Goal: Task Accomplishment & Management: Manage account settings

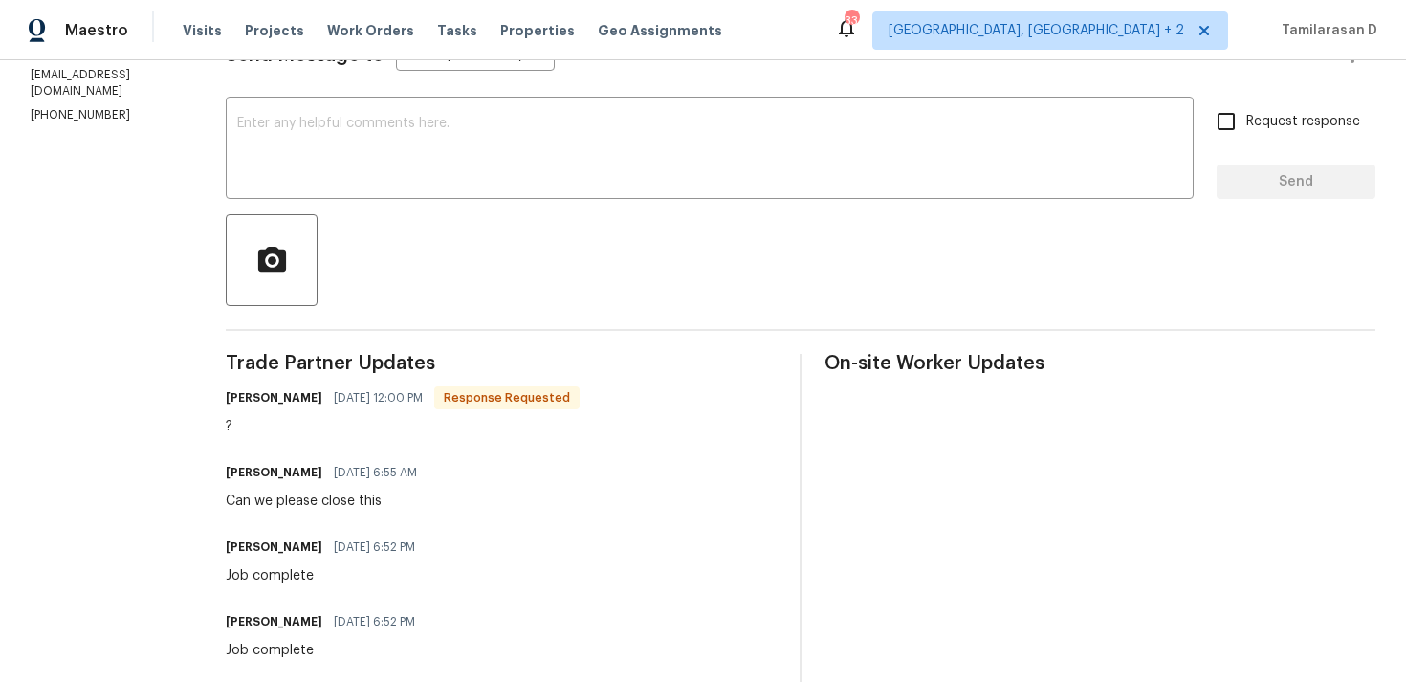
scroll to position [395, 0]
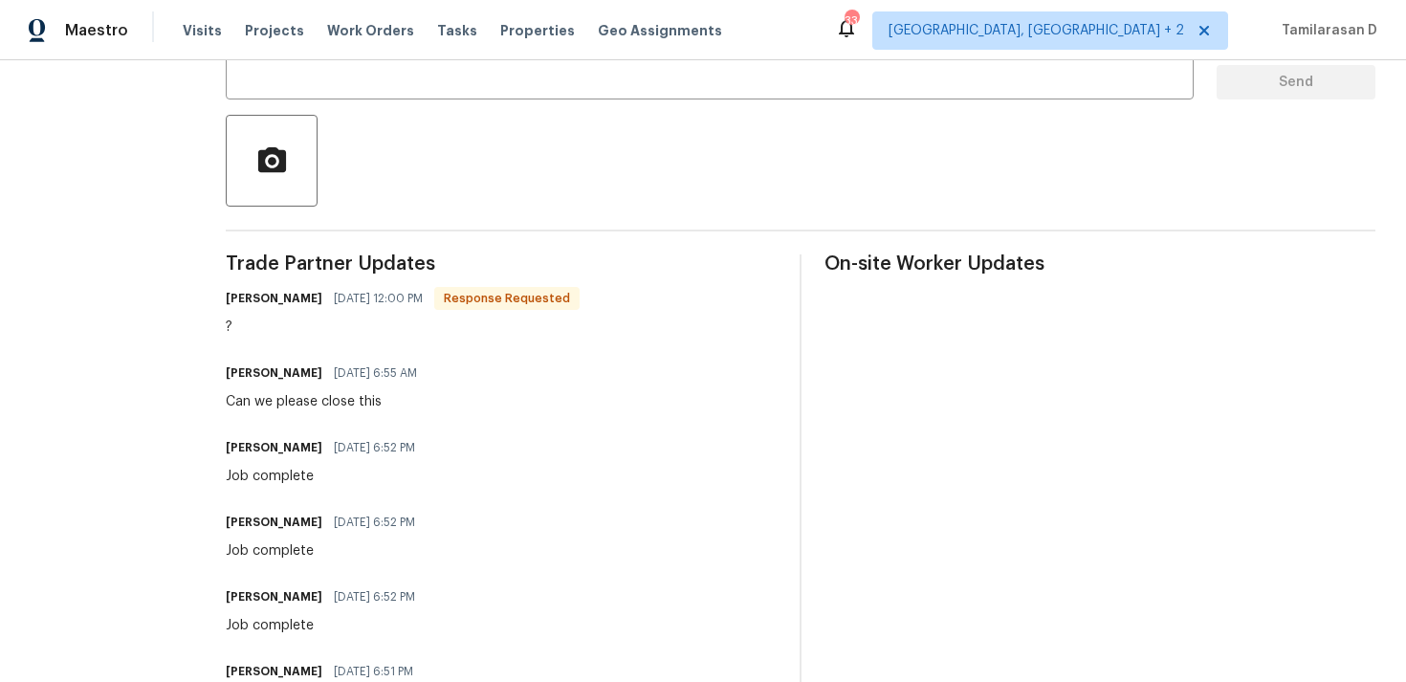
click at [335, 404] on div "Can we please close this" at bounding box center [327, 401] width 203 height 19
click at [285, 470] on div "Job complete" at bounding box center [326, 476] width 201 height 19
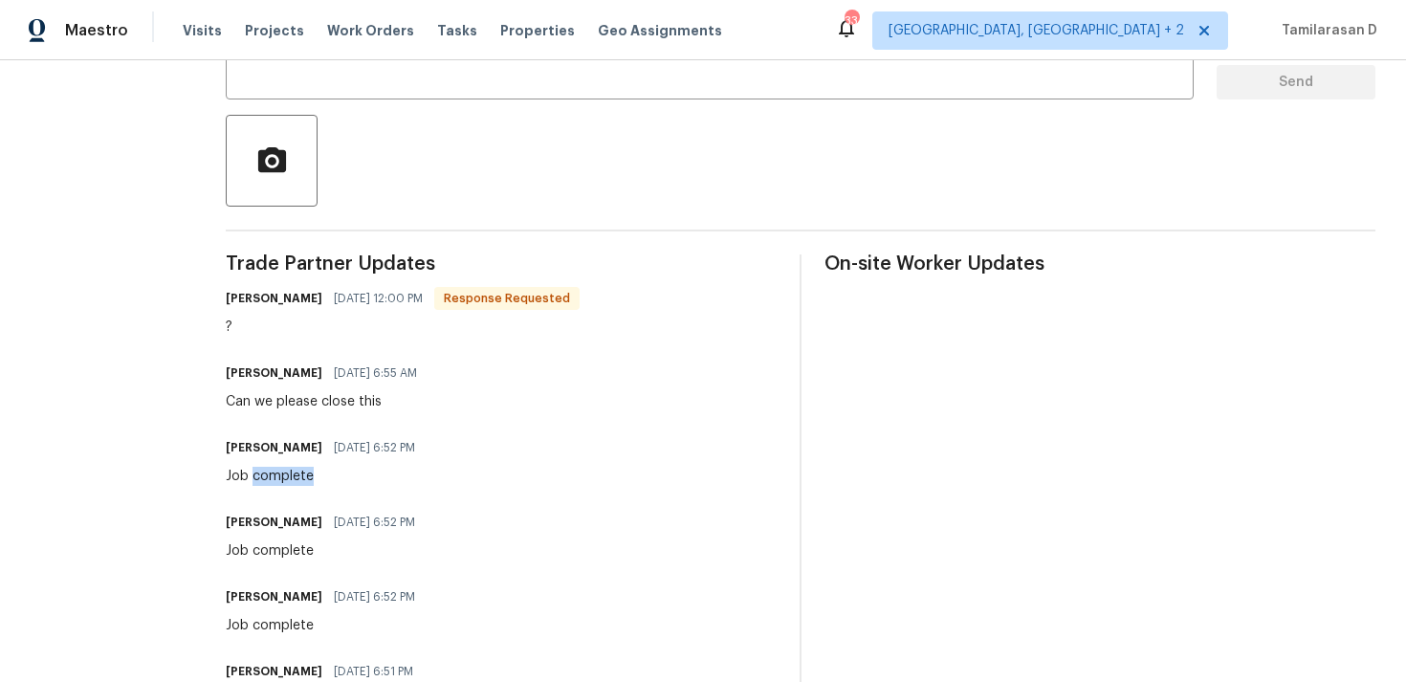
click at [285, 470] on div "Job complete" at bounding box center [326, 476] width 201 height 19
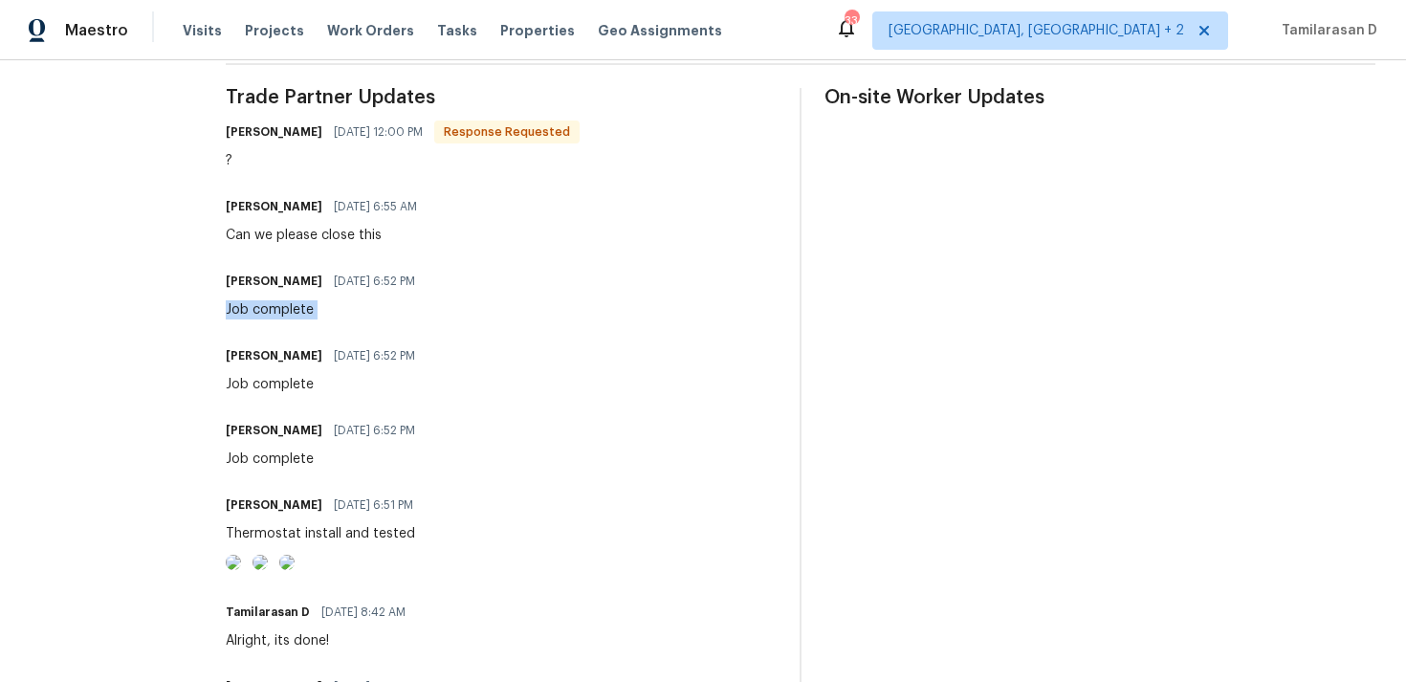
click at [266, 454] on div "Job complete" at bounding box center [326, 458] width 201 height 19
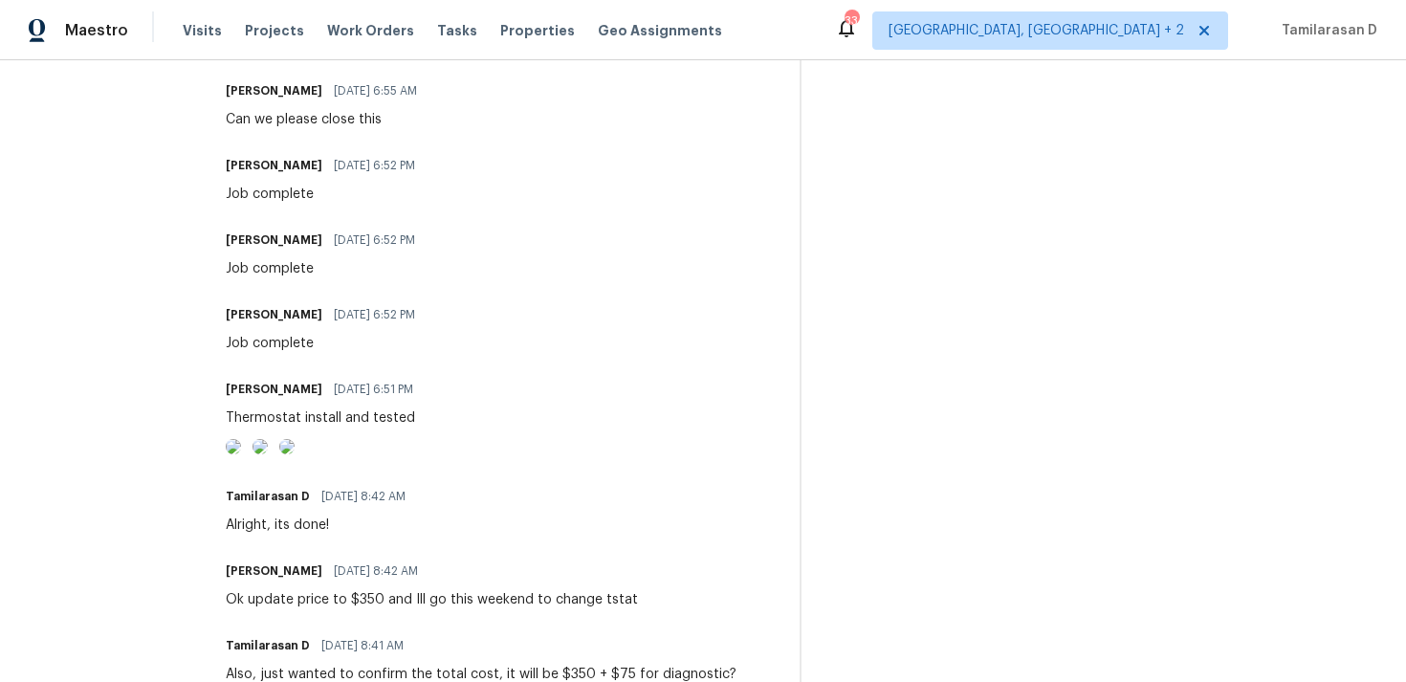
scroll to position [678, 0]
click at [241, 453] on img at bounding box center [233, 445] width 15 height 15
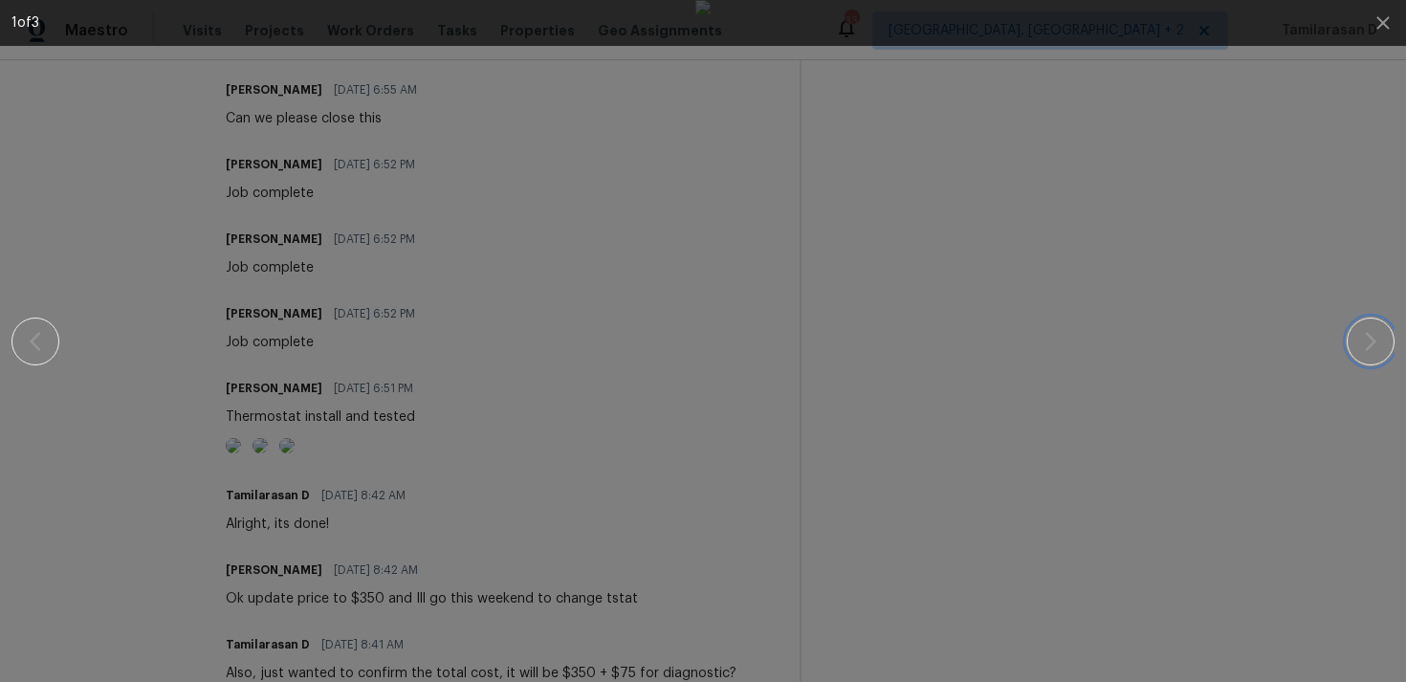
click at [1381, 337] on icon "button" at bounding box center [1370, 341] width 23 height 23
click at [1335, 194] on div at bounding box center [702, 341] width 1383 height 682
click at [1386, 12] on icon "button" at bounding box center [1382, 22] width 23 height 23
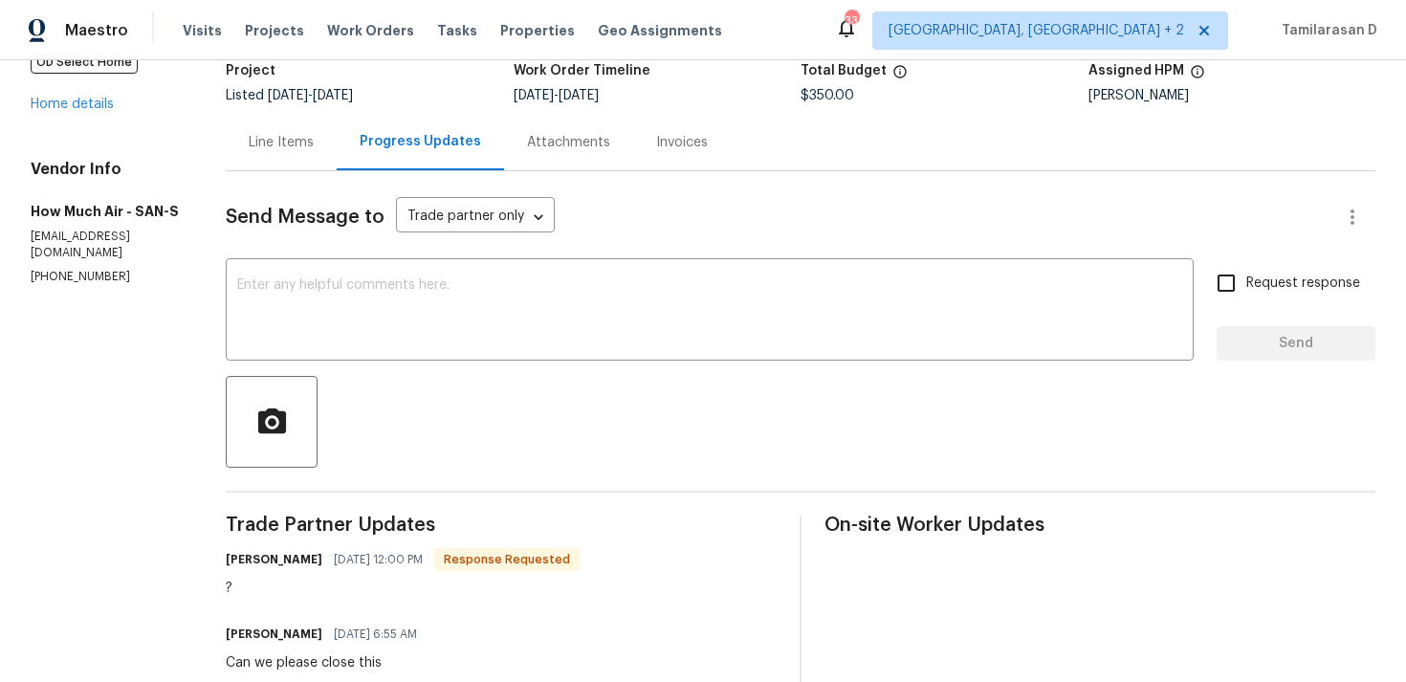
scroll to position [14, 0]
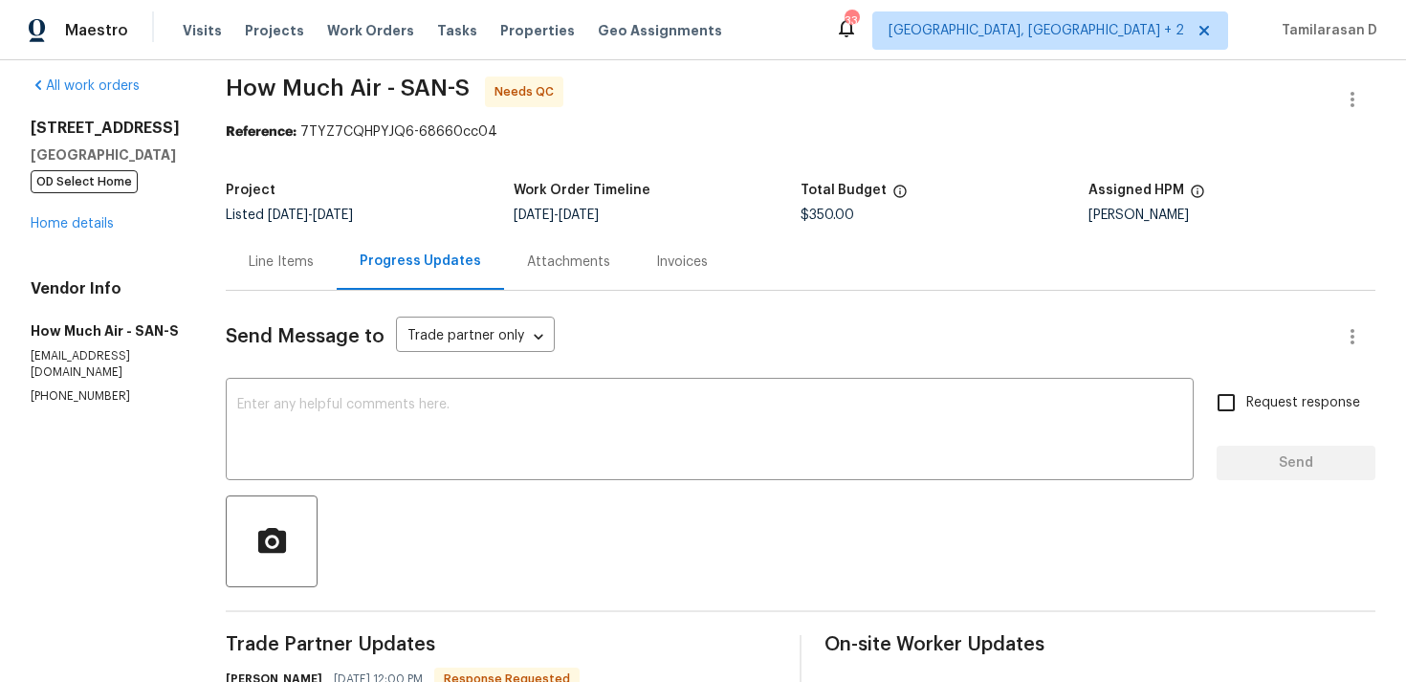
click at [292, 247] on div "Line Items" at bounding box center [281, 261] width 111 height 56
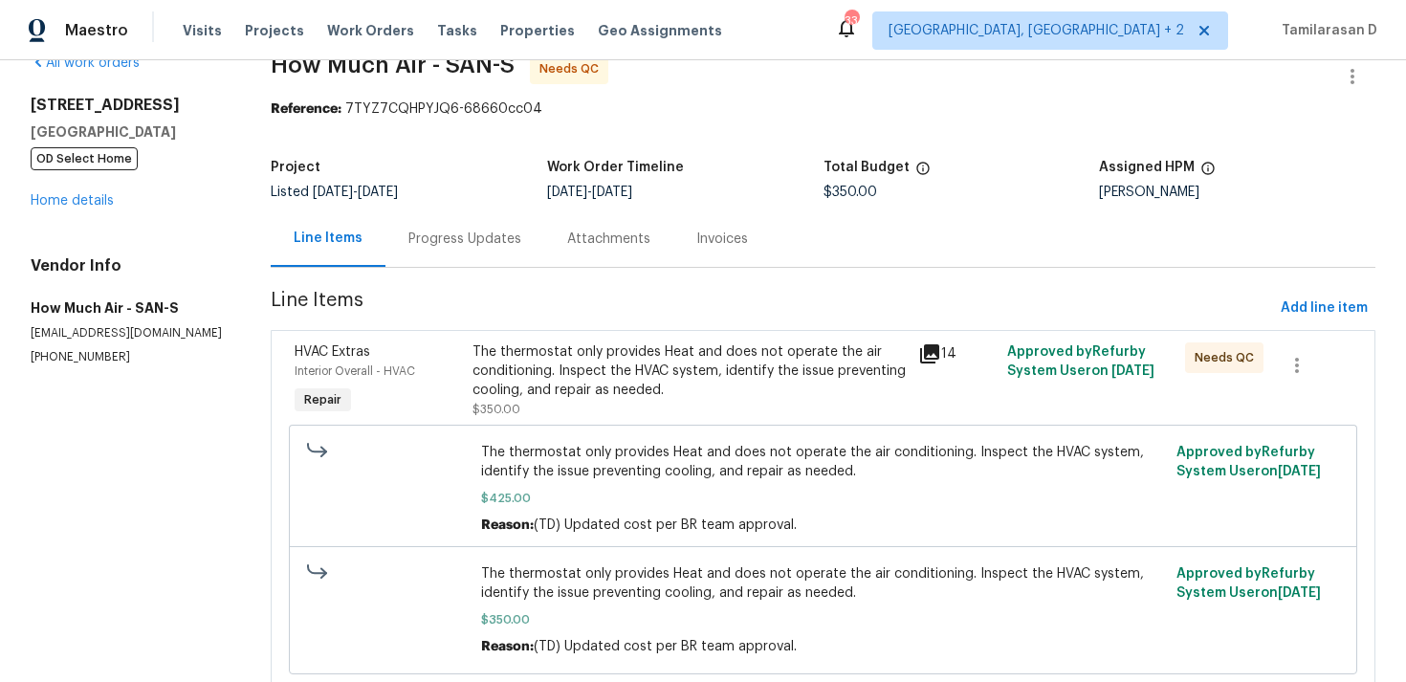
scroll to position [16, 0]
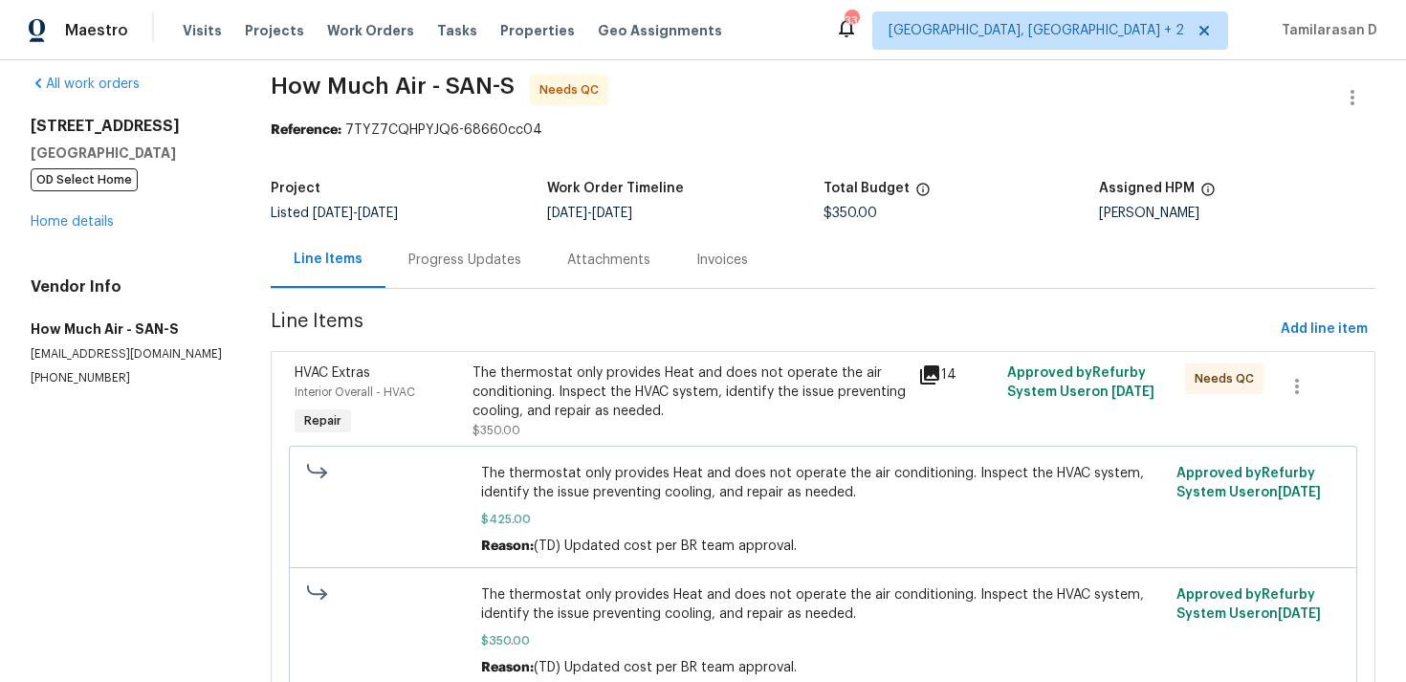
click at [536, 375] on div "The thermostat only provides Heat and does not operate the air conditioning. In…" at bounding box center [688, 391] width 433 height 57
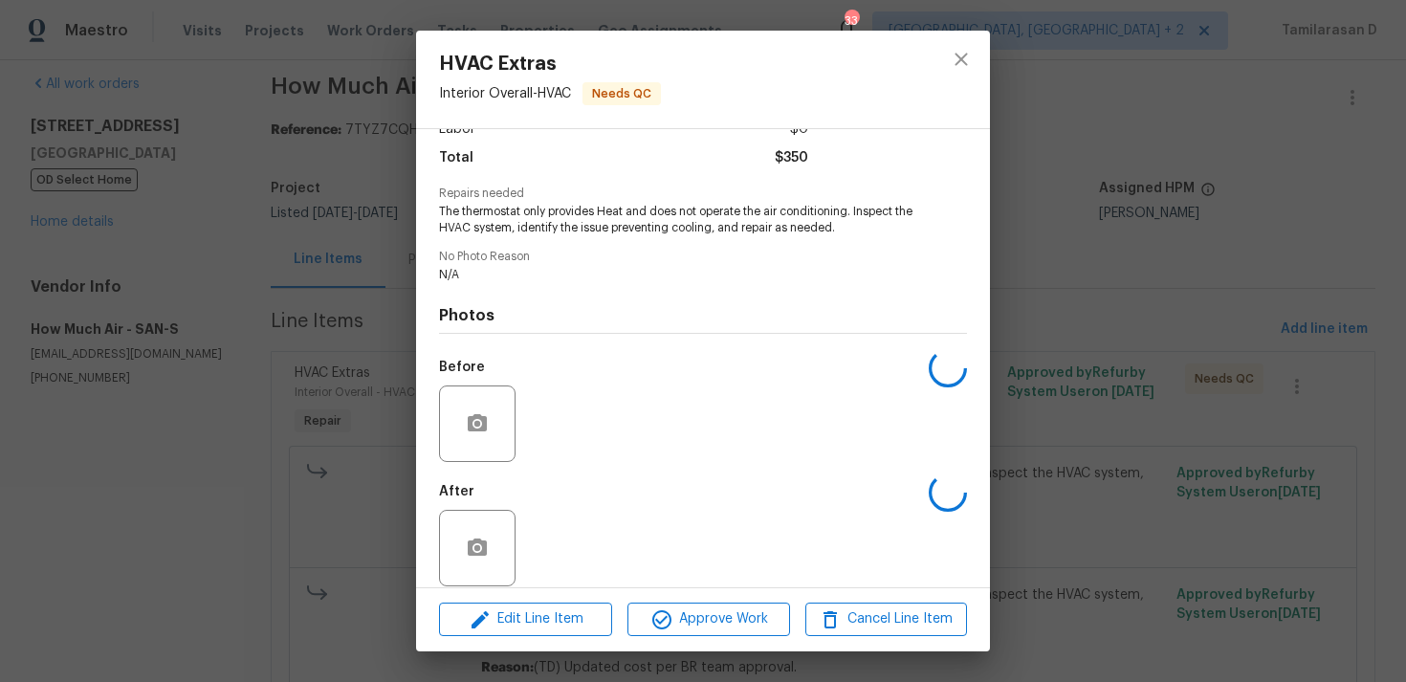
scroll to position [166, 0]
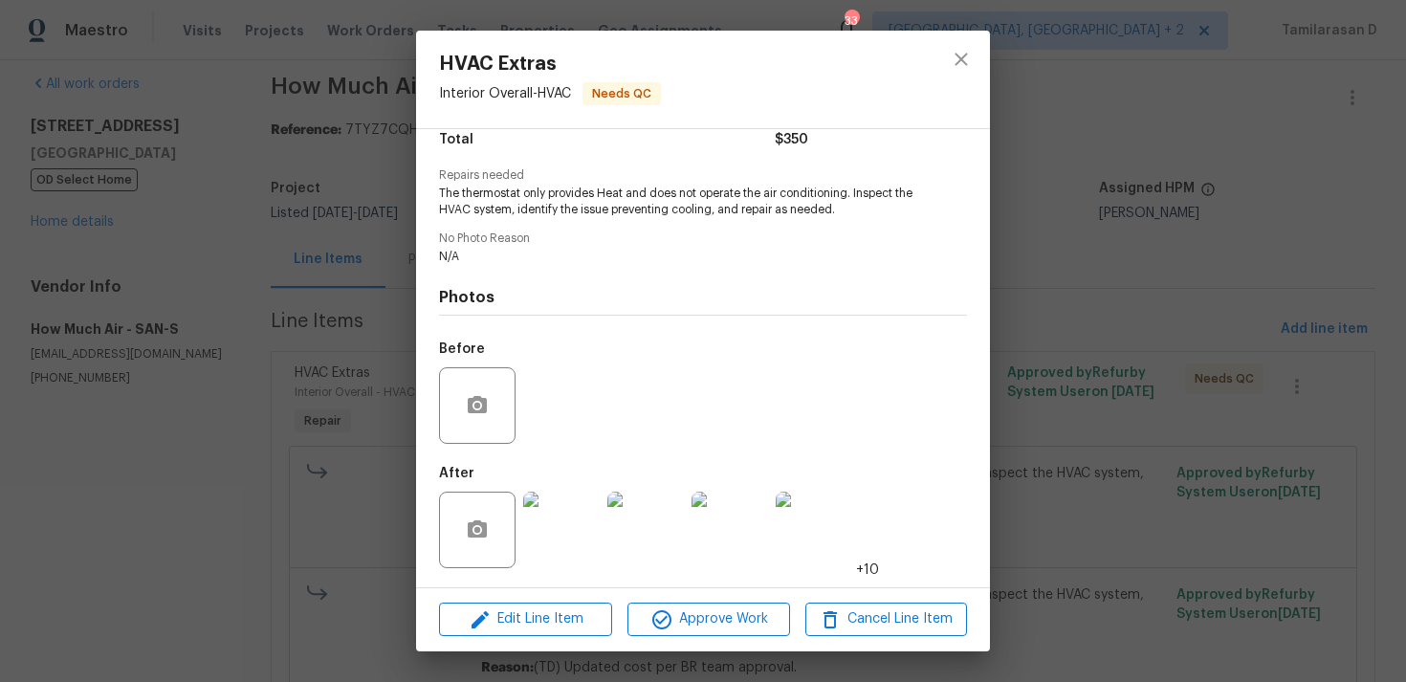
click at [351, 394] on div "HVAC Extras Interior Overall - HVAC Needs QC Vendor How Much Air Account Catego…" at bounding box center [703, 341] width 1406 height 682
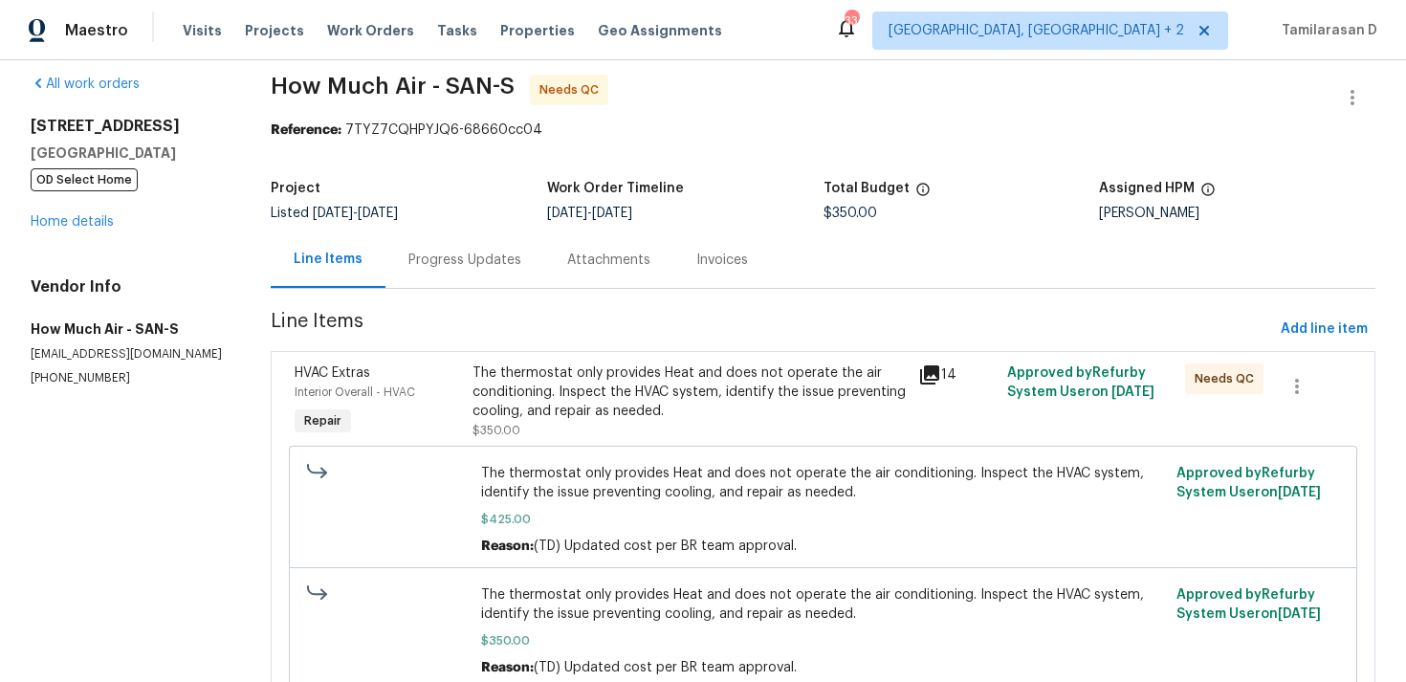
click at [472, 246] on div "Progress Updates" at bounding box center [464, 259] width 159 height 56
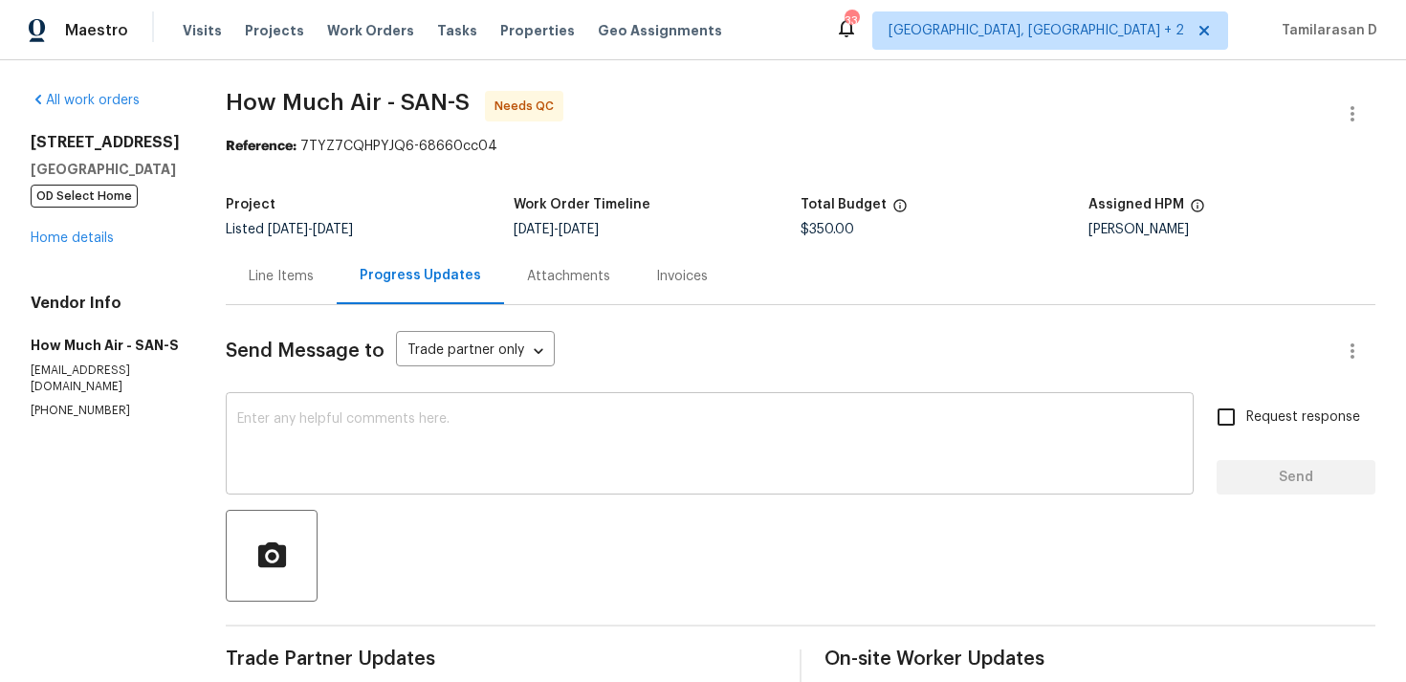
click at [380, 444] on textarea at bounding box center [709, 445] width 945 height 67
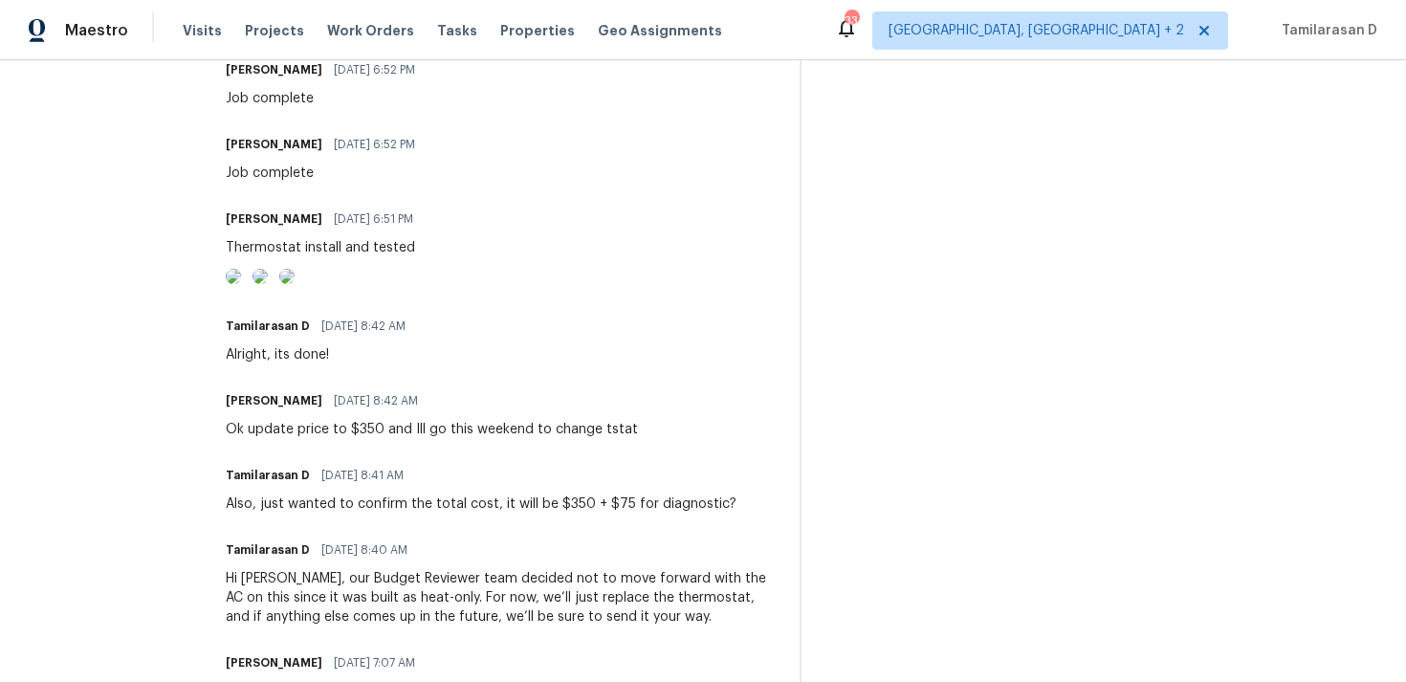
scroll to position [841, 0]
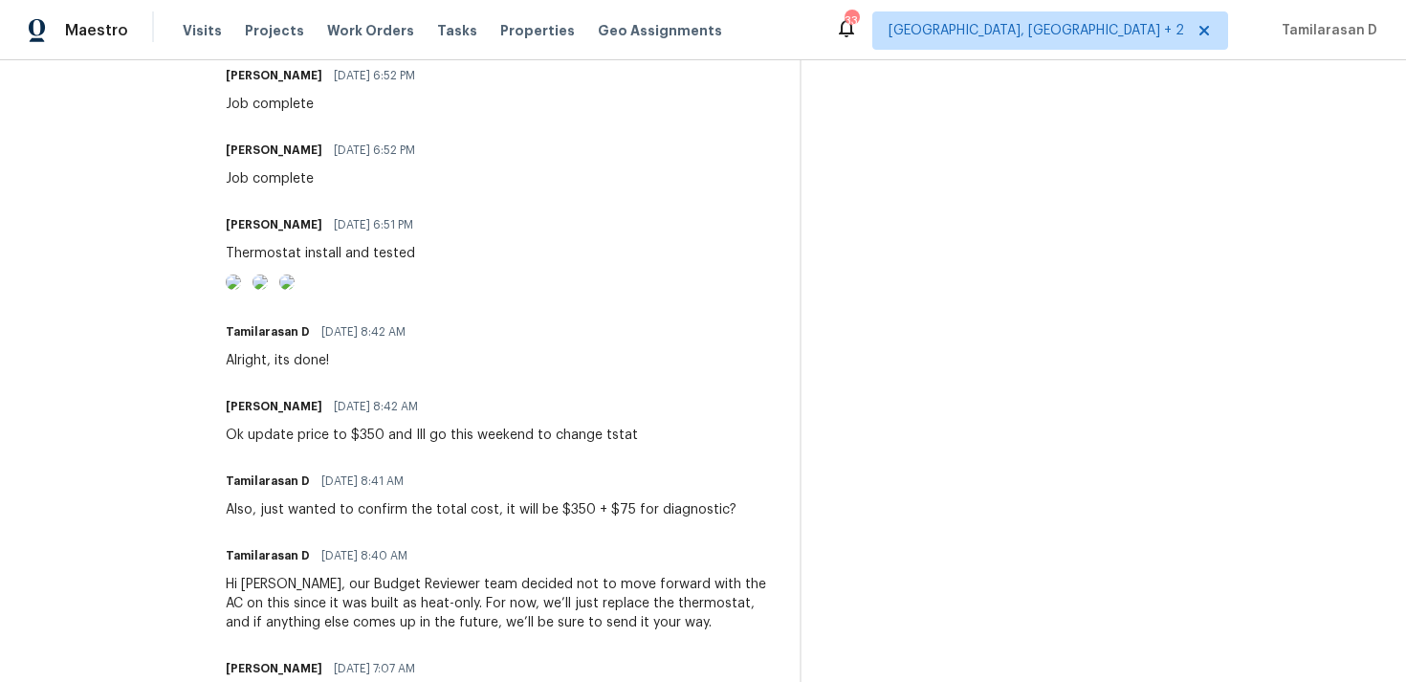
type textarea "Thank you, Approved!"
click at [241, 290] on img at bounding box center [233, 281] width 15 height 15
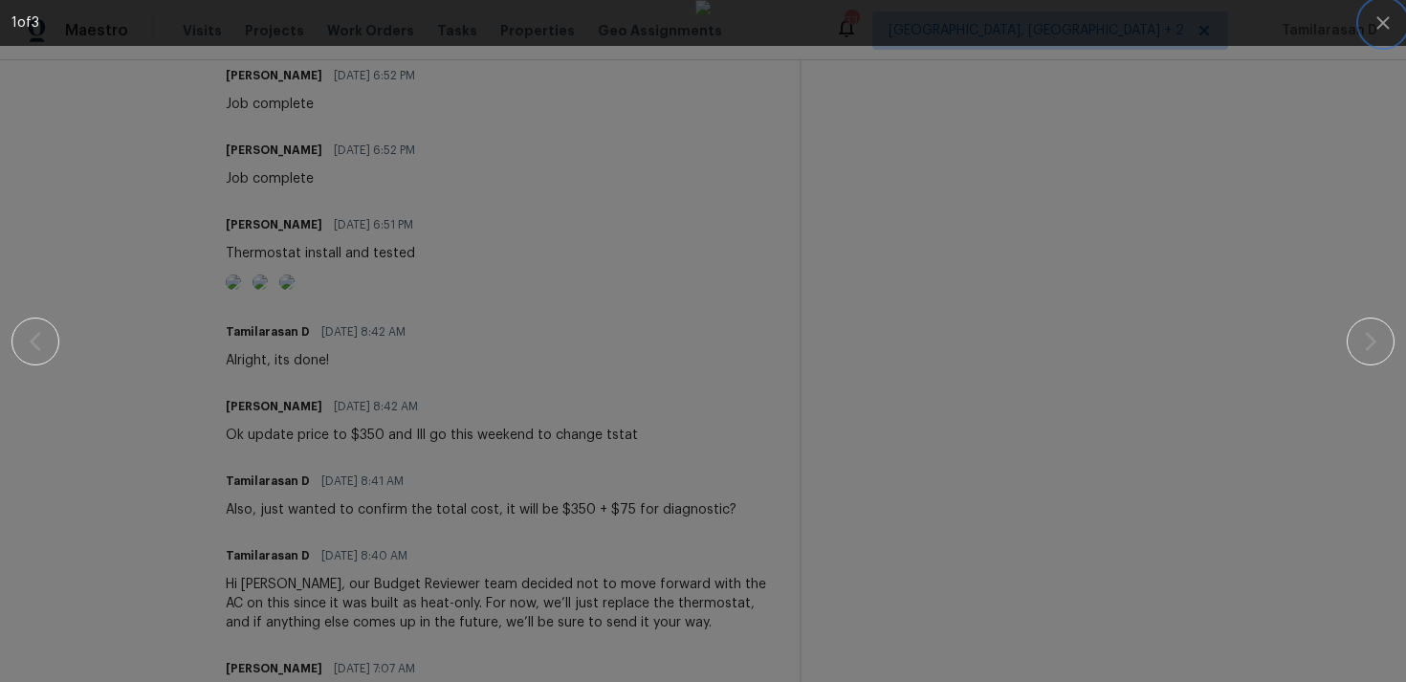
click at [1385, 23] on icon "button" at bounding box center [1382, 22] width 23 height 23
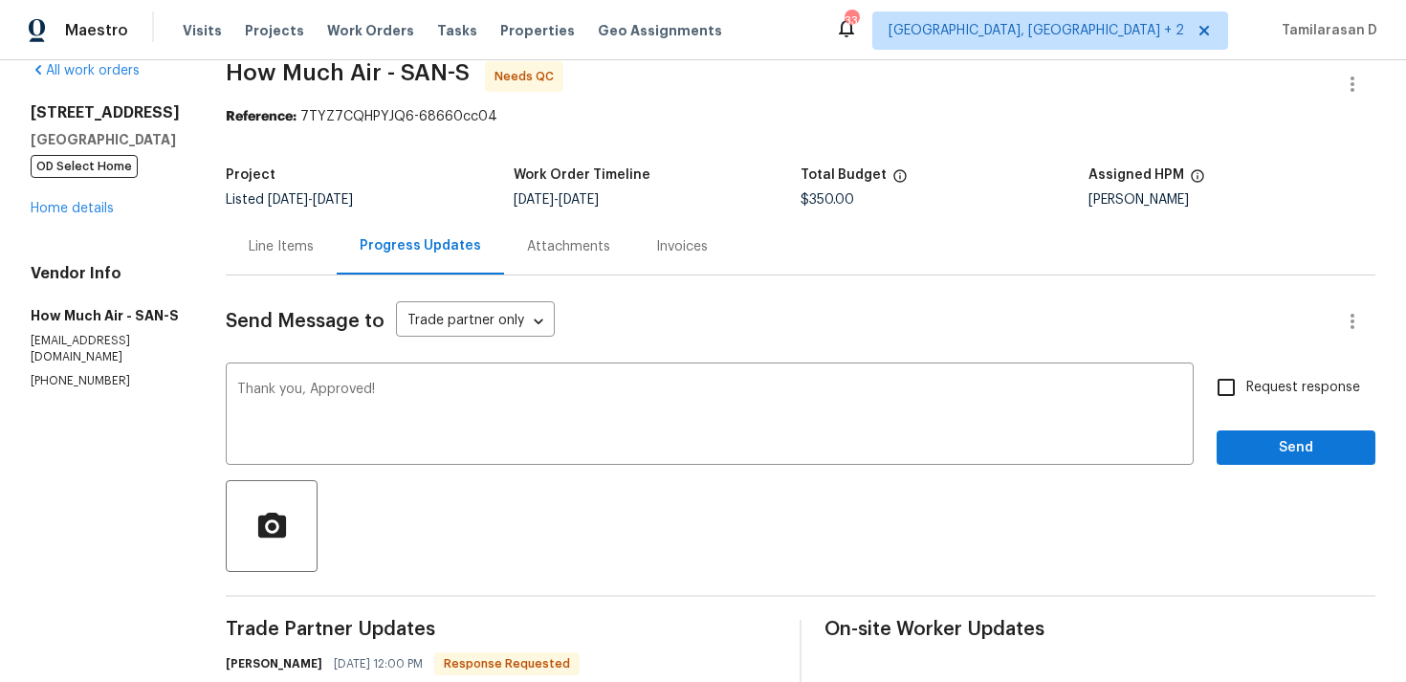
scroll to position [0, 0]
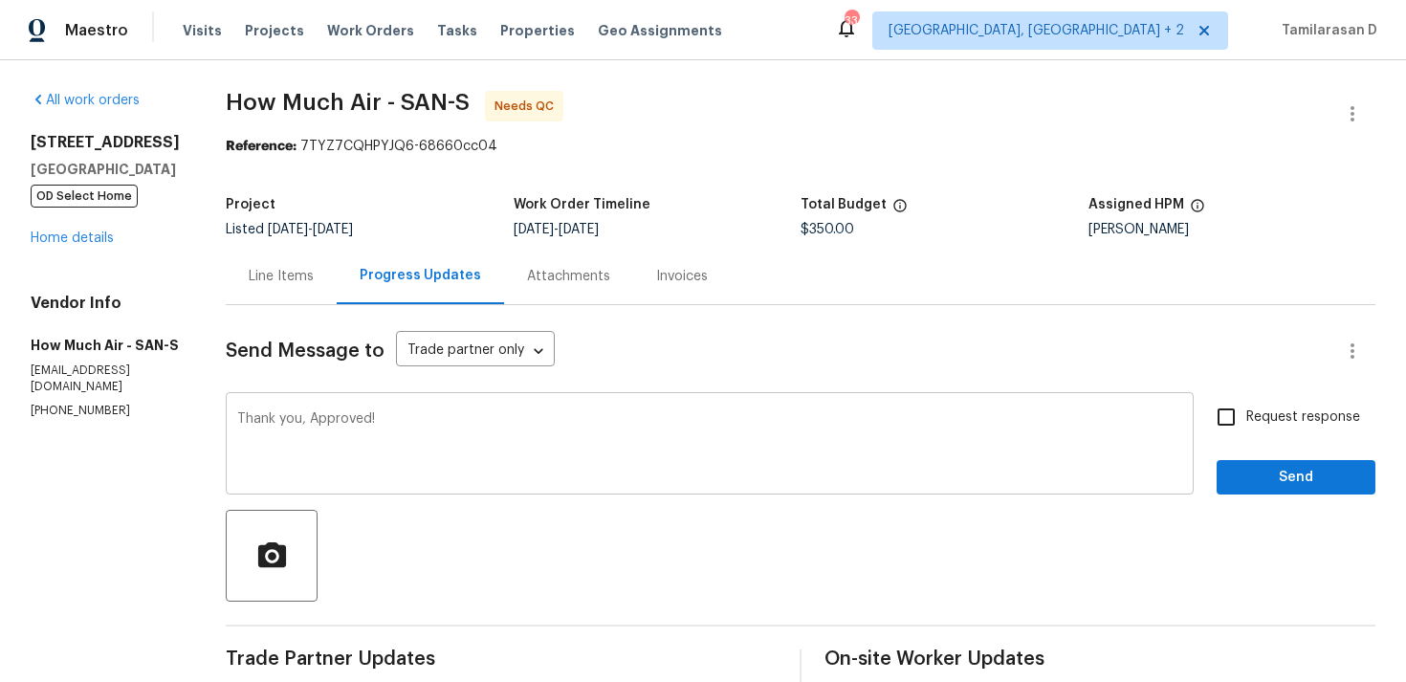
click at [365, 409] on div "Thank you, Approved! x ​" at bounding box center [710, 446] width 968 height 98
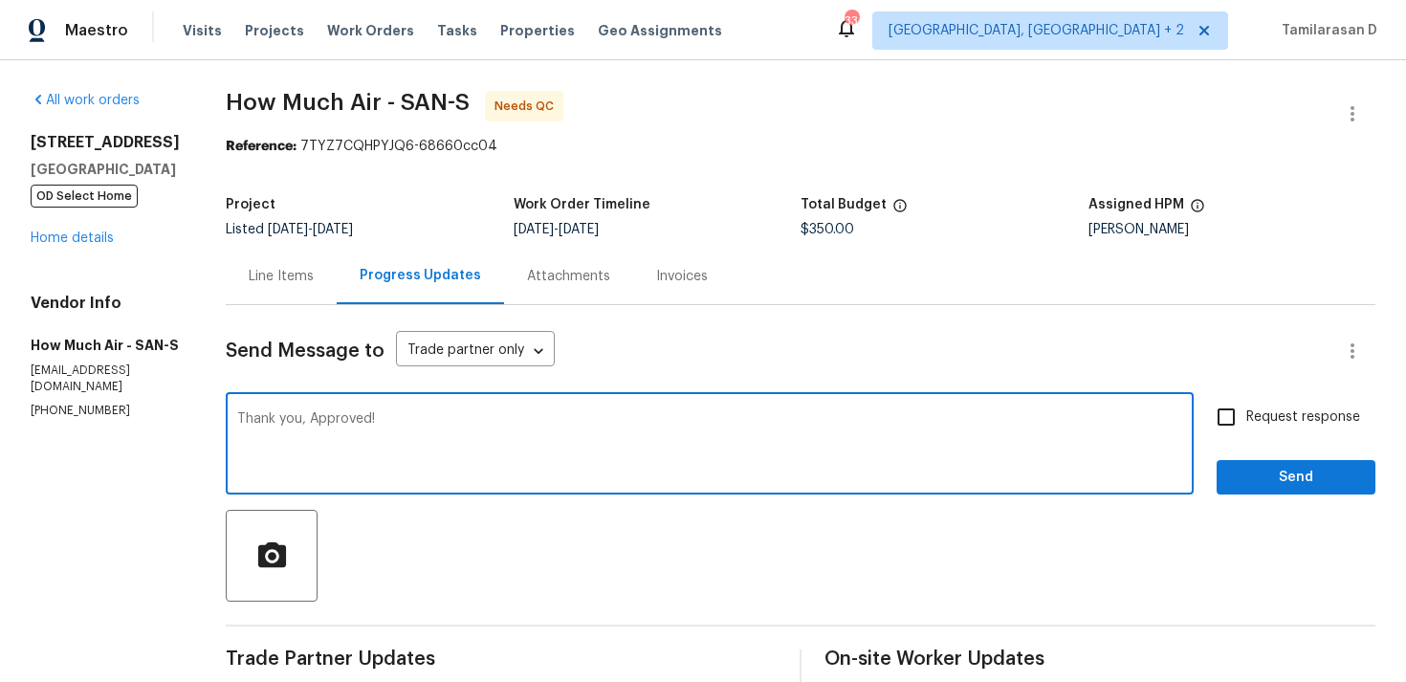
click at [365, 409] on div "Thank you, Approved! x ​" at bounding box center [710, 446] width 968 height 98
click at [355, 424] on textarea "Thank you, Approved!" at bounding box center [709, 445] width 945 height 67
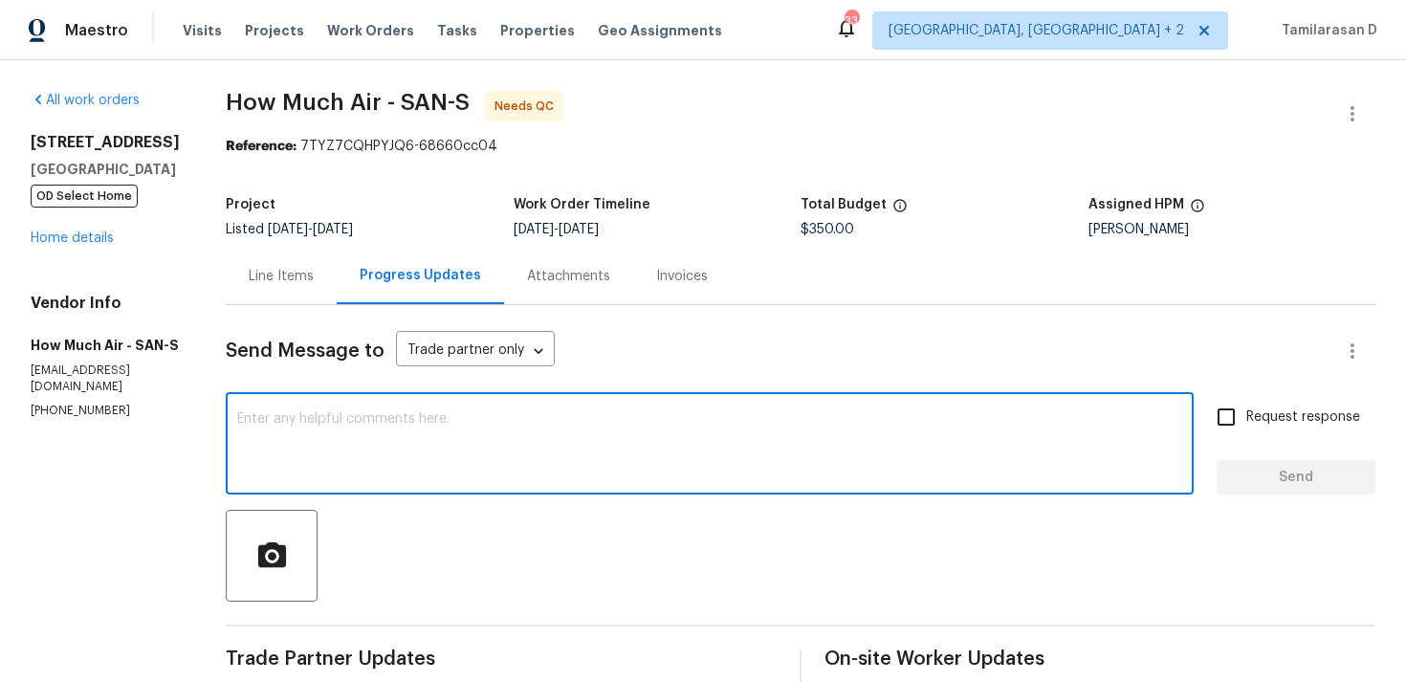
click at [272, 271] on div "Line Items" at bounding box center [281, 276] width 65 height 19
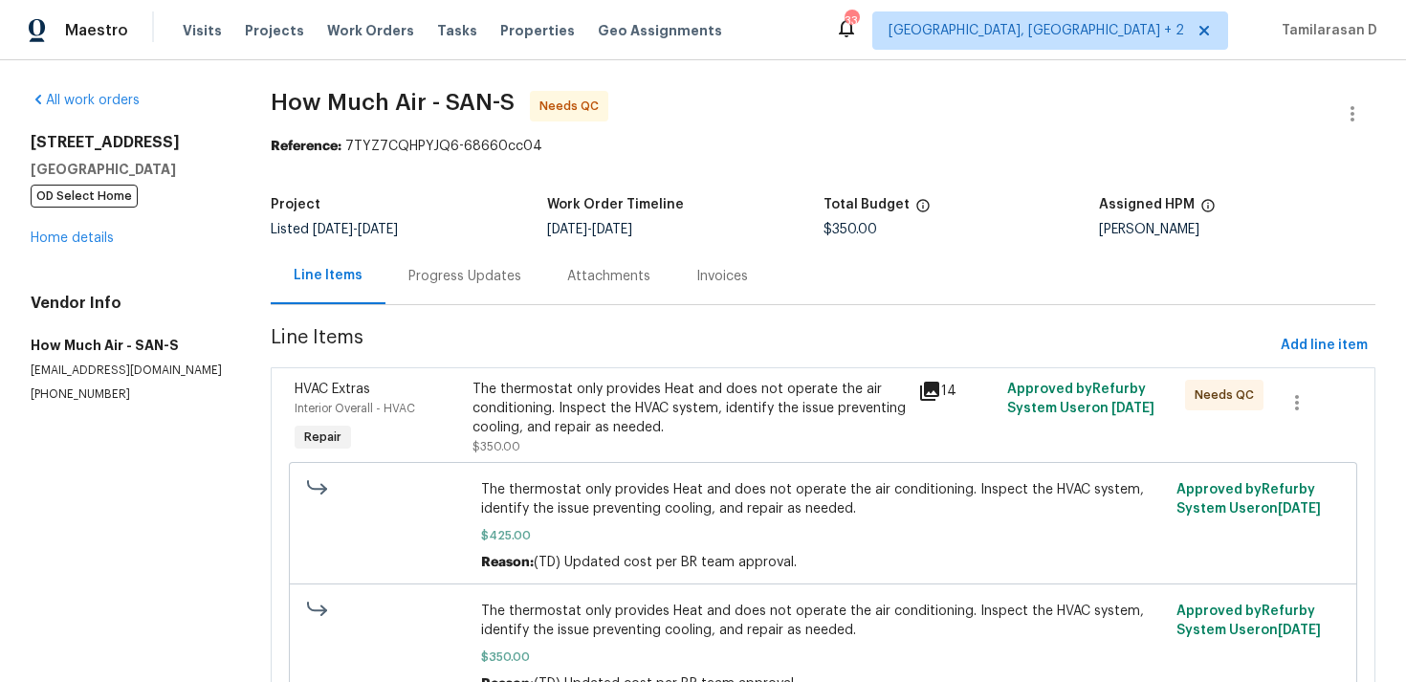
click at [727, 465] on div "The thermostat only provides Heat and does not operate the air conditioning. In…" at bounding box center [823, 525] width 1068 height 127
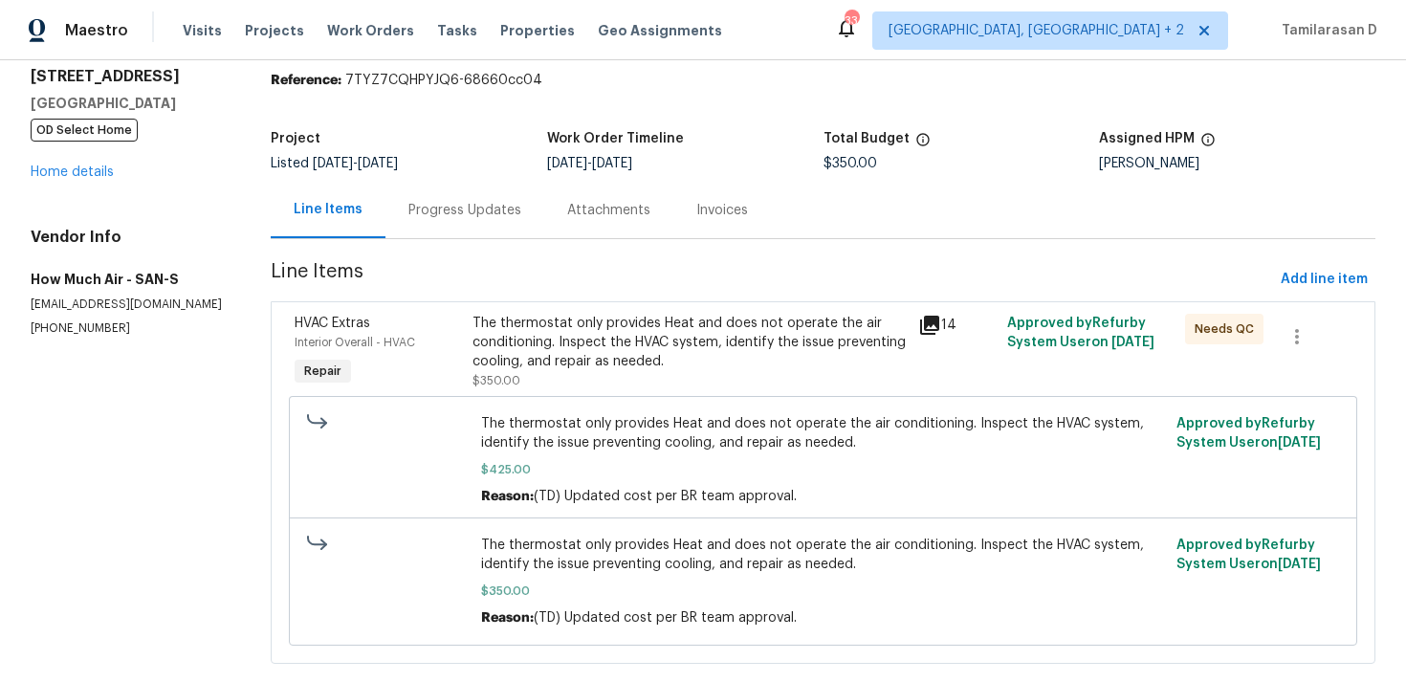
scroll to position [102, 0]
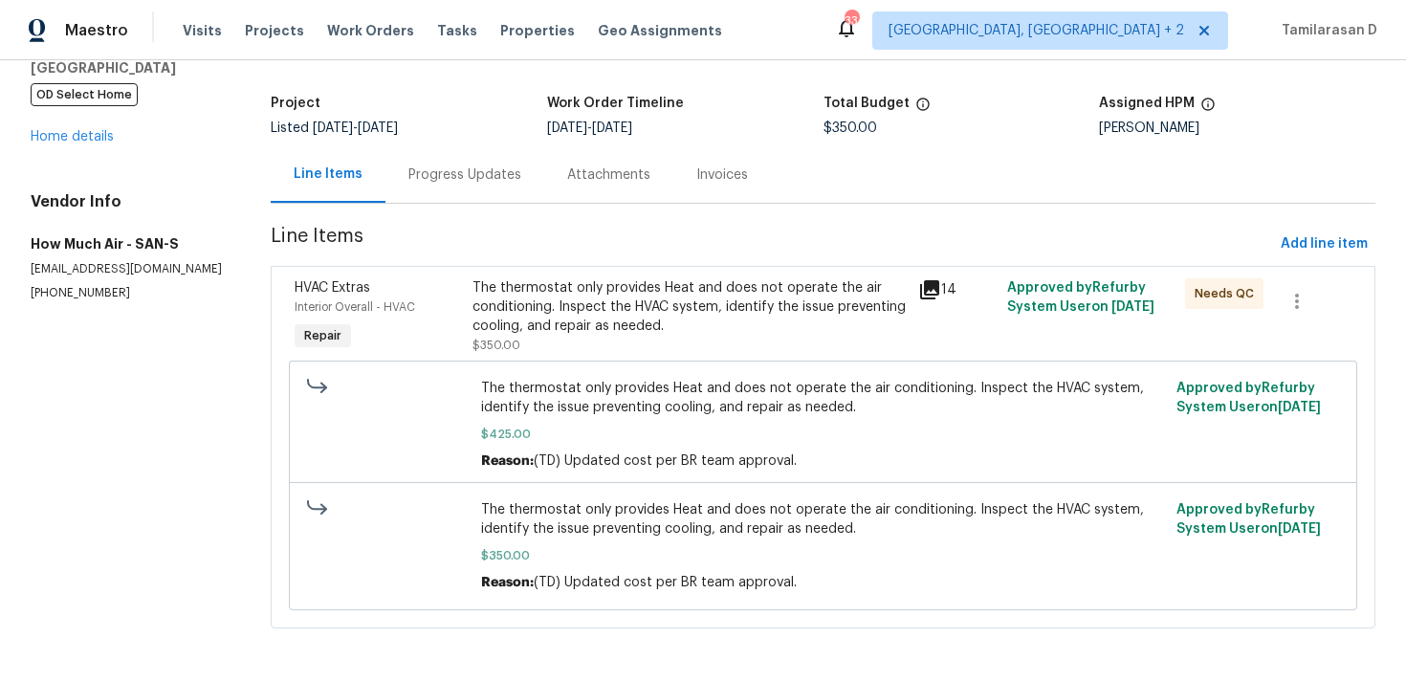
click at [617, 317] on div "The thermostat only provides Heat and does not operate the air conditioning. In…" at bounding box center [688, 306] width 433 height 57
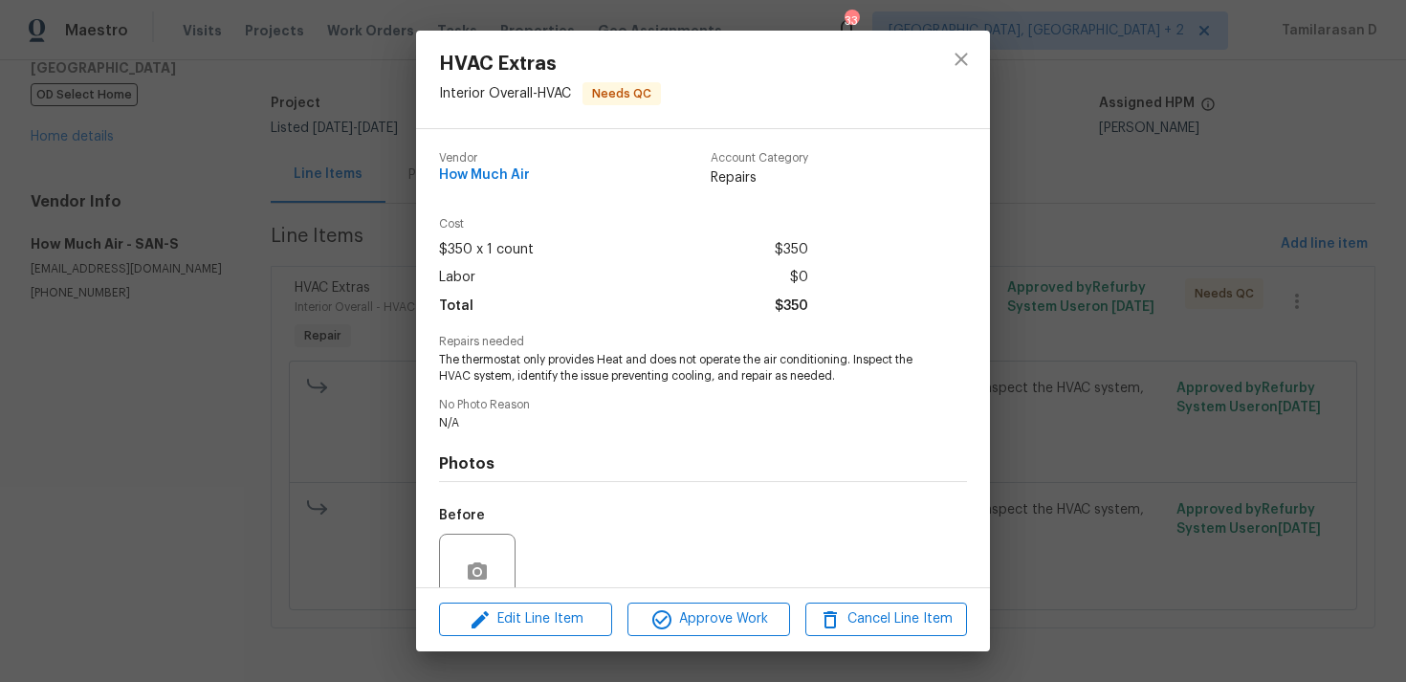
scroll to position [166, 0]
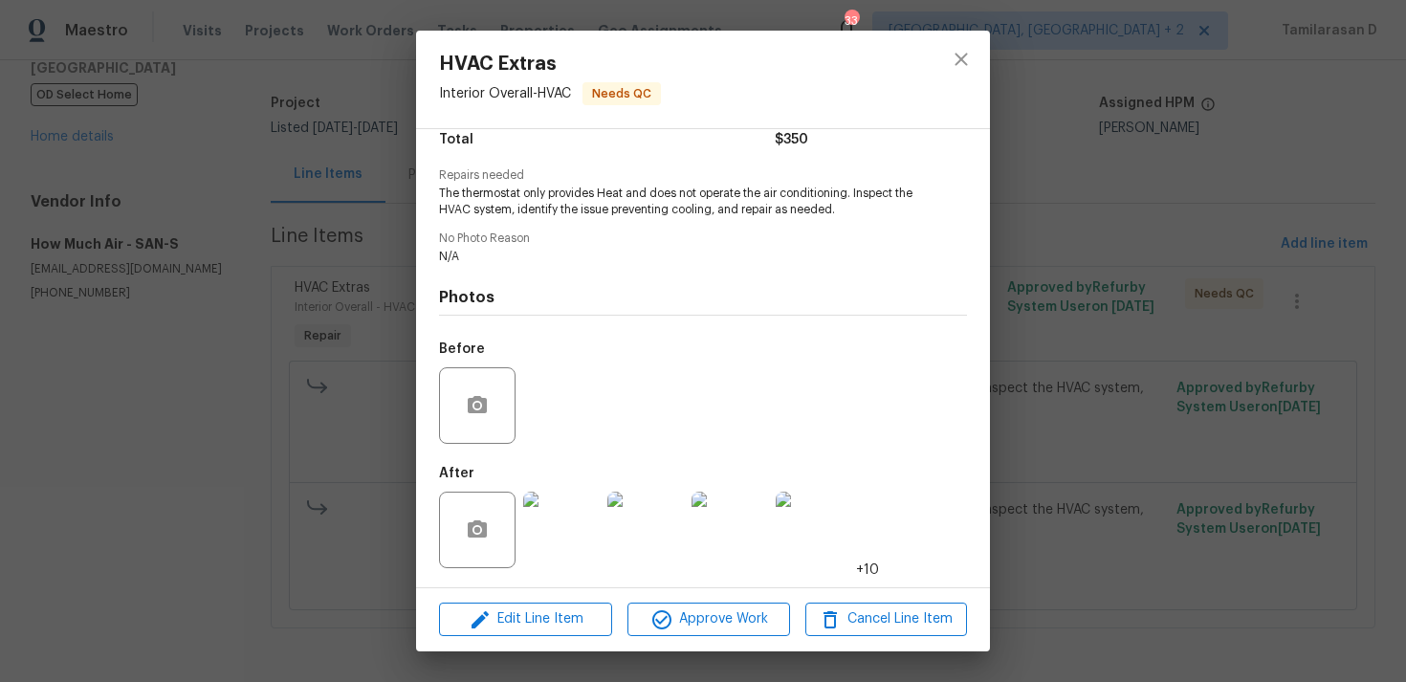
click at [554, 550] on img at bounding box center [561, 529] width 76 height 76
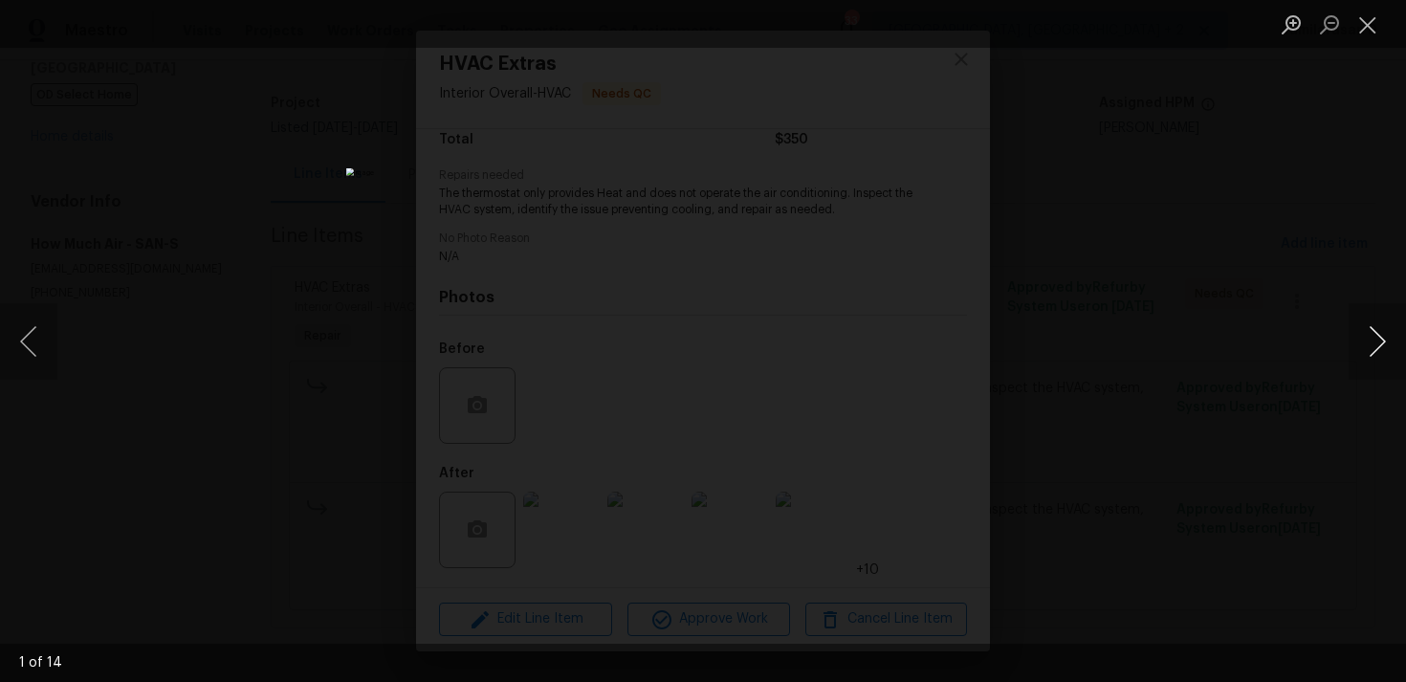
click at [1369, 337] on button "Next image" at bounding box center [1376, 341] width 57 height 76
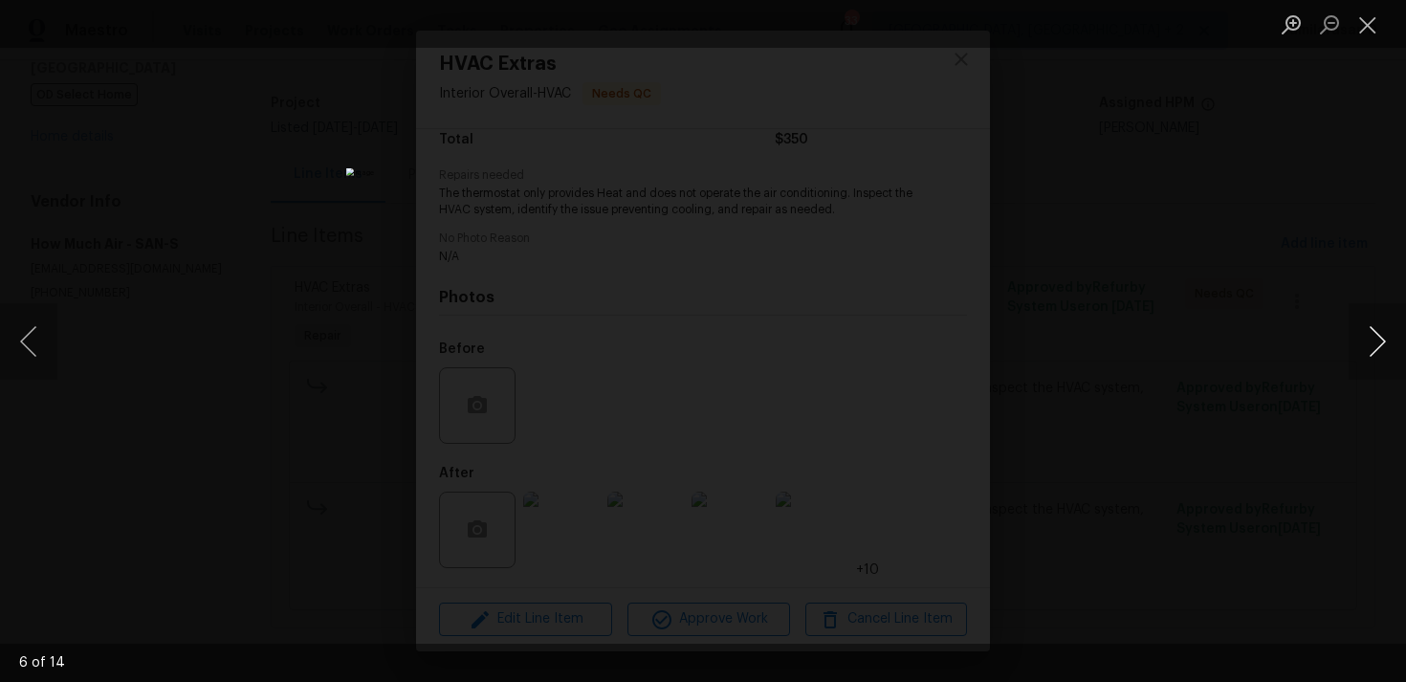
click at [1369, 337] on button "Next image" at bounding box center [1376, 341] width 57 height 76
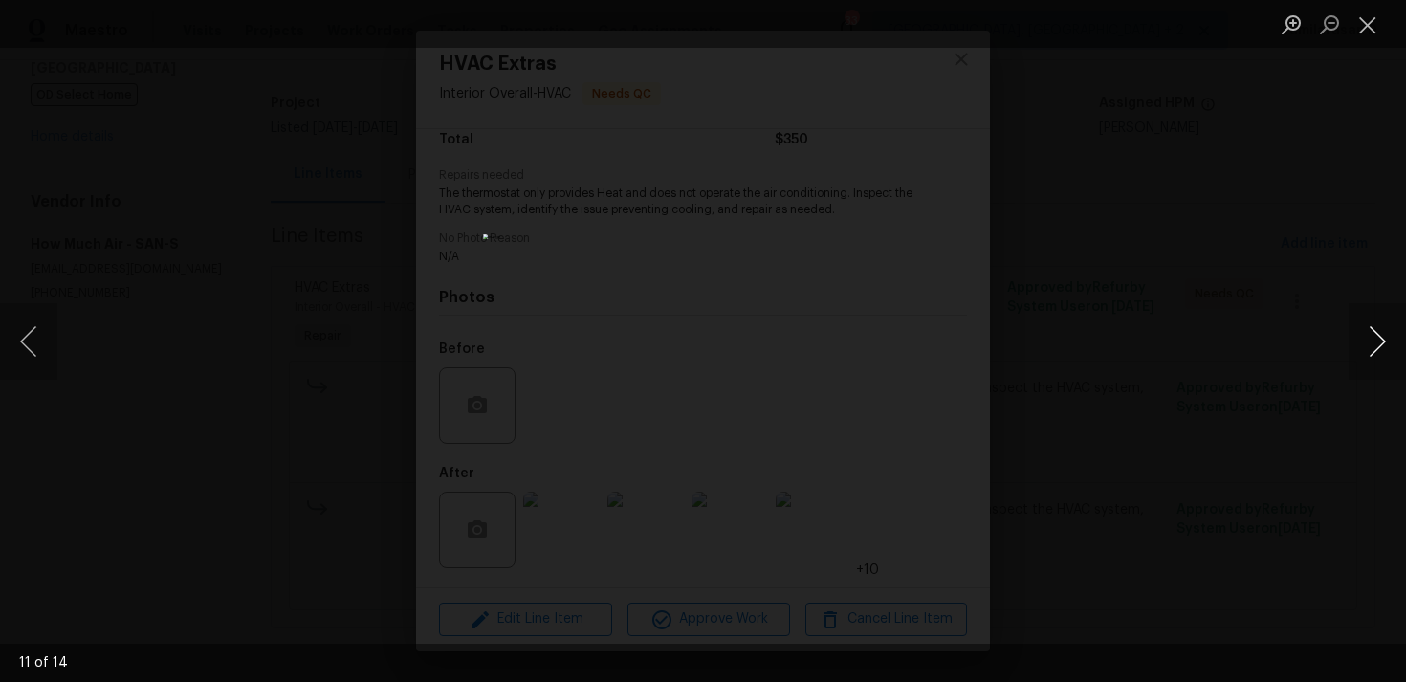
click at [1362, 327] on button "Next image" at bounding box center [1376, 341] width 57 height 76
click at [1353, 13] on button "Close lightbox" at bounding box center [1367, 24] width 38 height 33
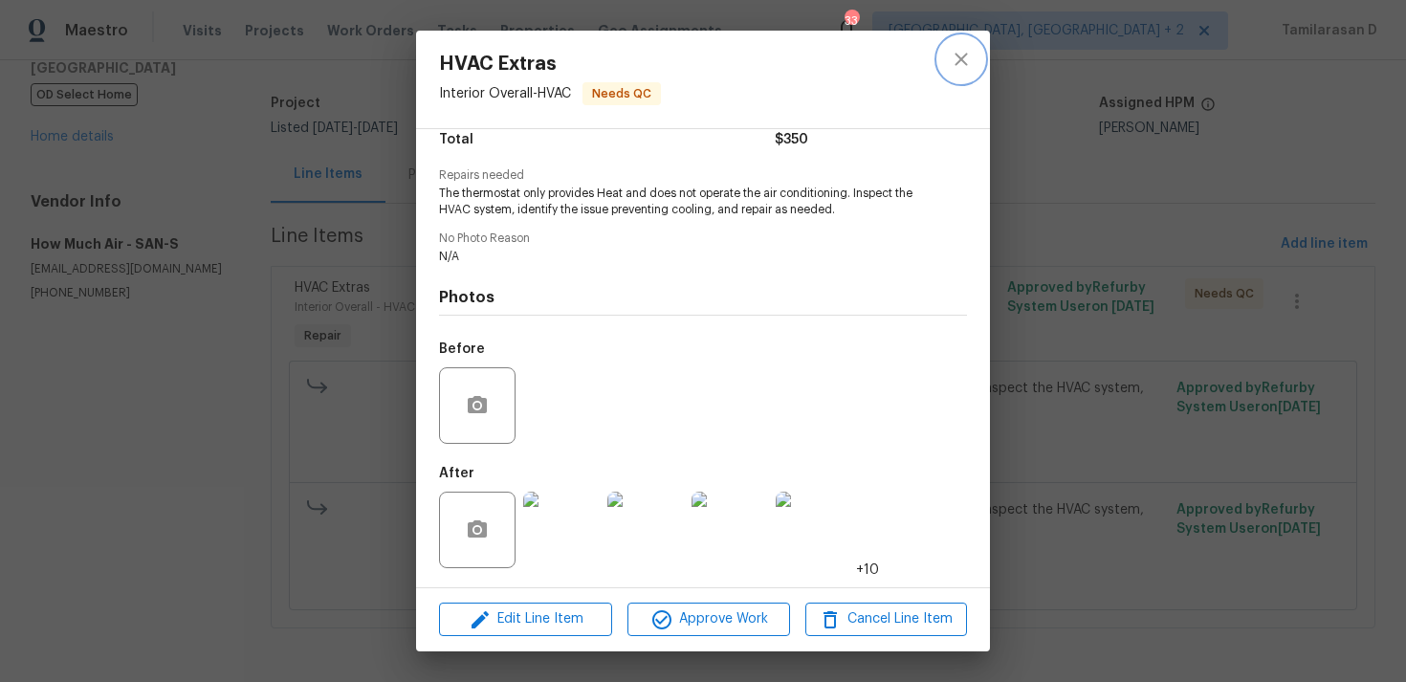
click at [960, 50] on icon "close" at bounding box center [961, 59] width 23 height 23
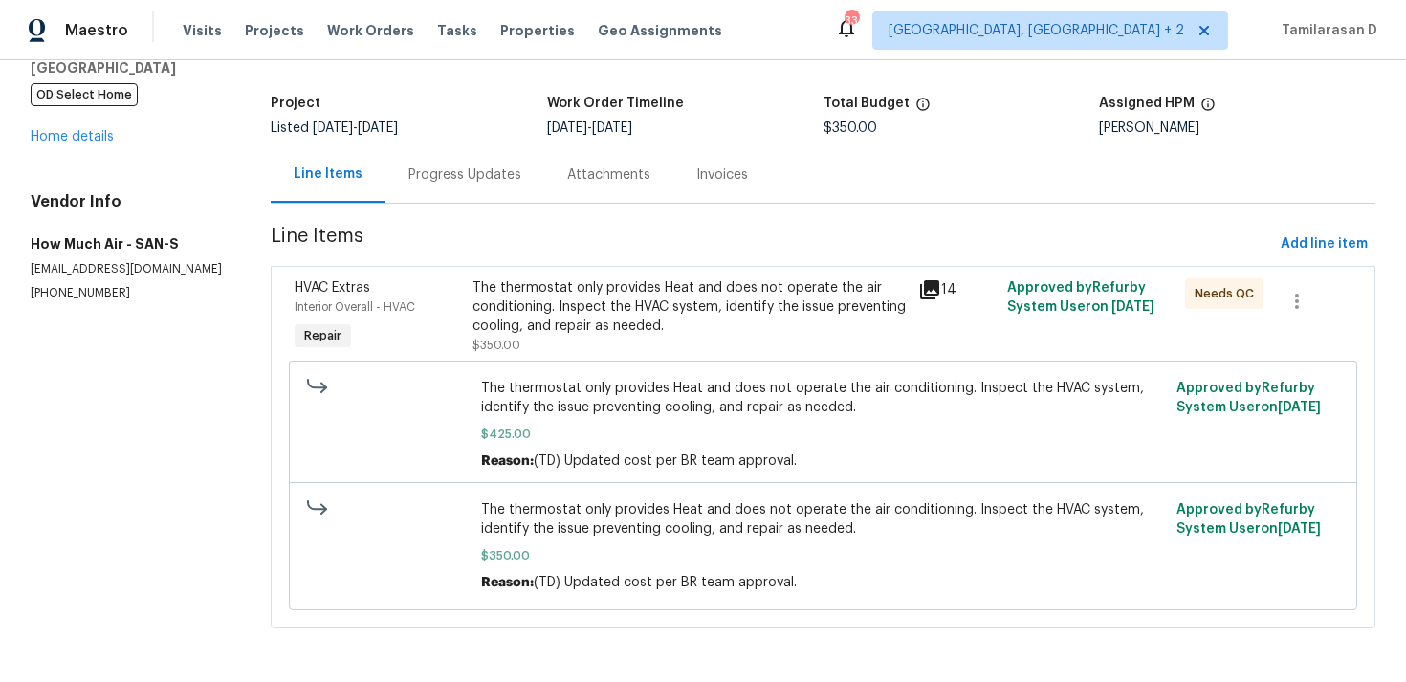
scroll to position [0, 0]
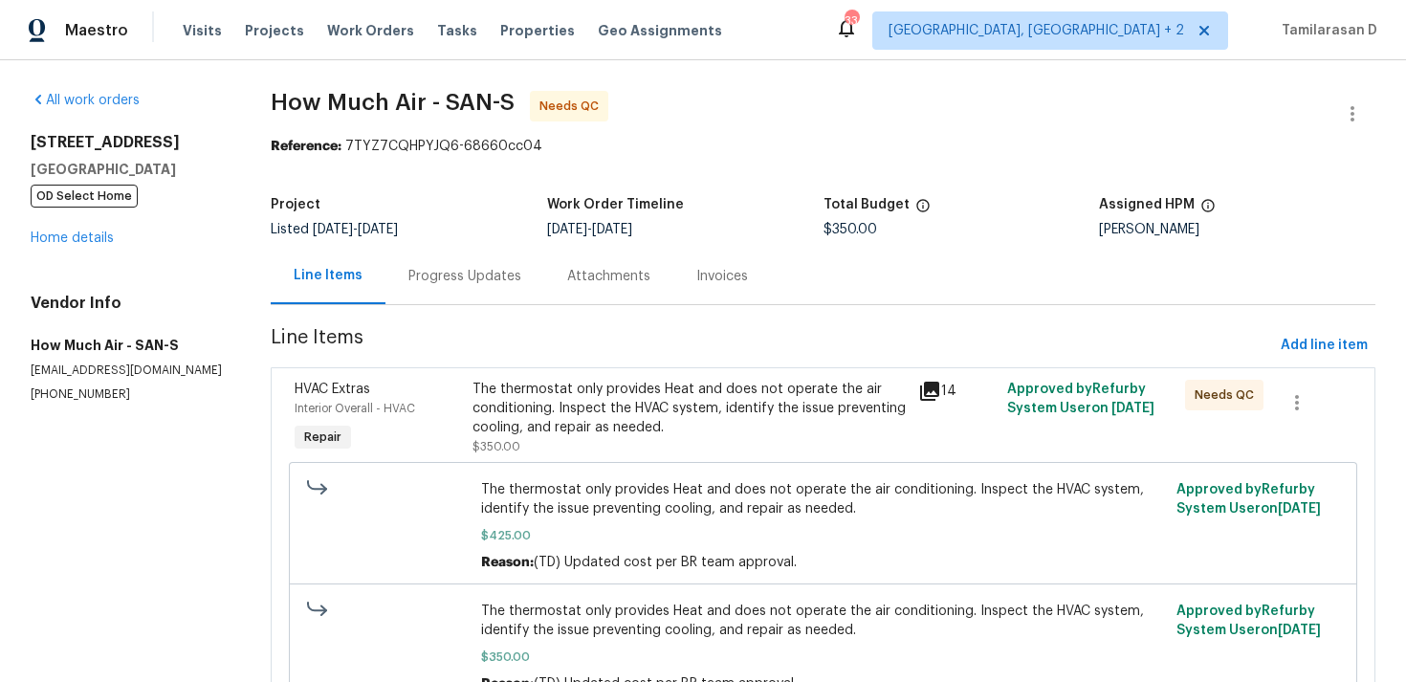
click at [430, 278] on div "Progress Updates" at bounding box center [464, 276] width 113 height 19
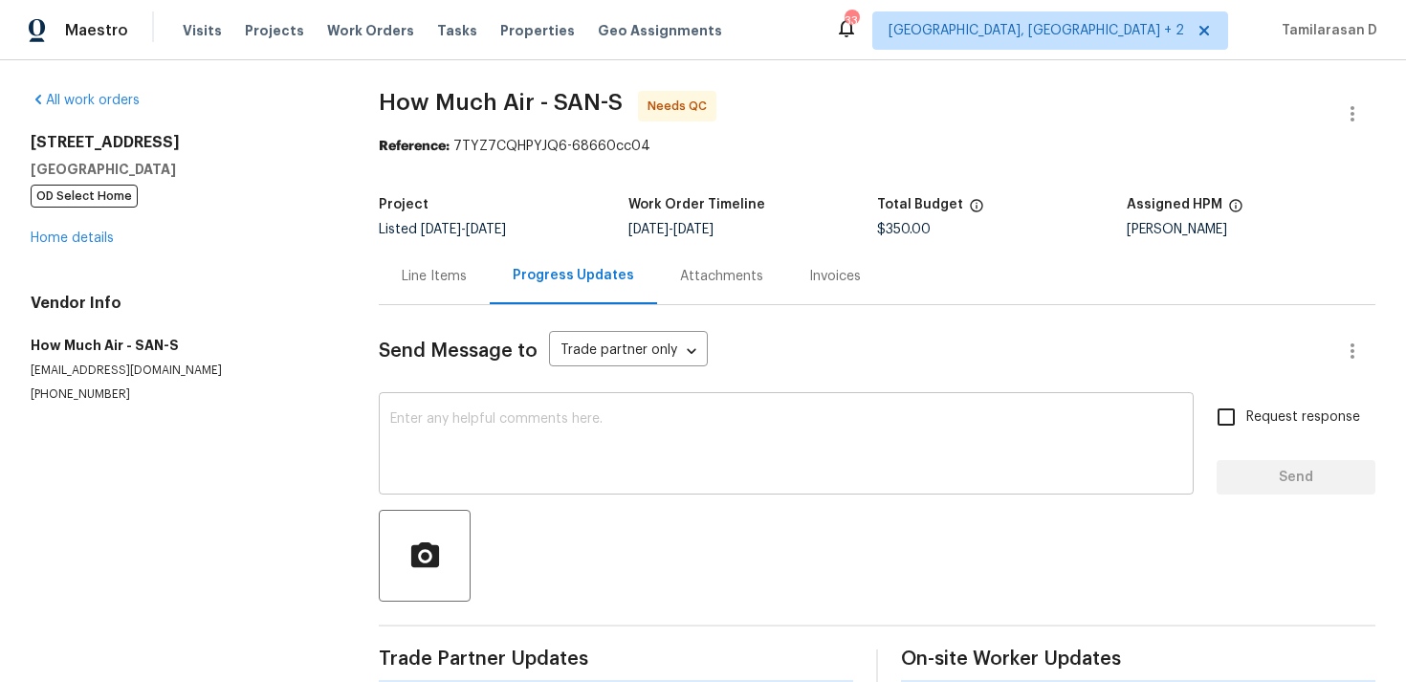
click at [398, 398] on div "x ​" at bounding box center [786, 446] width 815 height 98
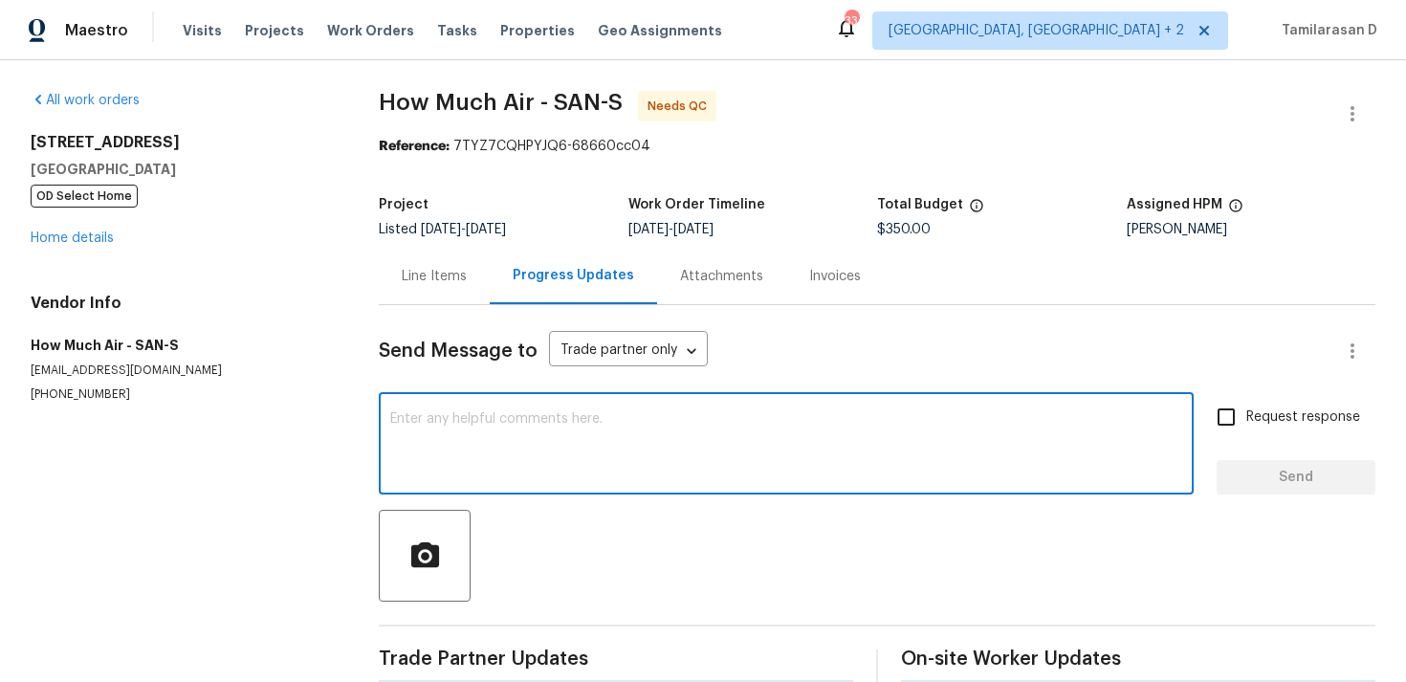
paste textarea "Thank you, Approved!"
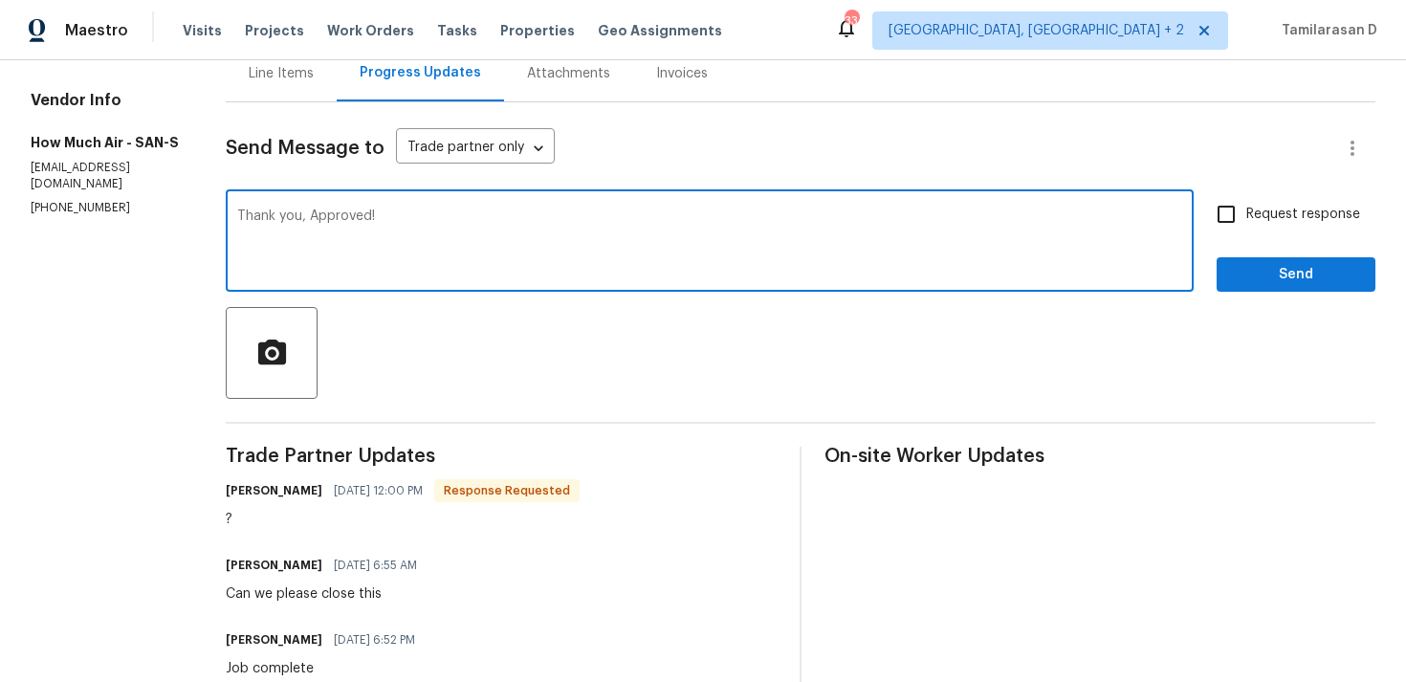
scroll to position [235, 0]
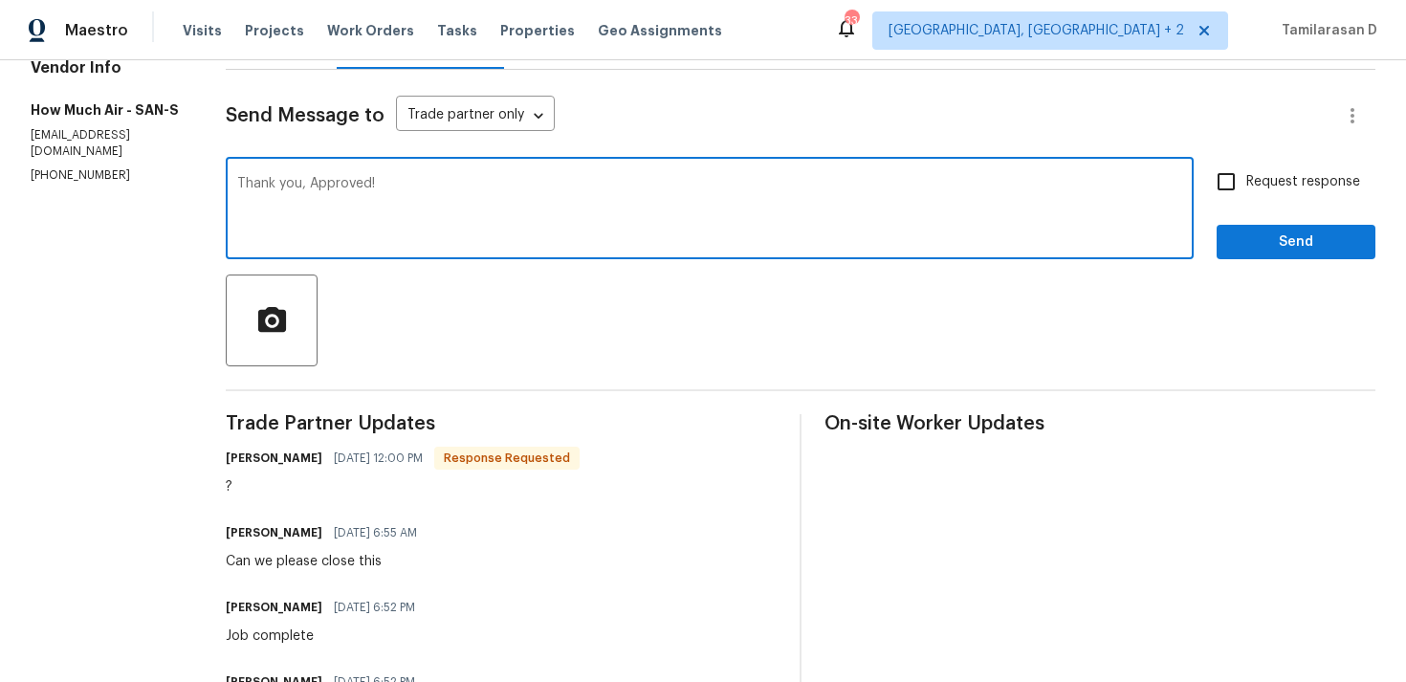
click at [435, 242] on textarea "Thank you, Approved!" at bounding box center [709, 210] width 945 height 67
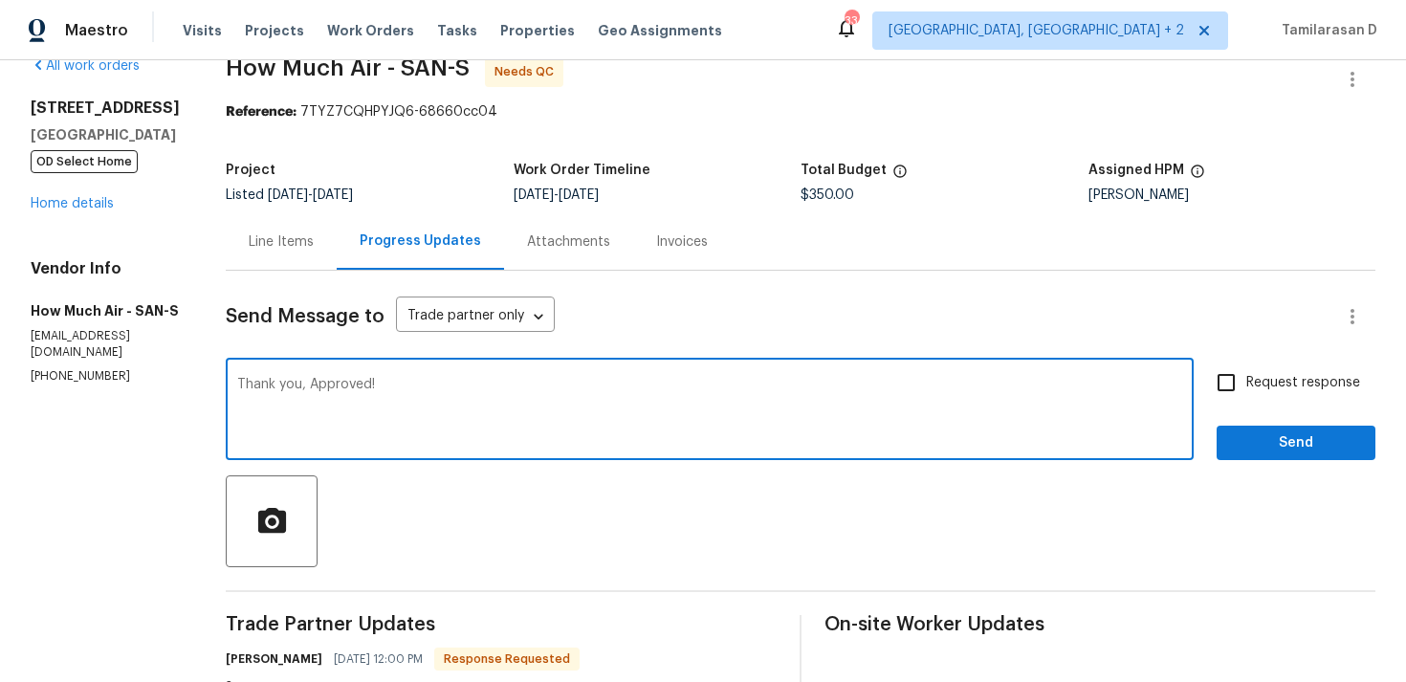
scroll to position [37, 0]
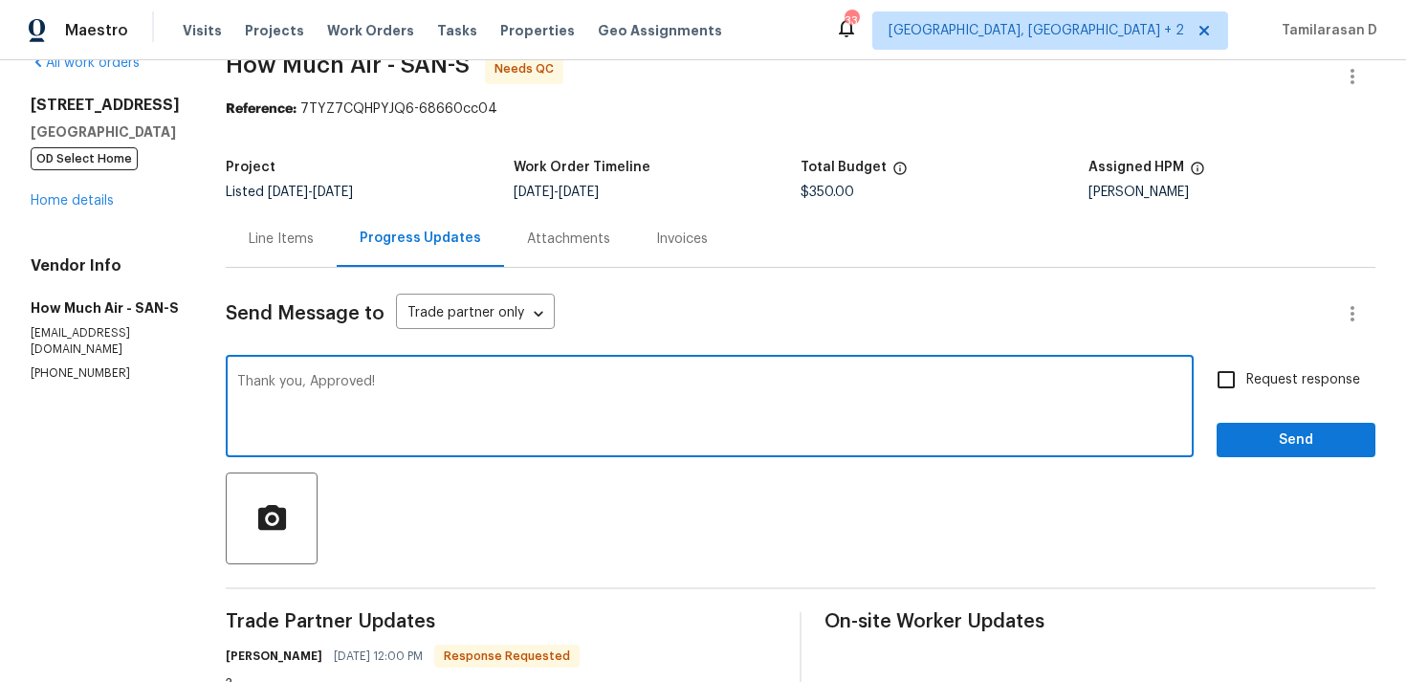
type textarea "Thank you, Approved!"
click at [1296, 450] on span "Send" at bounding box center [1296, 440] width 128 height 24
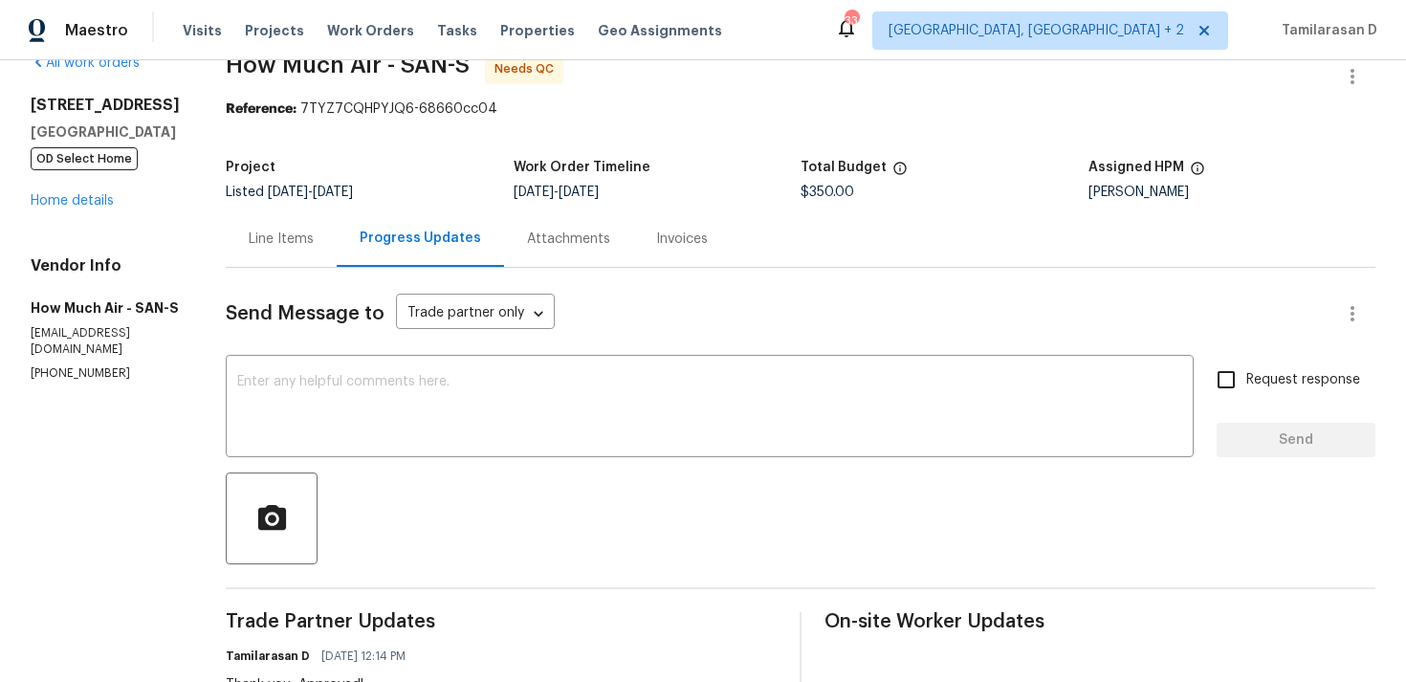
click at [371, 207] on div "Project Listed 8/26/2025 - 8/28/2025 Work Order Timeline 8/26/2025 - 8/28/2025 …" at bounding box center [800, 179] width 1149 height 61
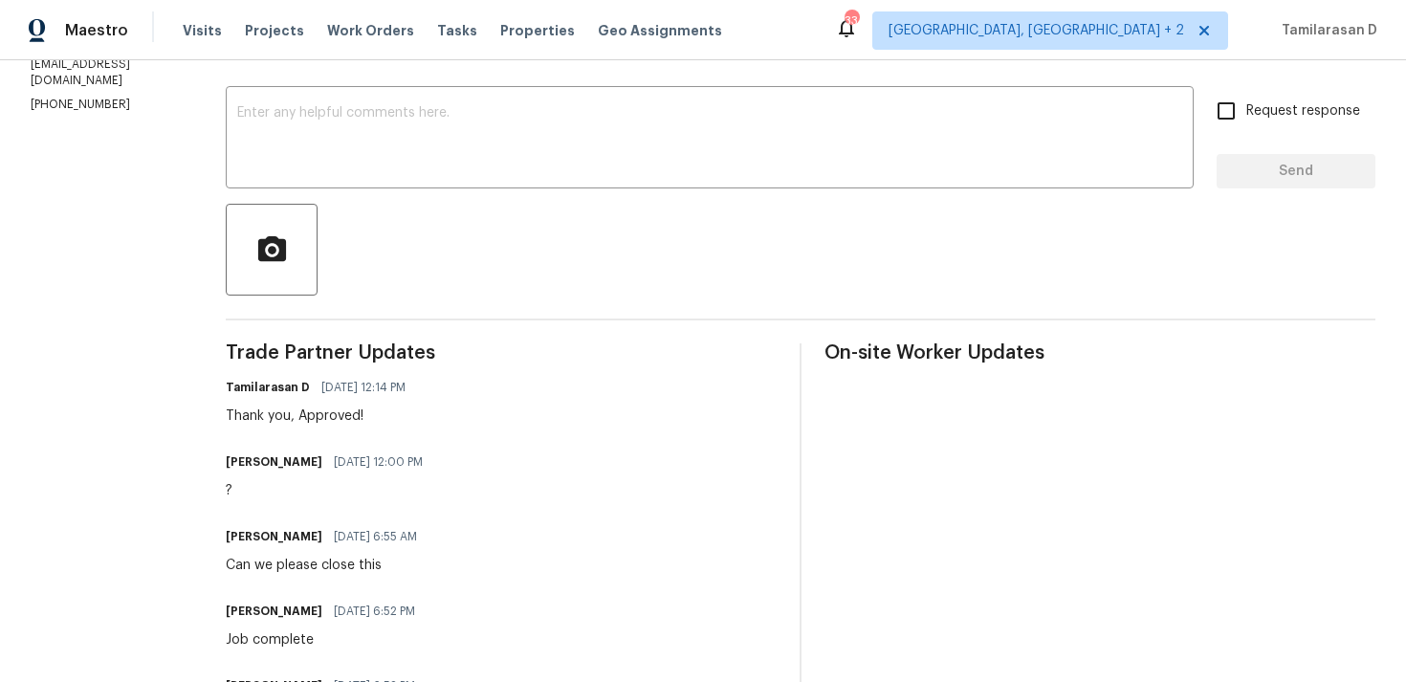
scroll to position [0, 0]
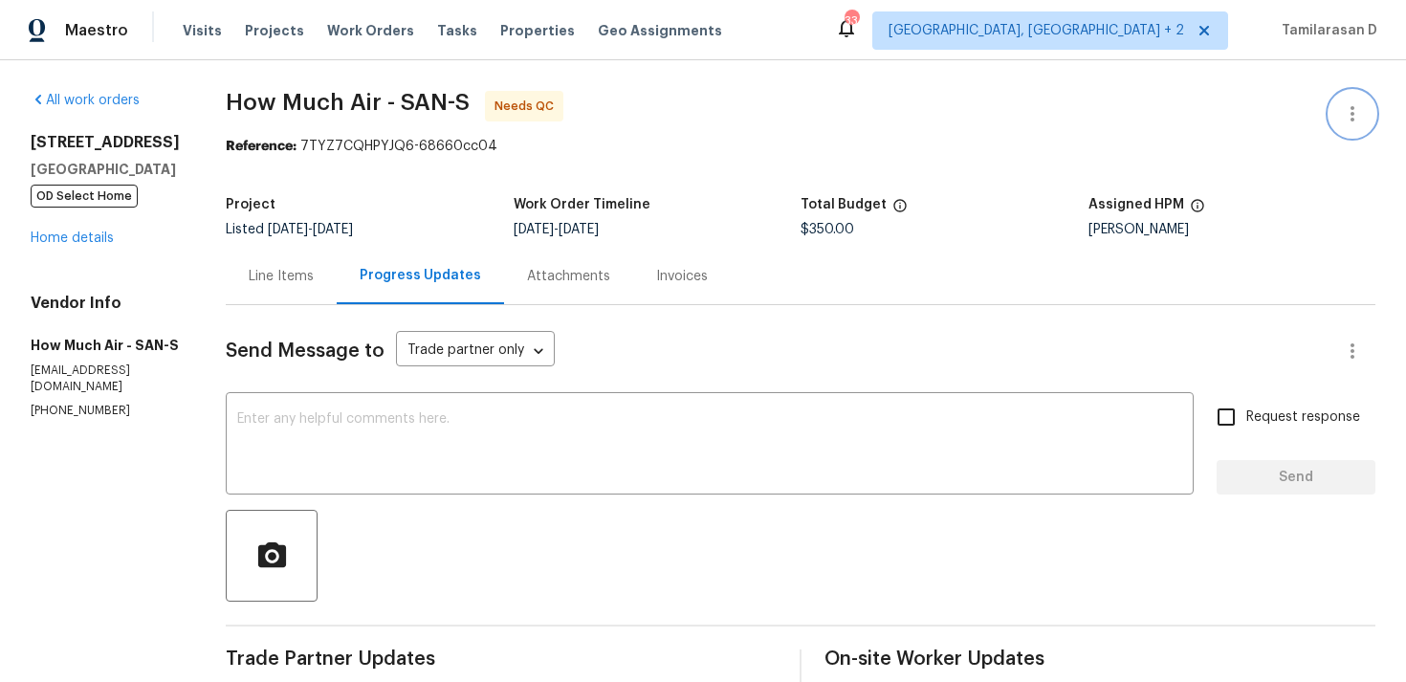
click at [1346, 117] on icon "button" at bounding box center [1352, 113] width 23 height 23
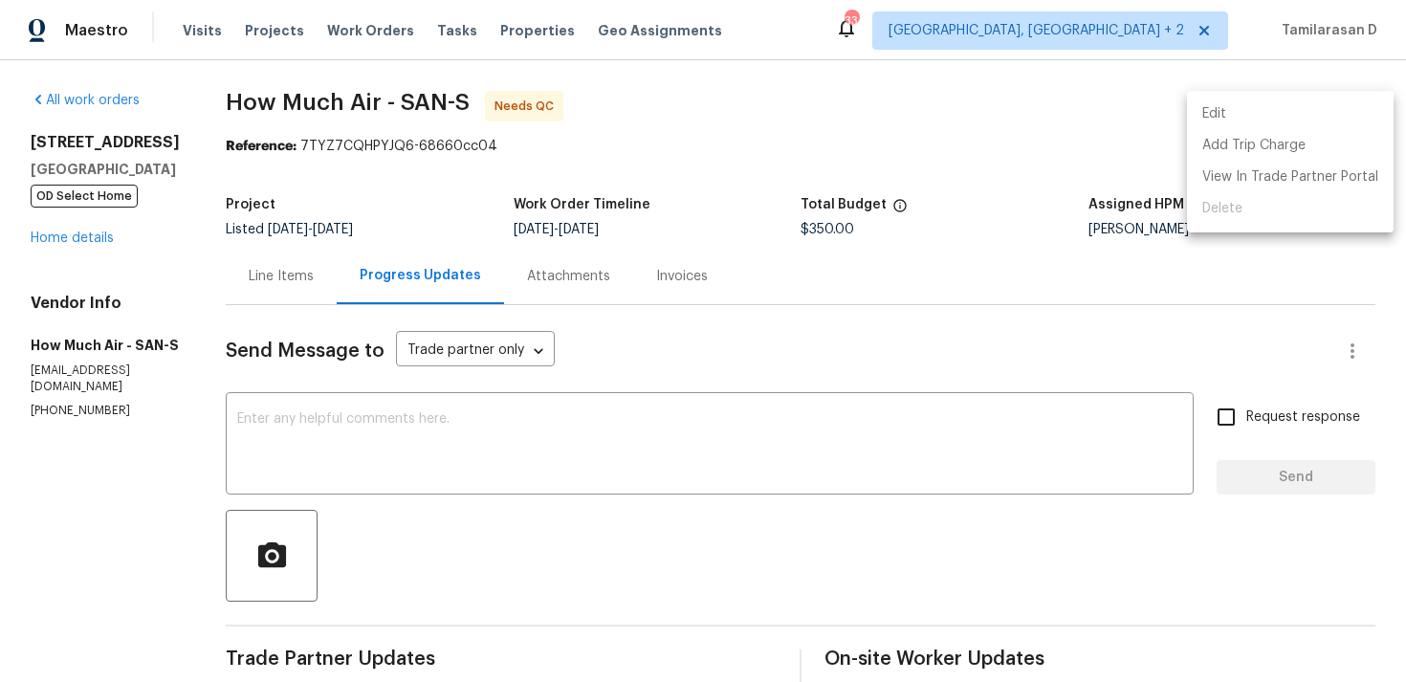
click at [1224, 120] on li "Edit" at bounding box center [1290, 114] width 207 height 32
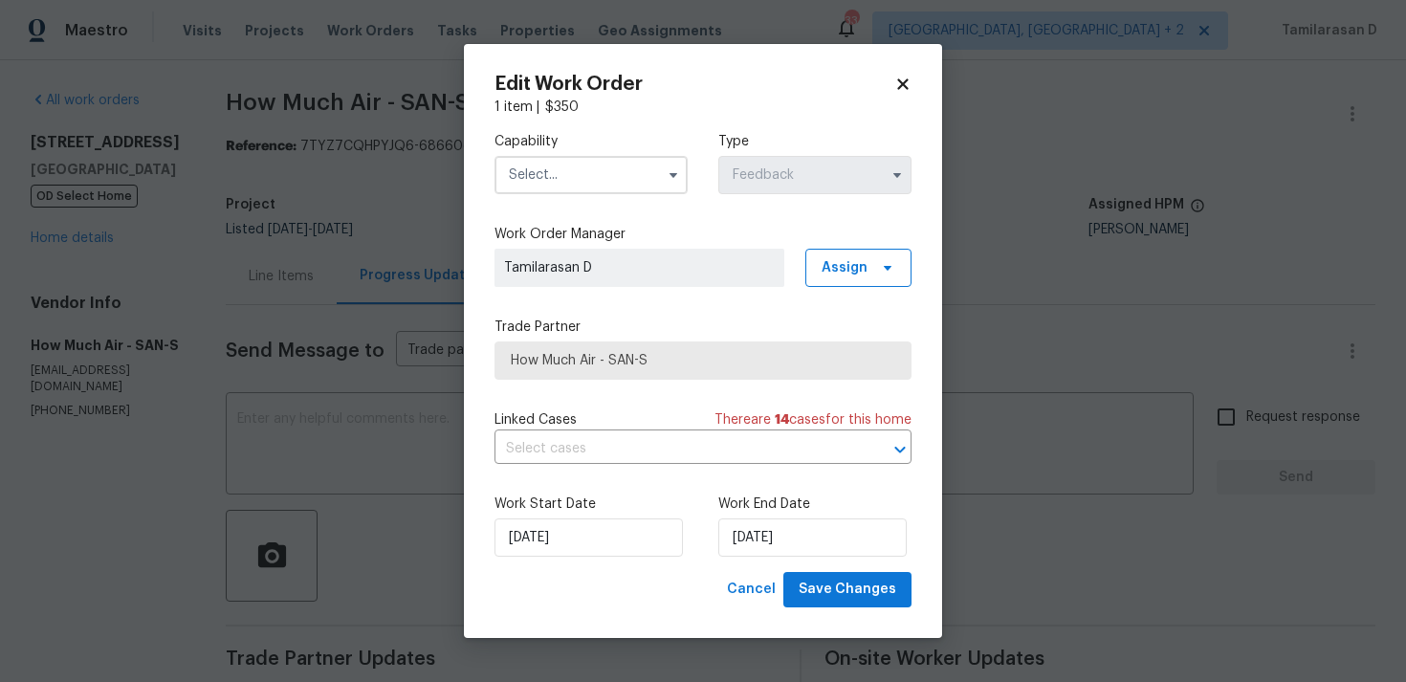
click at [654, 183] on input "text" at bounding box center [590, 175] width 193 height 38
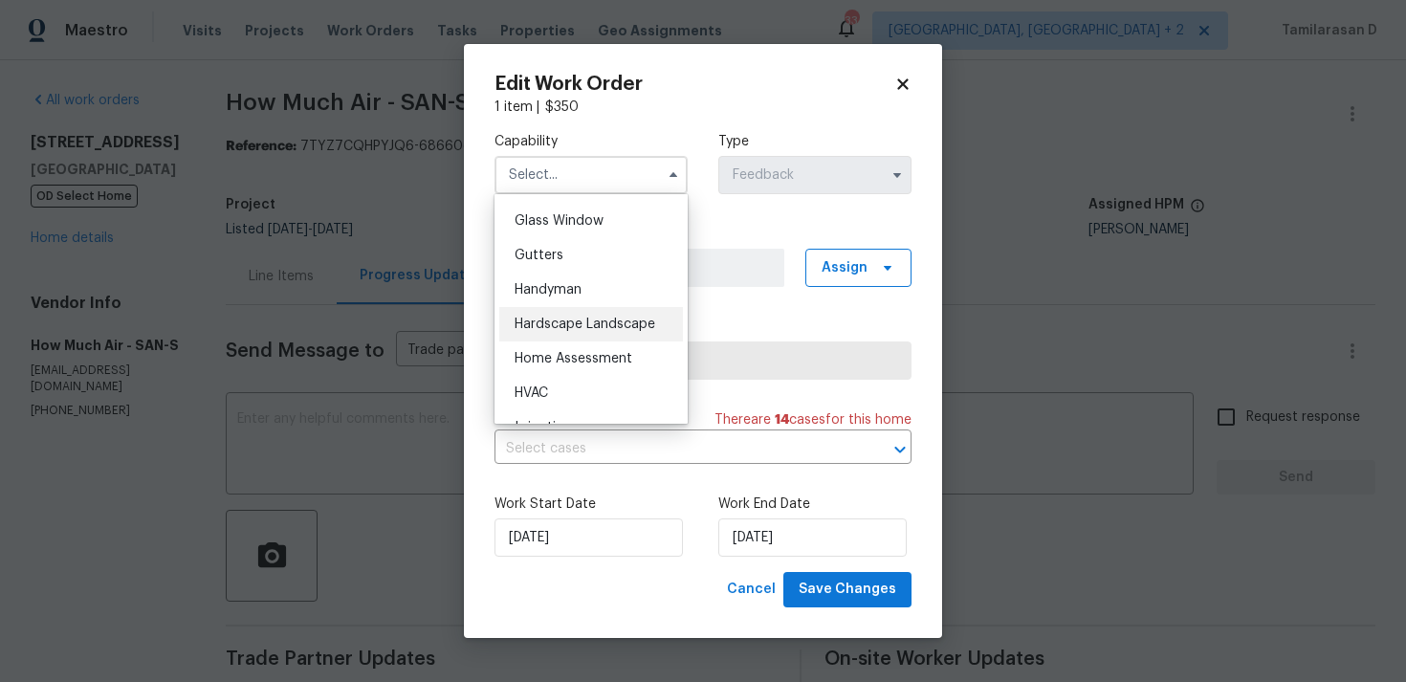
scroll to position [1038, 0]
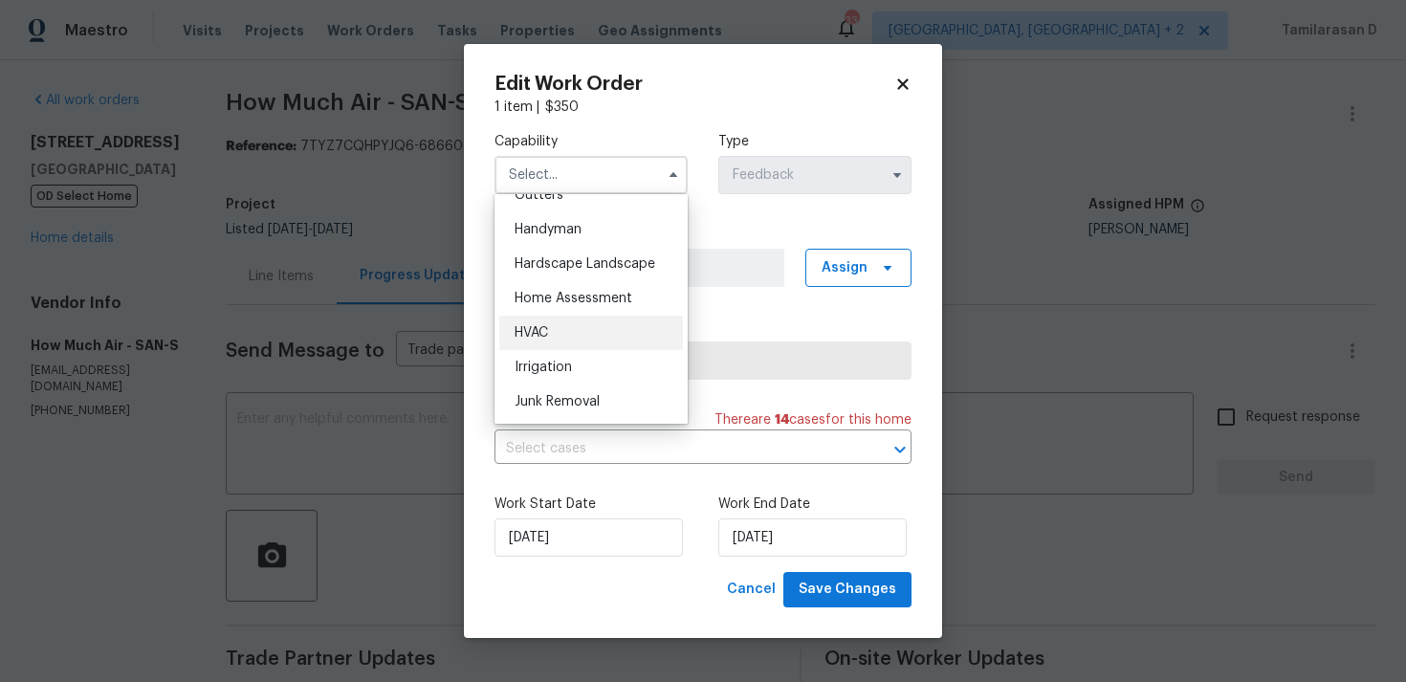
click at [540, 336] on span "HVAC" at bounding box center [530, 332] width 33 height 13
type input "HVAC"
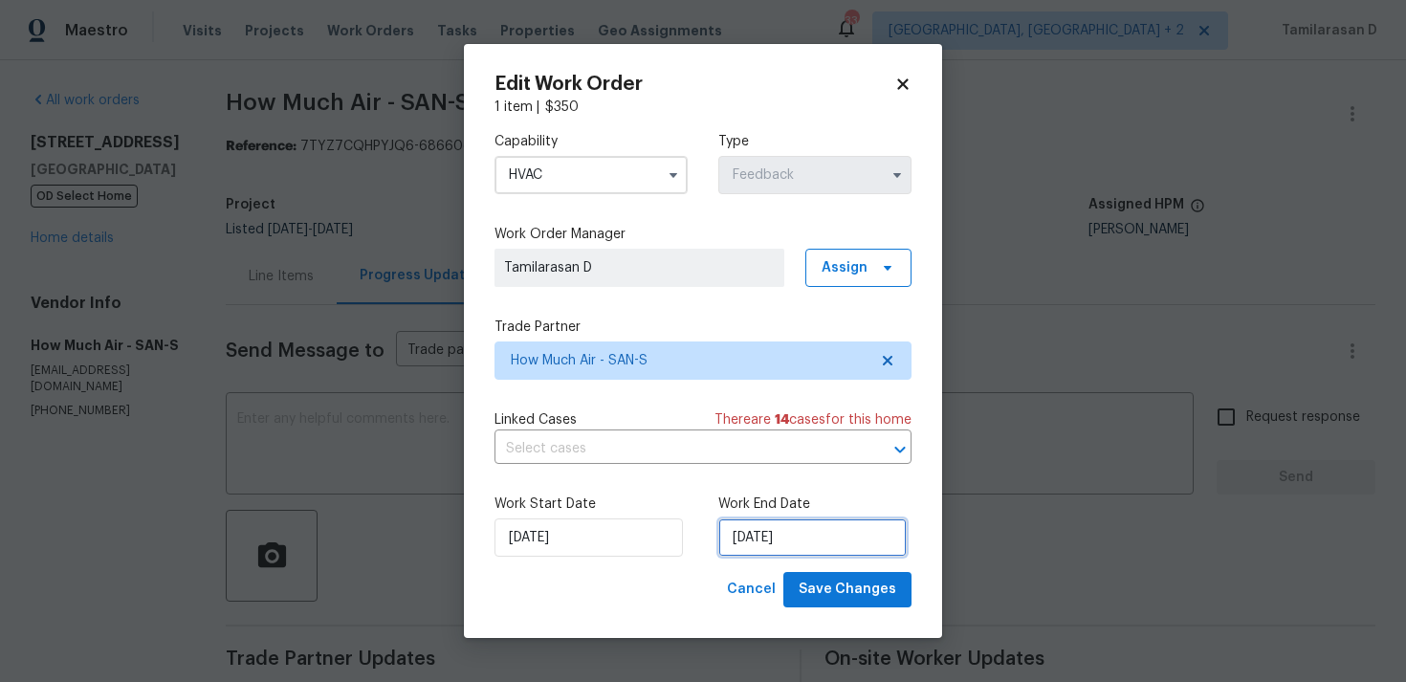
click at [792, 546] on input "28/08/2025" at bounding box center [812, 537] width 188 height 38
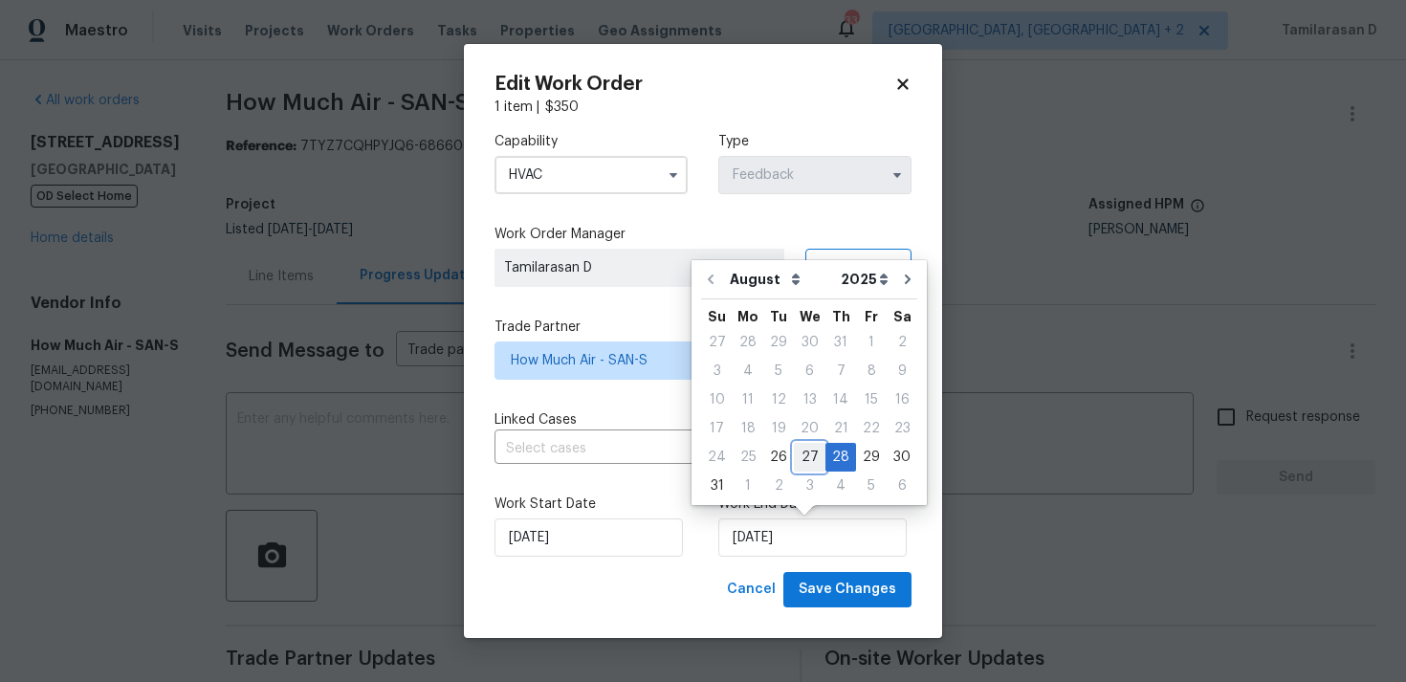
click at [805, 458] on div "27" at bounding box center [810, 457] width 32 height 27
type input "27/08/2025"
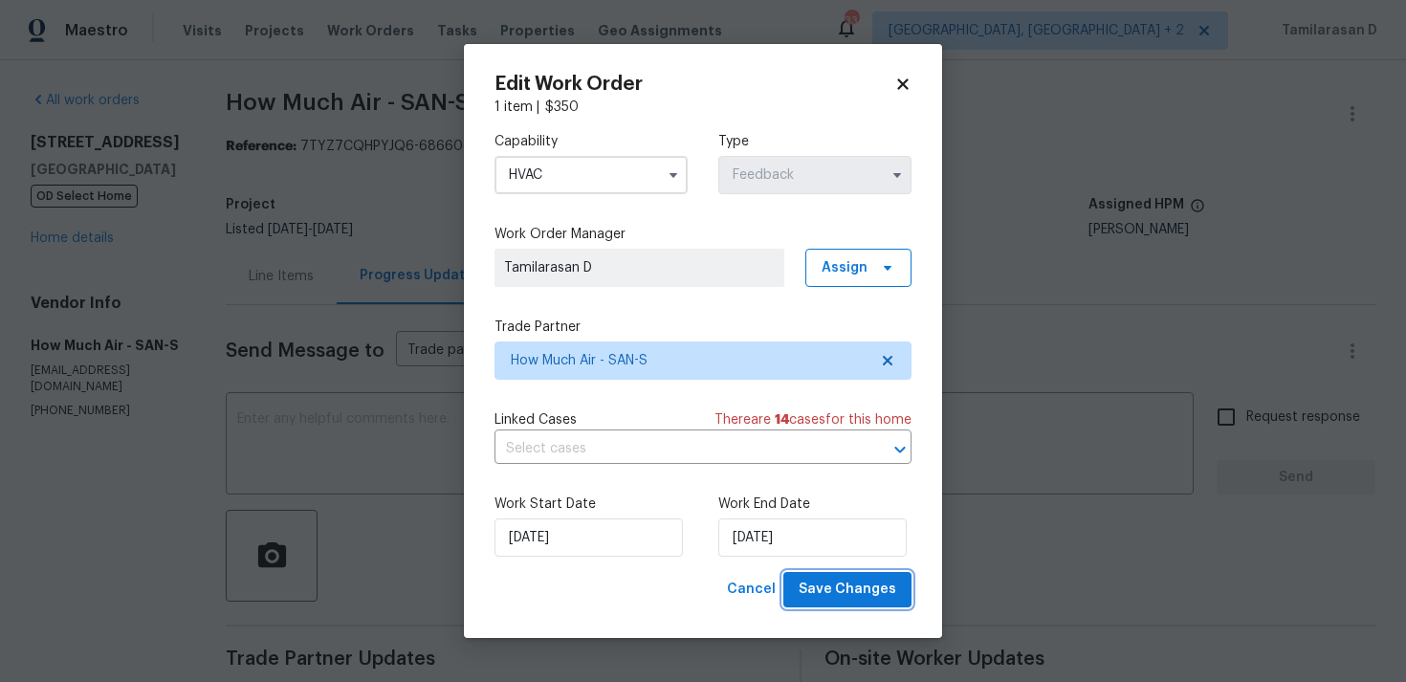
click at [860, 591] on span "Save Changes" at bounding box center [847, 590] width 98 height 24
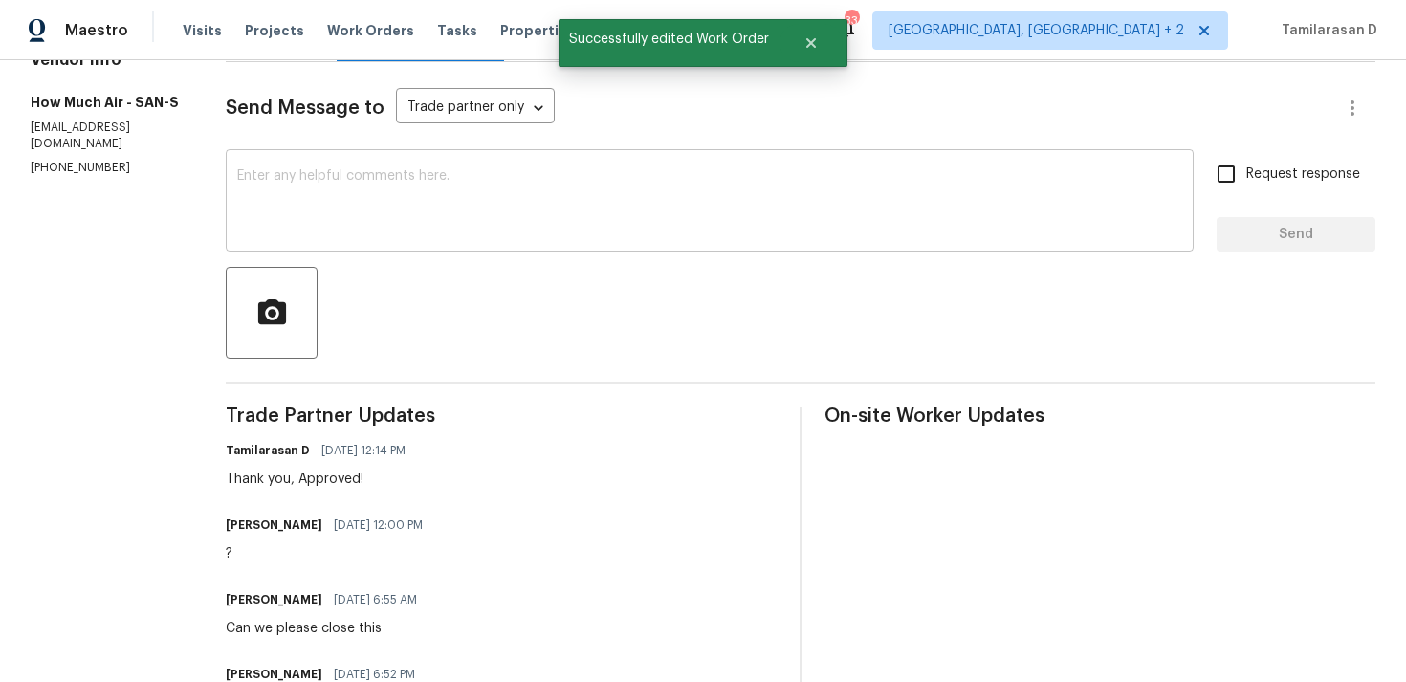
scroll to position [0, 0]
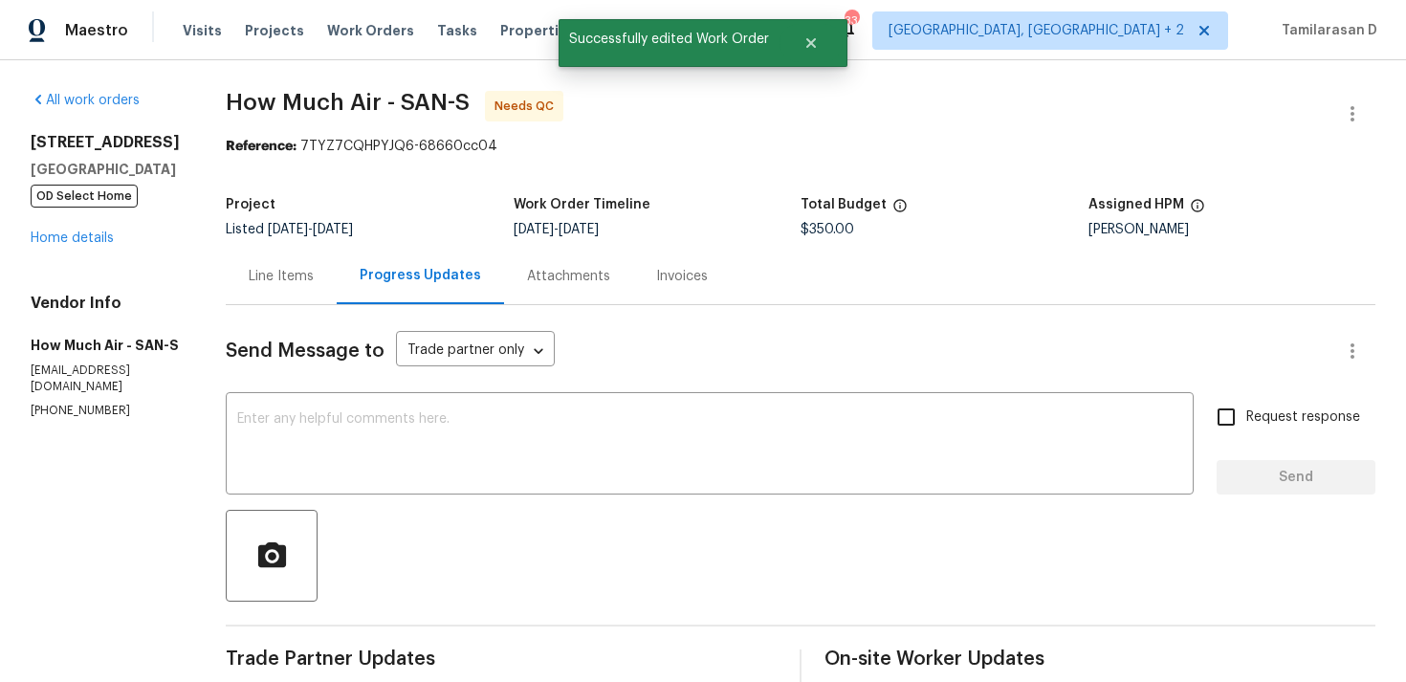
click at [256, 251] on div "Line Items" at bounding box center [281, 276] width 111 height 56
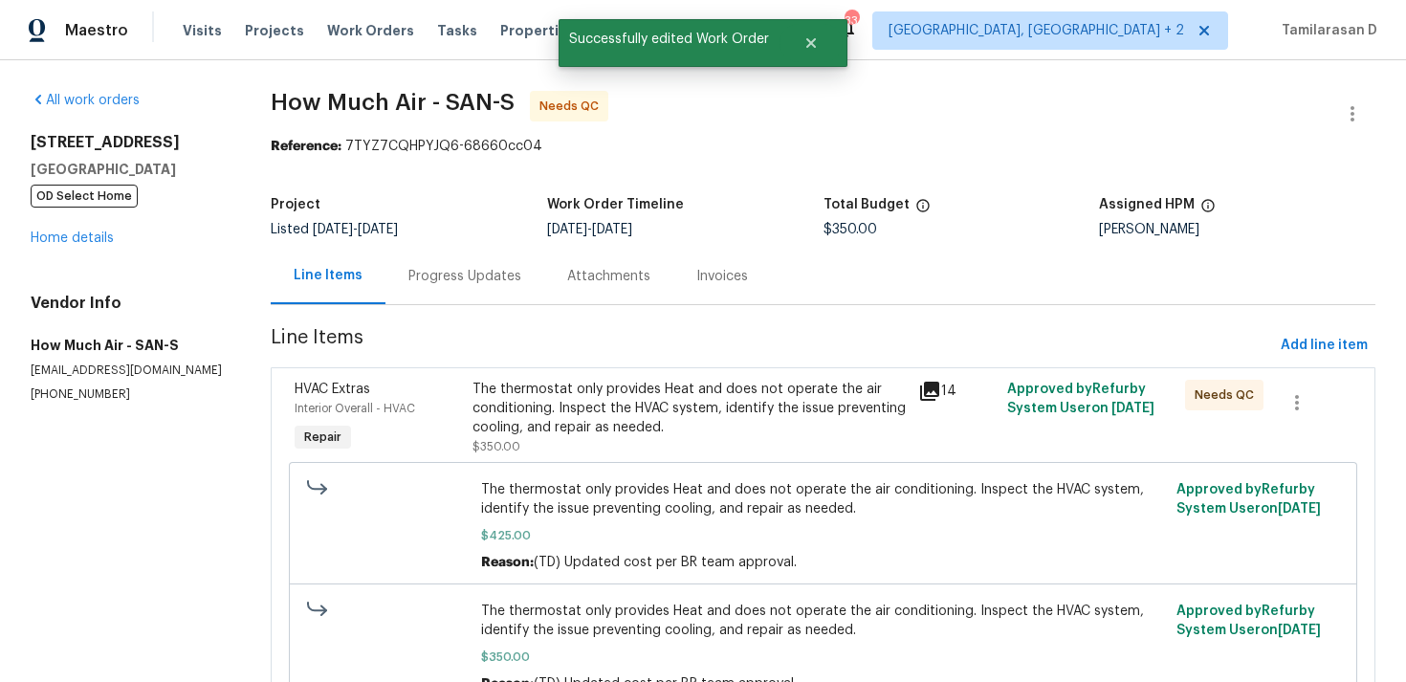
click at [622, 467] on div "The thermostat only provides Heat and does not operate the air conditioning. In…" at bounding box center [823, 525] width 1068 height 127
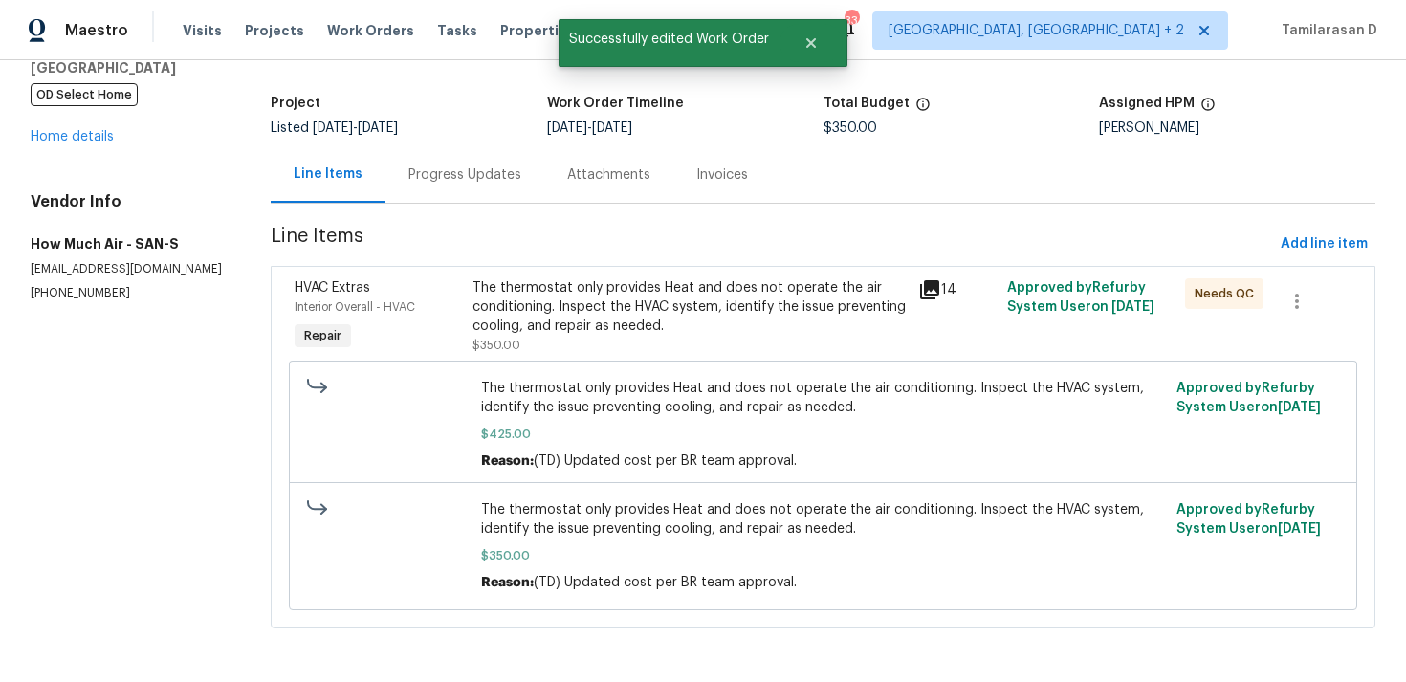
click at [577, 338] on div "The thermostat only provides Heat and does not operate the air conditioning. In…" at bounding box center [688, 316] width 433 height 76
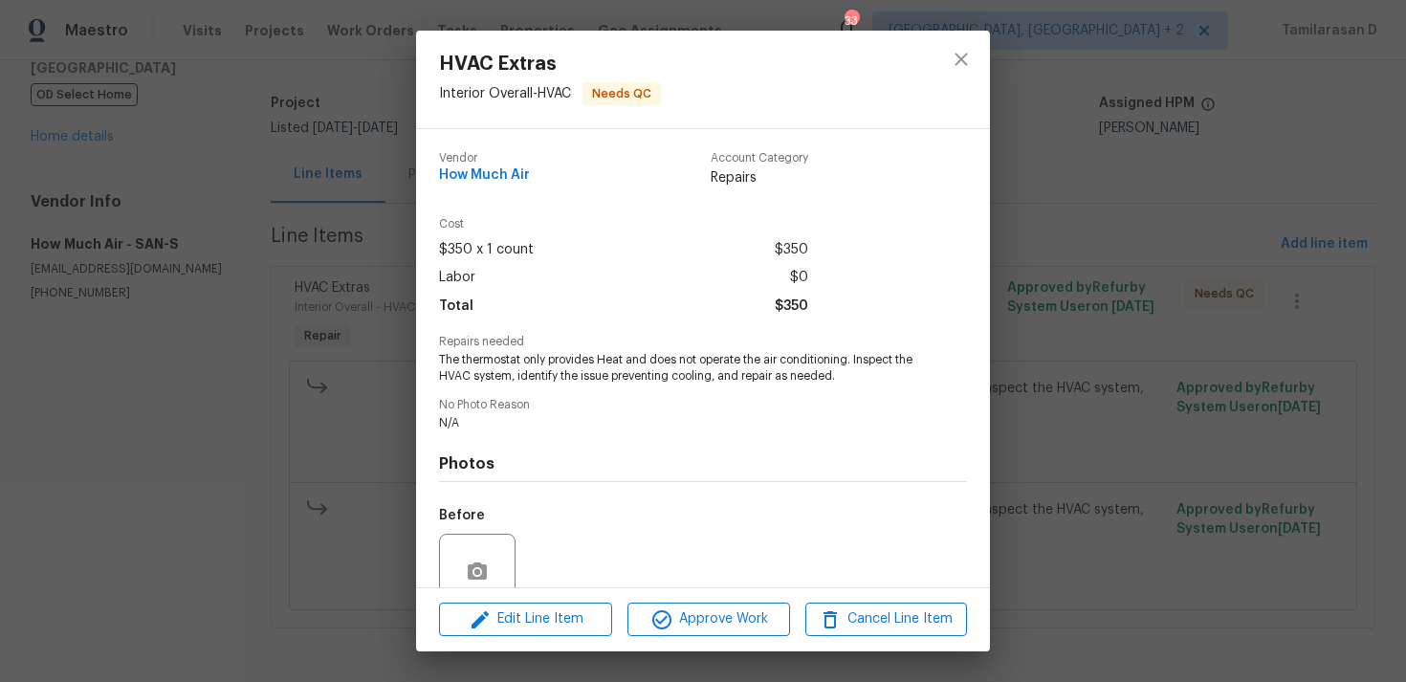
scroll to position [166, 0]
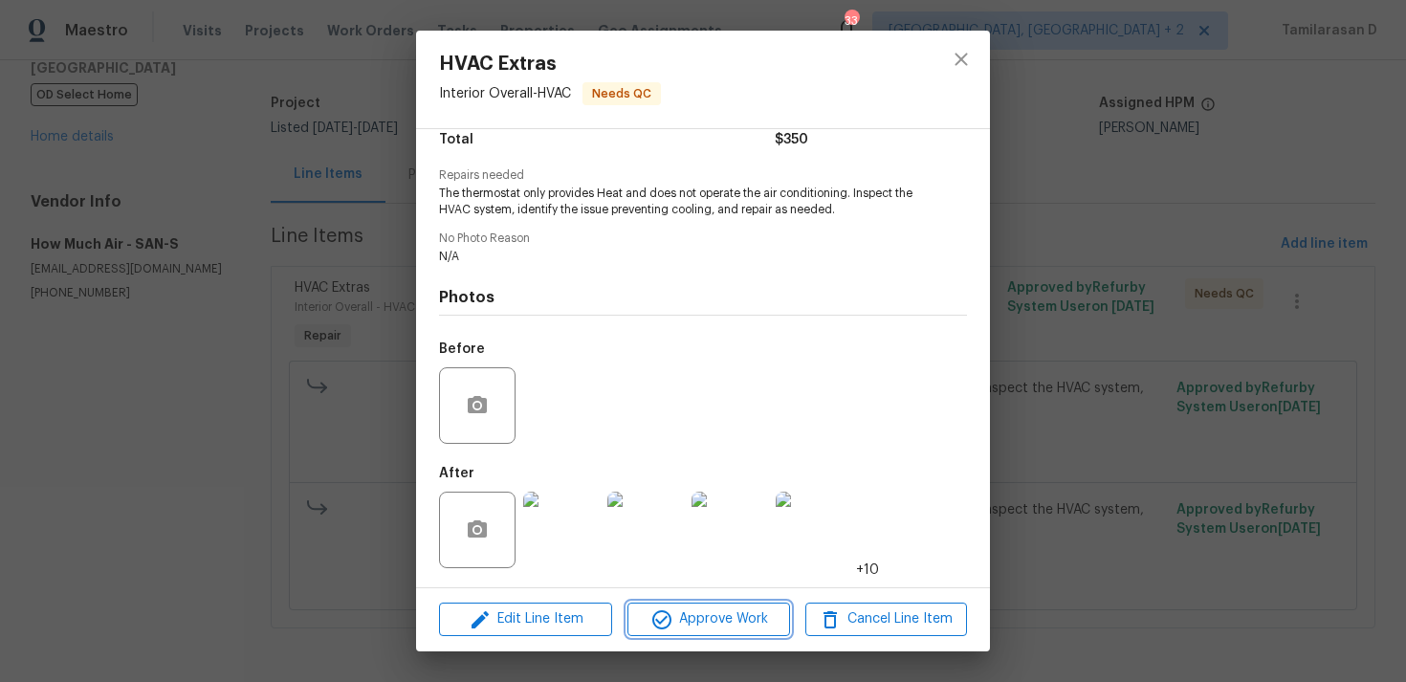
click at [687, 619] on span "Approve Work" at bounding box center [708, 619] width 150 height 24
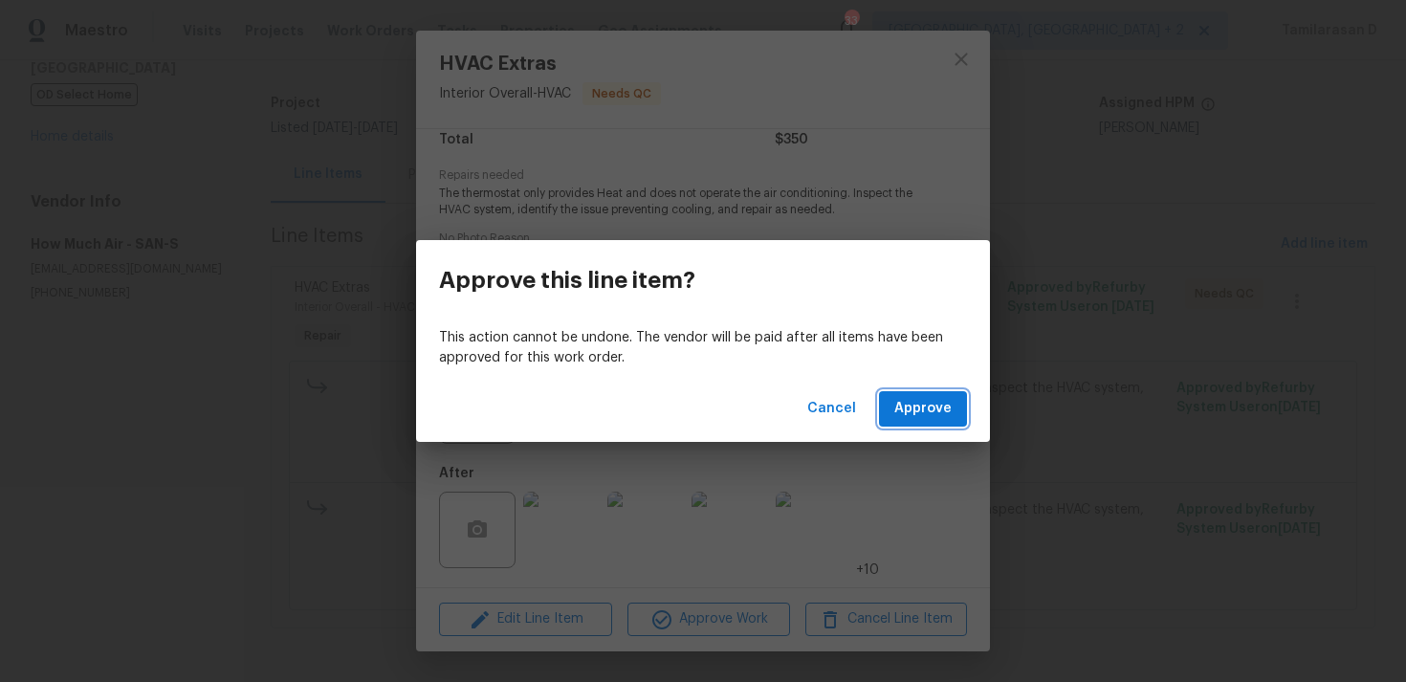
click at [904, 413] on span "Approve" at bounding box center [922, 409] width 57 height 24
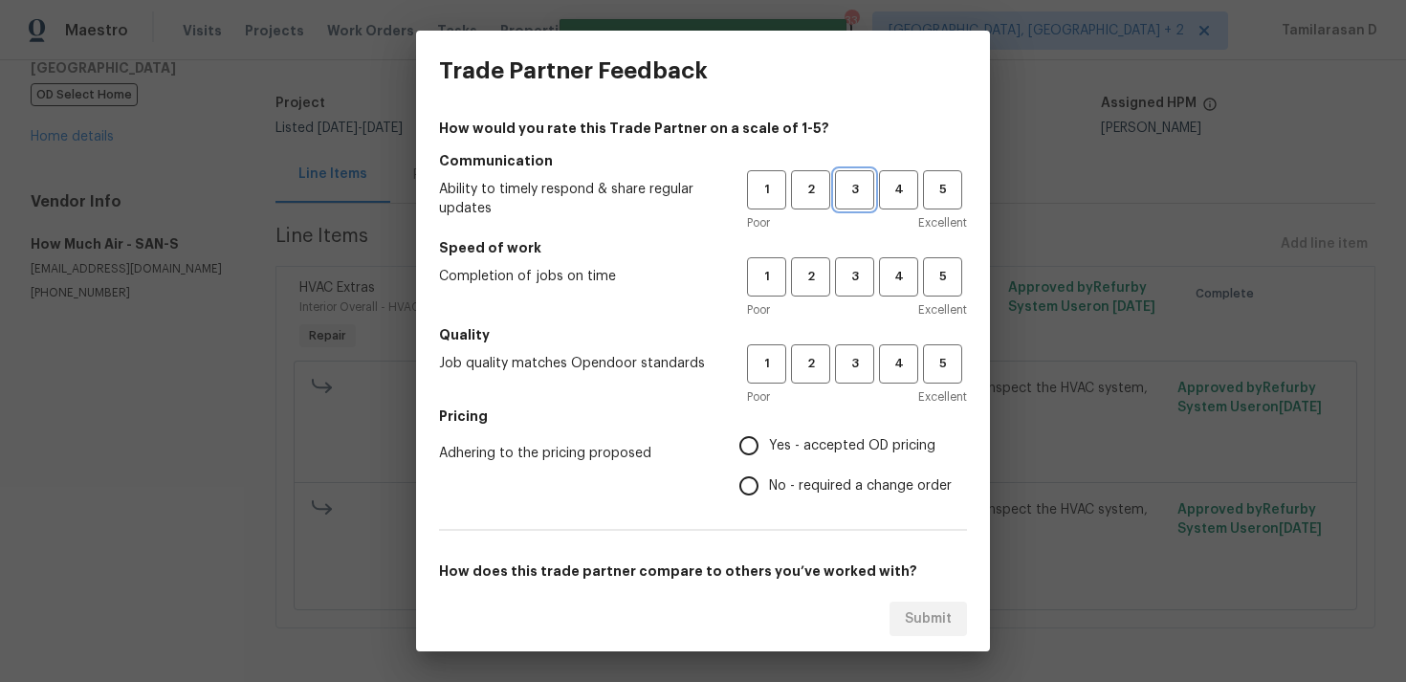
click at [855, 200] on span "3" at bounding box center [854, 190] width 35 height 22
click at [860, 295] on button "3" at bounding box center [854, 276] width 39 height 39
click at [856, 367] on span "3" at bounding box center [854, 364] width 35 height 22
click at [753, 449] on input "Yes - accepted OD pricing" at bounding box center [749, 446] width 40 height 40
radio input "true"
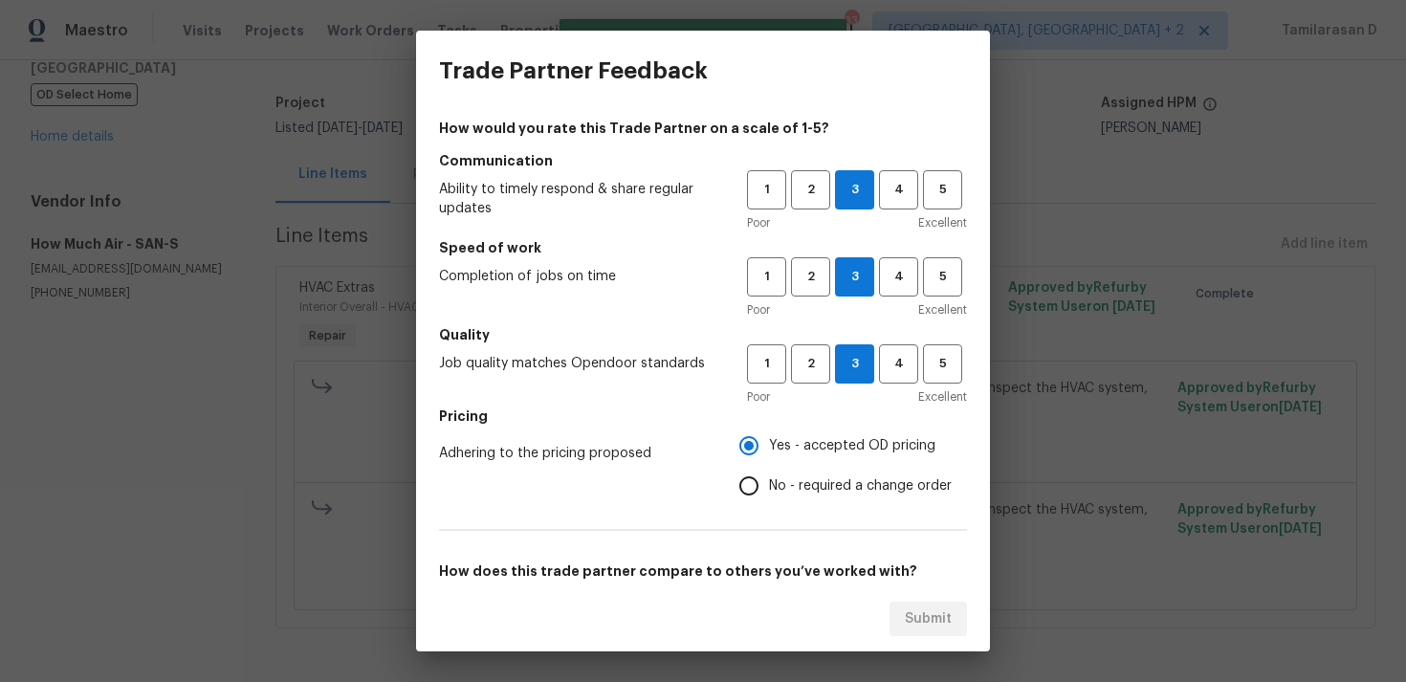
click at [751, 481] on input "No - required a change order" at bounding box center [749, 486] width 40 height 40
radio input "true"
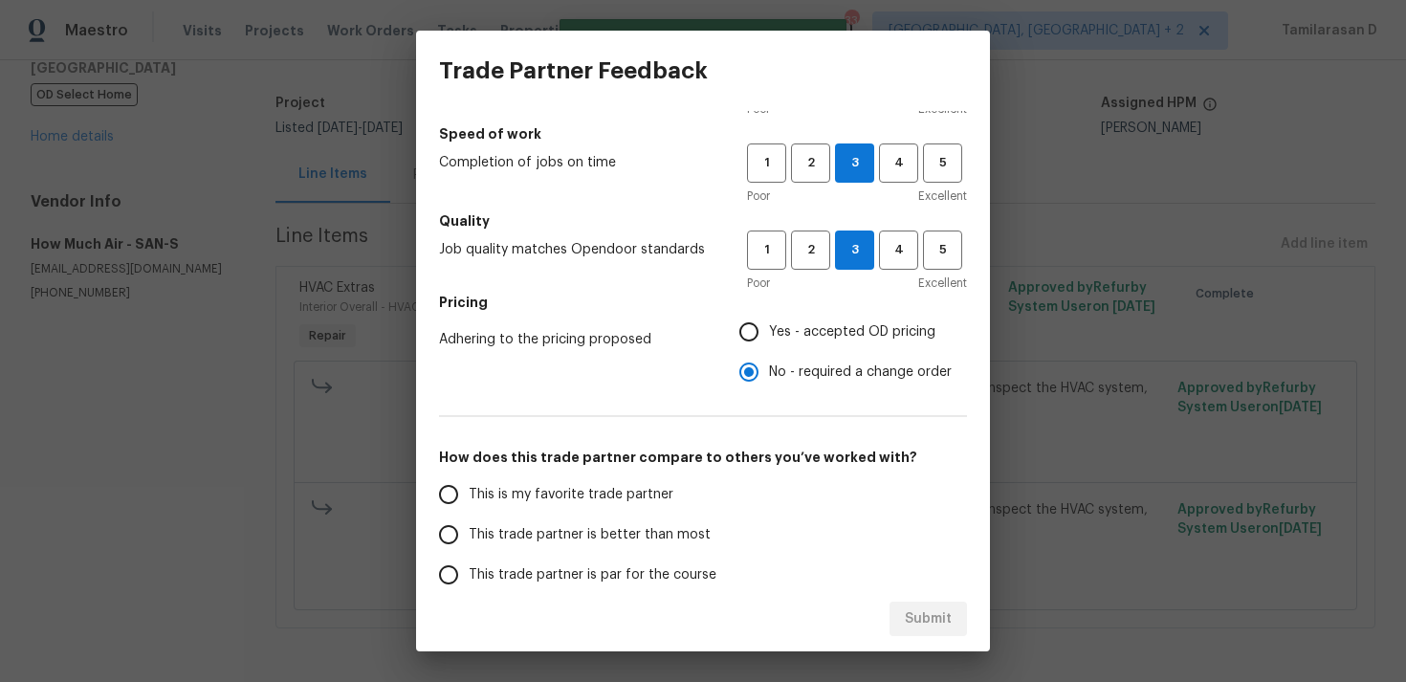
scroll to position [289, 0]
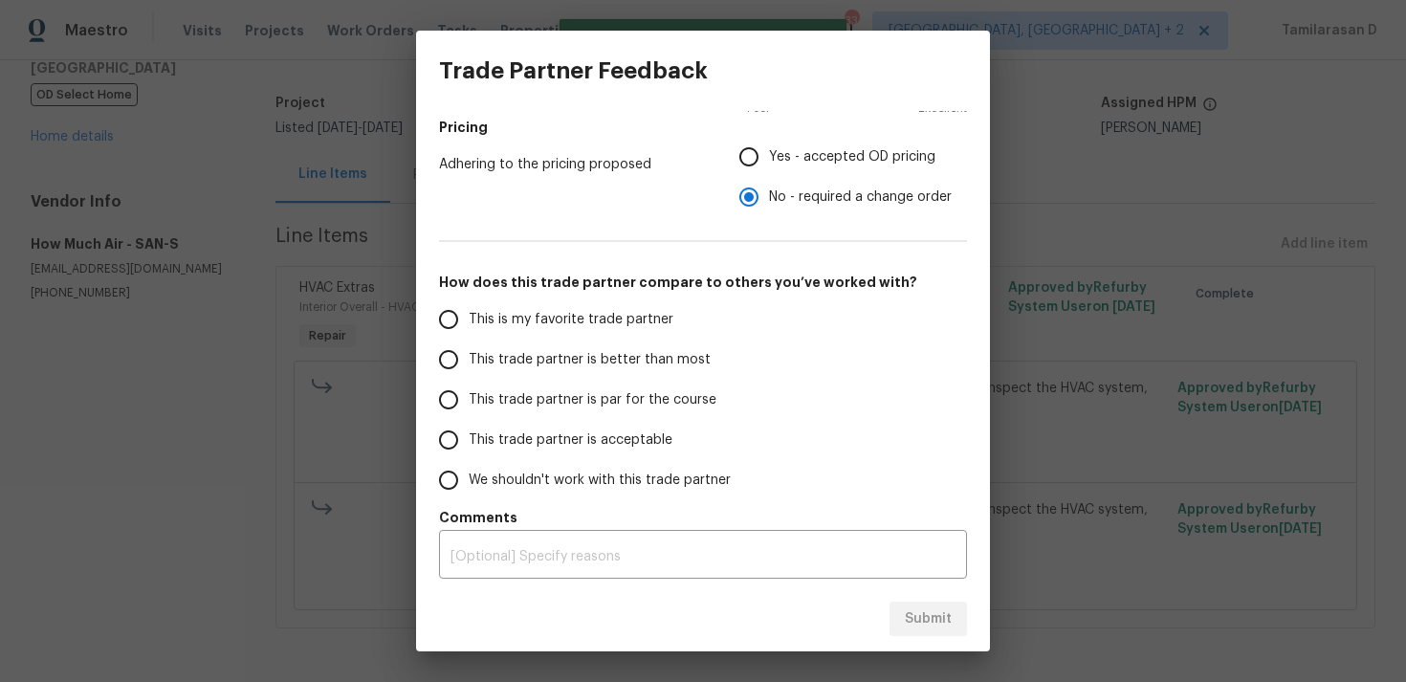
click at [445, 409] on input "This trade partner is par for the course" at bounding box center [448, 400] width 40 height 40
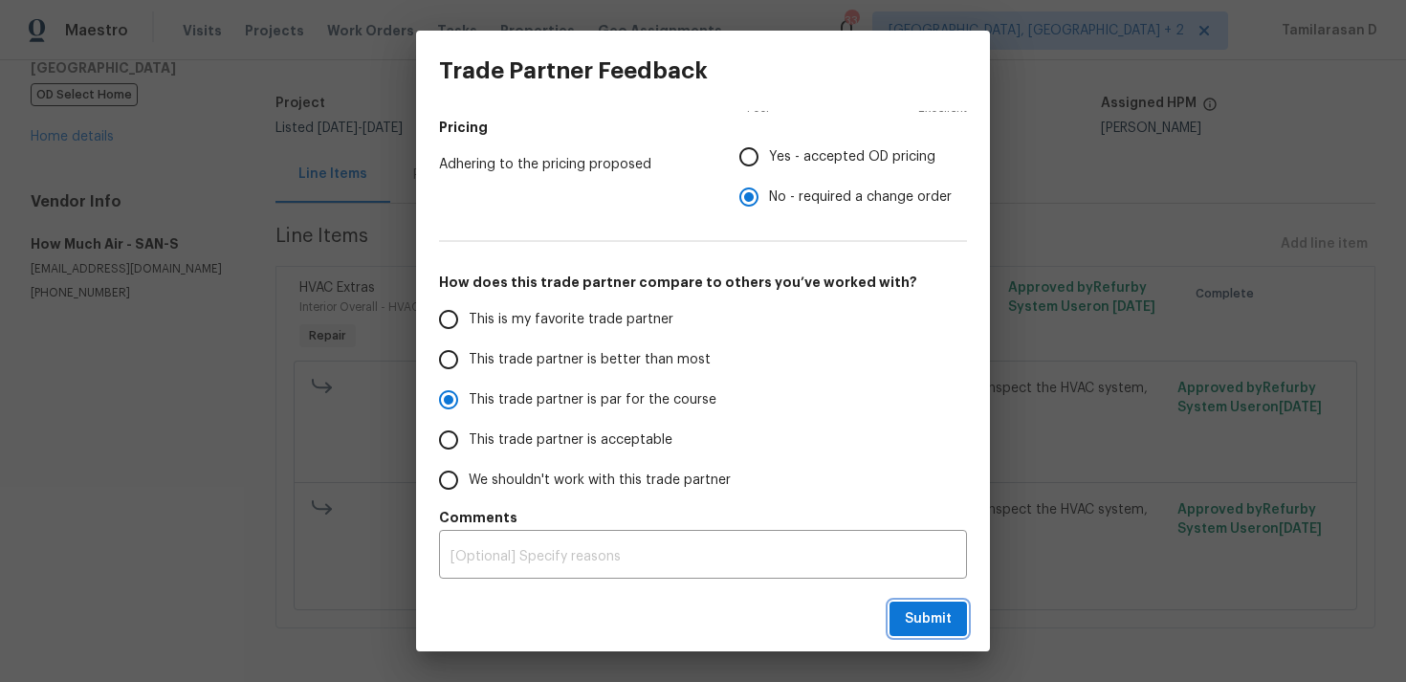
click at [920, 614] on span "Submit" at bounding box center [928, 619] width 47 height 24
radio input "true"
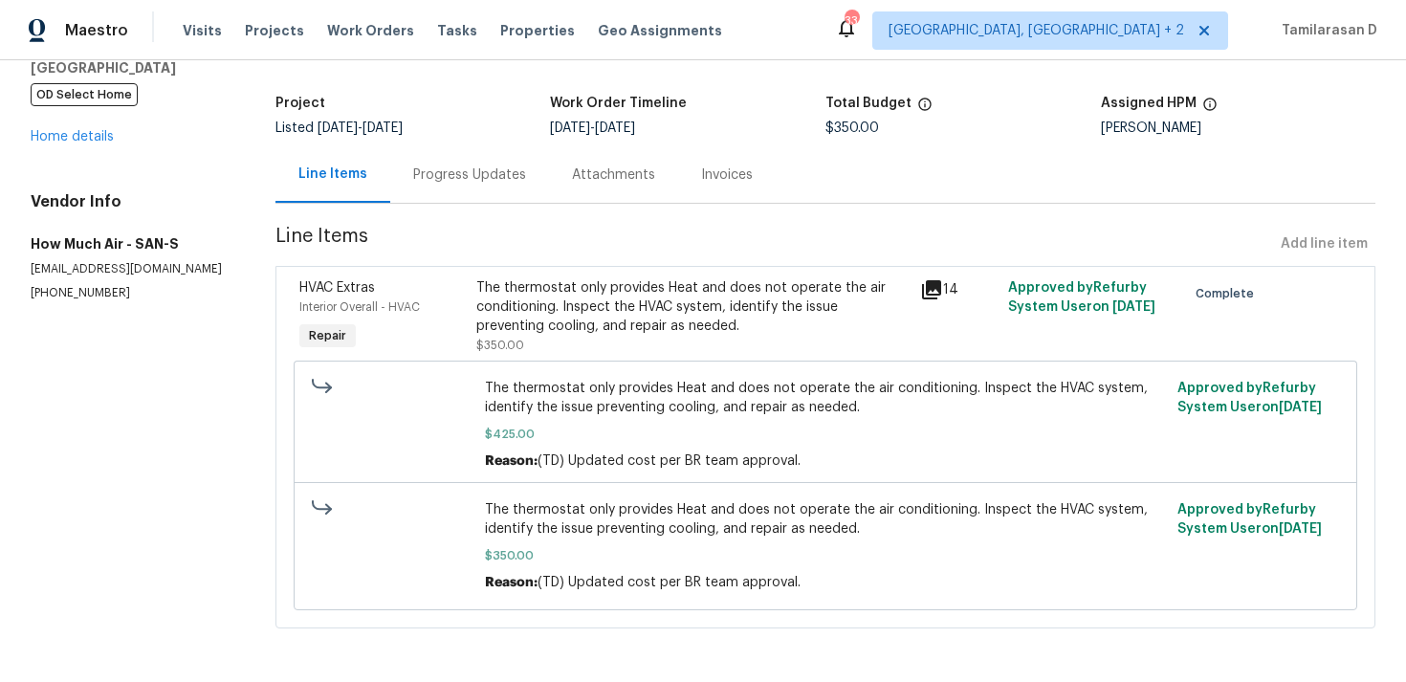
click at [442, 167] on div "Progress Updates" at bounding box center [469, 174] width 113 height 19
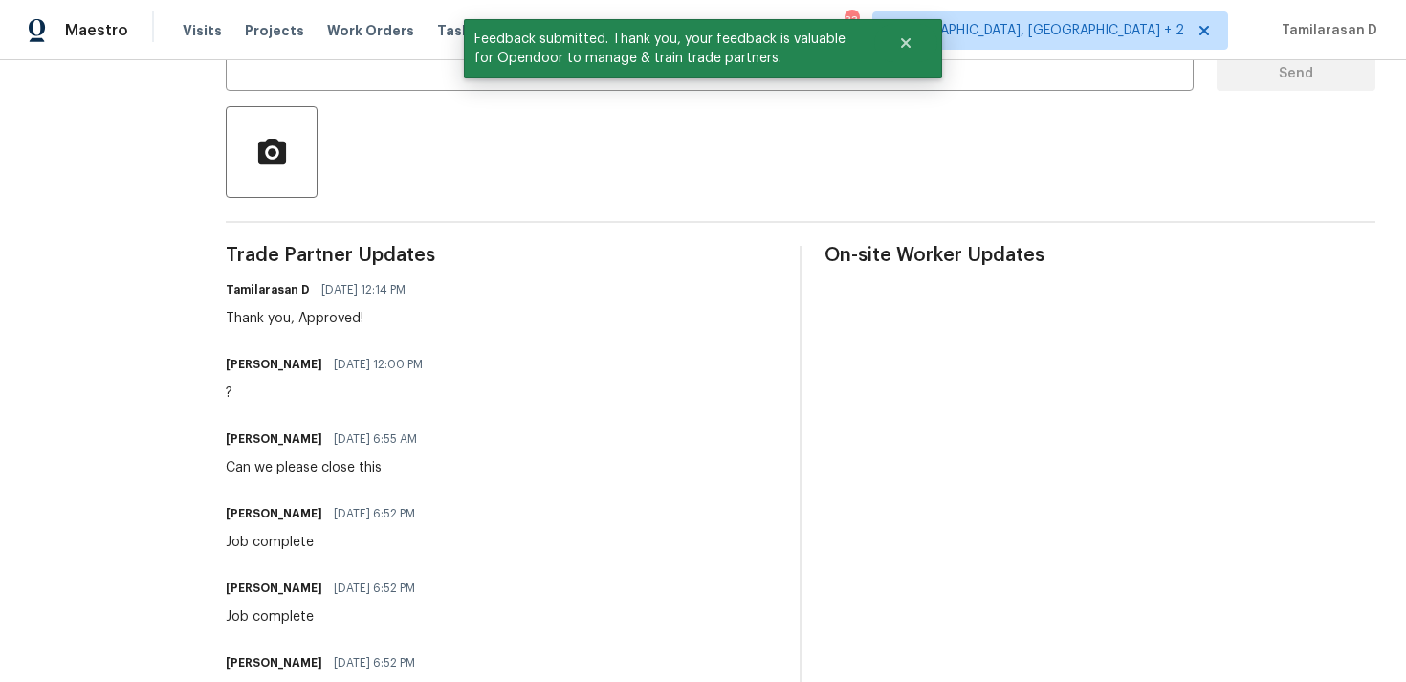
scroll to position [739, 0]
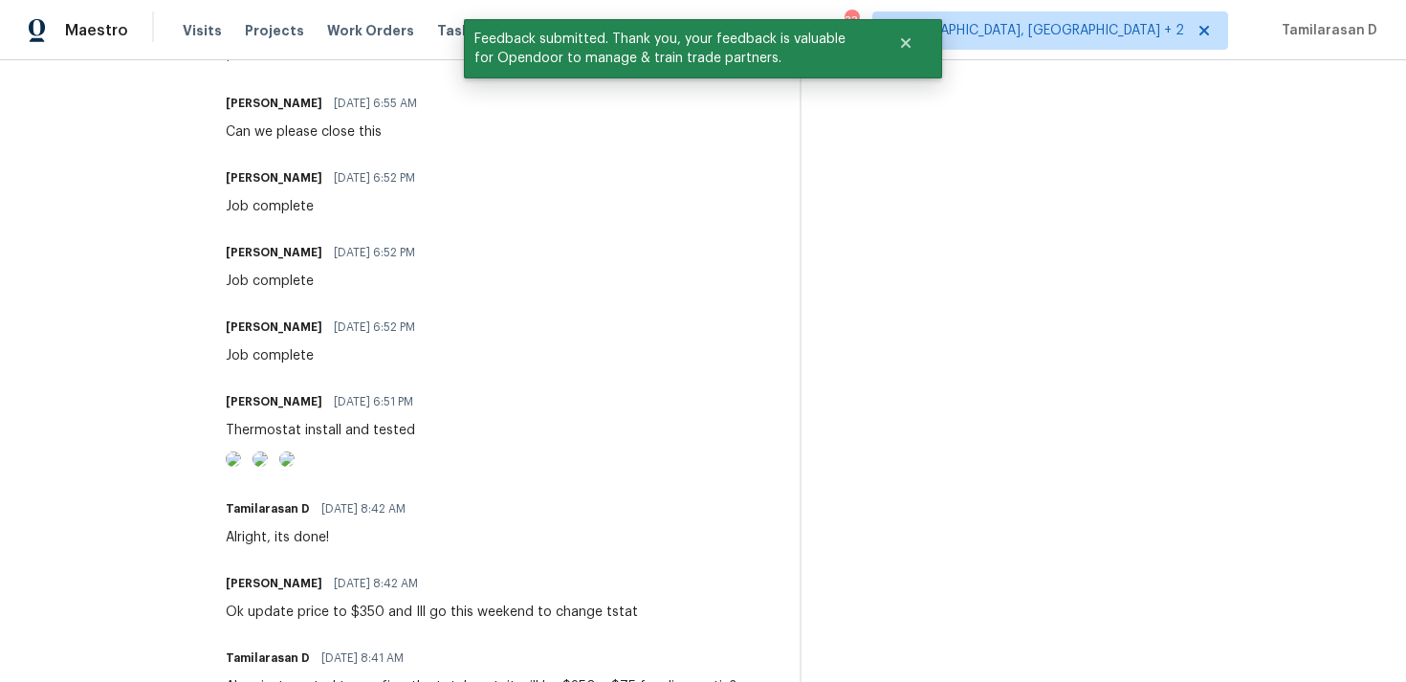
click at [310, 435] on div "Thermostat install and tested" at bounding box center [325, 430] width 199 height 19
copy div "Thermostat install and tested"
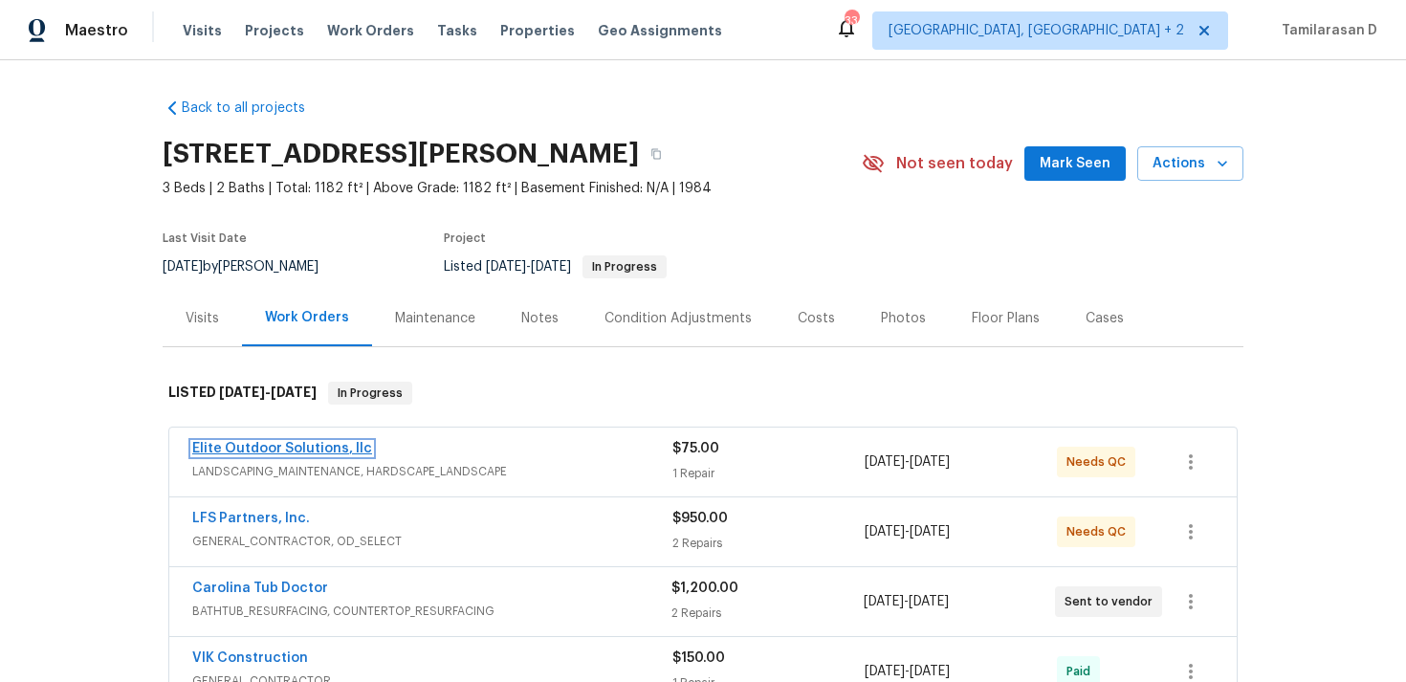
click at [277, 450] on link "Elite Outdoor Solutions, llc" at bounding box center [282, 448] width 180 height 13
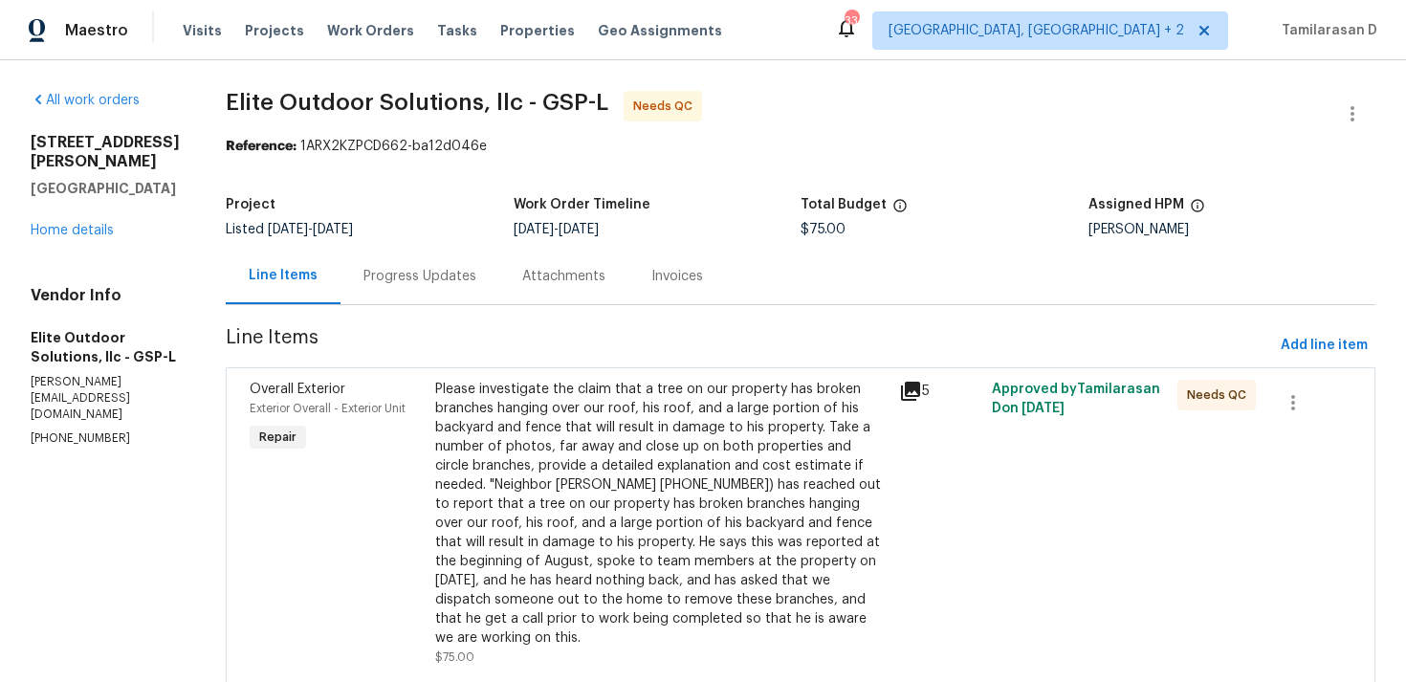
click at [443, 284] on div "Progress Updates" at bounding box center [419, 276] width 159 height 56
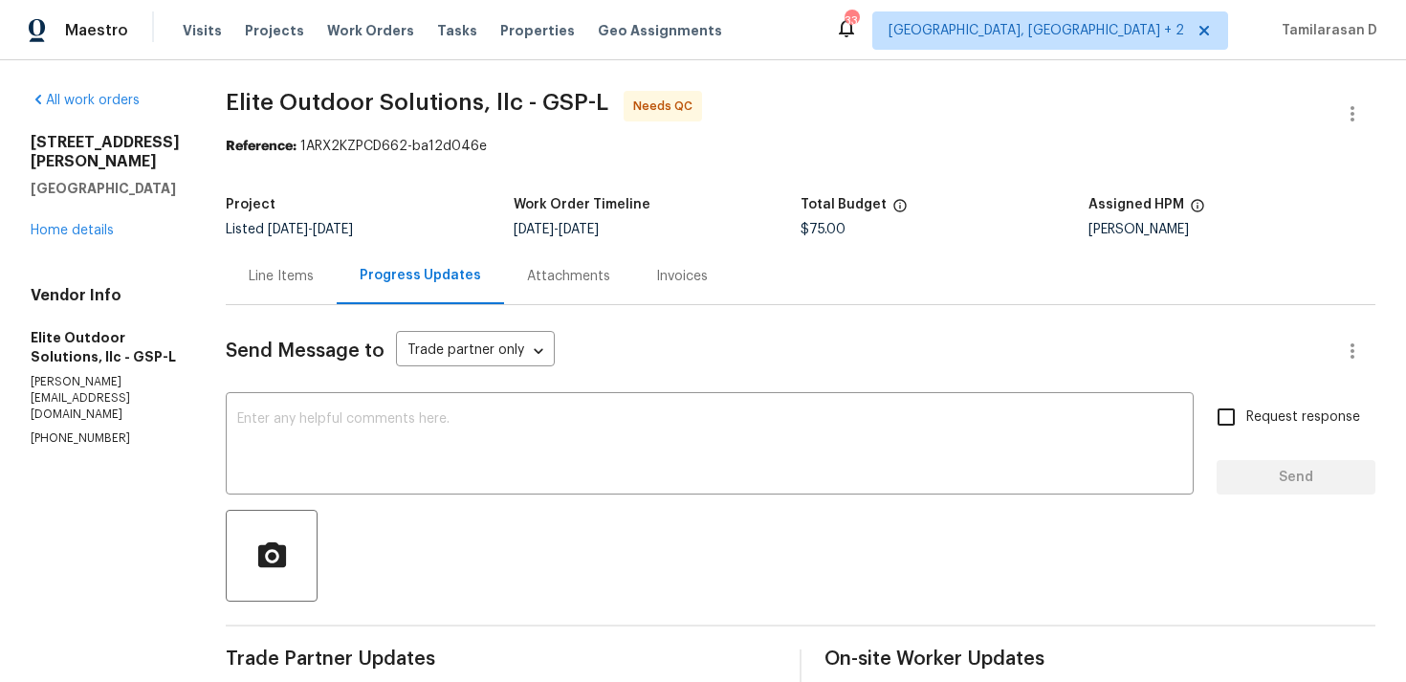
click at [249, 285] on div "Line Items" at bounding box center [281, 276] width 65 height 19
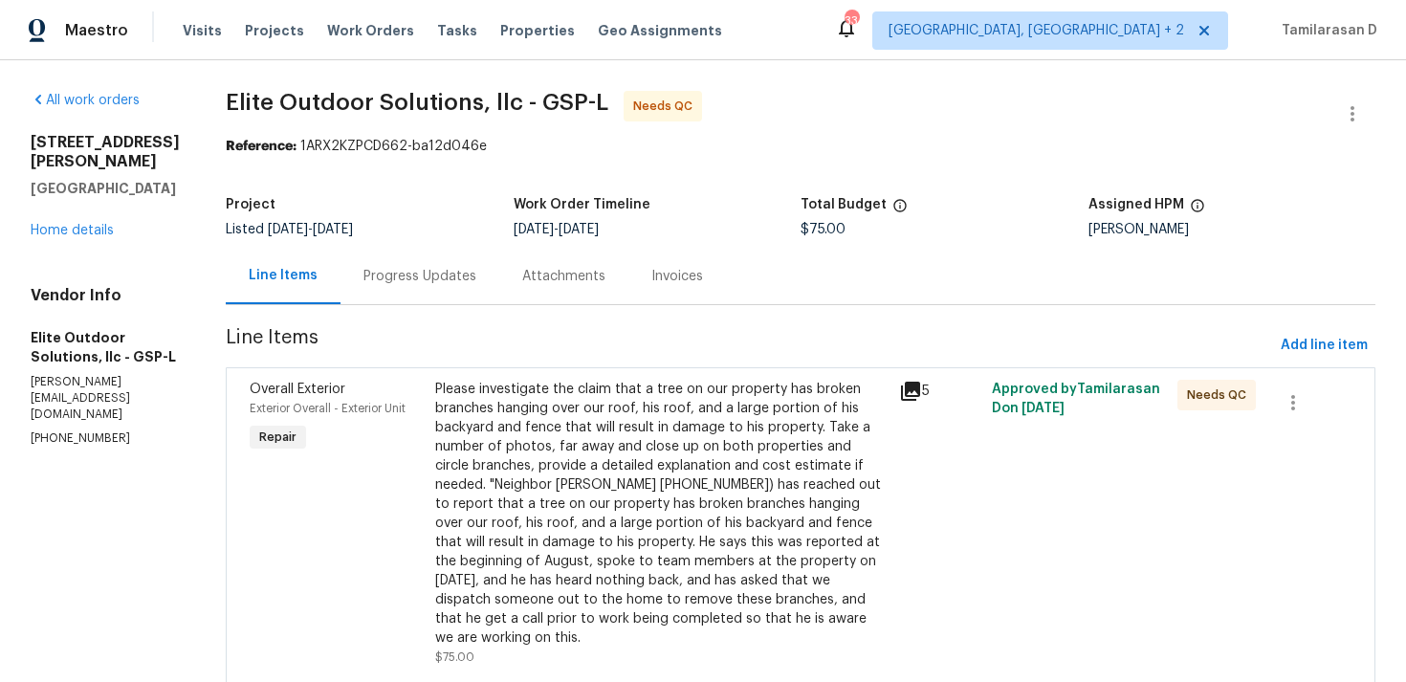
click at [549, 395] on div "Please investigate the claim that a tree on our property has broken branches ha…" at bounding box center [661, 514] width 452 height 268
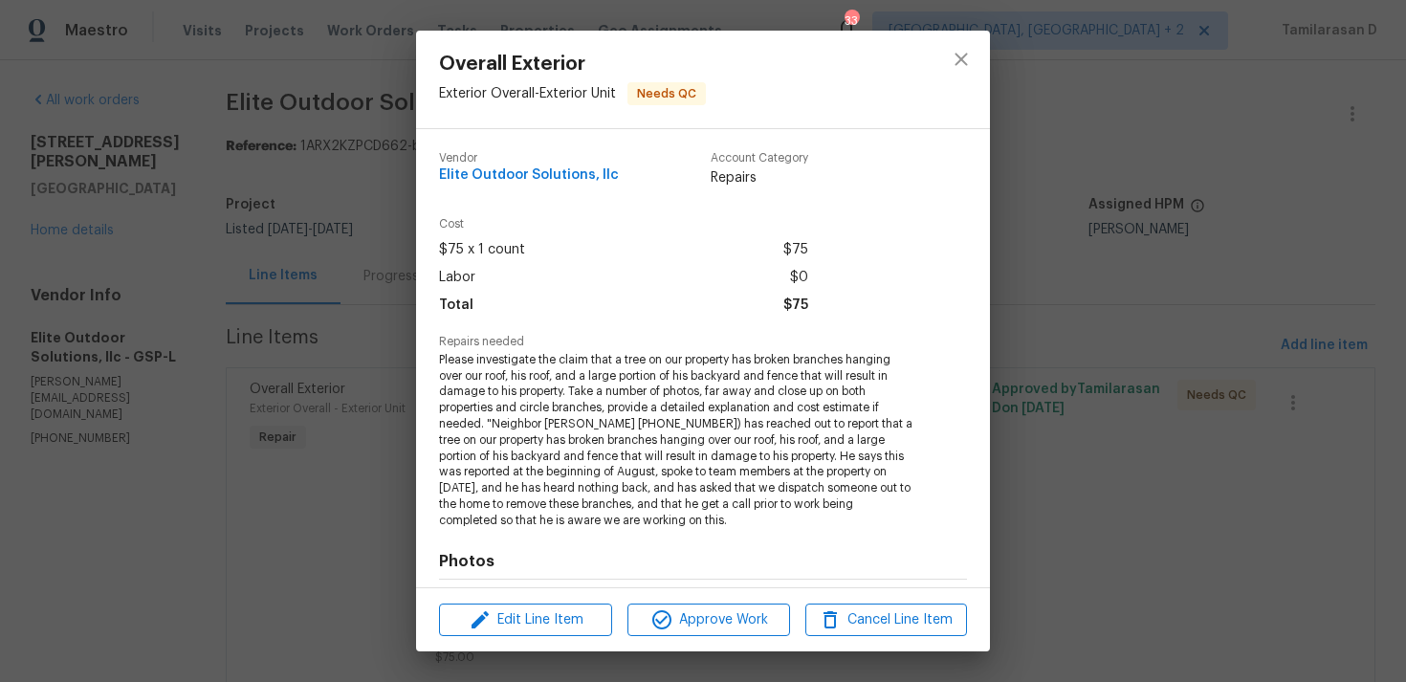
scroll to position [263, 0]
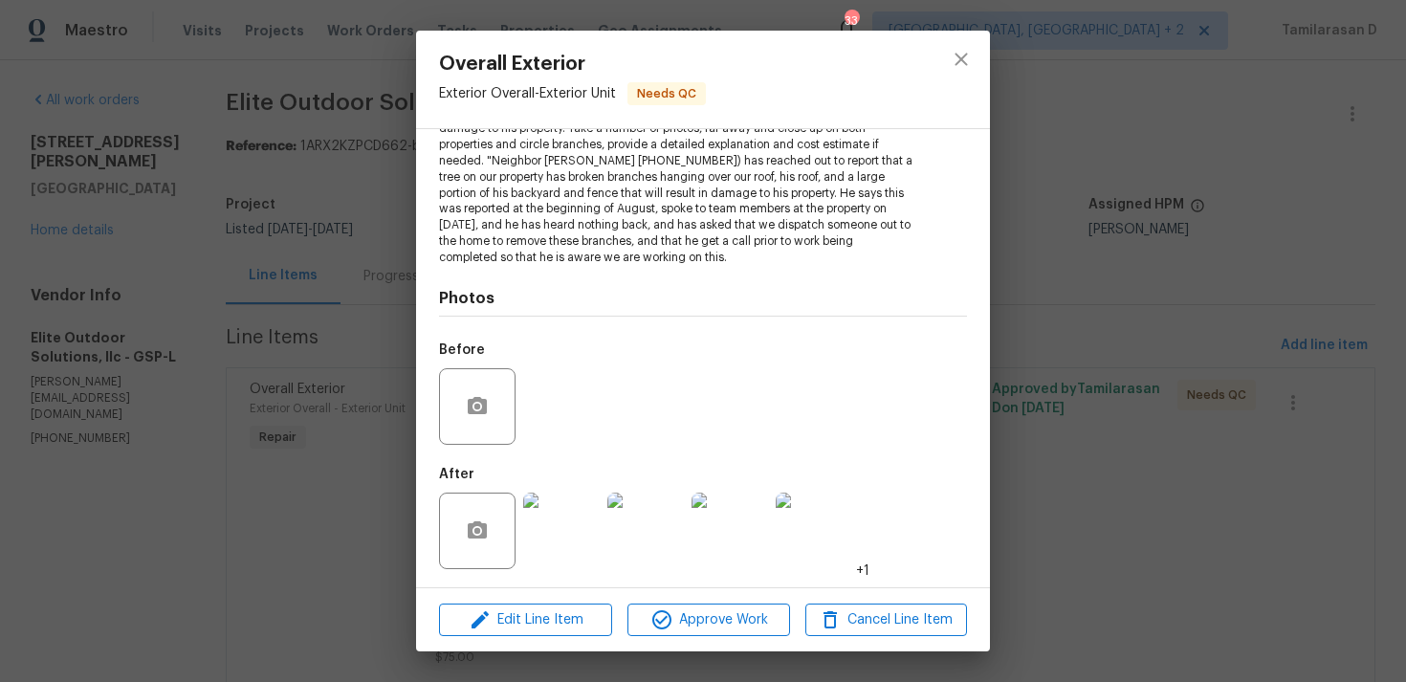
click at [554, 520] on img at bounding box center [561, 530] width 76 height 76
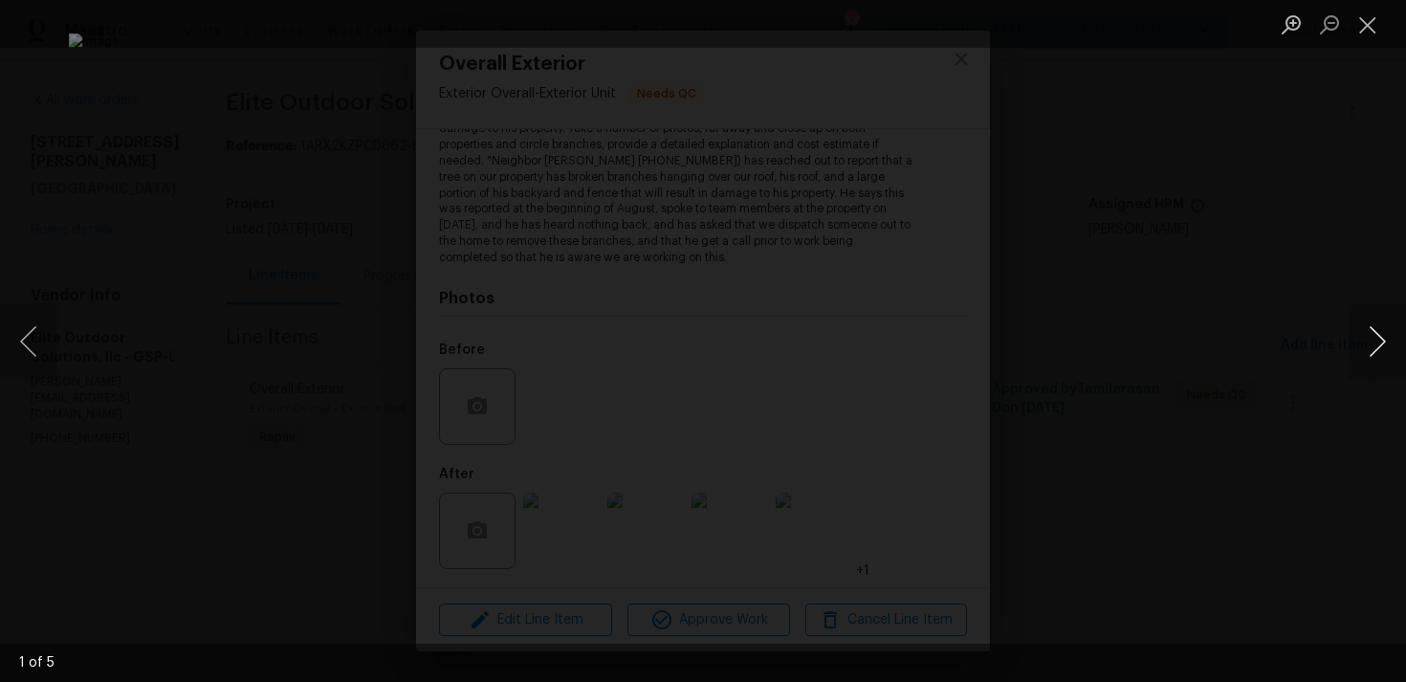
click at [1388, 335] on button "Next image" at bounding box center [1376, 341] width 57 height 76
click at [1367, 18] on button "Close lightbox" at bounding box center [1367, 24] width 38 height 33
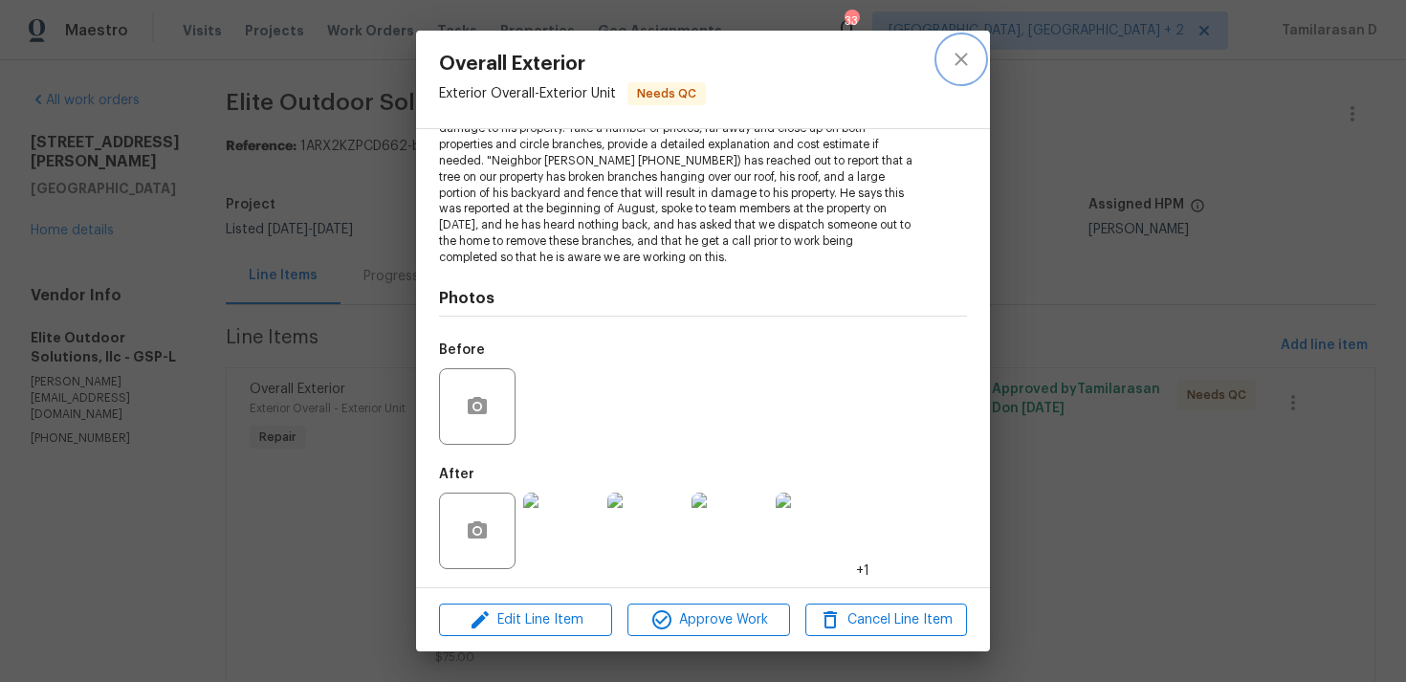
click at [963, 65] on icon "close" at bounding box center [961, 59] width 23 height 23
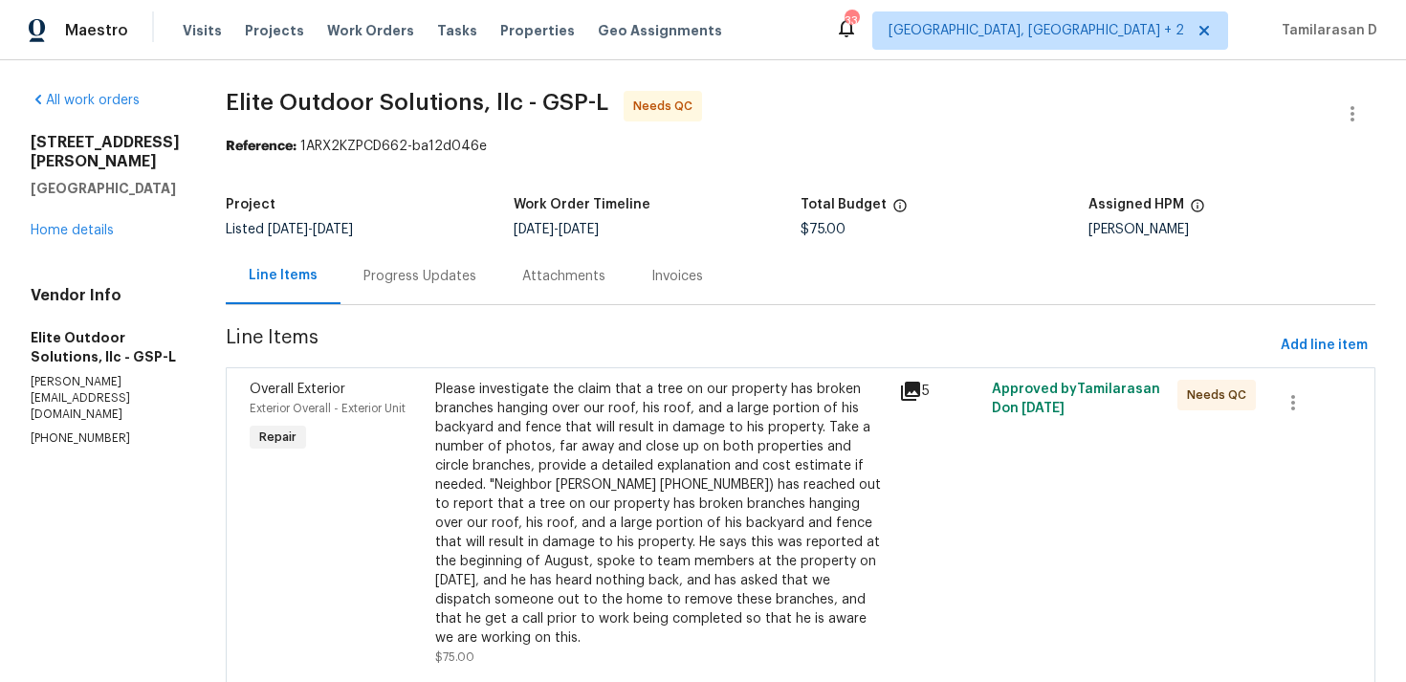
click at [388, 285] on div "Progress Updates" at bounding box center [419, 276] width 113 height 19
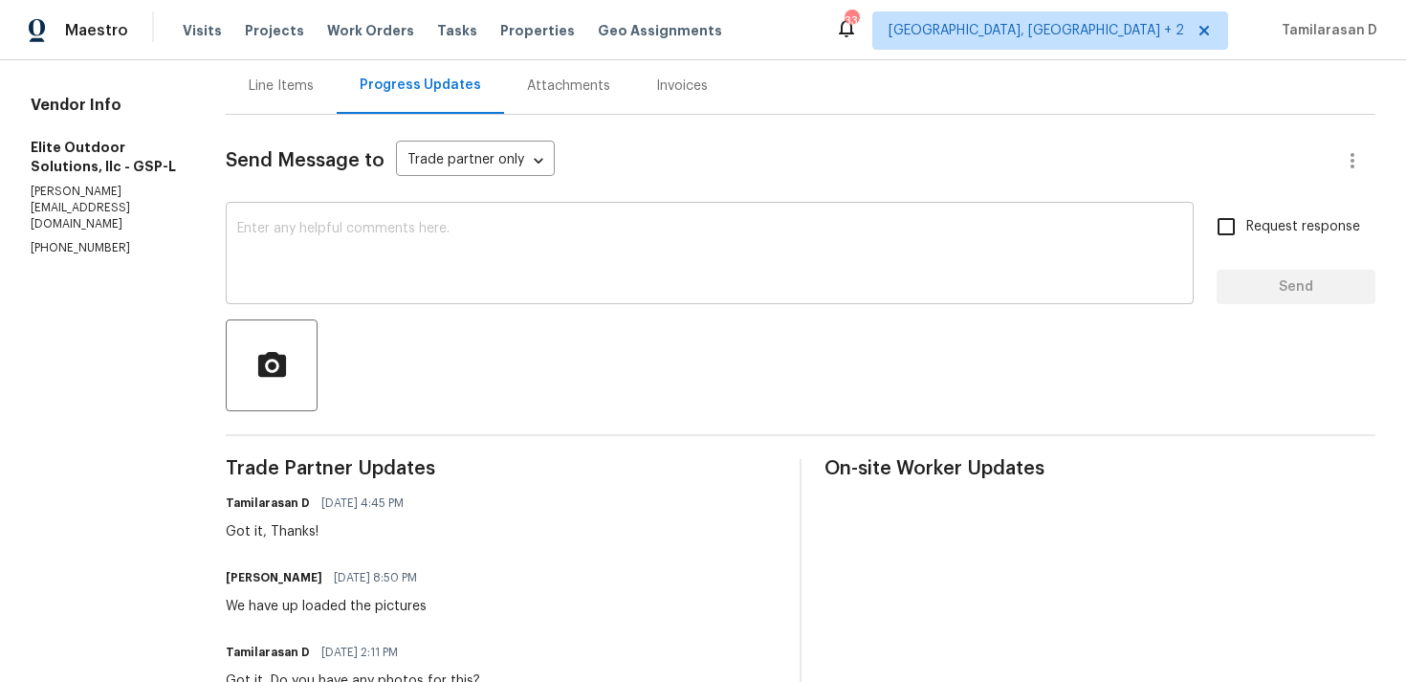
scroll to position [253, 0]
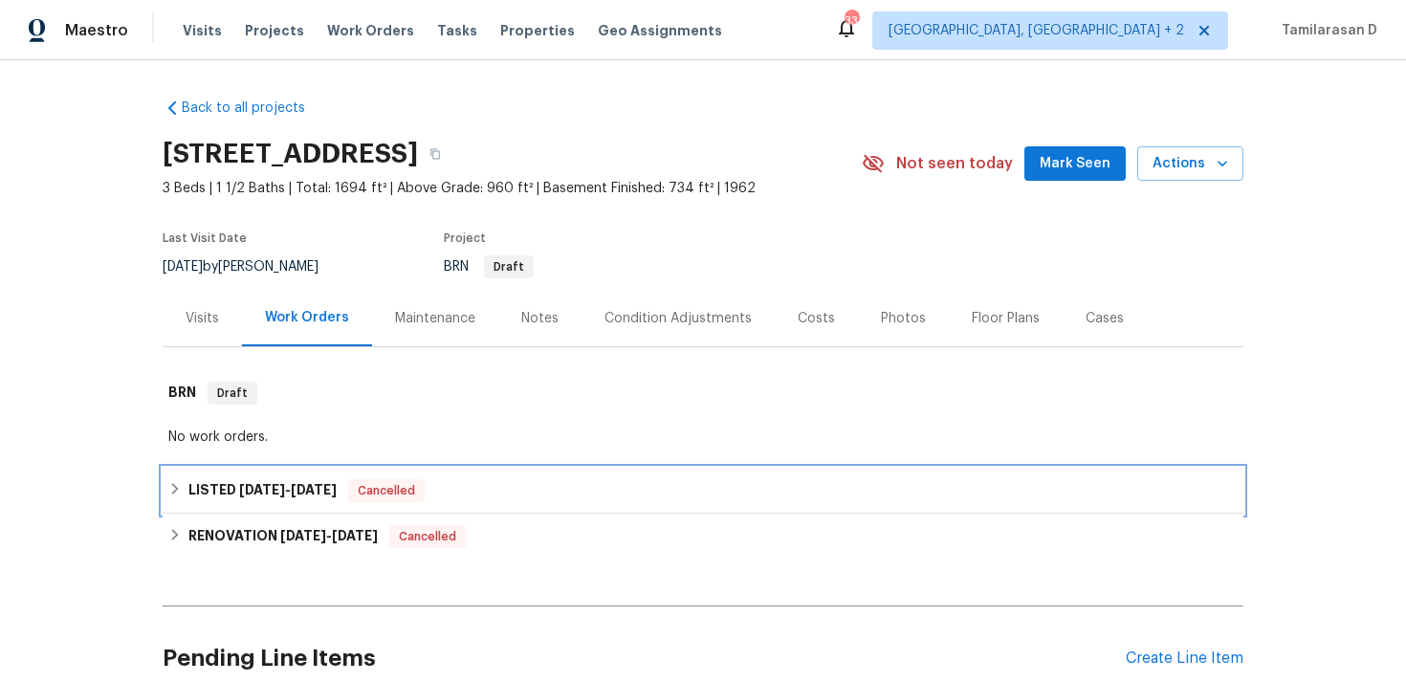
click at [200, 485] on h6 "LISTED 6/17/25 - 8/6/25" at bounding box center [262, 490] width 148 height 23
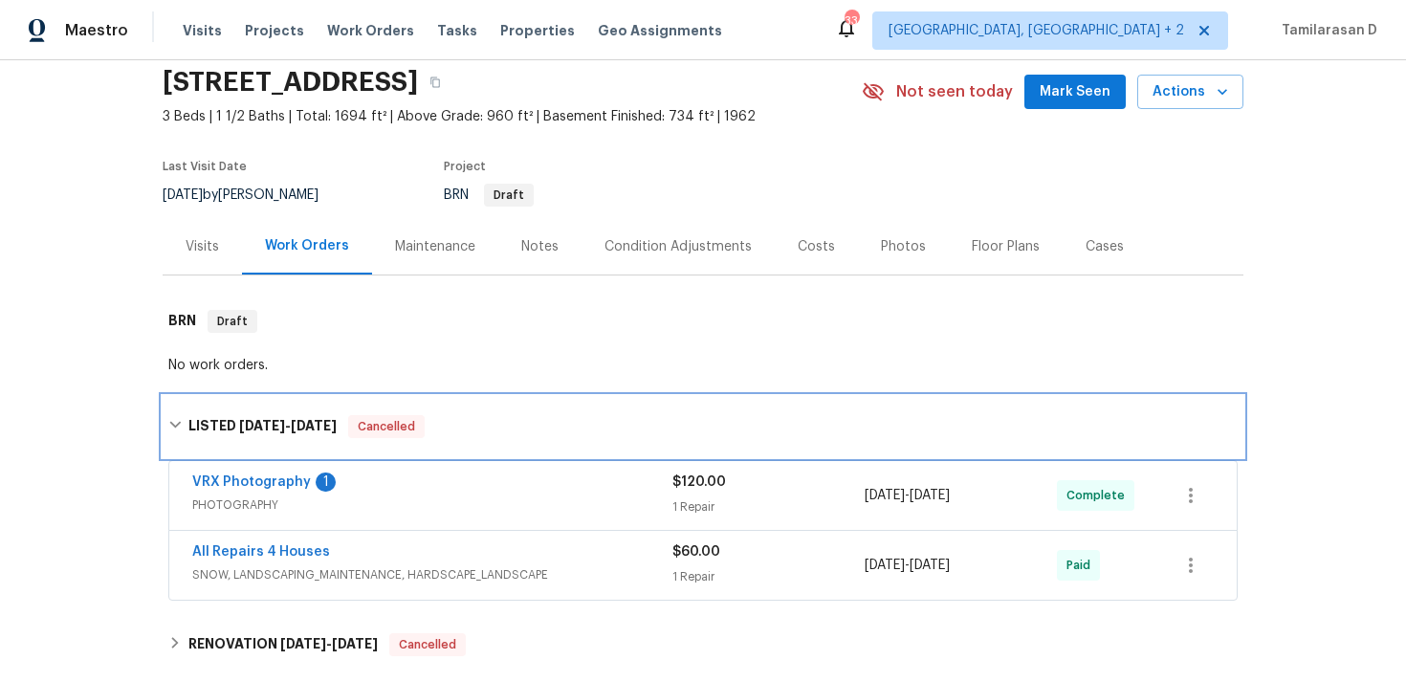
scroll to position [128, 0]
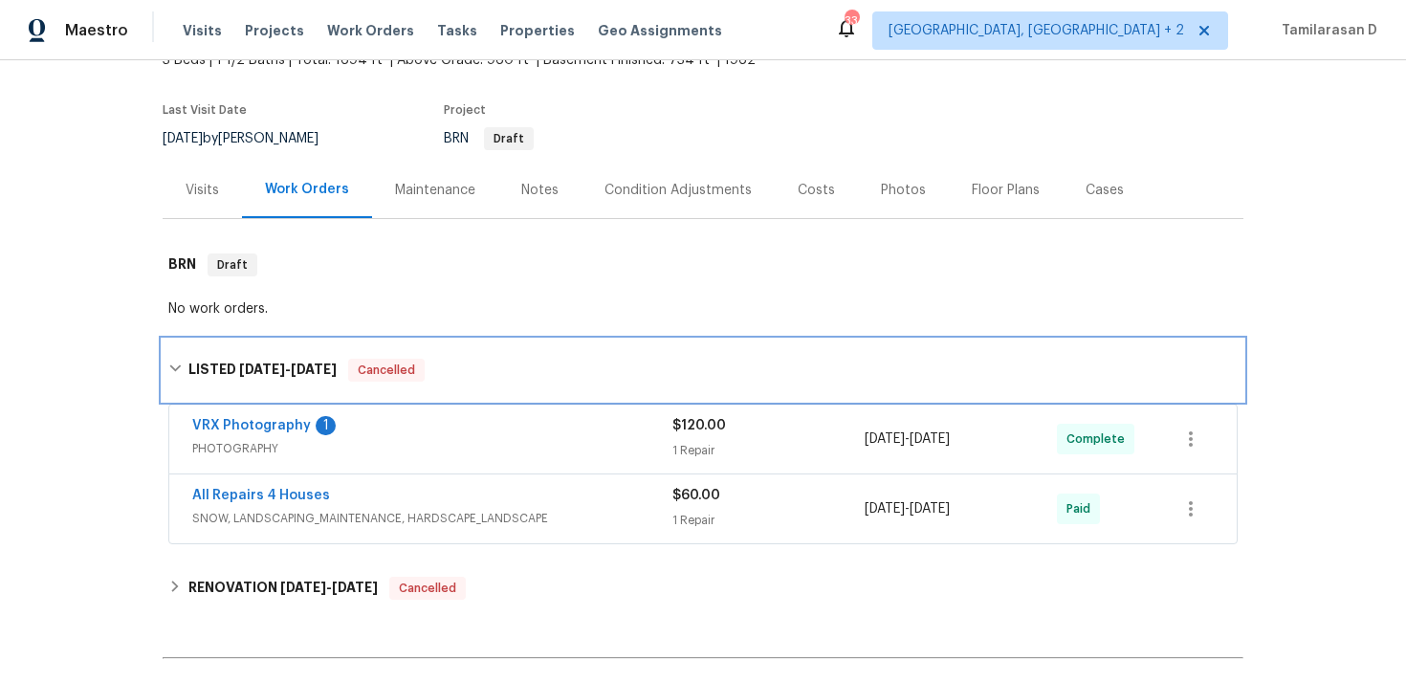
click at [217, 382] on div "LISTED 6/17/25 - 8/6/25 Cancelled" at bounding box center [703, 369] width 1081 height 61
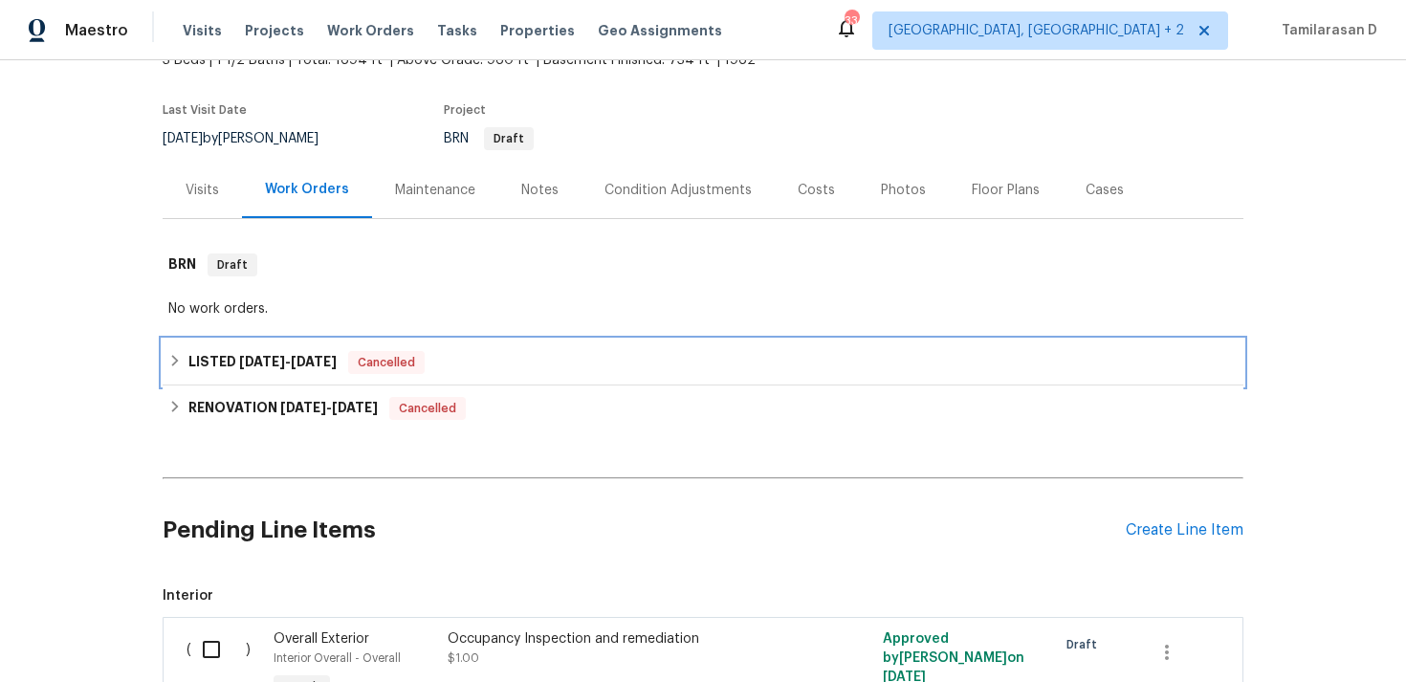
scroll to position [232, 0]
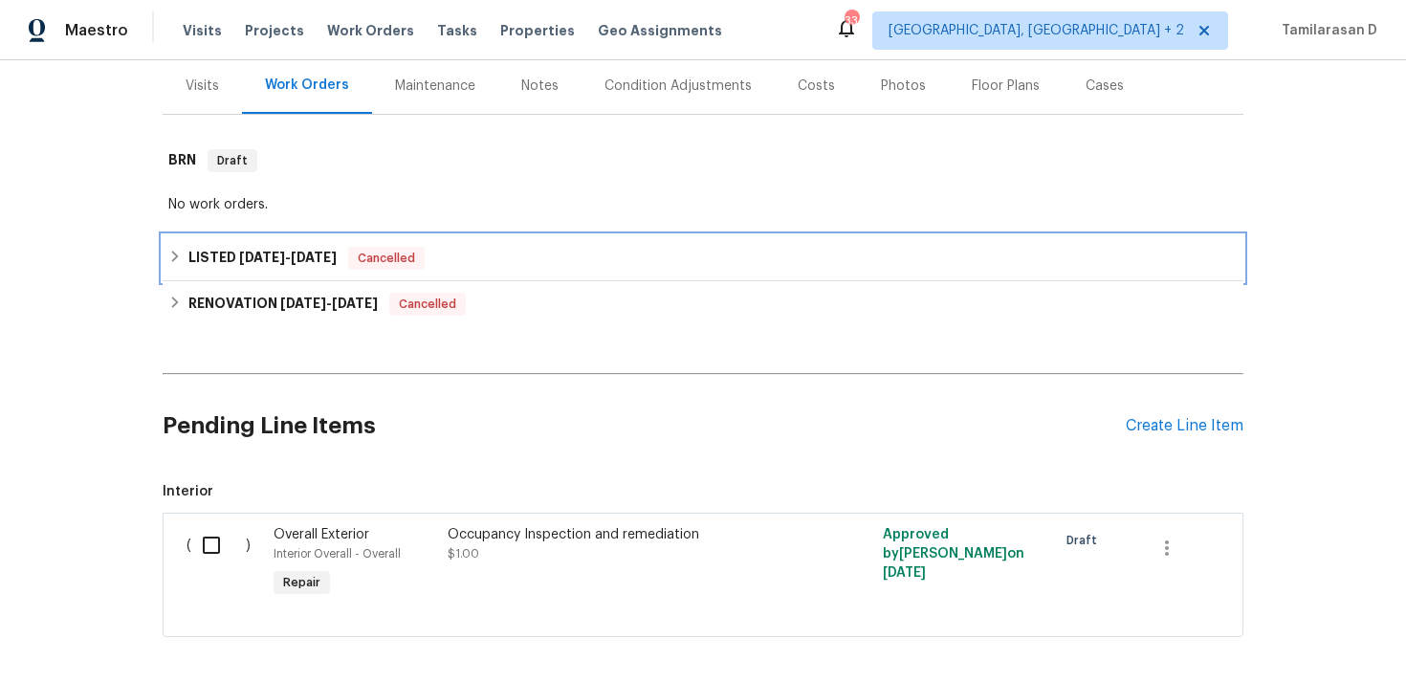
click at [225, 255] on h6 "LISTED 6/17/25 - 8/6/25" at bounding box center [262, 258] width 148 height 23
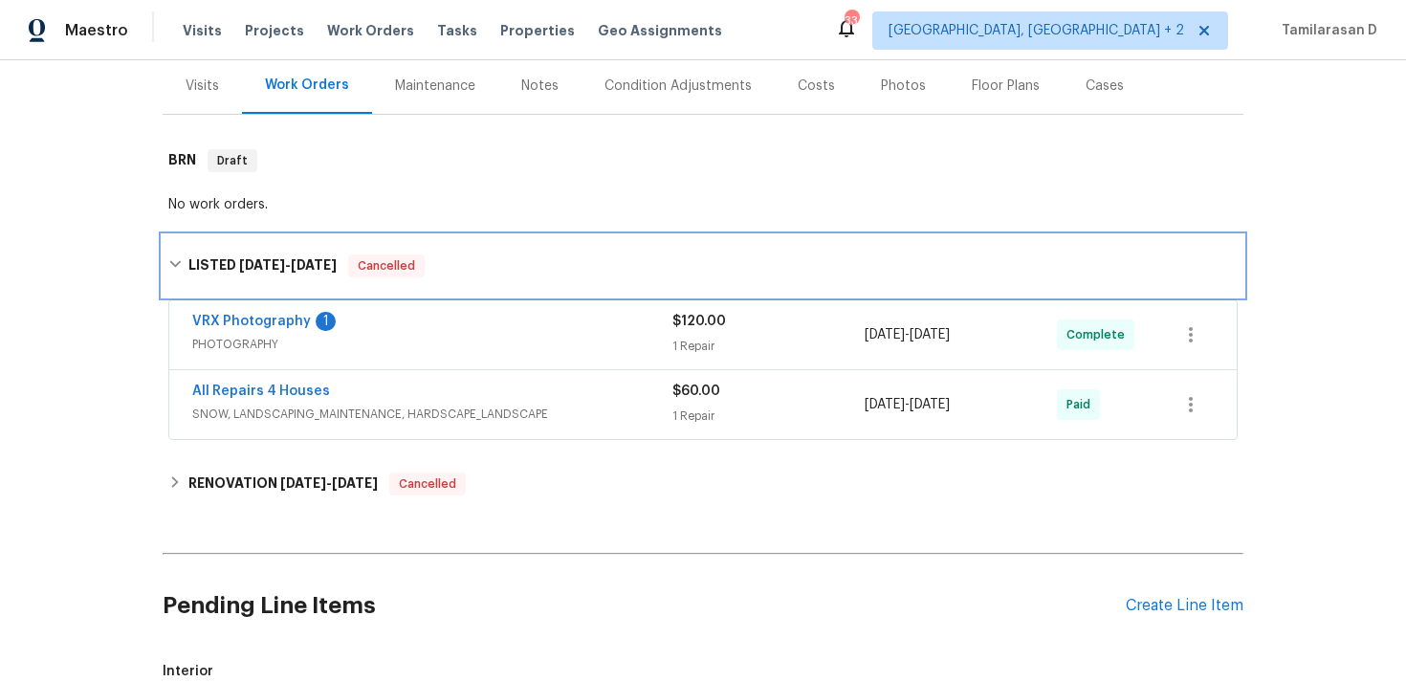
click at [213, 251] on div "LISTED 6/17/25 - 8/6/25 Cancelled" at bounding box center [703, 265] width 1081 height 61
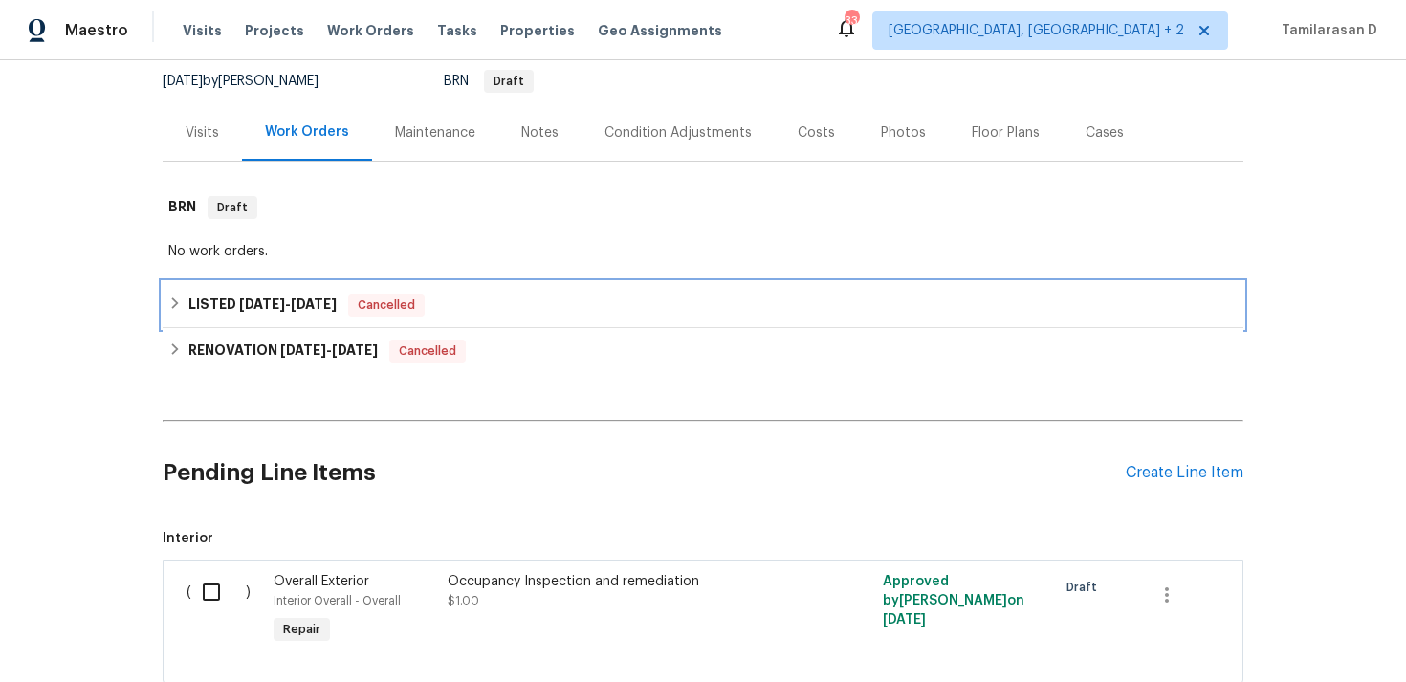
scroll to position [153, 0]
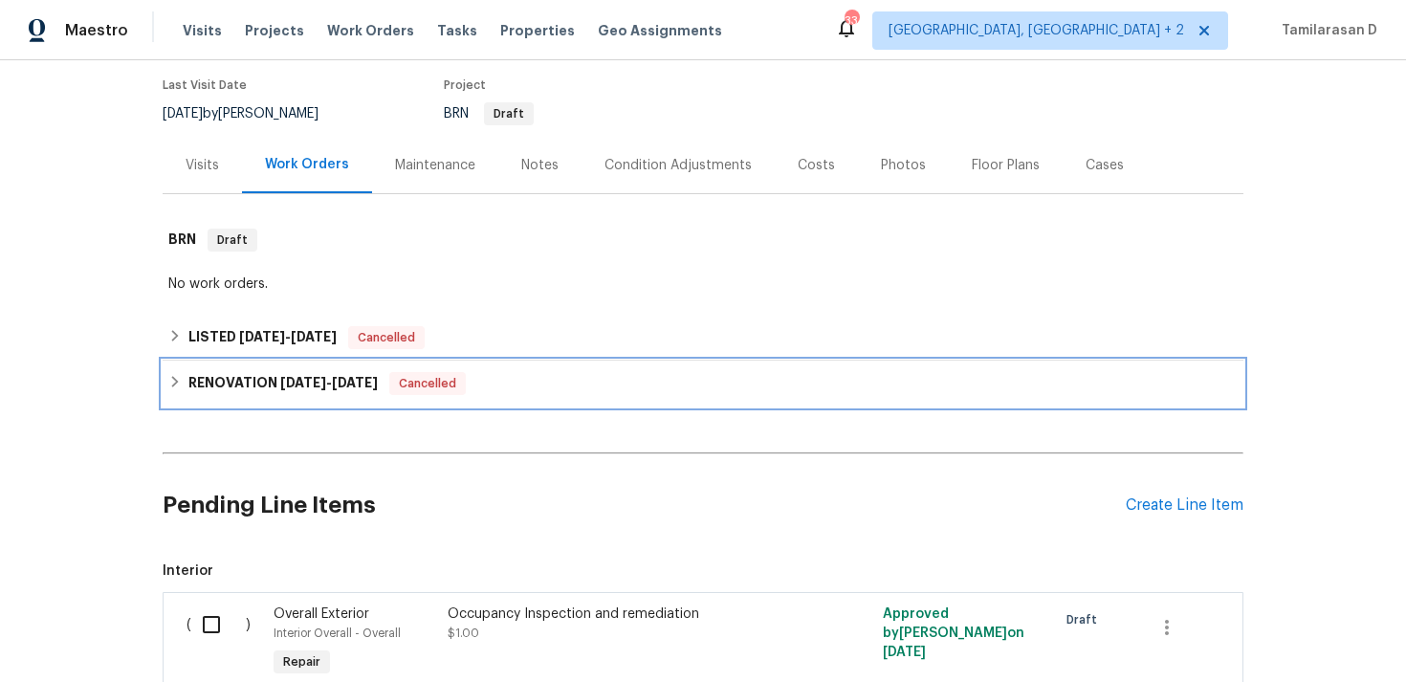
click at [214, 378] on h6 "RENOVATION 5/9/25 - 7/31/25" at bounding box center [282, 383] width 189 height 23
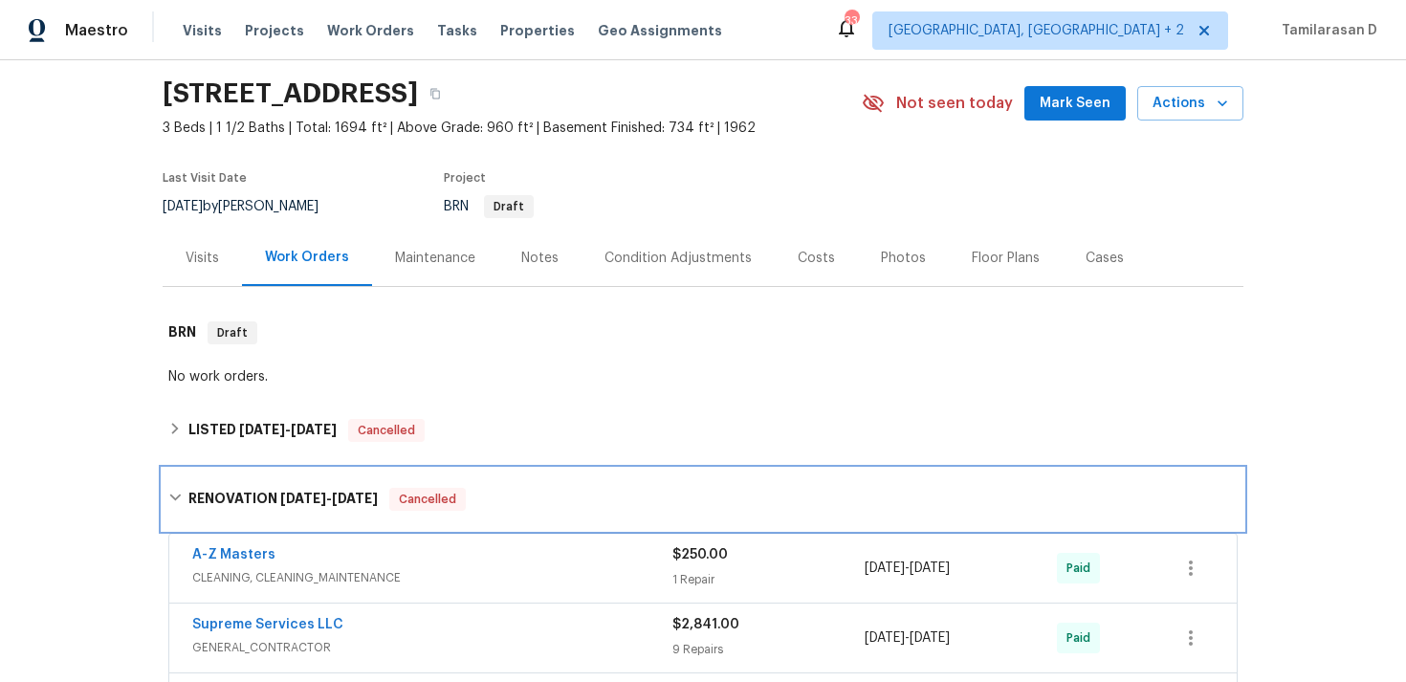
scroll to position [0, 0]
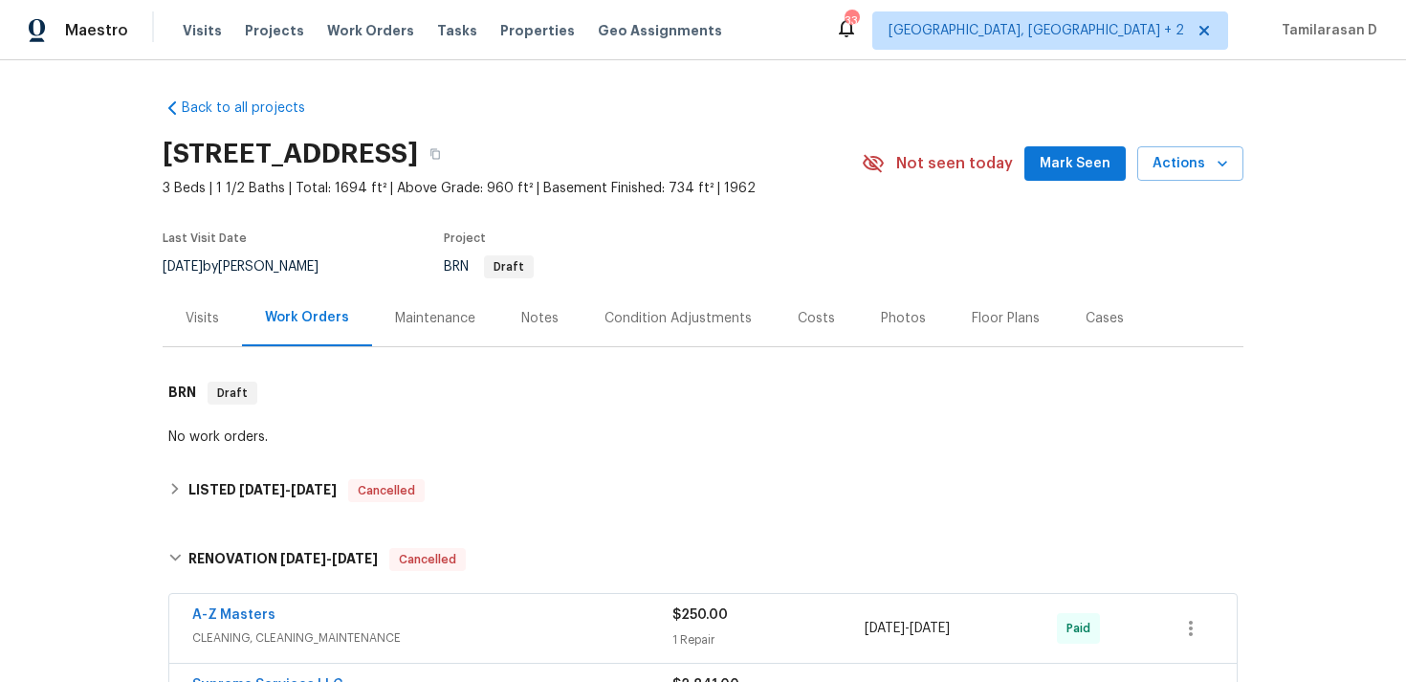
click at [728, 224] on div "Last Visit Date 9/2/2025 by James Nolting Project BRN Draft" at bounding box center [487, 255] width 648 height 69
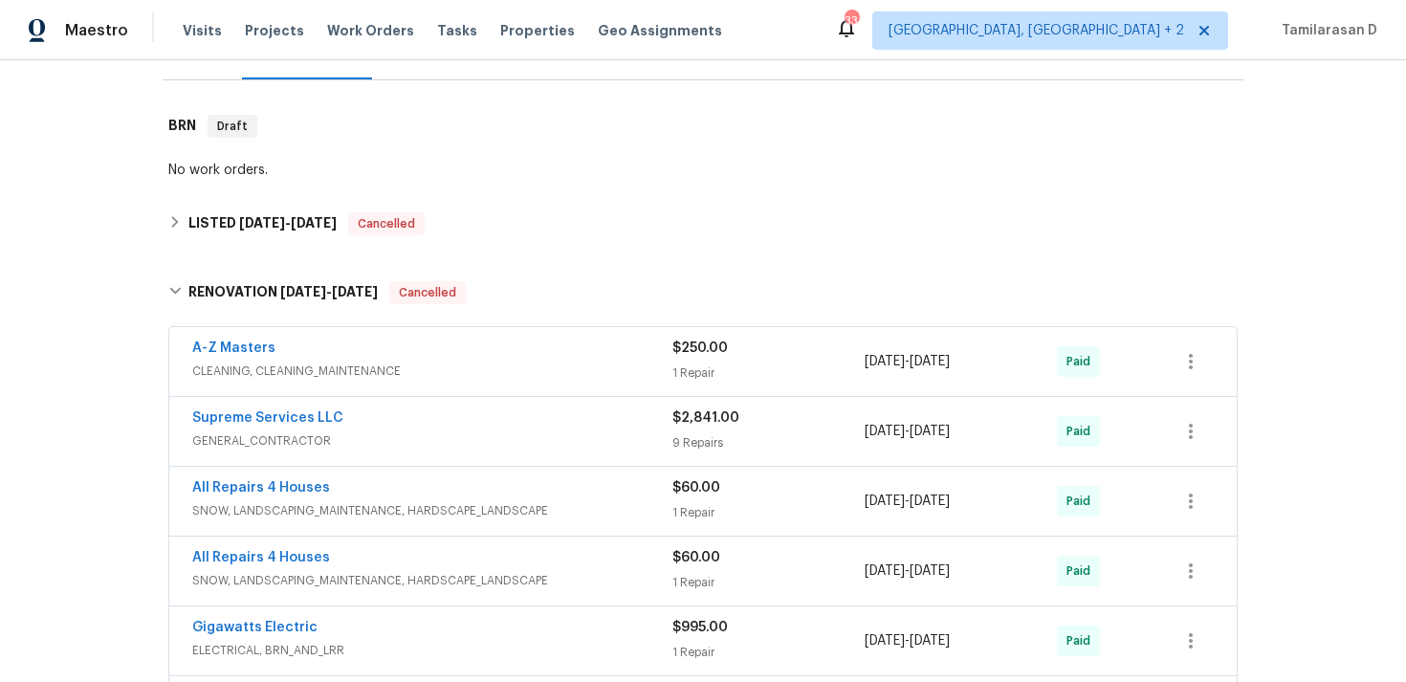
scroll to position [285, 0]
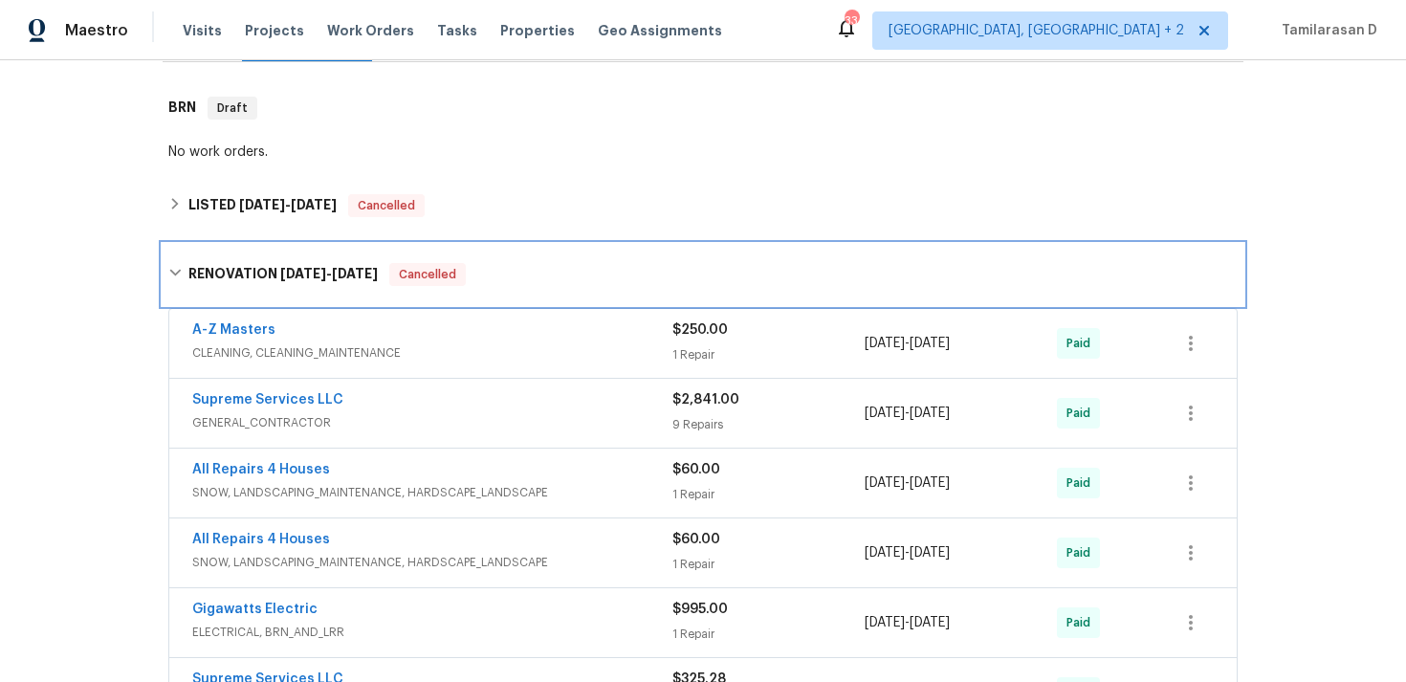
click at [186, 277] on div "RENOVATION 5/9/25 - 7/31/25 Cancelled" at bounding box center [702, 274] width 1069 height 23
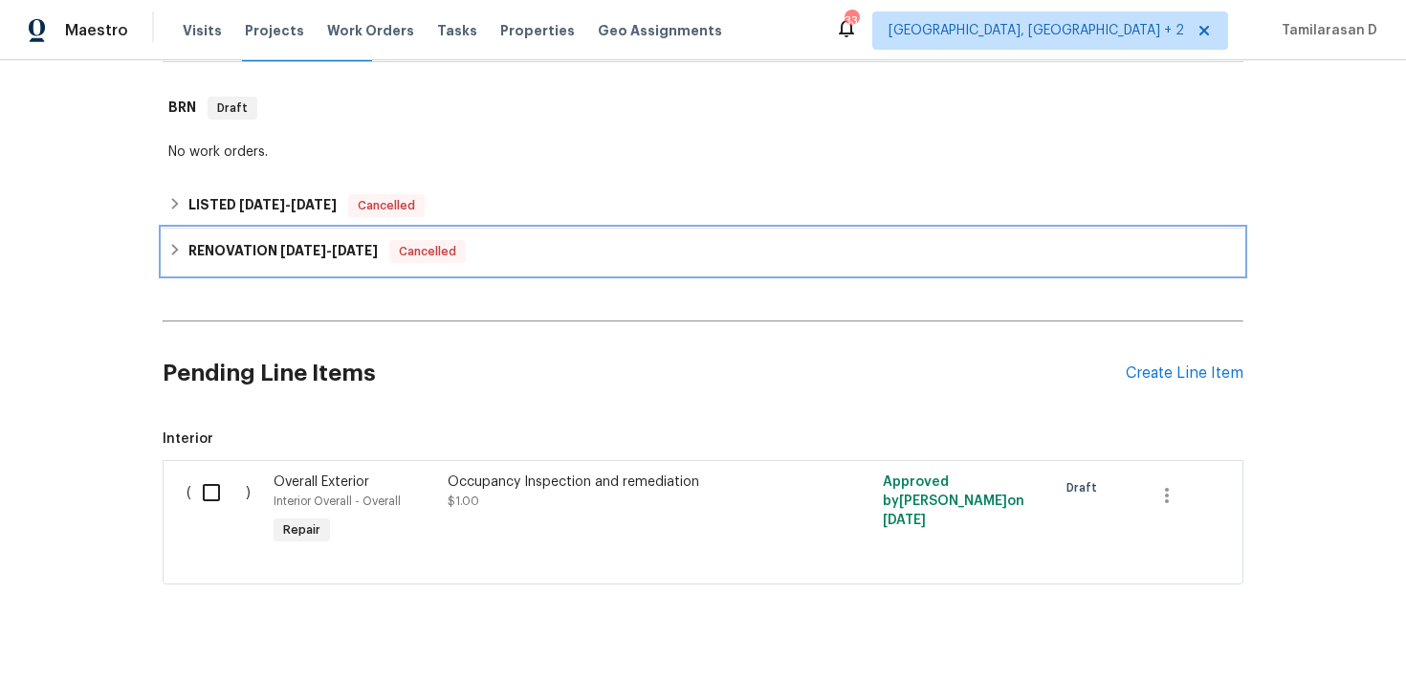
click at [174, 251] on icon at bounding box center [174, 249] width 13 height 13
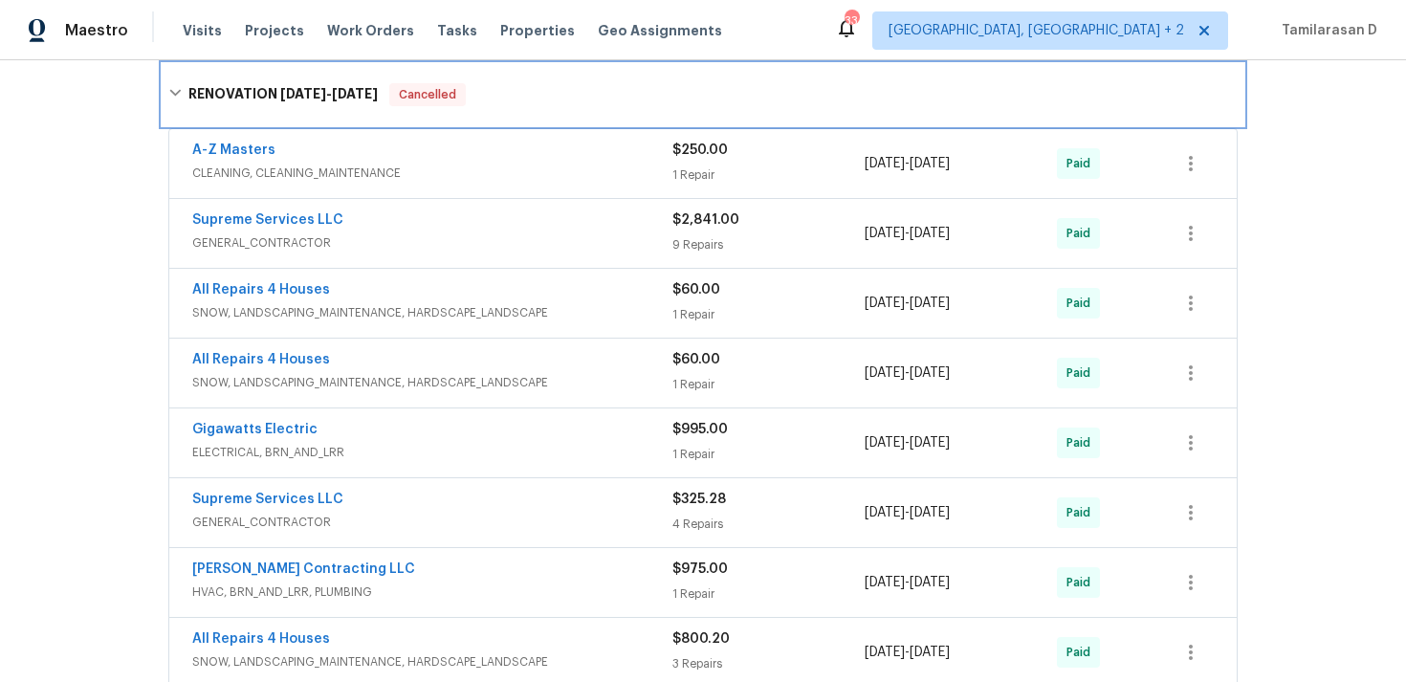
scroll to position [279, 0]
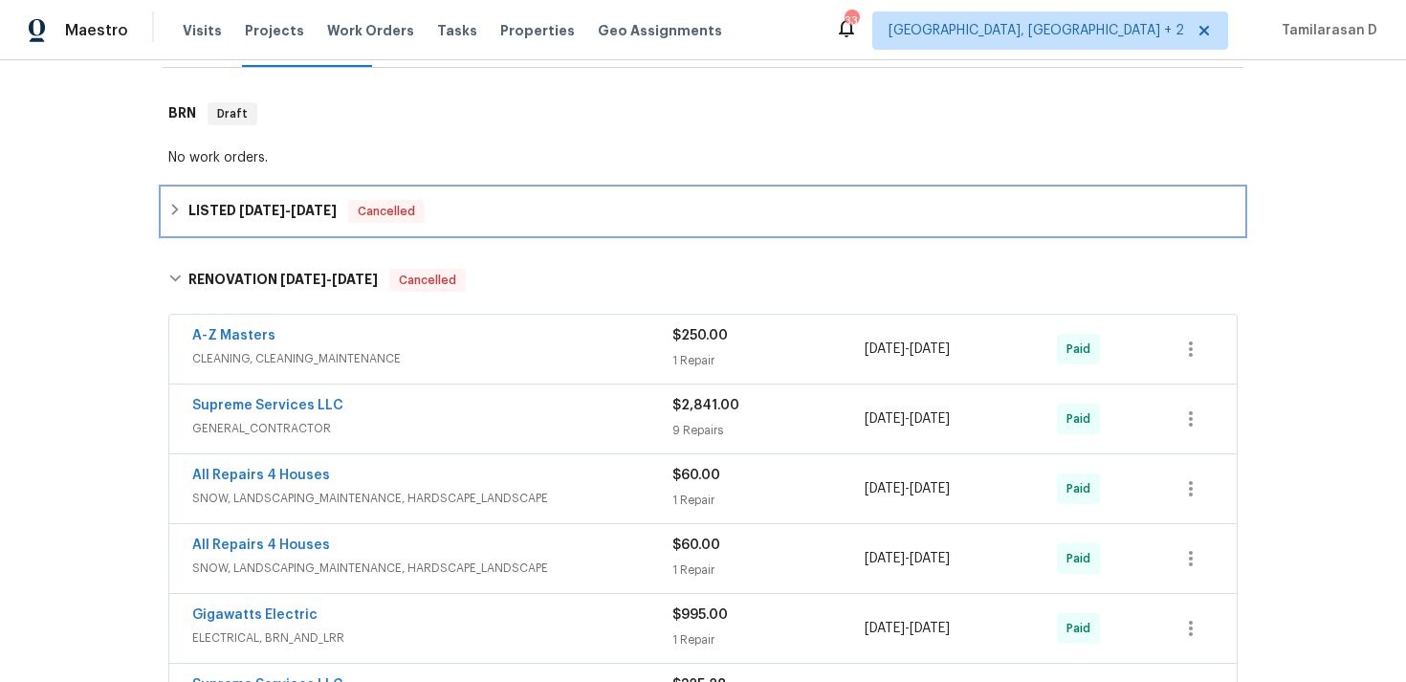
click at [189, 219] on h6 "LISTED 6/17/25 - 8/6/25" at bounding box center [262, 211] width 148 height 23
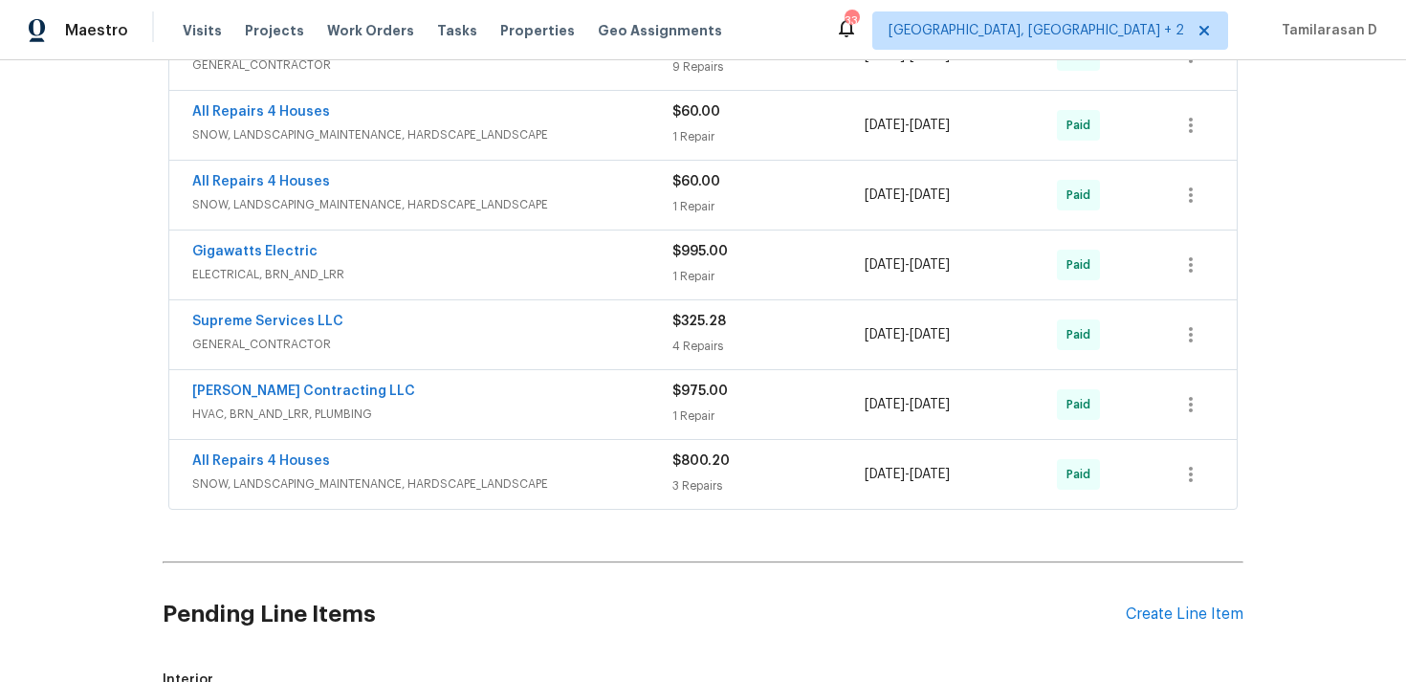
scroll to position [827, 0]
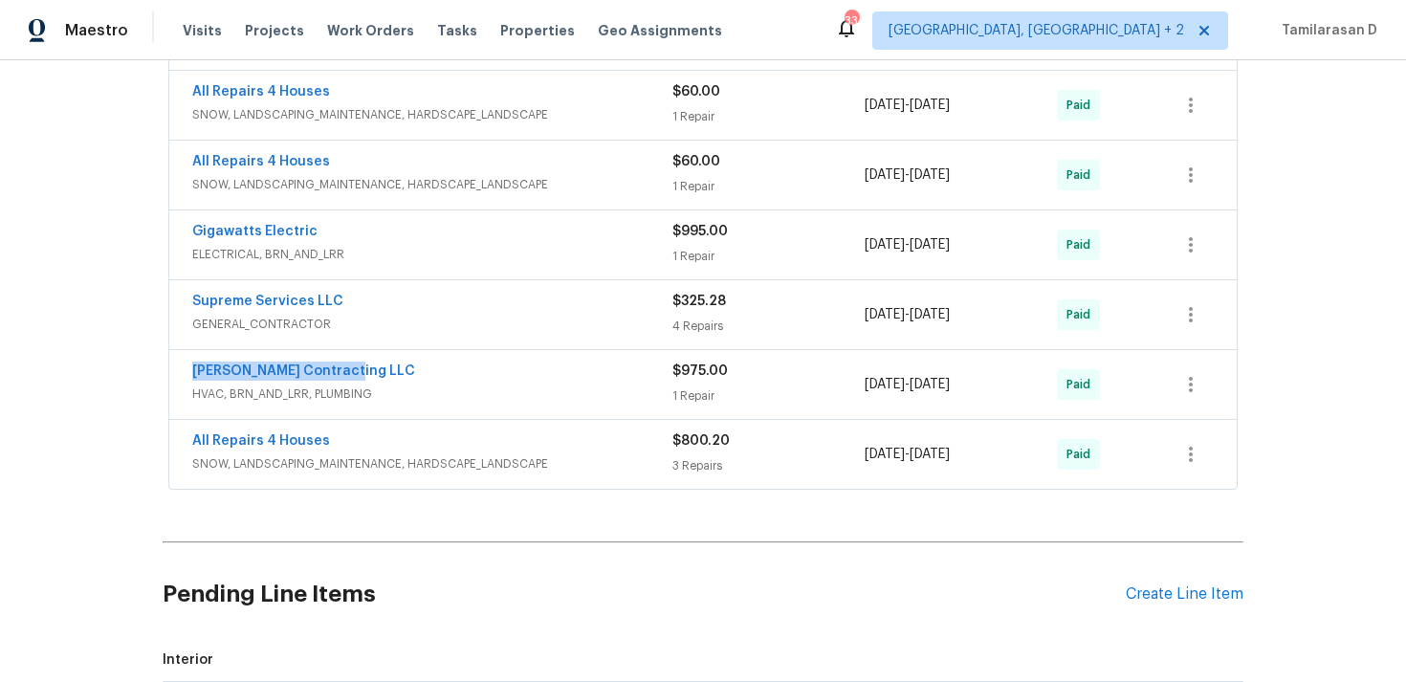
drag, startPoint x: 344, startPoint y: 366, endPoint x: 142, endPoint y: 366, distance: 202.7
click at [142, 366] on div "Back to all projects 712 Aqua Ridge Dr, Saint Louis, MO 63129 3 Beds | 1 1/2 Ba…" at bounding box center [703, 371] width 1406 height 622
copy link "Loftin Contracting LLC"
click at [266, 365] on link "Loftin Contracting LLC" at bounding box center [303, 370] width 223 height 13
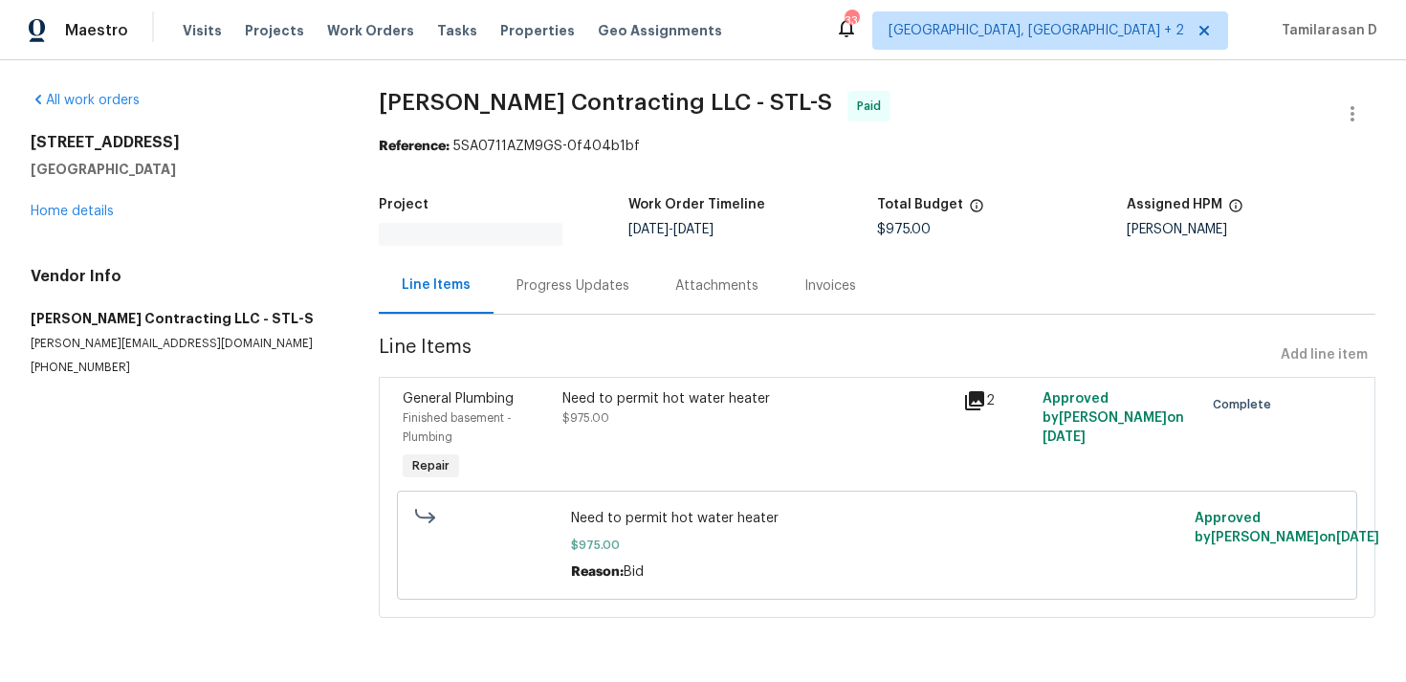
click at [84, 338] on p "jon@loftincontracting.com" at bounding box center [182, 344] width 302 height 16
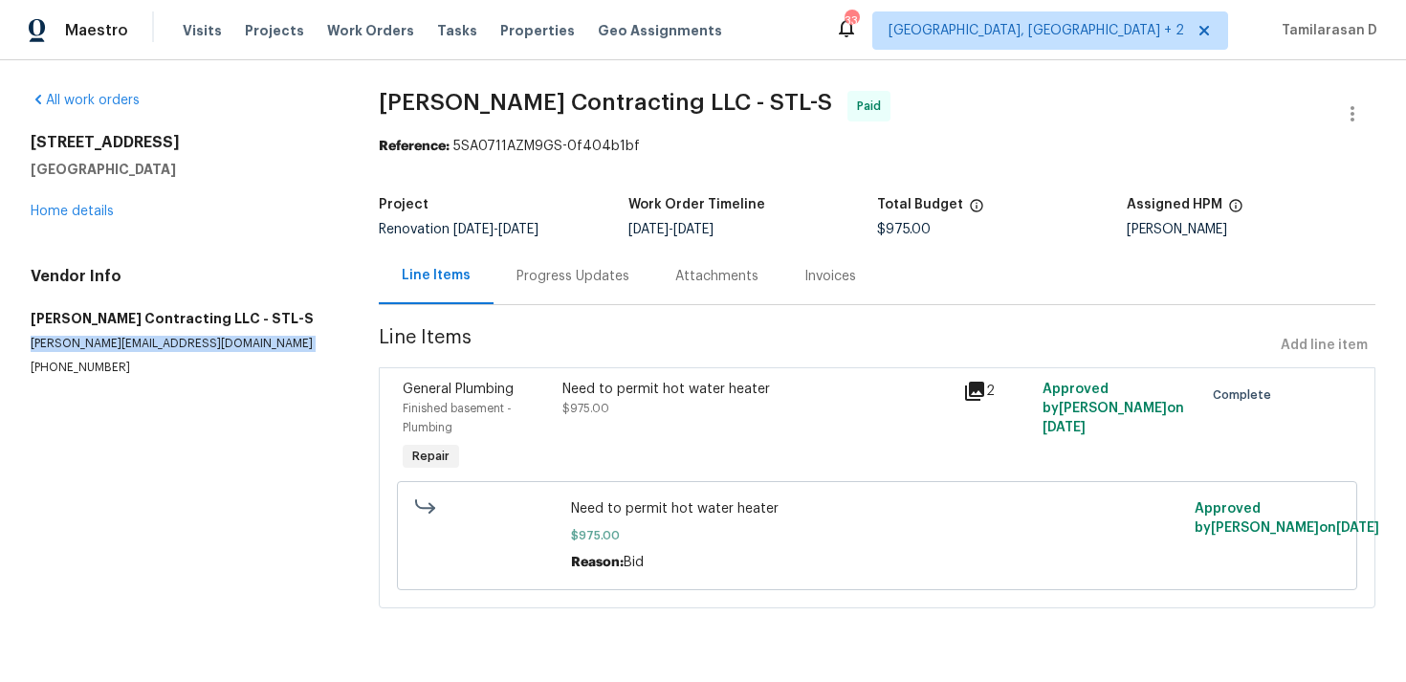
copy p "jon@loftincontracting.com"
click at [87, 366] on p "(314) 393-9195" at bounding box center [182, 368] width 302 height 16
copy p "(314) 393-9195"
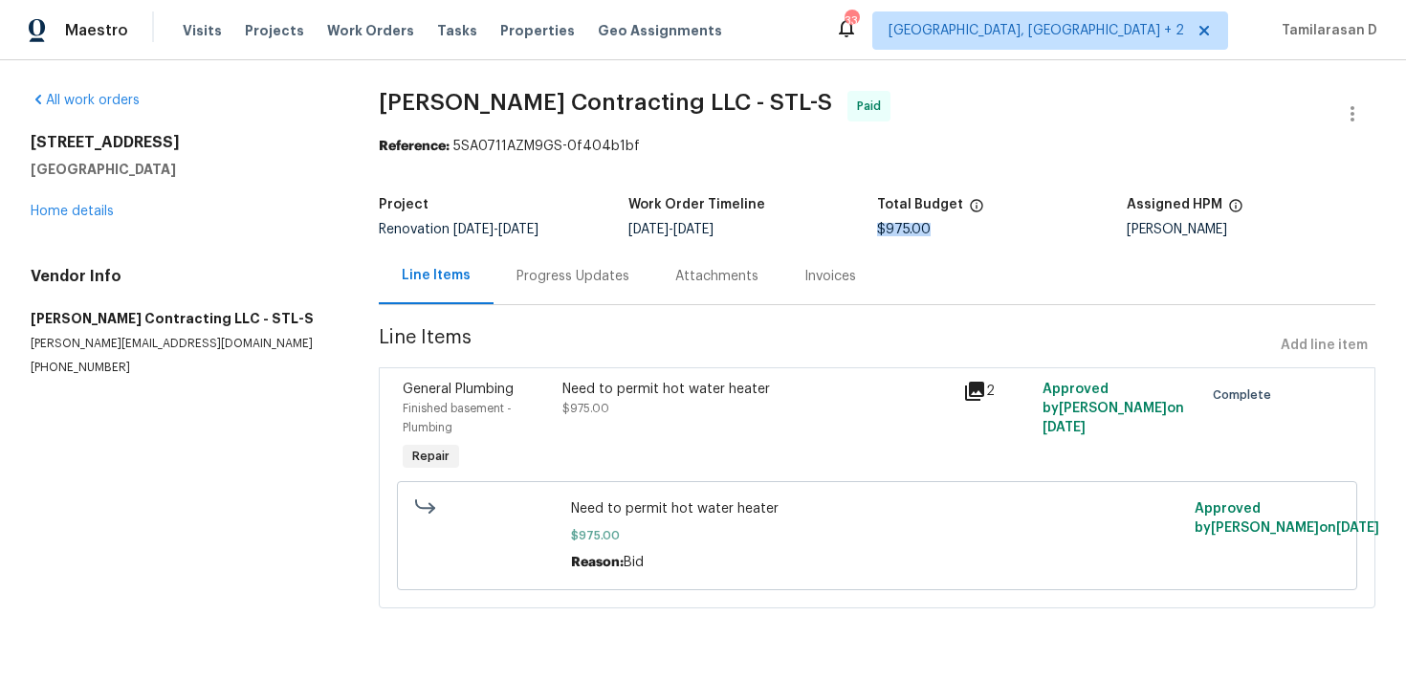
drag, startPoint x: 877, startPoint y: 230, endPoint x: 959, endPoint y: 230, distance: 82.2
click at [959, 230] on div "$975.00" at bounding box center [1002, 229] width 250 height 13
copy span "$975.00"
click at [81, 212] on link "Home details" at bounding box center [72, 211] width 83 height 13
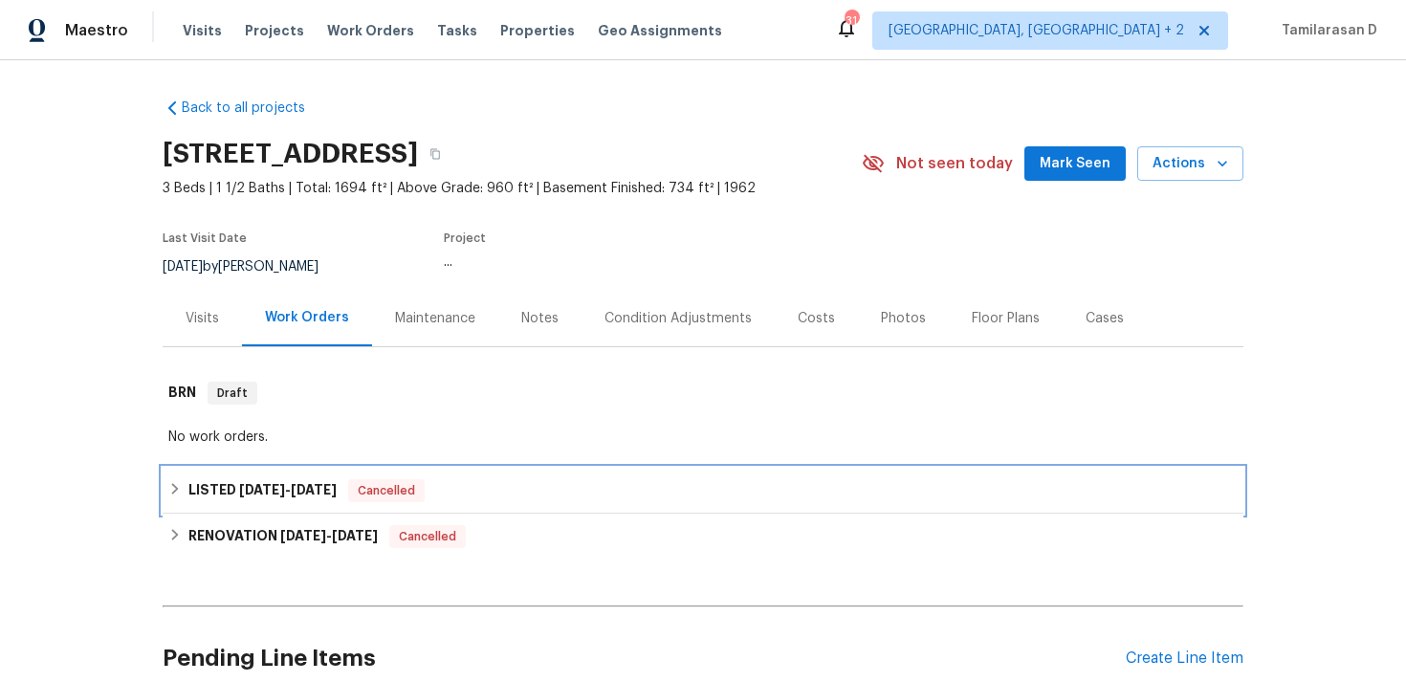
click at [229, 496] on h6 "LISTED 6/17/25 - 8/6/25" at bounding box center [262, 490] width 148 height 23
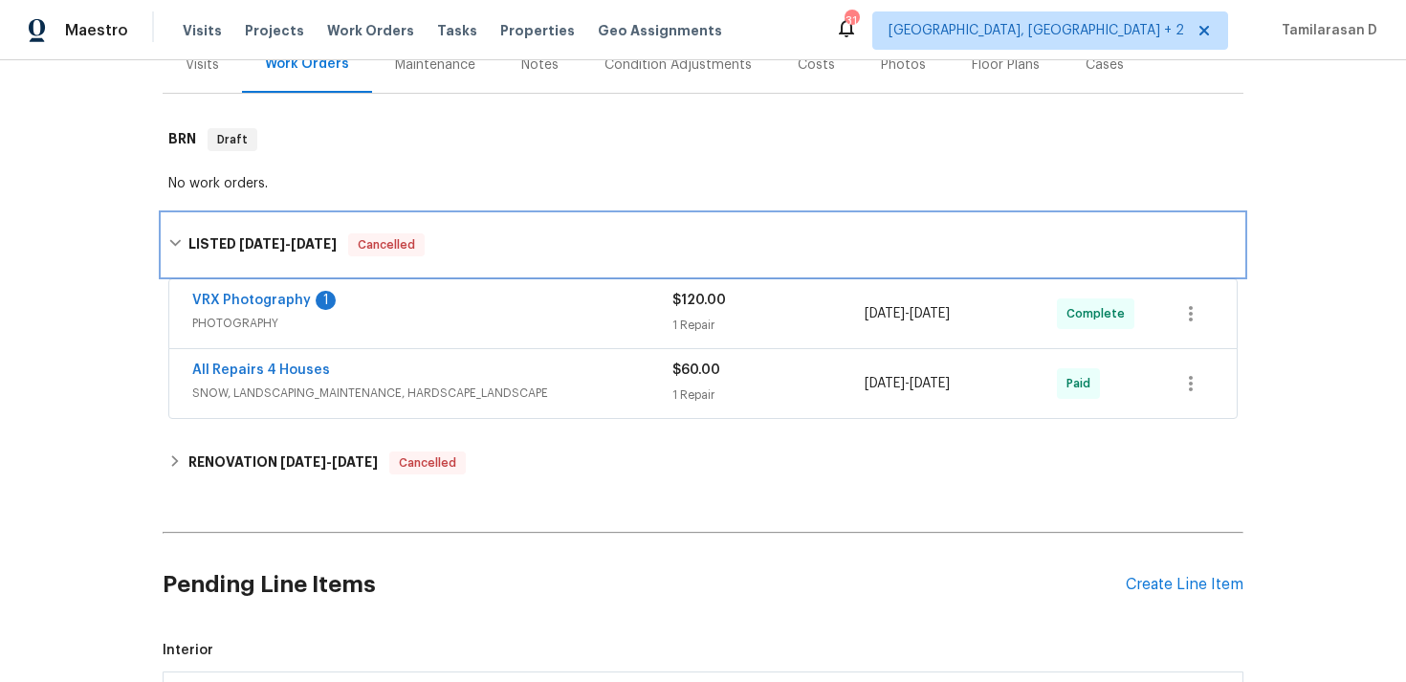
scroll to position [297, 0]
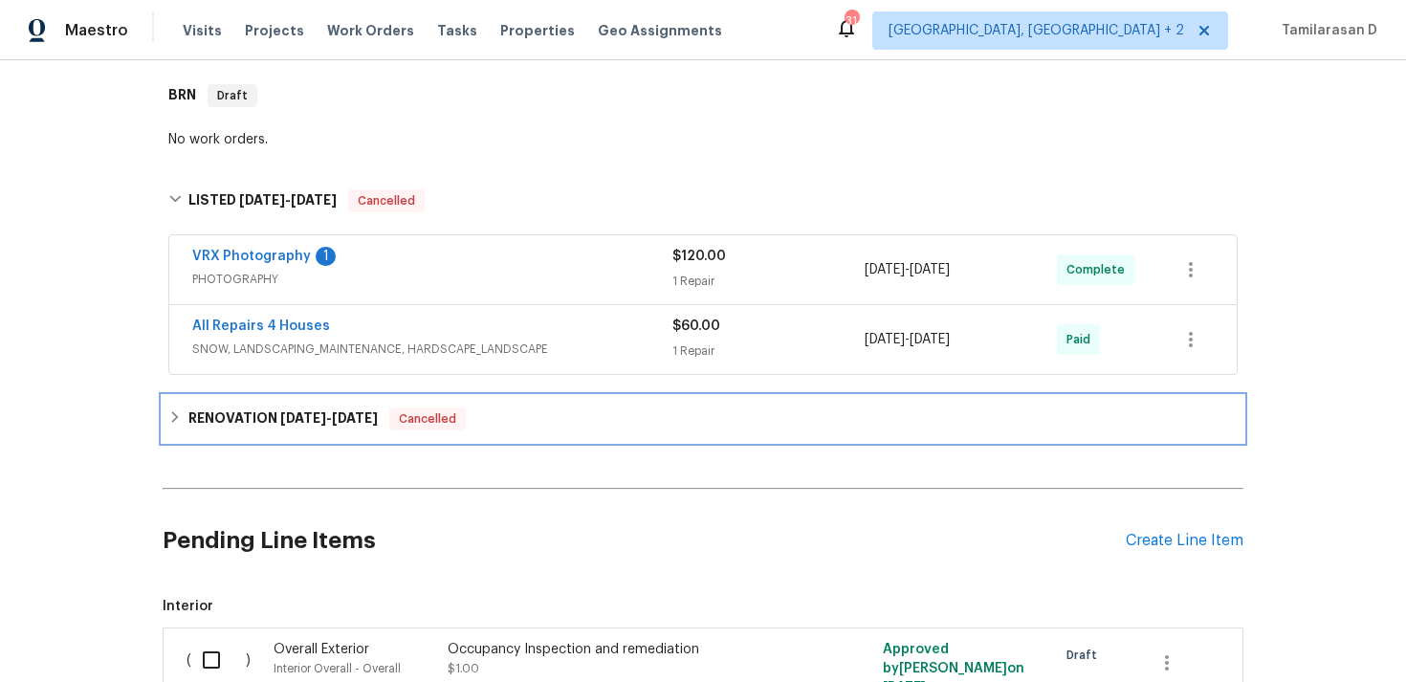
click at [186, 414] on div "RENOVATION 5/9/25 - 7/31/25 Cancelled" at bounding box center [702, 418] width 1069 height 23
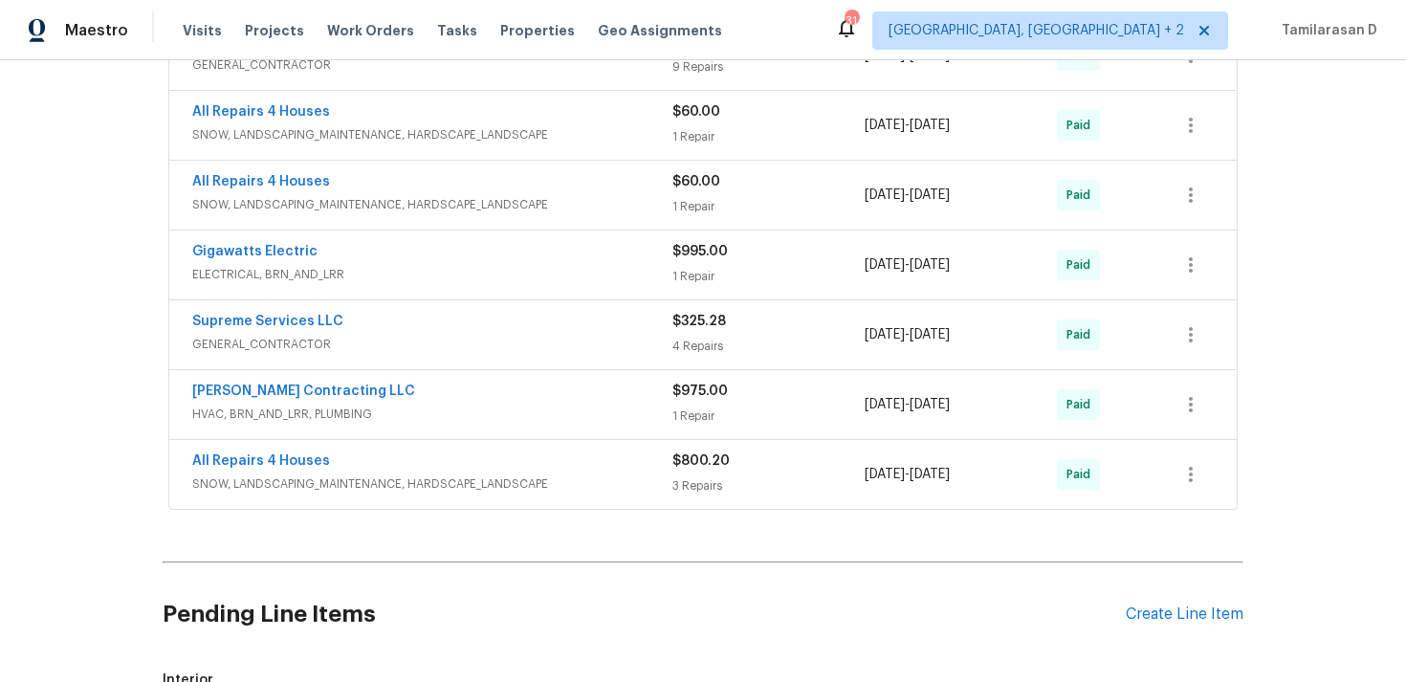
scroll to position [806, 0]
drag, startPoint x: 316, startPoint y: 254, endPoint x: 194, endPoint y: 254, distance: 121.4
click at [194, 254] on div "Gigawatts Electric" at bounding box center [432, 254] width 480 height 23
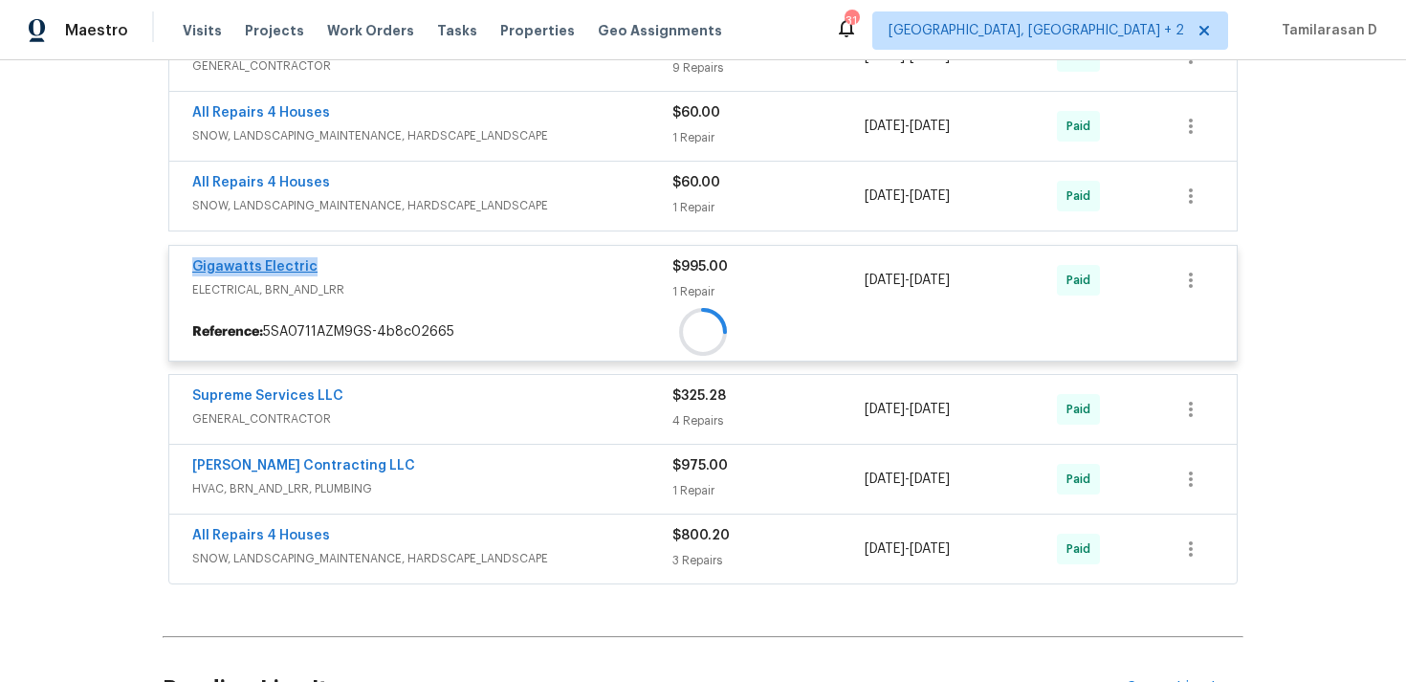
copy link "Gigawatts Electric"
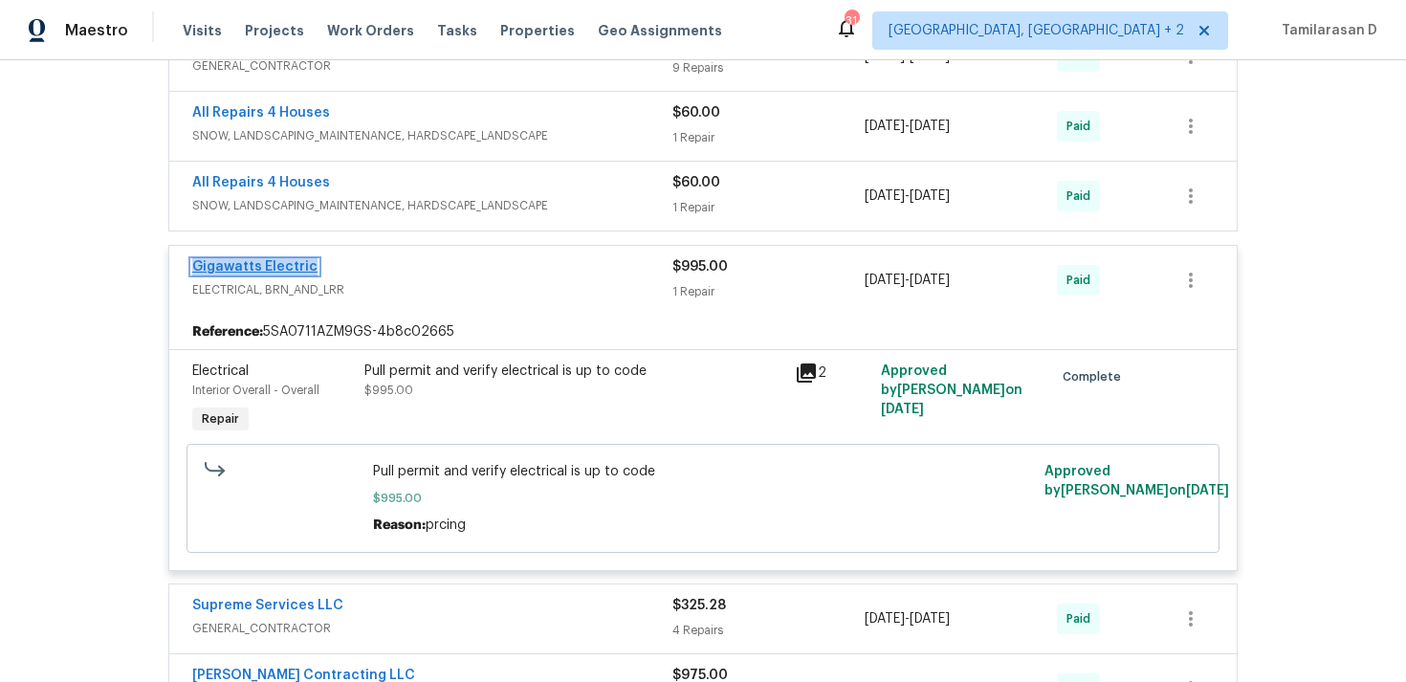
click at [257, 269] on link "Gigawatts Electric" at bounding box center [254, 266] width 125 height 13
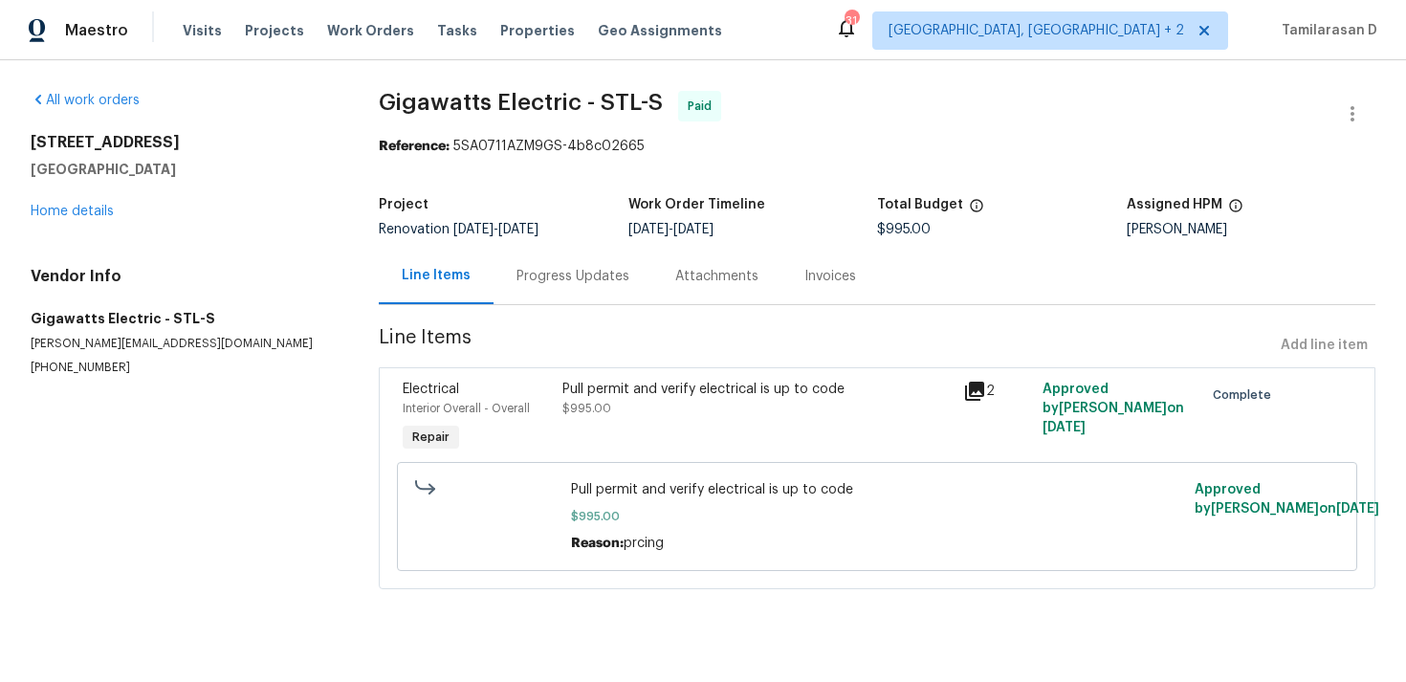
click at [87, 338] on p "mike@gigawattselectric.com" at bounding box center [182, 344] width 302 height 16
copy p "mike@gigawattselectric.com"
click at [76, 360] on p "(314) 620-4225" at bounding box center [182, 368] width 302 height 16
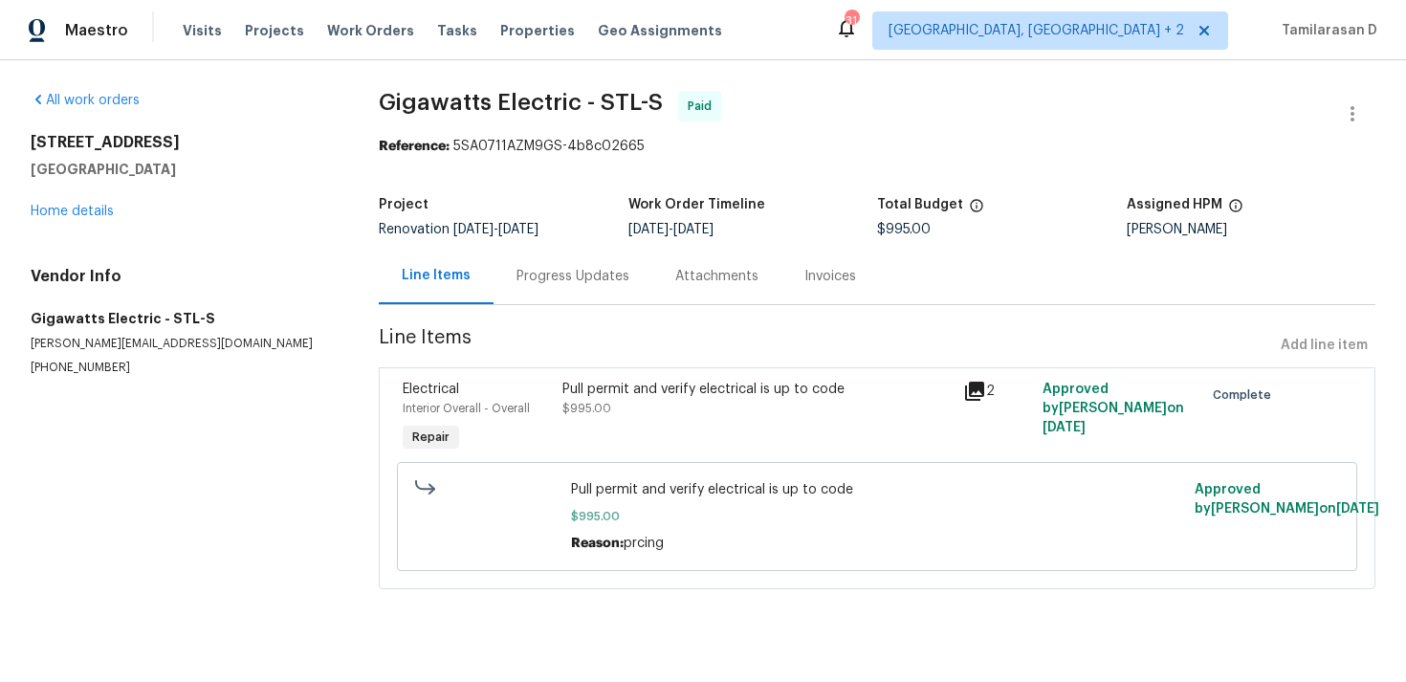
click at [76, 360] on p "(314) 620-4225" at bounding box center [182, 368] width 302 height 16
copy p "(314) 620-4225"
click at [687, 479] on div "Pull permit and verify electrical is up to code $995.00 Reason: prcing" at bounding box center [876, 516] width 623 height 84
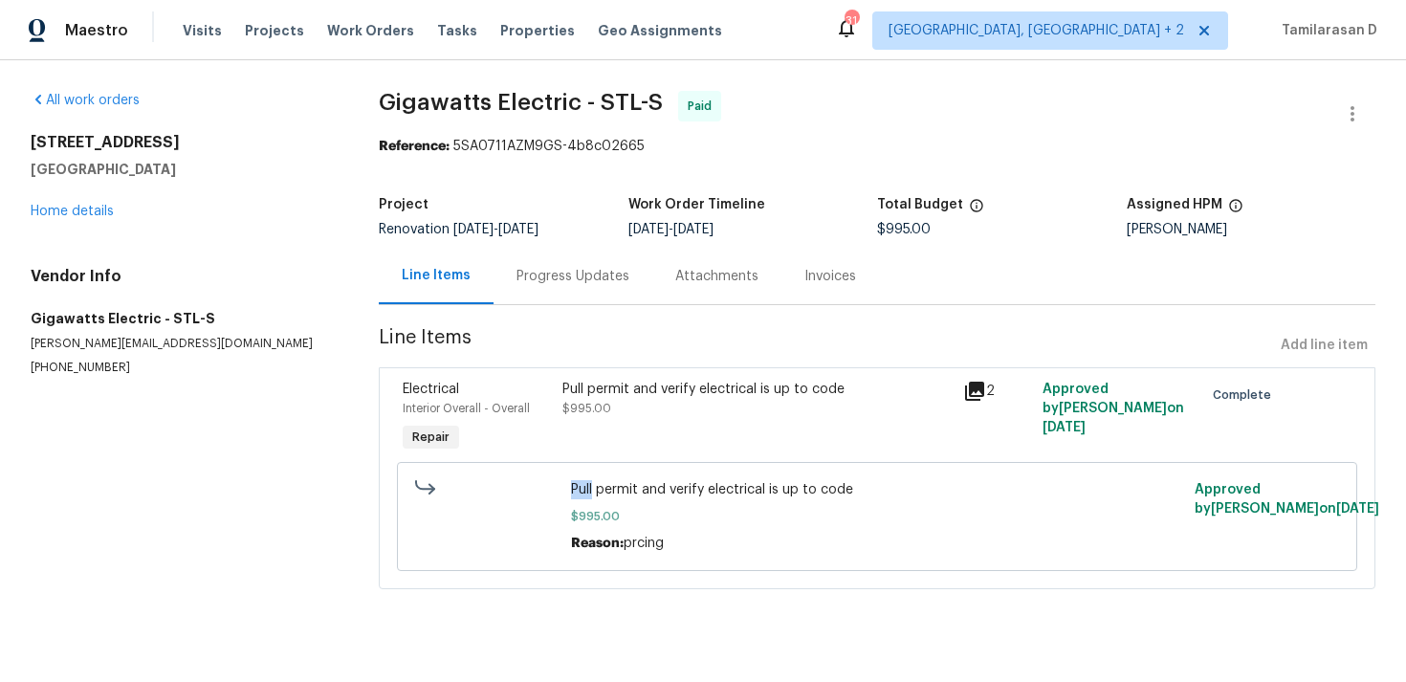
click at [666, 487] on span "Pull permit and verify electrical is up to code" at bounding box center [877, 489] width 612 height 19
copy span "Pull permit and verify electrical is up to code"
click at [90, 208] on link "Home details" at bounding box center [72, 211] width 83 height 13
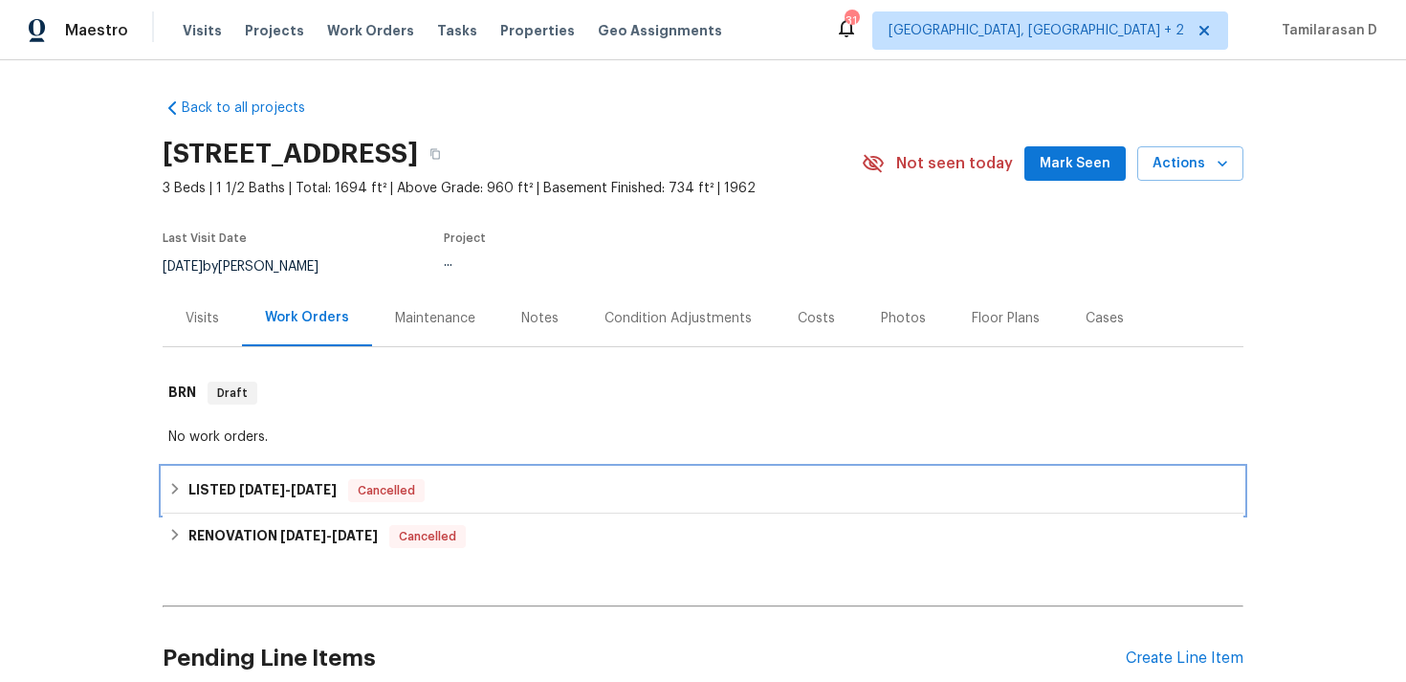
click at [207, 470] on div "LISTED 6/17/25 - 8/6/25 Cancelled" at bounding box center [703, 491] width 1081 height 46
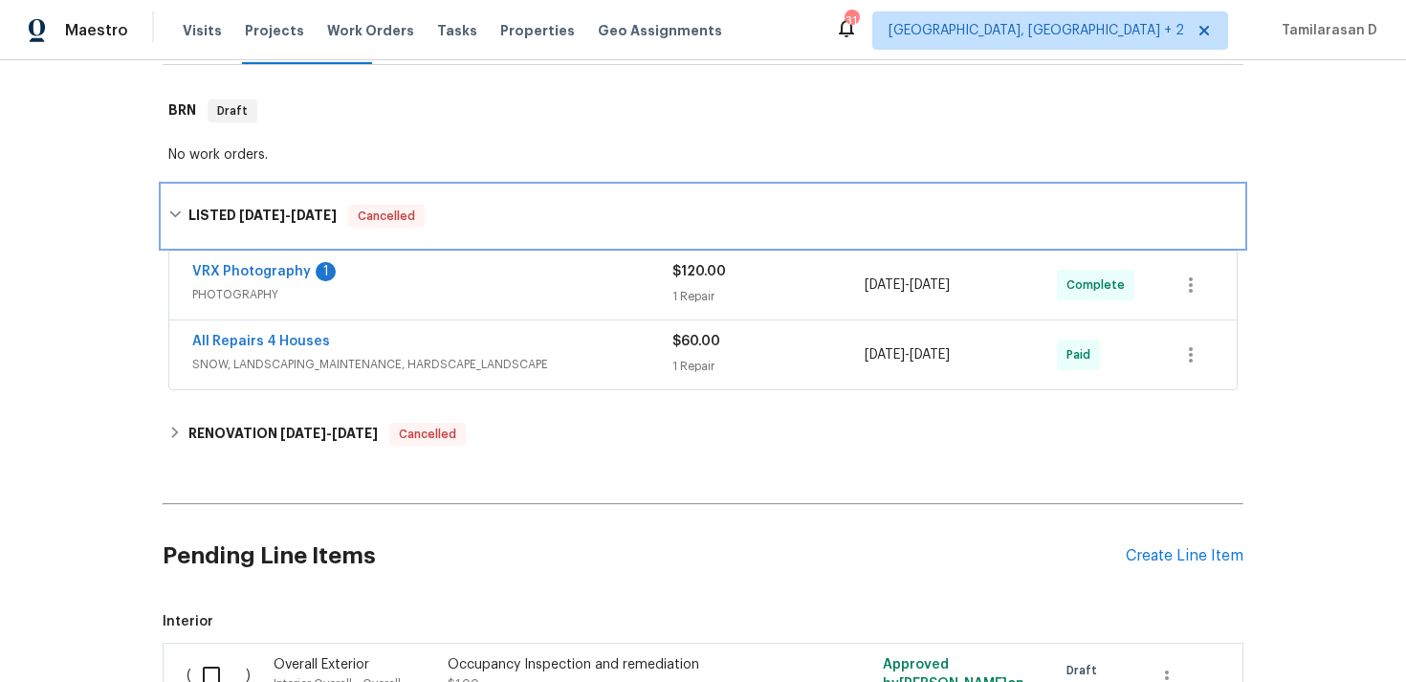
scroll to position [367, 0]
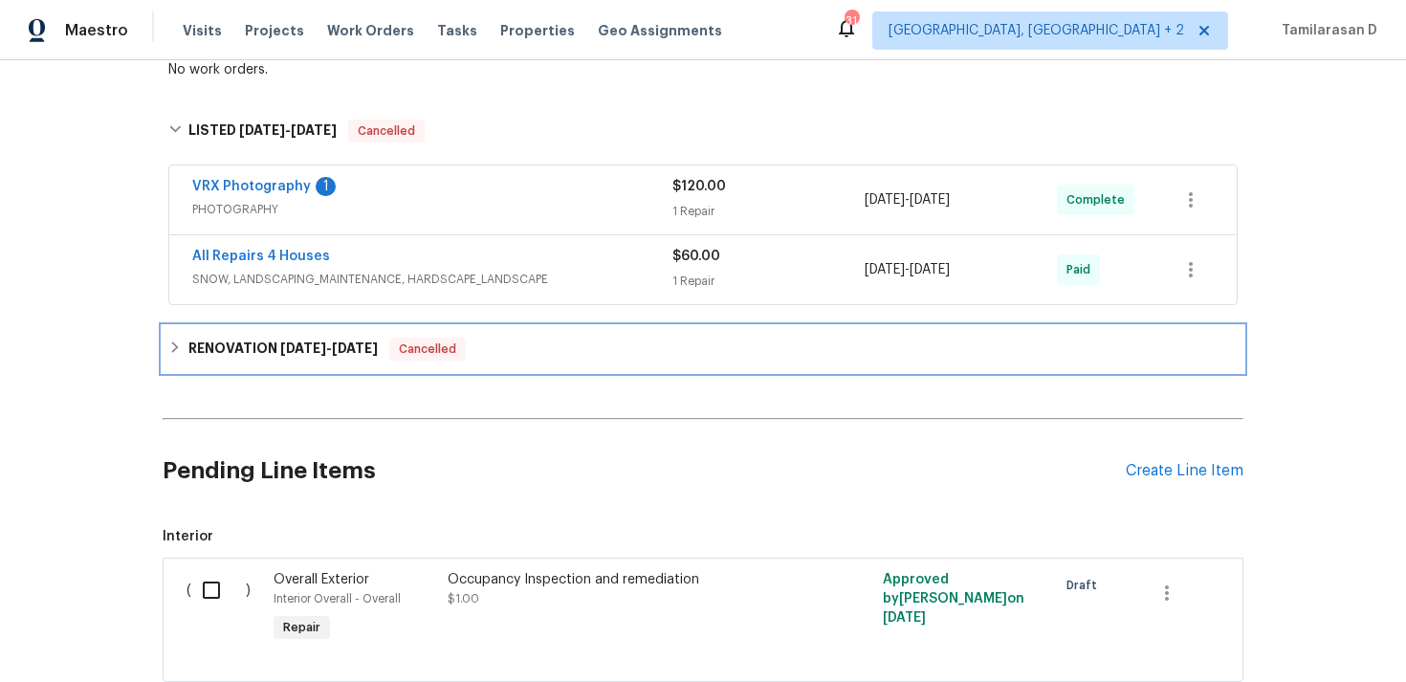
click at [197, 347] on h6 "RENOVATION 5/9/25 - 7/31/25" at bounding box center [282, 349] width 189 height 23
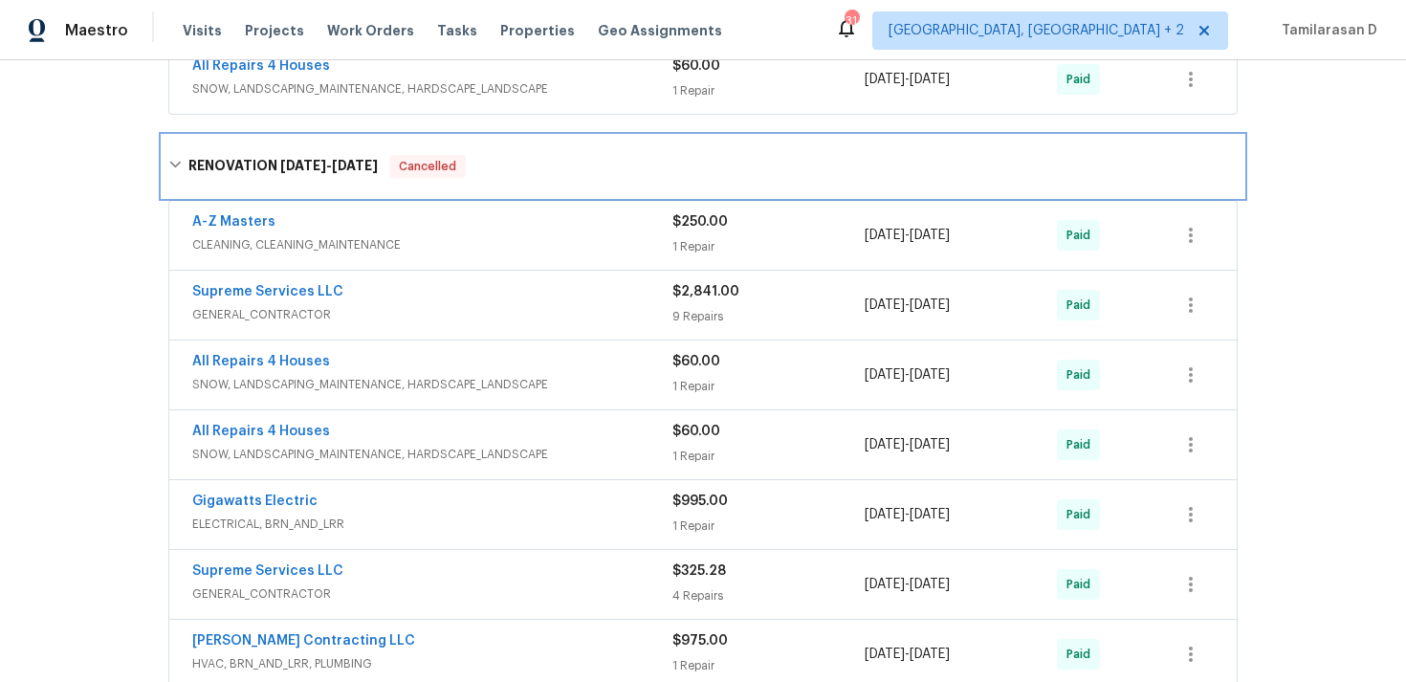
scroll to position [537, 0]
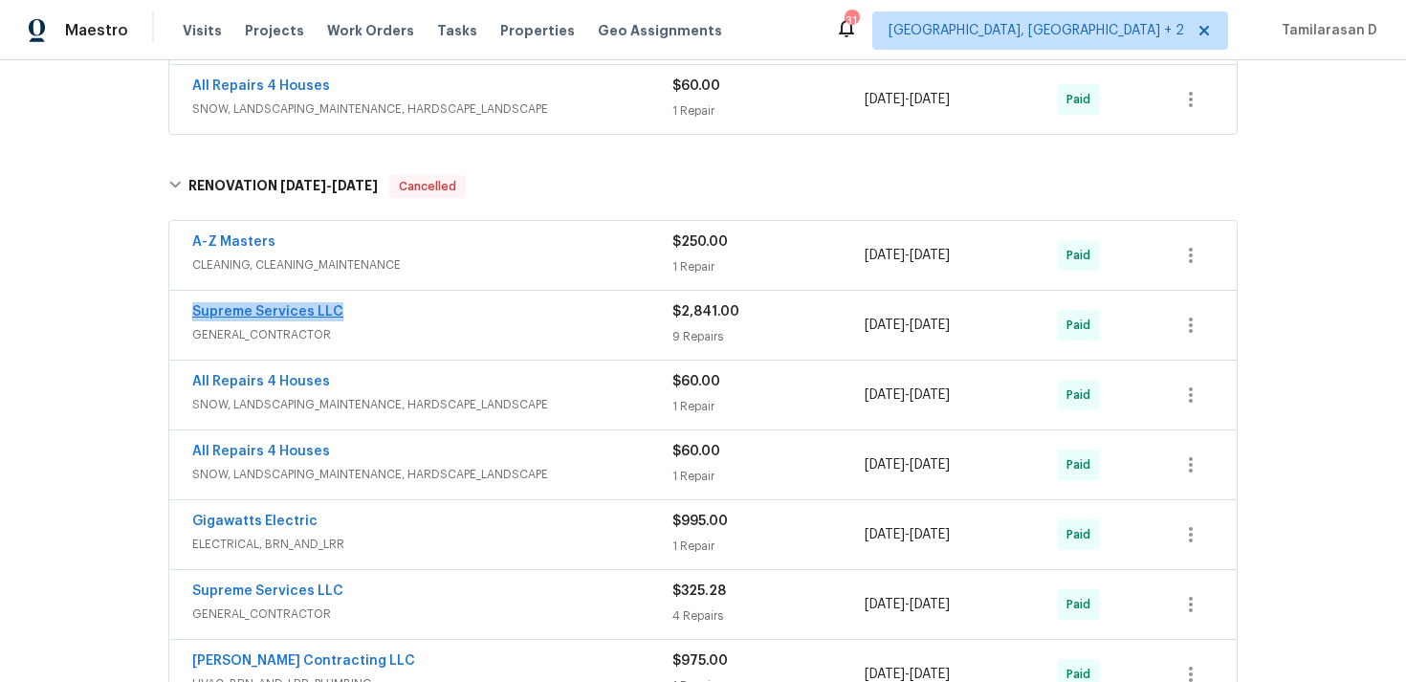
drag, startPoint x: 344, startPoint y: 311, endPoint x: 192, endPoint y: 307, distance: 152.1
click at [192, 307] on div "Supreme Services LLC" at bounding box center [432, 313] width 480 height 23
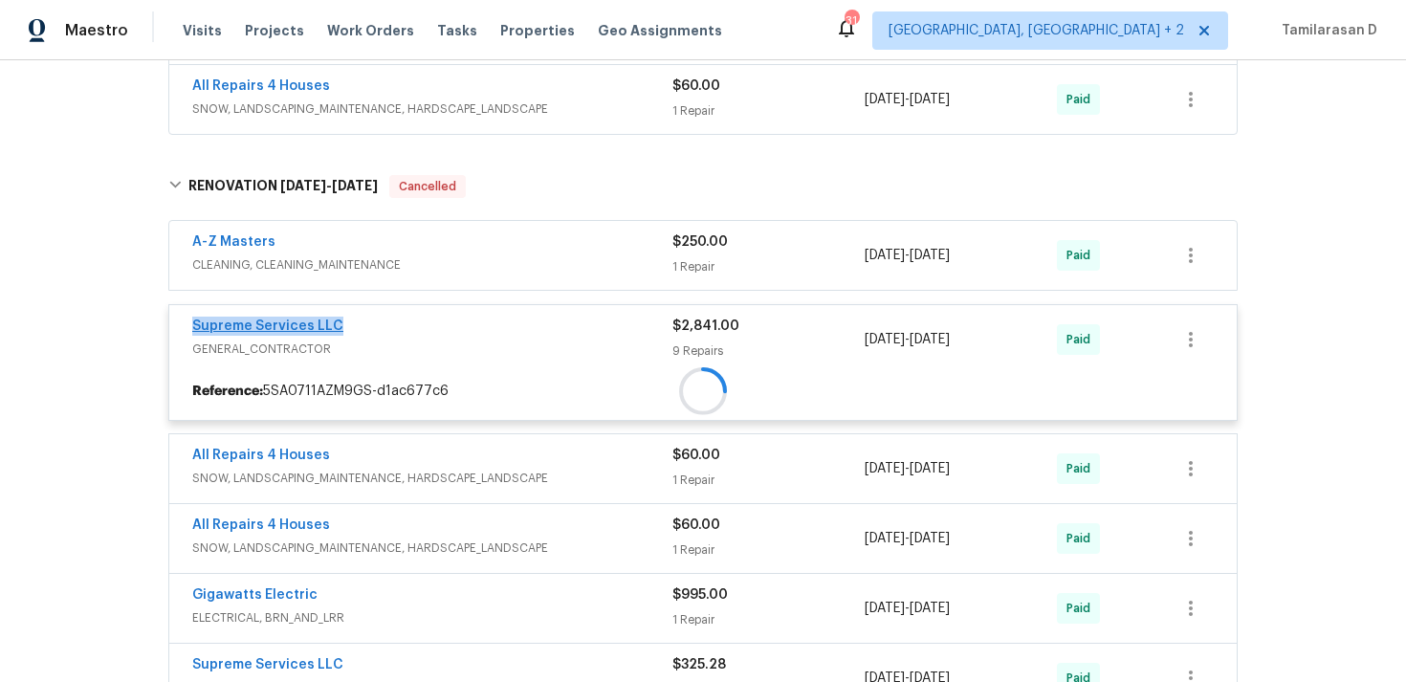
copy link "Supreme Services LLC"
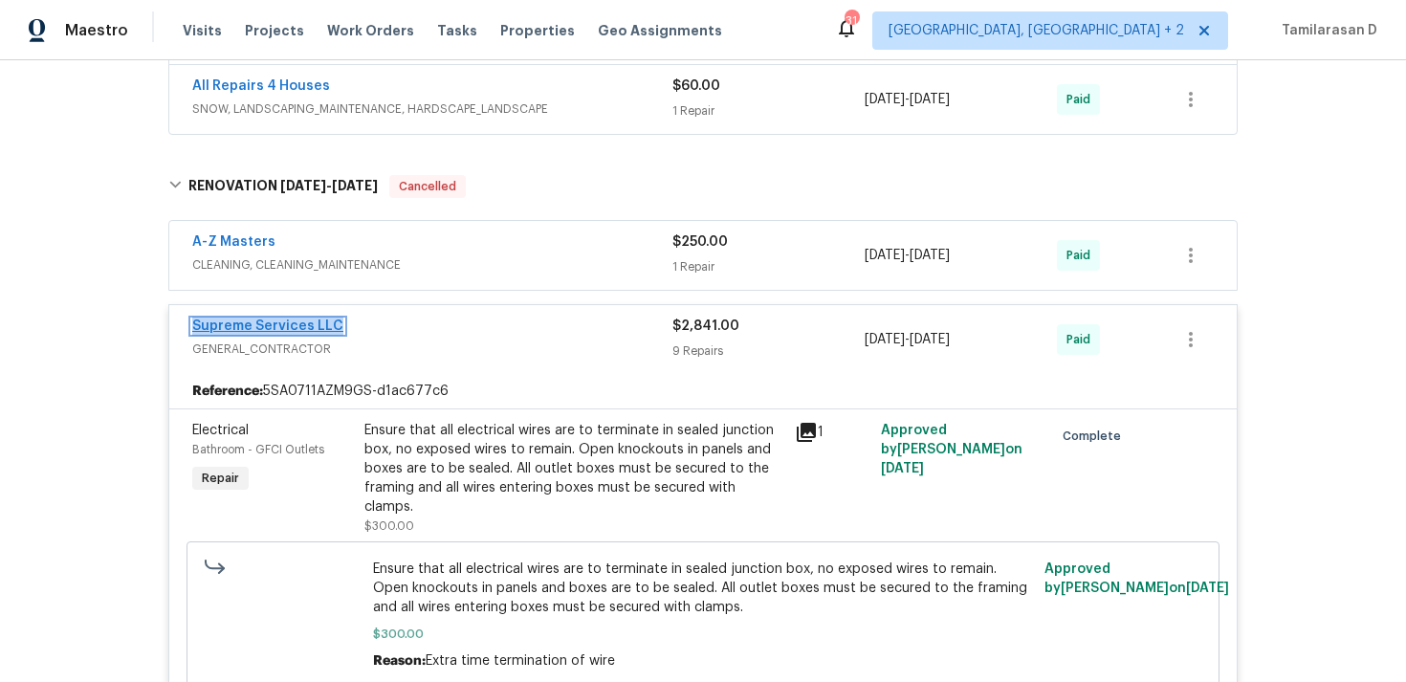
click at [271, 327] on link "Supreme Services LLC" at bounding box center [267, 325] width 151 height 13
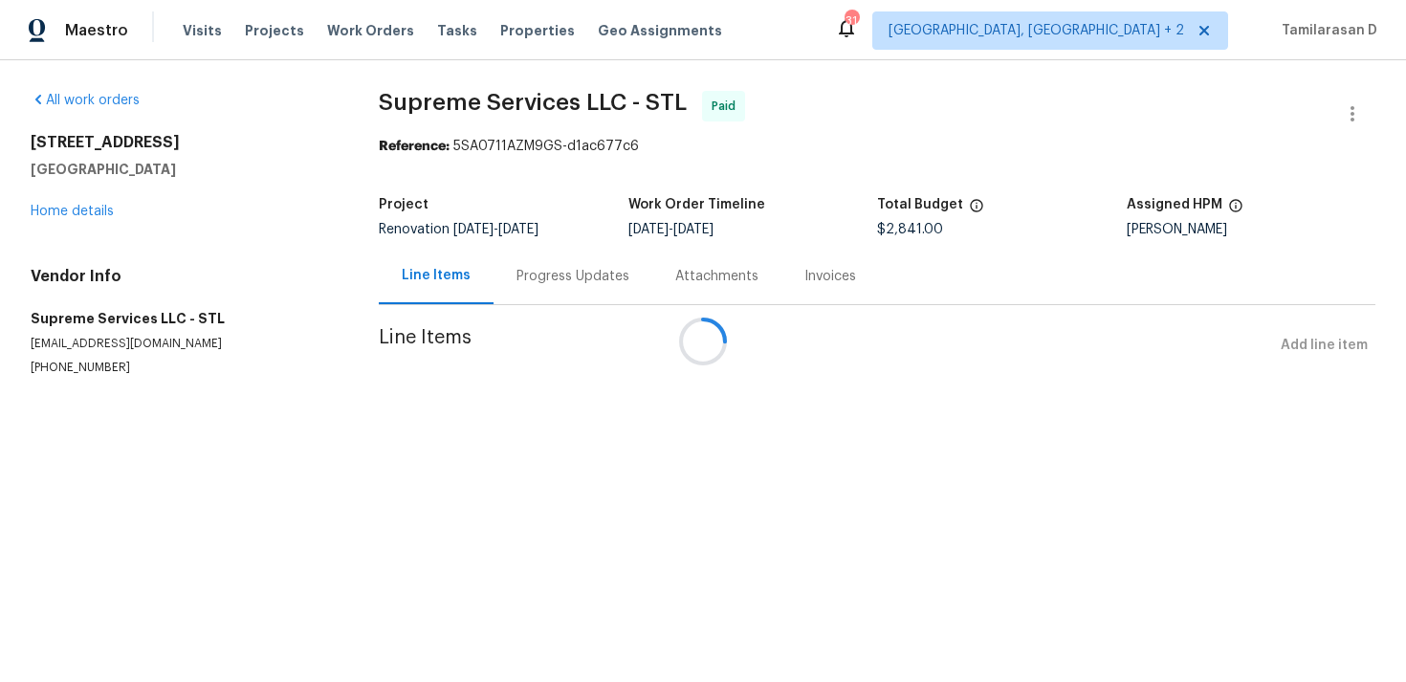
click at [87, 344] on div at bounding box center [703, 341] width 1406 height 682
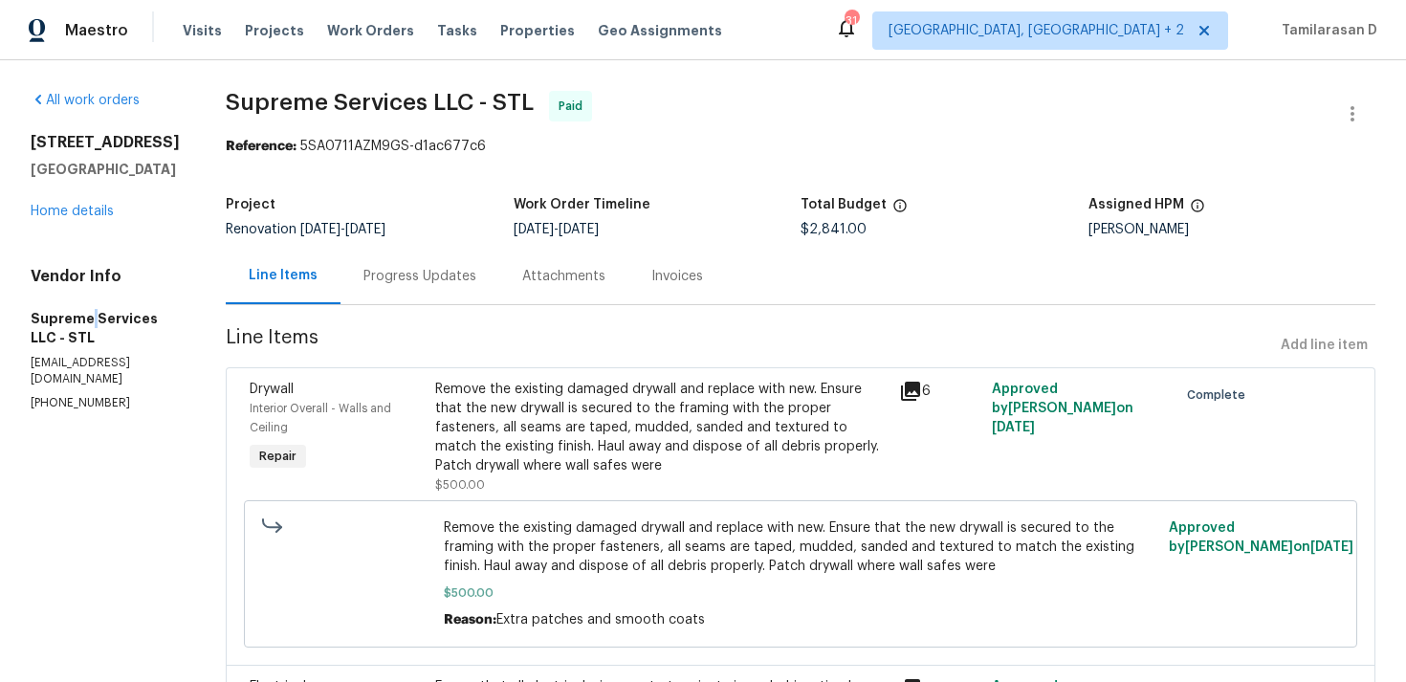
click at [87, 344] on h5 "Supreme Services LLC - STL" at bounding box center [105, 328] width 149 height 38
click at [83, 372] on div "Vendor Info Supreme Services LLC - STL sjservices550@gmail.com (314) 922-0169" at bounding box center [105, 339] width 149 height 144
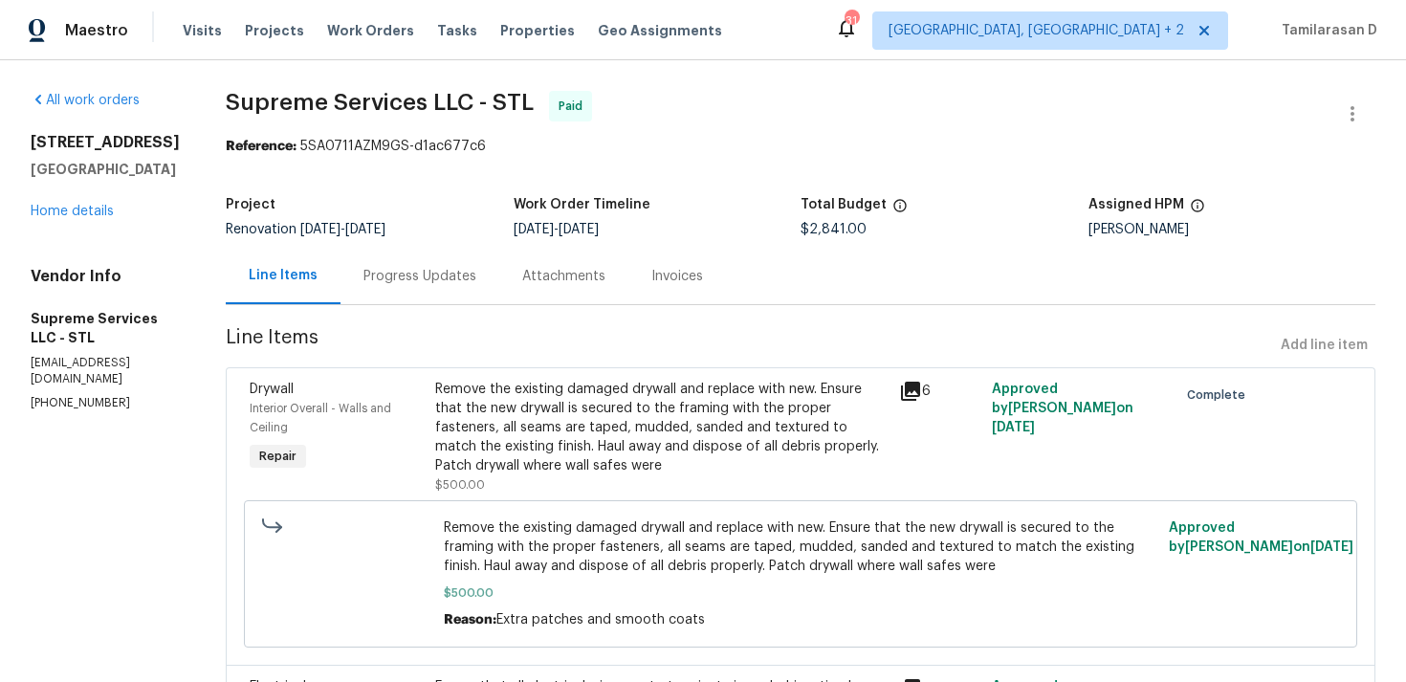
click at [82, 401] on p "(314) 922-0169" at bounding box center [105, 403] width 149 height 16
copy p "(314) 922-0169"
drag, startPoint x: 797, startPoint y: 228, endPoint x: 902, endPoint y: 228, distance: 104.2
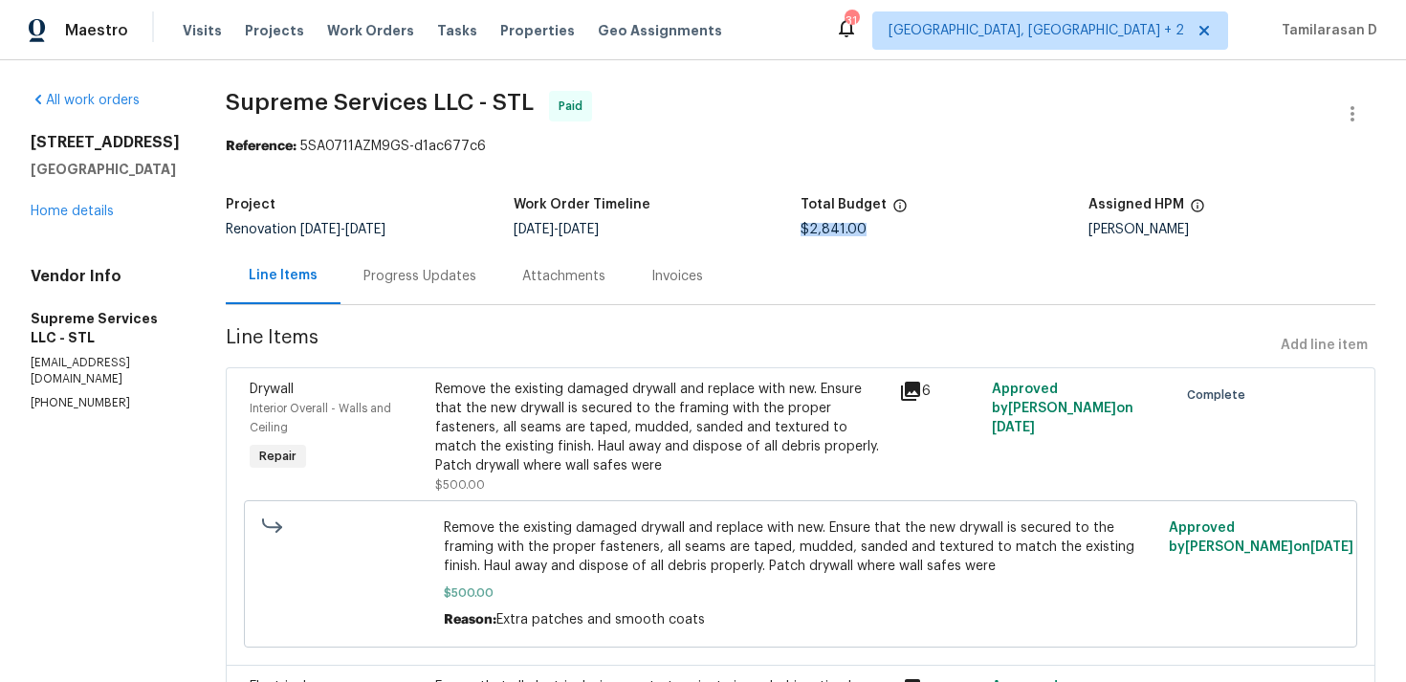
click at [902, 228] on div "$2,841.00" at bounding box center [944, 229] width 288 height 13
click at [688, 114] on span "Supreme Services LLC - STL Paid" at bounding box center [777, 114] width 1103 height 46
click at [454, 253] on div "Progress Updates" at bounding box center [419, 276] width 159 height 56
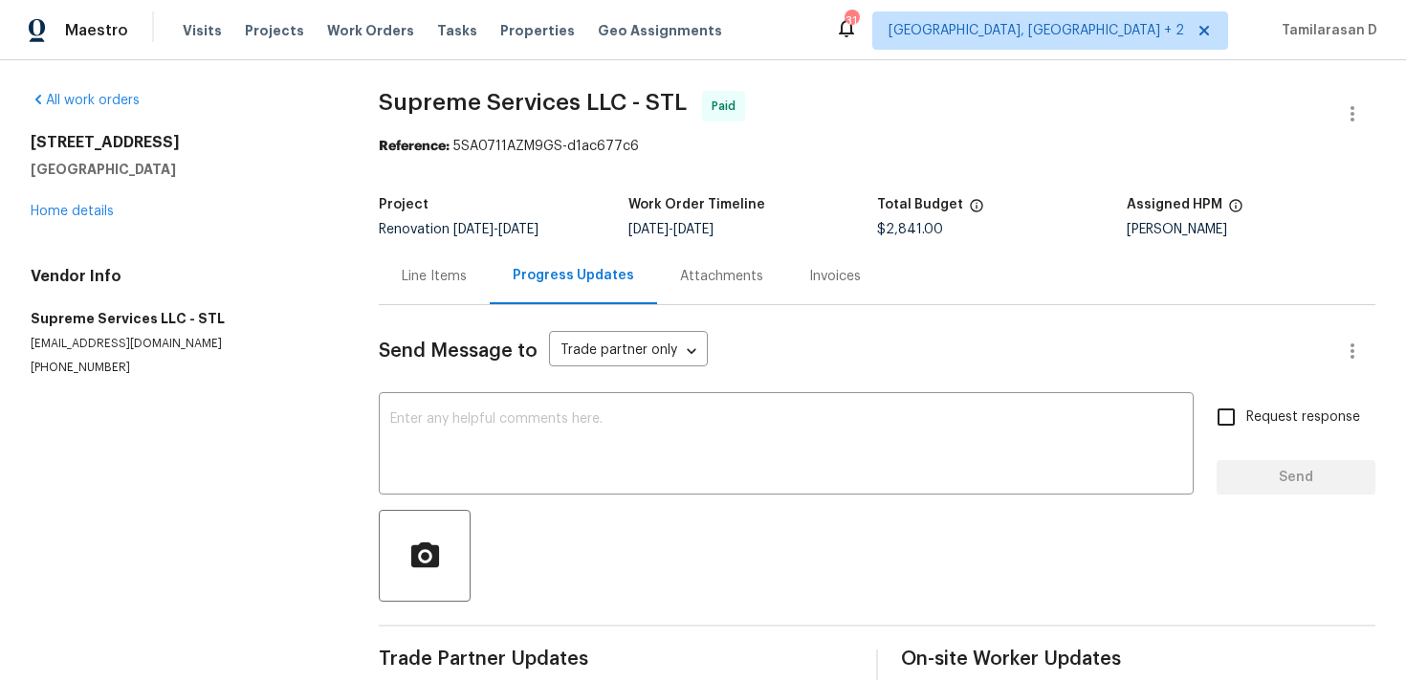
click at [402, 260] on div "Line Items" at bounding box center [434, 276] width 111 height 56
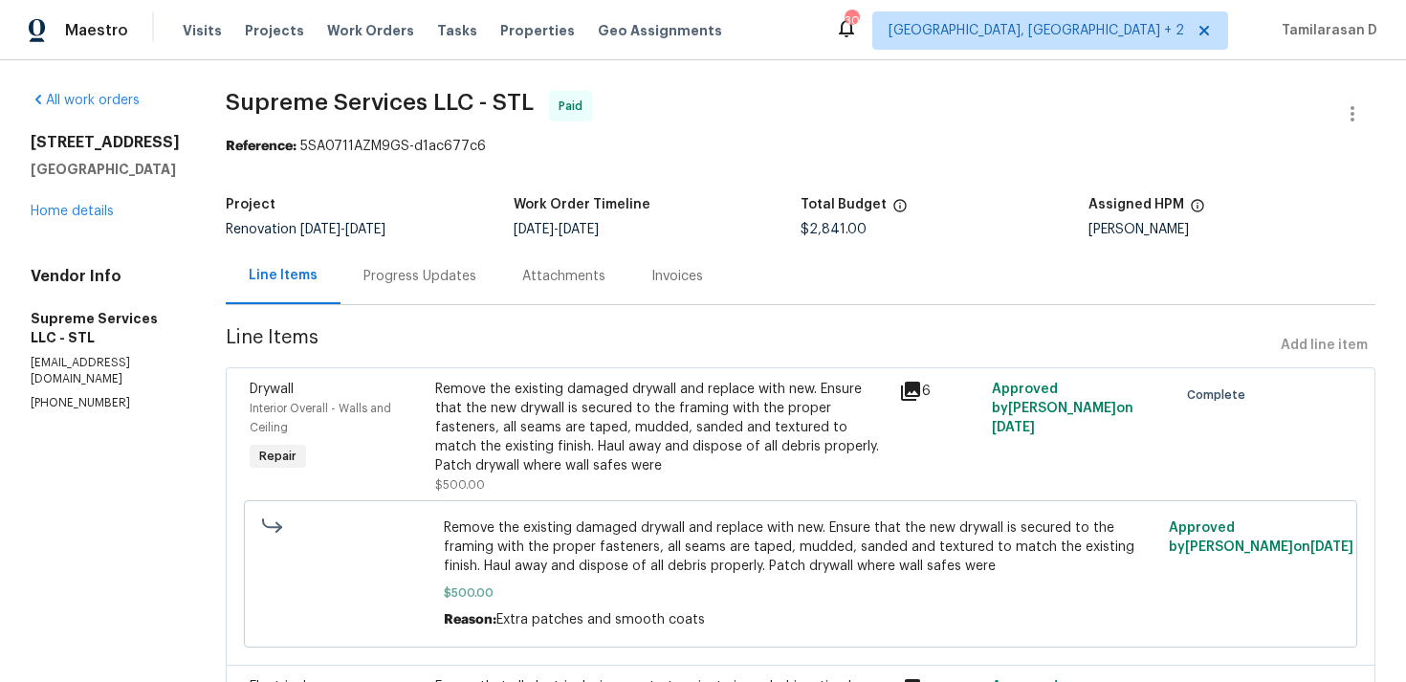
click at [420, 272] on div "Progress Updates" at bounding box center [419, 276] width 113 height 19
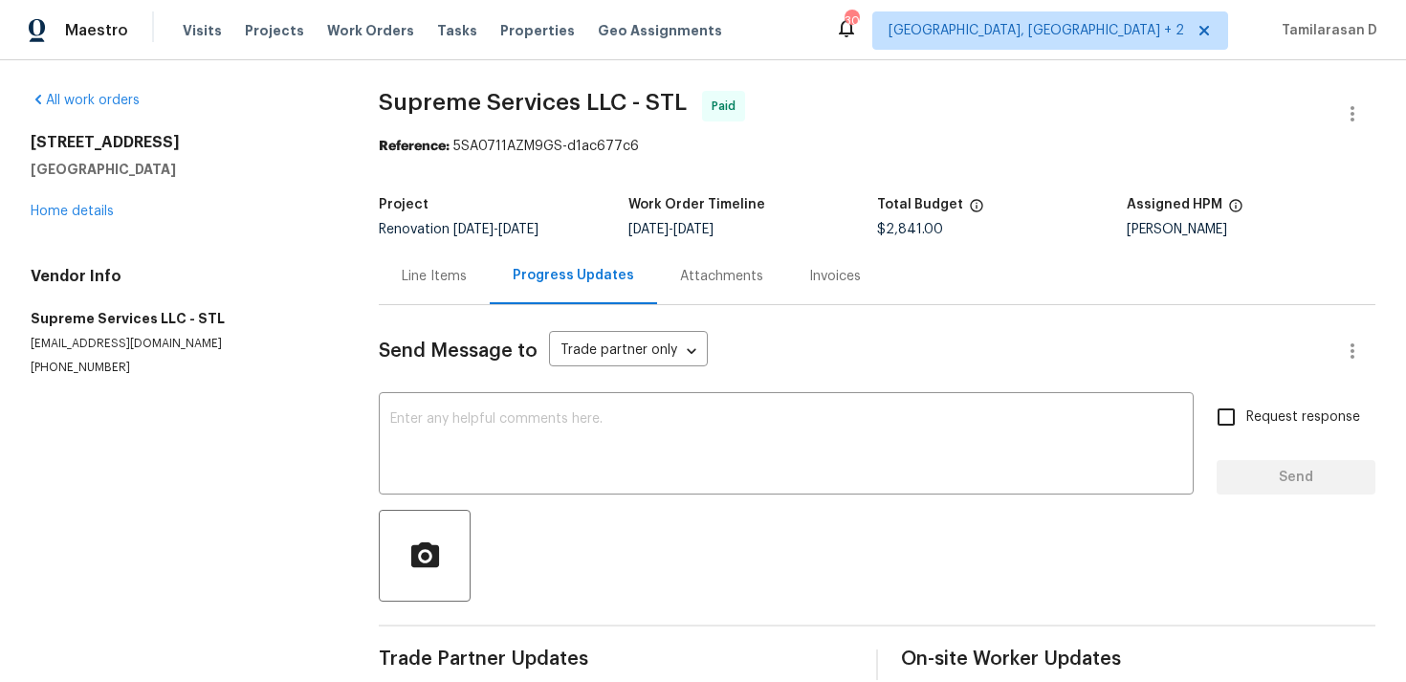
click at [789, 341] on div "Send Message to Trade partner only Trade partner only ​" at bounding box center [854, 351] width 950 height 46
click at [448, 290] on div "Line Items" at bounding box center [434, 276] width 111 height 56
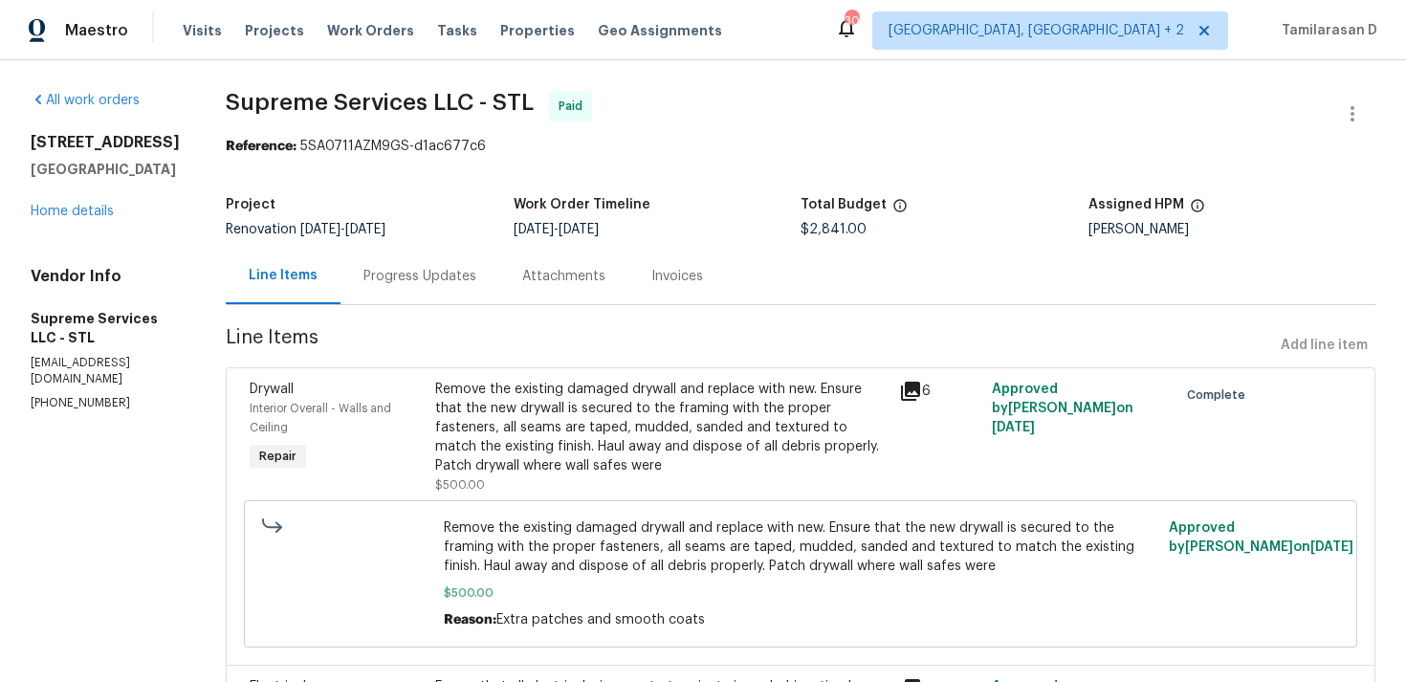
click at [450, 279] on div "Progress Updates" at bounding box center [419, 276] width 113 height 19
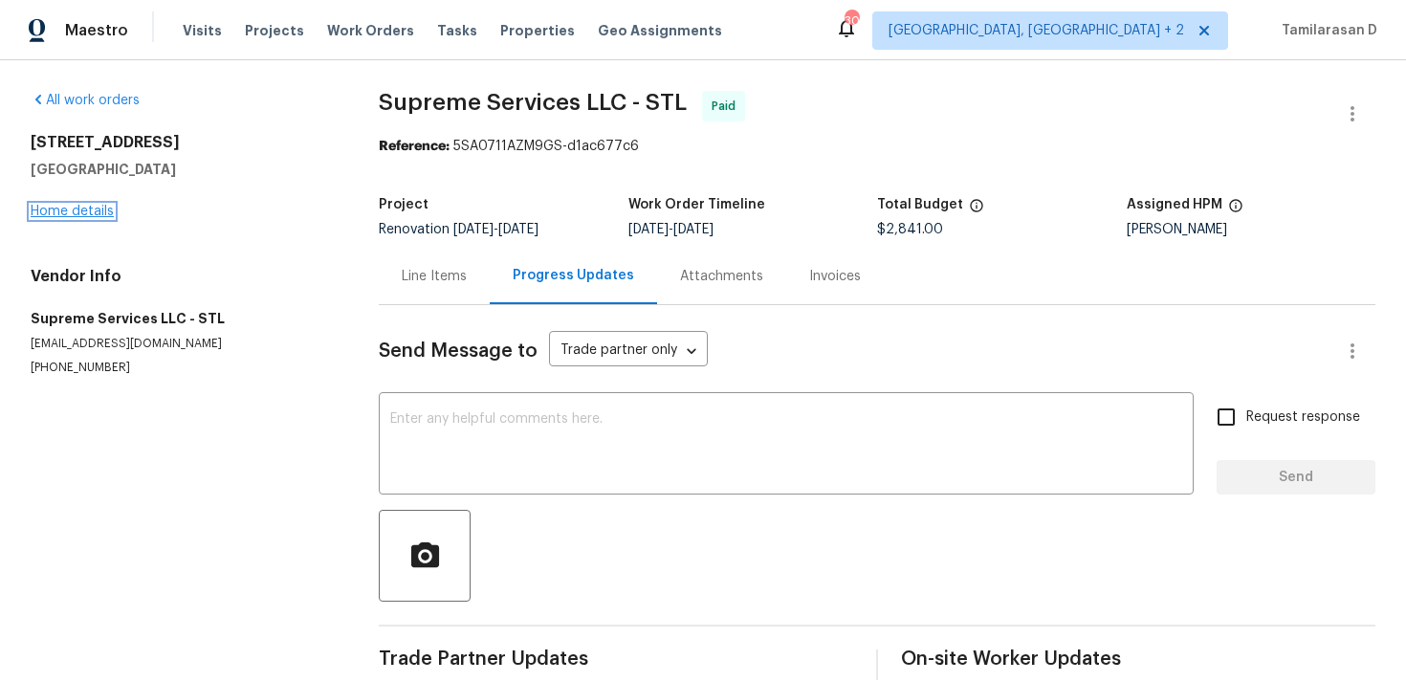
click at [79, 211] on link "Home details" at bounding box center [72, 211] width 83 height 13
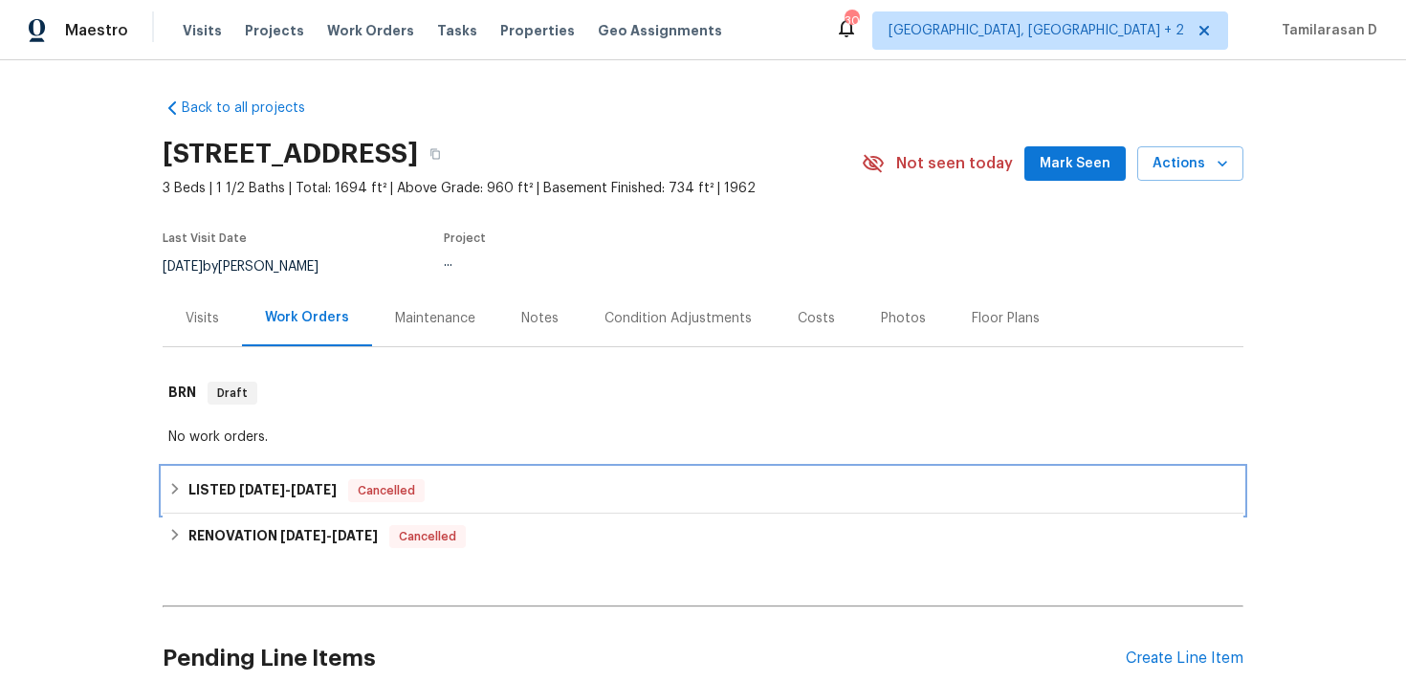
click at [216, 472] on div "LISTED 6/17/25 - 8/6/25 Cancelled" at bounding box center [703, 491] width 1081 height 46
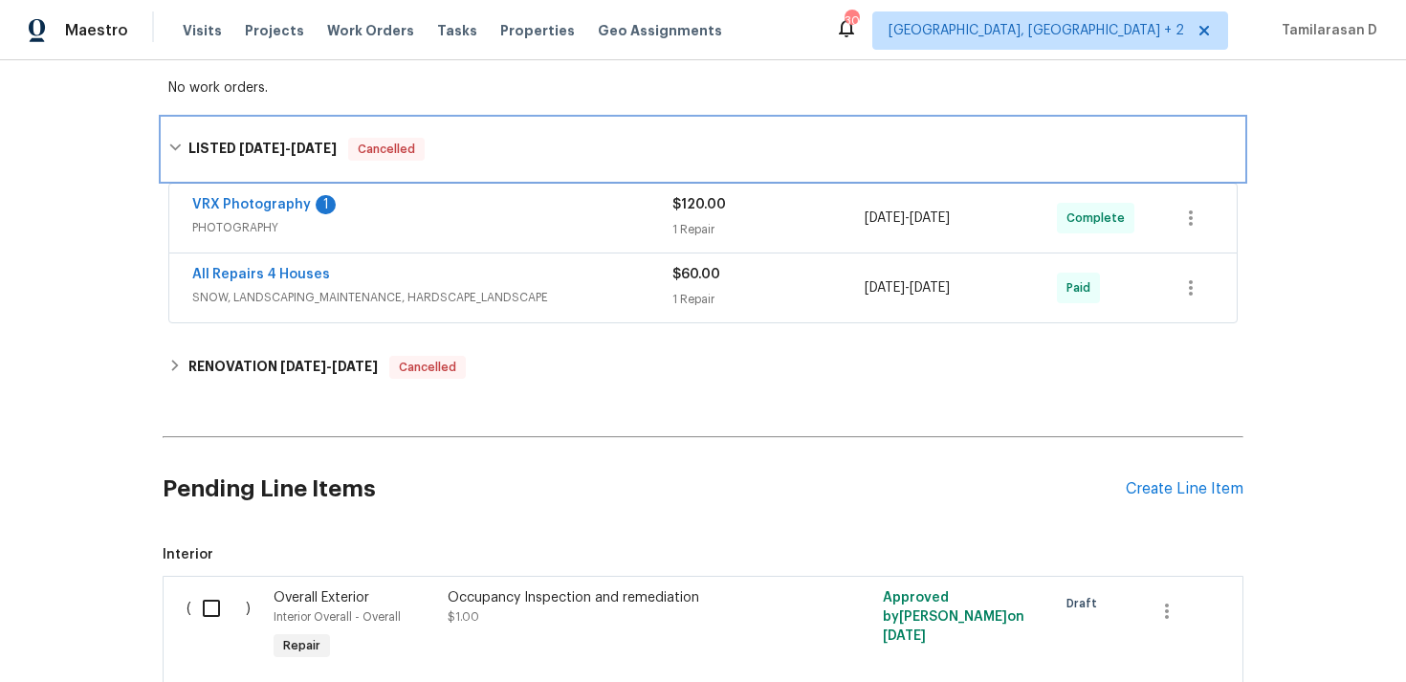
scroll to position [384, 0]
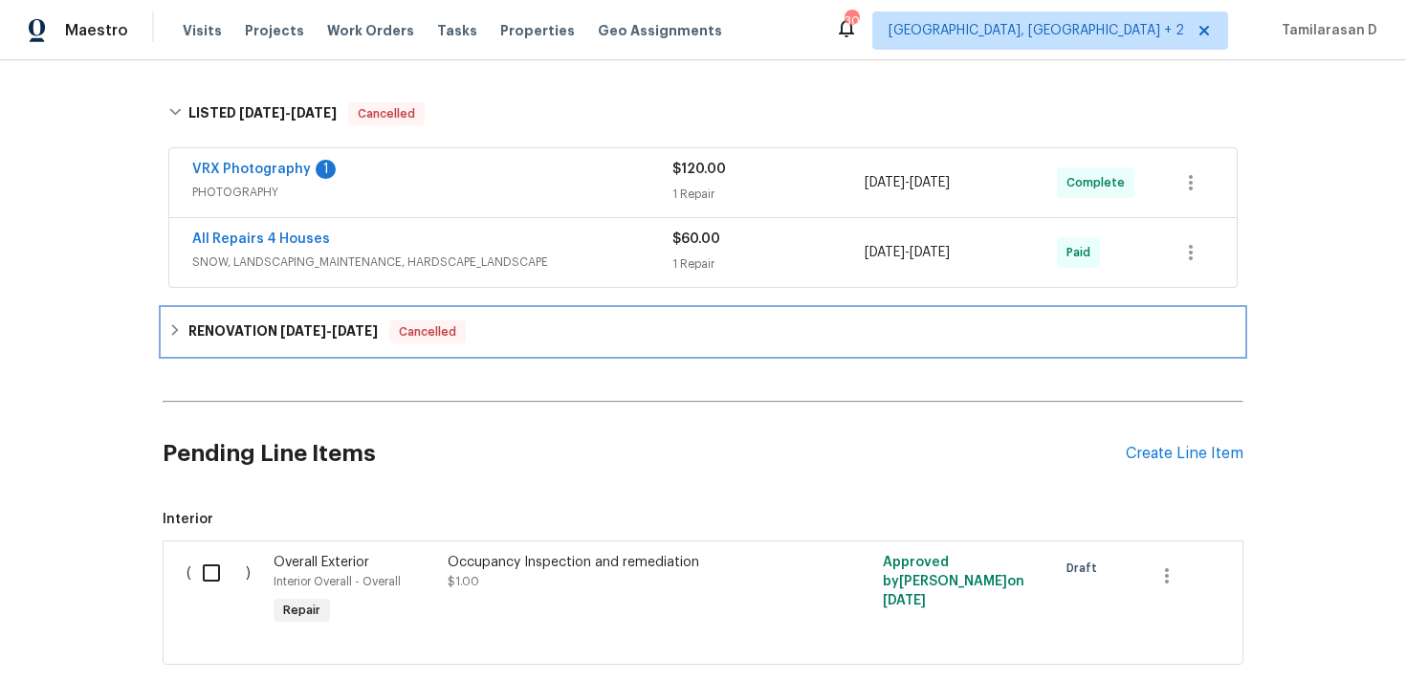
click at [209, 332] on h6 "RENOVATION 5/9/25 - 7/31/25" at bounding box center [282, 331] width 189 height 23
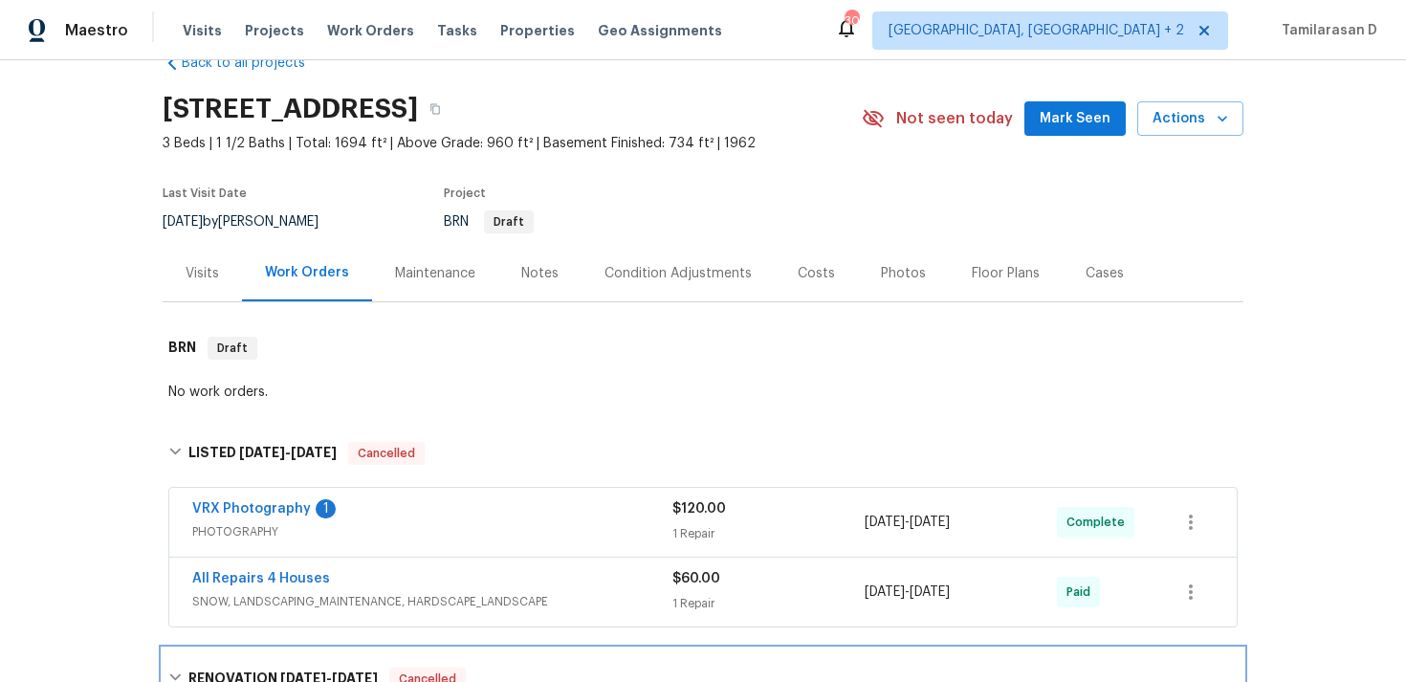
scroll to position [0, 0]
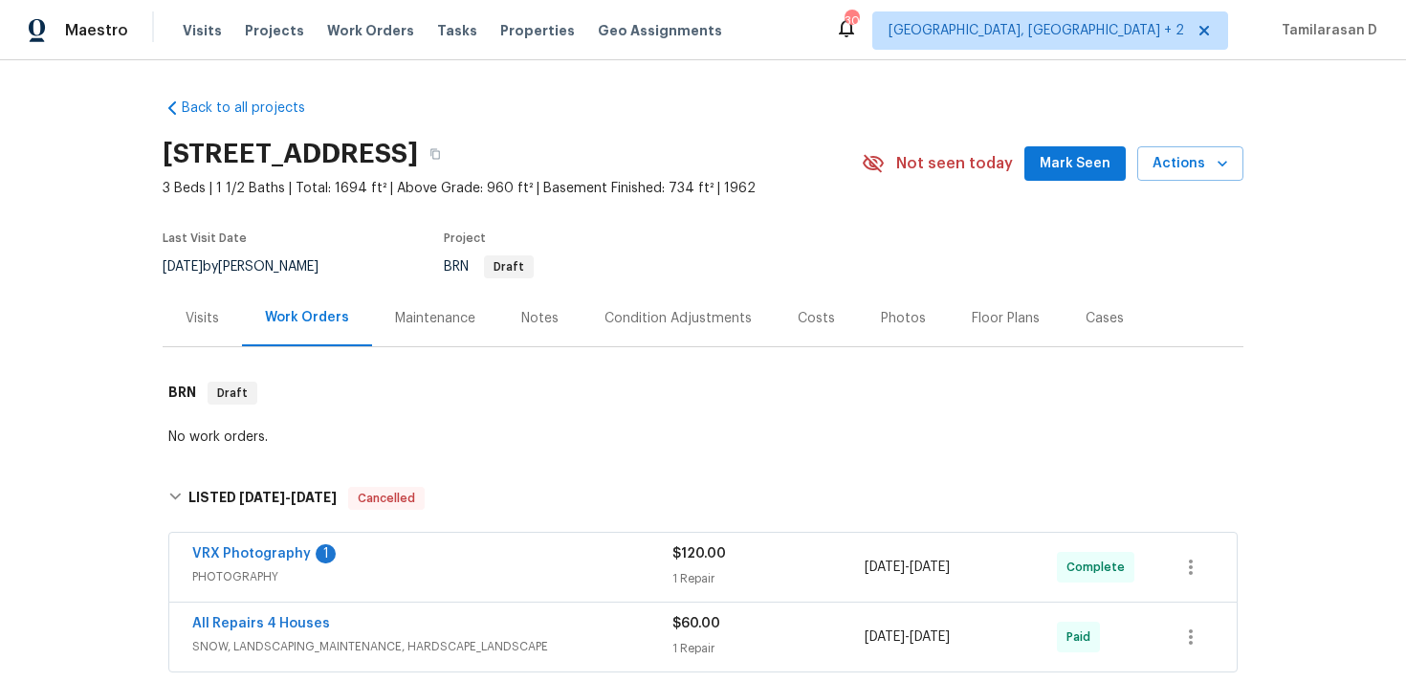
drag, startPoint x: 161, startPoint y: 150, endPoint x: 394, endPoint y: 152, distance: 233.3
click at [394, 152] on div "Back to all projects 712 Aqua Ridge Dr, Saint Louis, MO 63129 3 Beds | 1 1/2 Ba…" at bounding box center [703, 371] width 1406 height 622
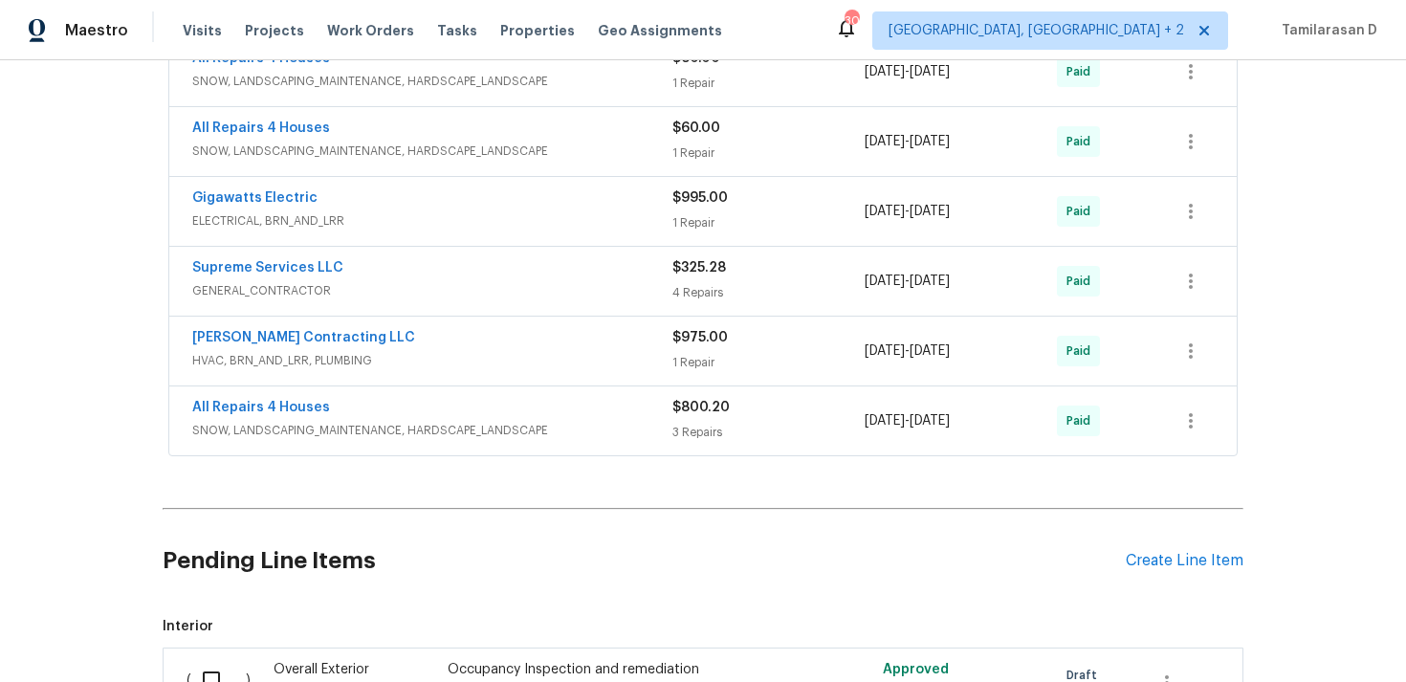
scroll to position [870, 0]
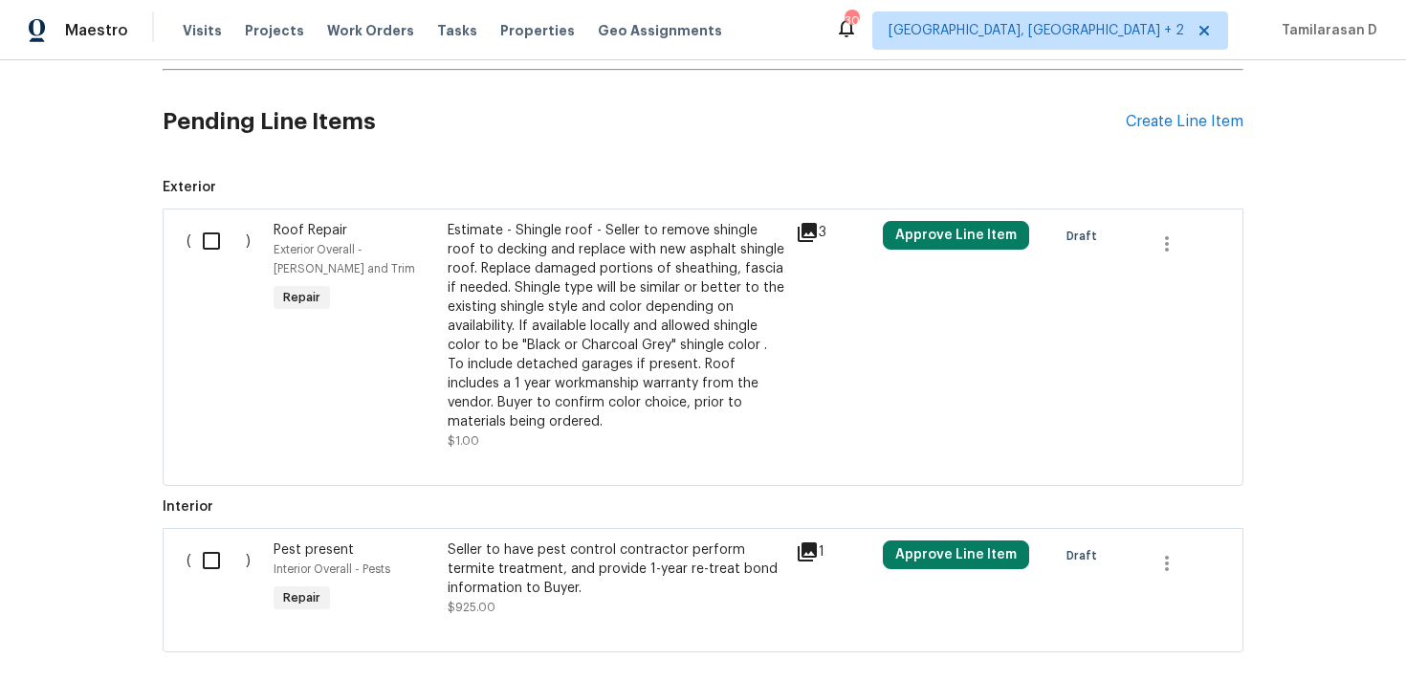
scroll to position [764, 0]
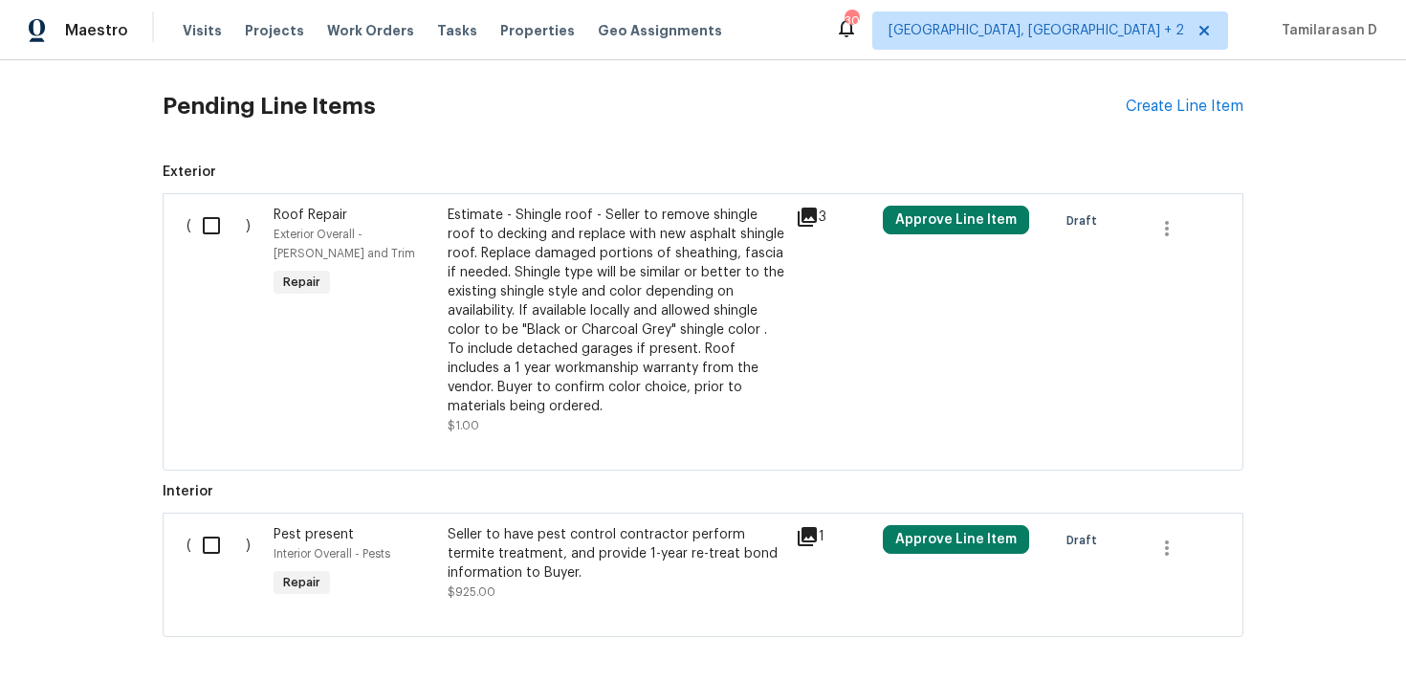
click at [488, 137] on h2 "Pending Line Items" at bounding box center [644, 106] width 963 height 89
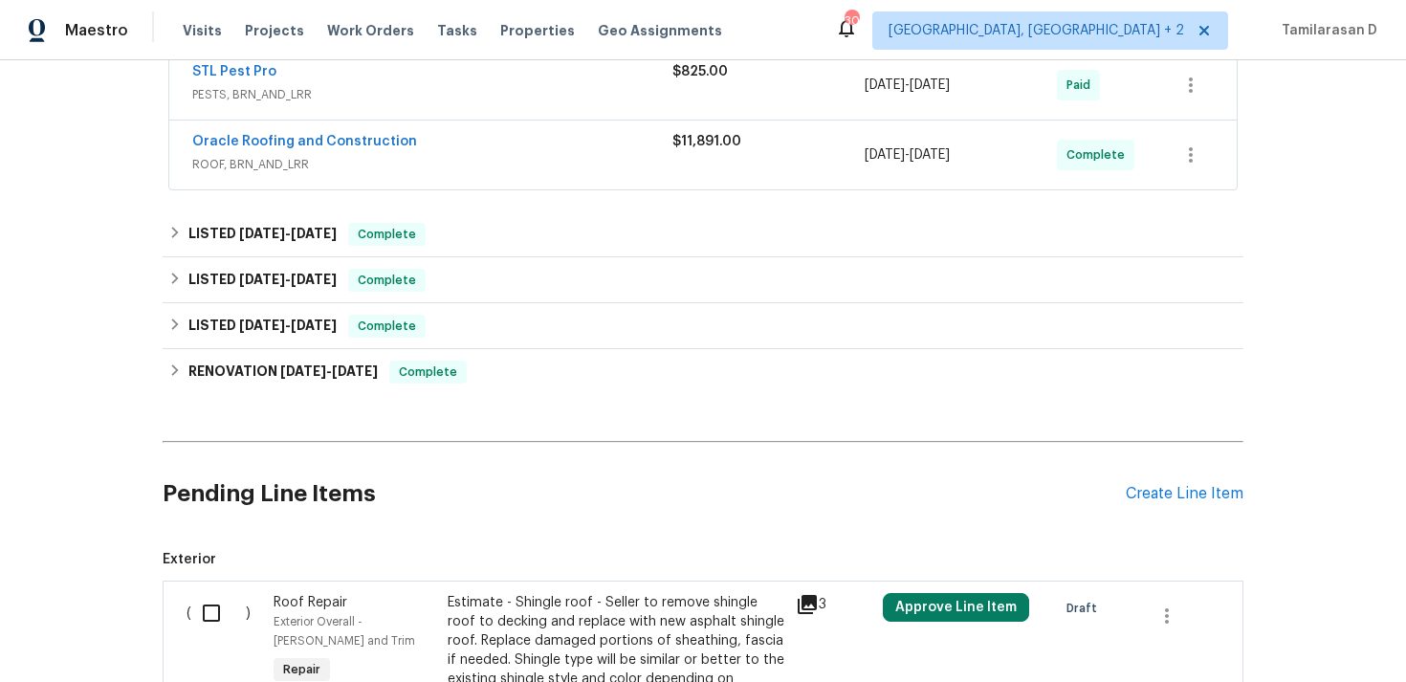
scroll to position [225, 0]
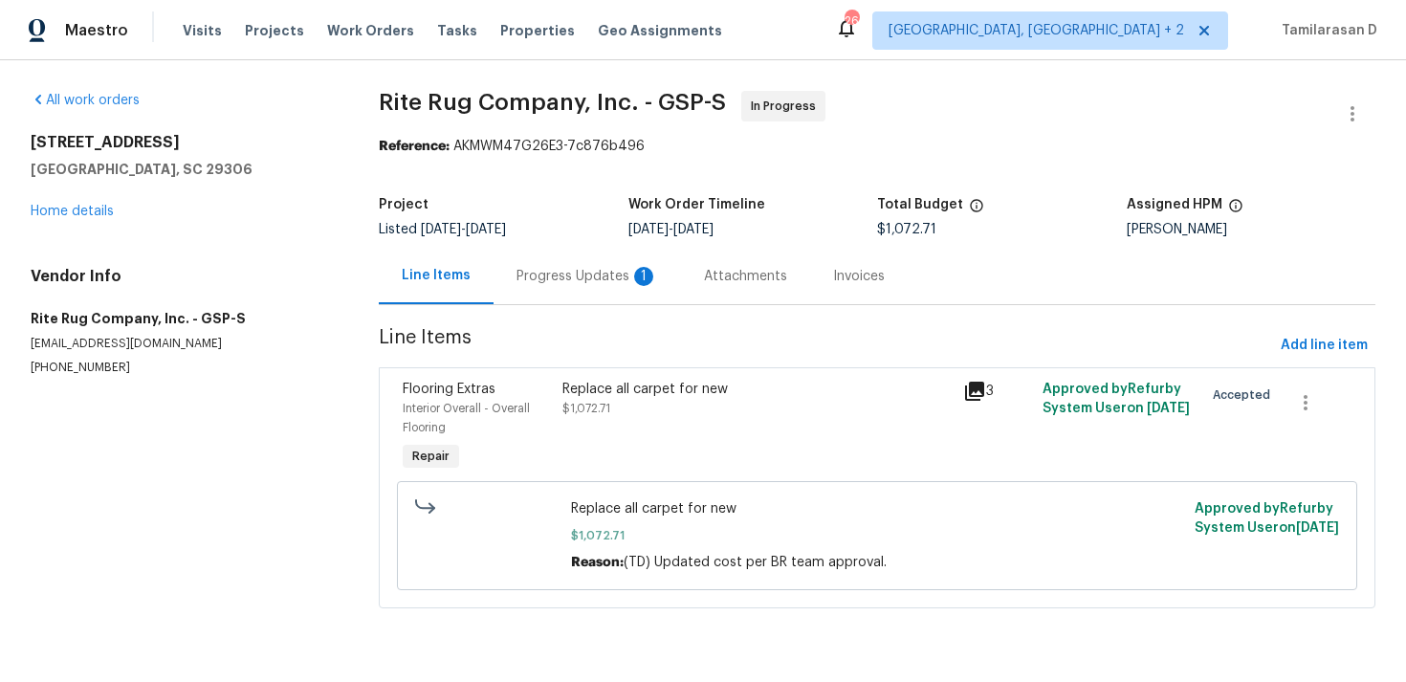
click at [517, 263] on div "Progress Updates 1" at bounding box center [586, 276] width 187 height 56
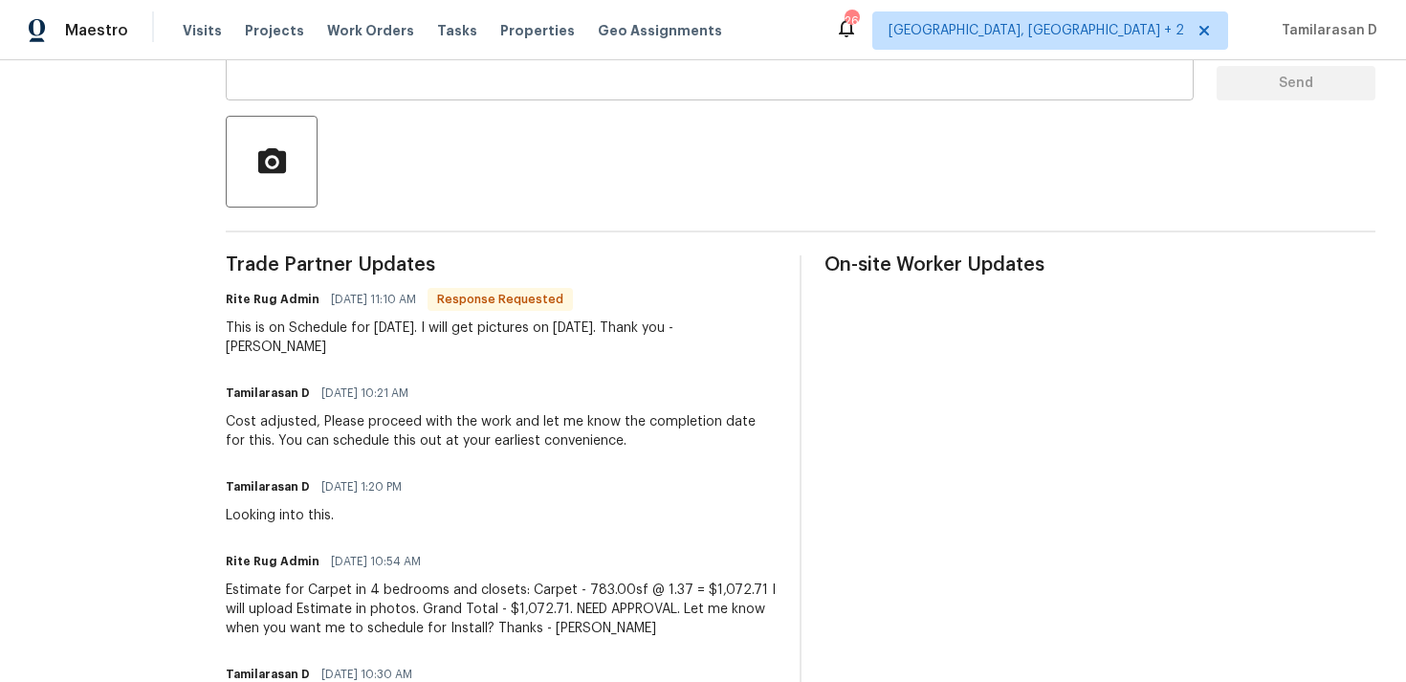
scroll to position [398, 0]
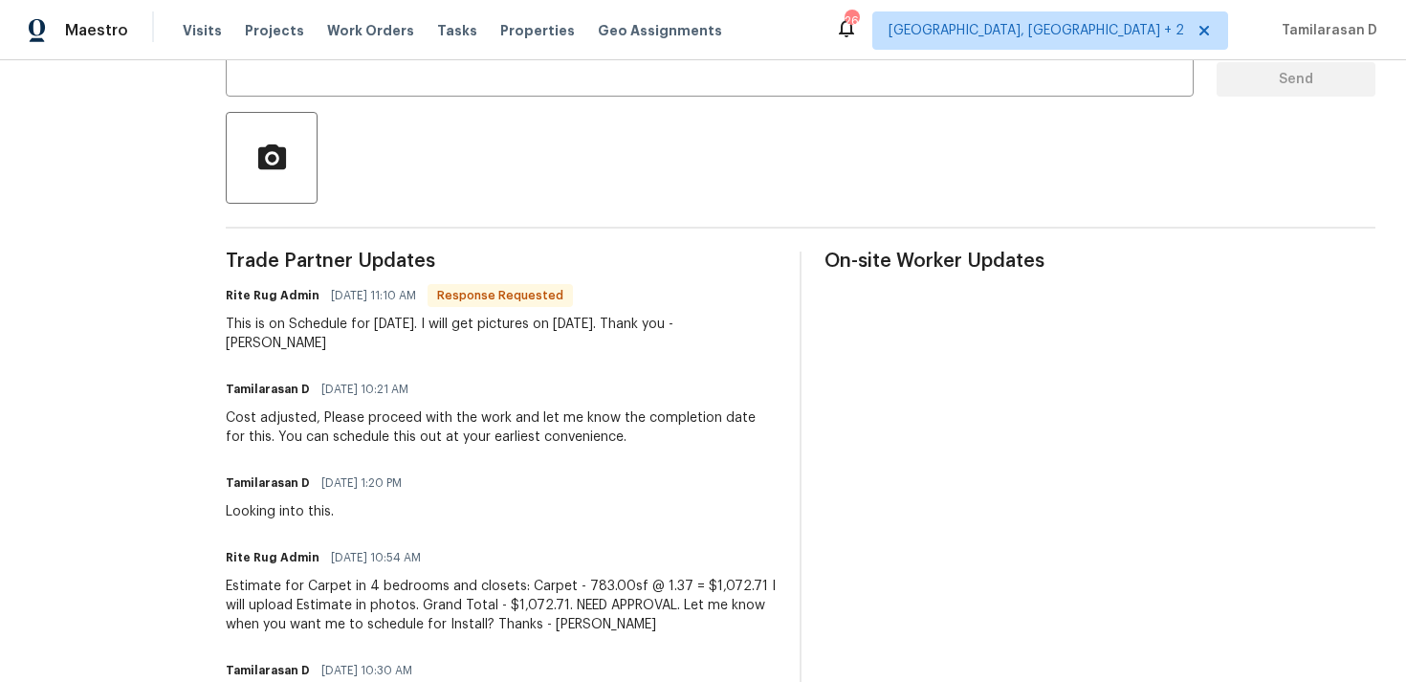
click at [401, 338] on div "This is on Schedule for [DATE]. I will get pictures on [DATE]. Thank you - [PER…" at bounding box center [501, 334] width 551 height 38
click at [409, 332] on div "This is on Schedule for [DATE]. I will get pictures on [DATE]. Thank you - [PER…" at bounding box center [501, 334] width 551 height 38
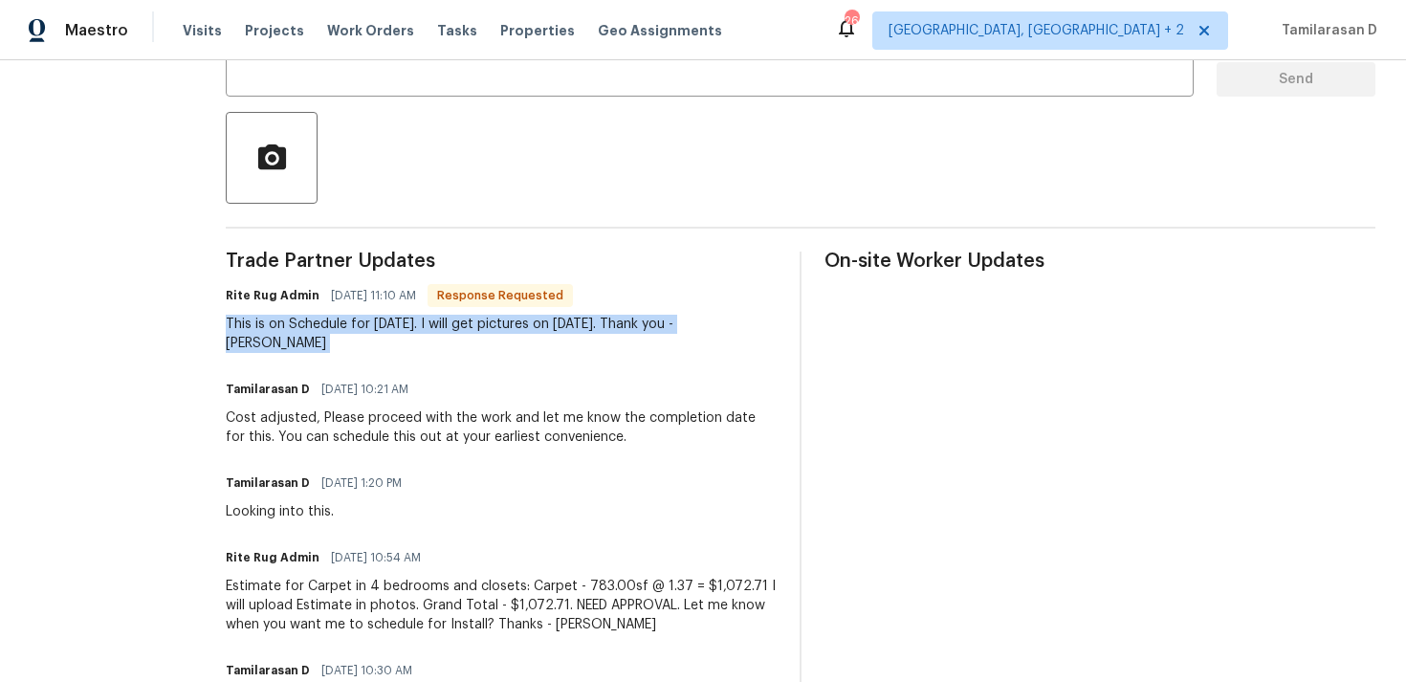
click at [357, 318] on div "This is on Schedule for [DATE]. I will get pictures on [DATE]. Thank you - [PER…" at bounding box center [501, 334] width 551 height 38
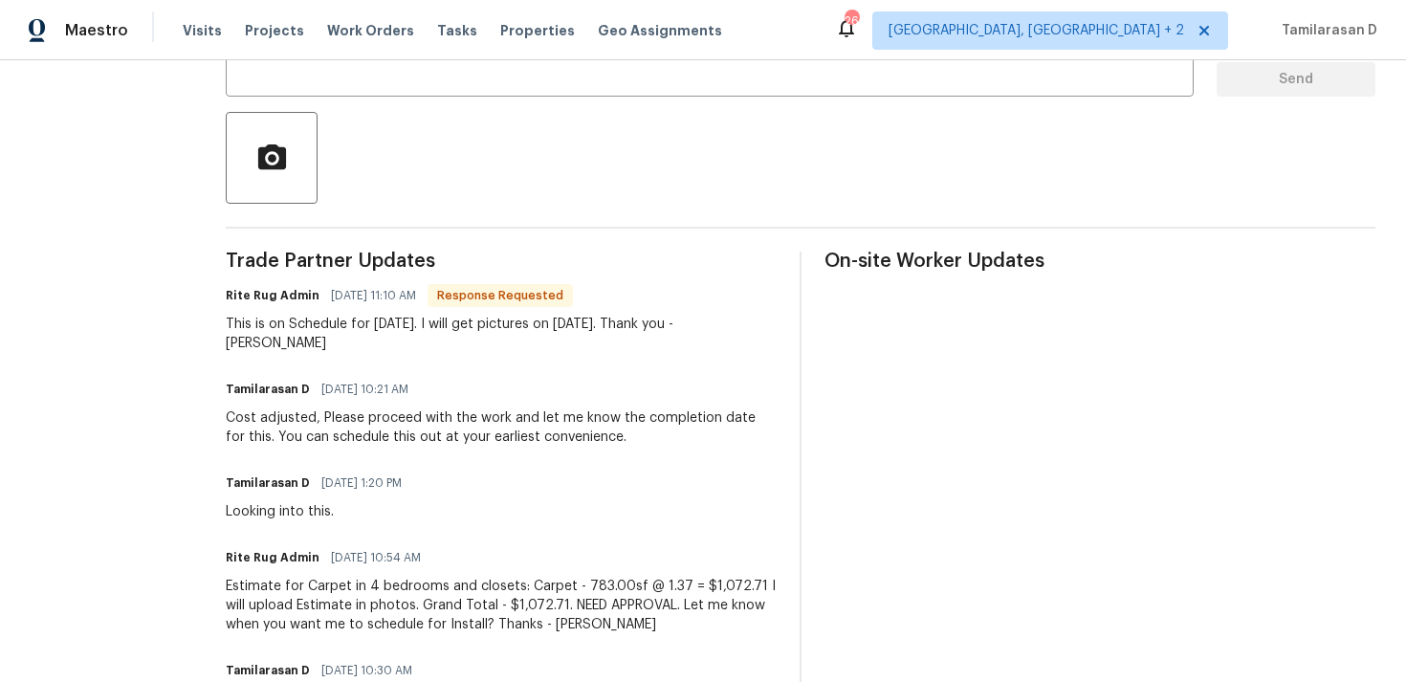
click at [357, 318] on div "This is on Schedule for [DATE]. I will get pictures on [DATE]. Thank you - [PER…" at bounding box center [501, 334] width 551 height 38
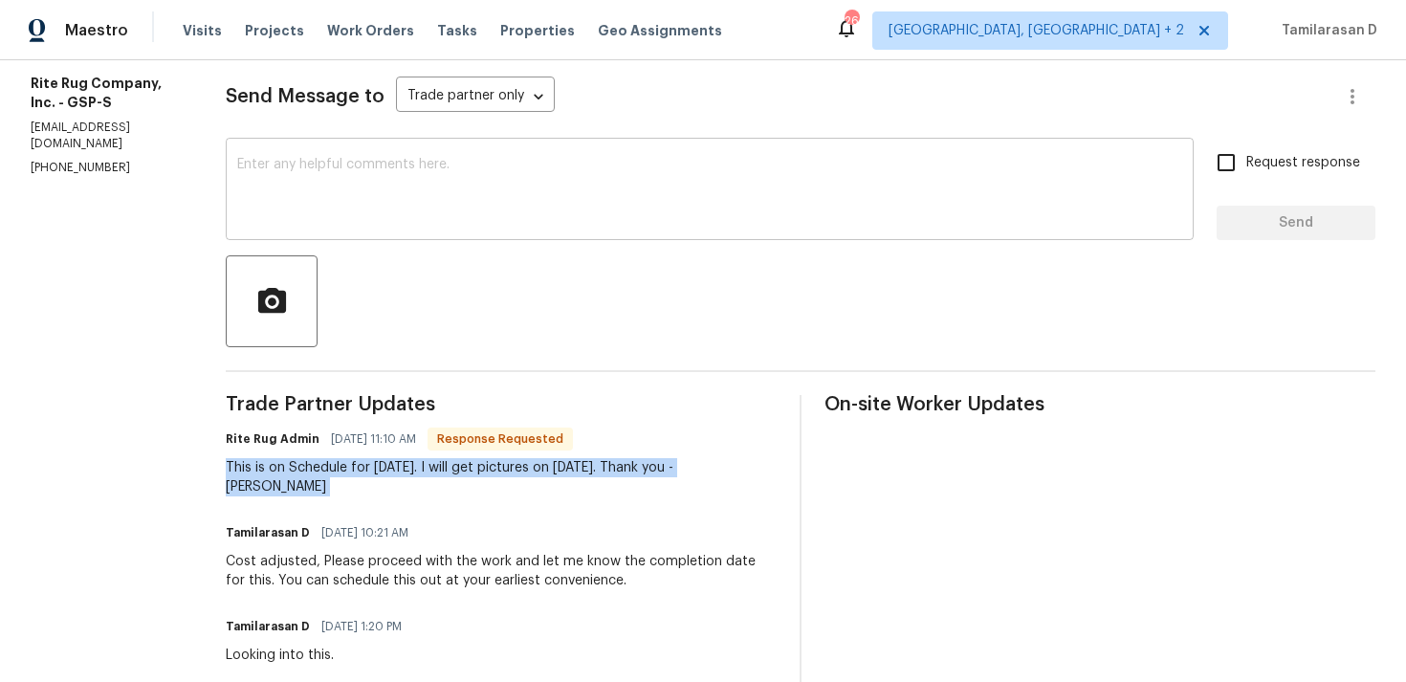
scroll to position [231, 0]
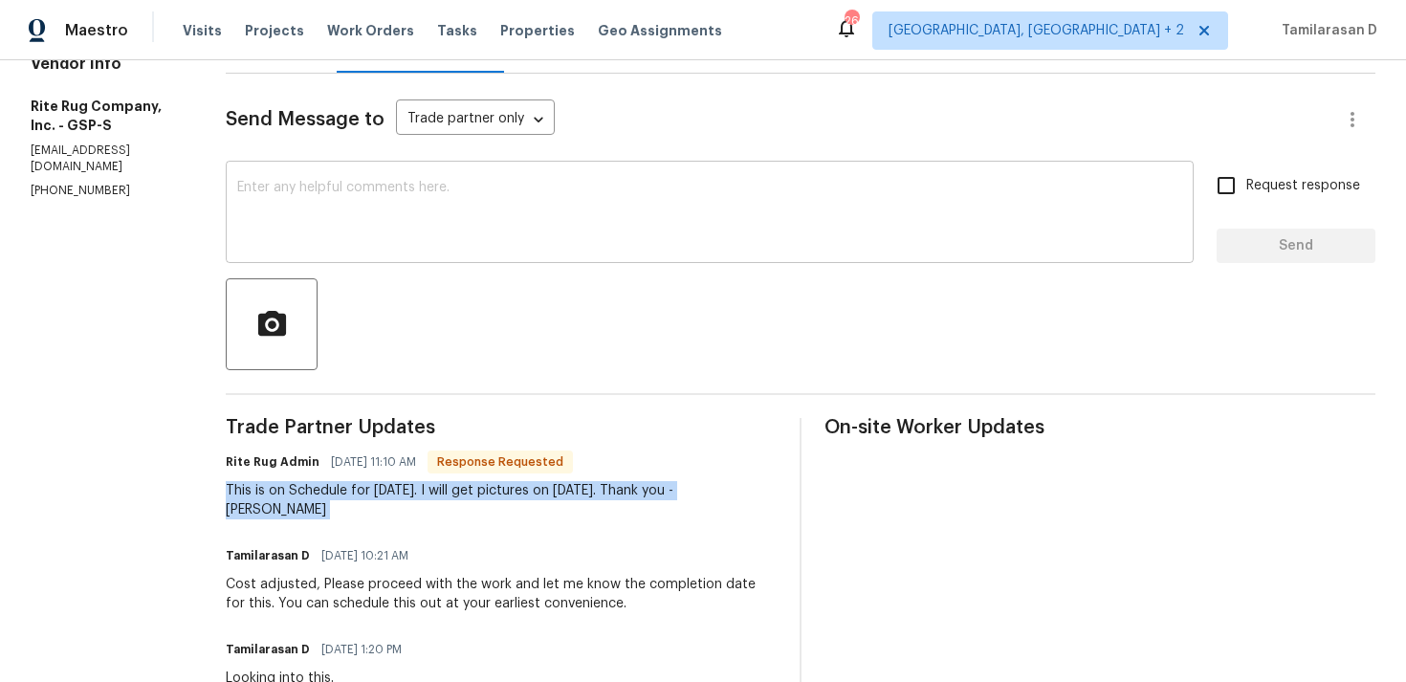
click at [348, 222] on textarea at bounding box center [709, 214] width 945 height 67
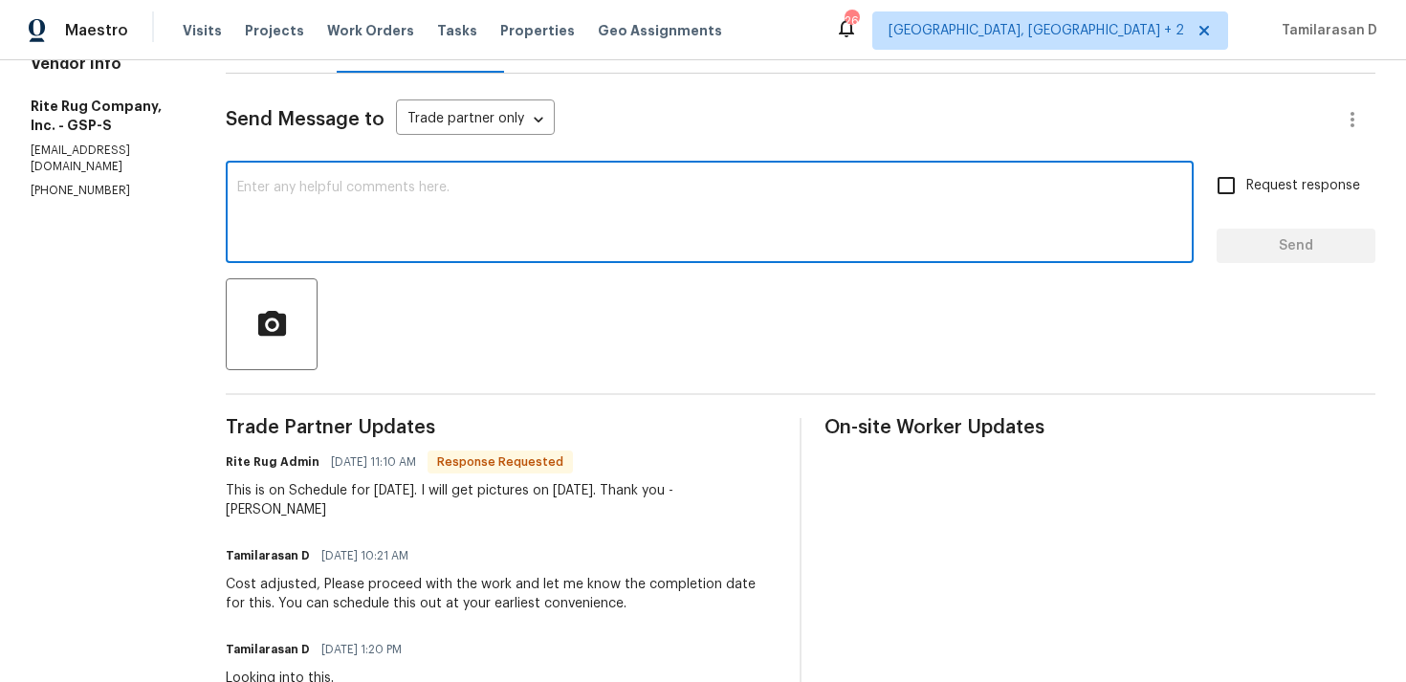
click at [445, 502] on div "This is on Schedule for Tuesday, 9/2/2025. I will get pictures on 9/3/2025. Tha…" at bounding box center [501, 500] width 551 height 38
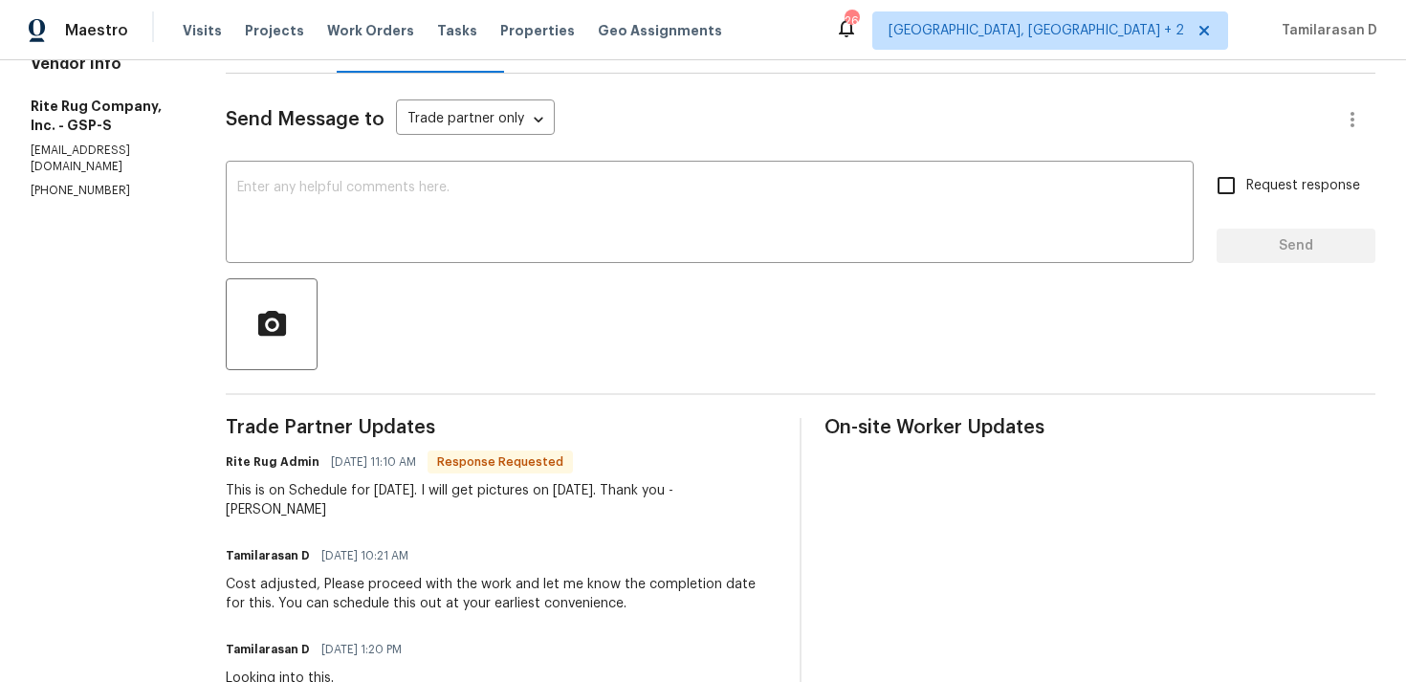
click at [445, 502] on div "This is on Schedule for Tuesday, 9/2/2025. I will get pictures on 9/3/2025. Tha…" at bounding box center [501, 500] width 551 height 38
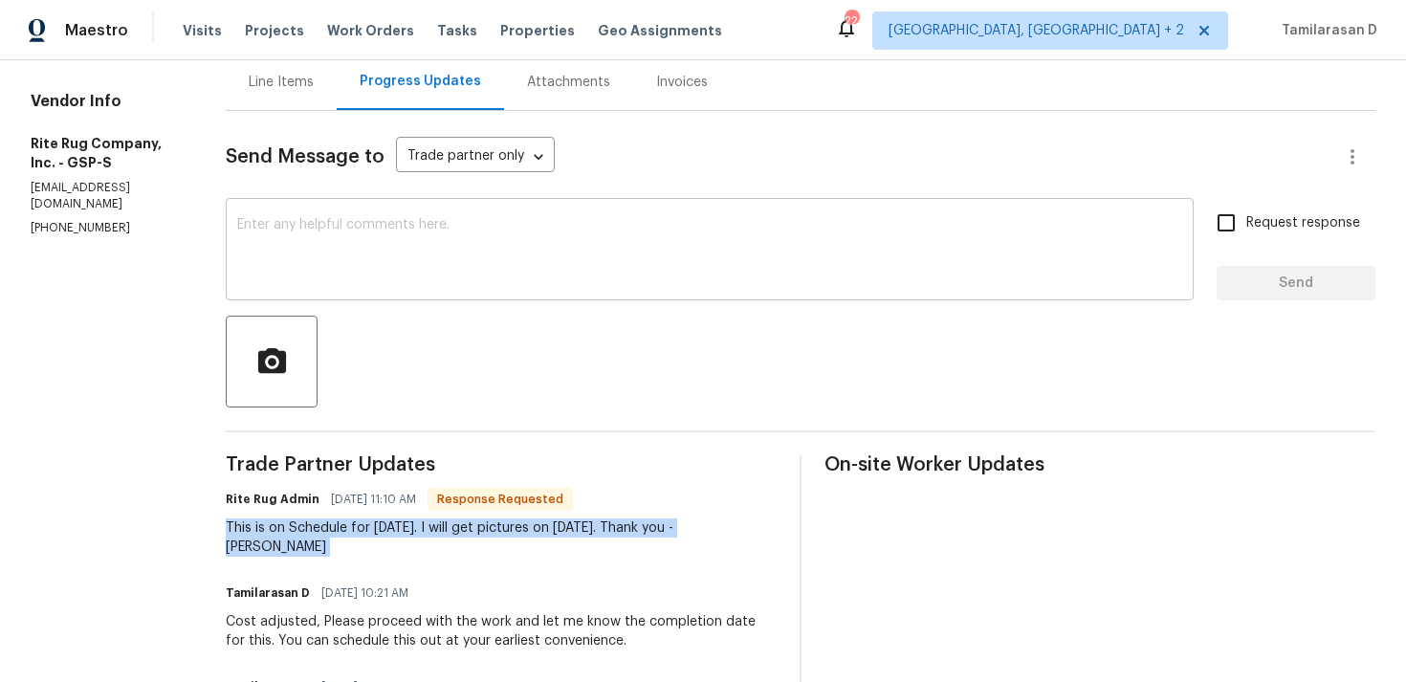
scroll to position [171, 0]
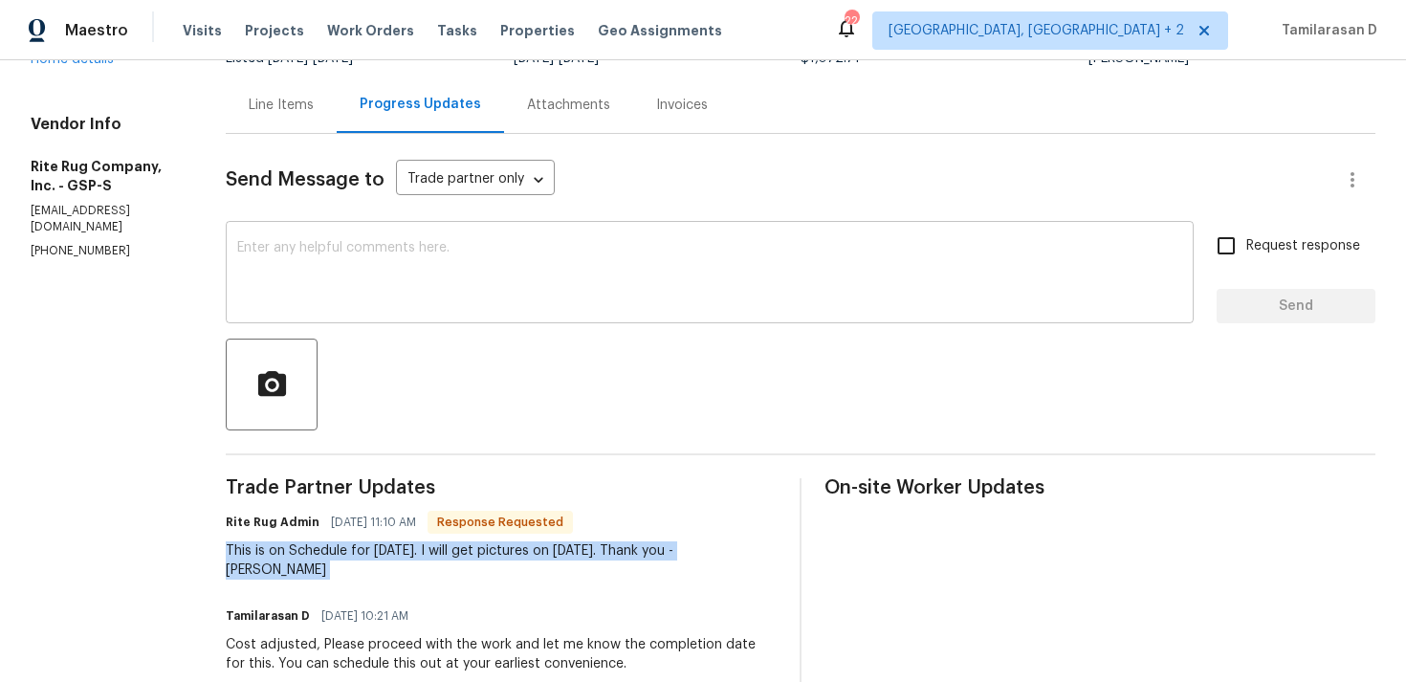
click at [426, 287] on textarea at bounding box center [709, 274] width 945 height 67
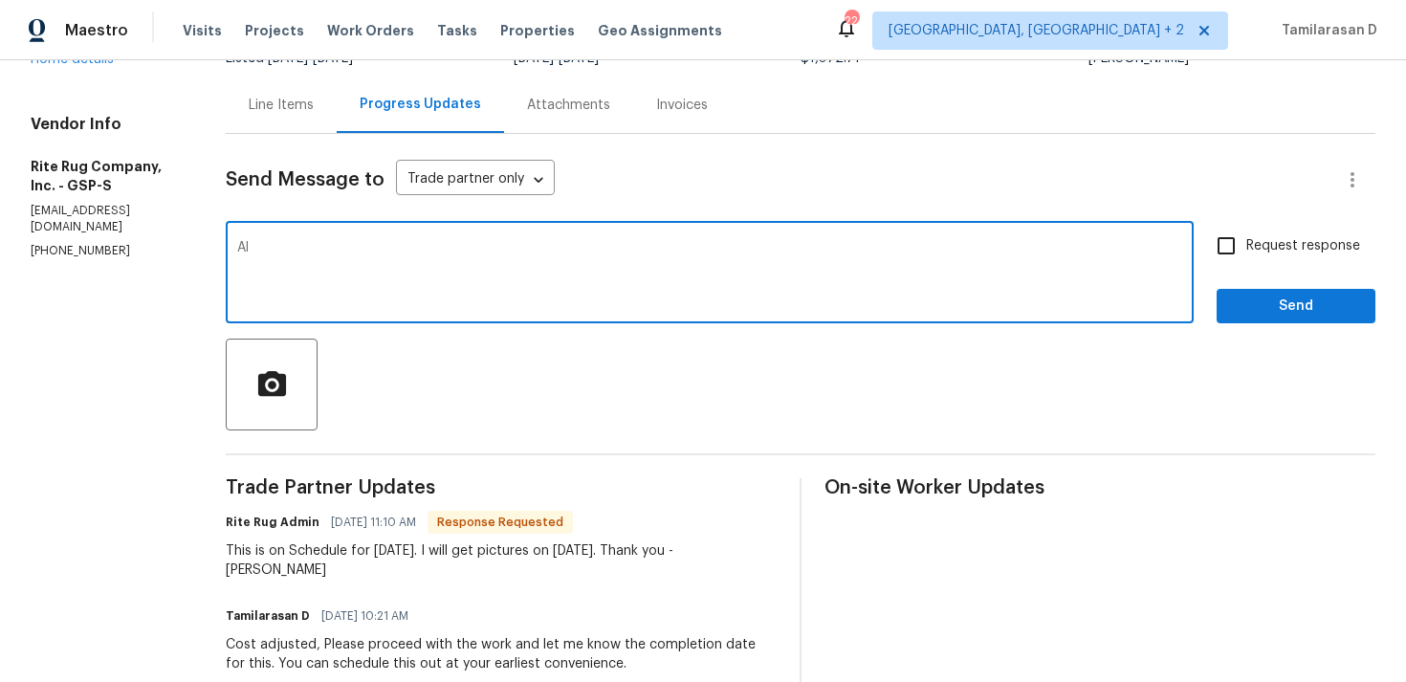
type textarea "A"
type textarea "Sounds good, Thanks!"
click at [1277, 310] on span "Send" at bounding box center [1296, 307] width 128 height 24
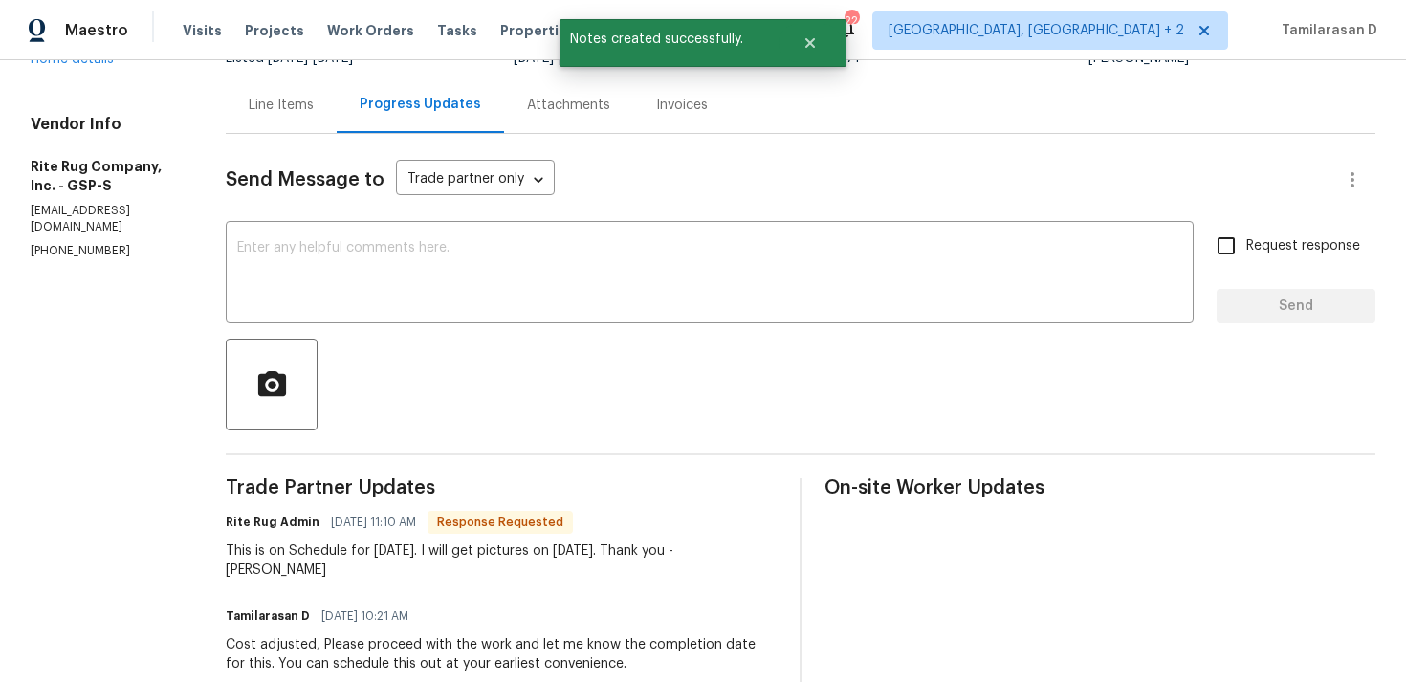
scroll to position [308, 0]
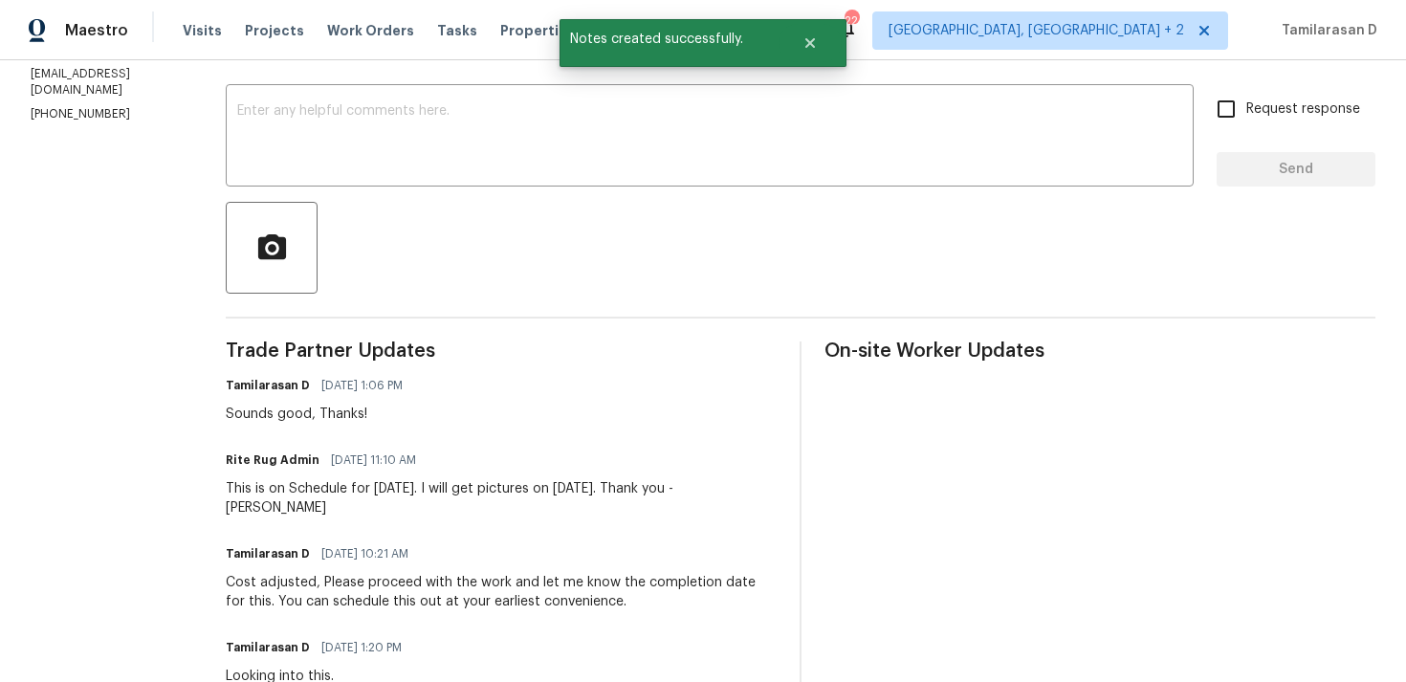
click at [302, 480] on div "This is on Schedule for Tuesday, 9/2/2025. I will get pictures on 9/3/2025. Tha…" at bounding box center [501, 498] width 551 height 38
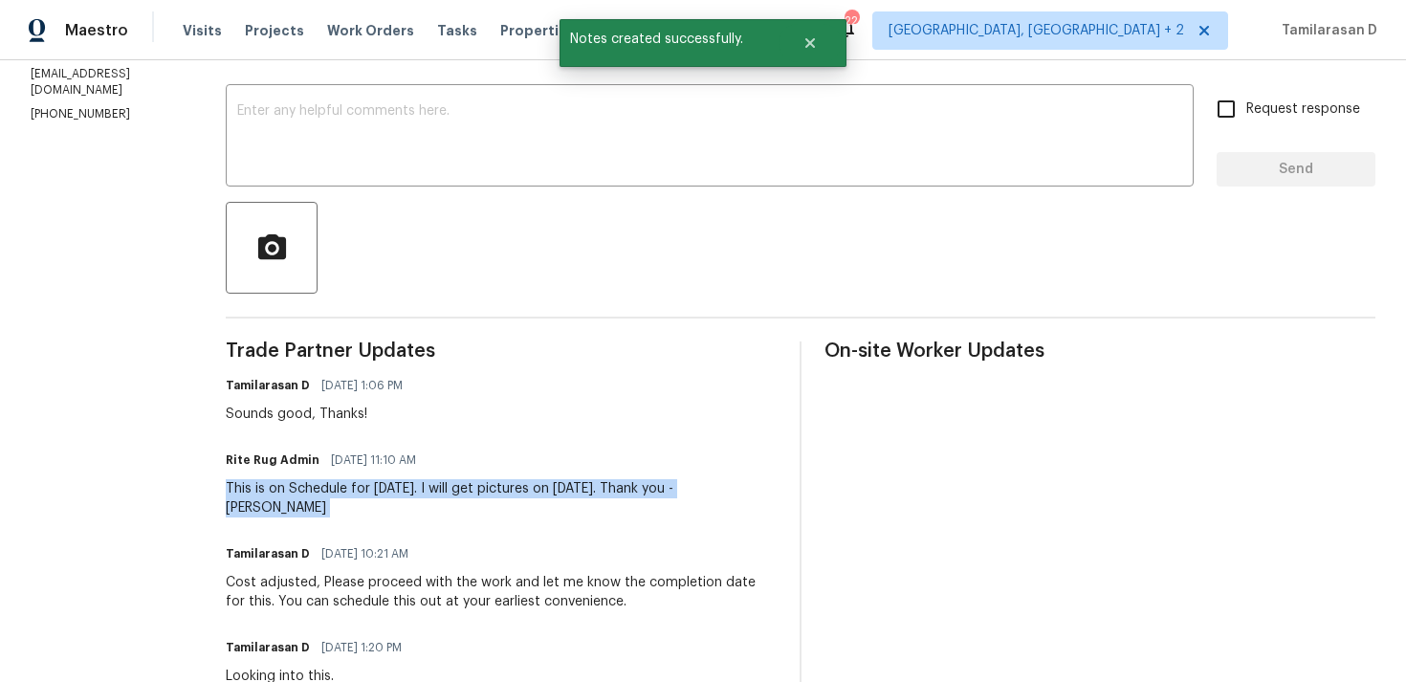
copy div "This is on Schedule for Tuesday, 9/2/2025. I will get pictures on 9/3/2025. Tha…"
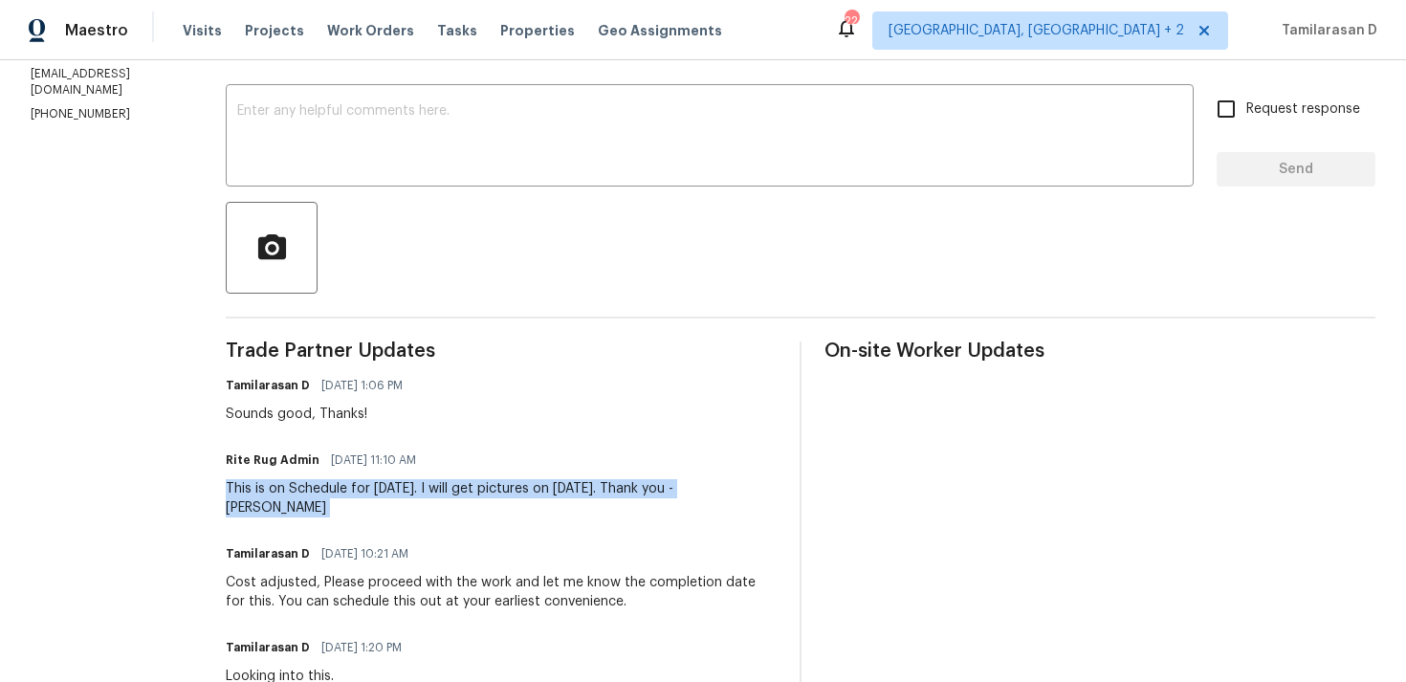
scroll to position [0, 0]
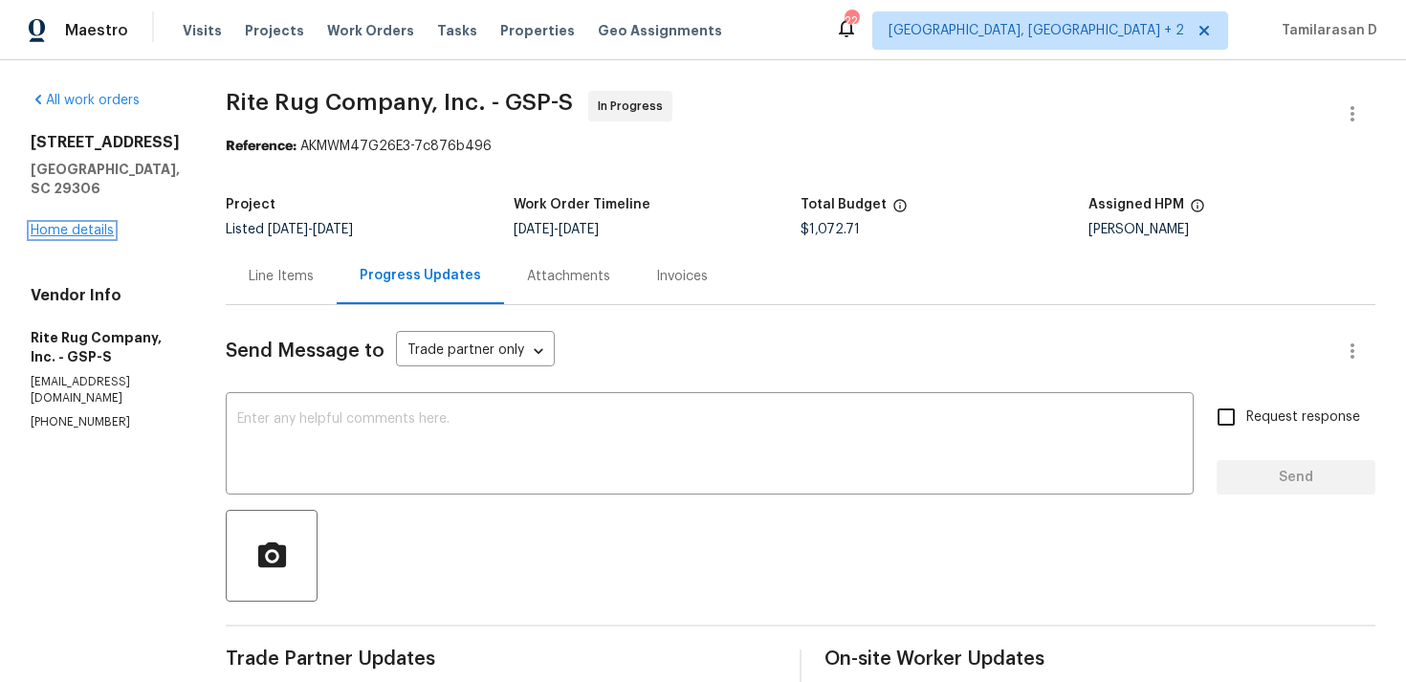
click at [90, 224] on link "Home details" at bounding box center [72, 230] width 83 height 13
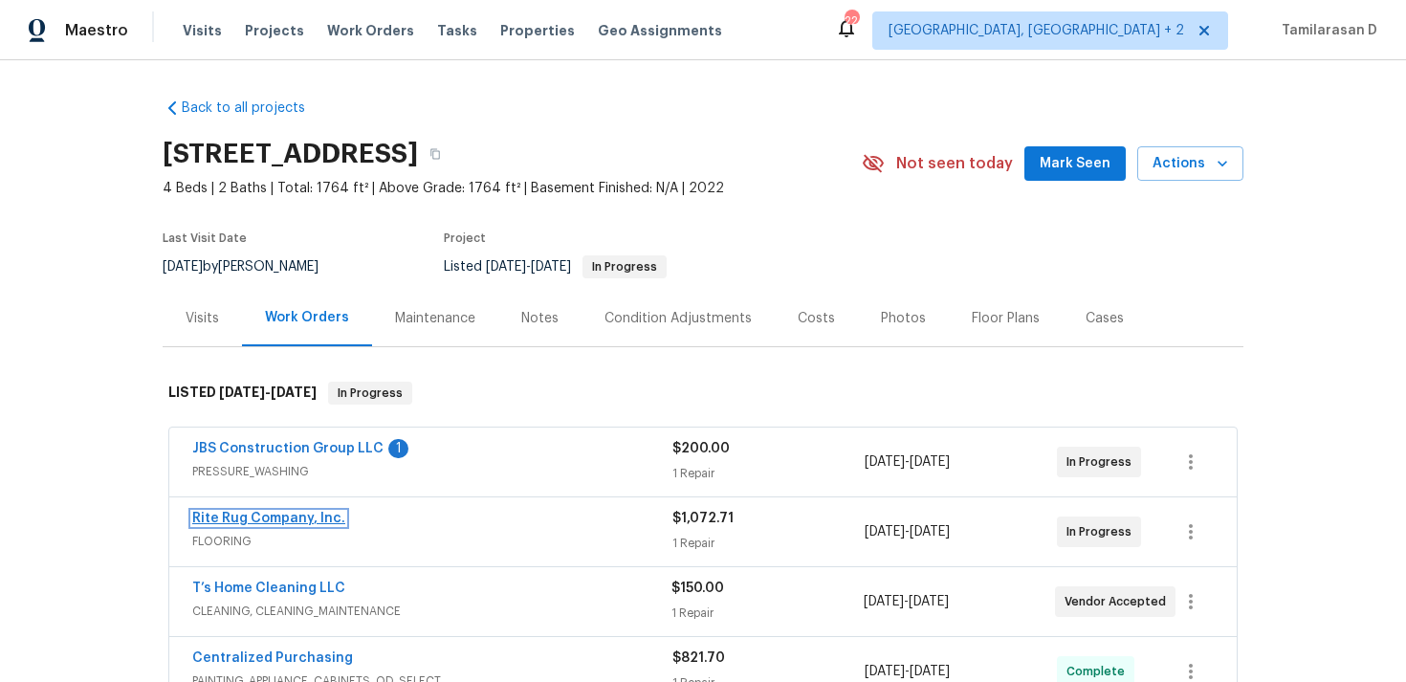
click at [282, 521] on link "Rite Rug Company, Inc." at bounding box center [268, 518] width 153 height 13
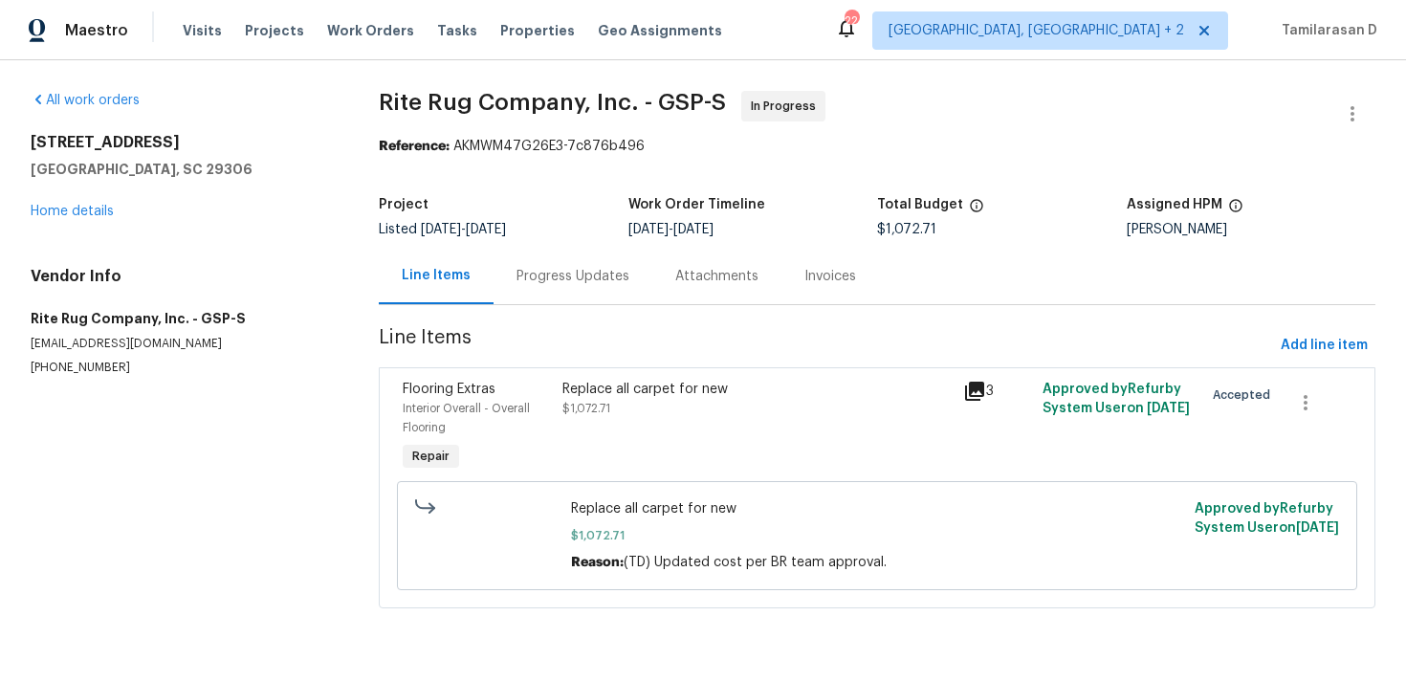
click at [559, 272] on div "Progress Updates" at bounding box center [572, 276] width 113 height 19
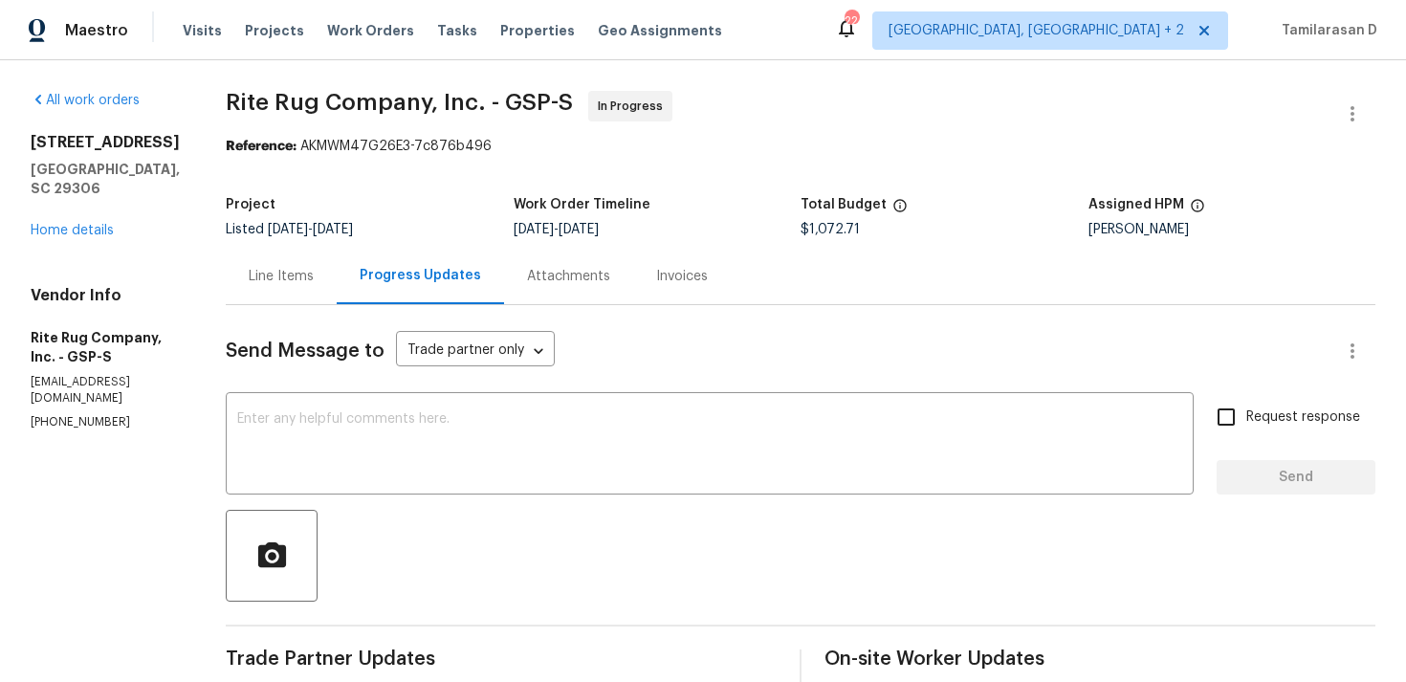
click at [50, 201] on div "1024 Longstone Way Spartanburg, SC 29306 Home details" at bounding box center [105, 186] width 149 height 107
click at [48, 224] on link "Home details" at bounding box center [72, 230] width 83 height 13
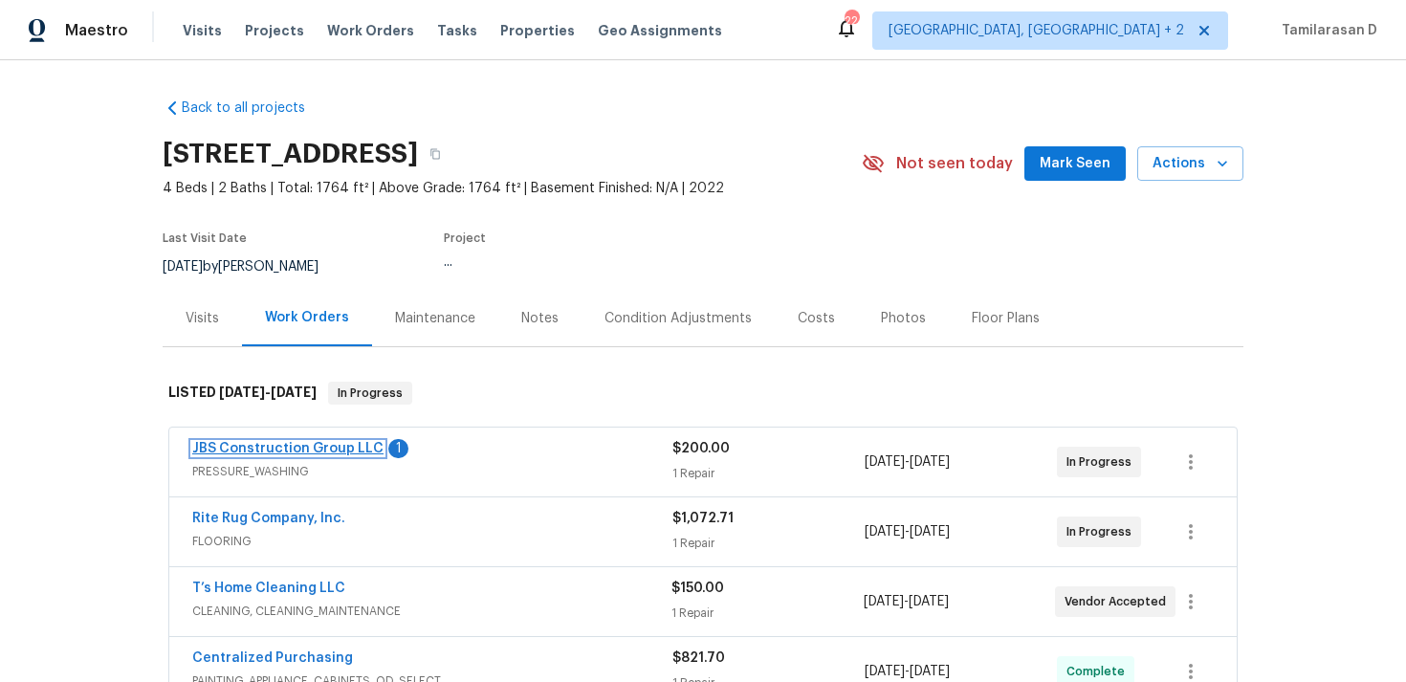
click at [293, 442] on link "JBS Construction Group LLC" at bounding box center [287, 448] width 191 height 13
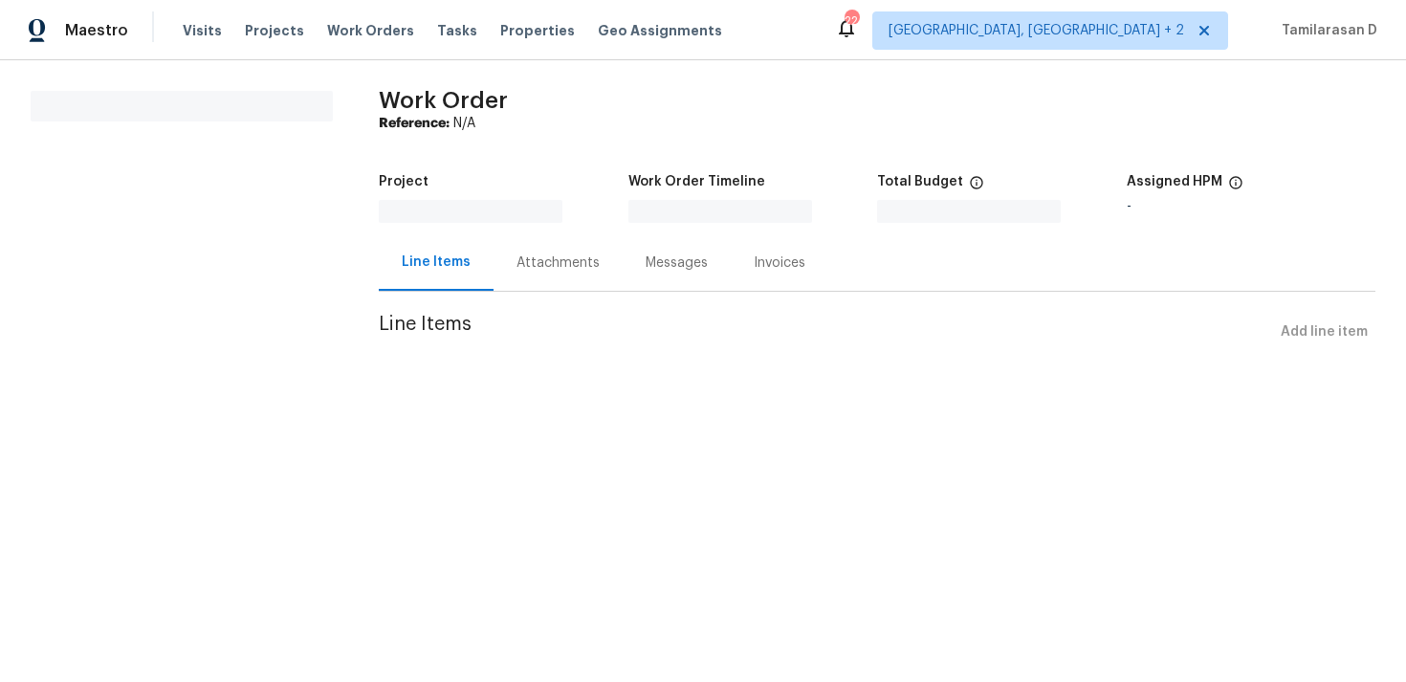
click at [293, 404] on html "Maestro Visits Projects Work Orders Tasks Properties Geo Assignments 22 Albuque…" at bounding box center [703, 202] width 1406 height 404
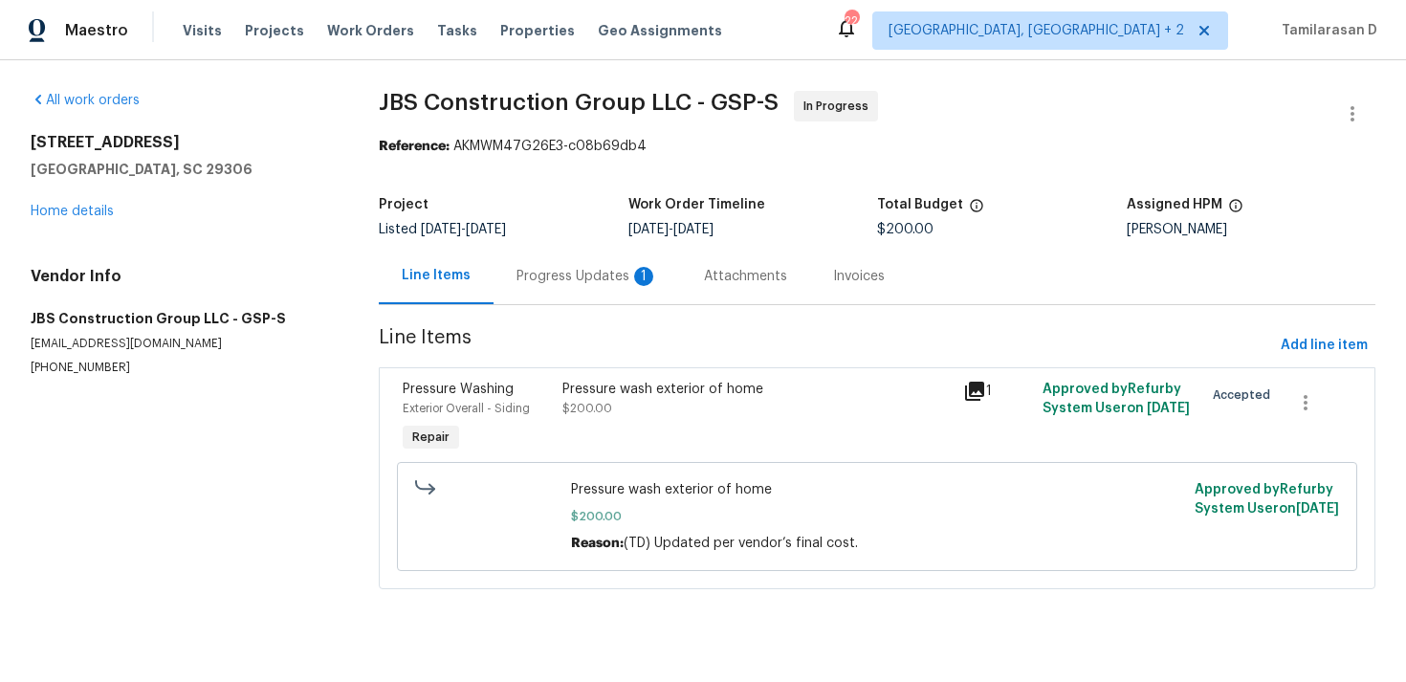
click at [503, 275] on div "Progress Updates 1" at bounding box center [586, 276] width 187 height 56
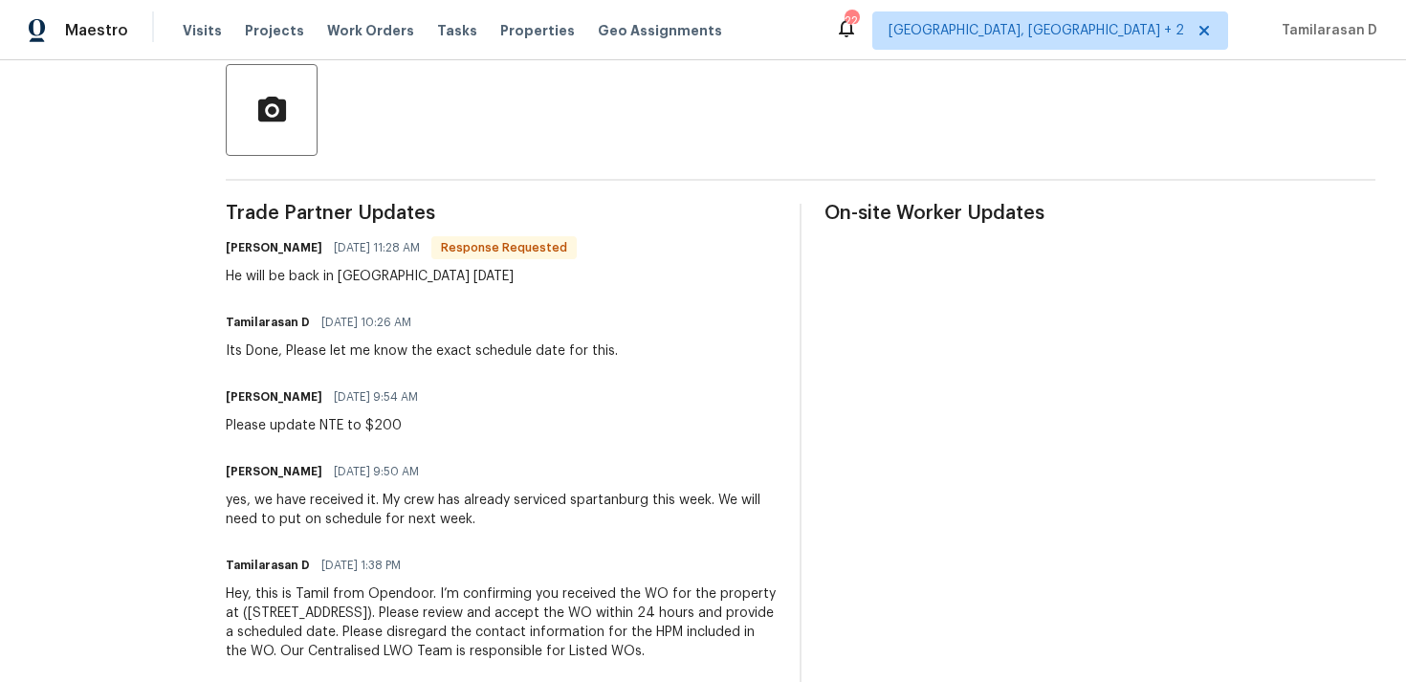
scroll to position [497, 0]
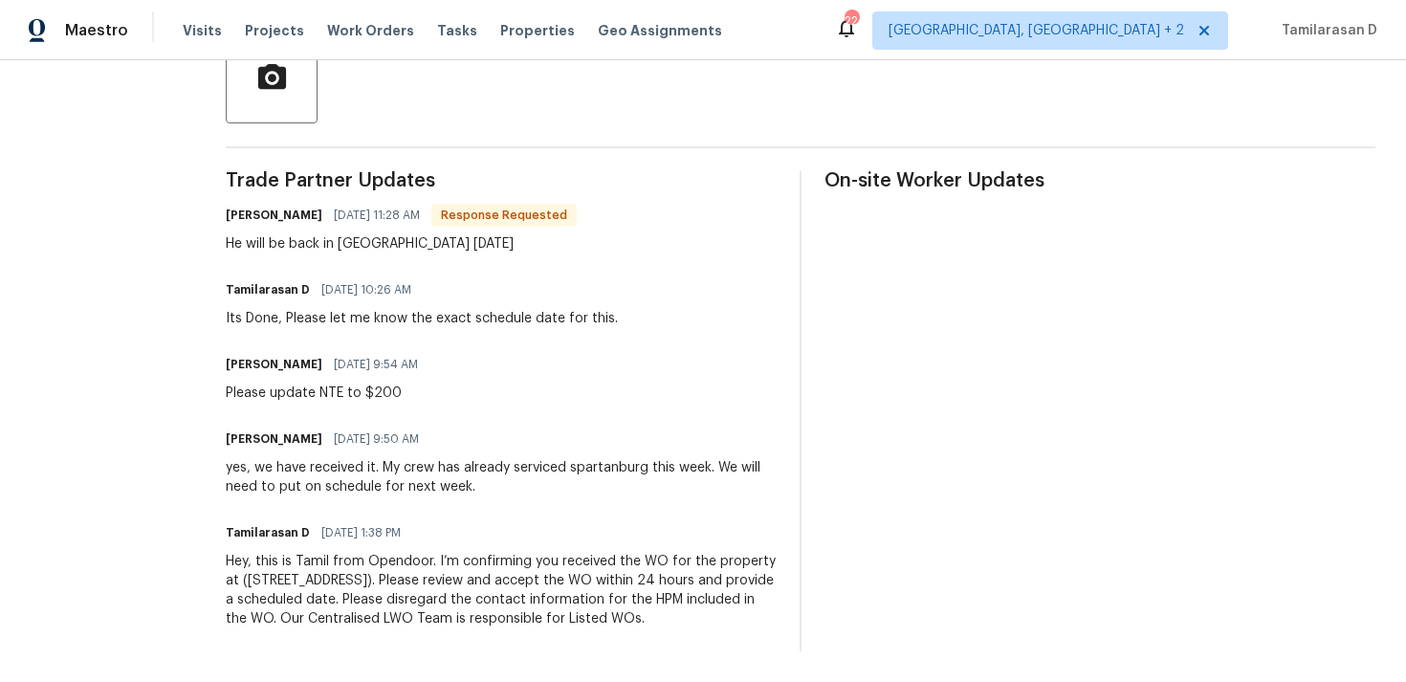
click at [470, 469] on div "yes, we have received it. My crew has already serviced spartanburg this week. W…" at bounding box center [501, 477] width 551 height 38
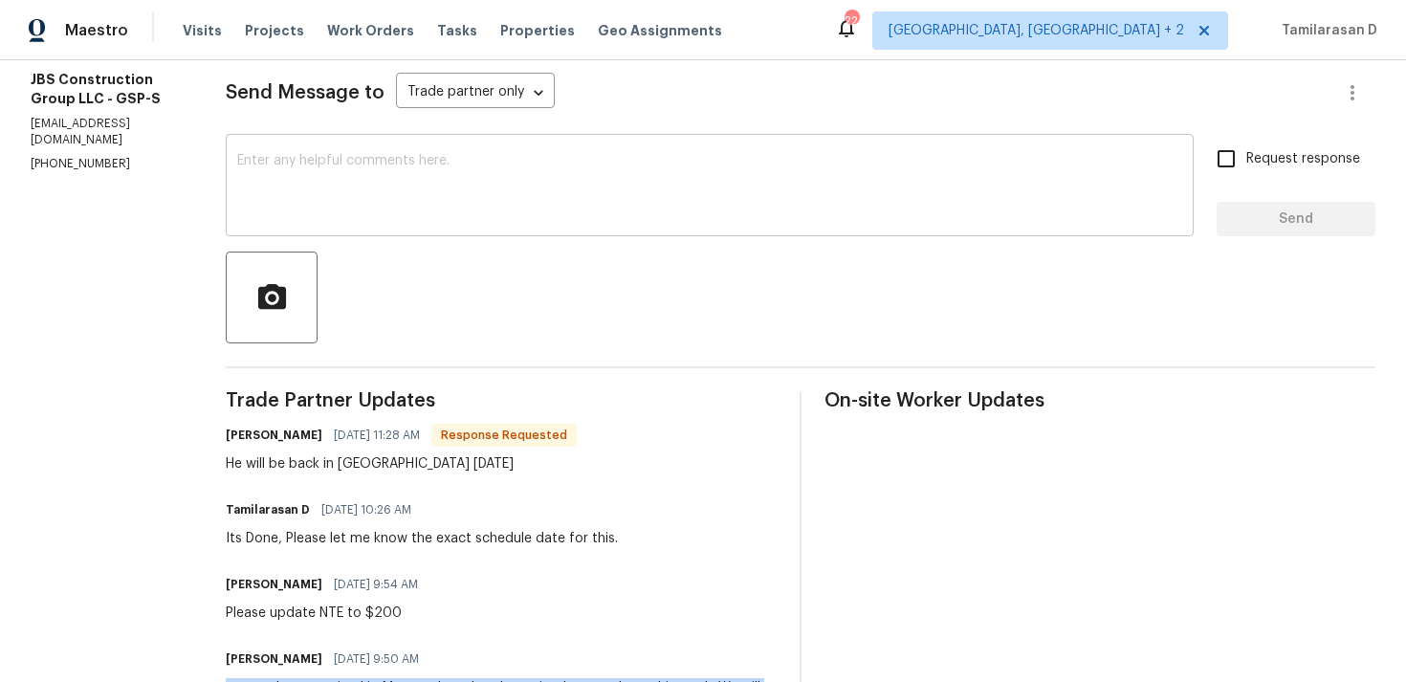
scroll to position [235, 0]
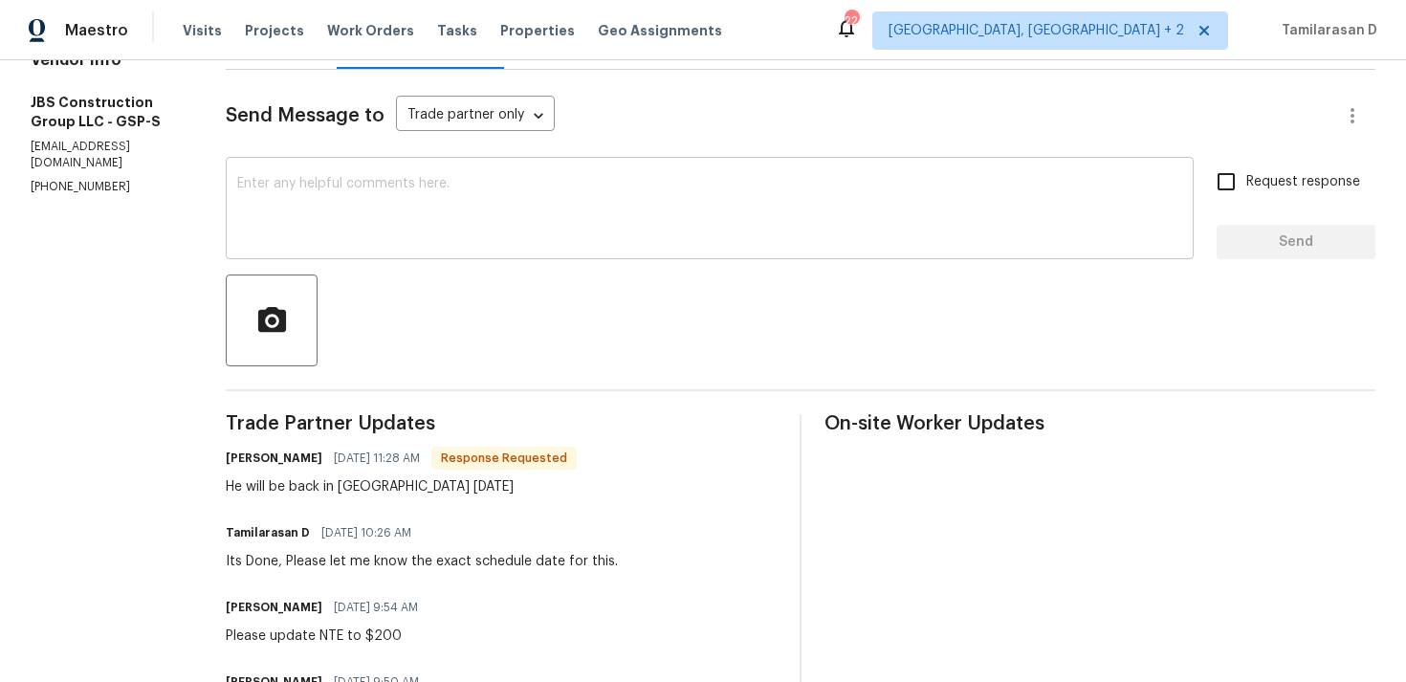
click at [390, 201] on textarea at bounding box center [709, 210] width 945 height 67
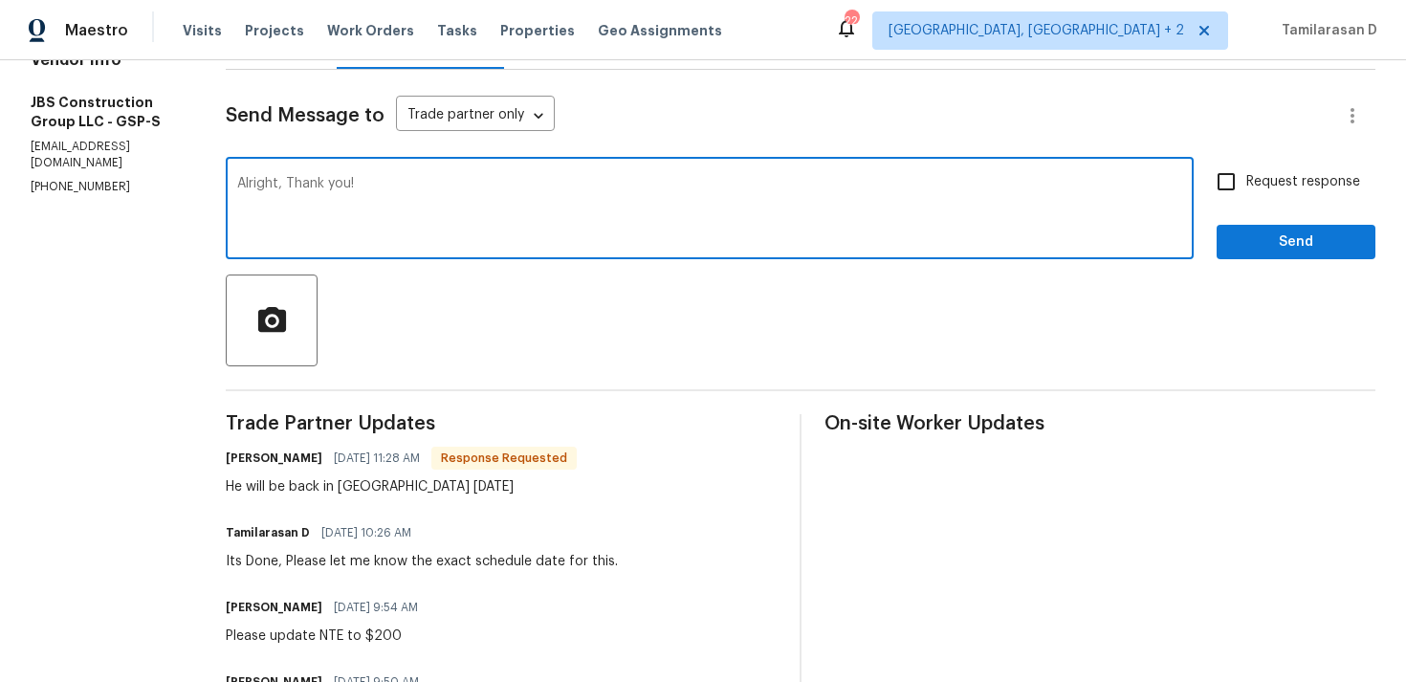
type textarea "Alright, Thank you!"
click at [1247, 230] on span "Send" at bounding box center [1296, 242] width 128 height 24
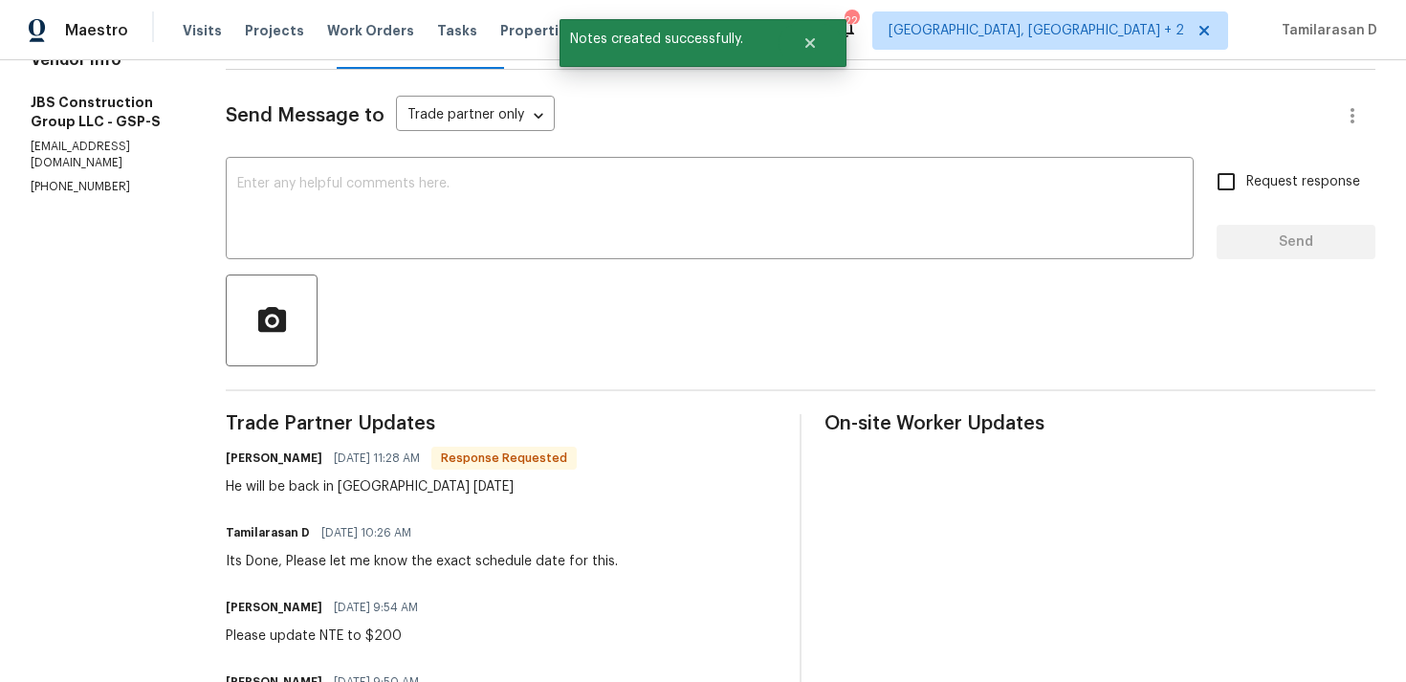
scroll to position [324, 0]
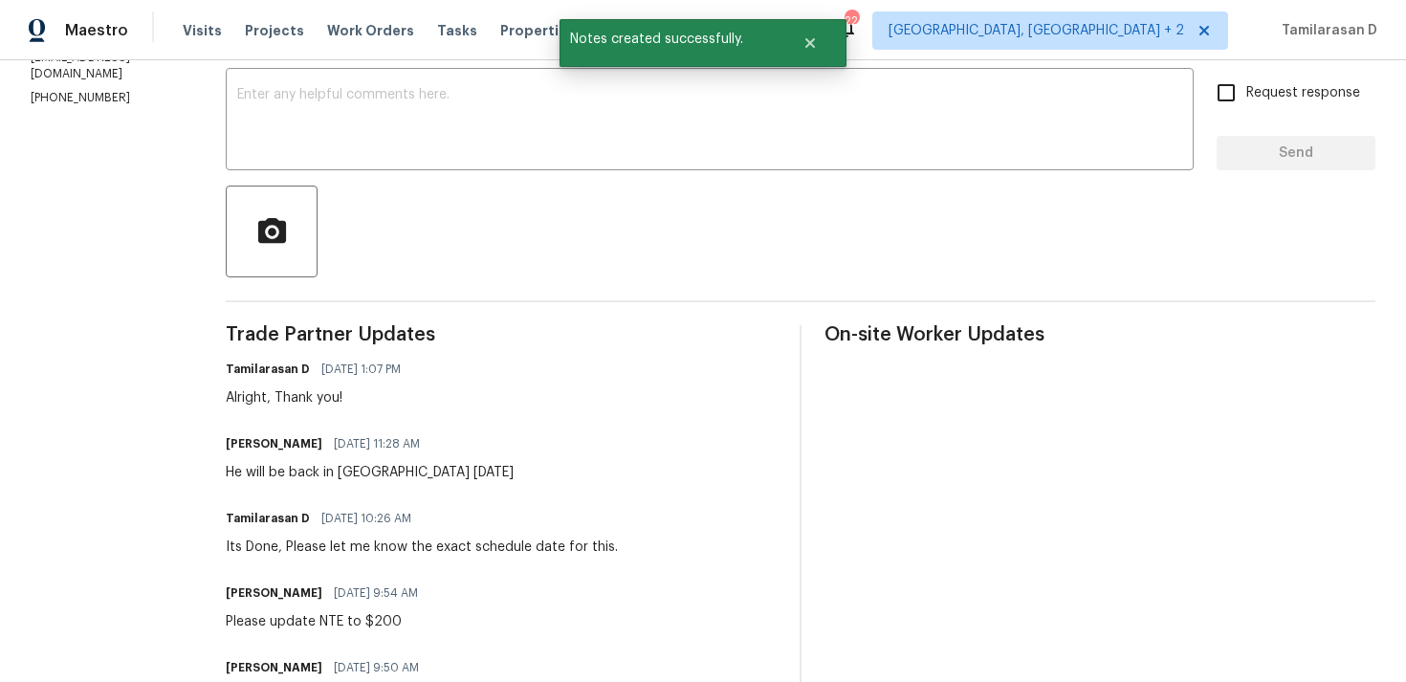
click at [347, 472] on div "He will be back in spartanburg on Wednesday" at bounding box center [370, 472] width 288 height 19
copy div "He will be back in spartanburg on Wednesday"
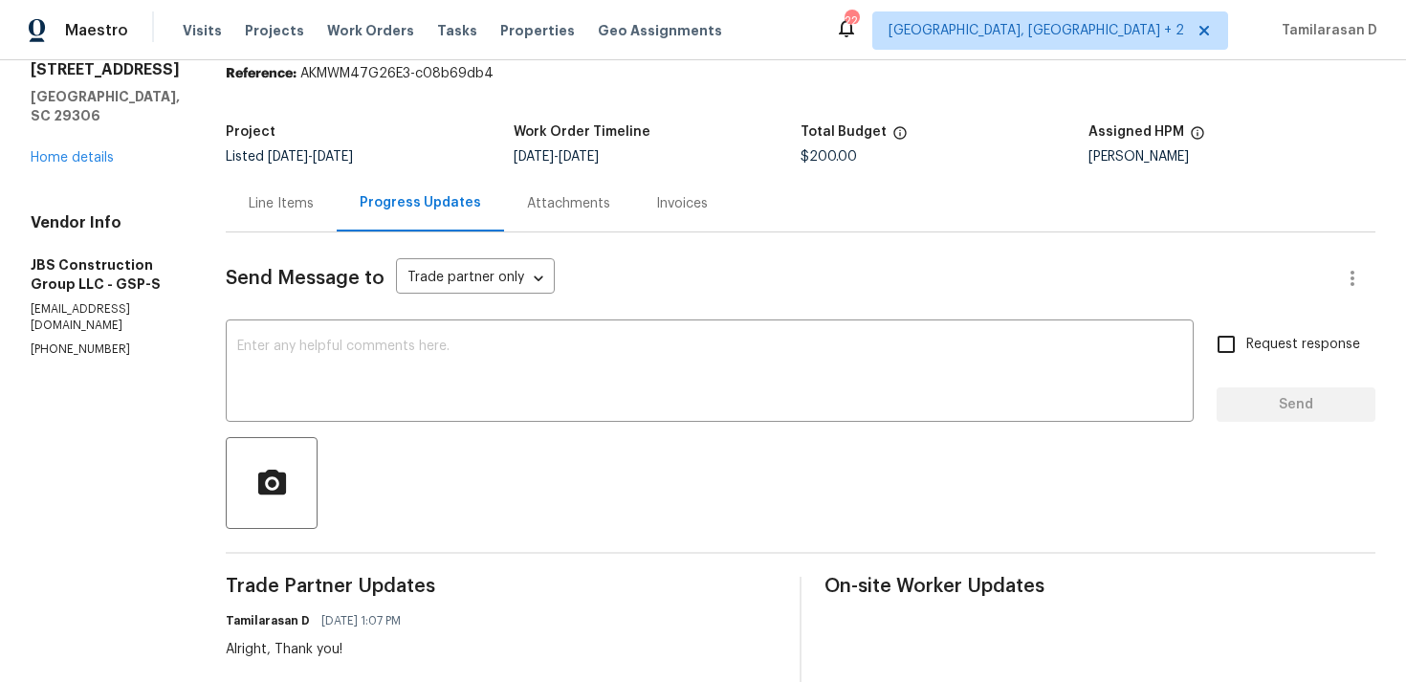
scroll to position [0, 0]
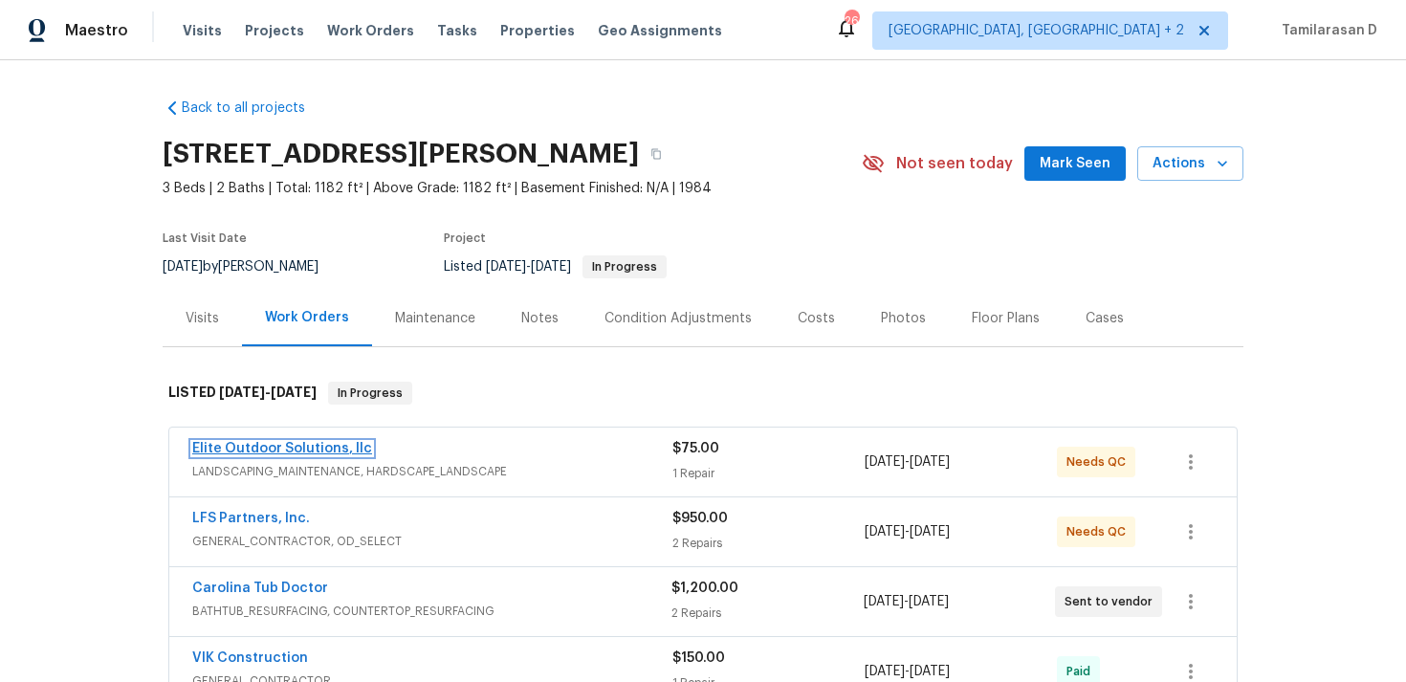
click at [283, 448] on link "Elite Outdoor Solutions, llc" at bounding box center [282, 448] width 180 height 13
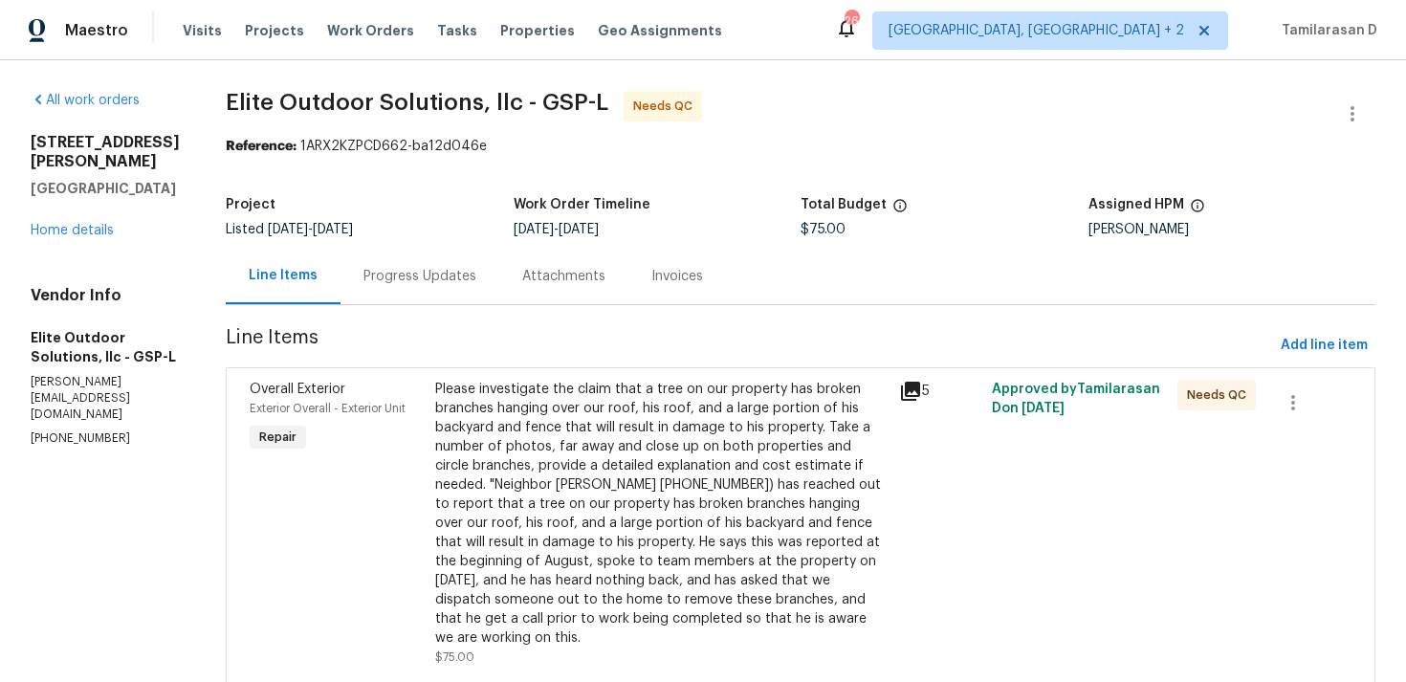
click at [393, 270] on div "Progress Updates" at bounding box center [419, 276] width 113 height 19
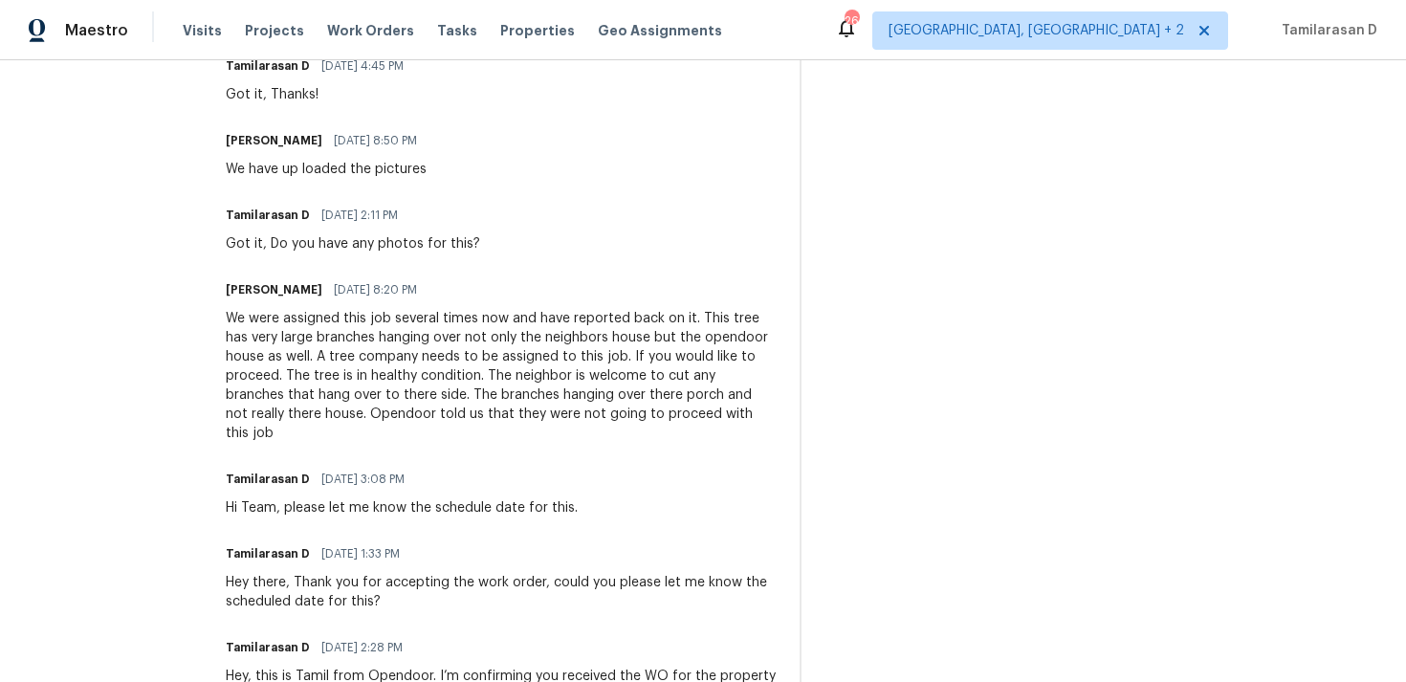
scroll to position [518, 0]
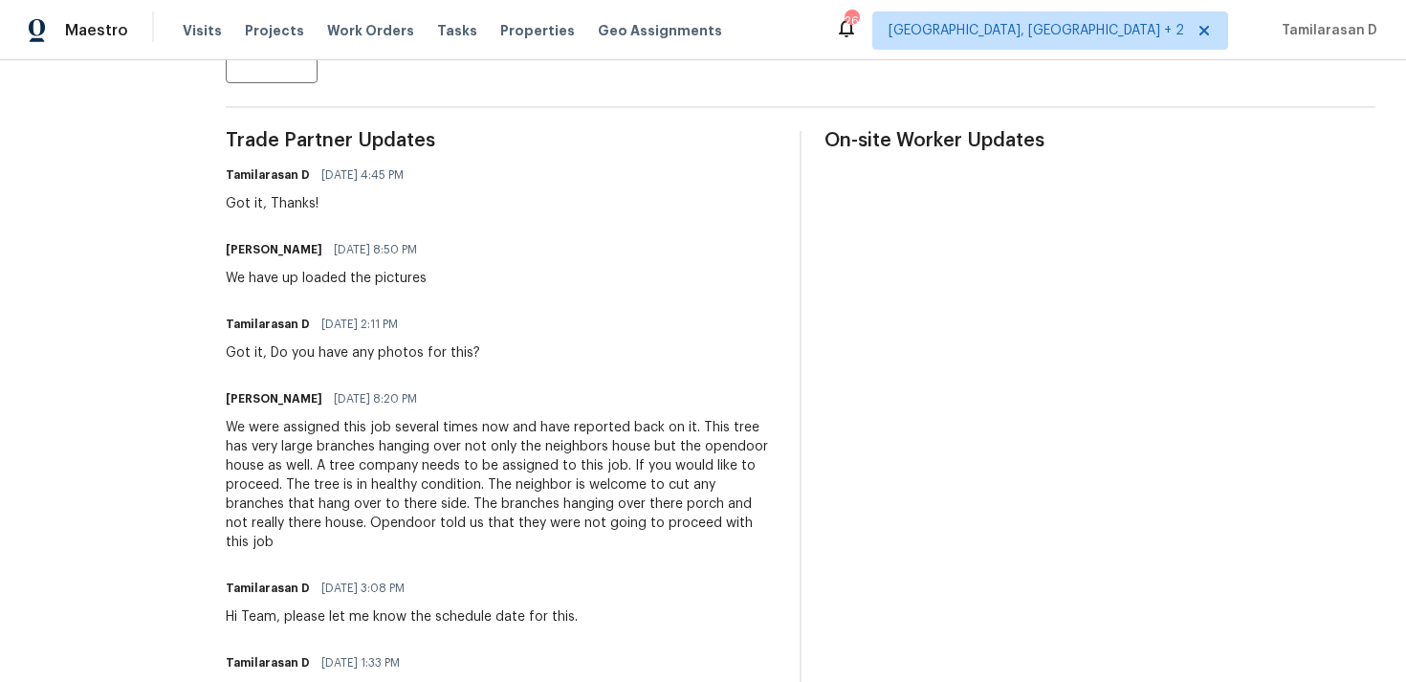
click at [259, 284] on div "We have up loaded the pictures" at bounding box center [327, 278] width 203 height 19
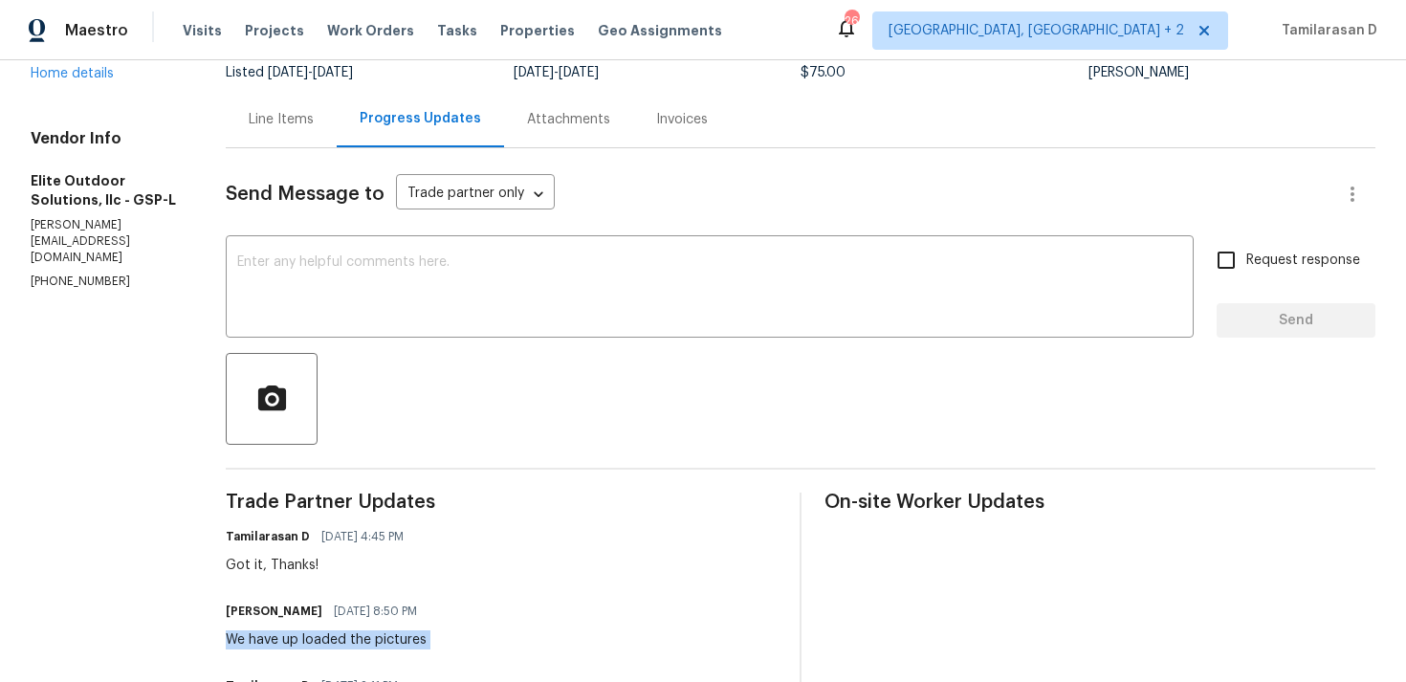
click at [249, 125] on div "Line Items" at bounding box center [281, 119] width 65 height 19
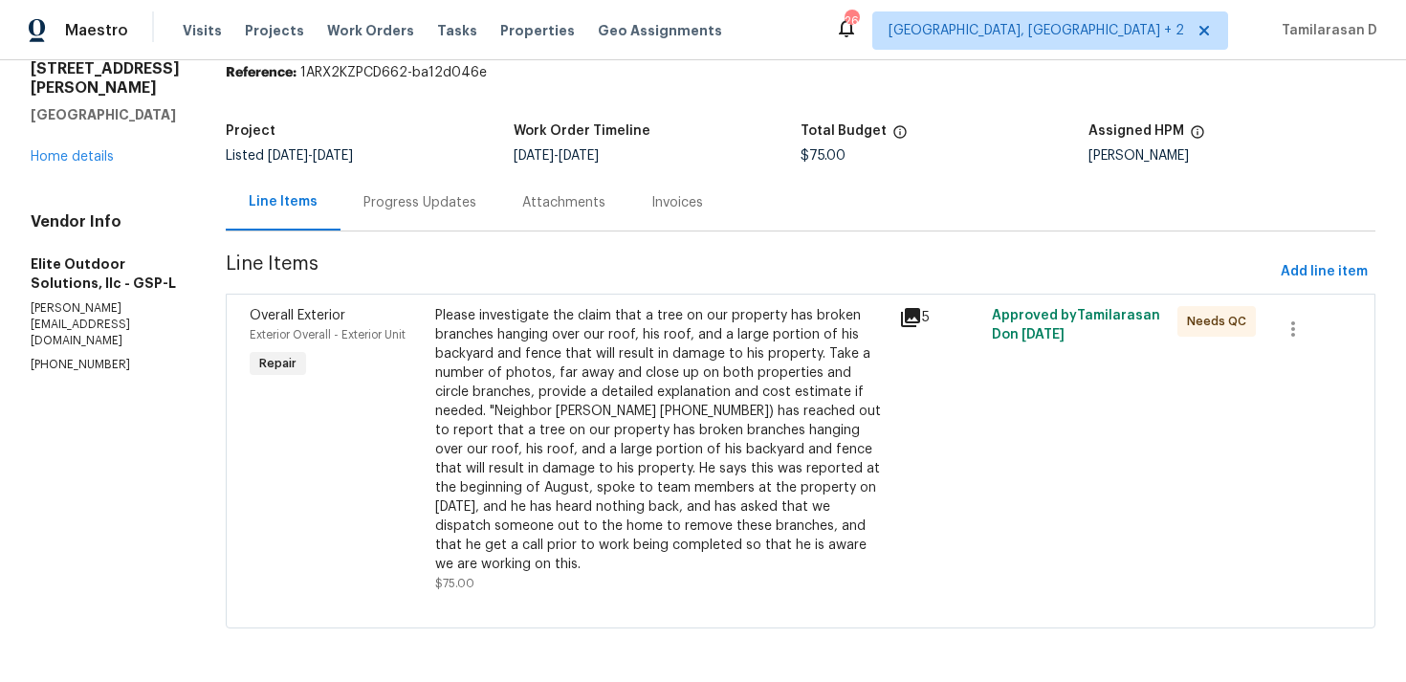
scroll to position [55, 0]
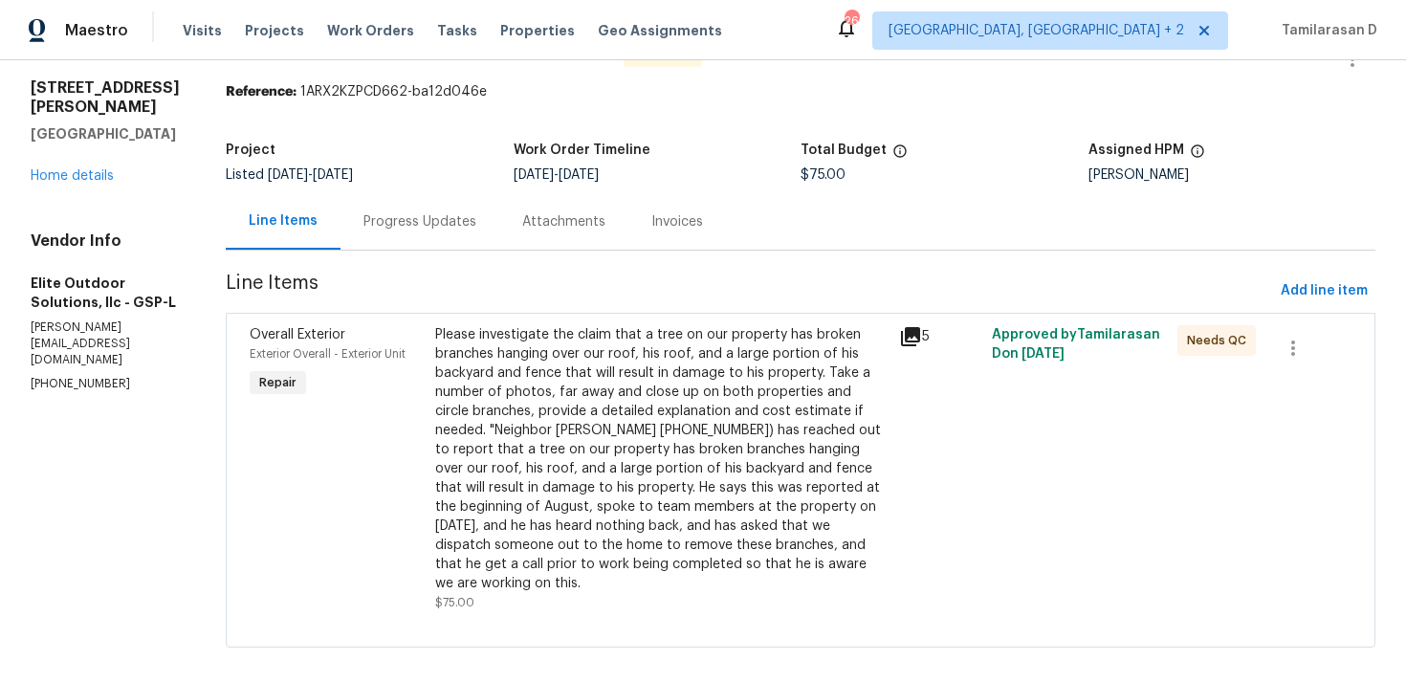
click at [707, 367] on div "Please investigate the claim that a tree on our property has broken branches ha…" at bounding box center [661, 459] width 452 height 268
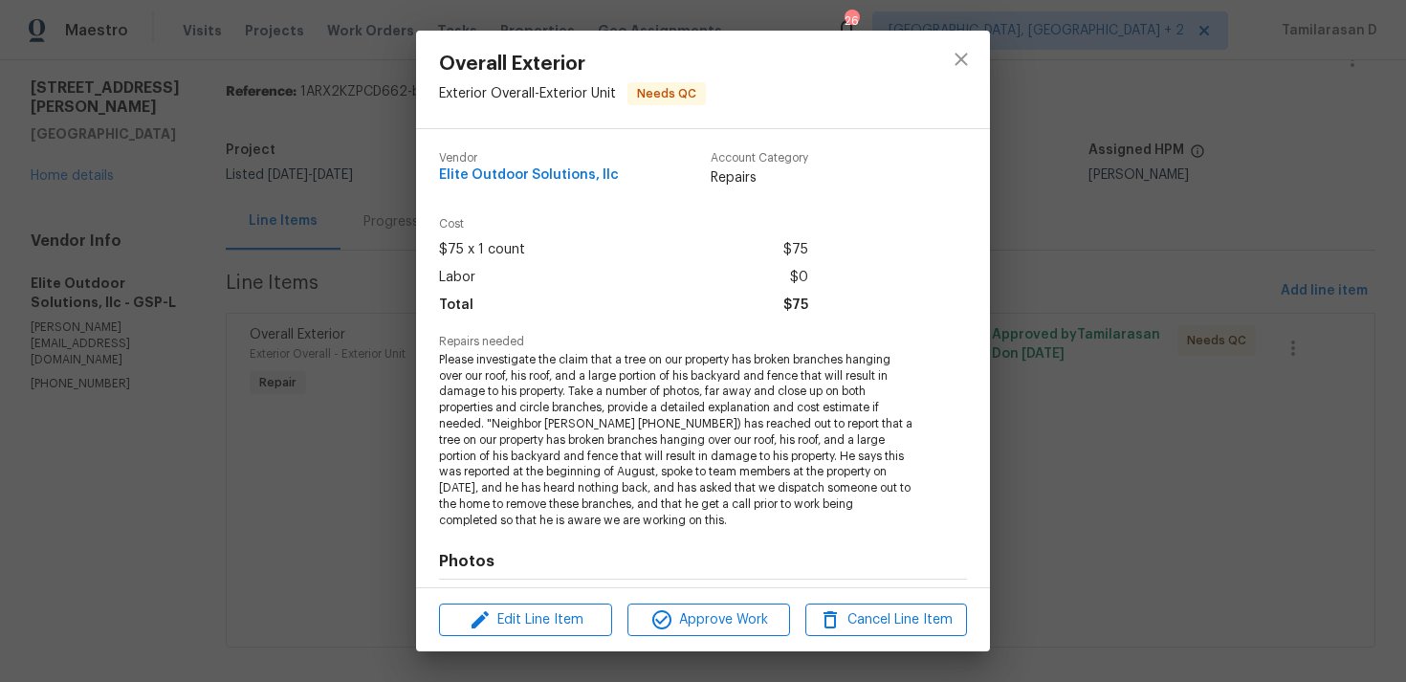
scroll to position [263, 0]
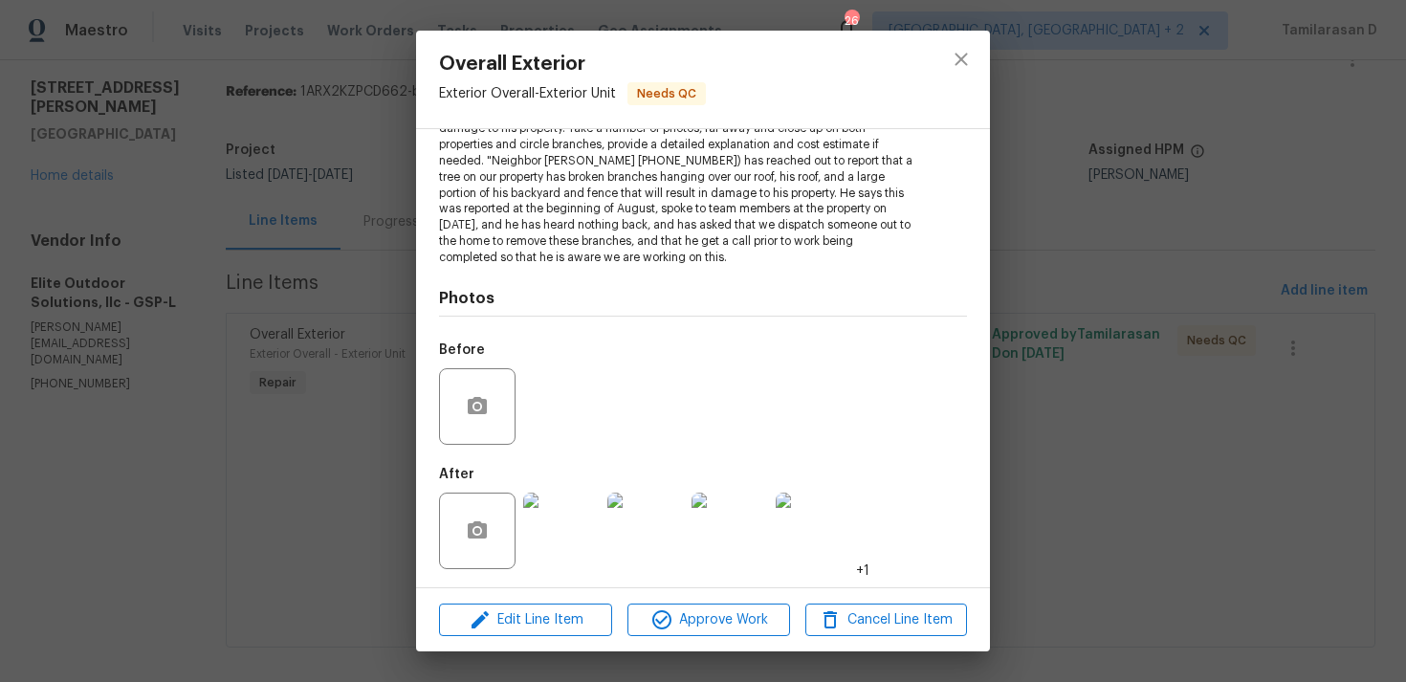
click at [534, 512] on img at bounding box center [561, 530] width 76 height 76
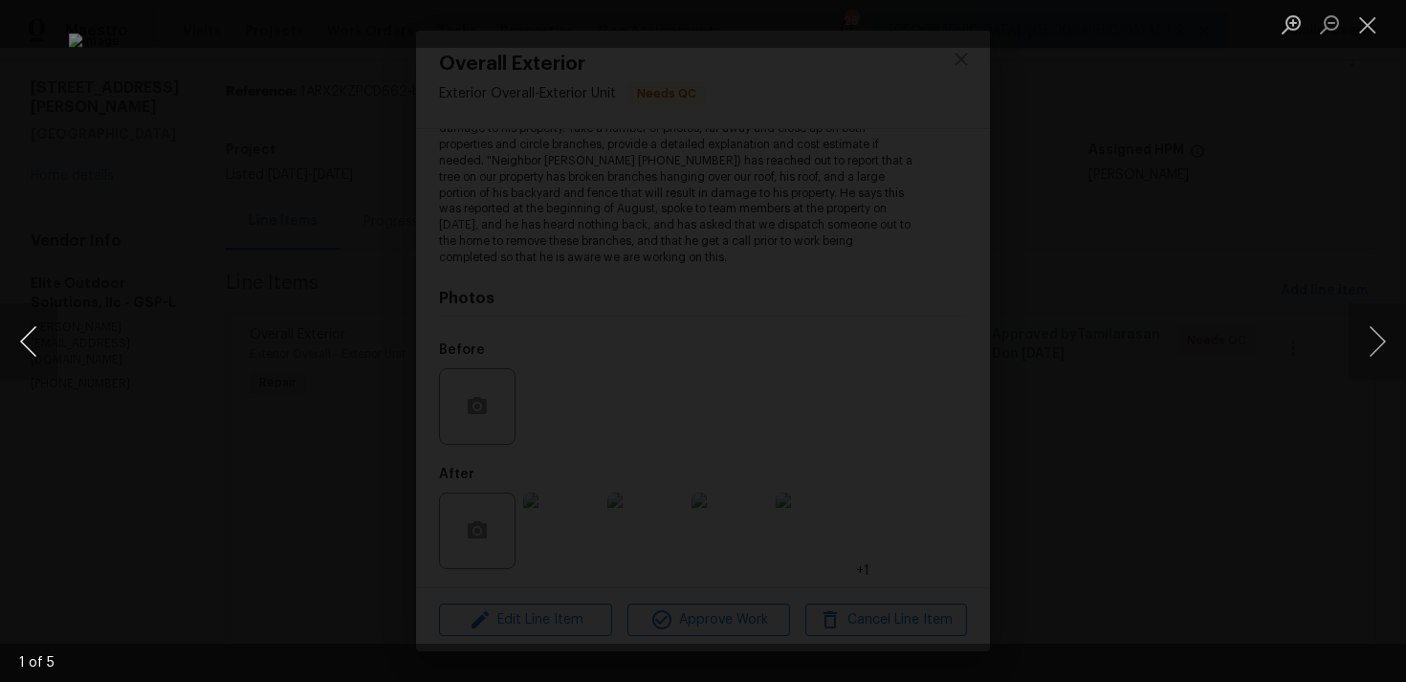
click at [41, 336] on button "Previous image" at bounding box center [28, 341] width 57 height 76
click at [1371, 15] on button "Close lightbox" at bounding box center [1367, 24] width 38 height 33
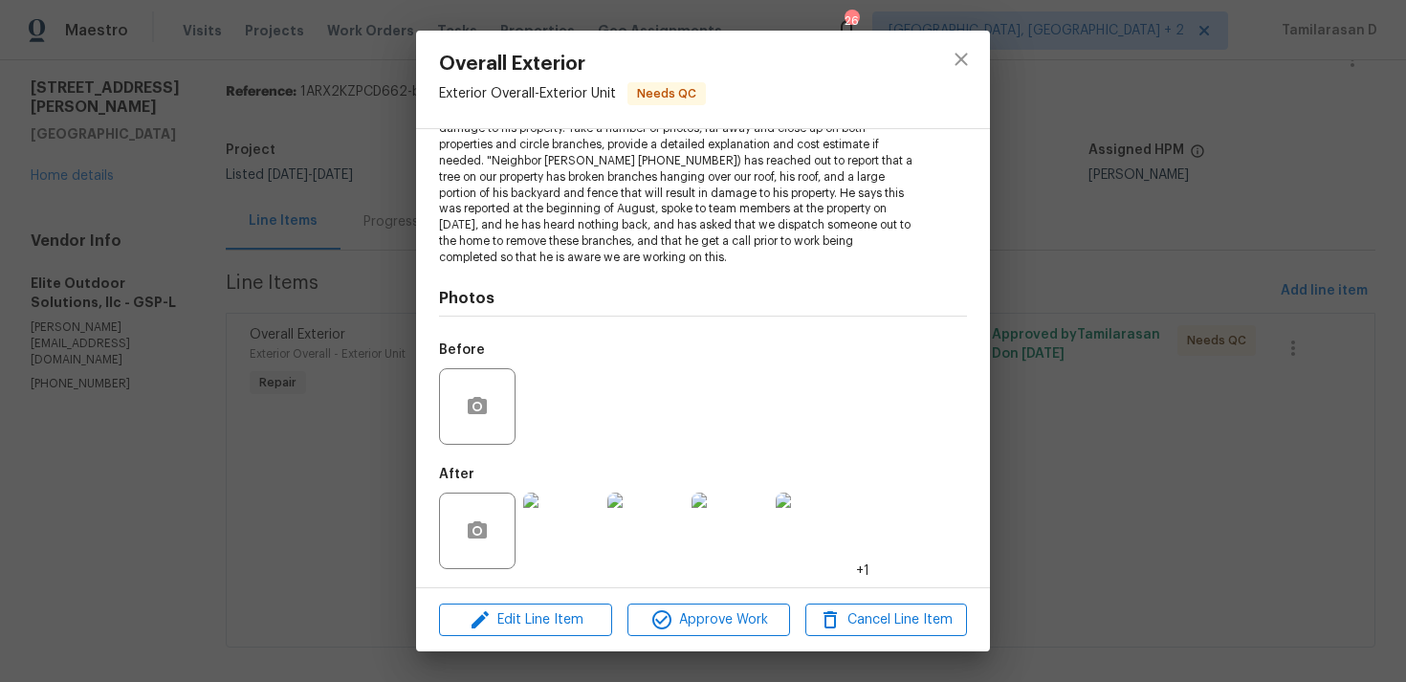
click at [260, 362] on div "Overall Exterior Exterior Overall - Exterior Unit Needs QC Vendor Elite Outdoor…" at bounding box center [703, 341] width 1406 height 682
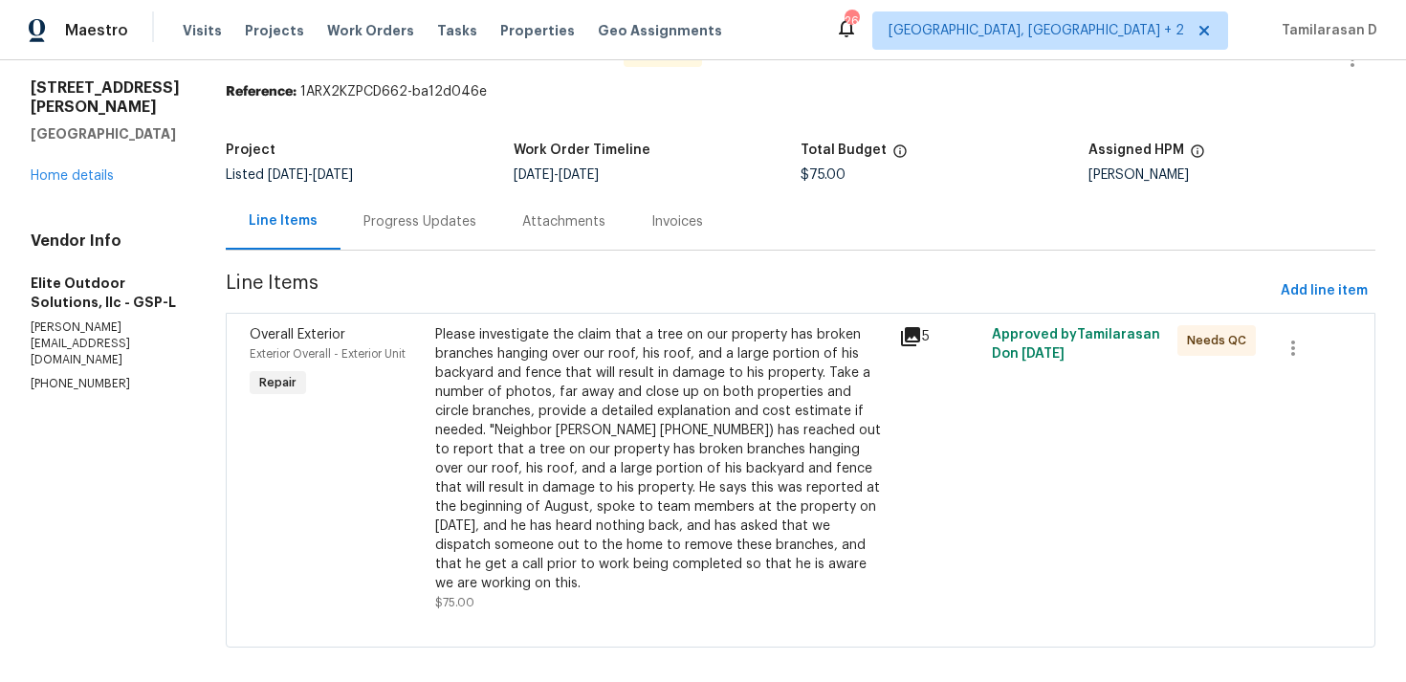
click at [373, 240] on div "Progress Updates" at bounding box center [419, 221] width 159 height 56
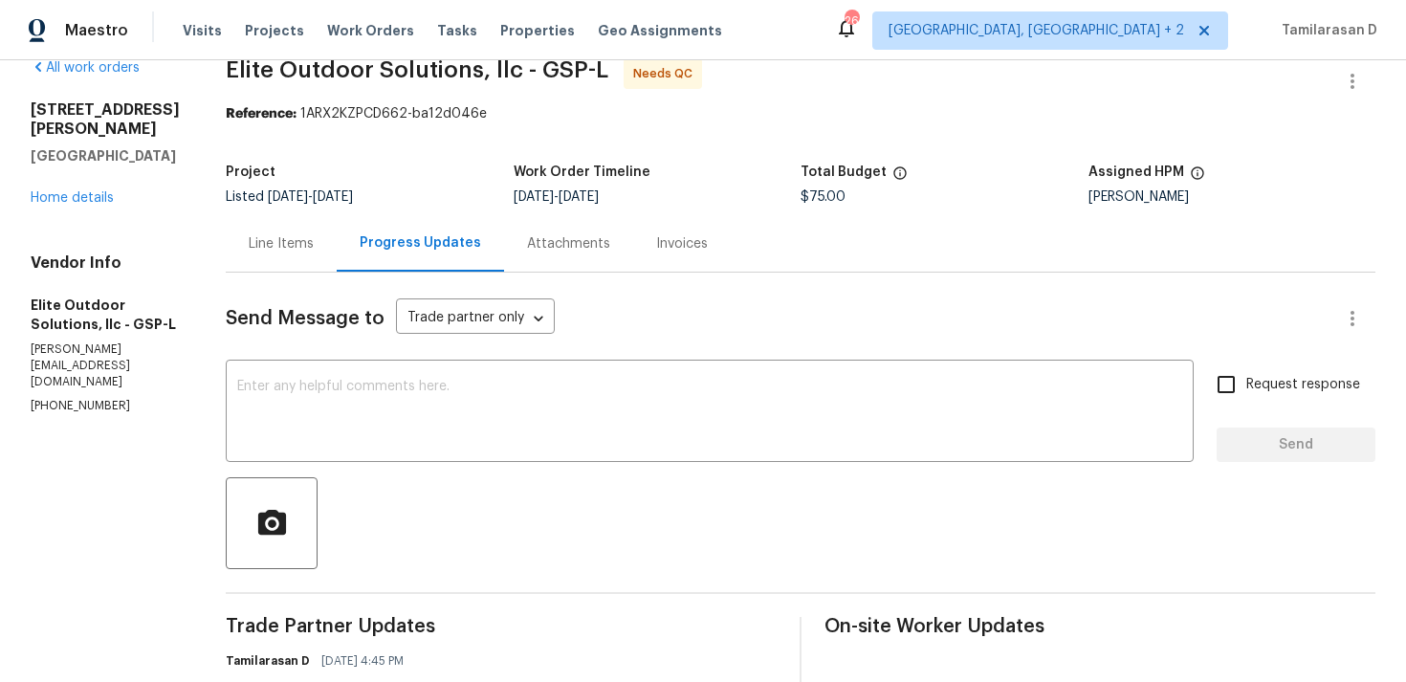
scroll to position [157, 0]
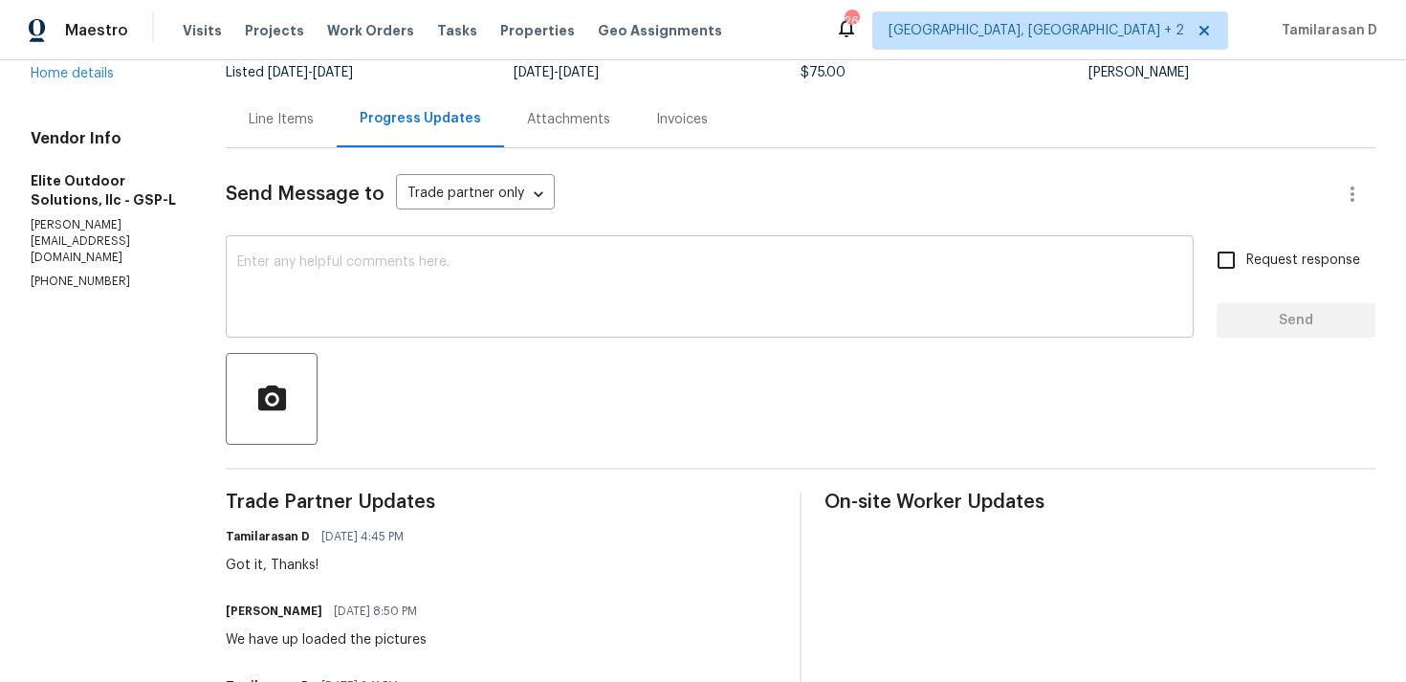
click at [328, 298] on textarea at bounding box center [709, 288] width 945 height 67
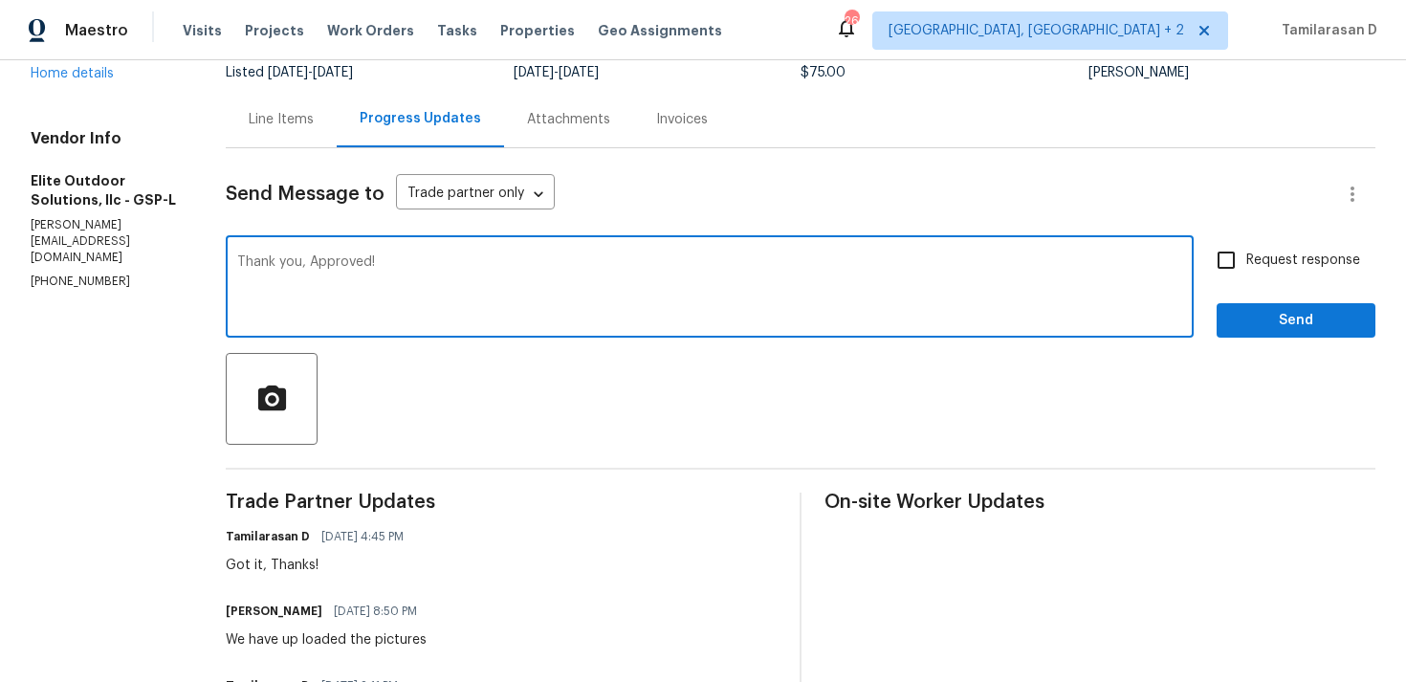
type textarea "Thank you, Approved!"
click at [1307, 329] on span "Send" at bounding box center [1296, 321] width 128 height 24
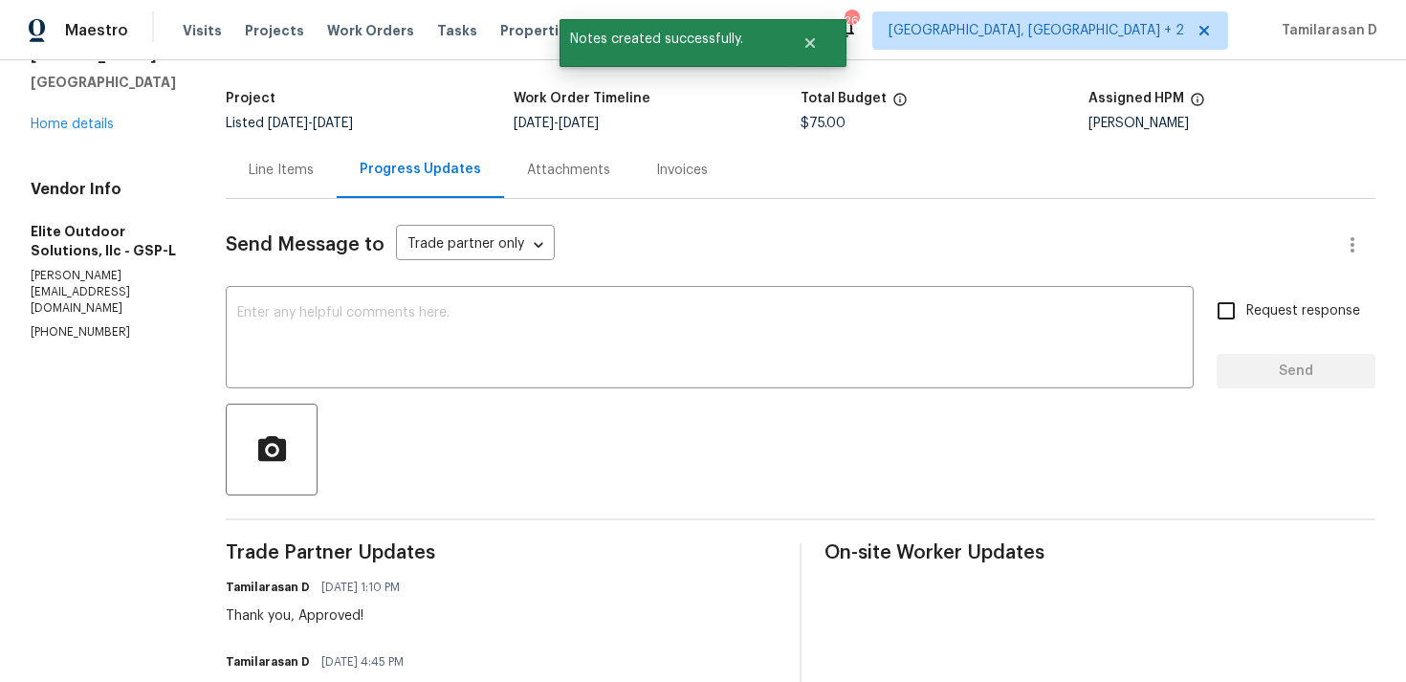
scroll to position [0, 0]
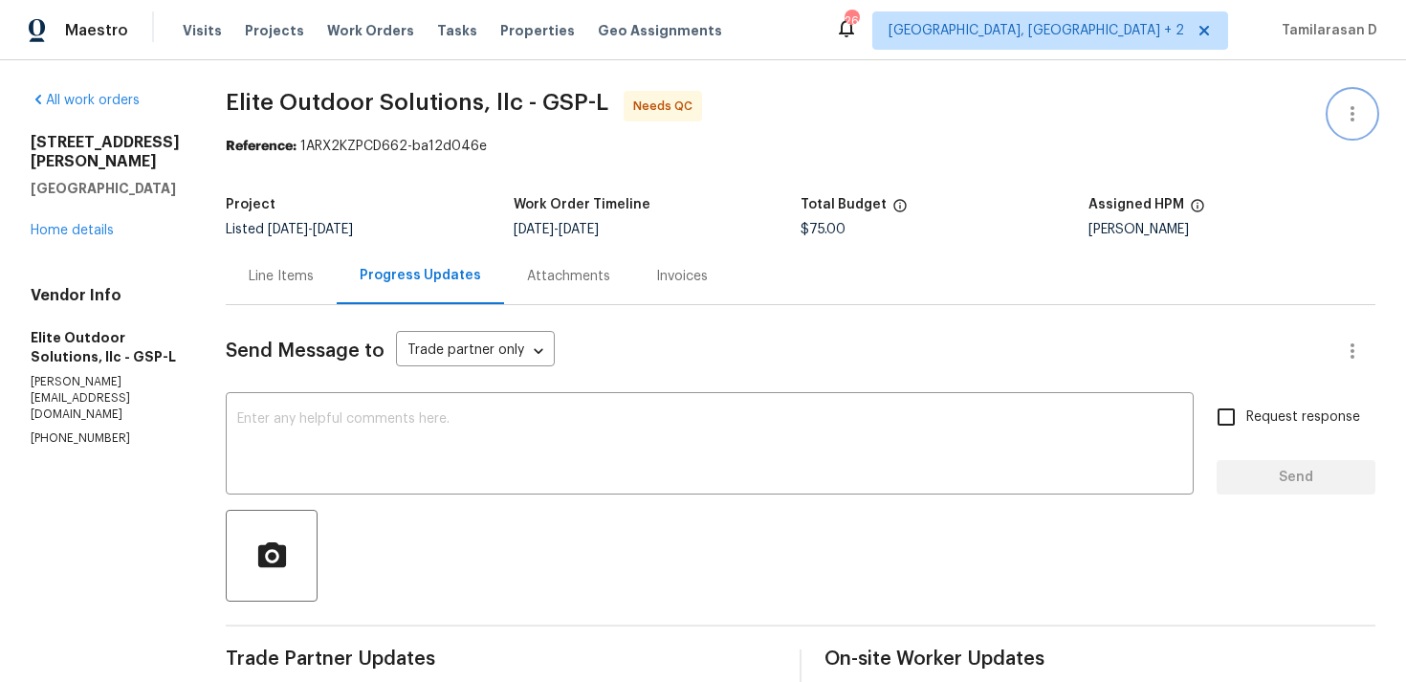
click at [1334, 118] on button "button" at bounding box center [1352, 114] width 46 height 46
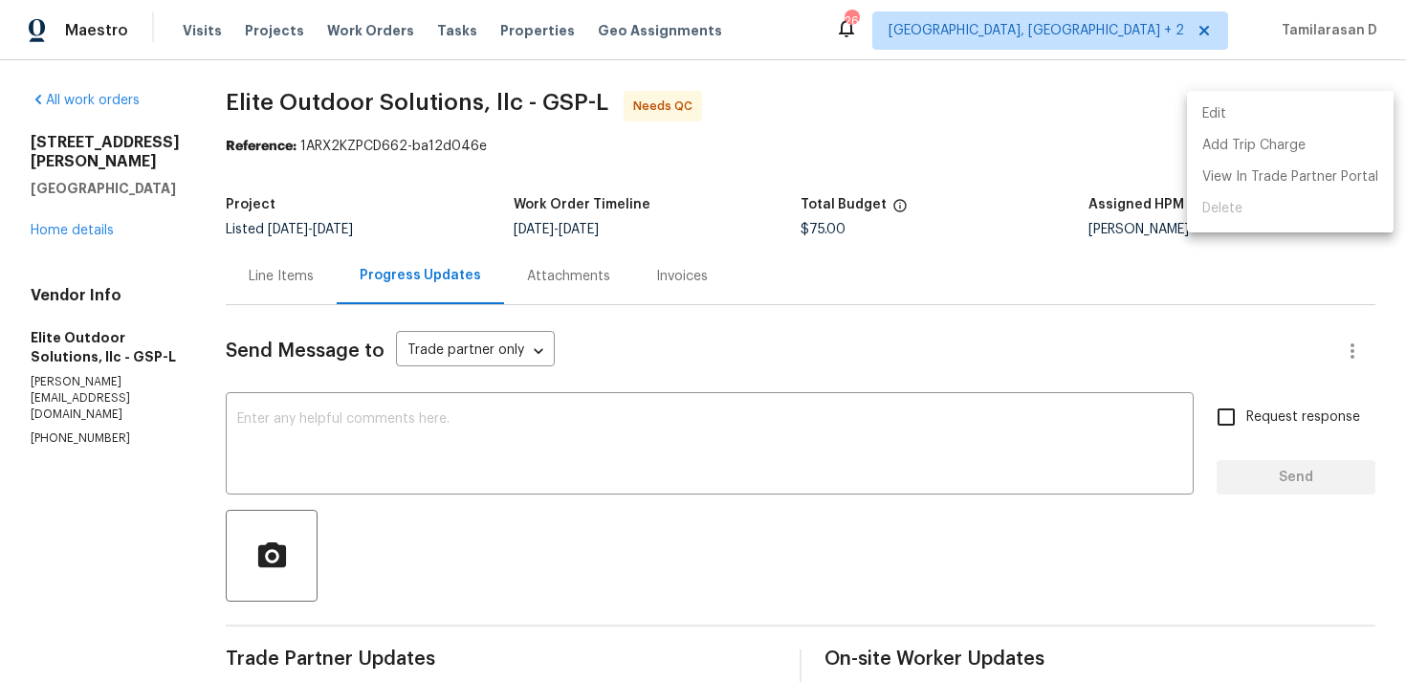
click at [1255, 116] on li "Edit" at bounding box center [1290, 114] width 207 height 32
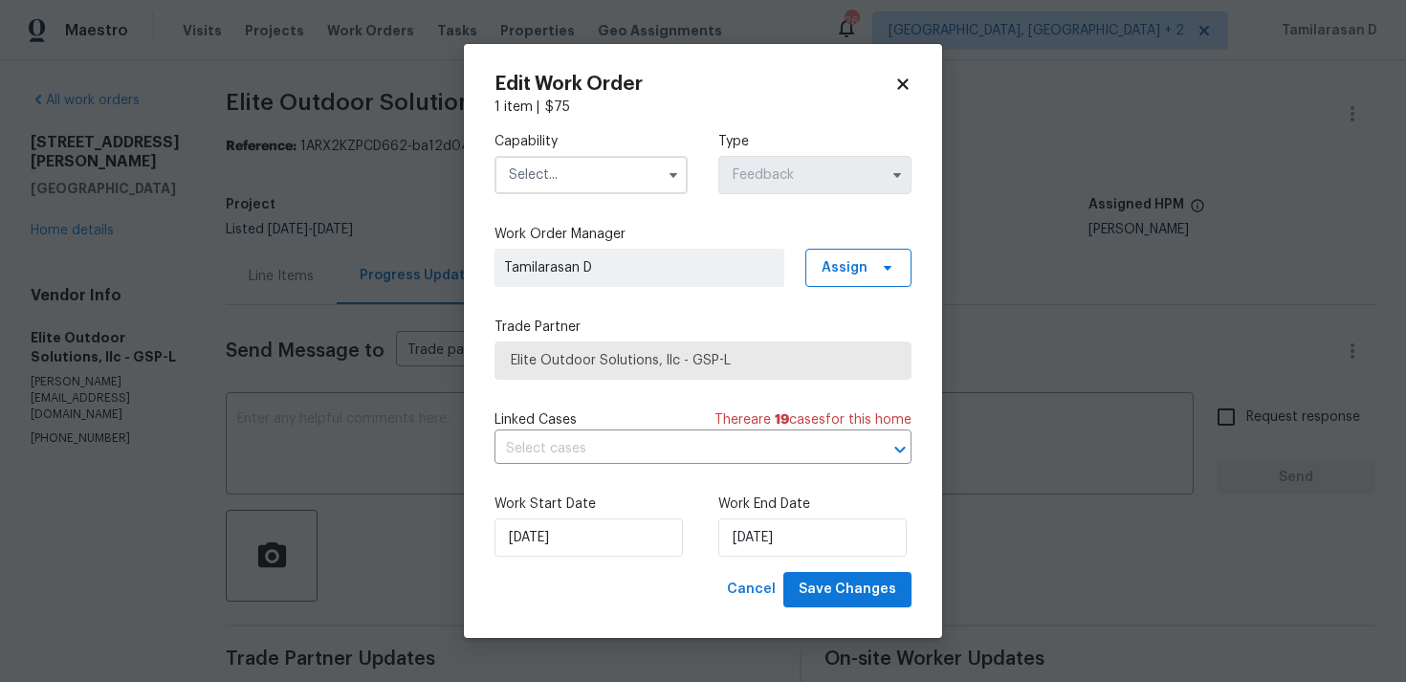
click at [644, 170] on input "text" at bounding box center [590, 175] width 193 height 38
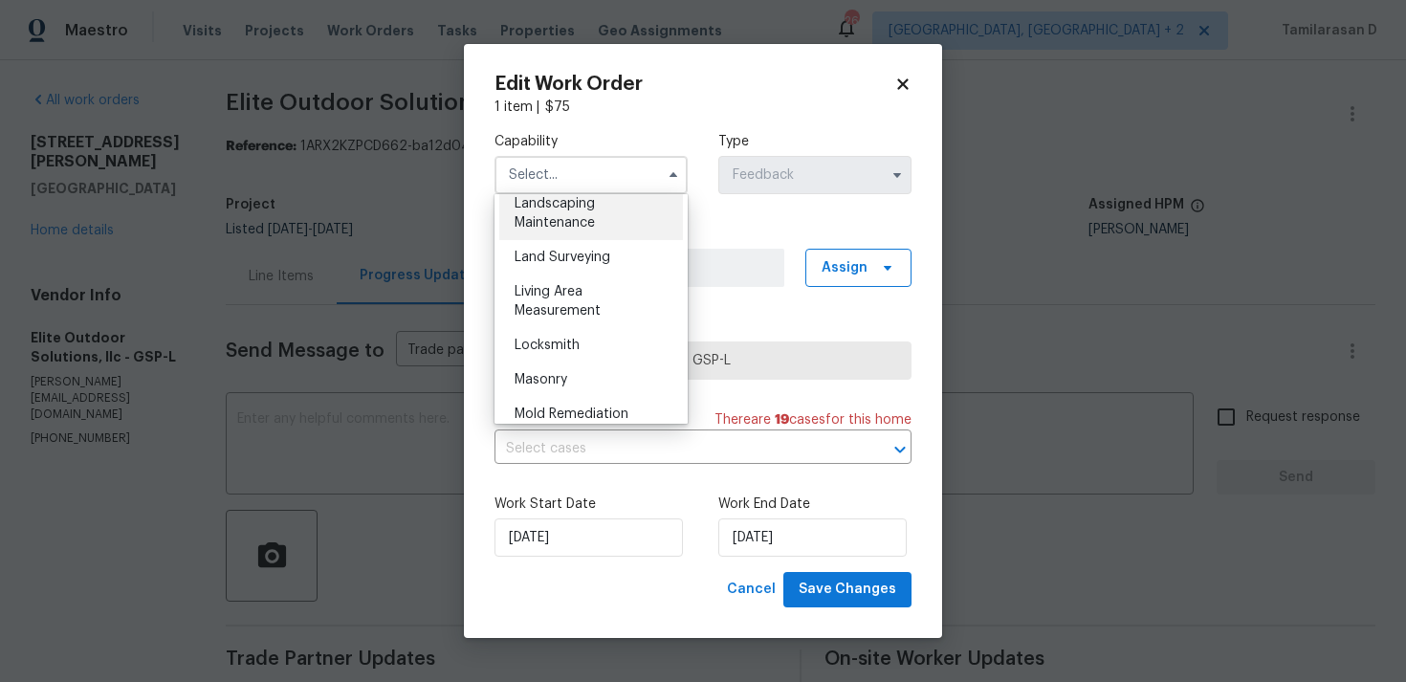
click at [541, 214] on div "Landscaping Maintenance" at bounding box center [591, 213] width 184 height 54
type input "Landscaping Maintenance"
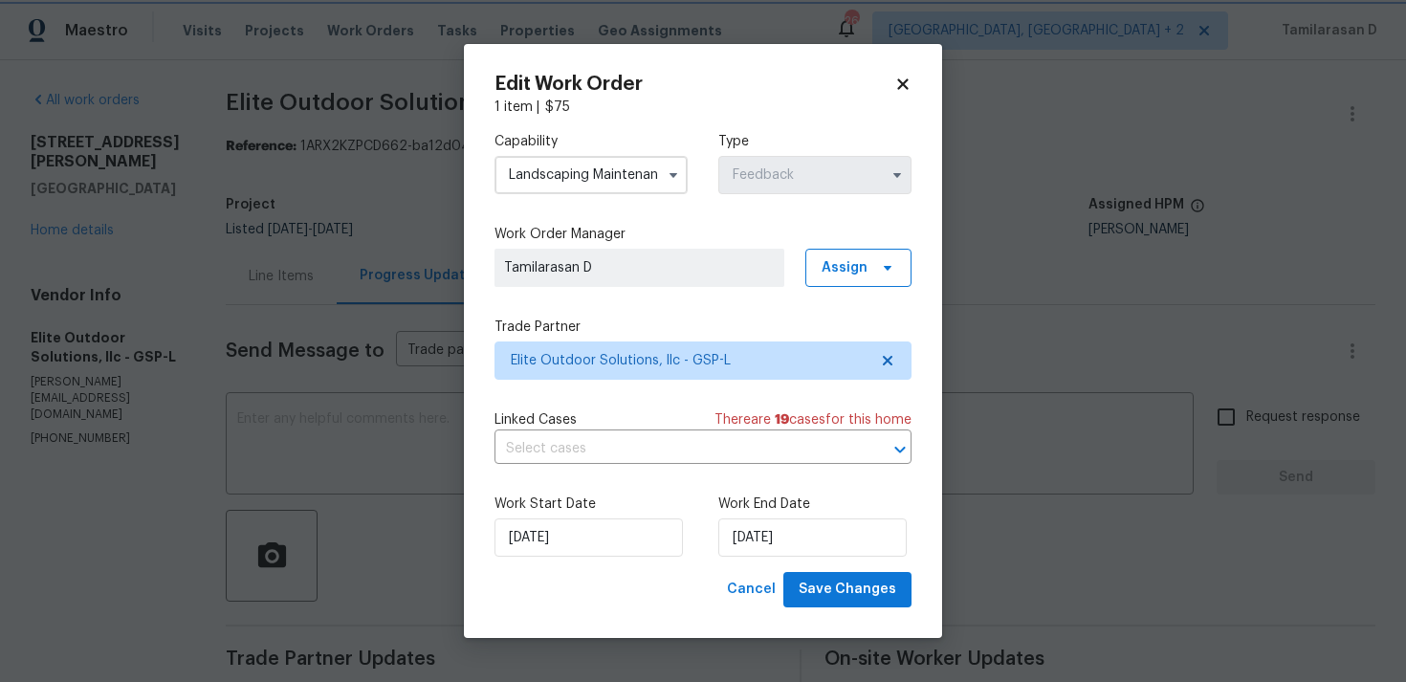
scroll to position [1205, 0]
click at [558, 541] on input "[DATE]" at bounding box center [588, 537] width 188 height 38
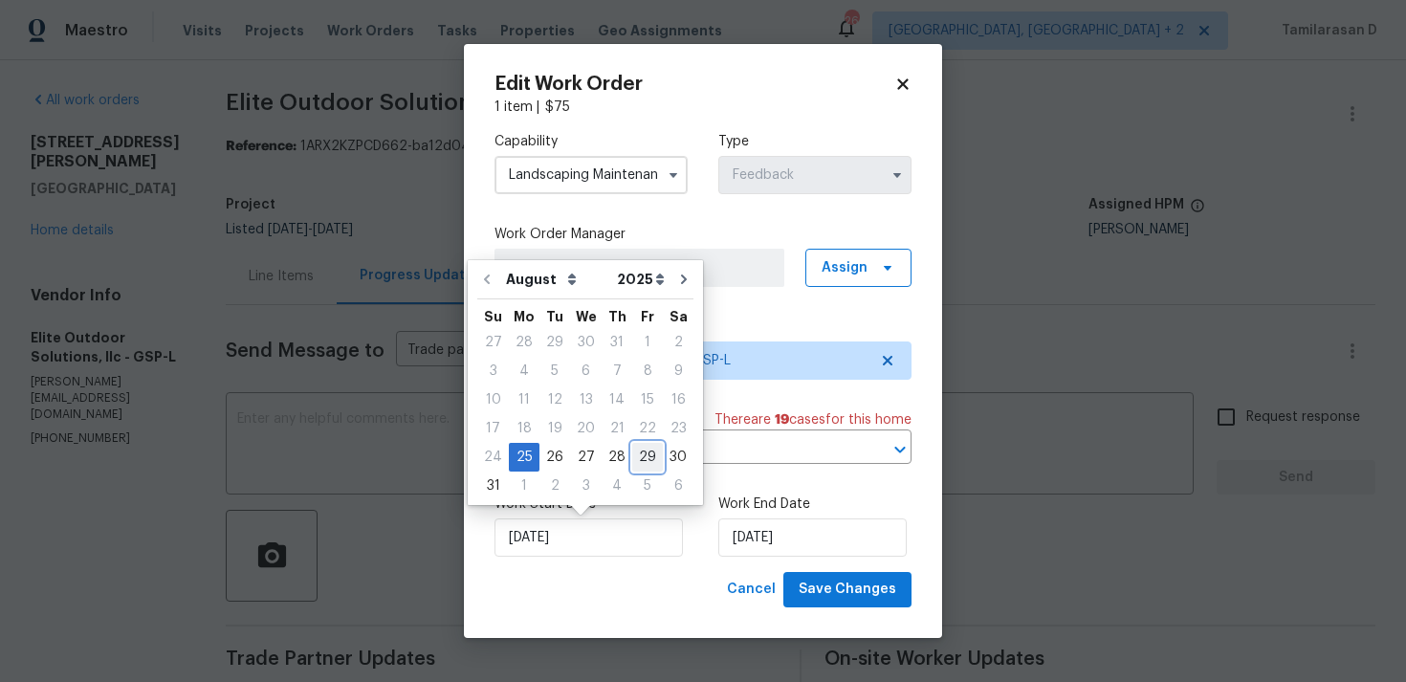
click at [644, 453] on div "29" at bounding box center [647, 457] width 31 height 27
type input "[DATE]"
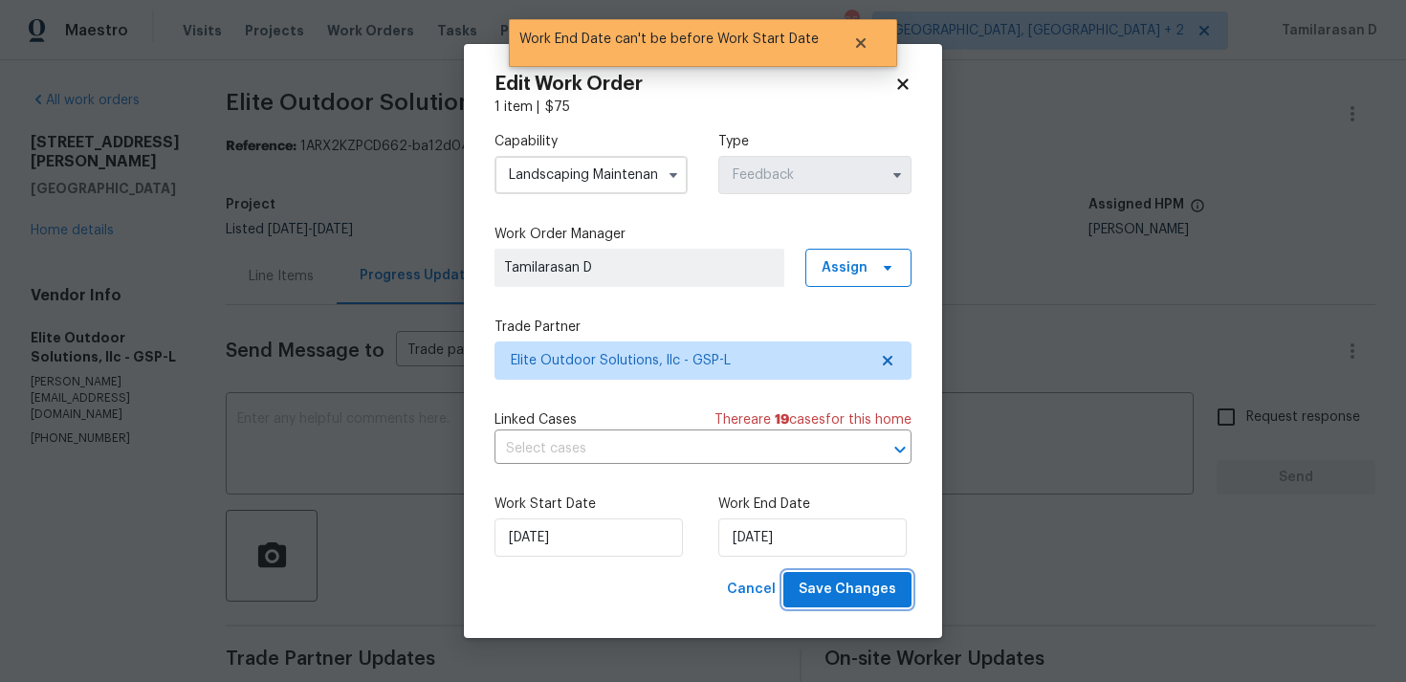
click at [843, 589] on span "Save Changes" at bounding box center [847, 590] width 98 height 24
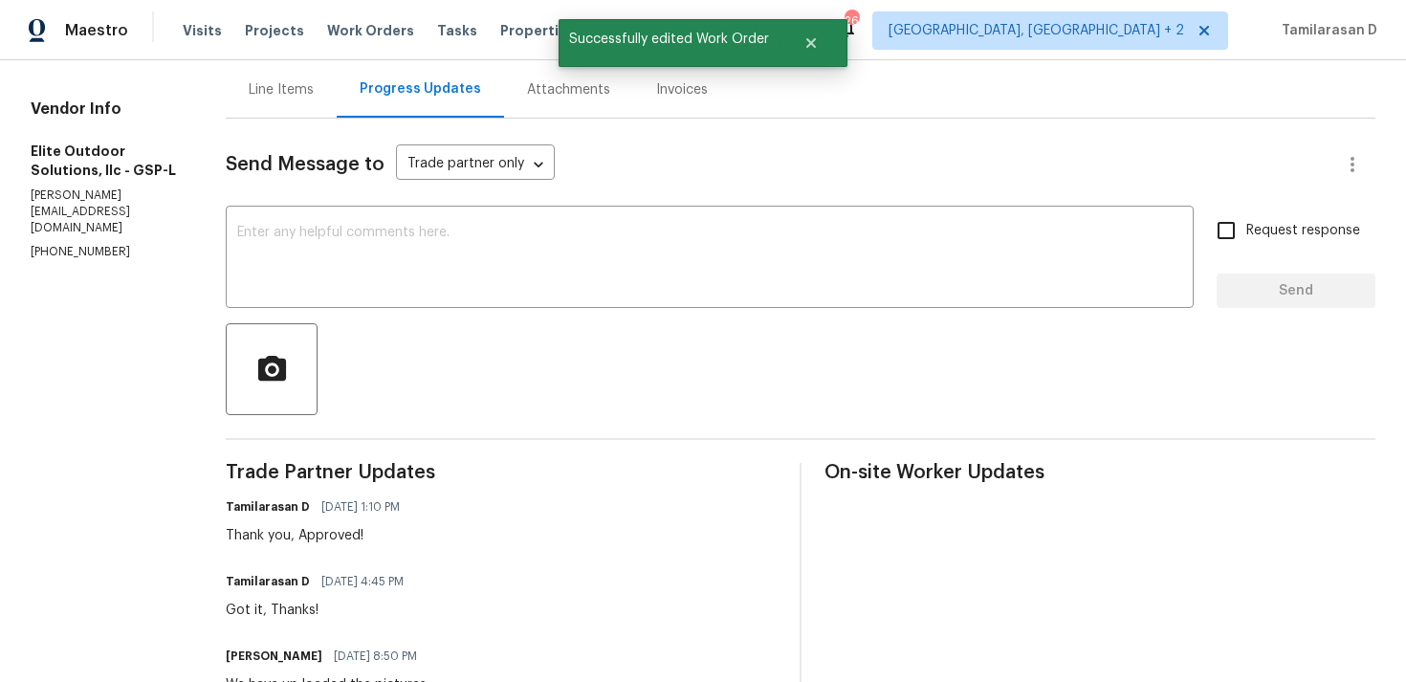
scroll to position [0, 0]
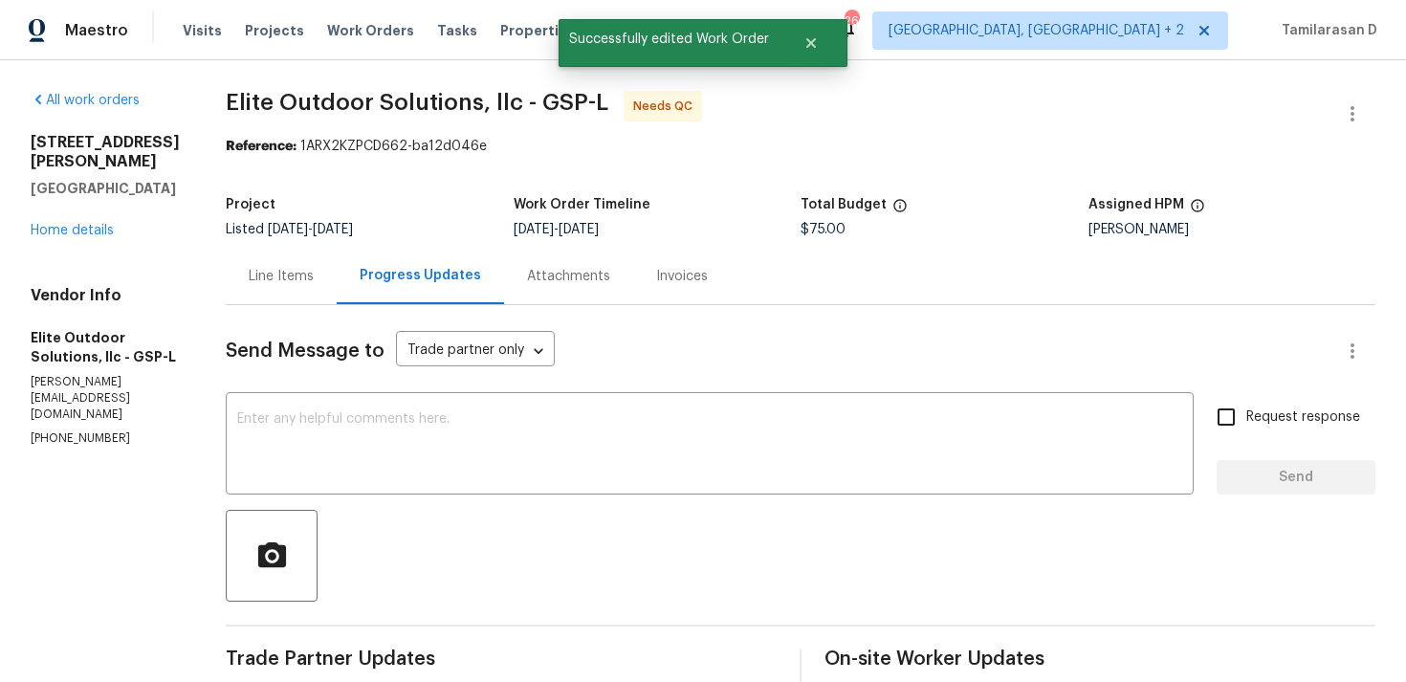
click at [226, 298] on div "Line Items" at bounding box center [281, 276] width 111 height 56
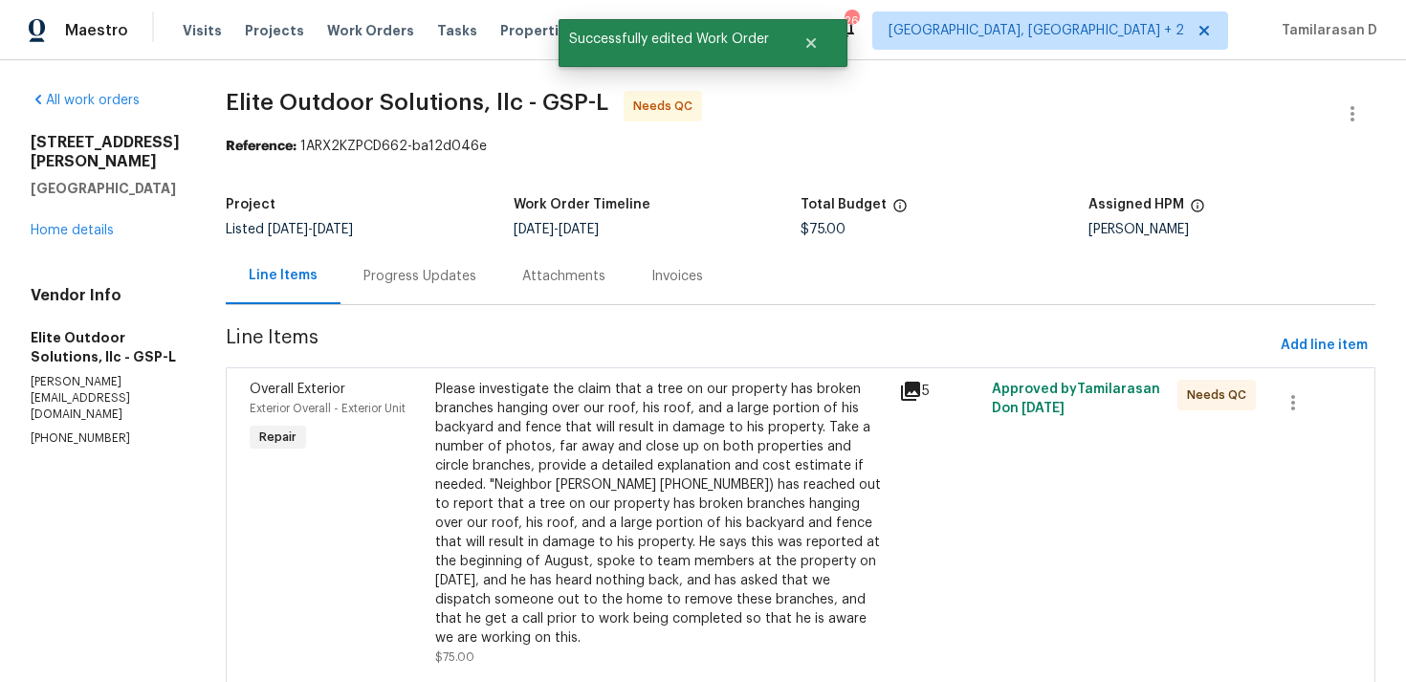
scroll to position [55, 0]
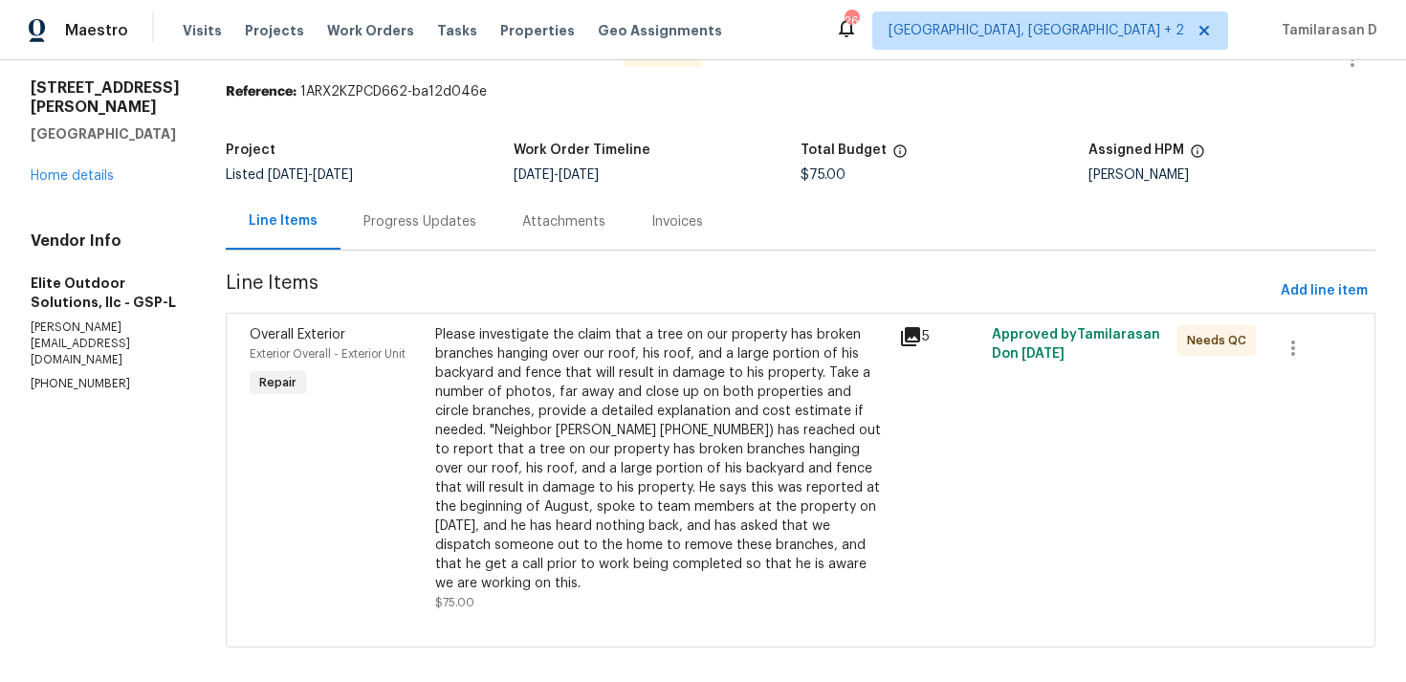
click at [576, 426] on div "Please investigate the claim that a tree on our property has broken branches ha…" at bounding box center [661, 459] width 452 height 268
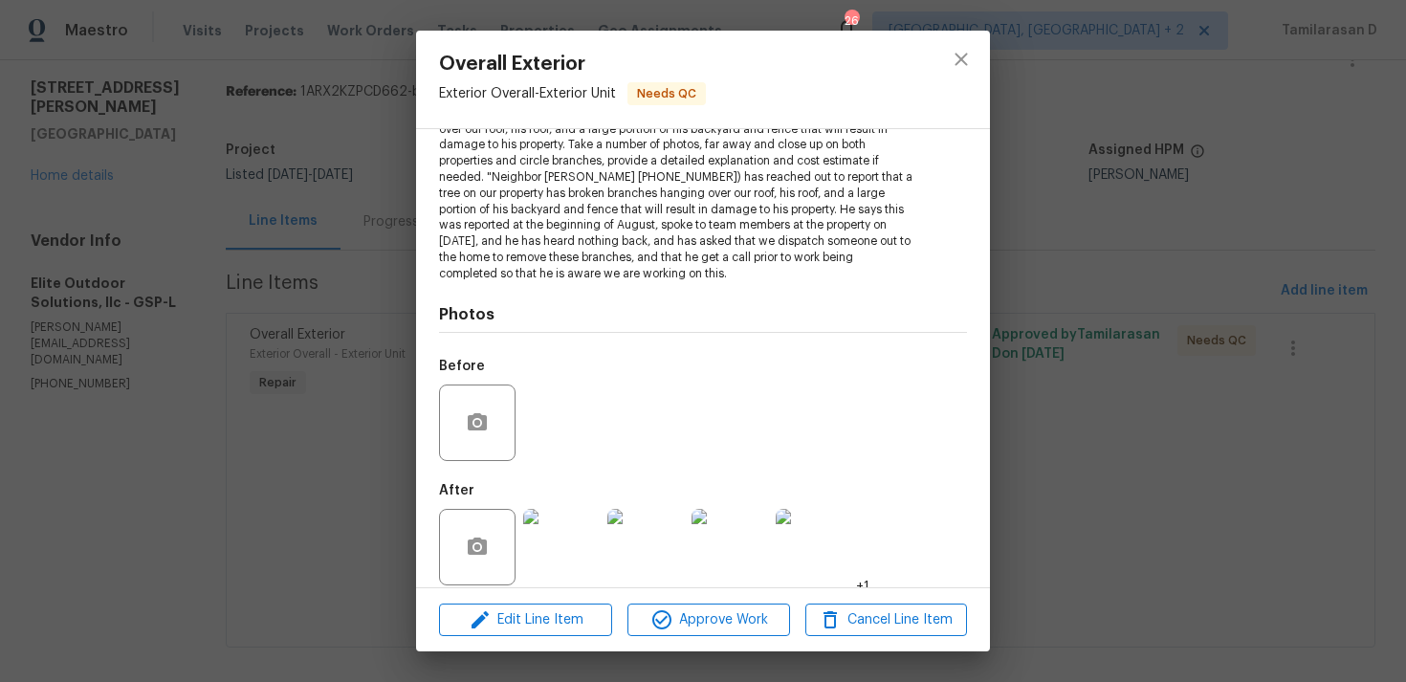
scroll to position [263, 0]
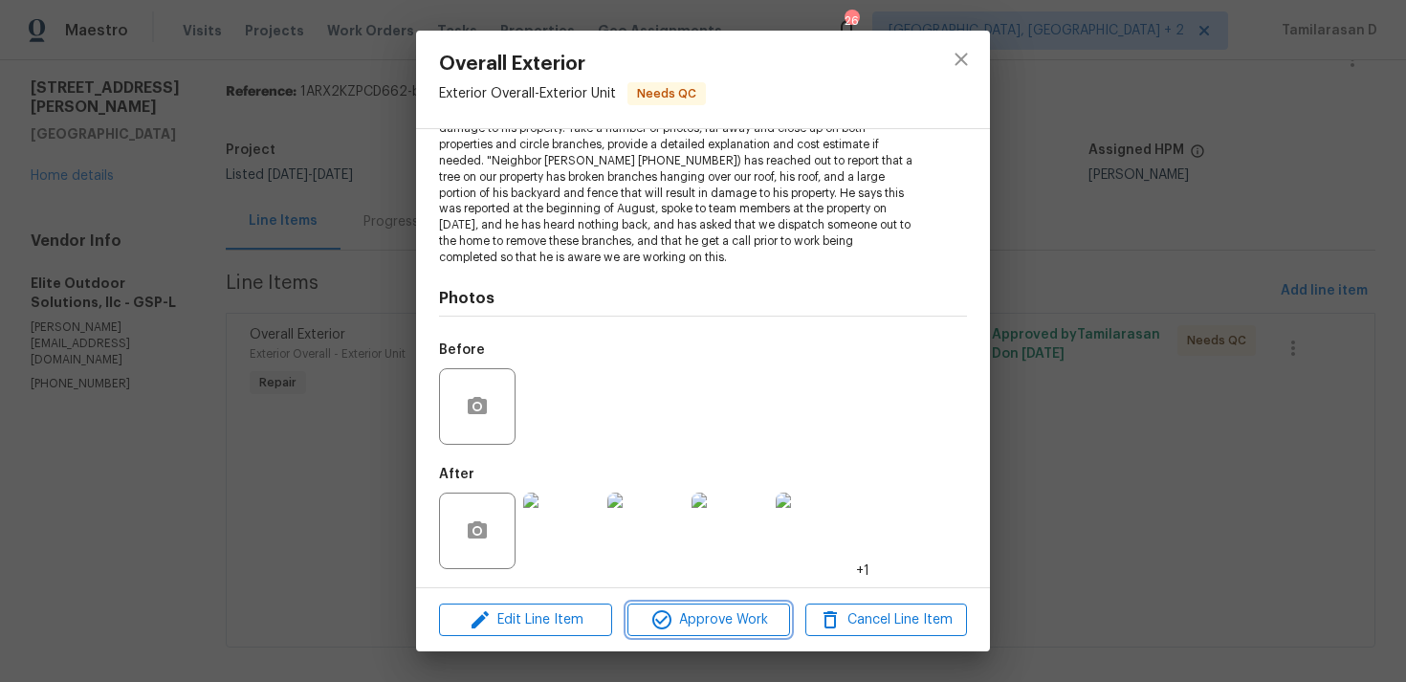
click at [694, 617] on span "Approve Work" at bounding box center [708, 620] width 150 height 24
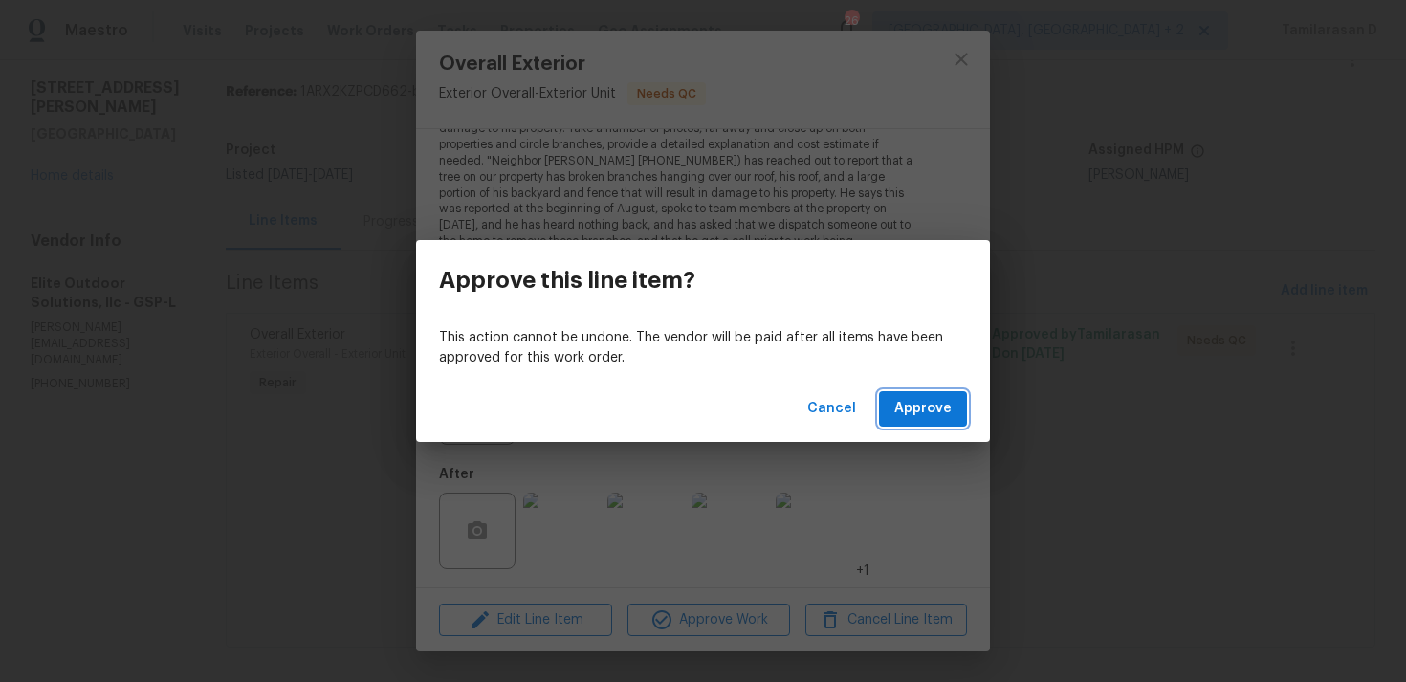
click at [889, 401] on button "Approve" at bounding box center [923, 408] width 88 height 35
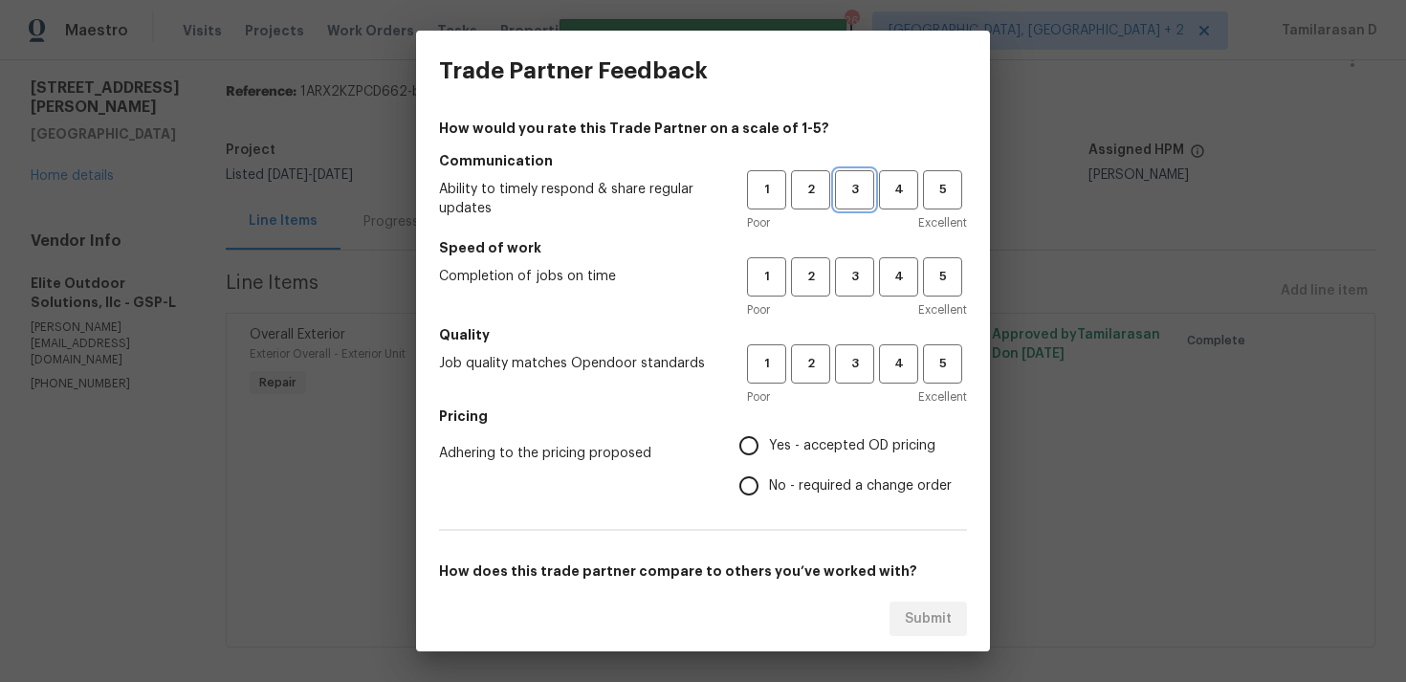
click at [841, 177] on button "3" at bounding box center [854, 189] width 39 height 39
click at [857, 268] on span "3" at bounding box center [854, 277] width 35 height 22
click at [851, 353] on span "3" at bounding box center [854, 364] width 35 height 22
click at [763, 415] on h5 "Pricing" at bounding box center [703, 415] width 528 height 19
click at [755, 442] on input "Yes - accepted OD pricing" at bounding box center [749, 446] width 40 height 40
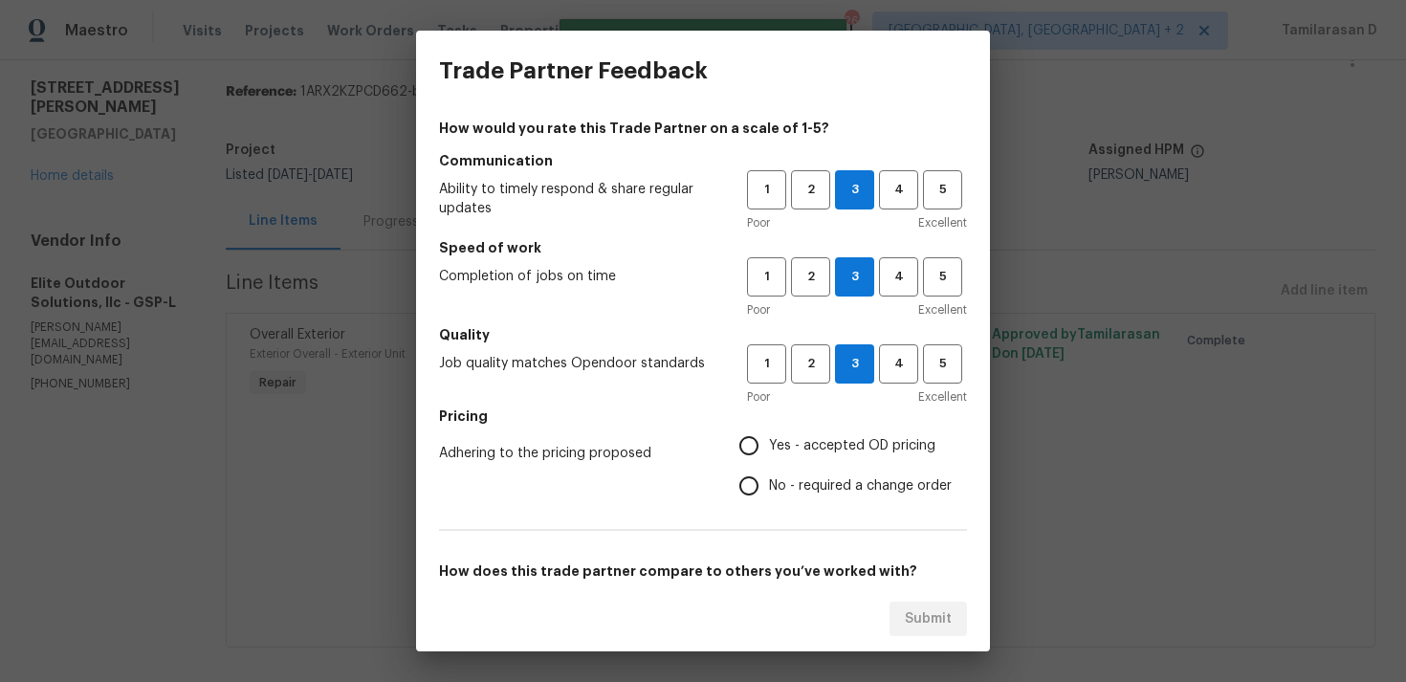
radio input "true"
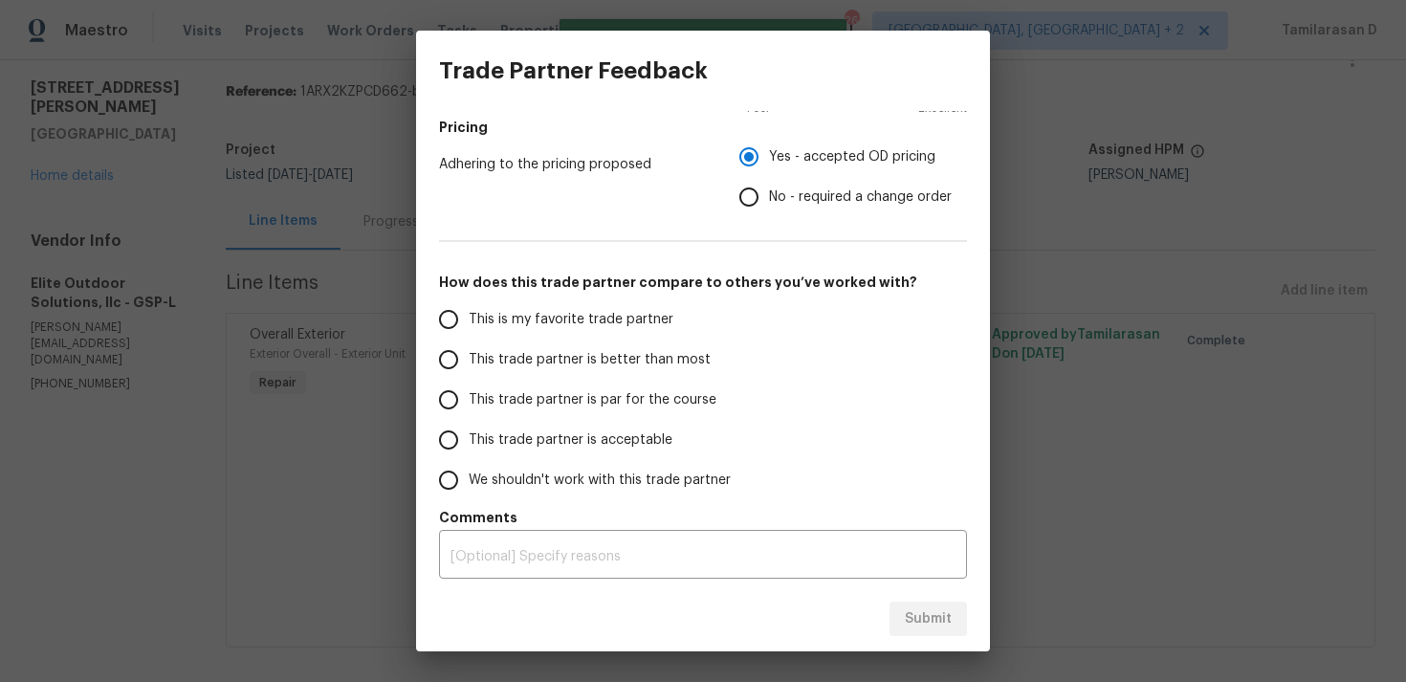
click at [454, 390] on input "This trade partner is par for the course" at bounding box center [448, 400] width 40 height 40
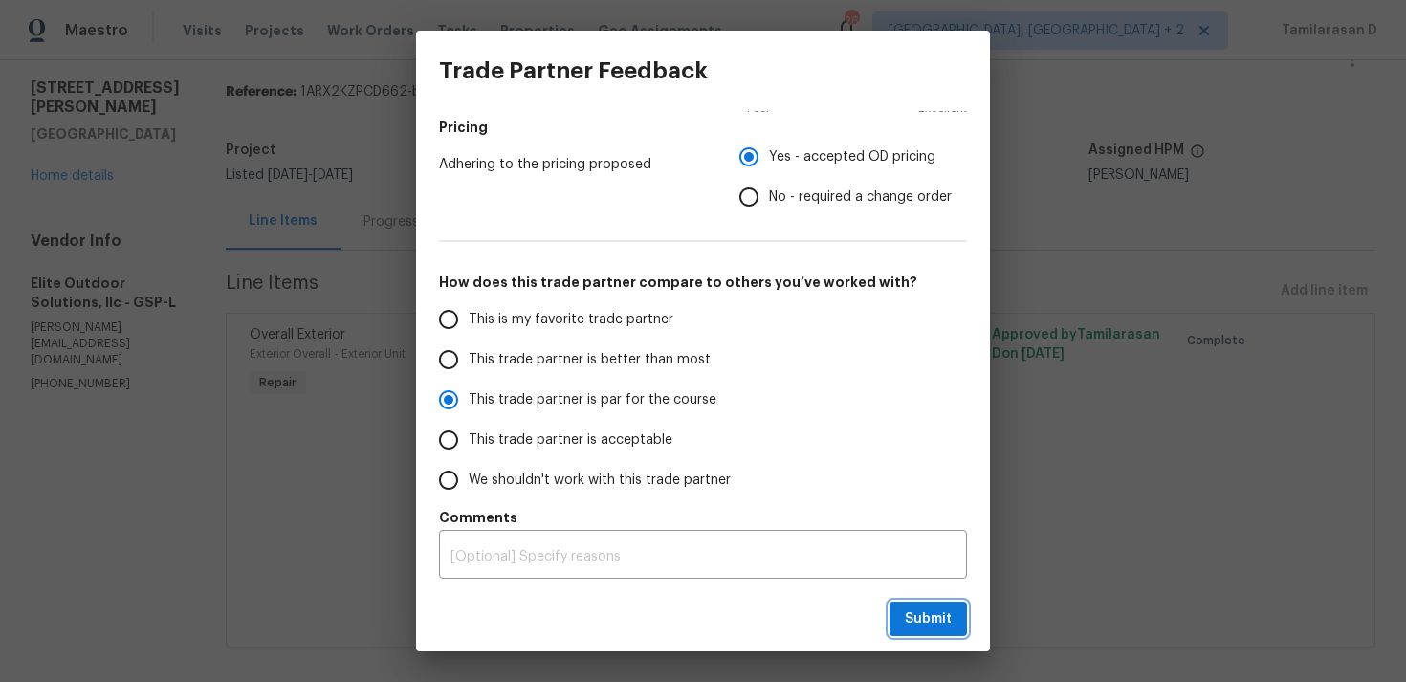
click at [924, 623] on span "Submit" at bounding box center [928, 619] width 47 height 24
radio input "true"
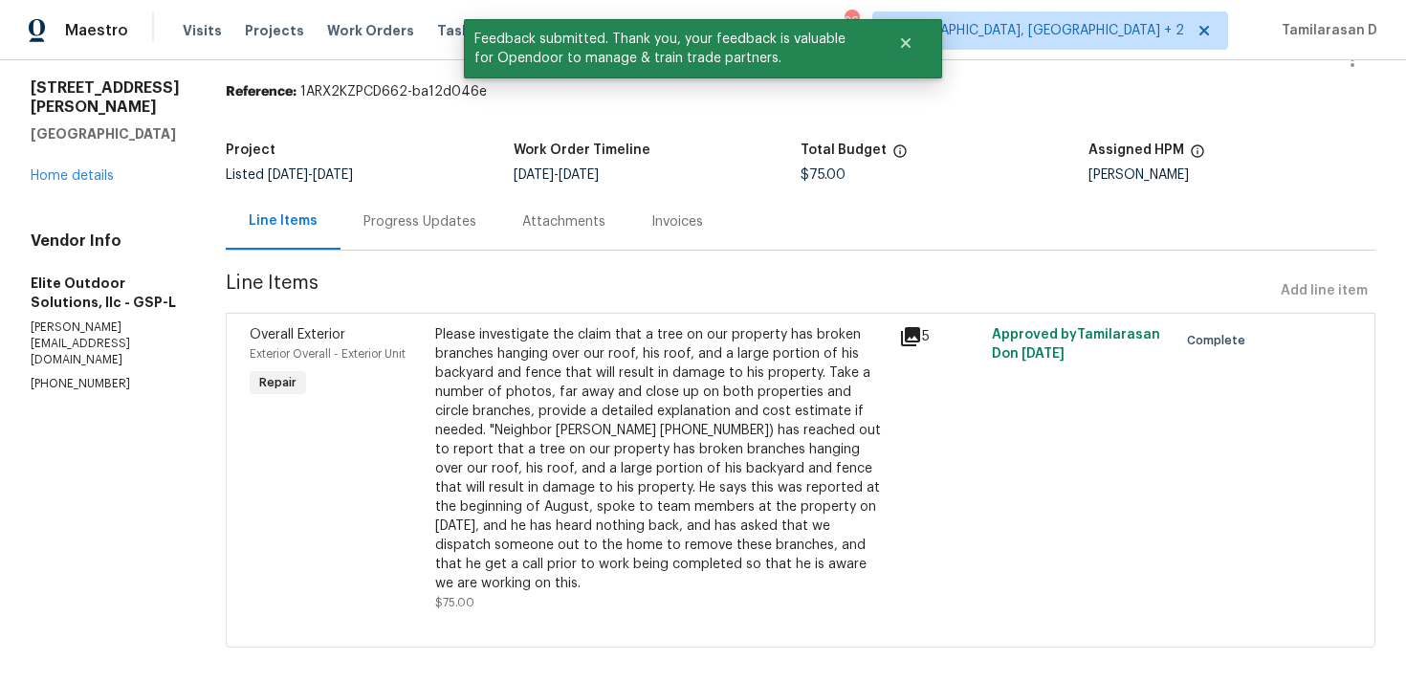
scroll to position [0, 0]
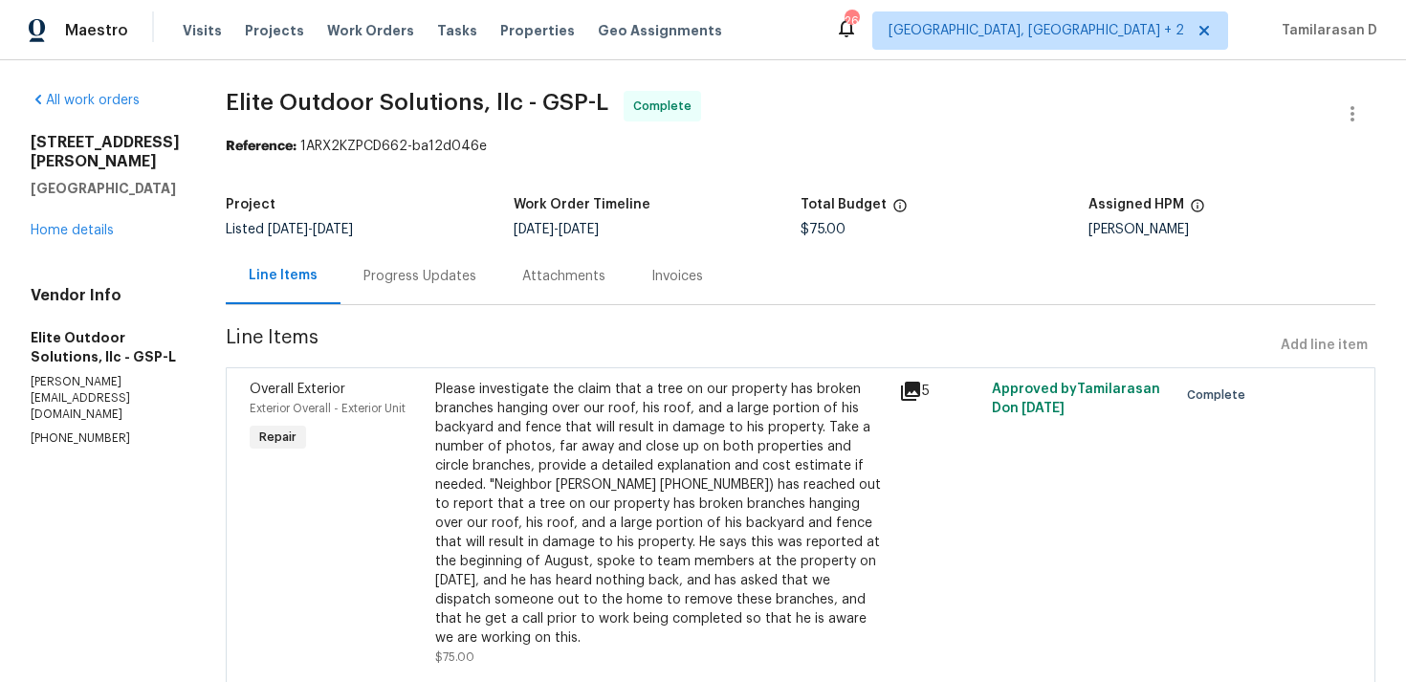
click at [368, 287] on div "Progress Updates" at bounding box center [419, 276] width 159 height 56
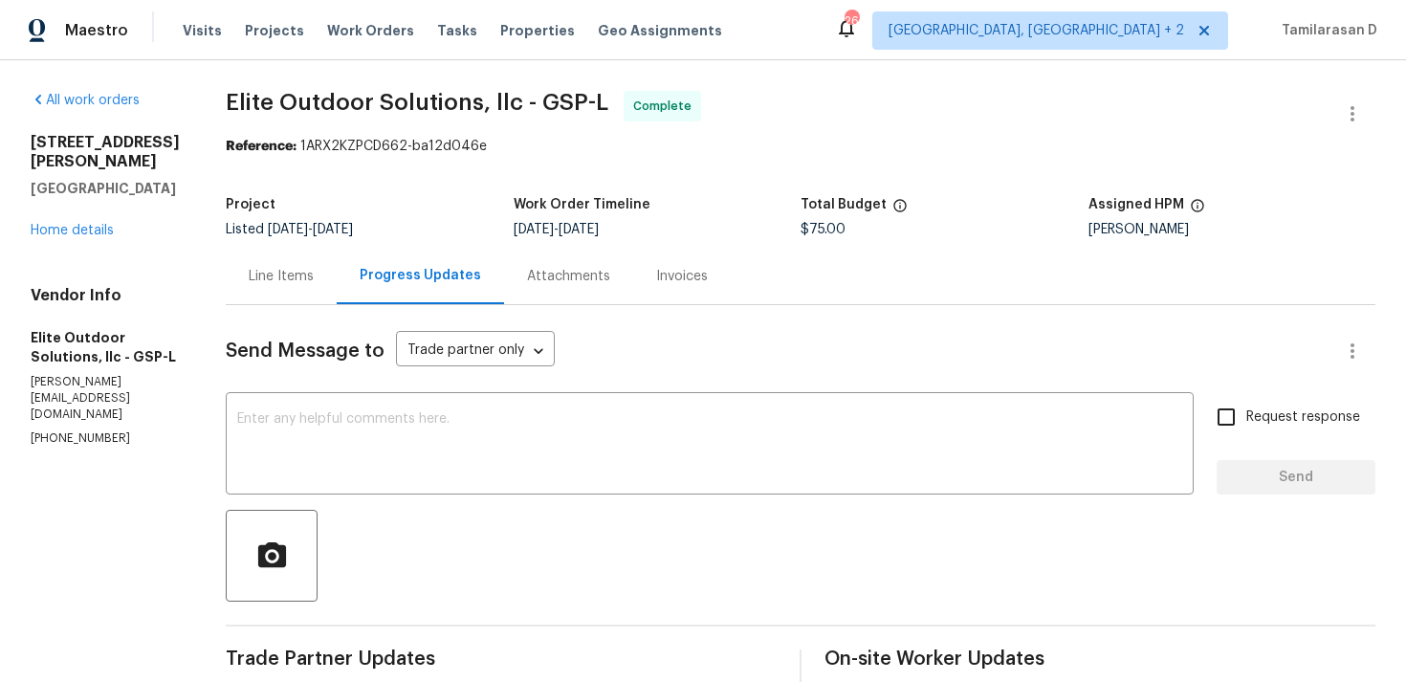
click at [271, 288] on div "Line Items" at bounding box center [281, 276] width 111 height 56
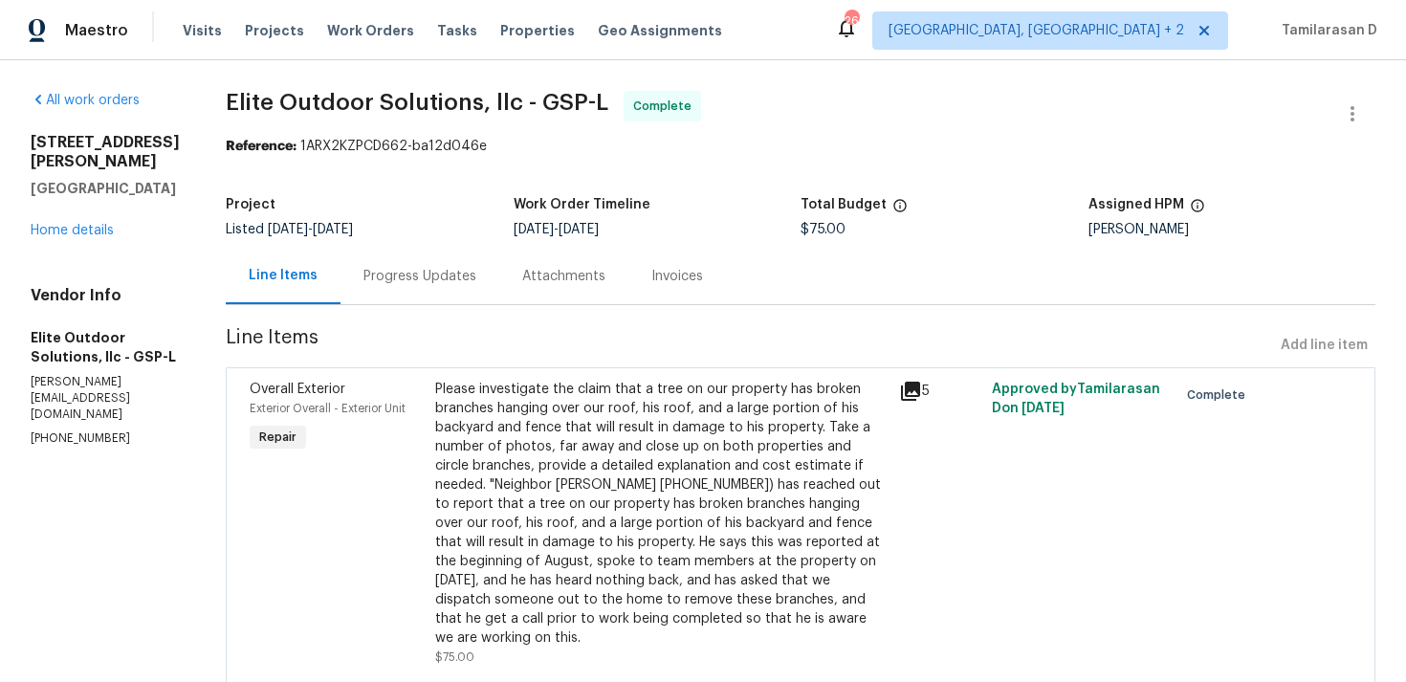
click at [400, 283] on div "Progress Updates" at bounding box center [419, 276] width 113 height 19
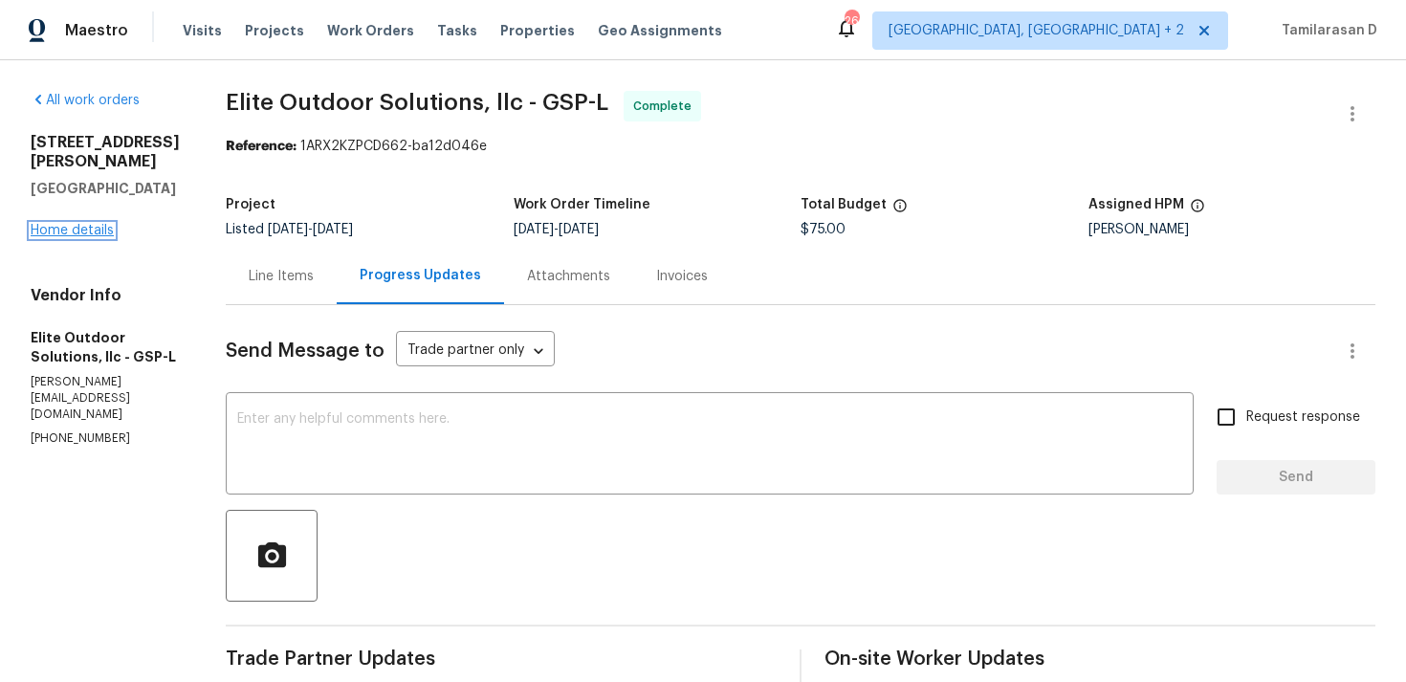
click at [84, 237] on link "Home details" at bounding box center [72, 230] width 83 height 13
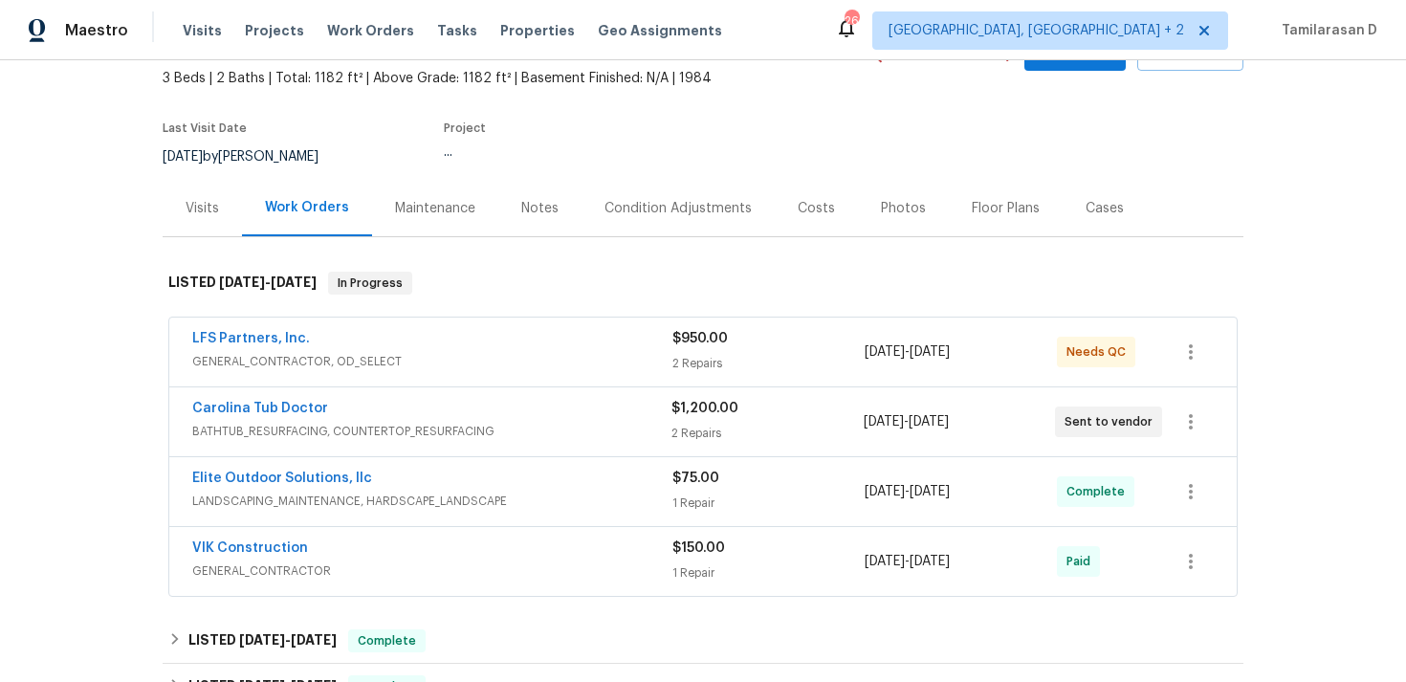
scroll to position [160, 0]
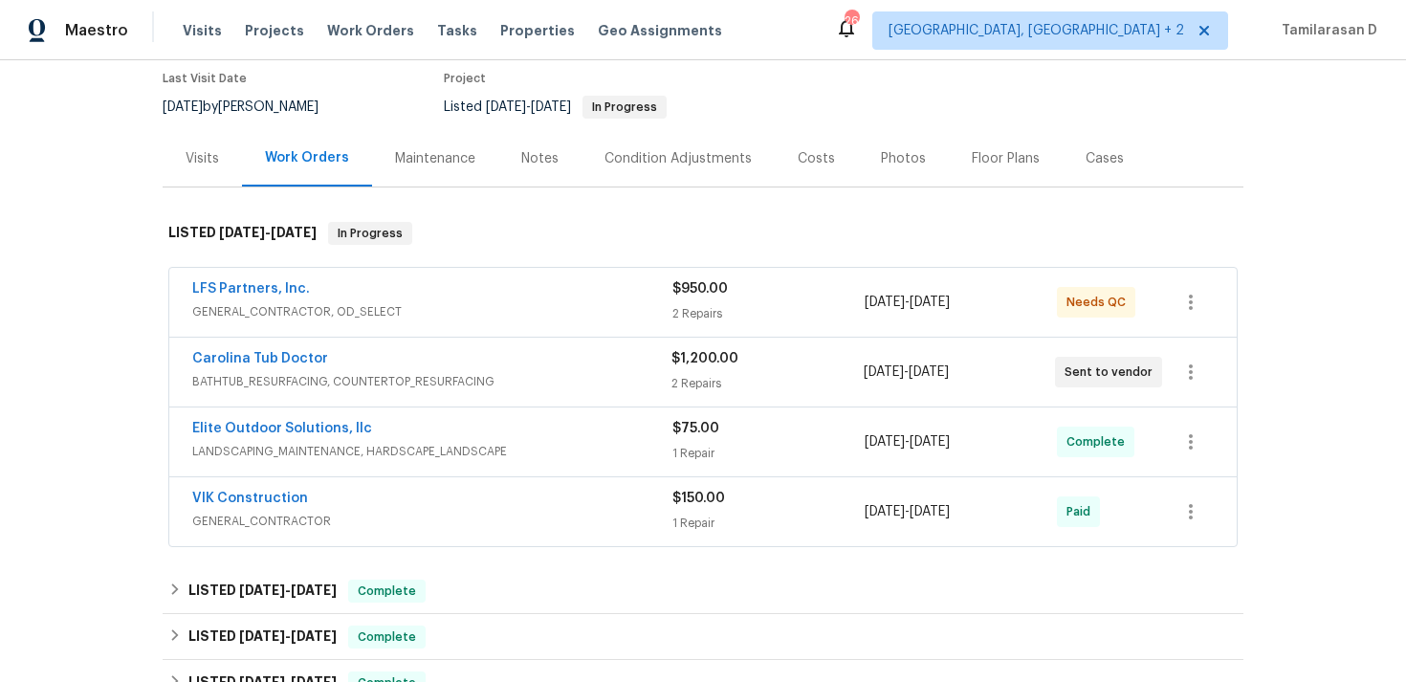
click at [447, 301] on div "LFS Partners, Inc." at bounding box center [432, 290] width 480 height 23
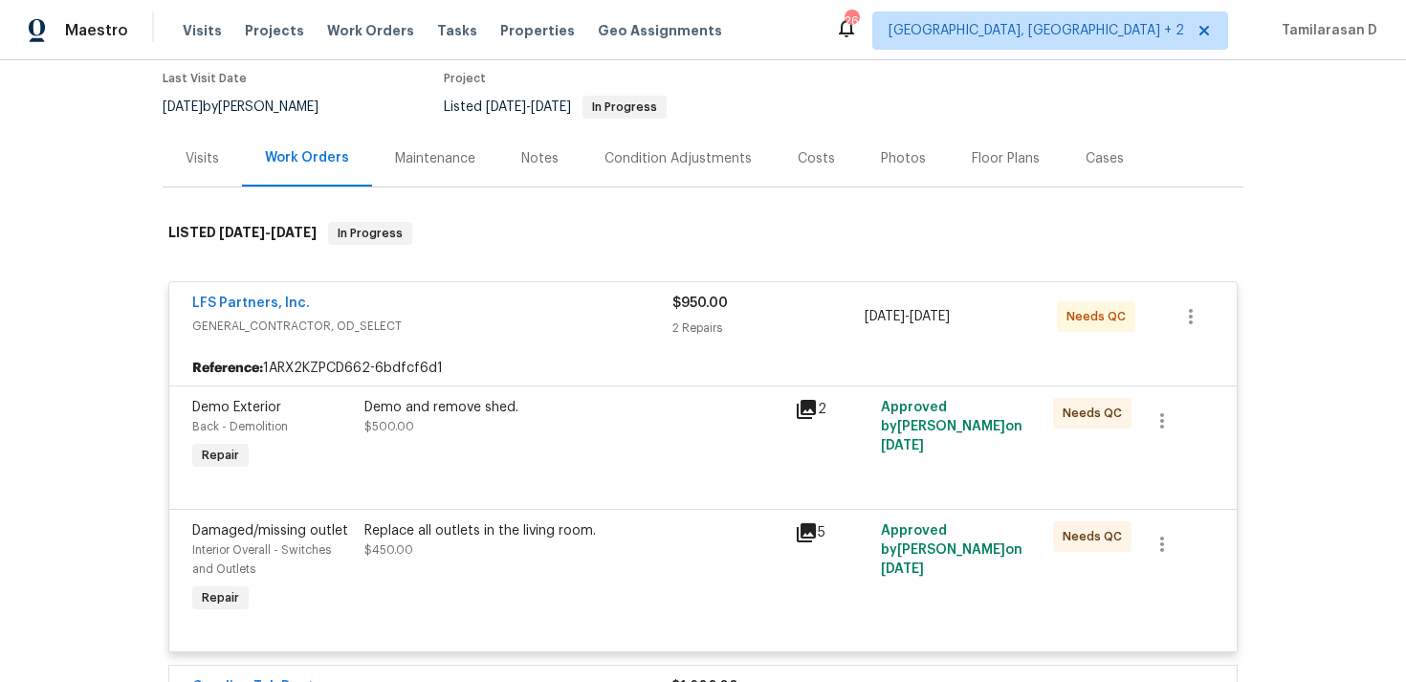
click at [447, 301] on div "LFS Partners, Inc." at bounding box center [432, 305] width 480 height 23
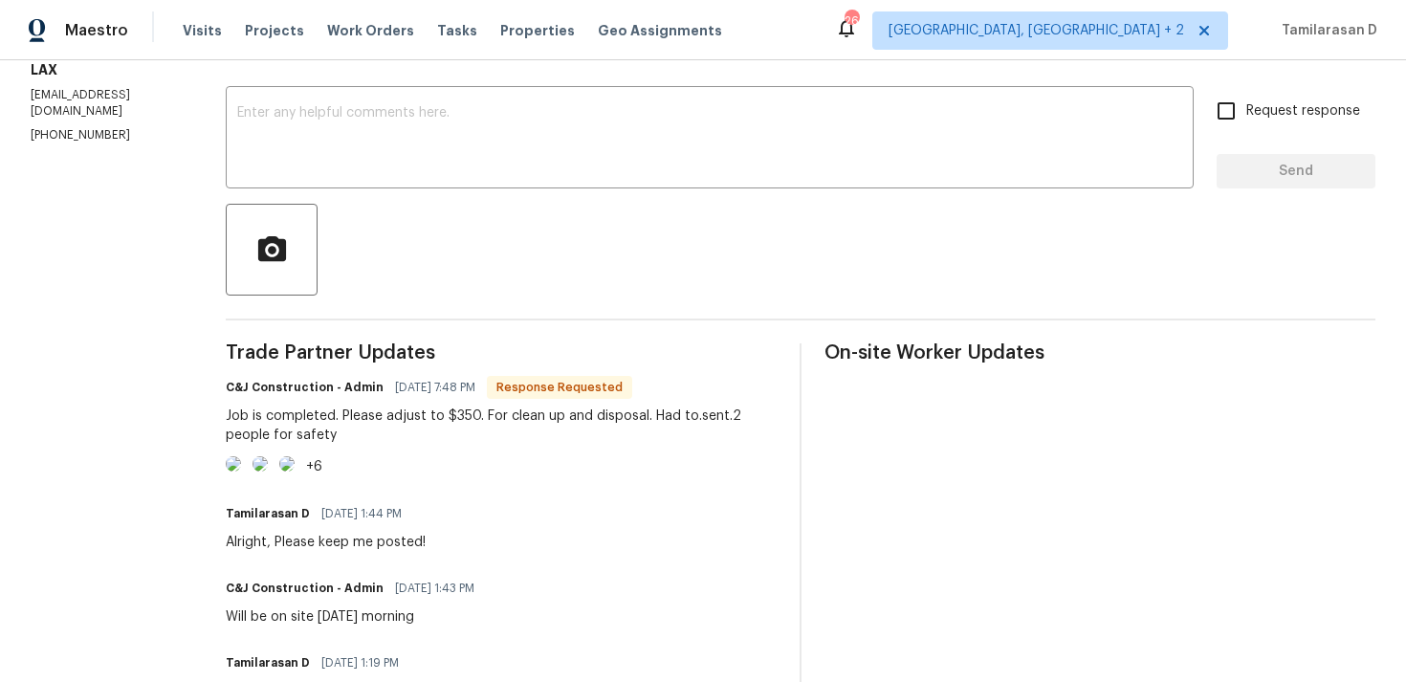
scroll to position [320, 0]
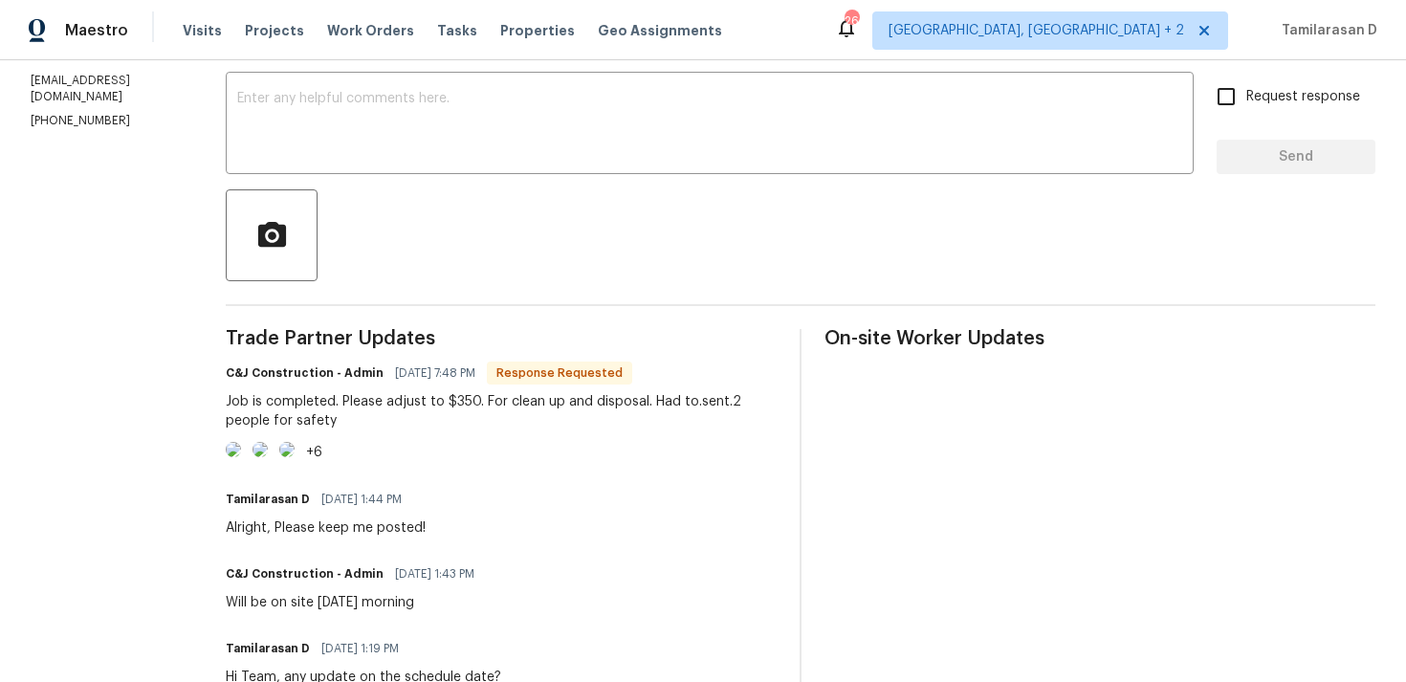
click at [338, 414] on div "Job is completed. Please adjust to $350. For clean up and disposal. Had to.sent…" at bounding box center [501, 411] width 551 height 38
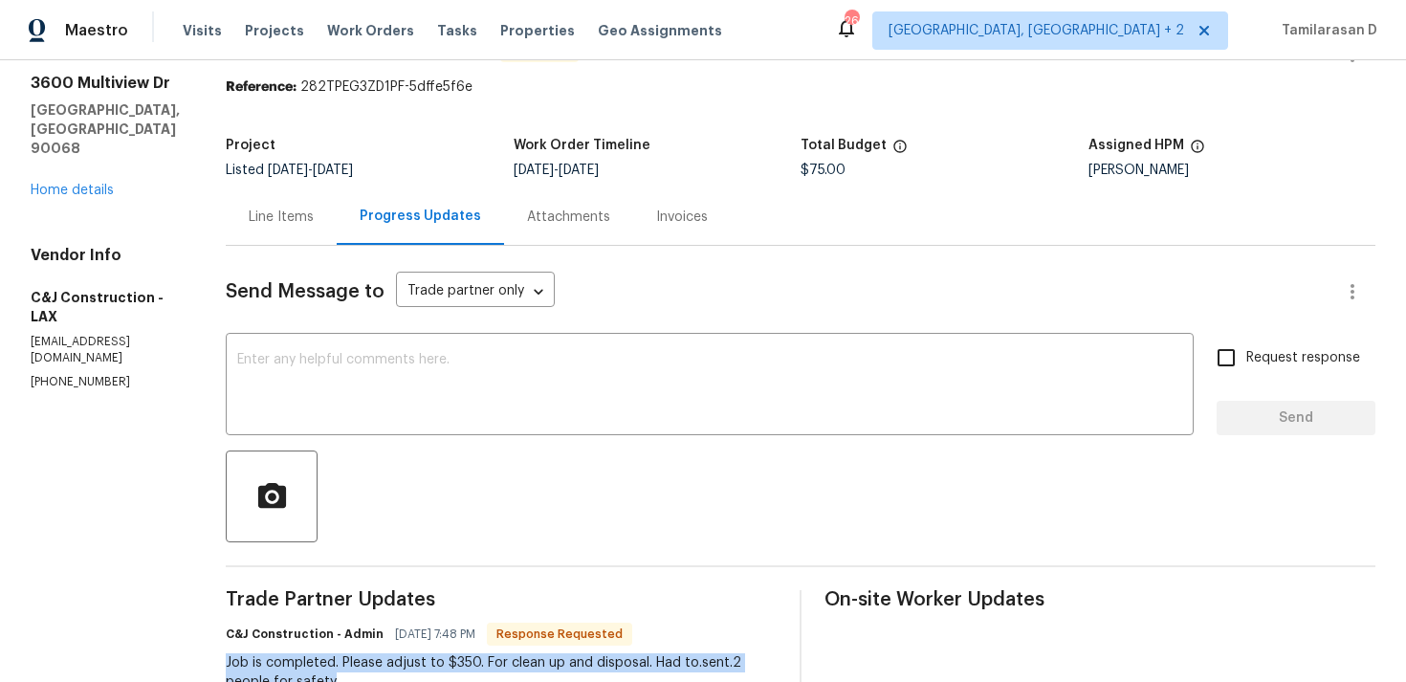
scroll to position [0, 0]
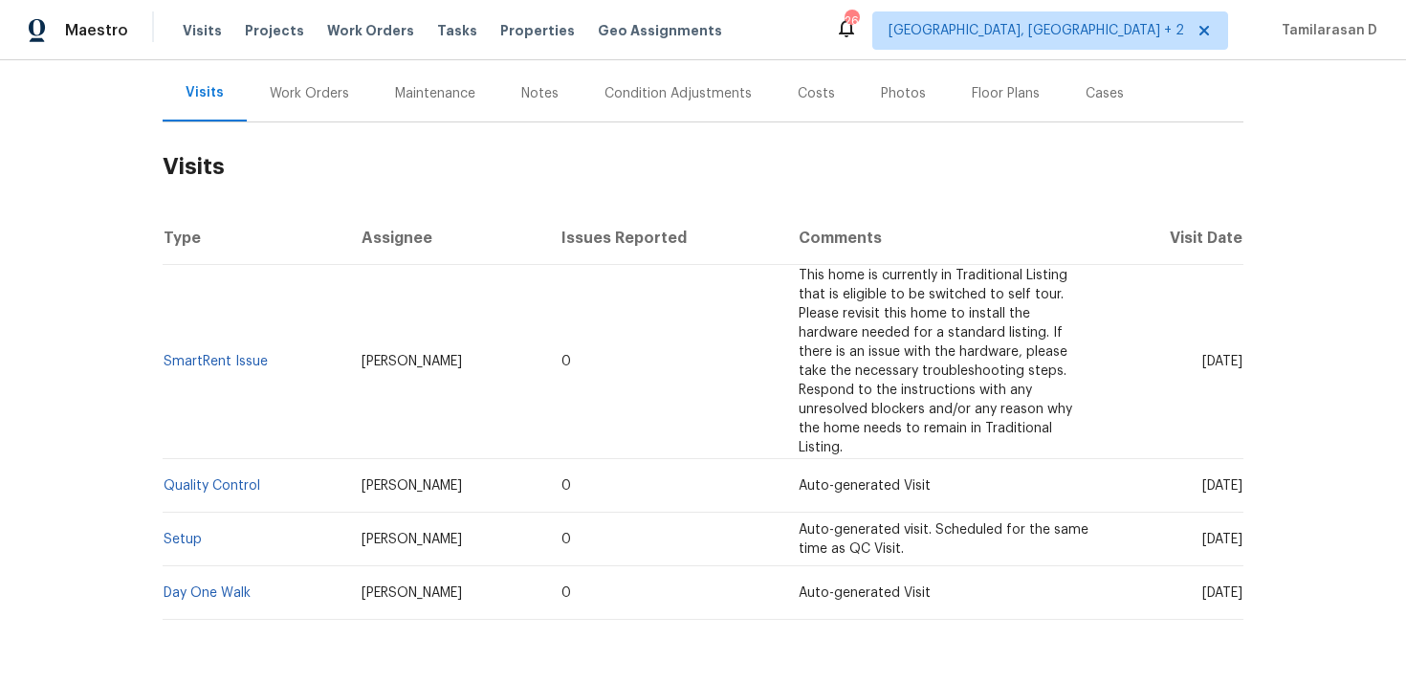
click at [271, 101] on div "Work Orders" at bounding box center [309, 93] width 79 height 19
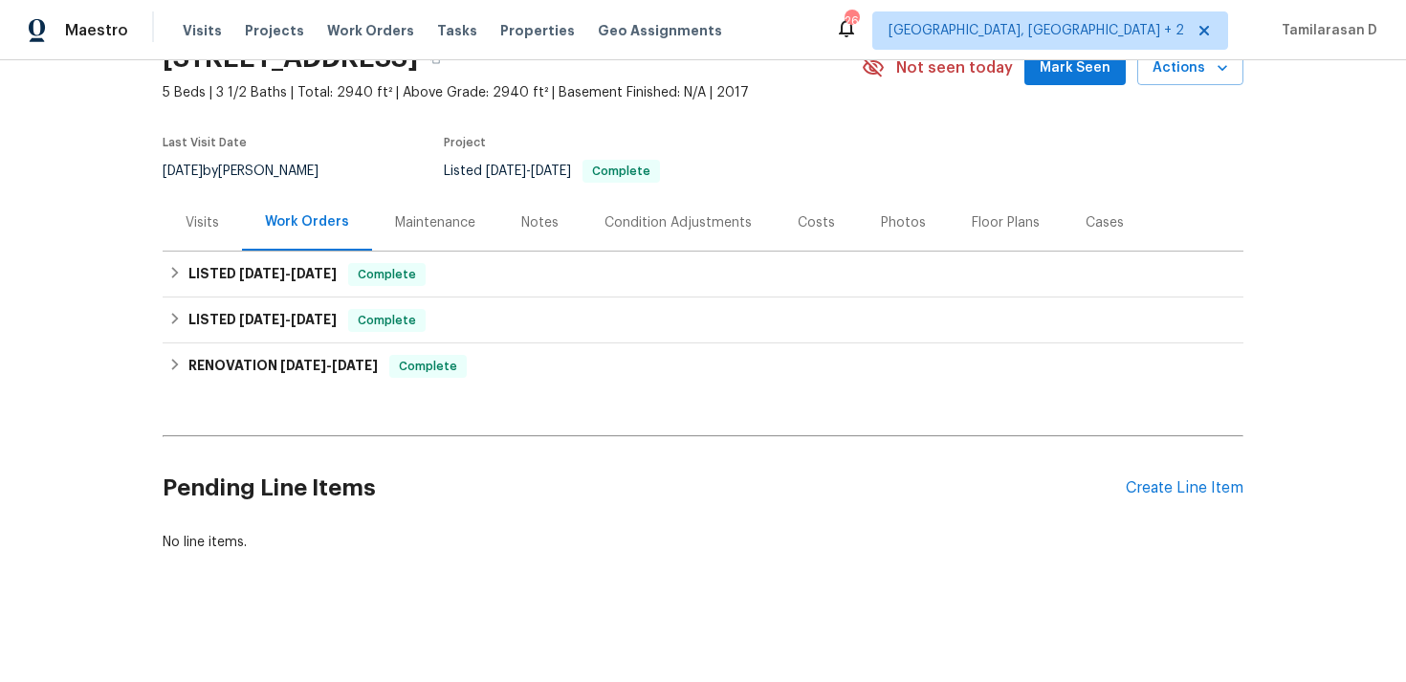
scroll to position [96, 0]
click at [1157, 492] on div "Create Line Item" at bounding box center [1184, 488] width 118 height 18
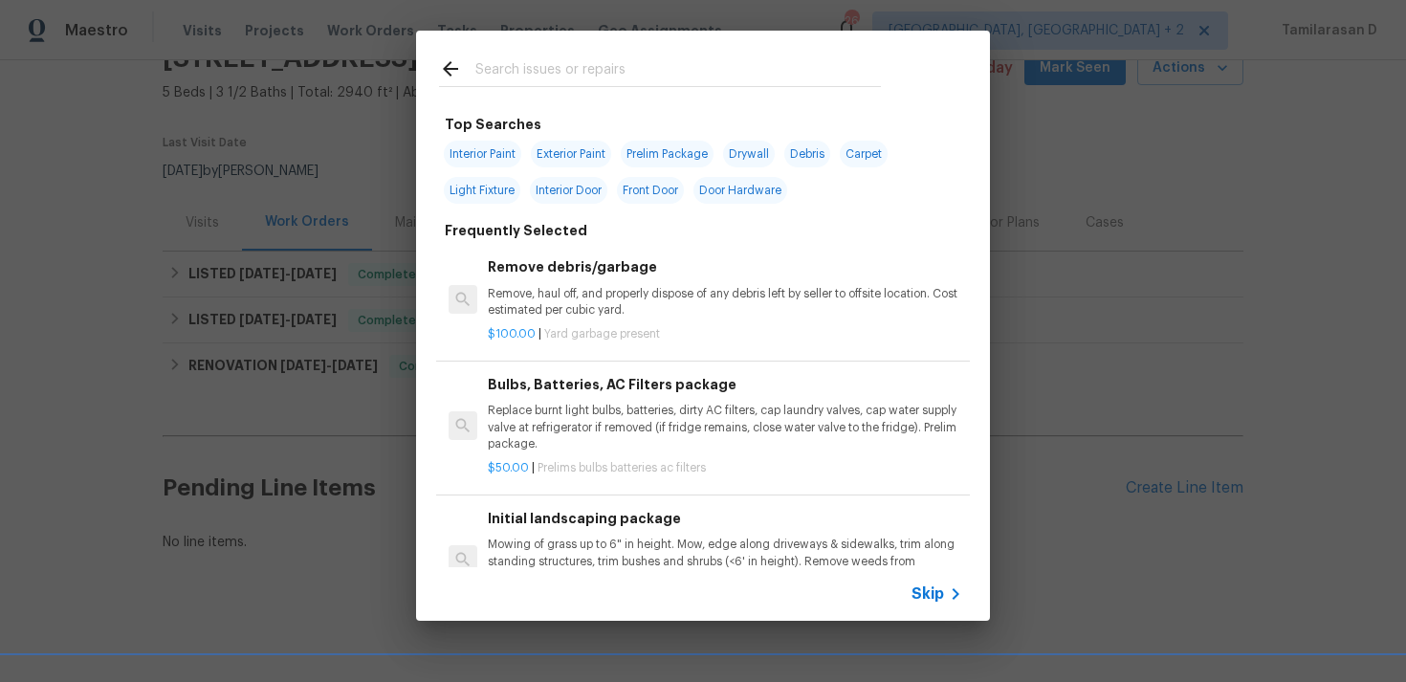
click at [929, 595] on span "Skip" at bounding box center [927, 593] width 33 height 19
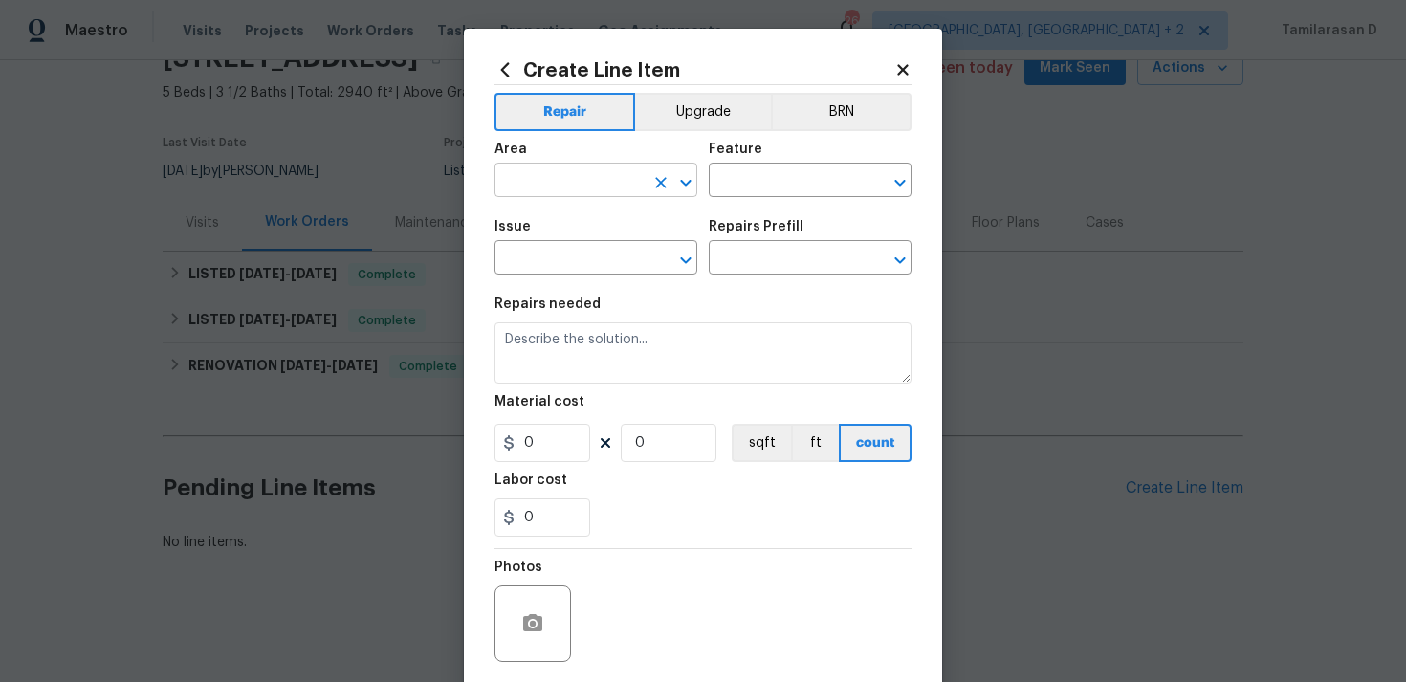
click at [536, 186] on input "text" at bounding box center [568, 182] width 149 height 30
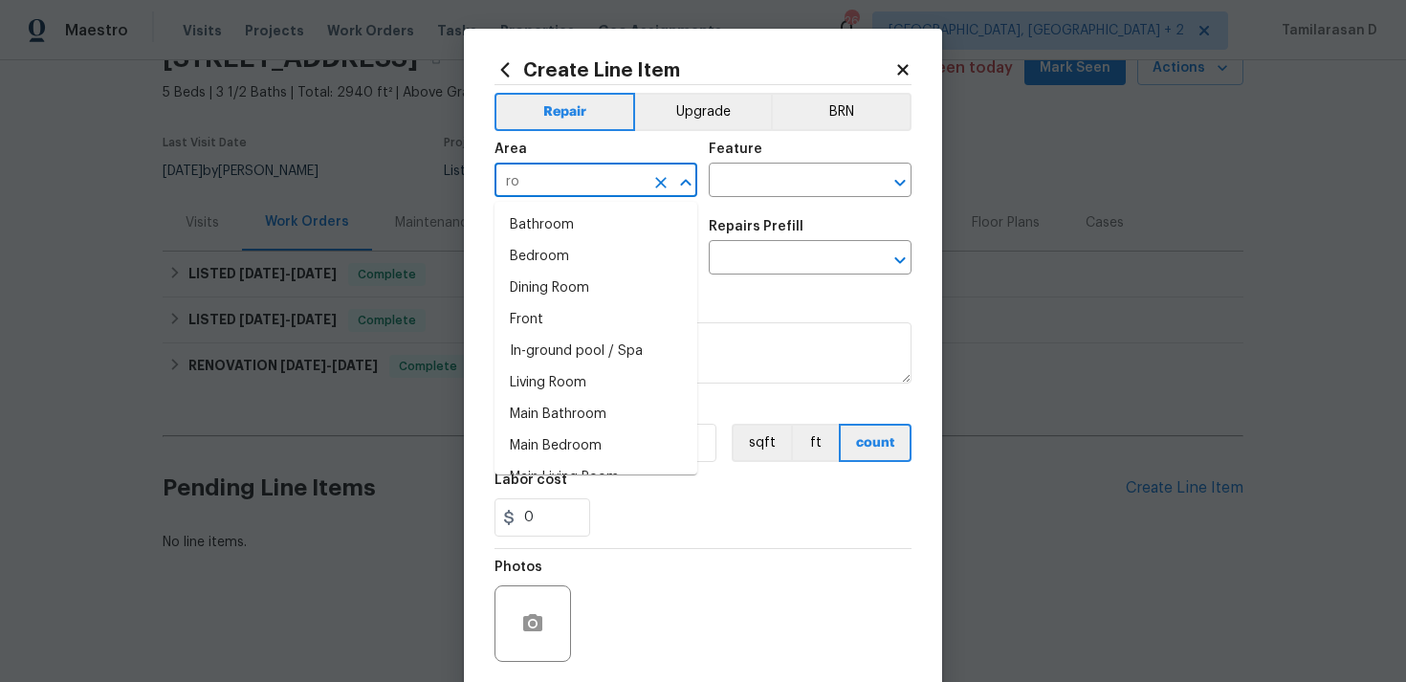
type input "roo"
type input "f"
click at [565, 437] on li "Roof" at bounding box center [595, 446] width 203 height 32
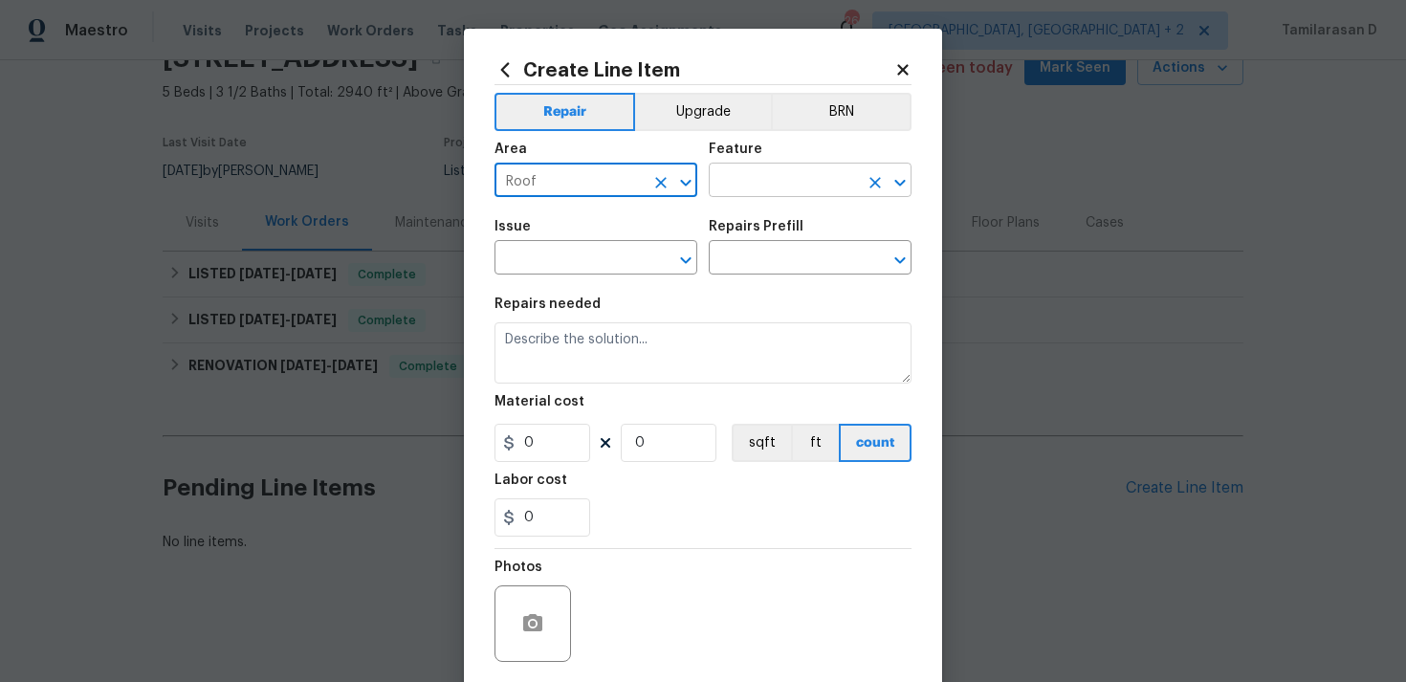
type input "Roof"
click at [748, 184] on input "text" at bounding box center [783, 182] width 149 height 30
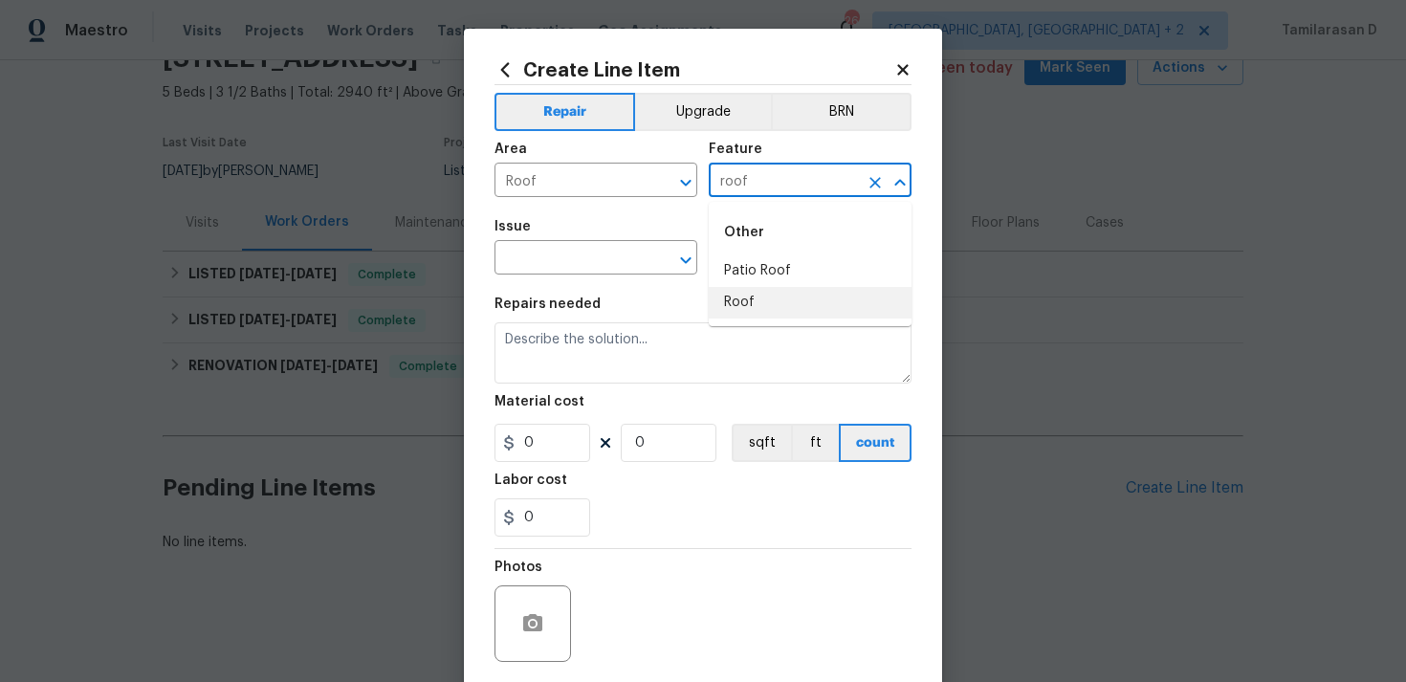
click at [746, 294] on li "Roof" at bounding box center [810, 303] width 203 height 32
type input "Roof"
click at [572, 252] on input "text" at bounding box center [568, 260] width 149 height 30
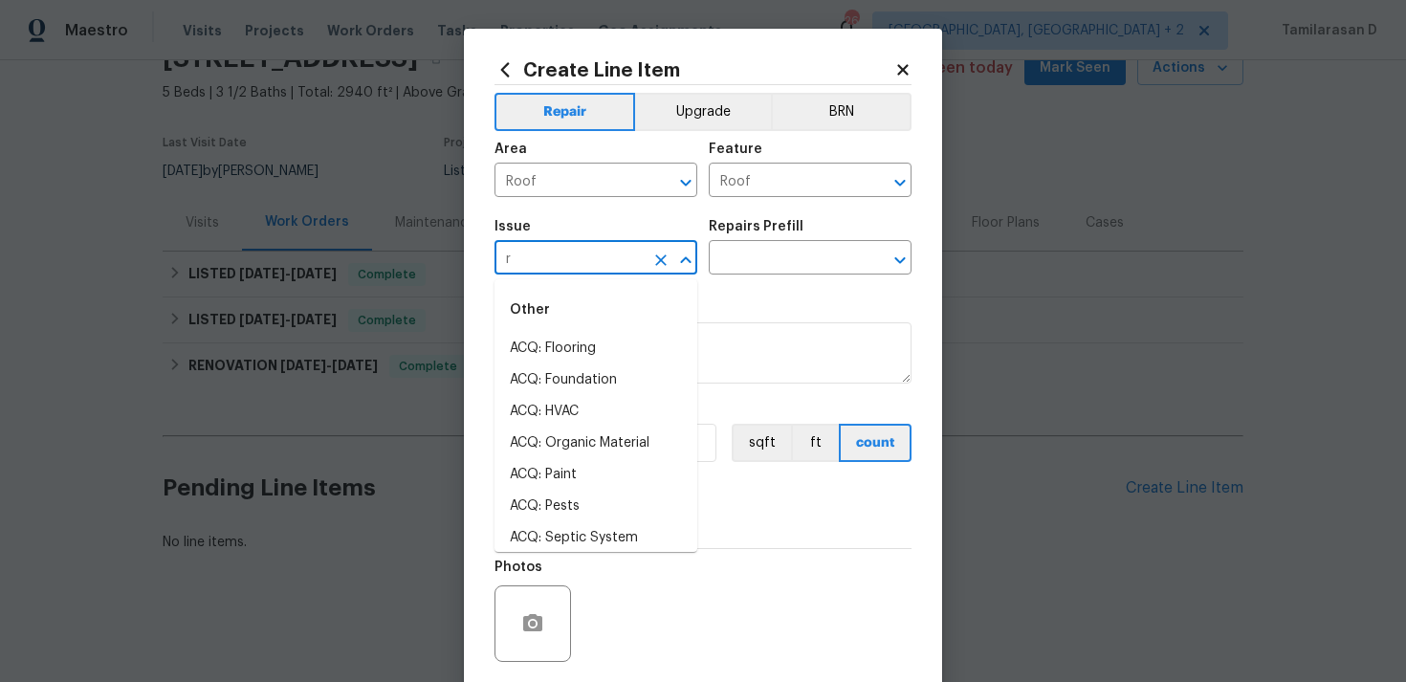
type input "ro"
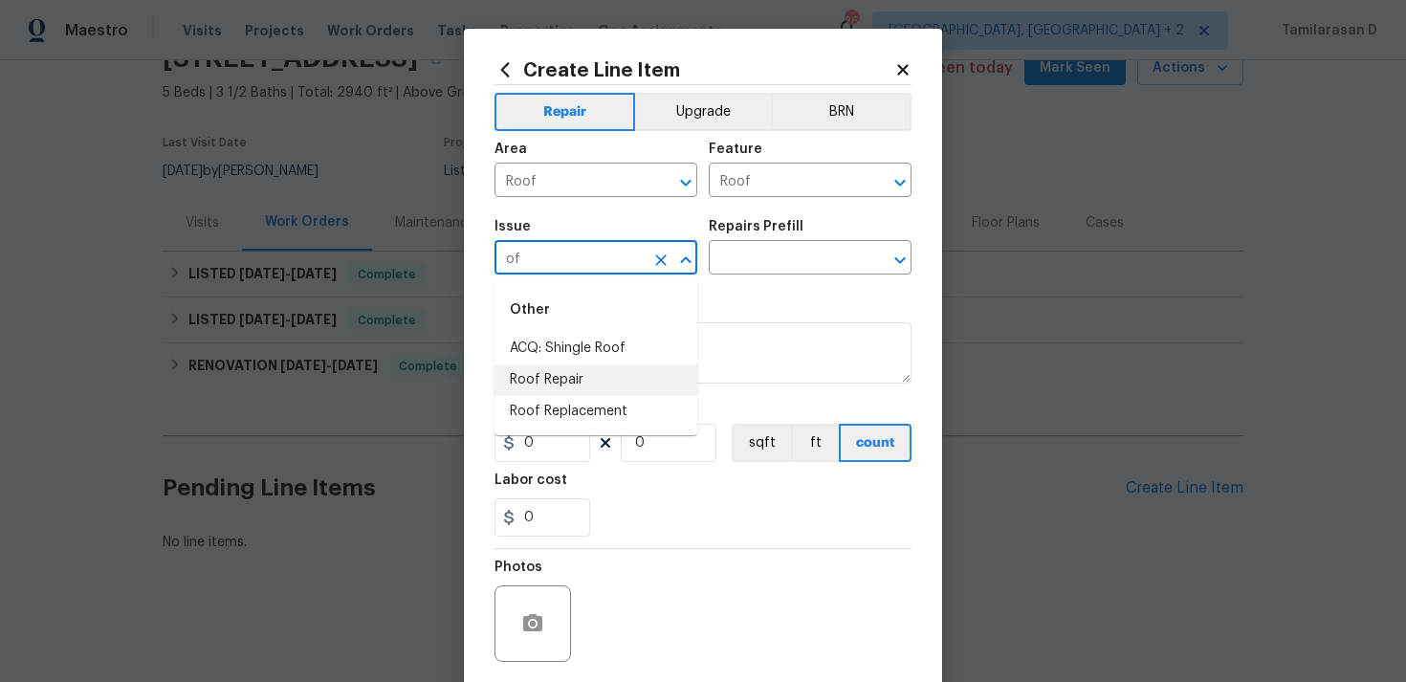
click at [578, 382] on li "Roof Repair" at bounding box center [595, 380] width 203 height 32
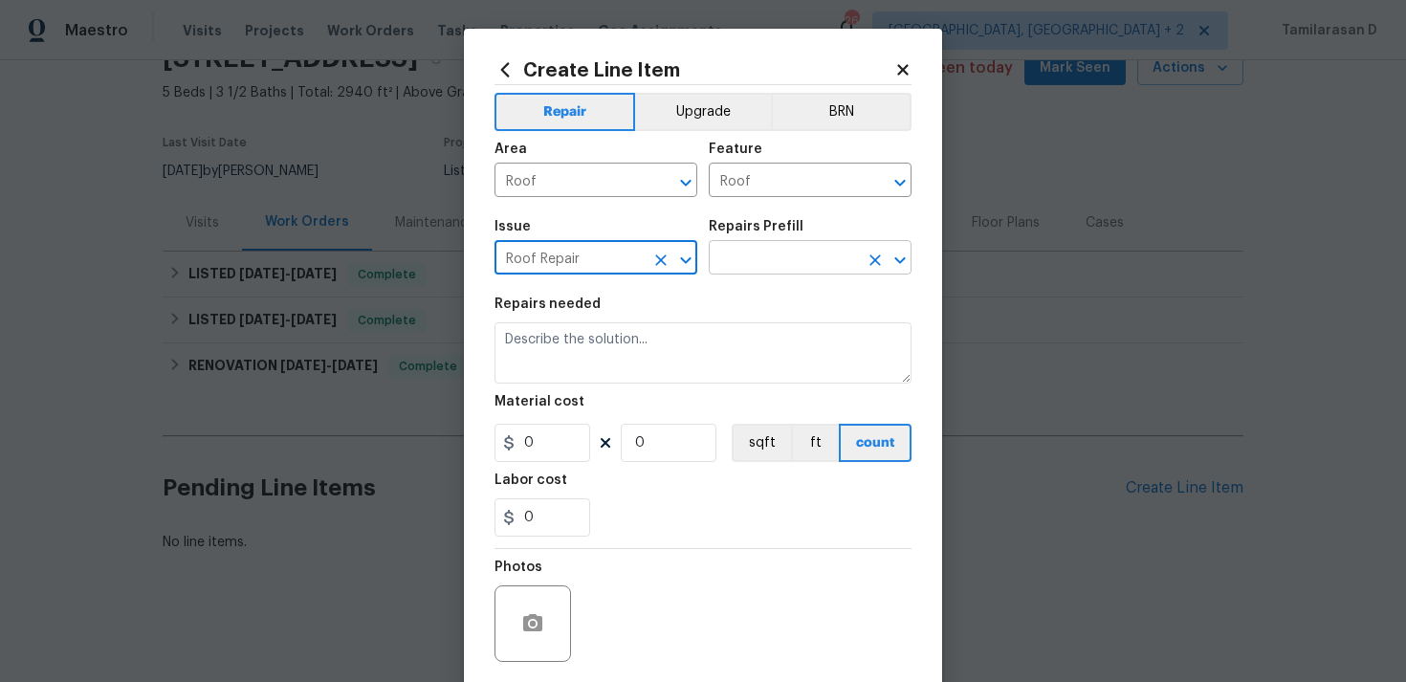
type input "Roof Repair"
click at [744, 262] on input "text" at bounding box center [783, 260] width 149 height 30
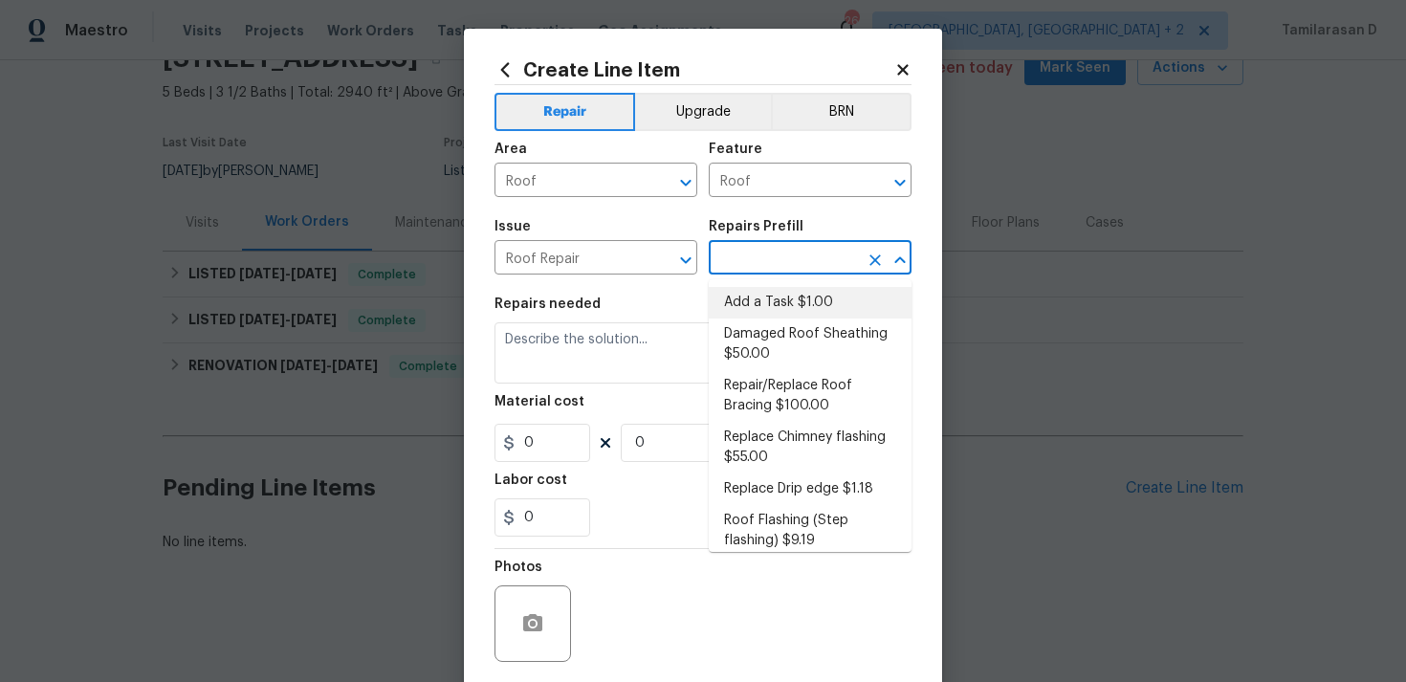
click at [755, 300] on li "Add a Task $1.00" at bounding box center [810, 303] width 203 height 32
type input "[PERSON_NAME] and Trim"
type input "Add a Task $1.00"
type textarea "HPM to detail"
type input "1"
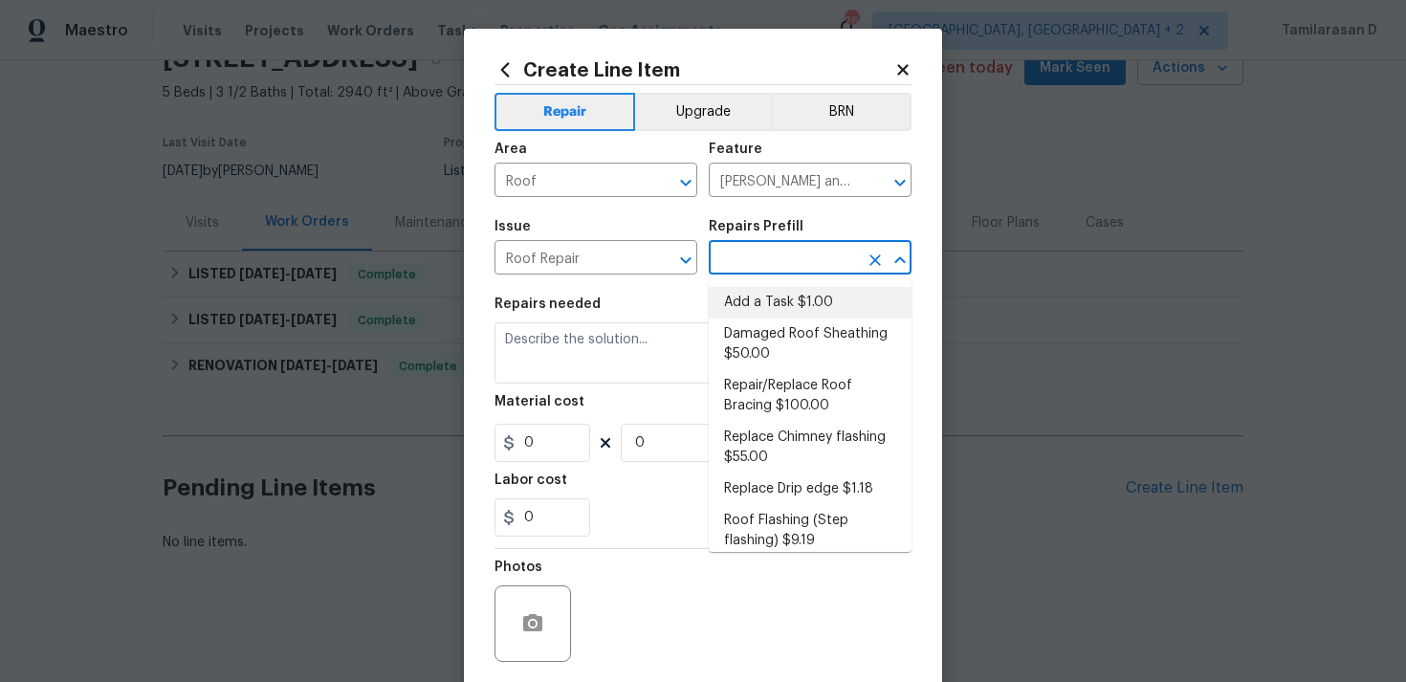
type input "1"
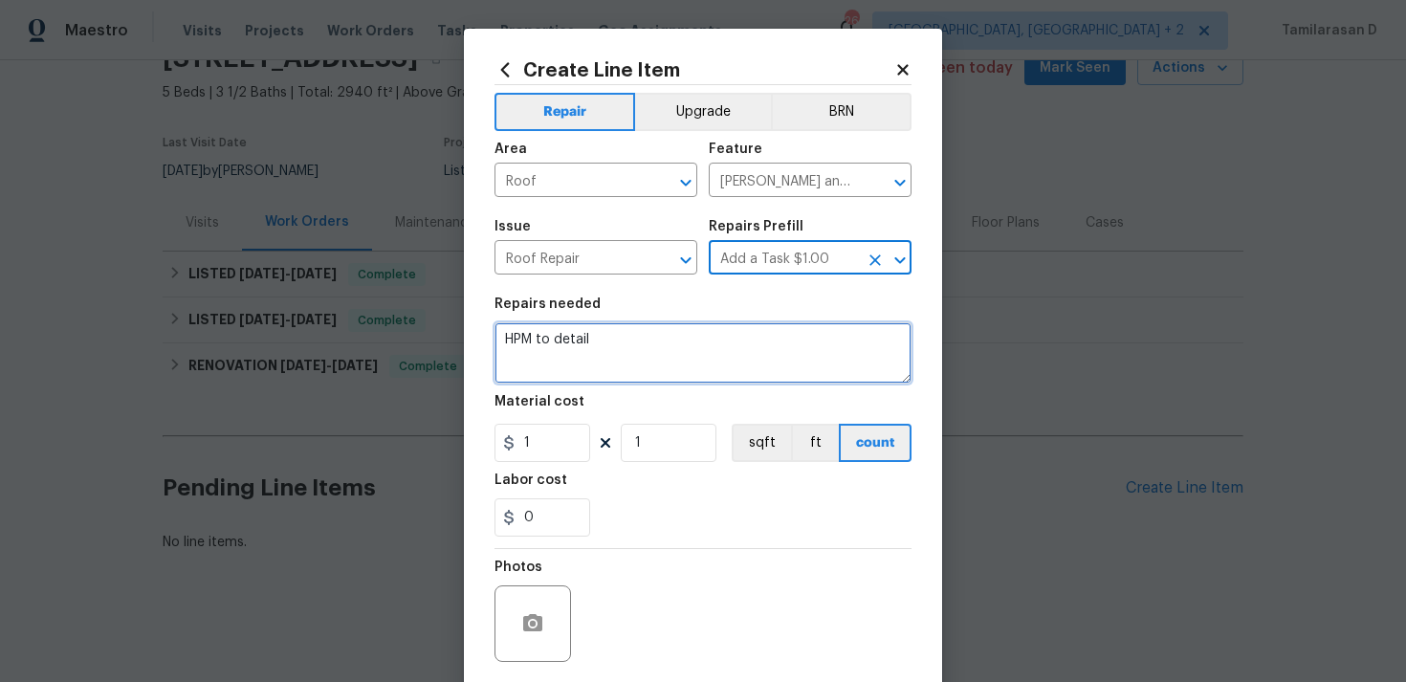
click at [566, 349] on textarea "HPM to detail" at bounding box center [702, 352] width 417 height 61
paste textarea "Feedback received that there is a water stain on the ceiling in the 2nd floor f…"
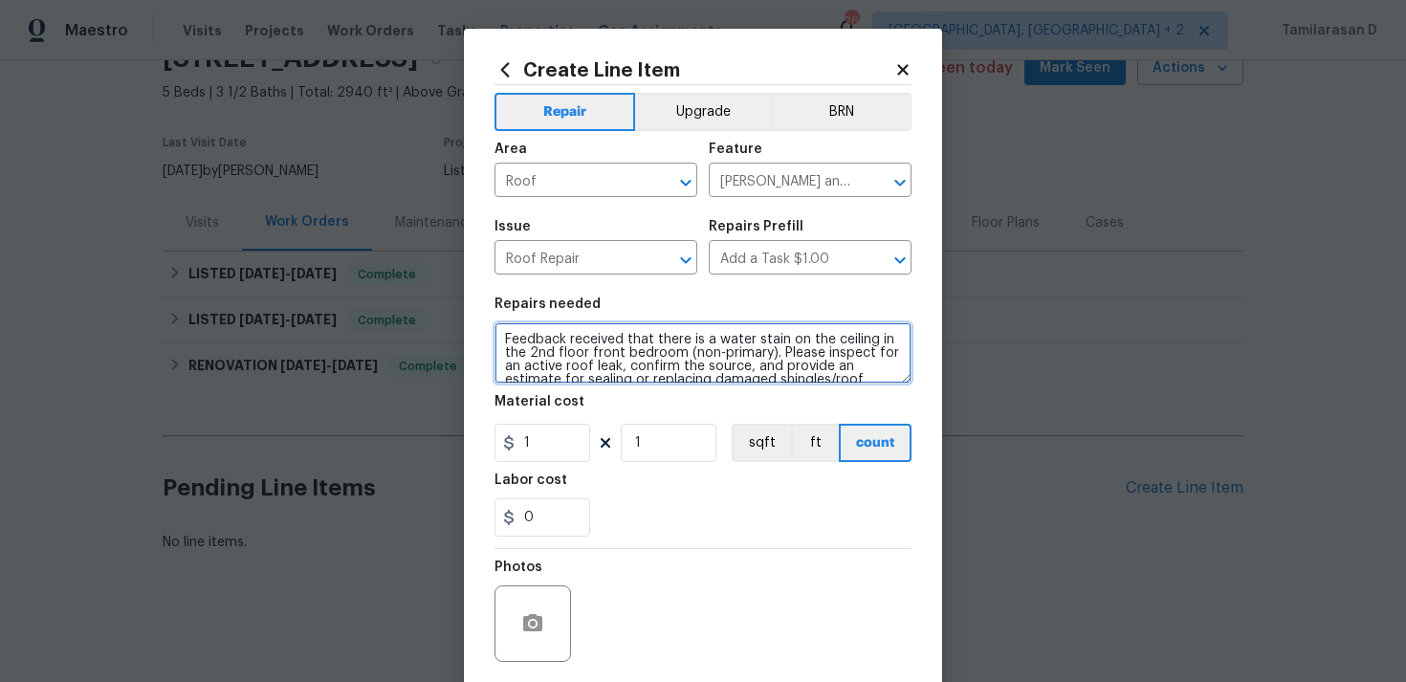
scroll to position [17, 0]
type textarea "Feedback received that there is a water stain on the ceiling in the 2nd floor f…"
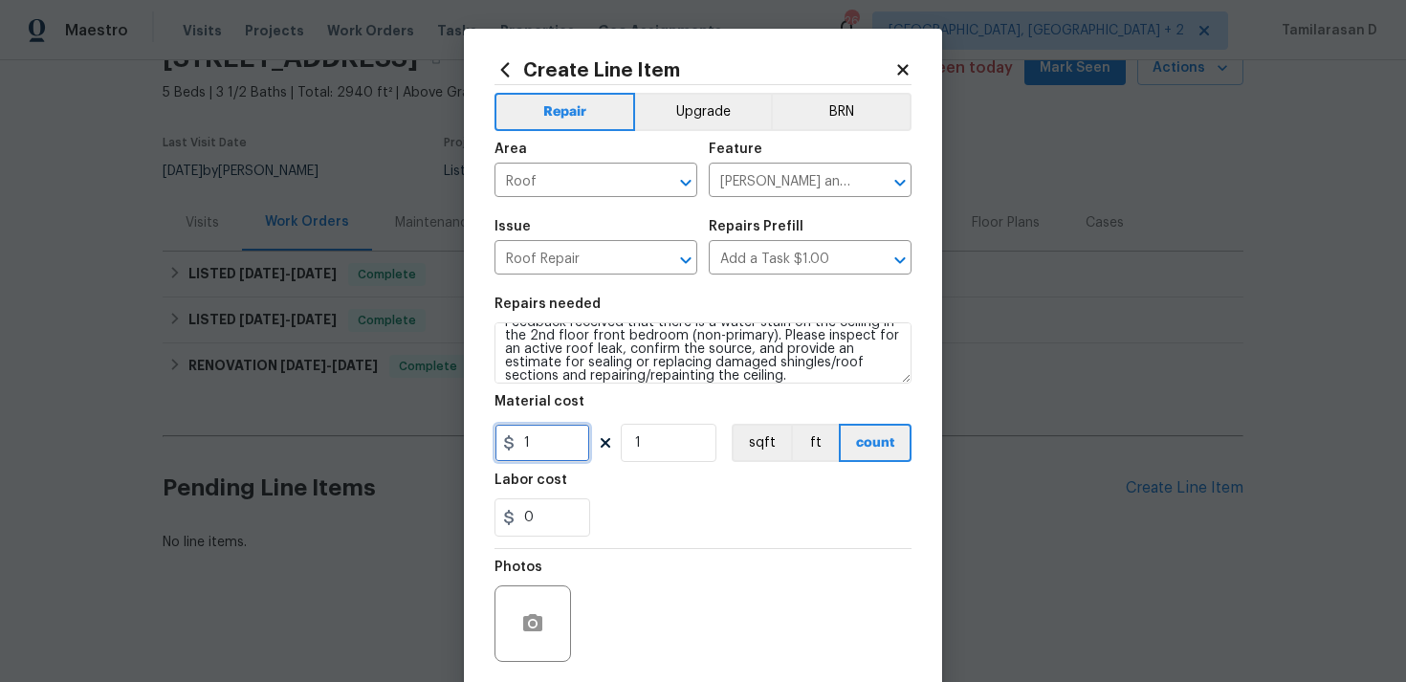
click at [554, 443] on input "1" at bounding box center [542, 443] width 96 height 38
type input "50"
click at [649, 525] on div "0" at bounding box center [702, 517] width 417 height 38
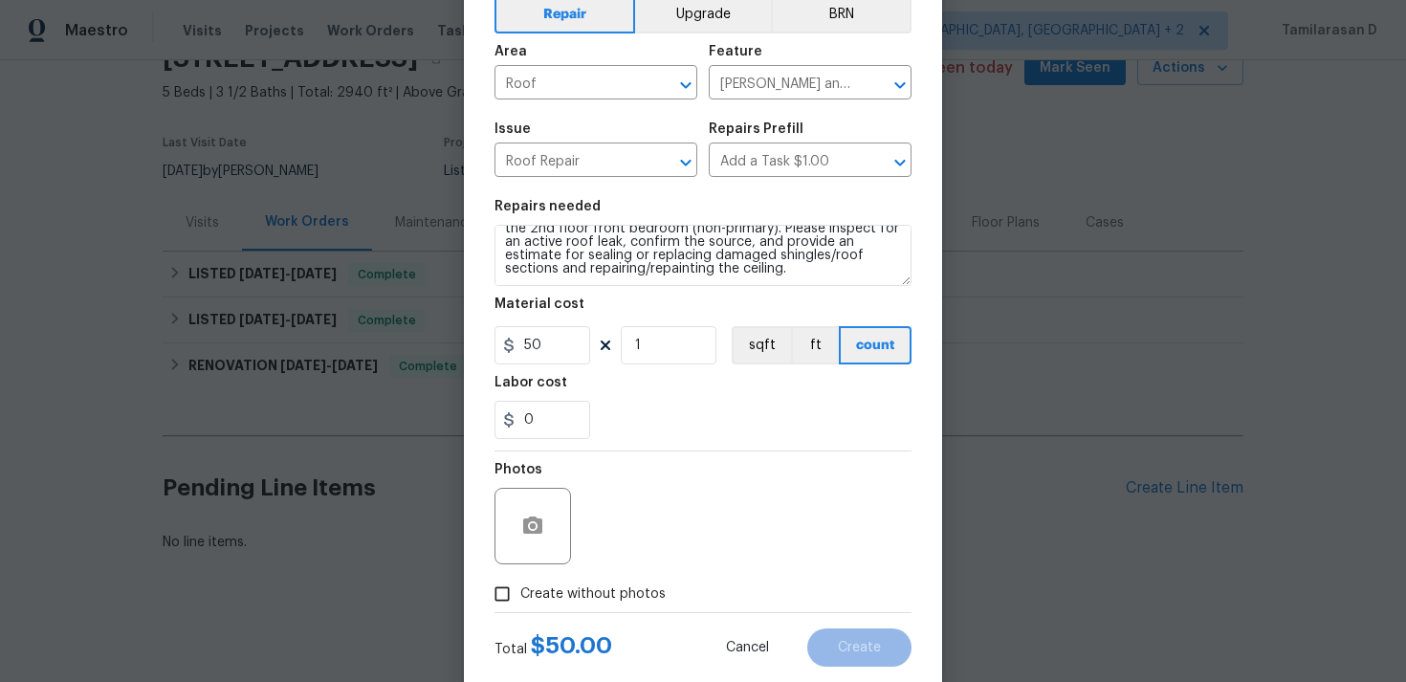
scroll to position [142, 0]
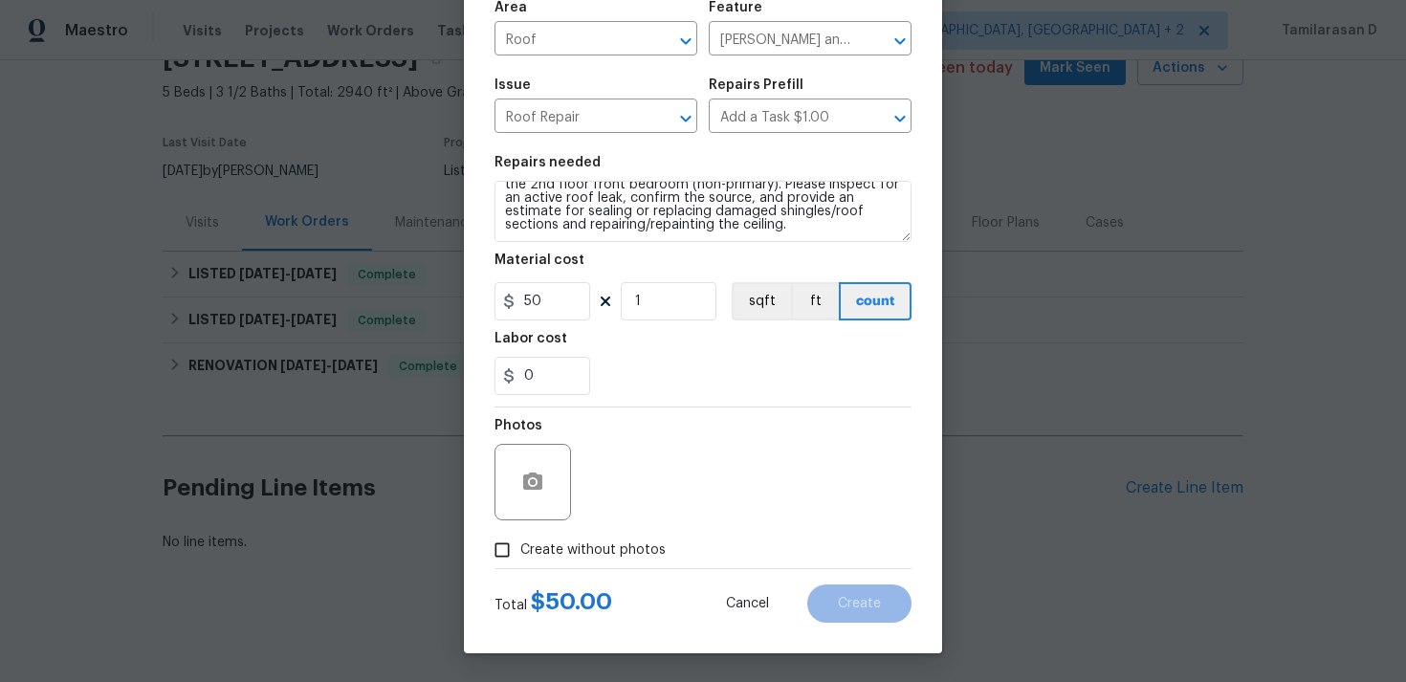
click at [495, 536] on input "Create without photos" at bounding box center [502, 550] width 36 height 36
checkbox input "true"
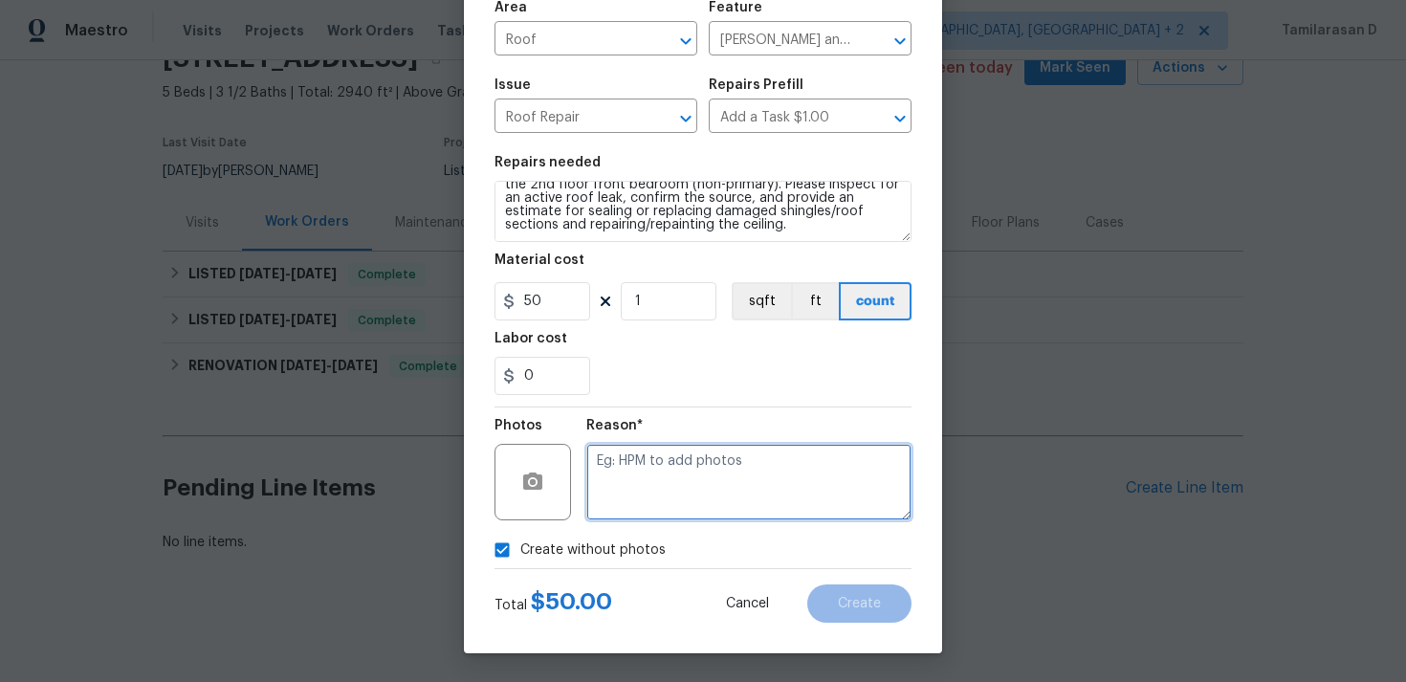
click at [684, 493] on textarea at bounding box center [748, 482] width 325 height 76
type textarea "N/A"
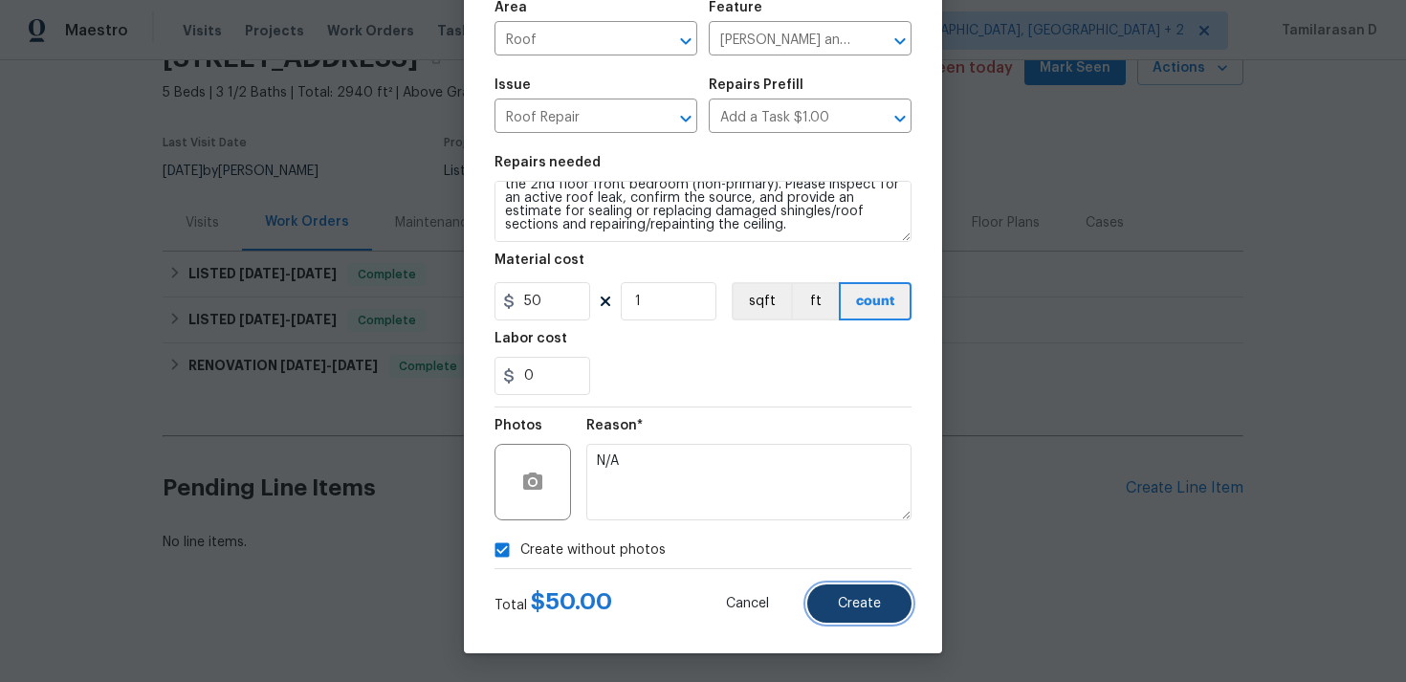
click at [850, 613] on button "Create" at bounding box center [859, 603] width 104 height 38
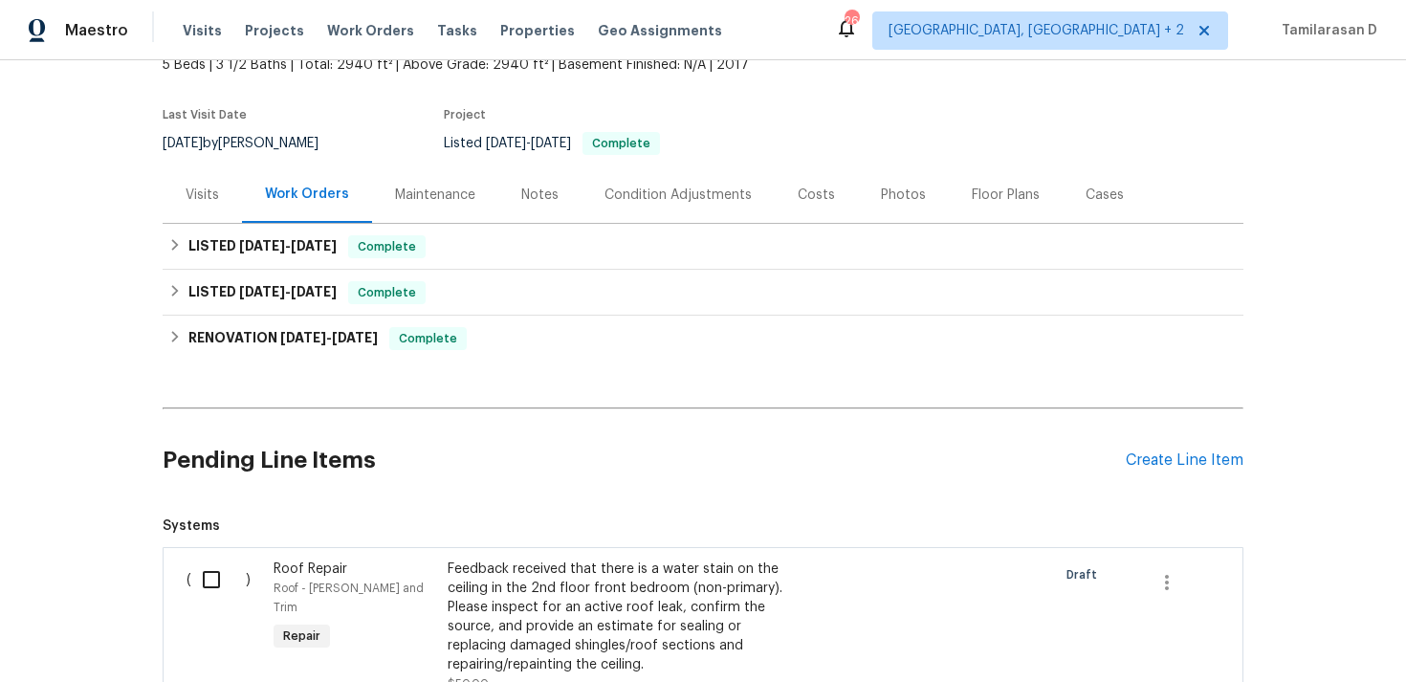
scroll to position [193, 0]
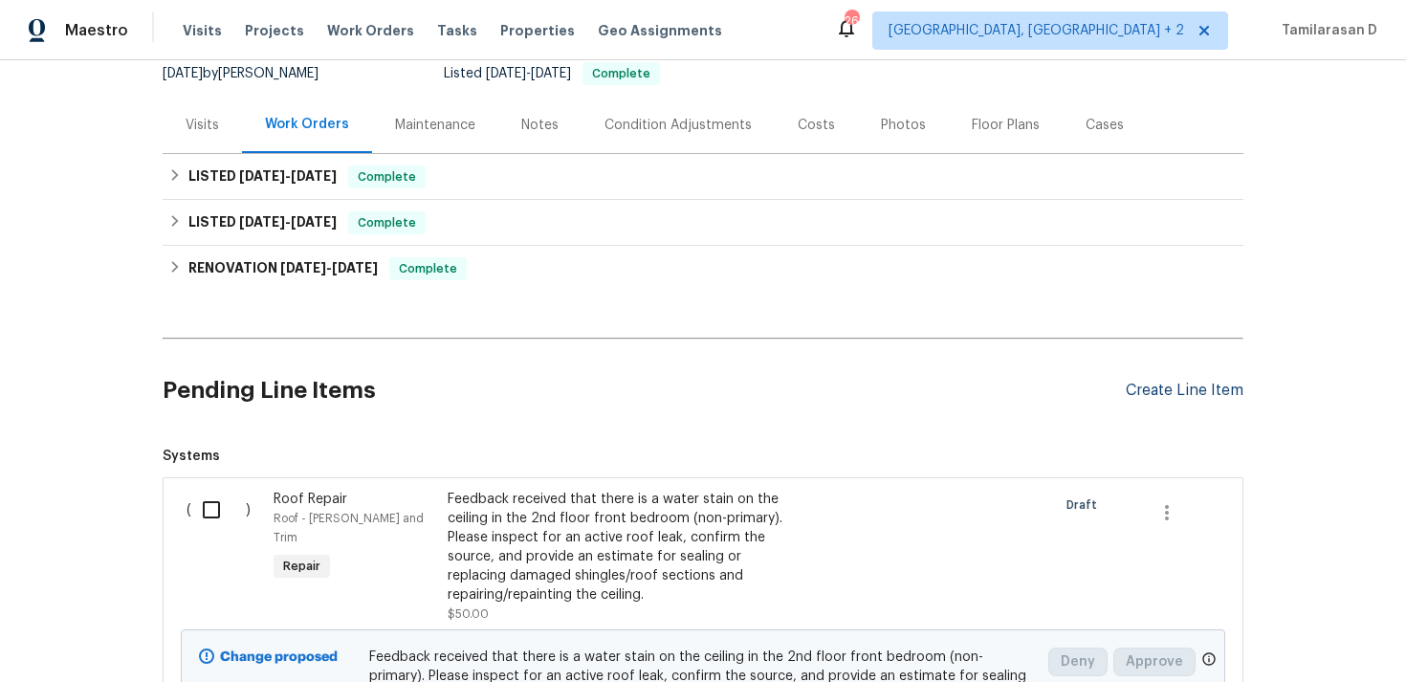
click at [1141, 392] on div "Create Line Item" at bounding box center [1184, 391] width 118 height 18
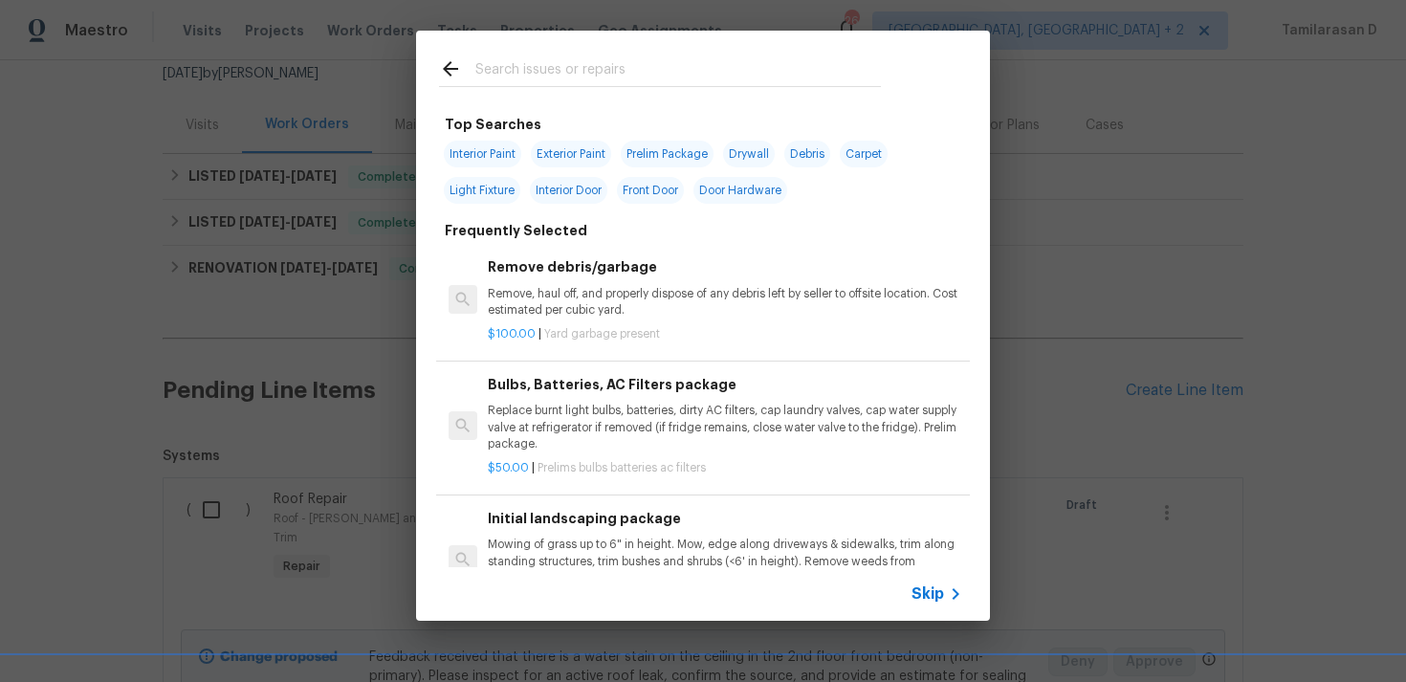
click at [927, 588] on span "Skip" at bounding box center [927, 593] width 33 height 19
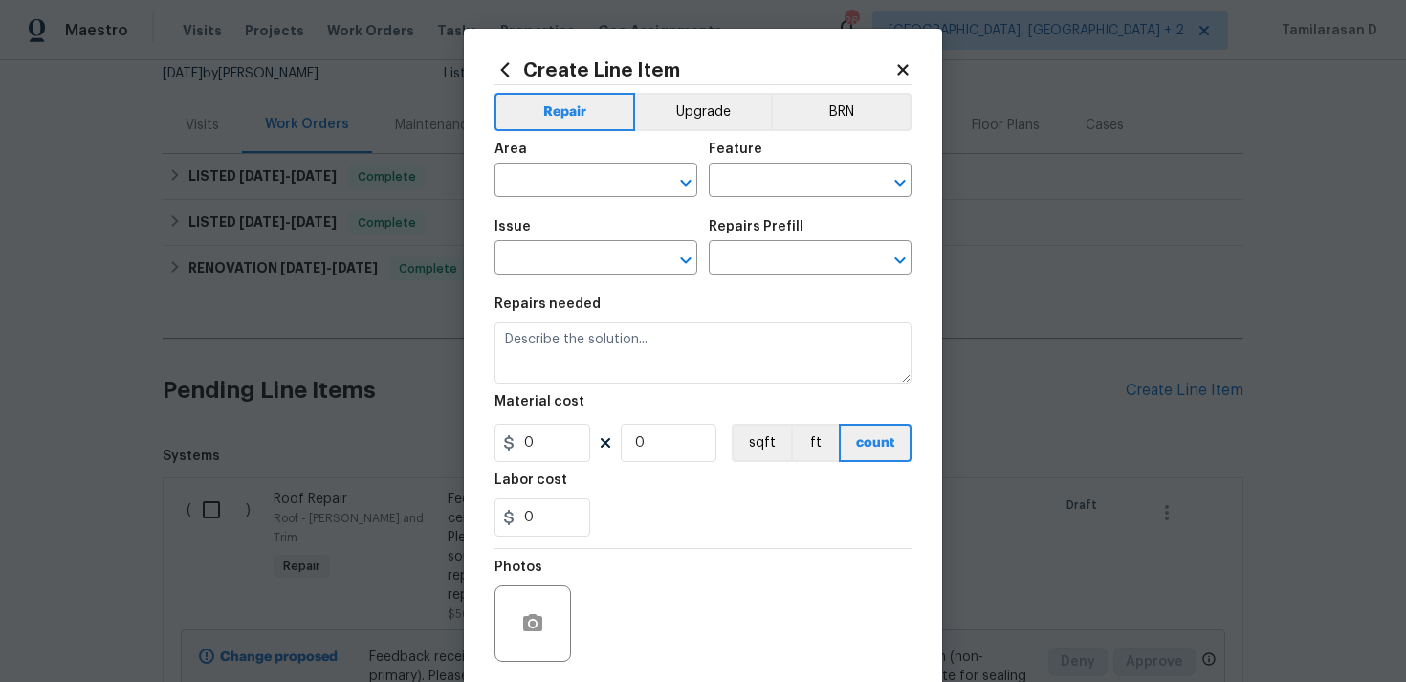
click at [617, 202] on span "Area ​" at bounding box center [595, 169] width 203 height 77
click at [601, 189] on input "text" at bounding box center [568, 182] width 149 height 30
click at [623, 274] on ul "Interior Addition Interior Overall" at bounding box center [595, 241] width 203 height 78
click at [629, 247] on li "Interior Overall" at bounding box center [595, 257] width 203 height 32
type input "Interior Overall"
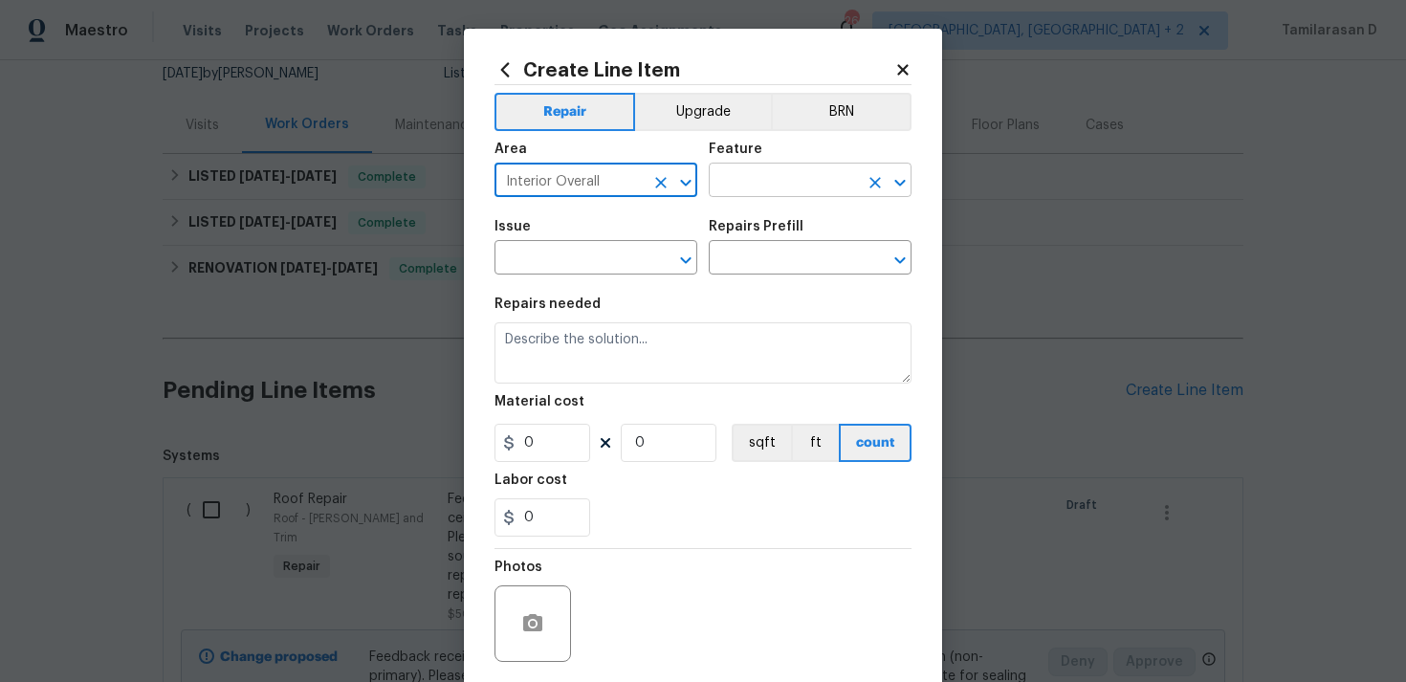
click at [758, 172] on input "text" at bounding box center [783, 182] width 149 height 30
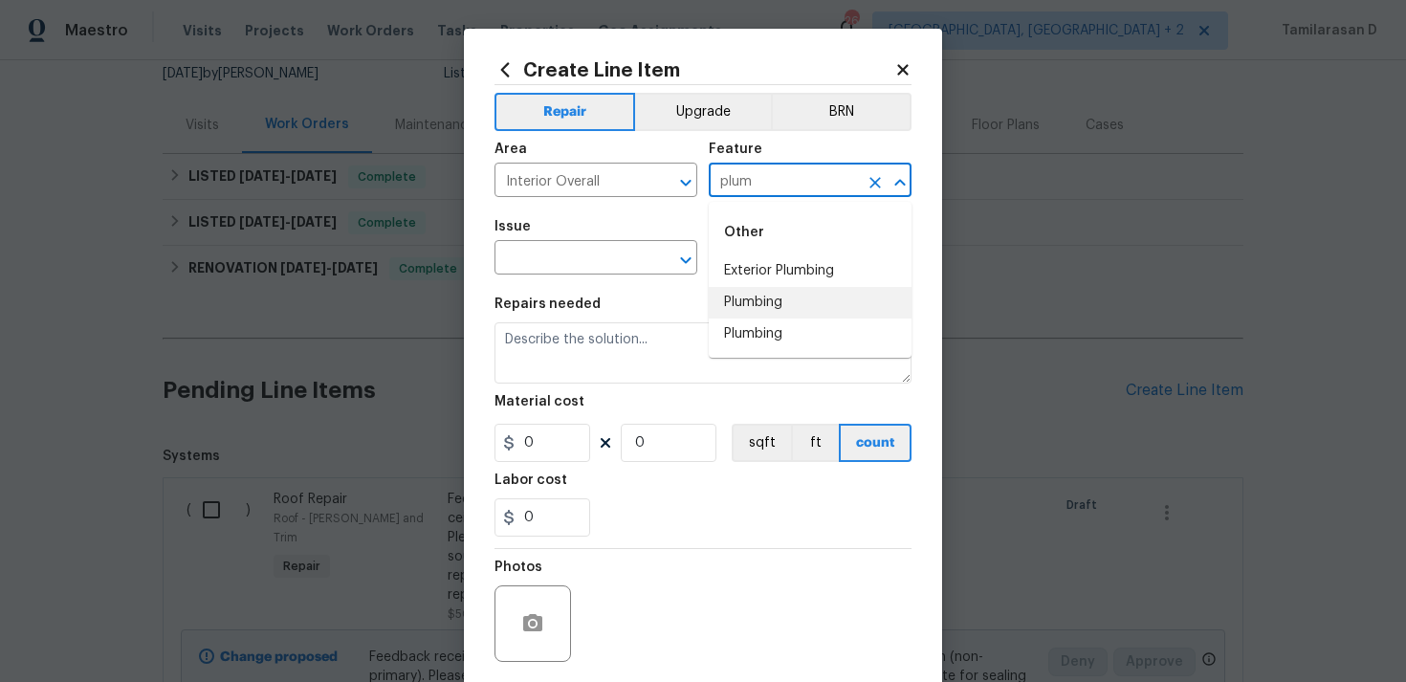
click at [756, 302] on li "Plumbing" at bounding box center [810, 303] width 203 height 32
type input "Plumbing"
click at [599, 255] on input "text" at bounding box center [568, 260] width 149 height 30
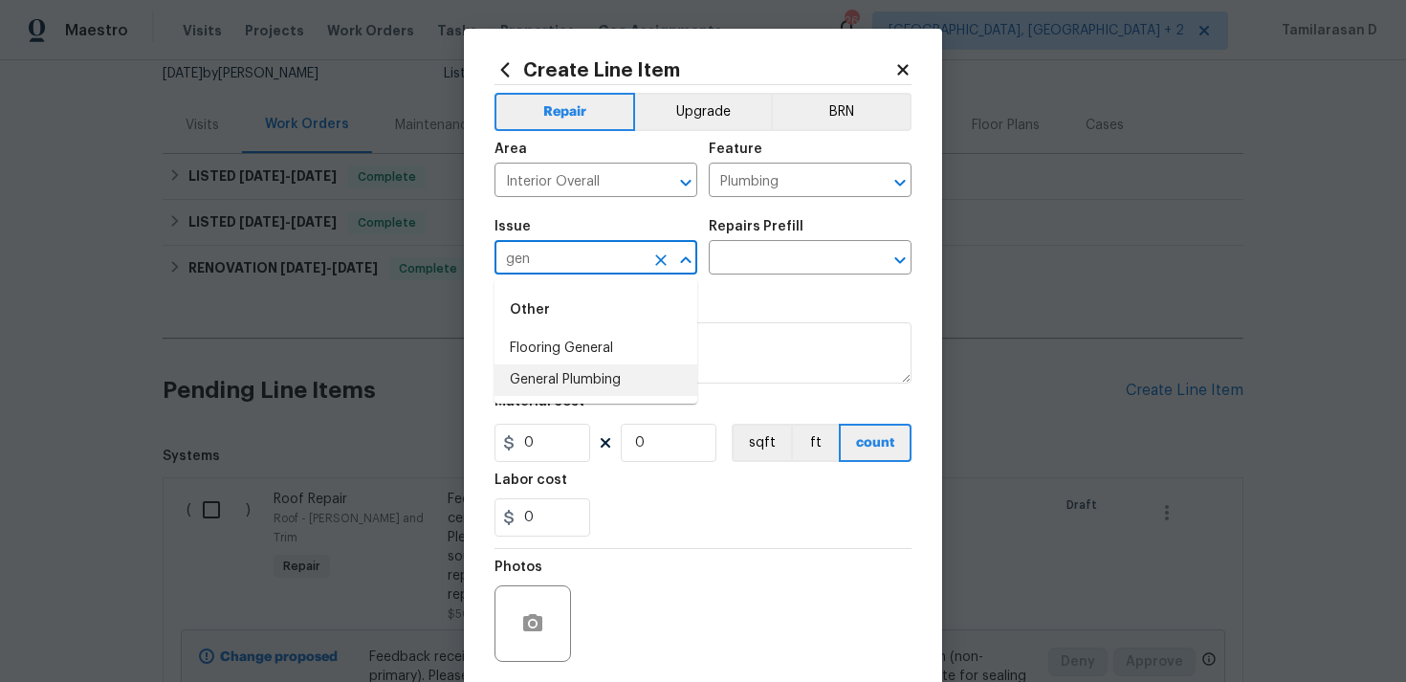
click at [598, 380] on li "General Plumbing" at bounding box center [595, 380] width 203 height 32
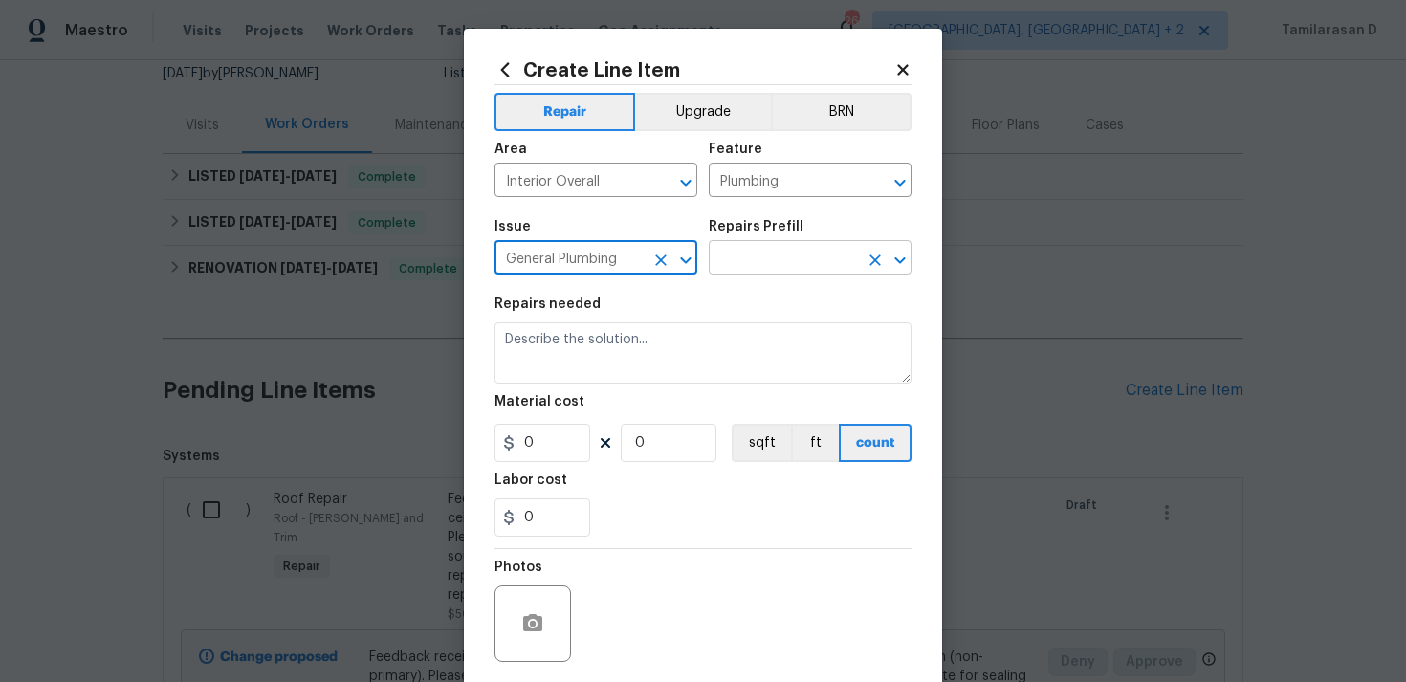
type input "General Plumbing"
click at [759, 245] on input "text" at bounding box center [783, 260] width 149 height 30
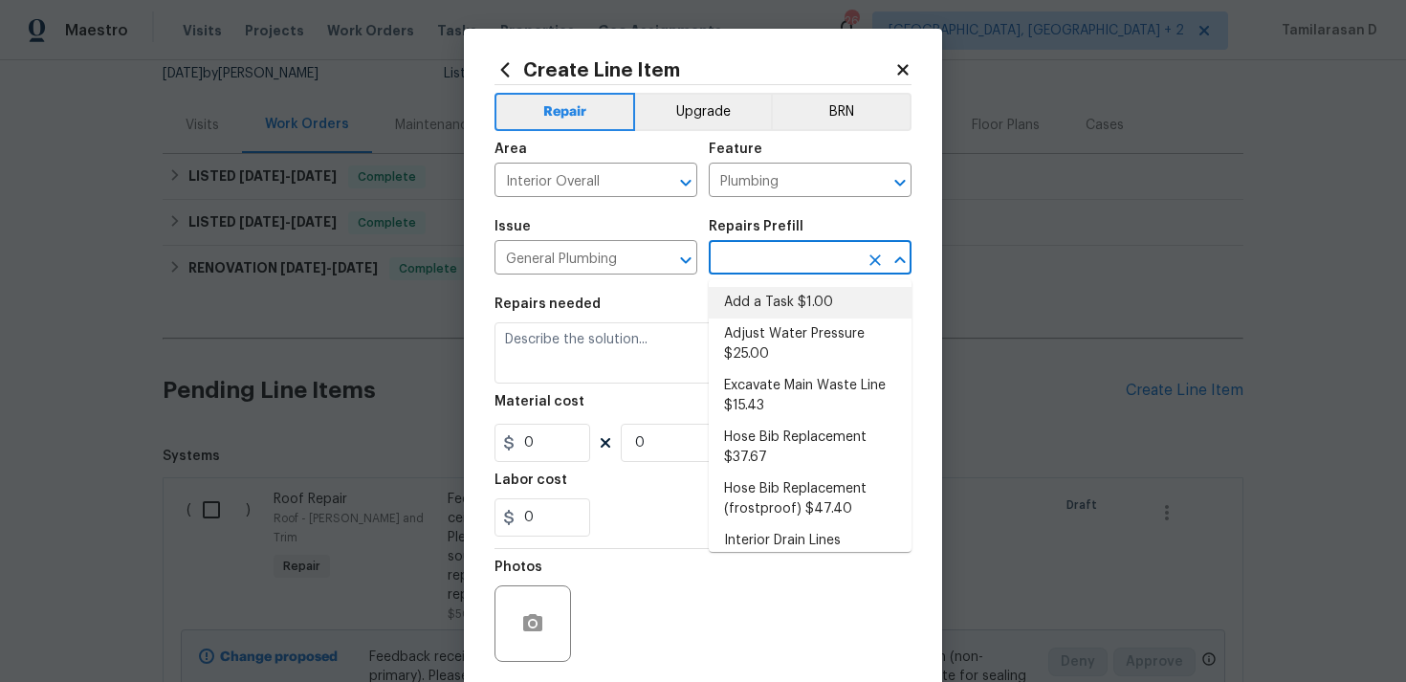
click at [755, 292] on li "Add a Task $1.00" at bounding box center [810, 303] width 203 height 32
type input "Add a Task $1.00"
type textarea "HPM to detail"
type input "1"
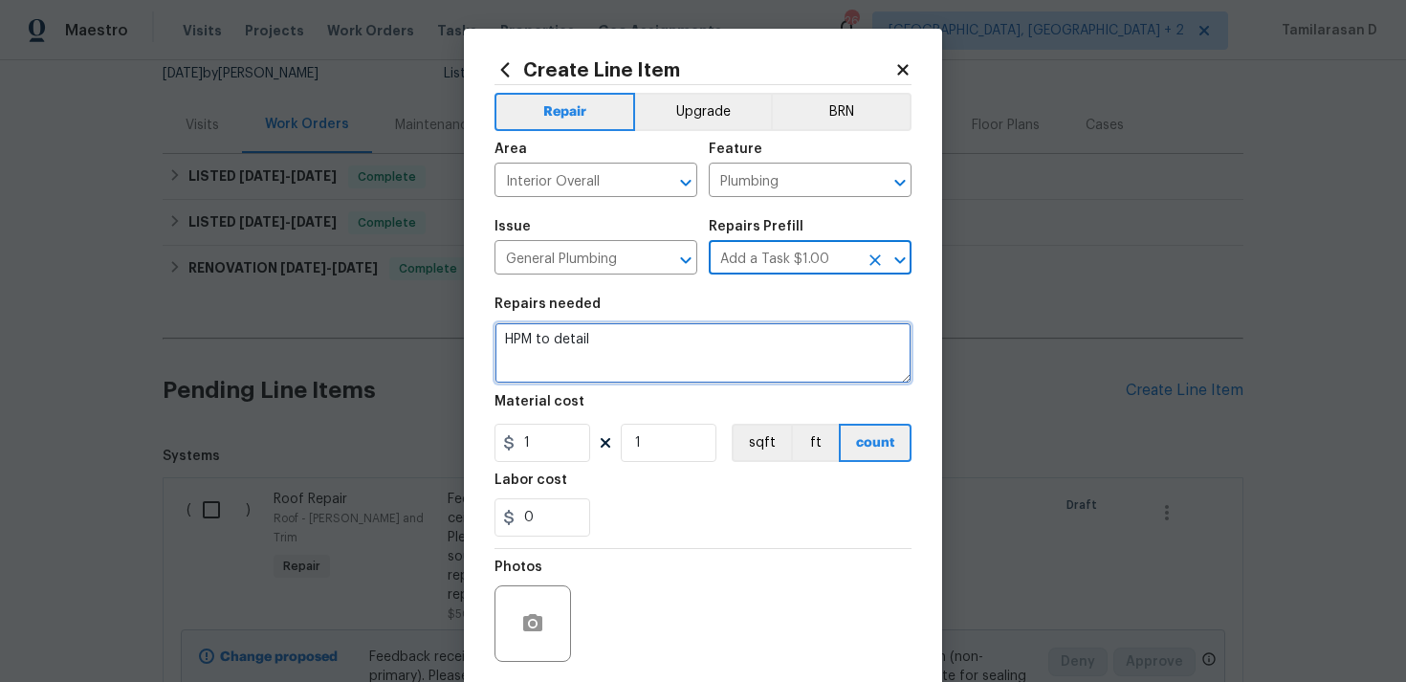
click at [598, 351] on textarea "HPM to detail" at bounding box center [702, 352] width 417 height 61
paste textarea "The linoleum in the 2nd floor bathrooms is loose and buckling. Please inspect t…"
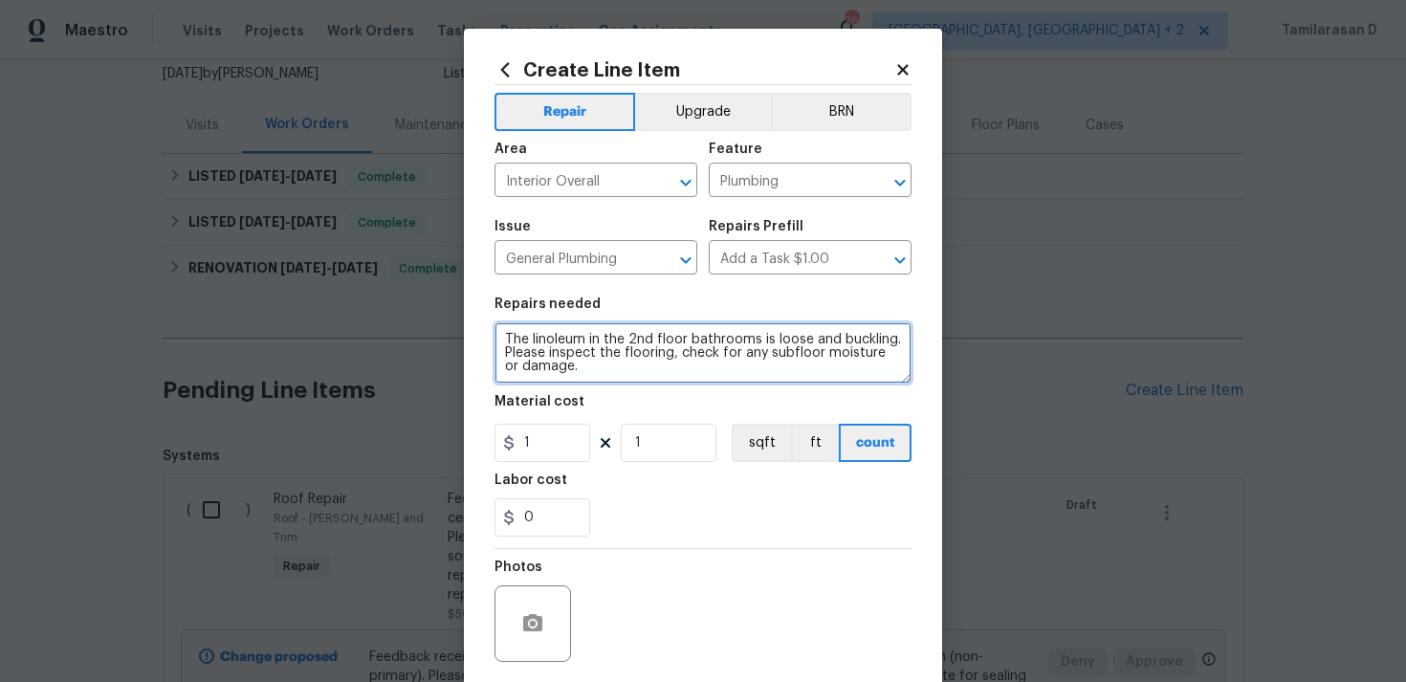
type textarea "The linoleum in the 2nd floor bathrooms is loose and buckling. Please inspect t…"
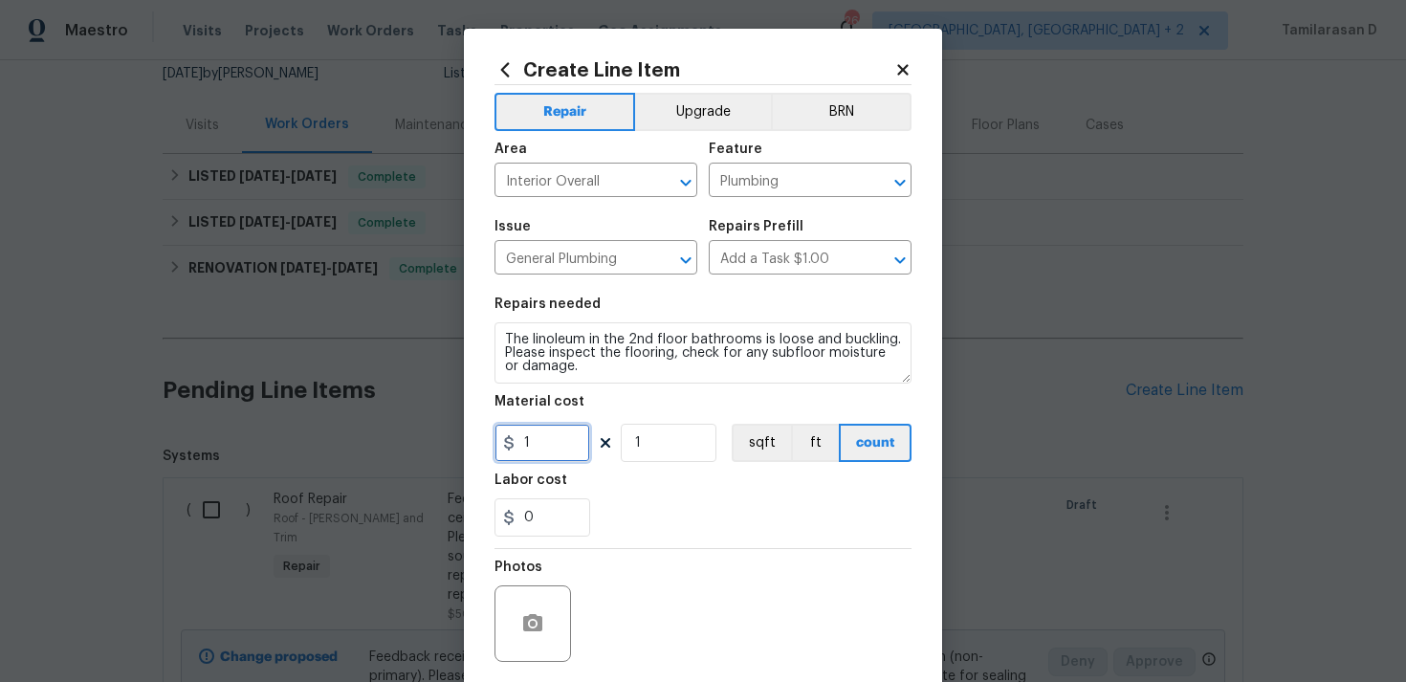
click at [566, 430] on input "1" at bounding box center [542, 443] width 96 height 38
type input "25"
click at [681, 515] on div "0" at bounding box center [702, 517] width 417 height 38
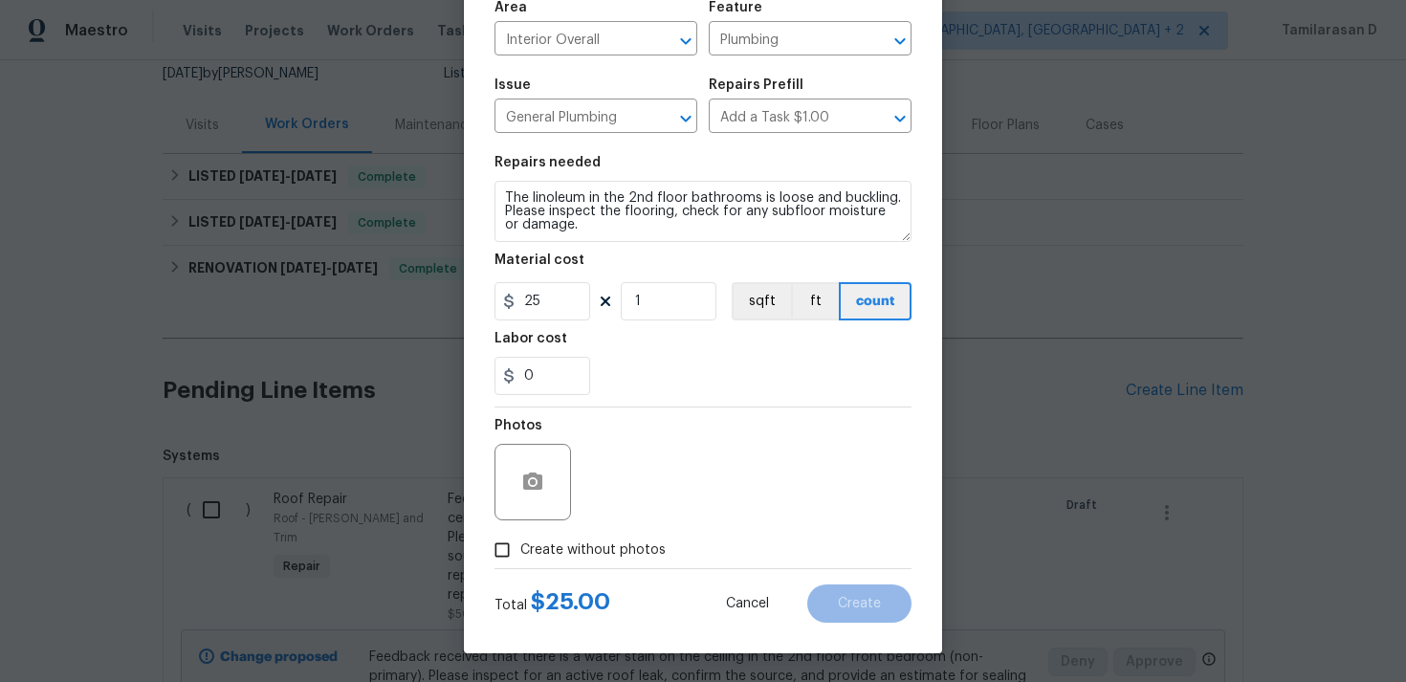
click at [550, 522] on div "Photos" at bounding box center [534, 469] width 80 height 124
click at [538, 542] on span "Create without photos" at bounding box center [592, 550] width 145 height 20
click at [520, 542] on input "Create without photos" at bounding box center [502, 550] width 36 height 36
checkbox input "true"
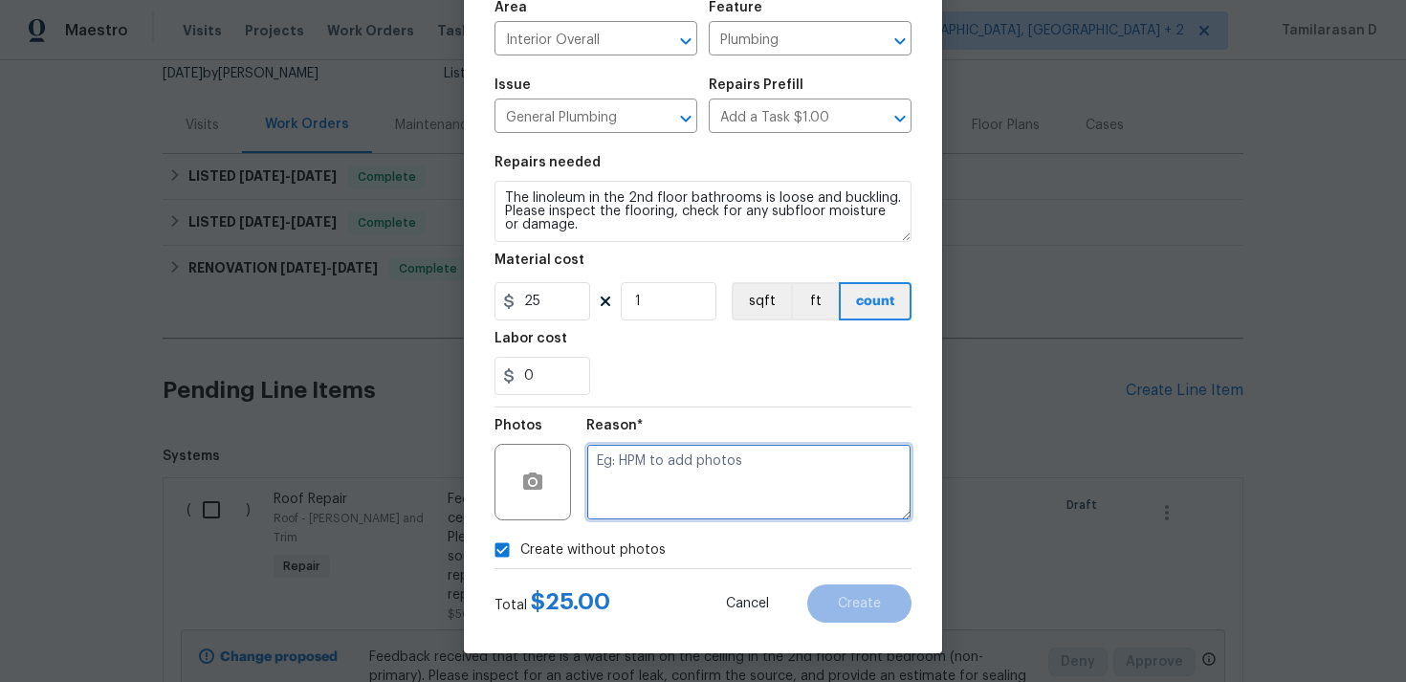
click at [644, 500] on textarea at bounding box center [748, 482] width 325 height 76
type textarea "N/A"
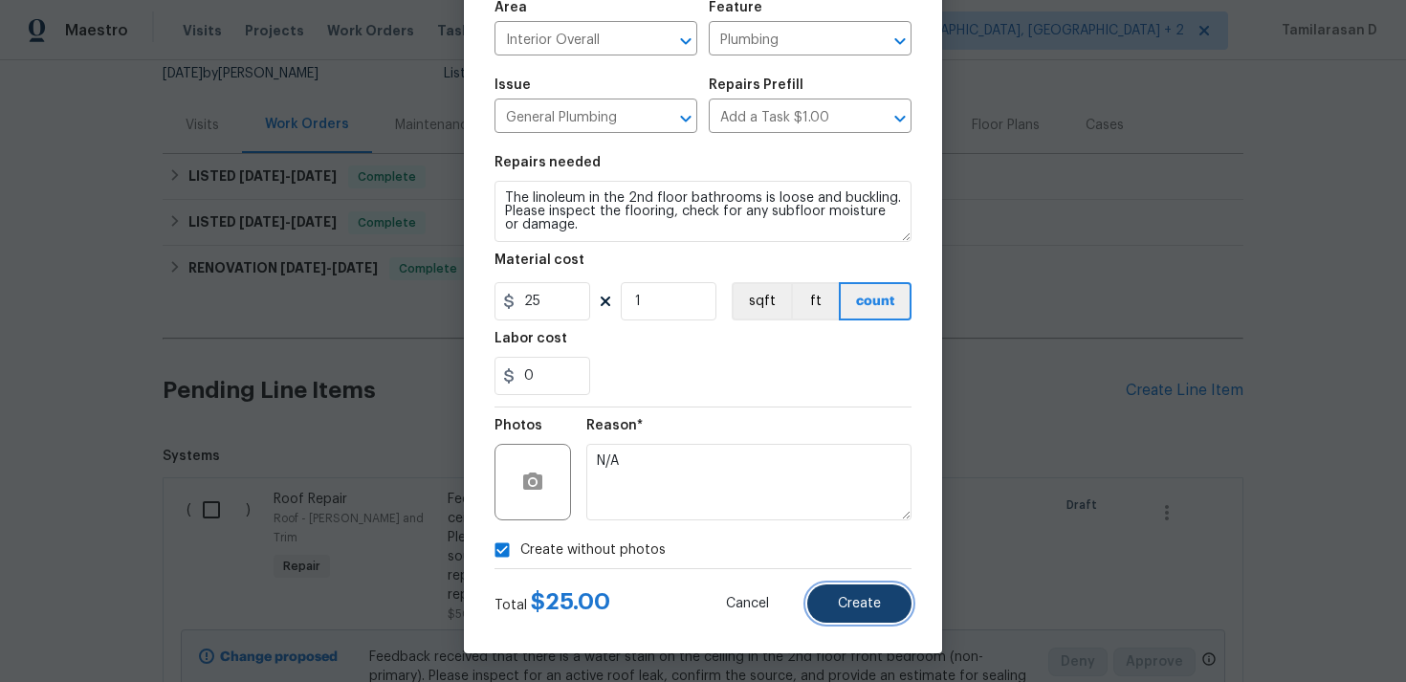
click at [865, 609] on span "Create" at bounding box center [859, 604] width 43 height 14
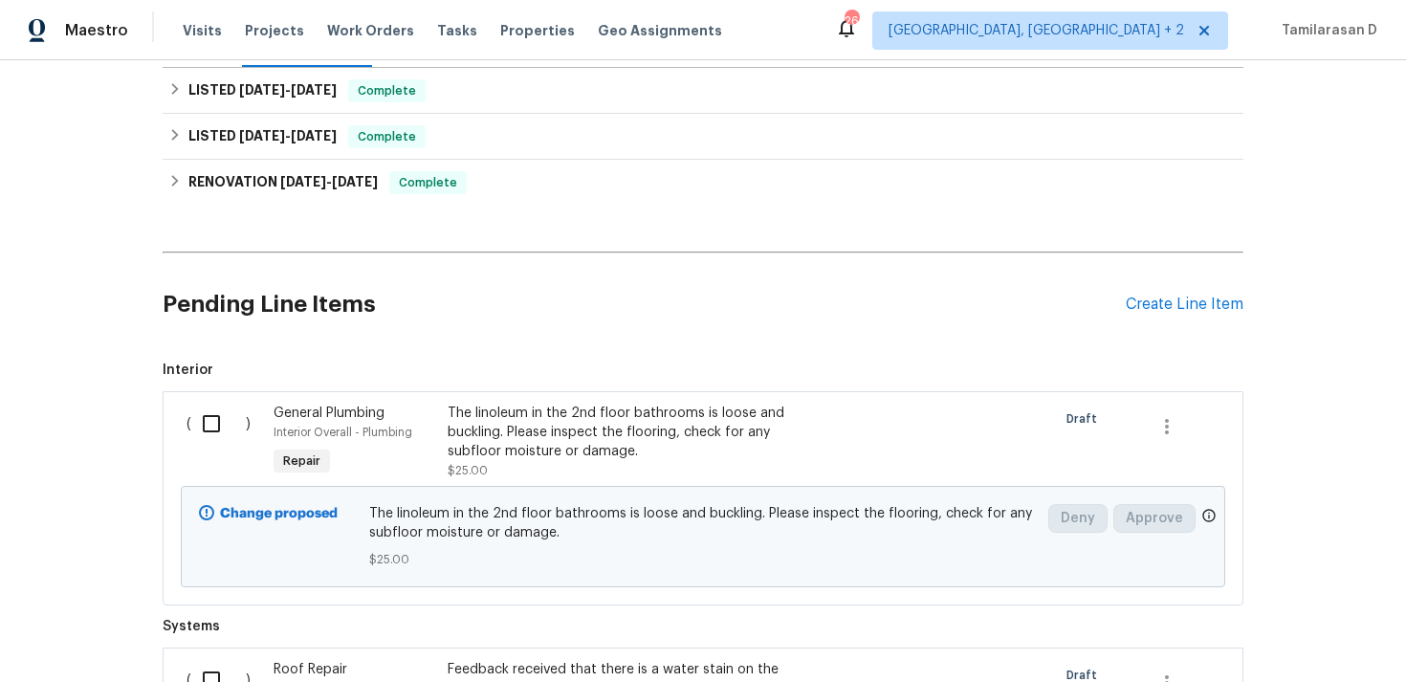
scroll to position [256, 0]
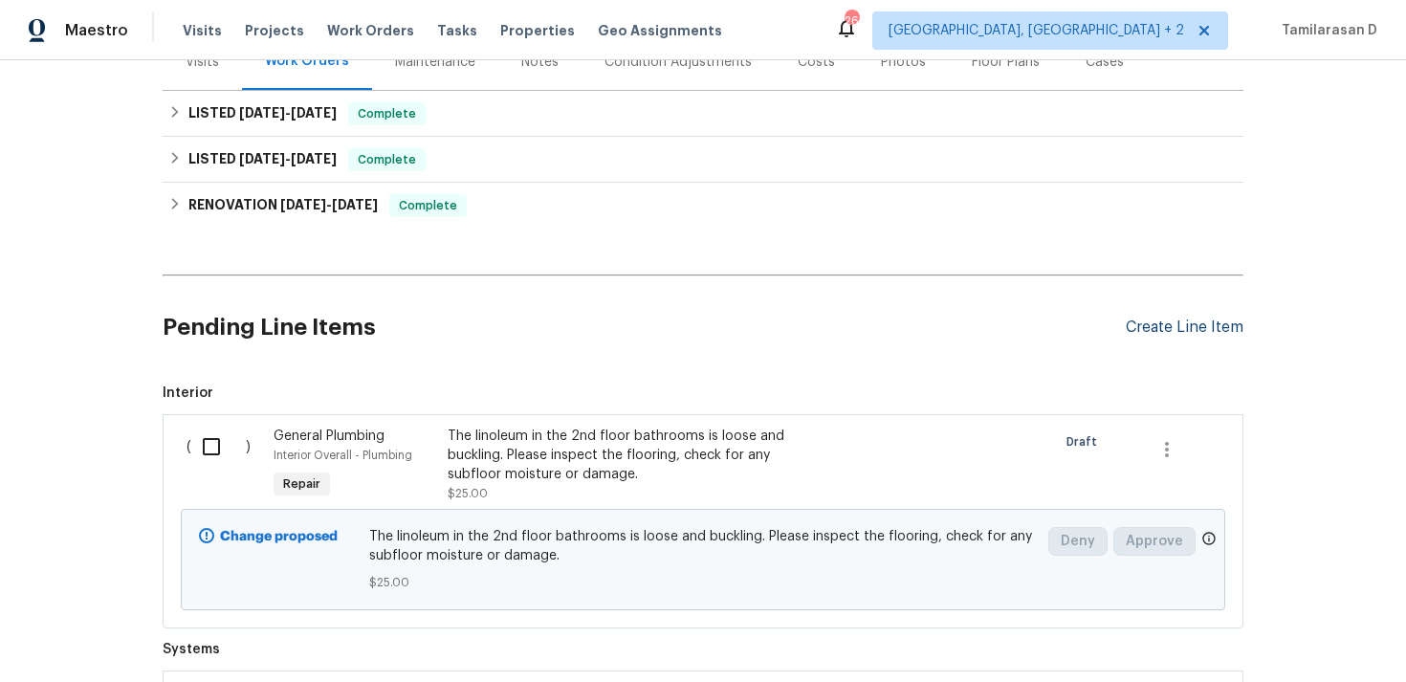
click at [1137, 319] on div "Create Line Item" at bounding box center [1184, 327] width 118 height 18
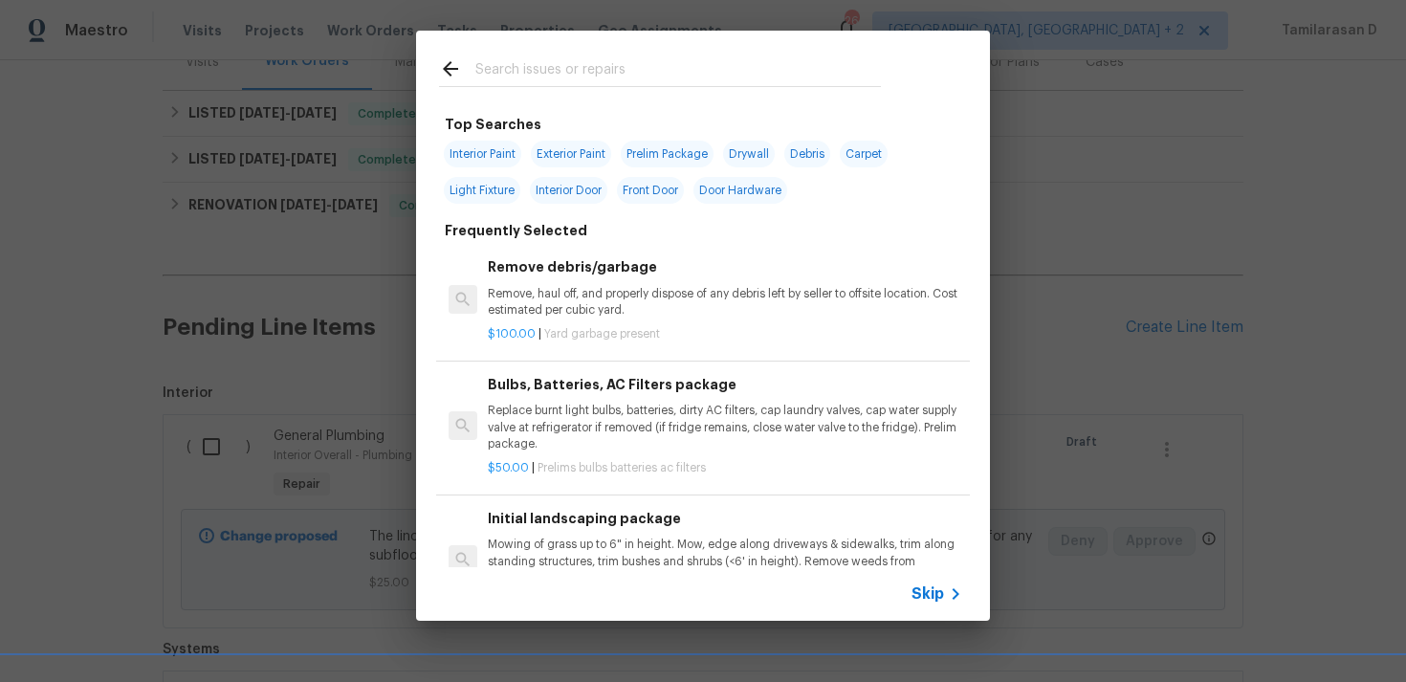
click at [913, 596] on span "Skip" at bounding box center [927, 593] width 33 height 19
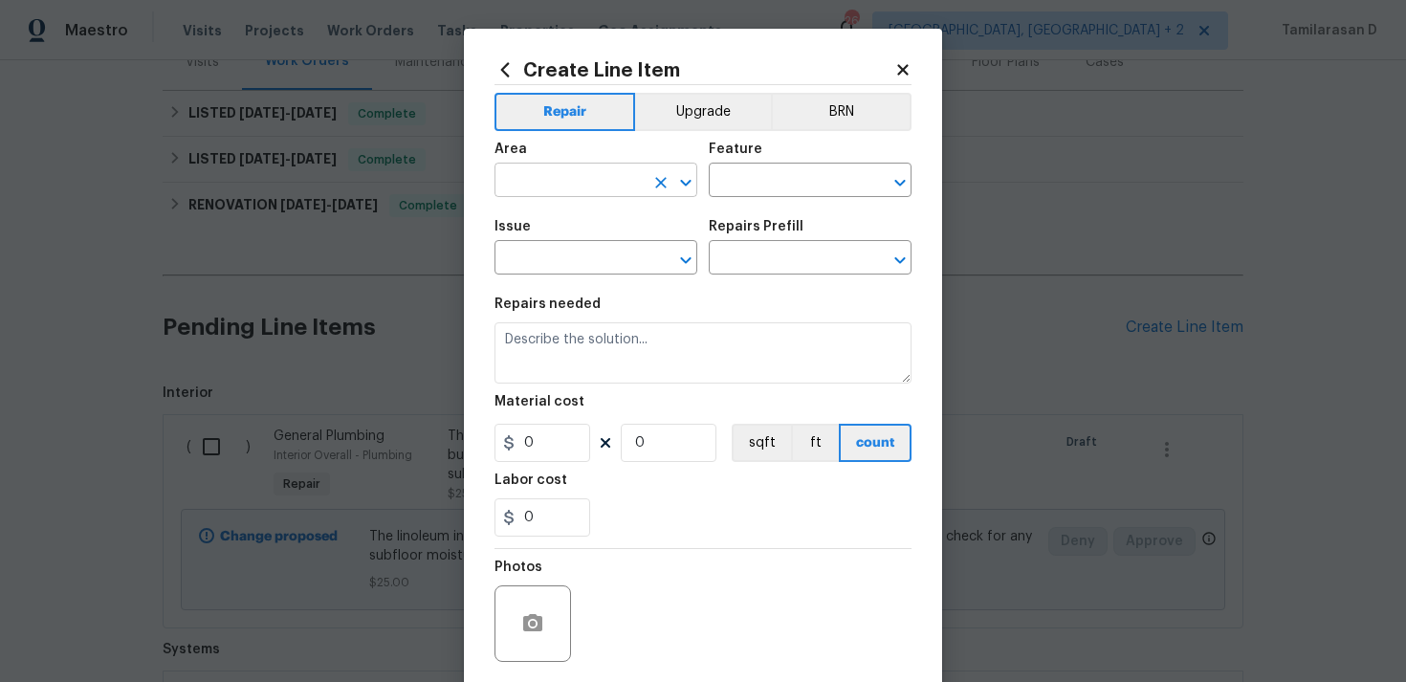
click at [569, 185] on input "text" at bounding box center [568, 182] width 149 height 30
click at [614, 252] on li "Interior Overall" at bounding box center [595, 257] width 203 height 32
type input "Interior Overall"
click at [731, 173] on input "text" at bounding box center [783, 182] width 149 height 30
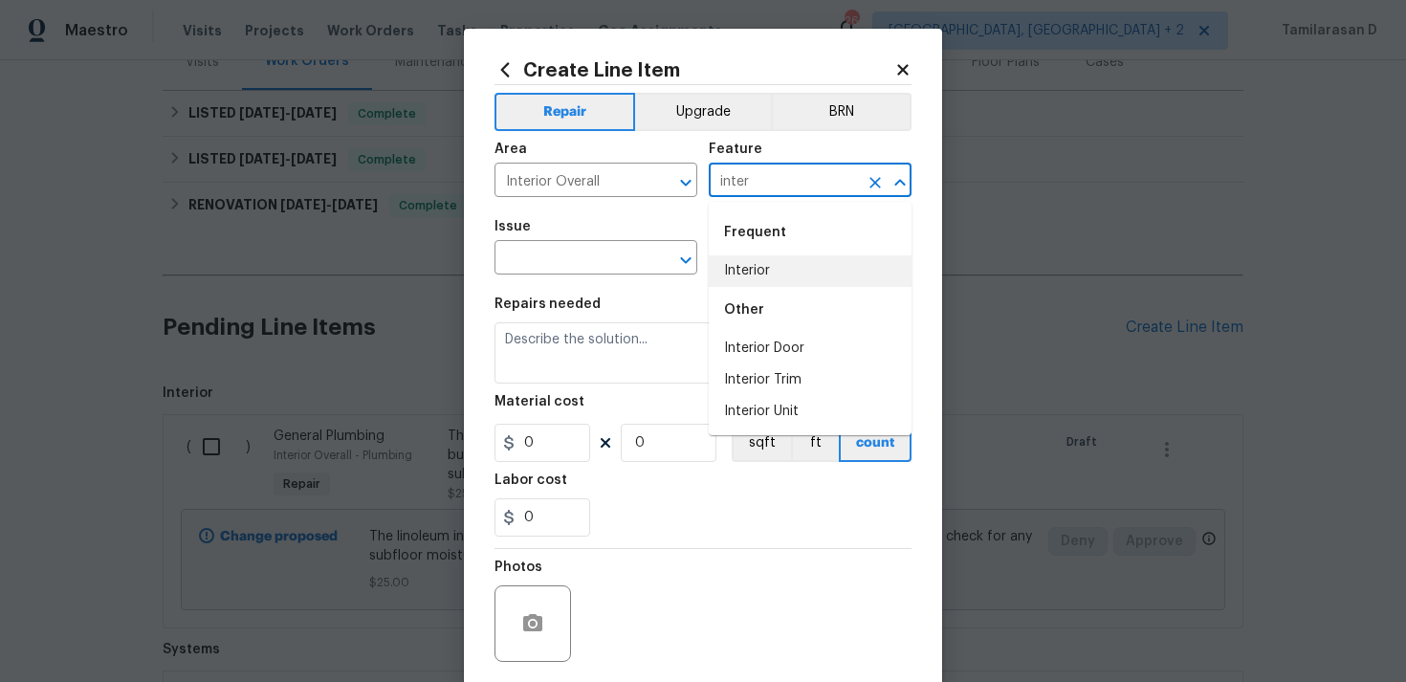
click at [763, 269] on li "Interior" at bounding box center [810, 271] width 203 height 32
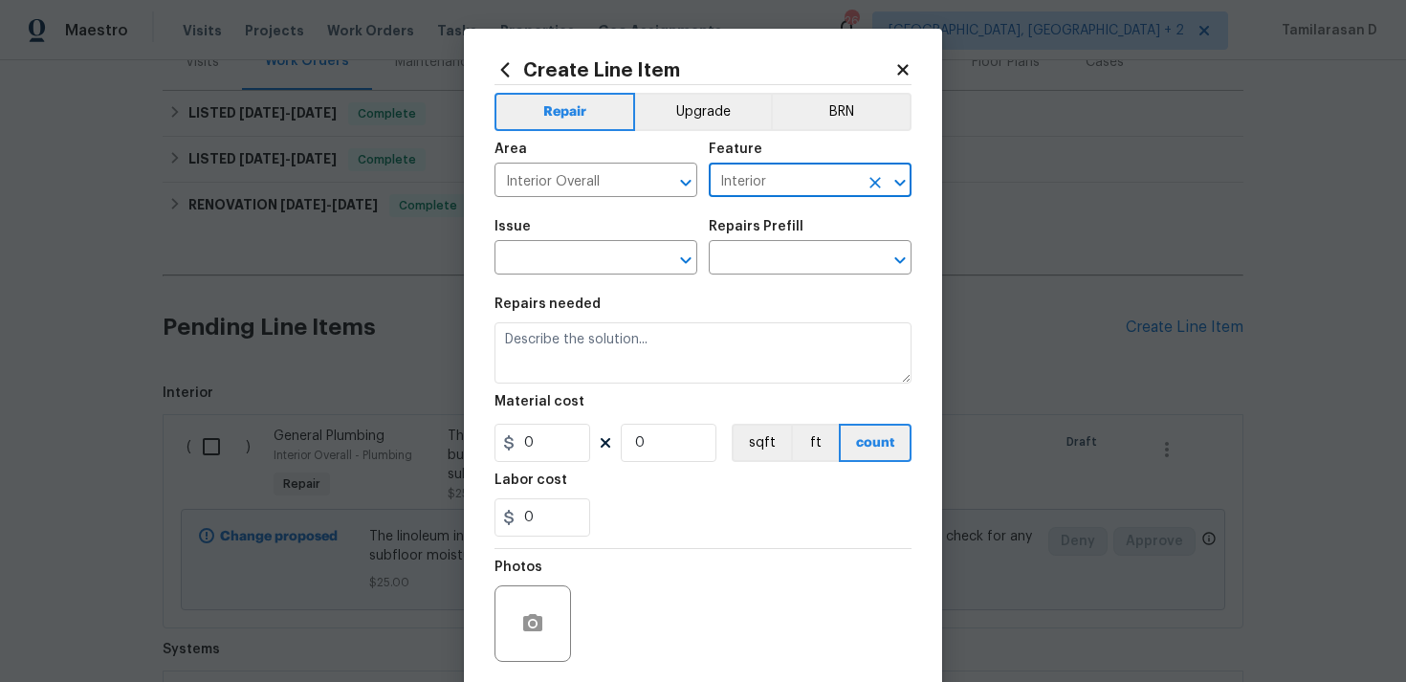
type input "Interior"
click at [540, 235] on div "Issue" at bounding box center [595, 232] width 203 height 25
click at [562, 249] on input "text" at bounding box center [568, 260] width 149 height 30
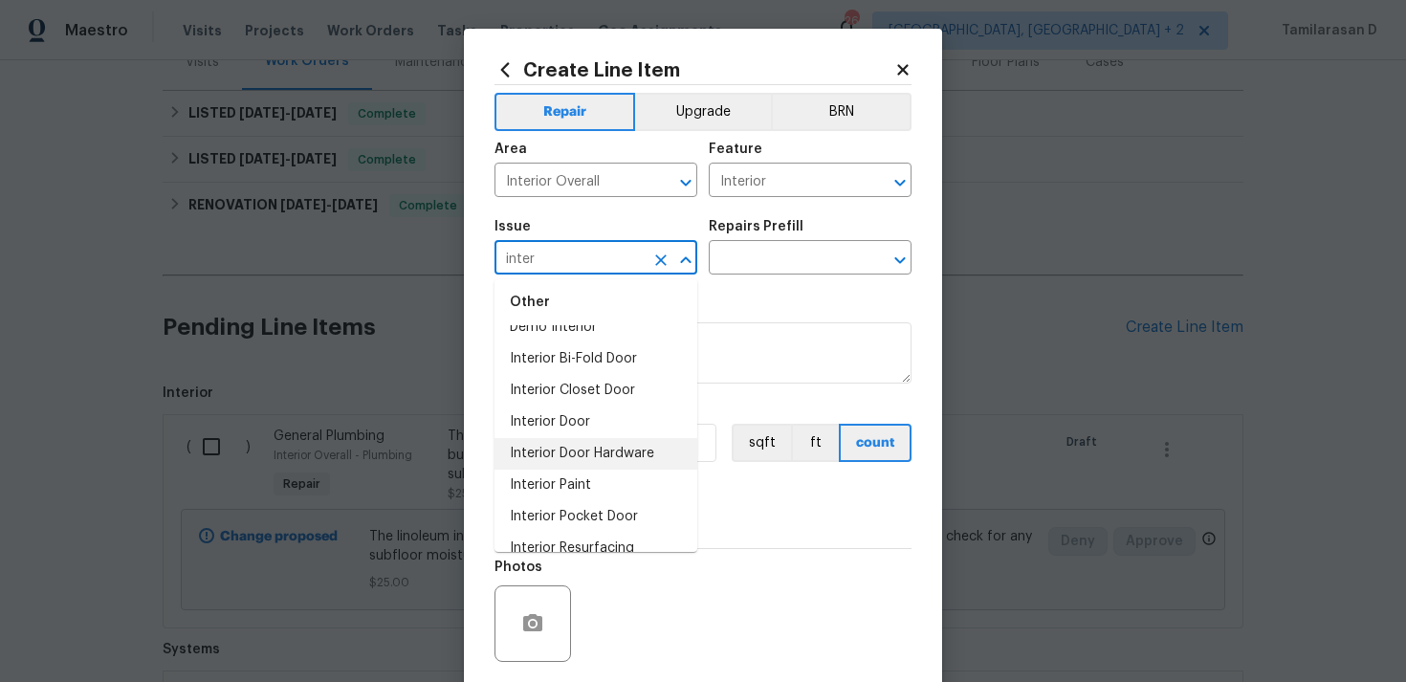
scroll to position [73, 0]
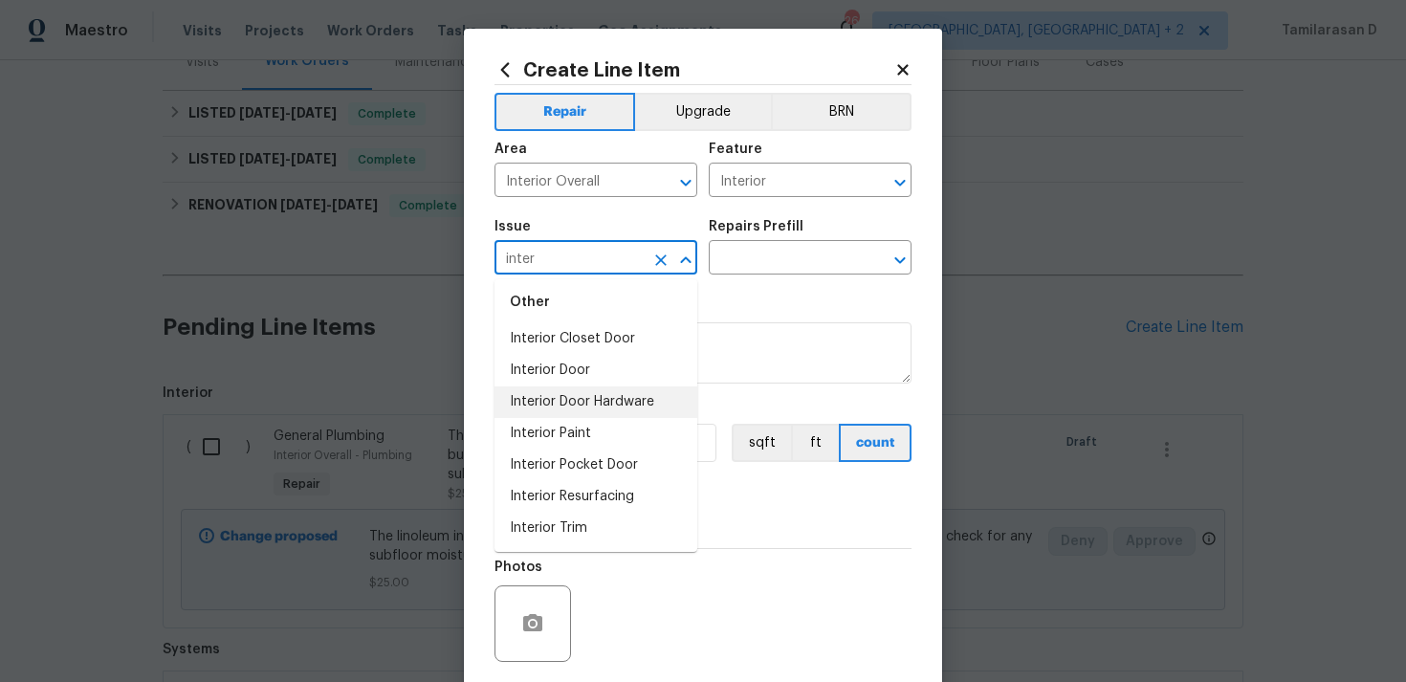
type input "inter"
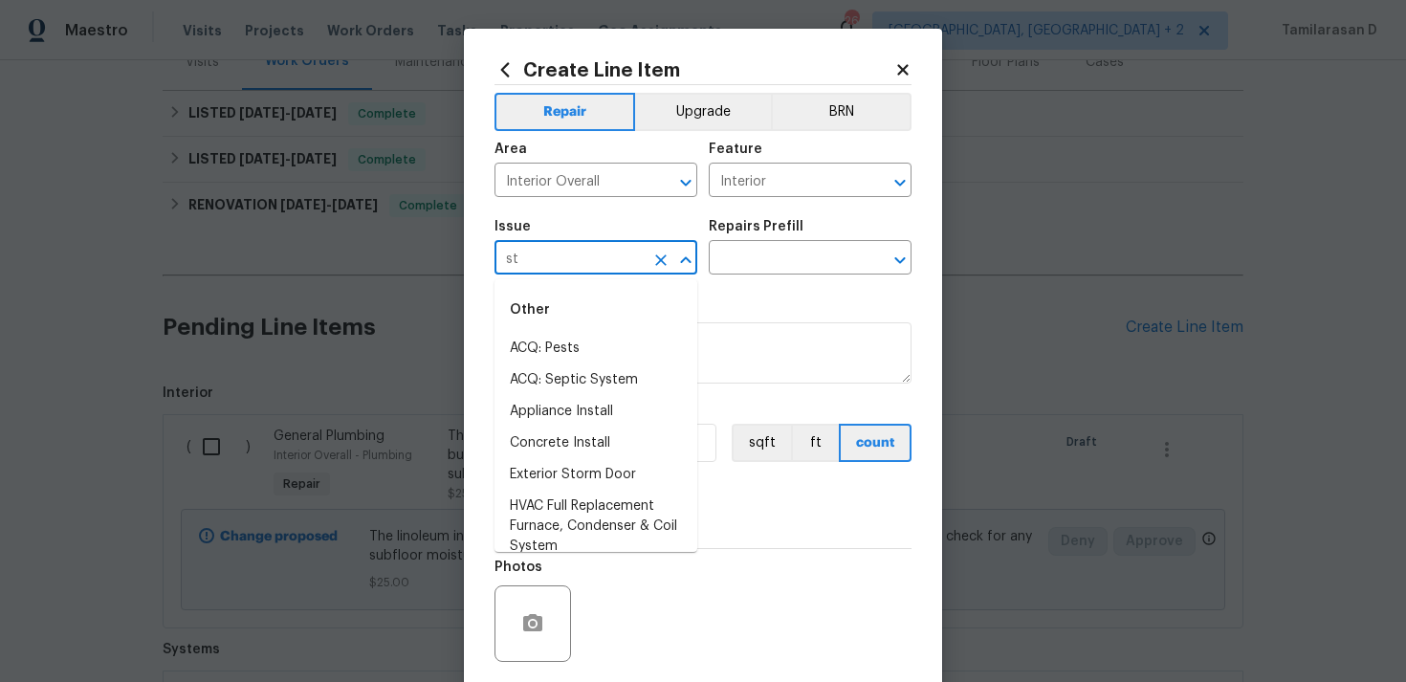
type input "s"
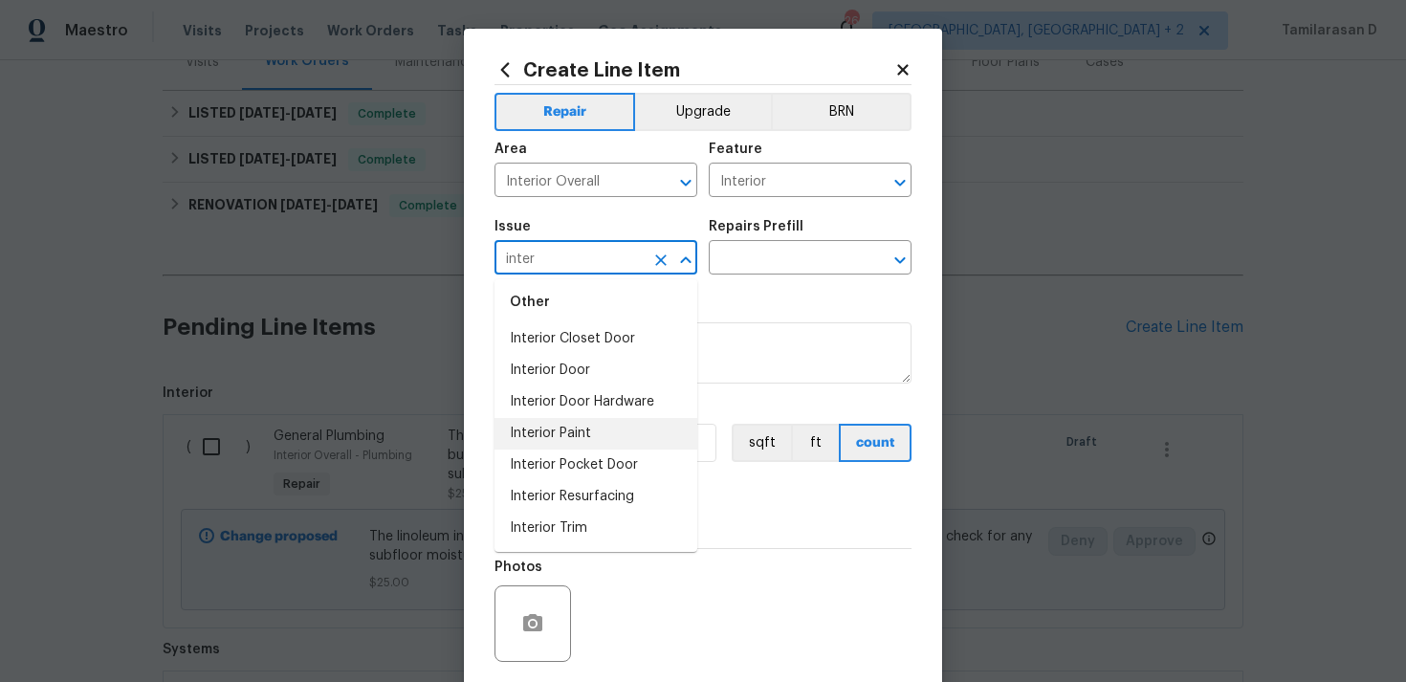
click at [572, 440] on li "Interior Paint" at bounding box center [595, 434] width 203 height 32
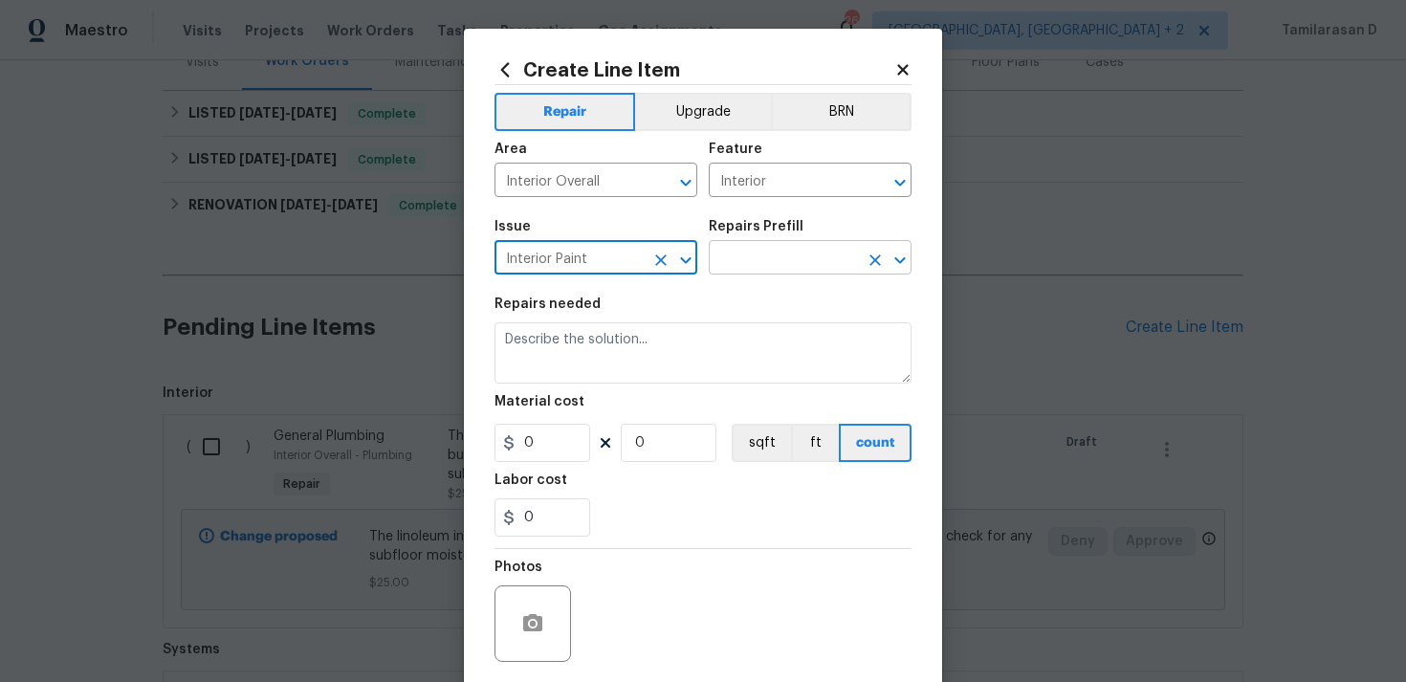
type input "Interior Paint"
click at [725, 273] on input "text" at bounding box center [783, 260] width 149 height 30
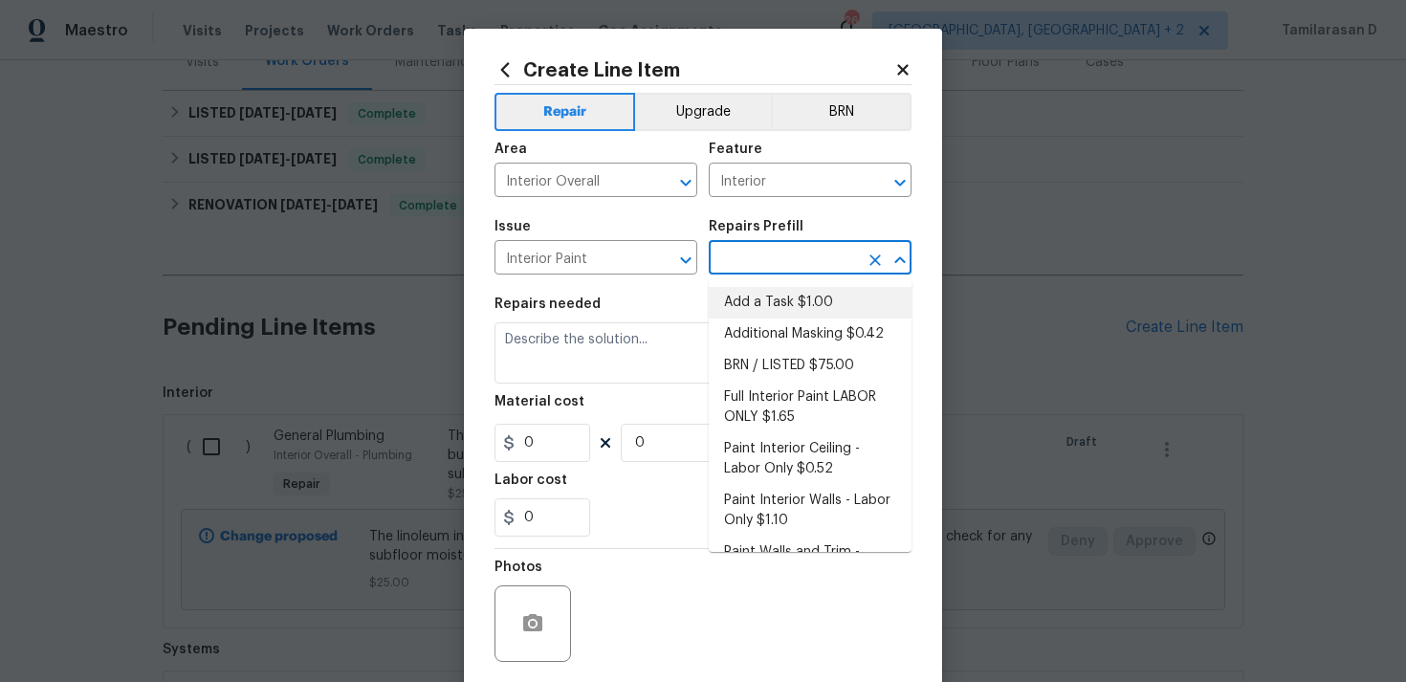
click at [743, 295] on li "Add a Task $1.00" at bounding box center [810, 303] width 203 height 32
type input "Overall Paint"
type input "Add a Task $1.00"
type textarea "HPM to detail"
type input "1"
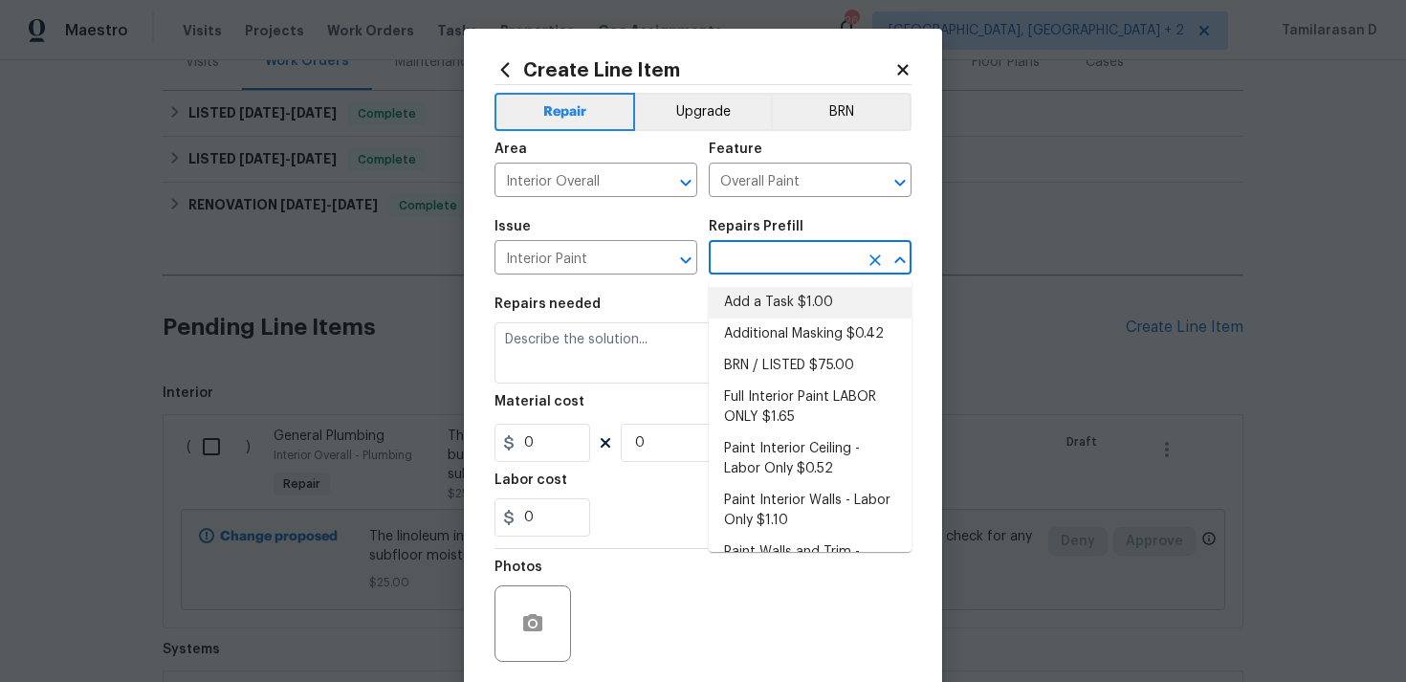
type input "1"
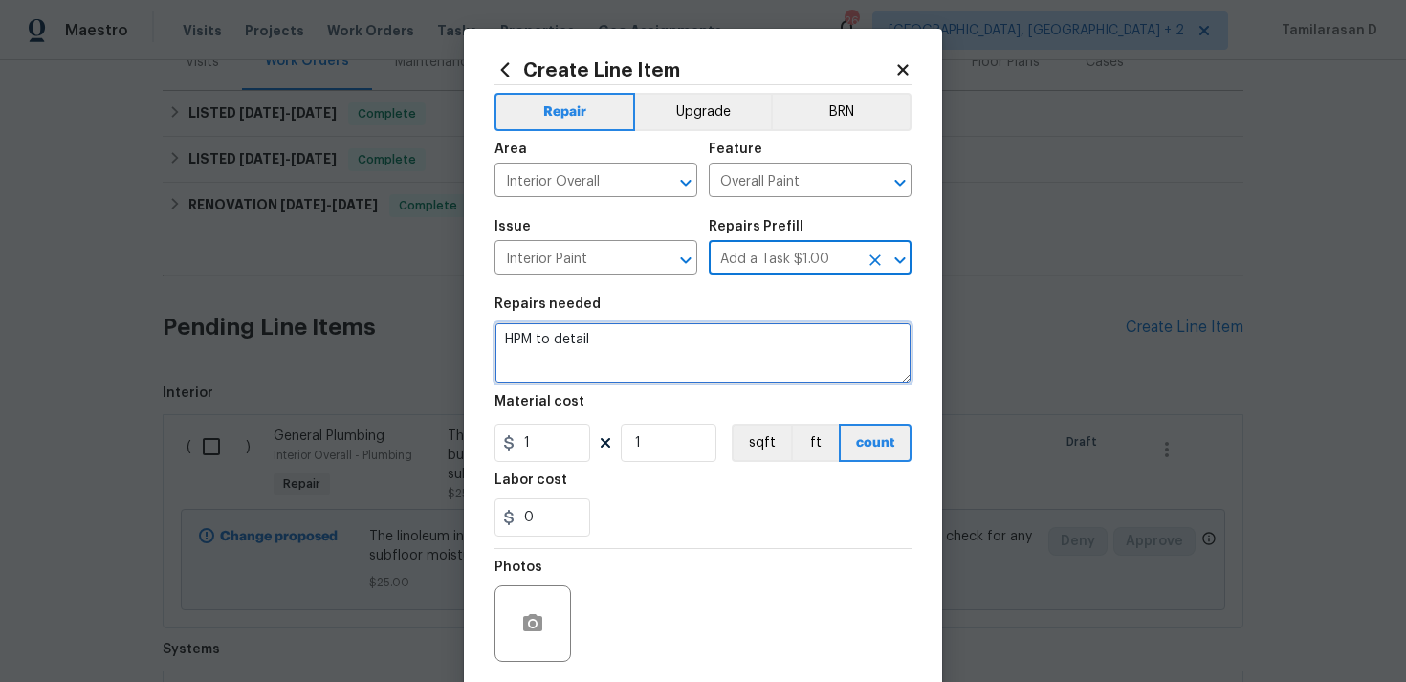
click at [551, 351] on textarea "HPM to detail" at bounding box center [702, 352] width 417 height 61
paste textarea "Feedback received that there are stains on walls in the 2nd floor bedrooms and …"
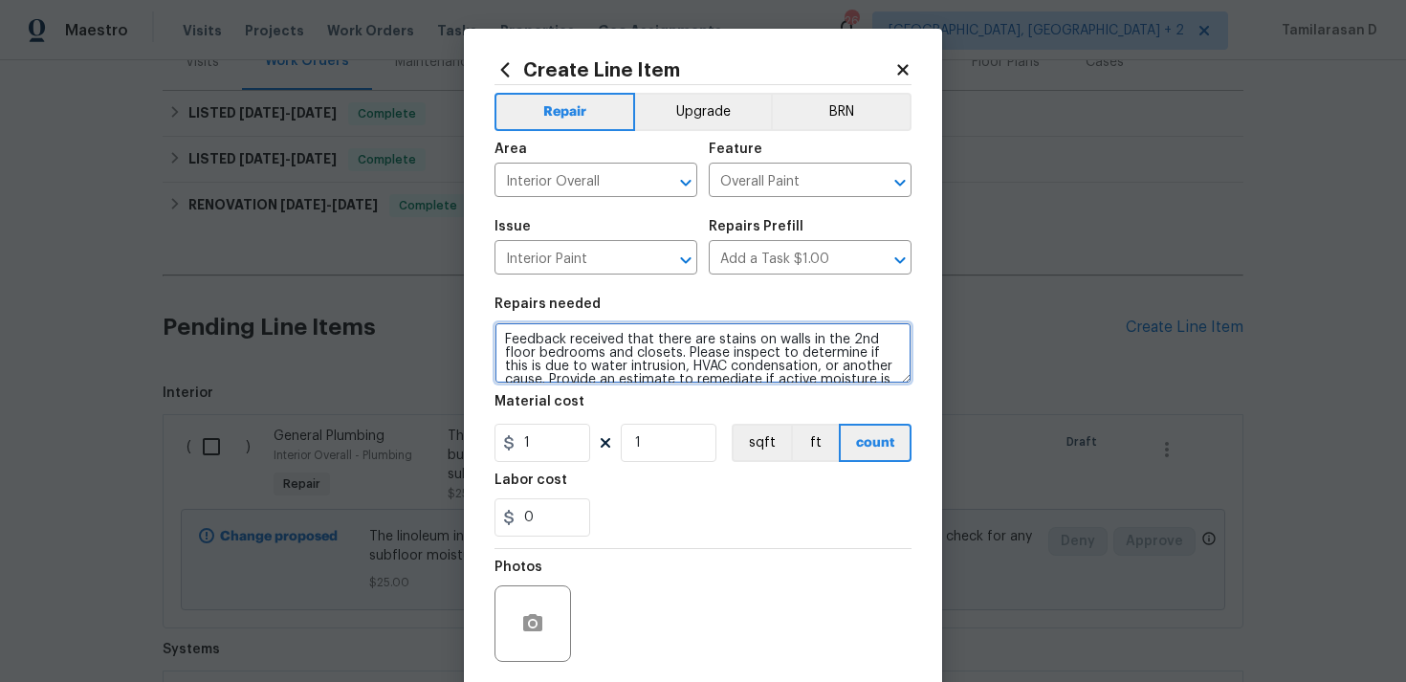
scroll to position [17, 0]
type textarea "Feedback received that there are stains on walls in the 2nd floor bedrooms and …"
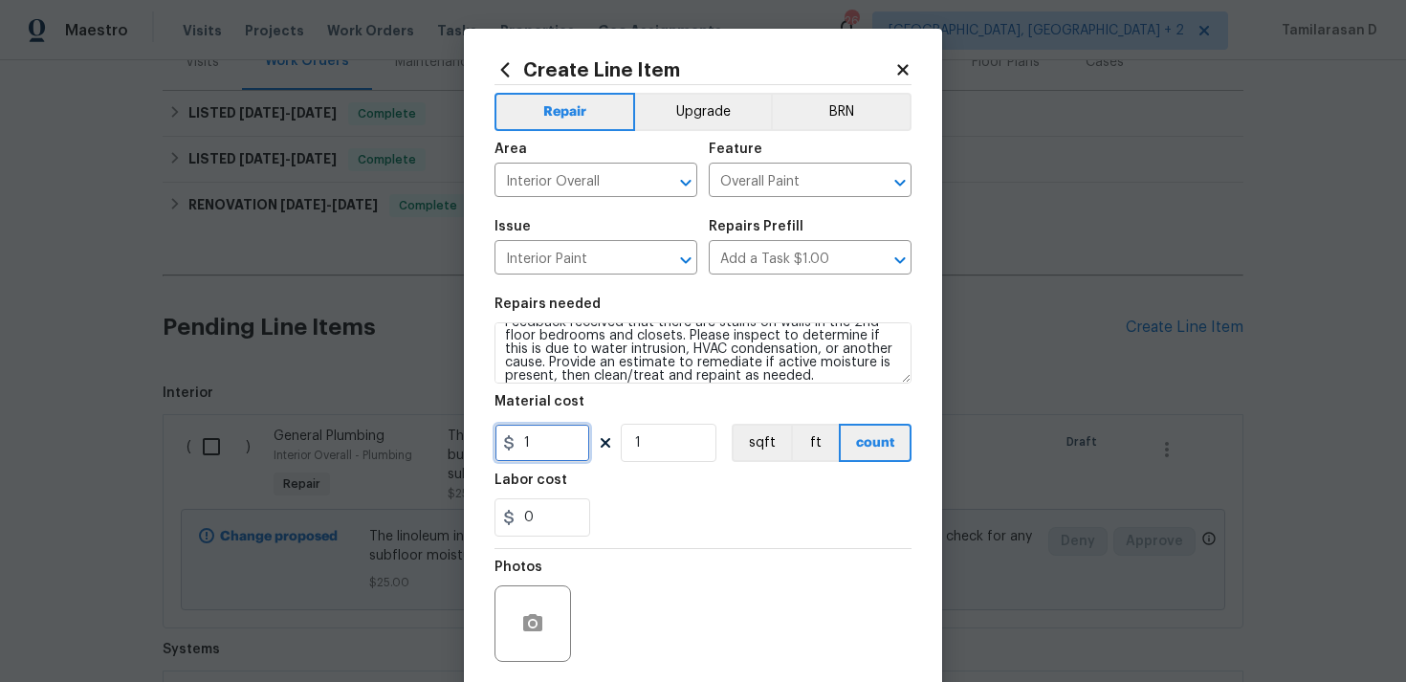
click at [536, 460] on input "1" at bounding box center [542, 443] width 96 height 38
type input "50"
click at [599, 542] on section "Repairs needed Feedback received that there are stains on walls in the 2nd floo…" at bounding box center [702, 417] width 417 height 262
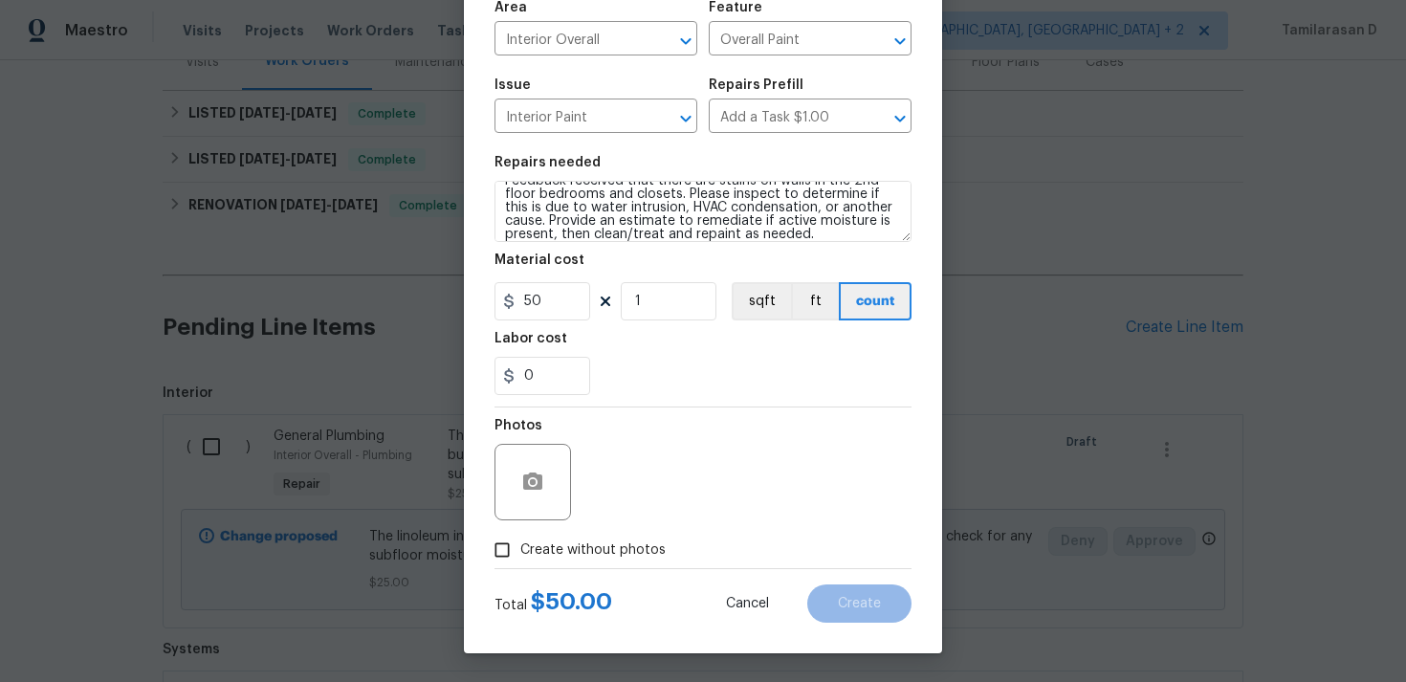
click at [497, 550] on input "Create without photos" at bounding box center [502, 550] width 36 height 36
checkbox input "true"
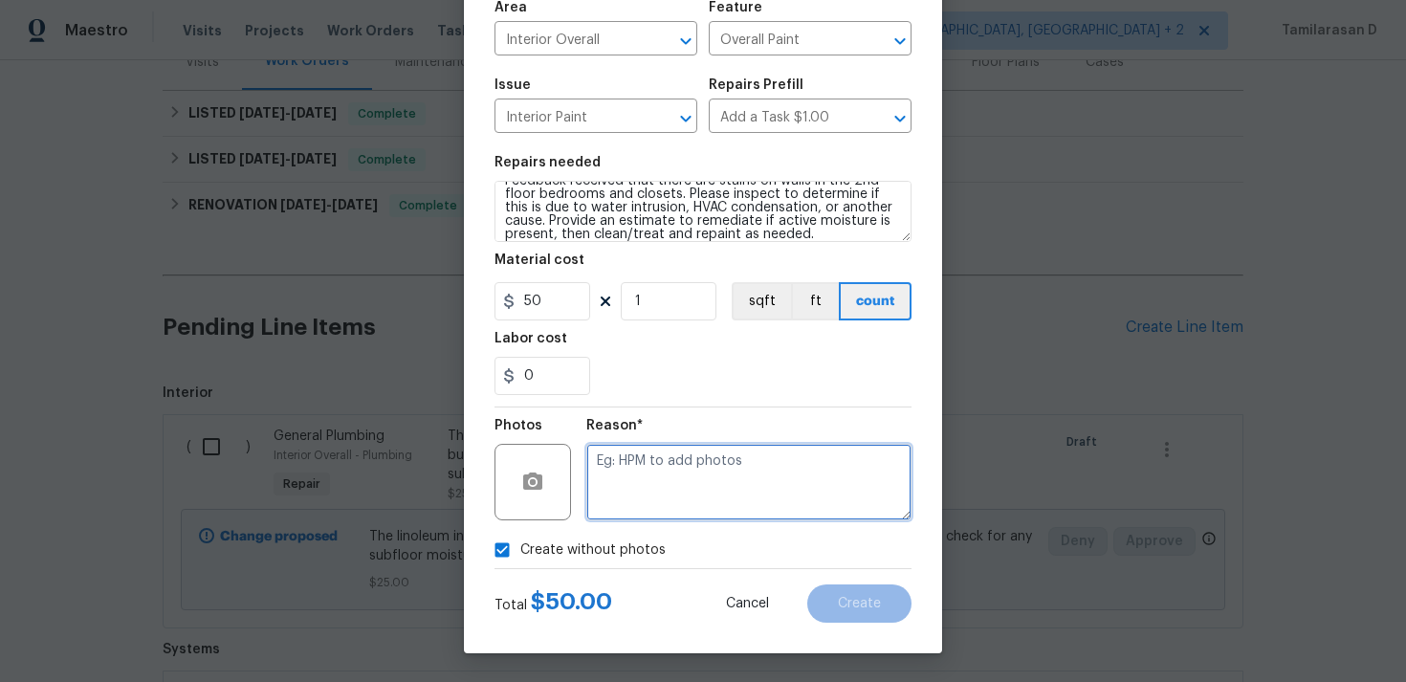
click at [648, 476] on textarea at bounding box center [748, 482] width 325 height 76
type textarea "N/A"
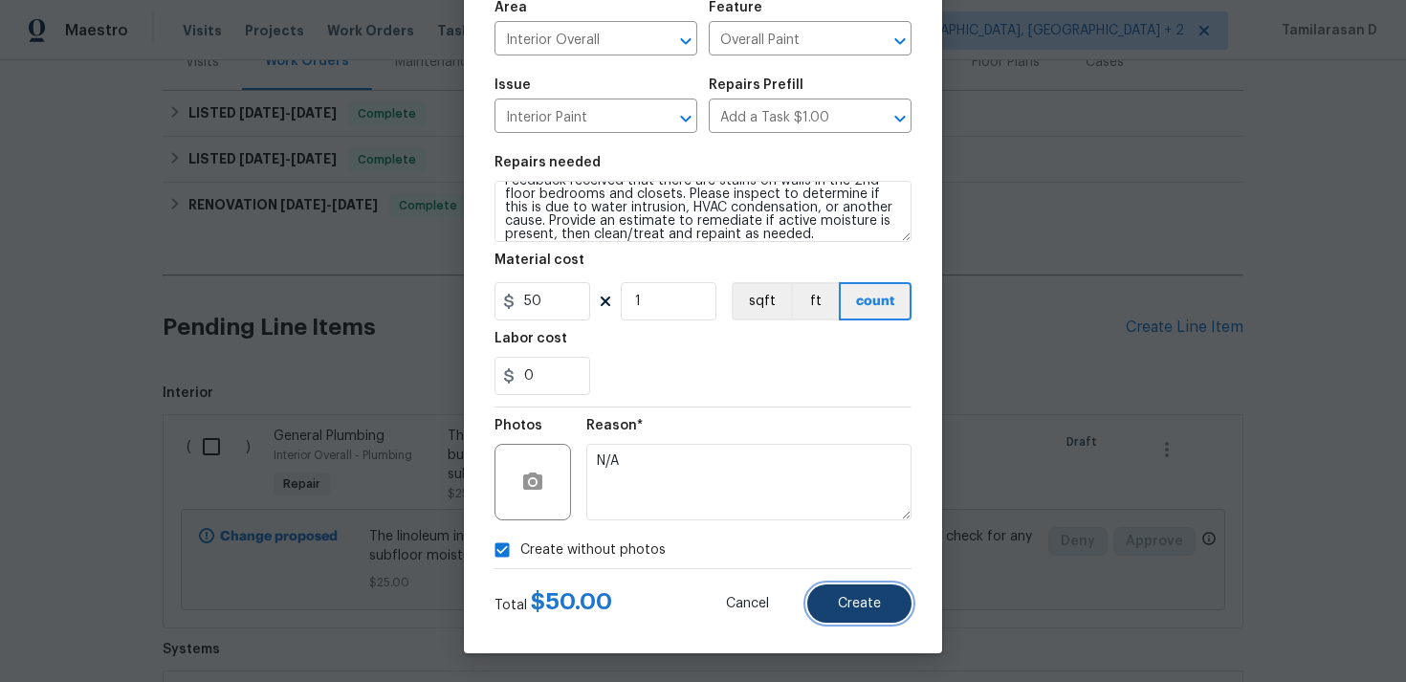
click at [848, 602] on span "Create" at bounding box center [859, 604] width 43 height 14
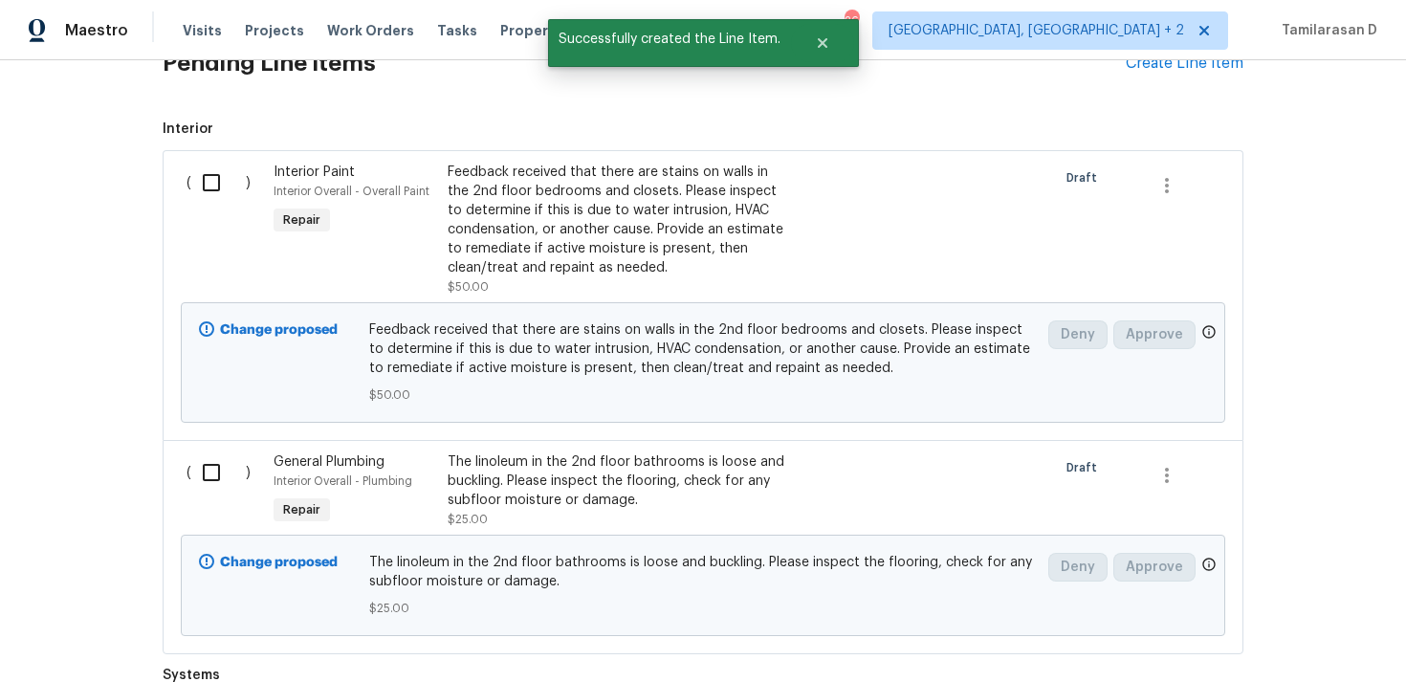
scroll to position [449, 0]
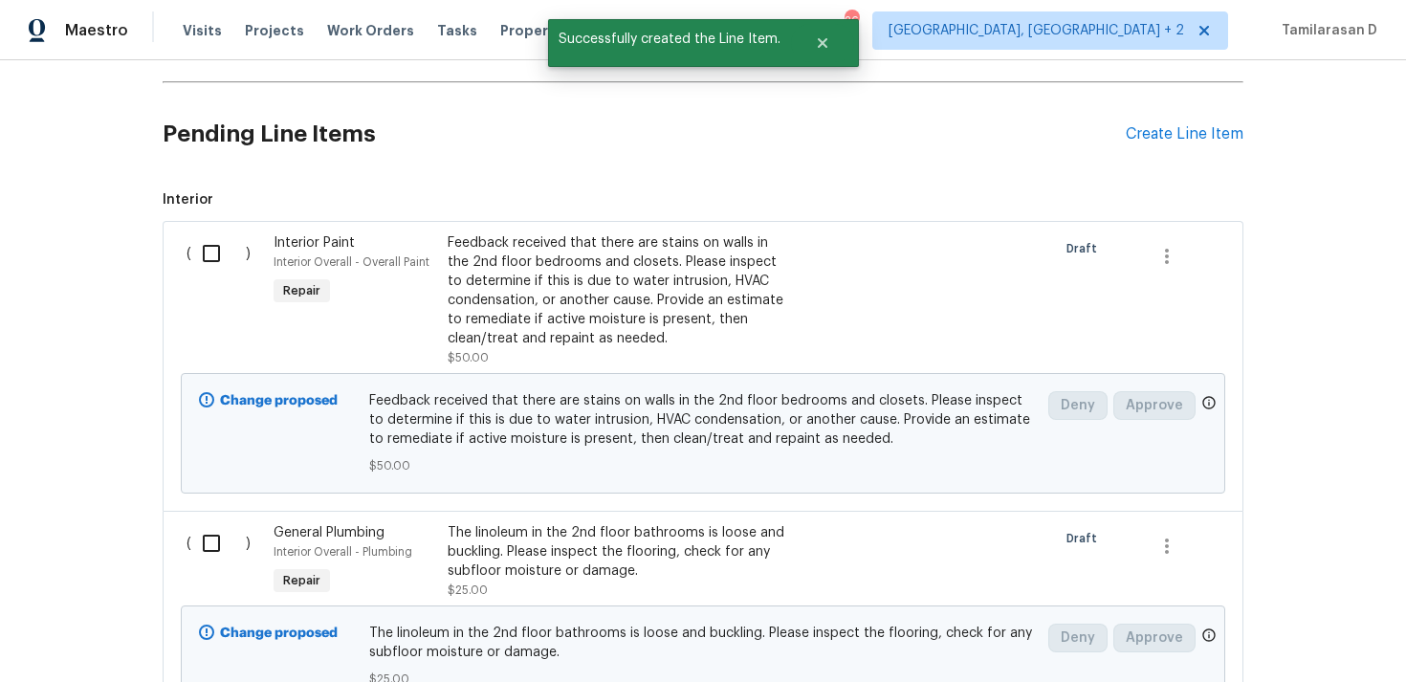
click at [212, 251] on input "checkbox" at bounding box center [218, 253] width 55 height 40
checkbox input "true"
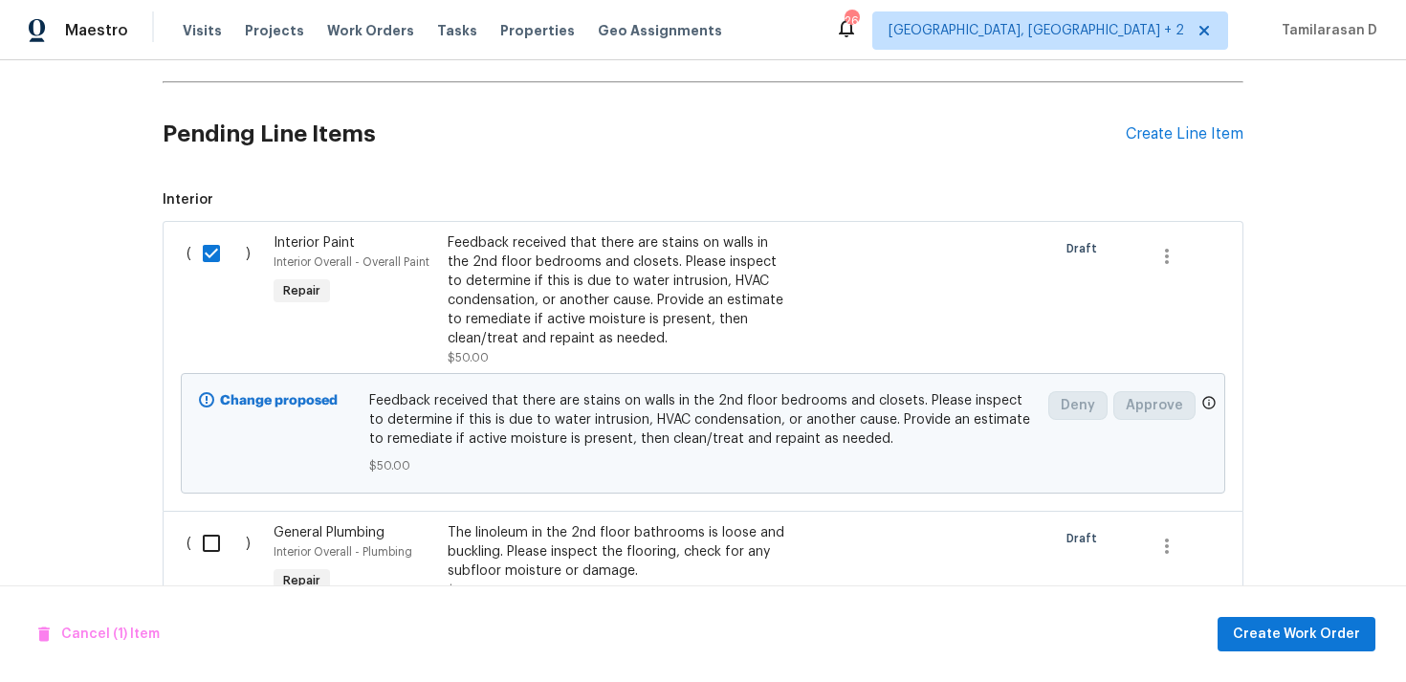
scroll to position [571, 0]
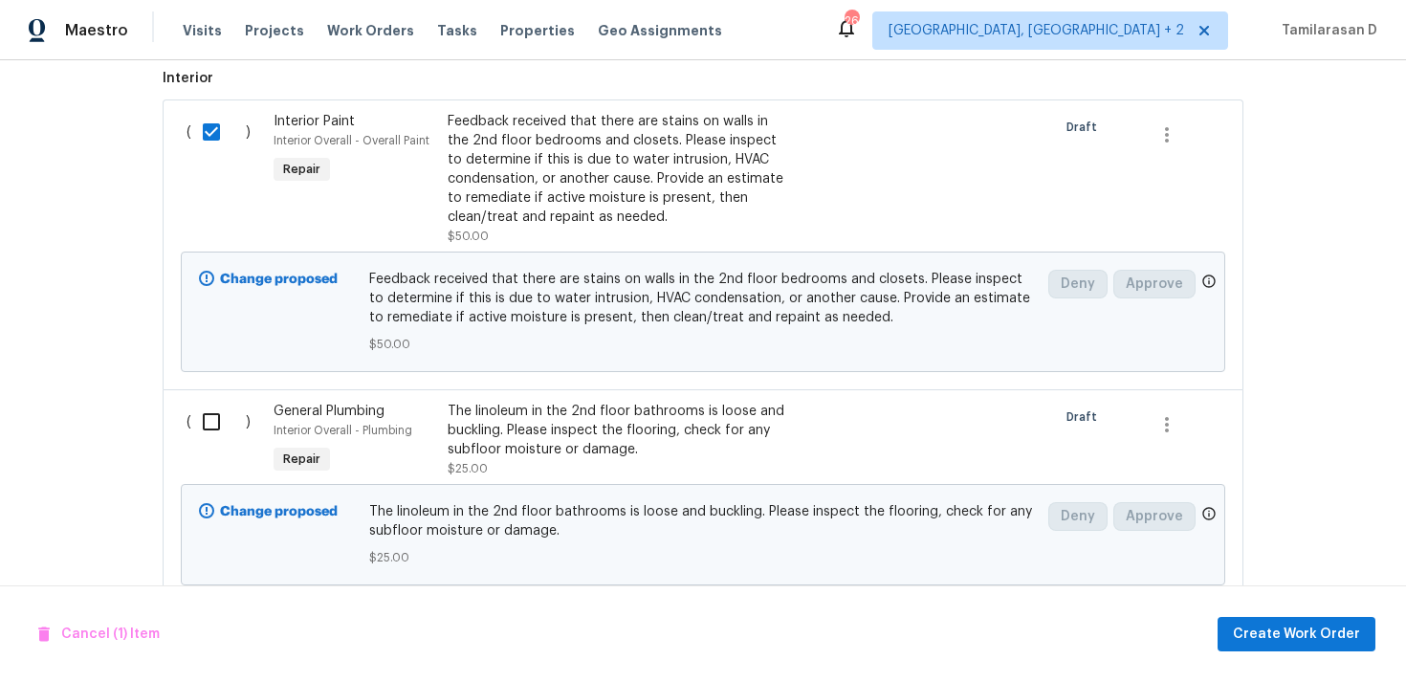
click at [207, 407] on input "checkbox" at bounding box center [218, 422] width 55 height 40
checkbox input "true"
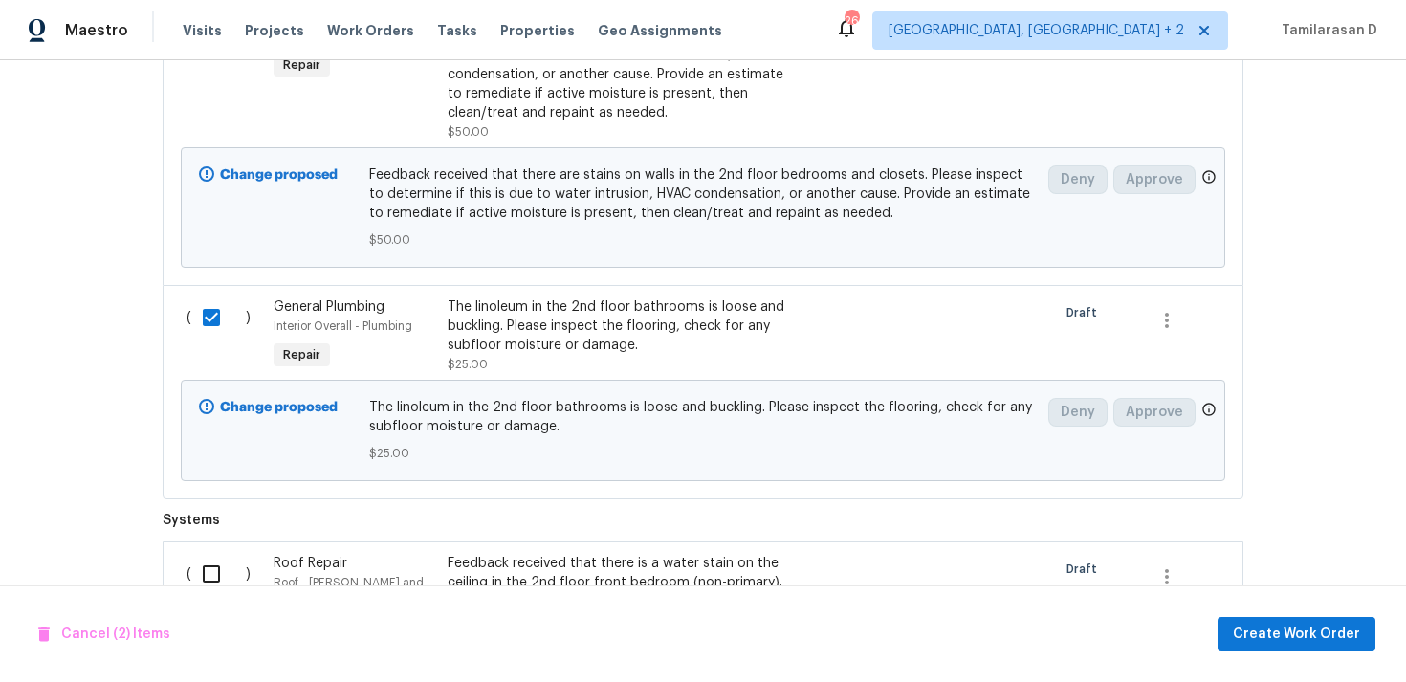
scroll to position [953, 0]
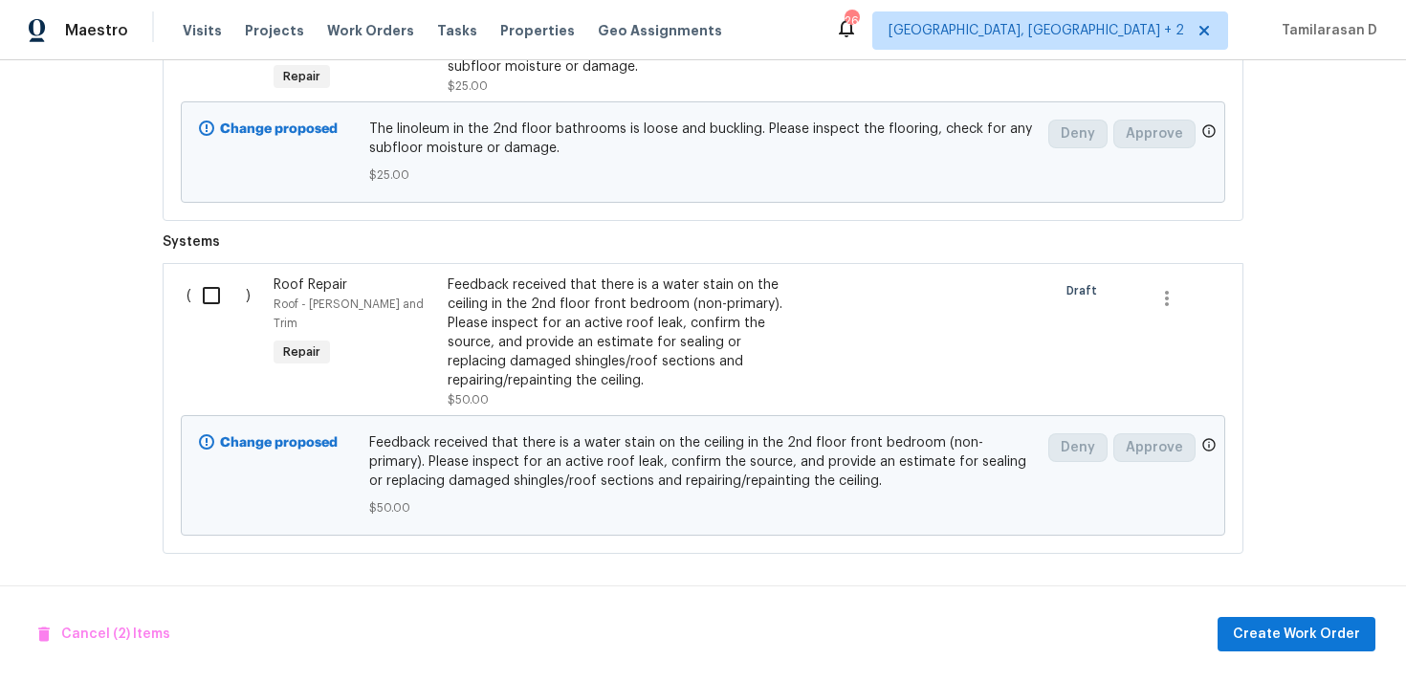
click at [209, 283] on input "checkbox" at bounding box center [218, 295] width 55 height 40
checkbox input "true"
click at [1311, 639] on span "Create Work Order" at bounding box center [1296, 634] width 127 height 24
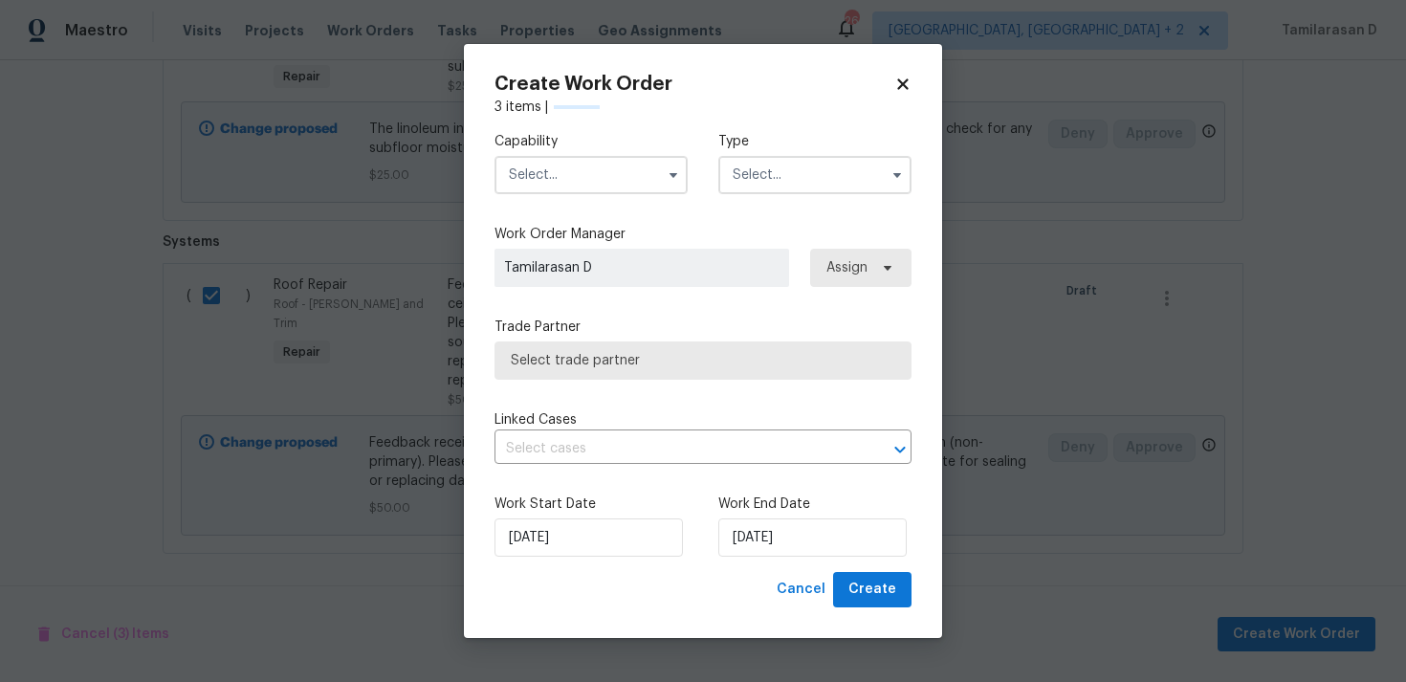
click at [814, 185] on input "text" at bounding box center [814, 175] width 193 height 38
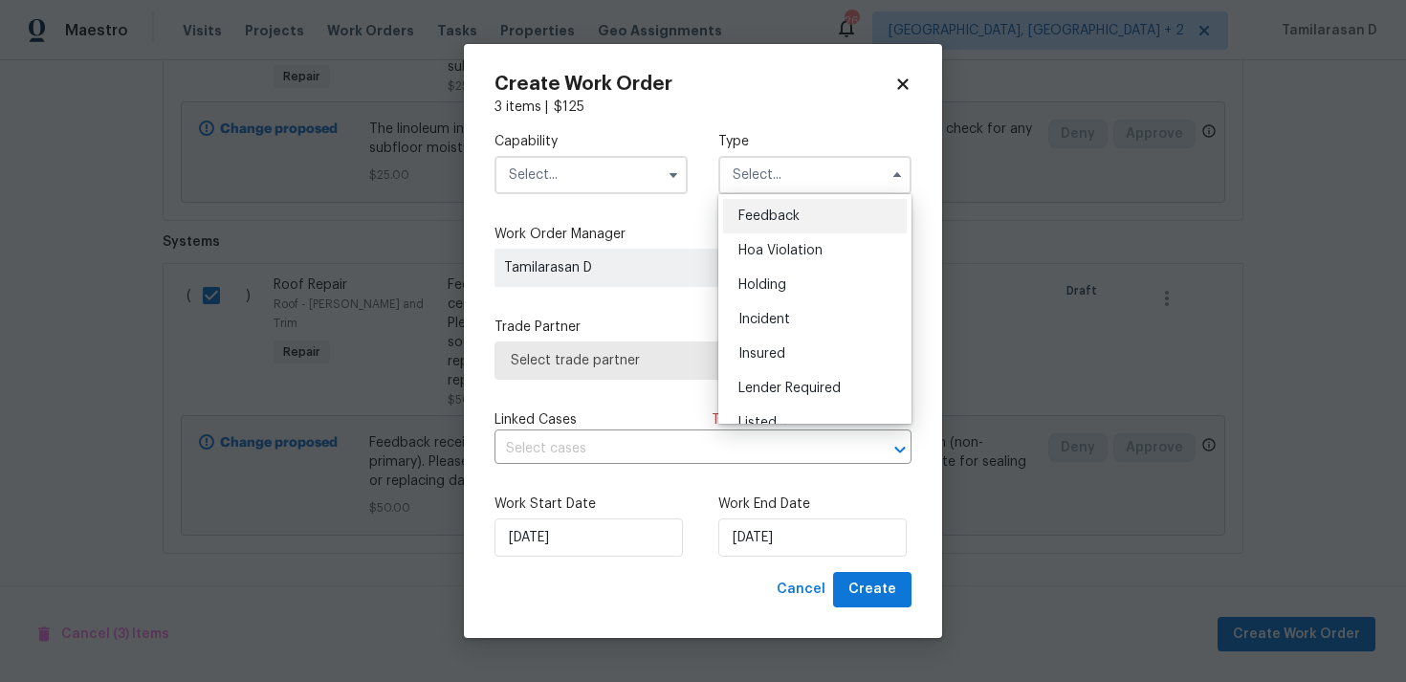
click at [754, 204] on div "Feedback" at bounding box center [815, 216] width 184 height 34
type input "Feedback"
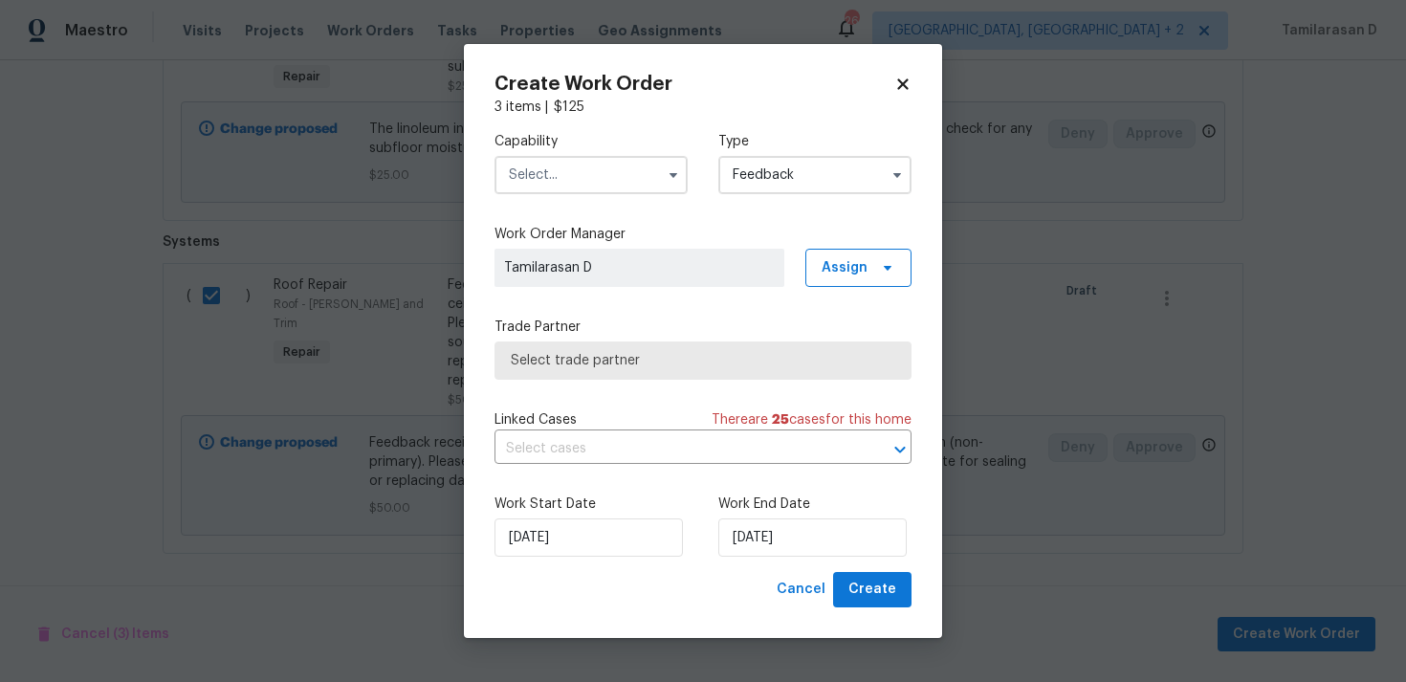
click at [644, 179] on input "text" at bounding box center [590, 175] width 193 height 38
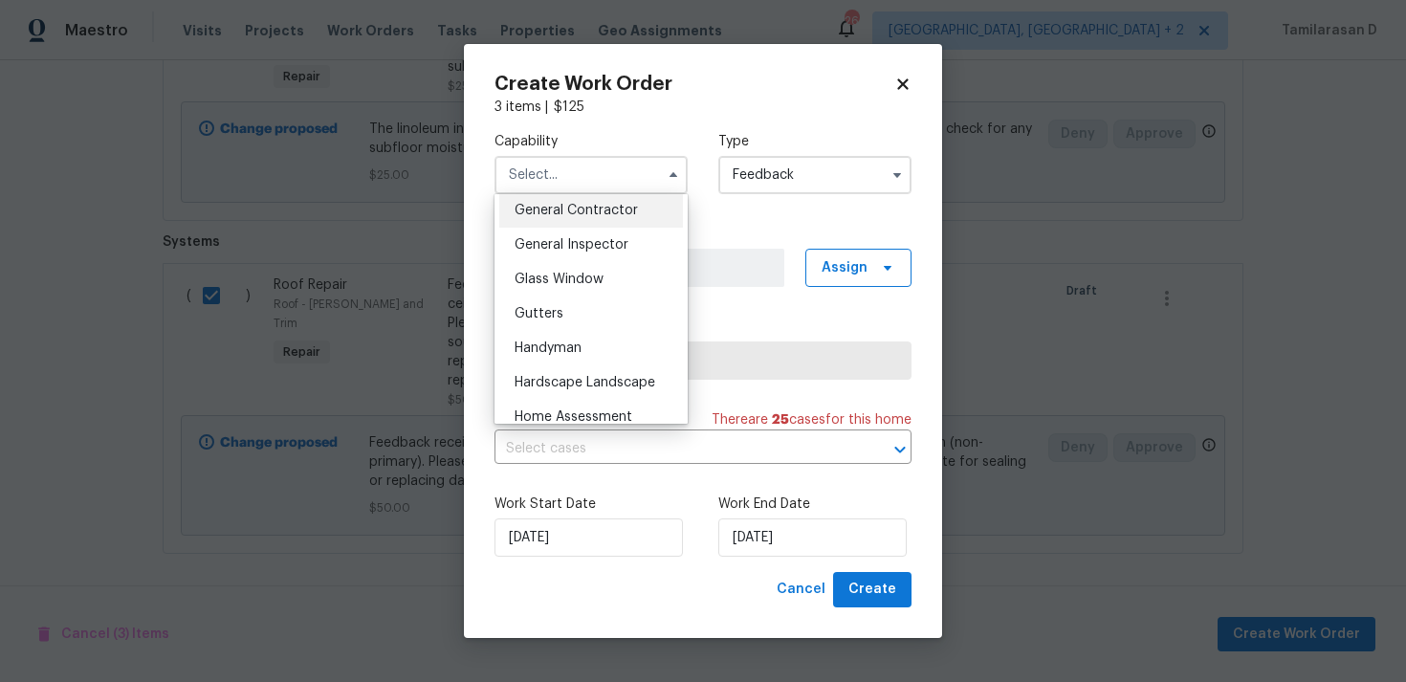
scroll to position [840, 0]
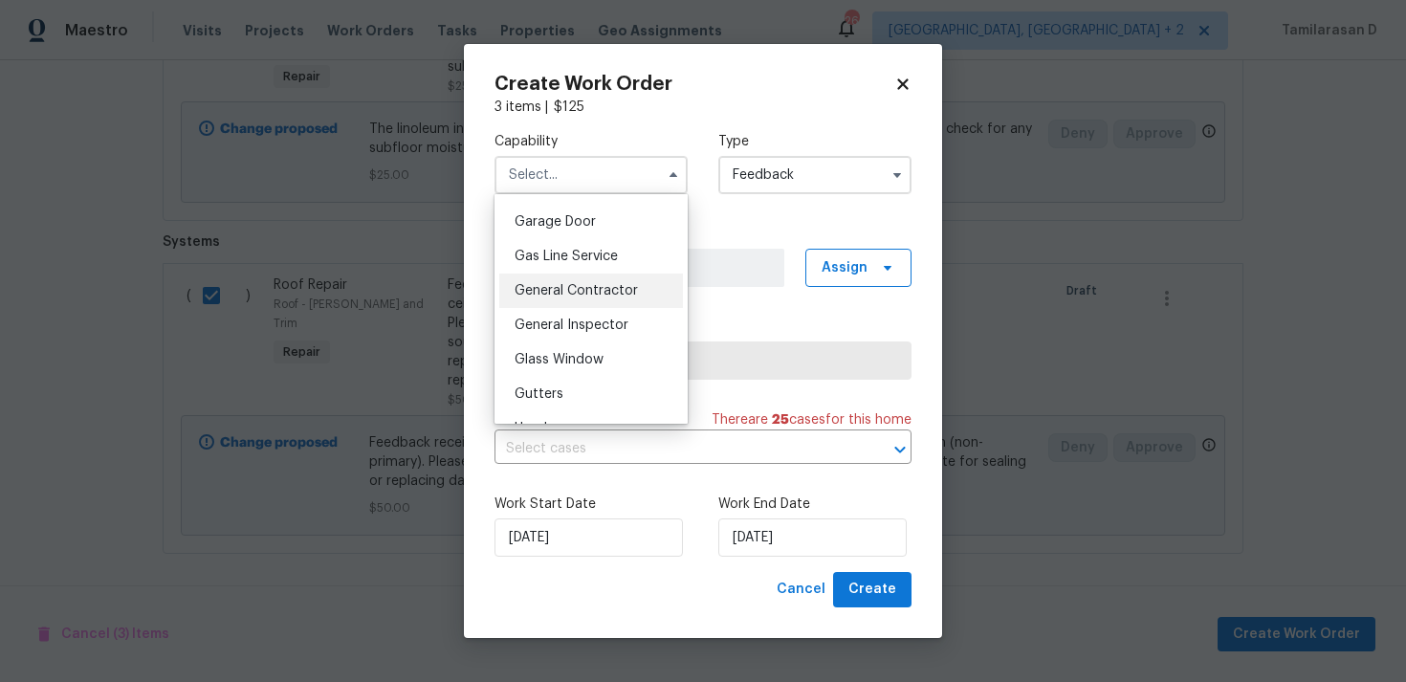
click at [560, 287] on span "General Contractor" at bounding box center [575, 290] width 123 height 13
type input "General Contractor"
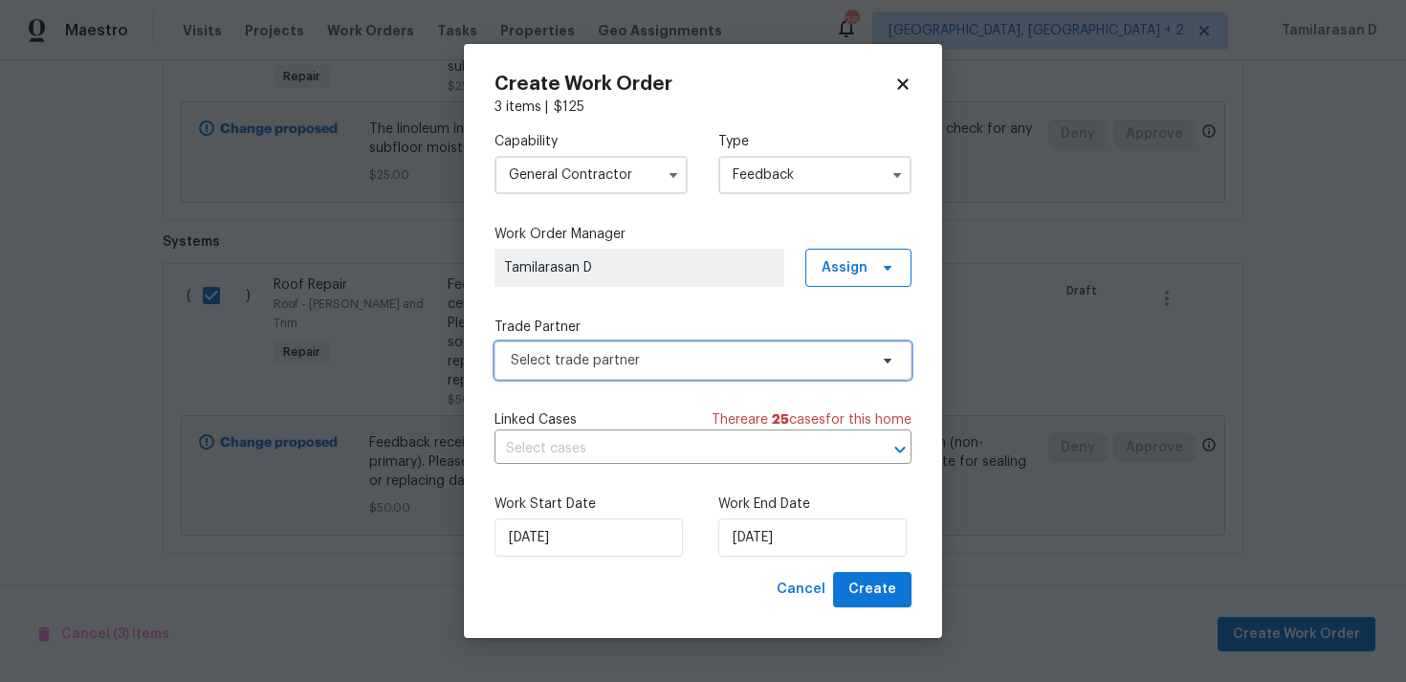
click at [589, 346] on span "Select trade partner" at bounding box center [702, 360] width 417 height 38
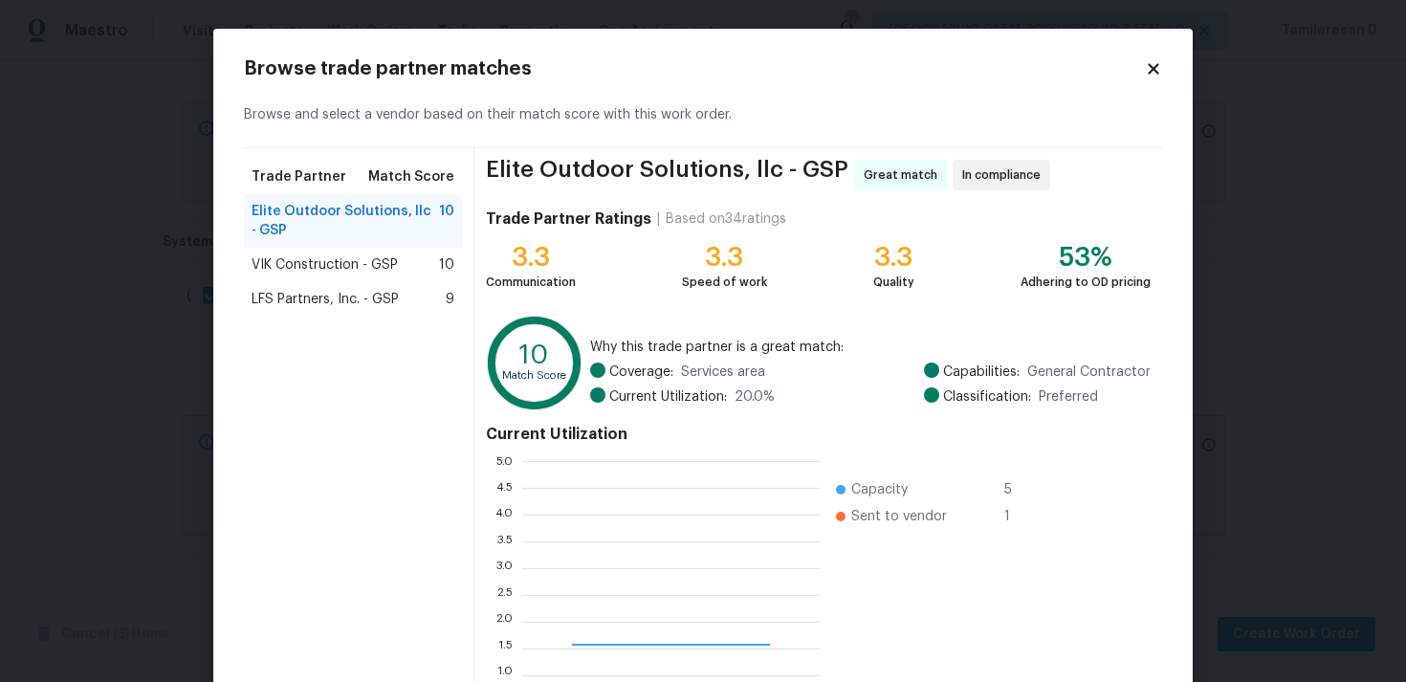
scroll to position [268, 297]
click at [342, 259] on span "VIK Construction - GSP" at bounding box center [324, 264] width 146 height 19
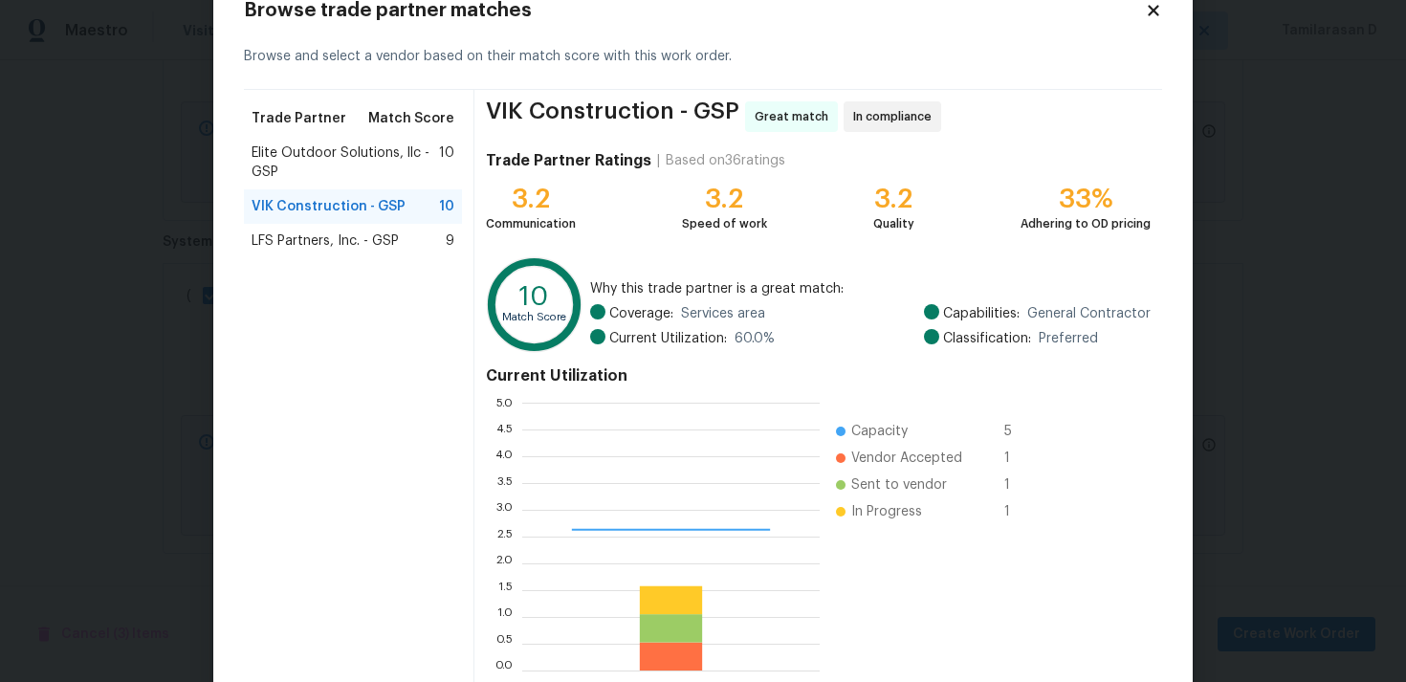
scroll to position [162, 0]
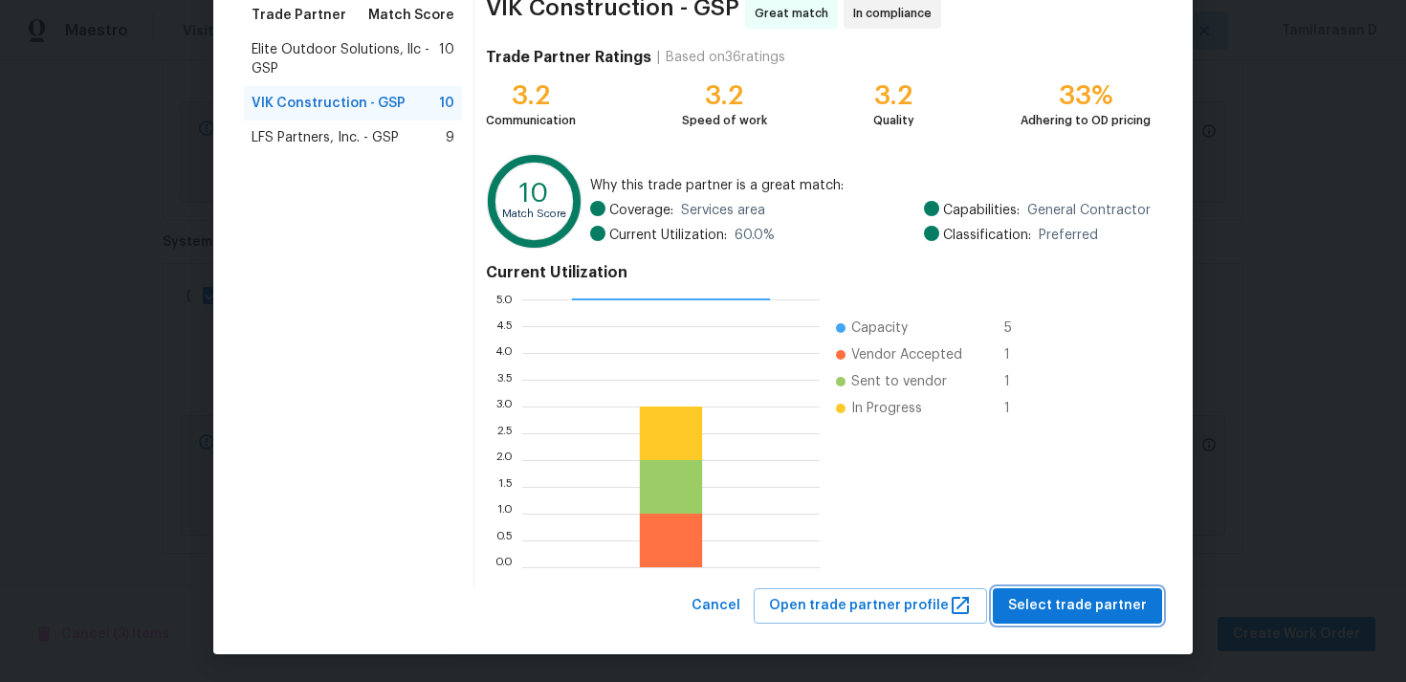
click at [1059, 594] on span "Select trade partner" at bounding box center [1077, 606] width 139 height 24
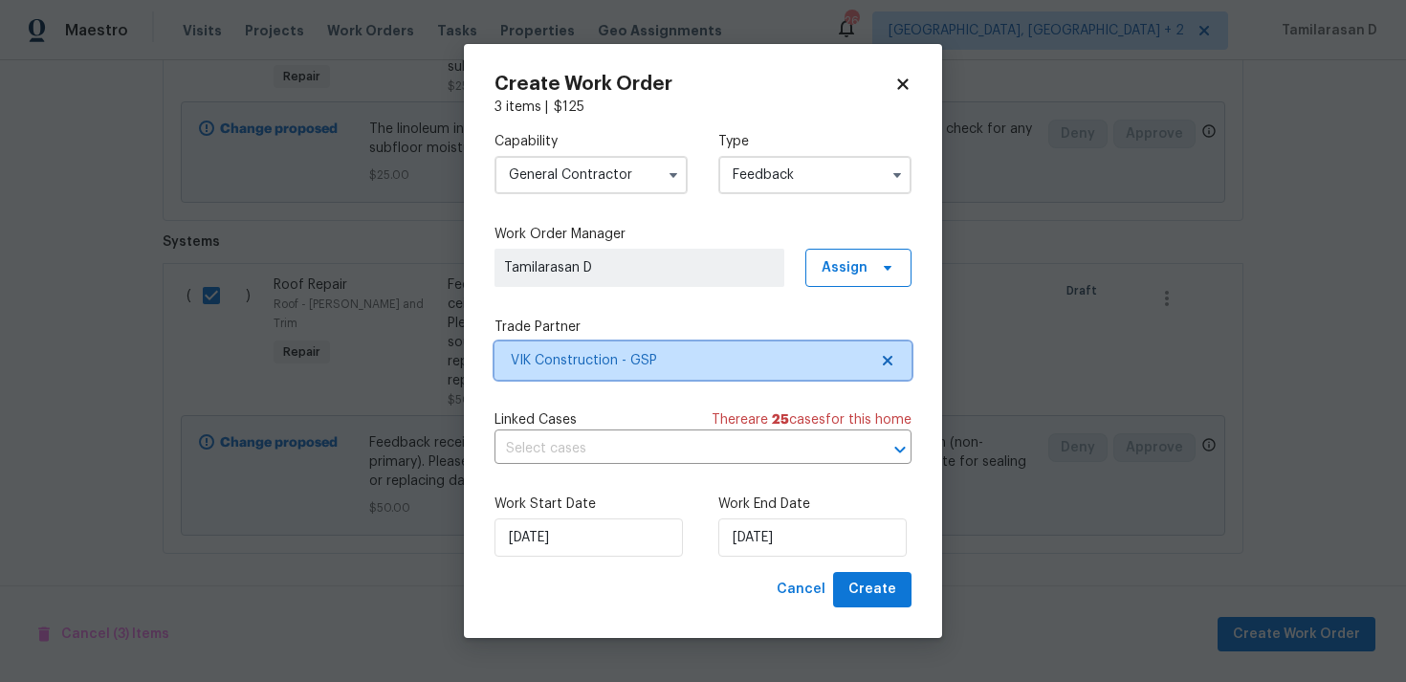
scroll to position [0, 0]
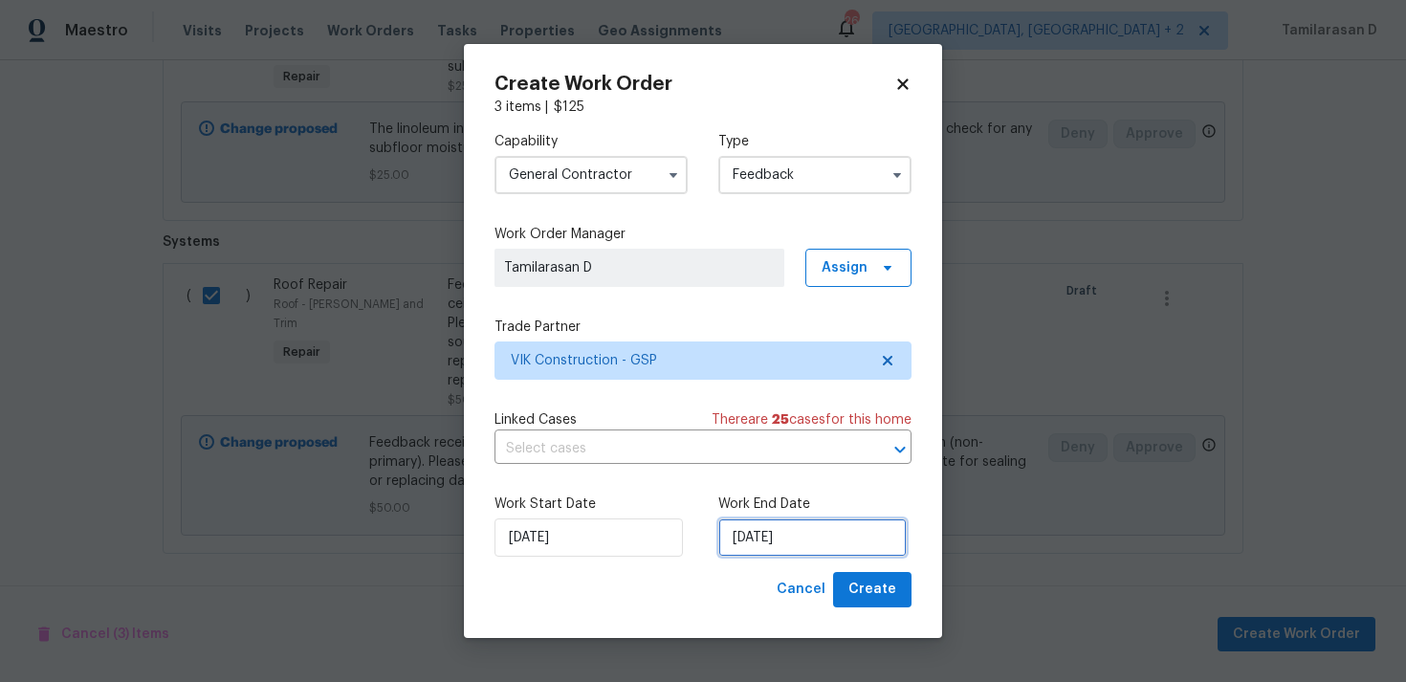
click at [740, 544] on input "02/09/2025" at bounding box center [812, 537] width 188 height 38
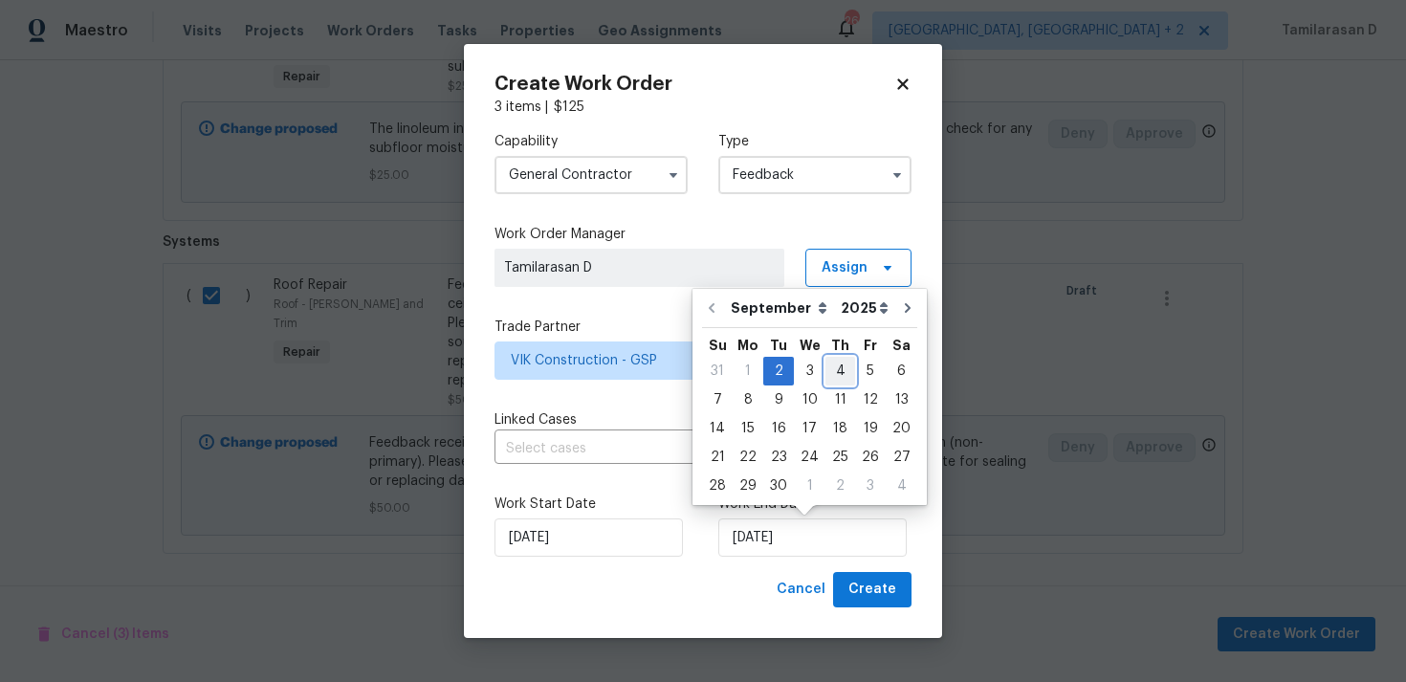
click at [833, 368] on div "4" at bounding box center [840, 371] width 30 height 27
type input "04/09/2025"
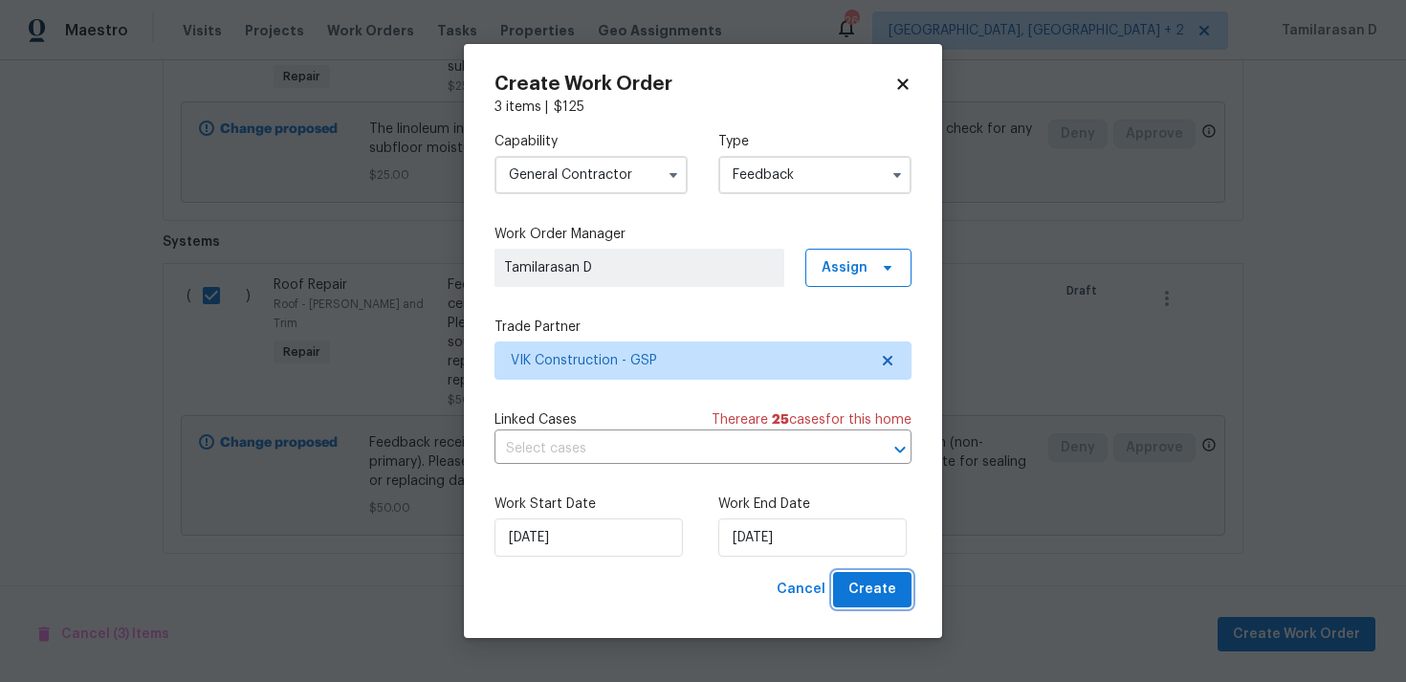
click at [884, 596] on span "Create" at bounding box center [872, 590] width 48 height 24
checkbox input "false"
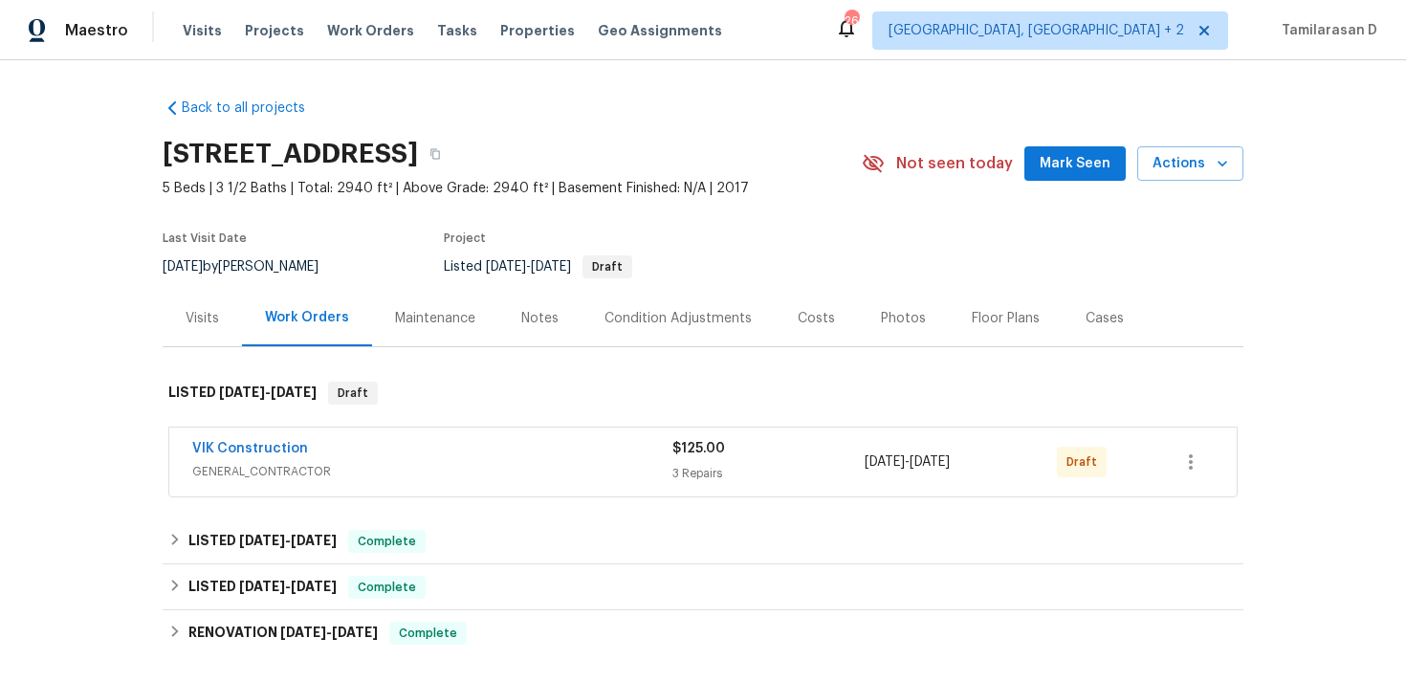
click at [257, 456] on span "VIK Construction" at bounding box center [250, 448] width 116 height 19
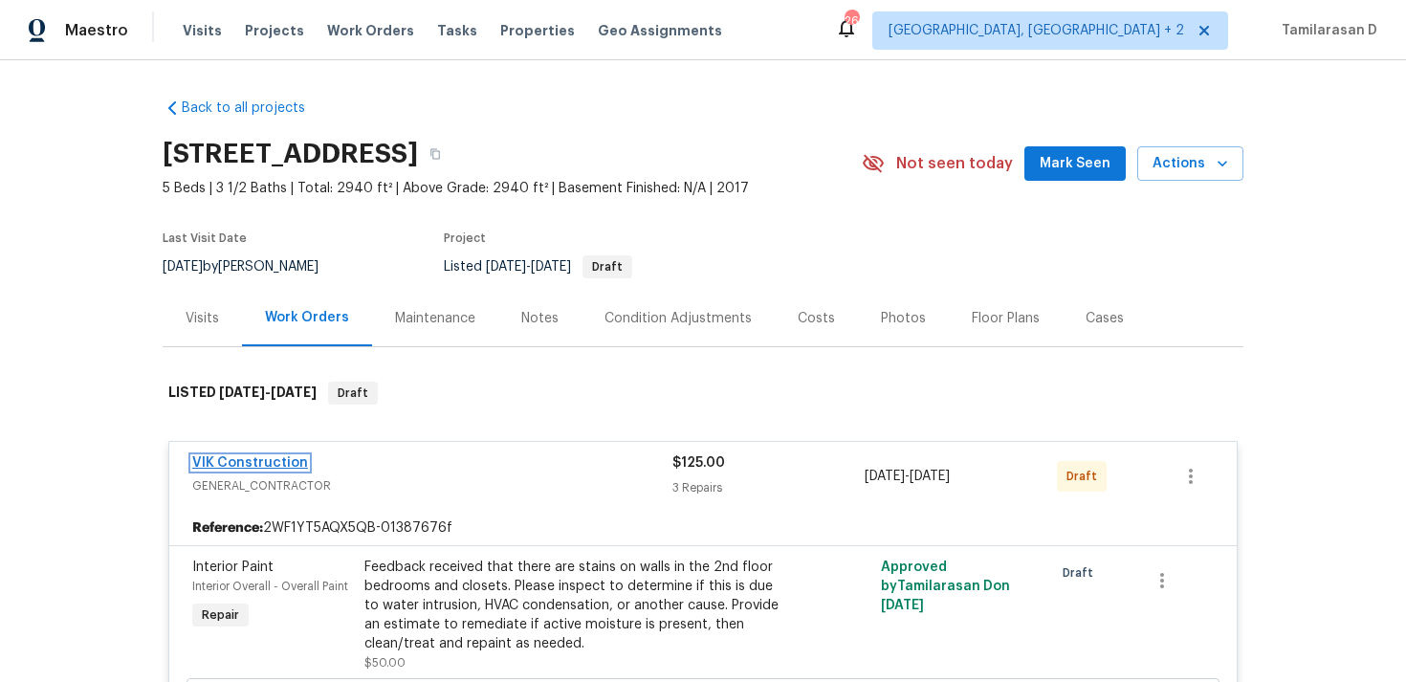
click at [259, 462] on link "VIK Construction" at bounding box center [250, 462] width 116 height 13
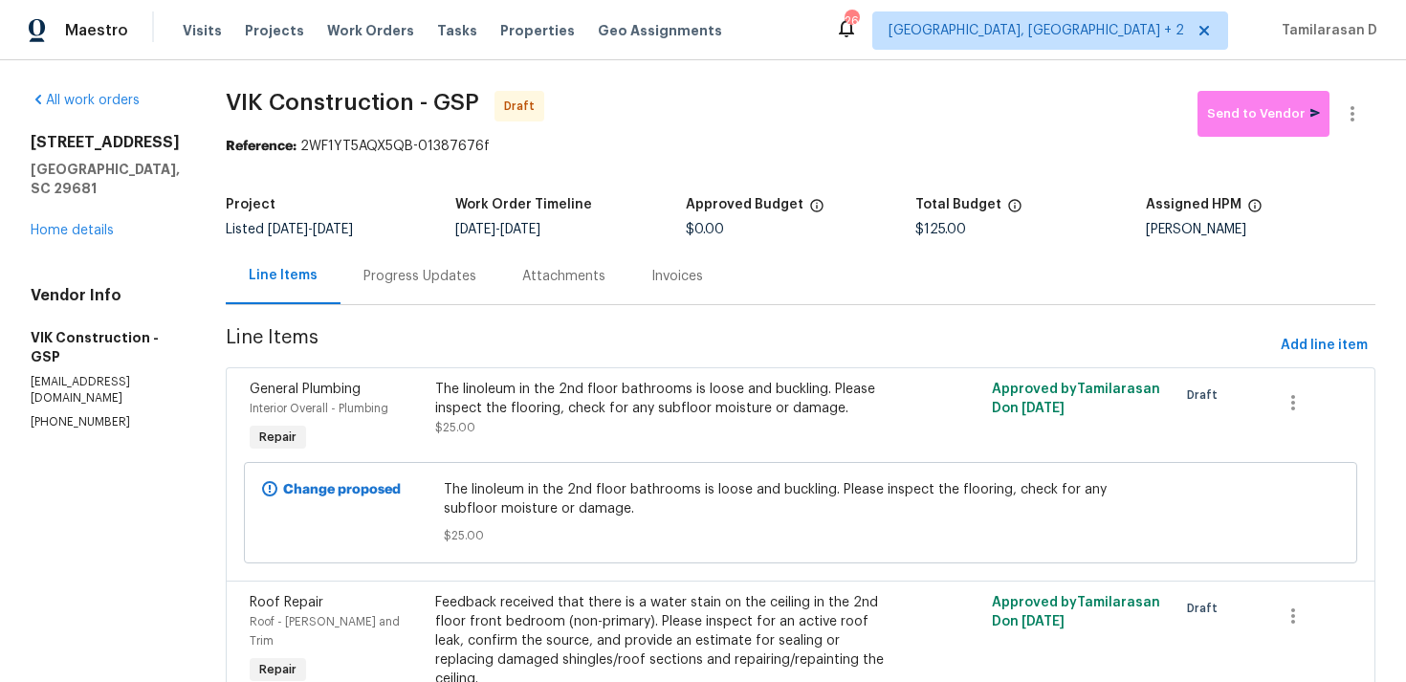
click at [455, 278] on div "Progress Updates" at bounding box center [419, 276] width 113 height 19
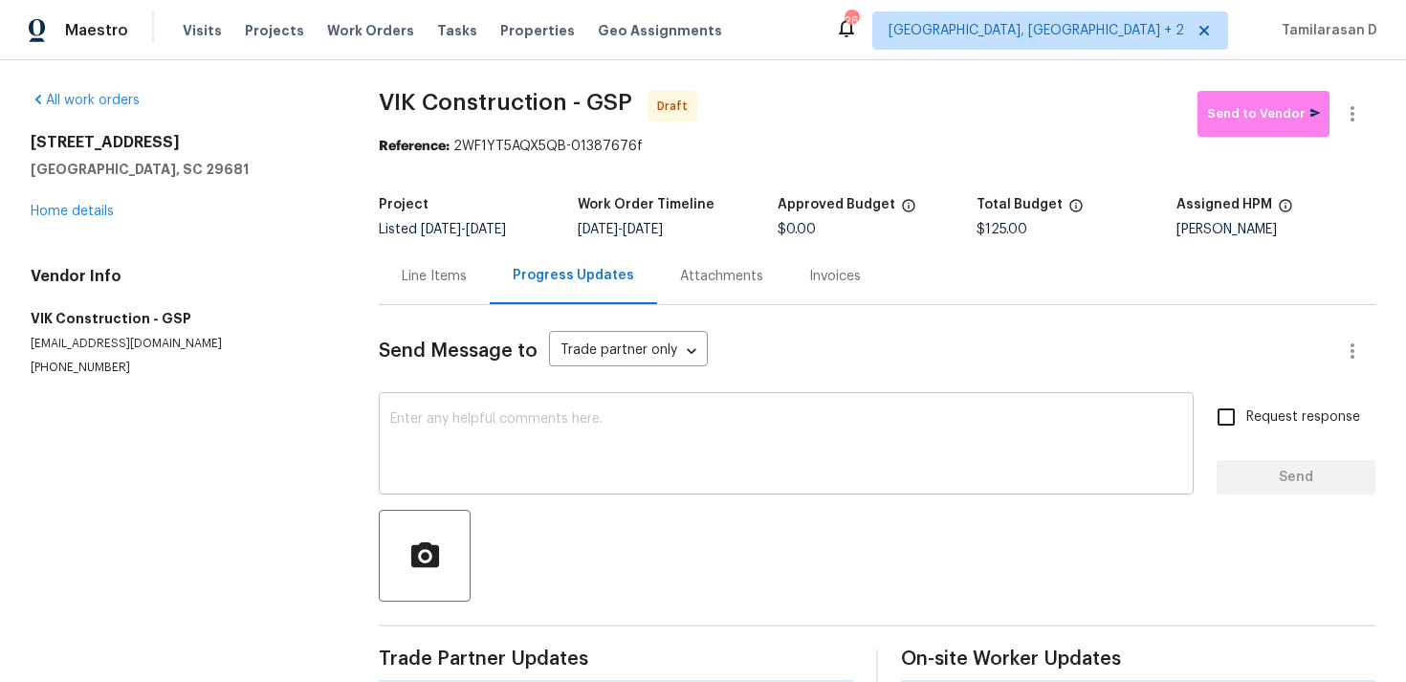
click at [459, 477] on textarea at bounding box center [786, 445] width 792 height 67
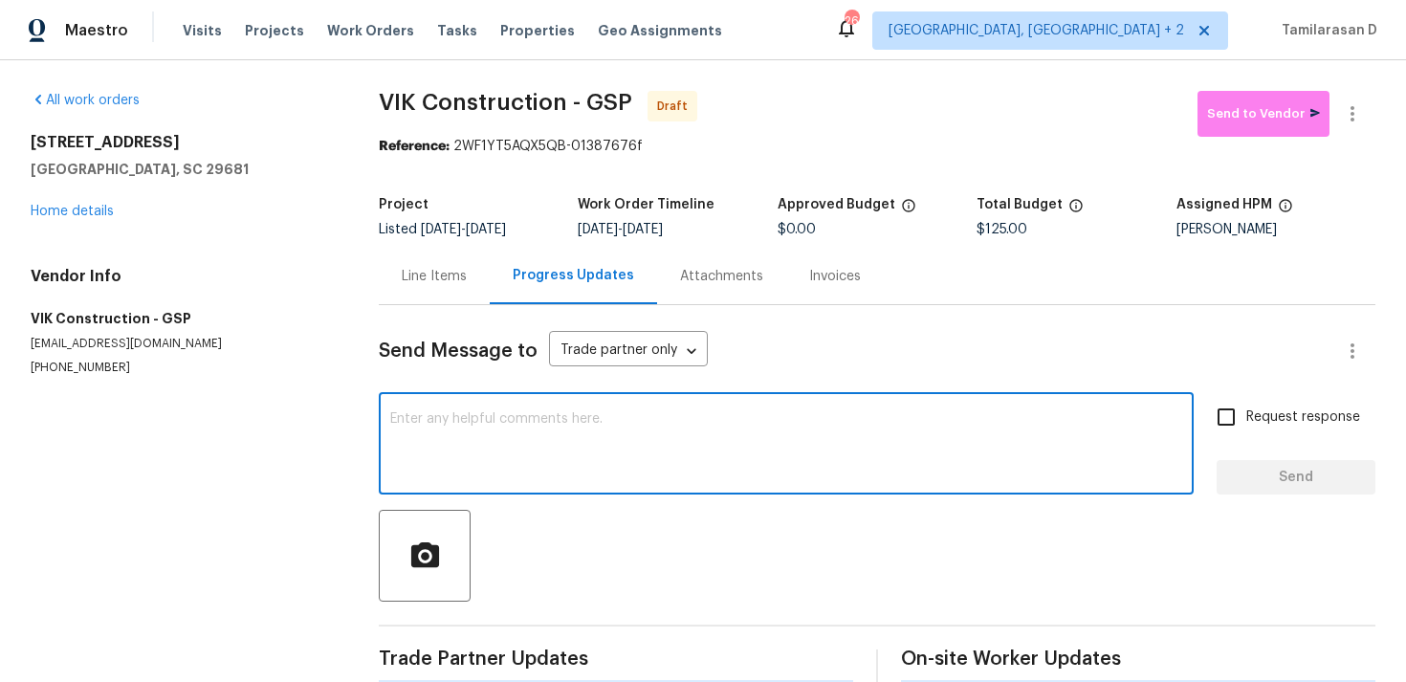
paste textarea "Hey, this is Tamil from Opendoor. I’m confirming you received the WO for the pr…"
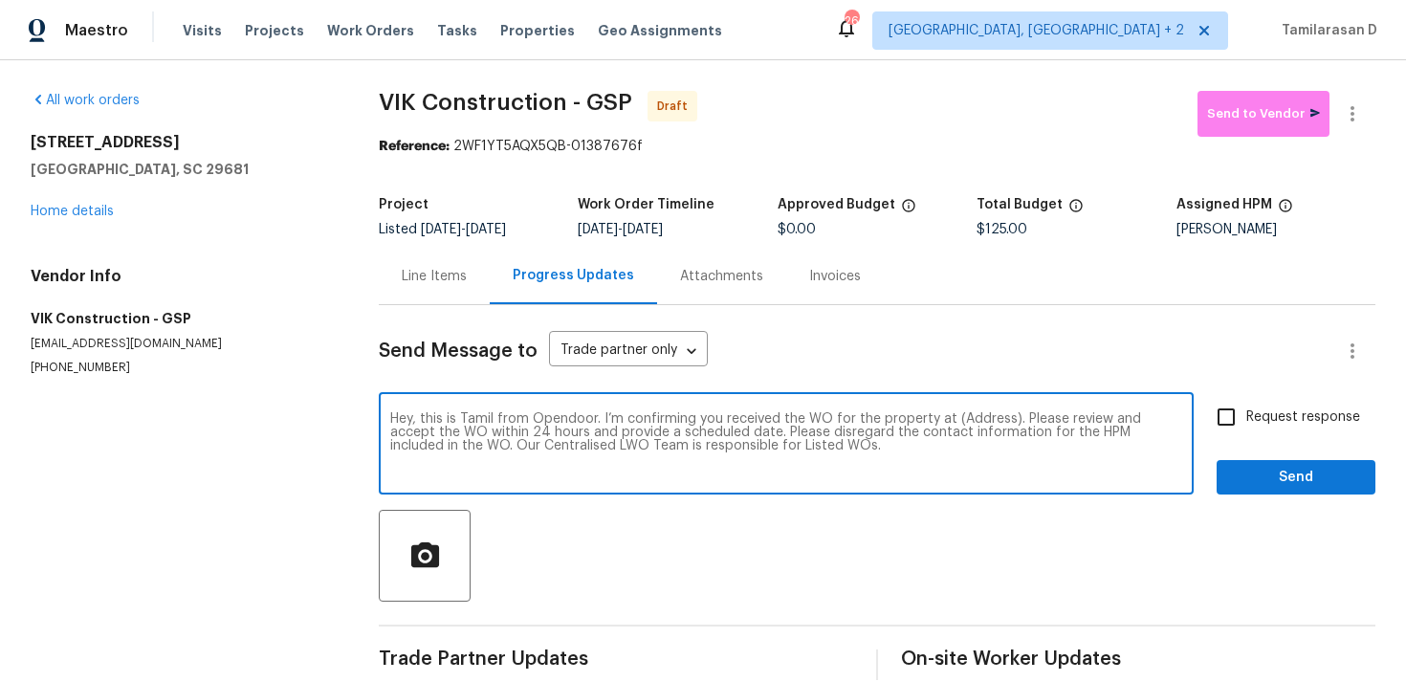
click at [976, 418] on textarea "Hey, this is Tamil from Opendoor. I’m confirming you received the WO for the pr…" at bounding box center [786, 445] width 792 height 67
paste textarea "[STREET_ADDRESS]"
type textarea "Hey, this is Tamil from Opendoor. I’m confirming you received the WO for the pr…"
click at [1236, 413] on input "Request response" at bounding box center [1226, 417] width 40 height 40
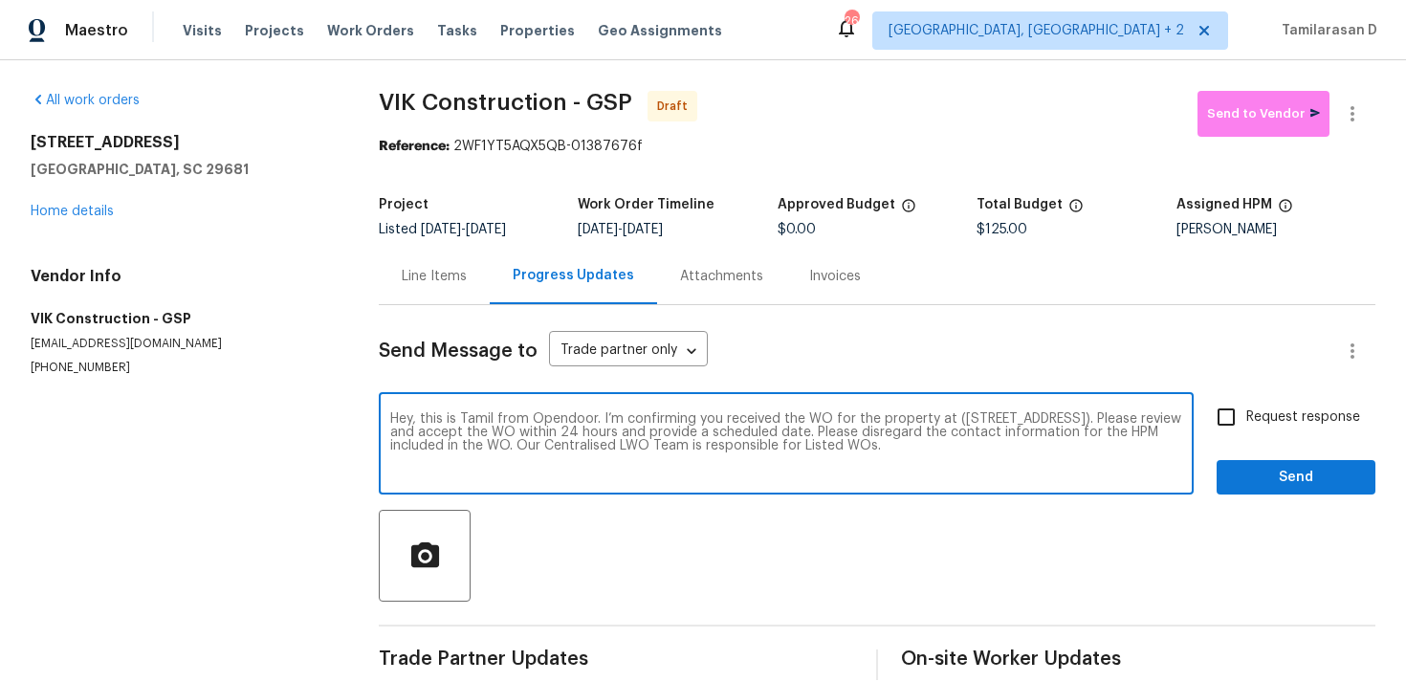
checkbox input "true"
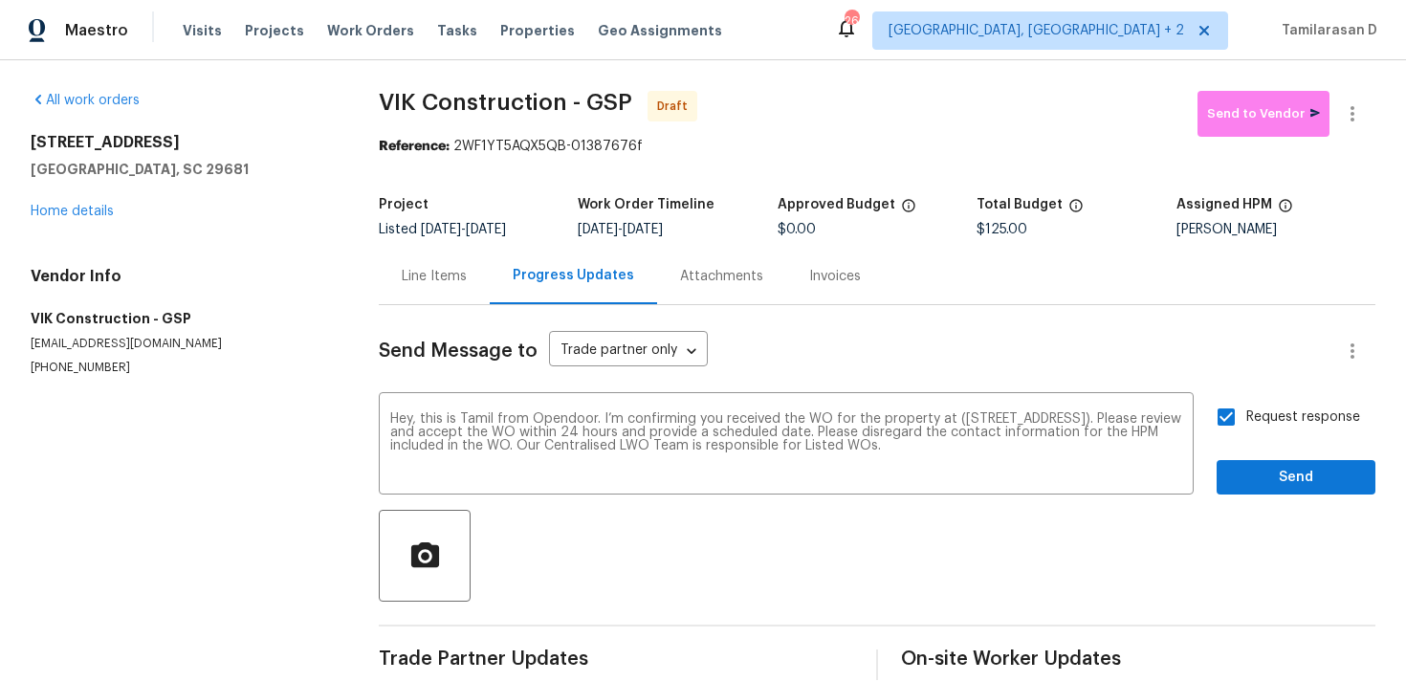
click at [1251, 459] on div "Request response Send" at bounding box center [1295, 446] width 159 height 98
click at [1252, 478] on span "Send" at bounding box center [1296, 478] width 128 height 24
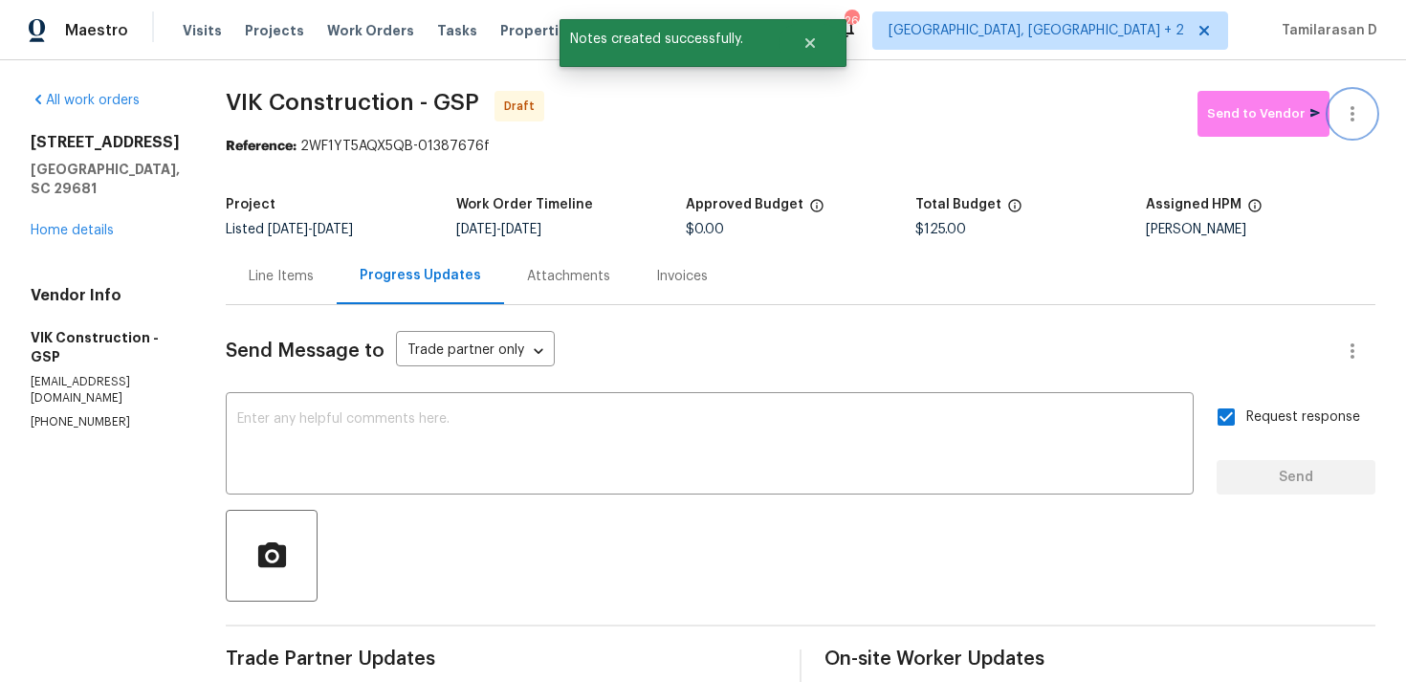
click at [1351, 110] on icon "button" at bounding box center [1352, 113] width 23 height 23
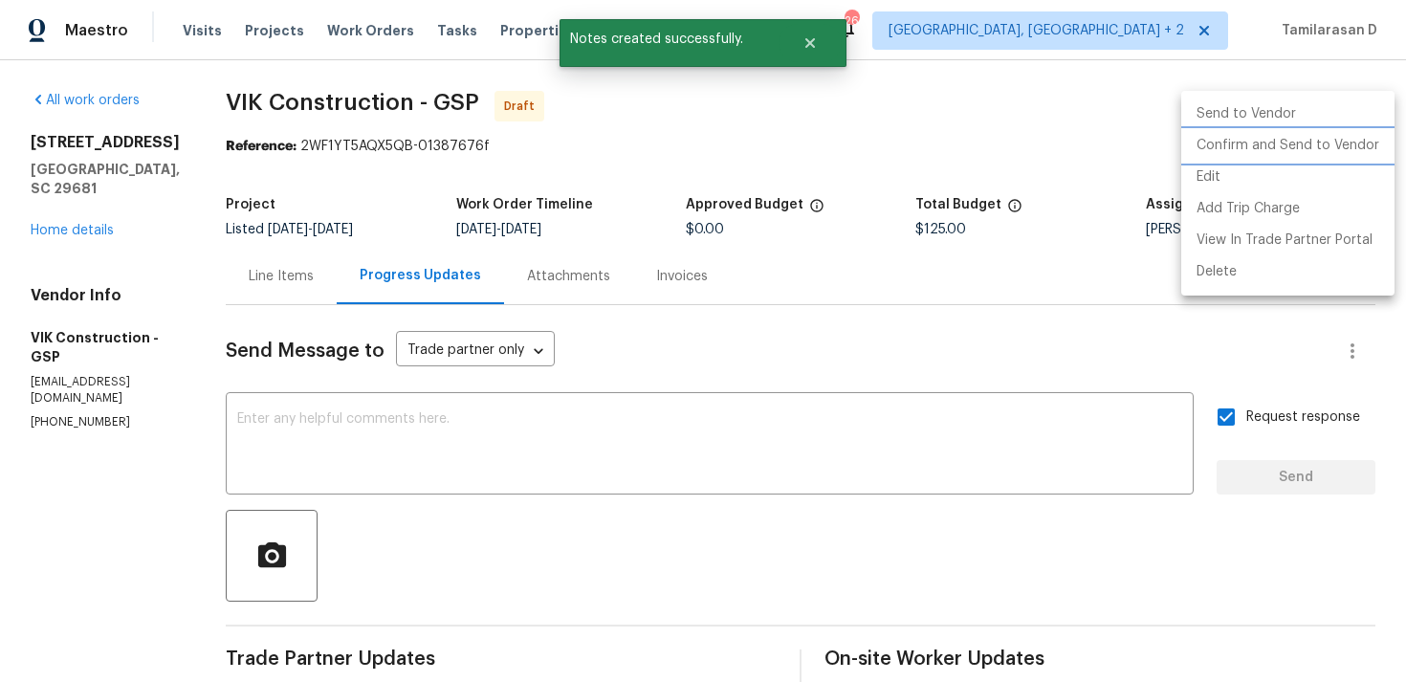
click at [1271, 142] on li "Confirm and Send to Vendor" at bounding box center [1287, 146] width 213 height 32
click at [923, 84] on div at bounding box center [703, 341] width 1406 height 682
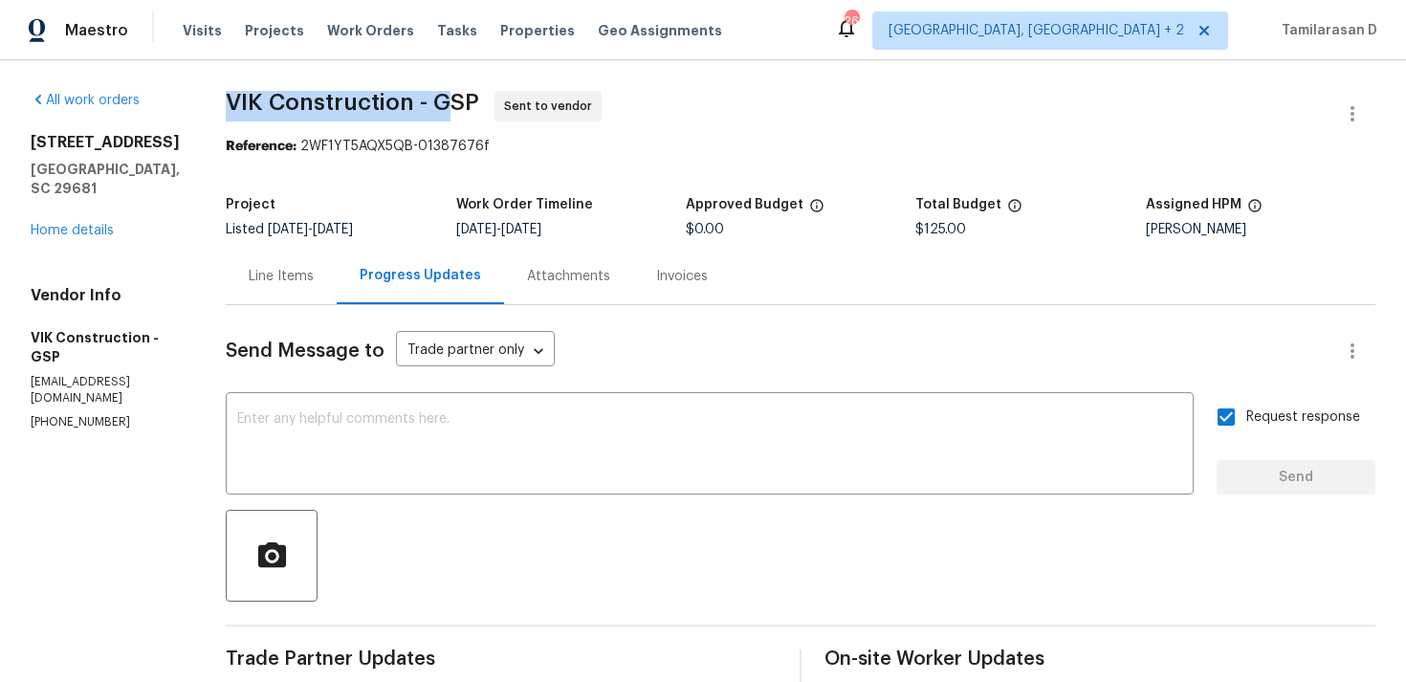
drag, startPoint x: 261, startPoint y: 99, endPoint x: 476, endPoint y: 99, distance: 215.1
click at [477, 99] on span "VIK Construction - GSP" at bounding box center [352, 102] width 253 height 23
click at [415, 118] on span "VIK Construction - GSP Sent to vendor" at bounding box center [777, 114] width 1103 height 46
drag, startPoint x: 262, startPoint y: 99, endPoint x: 459, endPoint y: 109, distance: 197.2
click at [459, 109] on span "VIK Construction - GSP" at bounding box center [352, 102] width 253 height 23
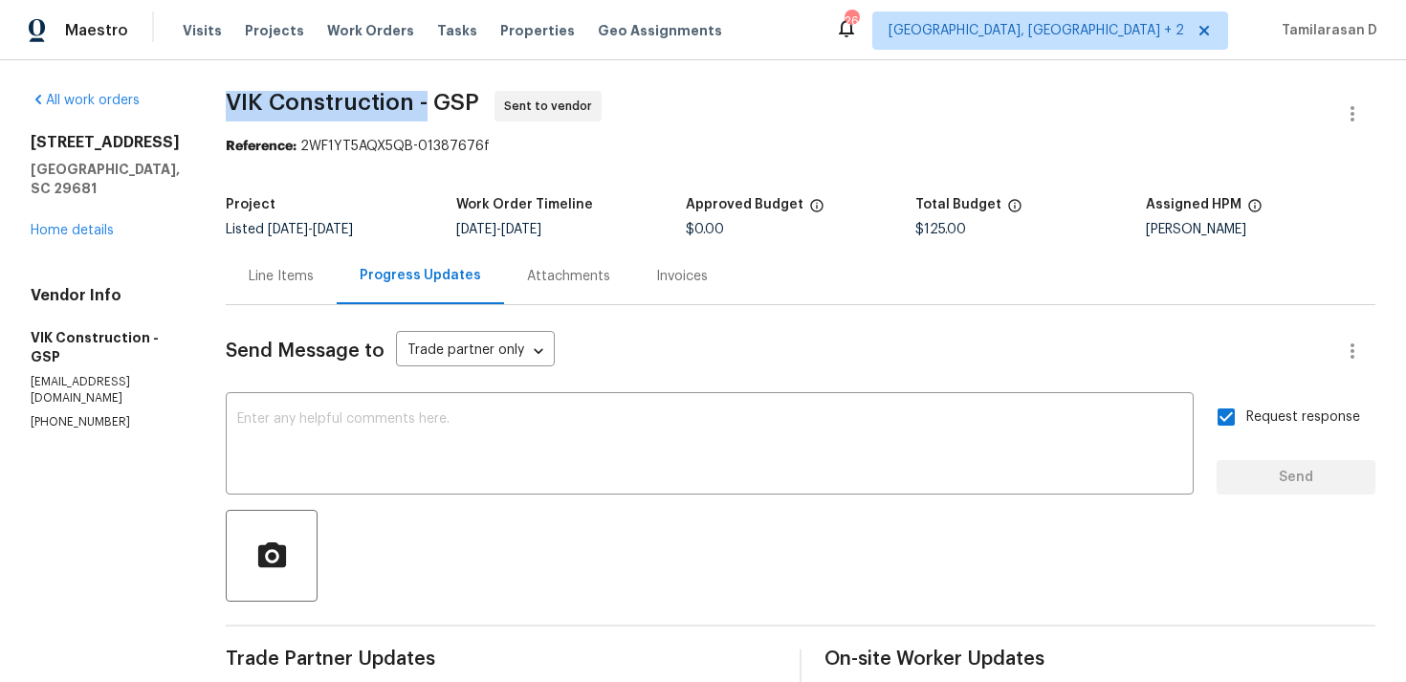
copy span "VIK Construction -"
click at [369, 68] on div "All work orders [STREET_ADDRESS][PERSON_NAME] Home details Vendor Info VIK Cons…" at bounding box center [703, 451] width 1406 height 782
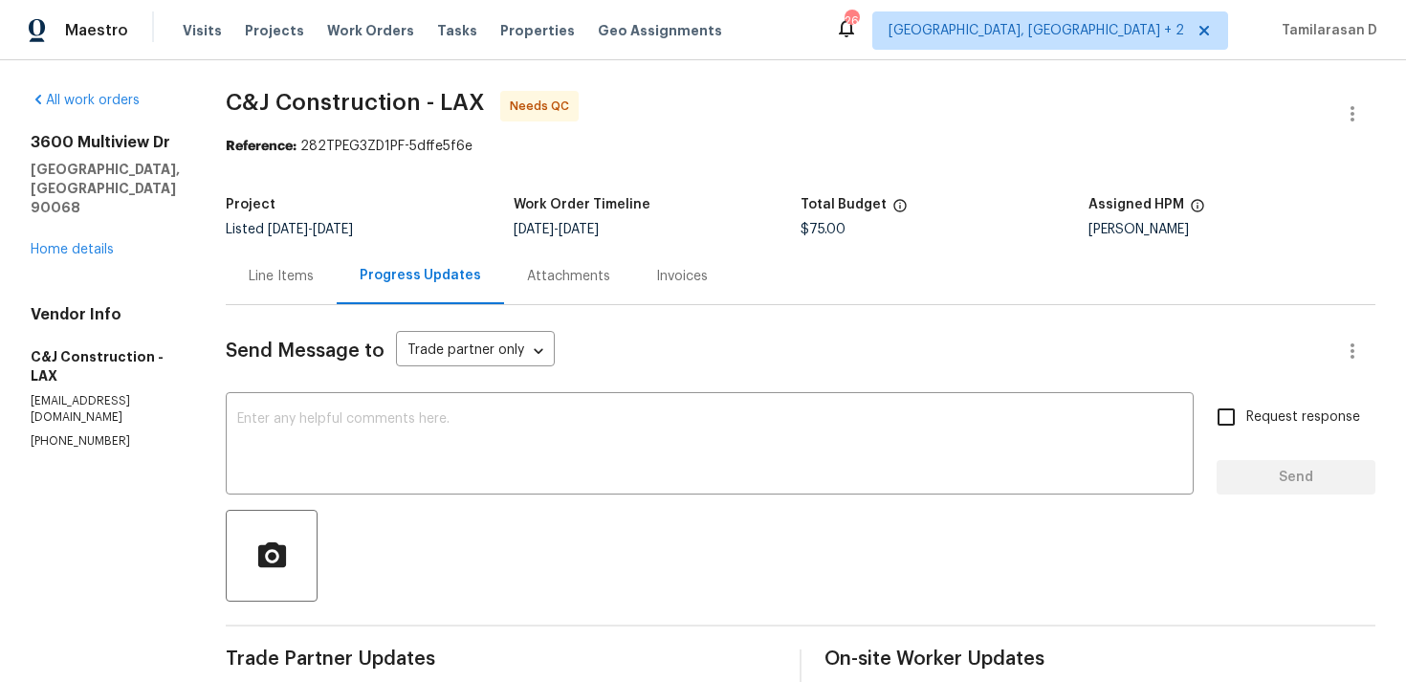
click at [302, 289] on div "Line Items" at bounding box center [281, 276] width 111 height 56
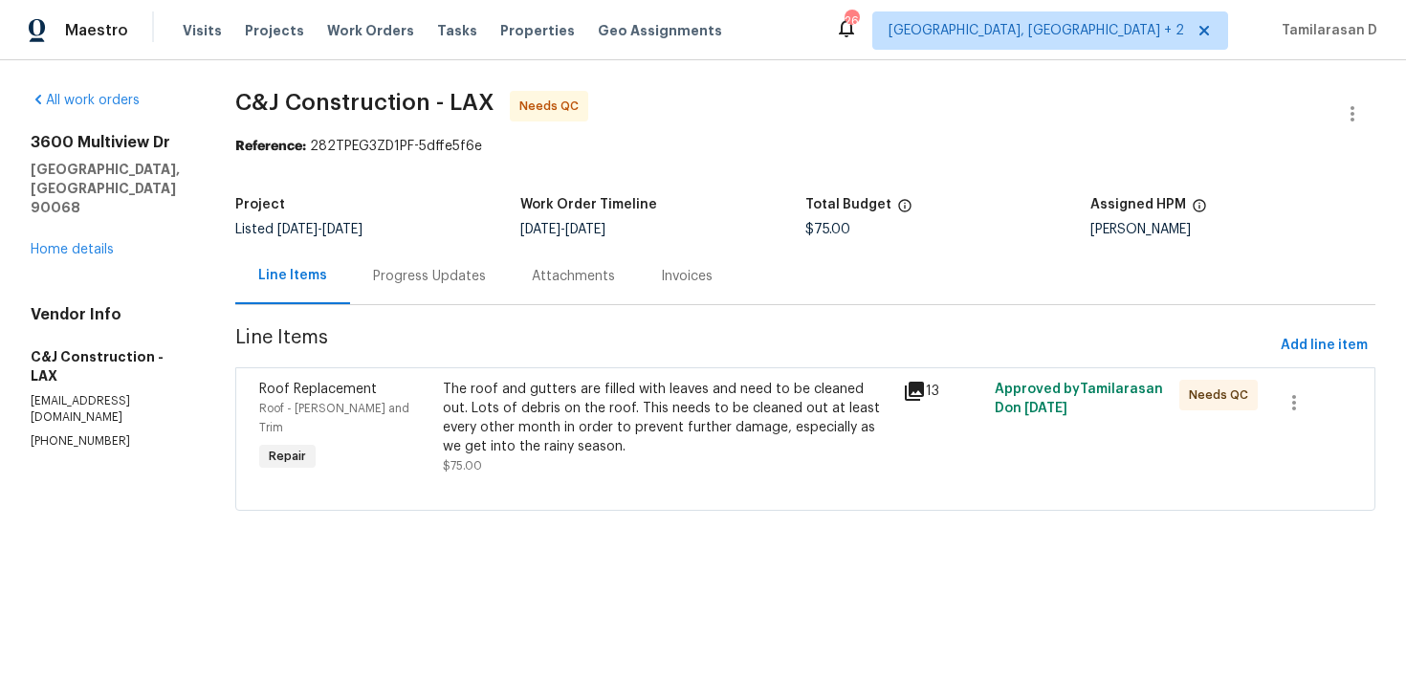
click at [521, 404] on div "The roof and gutters are filled with leaves and need to be cleaned out. Lots of…" at bounding box center [667, 418] width 448 height 76
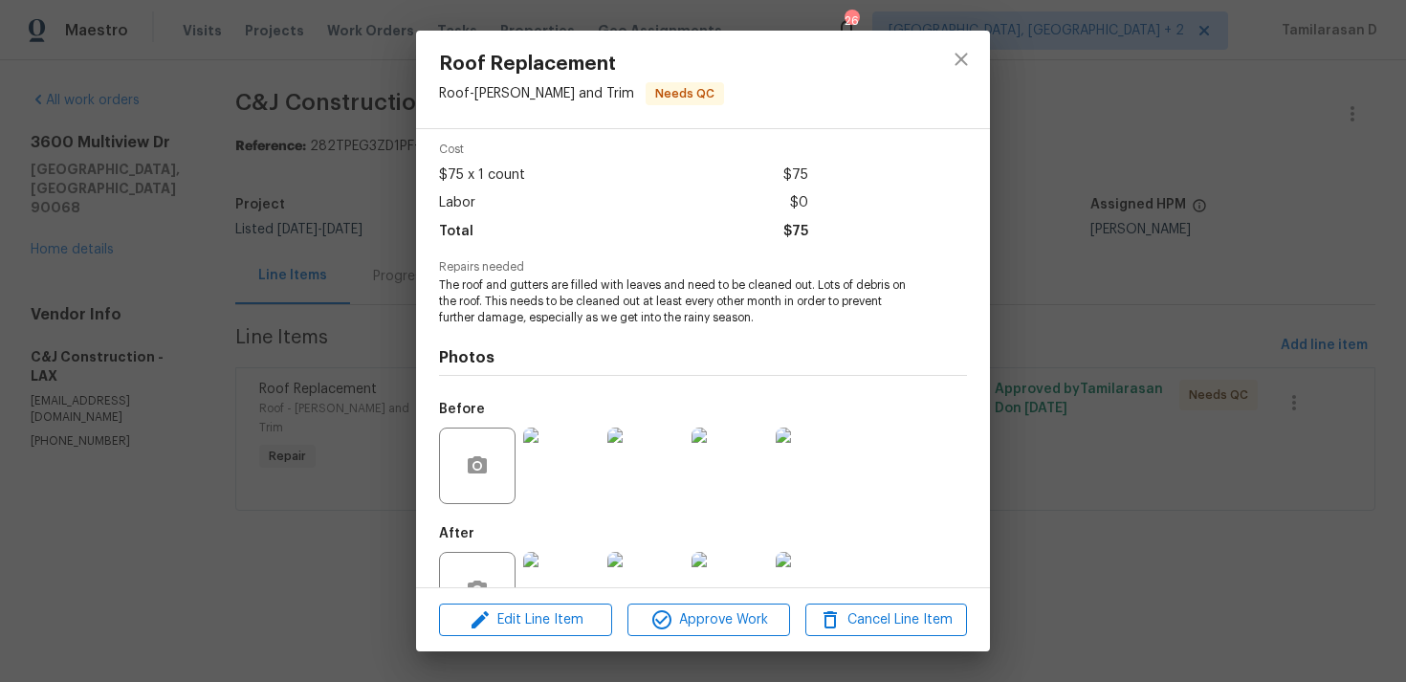
scroll to position [135, 0]
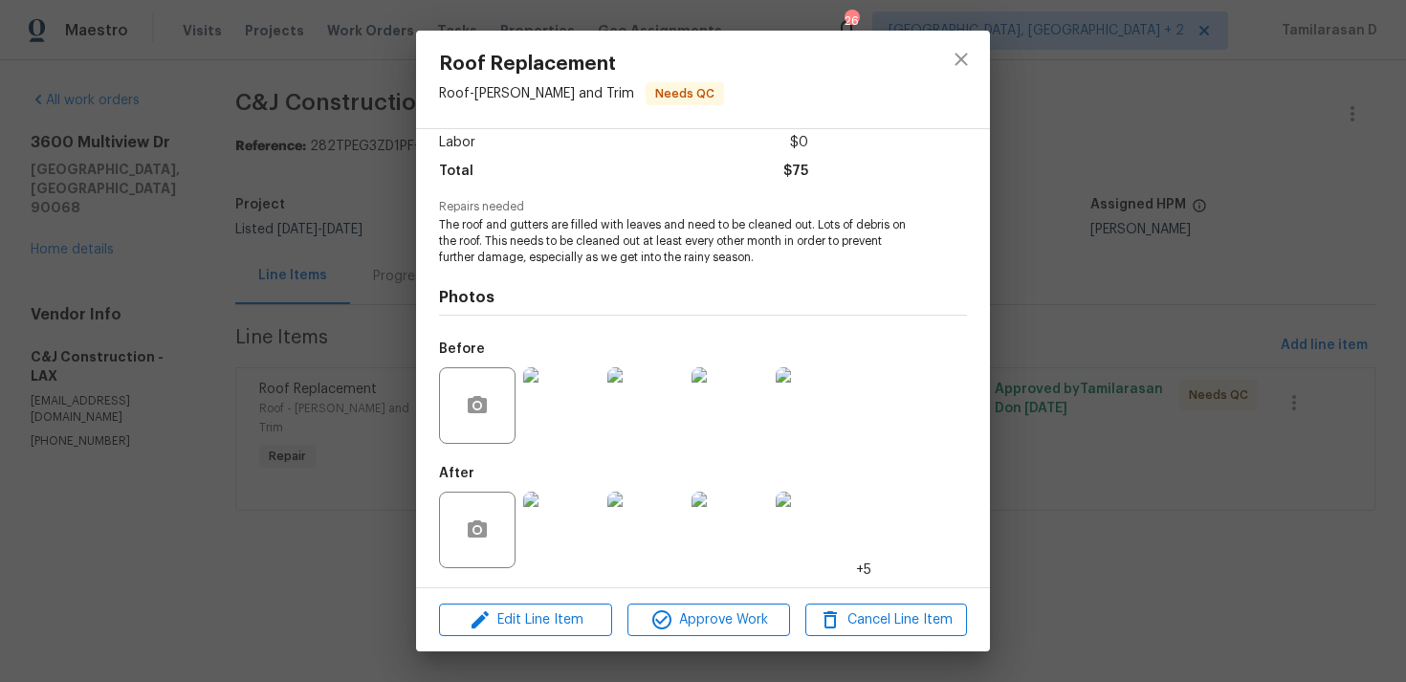
click at [553, 387] on img at bounding box center [561, 405] width 76 height 76
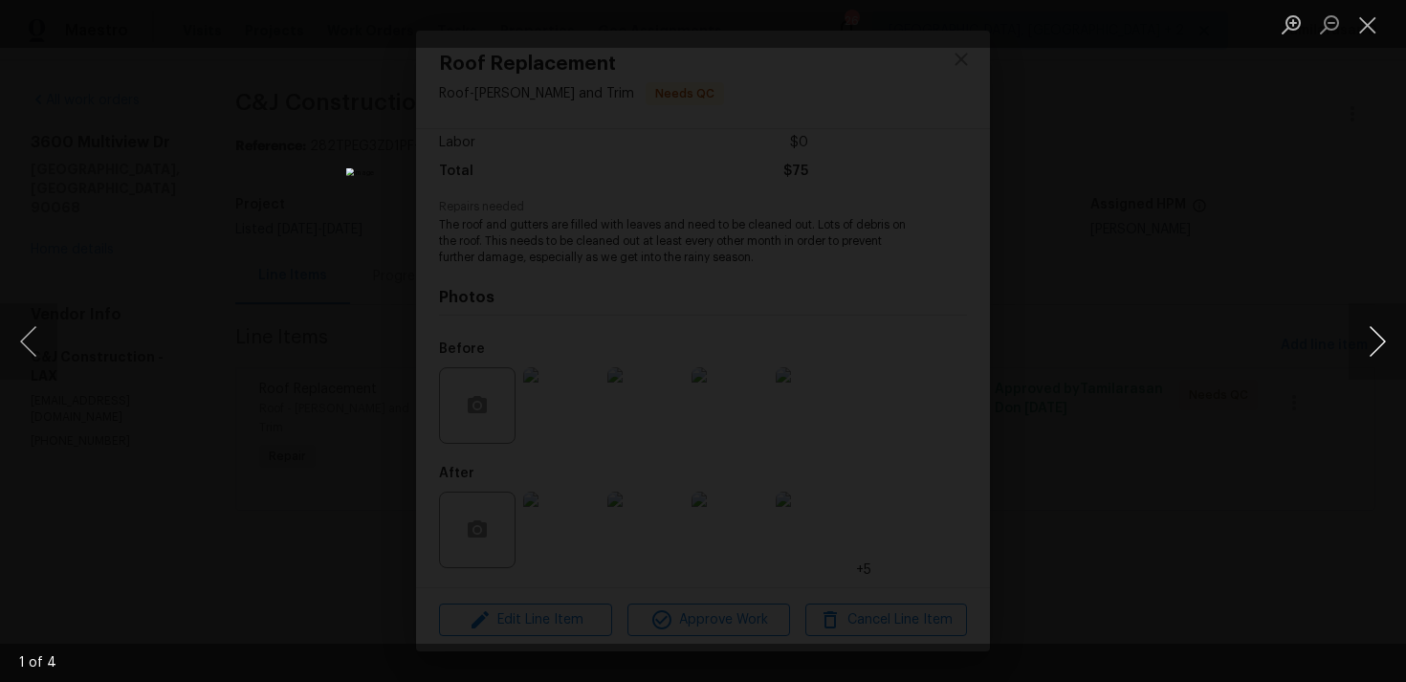
click at [1379, 345] on button "Next image" at bounding box center [1376, 341] width 57 height 76
click at [1378, 340] on button "Next image" at bounding box center [1376, 341] width 57 height 76
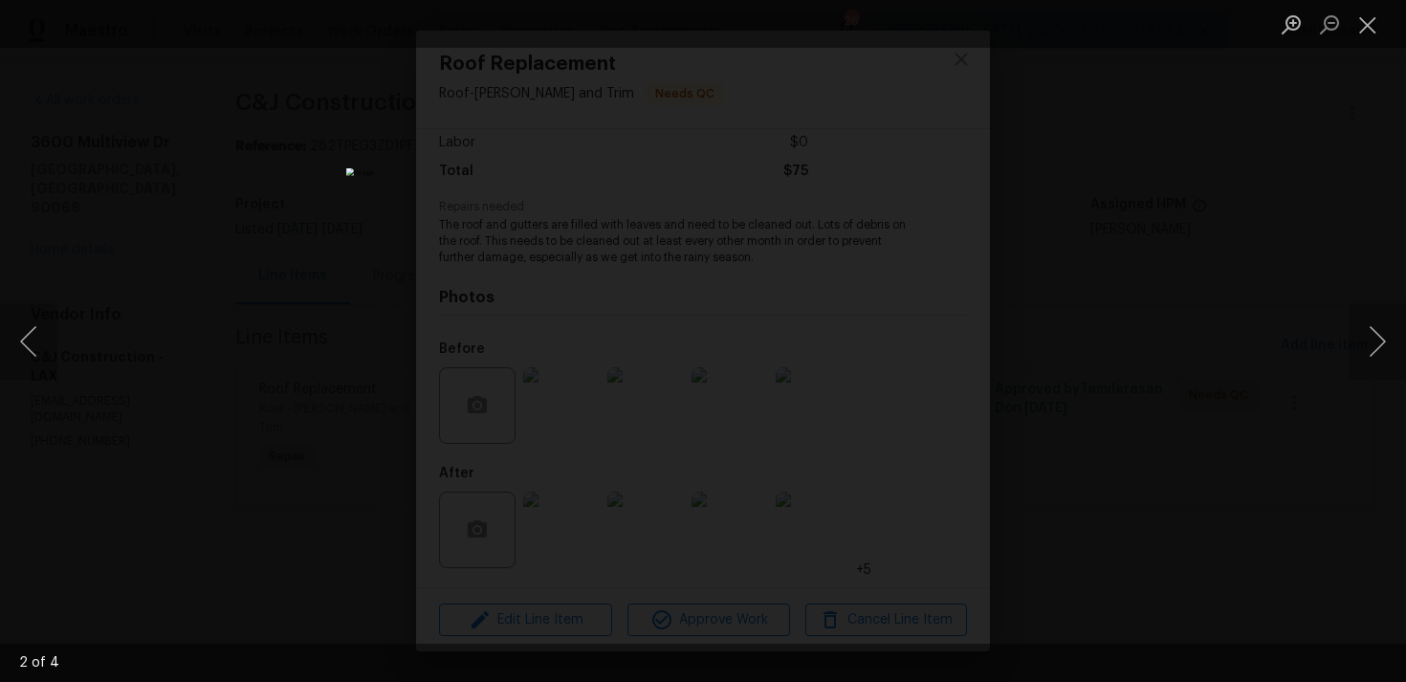
click at [1371, 3] on li "Lightbox" at bounding box center [1367, 24] width 38 height 48
click at [1369, 25] on button "Close lightbox" at bounding box center [1367, 24] width 38 height 33
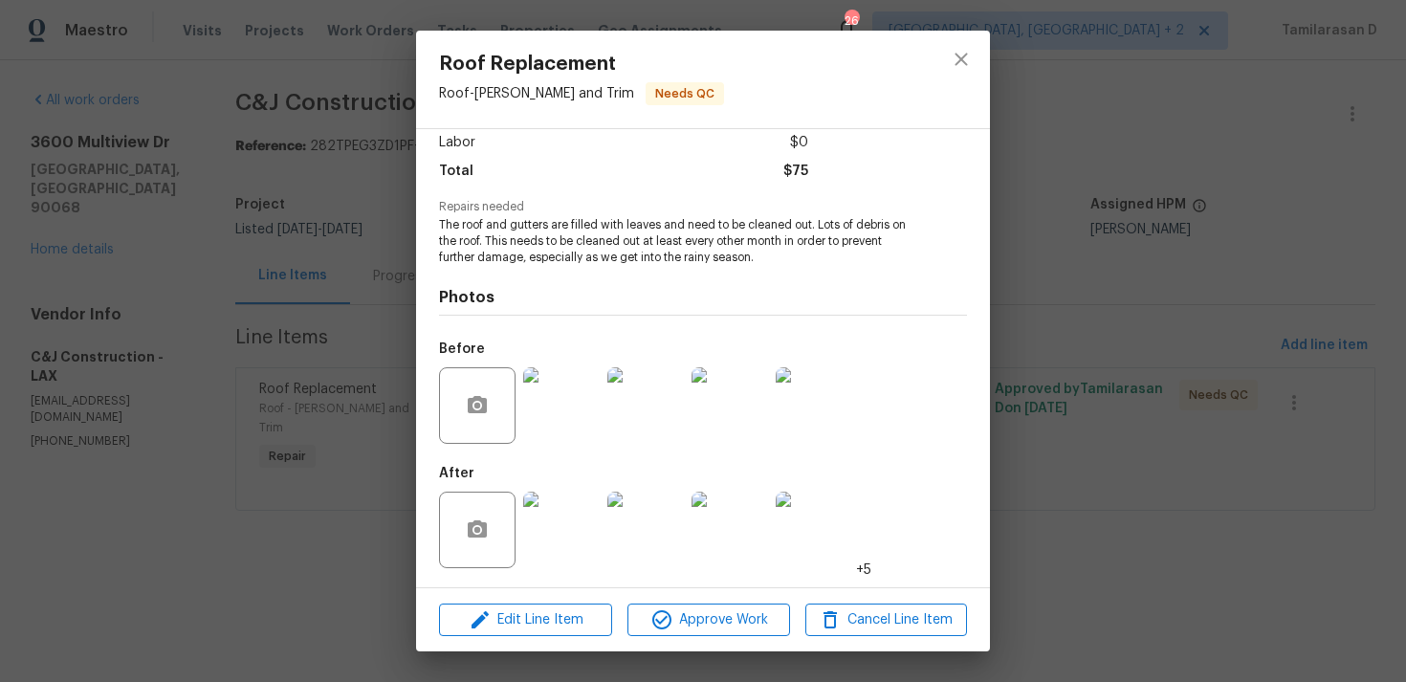
click at [561, 514] on img at bounding box center [561, 529] width 76 height 76
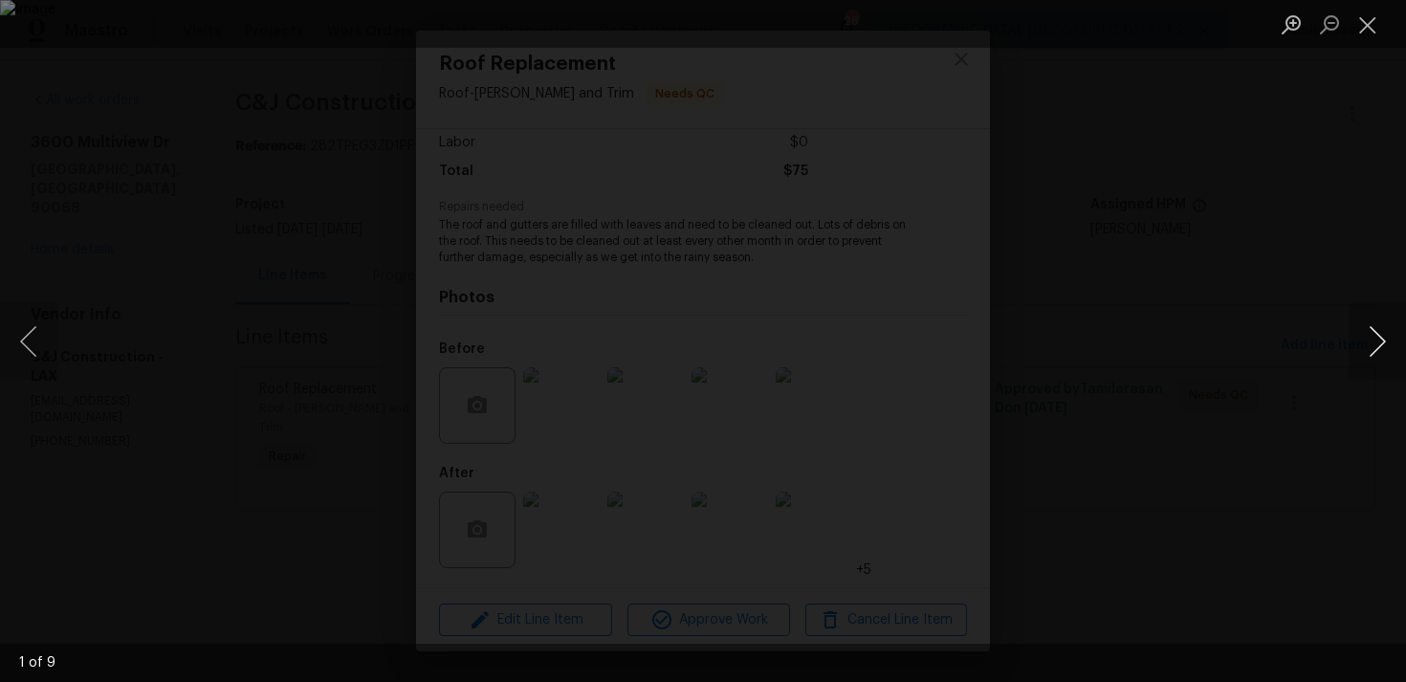
click at [1386, 340] on button "Next image" at bounding box center [1376, 341] width 57 height 76
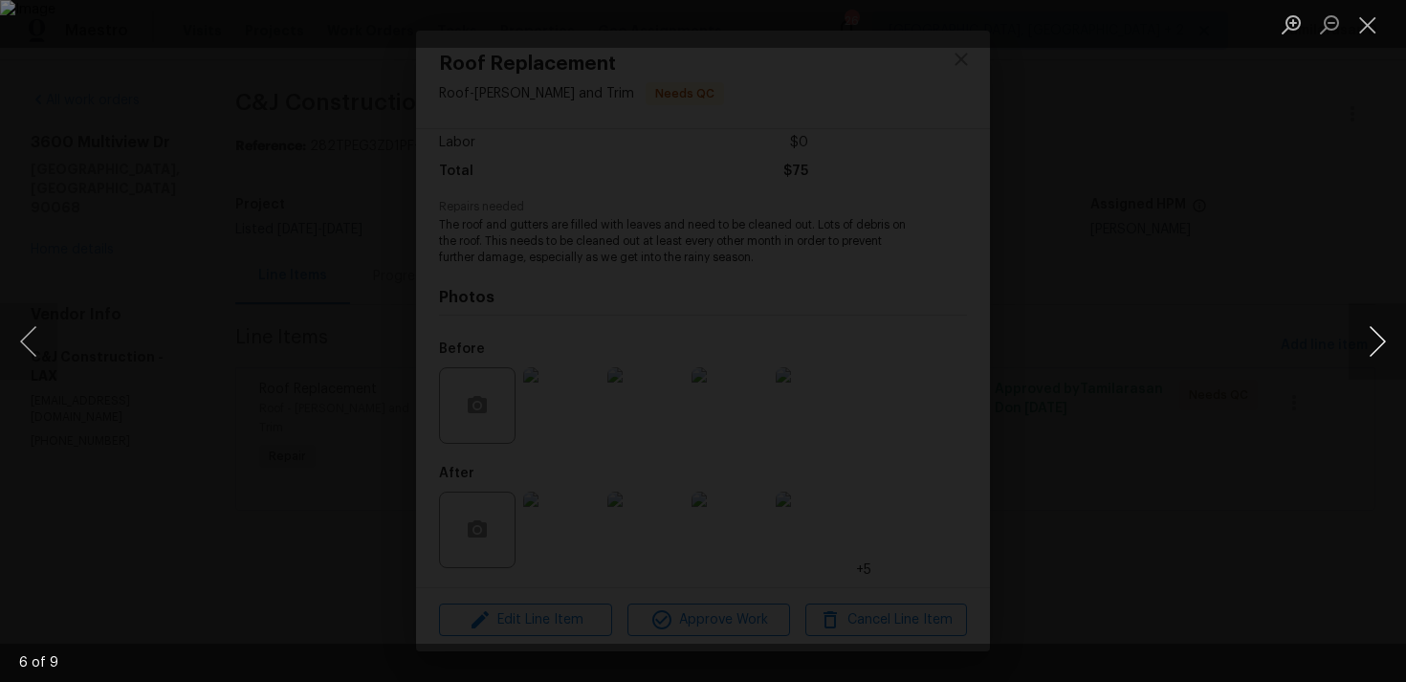
click at [1386, 340] on button "Next image" at bounding box center [1376, 341] width 57 height 76
click at [1384, 338] on button "Next image" at bounding box center [1376, 341] width 57 height 76
click at [1370, 32] on button "Close lightbox" at bounding box center [1367, 24] width 38 height 33
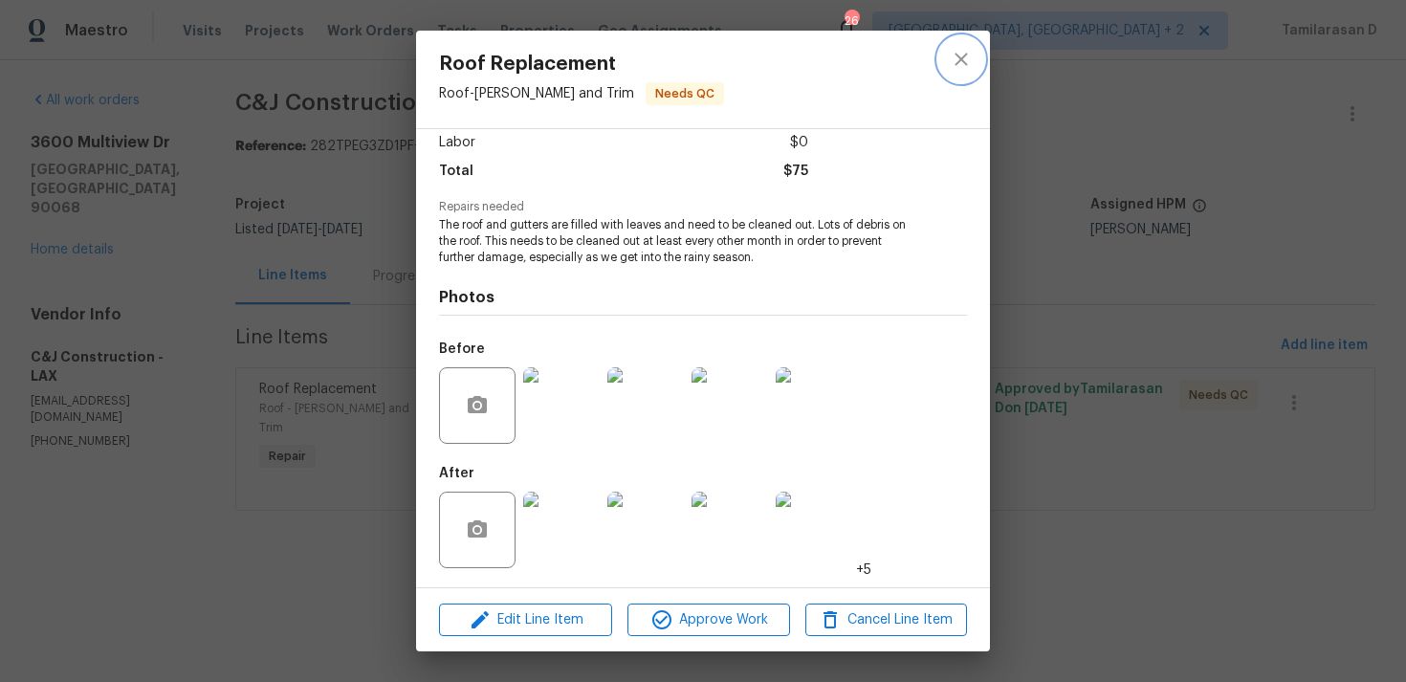
click at [972, 63] on icon "close" at bounding box center [961, 59] width 23 height 23
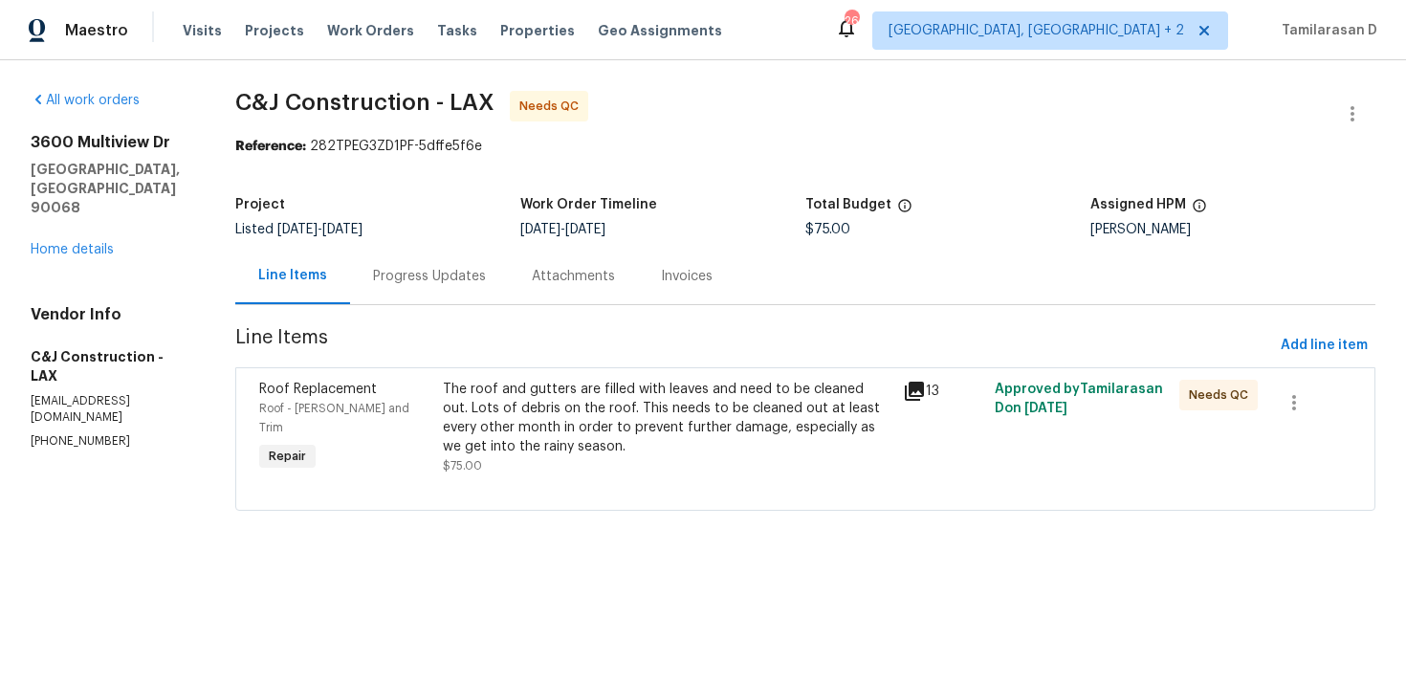
click at [403, 297] on div "Progress Updates" at bounding box center [429, 276] width 159 height 56
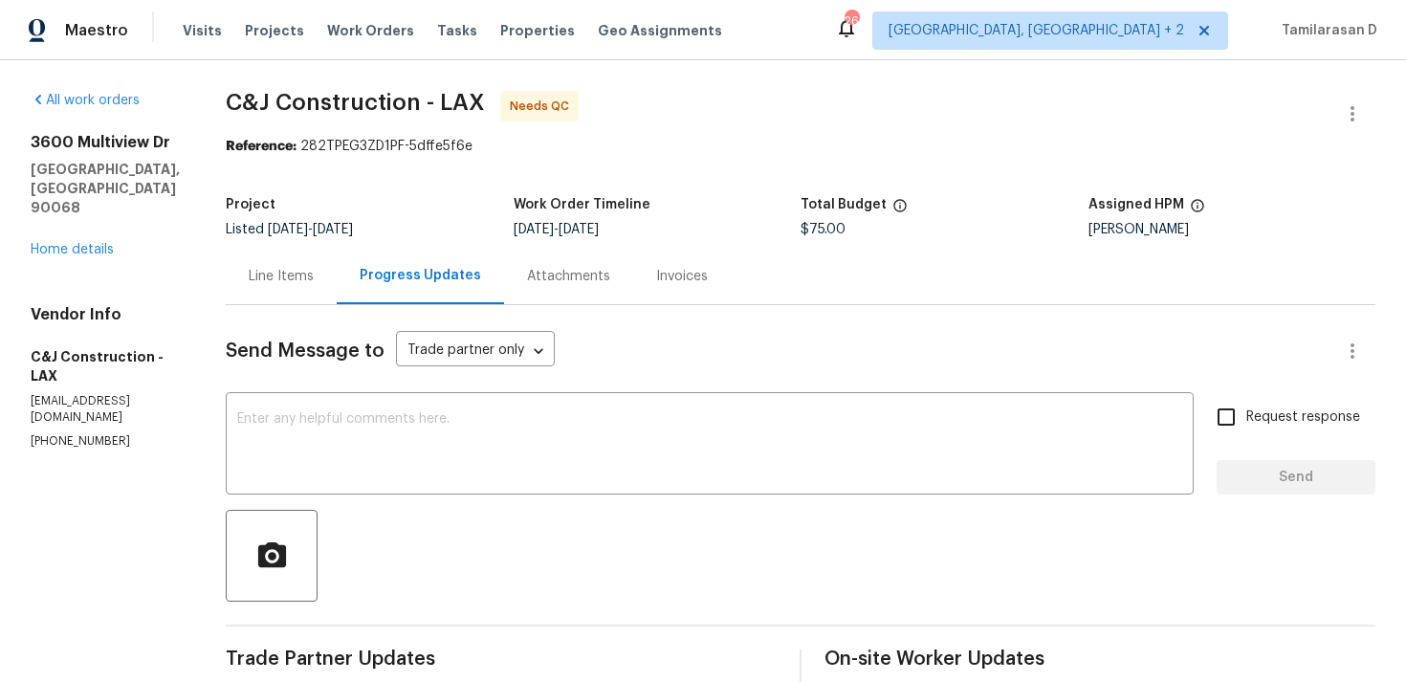
click at [295, 293] on div "Line Items" at bounding box center [281, 276] width 111 height 56
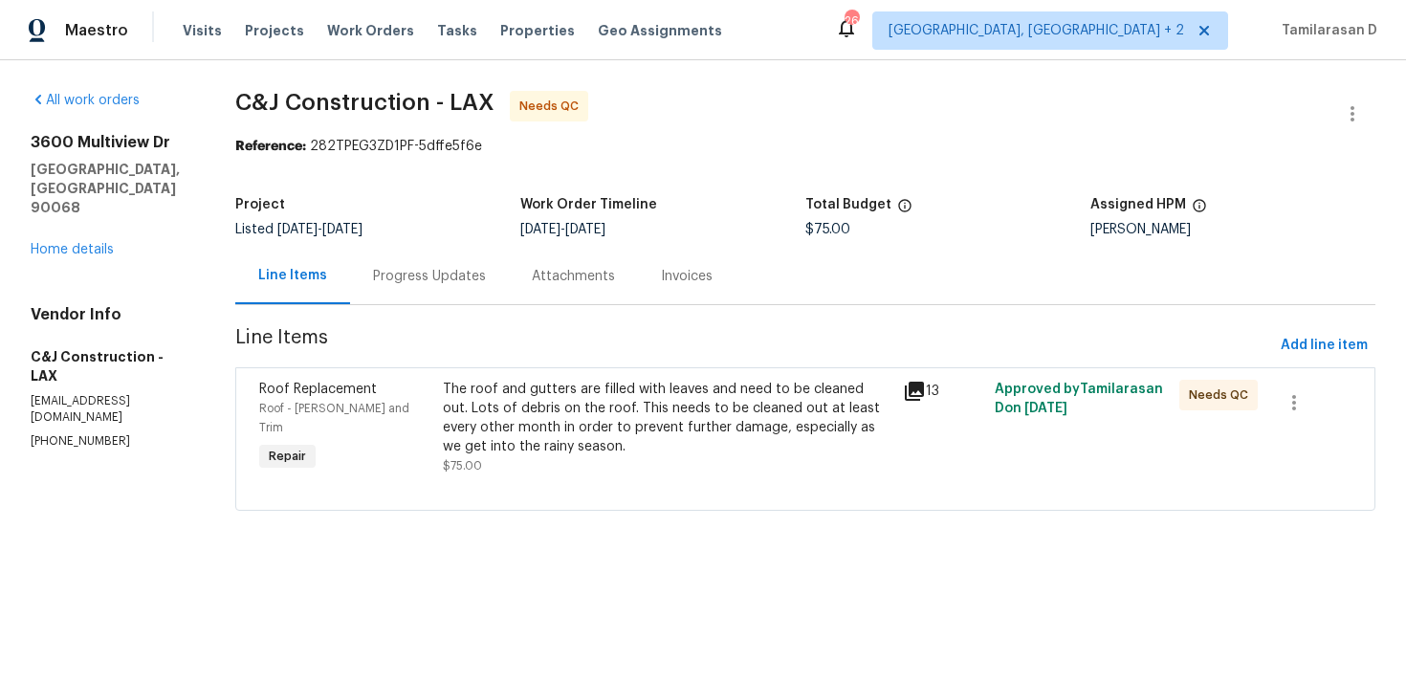
click at [681, 430] on div "The roof and gutters are filled with leaves and need to be cleaned out. Lots of…" at bounding box center [667, 418] width 448 height 76
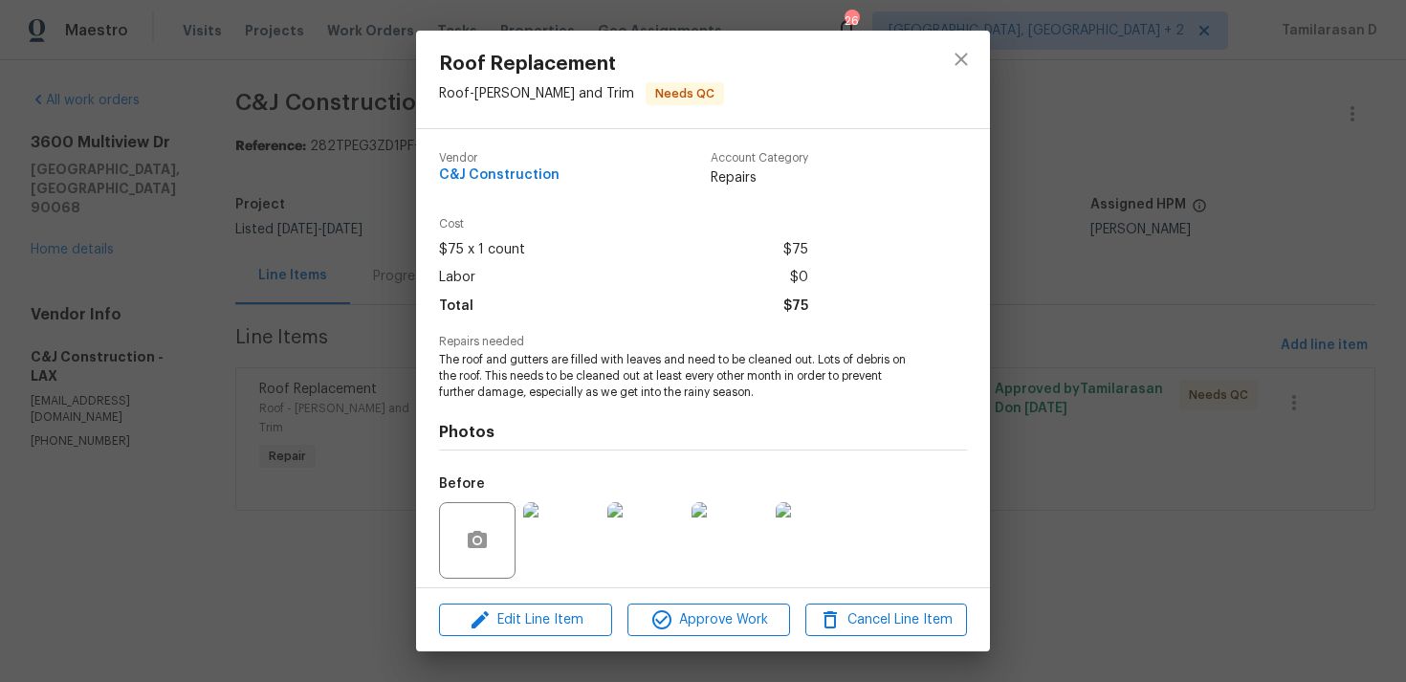
scroll to position [135, 0]
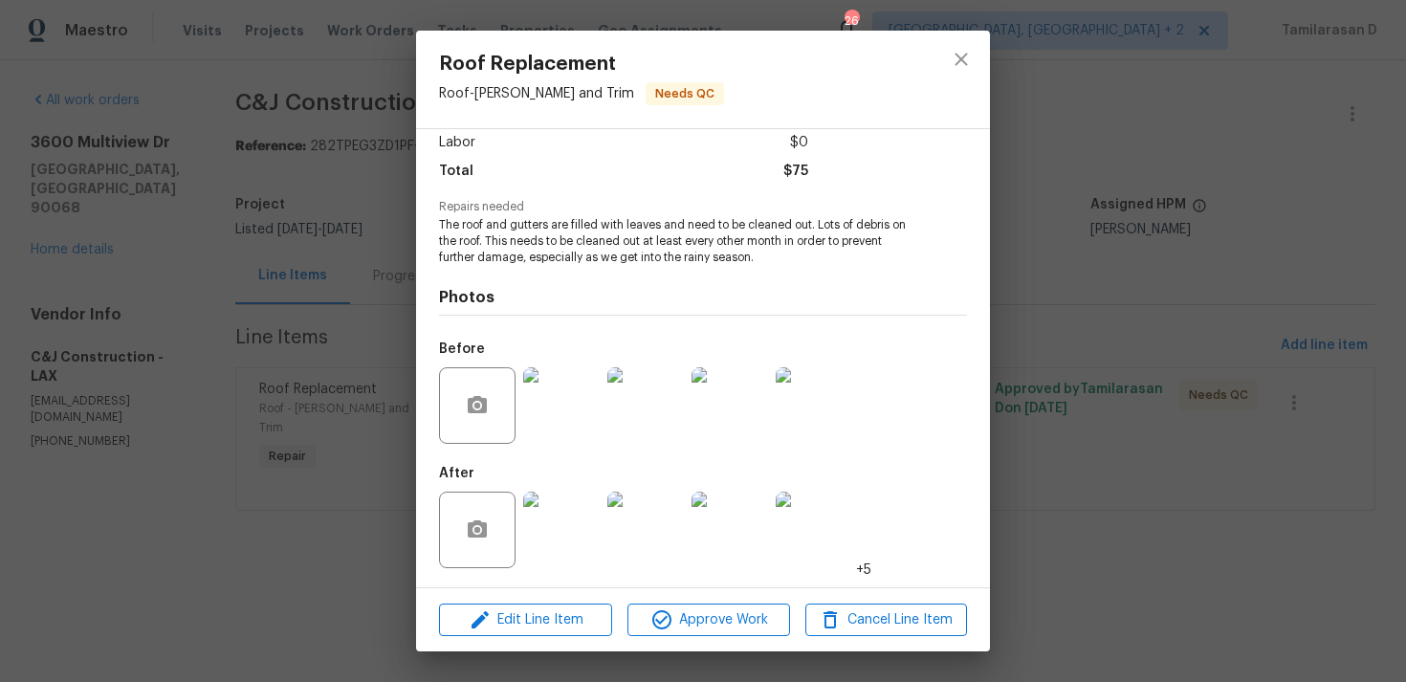
click at [560, 631] on button "Edit Line Item" at bounding box center [525, 619] width 173 height 33
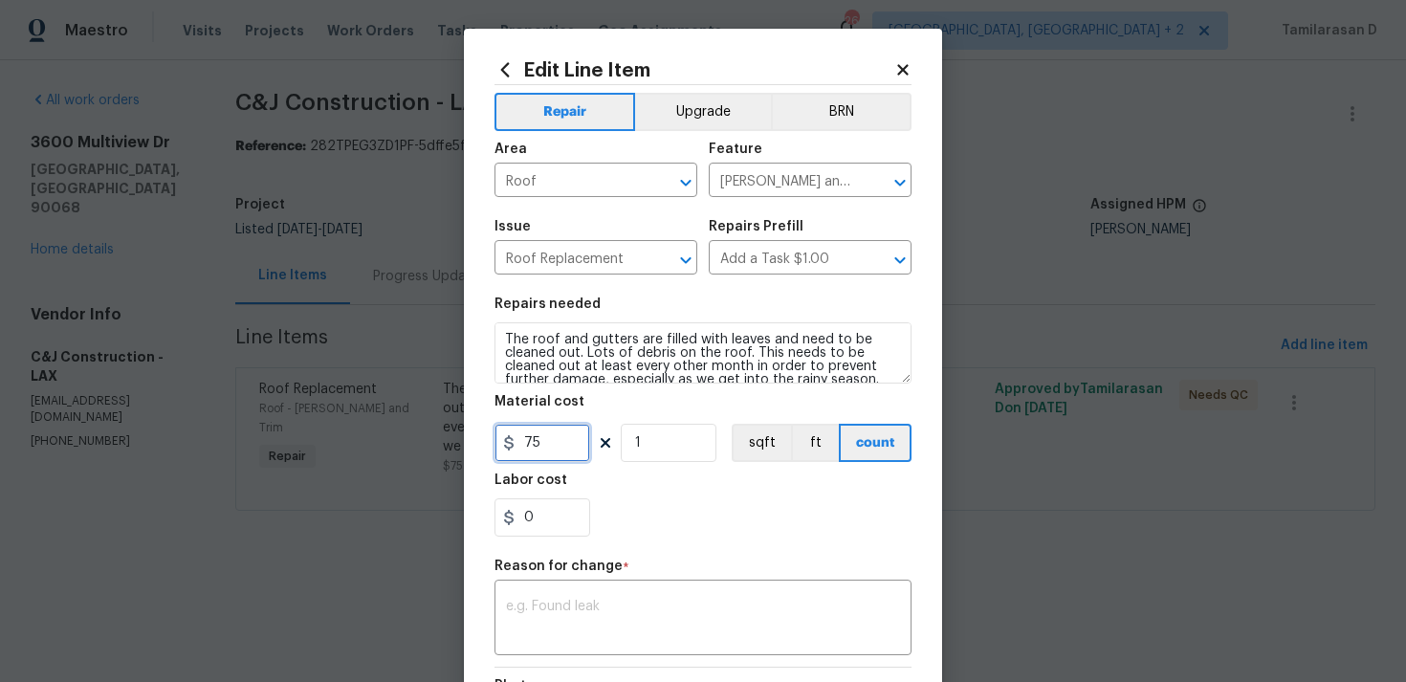
click at [545, 436] on input "75" at bounding box center [542, 443] width 96 height 38
type input "350"
click at [567, 604] on textarea at bounding box center [703, 620] width 394 height 40
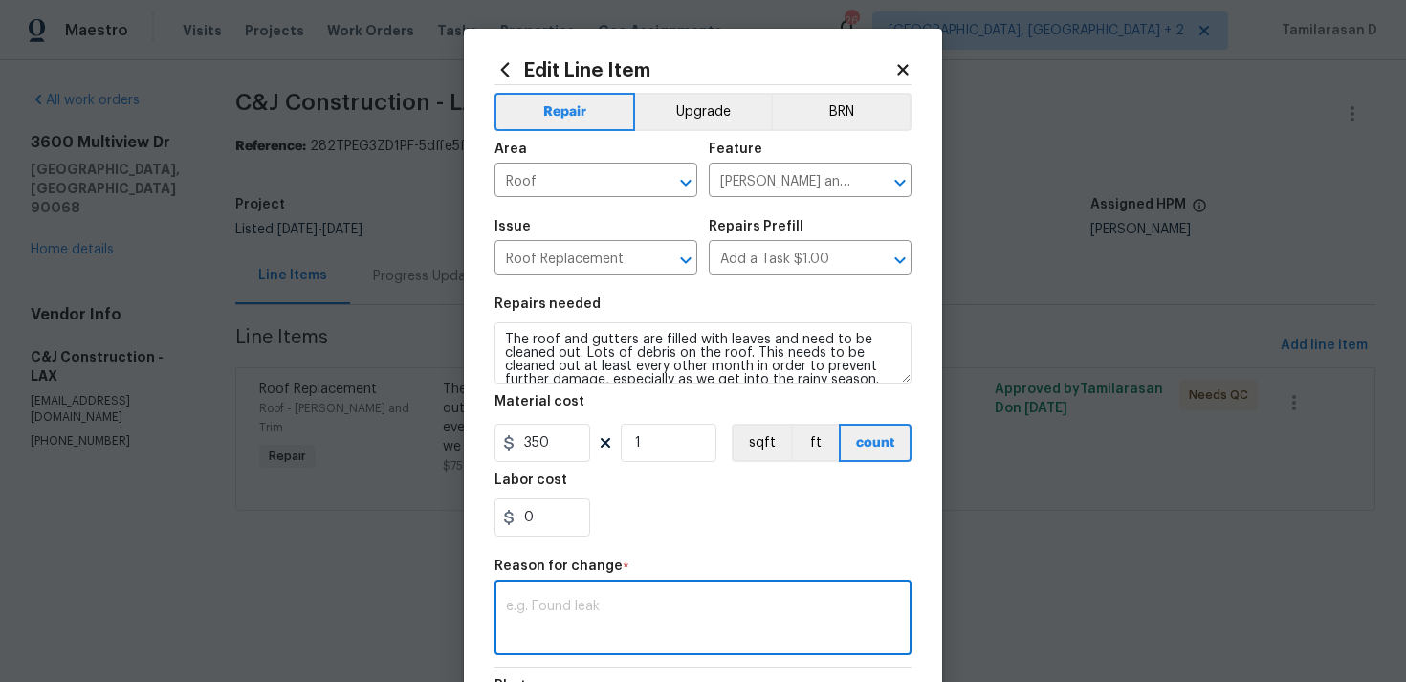
paste textarea "(TD) Updated per vendor’s final cost."
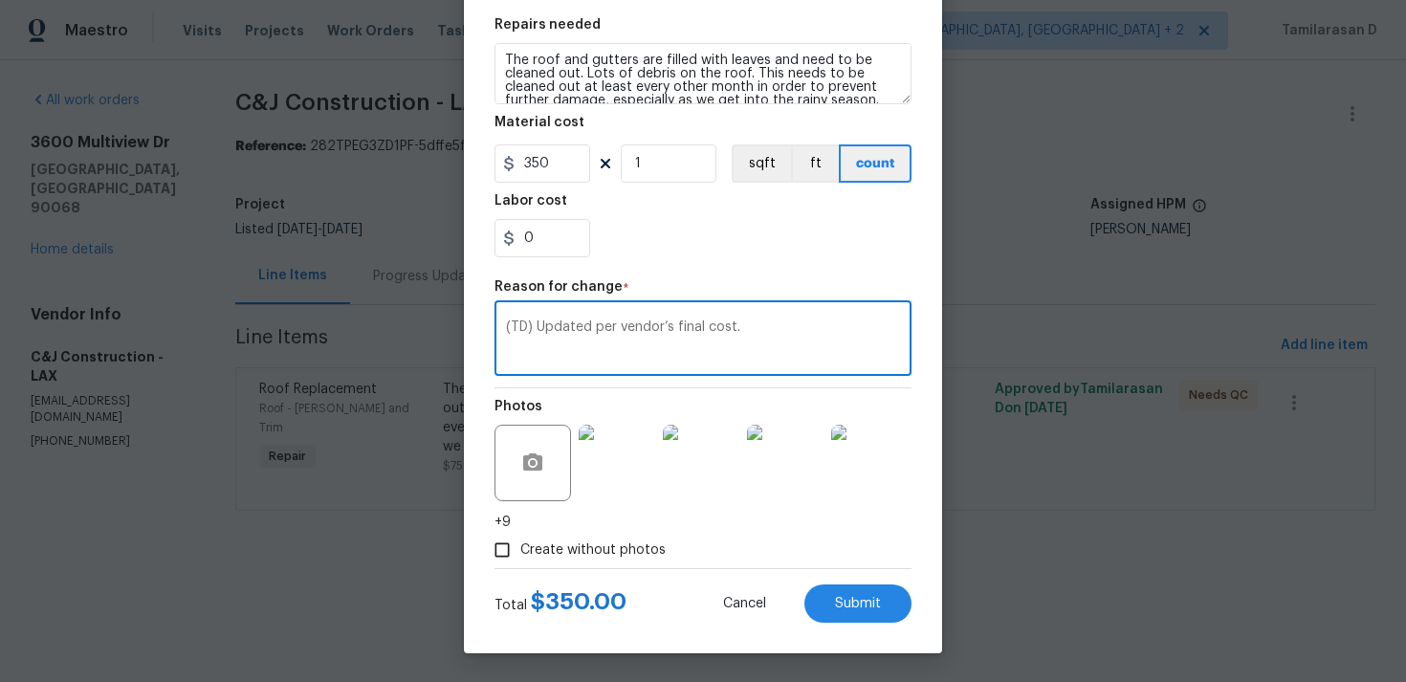
type textarea "(TD) Updated per vendor’s final cost."
click at [537, 167] on input "350" at bounding box center [542, 163] width 96 height 38
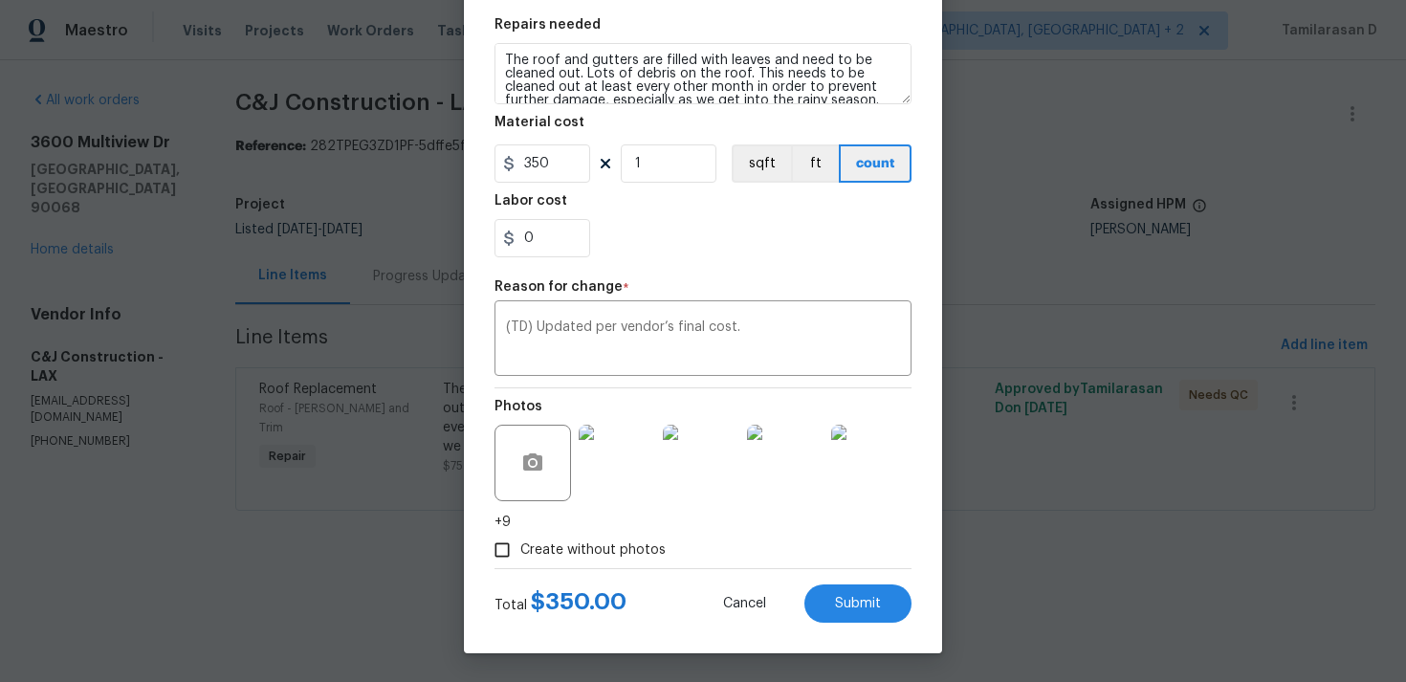
click at [663, 231] on div "0" at bounding box center [702, 238] width 417 height 38
click at [856, 604] on span "Submit" at bounding box center [858, 604] width 46 height 14
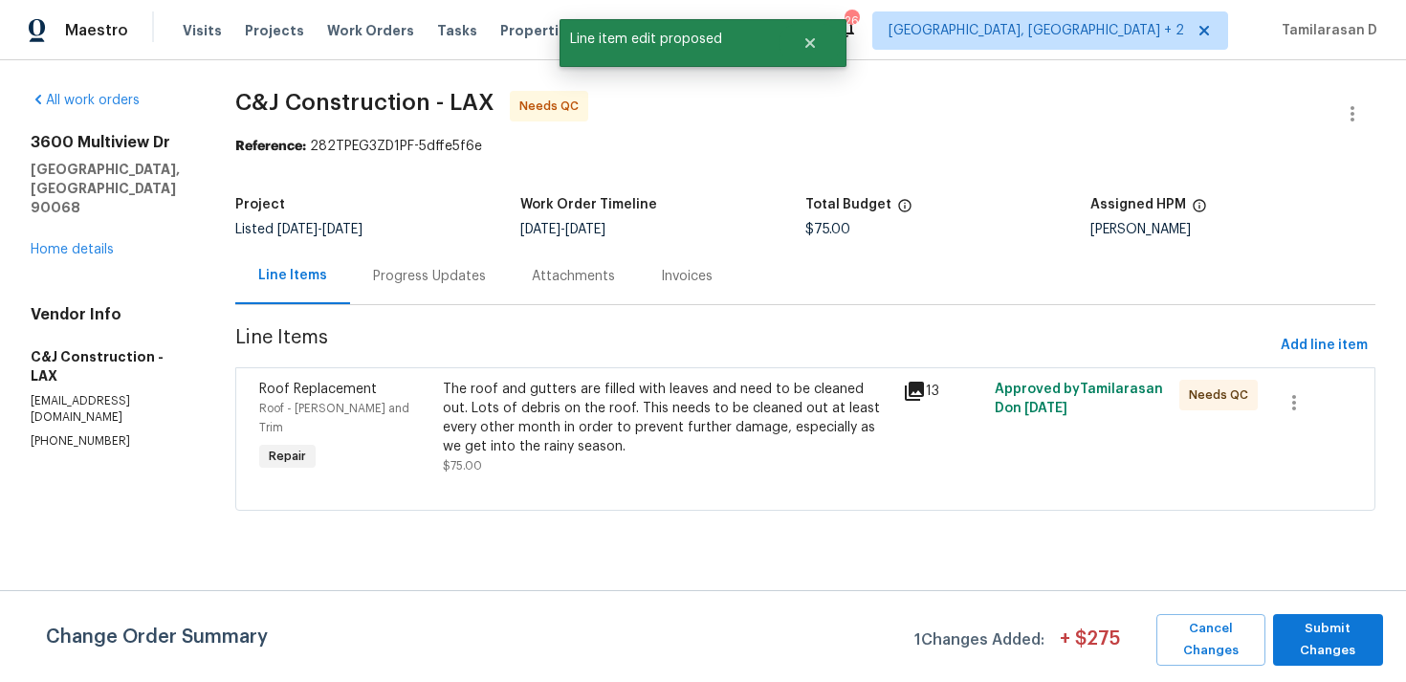
scroll to position [0, 0]
click at [1321, 615] on button "Submit Changes" at bounding box center [1328, 640] width 110 height 52
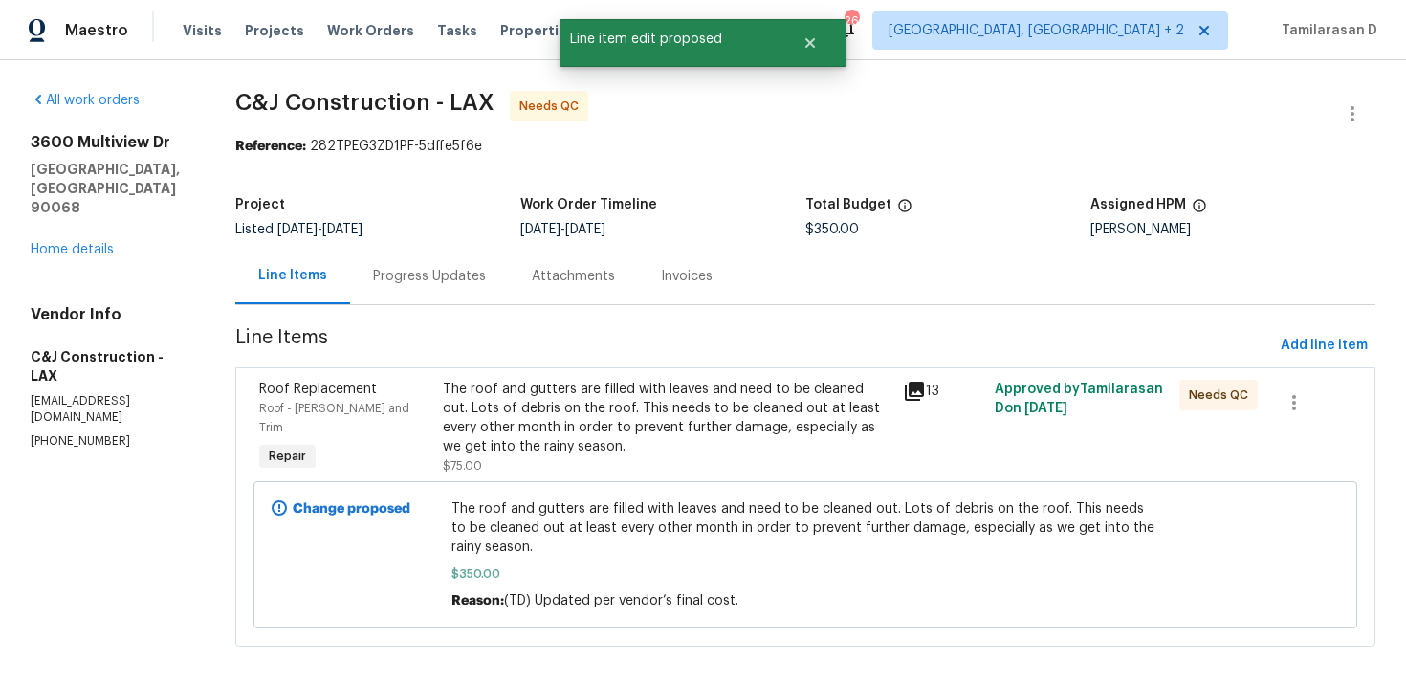
click at [441, 296] on div "Progress Updates" at bounding box center [429, 276] width 159 height 56
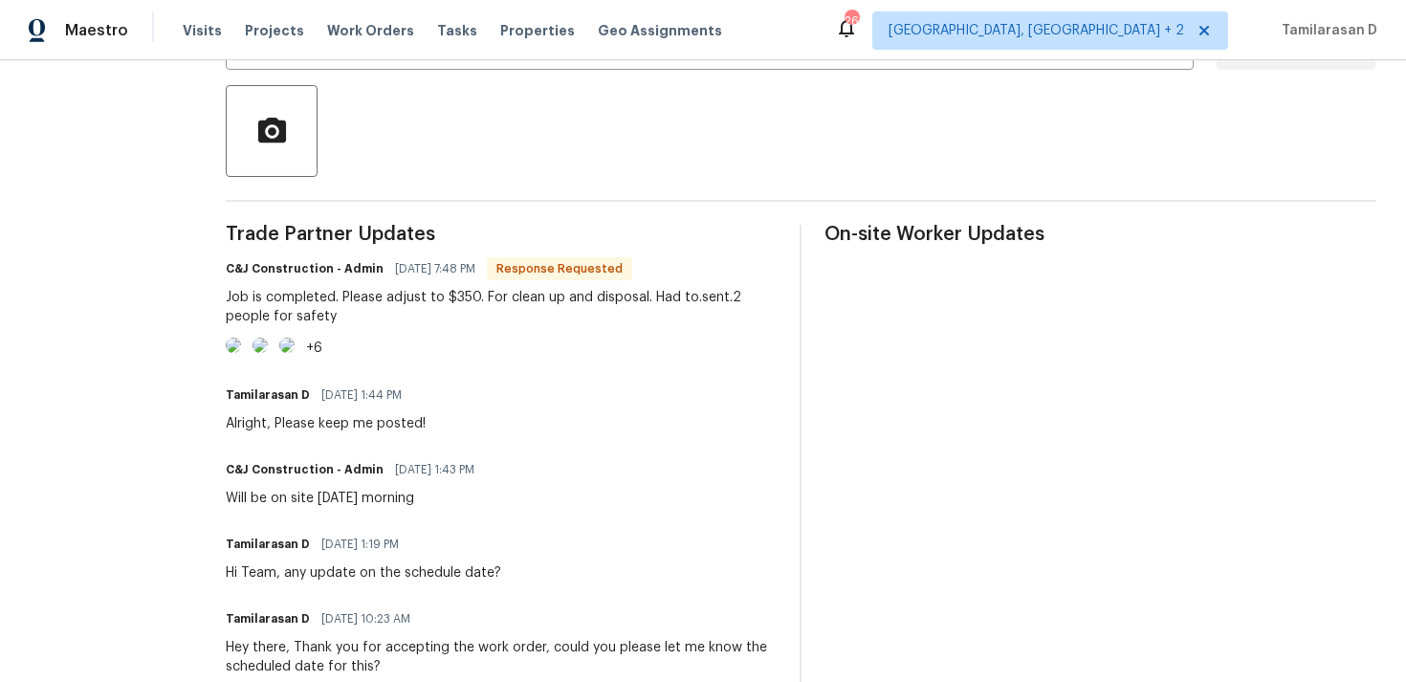
scroll to position [458, 0]
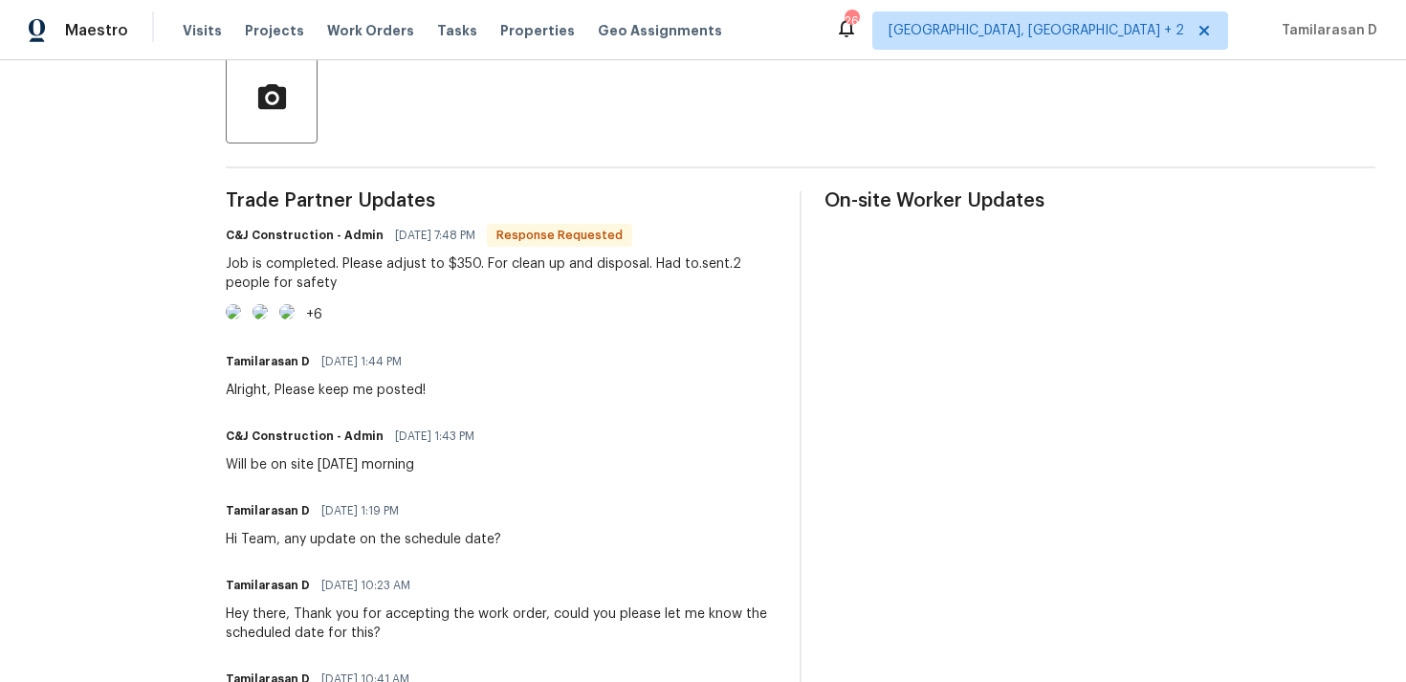
click at [241, 319] on img at bounding box center [233, 311] width 15 height 15
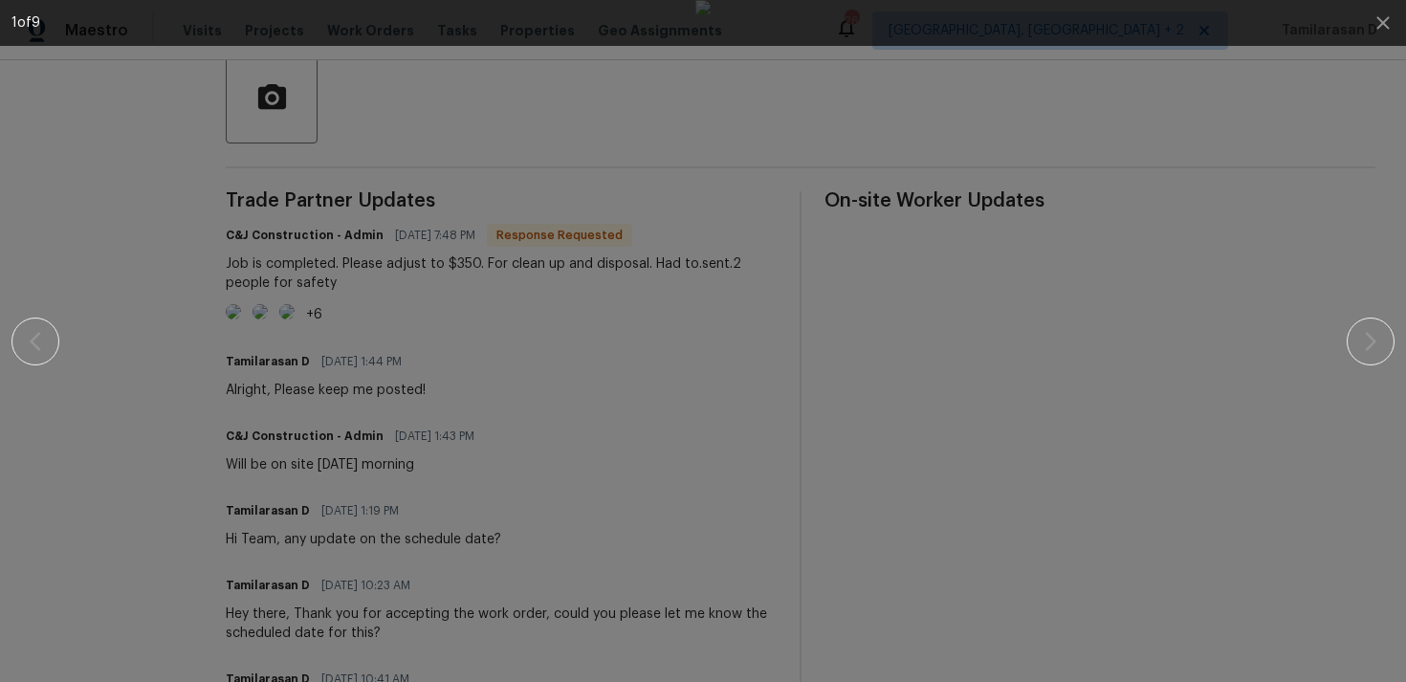
click at [1391, 321] on div at bounding box center [702, 341] width 1383 height 682
click at [1372, 343] on icon "button" at bounding box center [1370, 341] width 11 height 19
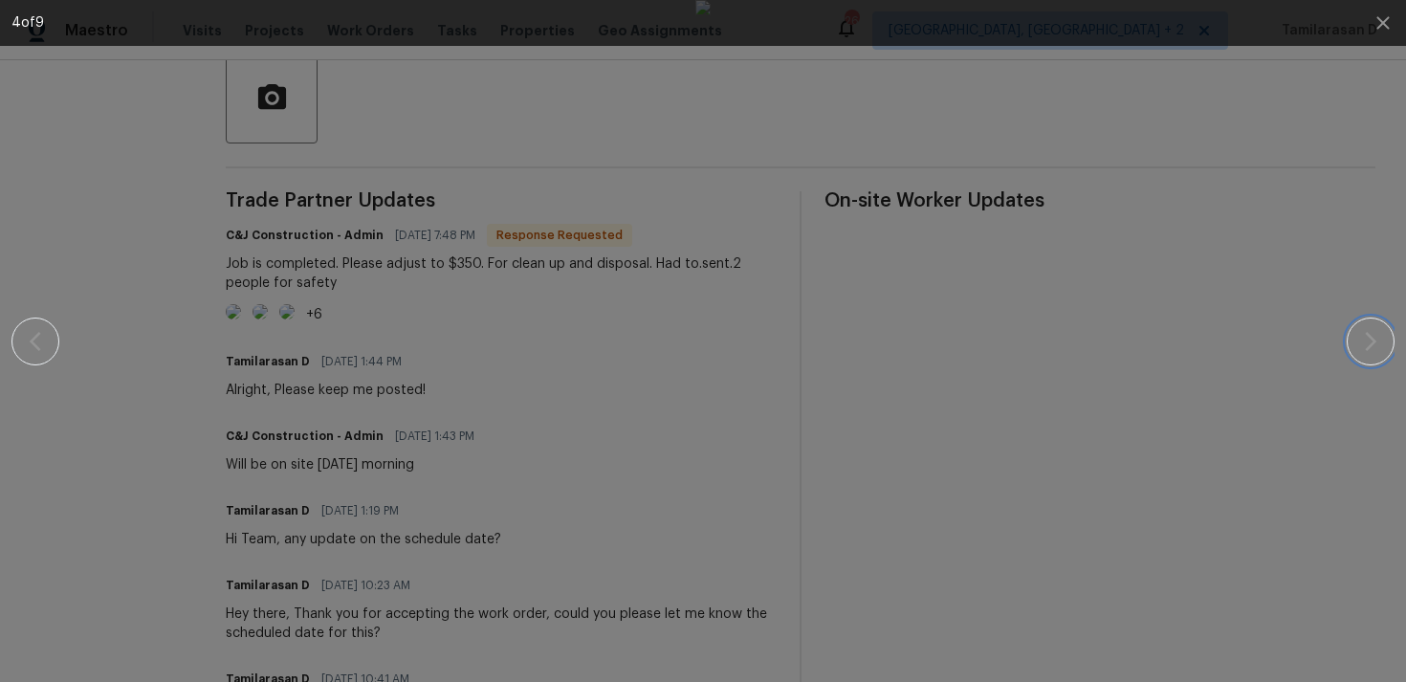
click at [1372, 343] on icon "button" at bounding box center [1370, 341] width 11 height 19
click at [1381, 26] on icon "button" at bounding box center [1382, 22] width 23 height 23
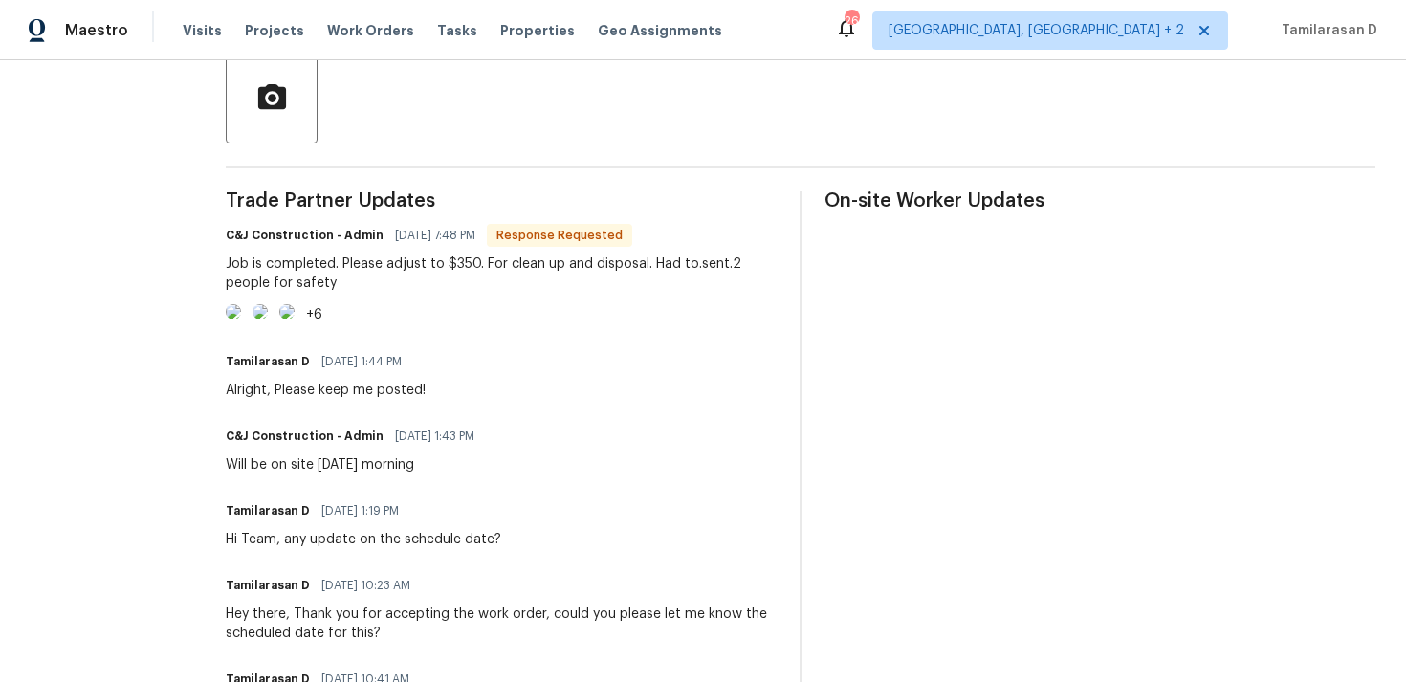
scroll to position [0, 0]
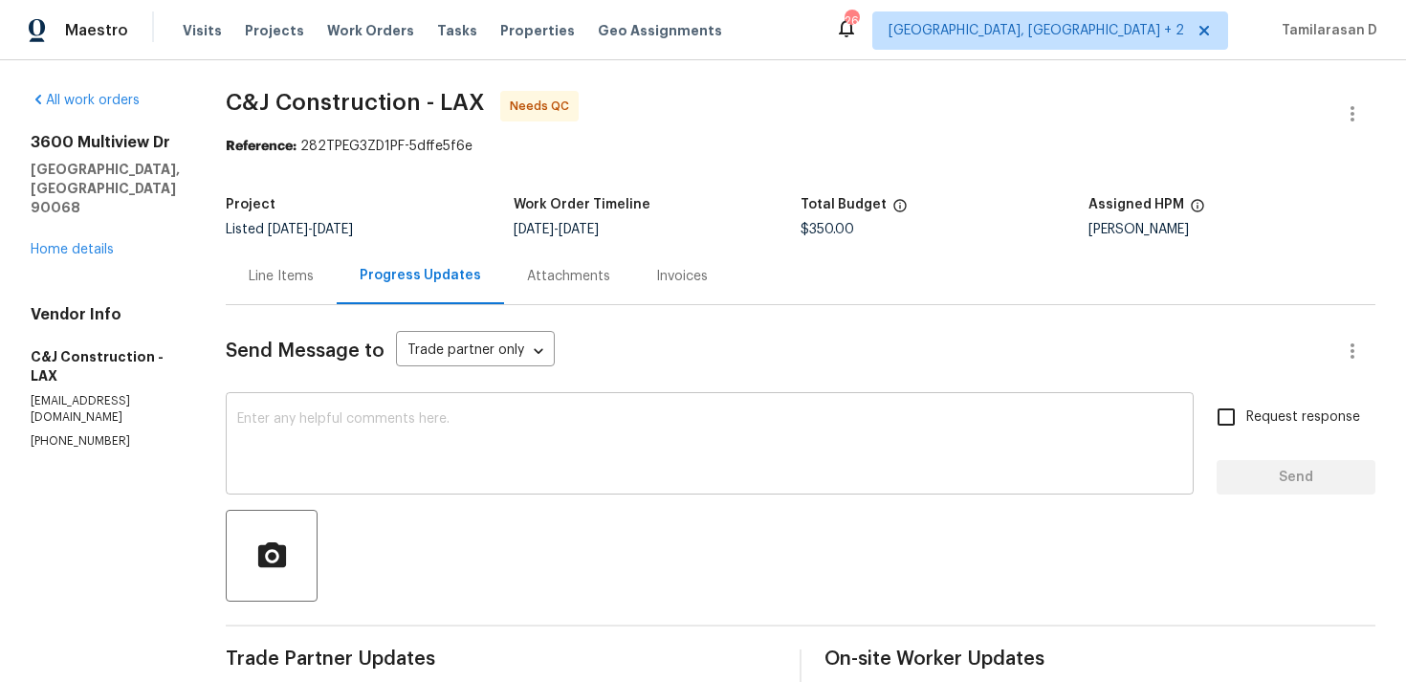
click at [478, 457] on textarea at bounding box center [709, 445] width 945 height 67
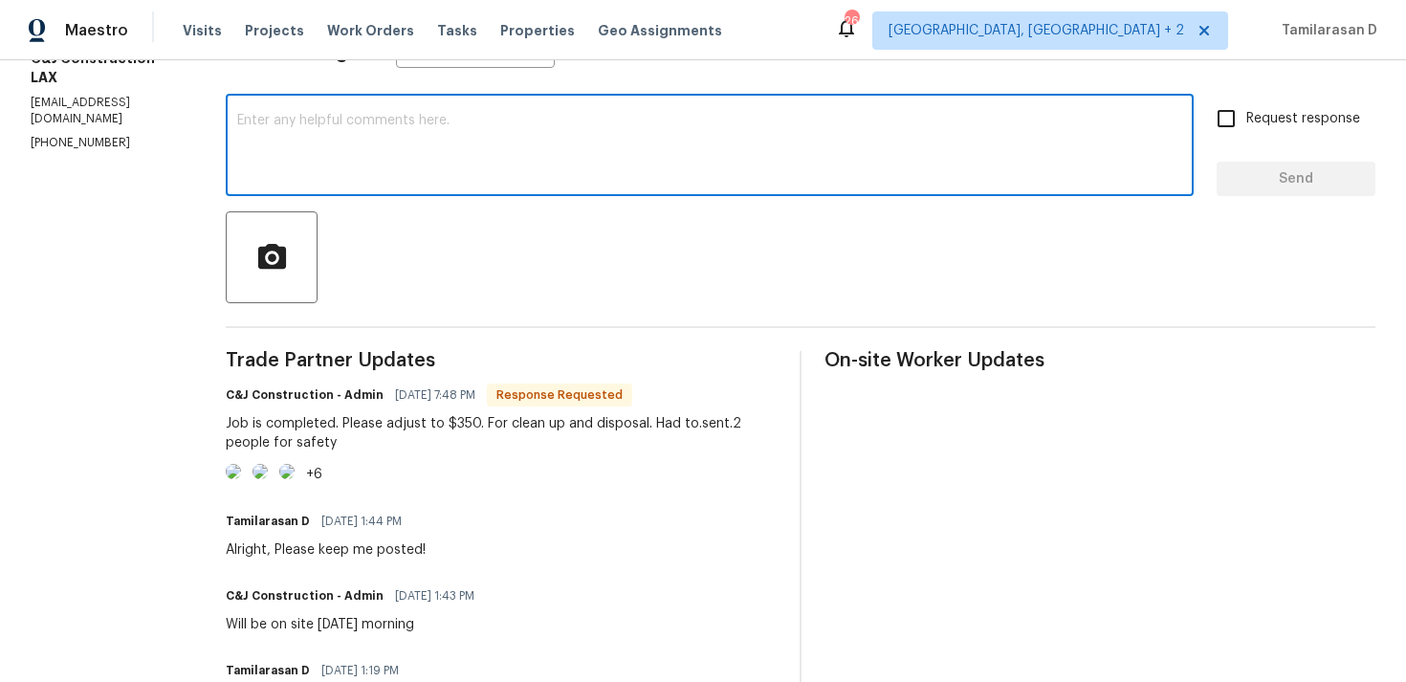
scroll to position [310, 0]
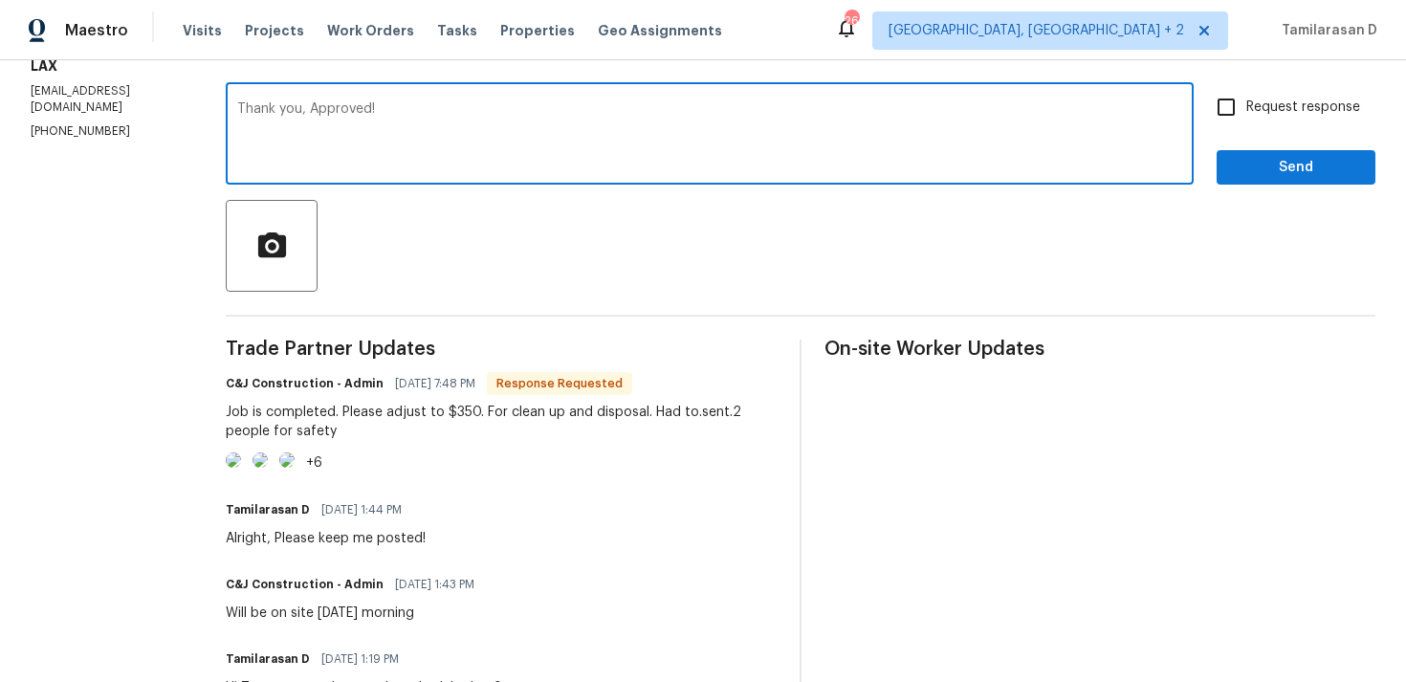
type textarea "Thank you, Approved!"
click at [1264, 165] on span "Send" at bounding box center [1296, 168] width 128 height 24
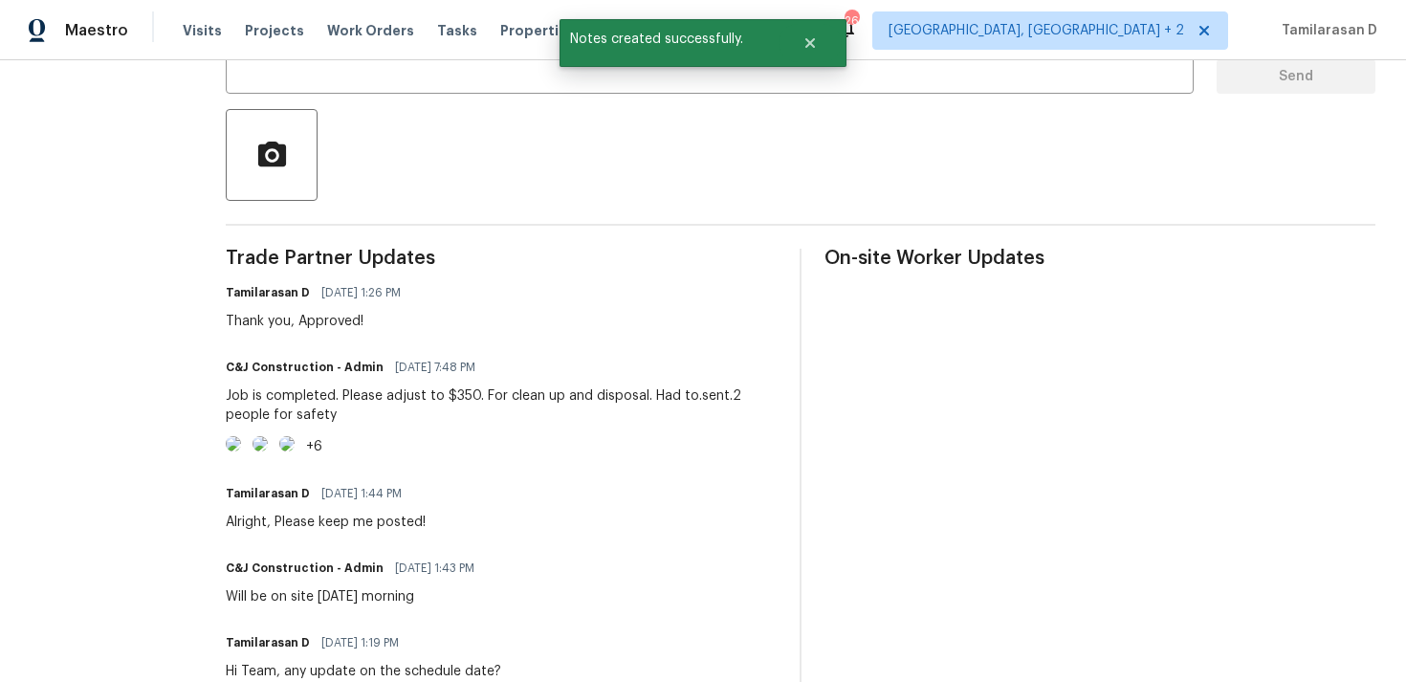
scroll to position [409, 0]
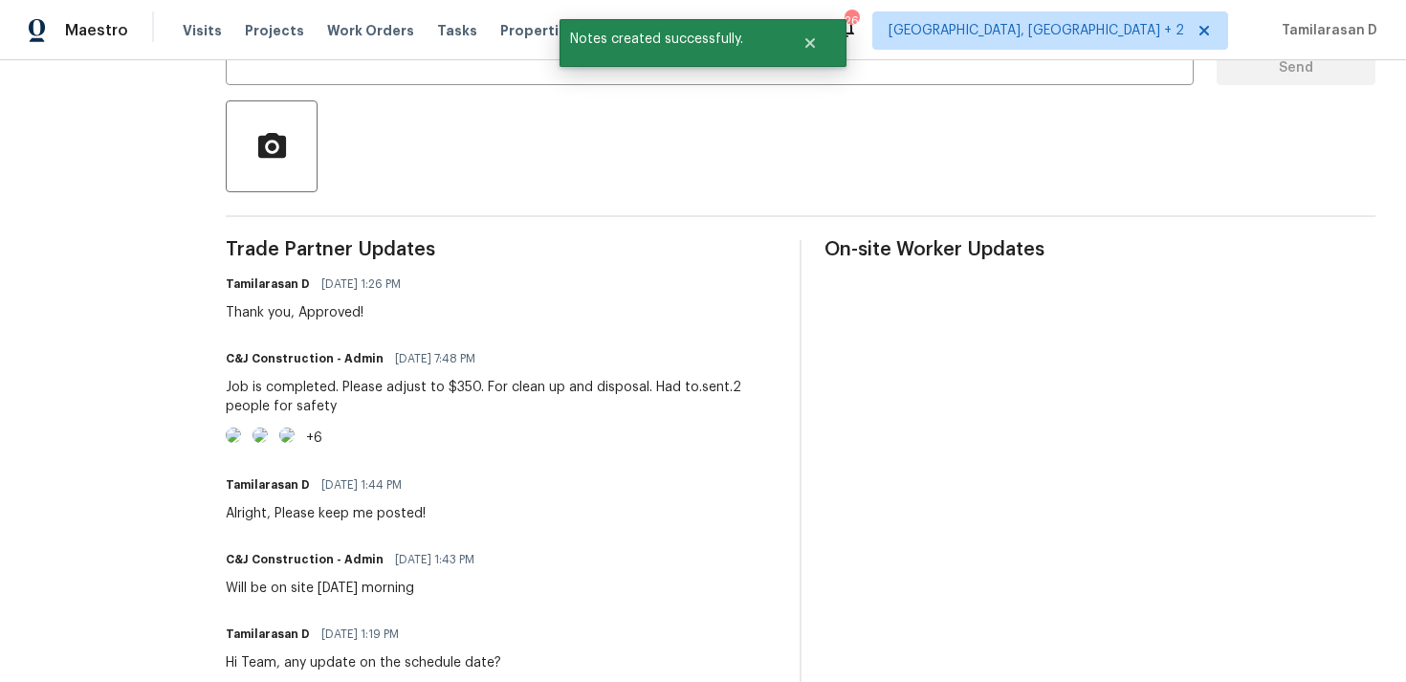
click at [297, 409] on div "Job is completed. Please adjust to $350. For clean up and disposal. Had to.sent…" at bounding box center [501, 397] width 551 height 38
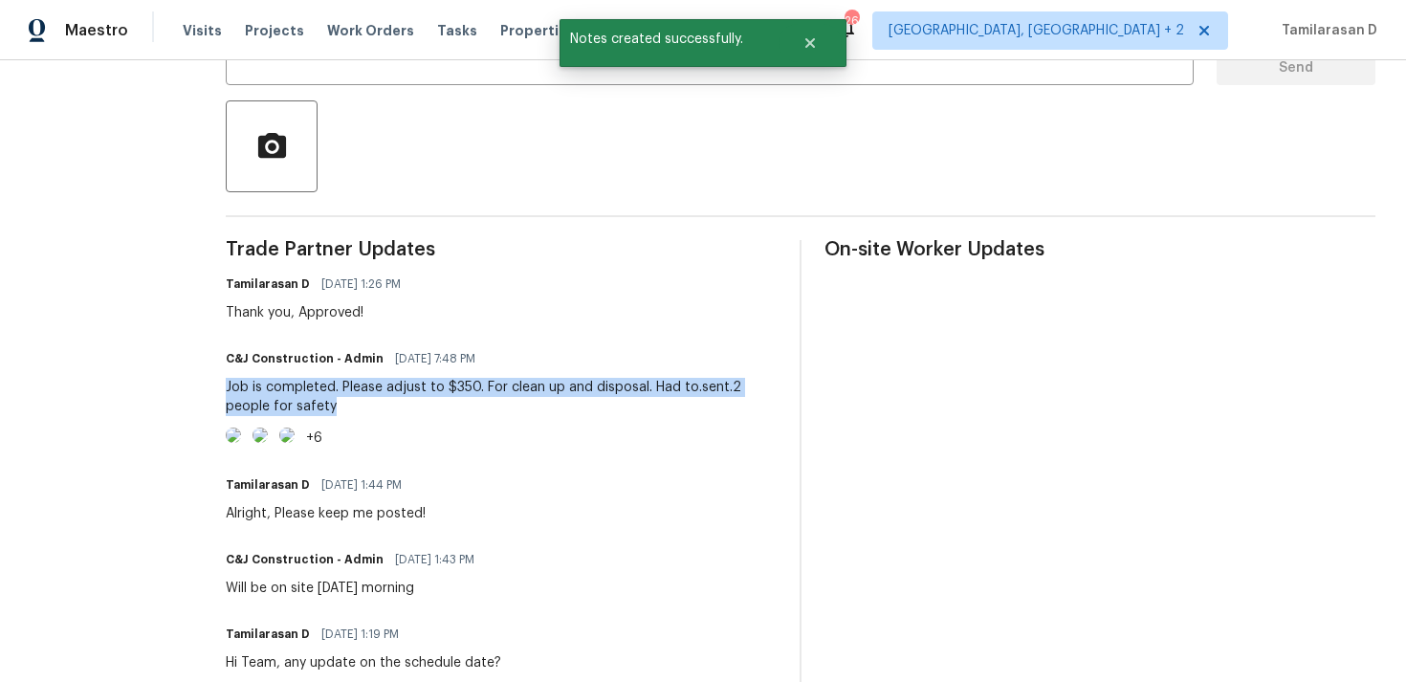
copy div "Job is completed. Please adjust to $350. For clean up and disposal. Had to.sent…"
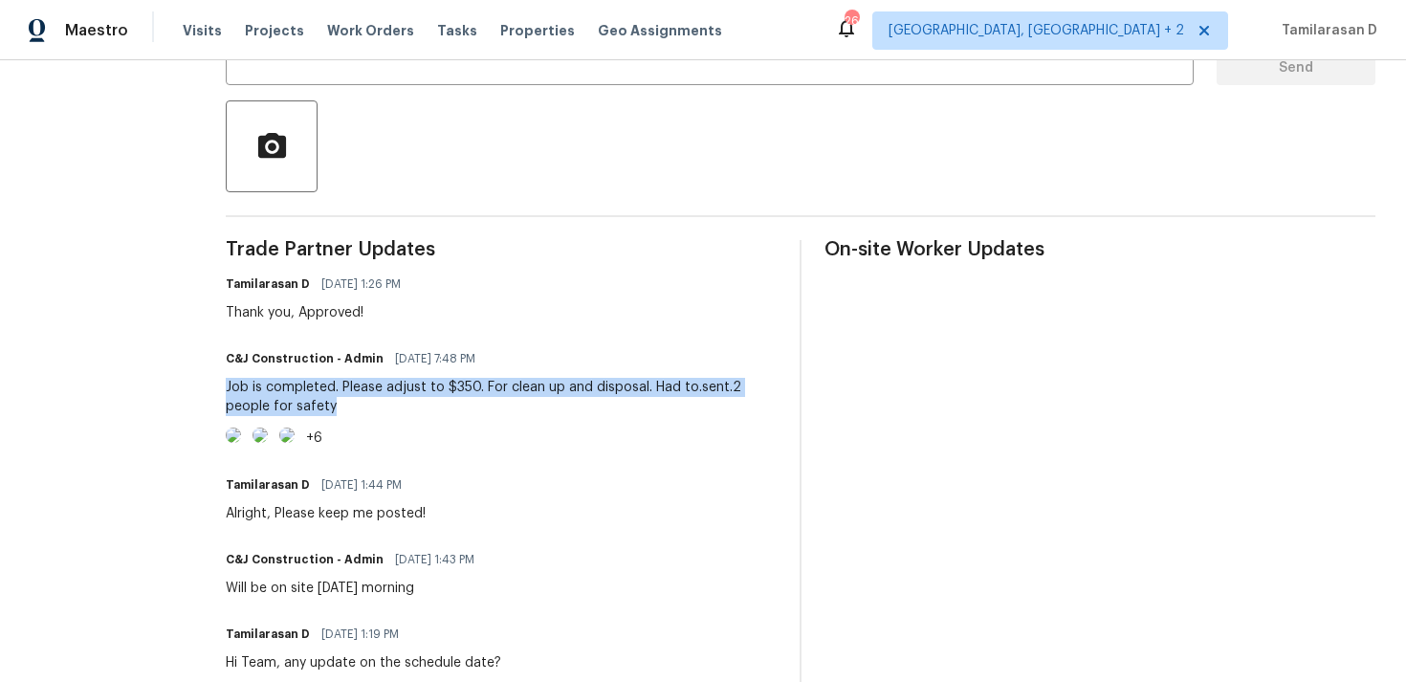
scroll to position [0, 0]
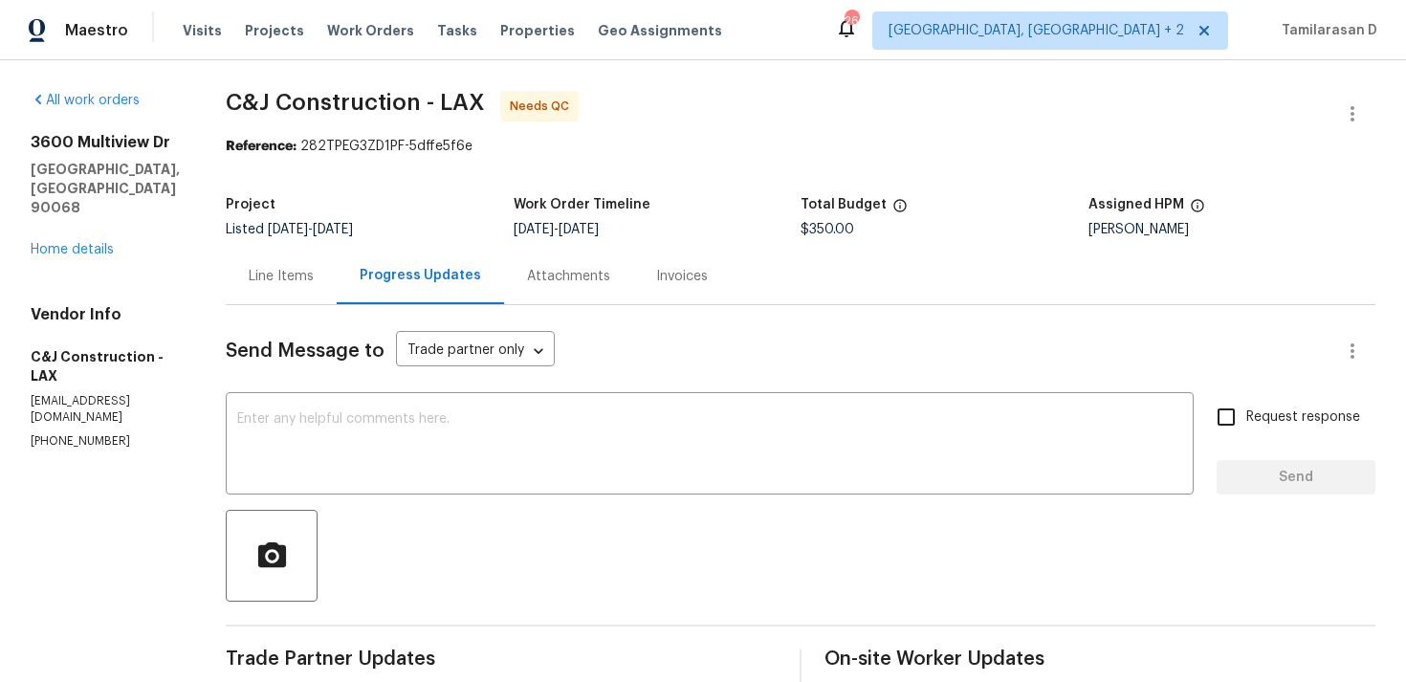
click at [1326, 104] on span "C&J Construction - LAX Needs QC" at bounding box center [777, 114] width 1103 height 46
click at [1354, 103] on icon "button" at bounding box center [1352, 113] width 23 height 23
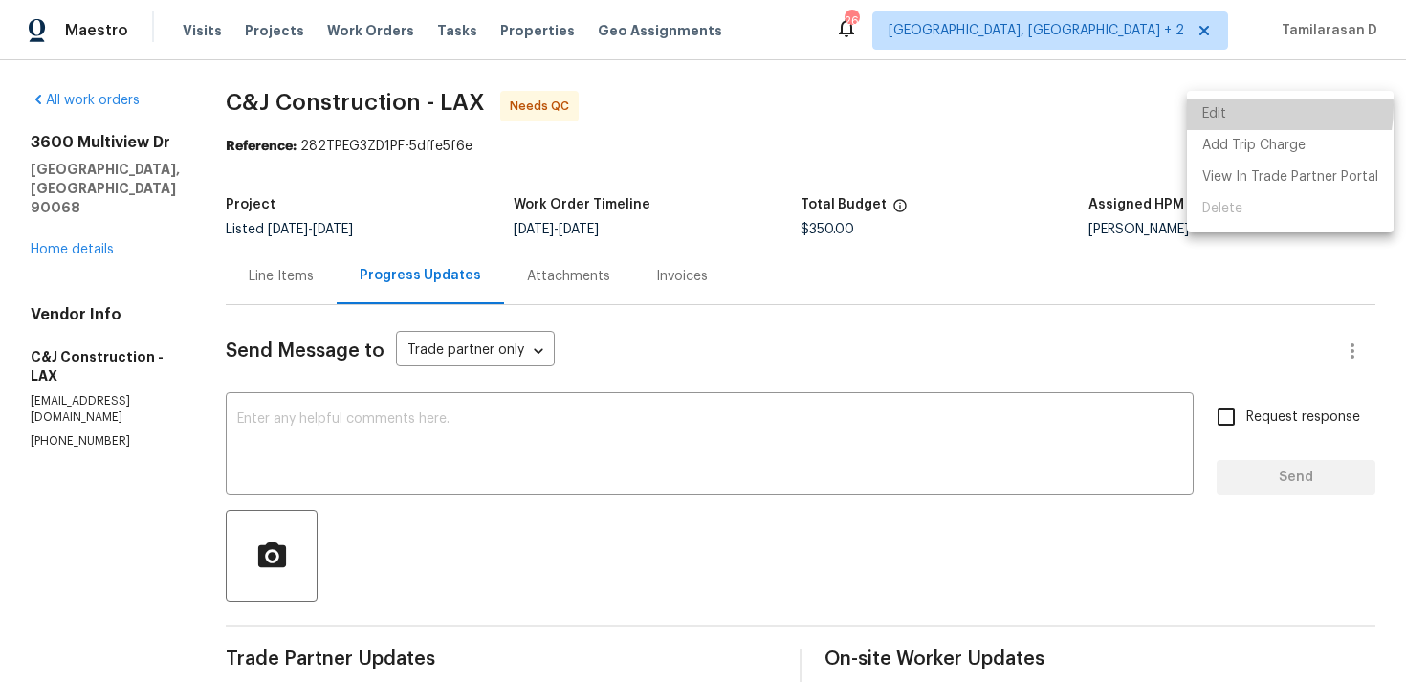
click at [1234, 106] on li "Edit" at bounding box center [1290, 114] width 207 height 32
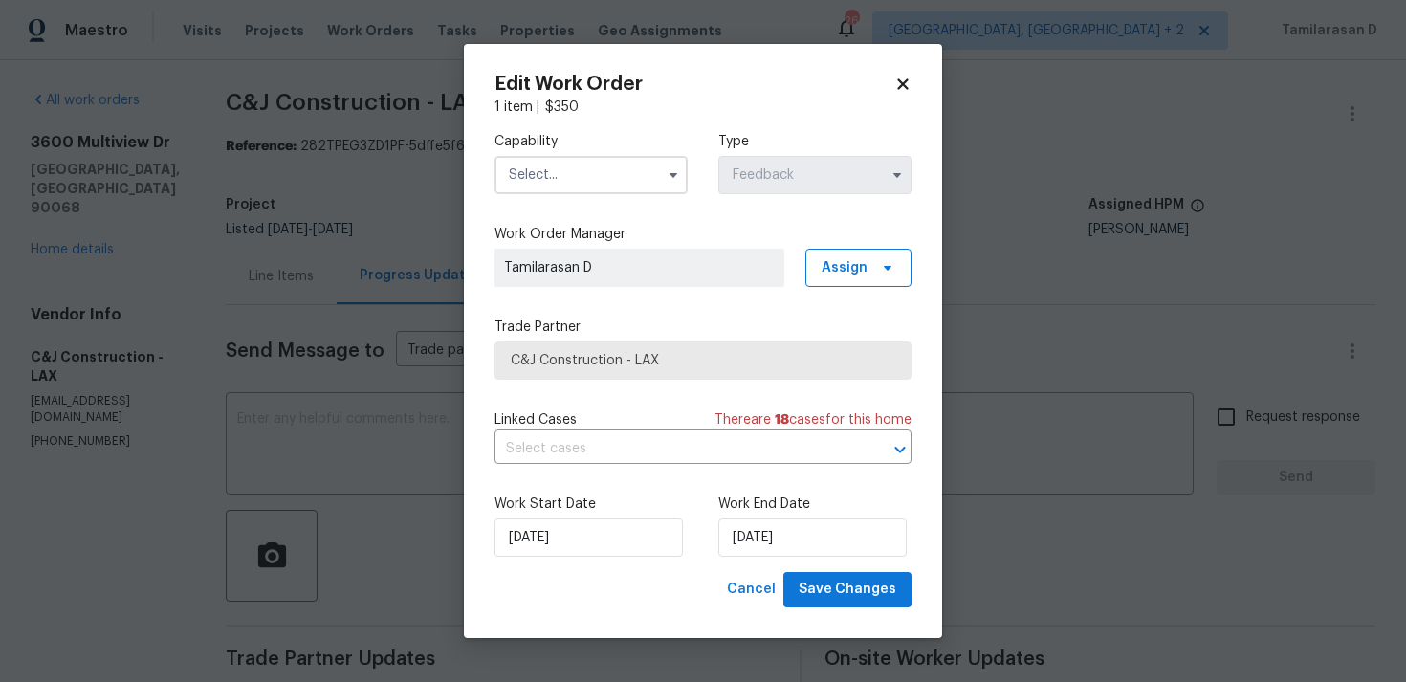
click at [639, 173] on input "text" at bounding box center [590, 175] width 193 height 38
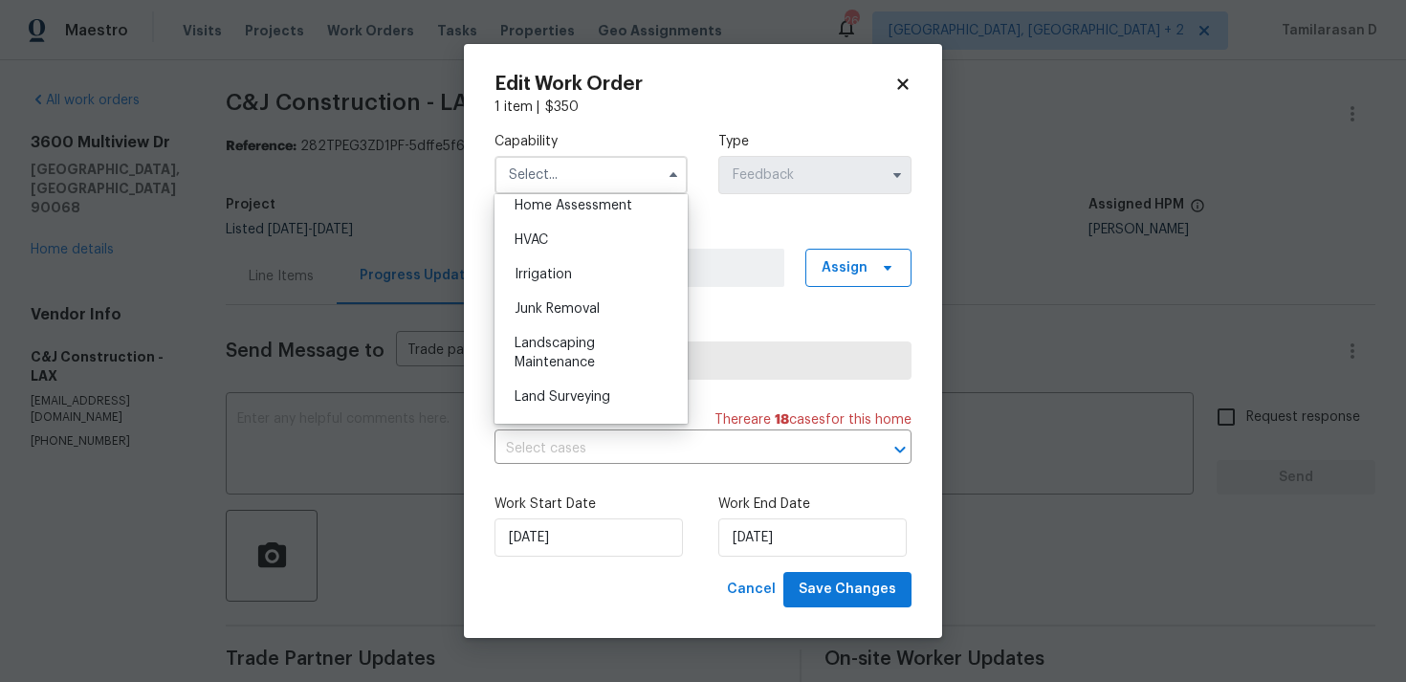
scroll to position [1050, 0]
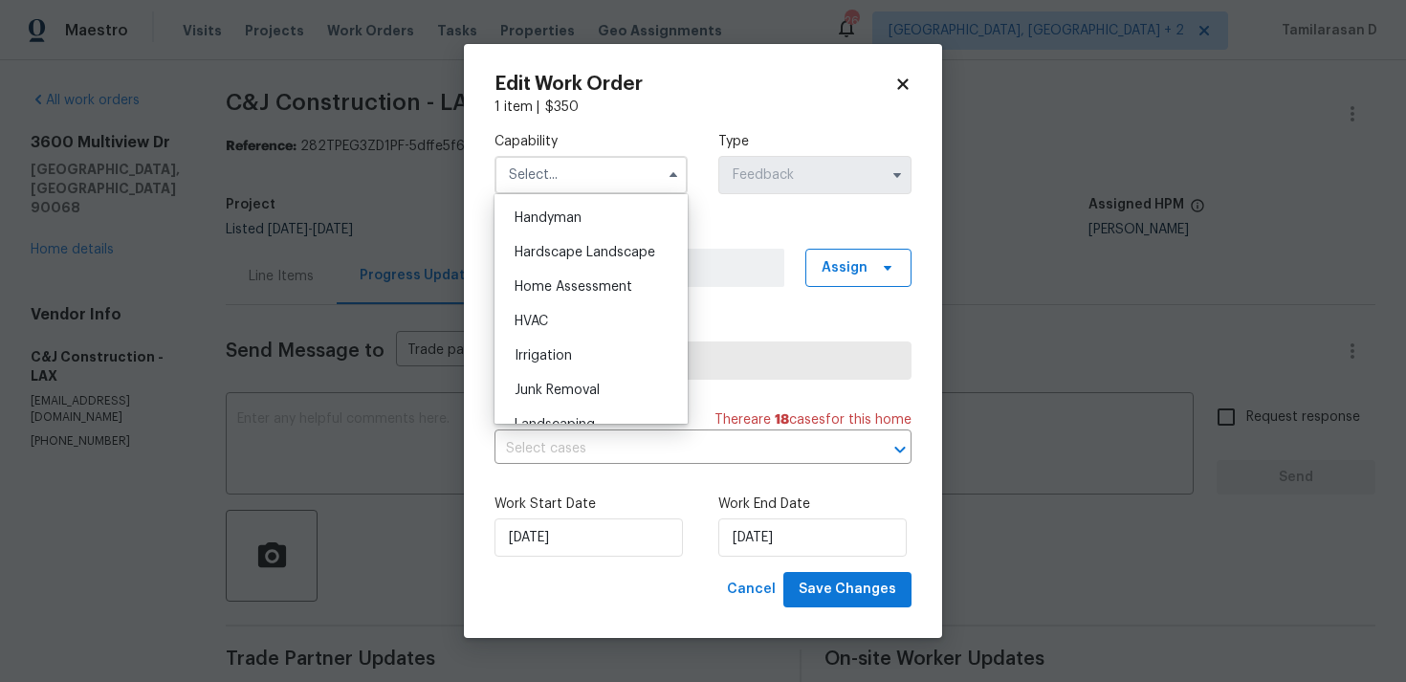
click at [381, 254] on body "Maestro Visits Projects Work Orders Tasks Properties Geo Assignments 26 Albuque…" at bounding box center [703, 341] width 1406 height 682
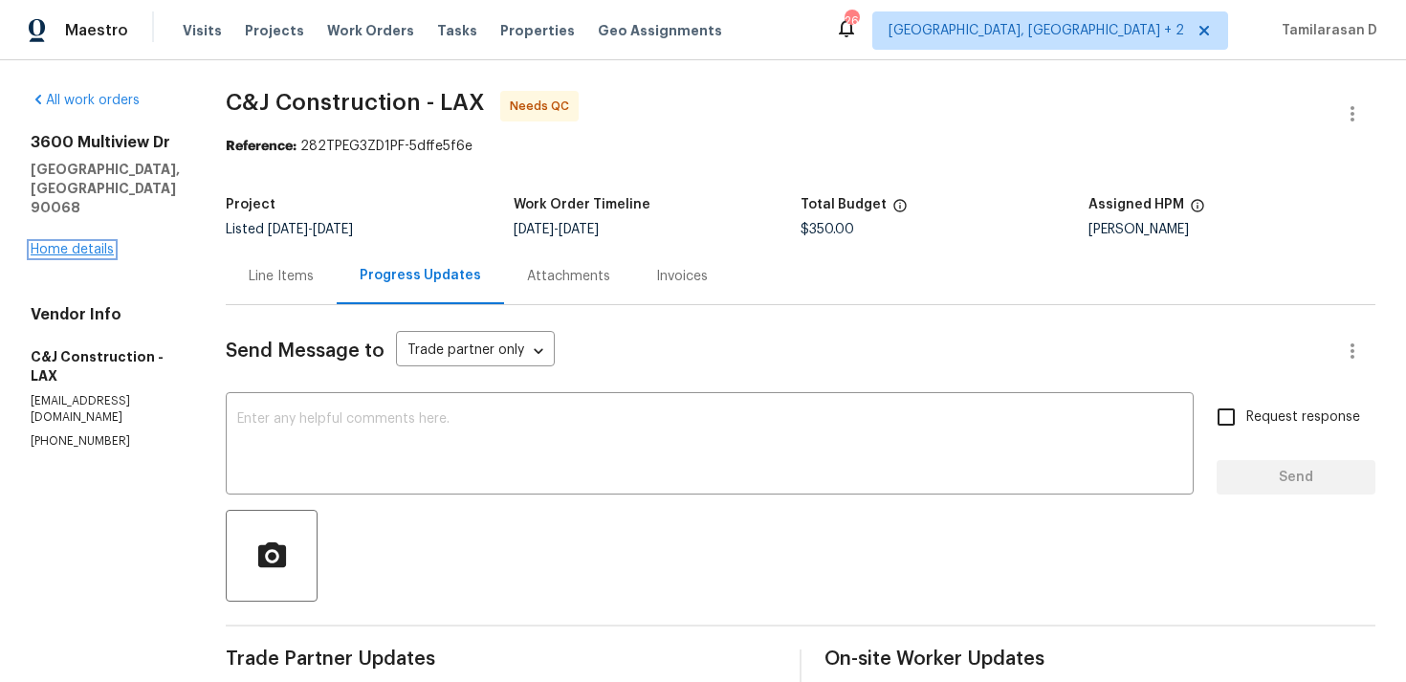
click at [76, 243] on link "Home details" at bounding box center [72, 249] width 83 height 13
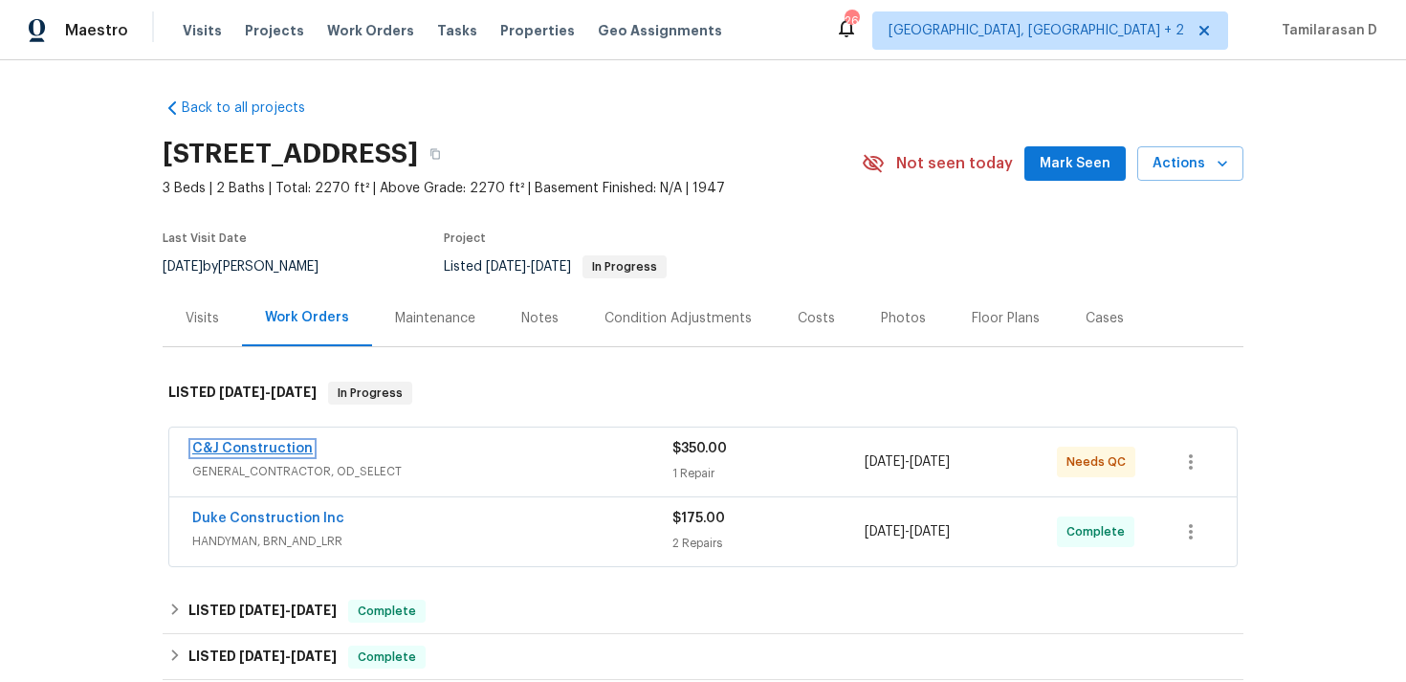
click at [265, 447] on link "C&J Construction" at bounding box center [252, 448] width 120 height 13
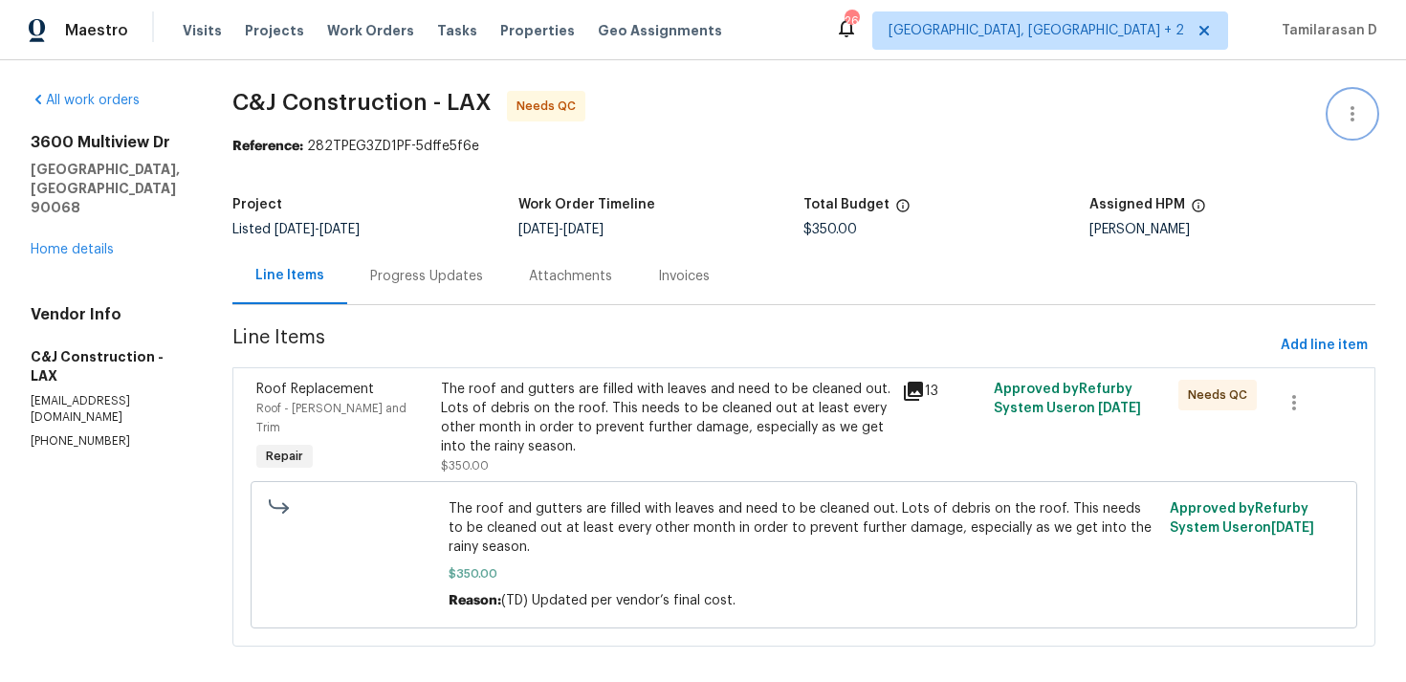
click at [1352, 110] on icon "button" at bounding box center [1352, 113] width 23 height 23
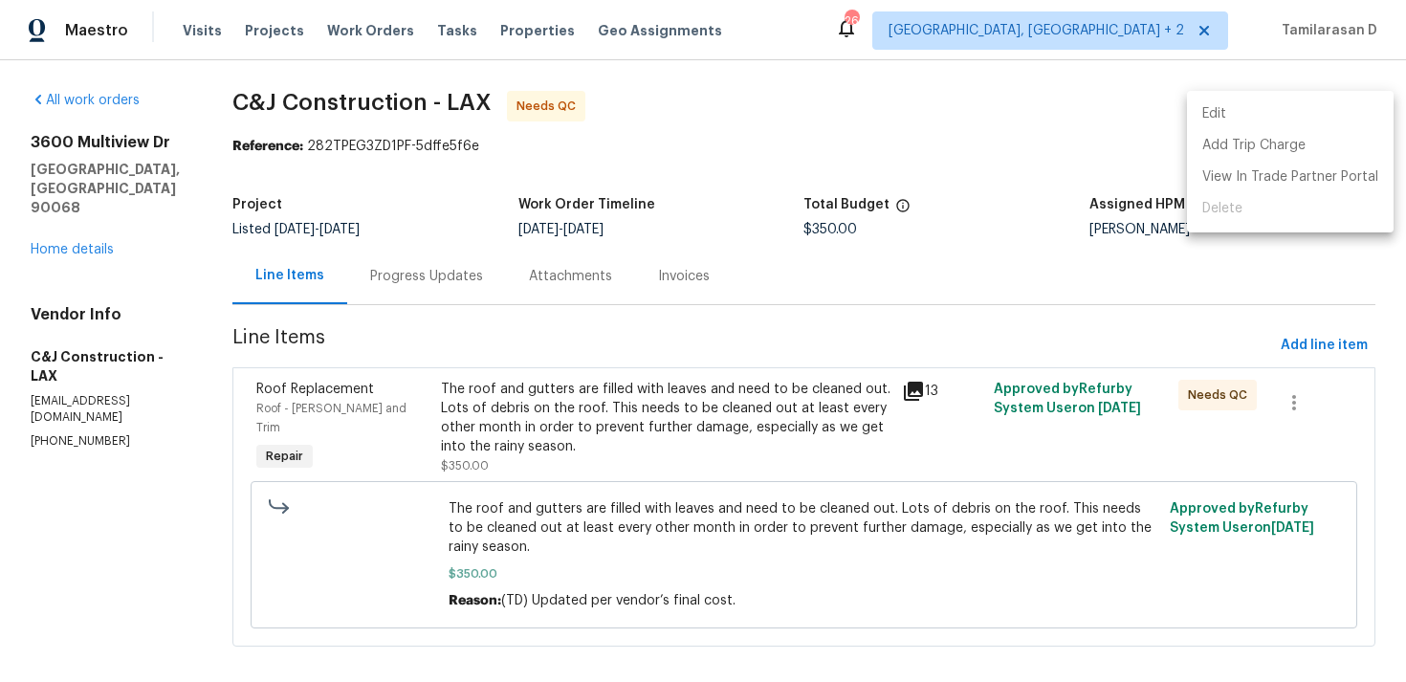
click at [1212, 120] on li "Edit" at bounding box center [1290, 114] width 207 height 32
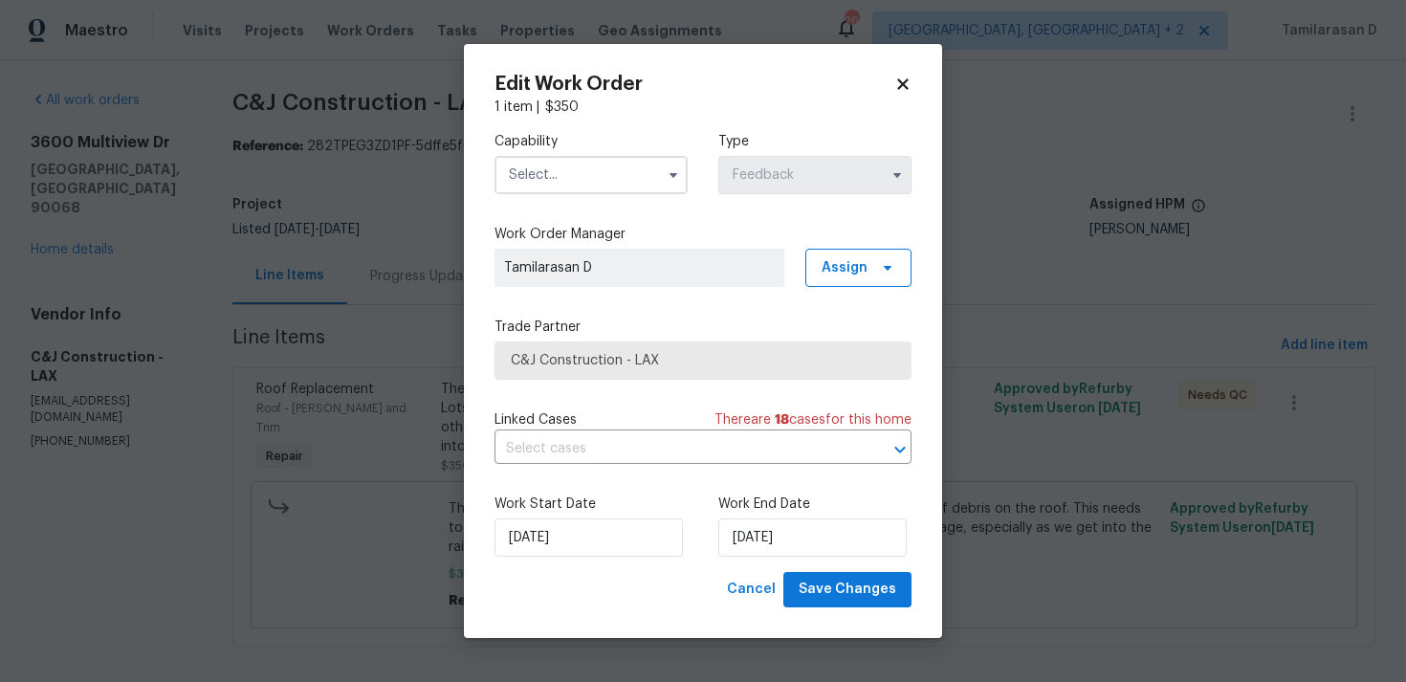
click at [591, 172] on input "text" at bounding box center [590, 175] width 193 height 38
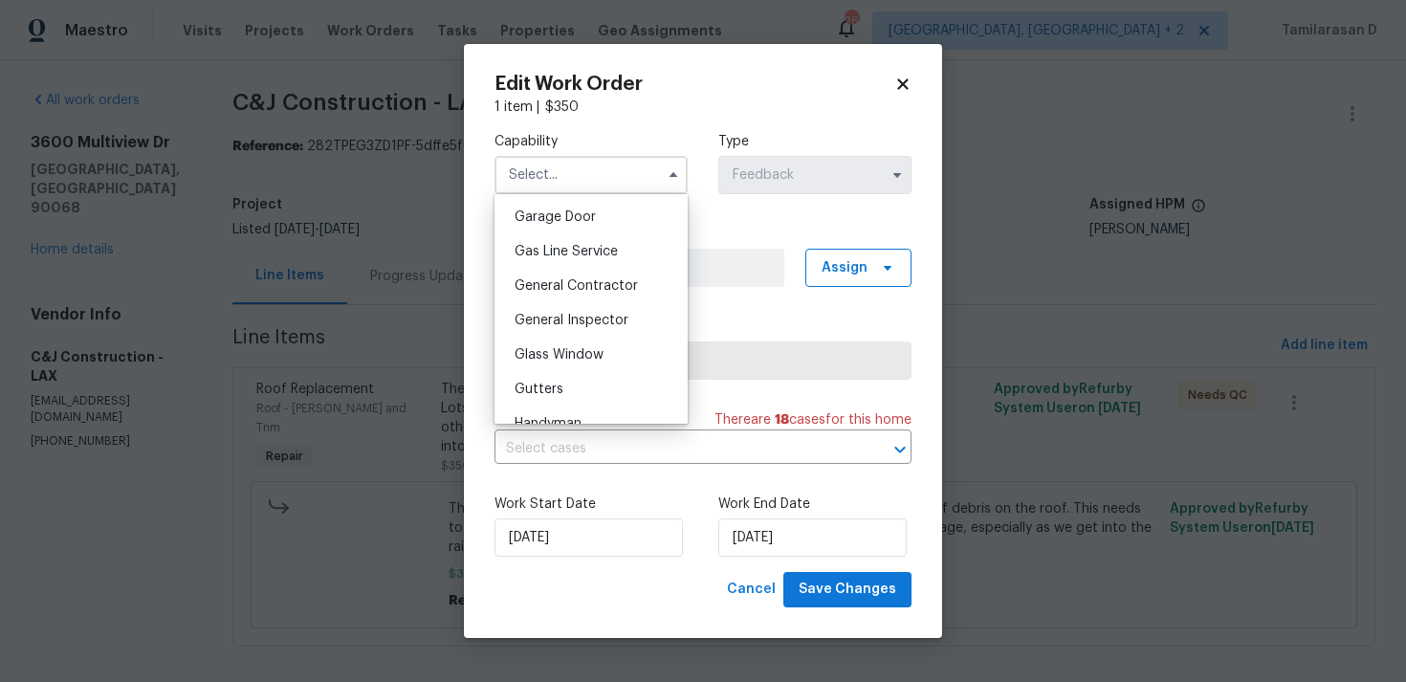
scroll to position [830, 0]
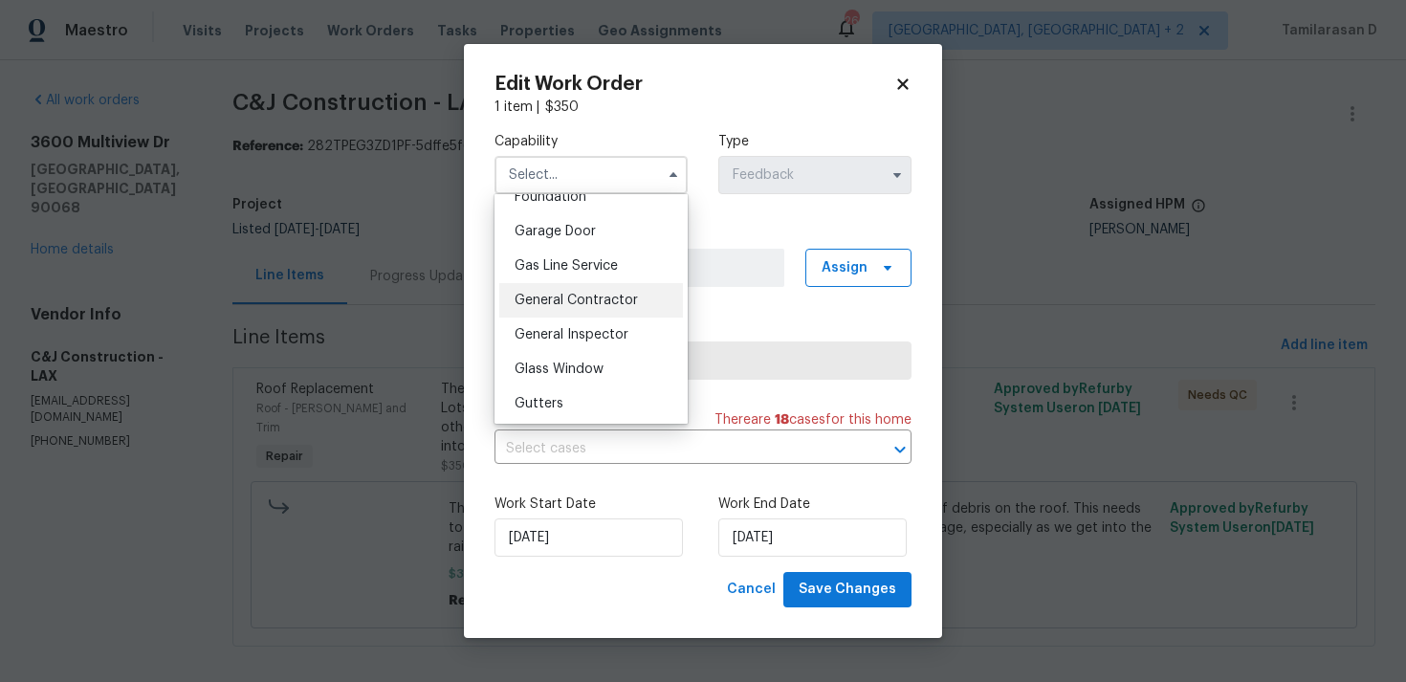
click at [577, 303] on span "General Contractor" at bounding box center [575, 300] width 123 height 13
type input "General Contractor"
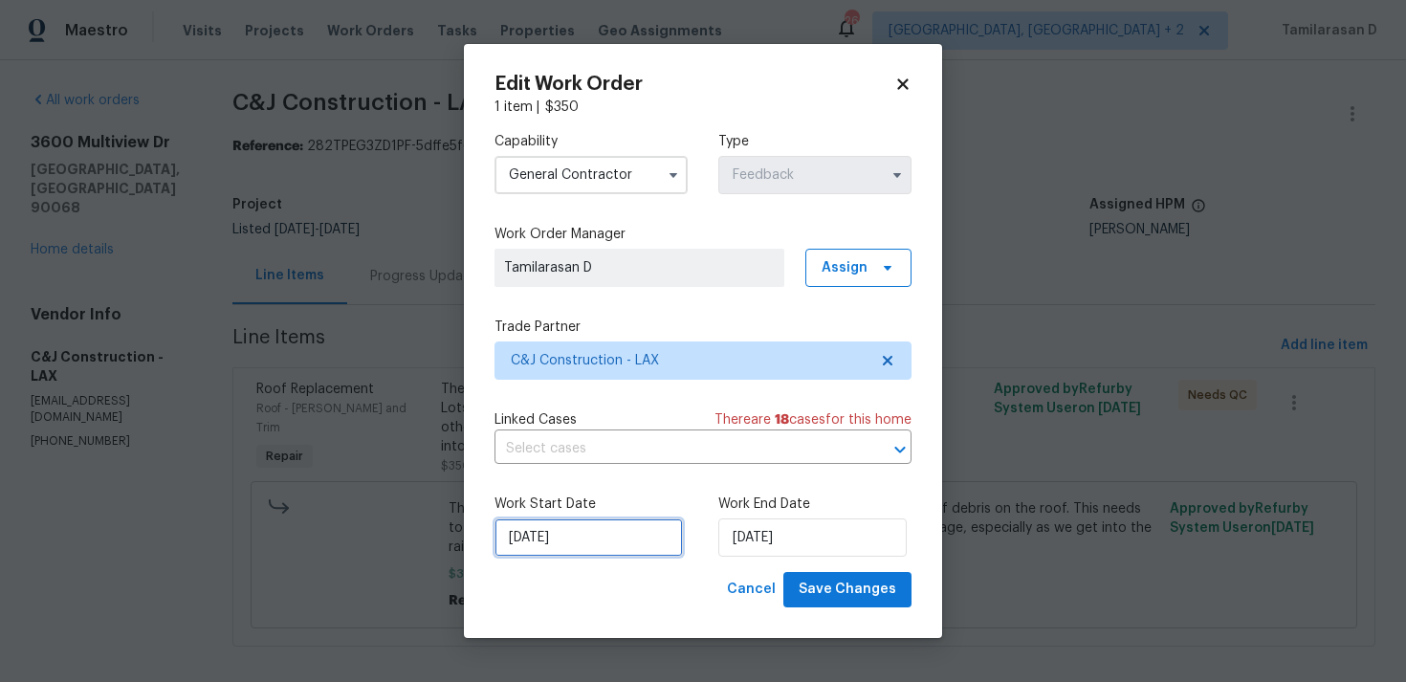
click at [563, 551] on input "26/08/2025" at bounding box center [588, 537] width 188 height 38
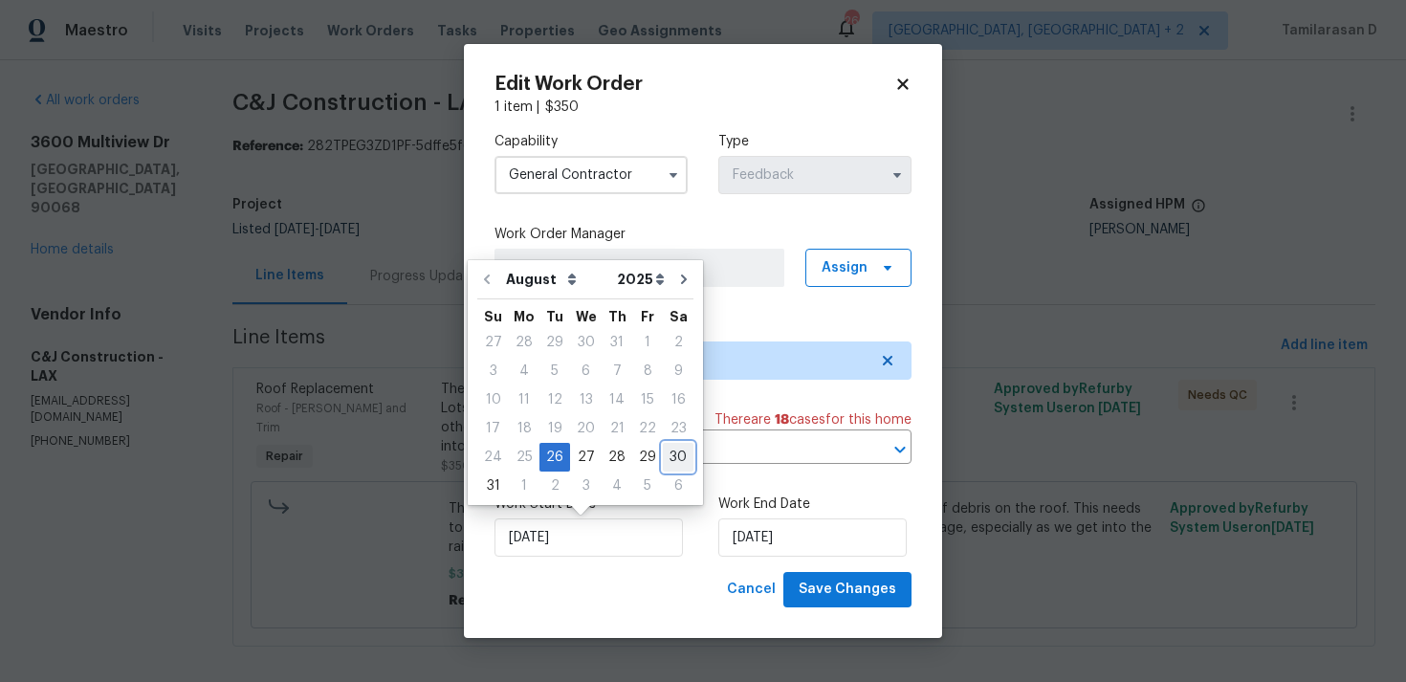
click at [668, 456] on div "30" at bounding box center [678, 457] width 31 height 27
type input "30/08/2025"
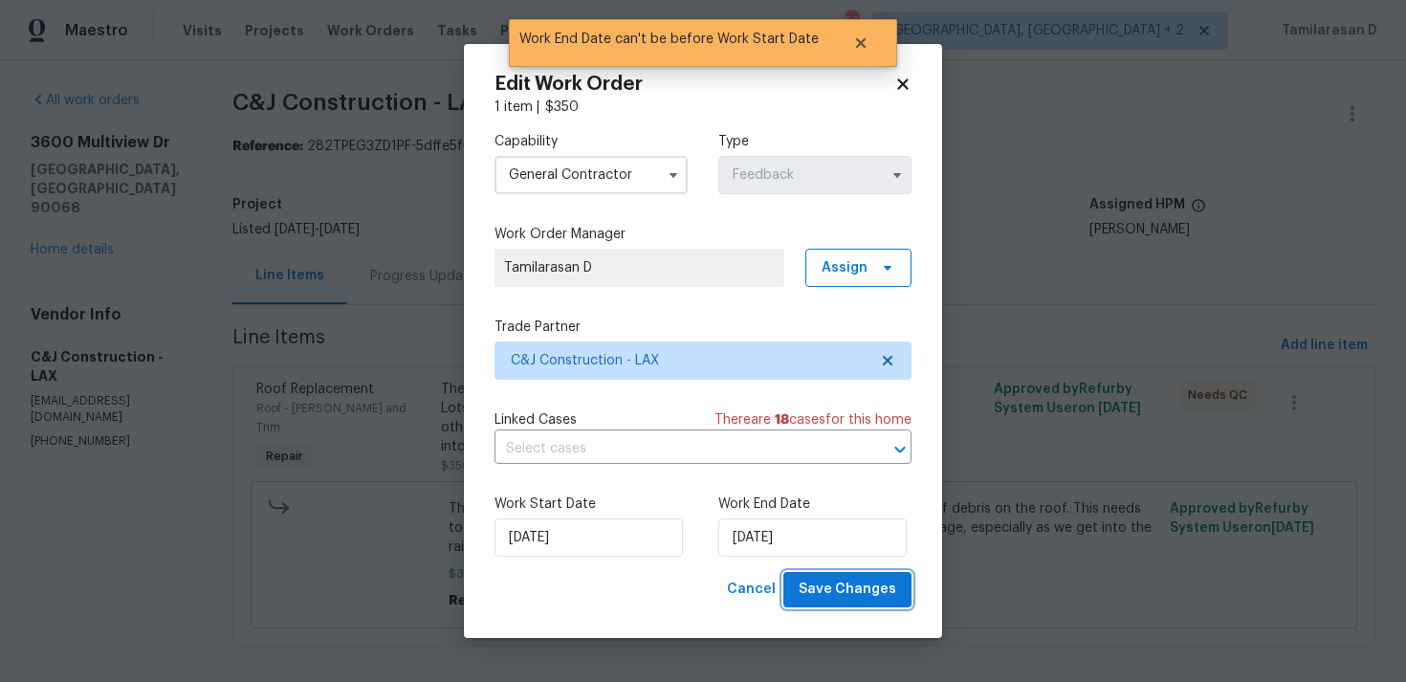
click at [842, 592] on span "Save Changes" at bounding box center [847, 590] width 98 height 24
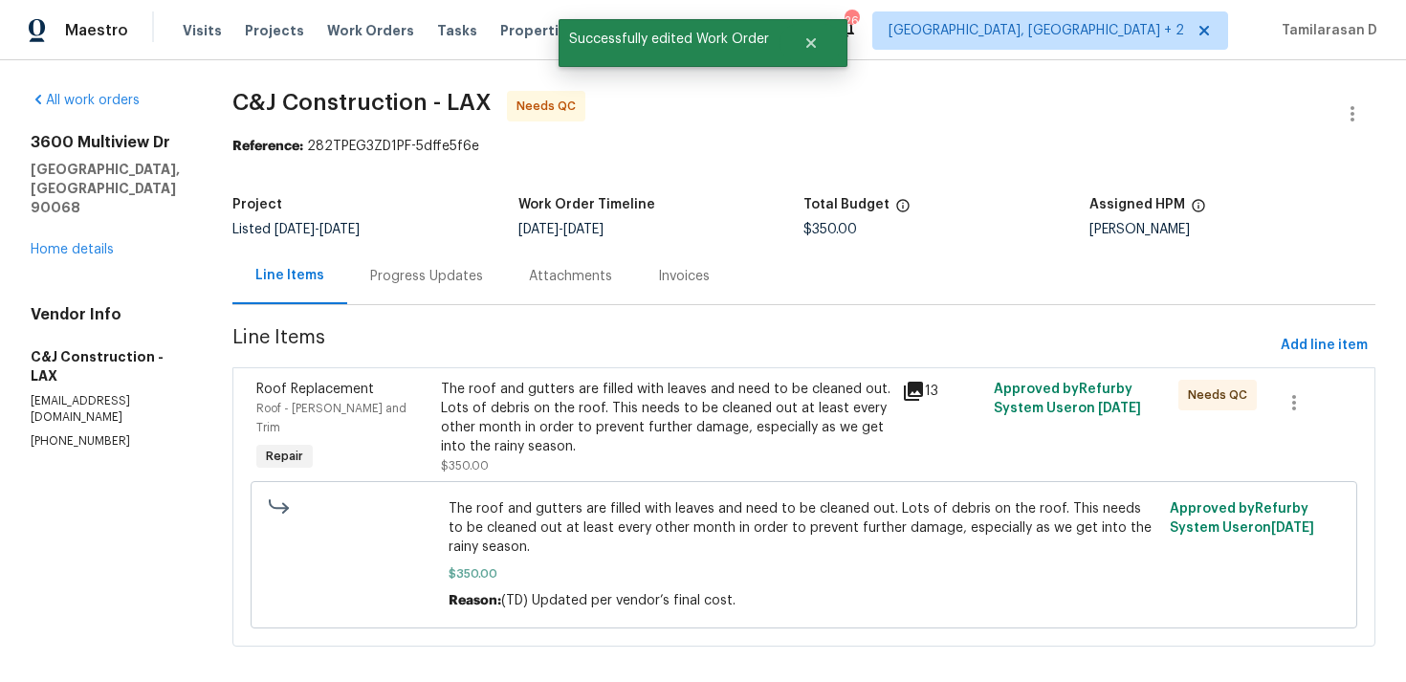
click at [442, 291] on div "Progress Updates" at bounding box center [426, 276] width 159 height 56
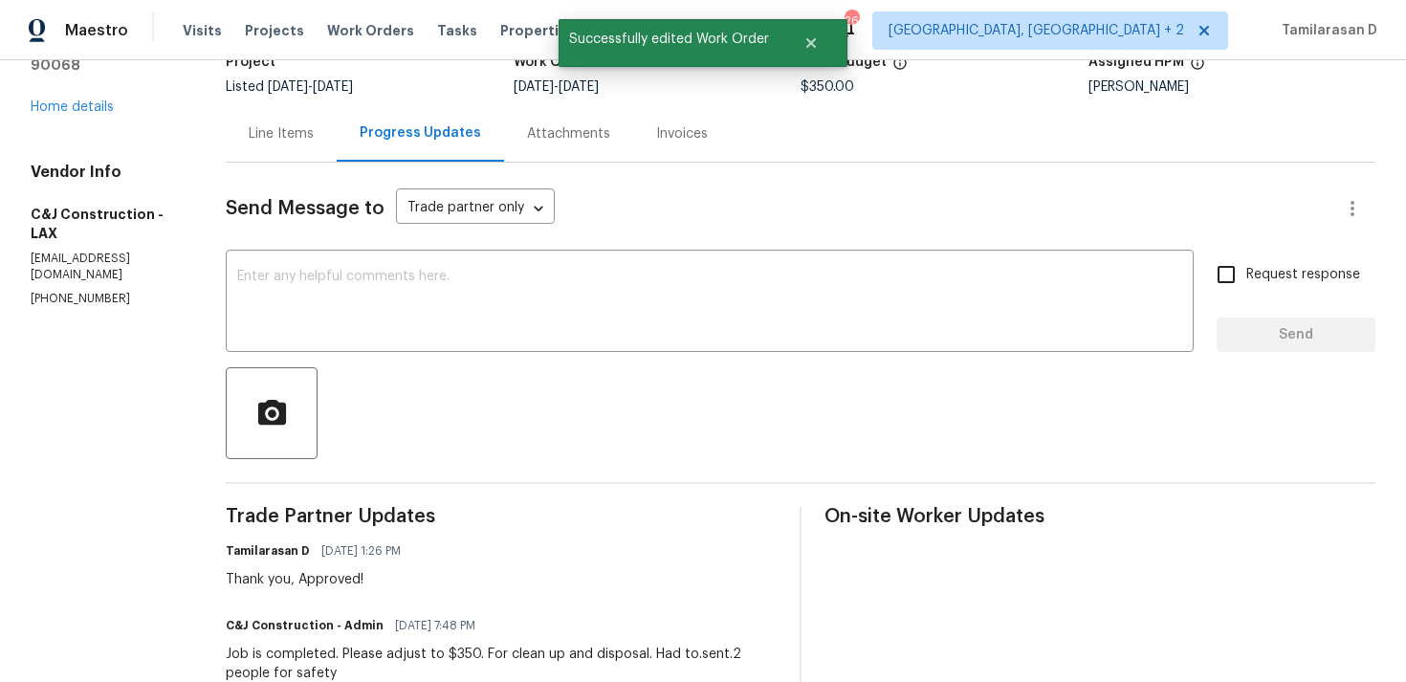
click at [295, 143] on div "Line Items" at bounding box center [281, 133] width 111 height 56
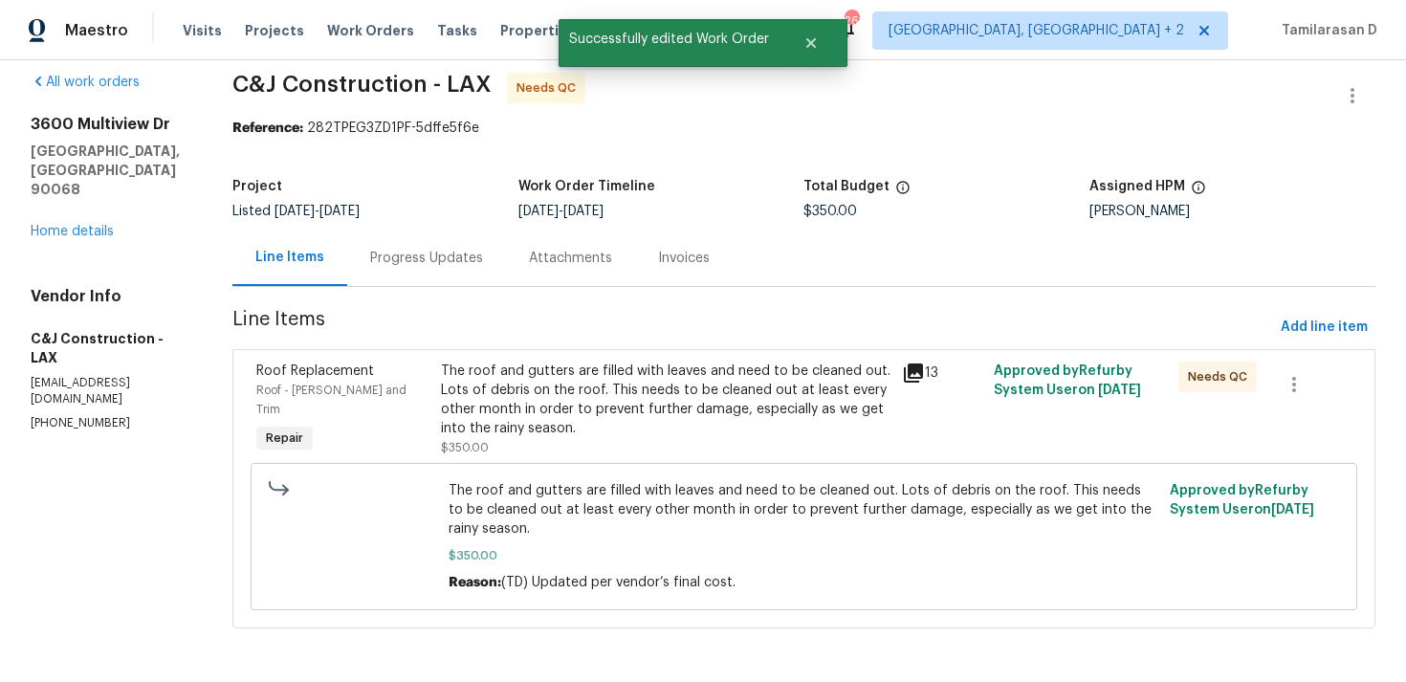
scroll to position [19, 0]
click at [549, 338] on span "Line Items" at bounding box center [752, 327] width 1040 height 35
click at [555, 373] on div "The roof and gutters are filled with leaves and need to be cleaned out. Lots of…" at bounding box center [665, 399] width 449 height 76
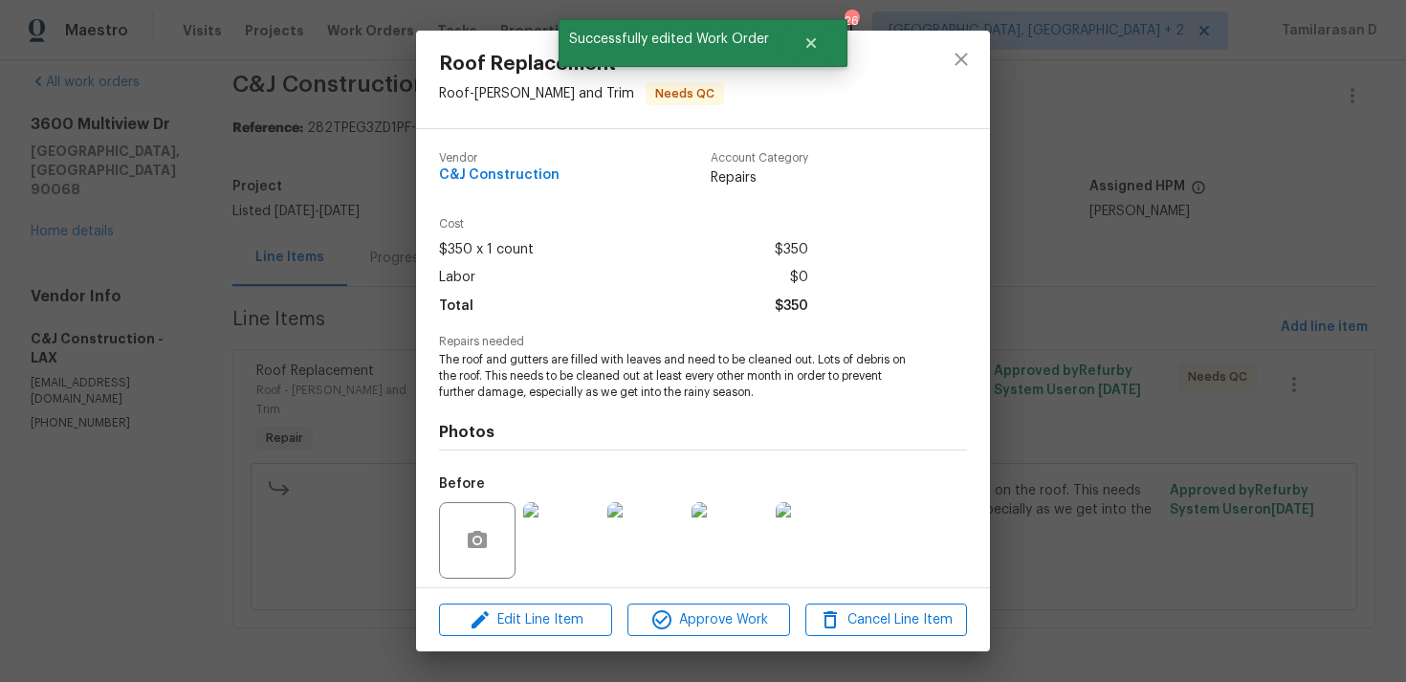
scroll to position [135, 0]
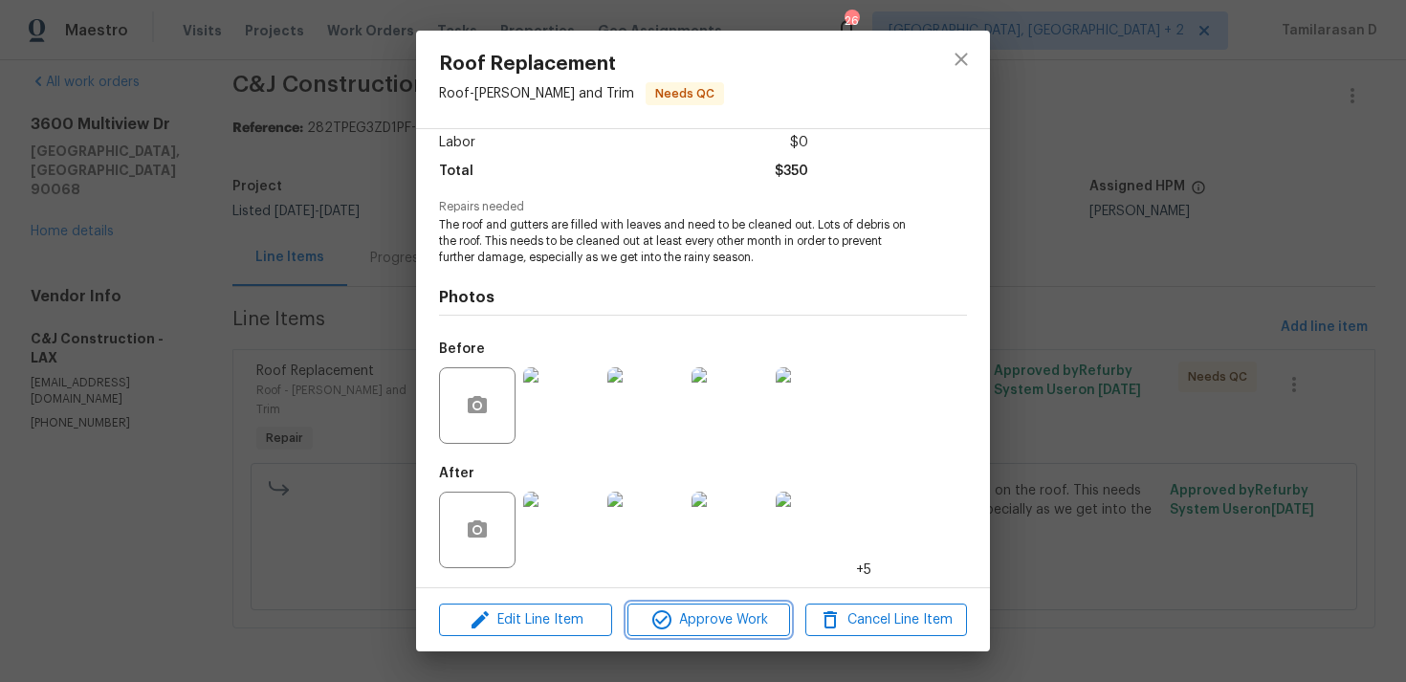
click at [657, 608] on icon "button" at bounding box center [661, 619] width 23 height 23
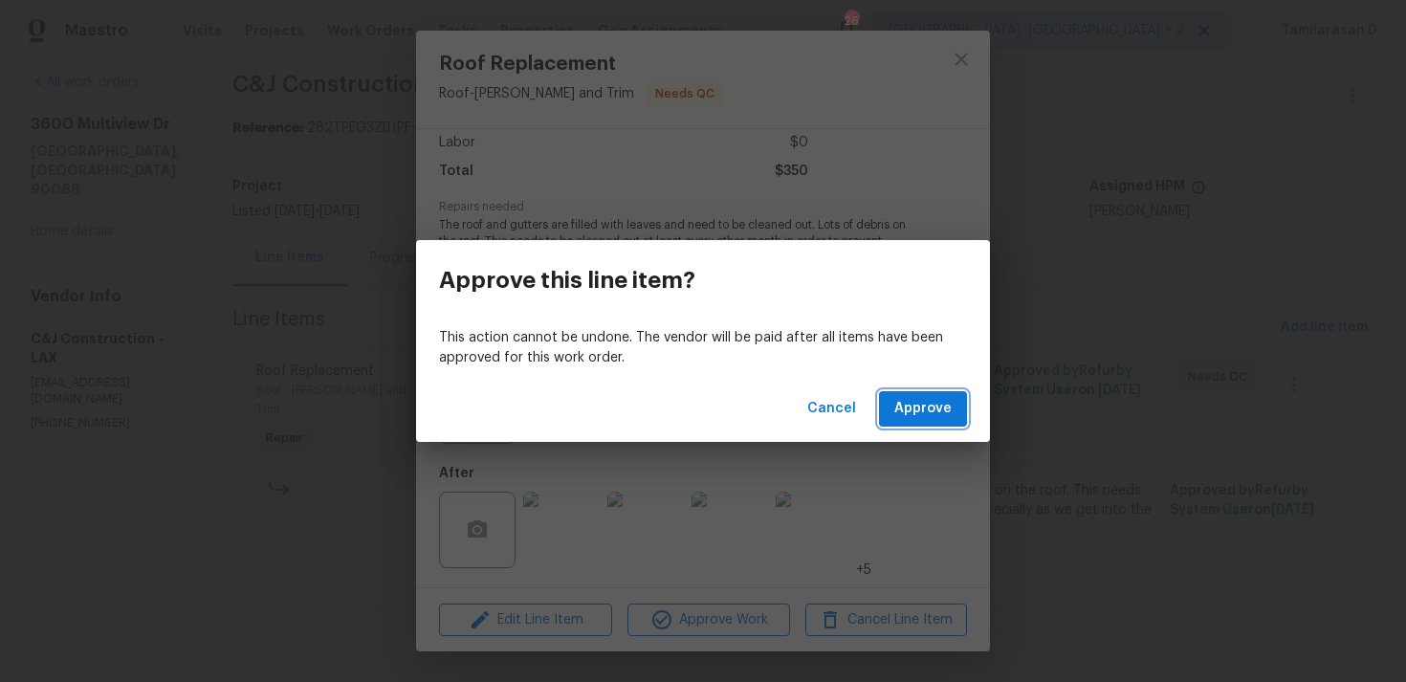
click at [914, 415] on span "Approve" at bounding box center [922, 409] width 57 height 24
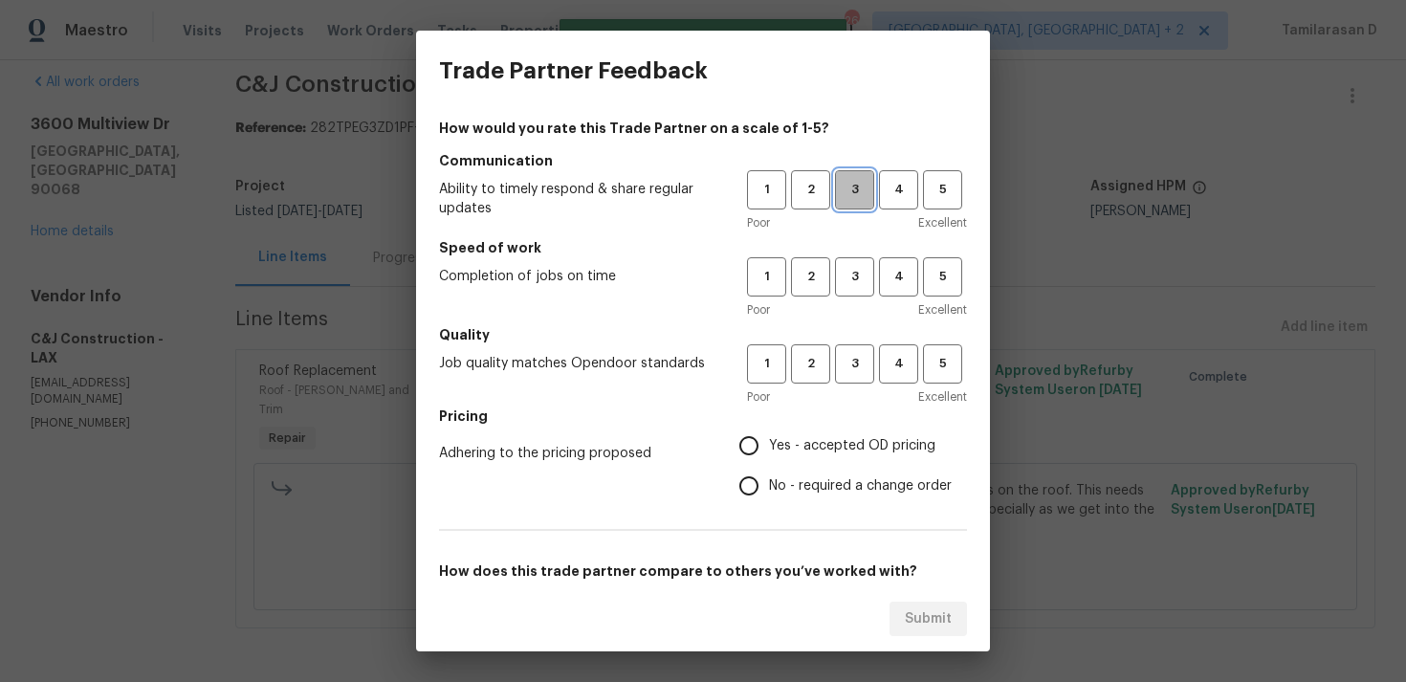
click at [852, 206] on button "3" at bounding box center [854, 189] width 39 height 39
click at [854, 274] on span "3" at bounding box center [854, 277] width 35 height 22
click at [853, 380] on button "3" at bounding box center [854, 363] width 39 height 39
click at [734, 473] on input "No - required a change order" at bounding box center [749, 486] width 40 height 40
radio input "true"
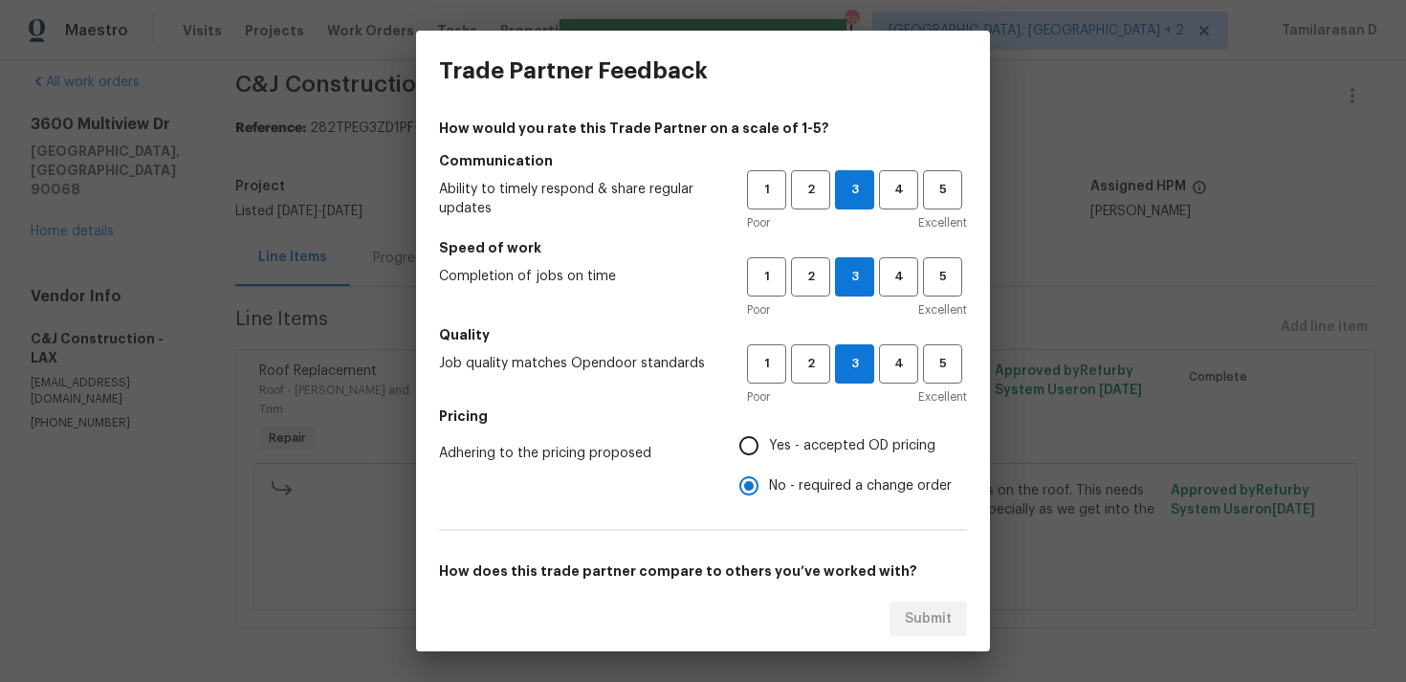
click at [748, 453] on input "Yes - accepted OD pricing" at bounding box center [749, 446] width 40 height 40
radio input "true"
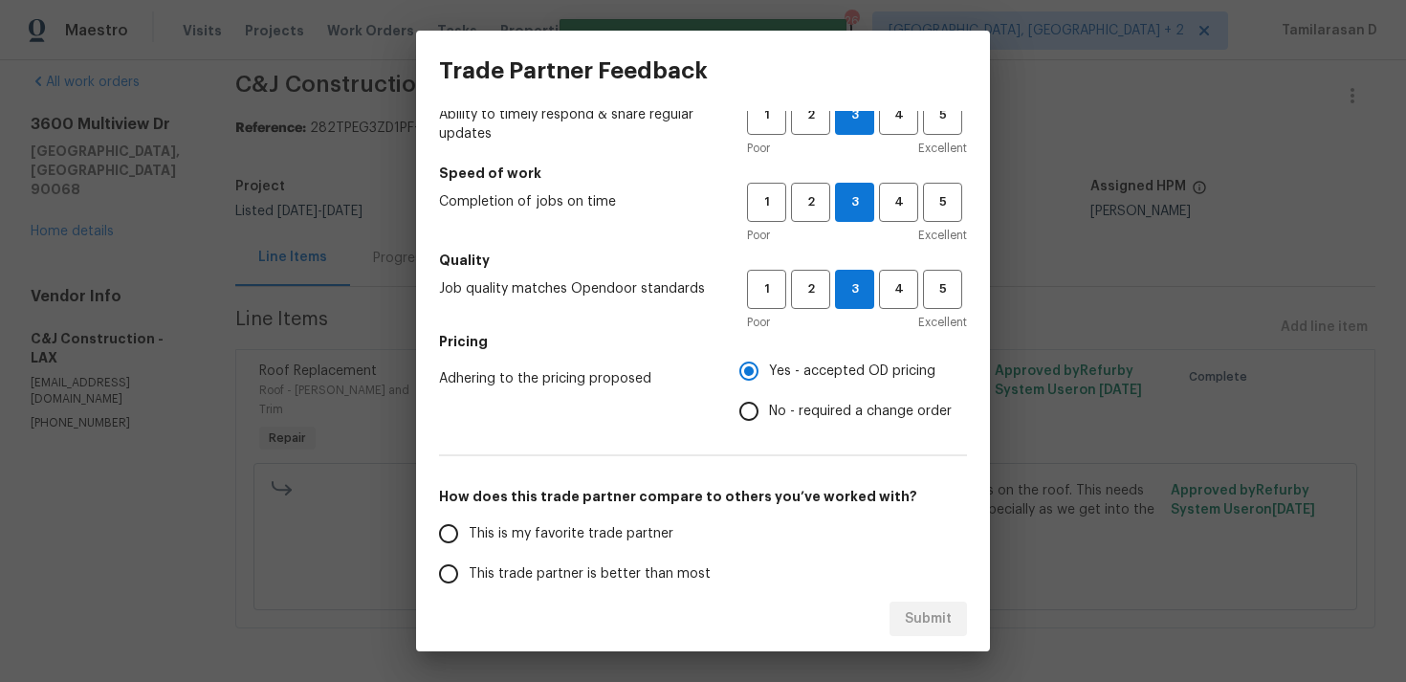
scroll to position [190, 0]
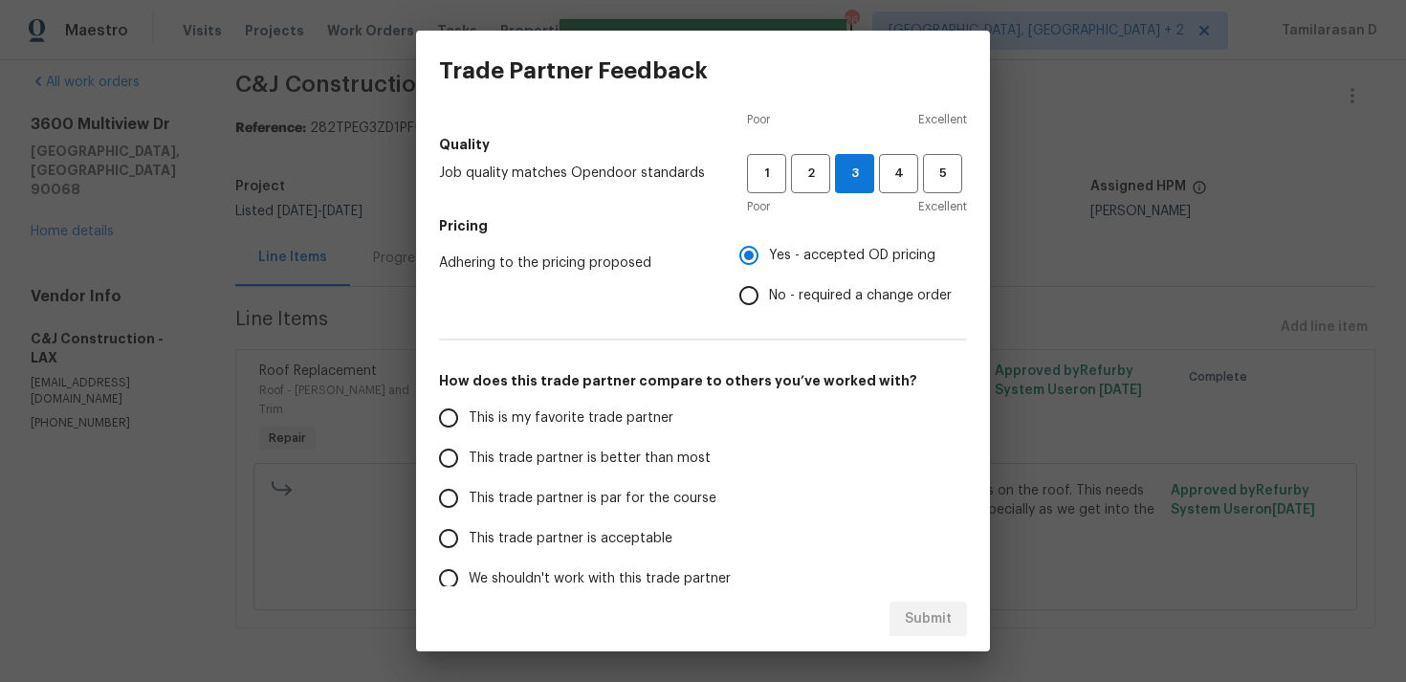
click at [753, 294] on input "No - required a change order" at bounding box center [749, 295] width 40 height 40
radio input "true"
click at [449, 495] on input "This trade partner is par for the course" at bounding box center [448, 498] width 40 height 40
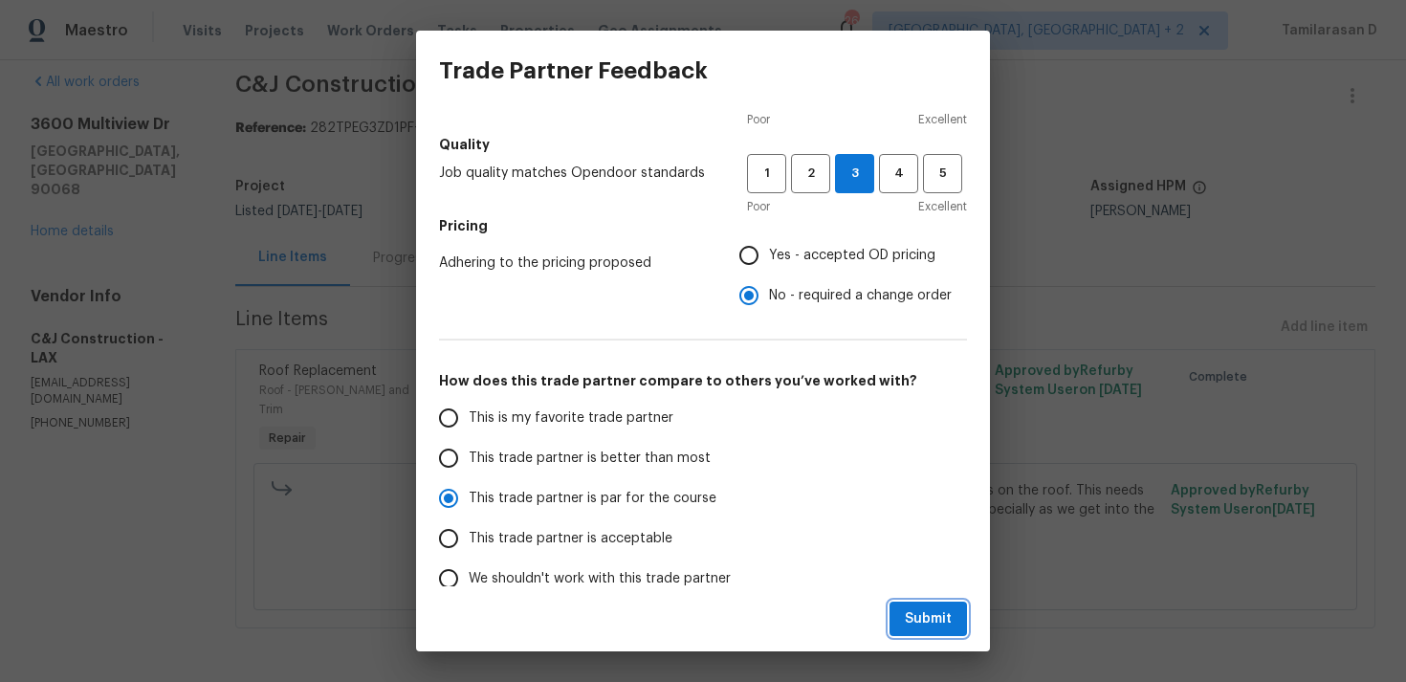
click at [904, 606] on button "Submit" at bounding box center [927, 618] width 77 height 35
radio input "true"
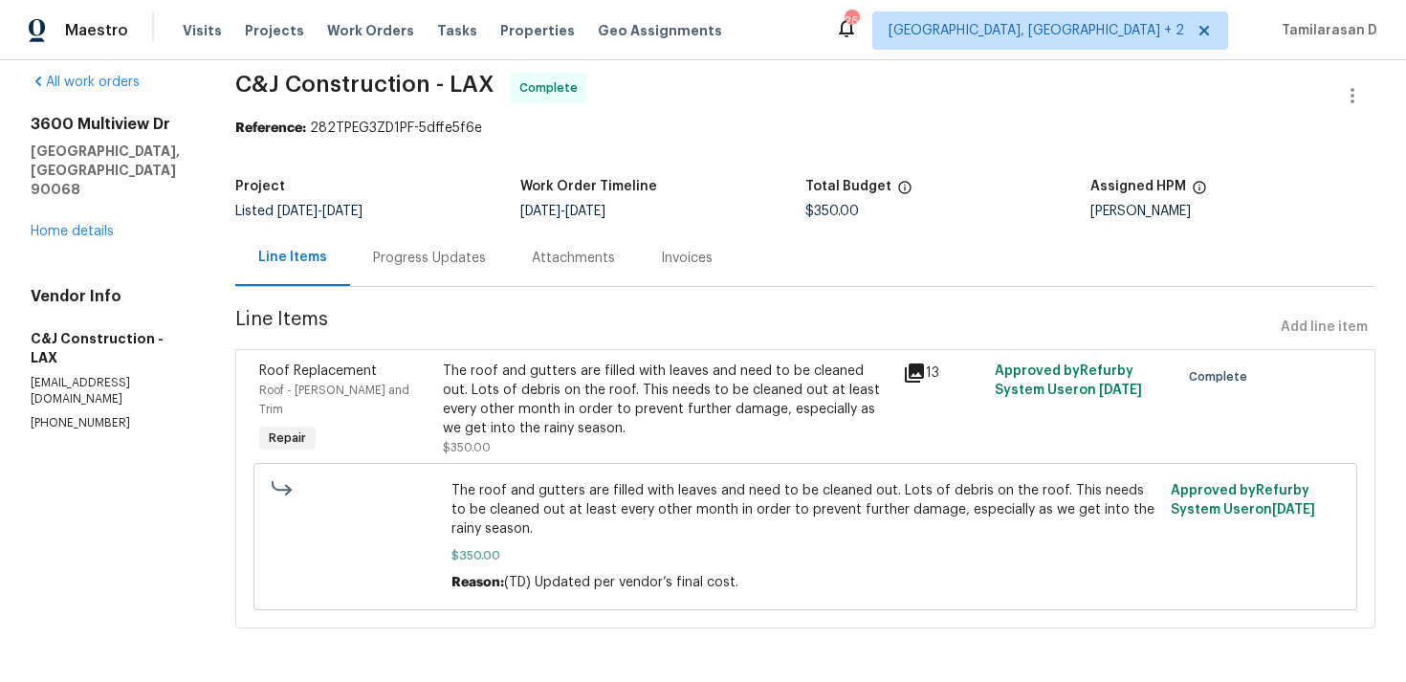
scroll to position [0, 0]
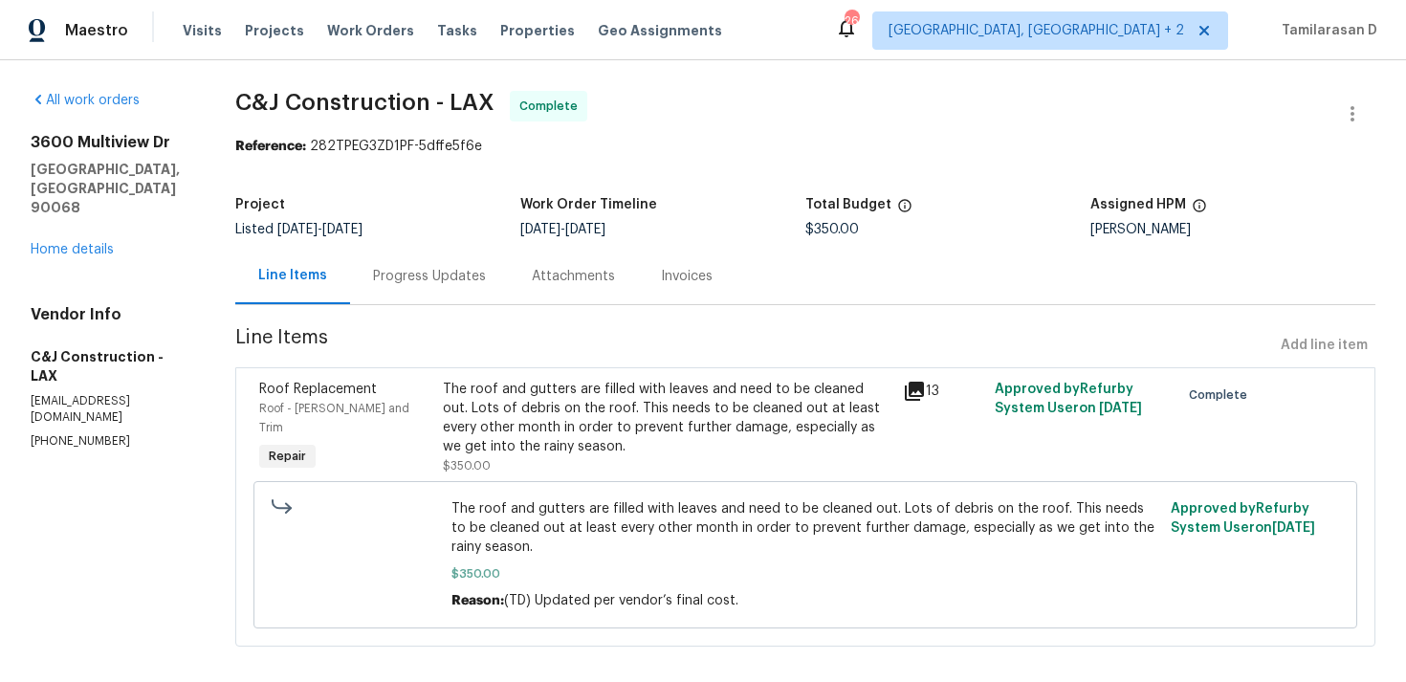
click at [432, 295] on div "Progress Updates" at bounding box center [429, 276] width 159 height 56
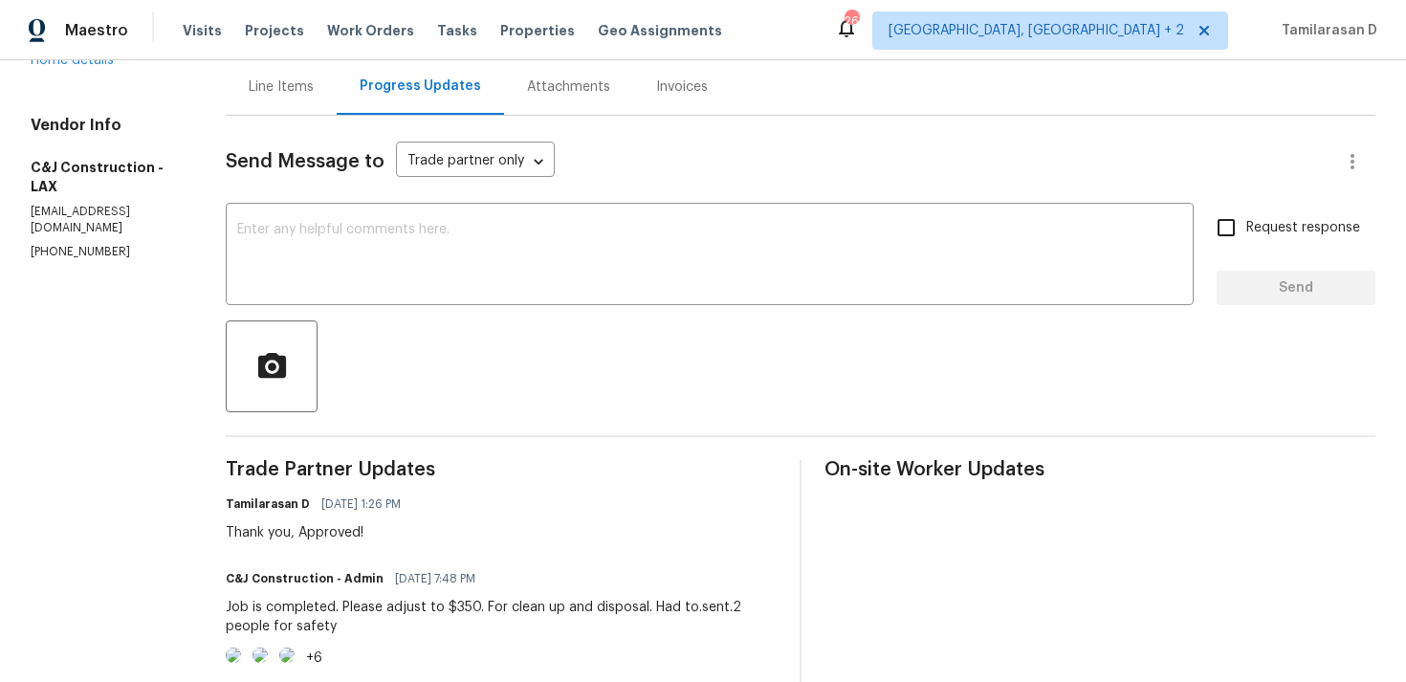
scroll to position [225, 0]
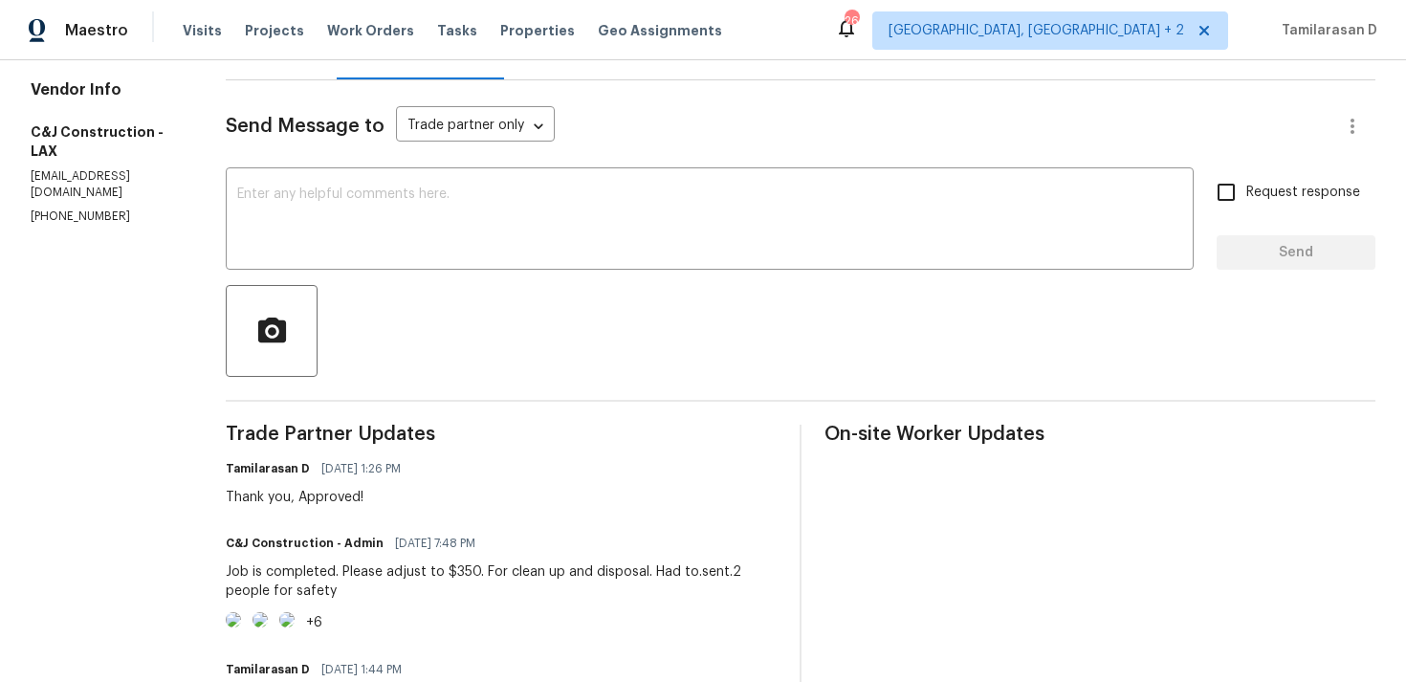
click at [429, 387] on div "Send Message to Trade partner only Trade partner only ​ x ​ Request response Se…" at bounding box center [800, 592] width 1149 height 1025
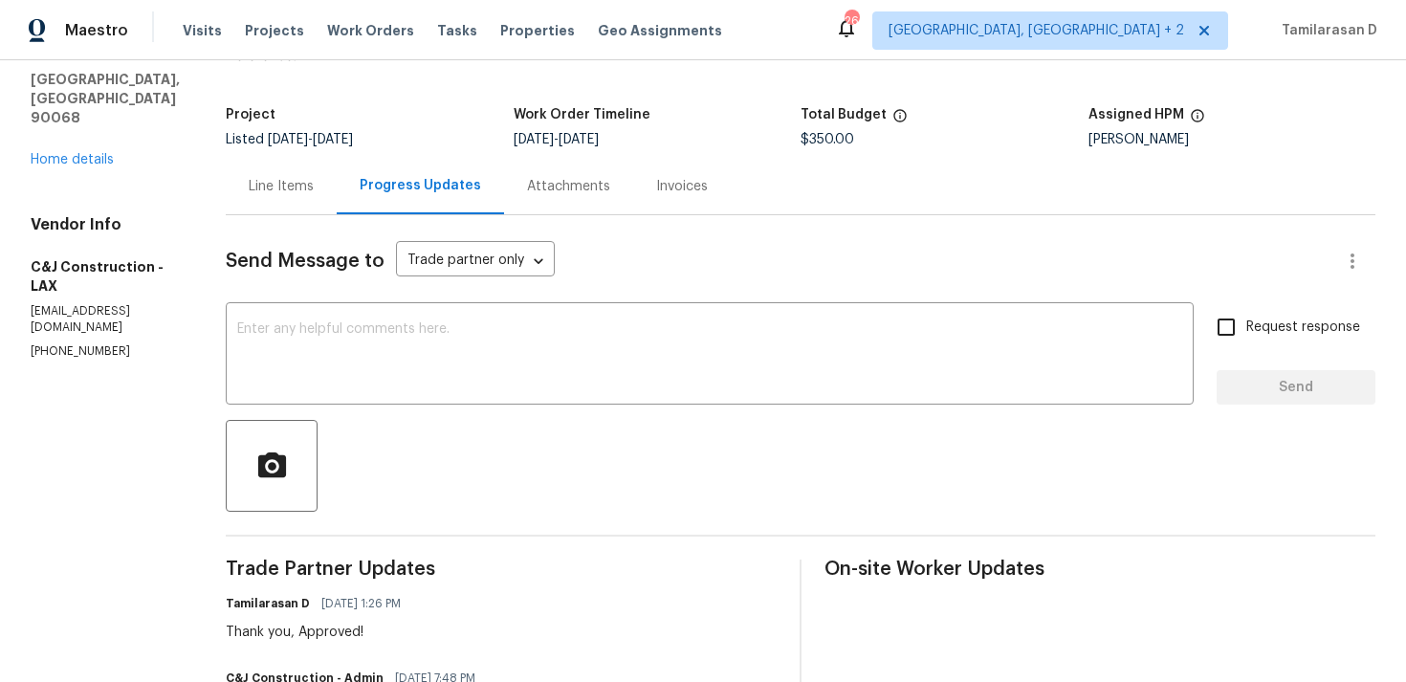
scroll to position [0, 0]
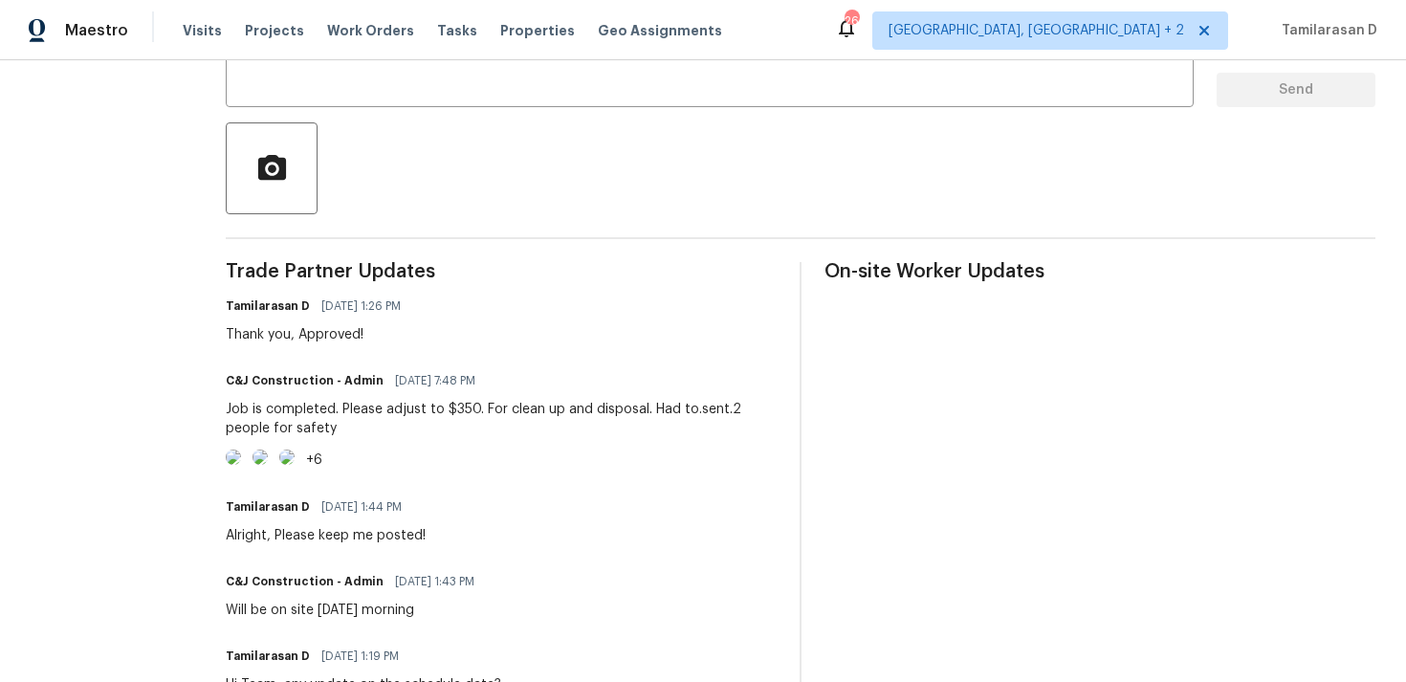
click at [412, 336] on div "Thank you, Approved!" at bounding box center [319, 334] width 186 height 19
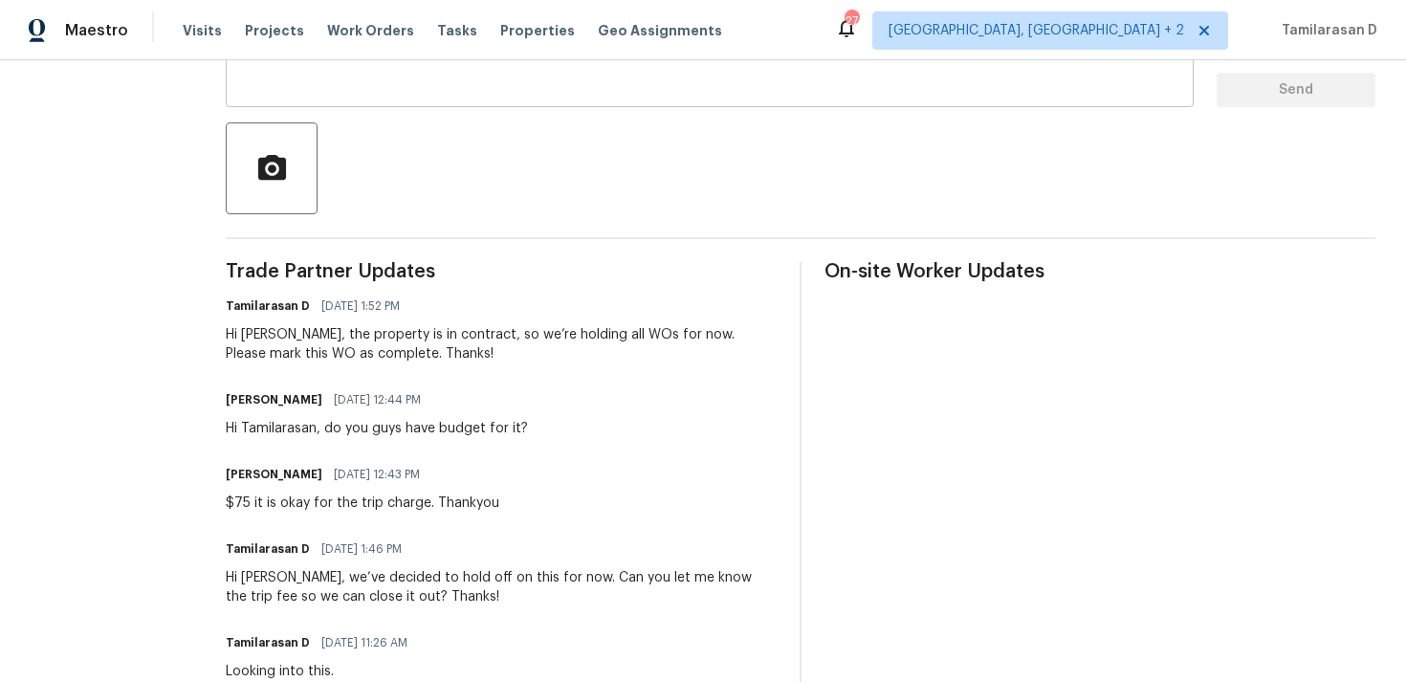
scroll to position [427, 0]
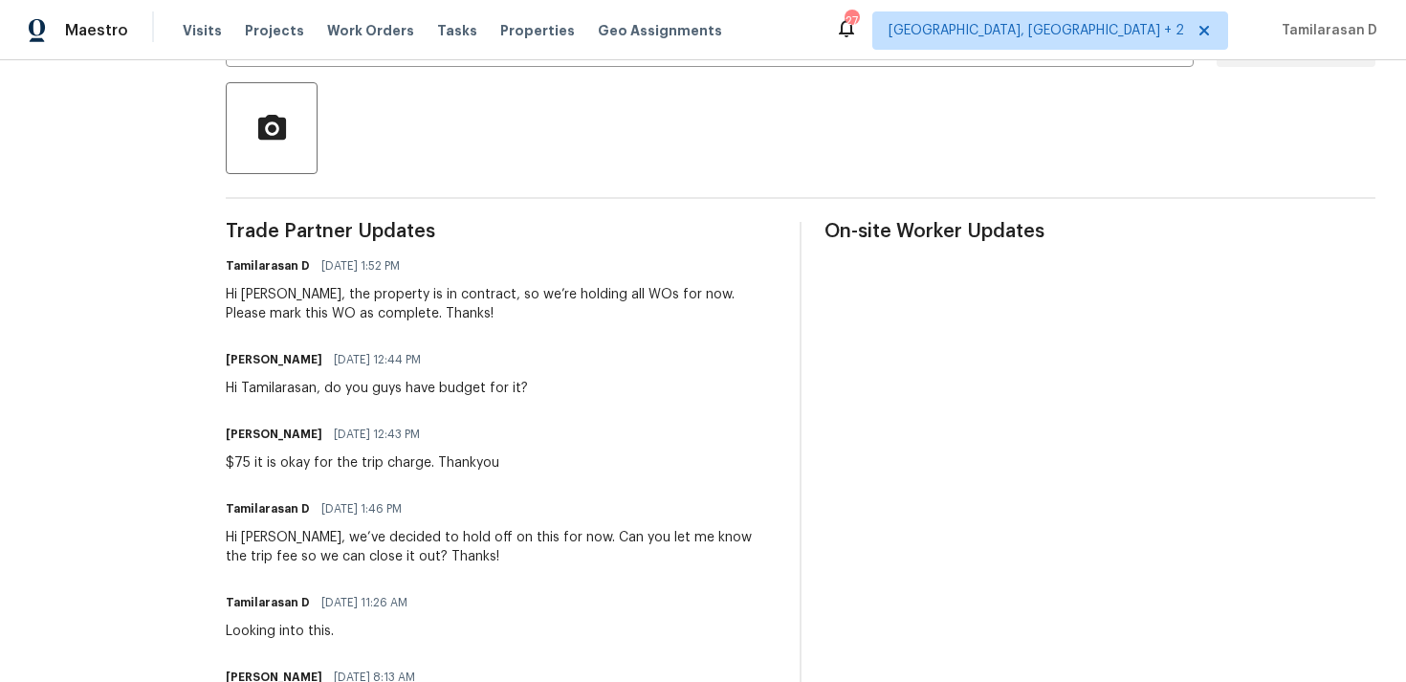
click at [382, 313] on div "Hi [PERSON_NAME], the property is in contract, so we’re holding all WOs for now…" at bounding box center [501, 304] width 551 height 38
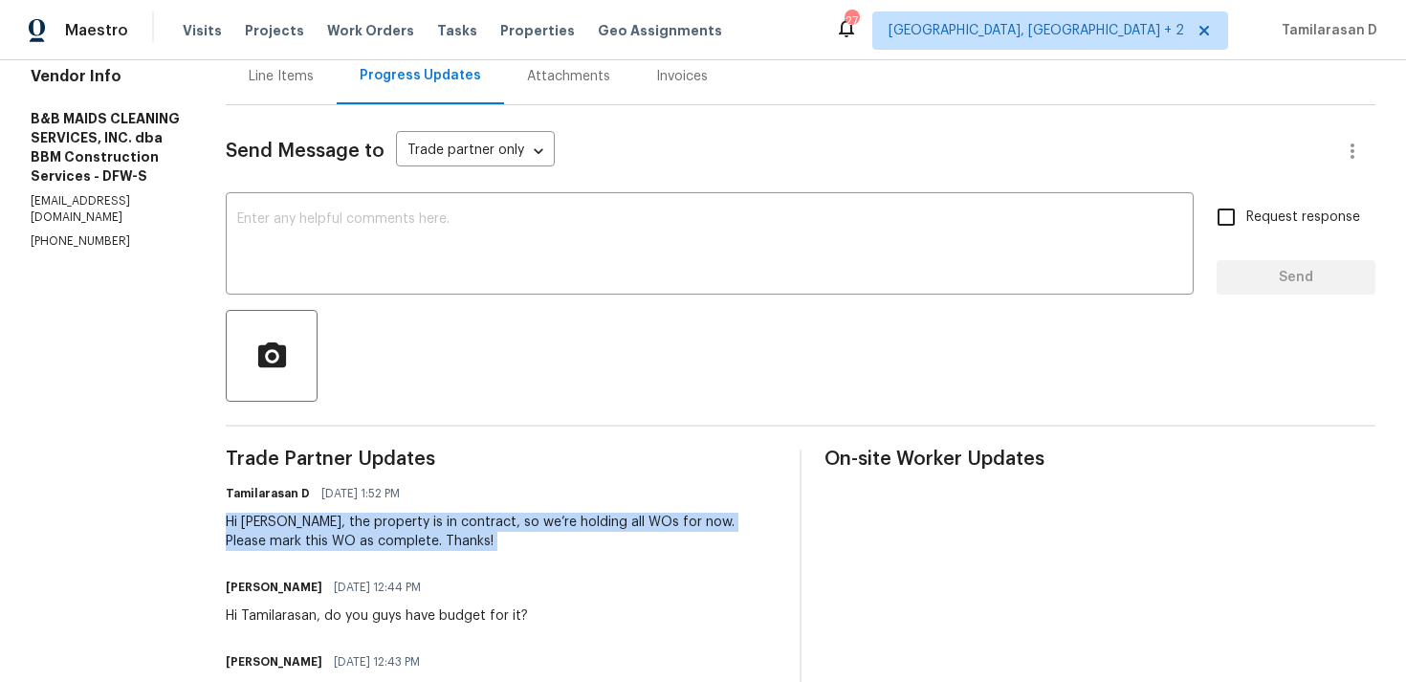
scroll to position [235, 0]
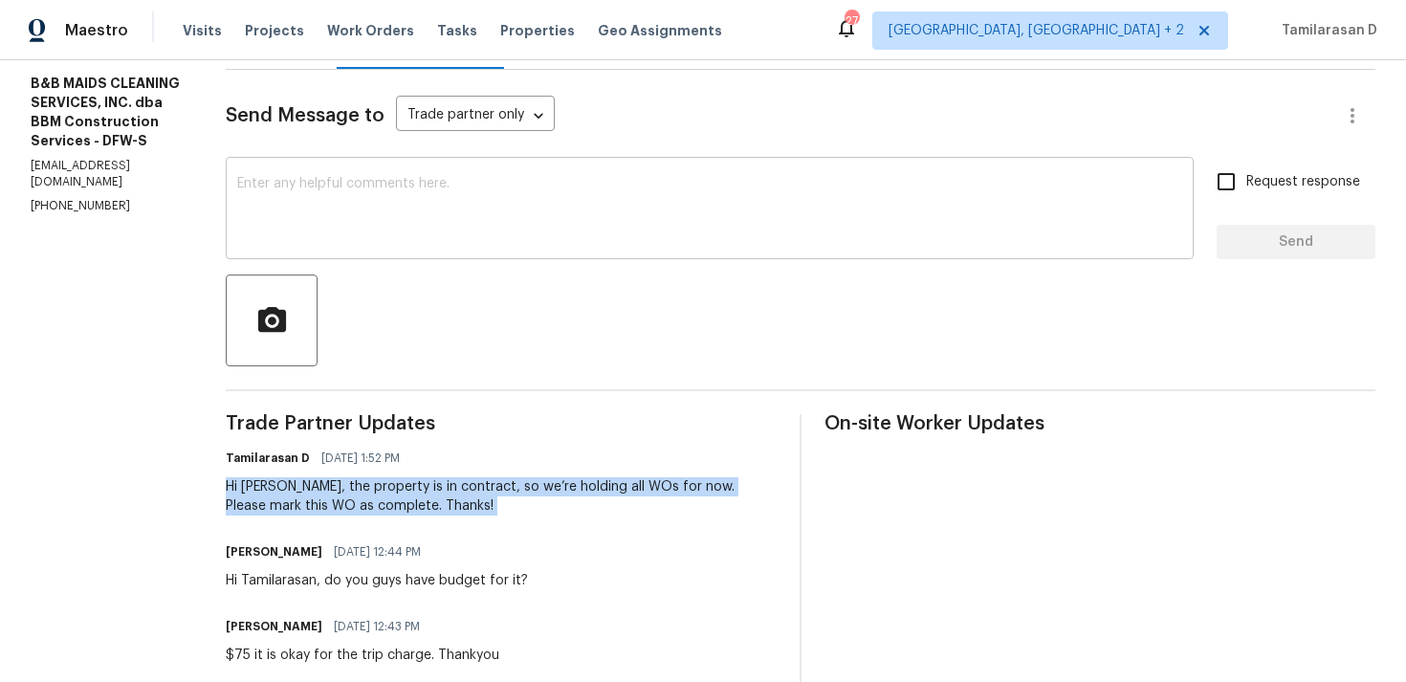
click at [379, 197] on textarea at bounding box center [709, 210] width 945 height 67
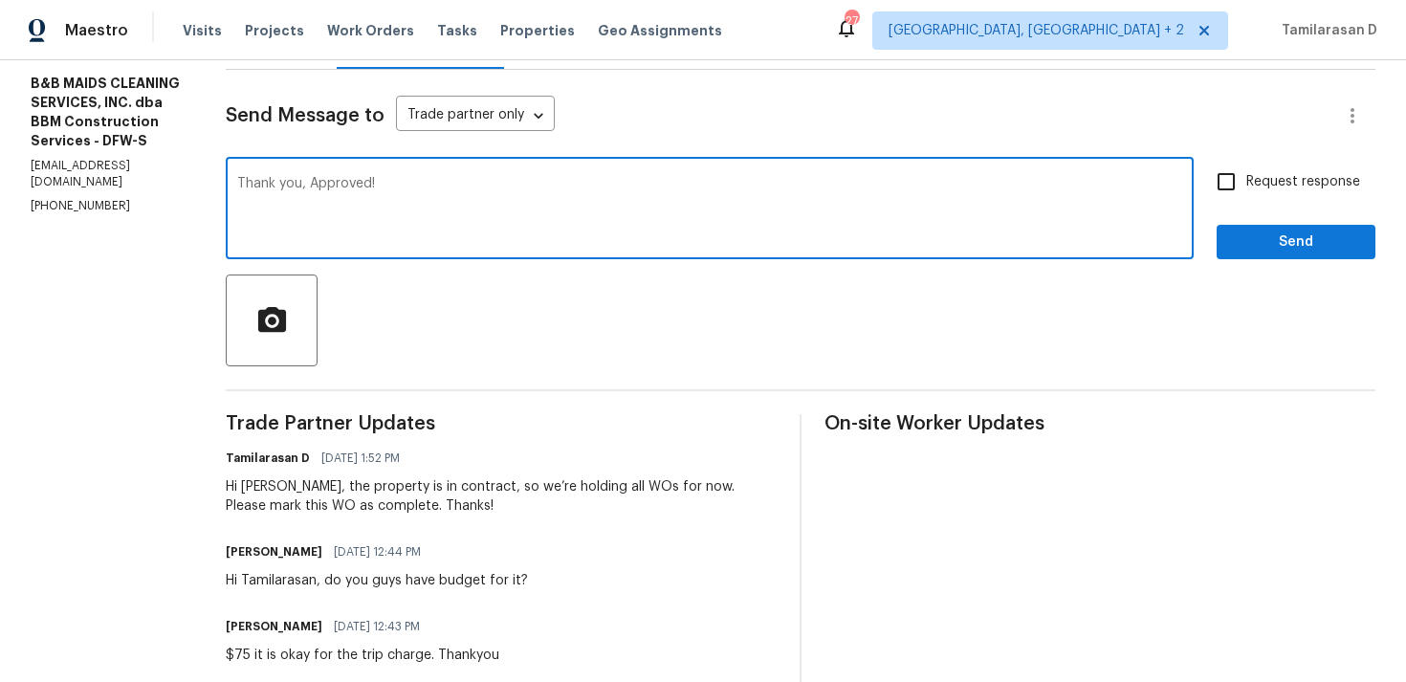
type textarea "Thank you, Approved!"
click at [1260, 240] on span "Send" at bounding box center [1296, 242] width 128 height 24
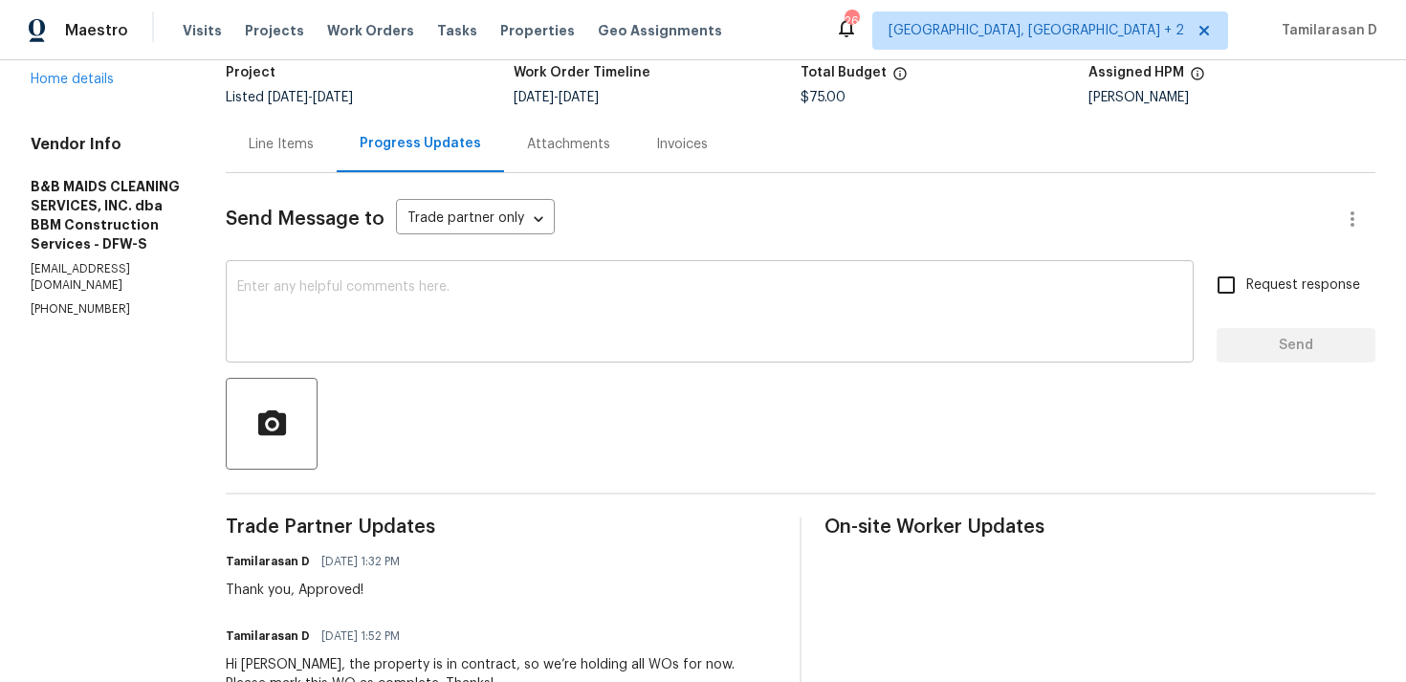
scroll to position [0, 0]
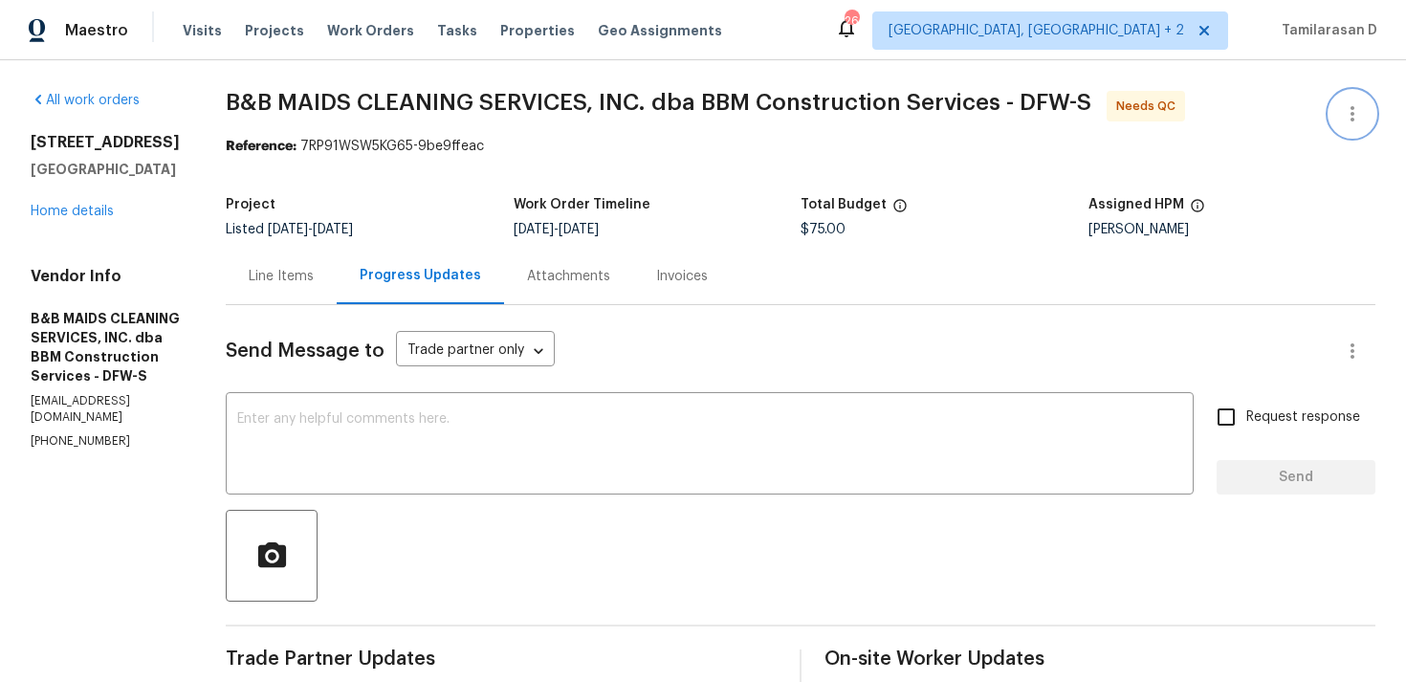
click at [1353, 115] on icon "button" at bounding box center [1352, 113] width 23 height 23
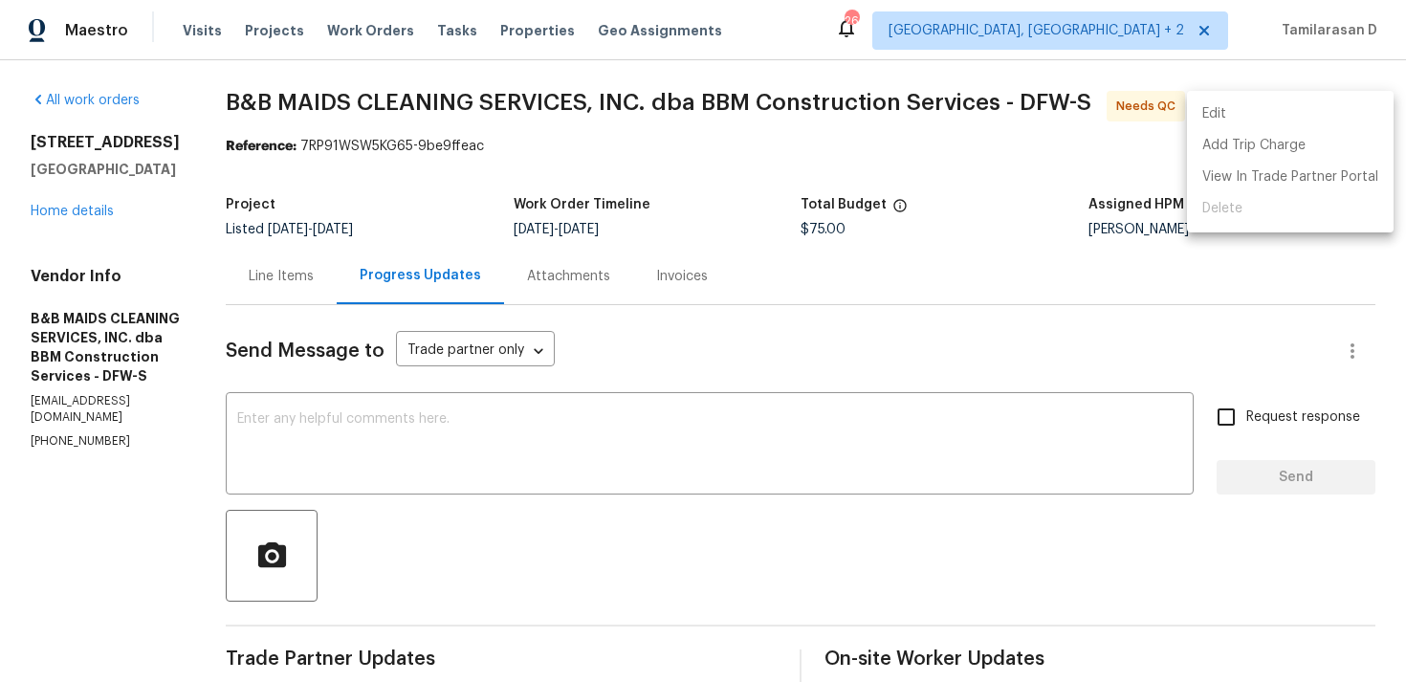
click at [1256, 105] on li "Edit" at bounding box center [1290, 114] width 207 height 32
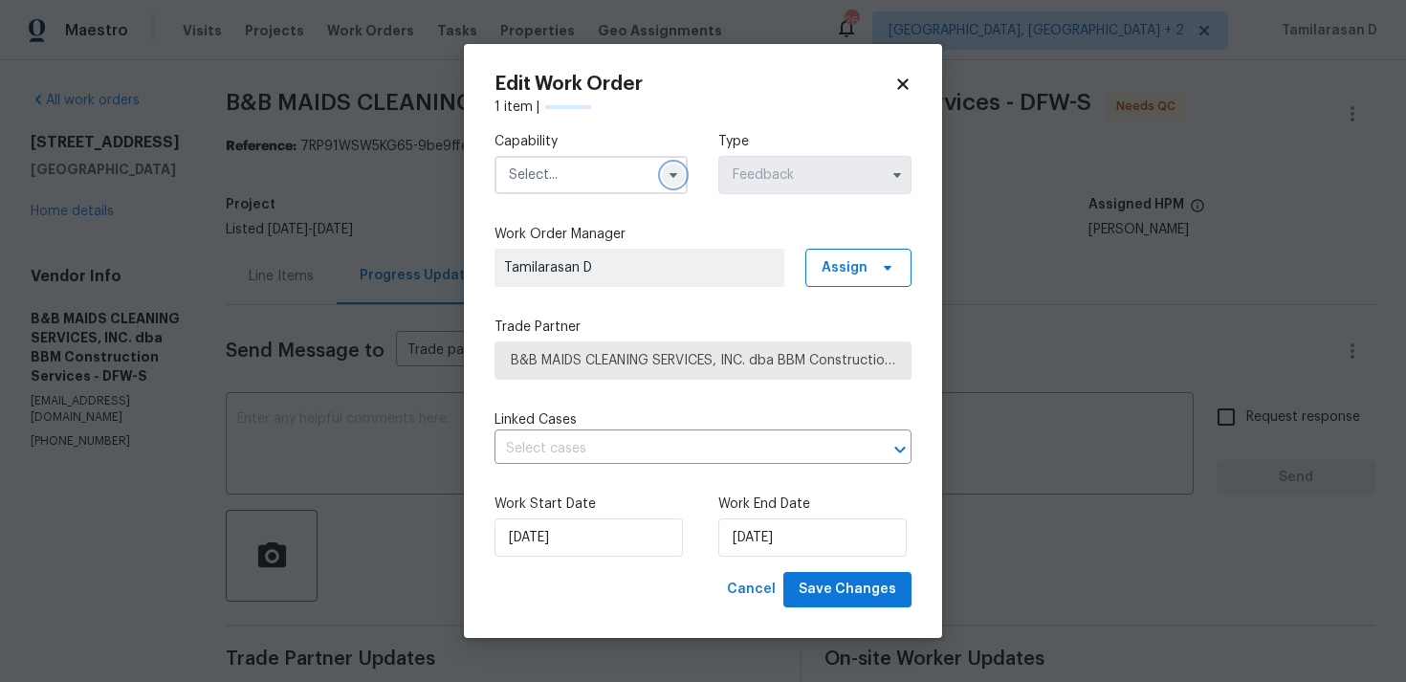
click at [679, 183] on button "button" at bounding box center [673, 175] width 23 height 23
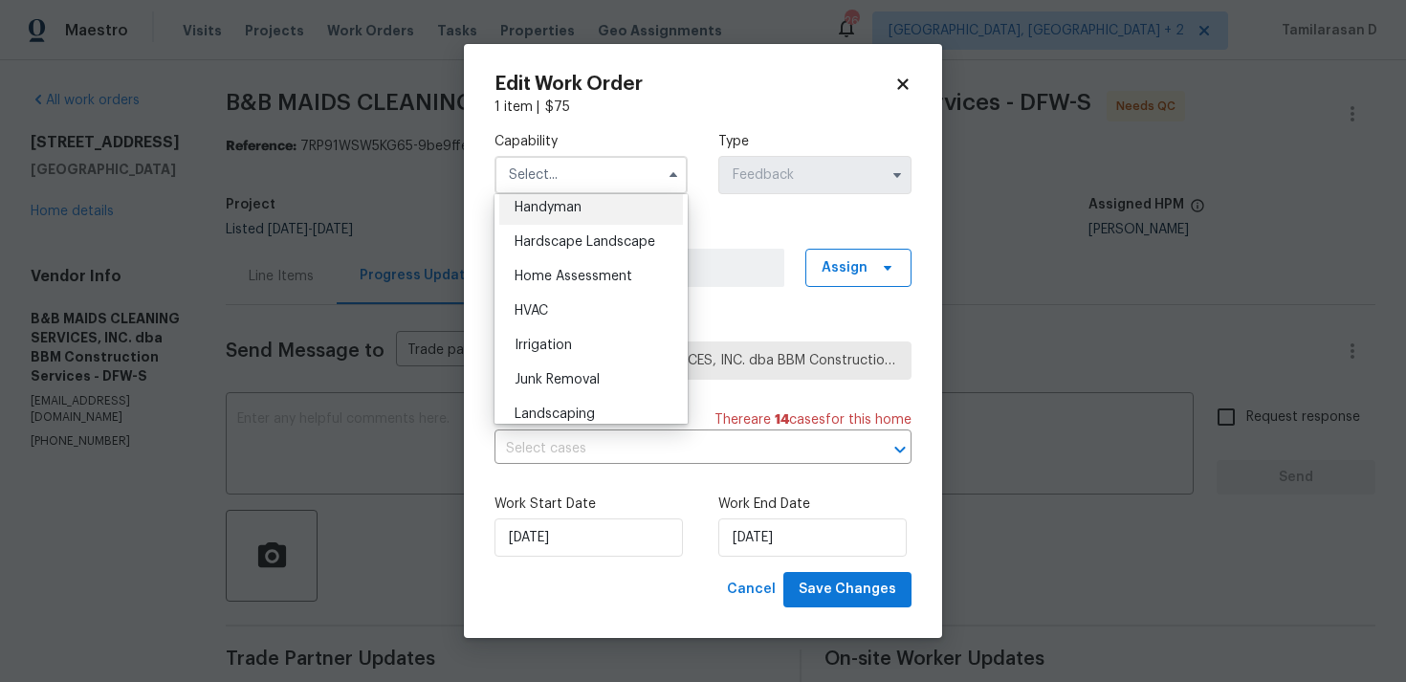
click at [560, 204] on span "Handyman" at bounding box center [547, 207] width 67 height 13
type input "Handyman"
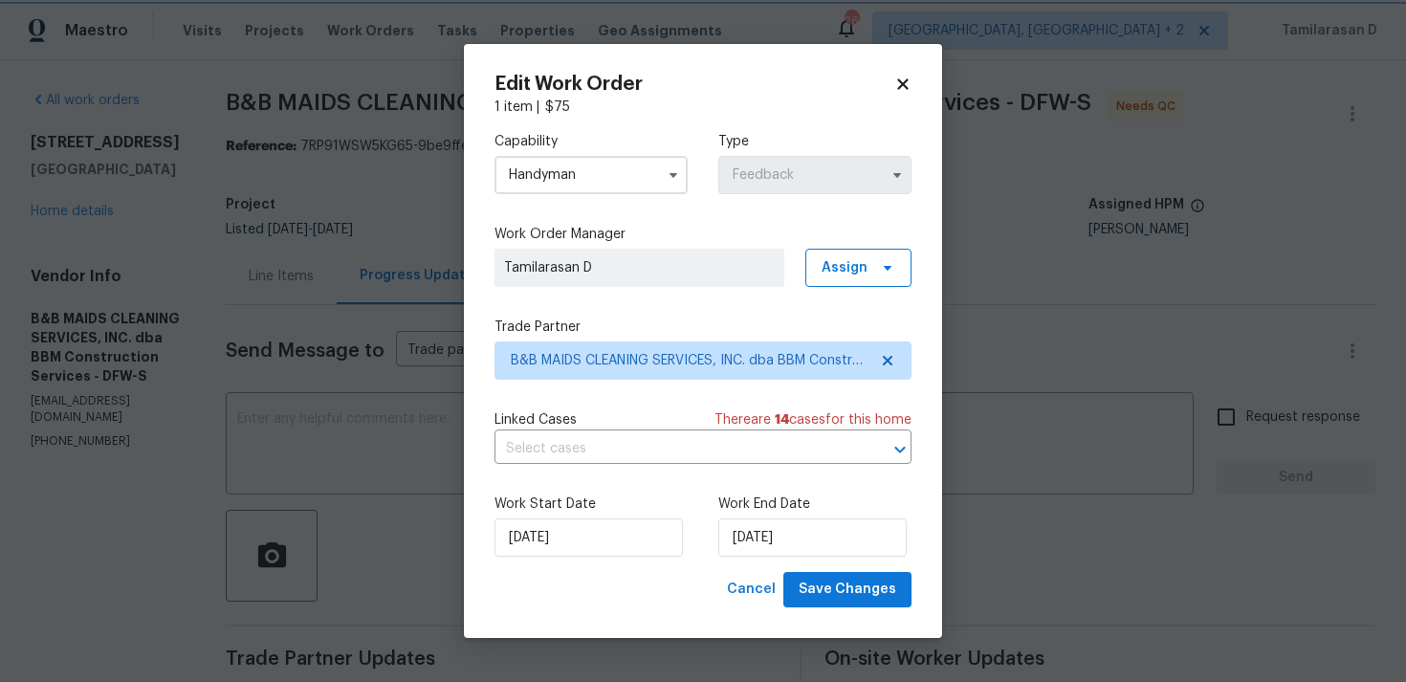
scroll to position [1017, 0]
click at [553, 525] on input "[DATE]" at bounding box center [588, 537] width 188 height 38
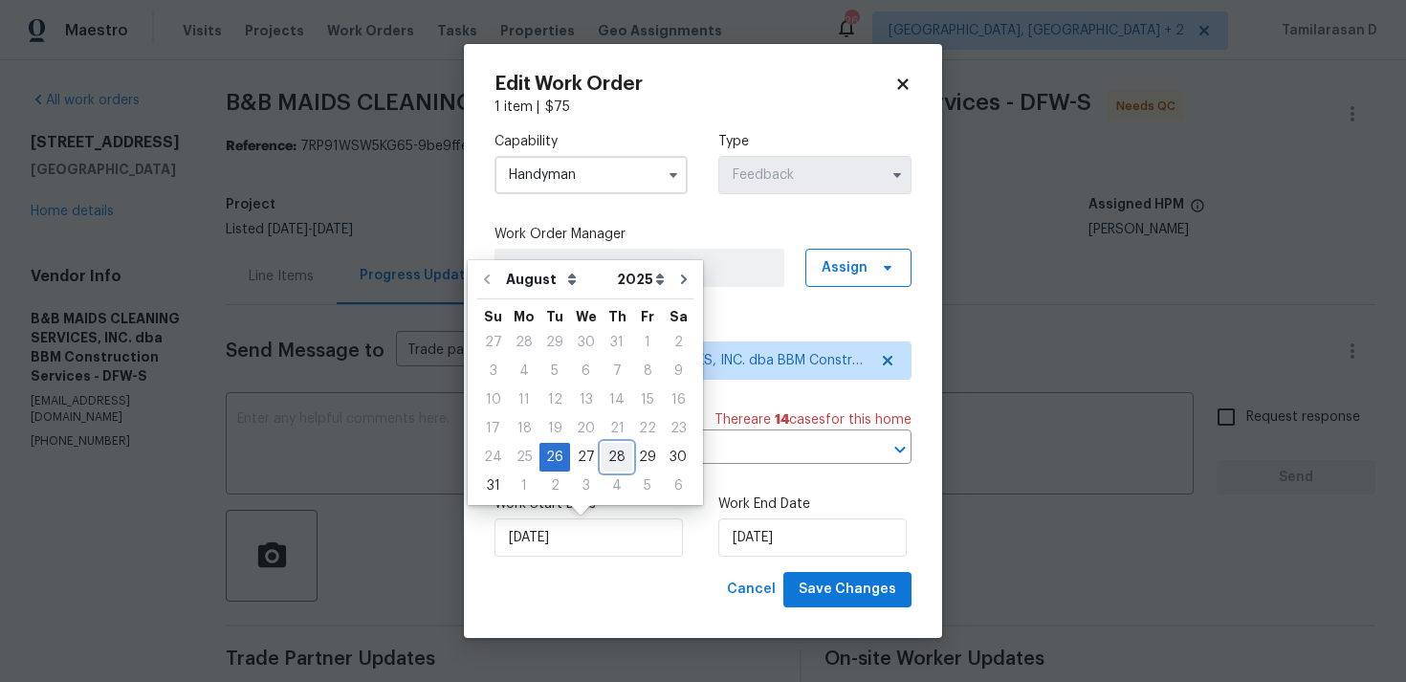
click at [601, 458] on div "28" at bounding box center [616, 457] width 31 height 27
type input "[DATE]"
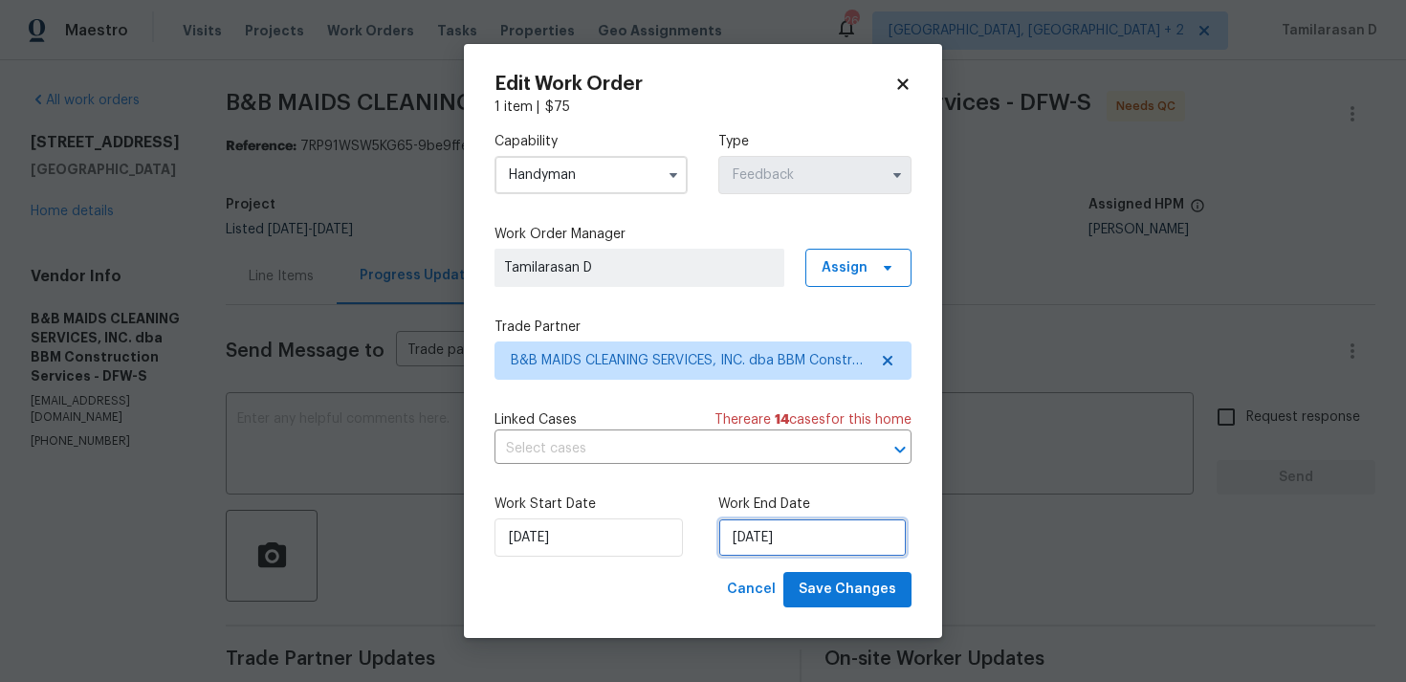
click at [722, 533] on input "[DATE]" at bounding box center [812, 537] width 188 height 38
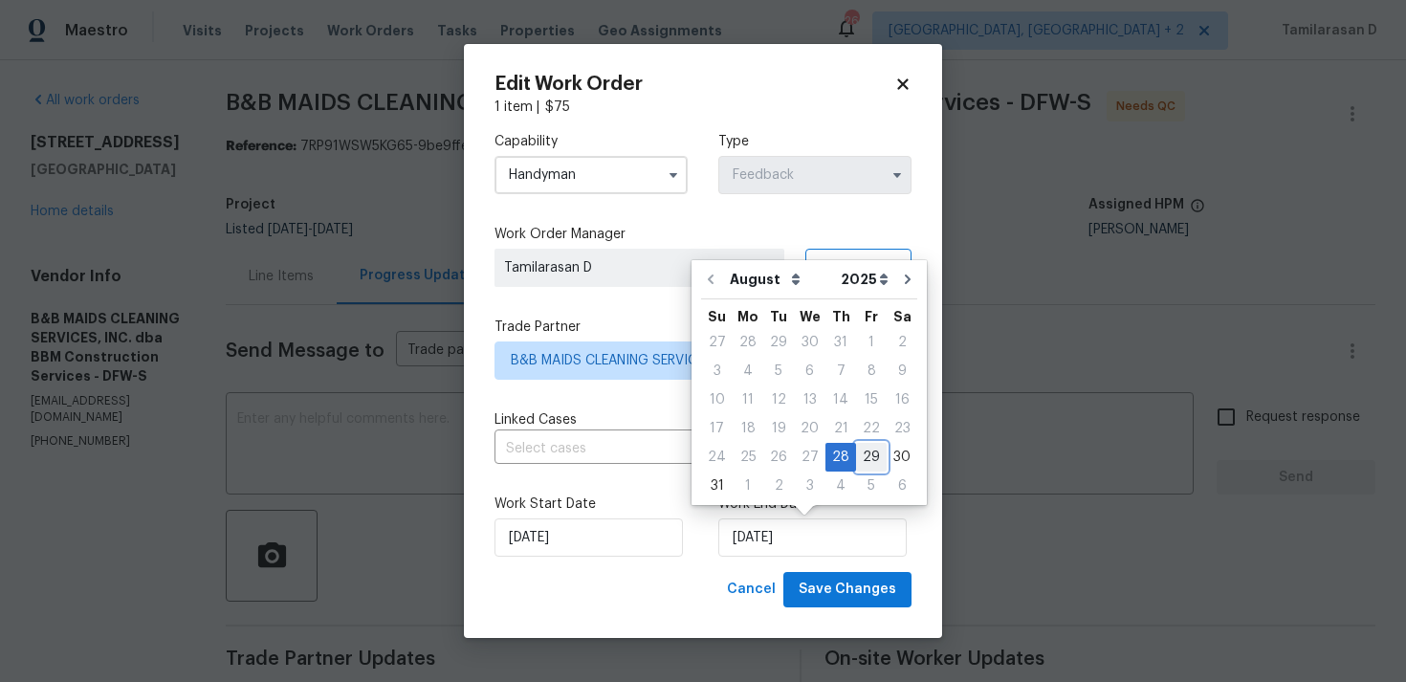
click at [862, 460] on div "29" at bounding box center [871, 457] width 31 height 27
type input "29/08/2025"
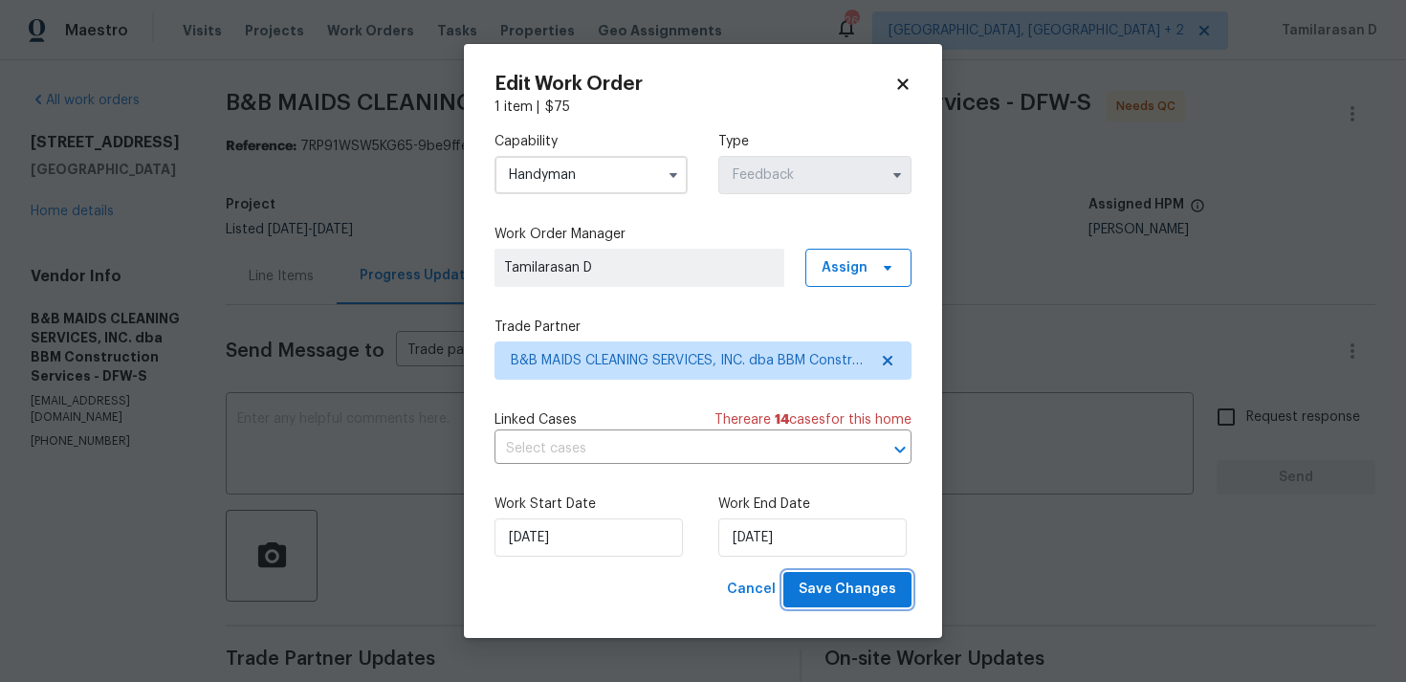
click at [860, 600] on span "Save Changes" at bounding box center [847, 590] width 98 height 24
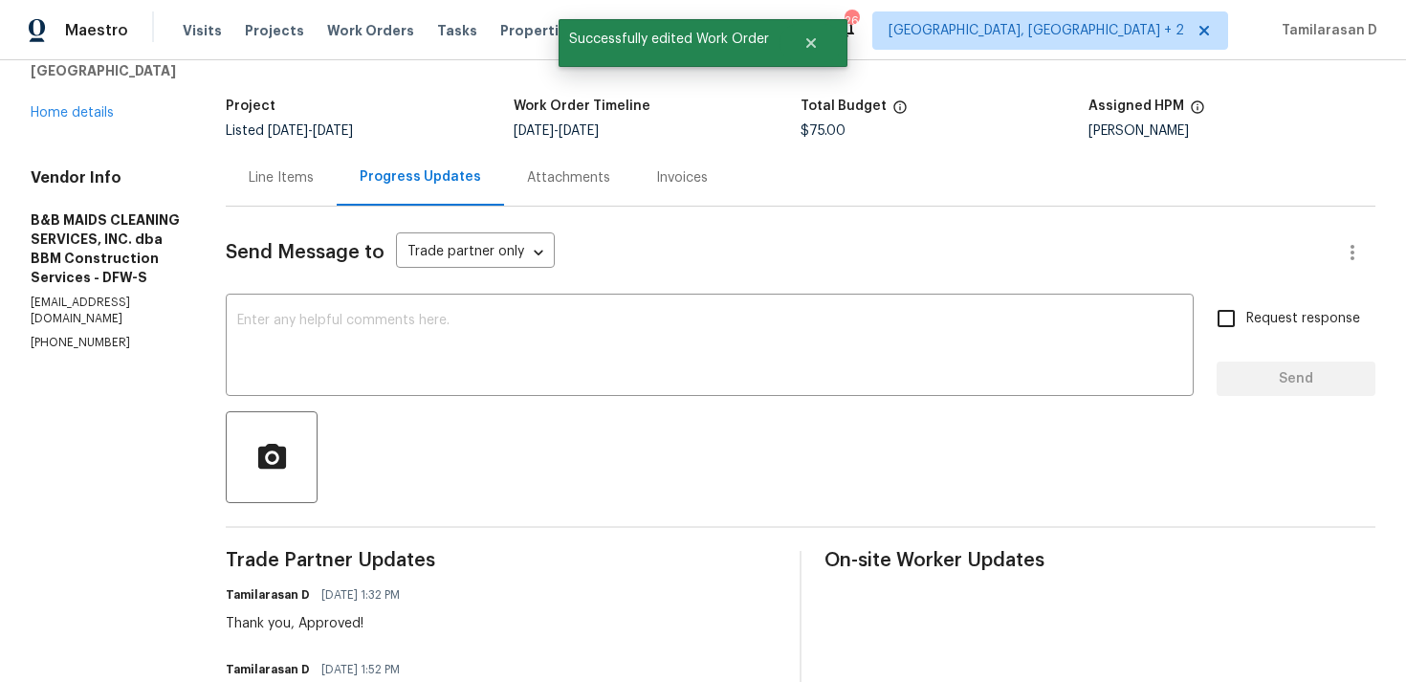
scroll to position [108, 0]
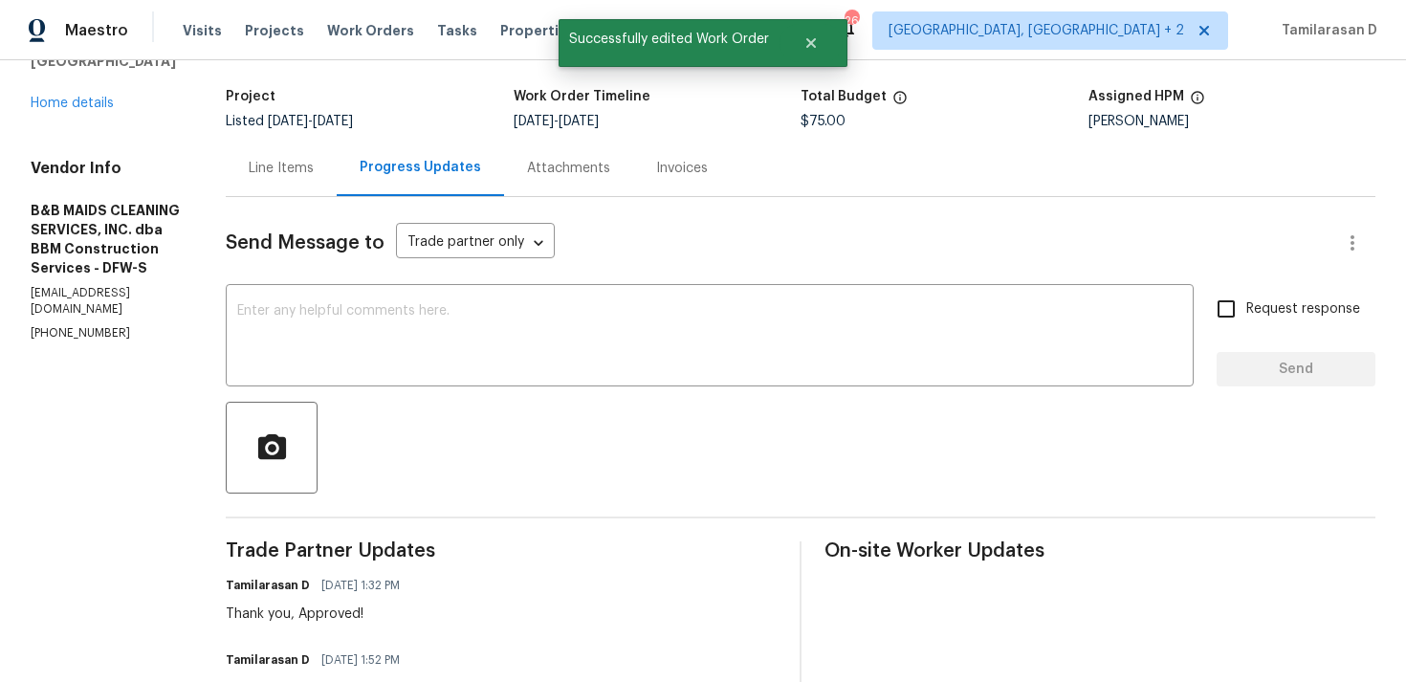
click at [314, 171] on div "Line Items" at bounding box center [281, 168] width 65 height 19
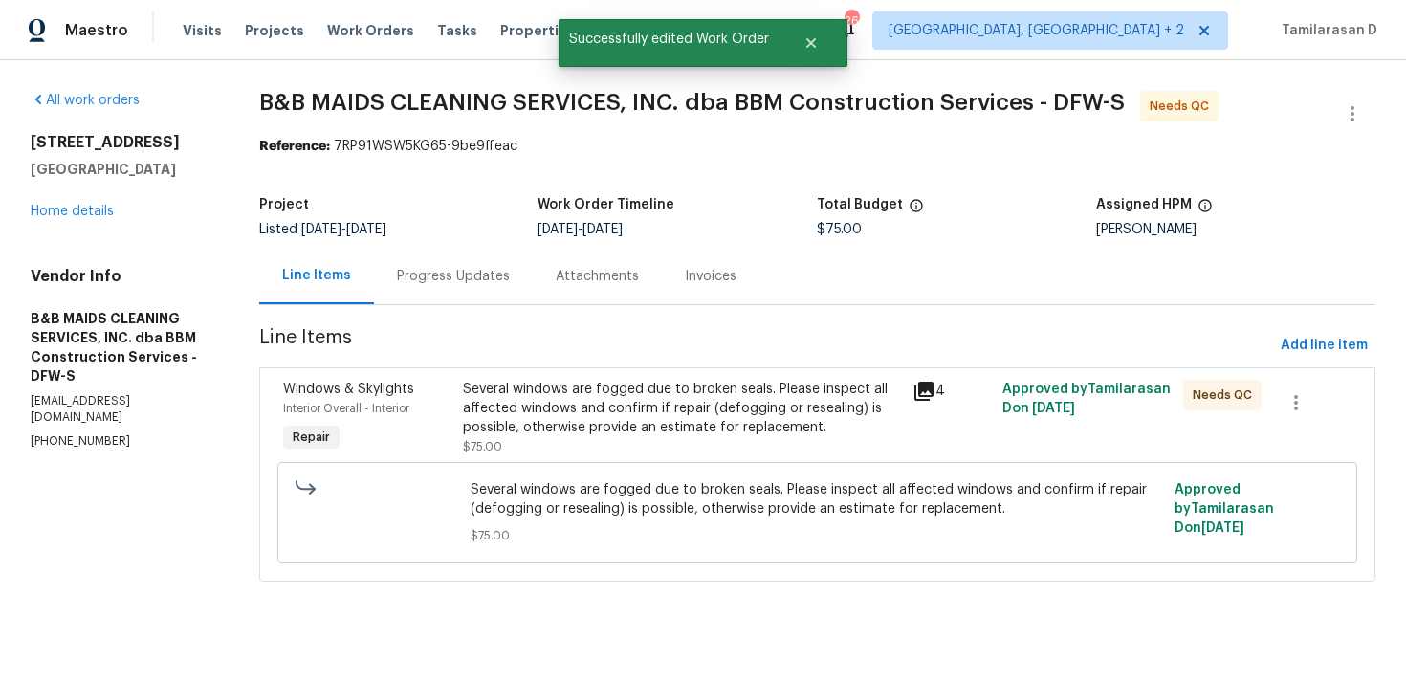
click at [567, 413] on div "Several windows are fogged due to broken seals. Please inspect all affected win…" at bounding box center [682, 408] width 439 height 57
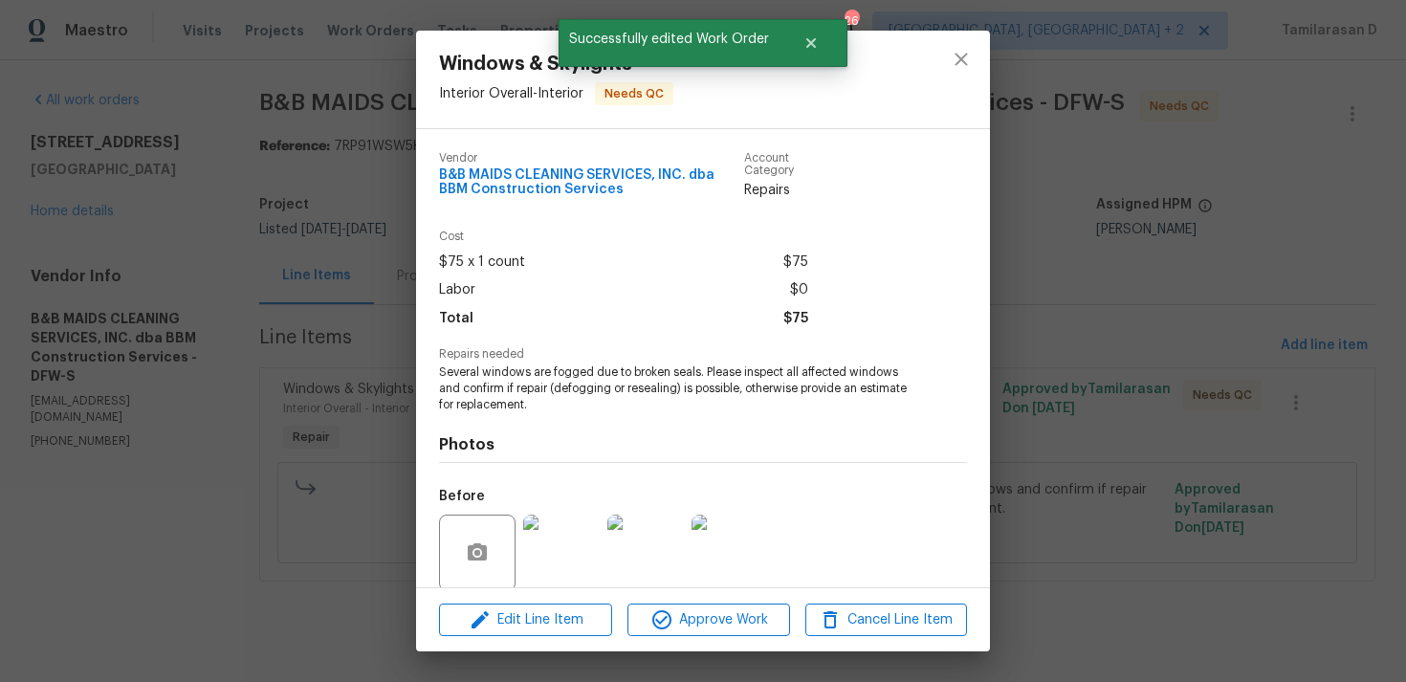
scroll to position [147, 0]
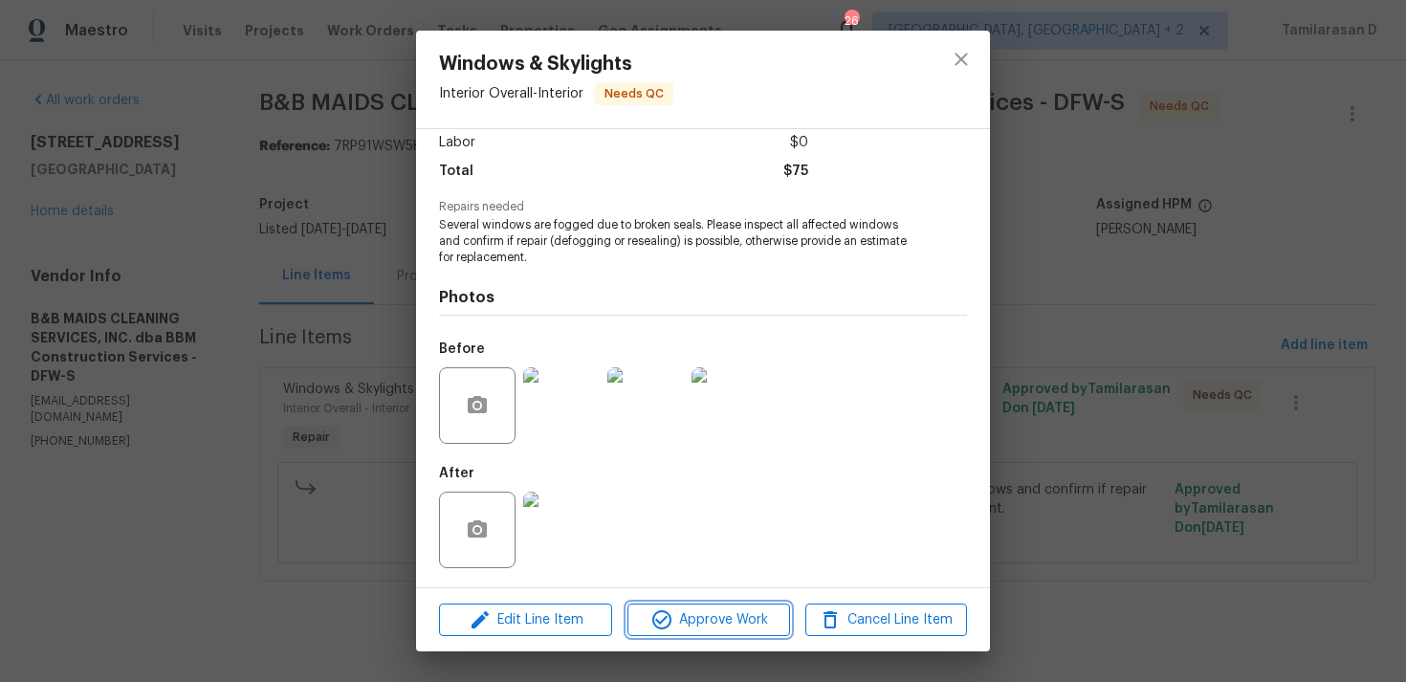
click at [692, 621] on span "Approve Work" at bounding box center [708, 620] width 150 height 24
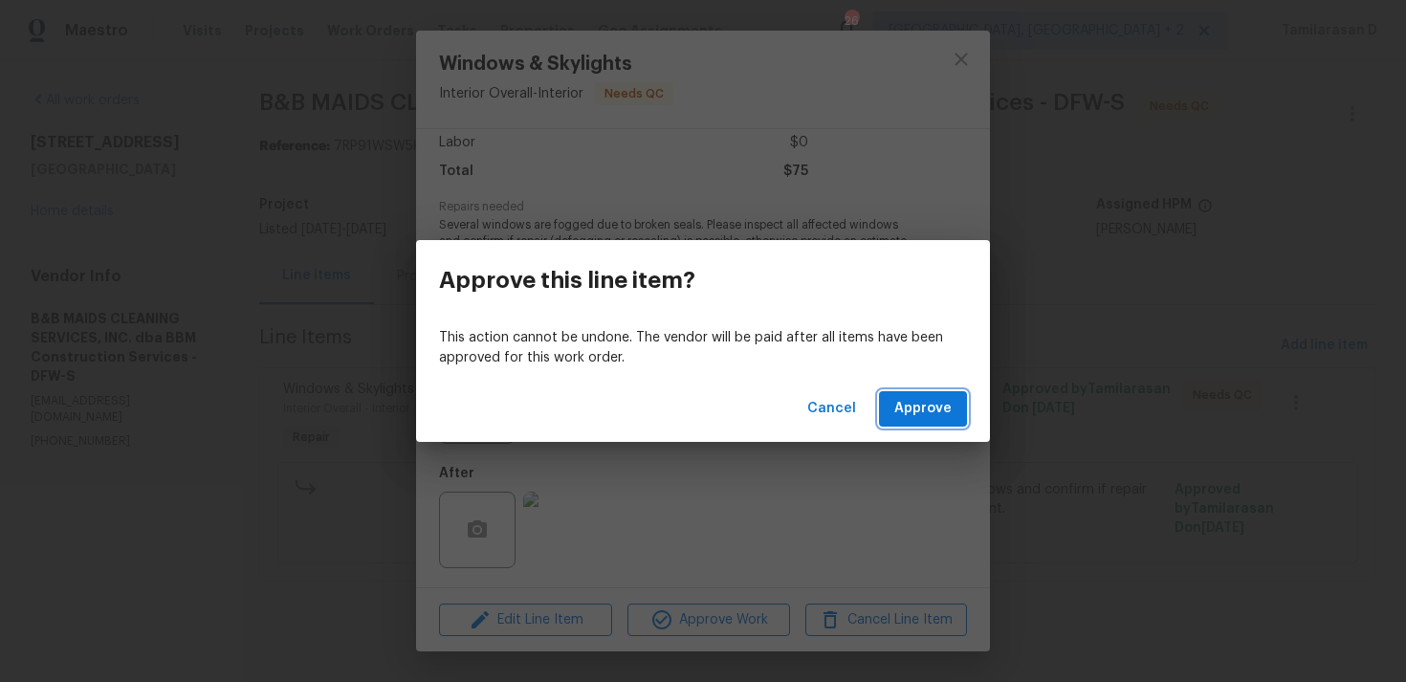
click at [924, 411] on span "Approve" at bounding box center [922, 409] width 57 height 24
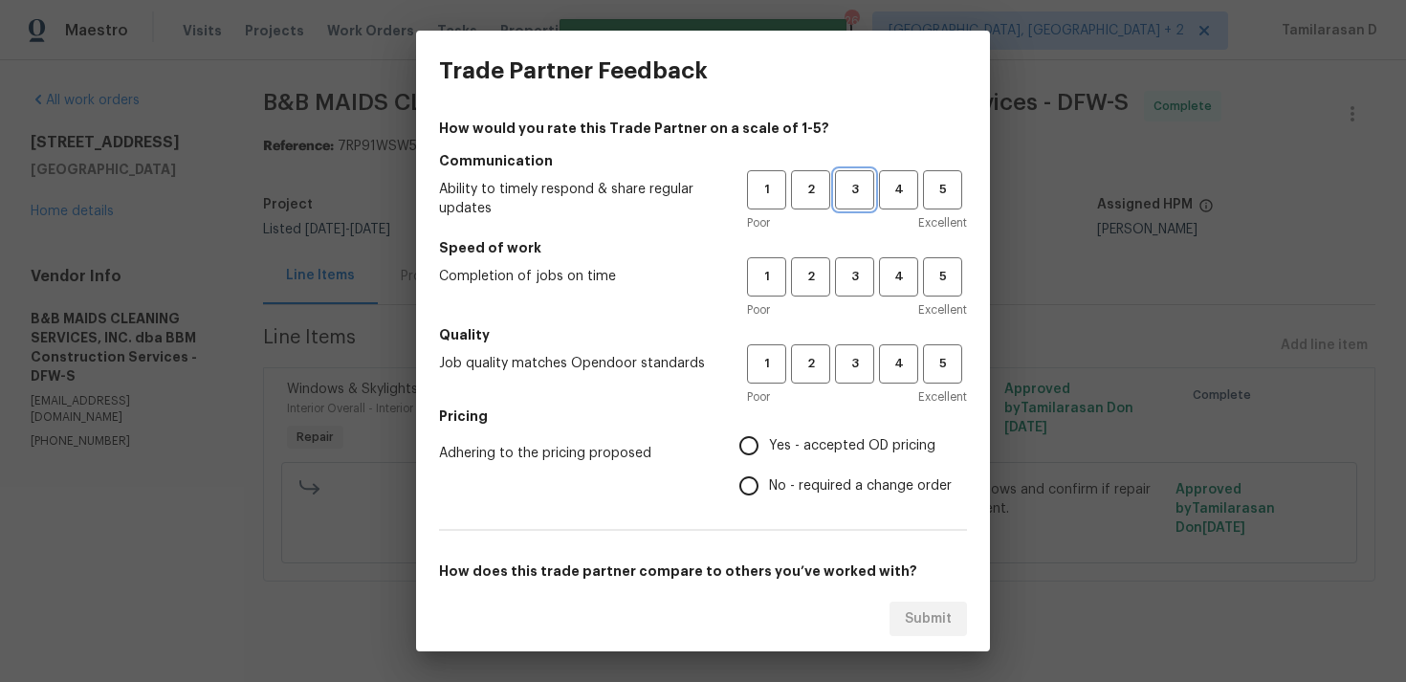
click at [849, 186] on span "3" at bounding box center [854, 190] width 35 height 22
click at [853, 300] on div "Poor Excellent" at bounding box center [857, 309] width 220 height 19
click at [853, 281] on span "3" at bounding box center [854, 277] width 35 height 22
click at [852, 383] on div "1 2 3 4 5 Poor Excellent" at bounding box center [857, 375] width 220 height 62
click at [850, 365] on span "3" at bounding box center [854, 364] width 35 height 22
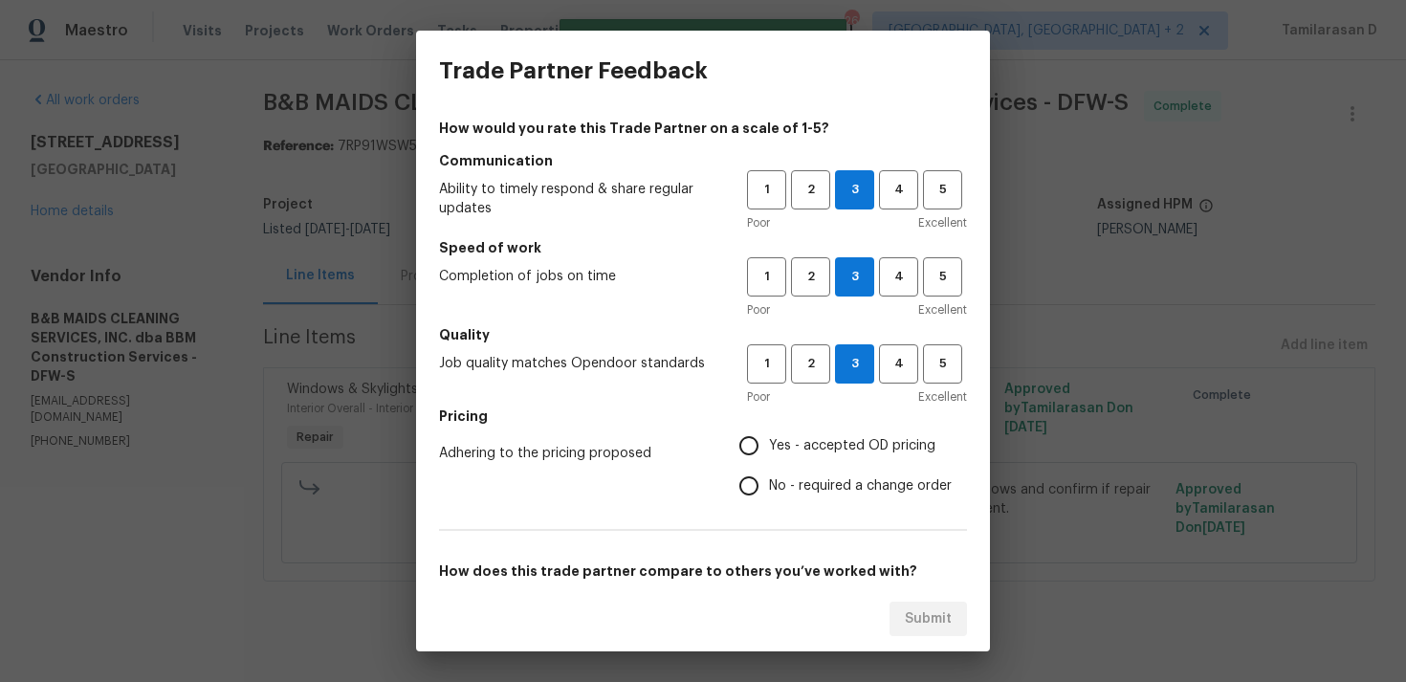
click at [756, 497] on input "No - required a change order" at bounding box center [749, 486] width 40 height 40
radio input "true"
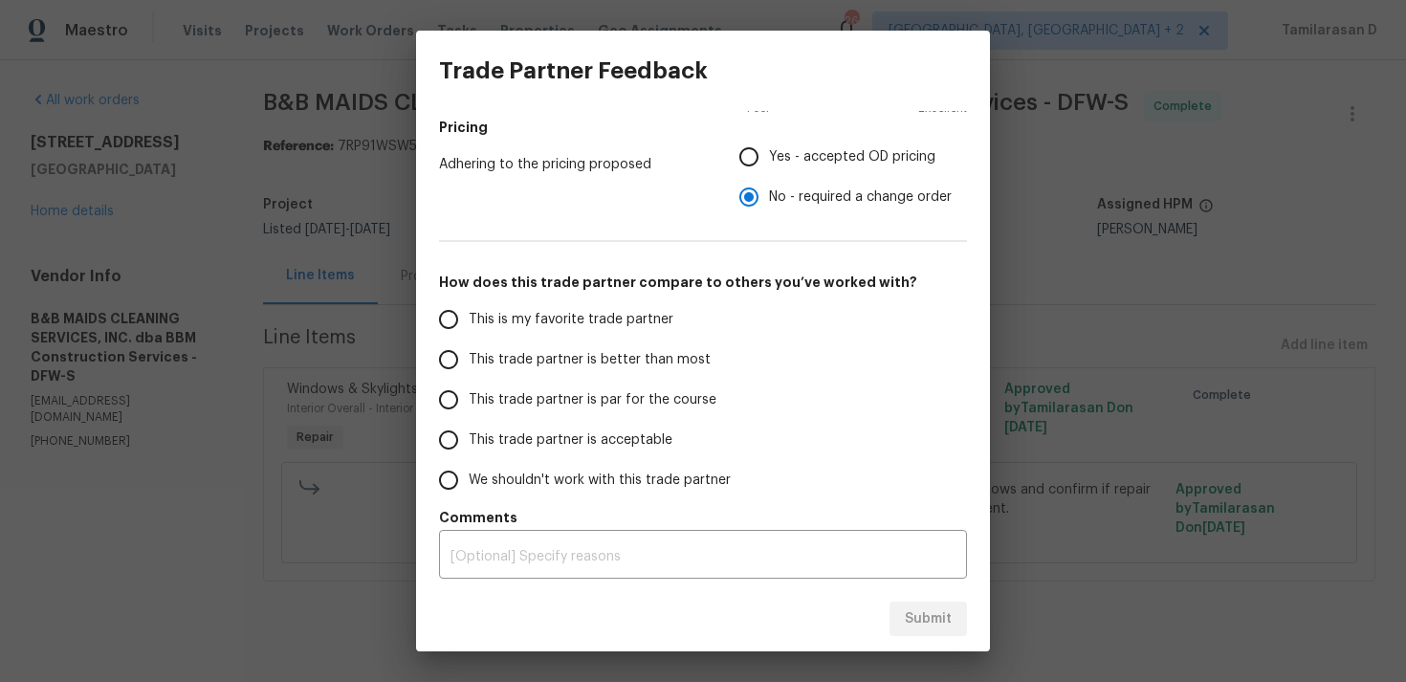
click at [745, 146] on input "Yes - accepted OD pricing" at bounding box center [749, 157] width 40 height 40
radio input "true"
click at [466, 401] on input "This trade partner is par for the course" at bounding box center [448, 400] width 40 height 40
click at [933, 614] on span "Submit" at bounding box center [928, 619] width 47 height 24
radio input "true"
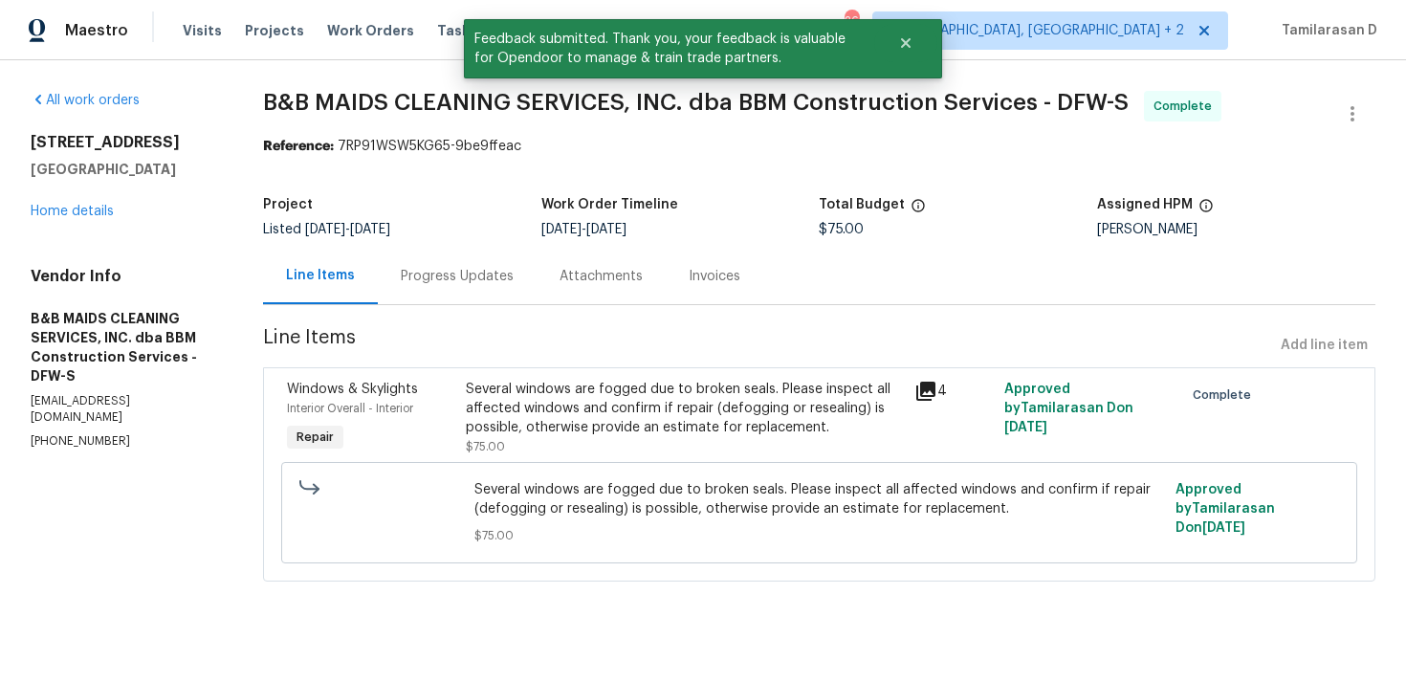
click at [594, 402] on div "Several windows are fogged due to broken seals. Please inspect all affected win…" at bounding box center [684, 408] width 437 height 57
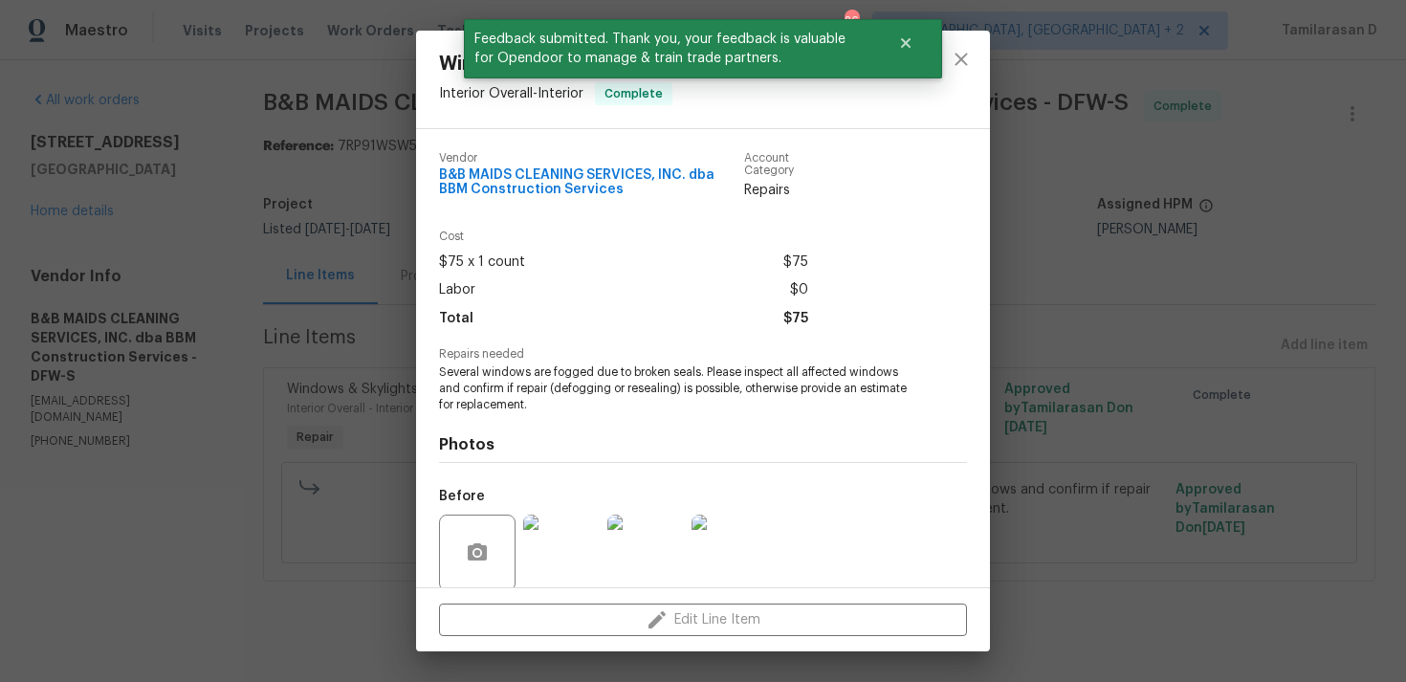
scroll to position [147, 0]
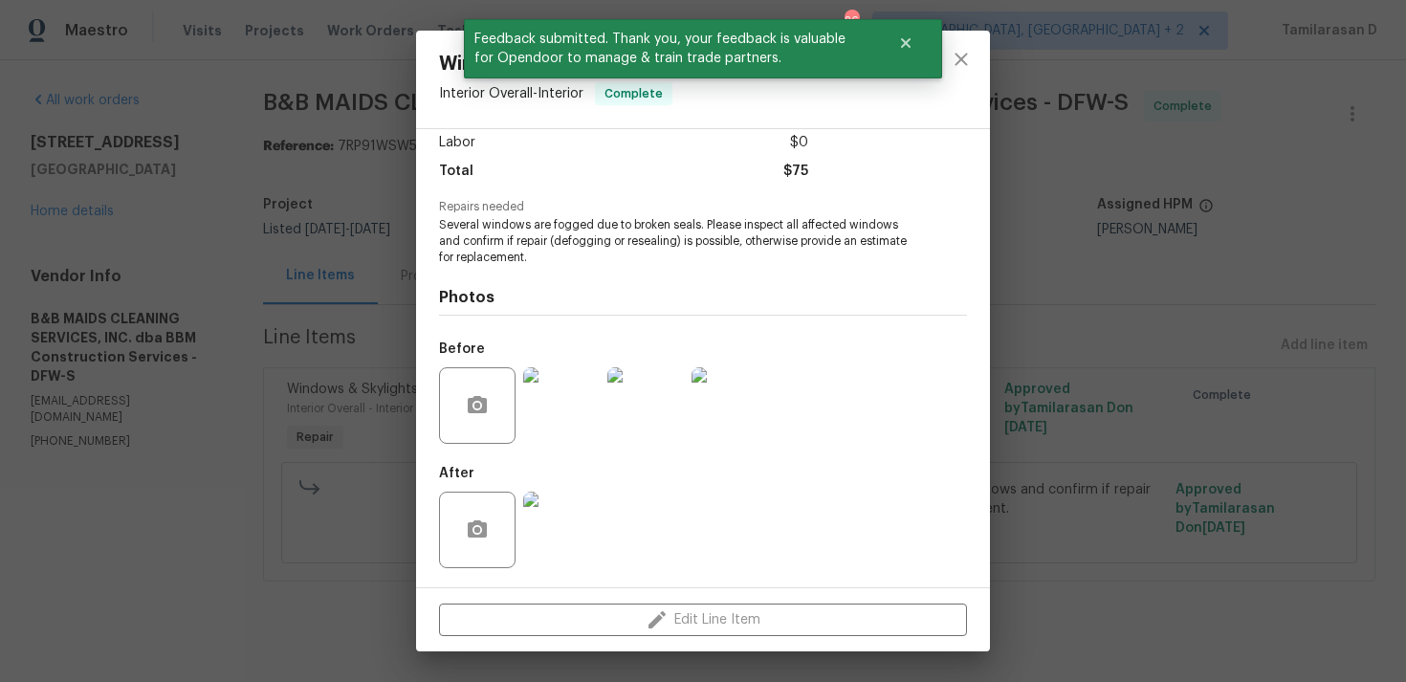
click at [554, 514] on img at bounding box center [561, 529] width 76 height 76
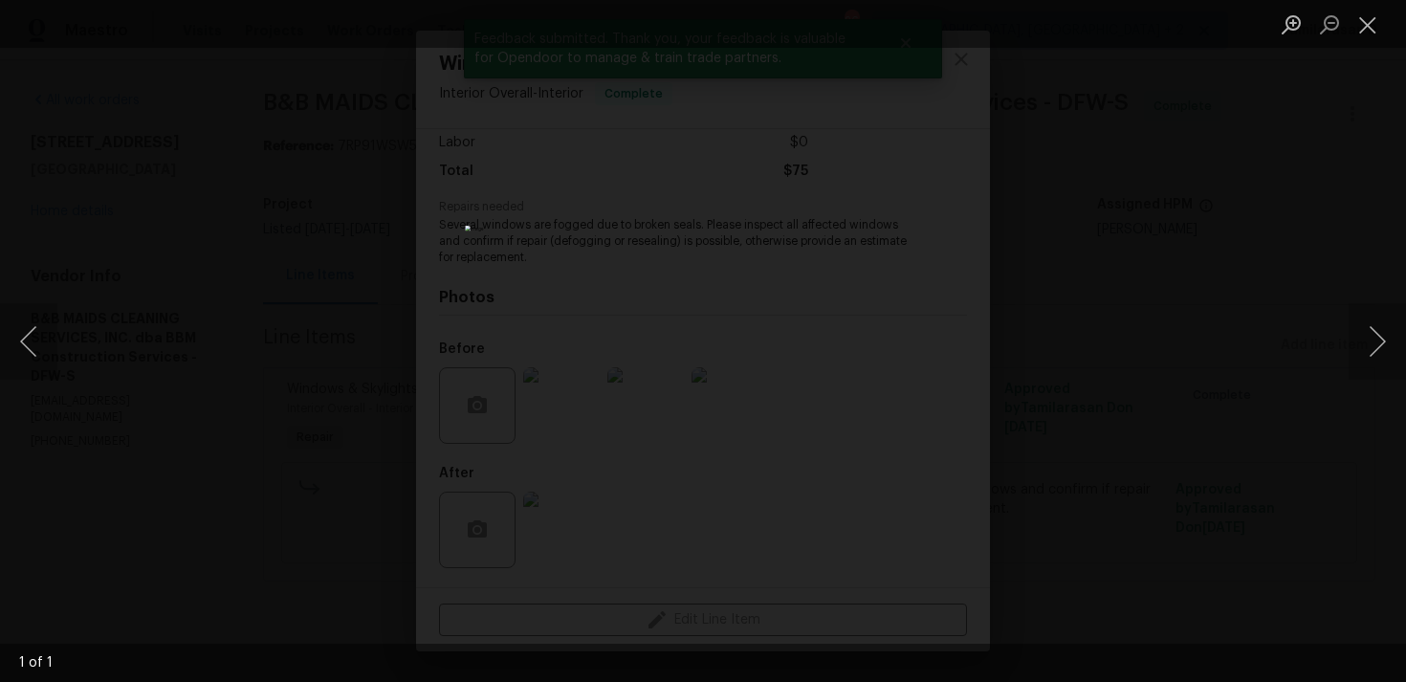
click at [1056, 361] on div "Lightbox" at bounding box center [703, 341] width 1406 height 682
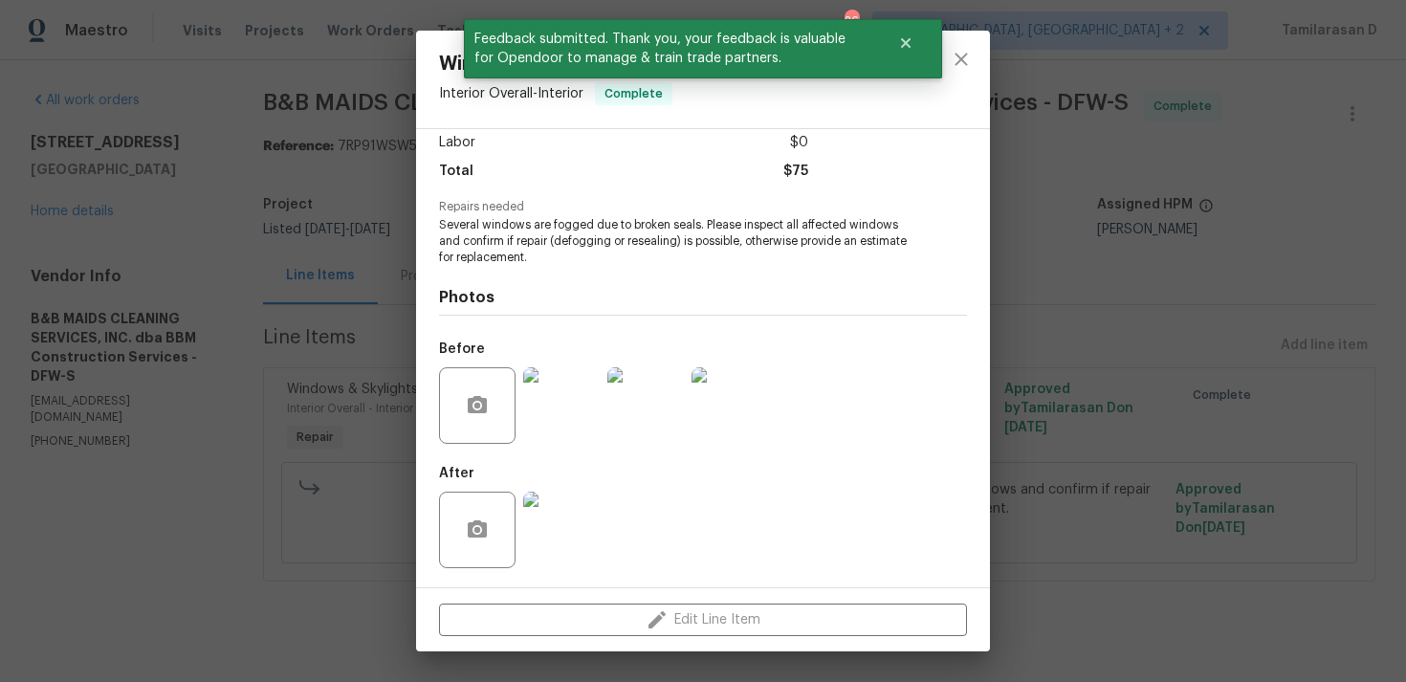
click at [322, 274] on div "Windows & Skylights Interior Overall - Interior Complete Vendor B&B MAIDS CLEAN…" at bounding box center [703, 341] width 1406 height 682
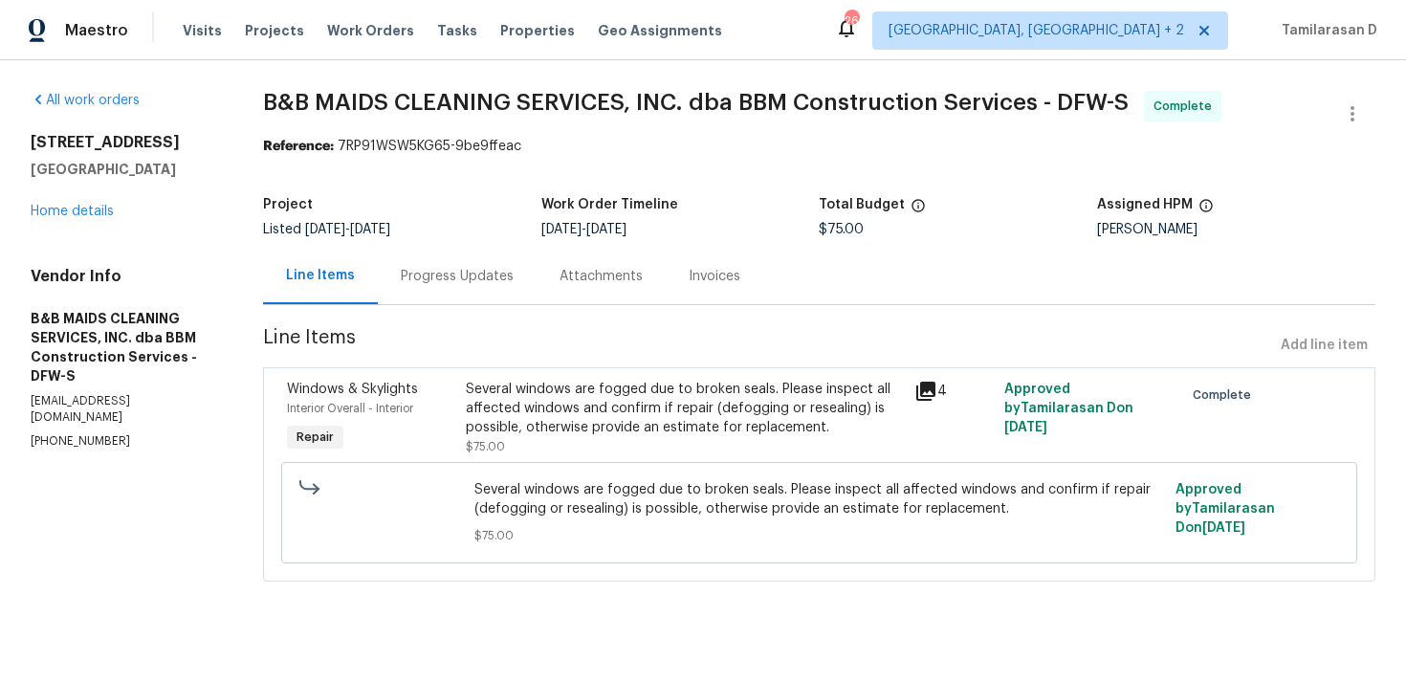
click at [451, 290] on div "Progress Updates" at bounding box center [457, 276] width 159 height 56
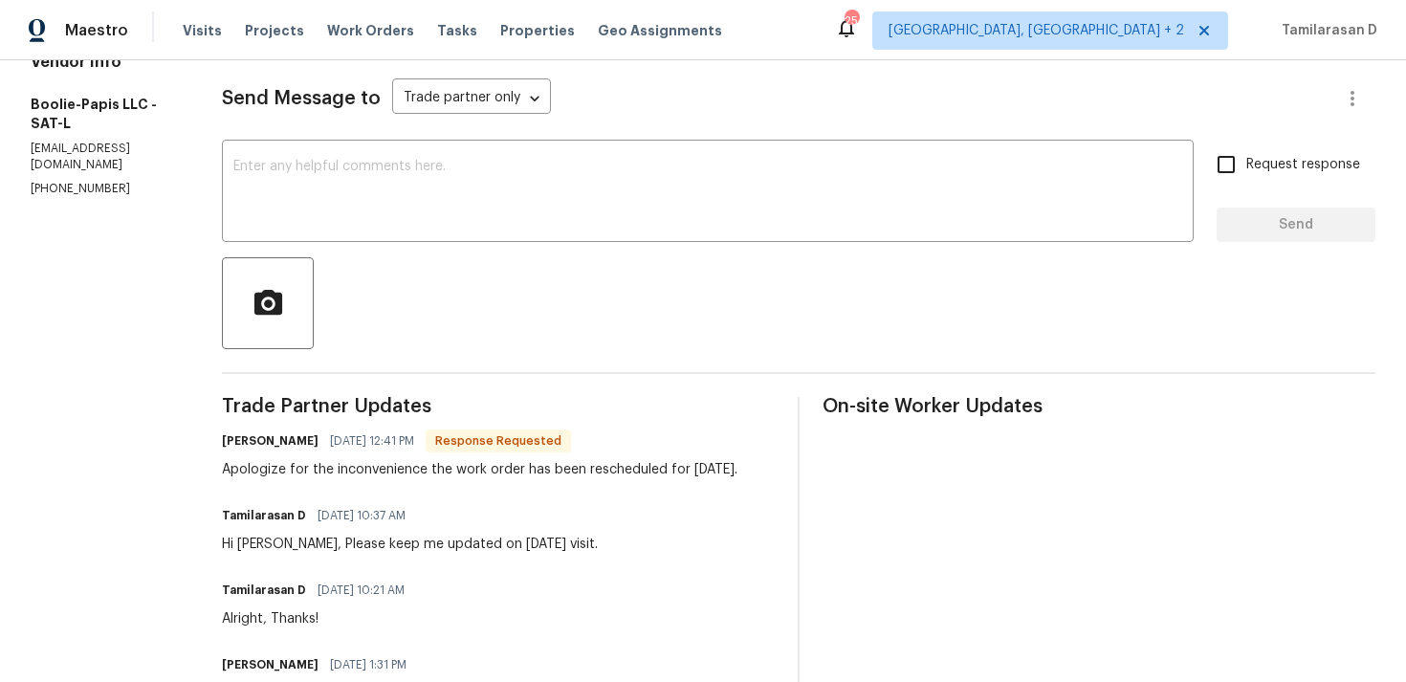
scroll to position [253, 0]
click at [445, 464] on div "Apologize for the inconvenience the work order has been rescheduled for [DATE]." at bounding box center [479, 468] width 515 height 19
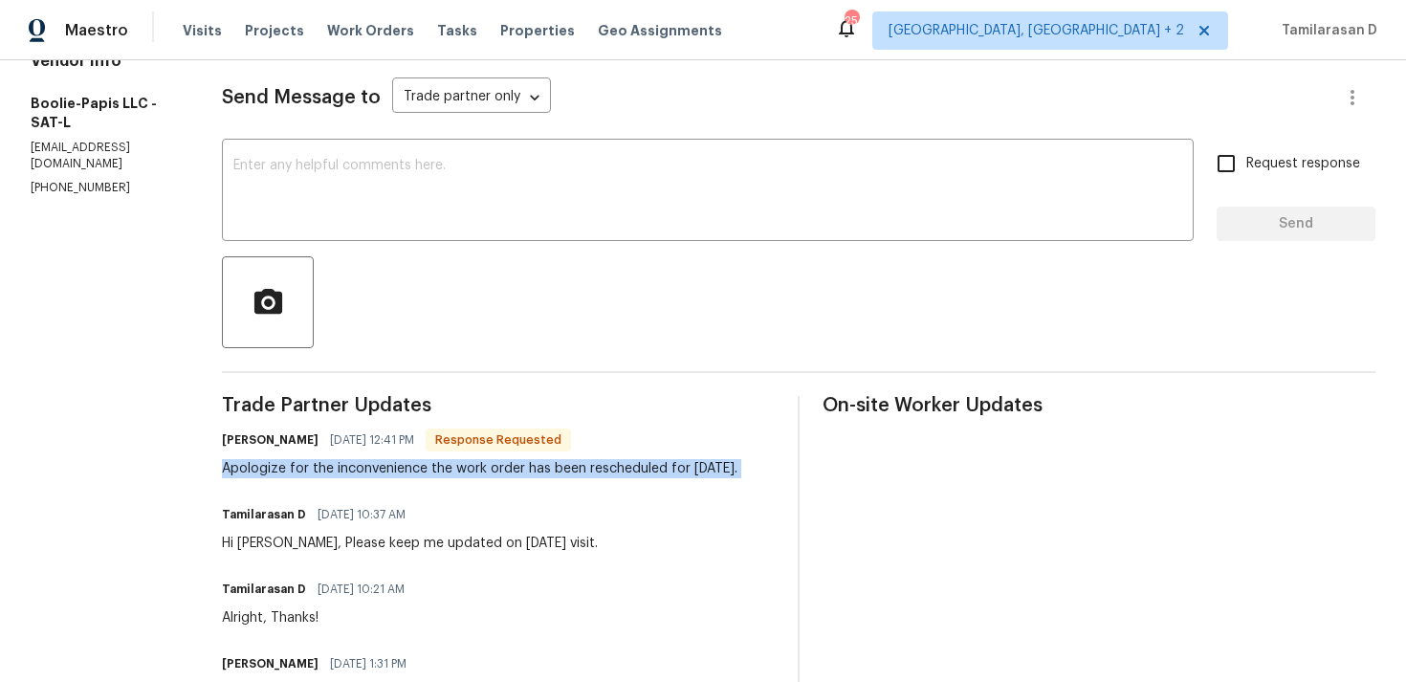
click at [472, 478] on div "Apologize for the inconvenience the work order has been rescheduled for [DATE]." at bounding box center [479, 468] width 515 height 19
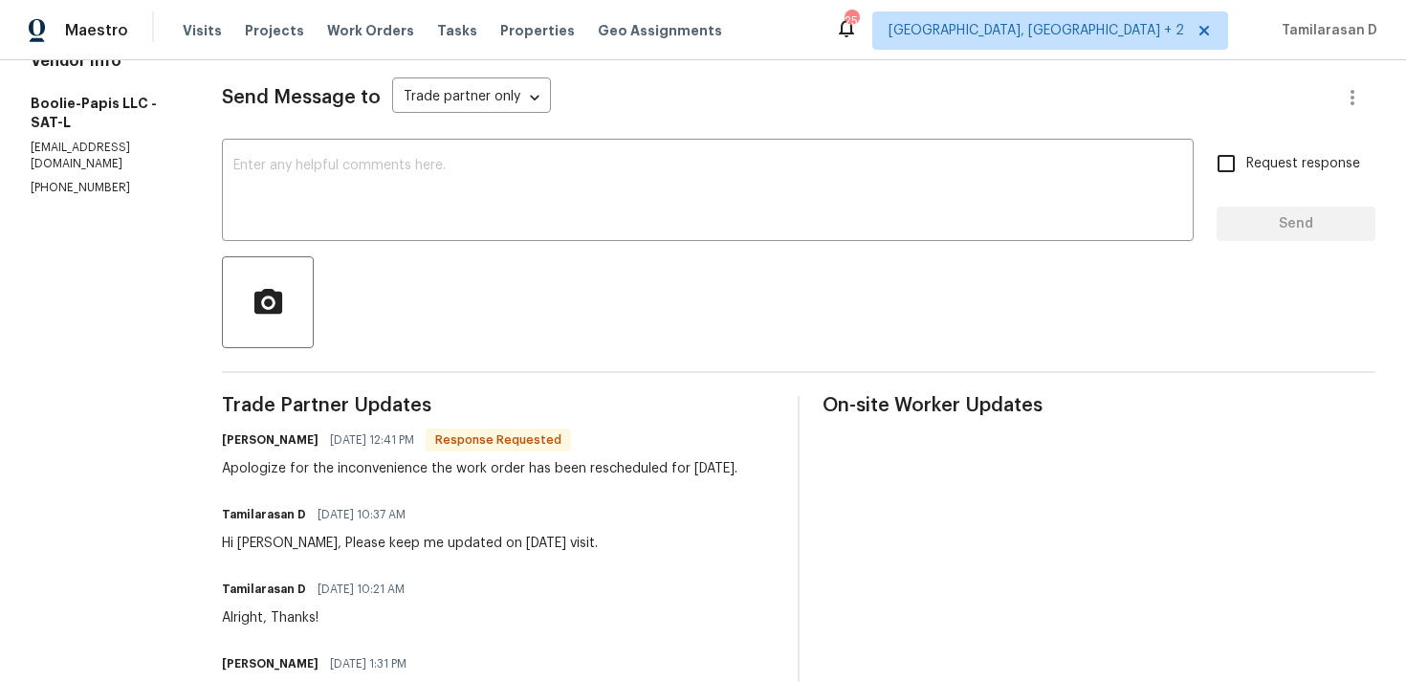
click at [422, 478] on div "Apologize for the inconvenience the work order has been rescheduled for [DATE]." at bounding box center [479, 468] width 515 height 19
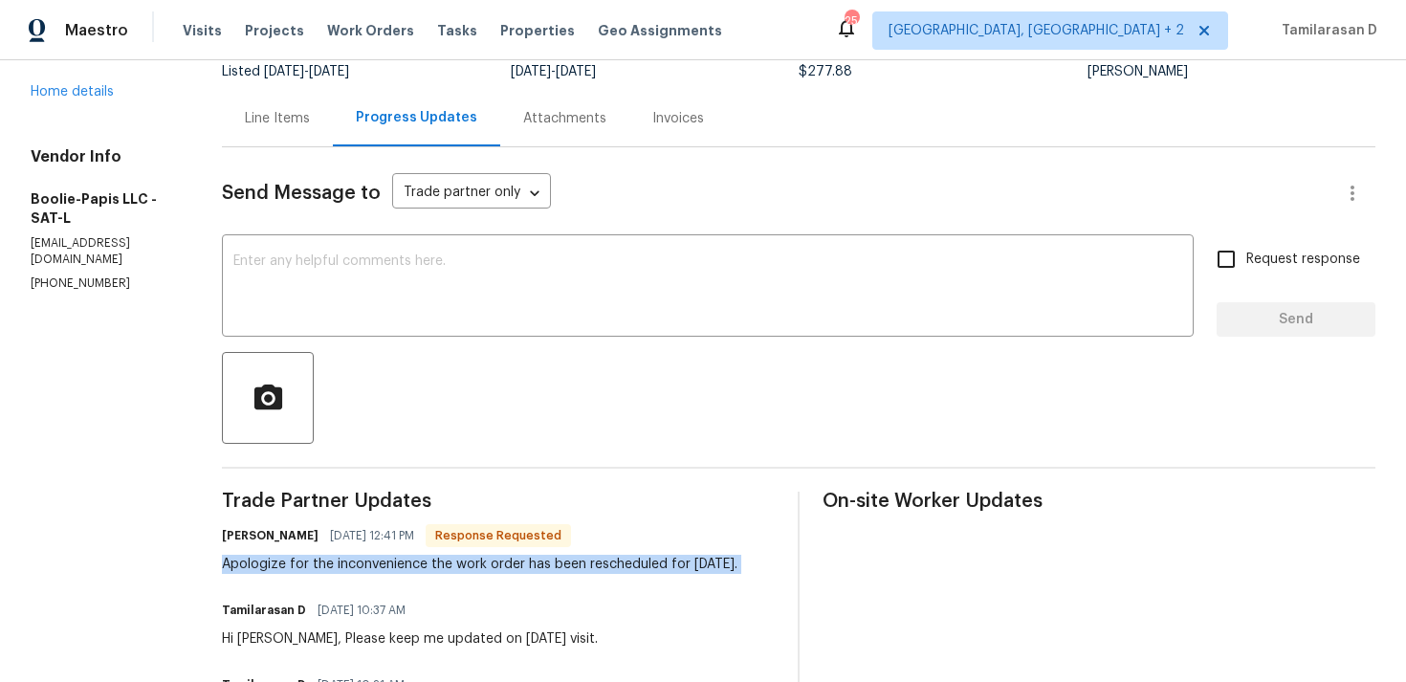
scroll to position [0, 0]
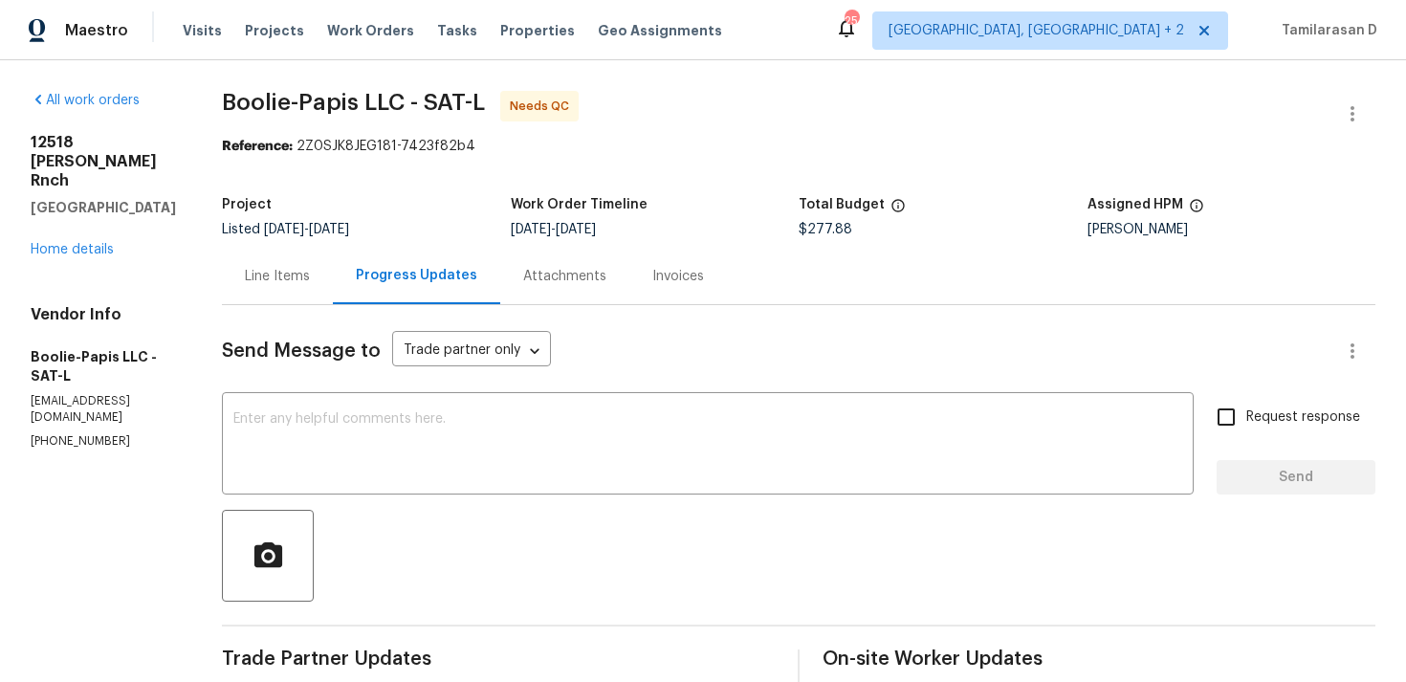
click at [300, 254] on div "Line Items" at bounding box center [277, 276] width 111 height 56
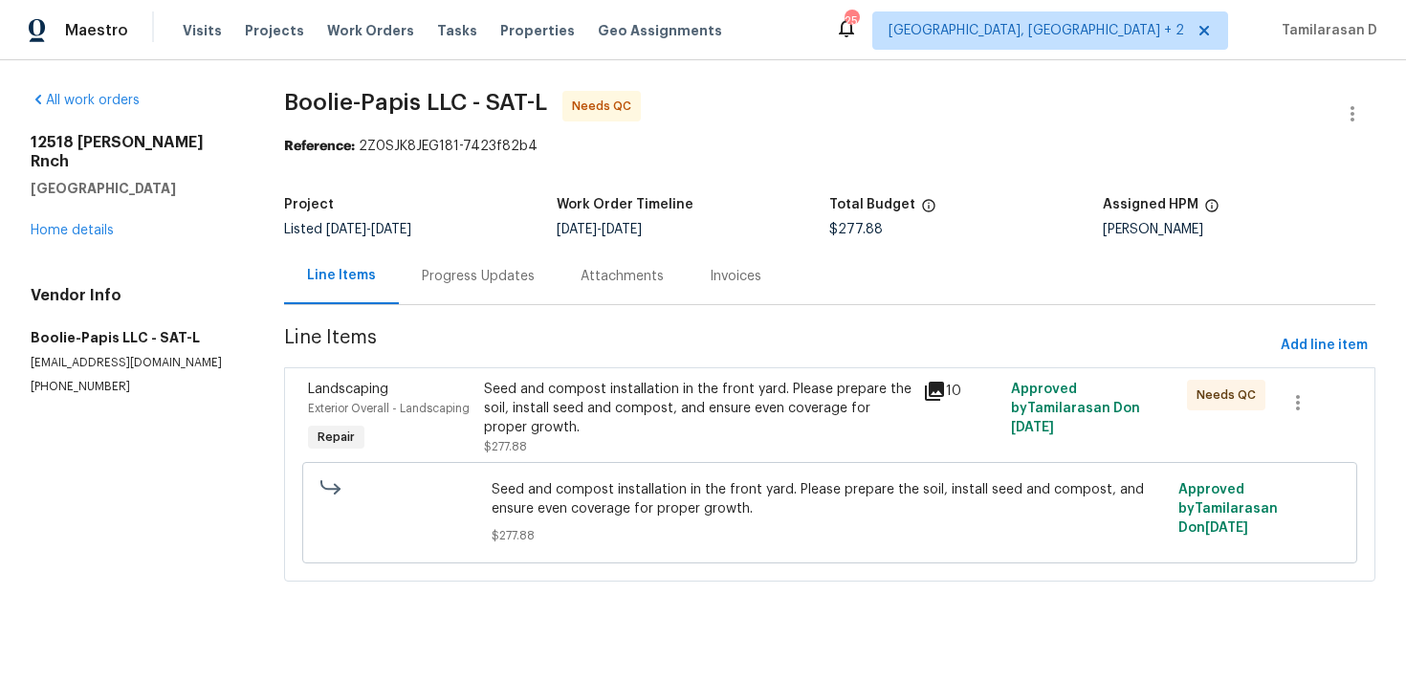
click at [571, 432] on div "Seed and compost installation in the front yard. Please prepare the soil, insta…" at bounding box center [698, 408] width 428 height 57
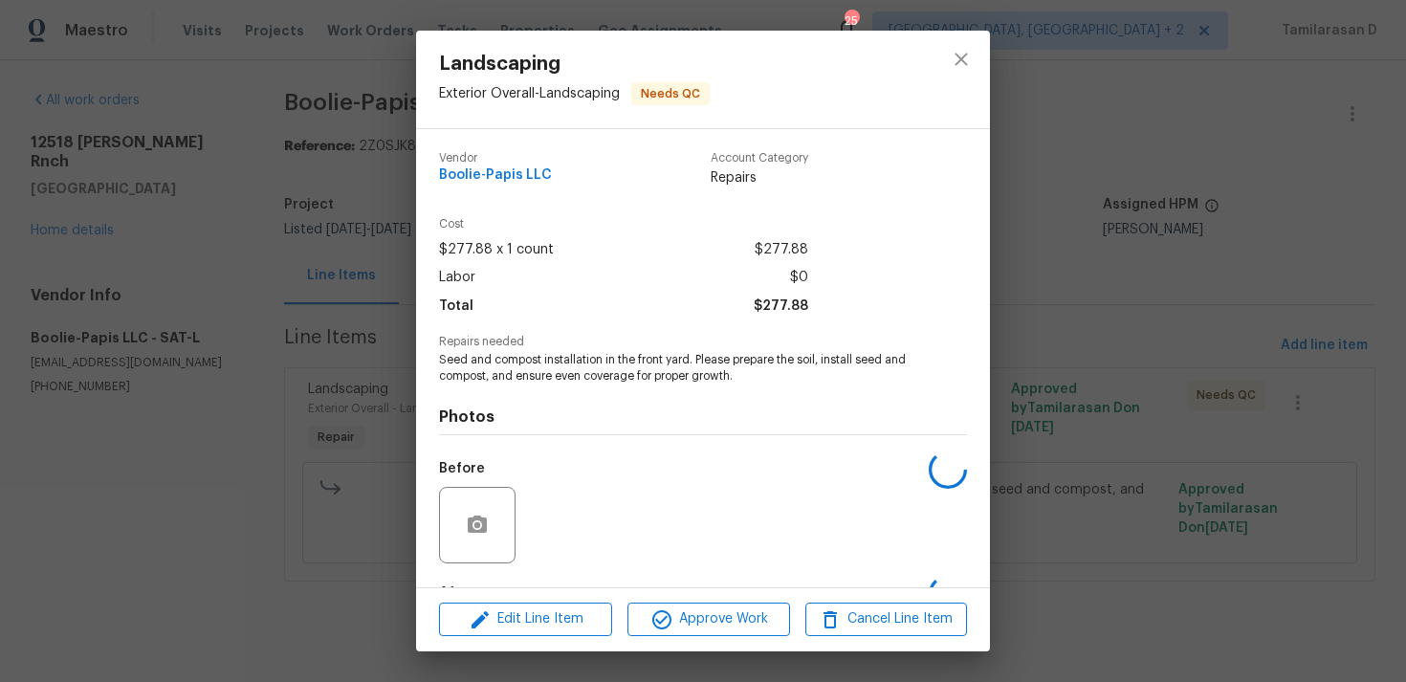
scroll to position [120, 0]
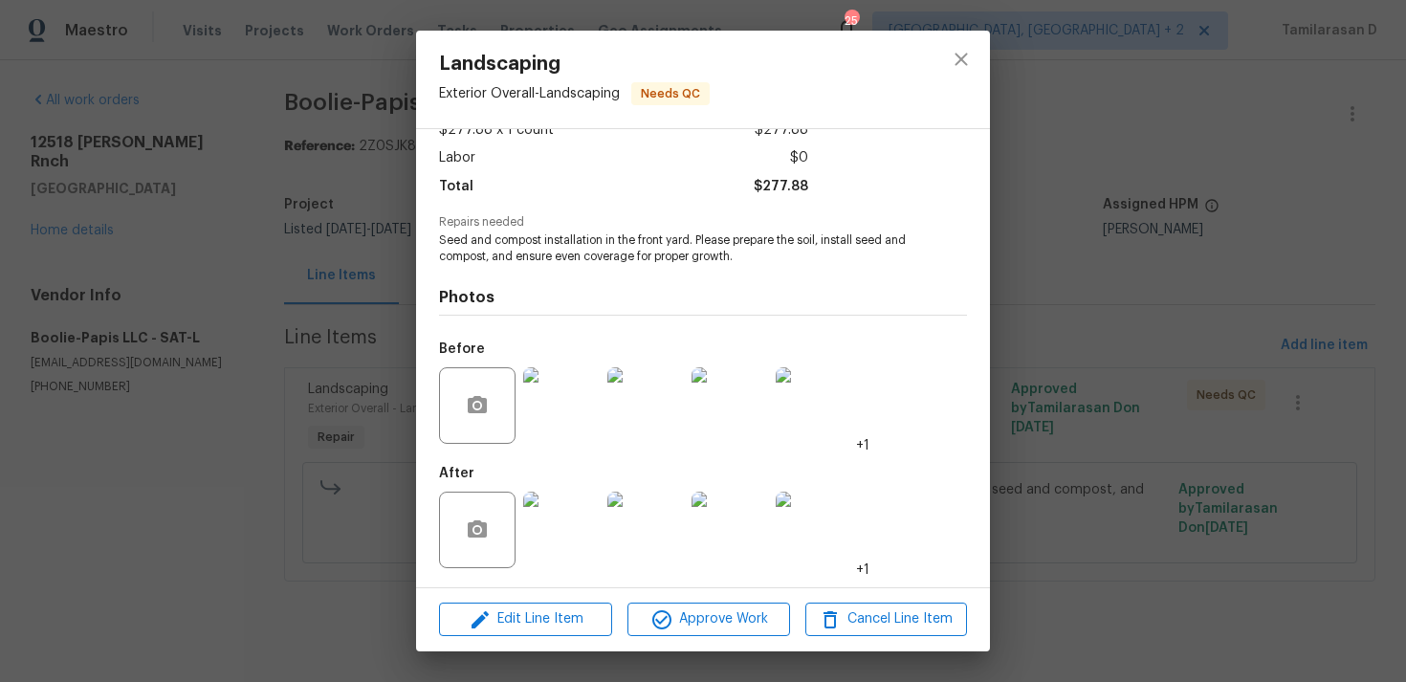
click at [370, 353] on div "Landscaping Exterior Overall - Landscaping Needs QC Vendor Boolie-Papis LLC Acc…" at bounding box center [703, 341] width 1406 height 682
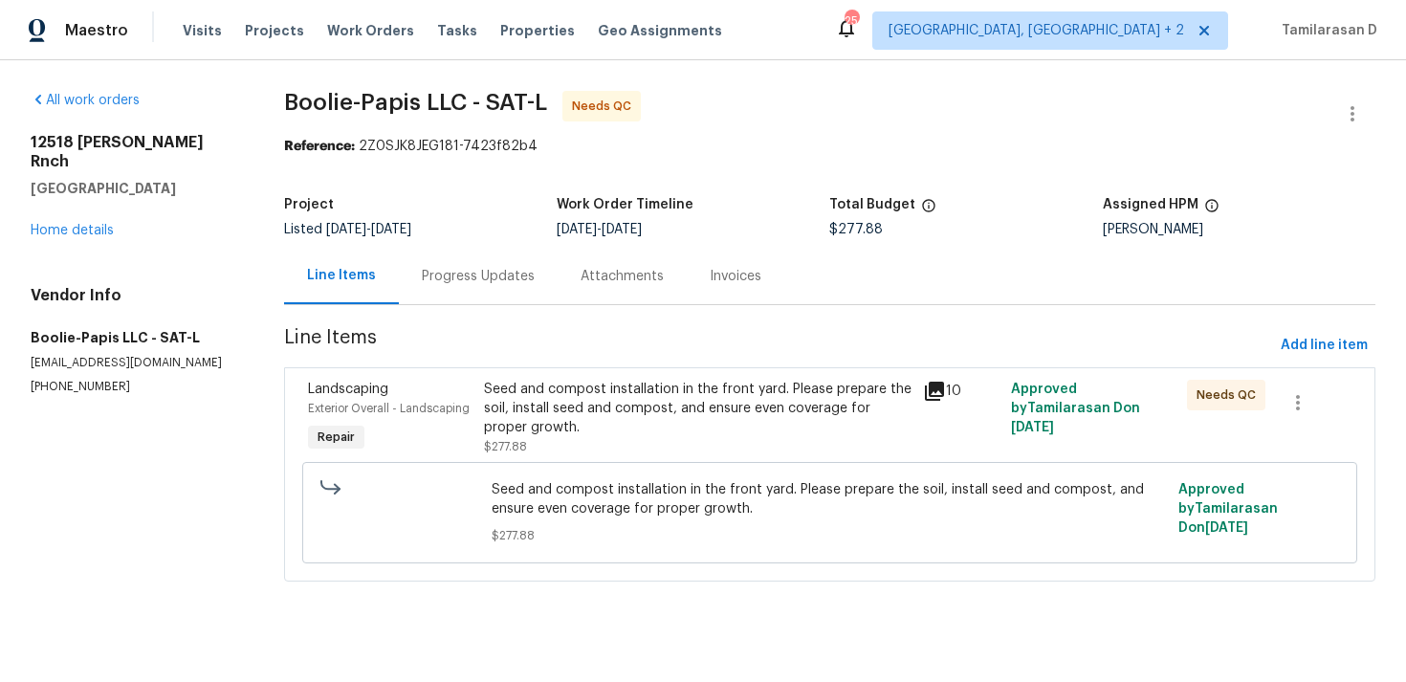
click at [420, 254] on div "Progress Updates" at bounding box center [478, 276] width 159 height 56
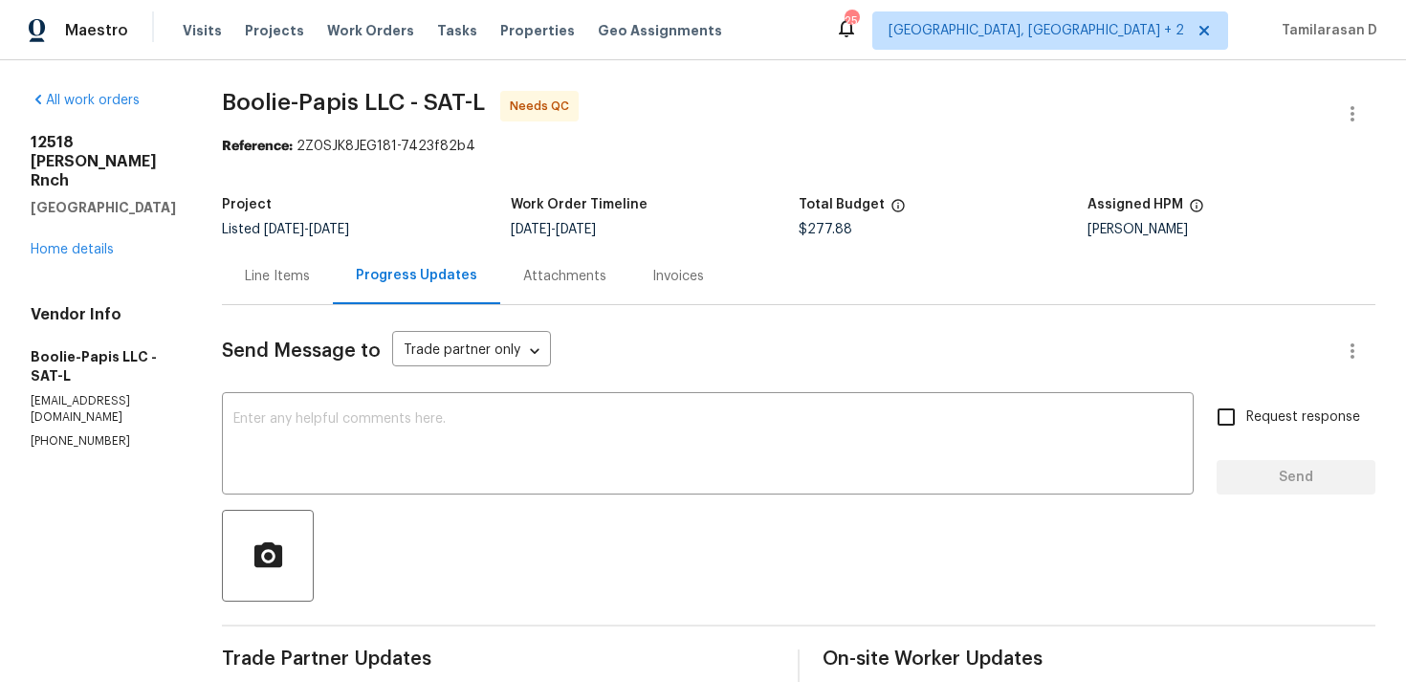
click at [265, 250] on div "Line Items" at bounding box center [277, 276] width 111 height 56
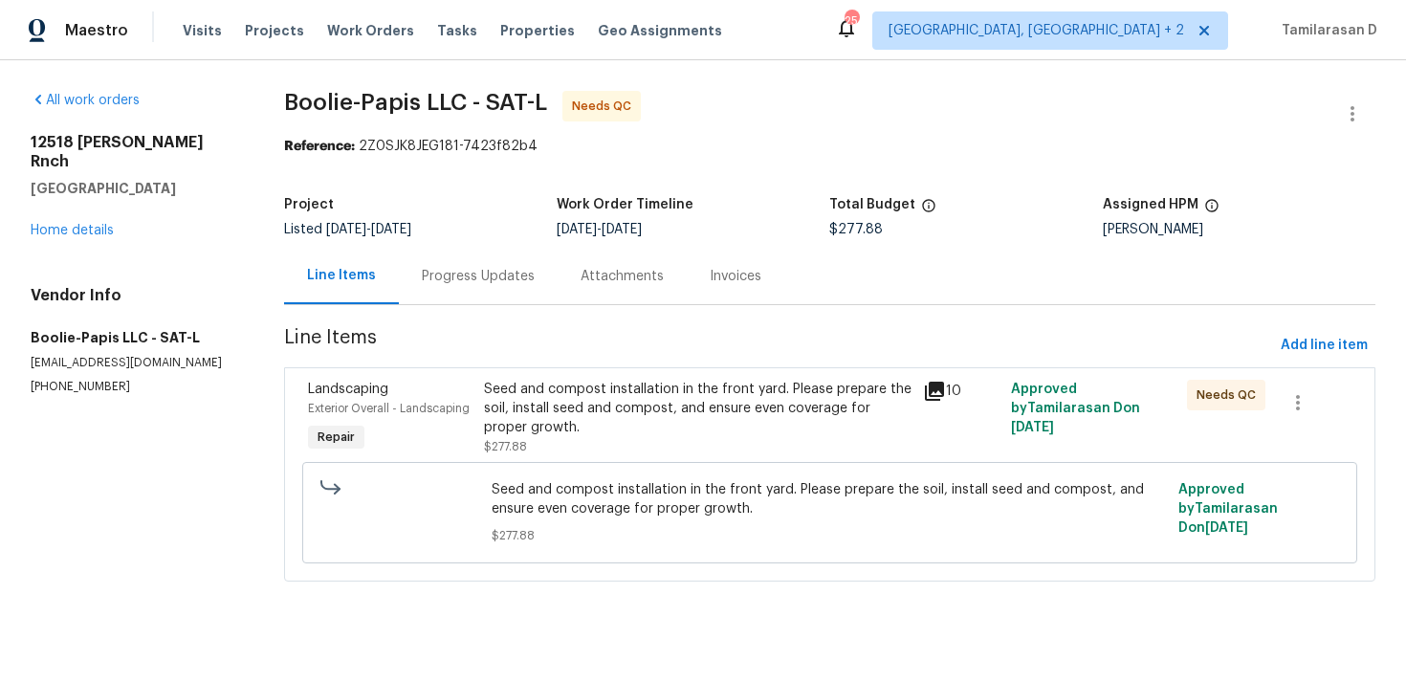
click at [604, 404] on div "Seed and compost installation in the front yard. Please prepare the soil, insta…" at bounding box center [698, 408] width 428 height 57
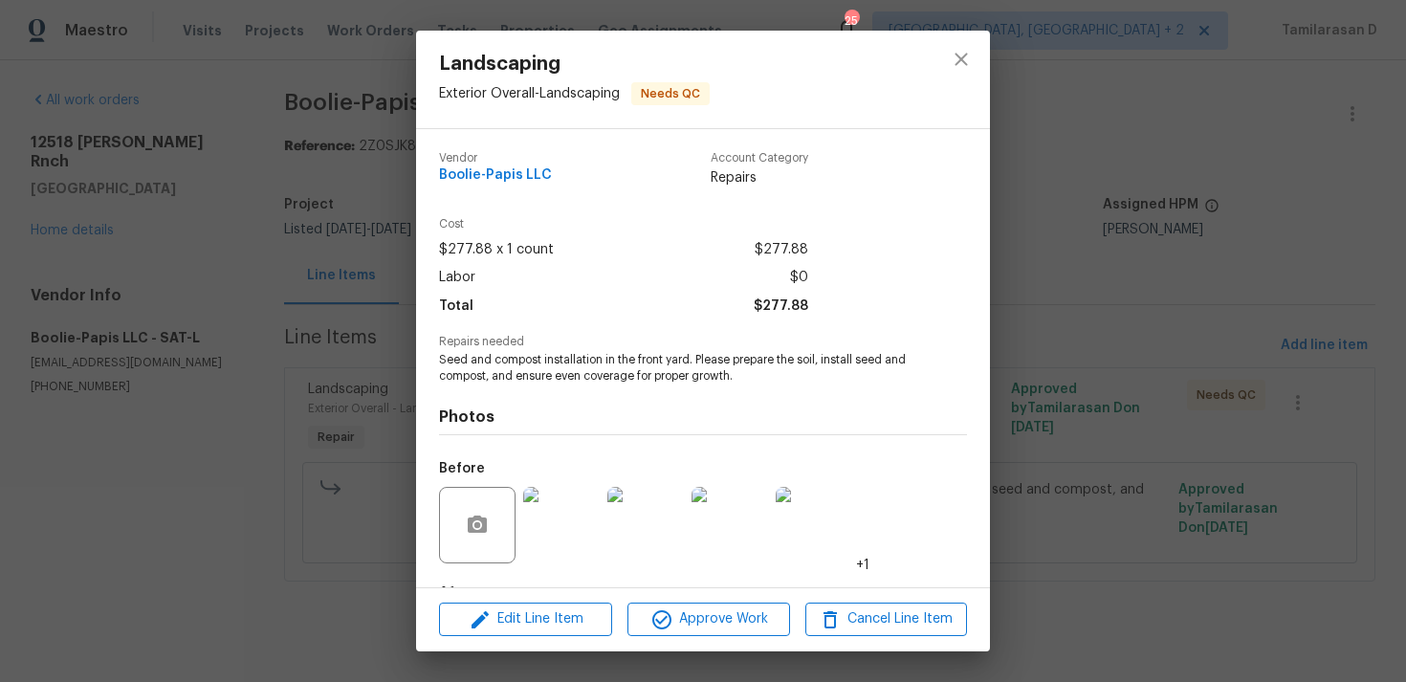
scroll to position [120, 0]
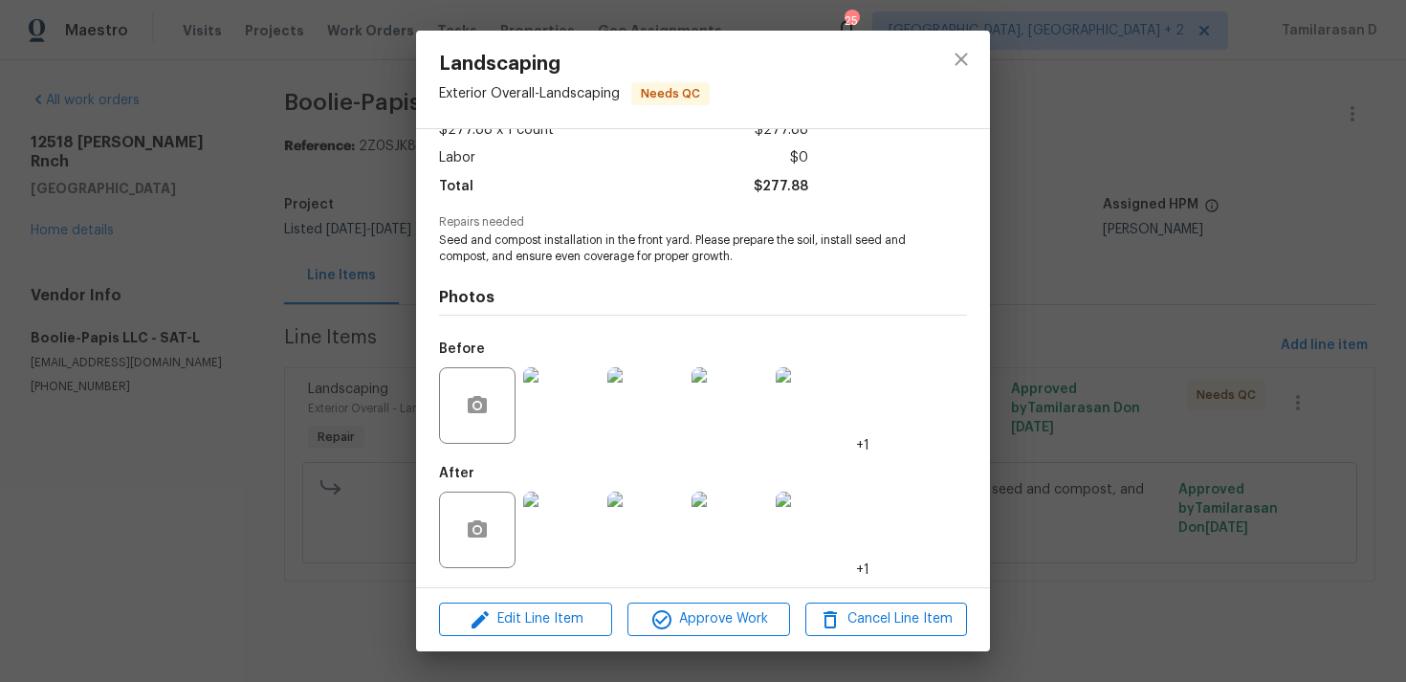
click at [576, 413] on img at bounding box center [561, 405] width 76 height 76
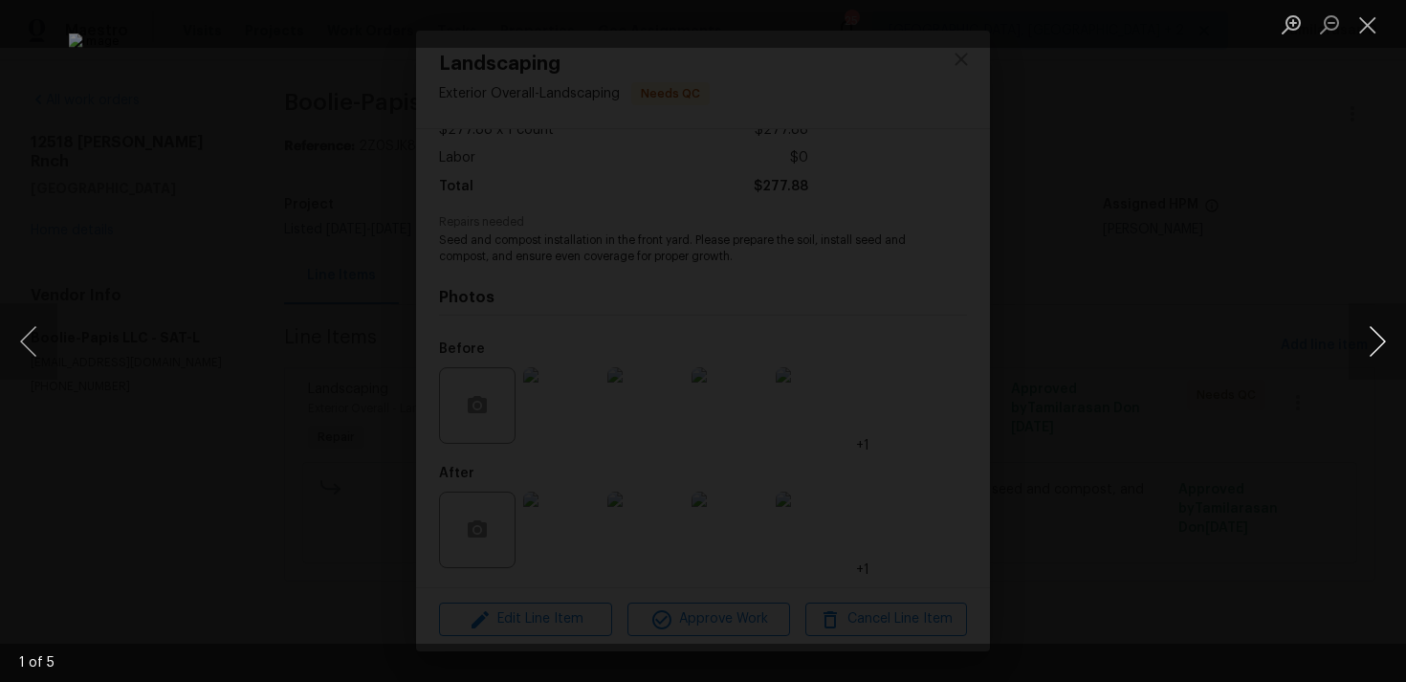
click at [1370, 344] on button "Next image" at bounding box center [1376, 341] width 57 height 76
click at [1369, 26] on button "Close lightbox" at bounding box center [1367, 24] width 38 height 33
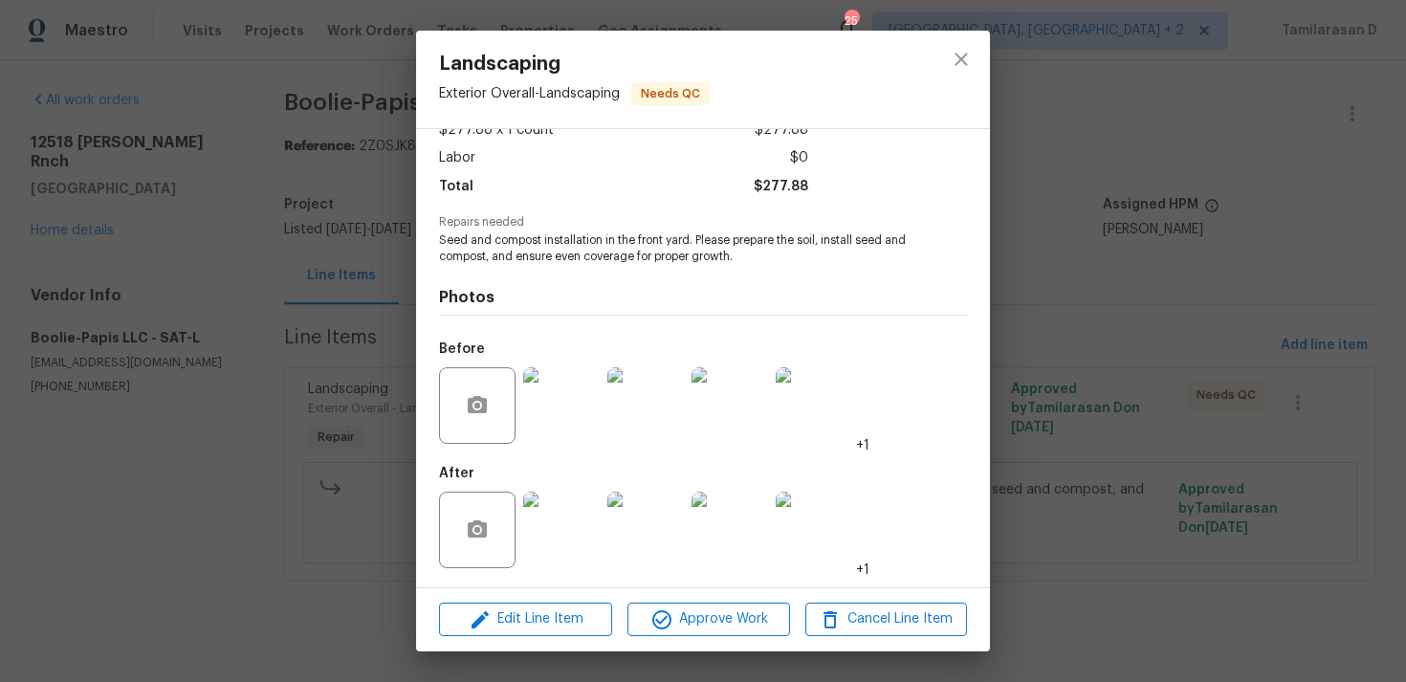
click at [576, 530] on img at bounding box center [561, 529] width 76 height 76
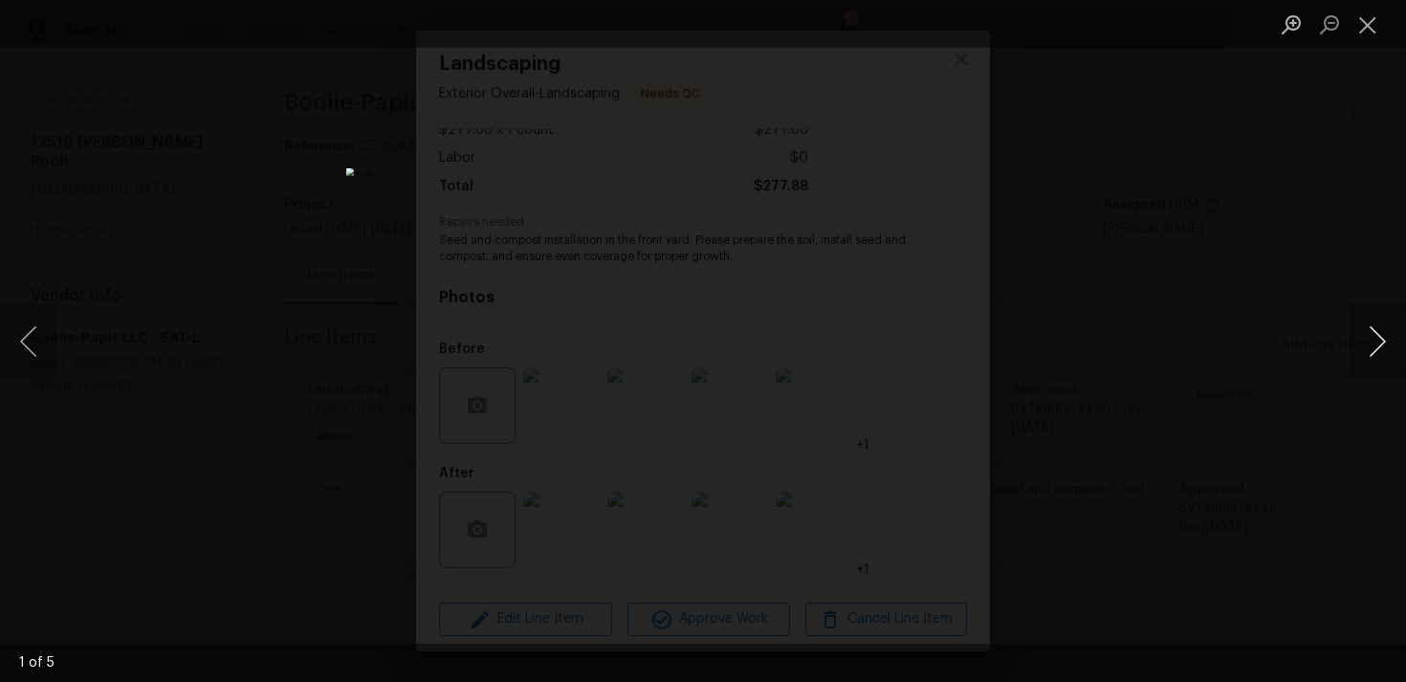
click at [1385, 344] on button "Next image" at bounding box center [1376, 341] width 57 height 76
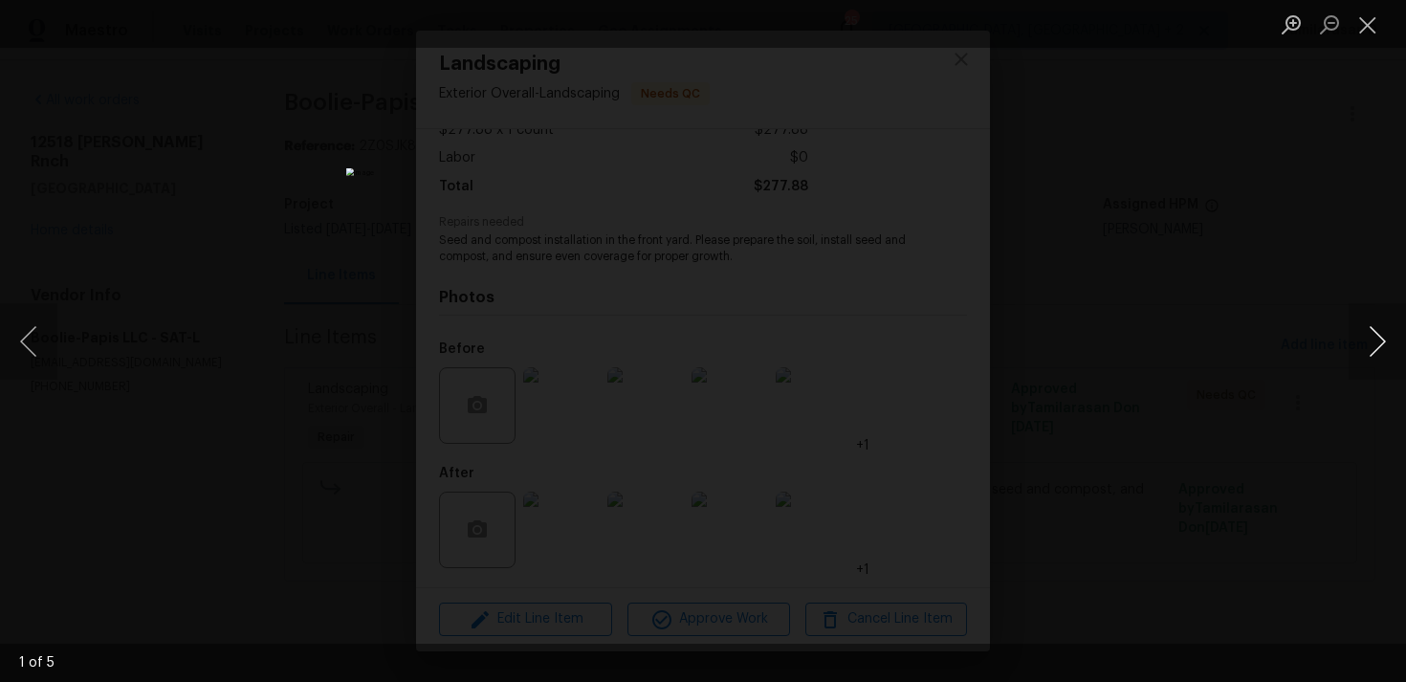
click at [1380, 344] on button "Next image" at bounding box center [1376, 341] width 57 height 76
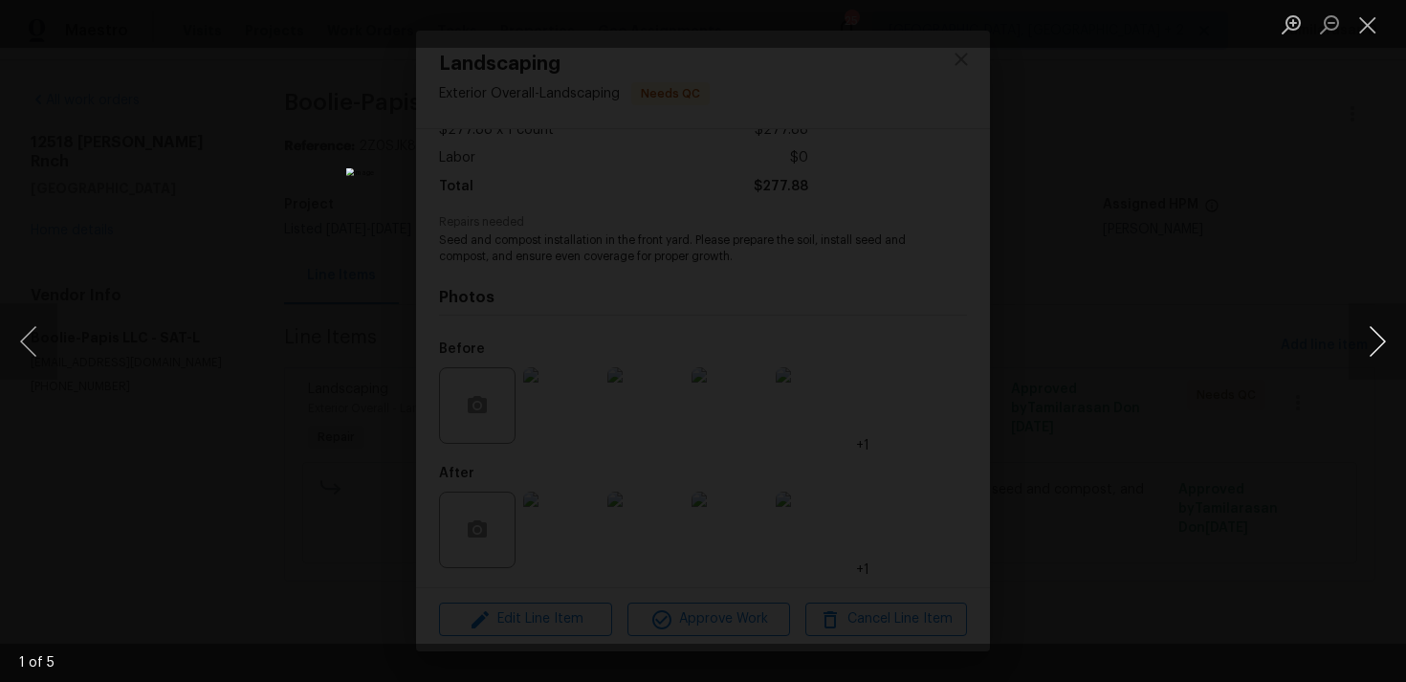
click at [1380, 344] on button "Next image" at bounding box center [1376, 341] width 57 height 76
click at [1376, 18] on button "Close lightbox" at bounding box center [1367, 24] width 38 height 33
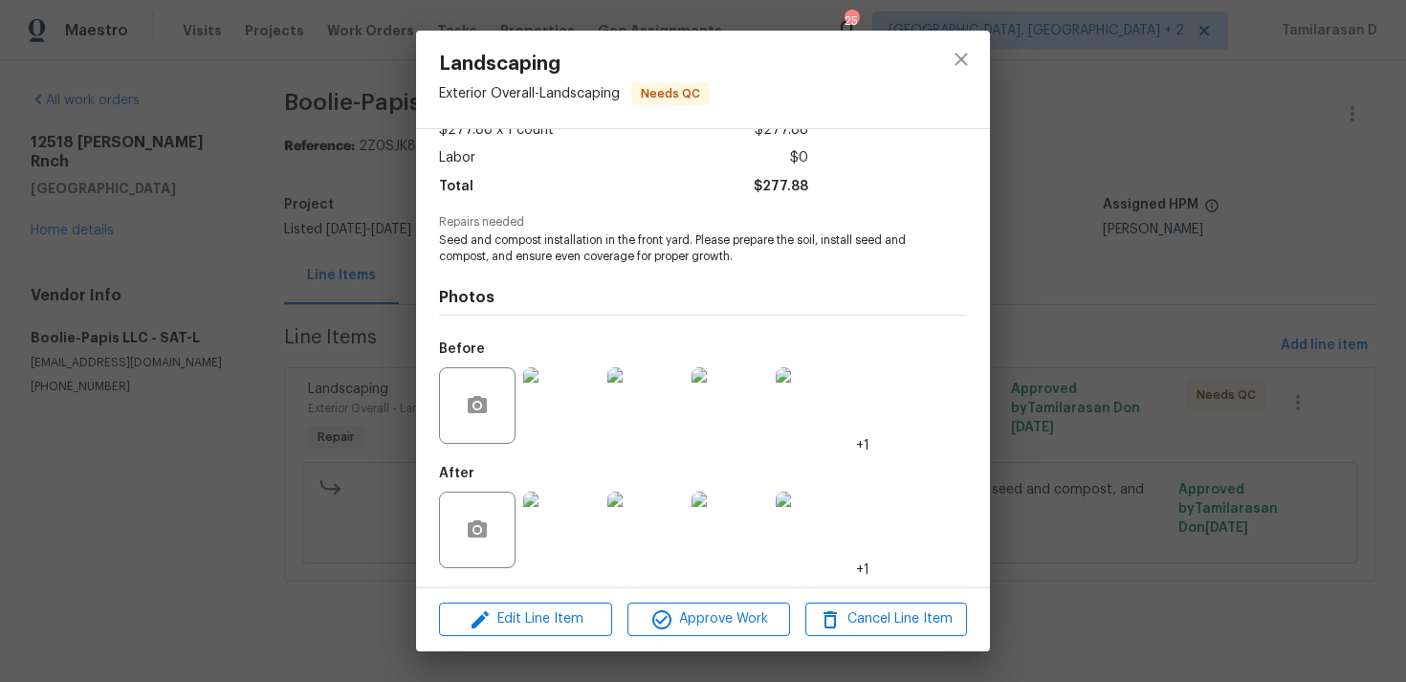
click at [562, 384] on img at bounding box center [561, 405] width 76 height 76
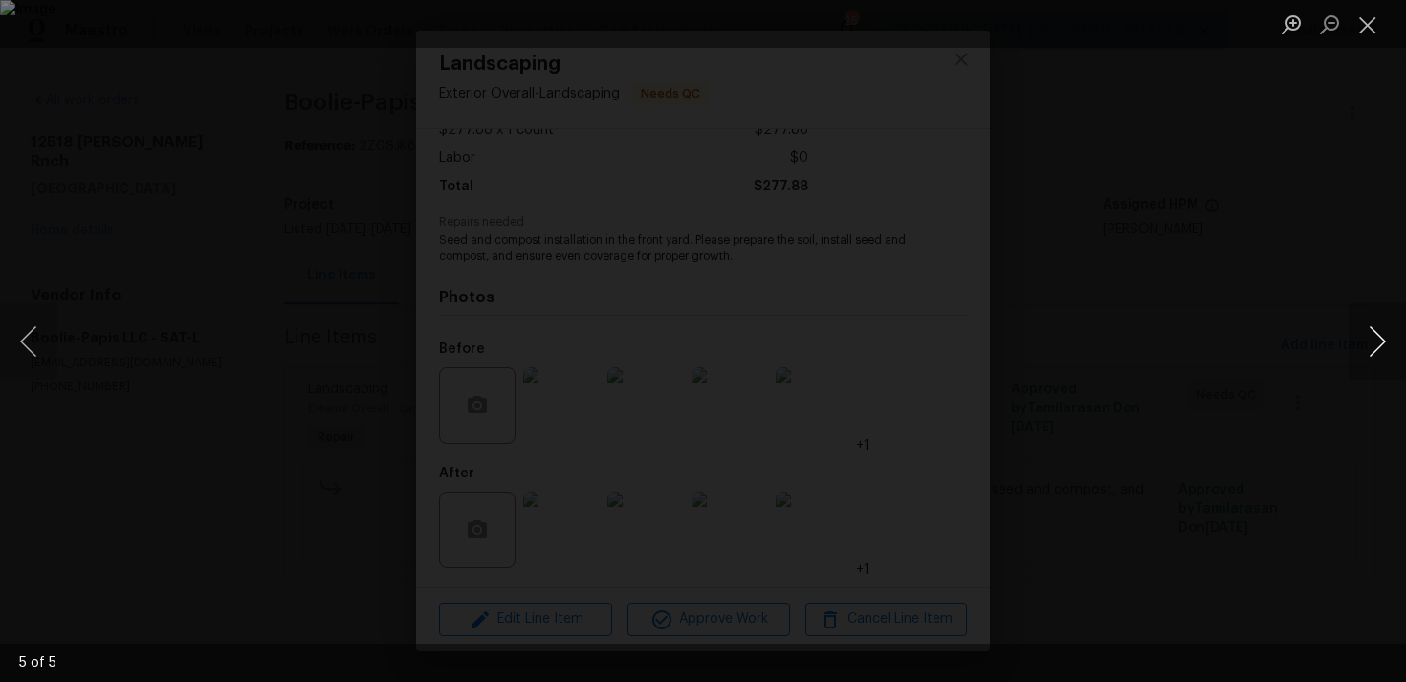
click at [1361, 332] on button "Next image" at bounding box center [1376, 341] width 57 height 76
click at [1388, 296] on div "Lightbox" at bounding box center [703, 341] width 1406 height 682
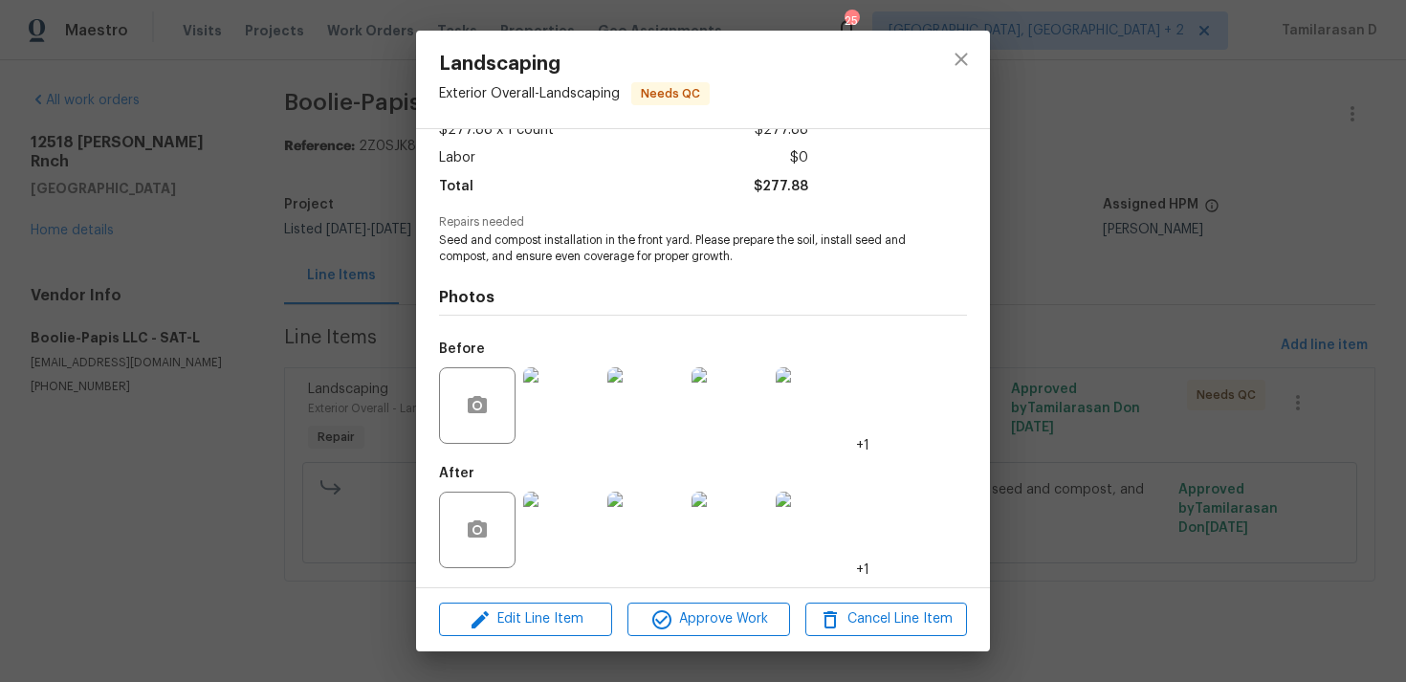
click at [555, 520] on img at bounding box center [561, 529] width 76 height 76
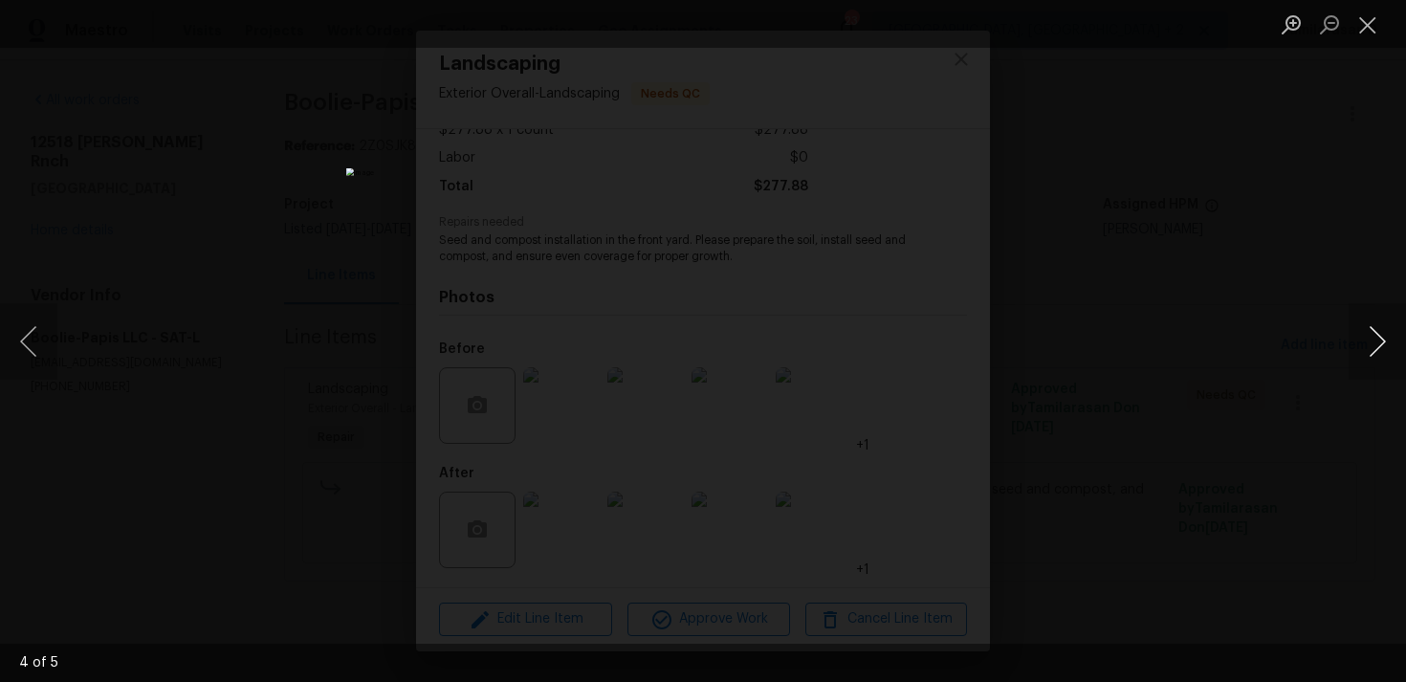
click at [1365, 339] on button "Next image" at bounding box center [1376, 341] width 57 height 76
click at [1370, 338] on button "Next image" at bounding box center [1376, 341] width 57 height 76
click at [1374, 41] on li "Lightbox" at bounding box center [1367, 24] width 38 height 48
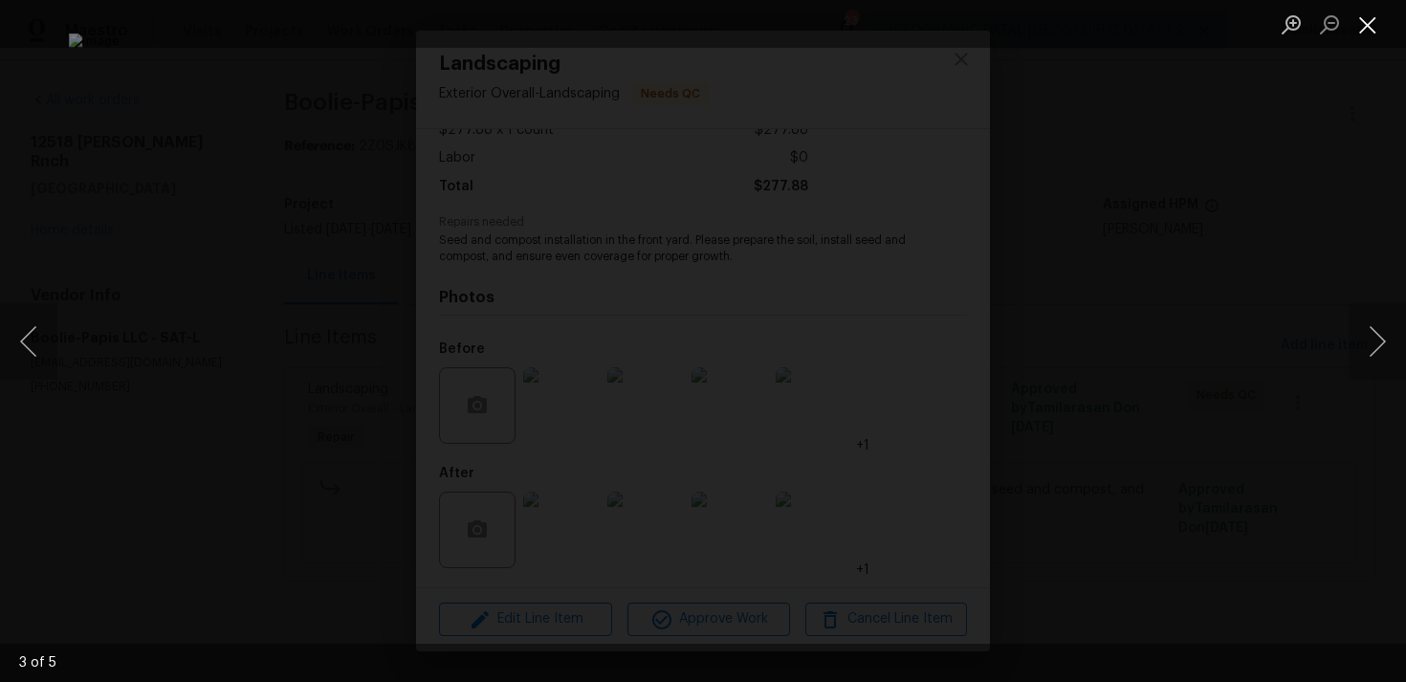
click at [1368, 18] on button "Close lightbox" at bounding box center [1367, 24] width 38 height 33
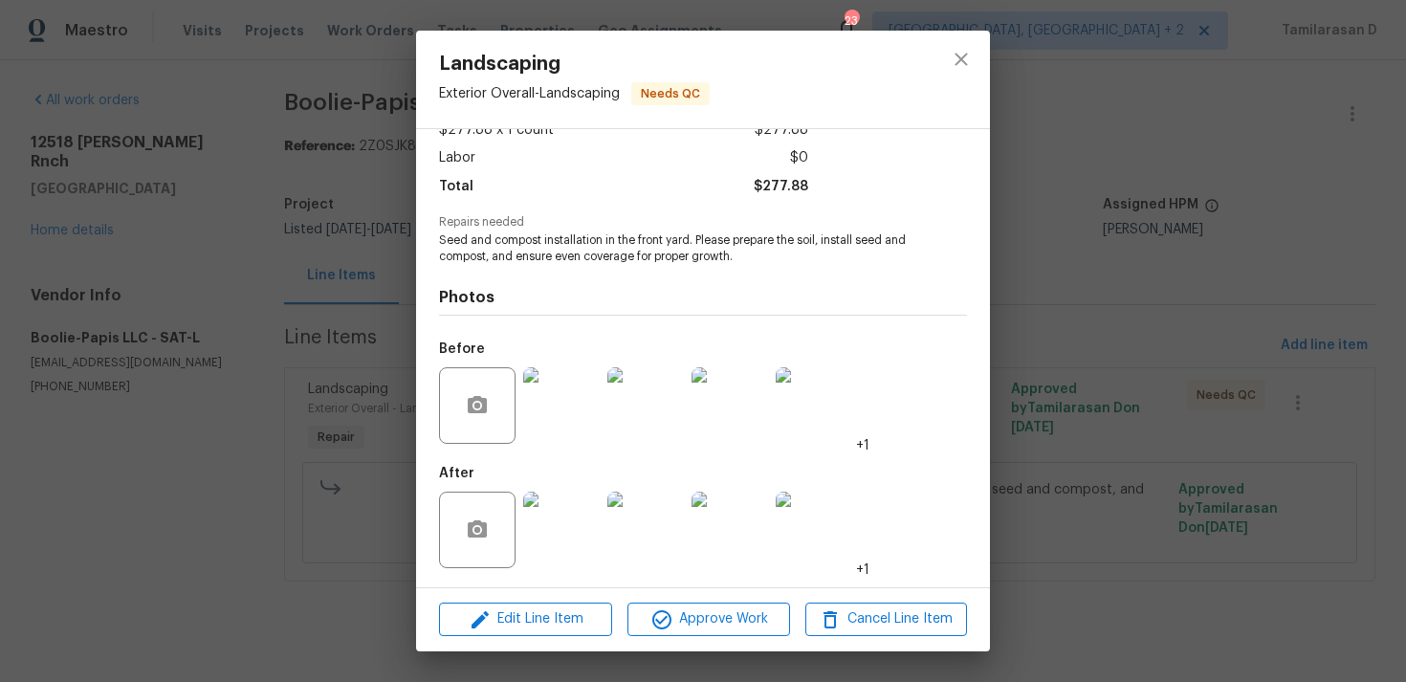
click at [568, 542] on img at bounding box center [561, 529] width 76 height 76
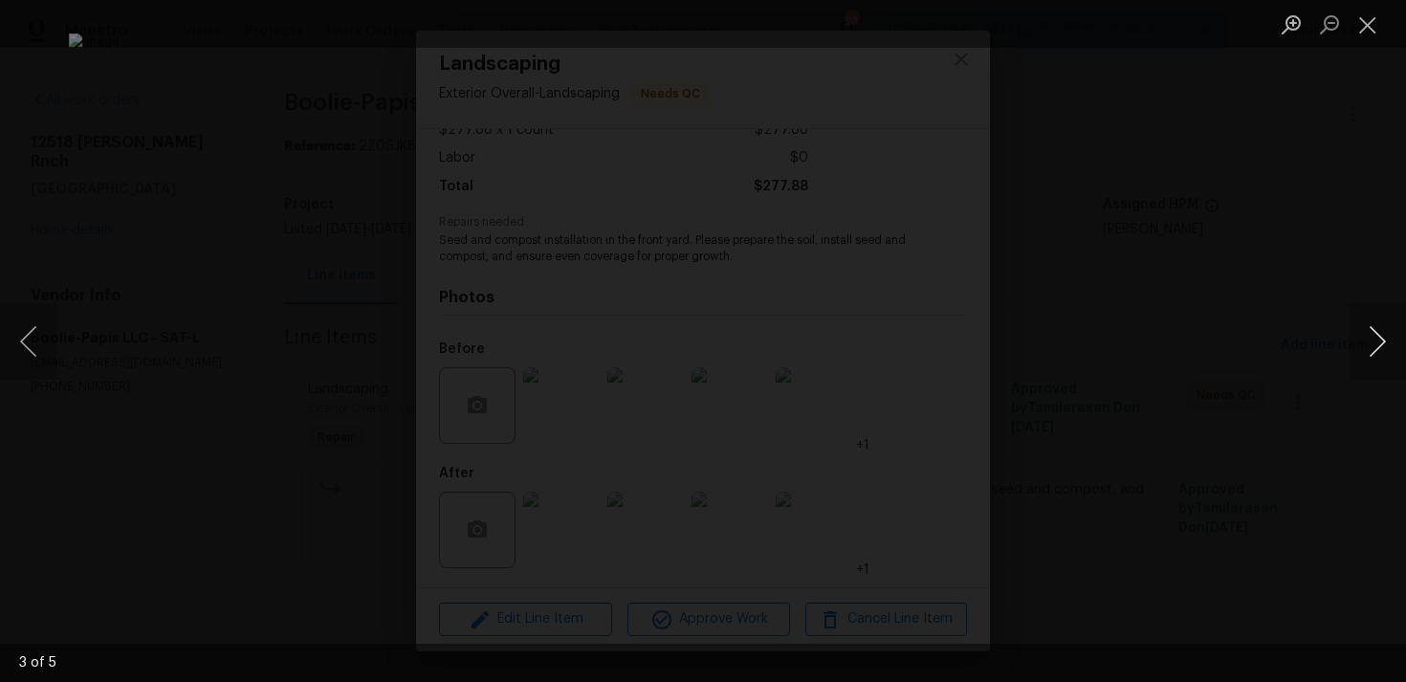
click at [1371, 339] on button "Next image" at bounding box center [1376, 341] width 57 height 76
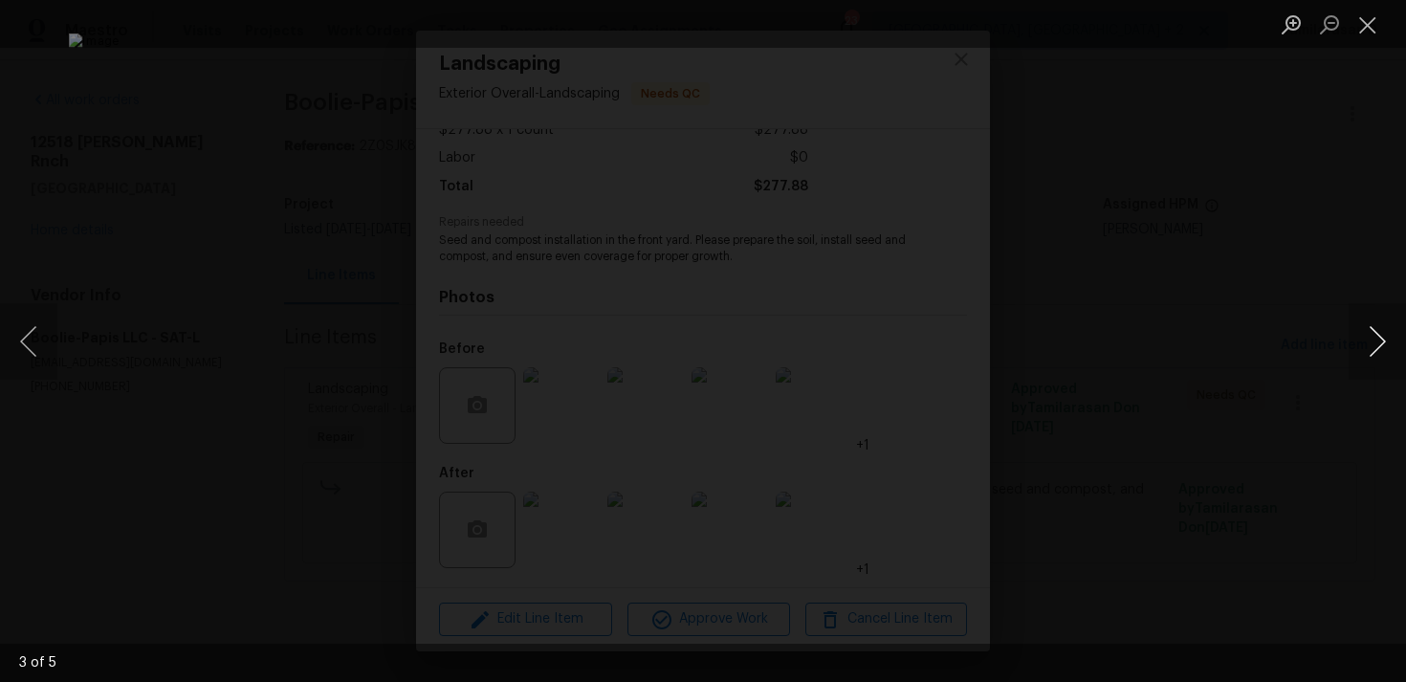
click at [1371, 339] on button "Next image" at bounding box center [1376, 341] width 57 height 76
click at [1390, 342] on button "Next image" at bounding box center [1376, 341] width 57 height 76
click at [1371, 27] on button "Close lightbox" at bounding box center [1367, 24] width 38 height 33
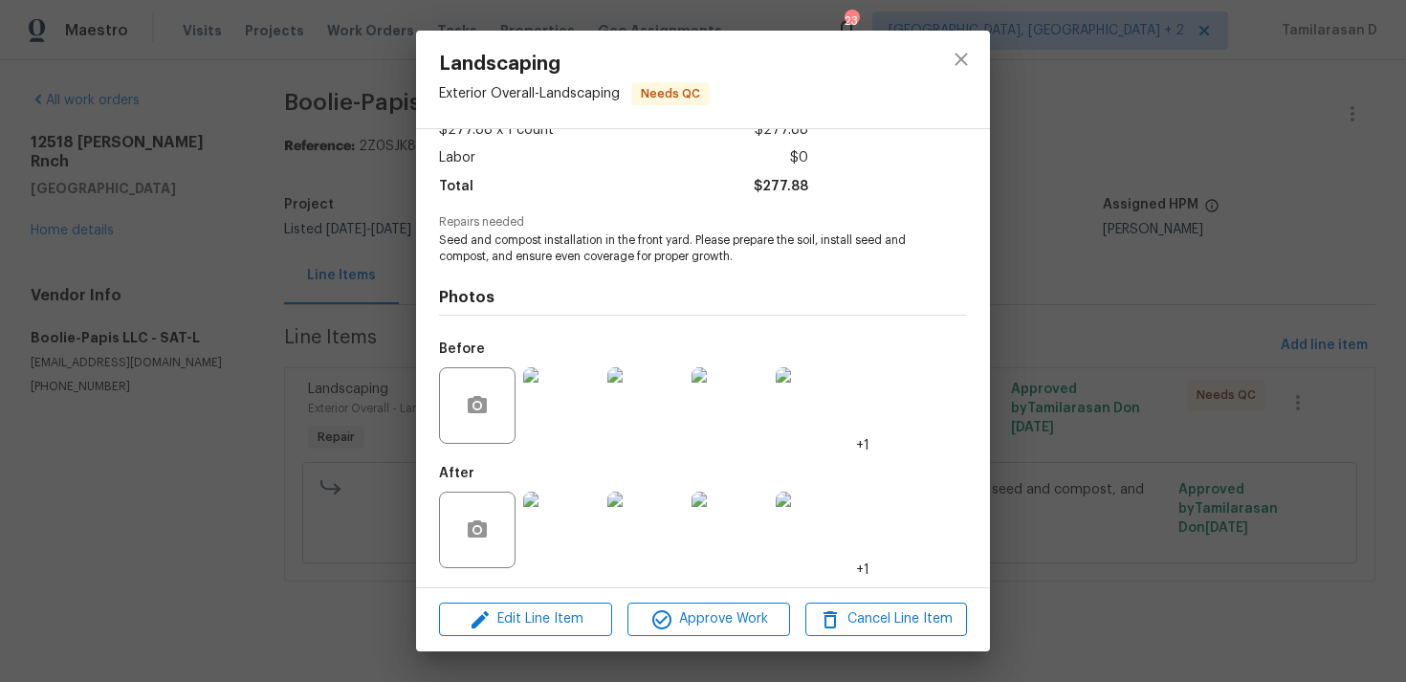
click at [360, 280] on div "Landscaping Exterior Overall - Landscaping Needs QC Vendor Boolie-Papis LLC Acc…" at bounding box center [703, 341] width 1406 height 682
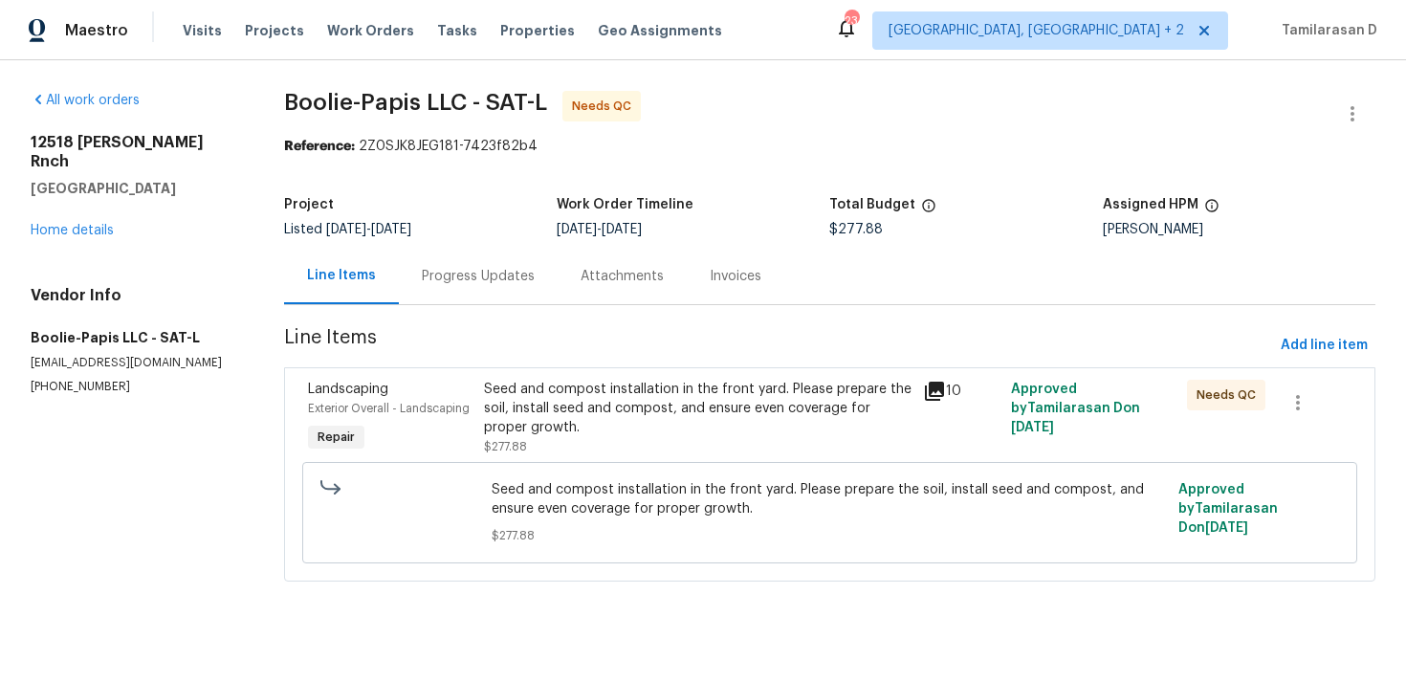
click at [497, 281] on div "Progress Updates" at bounding box center [478, 276] width 113 height 19
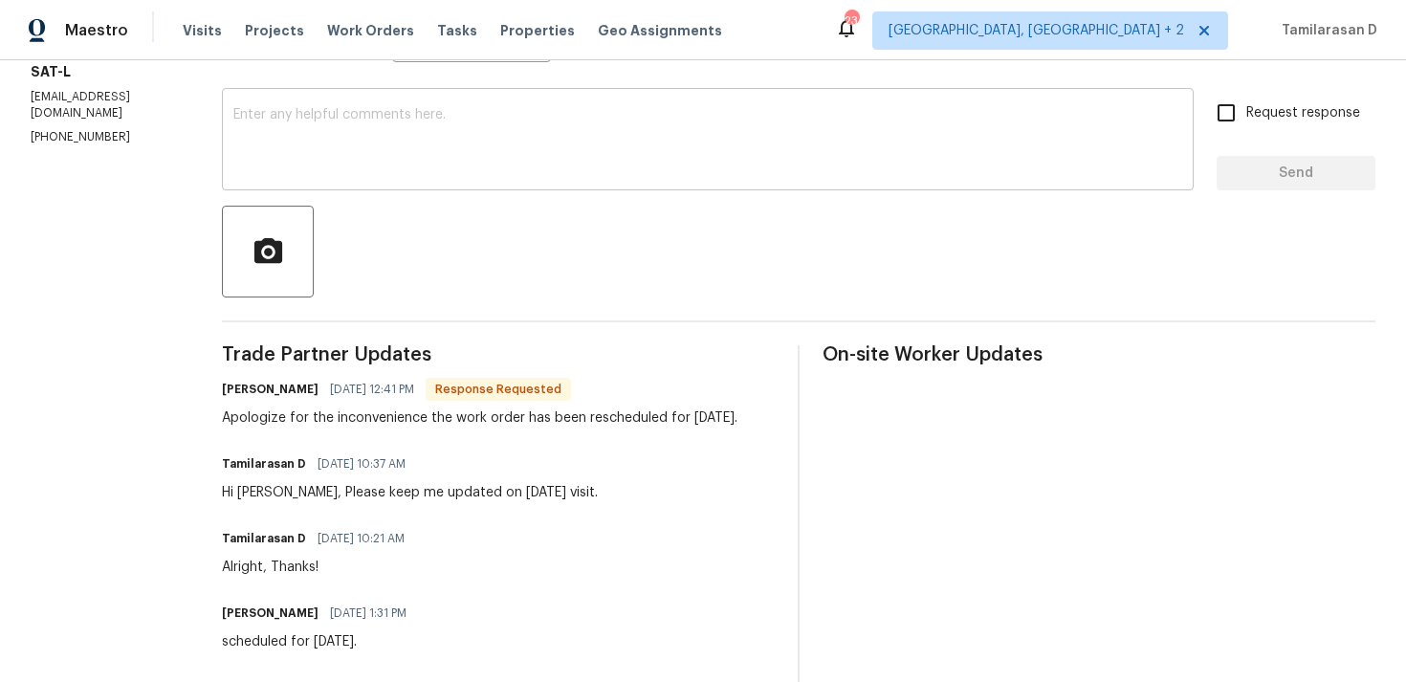
scroll to position [324, 0]
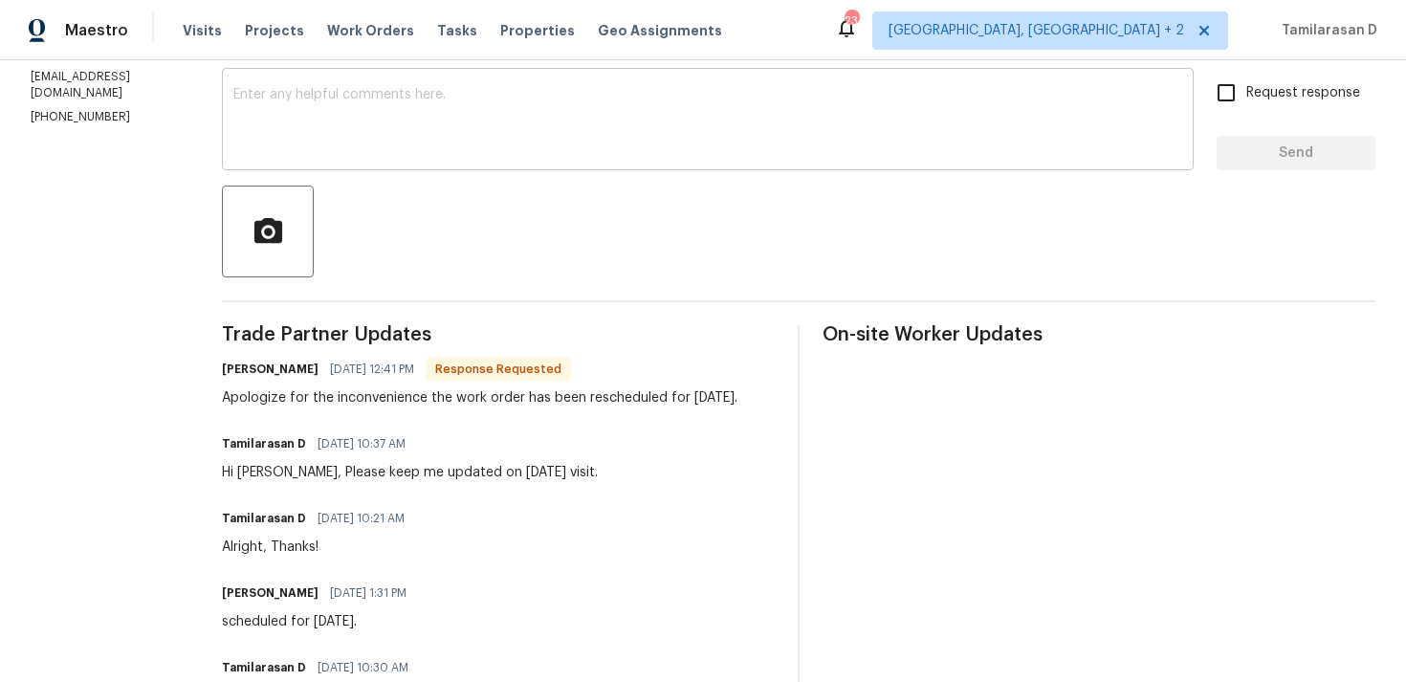
click at [289, 133] on textarea at bounding box center [707, 121] width 949 height 67
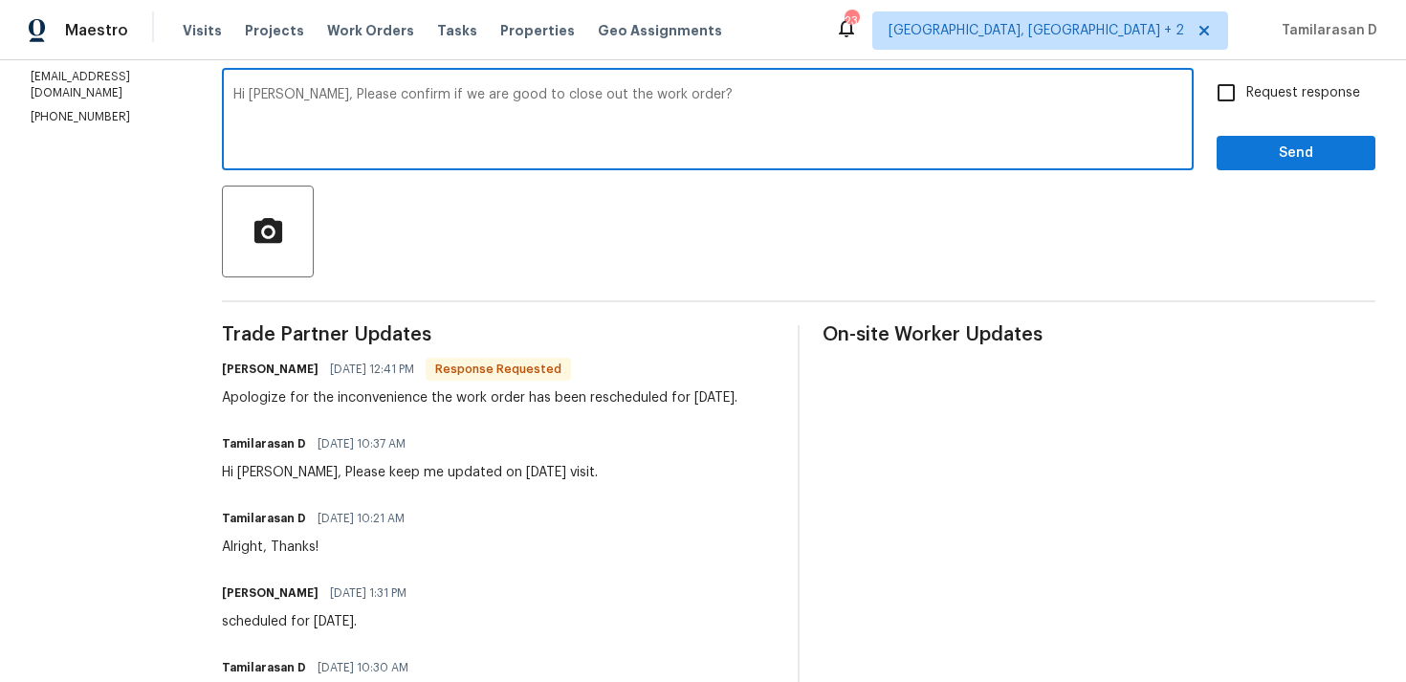
click at [300, 97] on textarea "Hi Ronald, Please confirm if we are good to close out the work order?" at bounding box center [707, 121] width 949 height 67
click at [404, 96] on textarea "Hi Ronald, Please confirm if we are good to close out the work order?" at bounding box center [707, 121] width 949 height 67
click at [383, 96] on textarea "Hi Ronald, Please confirm if we are good to close out the work order?" at bounding box center [707, 121] width 949 height 67
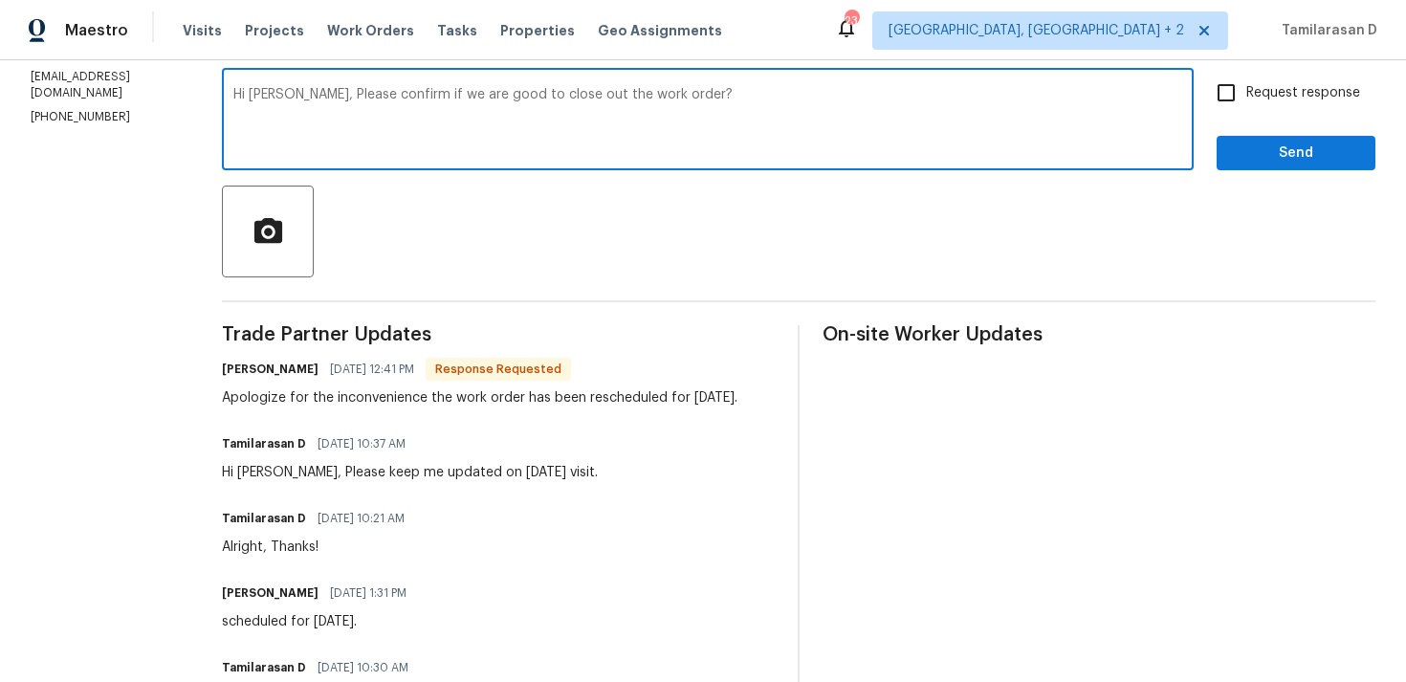
click at [702, 112] on textarea "Hi Ronald, Please confirm if we are good to close out the work order?" at bounding box center [707, 121] width 949 height 67
click at [385, 70] on div "Send Message to Trade partner only Trade partner only ​ Hi Ronald, Please confi…" at bounding box center [798, 383] width 1153 height 805
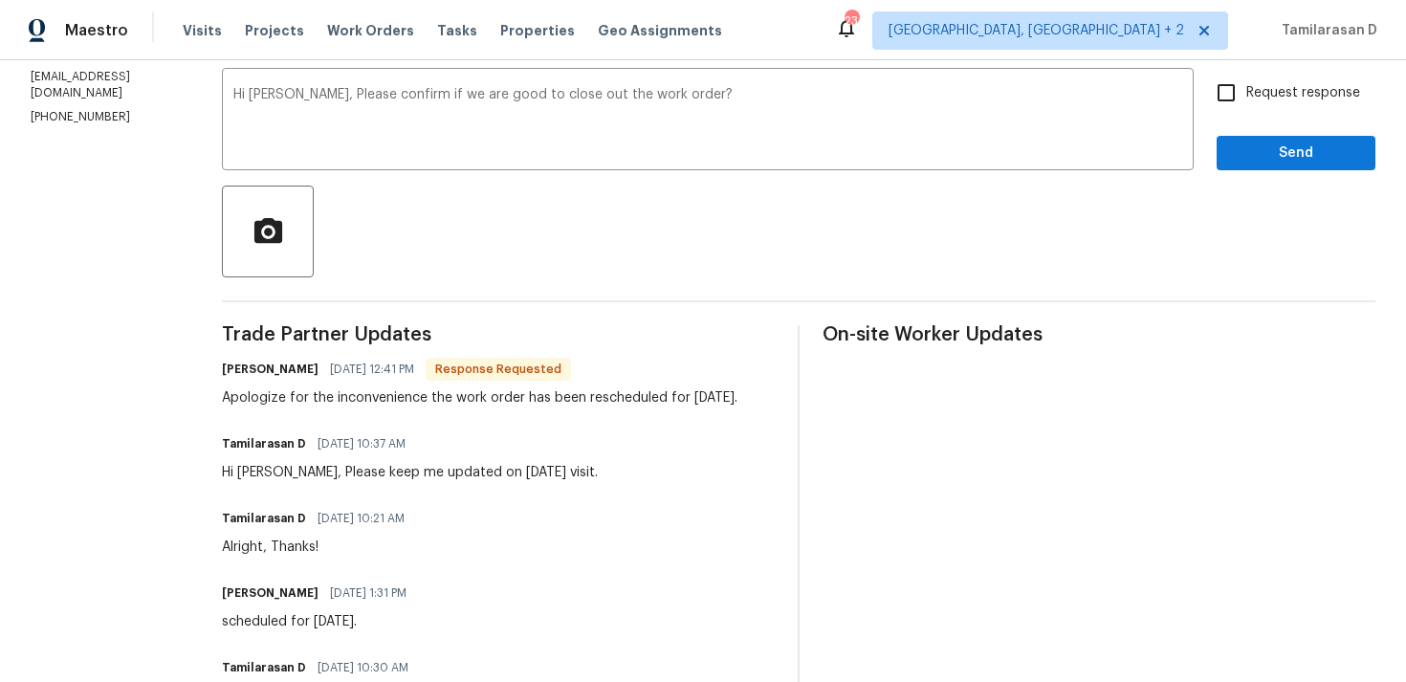
click at [385, 70] on div "Send Message to Trade partner only Trade partner only ​ Hi Ronald, Please confi…" at bounding box center [798, 383] width 1153 height 805
click at [384, 92] on textarea "Hi Ronald, Please confirm if we are good to close out the work order?" at bounding box center [707, 121] width 949 height 67
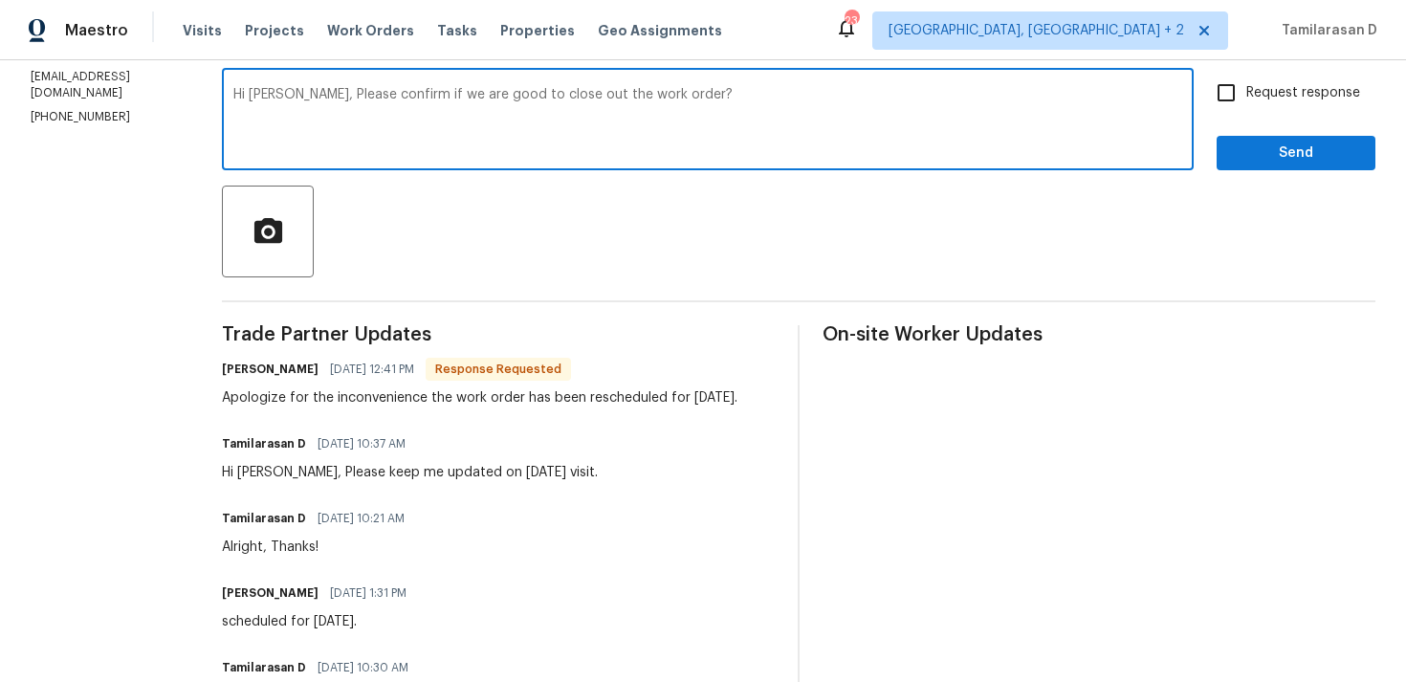
click at [384, 92] on textarea "Hi Ronald, Please confirm if we are good to close out the work order?" at bounding box center [707, 121] width 949 height 67
type textarea "Hi Ronald, Please confirm if we are good to close out the work order"
click at [390, 105] on textarea "Hi Ronald, Please confirm if we are good to close out the work order" at bounding box center [707, 121] width 949 height 67
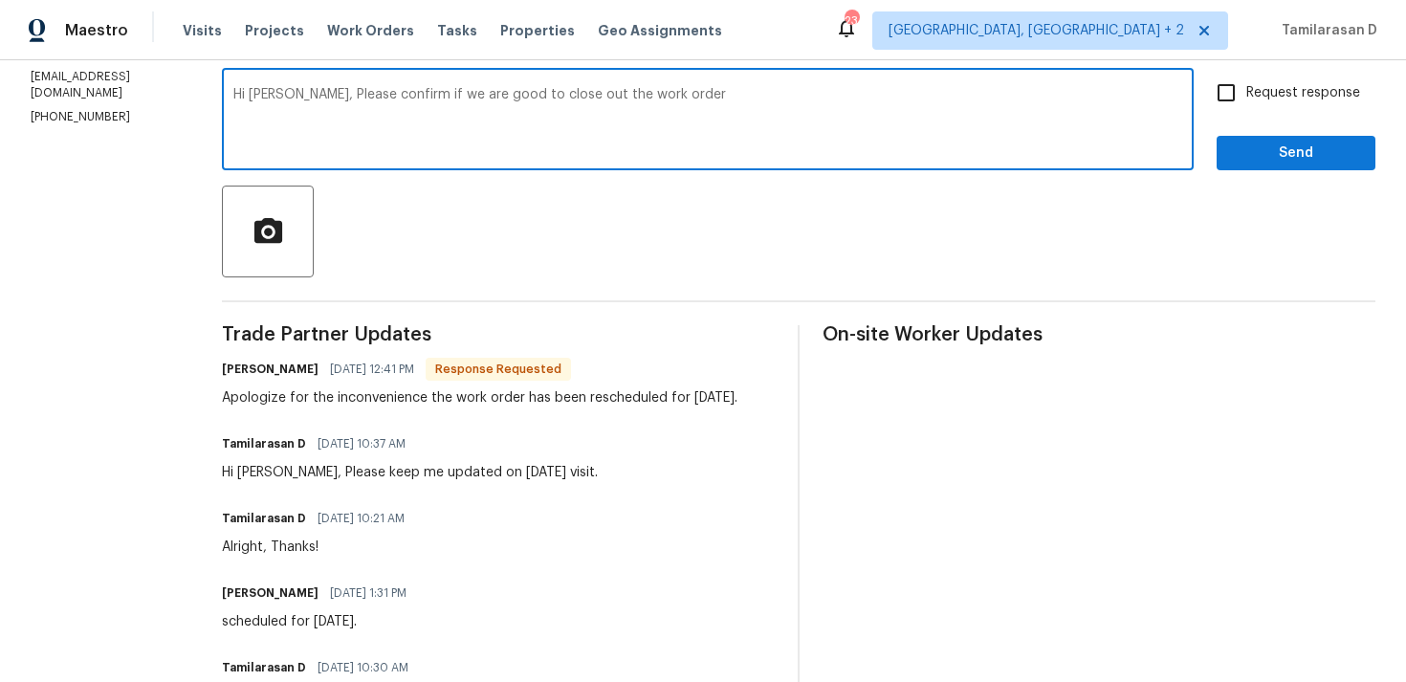
click at [390, 105] on textarea "Hi Ronald, Please confirm if we are good to close out the work order" at bounding box center [707, 121] width 949 height 67
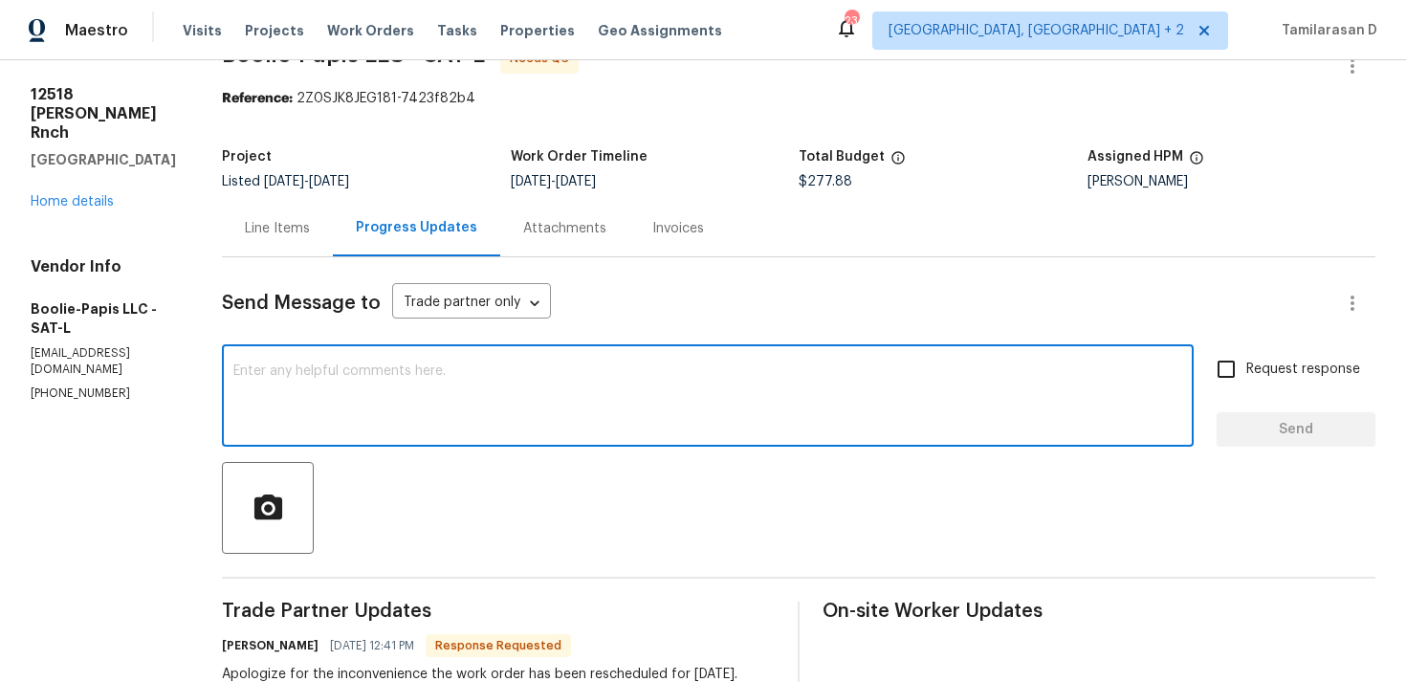
scroll to position [0, 0]
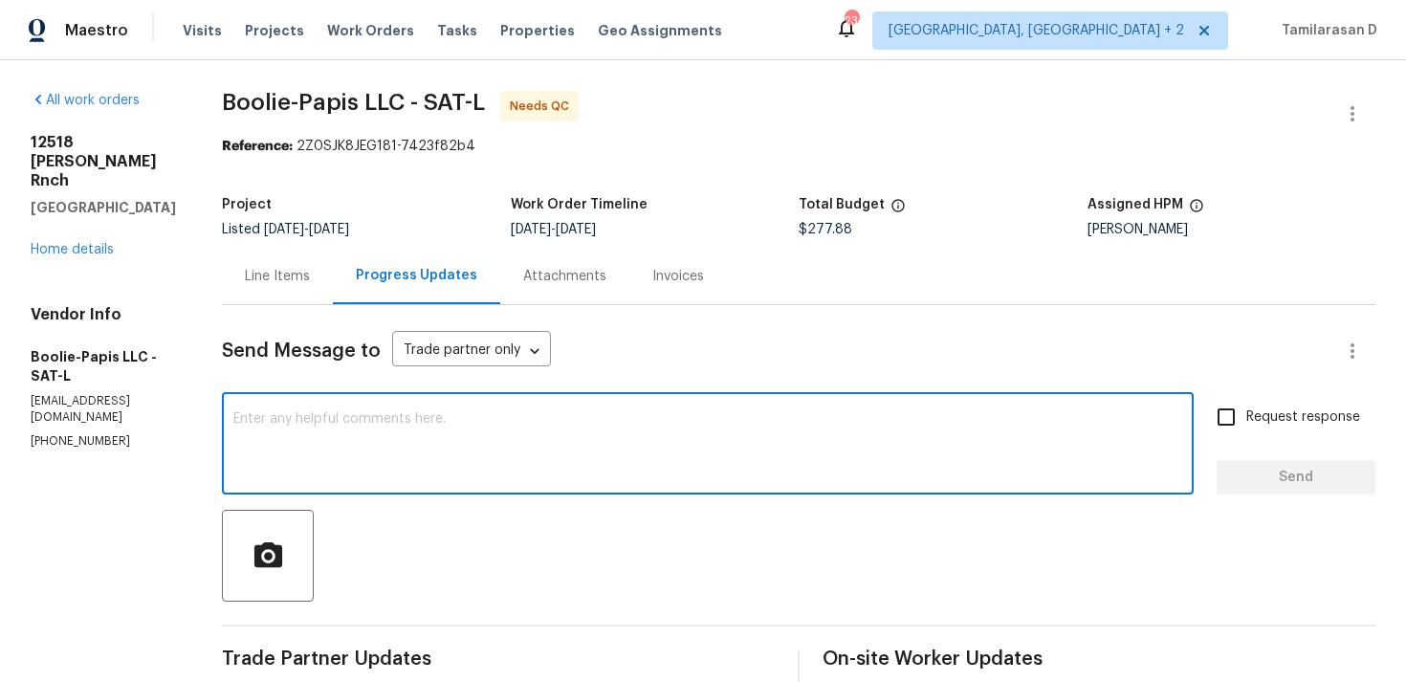
click at [303, 283] on div "Line Items" at bounding box center [277, 276] width 65 height 19
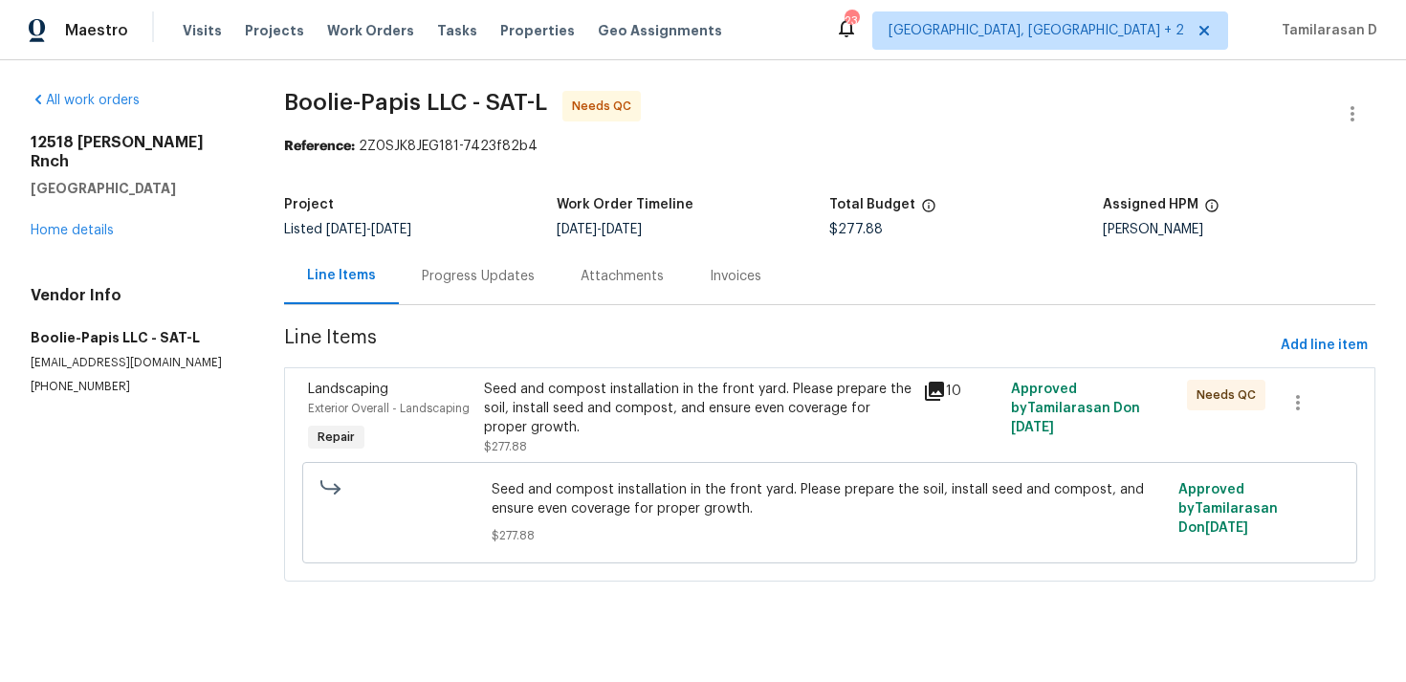
click at [631, 404] on div "Seed and compost installation in the front yard. Please prepare the soil, insta…" at bounding box center [698, 408] width 428 height 57
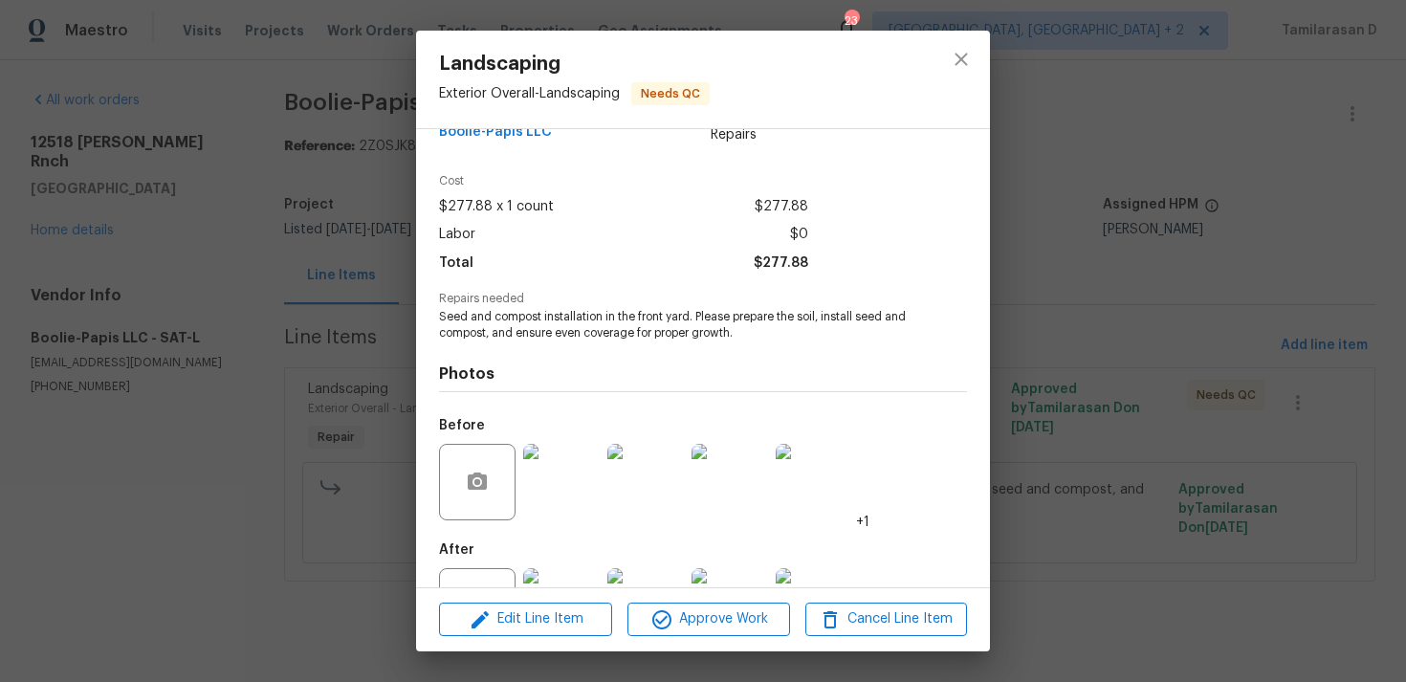
scroll to position [120, 0]
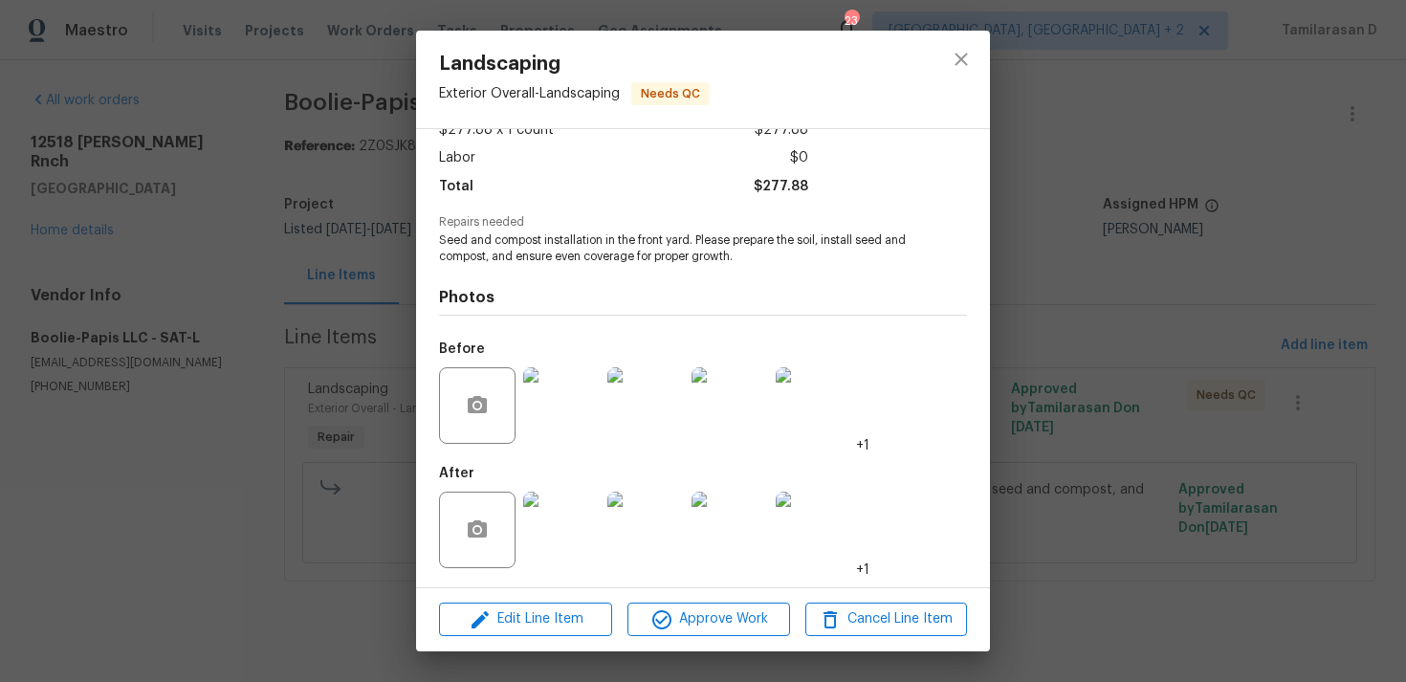
click at [564, 400] on img at bounding box center [561, 405] width 76 height 76
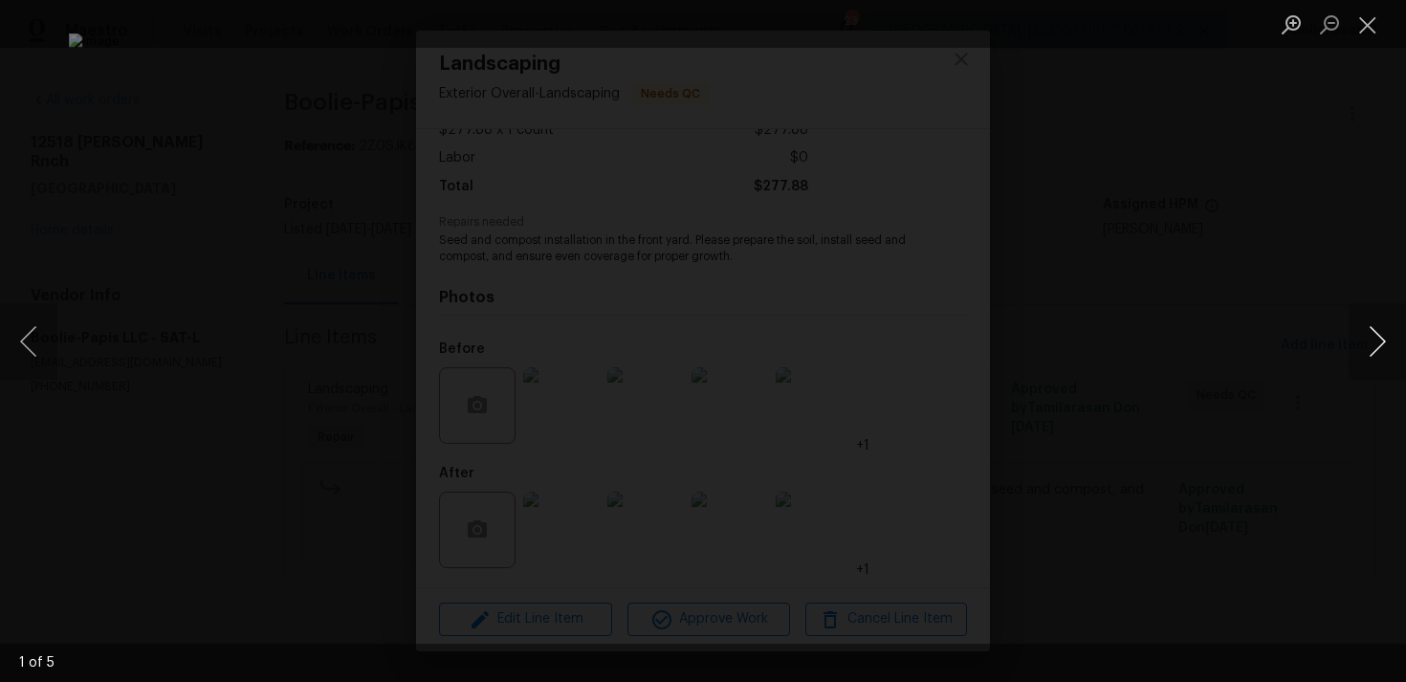
click at [1367, 347] on button "Next image" at bounding box center [1376, 341] width 57 height 76
click at [1366, 23] on button "Close lightbox" at bounding box center [1367, 24] width 38 height 33
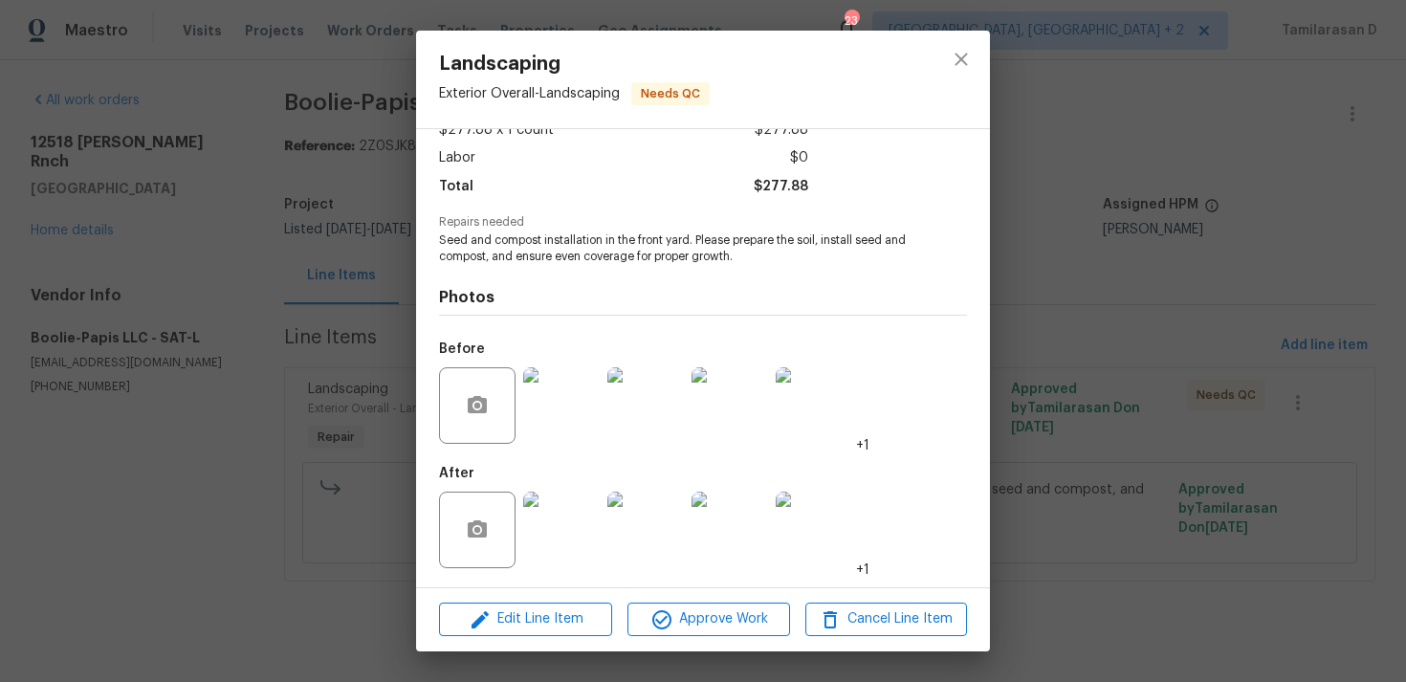
click at [550, 523] on img at bounding box center [561, 529] width 76 height 76
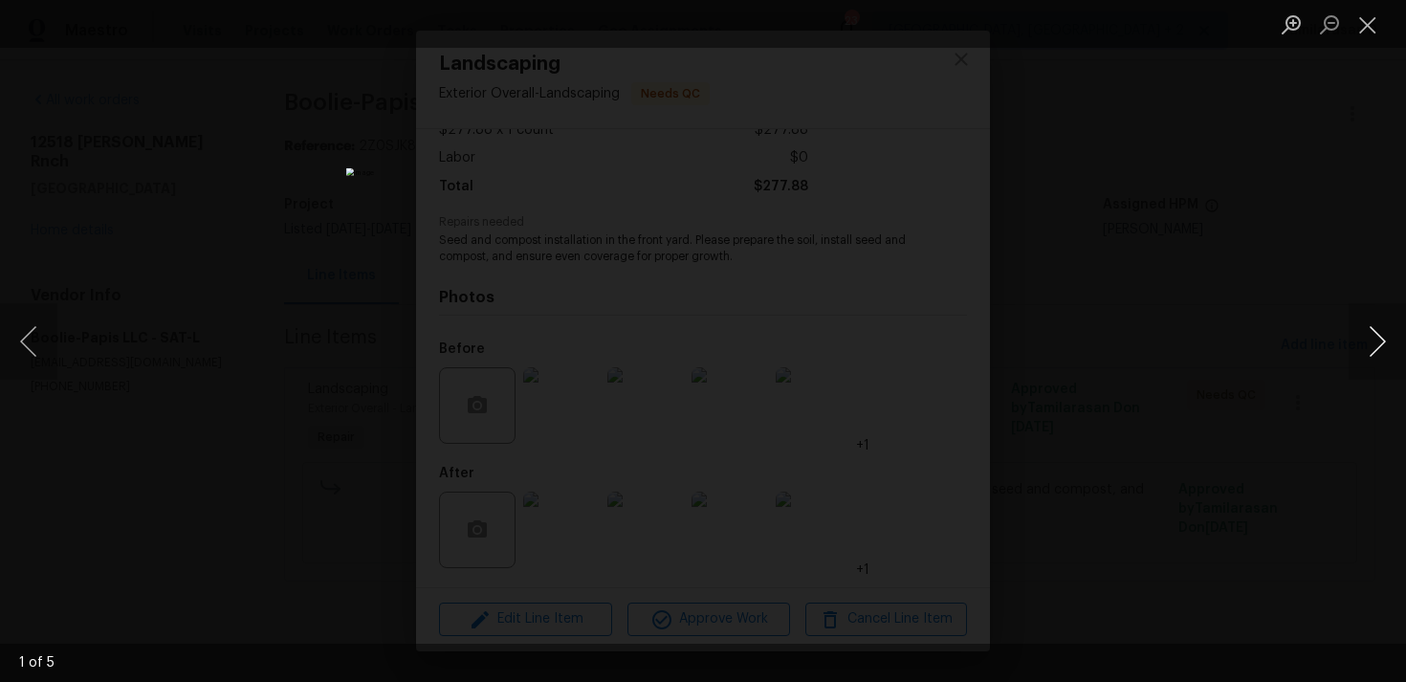
click at [1381, 338] on button "Next image" at bounding box center [1376, 341] width 57 height 76
click at [1365, 342] on button "Next image" at bounding box center [1376, 341] width 57 height 76
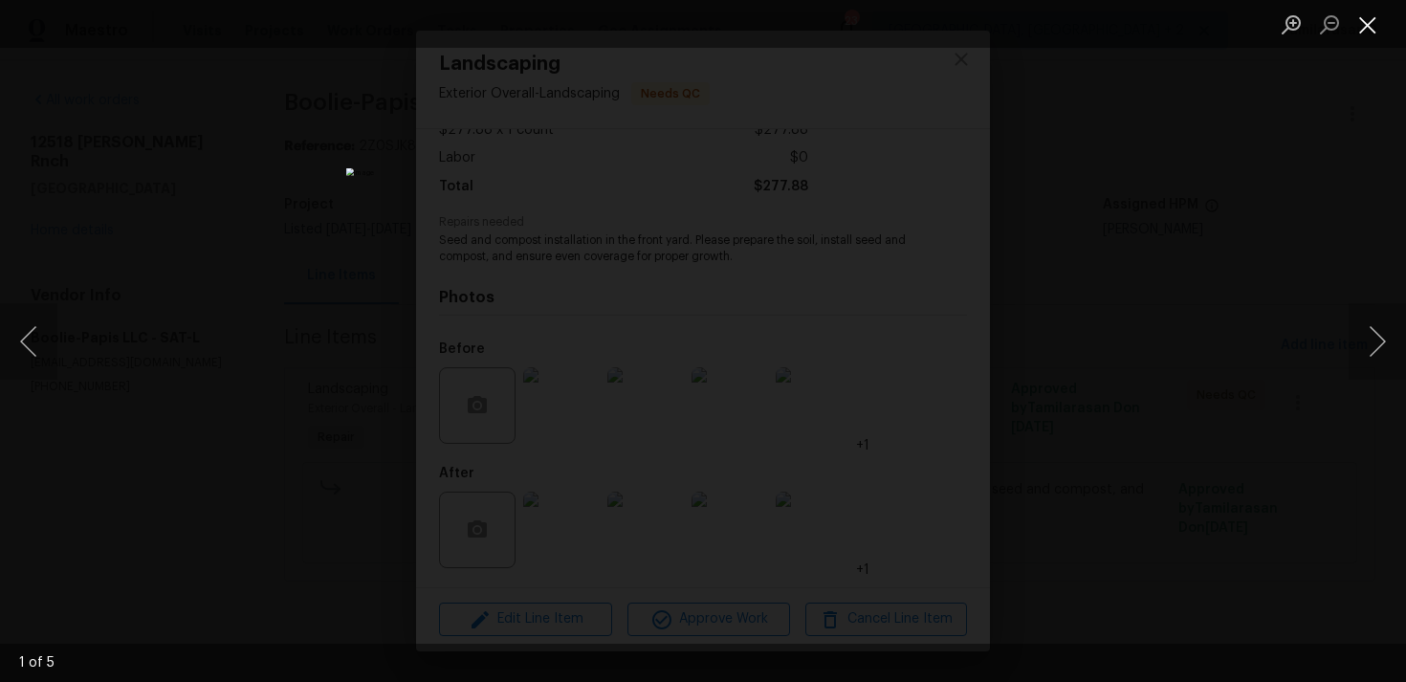
click at [1371, 18] on button "Close lightbox" at bounding box center [1367, 24] width 38 height 33
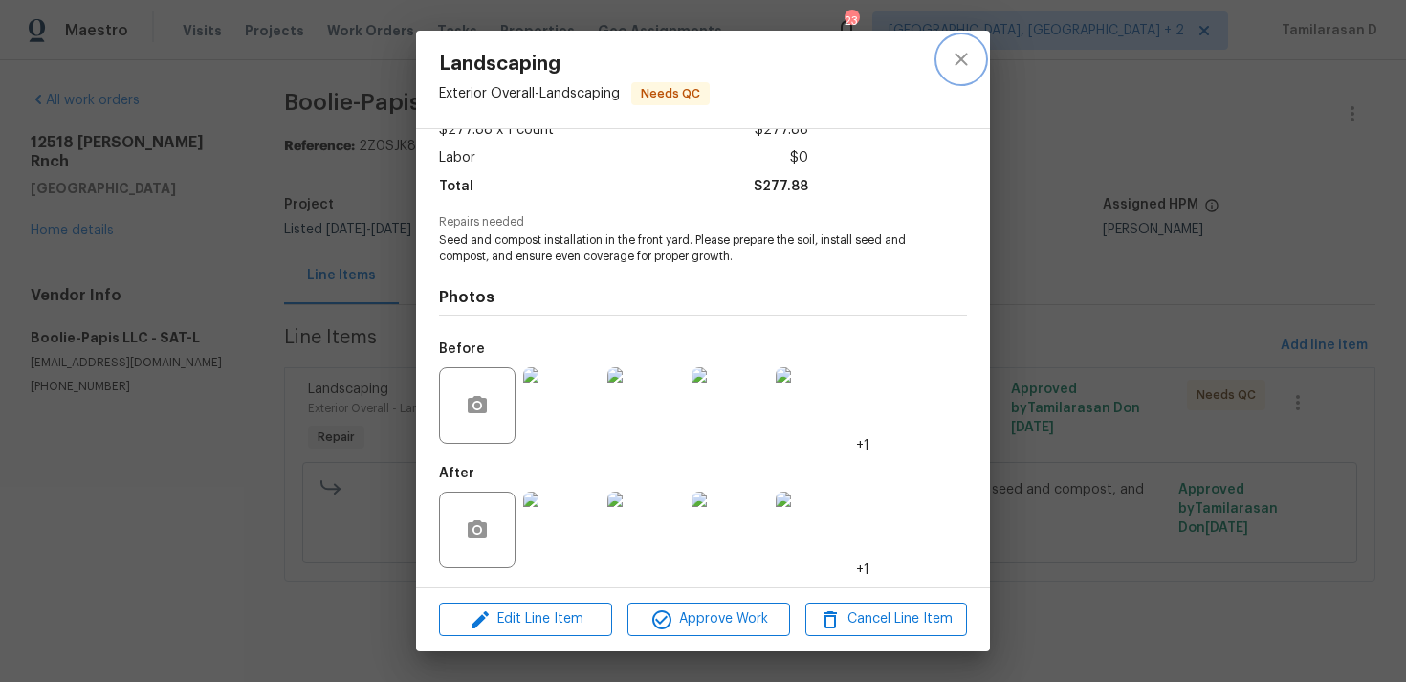
click at [960, 62] on icon "close" at bounding box center [961, 59] width 23 height 23
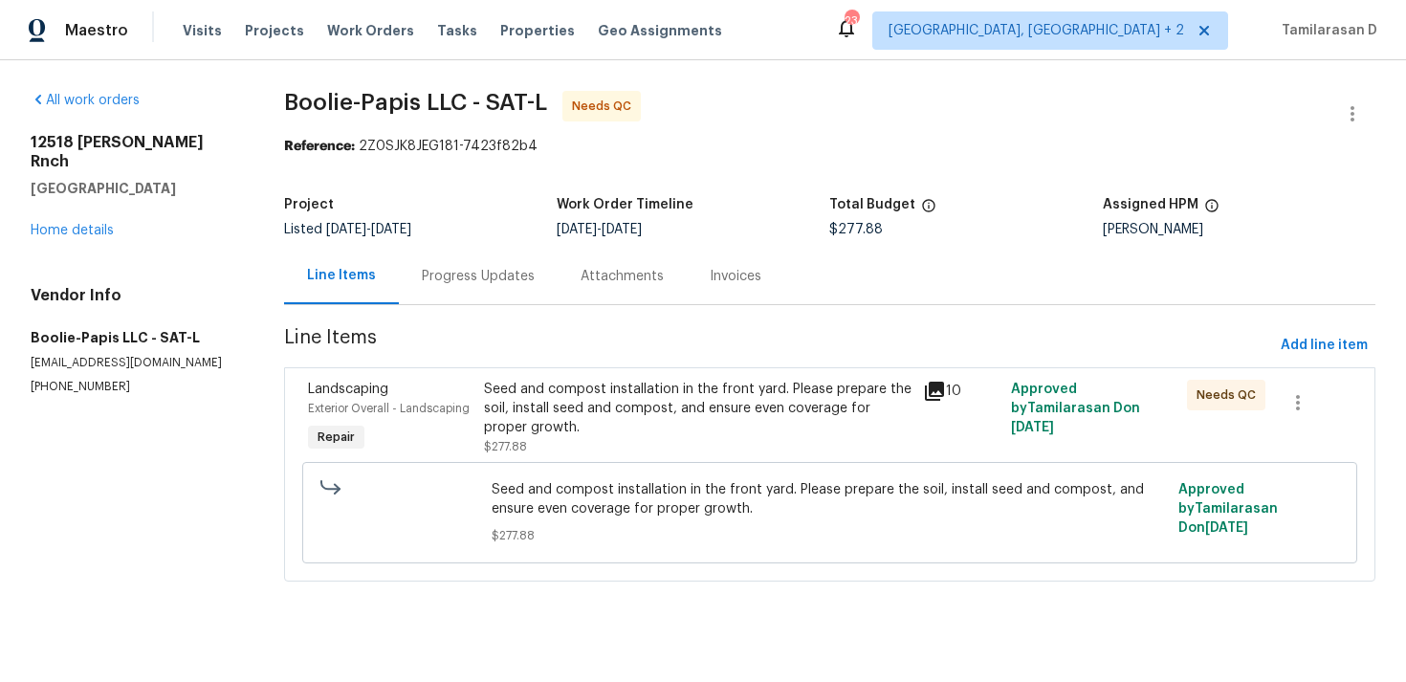
click at [427, 295] on div "Progress Updates" at bounding box center [478, 276] width 159 height 56
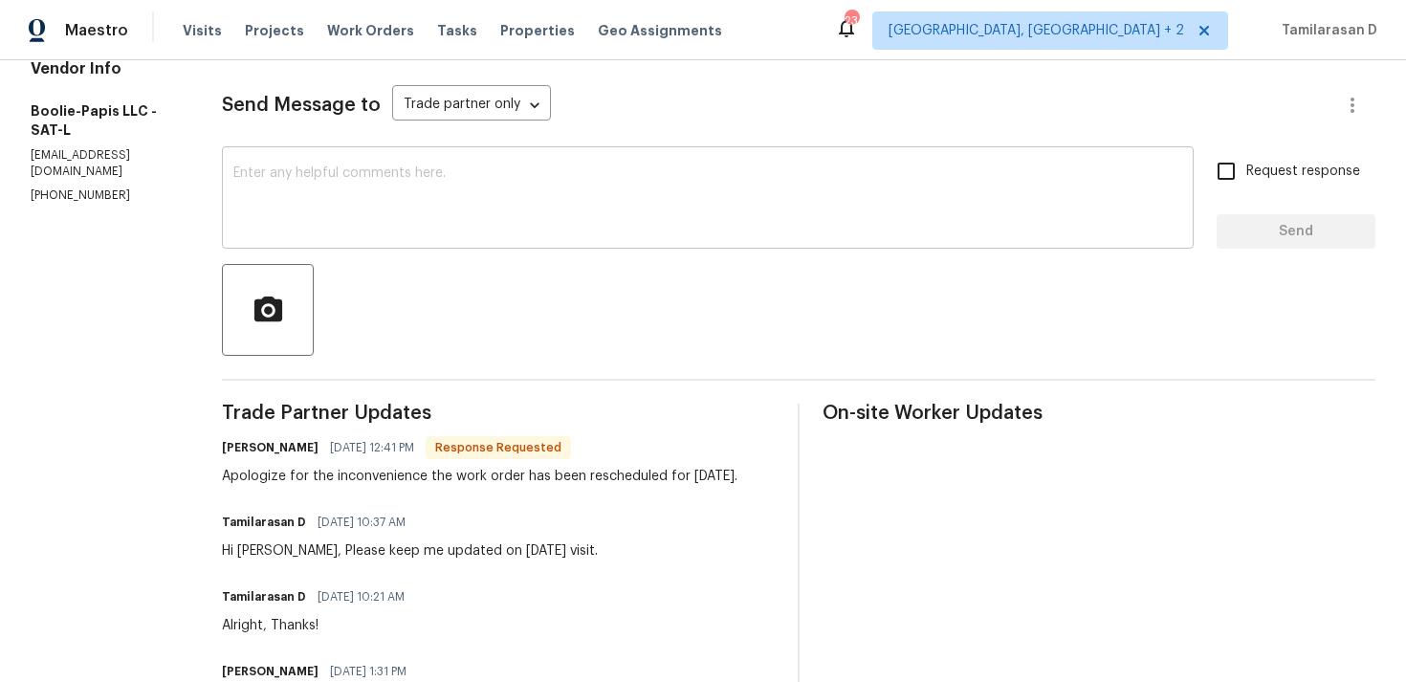
scroll to position [259, 0]
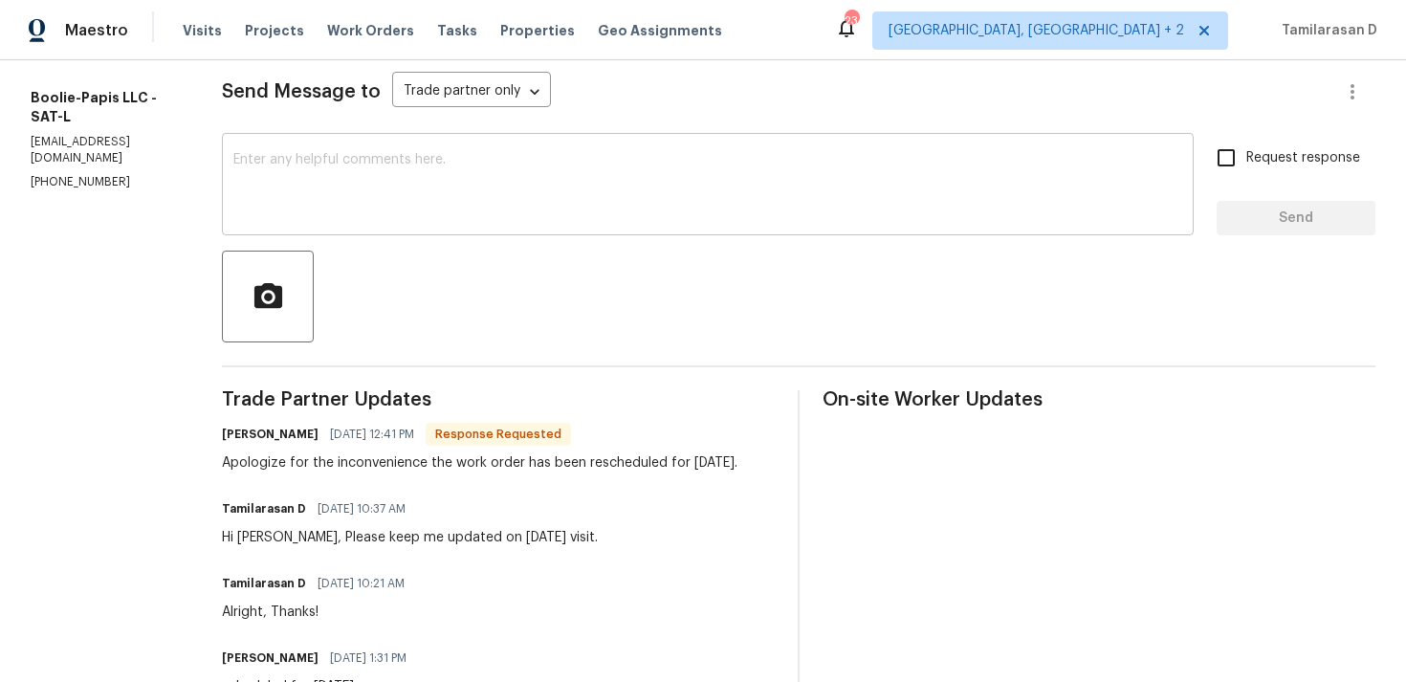
click at [326, 224] on div "x ​" at bounding box center [708, 187] width 972 height 98
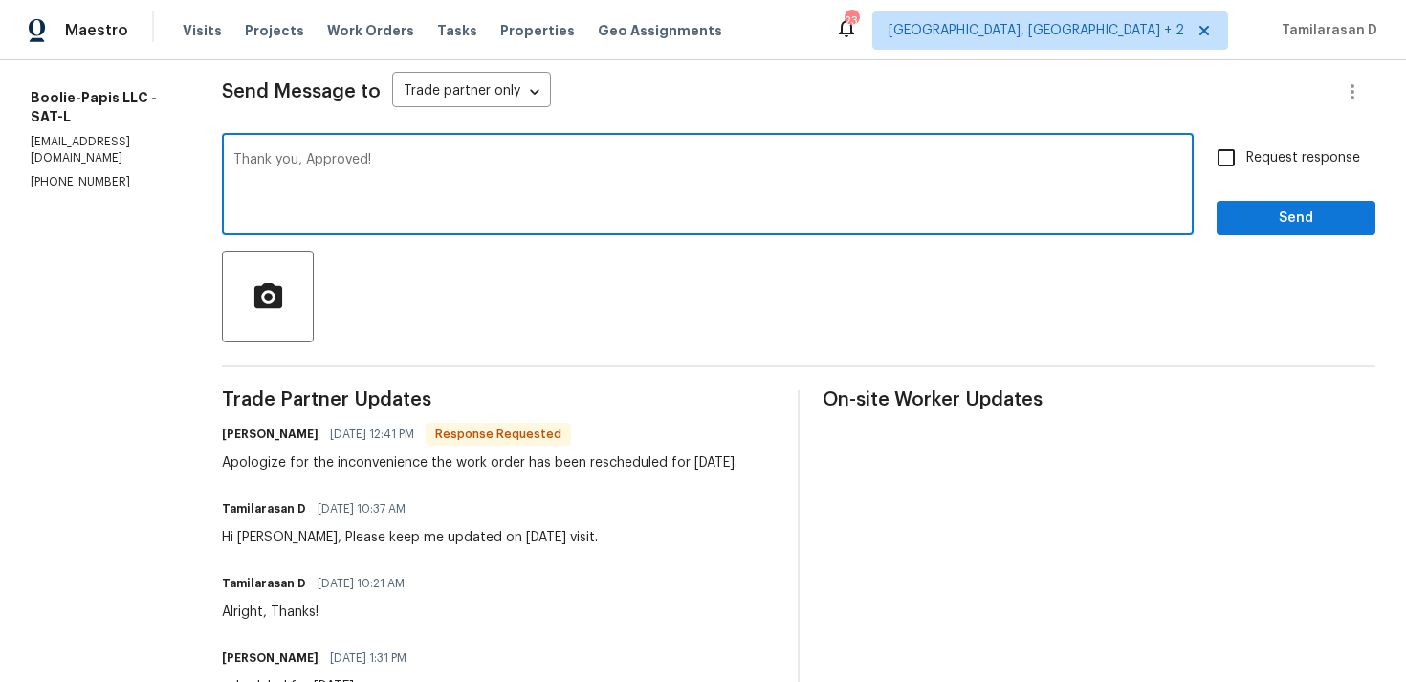
scroll to position [153, 0]
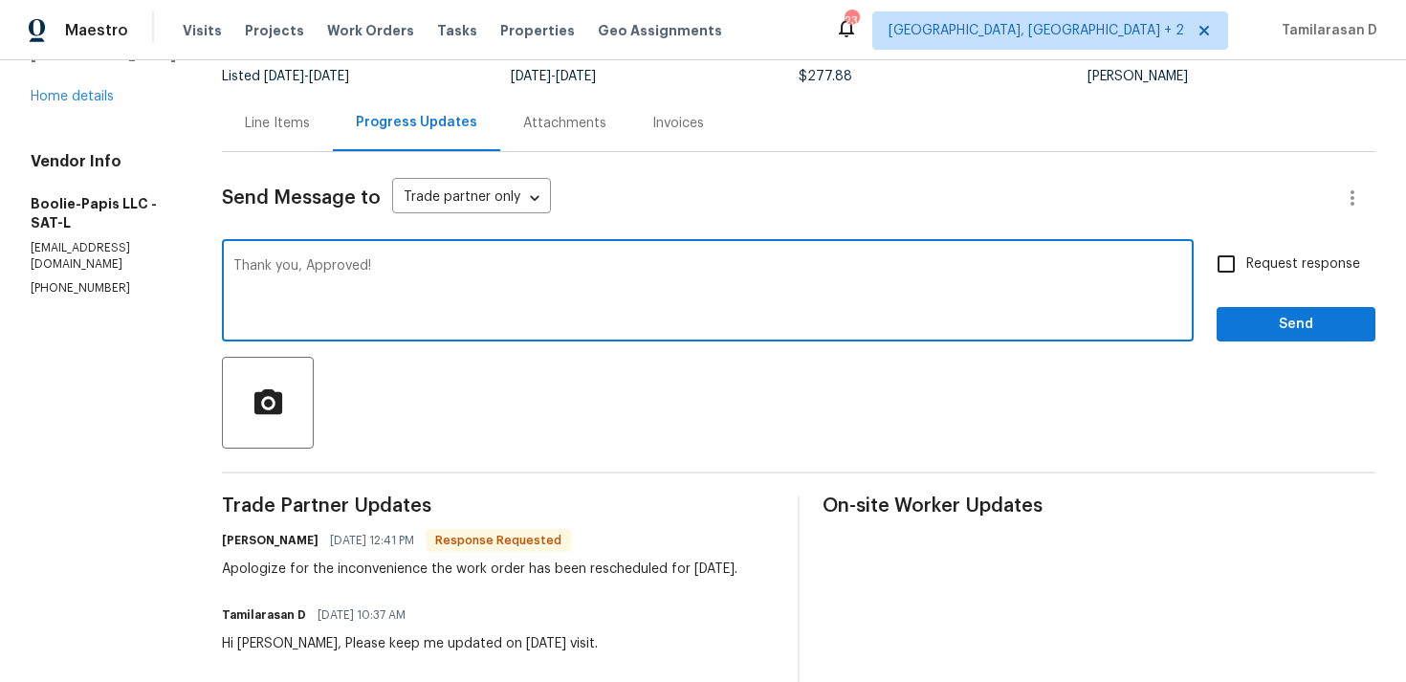
type textarea "Thank you, Approved!"
click at [1267, 320] on span "Send" at bounding box center [1296, 325] width 128 height 24
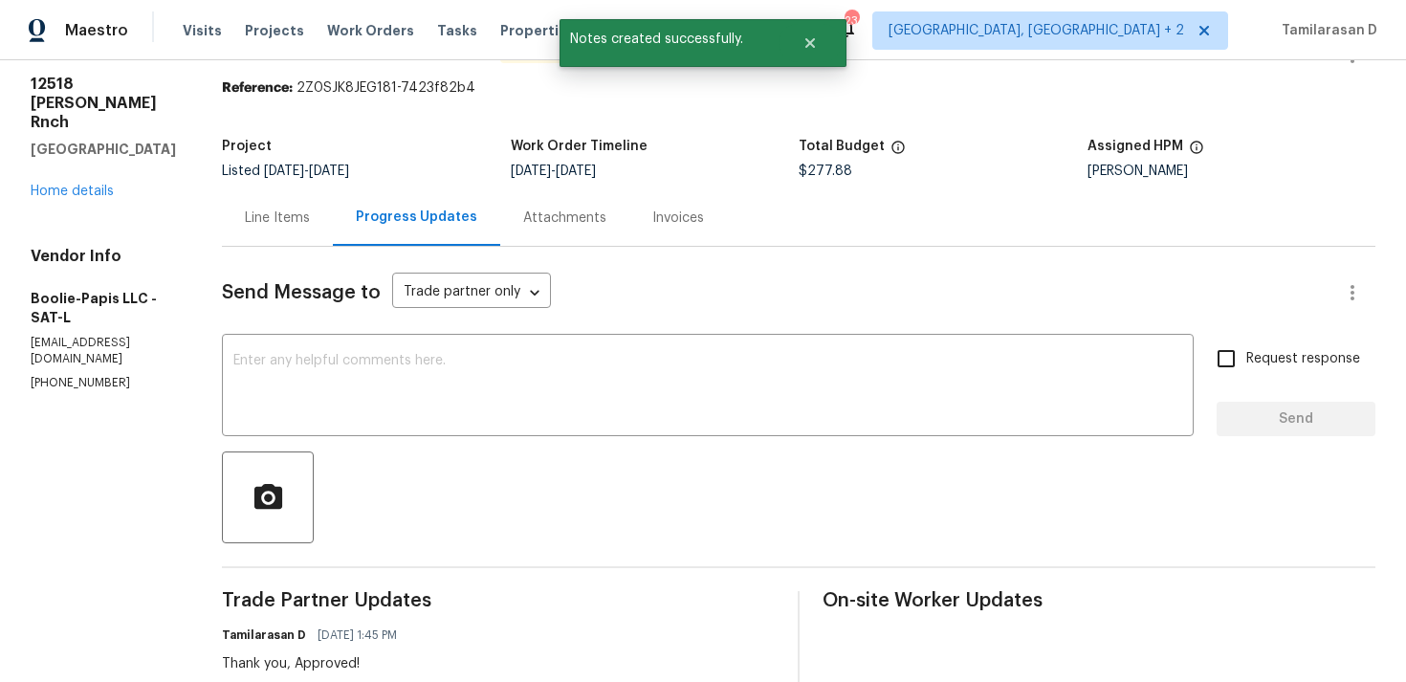
scroll to position [0, 0]
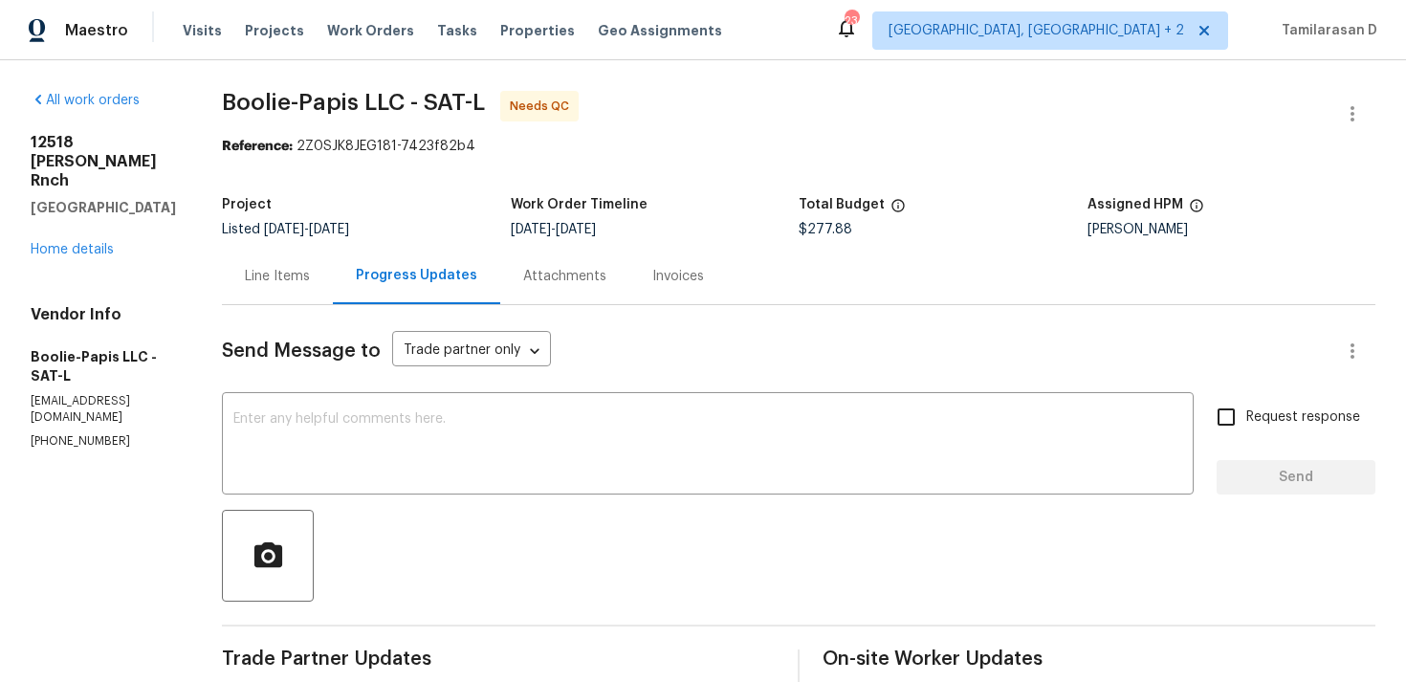
click at [441, 208] on div "Project" at bounding box center [366, 210] width 289 height 25
click at [1363, 114] on icon "button" at bounding box center [1352, 113] width 23 height 23
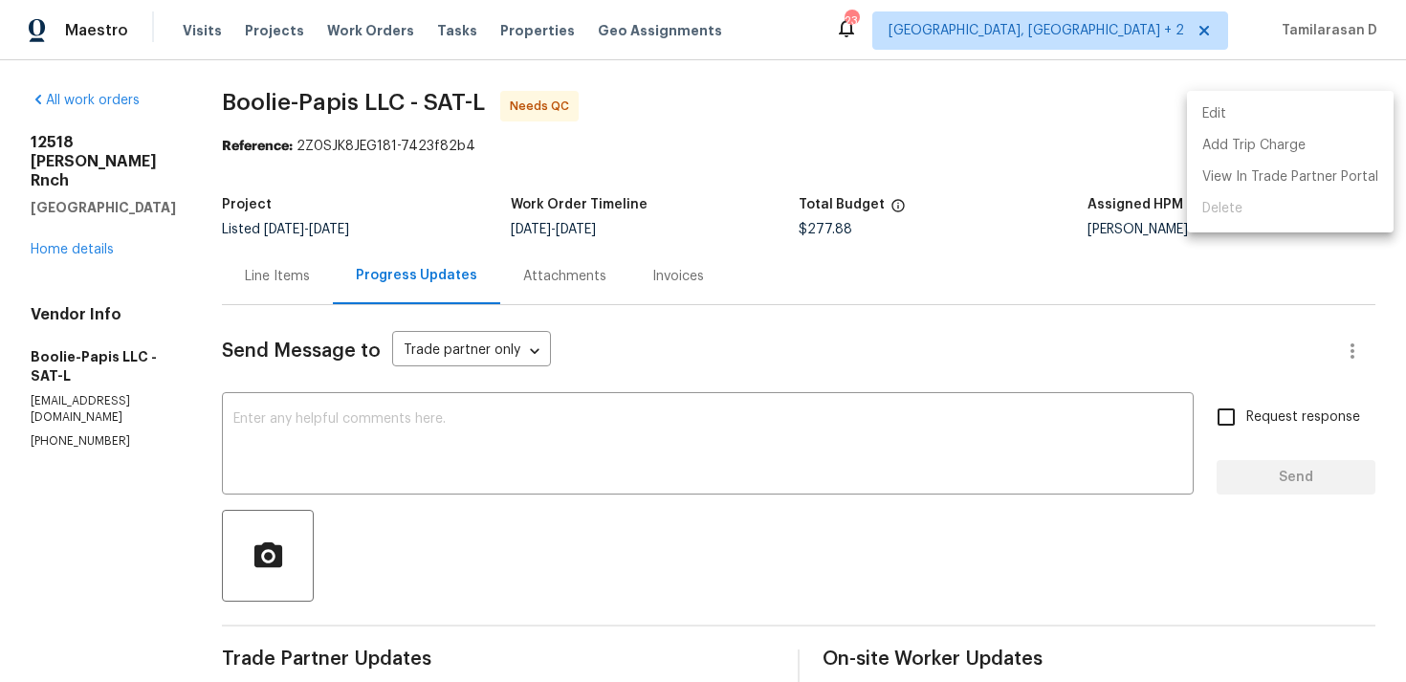
click at [1248, 112] on li "Edit" at bounding box center [1290, 114] width 207 height 32
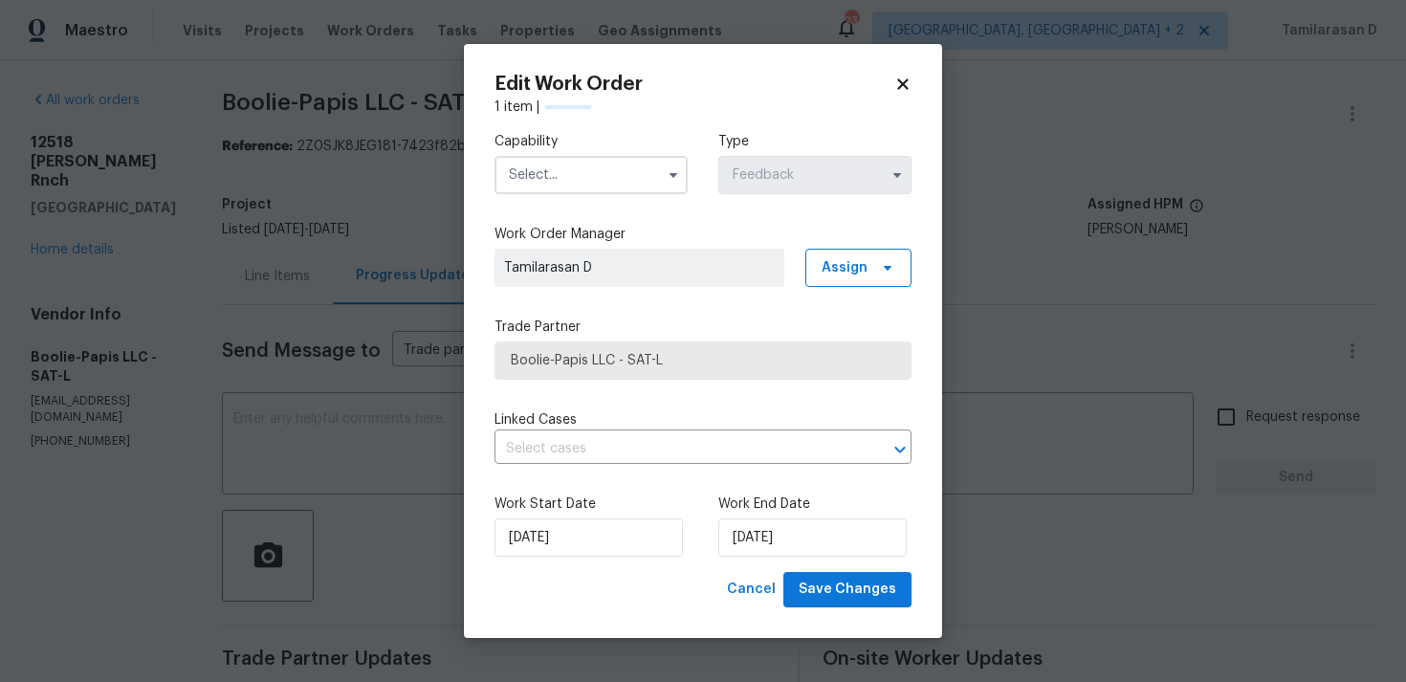
click at [644, 170] on input "text" at bounding box center [590, 175] width 193 height 38
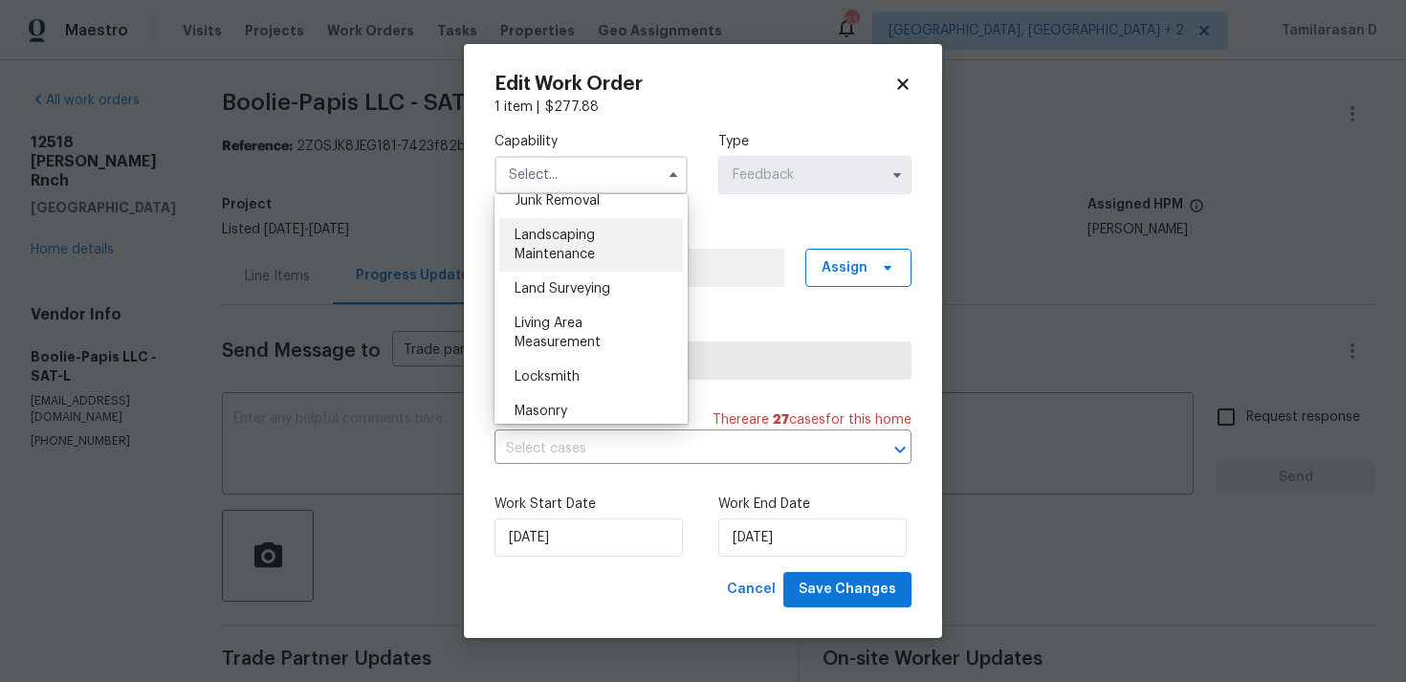
scroll to position [1195, 0]
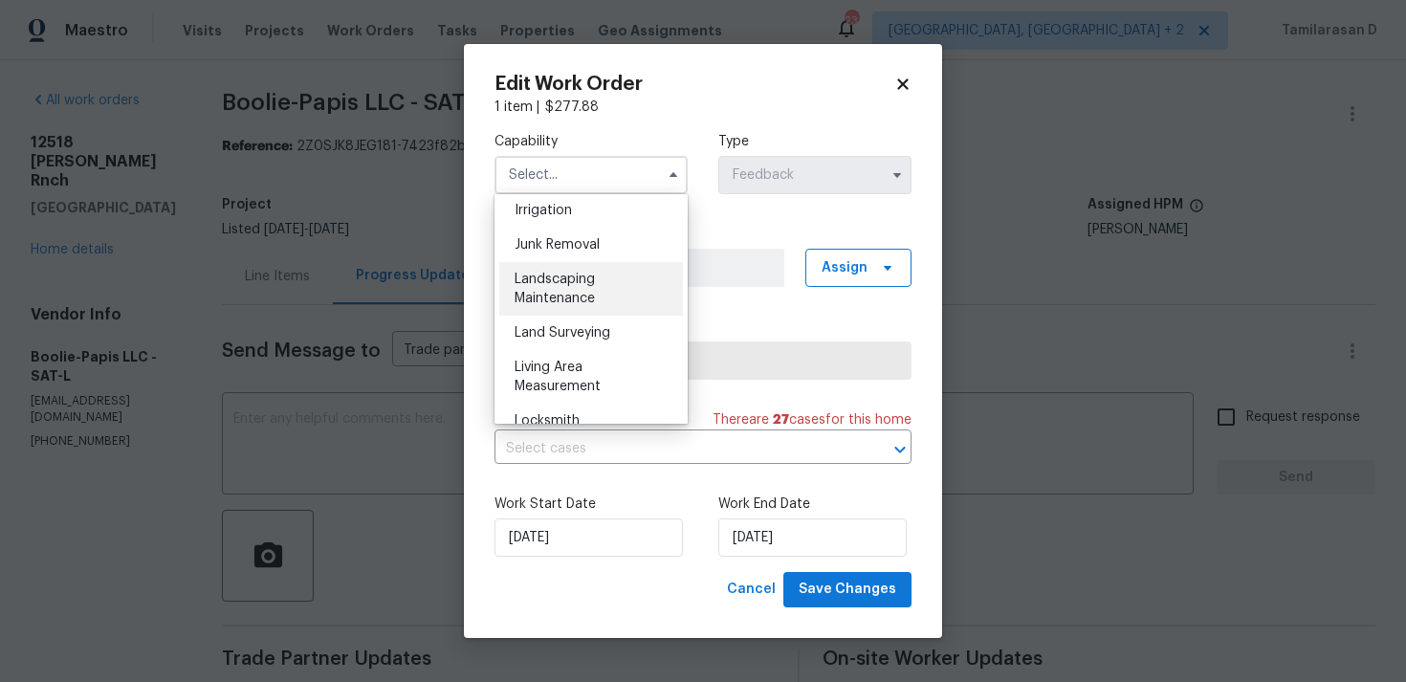
click at [548, 285] on span "Landscaping Maintenance" at bounding box center [554, 289] width 80 height 33
type input "Landscaping Maintenance"
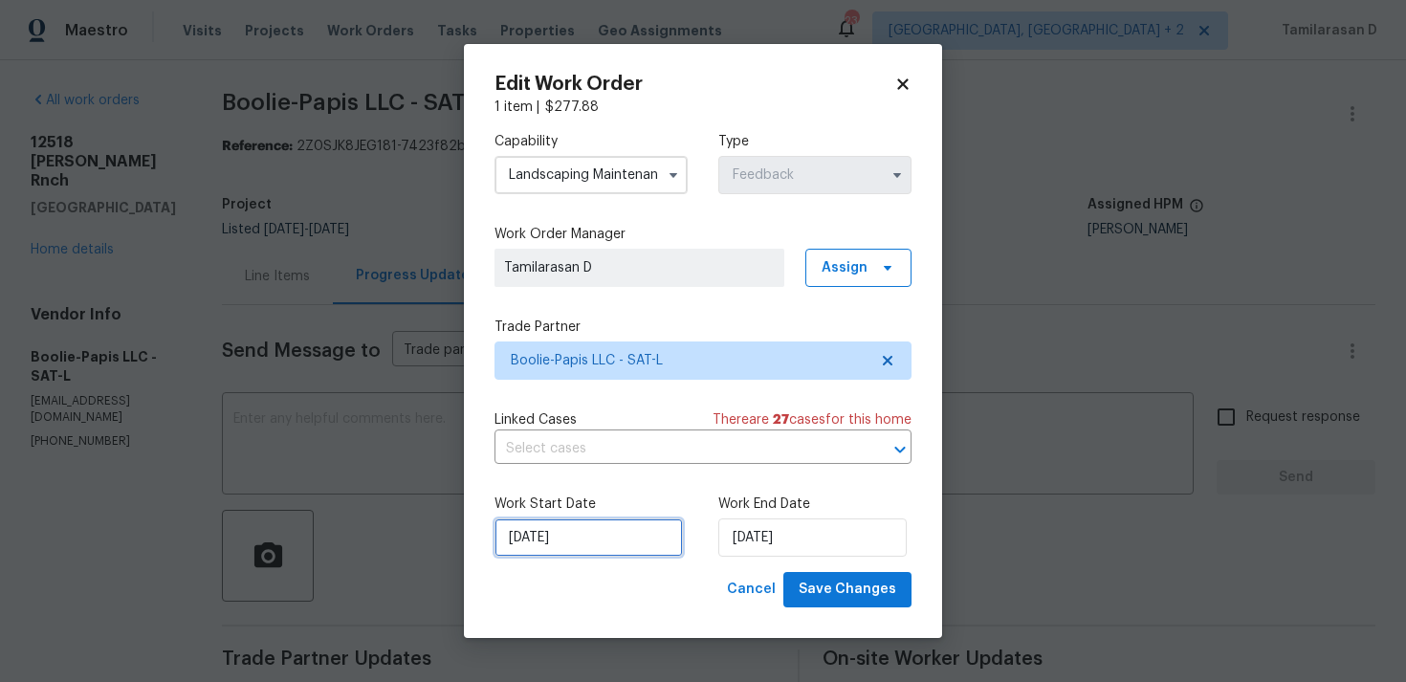
click at [585, 528] on input "26/08/2025" at bounding box center [588, 537] width 188 height 38
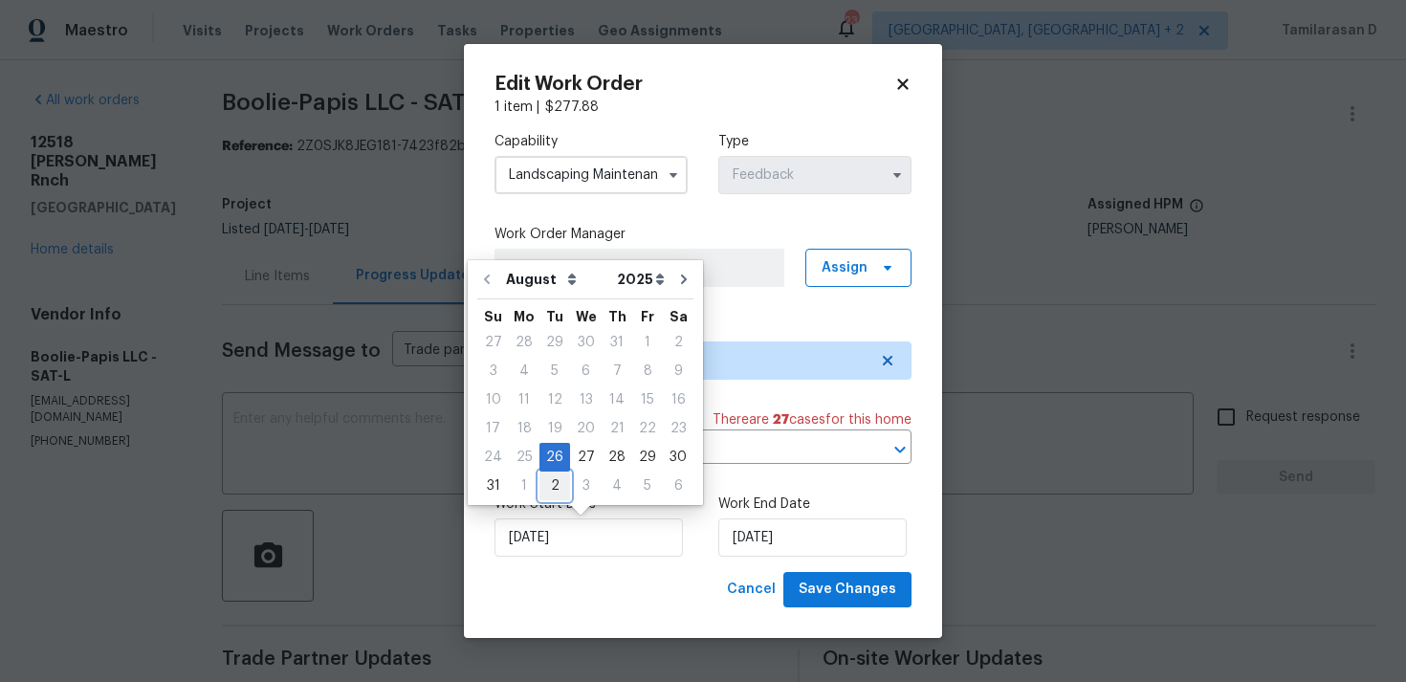
click at [548, 490] on div "2" at bounding box center [554, 485] width 31 height 27
type input "02/09/2025"
select select "8"
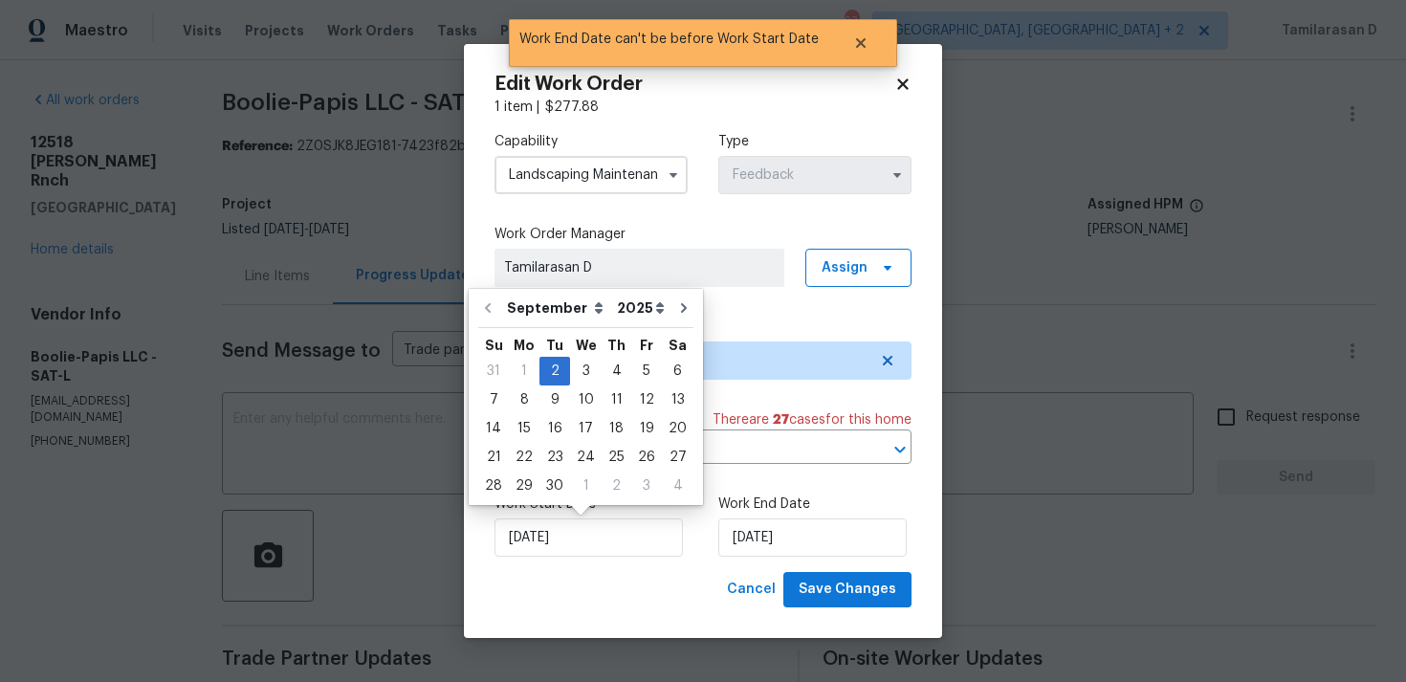
click at [780, 481] on div "Work Start Date 02/09/2025 Work End Date 02/09/2025" at bounding box center [702, 525] width 417 height 93
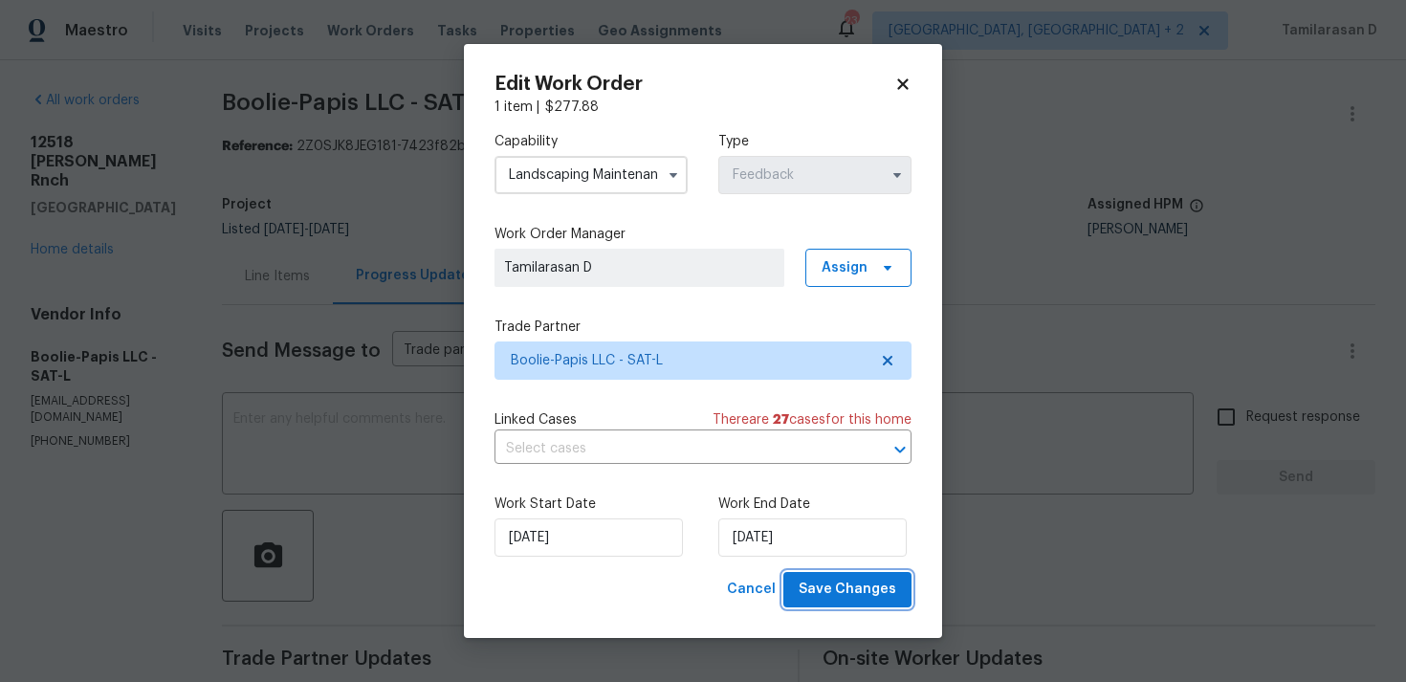
click at [840, 592] on span "Save Changes" at bounding box center [847, 590] width 98 height 24
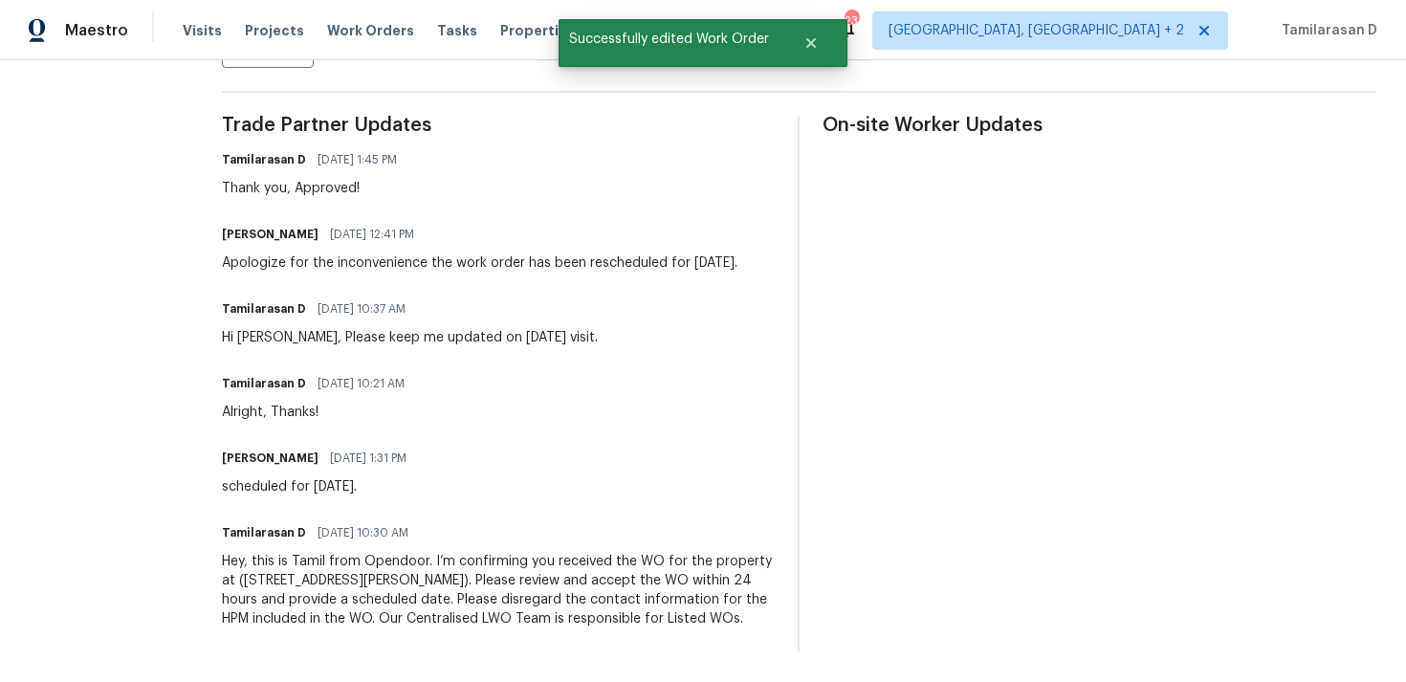
scroll to position [0, 0]
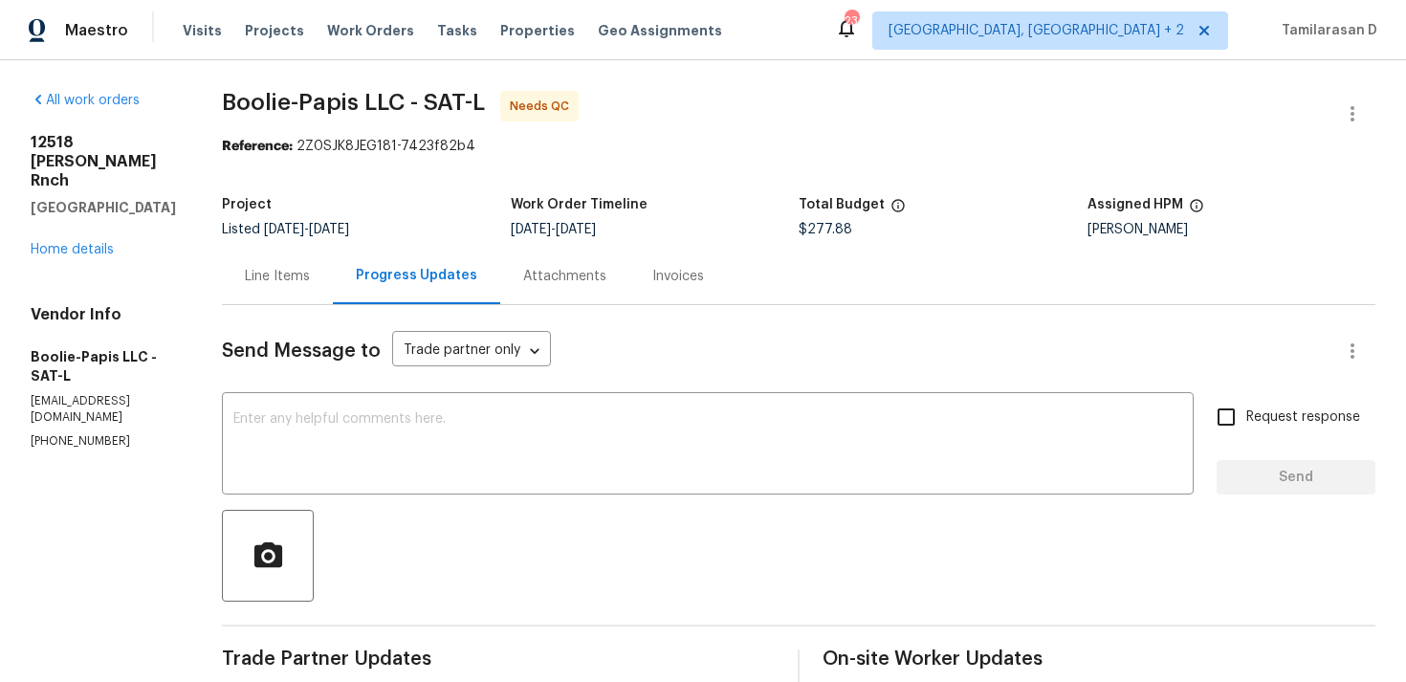
click at [266, 282] on div "Line Items" at bounding box center [277, 276] width 65 height 19
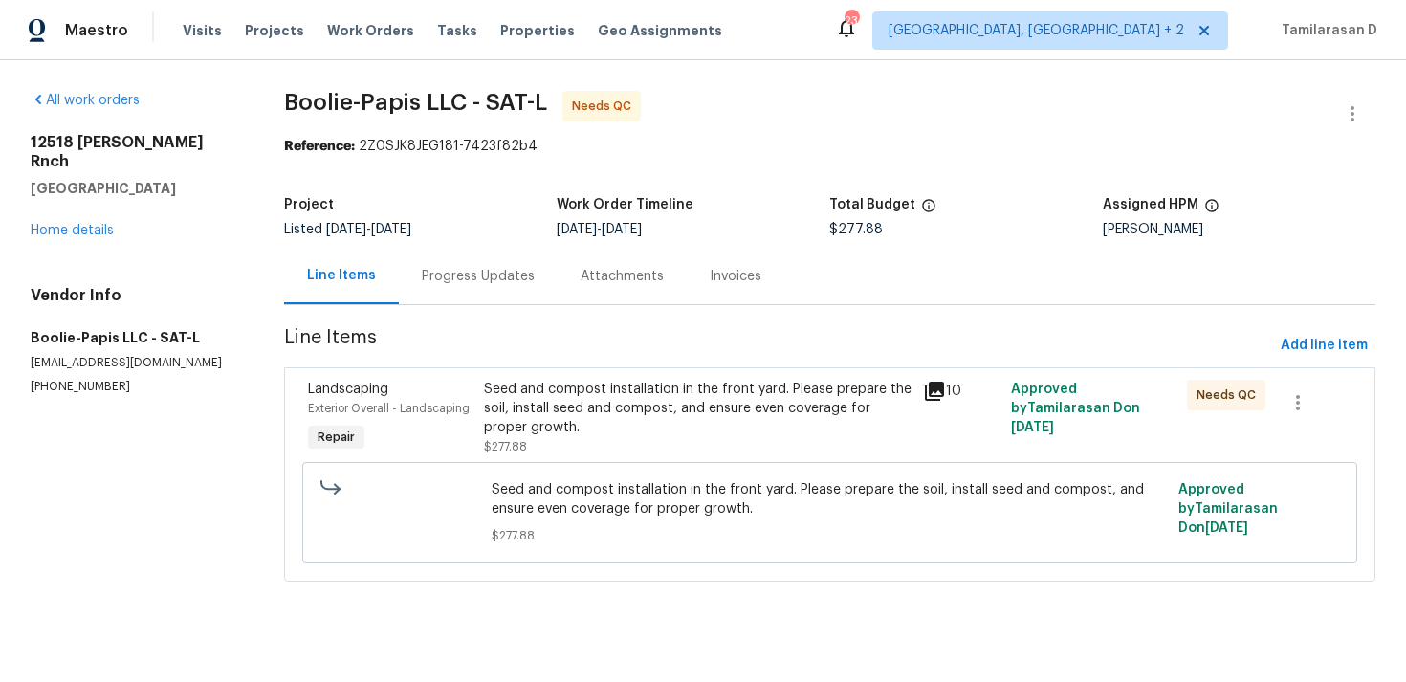
click at [465, 269] on div "Progress Updates" at bounding box center [478, 276] width 113 height 19
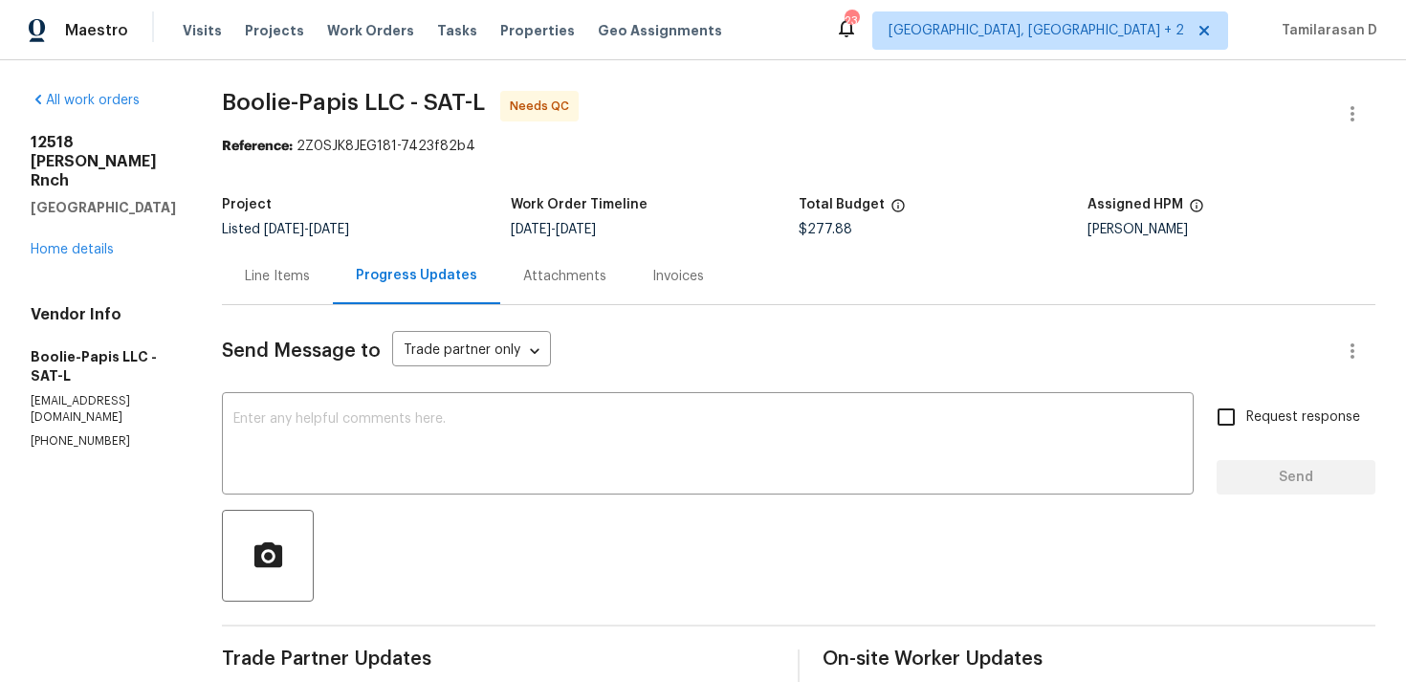
click at [284, 285] on div "Line Items" at bounding box center [277, 276] width 65 height 19
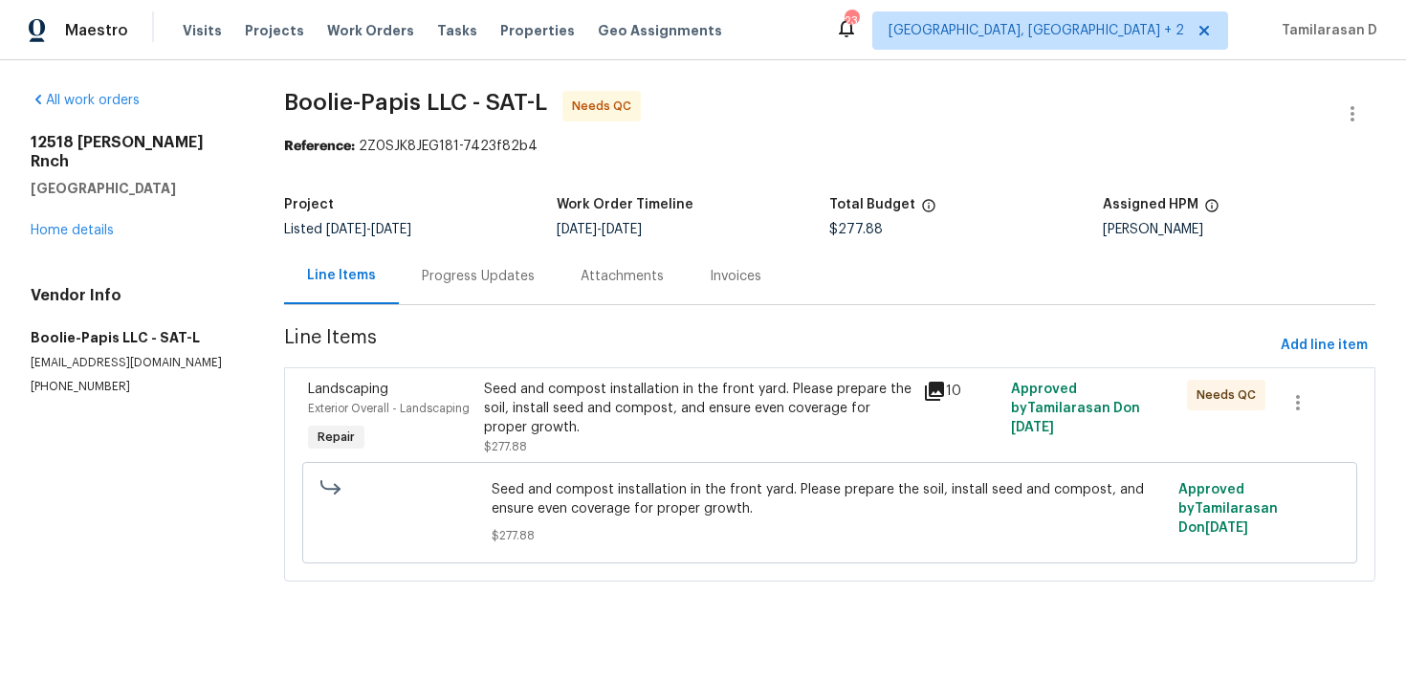
click at [596, 363] on section "Boolie-Papis LLC - SAT-L Needs QC Reference: 2Z0SJK8JEG181-7423f82b4 Project Li…" at bounding box center [829, 347] width 1091 height 513
click at [589, 391] on div "Seed and compost installation in the front yard. Please prepare the soil, insta…" at bounding box center [698, 408] width 428 height 57
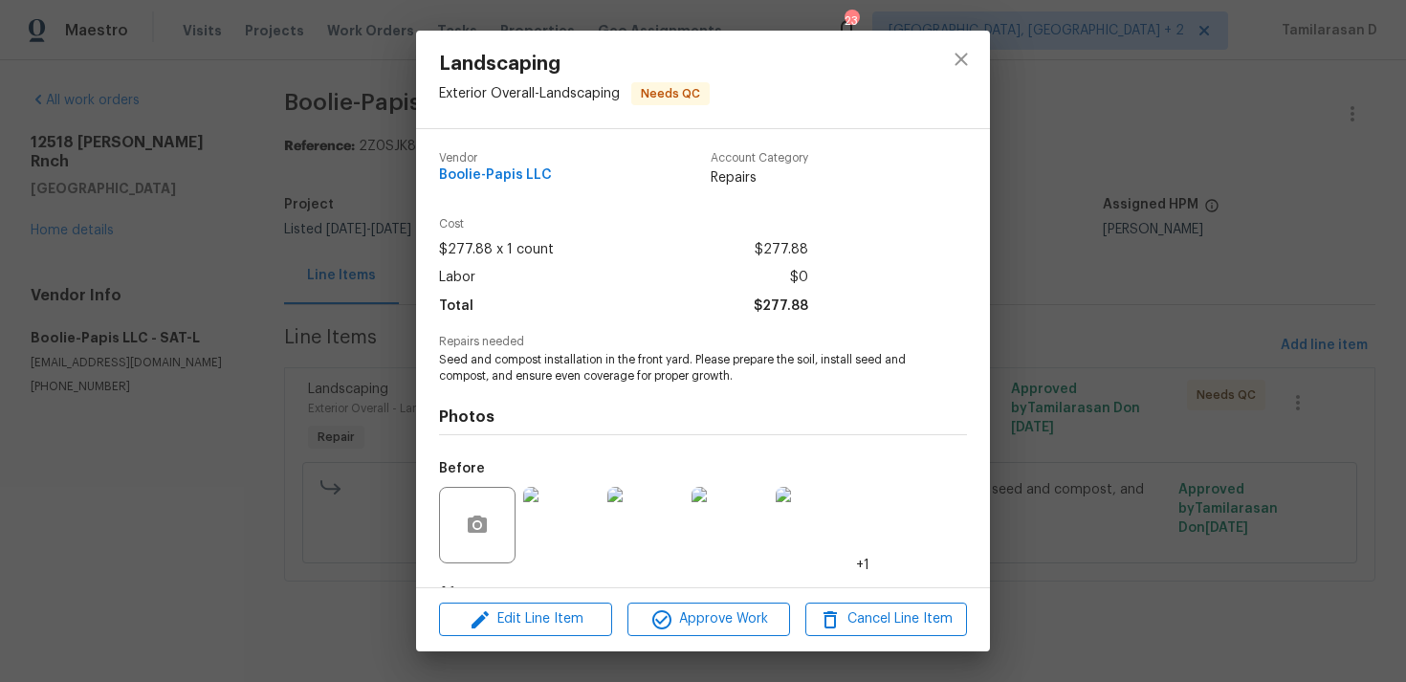
scroll to position [120, 0]
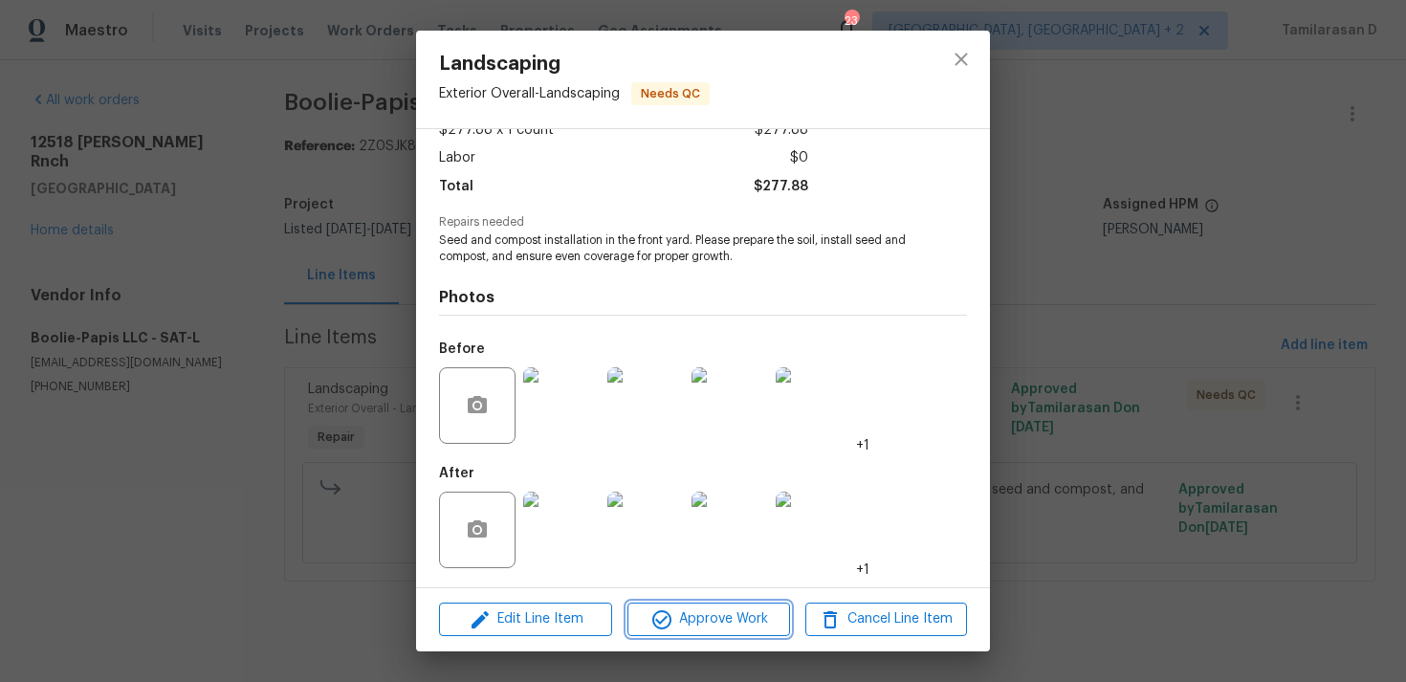
click at [695, 625] on span "Approve Work" at bounding box center [708, 619] width 150 height 24
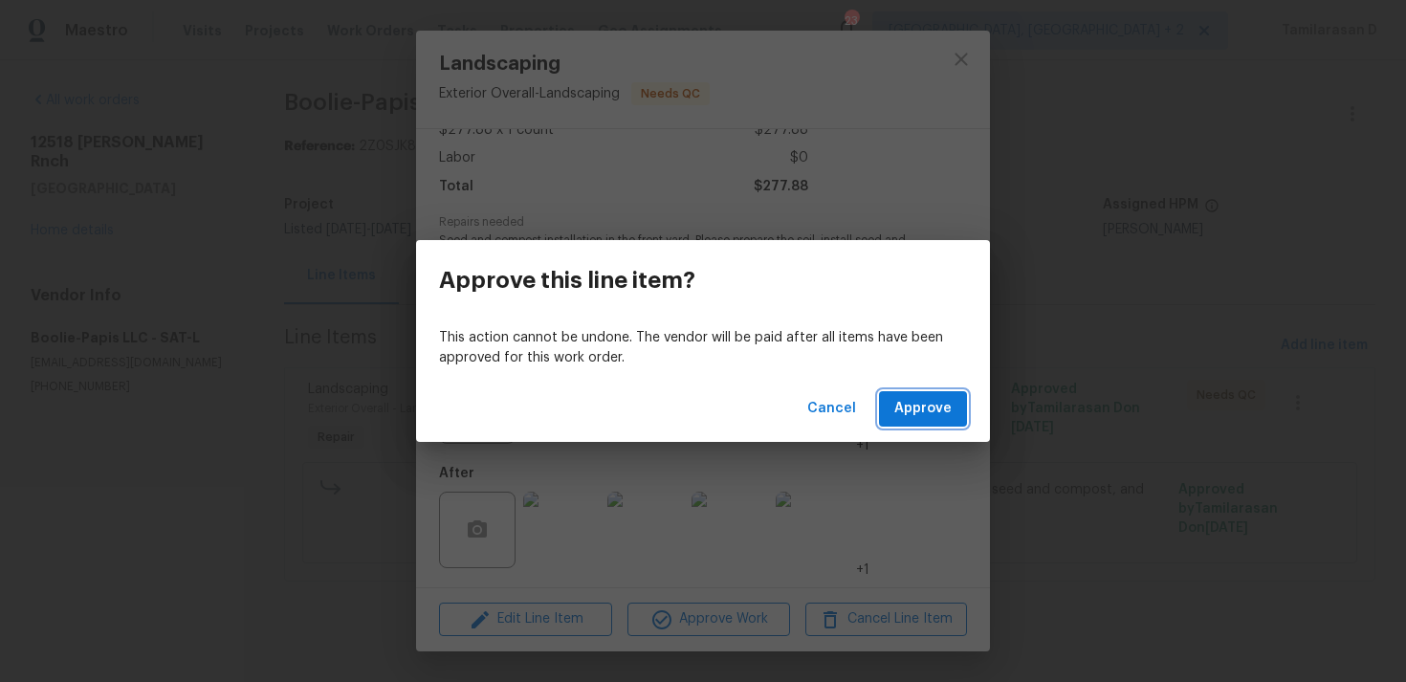
click at [920, 416] on span "Approve" at bounding box center [922, 409] width 57 height 24
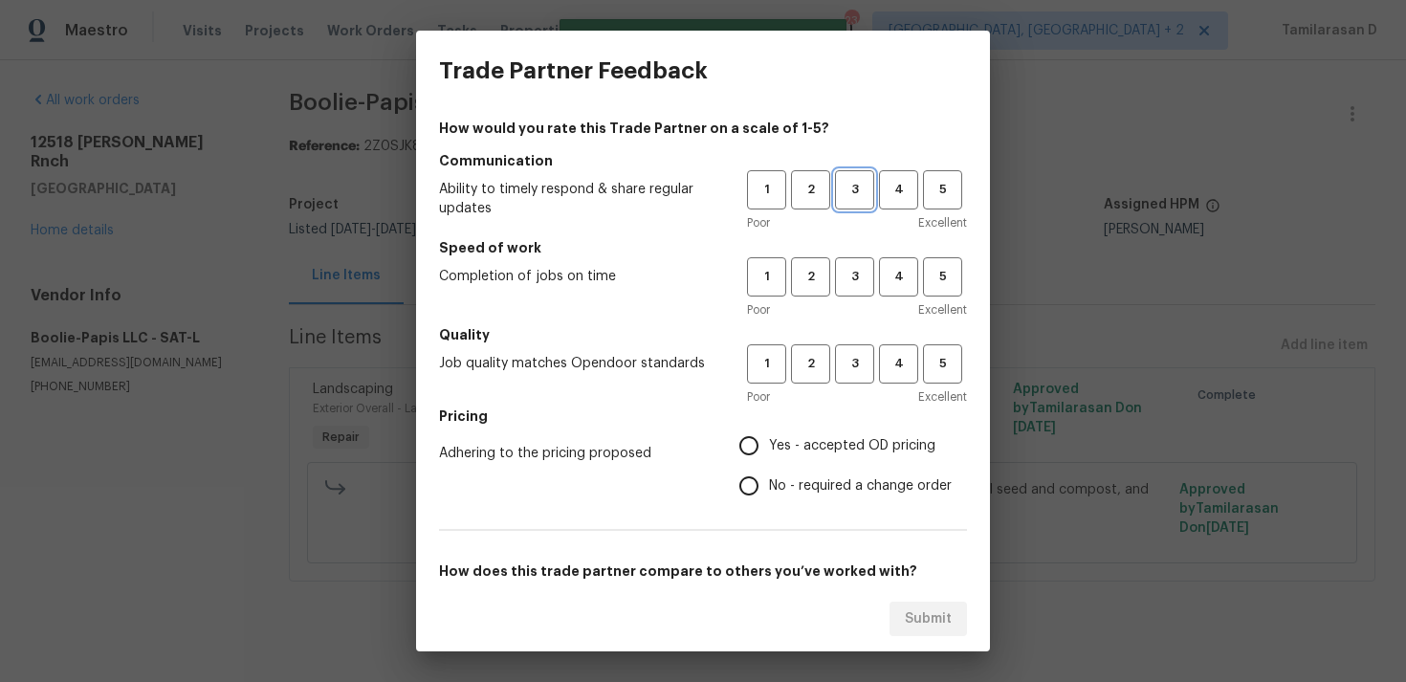
click at [850, 193] on span "3" at bounding box center [854, 190] width 35 height 22
click at [849, 299] on div "1 2 3 4 5 Poor Excellent" at bounding box center [857, 288] width 220 height 62
click at [854, 287] on span "3" at bounding box center [854, 277] width 35 height 22
click at [851, 370] on span "3" at bounding box center [854, 364] width 35 height 22
click at [732, 458] on input "Yes - accepted OD pricing" at bounding box center [749, 446] width 40 height 40
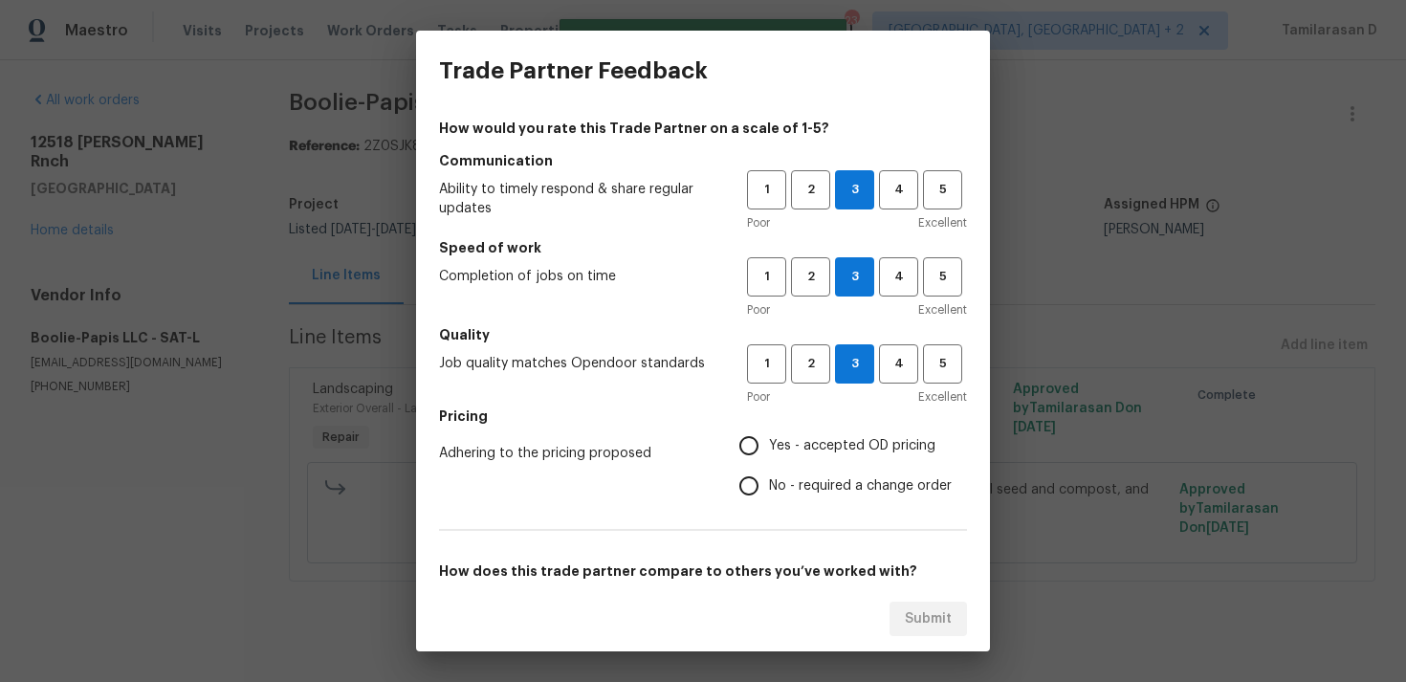
radio input "true"
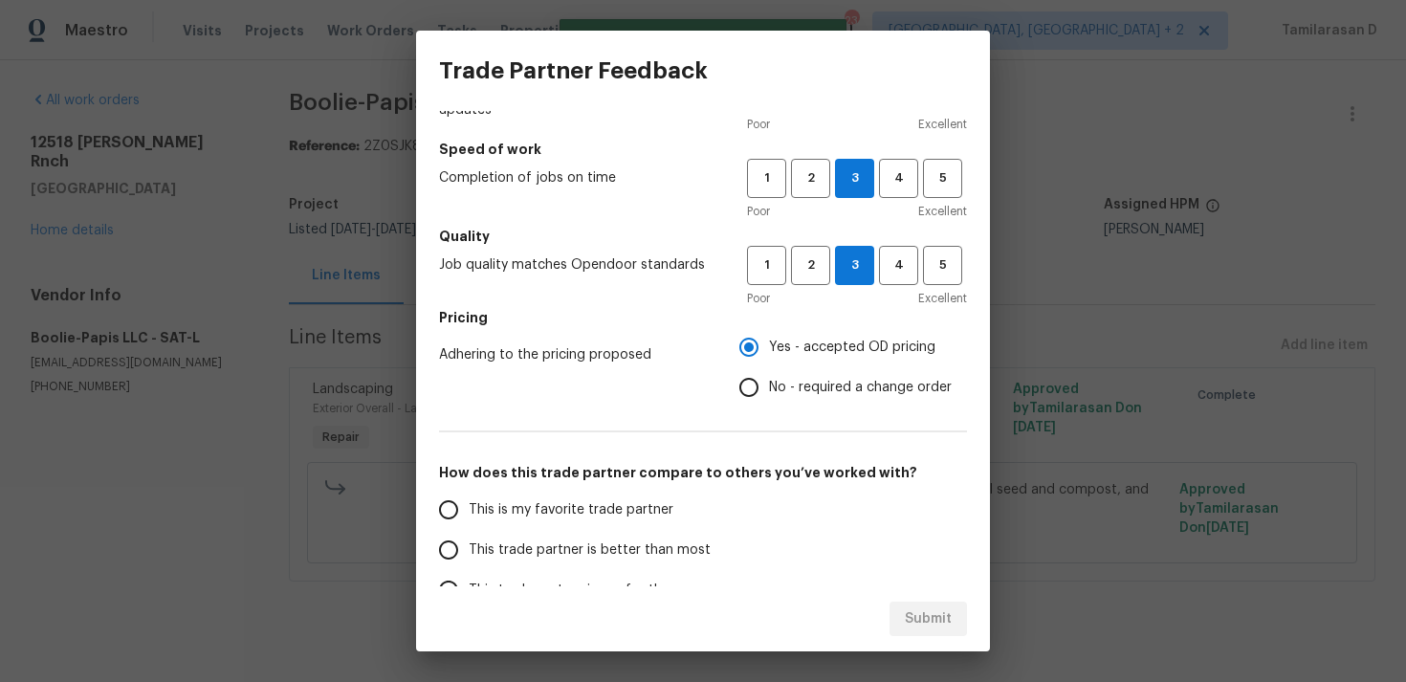
scroll to position [266, 0]
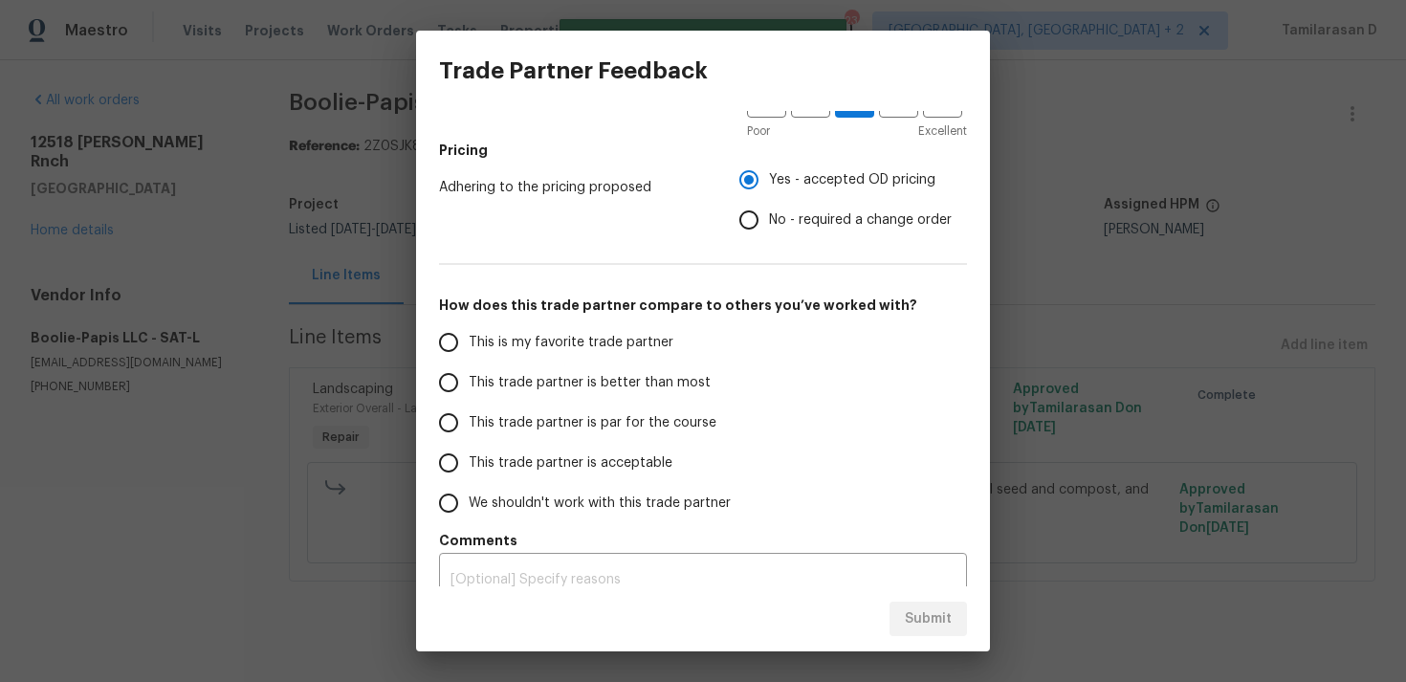
click at [449, 422] on input "This trade partner is par for the course" at bounding box center [448, 423] width 40 height 40
radio input "false"
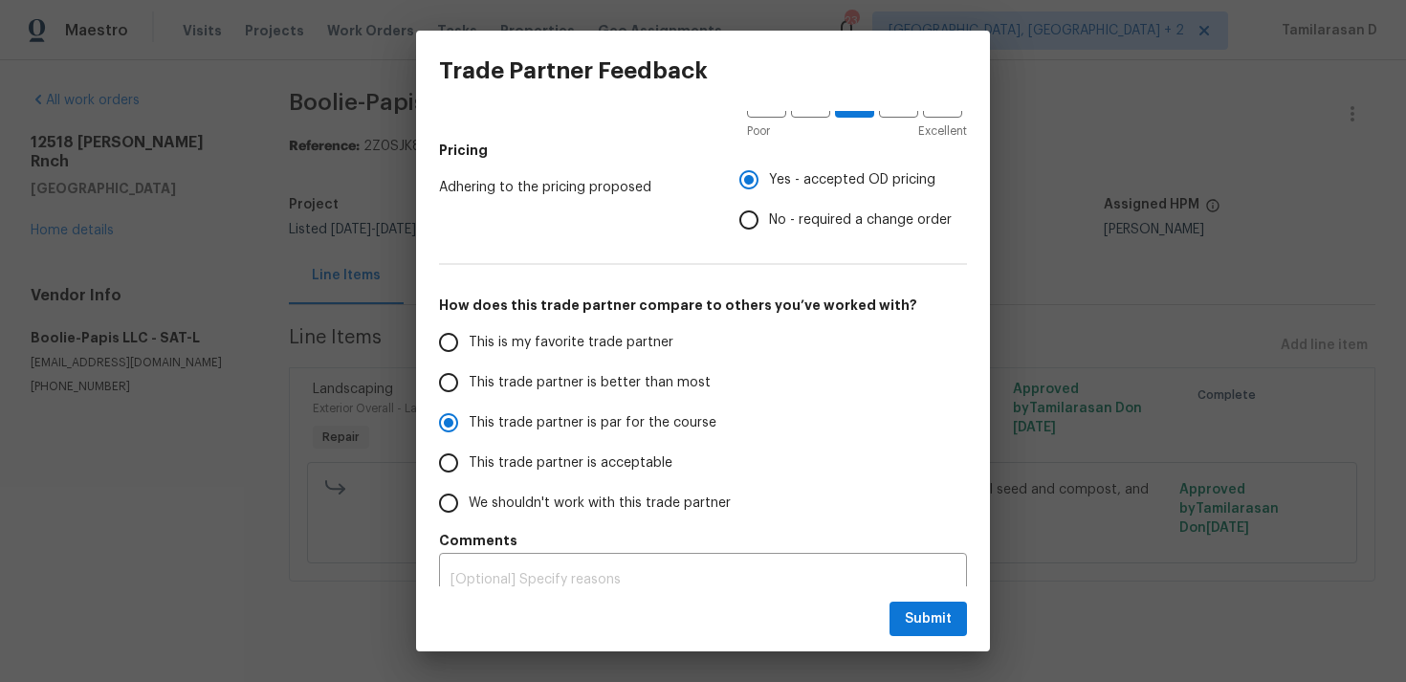
click at [749, 221] on input "No - required a change order" at bounding box center [749, 220] width 40 height 40
radio input "false"
radio input "true"
click at [753, 172] on input "Yes - accepted OD pricing" at bounding box center [749, 180] width 40 height 40
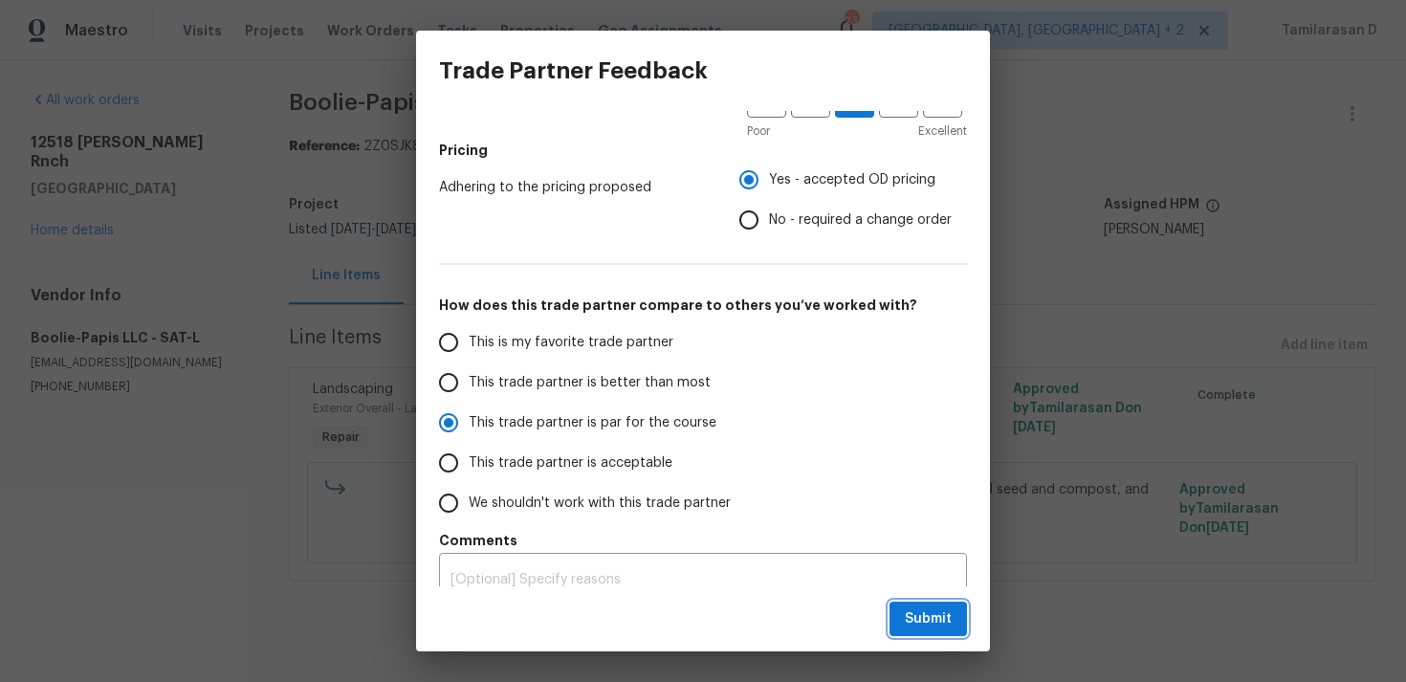
click at [917, 604] on button "Submit" at bounding box center [927, 618] width 77 height 35
radio input "false"
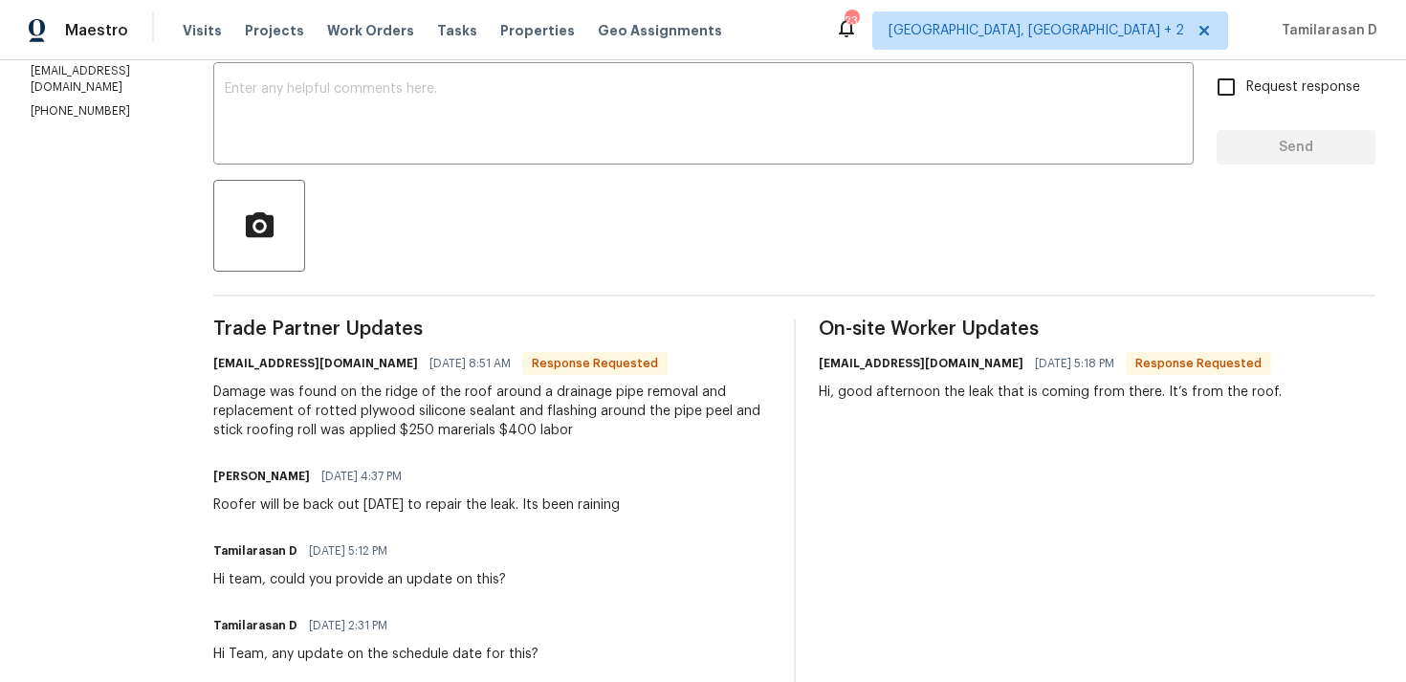
scroll to position [338, 0]
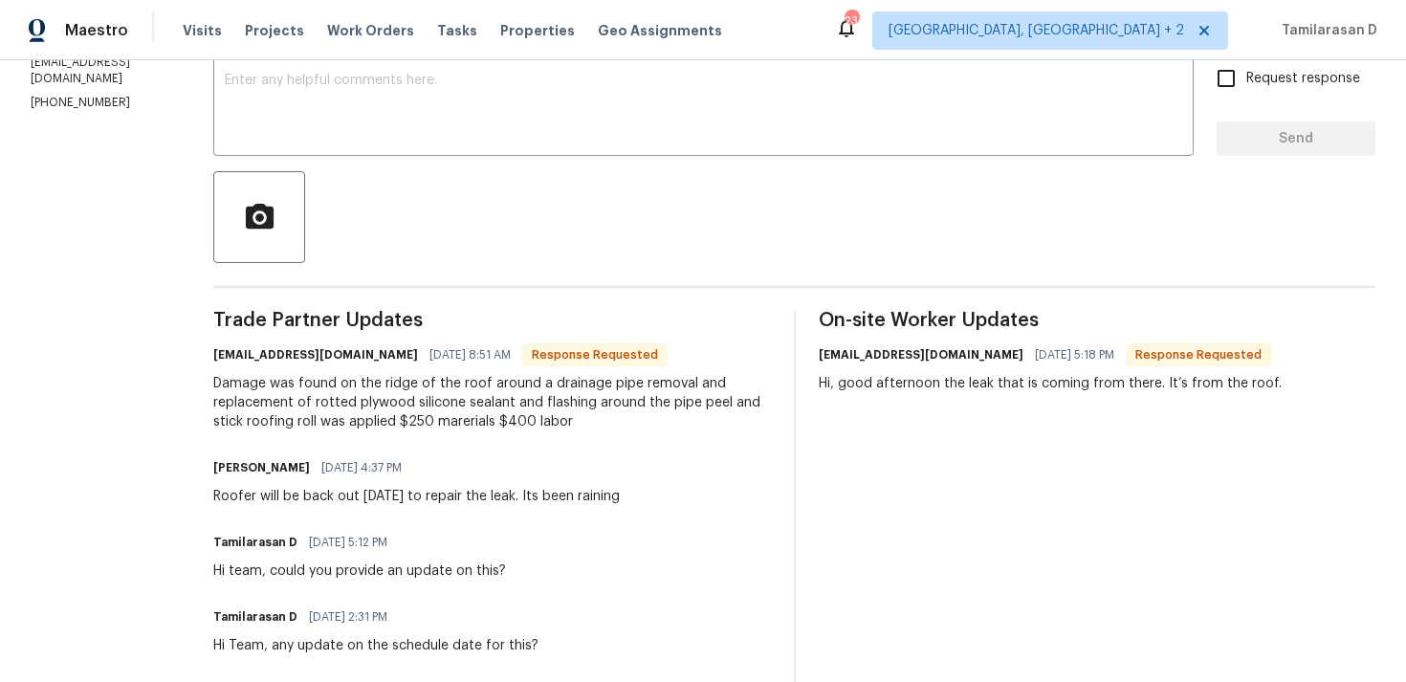
click at [443, 436] on div "Trade Partner Updates [EMAIL_ADDRESS][DOMAIN_NAME] [DATE] 8:51 AM Response Requ…" at bounding box center [491, 607] width 557 height 593
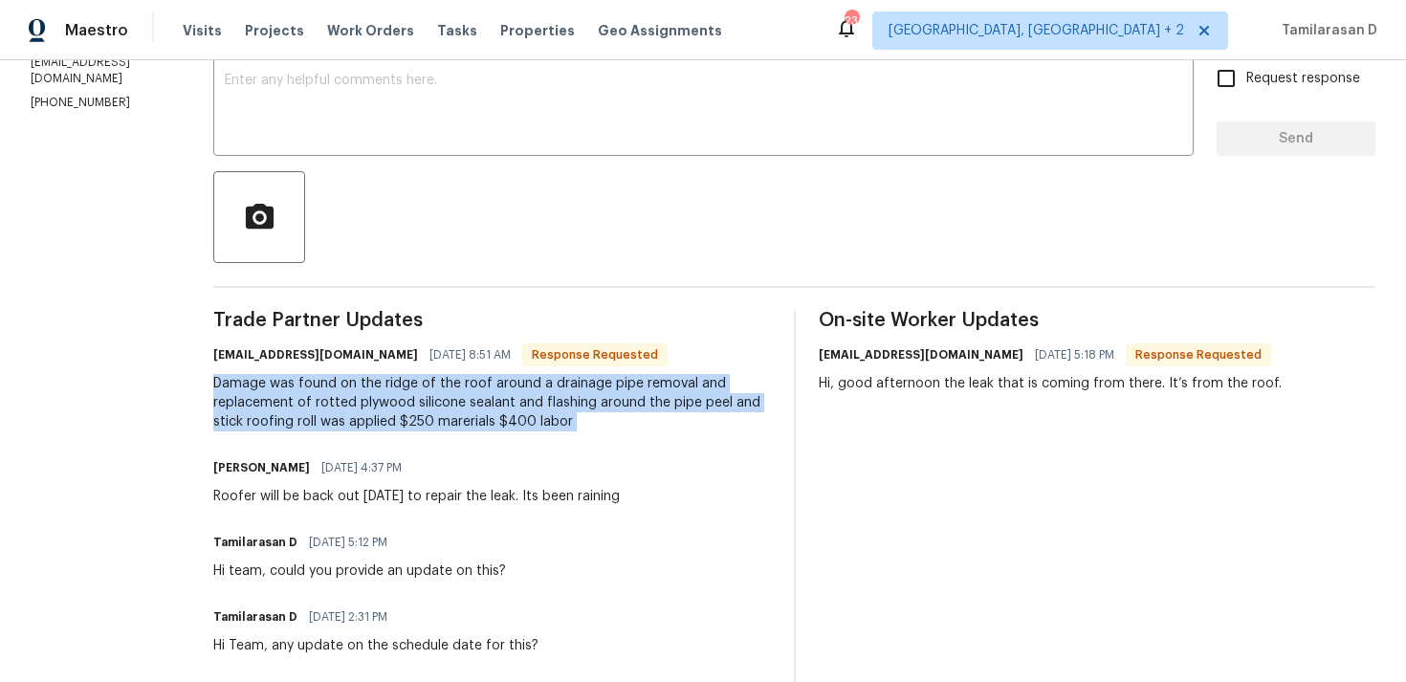
click at [384, 412] on div "Damage was found on the ridge of the roof around a drainage pipe removal and re…" at bounding box center [491, 402] width 557 height 57
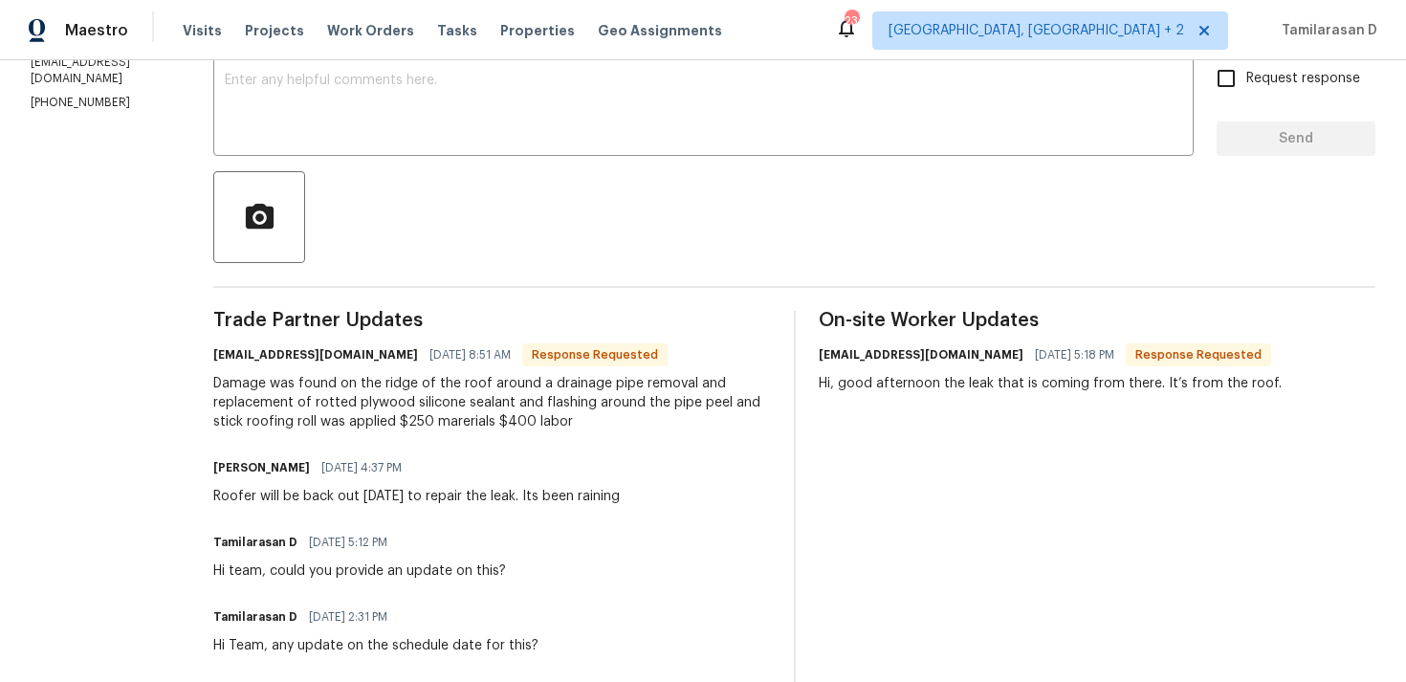
click at [384, 412] on div "Damage was found on the ridge of the roof around a drainage pipe removal and re…" at bounding box center [491, 402] width 557 height 57
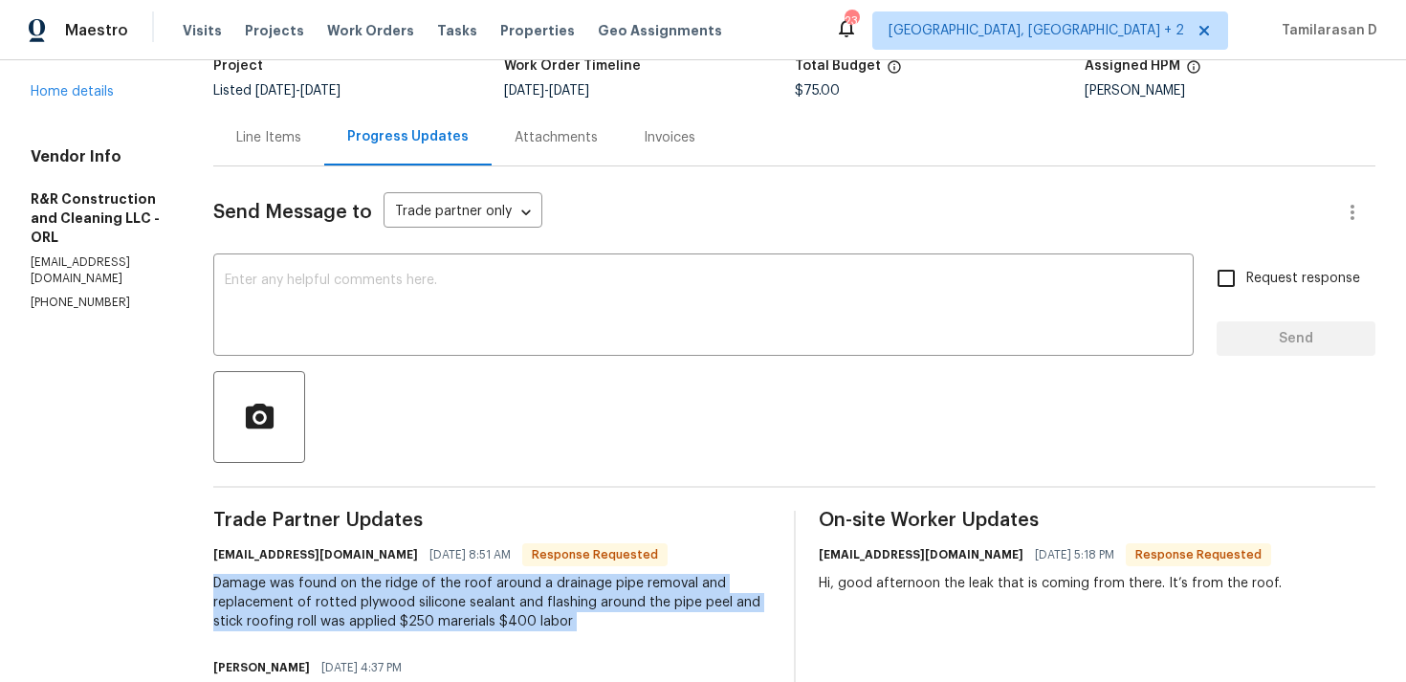
scroll to position [0, 0]
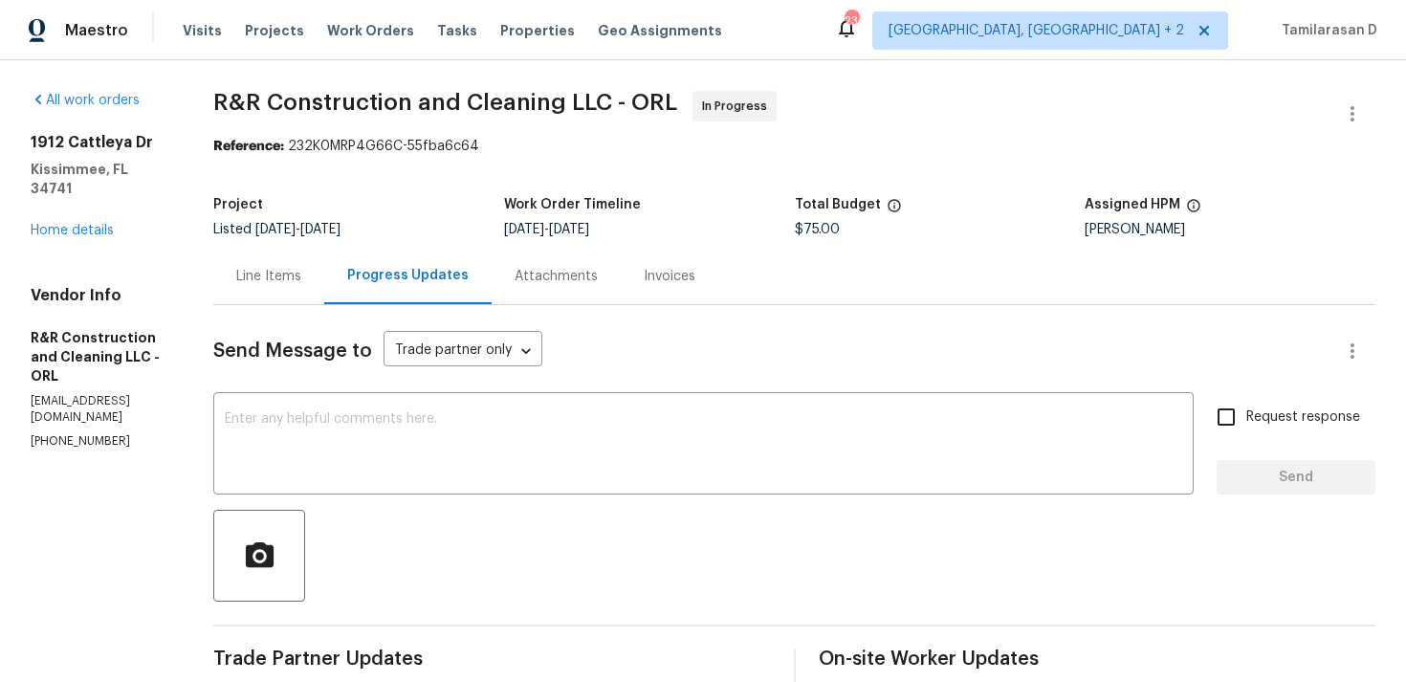
click at [318, 288] on div "Line Items" at bounding box center [268, 276] width 111 height 56
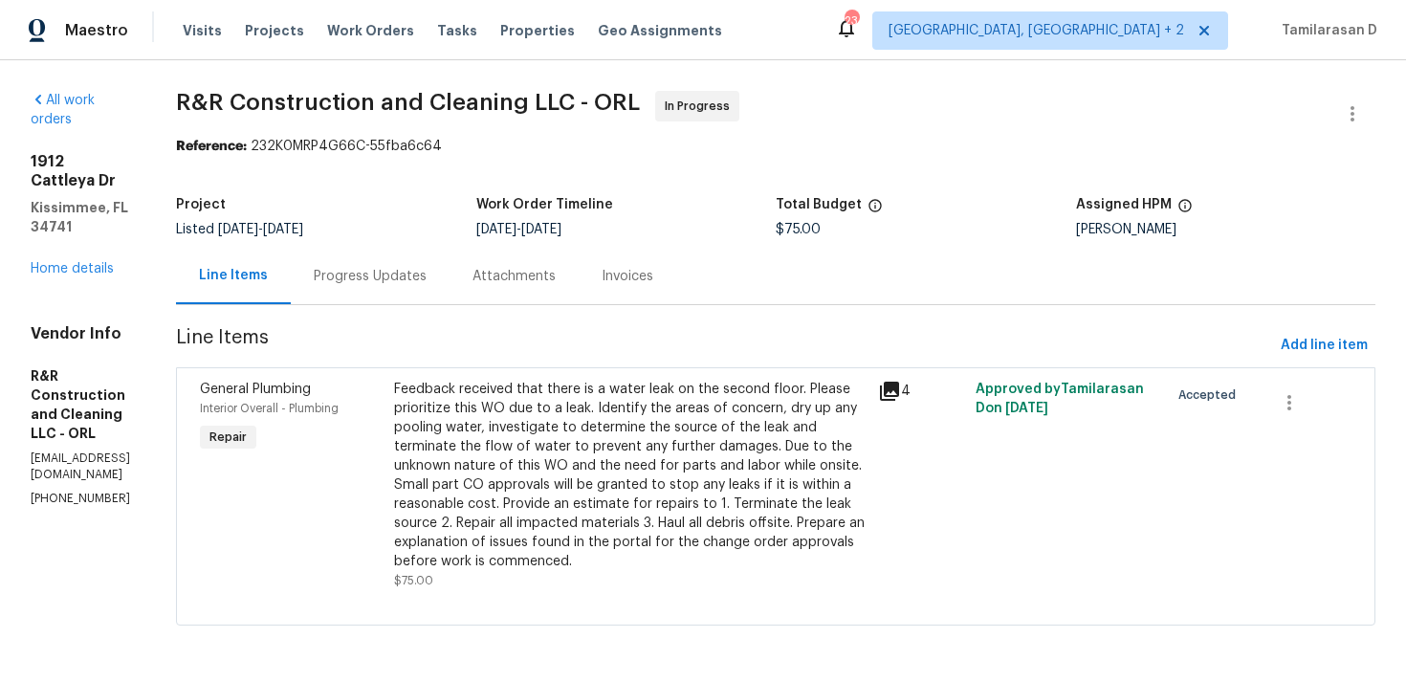
click at [659, 415] on div "Feedback received that there is a water leak on the second floor. Please priori…" at bounding box center [630, 475] width 473 height 191
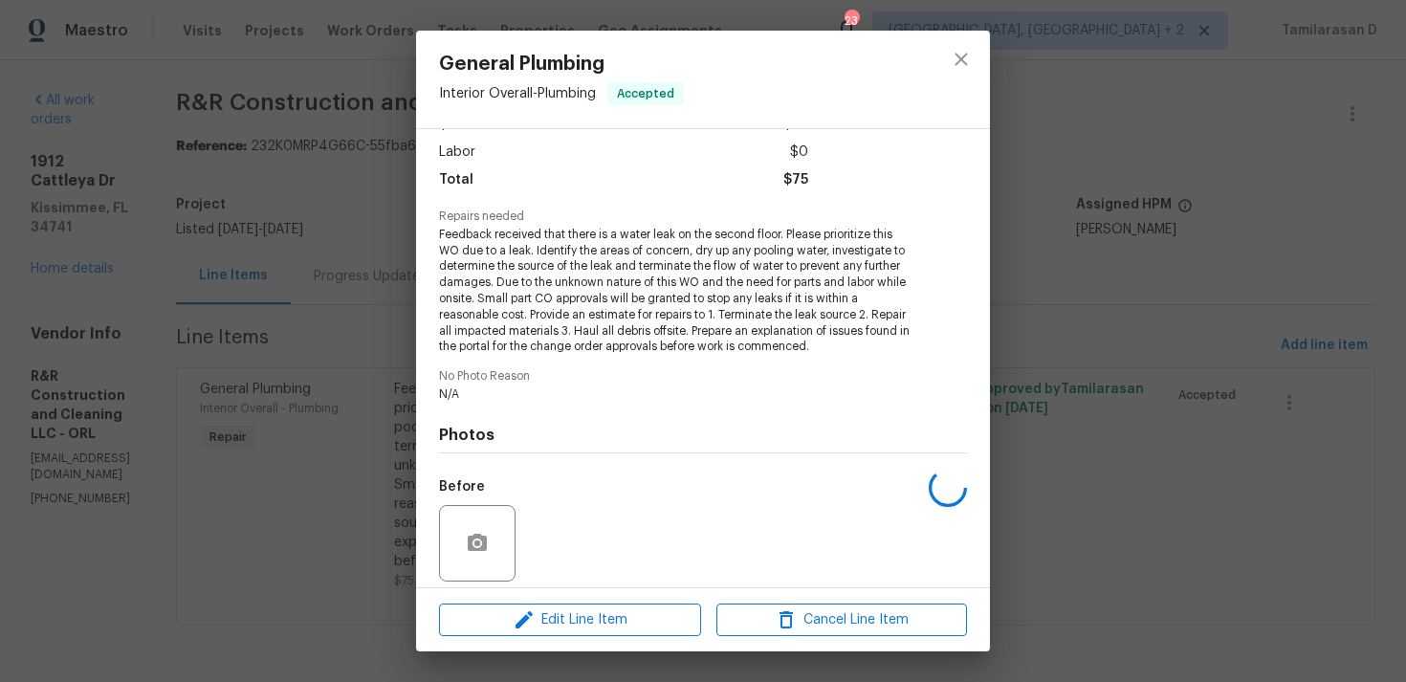
scroll to position [263, 0]
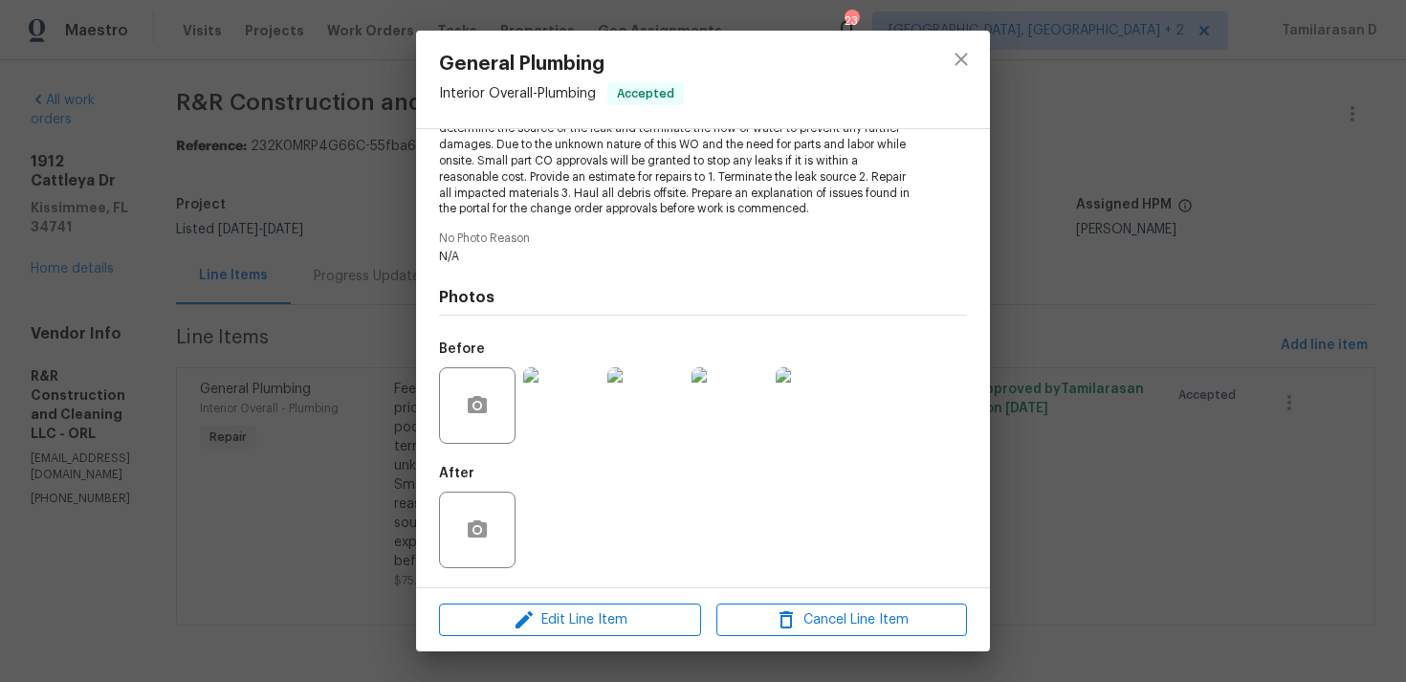
click at [557, 396] on img at bounding box center [561, 405] width 76 height 76
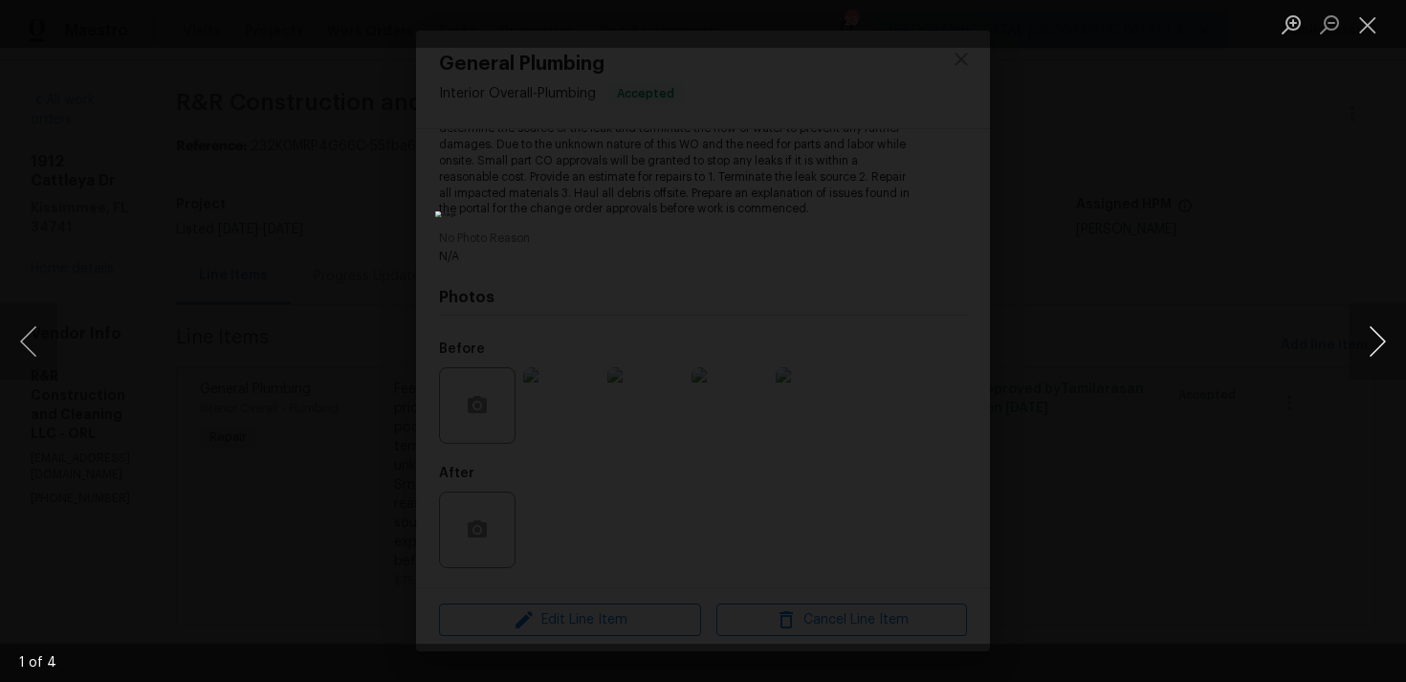
click at [1356, 358] on button "Next image" at bounding box center [1376, 341] width 57 height 76
click at [1367, 339] on button "Next image" at bounding box center [1376, 341] width 57 height 76
click at [1397, 343] on button "Next image" at bounding box center [1376, 341] width 57 height 76
click at [1379, 358] on button "Next image" at bounding box center [1376, 341] width 57 height 76
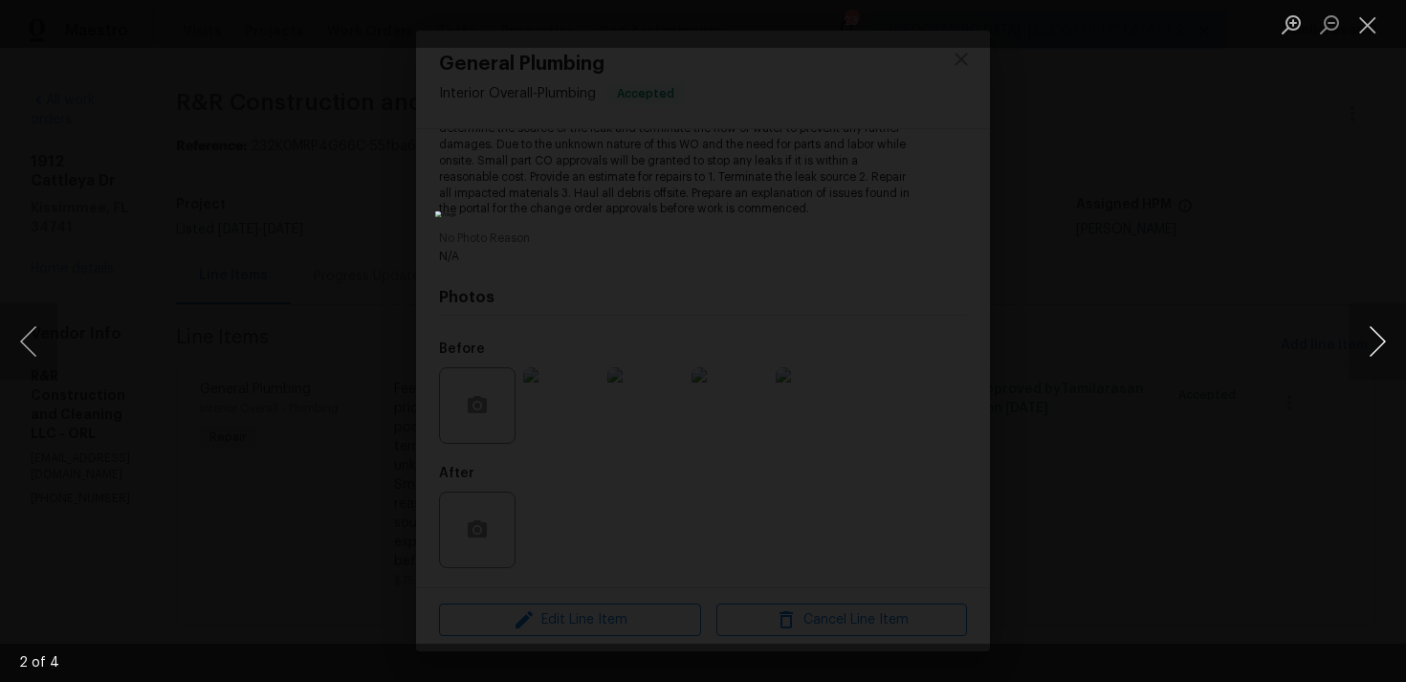
click at [1377, 352] on button "Next image" at bounding box center [1376, 341] width 57 height 76
click at [1375, 350] on button "Next image" at bounding box center [1376, 341] width 57 height 76
click at [1373, 354] on button "Next image" at bounding box center [1376, 341] width 57 height 76
click at [1370, 334] on button "Next image" at bounding box center [1376, 341] width 57 height 76
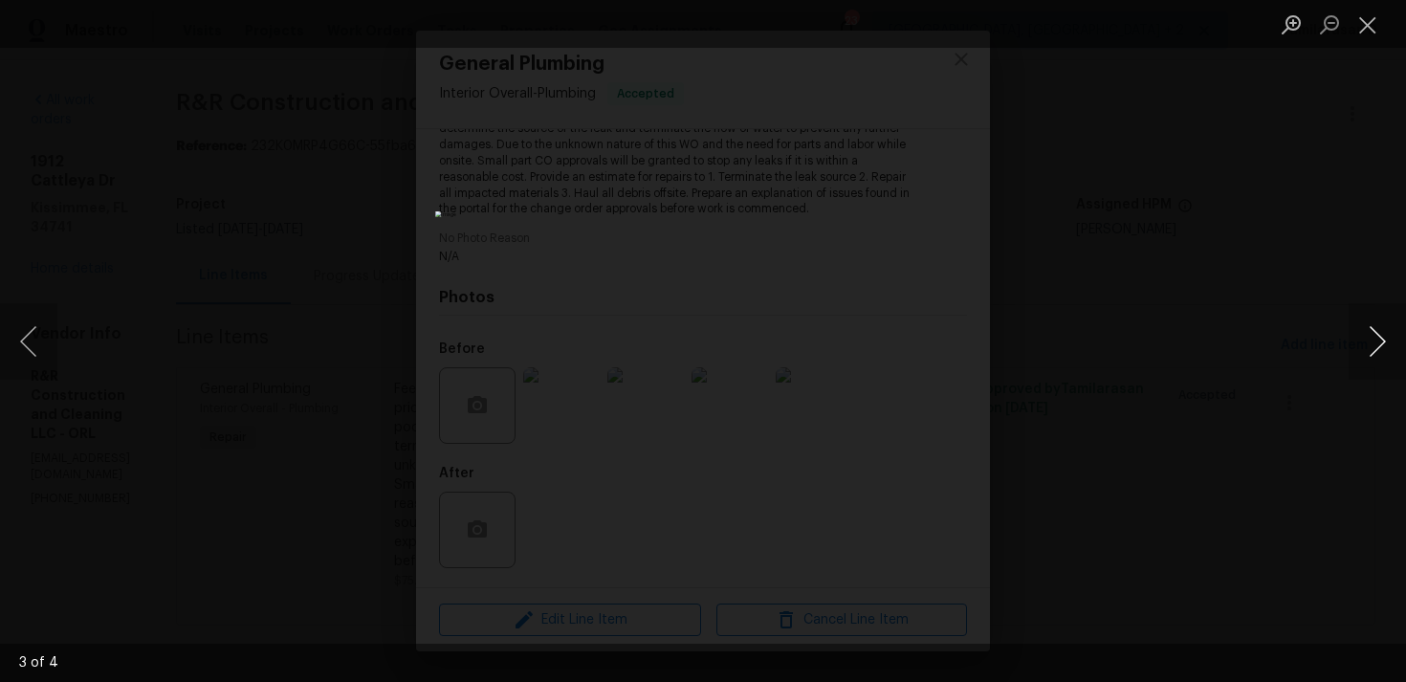
click at [1370, 334] on button "Next image" at bounding box center [1376, 341] width 57 height 76
click at [1368, 19] on button "Close lightbox" at bounding box center [1367, 24] width 38 height 33
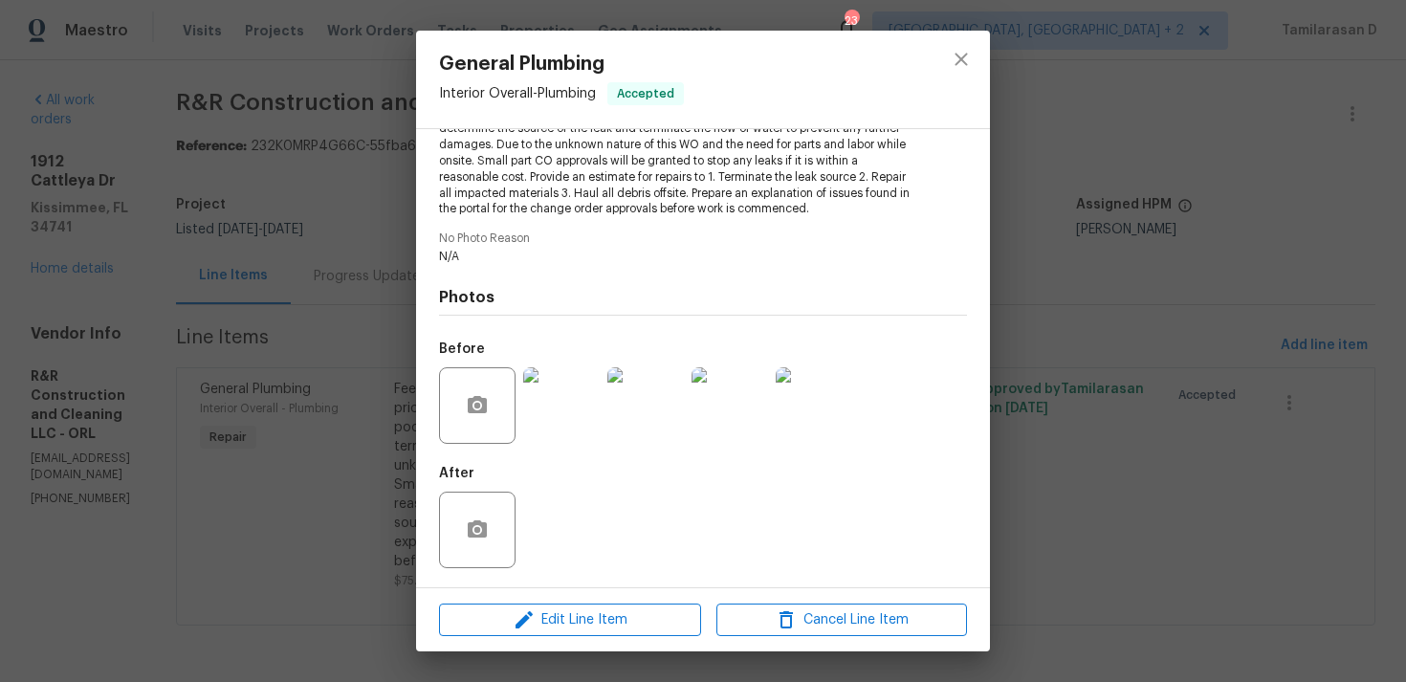
click at [402, 249] on div "General Plumbing Interior Overall - Plumbing Accepted Vendor R&R Construction a…" at bounding box center [703, 341] width 1406 height 682
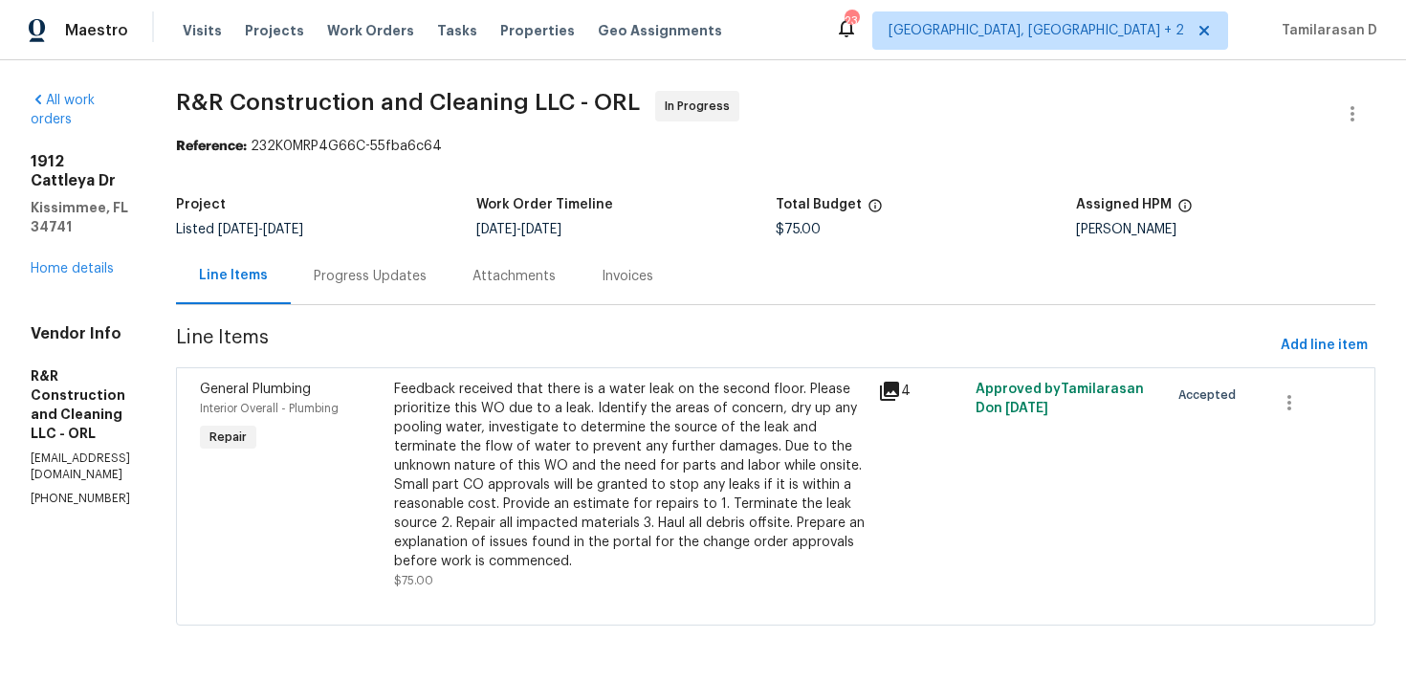
click at [400, 277] on div "Progress Updates" at bounding box center [370, 276] width 113 height 19
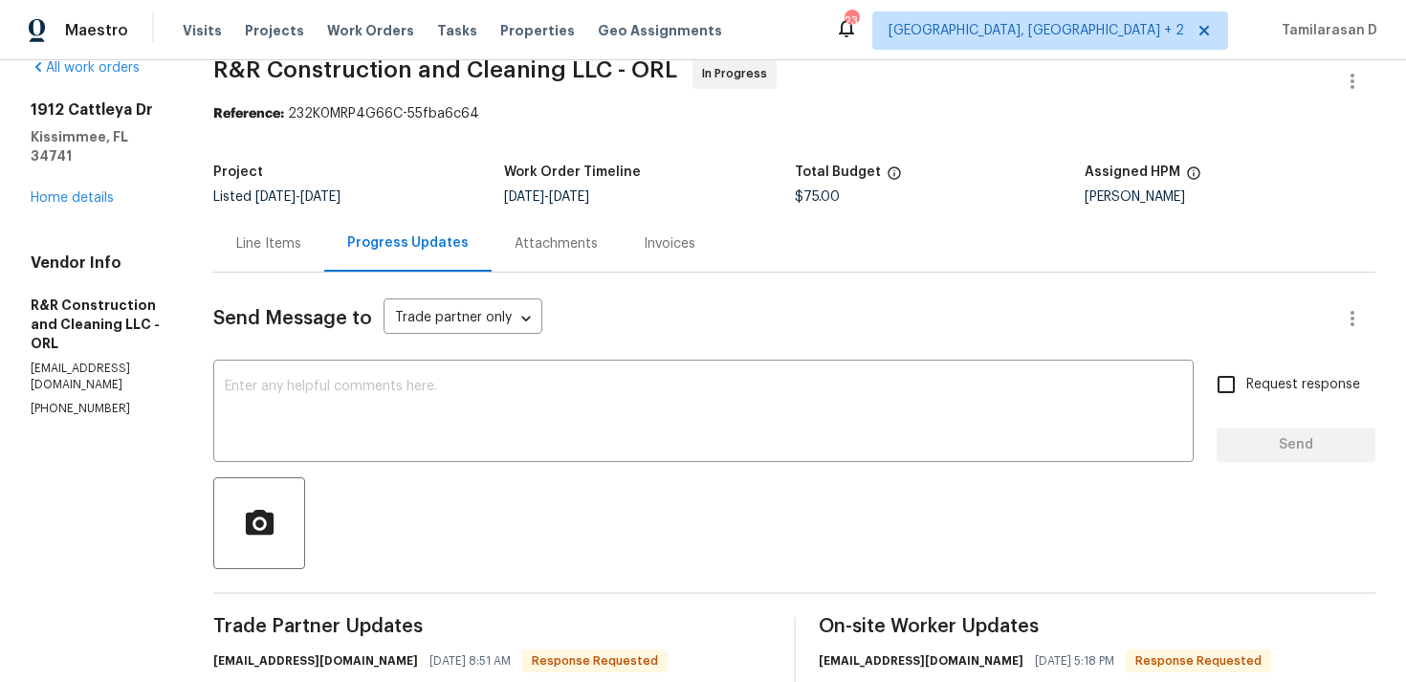
scroll to position [353, 0]
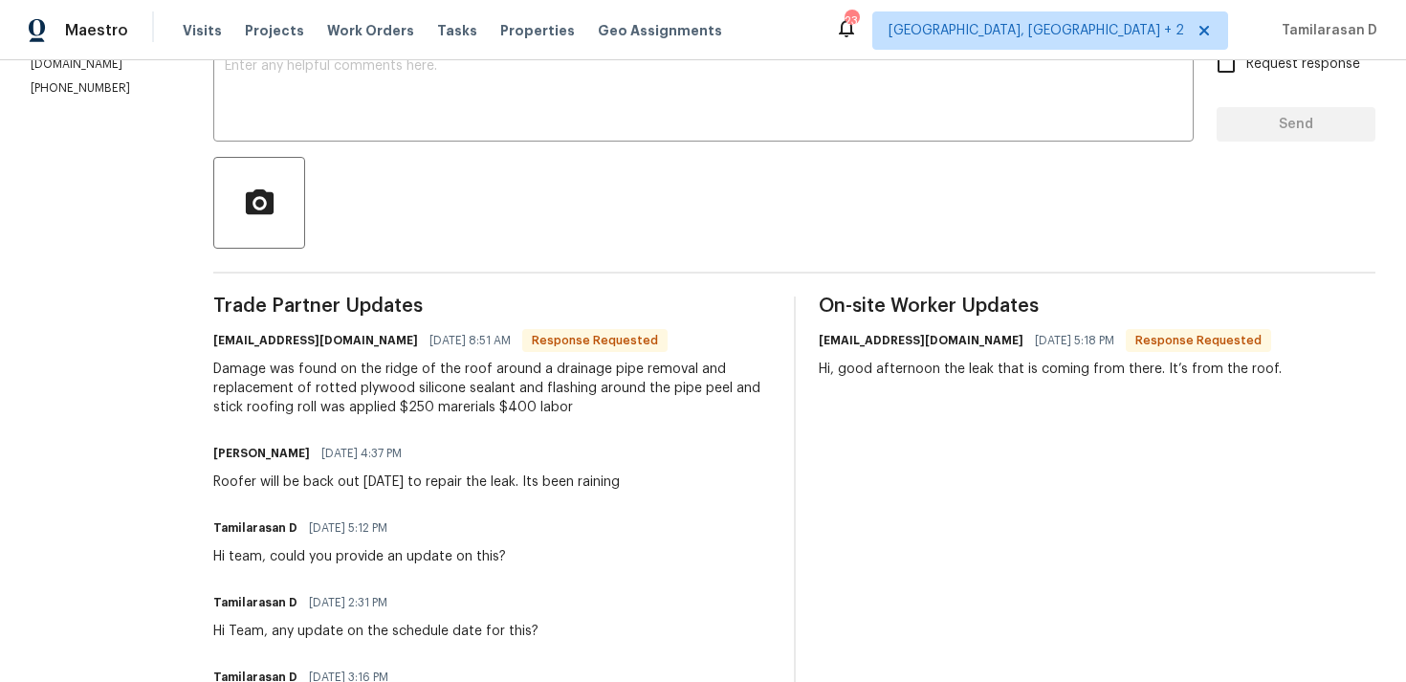
click at [372, 355] on div "ryrconstruction.44llc@gmail.com 09/02/2025 8:51 AM Response Requested Damage wa…" at bounding box center [491, 372] width 557 height 90
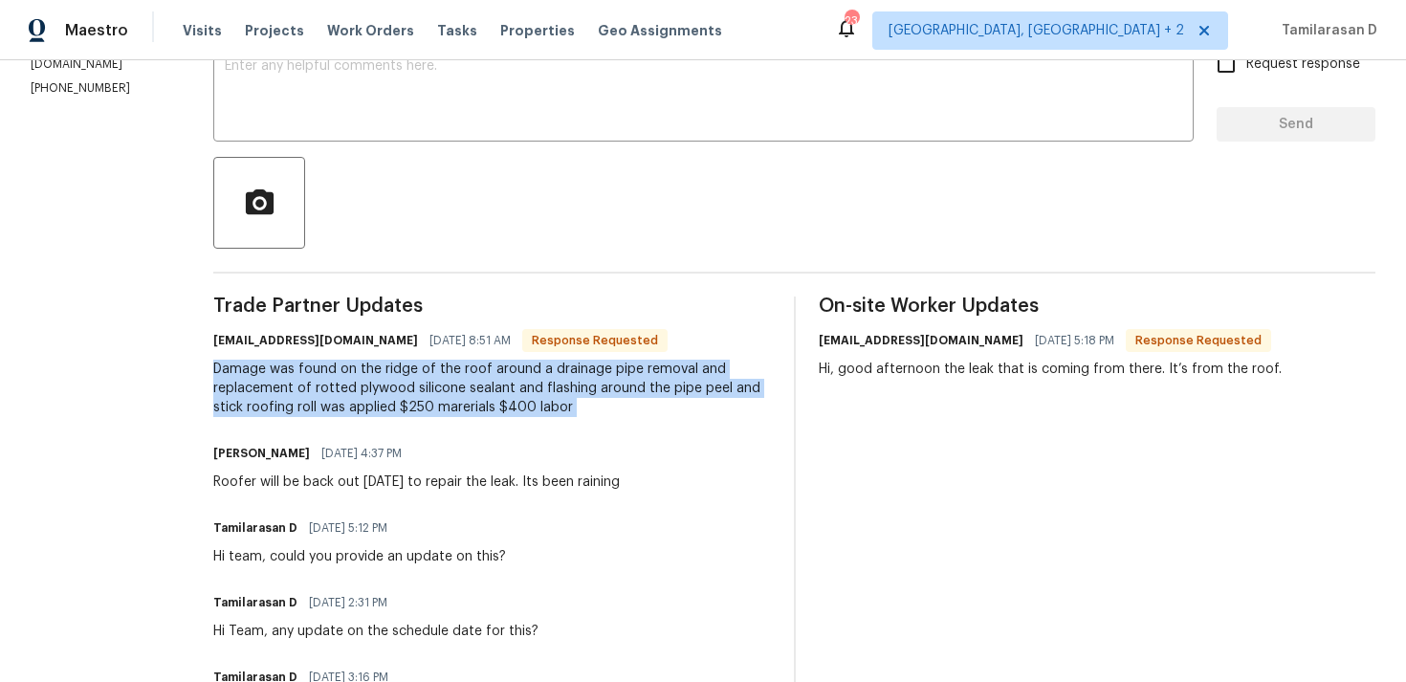
copy div "Damage was found on the ridge of the roof around a drainage pipe removal and re…"
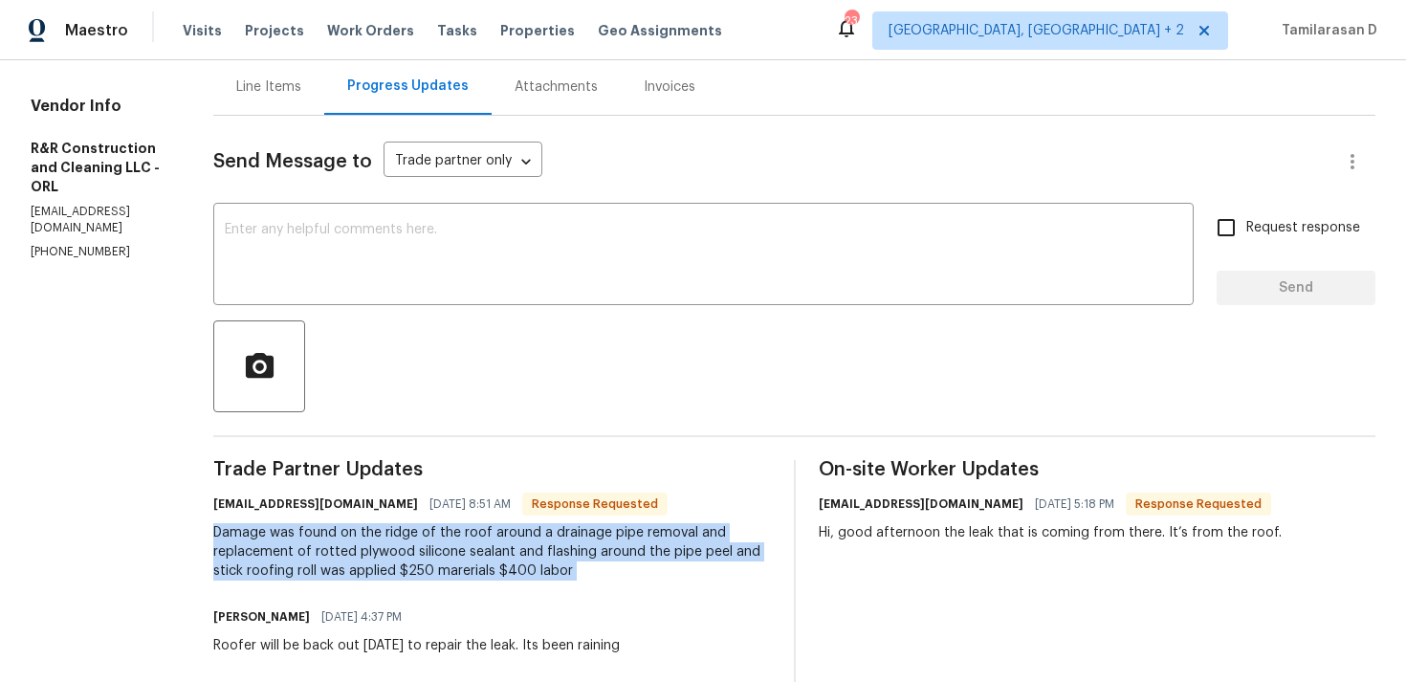
scroll to position [177, 0]
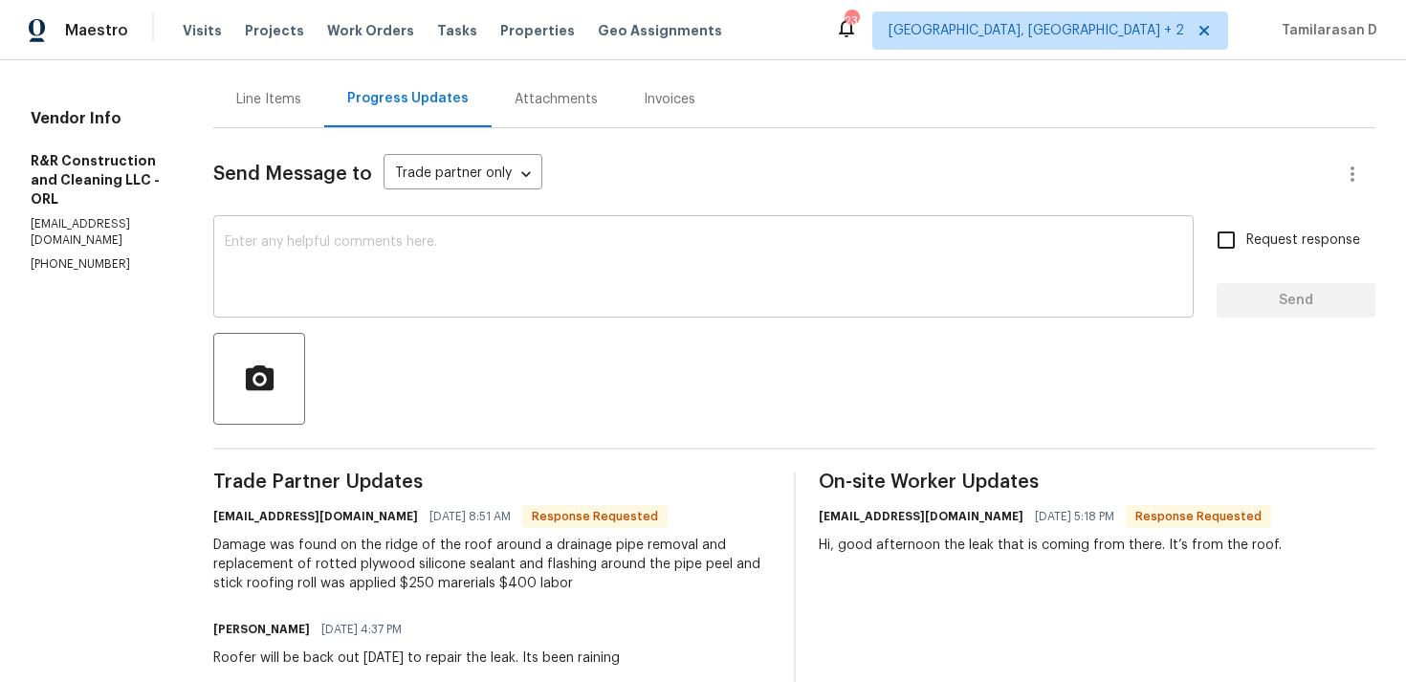
click at [381, 263] on textarea at bounding box center [703, 268] width 957 height 67
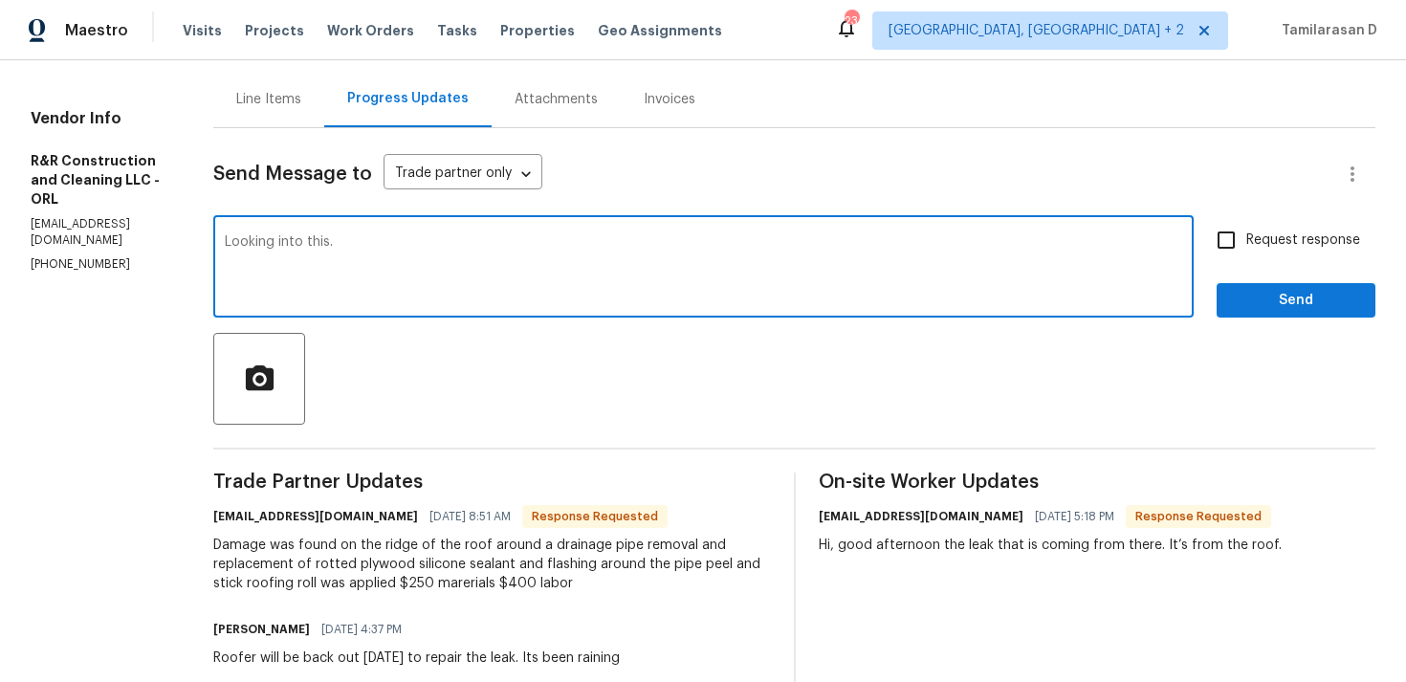
type textarea "Looking into this."
click at [1256, 290] on span "Send" at bounding box center [1296, 301] width 128 height 24
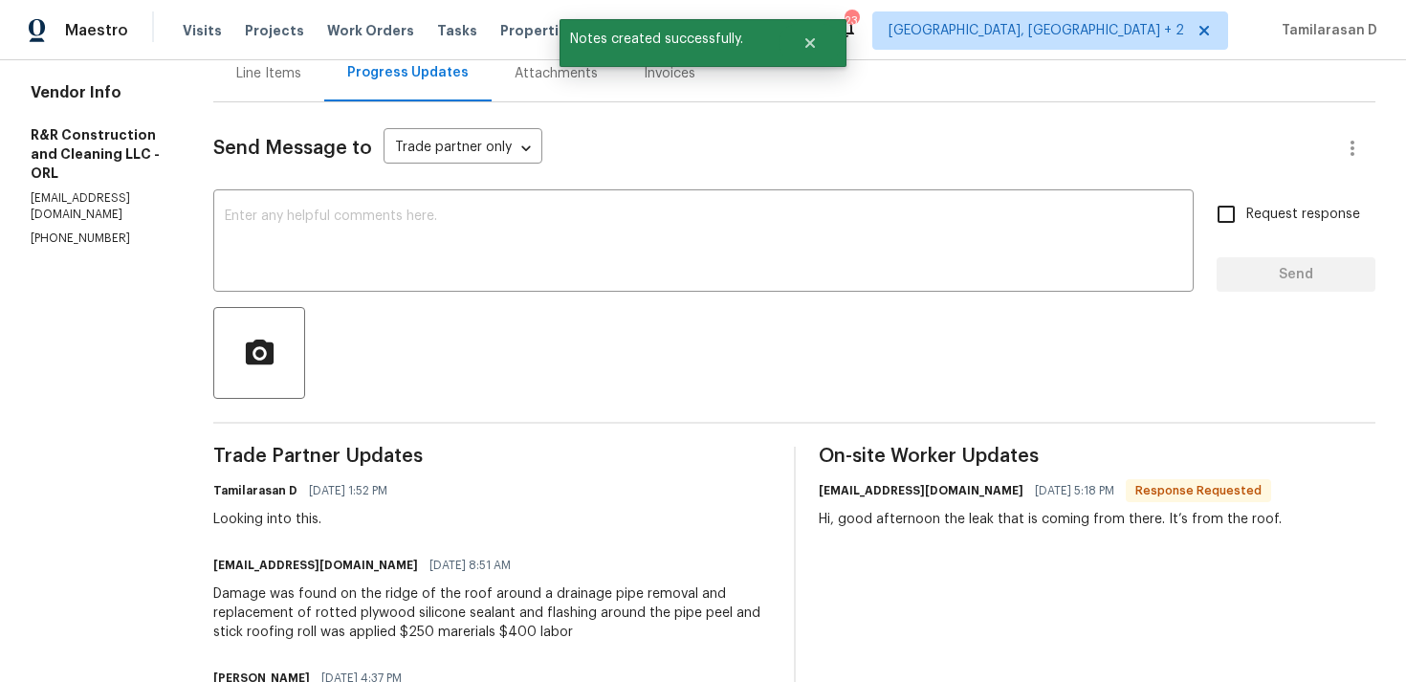
scroll to position [208, 0]
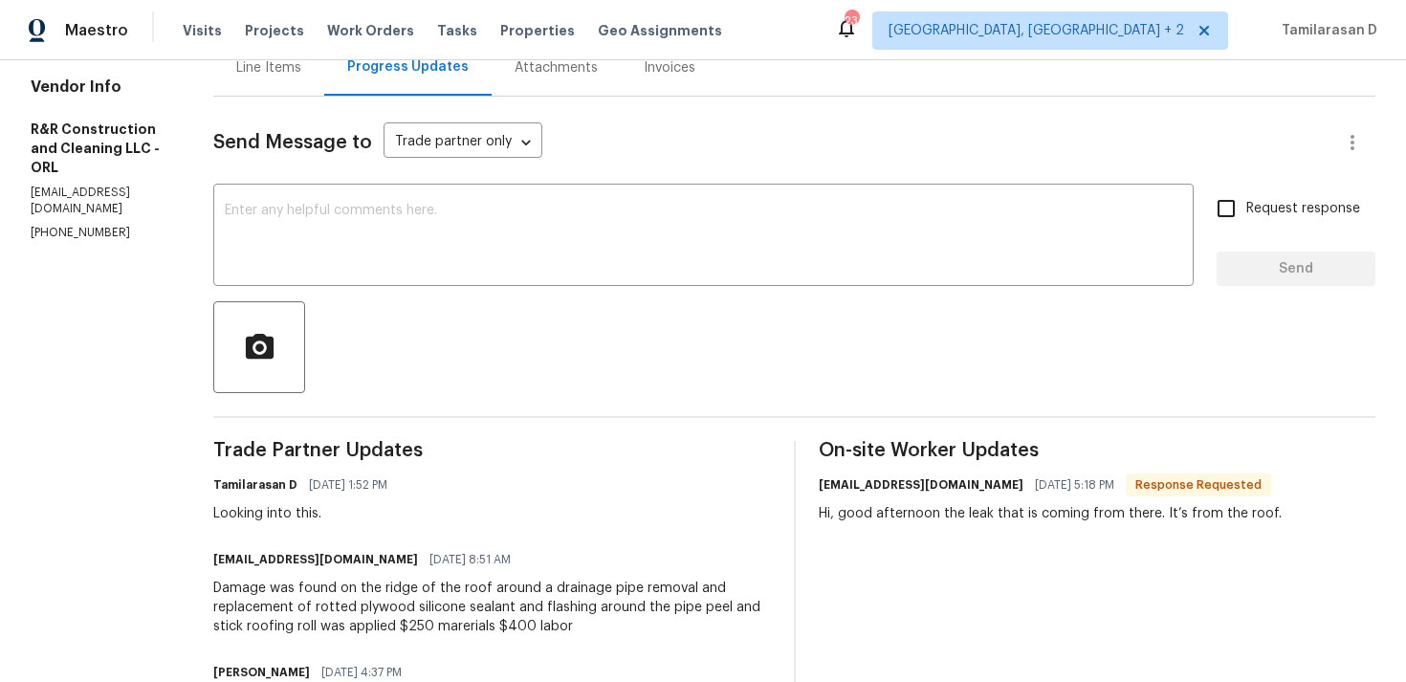
click at [366, 595] on div "Damage was found on the ridge of the roof around a drainage pipe removal and re…" at bounding box center [491, 607] width 557 height 57
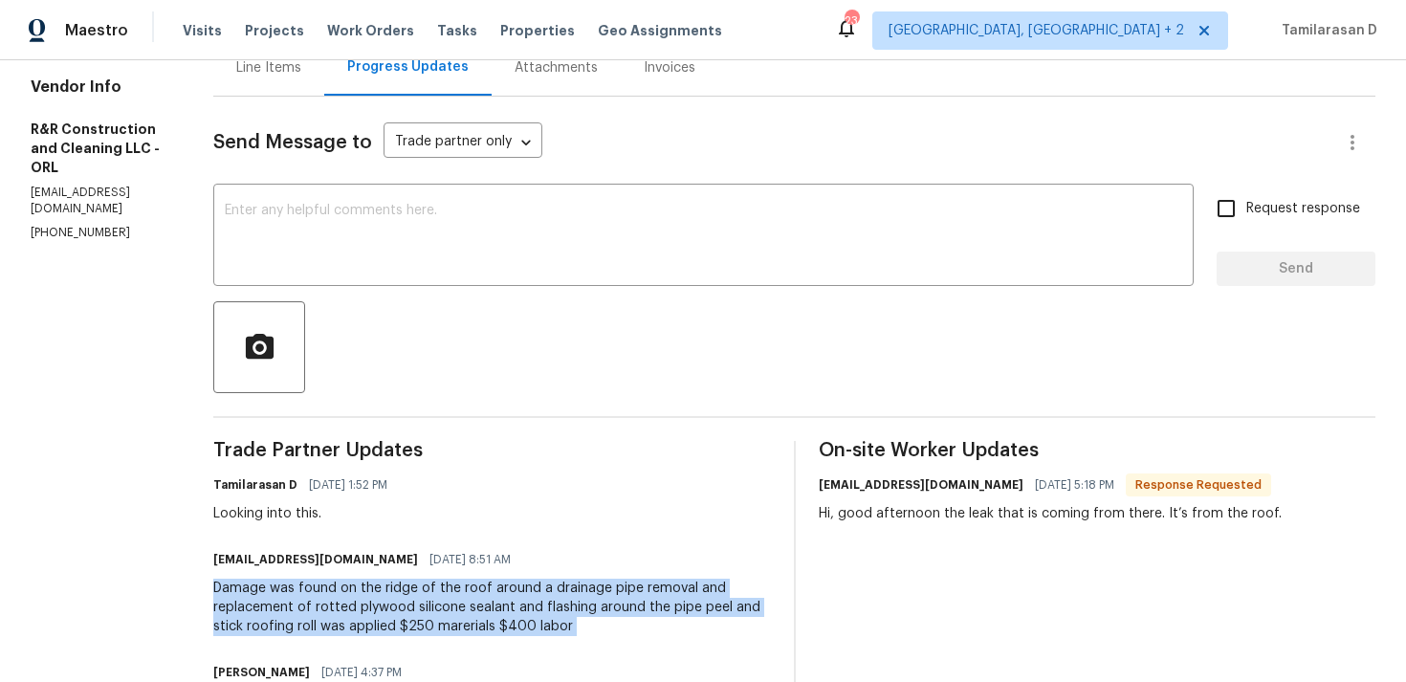
copy div "Damage was found on the ridge of the roof around a drainage pipe removal and re…"
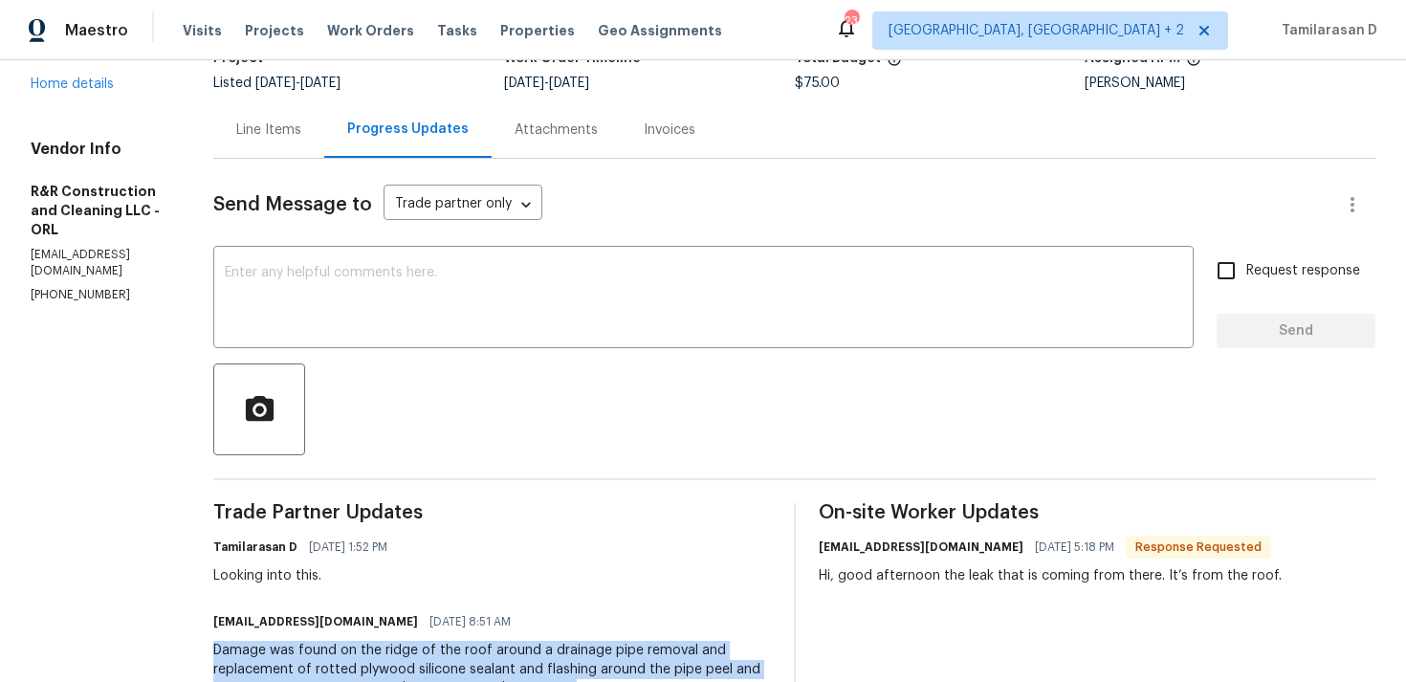
scroll to position [162, 0]
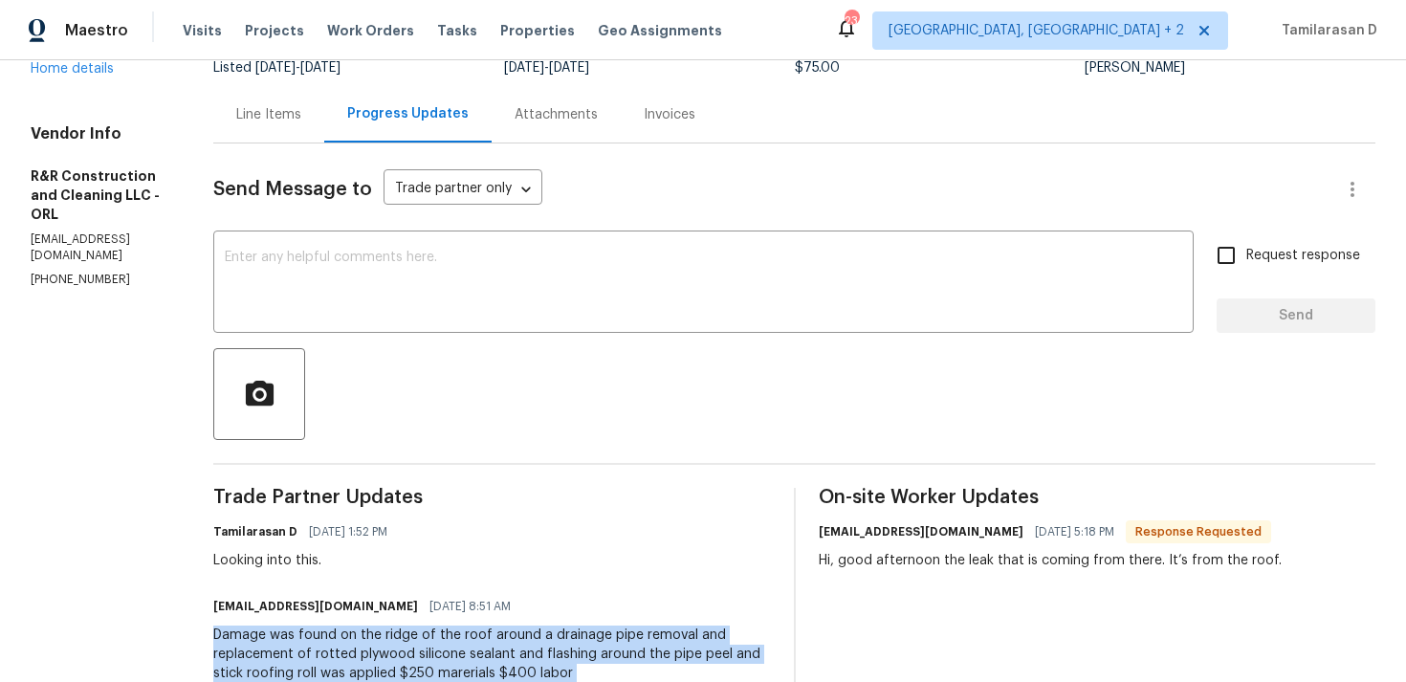
copy div "Damage was found on the ridge of the roof around a drainage pipe removal and re…"
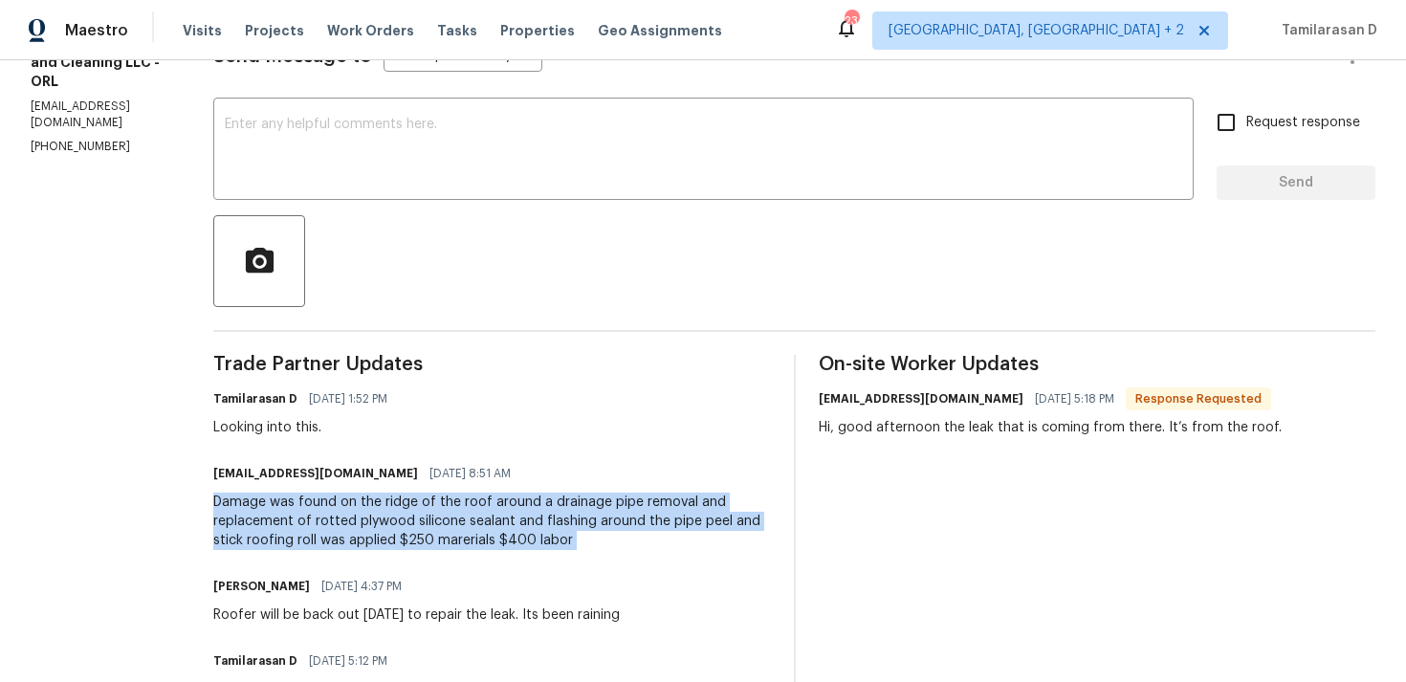
copy div "Damage was found on the ridge of the roof around a drainage pipe removal and re…"
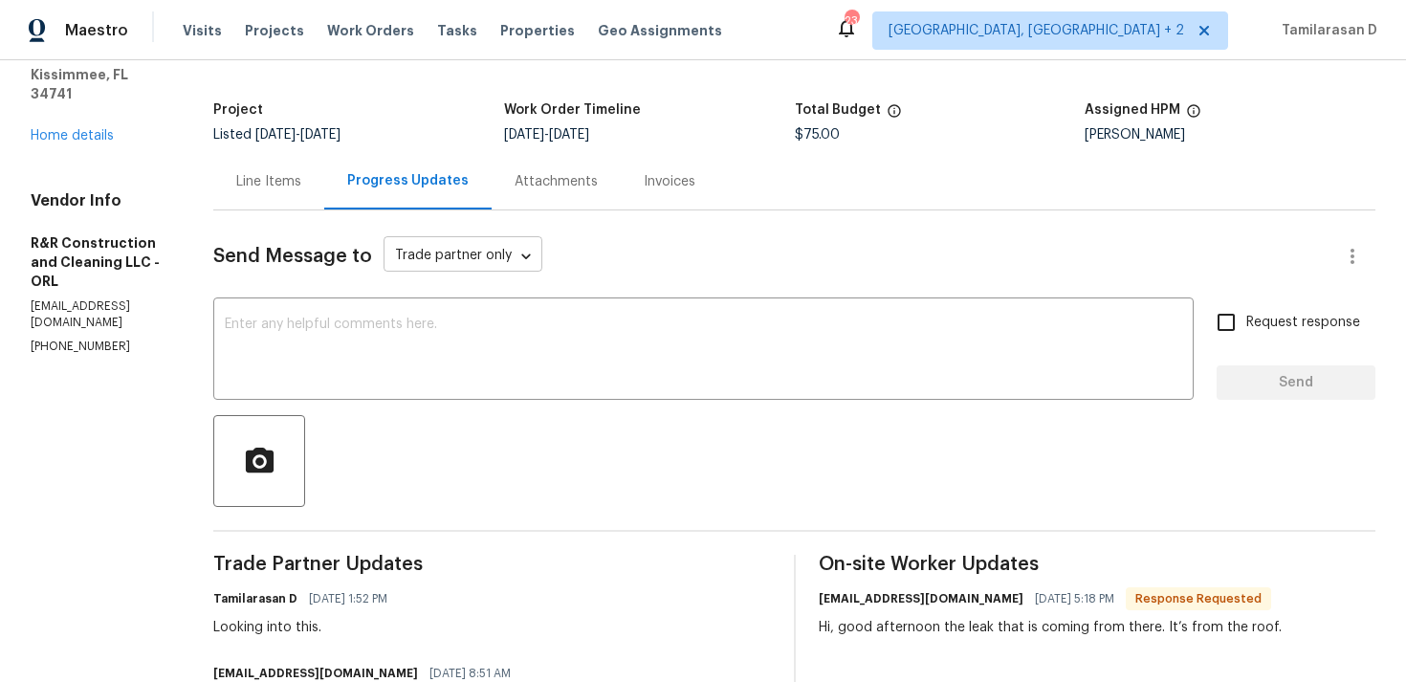
scroll to position [76, 0]
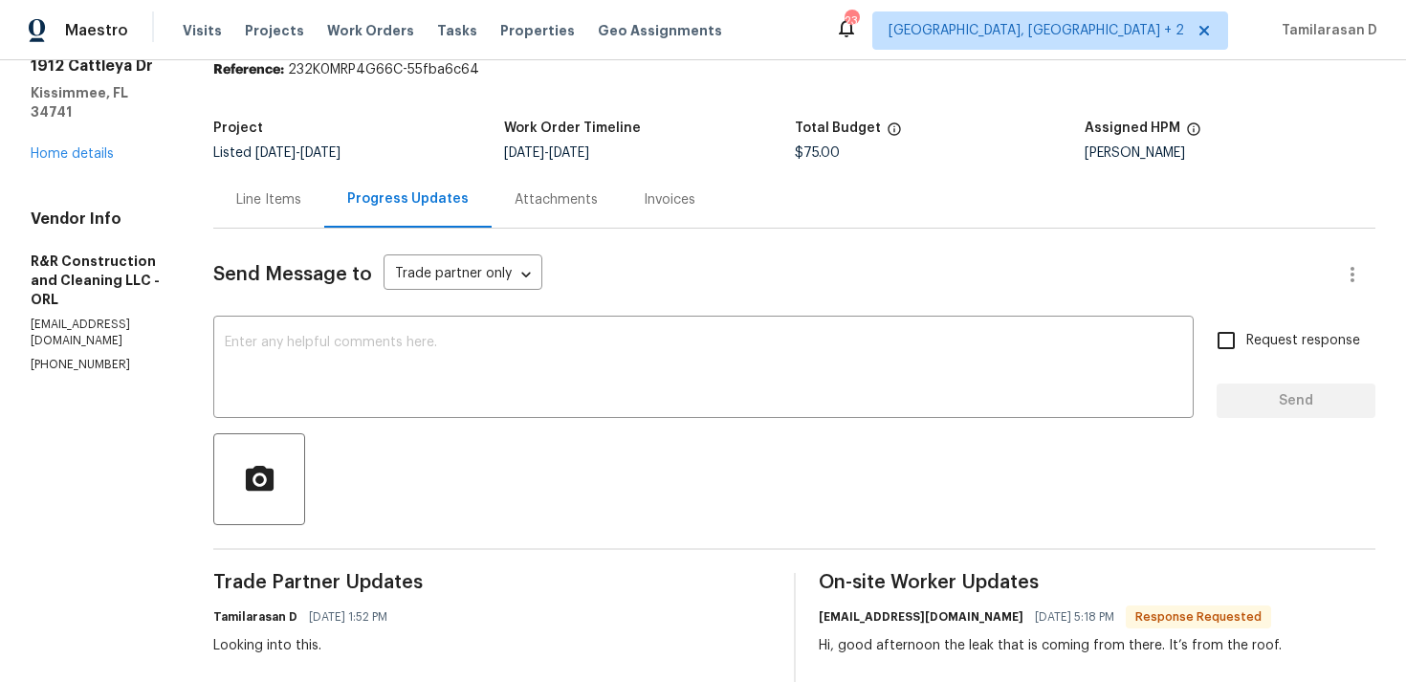
click at [301, 206] on div "Line Items" at bounding box center [268, 199] width 65 height 19
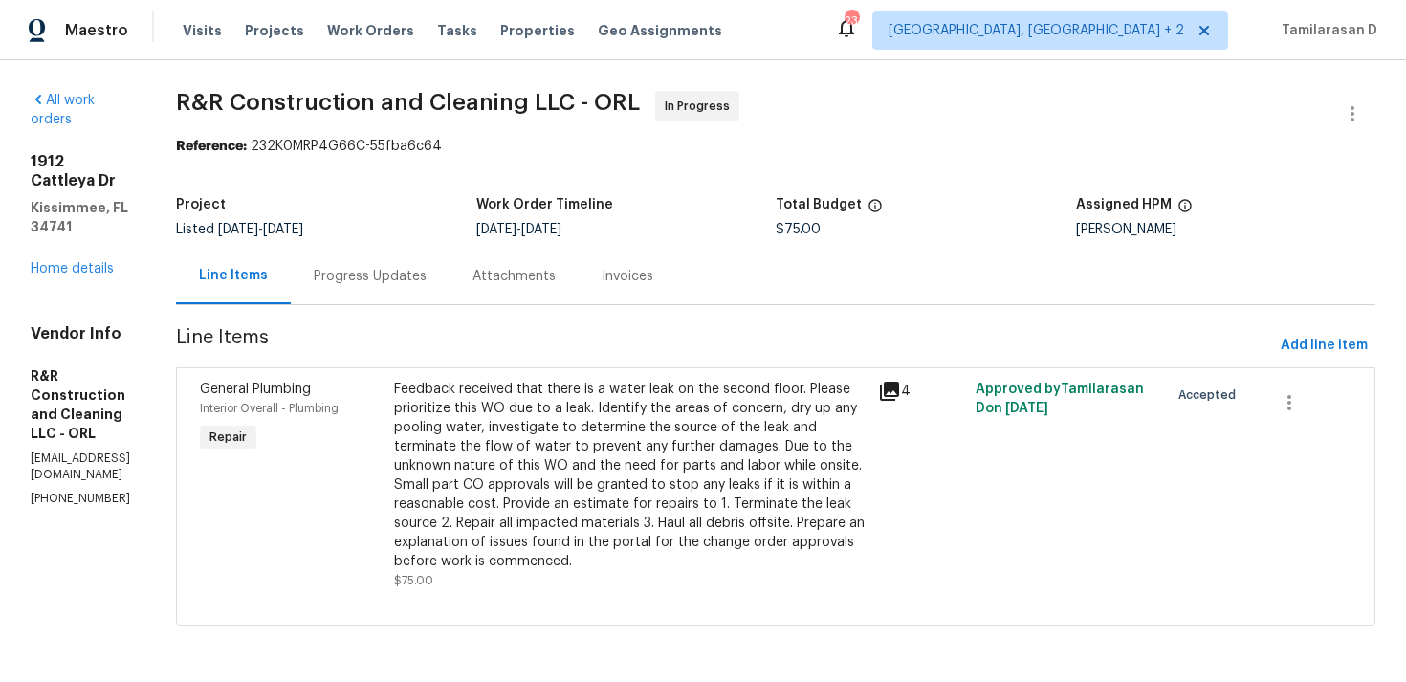
click at [399, 280] on div "Progress Updates" at bounding box center [370, 276] width 113 height 19
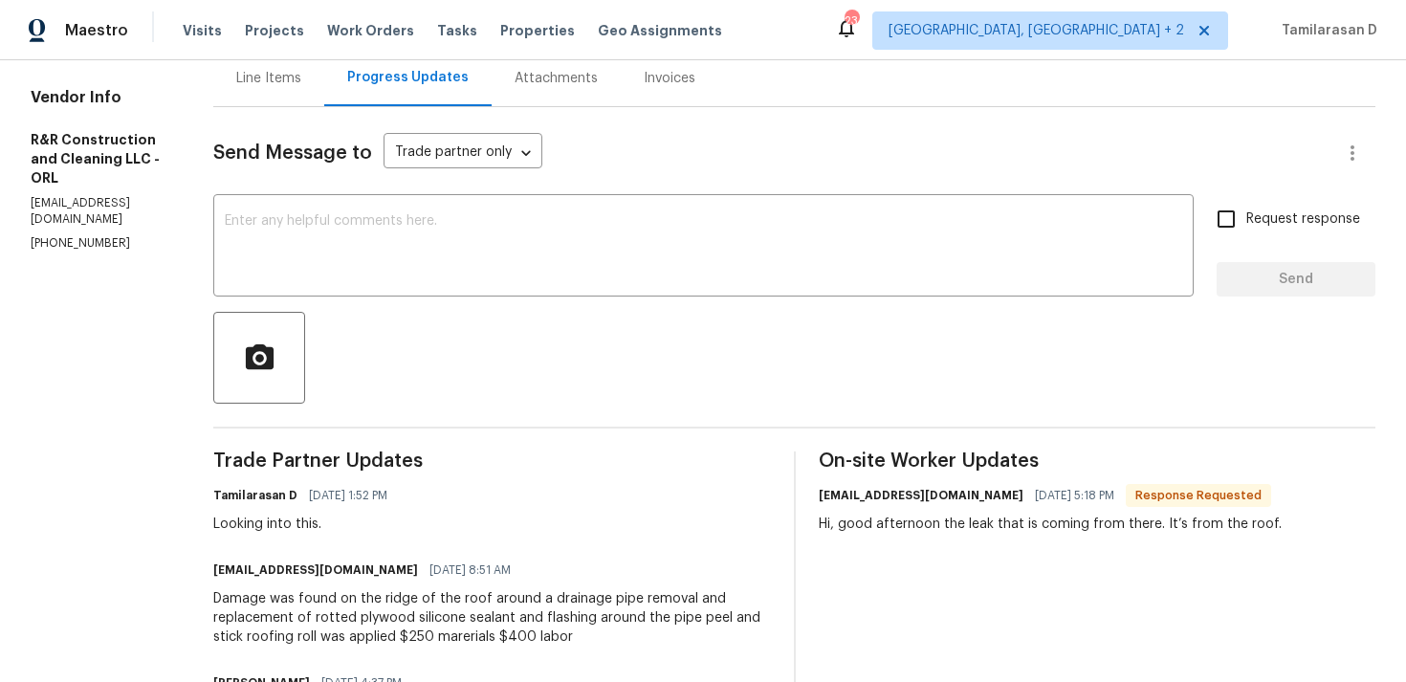
scroll to position [188, 0]
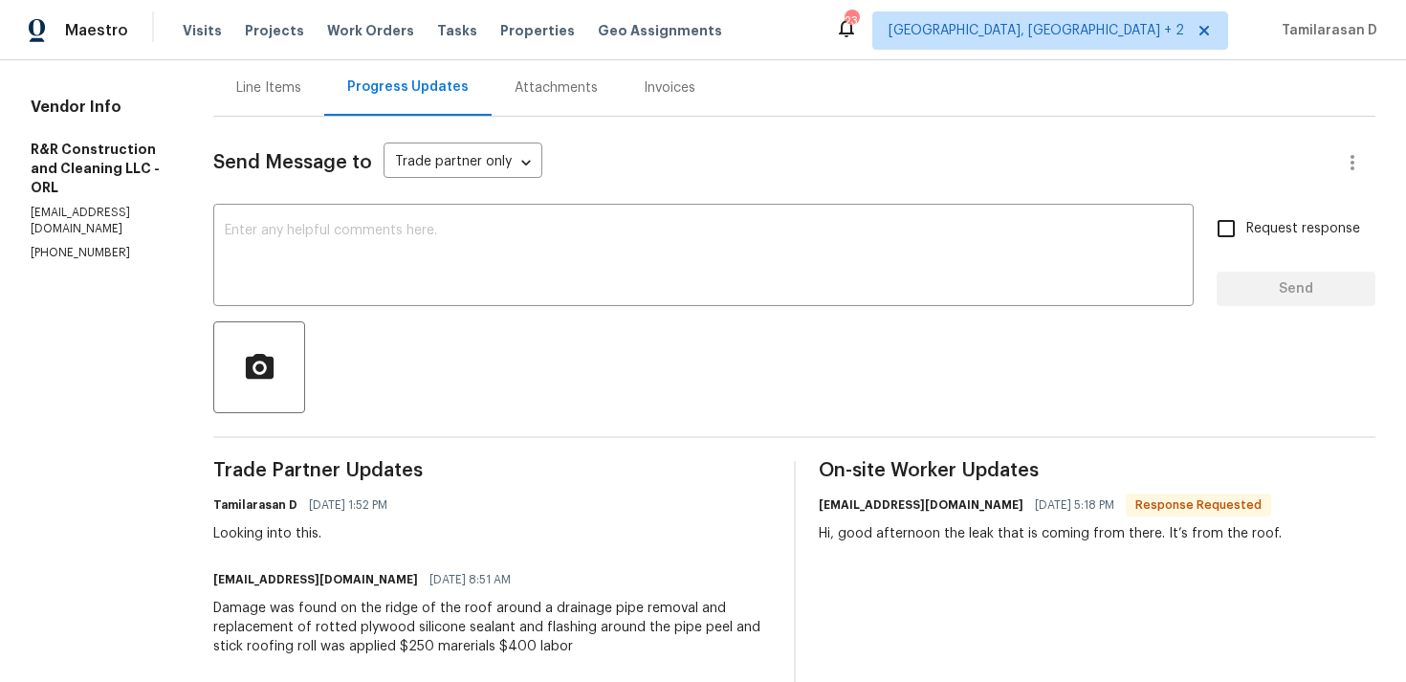
click at [374, 633] on div "Damage was found on the ridge of the roof around a drainage pipe removal and re…" at bounding box center [491, 627] width 557 height 57
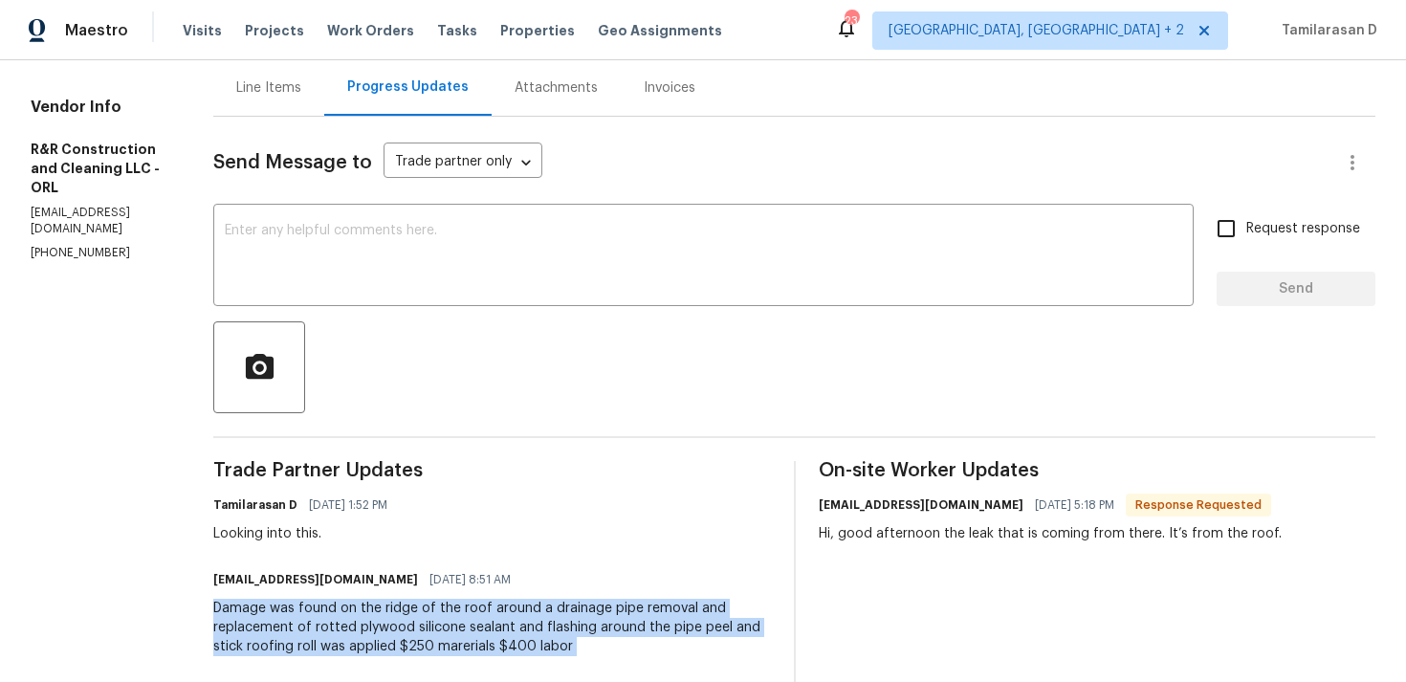
copy div "Damage was found on the ridge of the roof around a drainage pipe removal and re…"
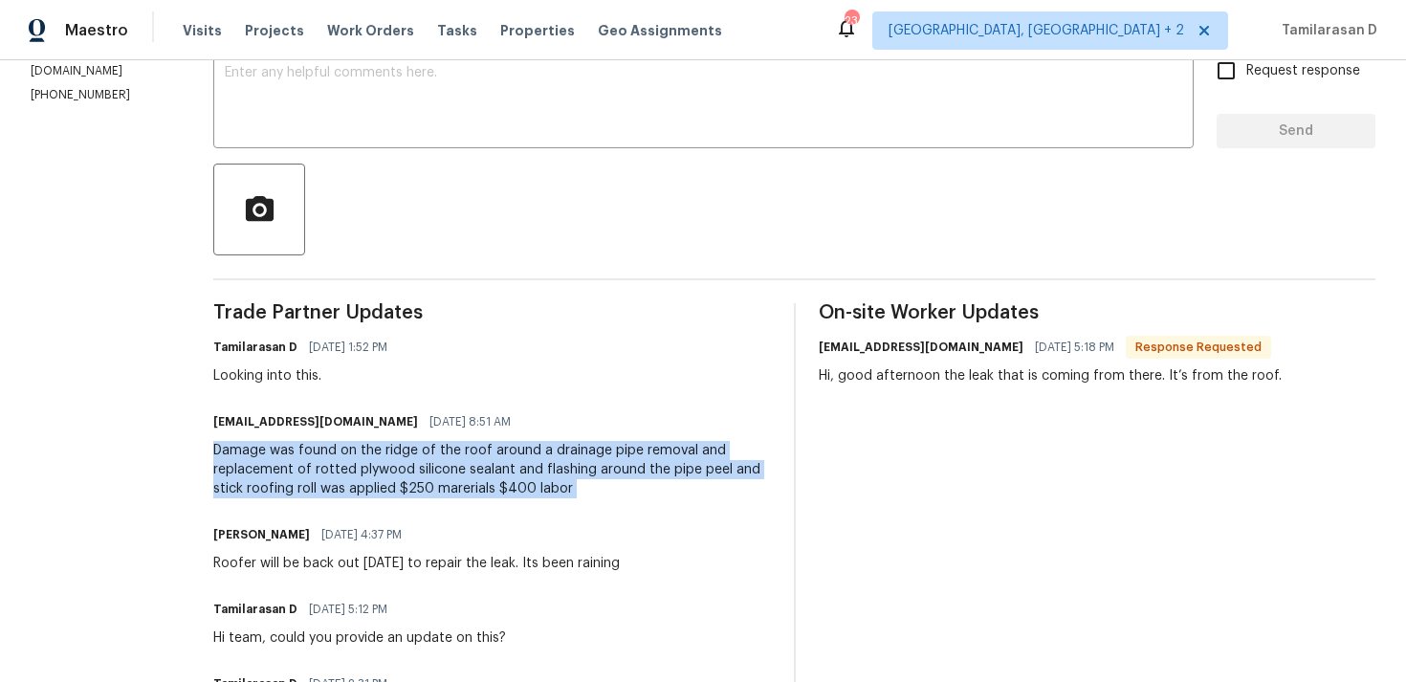
scroll to position [376, 0]
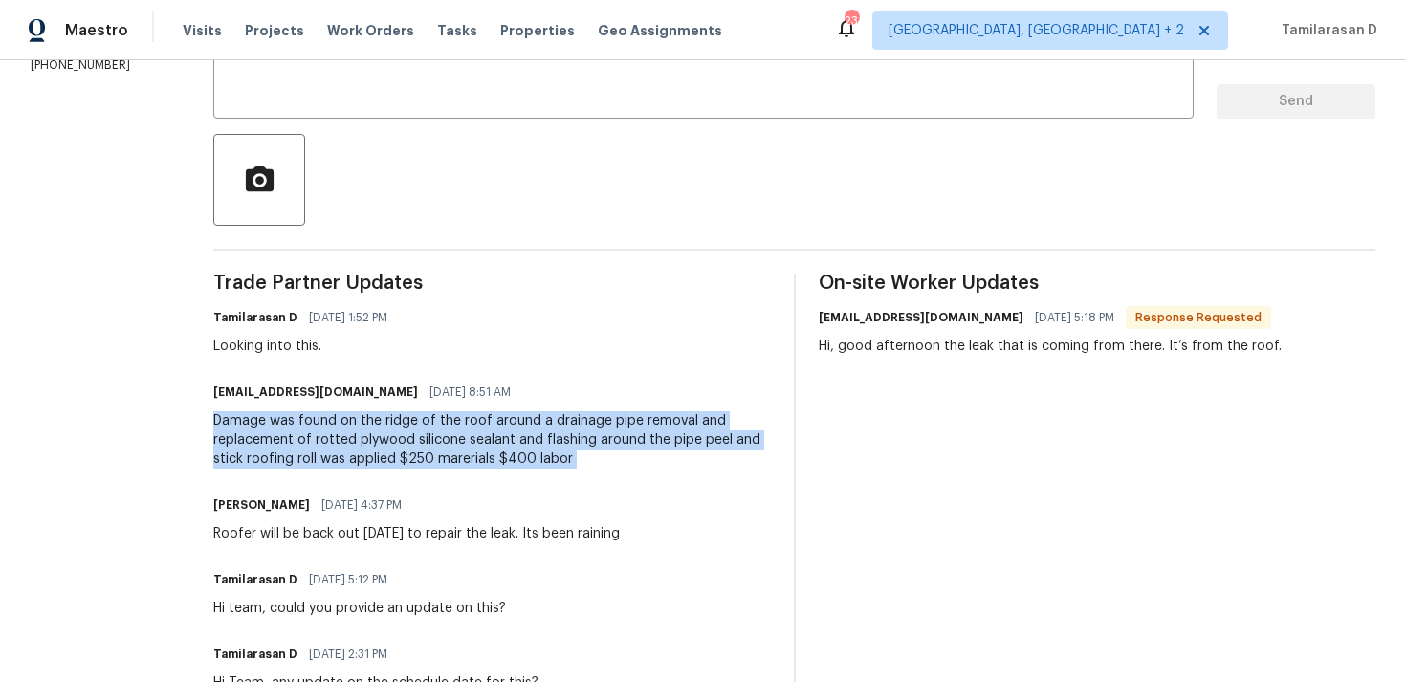
click at [428, 467] on div "Damage was found on the ridge of the roof around a drainage pipe removal and re…" at bounding box center [491, 439] width 557 height 57
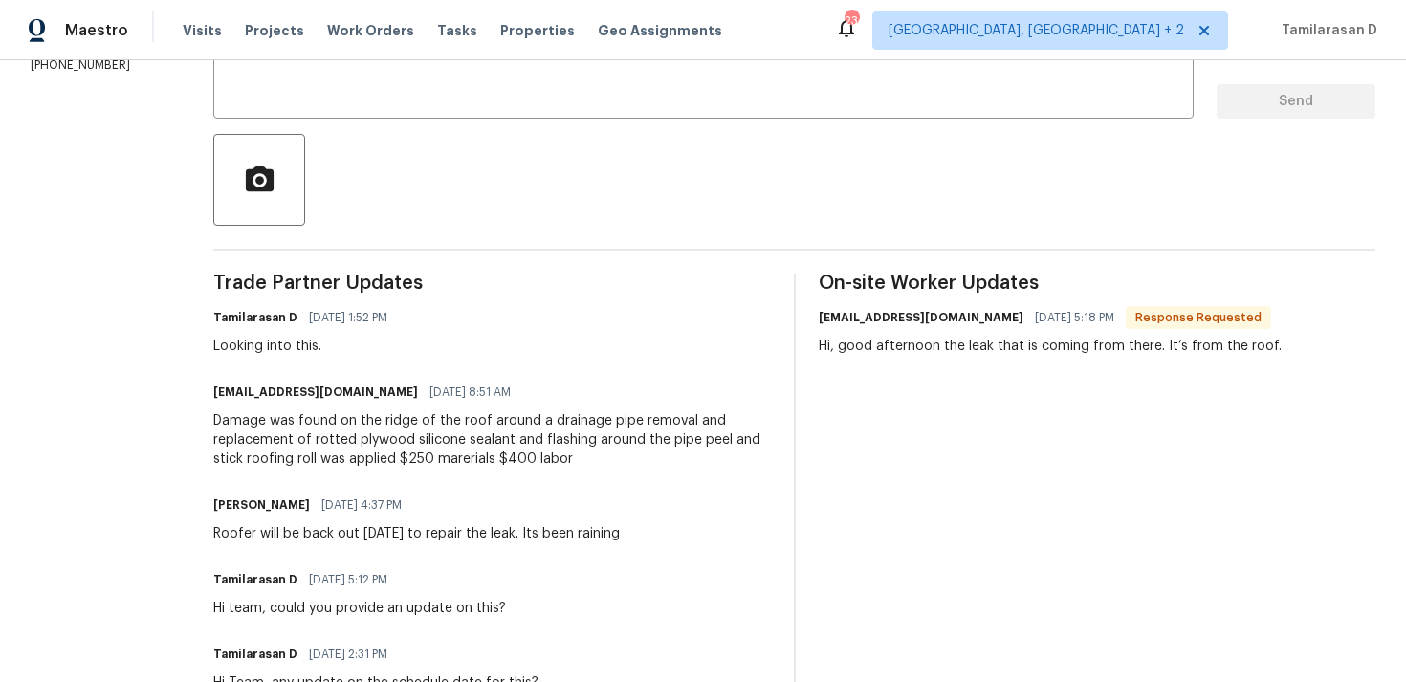
click at [428, 467] on div "Damage was found on the ridge of the roof around a drainage pipe removal and re…" at bounding box center [491, 439] width 557 height 57
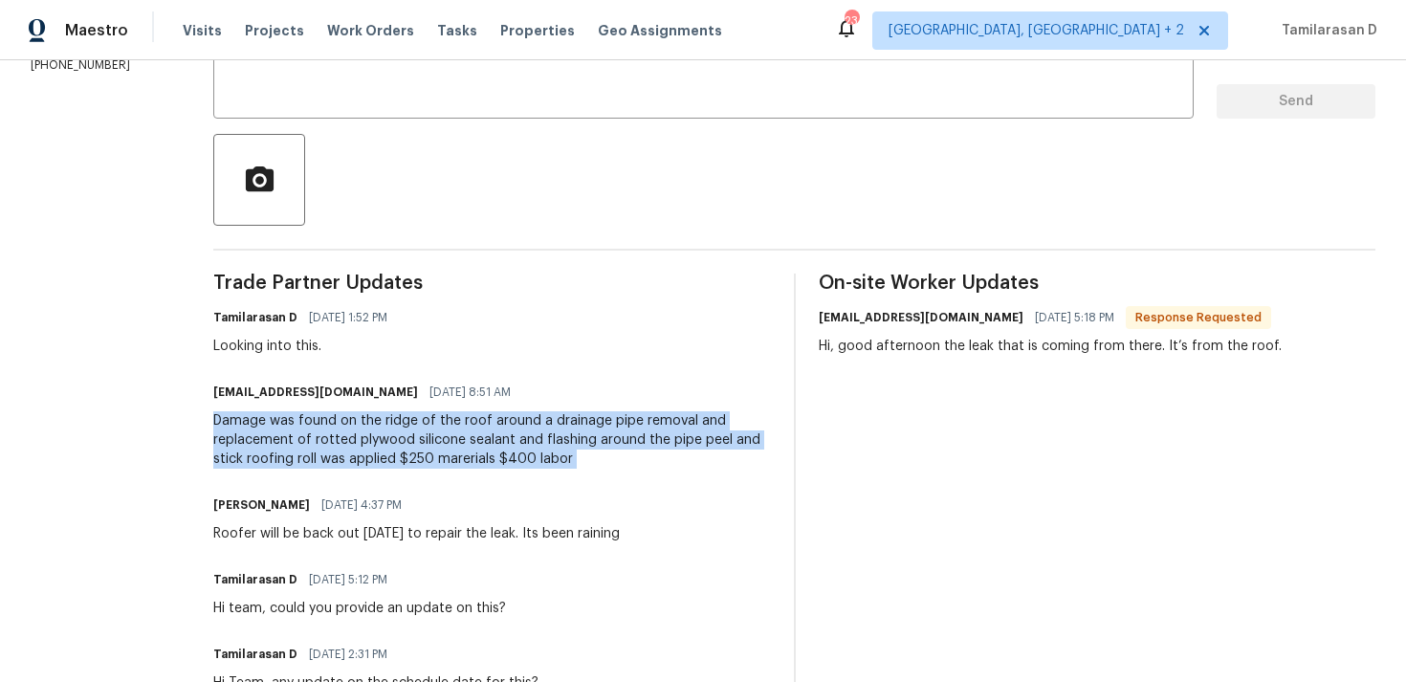
scroll to position [0, 0]
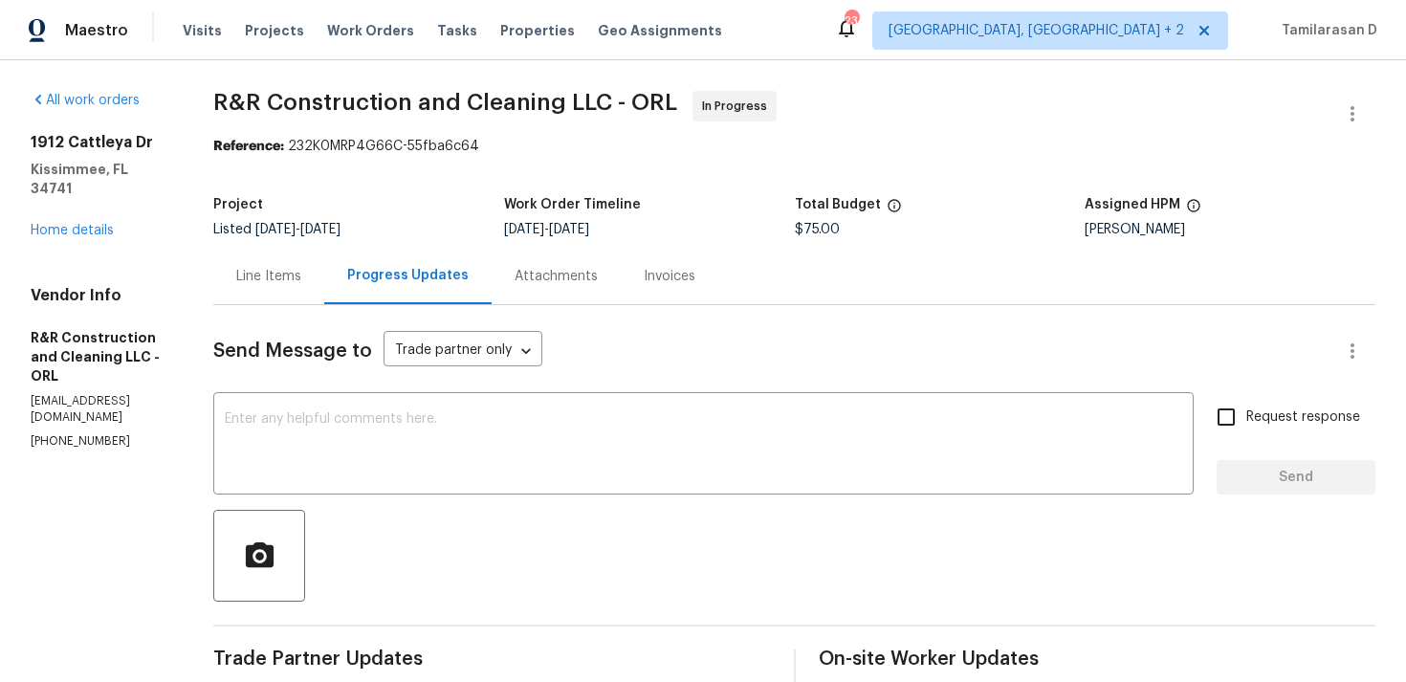
click at [272, 266] on div "Line Items" at bounding box center [268, 276] width 111 height 56
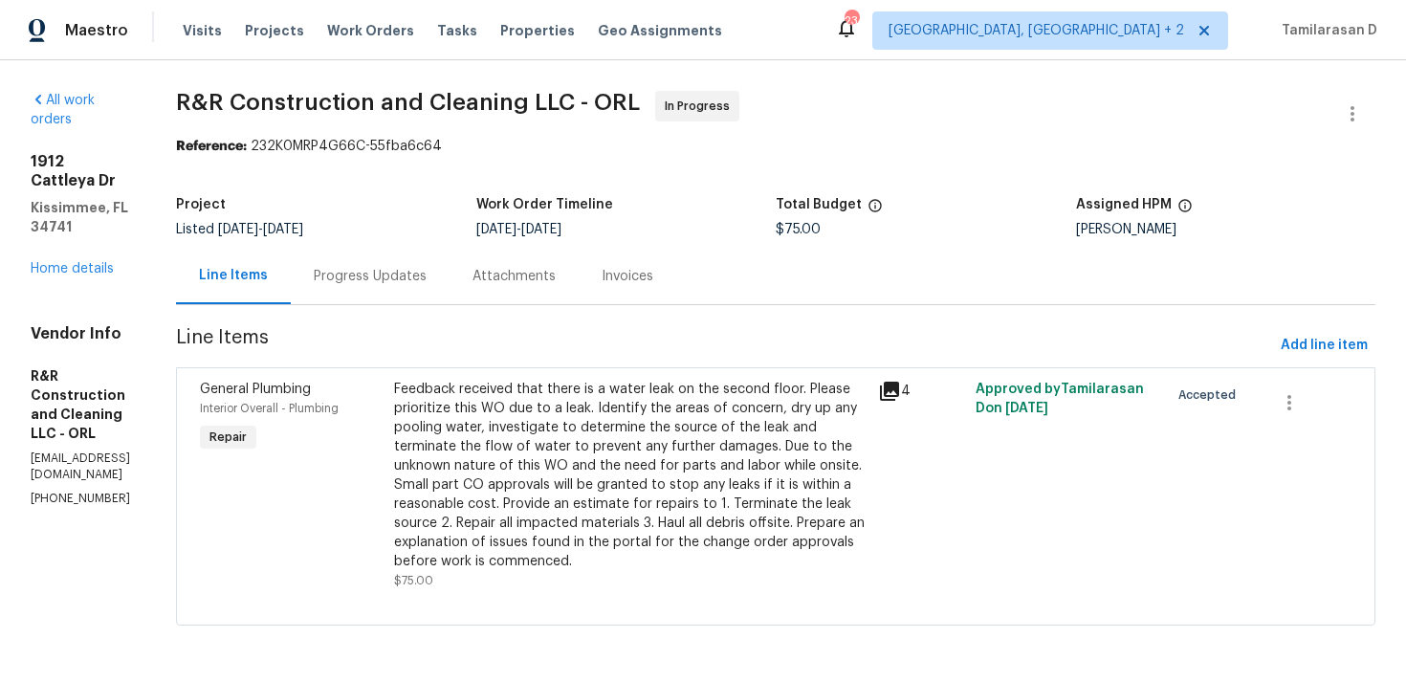
click at [444, 295] on div "Progress Updates" at bounding box center [370, 276] width 159 height 56
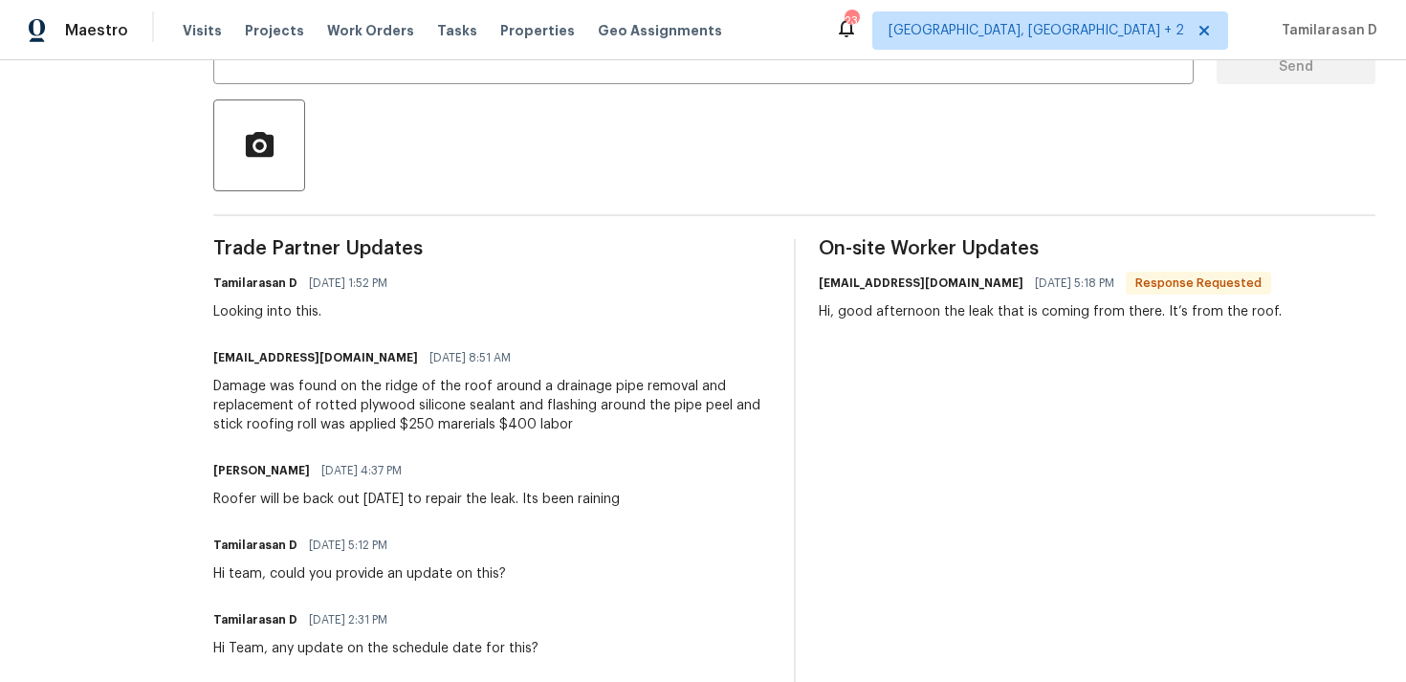
scroll to position [410, 0]
click at [370, 398] on div "Damage was found on the ridge of the roof around a drainage pipe removal and re…" at bounding box center [491, 405] width 557 height 57
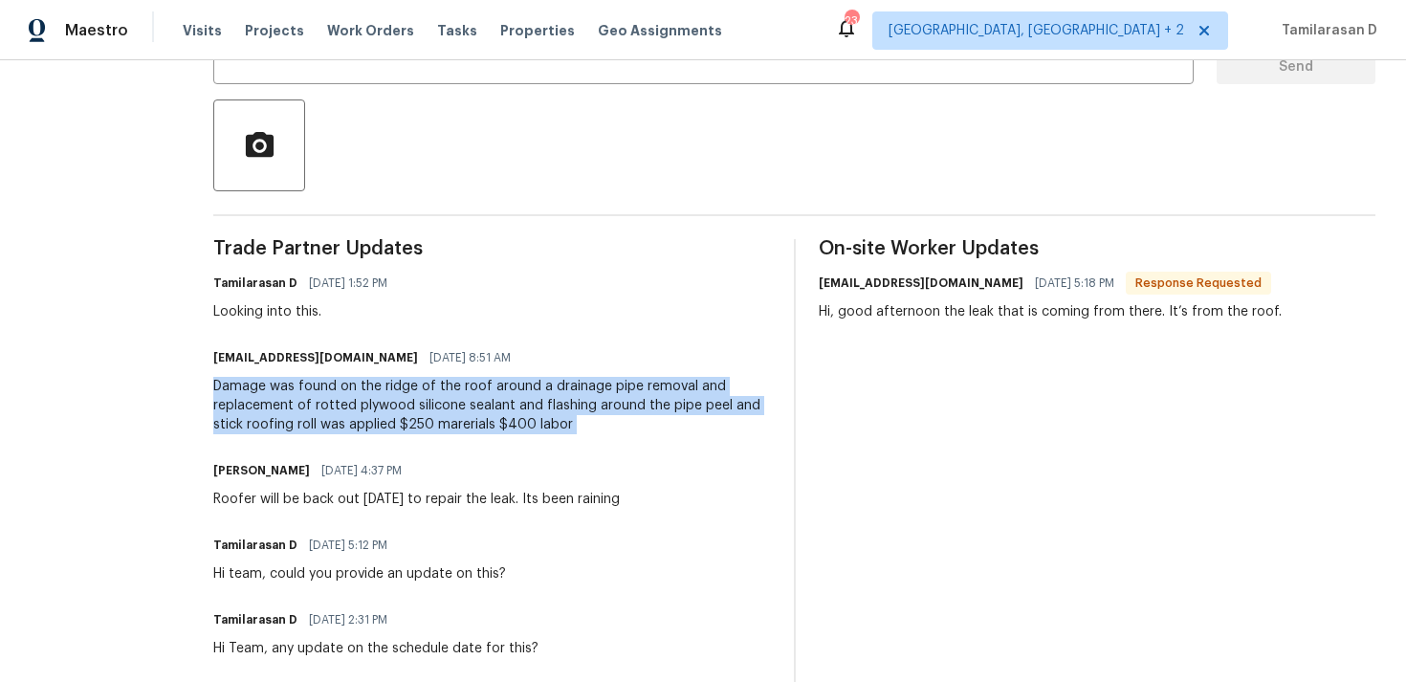
scroll to position [383, 0]
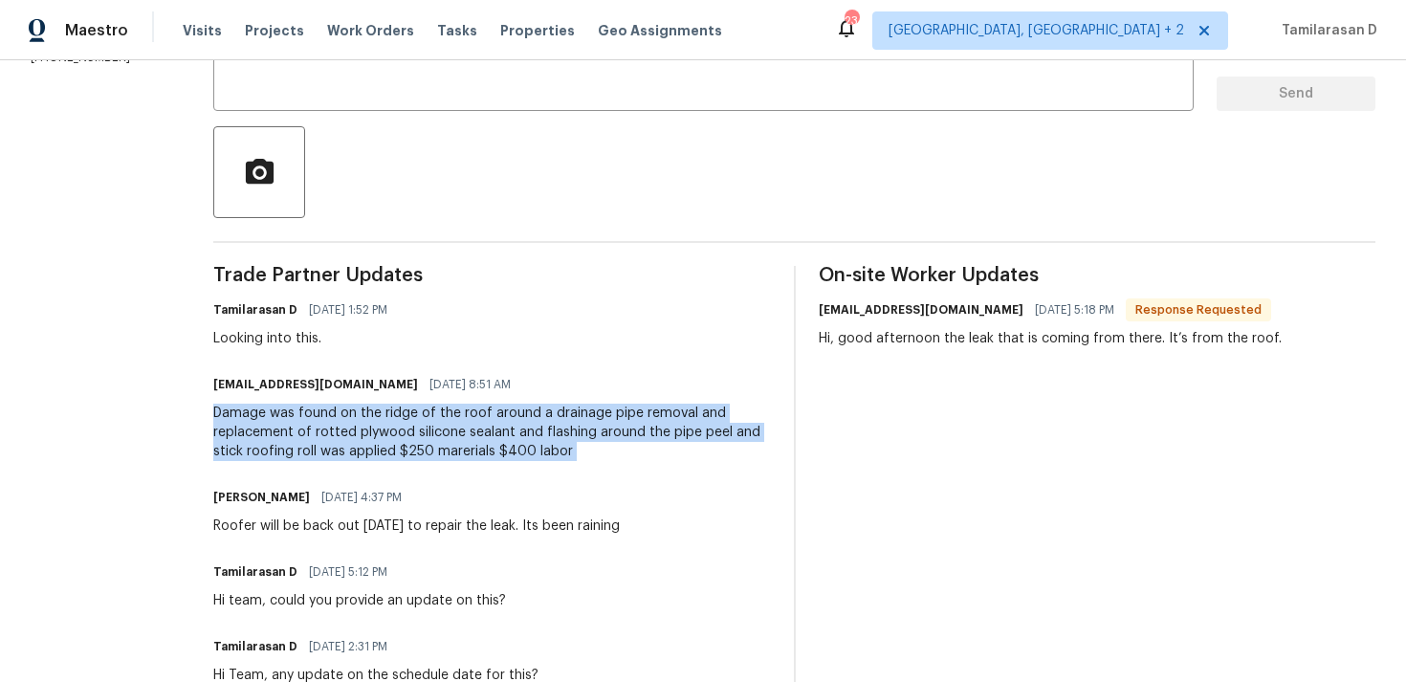
copy div "Damage was found on the ridge of the roof around a drainage pipe removal and re…"
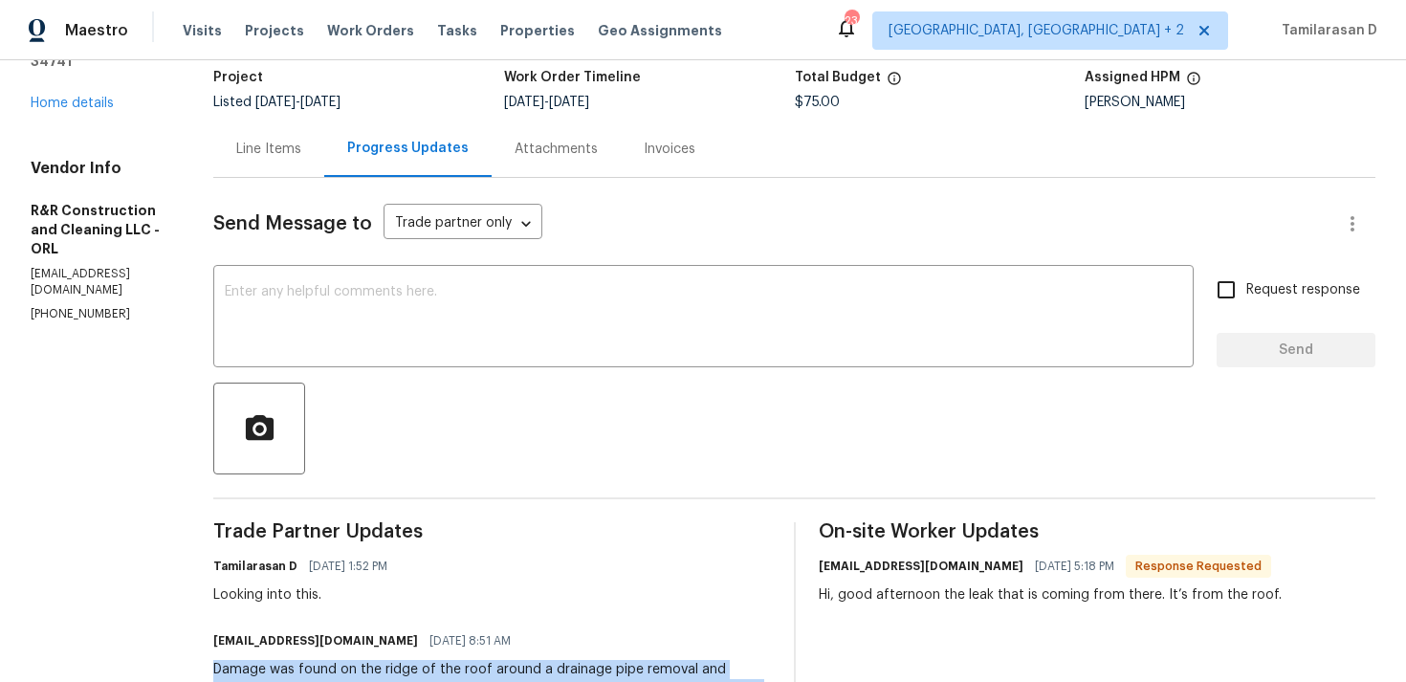
scroll to position [0, 0]
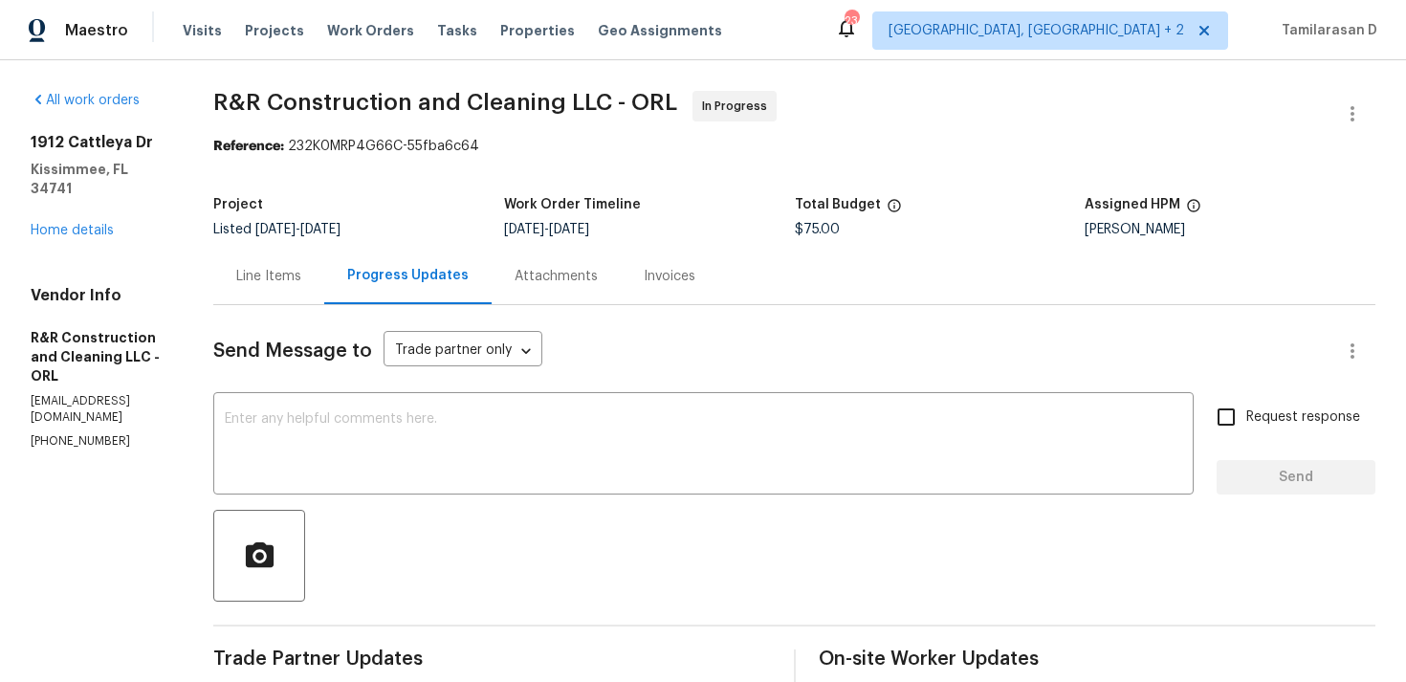
click at [105, 219] on div "1912 Cattleya Dr Kissimmee, FL 34741 Home details" at bounding box center [99, 186] width 137 height 107
click at [95, 224] on link "Home details" at bounding box center [72, 230] width 83 height 13
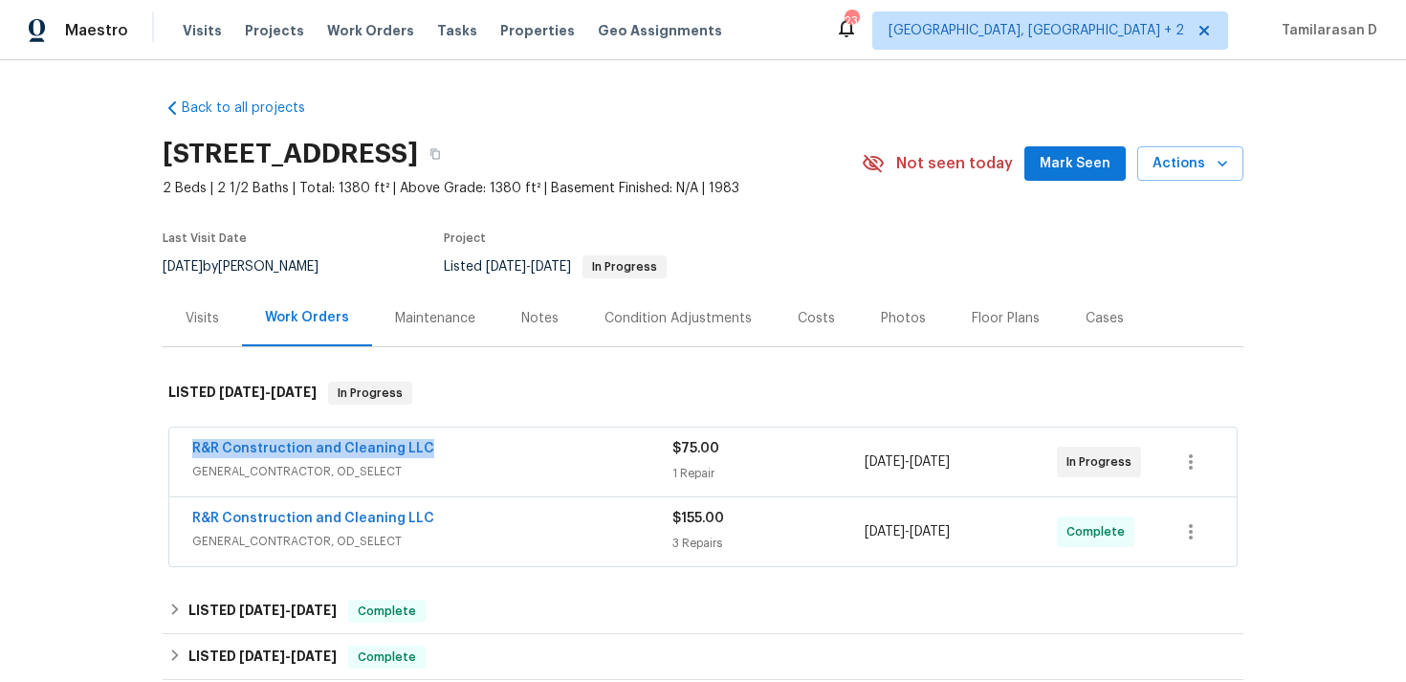
drag, startPoint x: 434, startPoint y: 439, endPoint x: 77, endPoint y: 434, distance: 356.7
click at [77, 434] on div "Back to all projects 1912 Cattleya Dr, Kissimmee, FL 34741 2 Beds | 2 1/2 Baths…" at bounding box center [703, 371] width 1406 height 622
copy link "R&R Construction and Cleaning LLC"
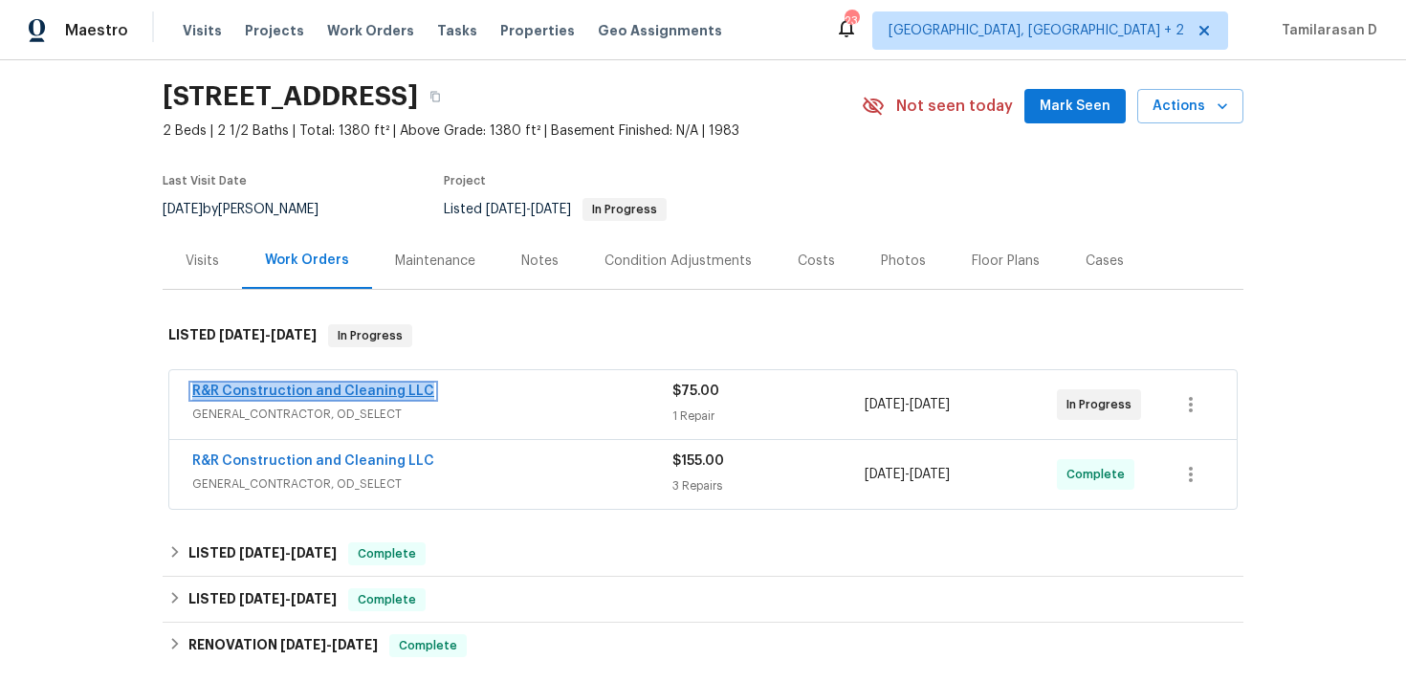
click at [297, 397] on link "R&R Construction and Cleaning LLC" at bounding box center [313, 390] width 242 height 13
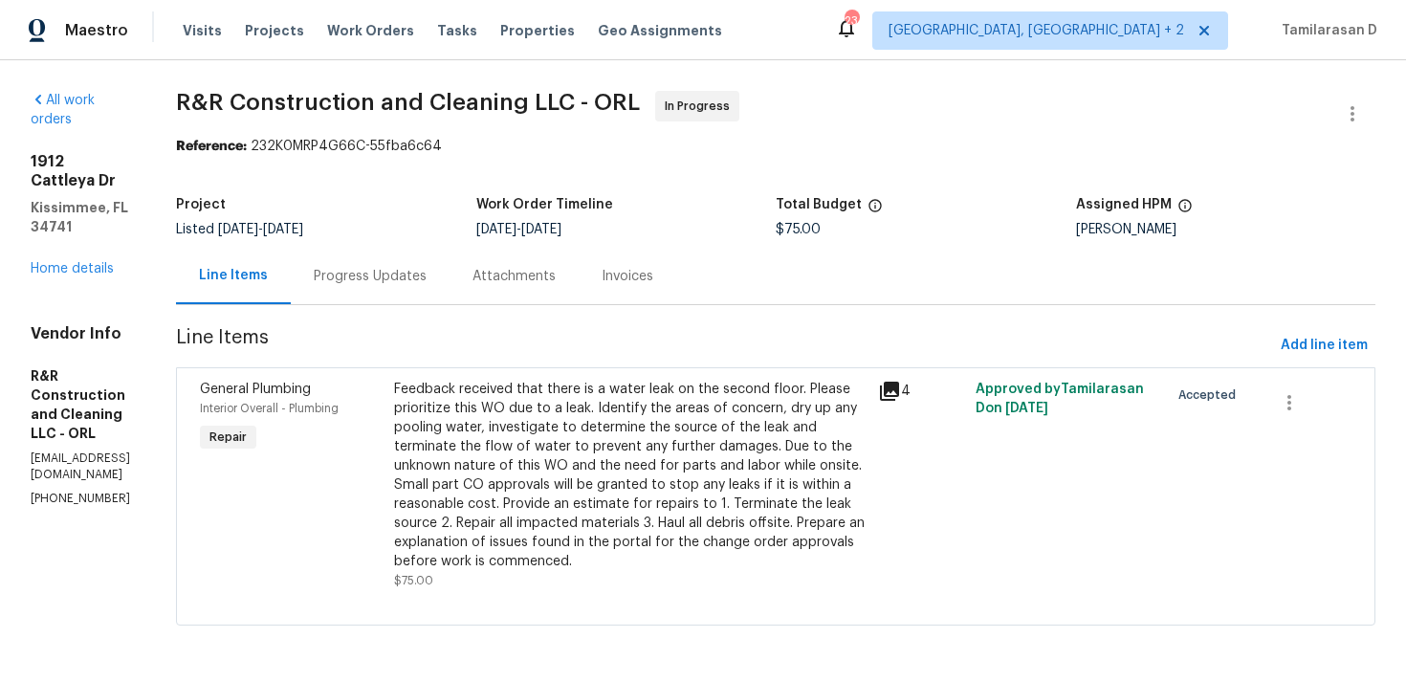
click at [405, 273] on div "Progress Updates" at bounding box center [370, 276] width 113 height 19
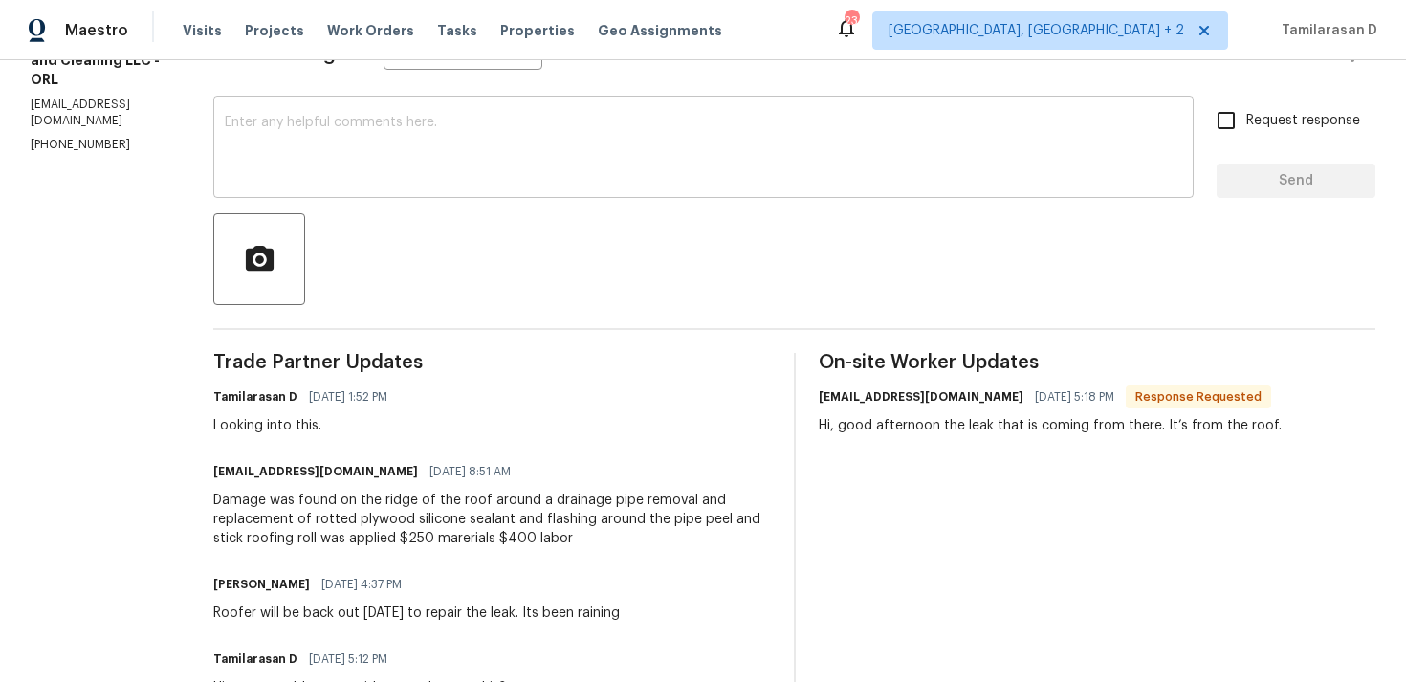
scroll to position [469, 0]
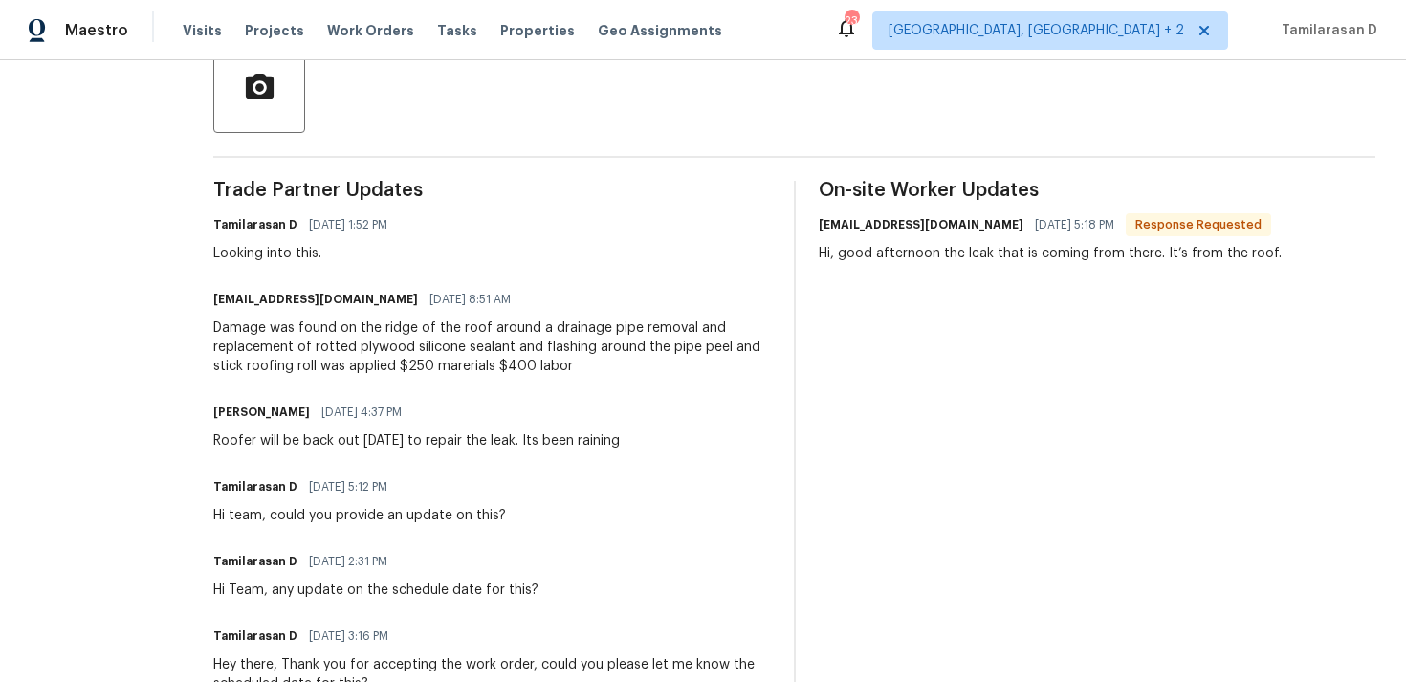
click at [325, 354] on div "Damage was found on the ridge of the roof around a drainage pipe removal and re…" at bounding box center [491, 346] width 557 height 57
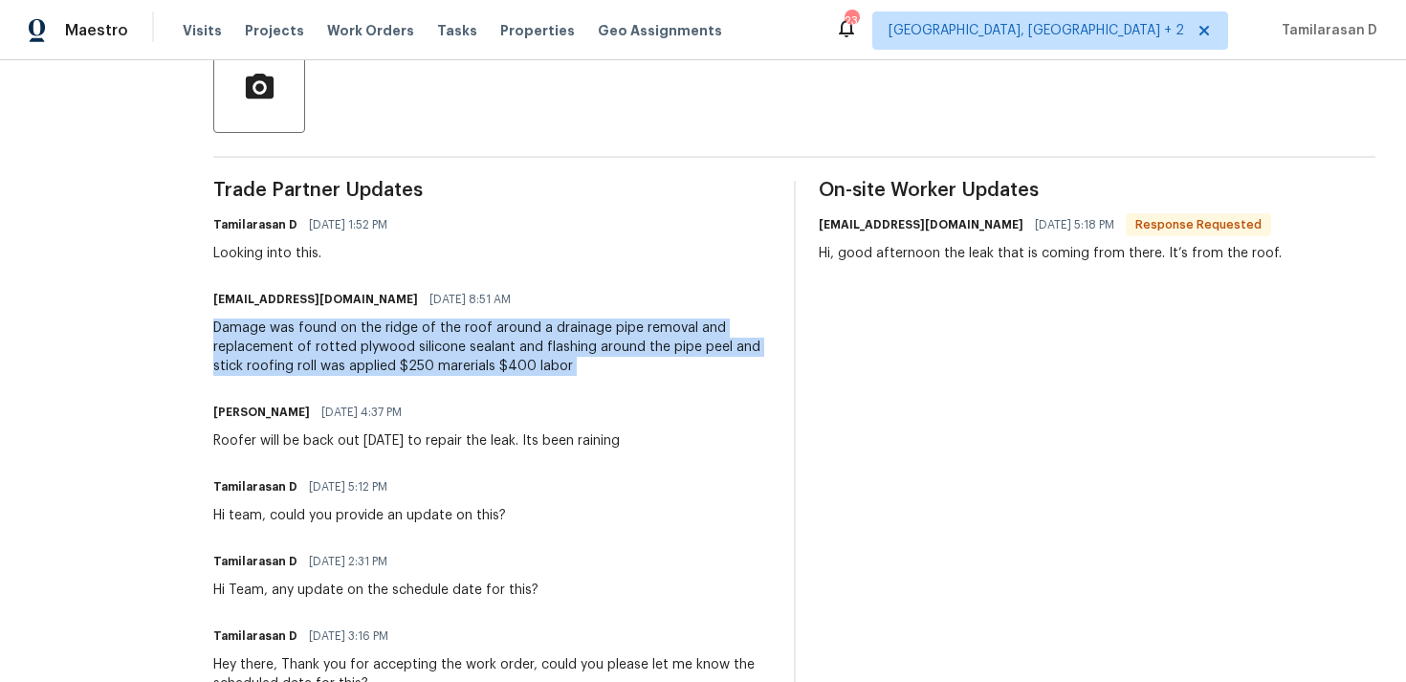
copy div "Damage was found on the ridge of the roof around a drainage pipe removal and re…"
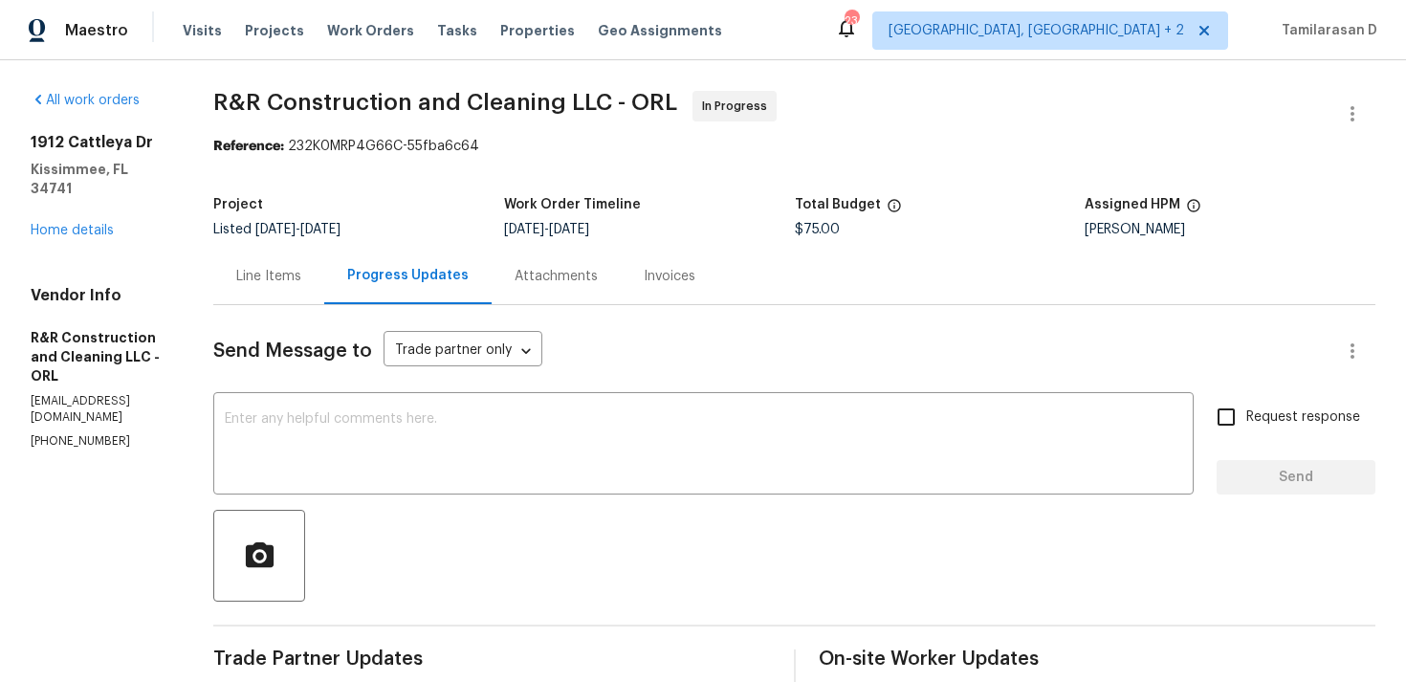
click at [276, 277] on div "Line Items" at bounding box center [268, 276] width 111 height 56
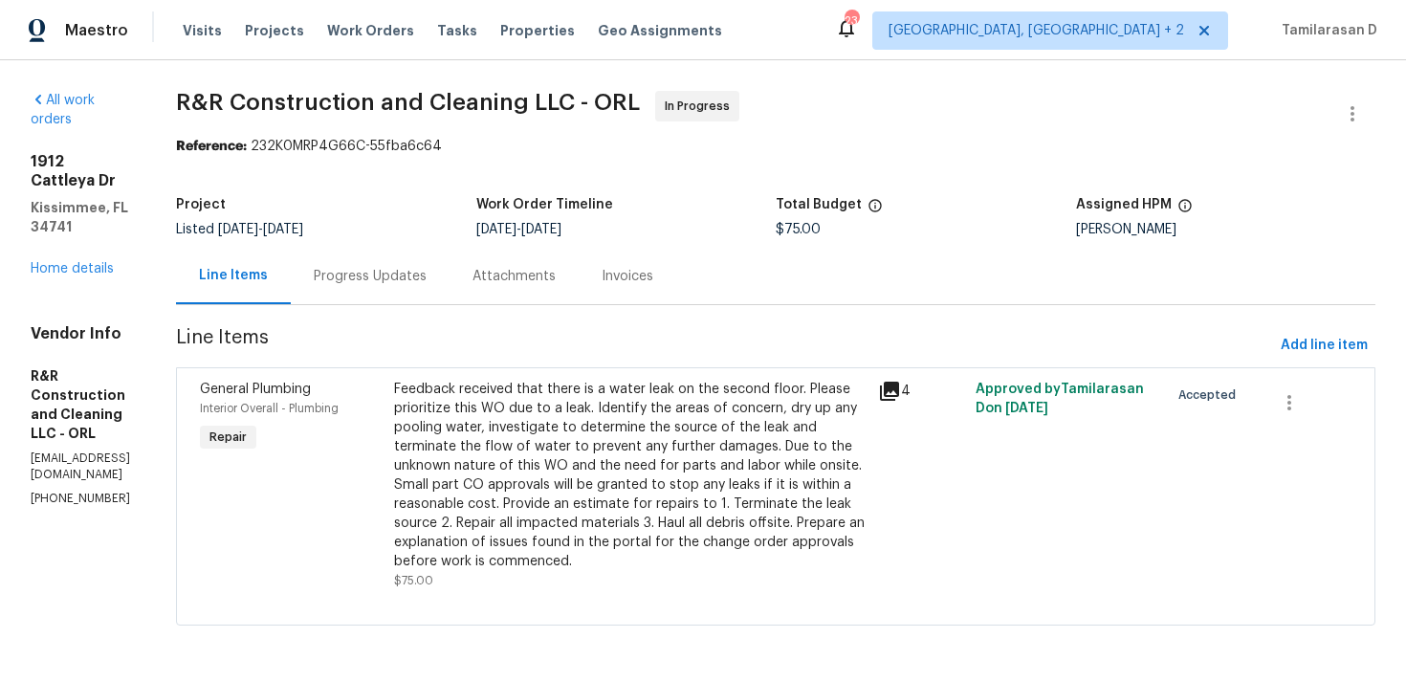
click at [543, 454] on div "Feedback received that there is a water leak on the second floor. Please priori…" at bounding box center [630, 475] width 473 height 191
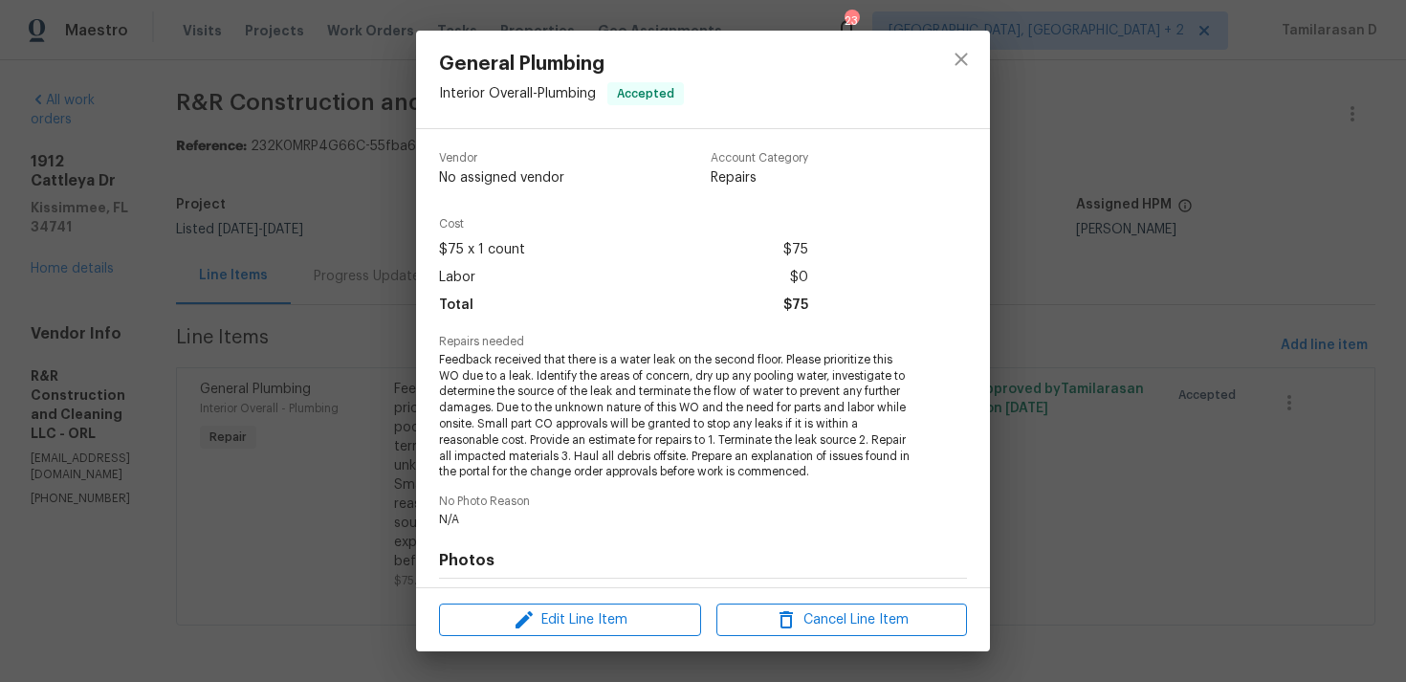
click at [509, 360] on span "Feedback received that there is a water leak on the second floor. Please priori…" at bounding box center [676, 416] width 475 height 128
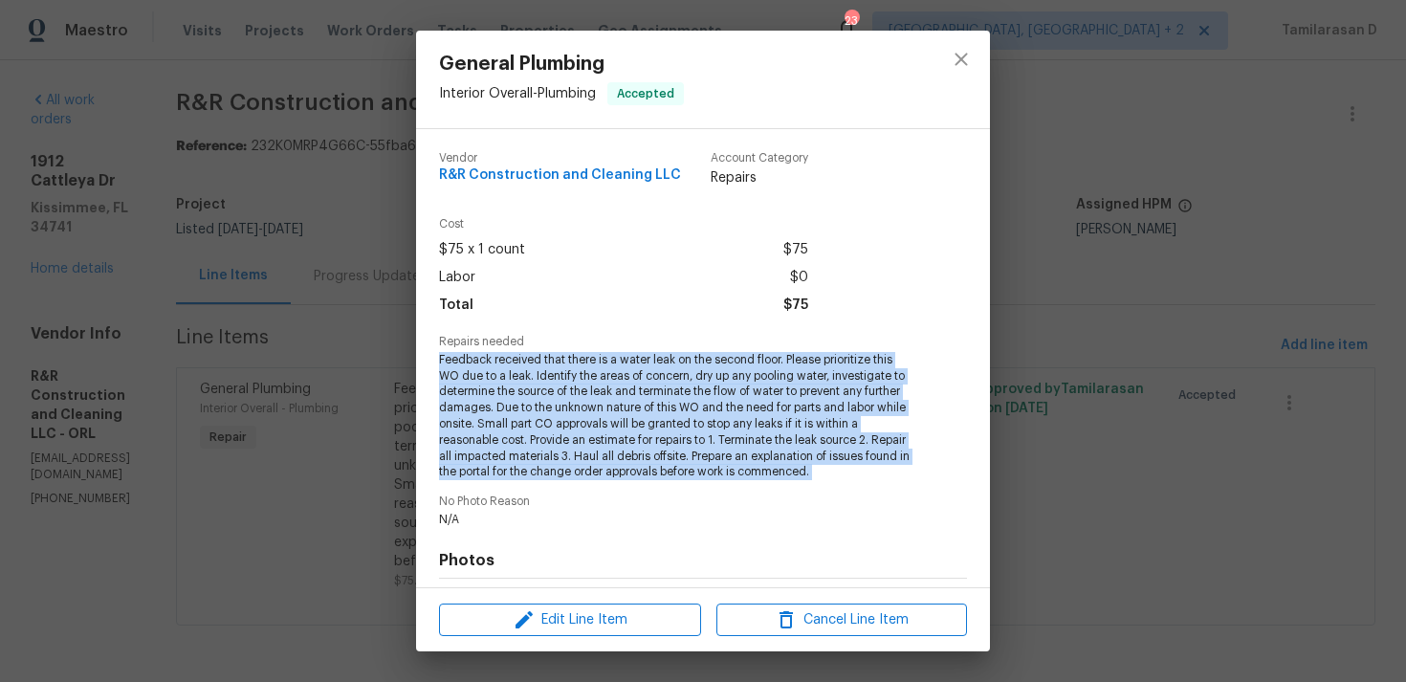
copy span "Feedback received that there is a water leak on the second floor. Please priori…"
click at [333, 314] on div "General Plumbing Interior Overall - Plumbing Accepted Vendor R&R Construction a…" at bounding box center [703, 341] width 1406 height 682
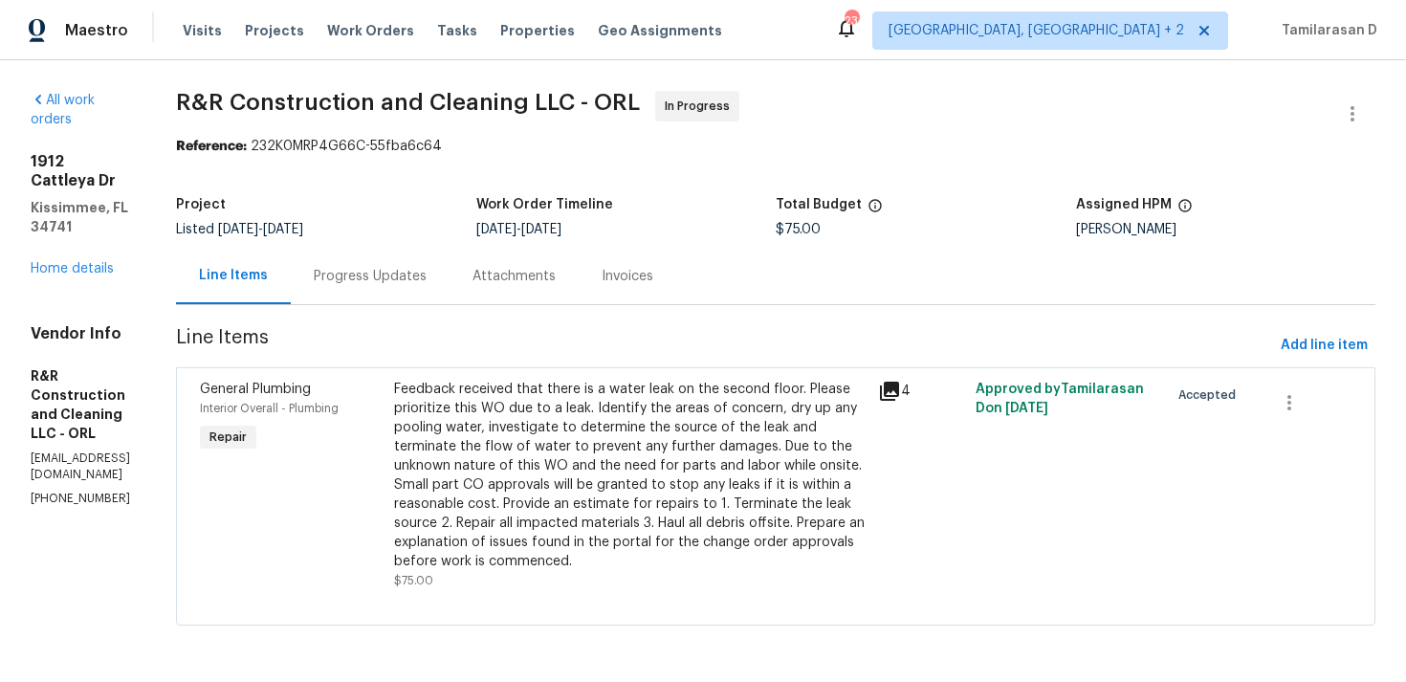
click at [438, 262] on div "Progress Updates" at bounding box center [370, 276] width 159 height 56
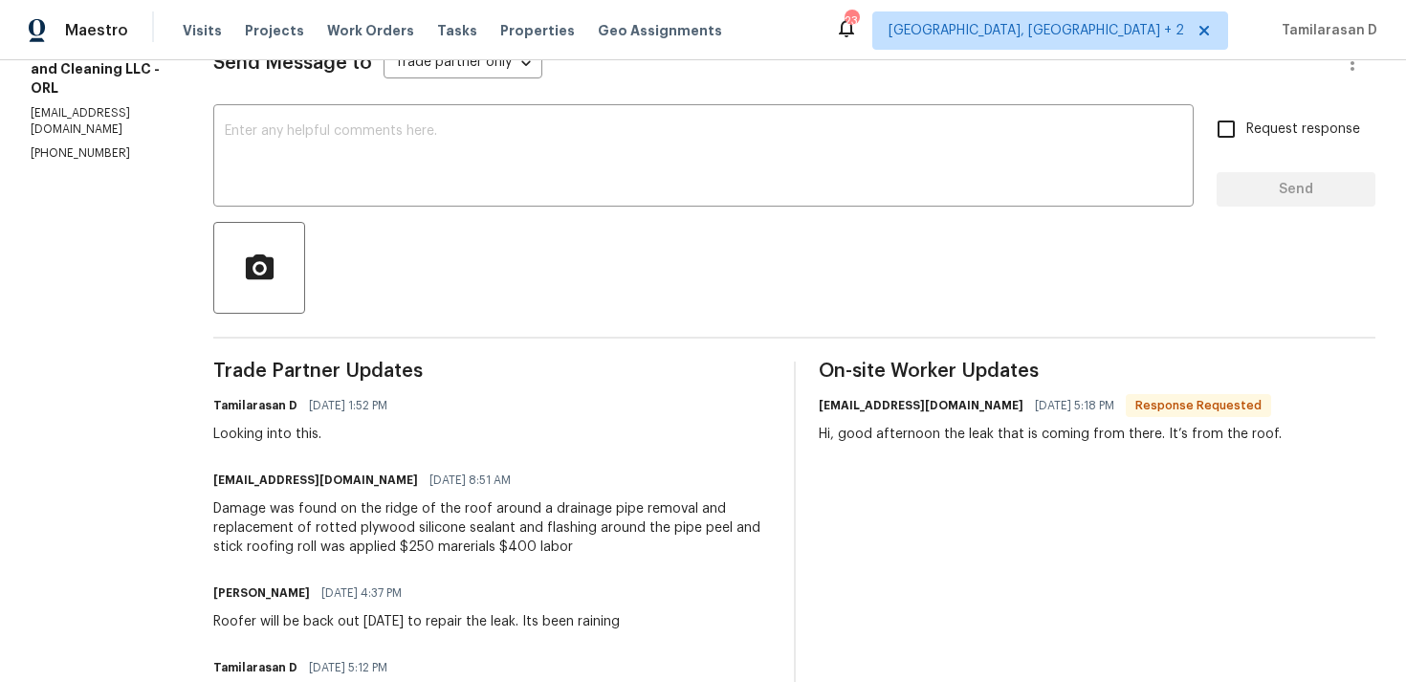
scroll to position [316, 0]
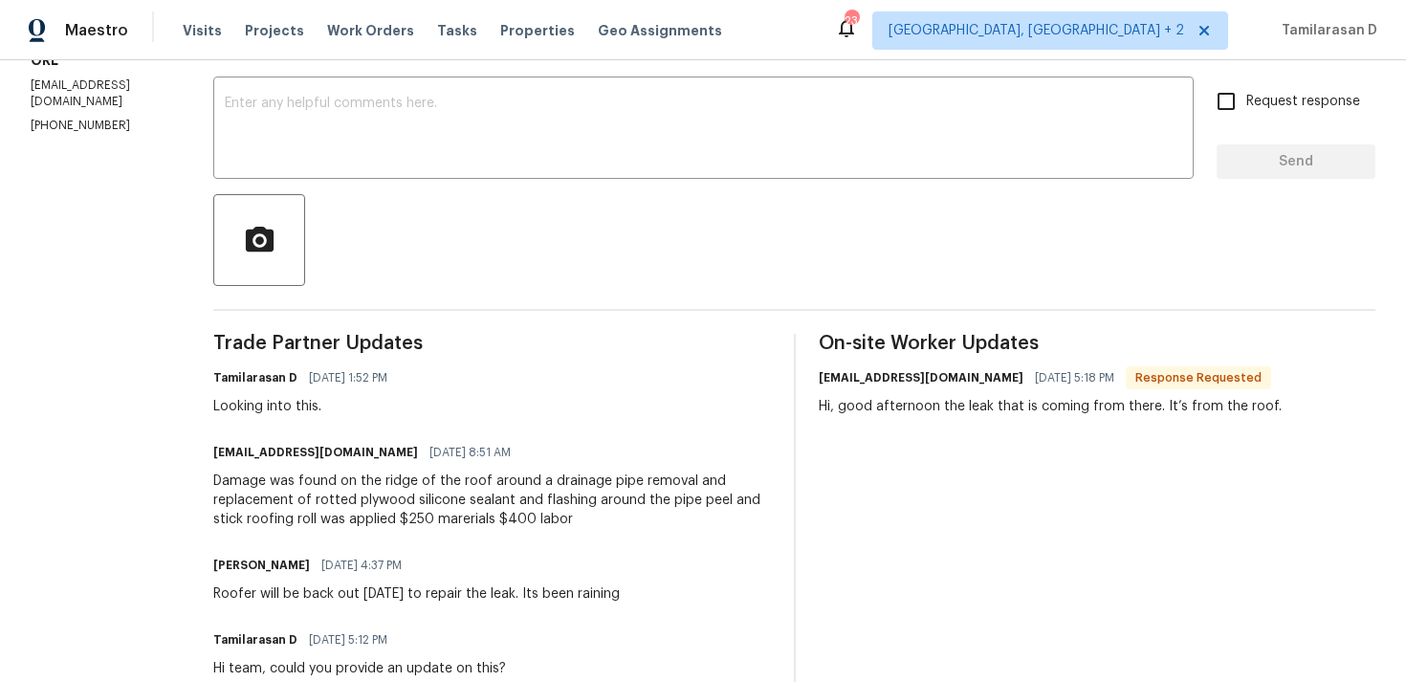
click at [337, 521] on div "Damage was found on the ridge of the roof around a drainage pipe removal and re…" at bounding box center [491, 499] width 557 height 57
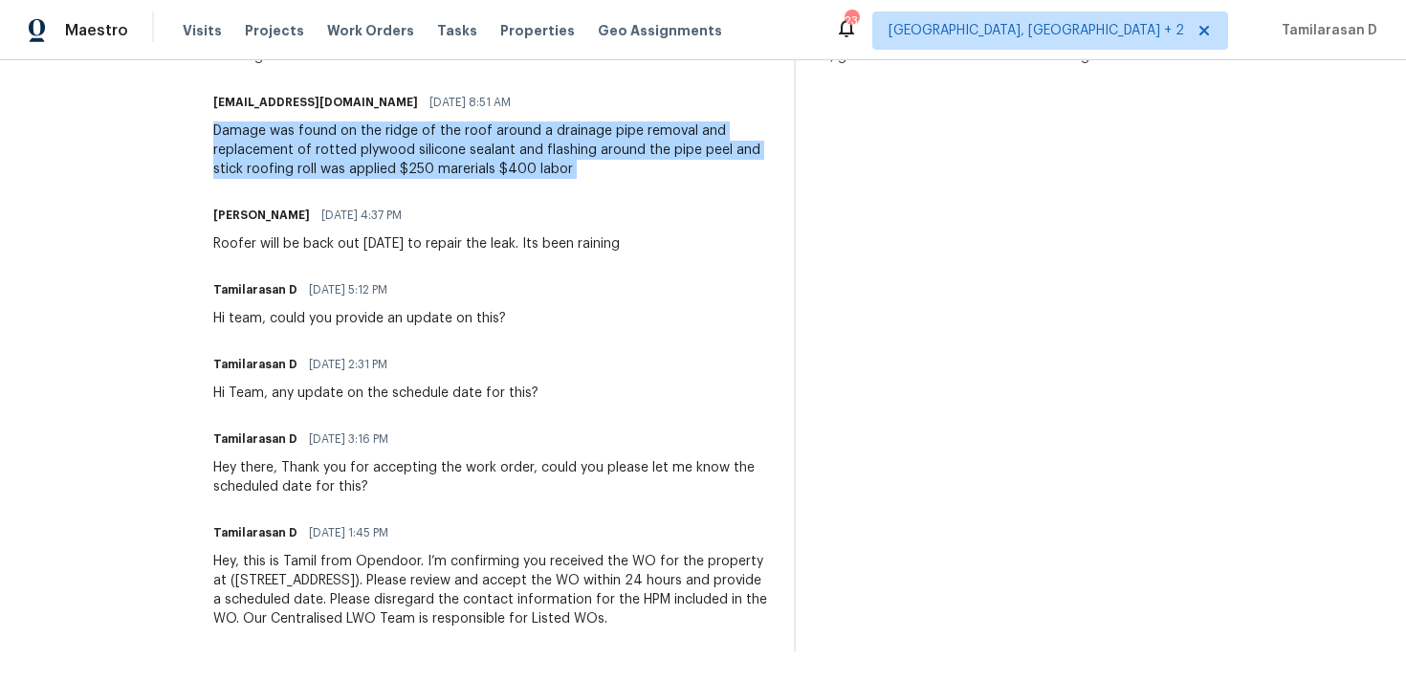
scroll to position [0, 0]
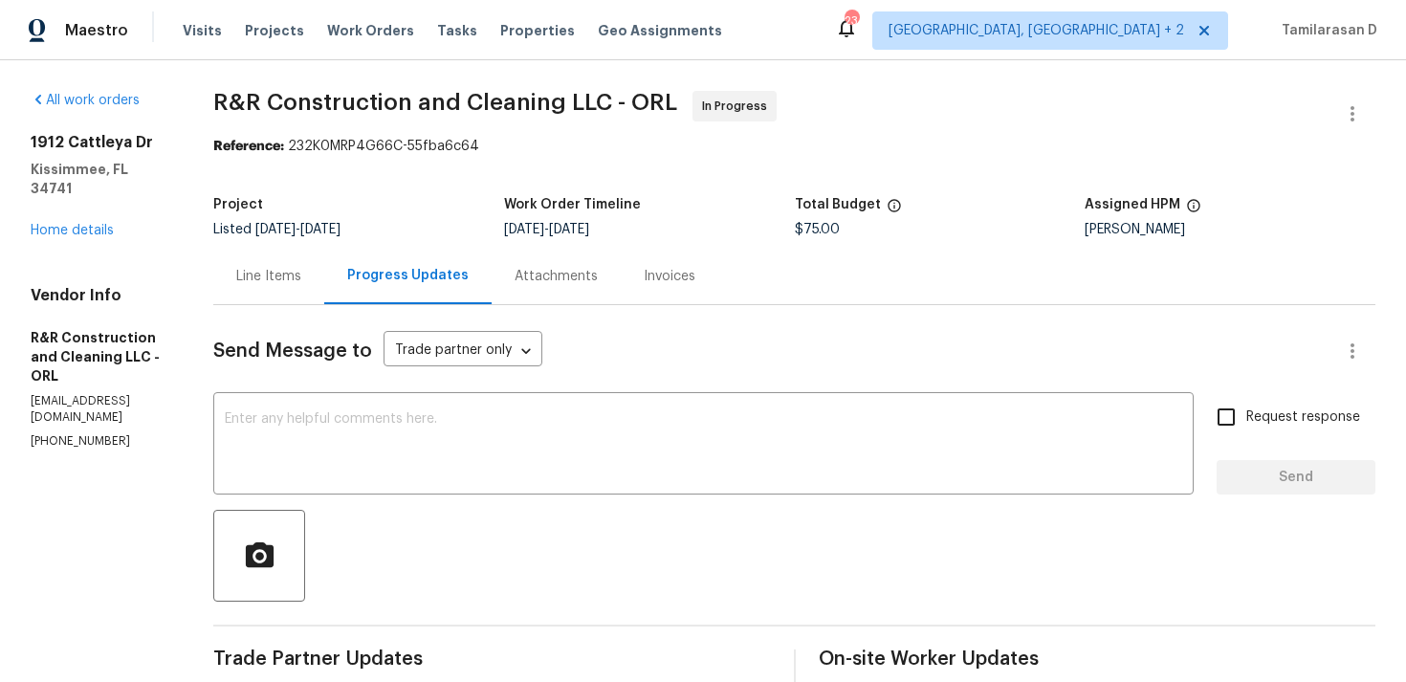
click at [301, 277] on div "Line Items" at bounding box center [268, 276] width 65 height 19
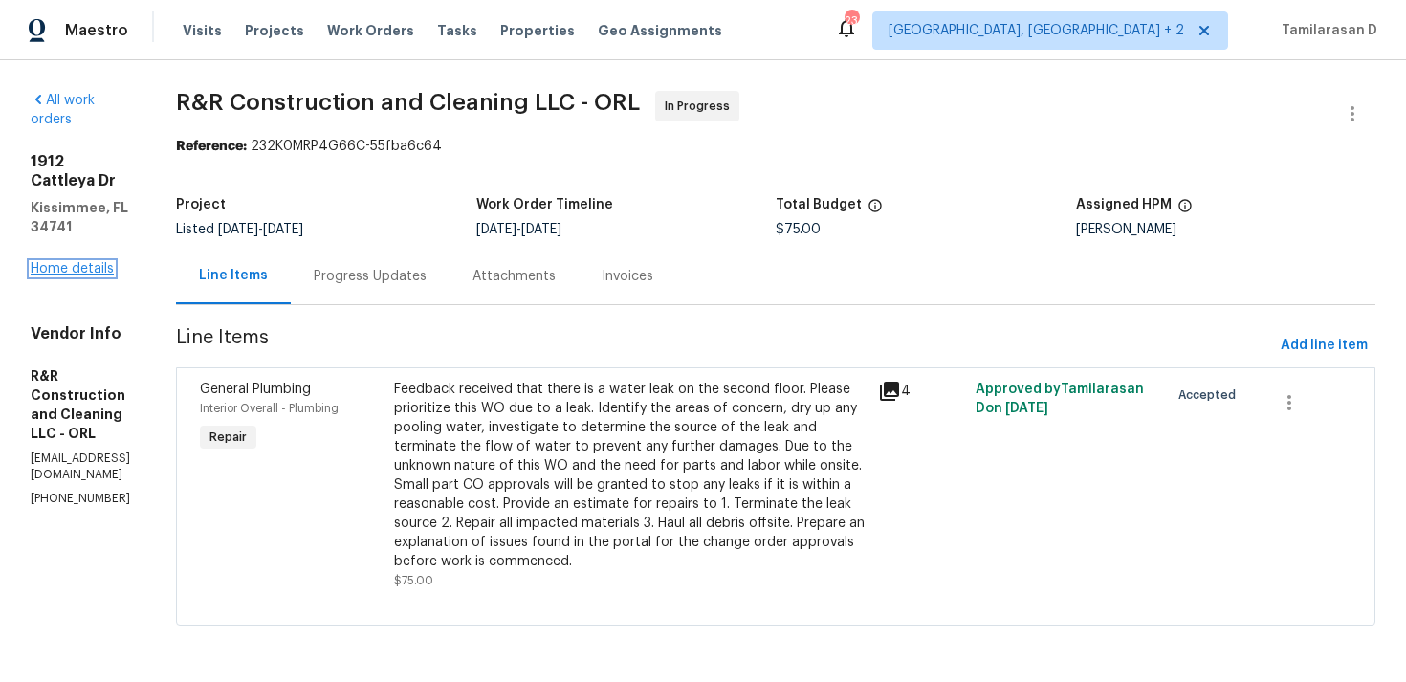
click at [73, 262] on link "Home details" at bounding box center [72, 268] width 83 height 13
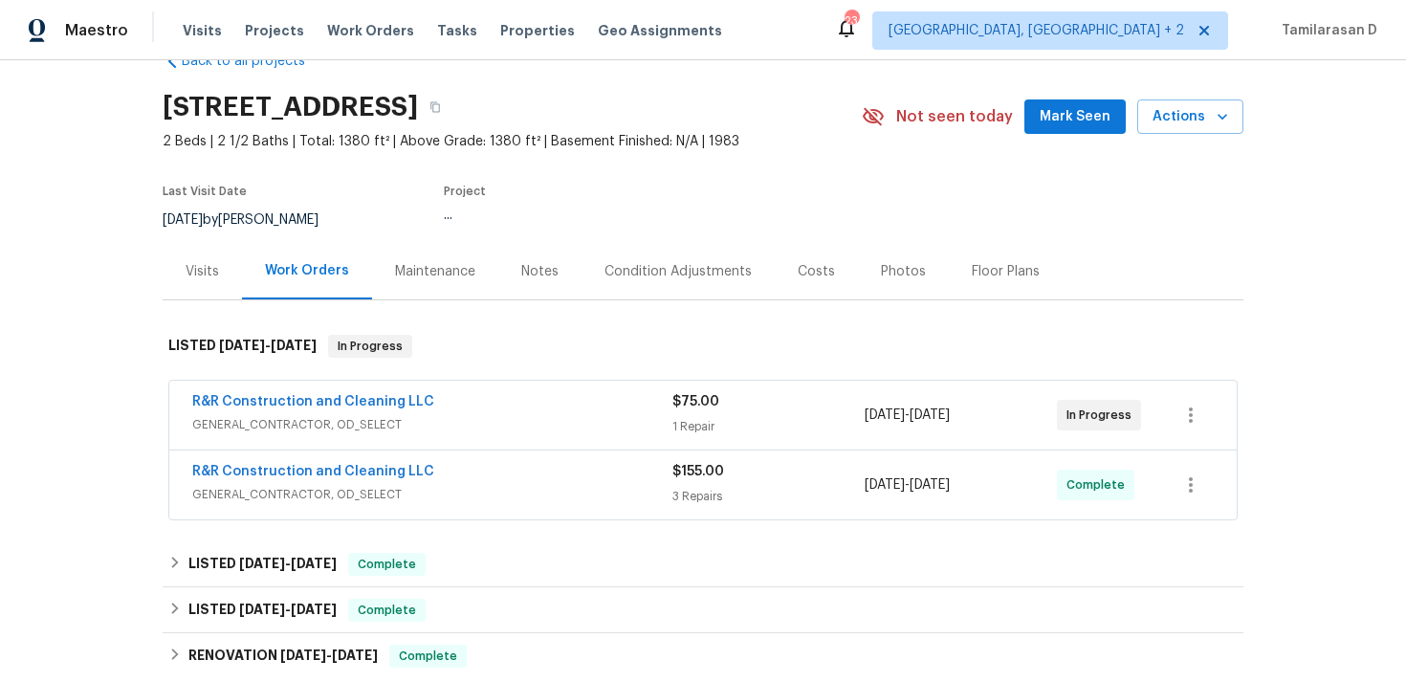
scroll to position [115, 0]
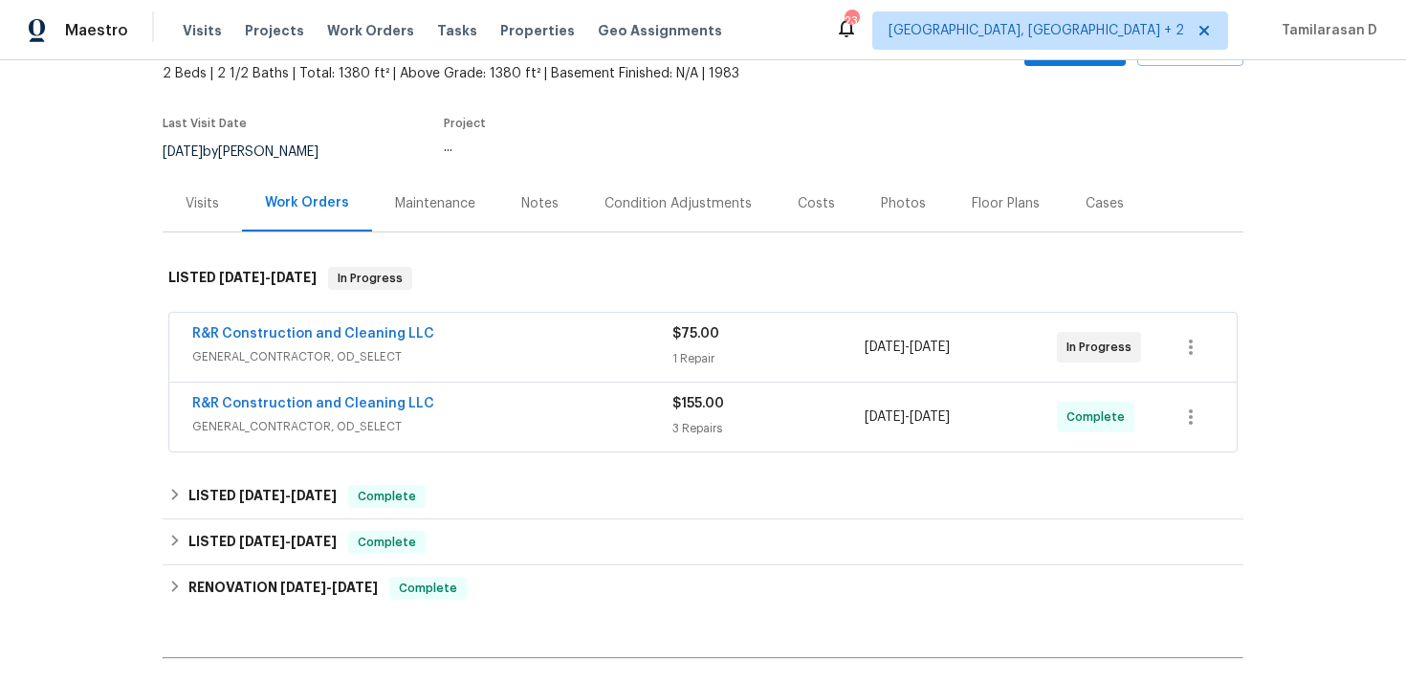
click at [398, 423] on span "GENERAL_CONTRACTOR, OD_SELECT" at bounding box center [432, 426] width 480 height 19
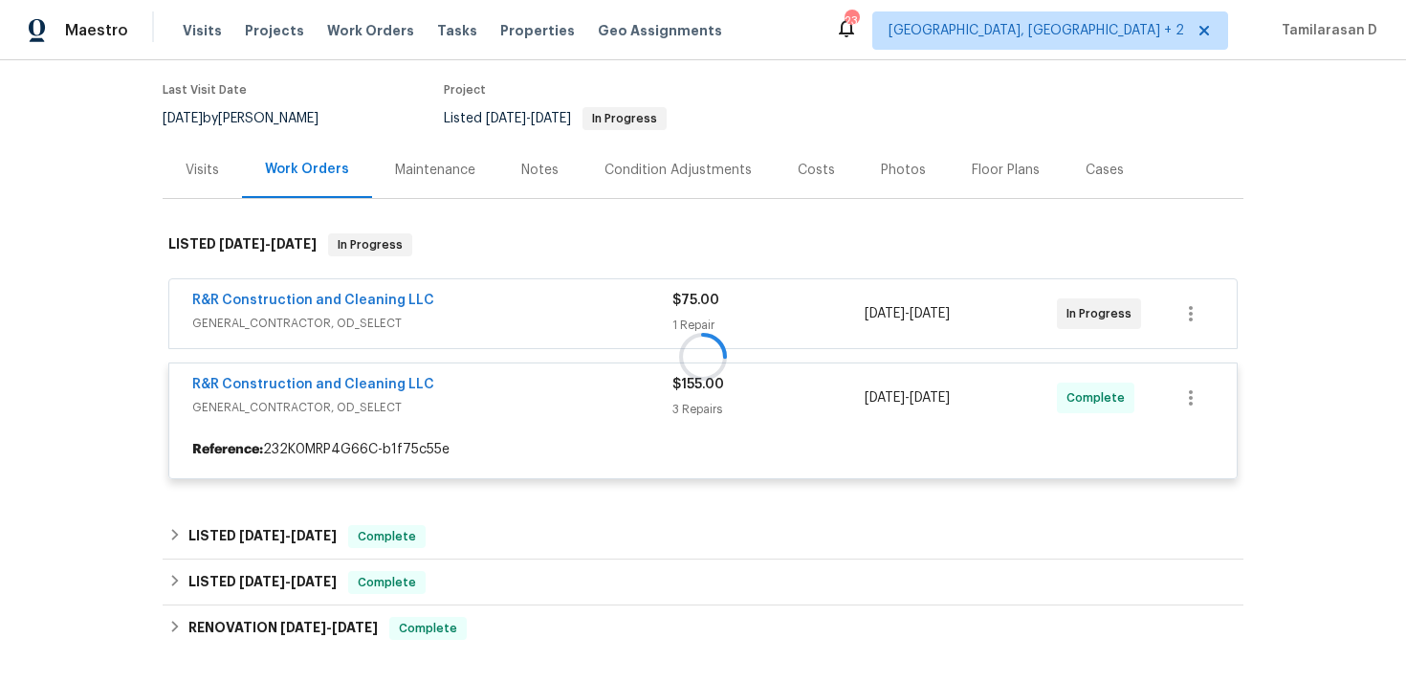
scroll to position [165, 0]
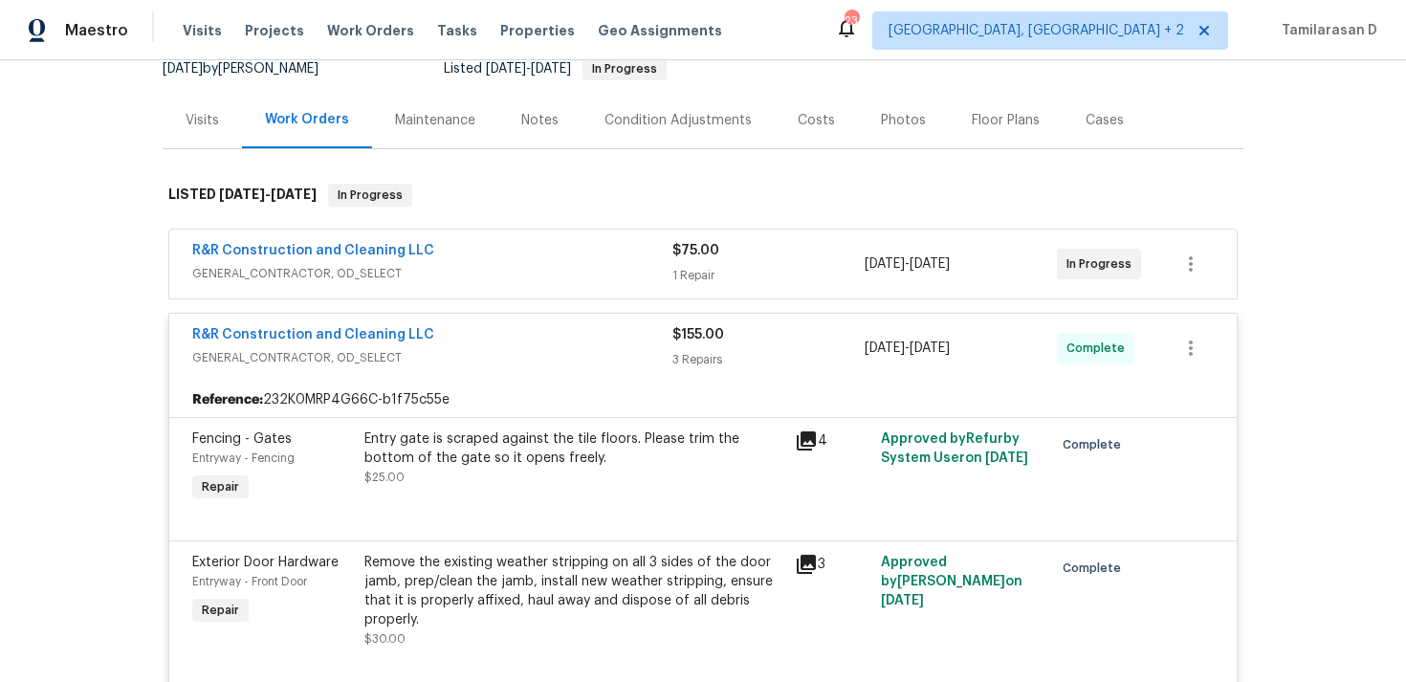
click at [452, 321] on div "R&R Construction and Cleaning LLC GENERAL_CONTRACTOR, OD_SELECT $155.00 3 Repai…" at bounding box center [702, 348] width 1067 height 69
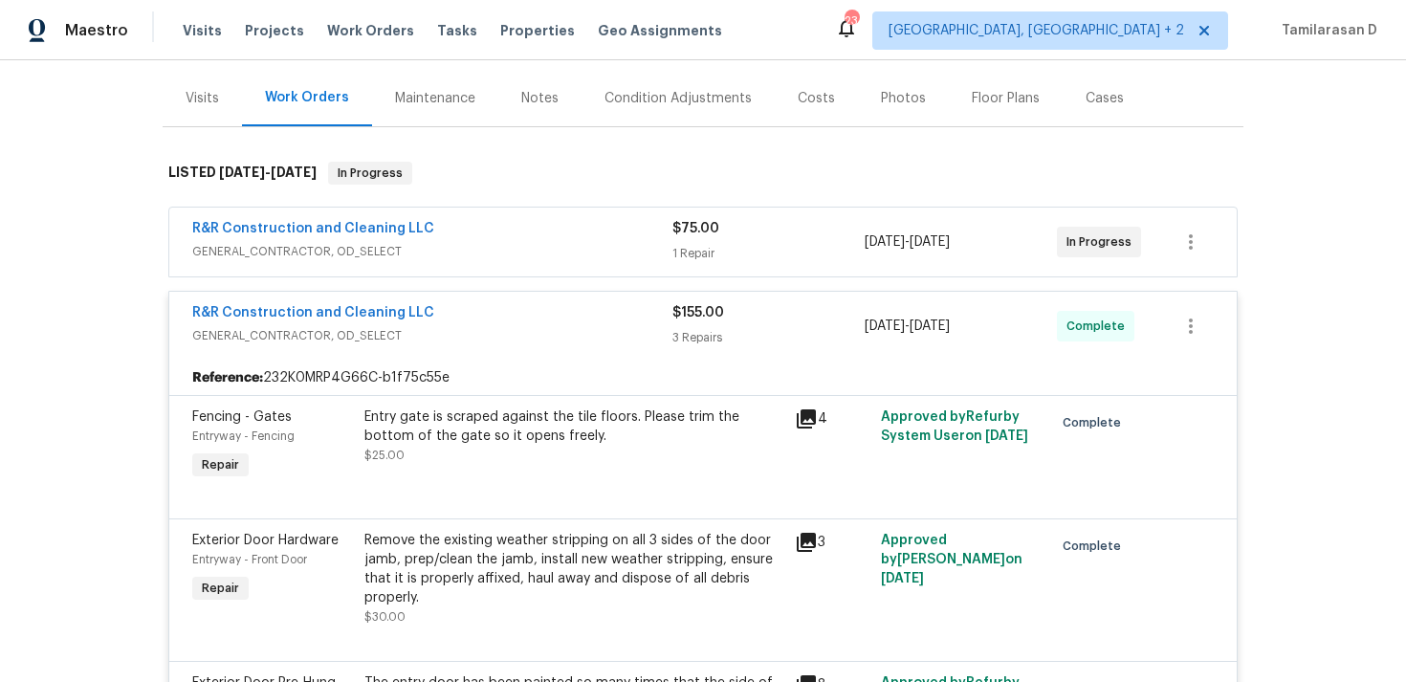
click at [446, 327] on span "GENERAL_CONTRACTOR, OD_SELECT" at bounding box center [432, 335] width 480 height 19
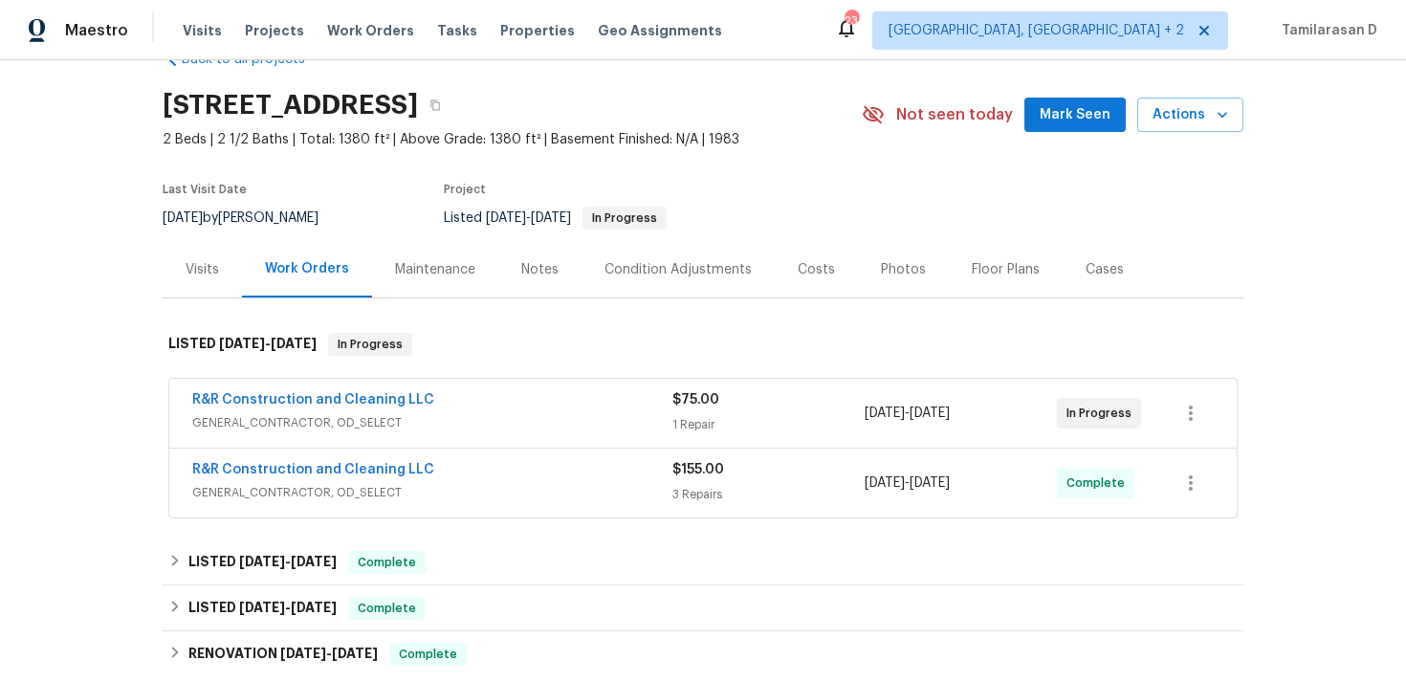
scroll to position [0, 0]
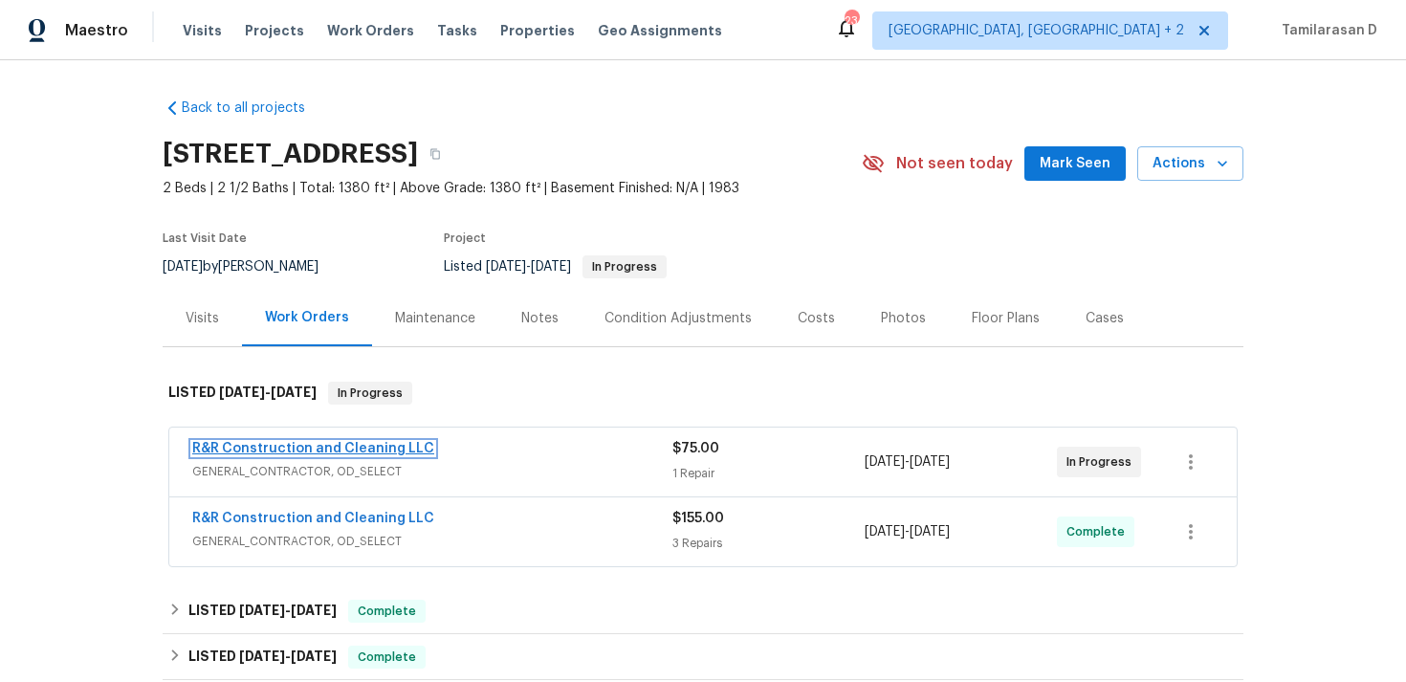
click at [325, 448] on link "R&R Construction and Cleaning LLC" at bounding box center [313, 448] width 242 height 13
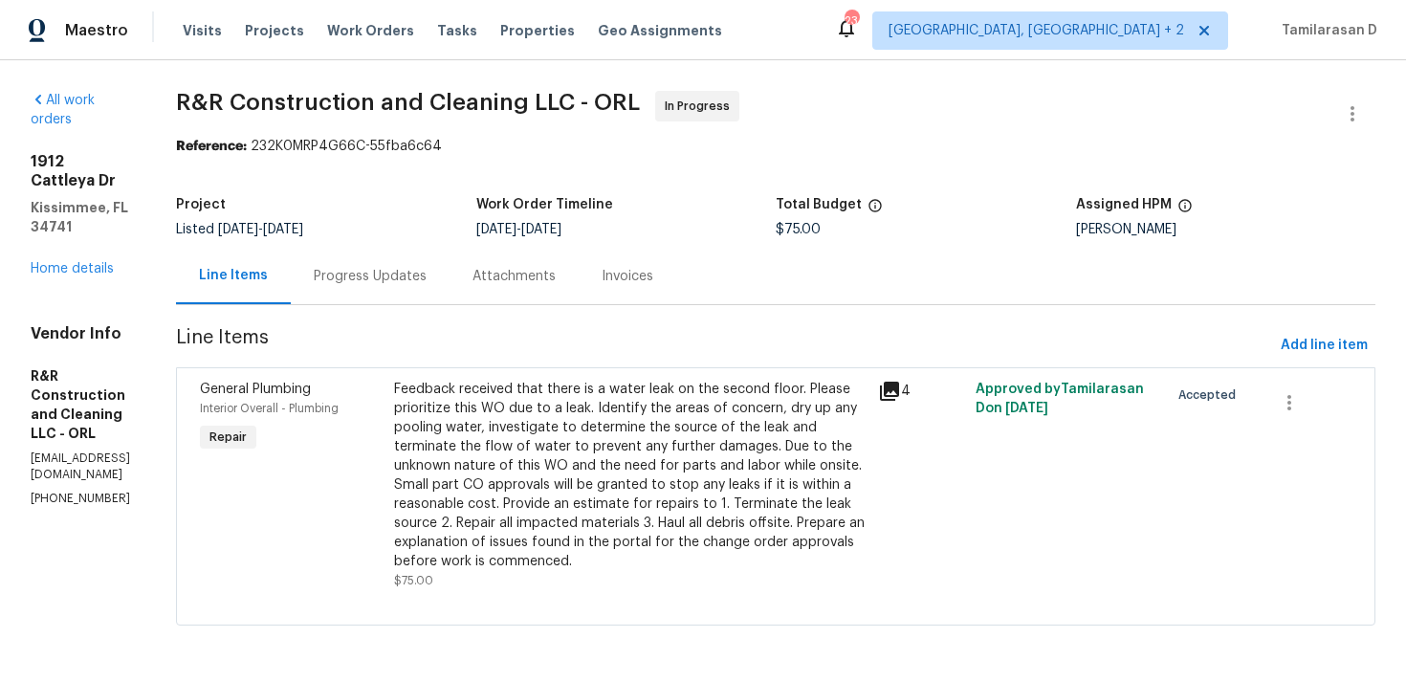
click at [444, 294] on div "Progress Updates" at bounding box center [370, 276] width 159 height 56
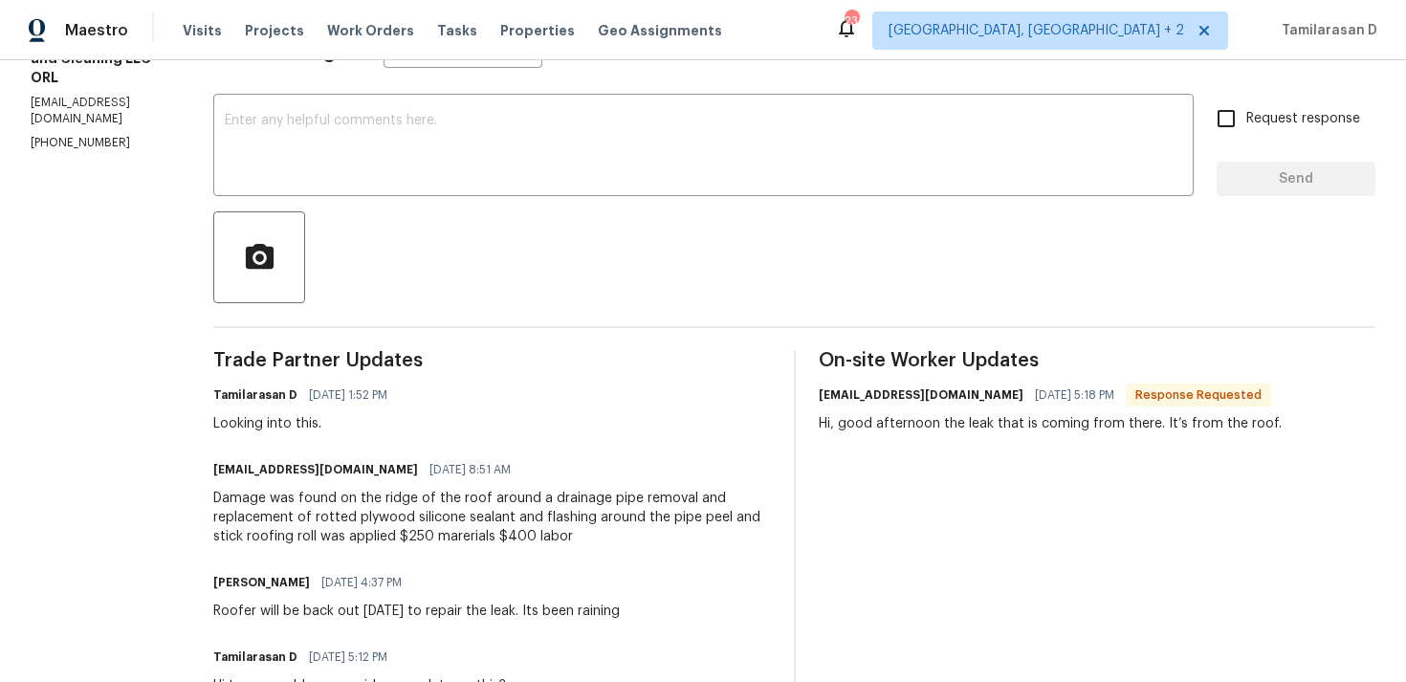
scroll to position [366, 0]
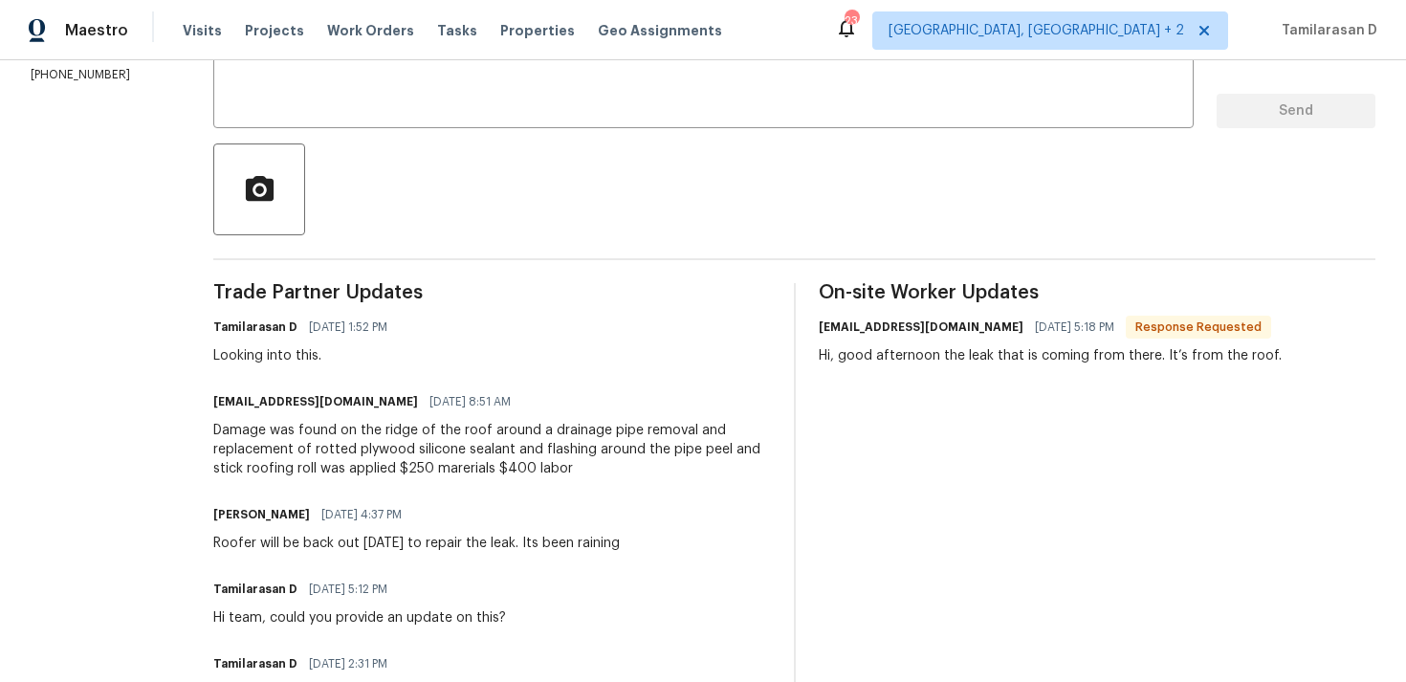
click at [346, 435] on div "Damage was found on the ridge of the roof around a drainage pipe removal and re…" at bounding box center [491, 449] width 557 height 57
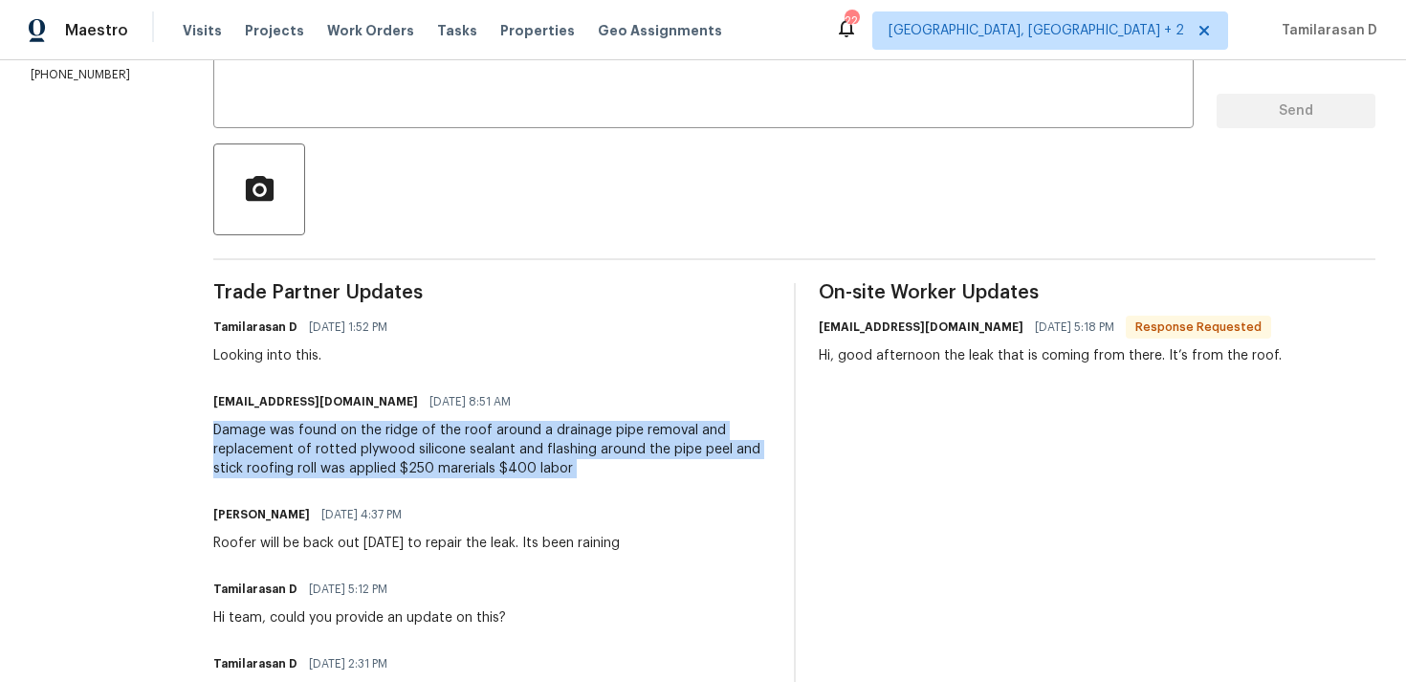
scroll to position [0, 0]
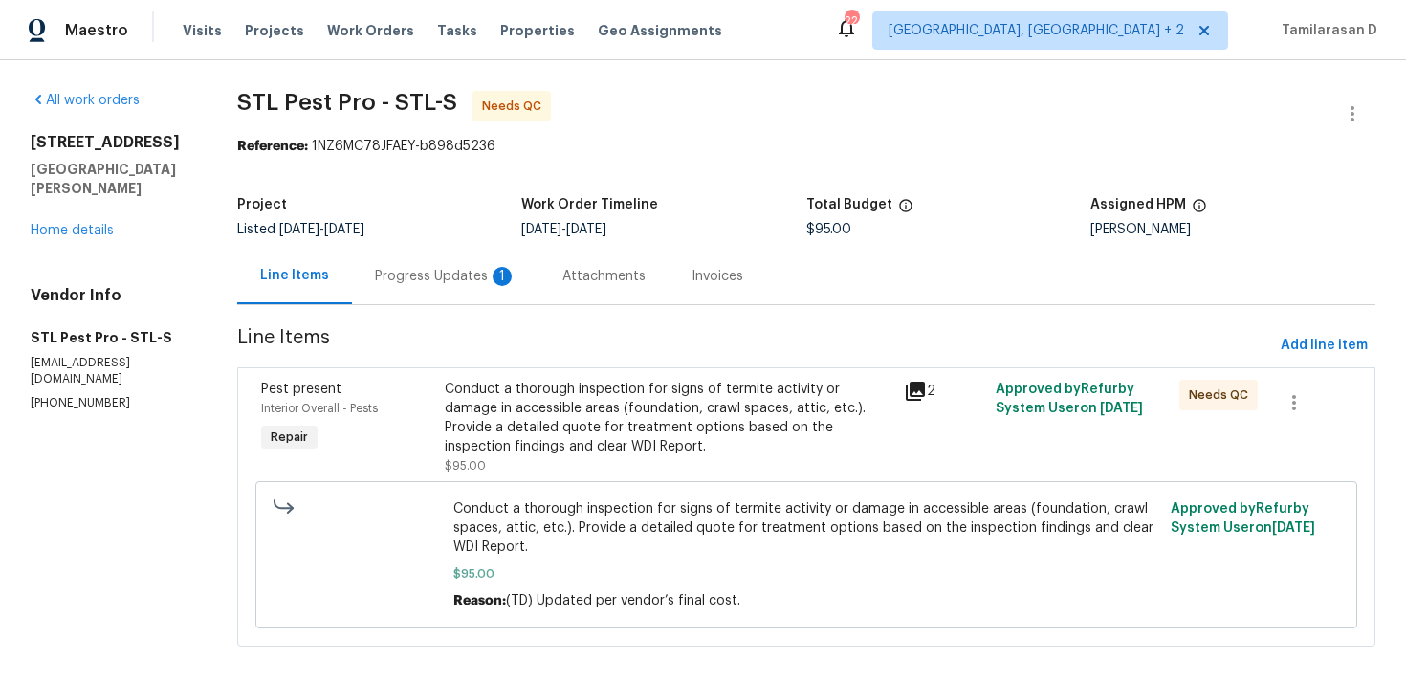
click at [467, 290] on div "Progress Updates 1" at bounding box center [445, 276] width 187 height 56
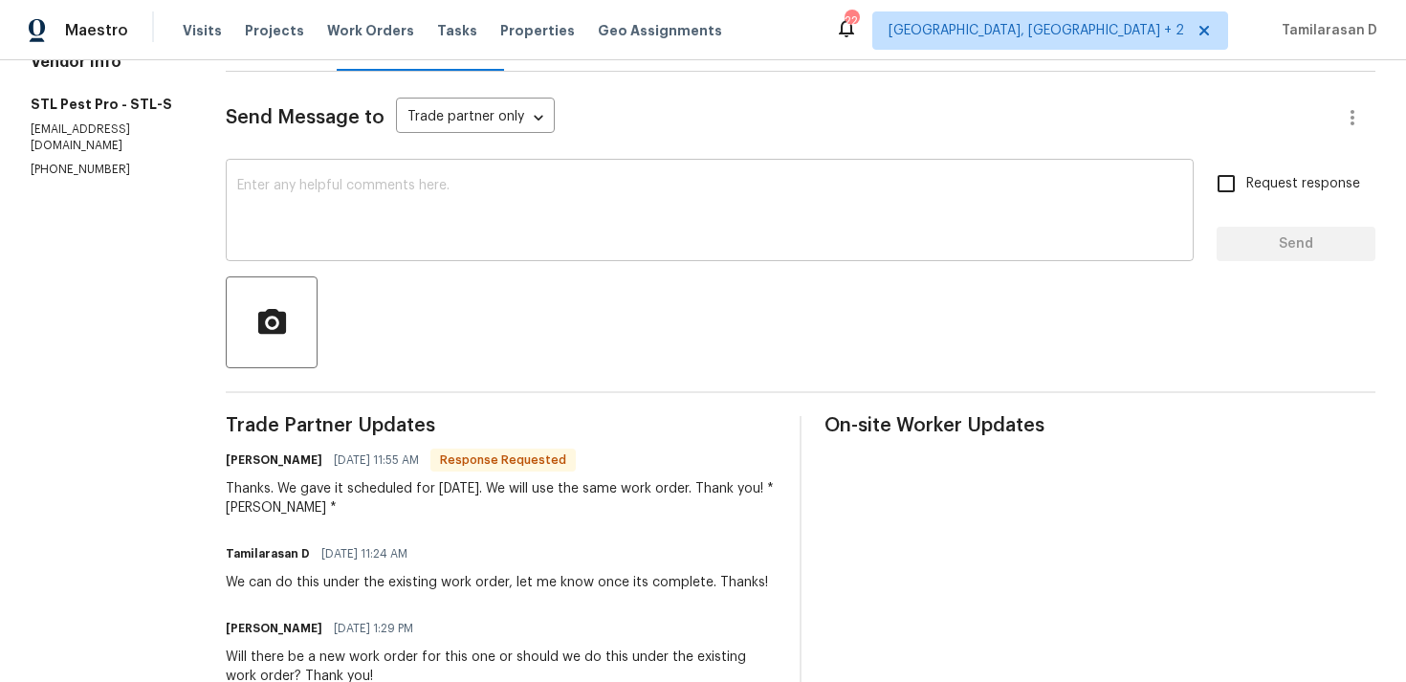
scroll to position [315, 0]
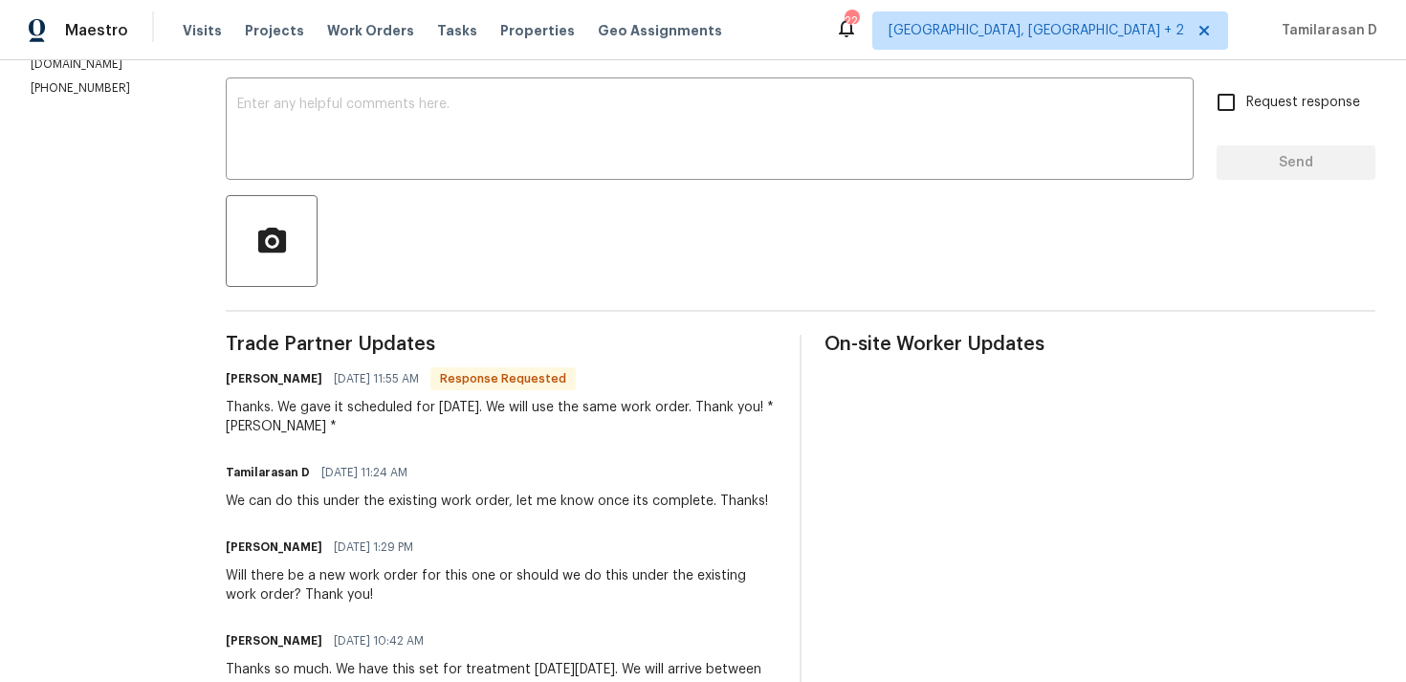
click at [417, 422] on div "Thanks. We gave it scheduled for [DATE]. We will use the same work order. Thank…" at bounding box center [501, 417] width 551 height 38
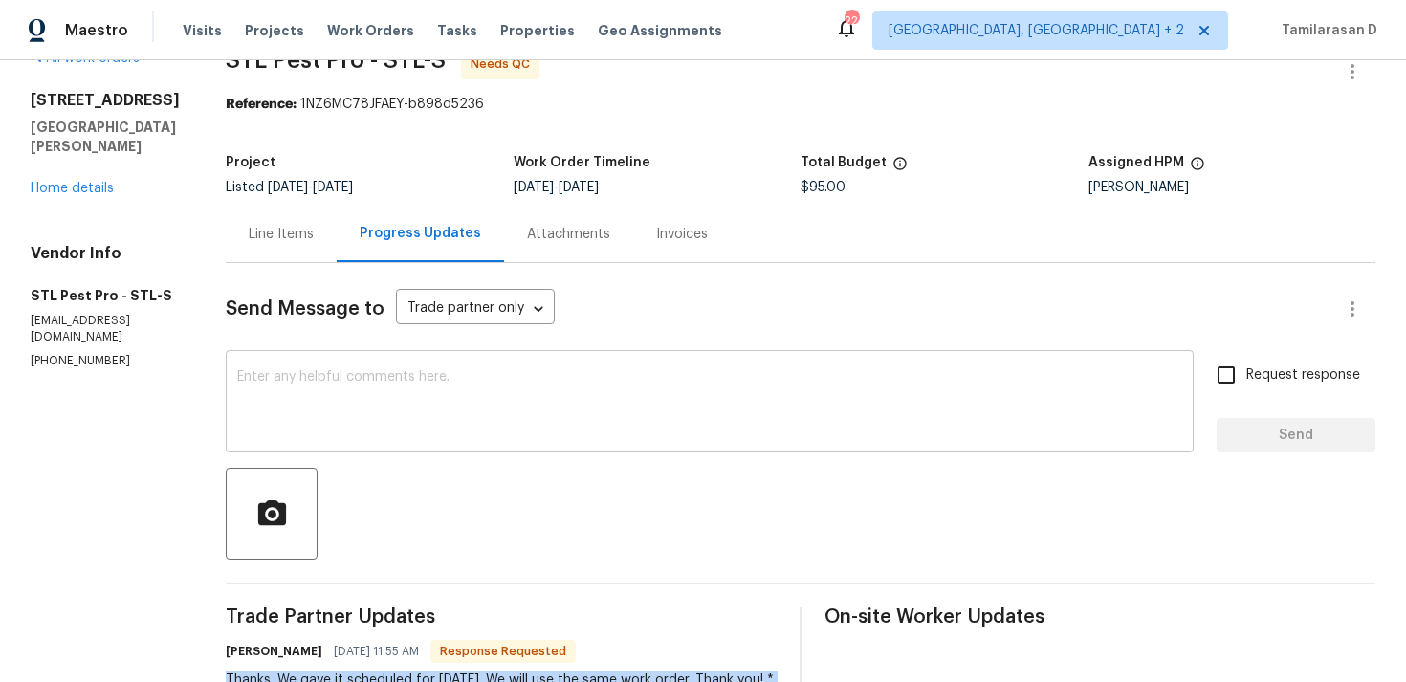
click at [345, 440] on div "x ​" at bounding box center [710, 404] width 968 height 98
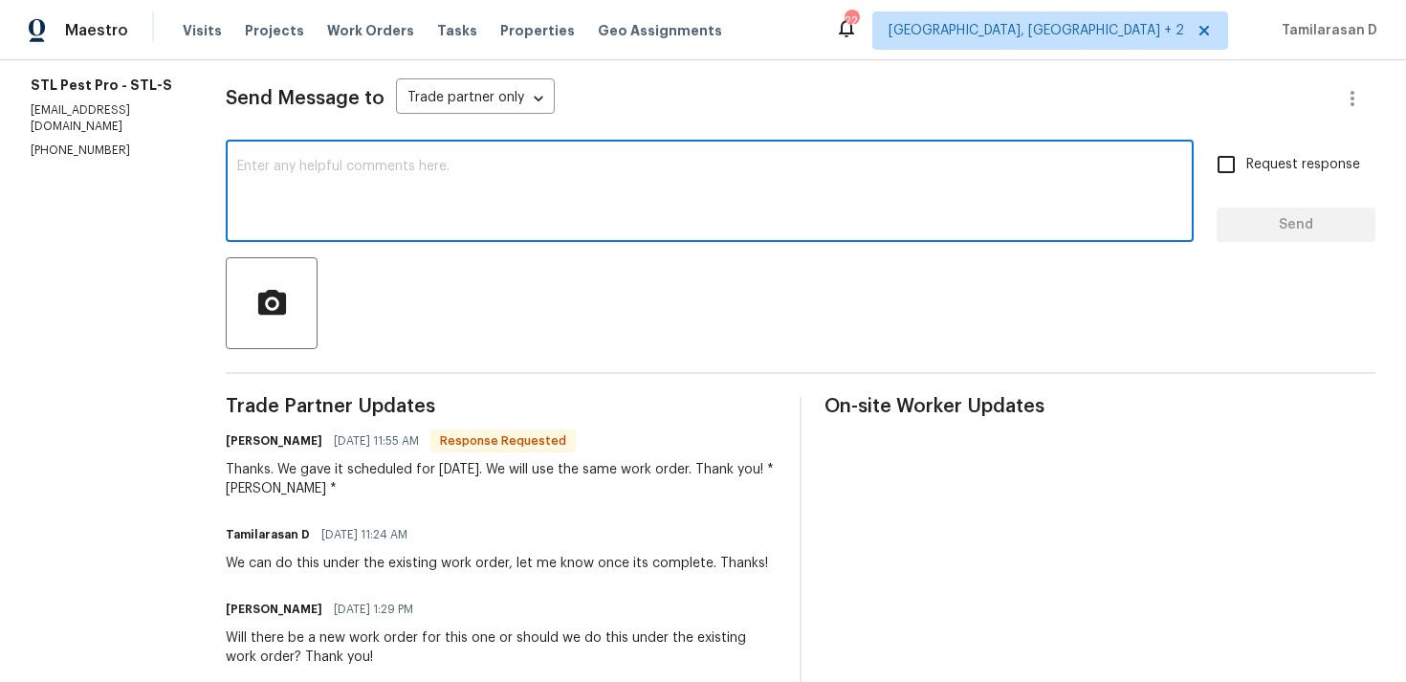
scroll to position [0, 0]
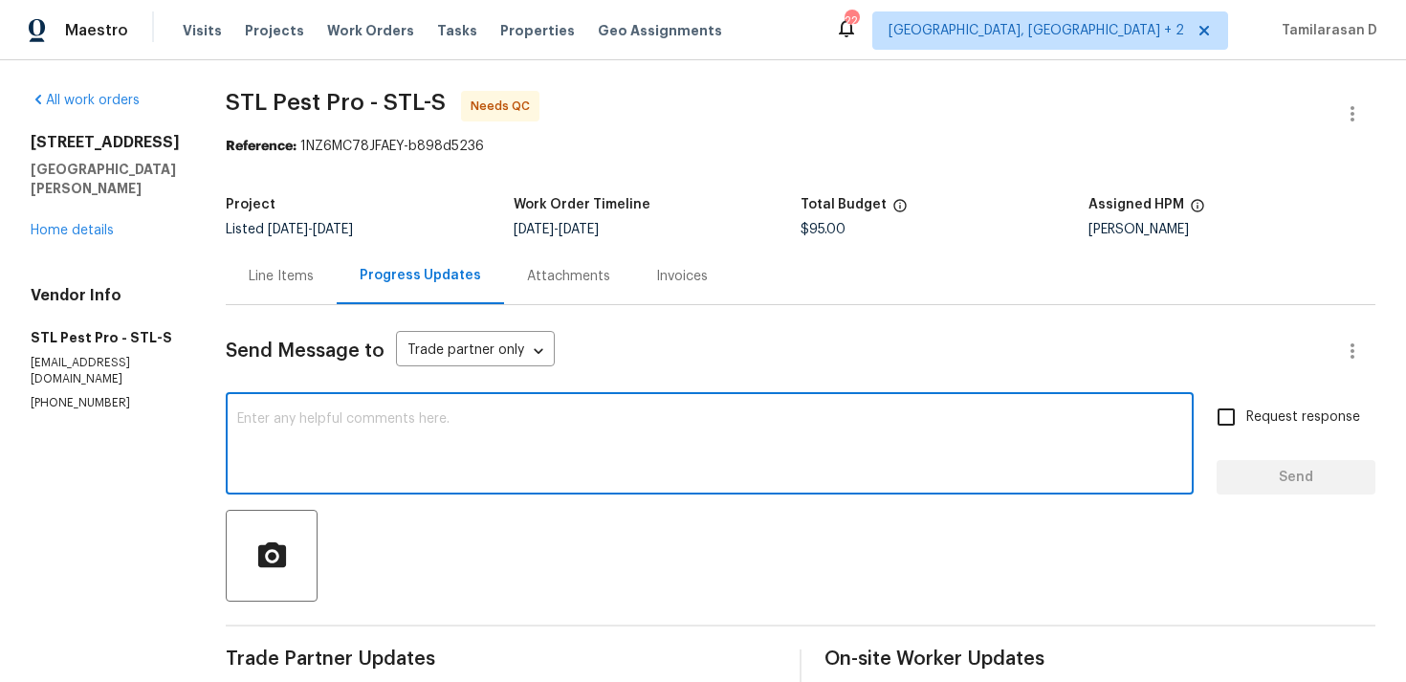
click at [257, 271] on div "Line Items" at bounding box center [281, 276] width 65 height 19
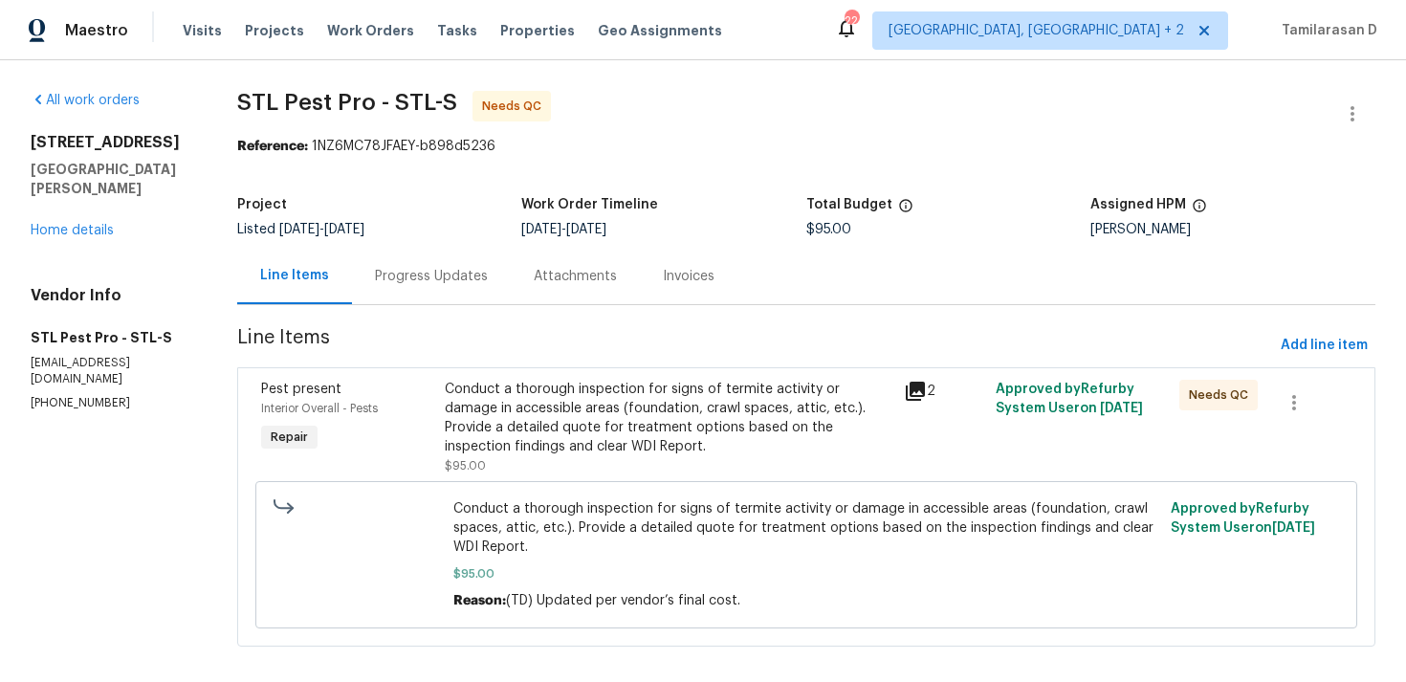
click at [465, 283] on div "Progress Updates" at bounding box center [431, 276] width 113 height 19
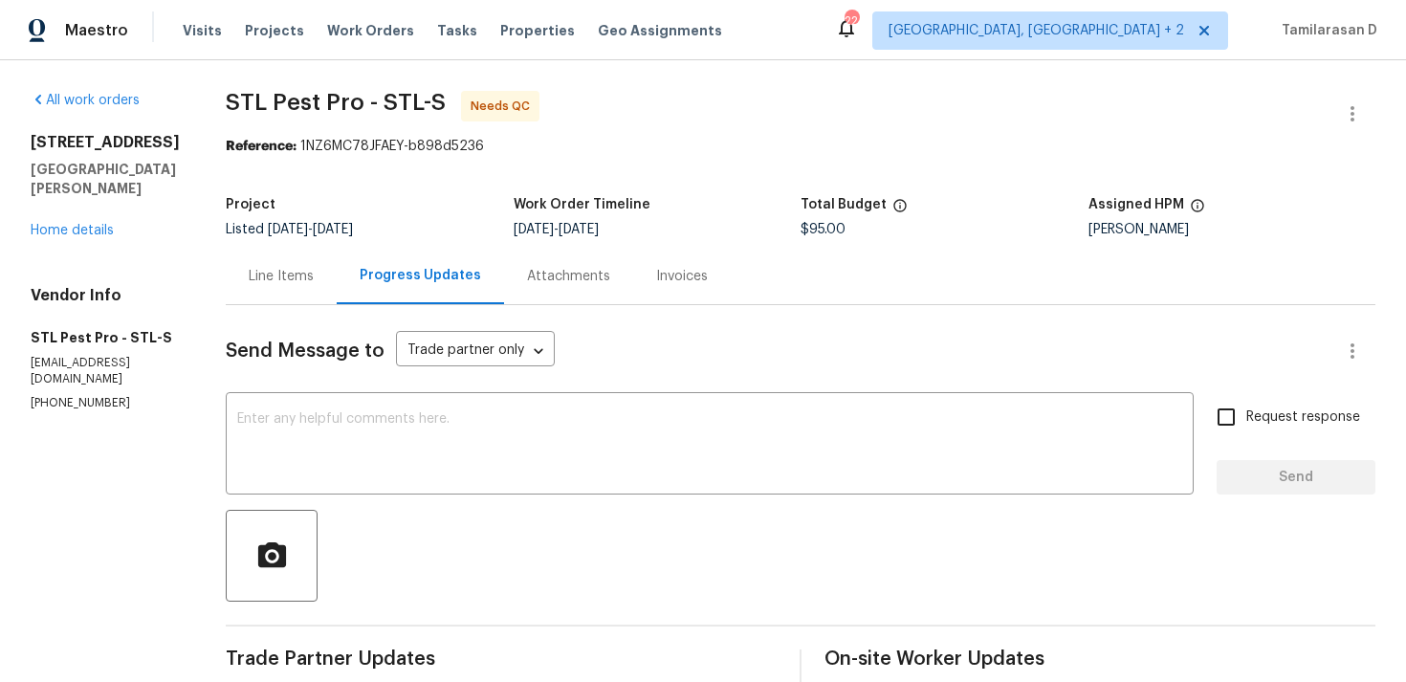
click at [228, 270] on div "Line Items" at bounding box center [281, 276] width 111 height 56
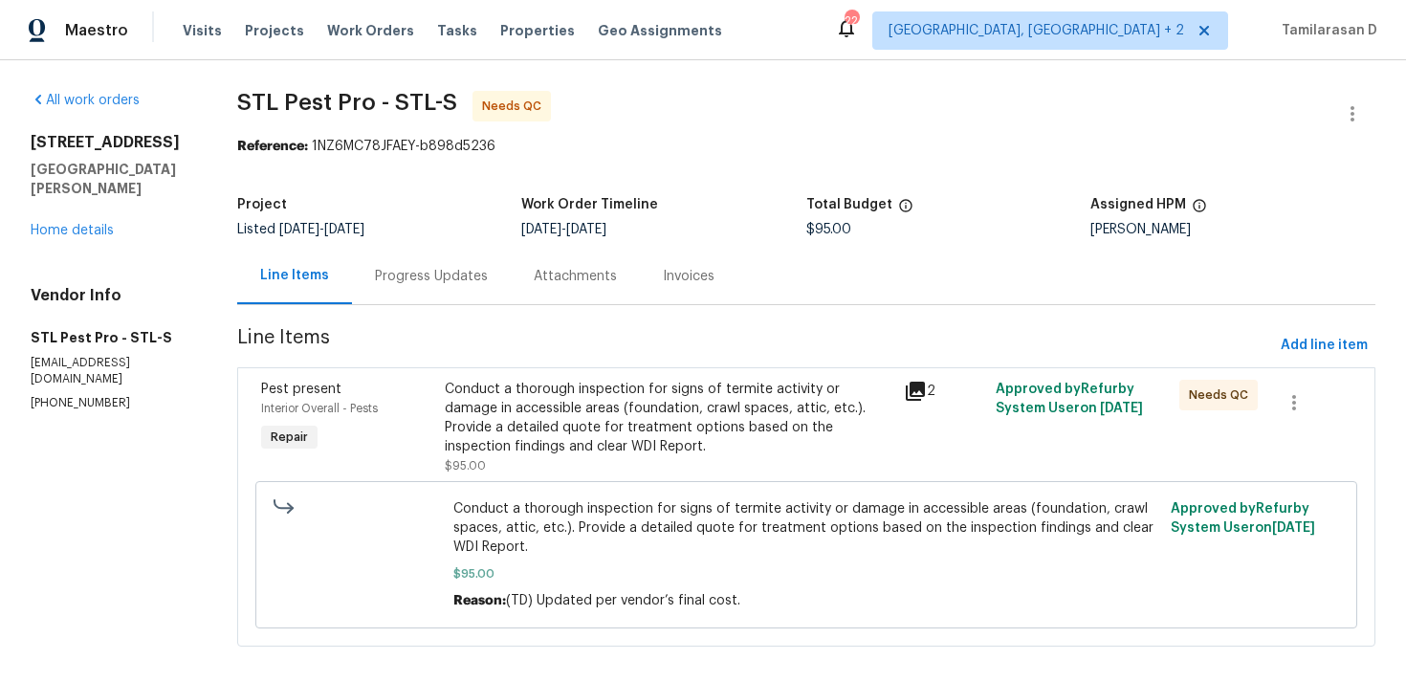
click at [588, 451] on div "Conduct a thorough inspection for signs of termite activity or damage in access…" at bounding box center [669, 418] width 448 height 76
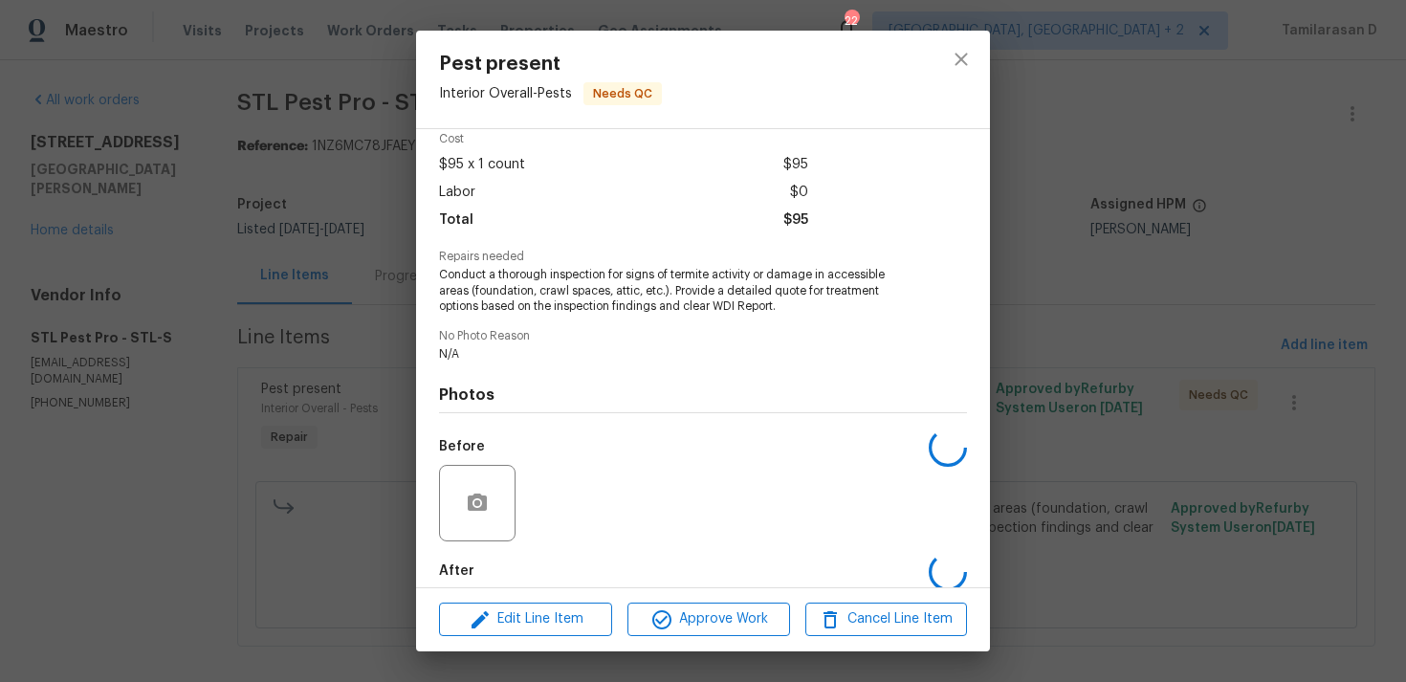
scroll to position [183, 0]
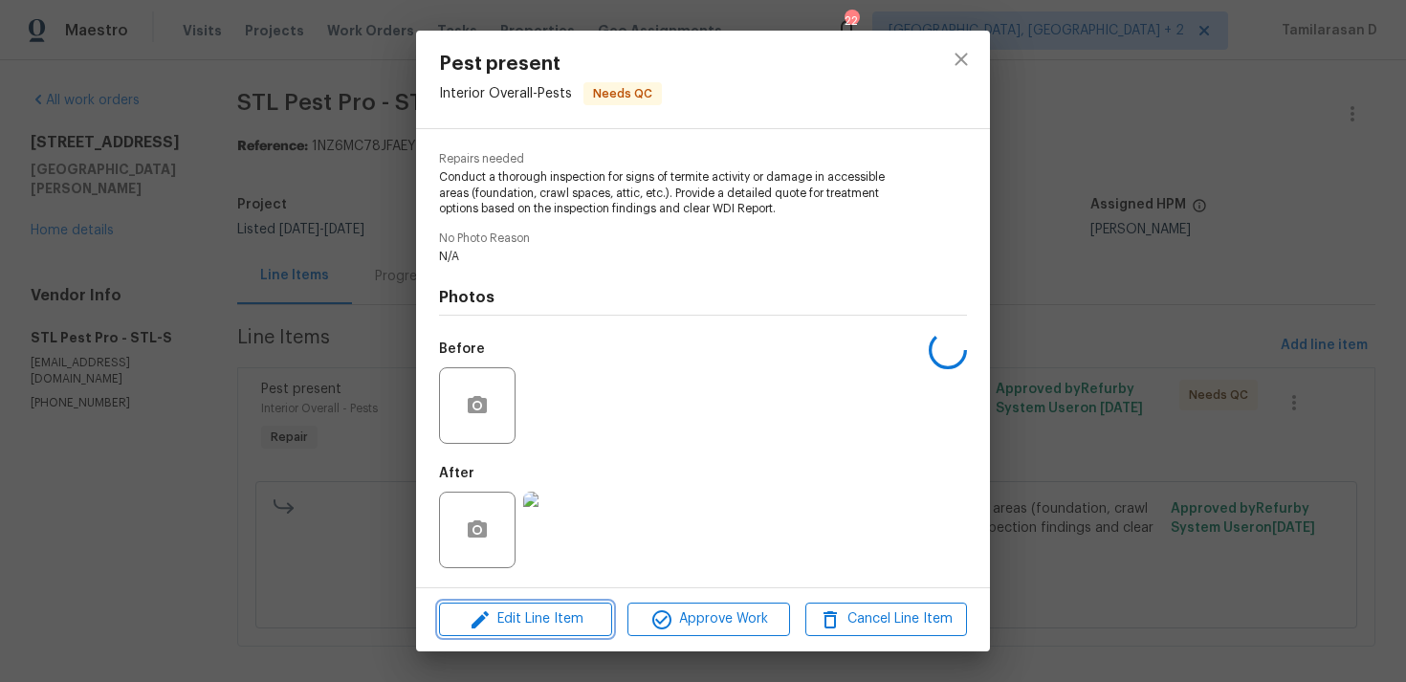
click at [548, 608] on span "Edit Line Item" at bounding box center [526, 619] width 162 height 24
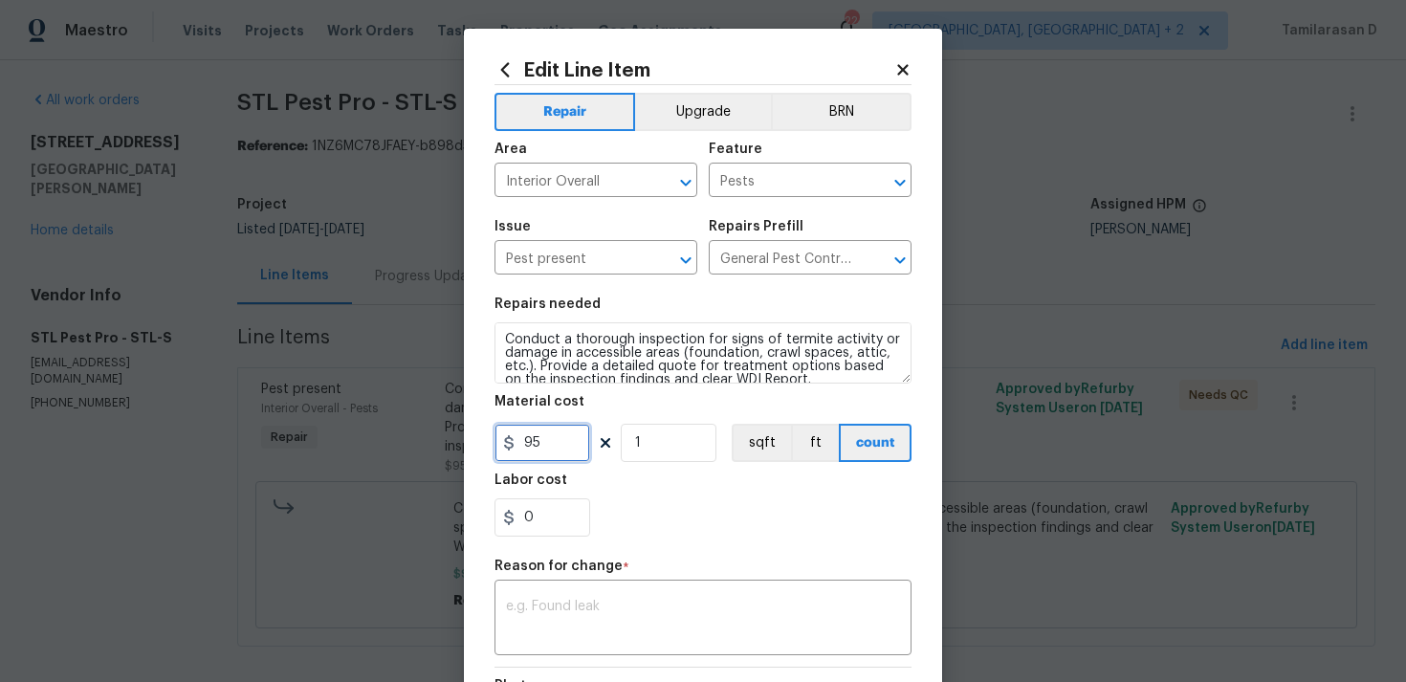
click at [531, 444] on input "95" at bounding box center [542, 443] width 96 height 38
type input "975"
click at [570, 599] on div "x ​" at bounding box center [702, 619] width 417 height 71
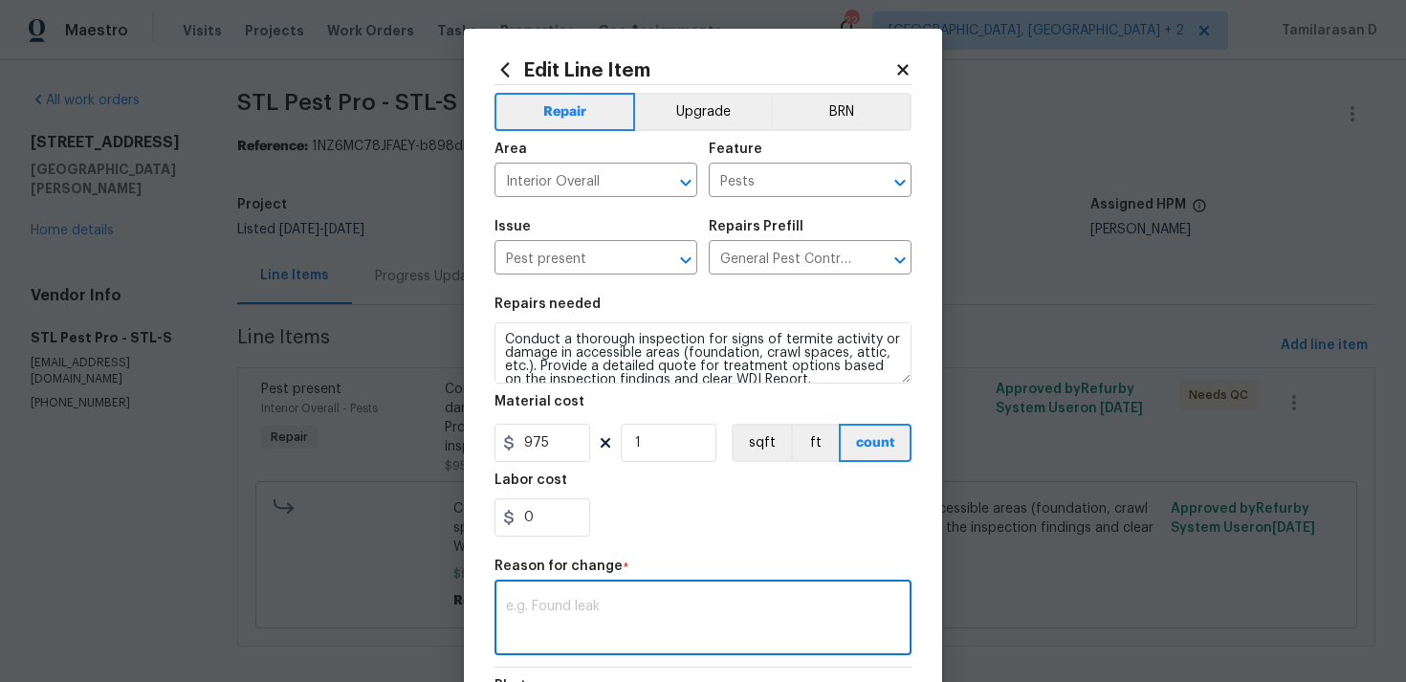
click at [511, 603] on textarea at bounding box center [703, 620] width 394 height 40
paste textarea "(TD) Updated cost per BR team approval."
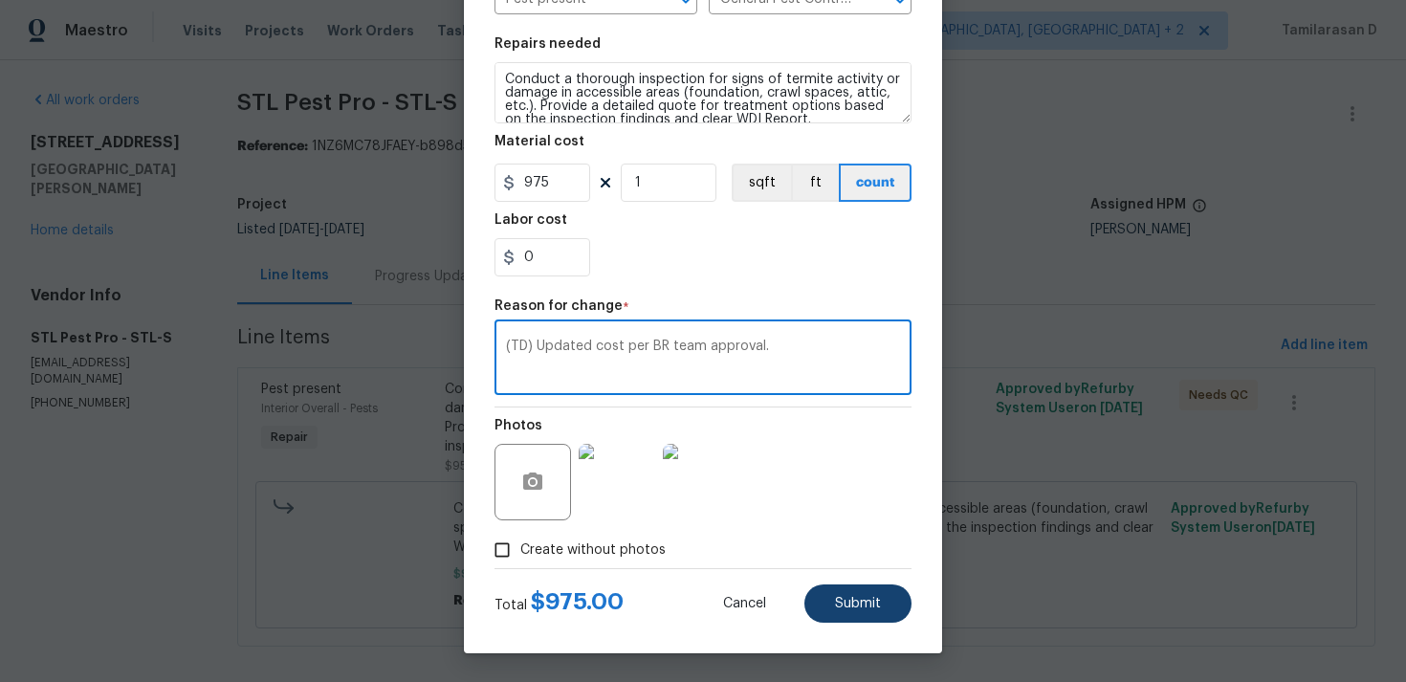
type textarea "(TD) Updated cost per BR team approval."
click at [839, 607] on span "Submit" at bounding box center [858, 604] width 46 height 14
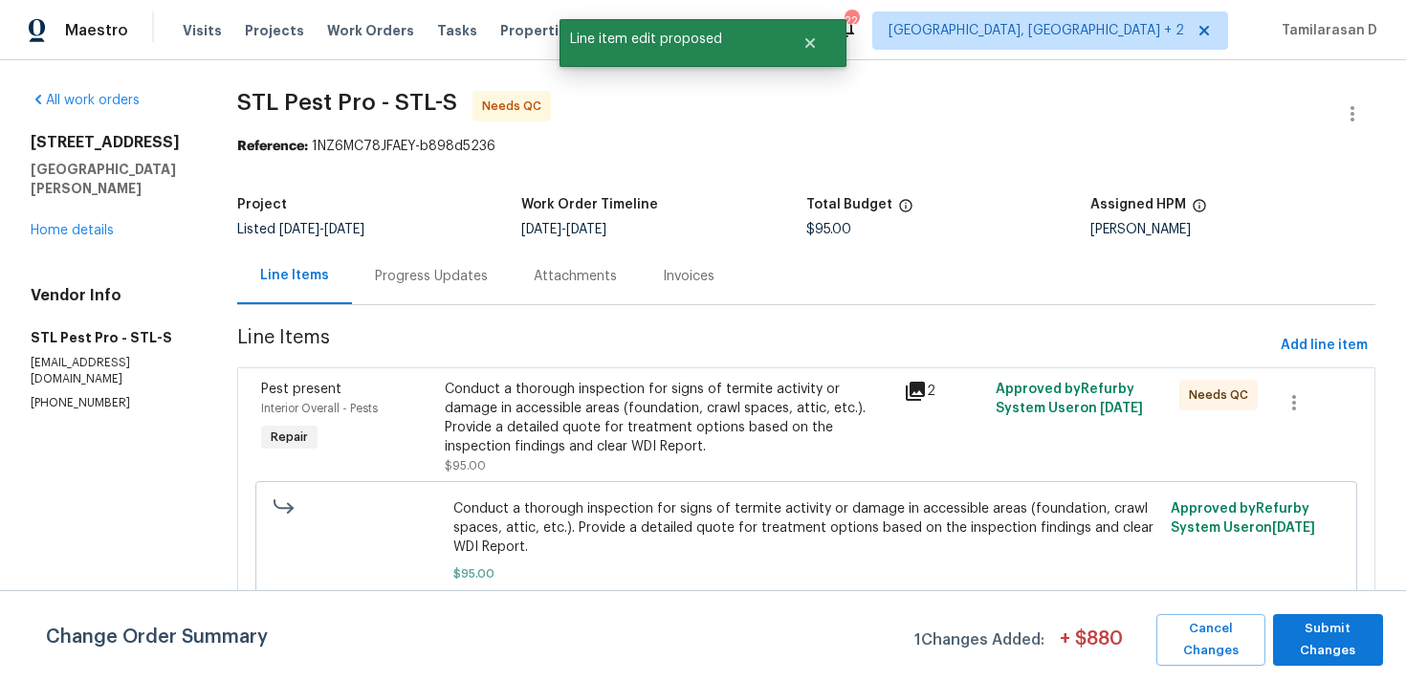
scroll to position [0, 0]
click at [1319, 633] on span "Submit Changes" at bounding box center [1327, 640] width 91 height 44
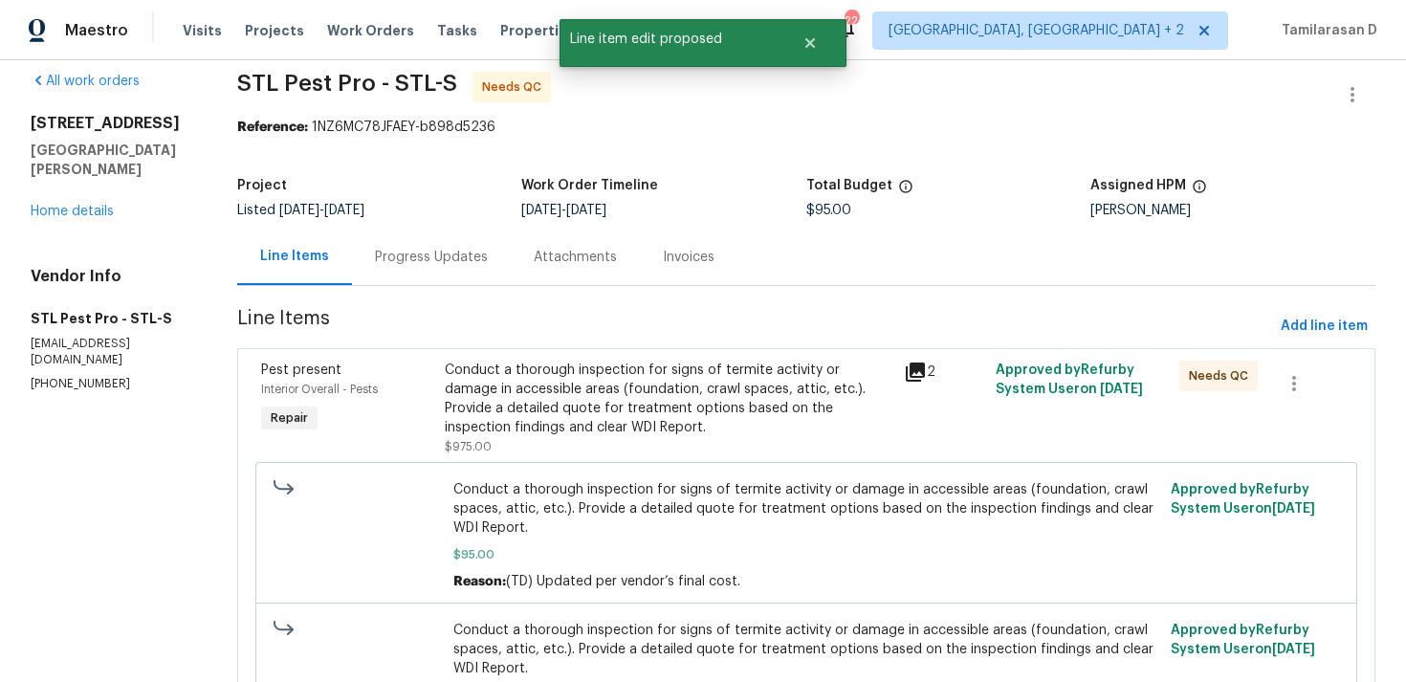
click at [461, 238] on div "Progress Updates" at bounding box center [431, 257] width 159 height 56
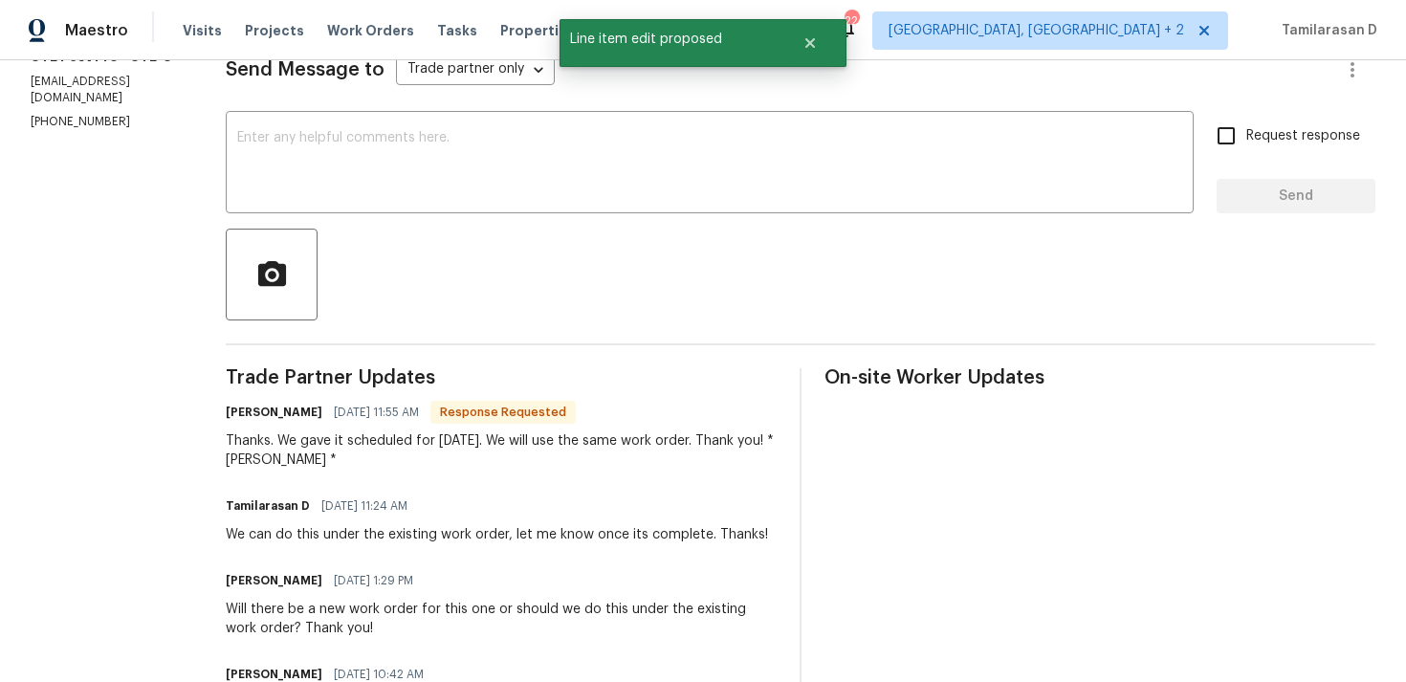
scroll to position [241, 0]
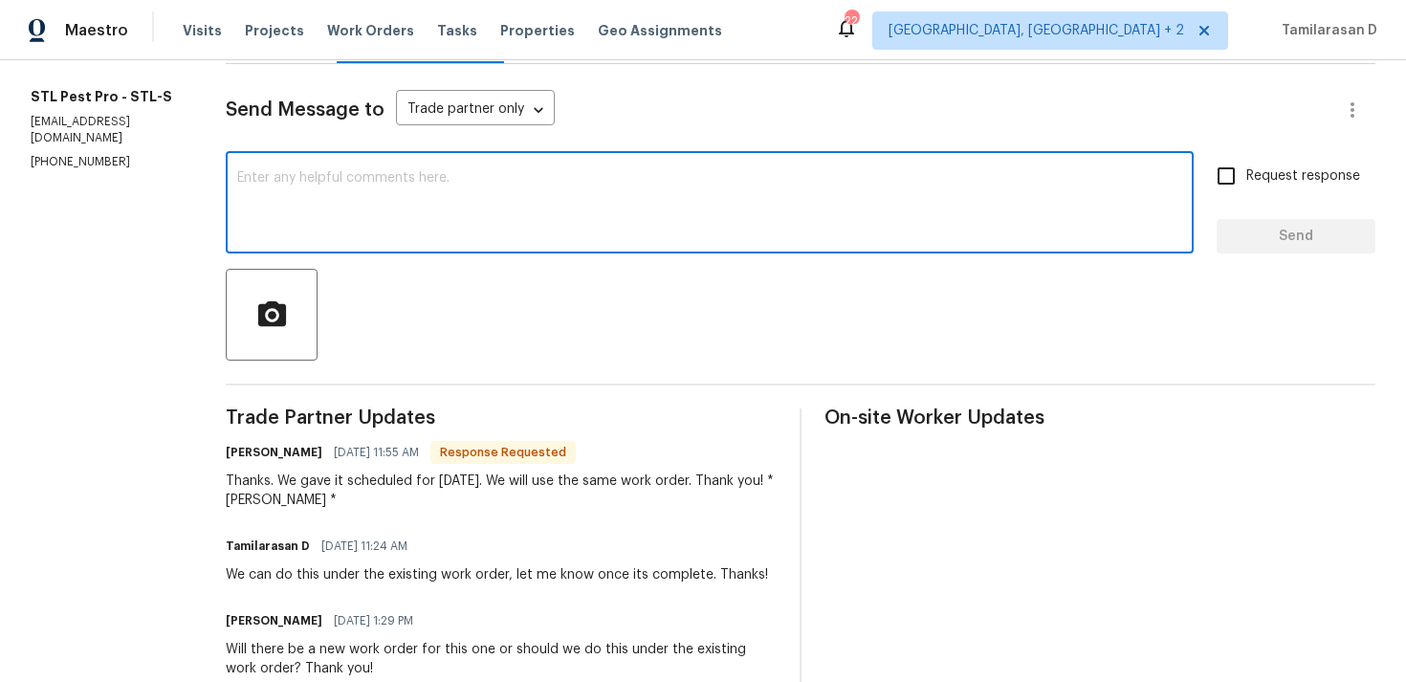
click at [357, 221] on textarea at bounding box center [709, 204] width 945 height 67
click at [333, 232] on textarea "Got it" at bounding box center [709, 204] width 945 height 67
type textarea "Alright, Thanks!"
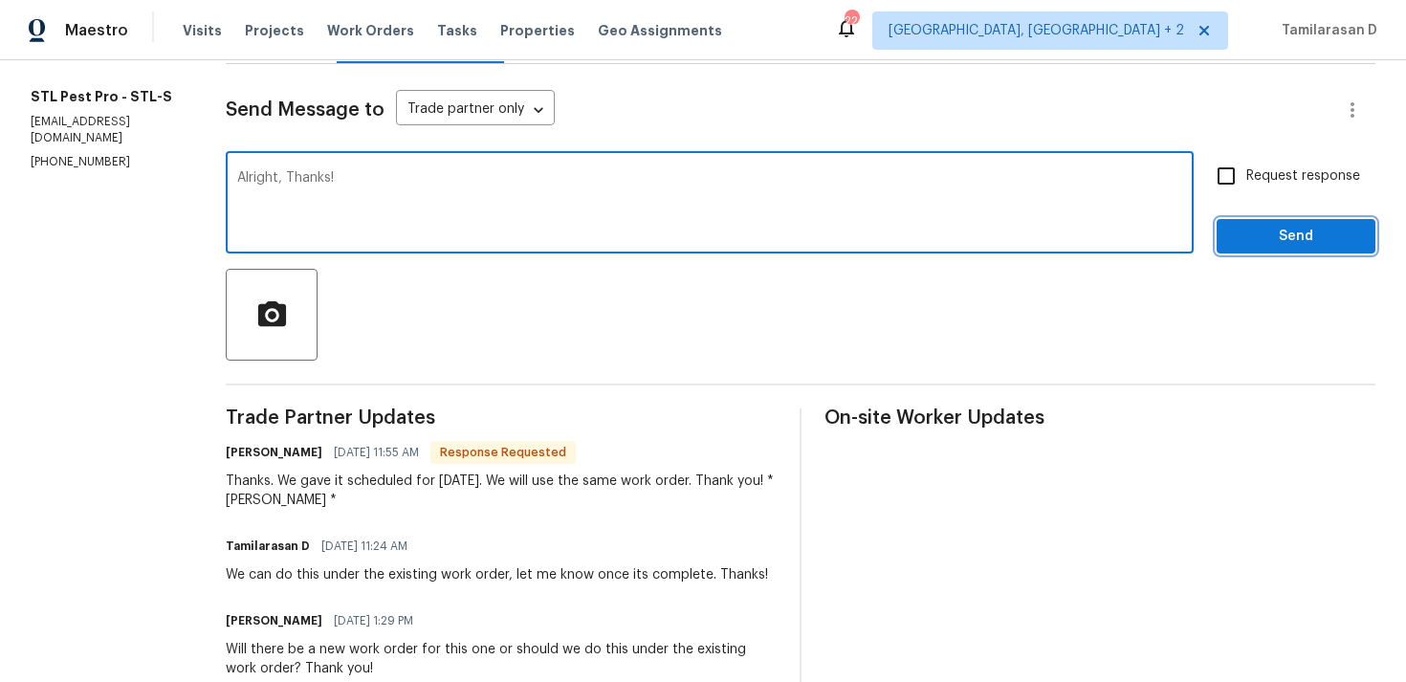
click at [1289, 238] on span "Send" at bounding box center [1296, 237] width 128 height 24
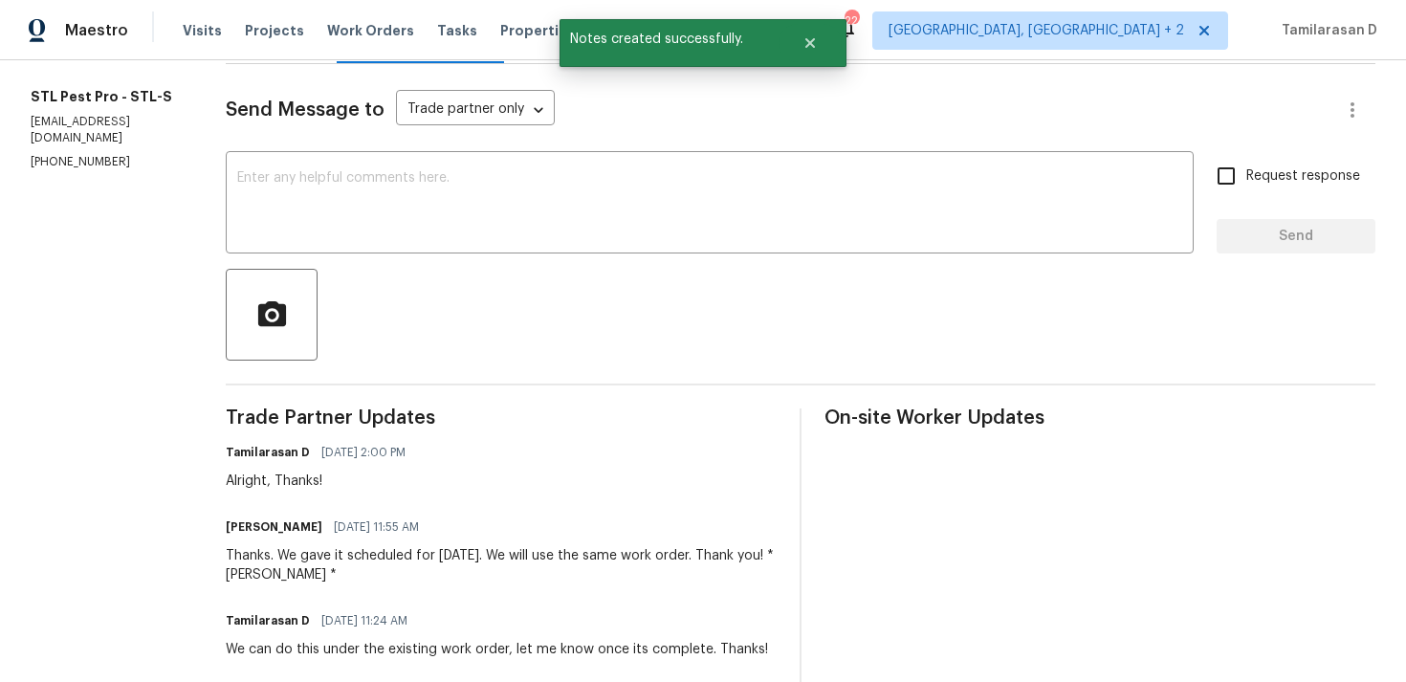
click at [322, 582] on div "Thanks. We gave it scheduled for [DATE]. We will use the same work order. Thank…" at bounding box center [501, 565] width 551 height 38
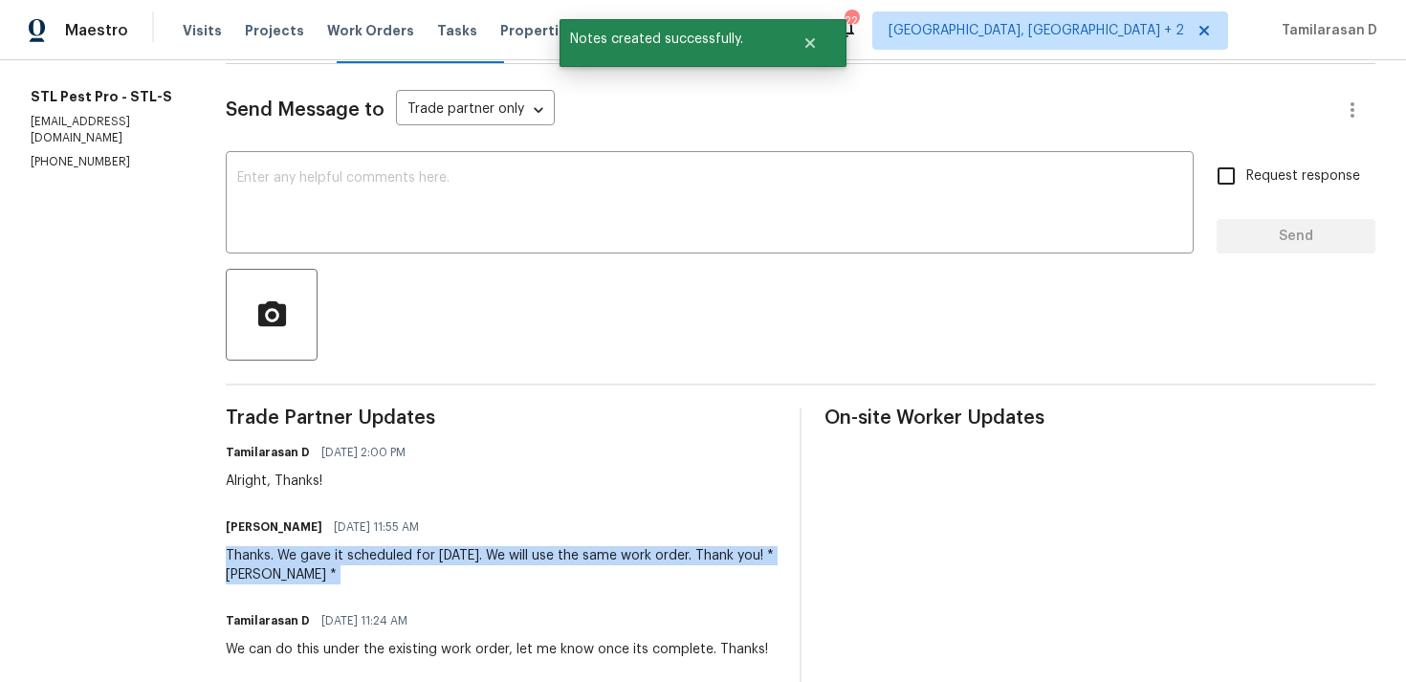
copy div "Thanks. We gave it scheduled for [DATE]. We will use the same work order. Thank…"
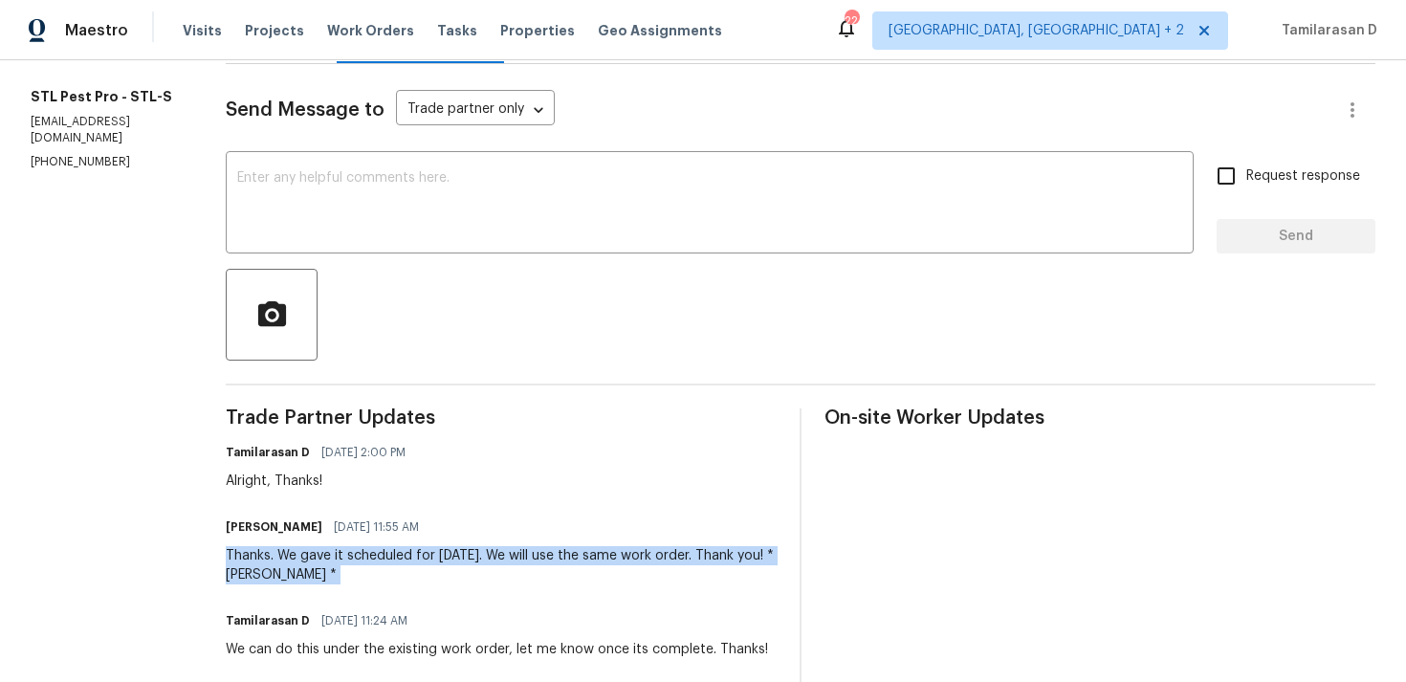
scroll to position [0, 0]
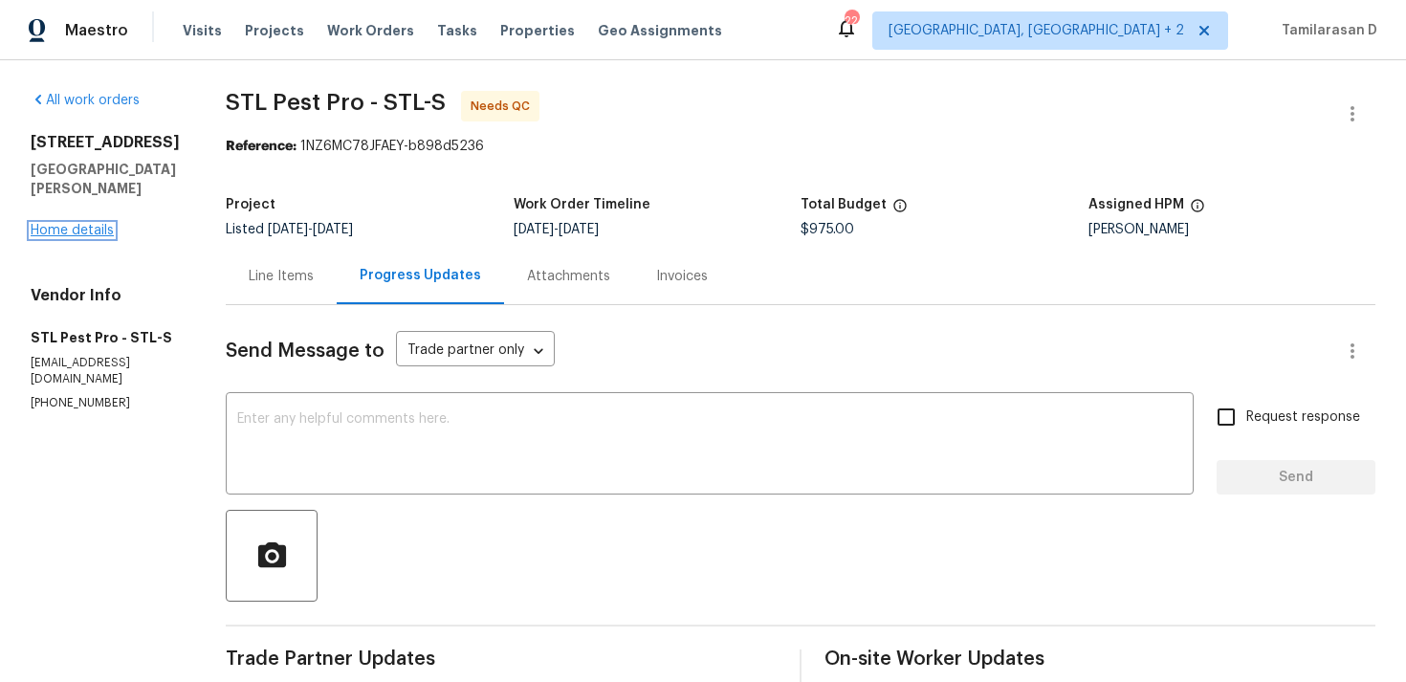
click at [76, 237] on link "Home details" at bounding box center [72, 230] width 83 height 13
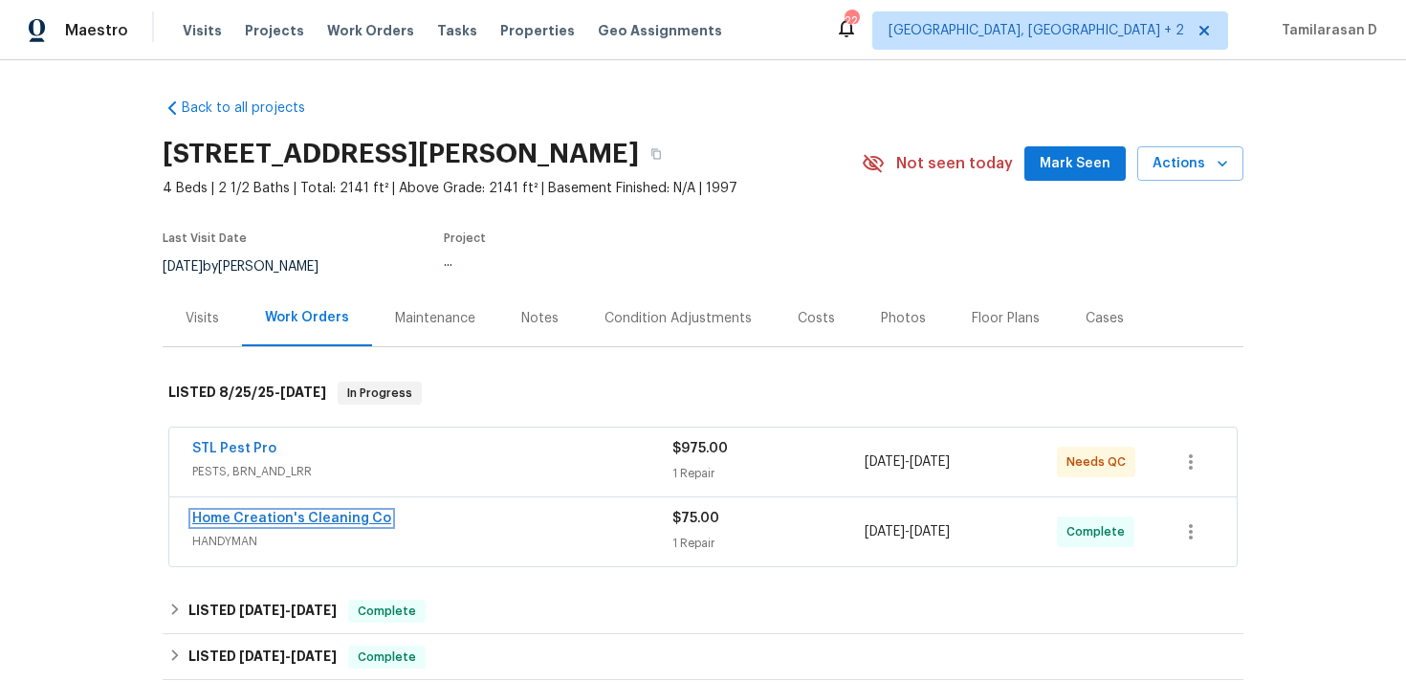
click at [236, 514] on link "Home Creation's Cleaning Co" at bounding box center [291, 518] width 199 height 13
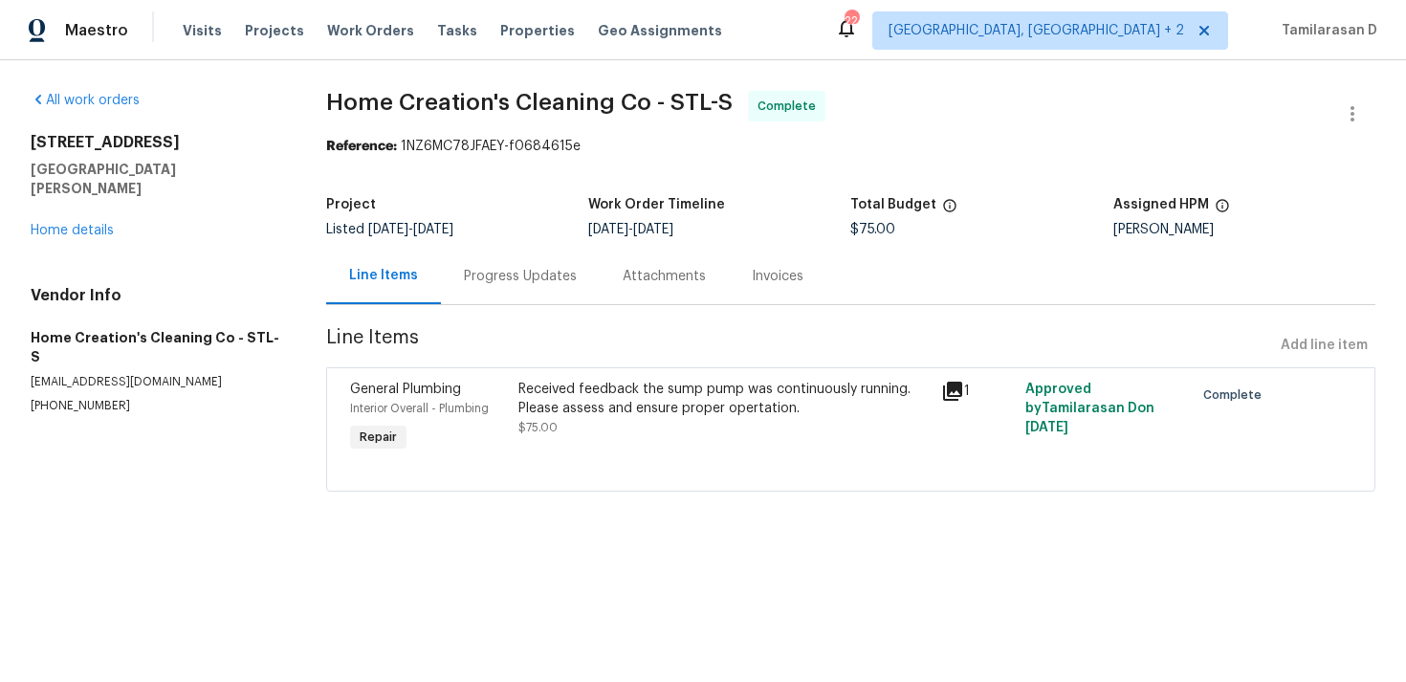
click at [495, 286] on div "Progress Updates" at bounding box center [520, 276] width 159 height 56
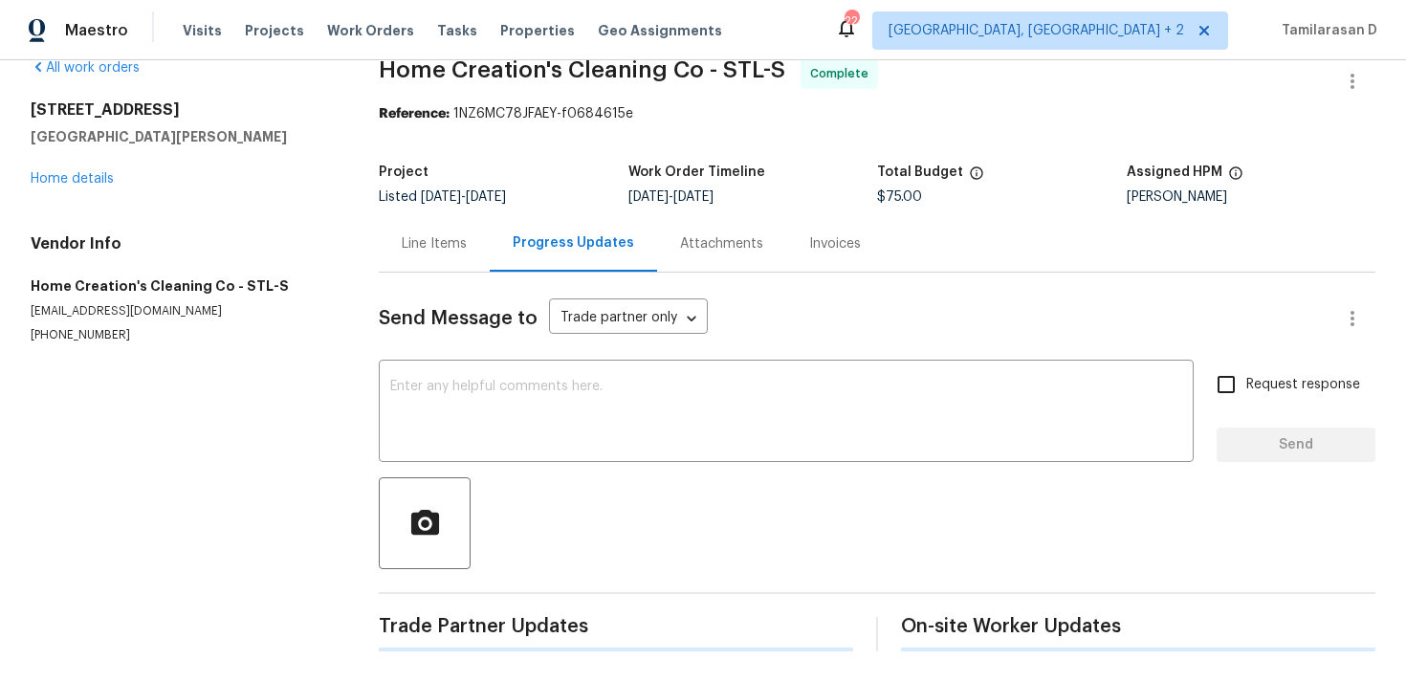
scroll to position [219, 0]
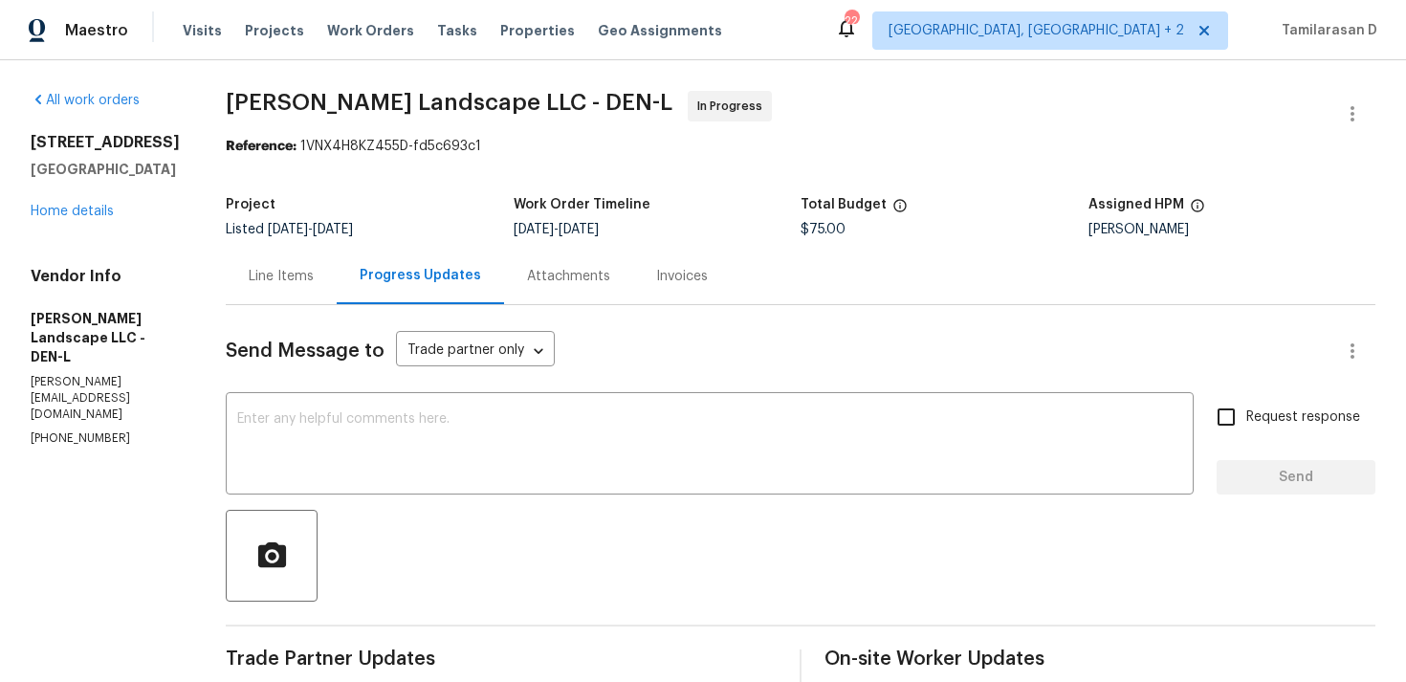
click at [314, 272] on div "Line Items" at bounding box center [281, 276] width 65 height 19
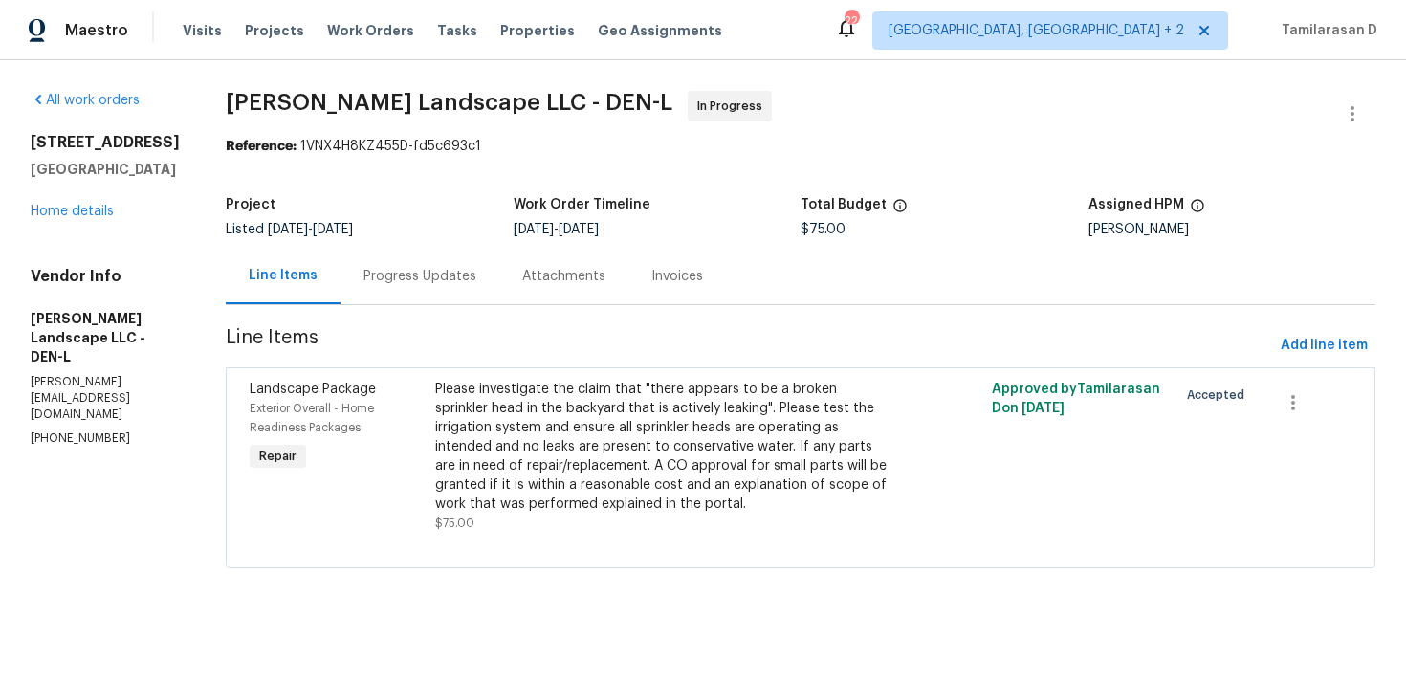
click at [411, 317] on section "[PERSON_NAME] Landscape LLC - DEN-L In Progress Reference: 1VNX4H8KZ455D-fd5c69…" at bounding box center [800, 341] width 1149 height 500
click at [435, 281] on div "Progress Updates" at bounding box center [419, 276] width 113 height 19
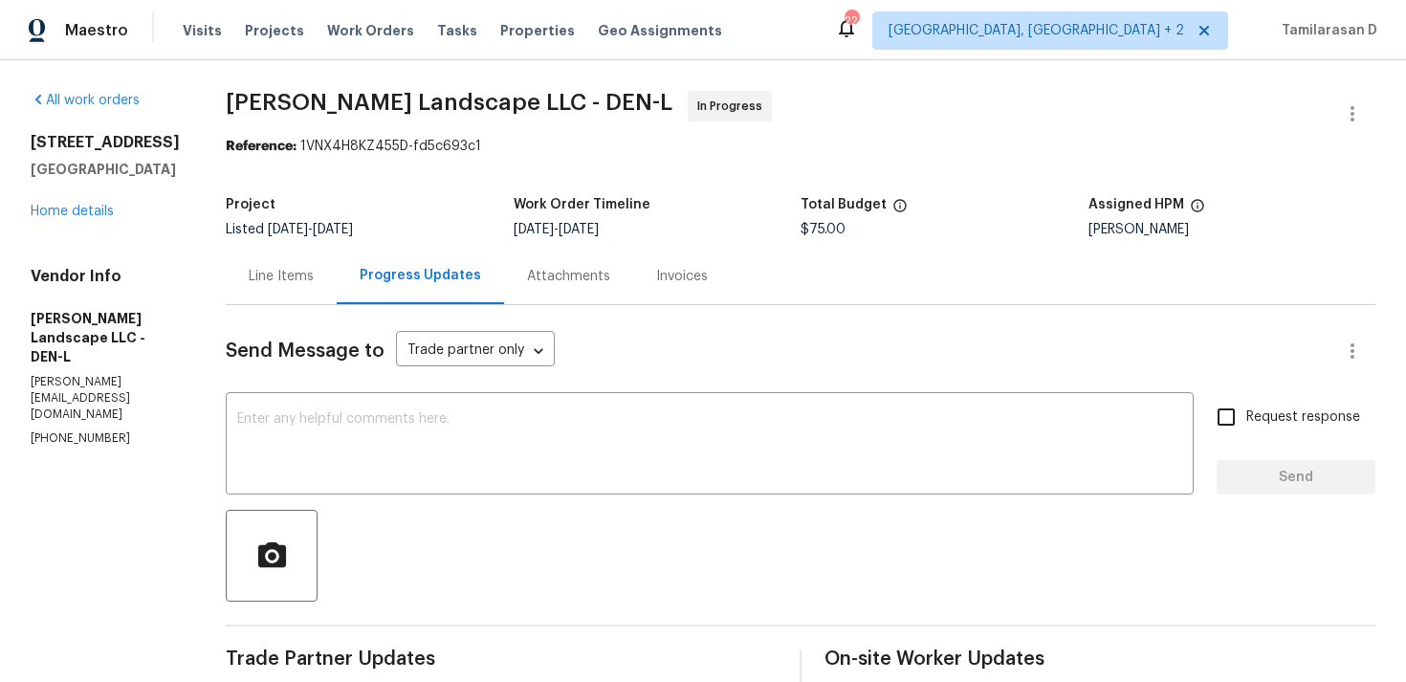
click at [75, 430] on p "[PHONE_NUMBER]" at bounding box center [105, 438] width 149 height 16
copy p "[PHONE_NUMBER]"
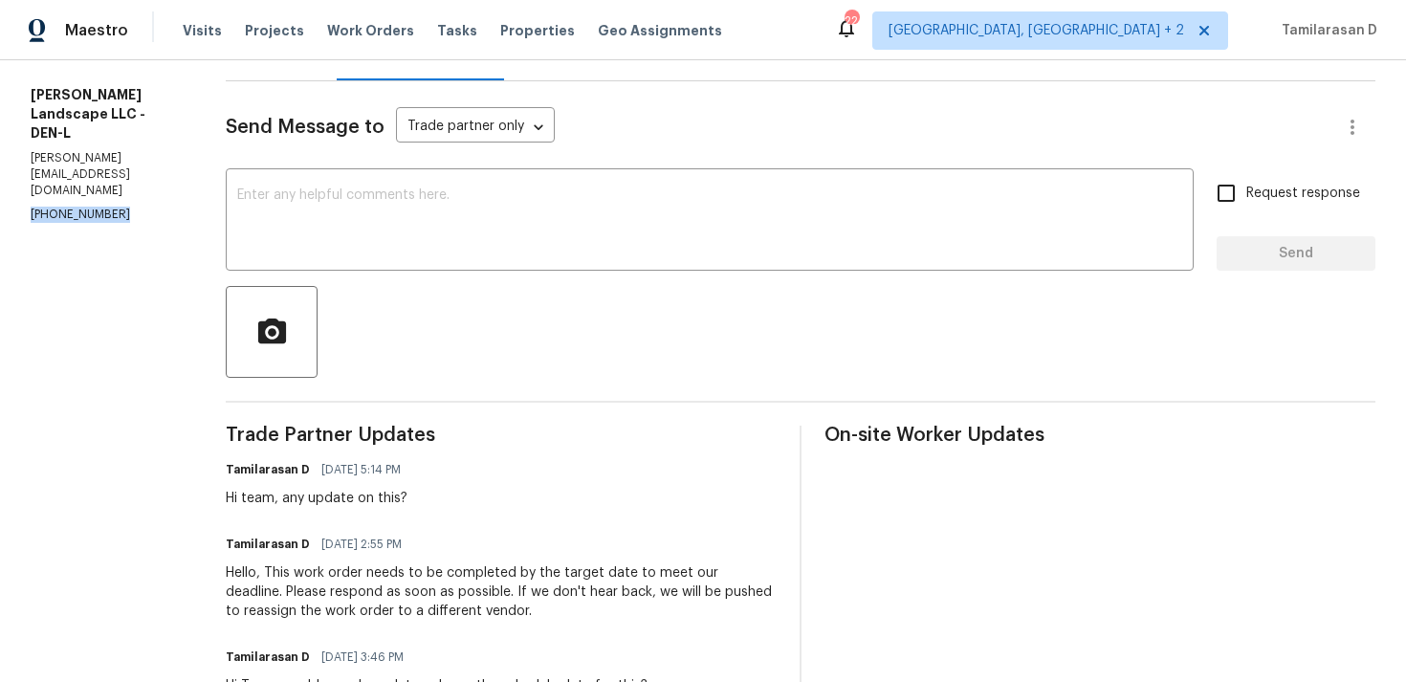
scroll to position [213, 0]
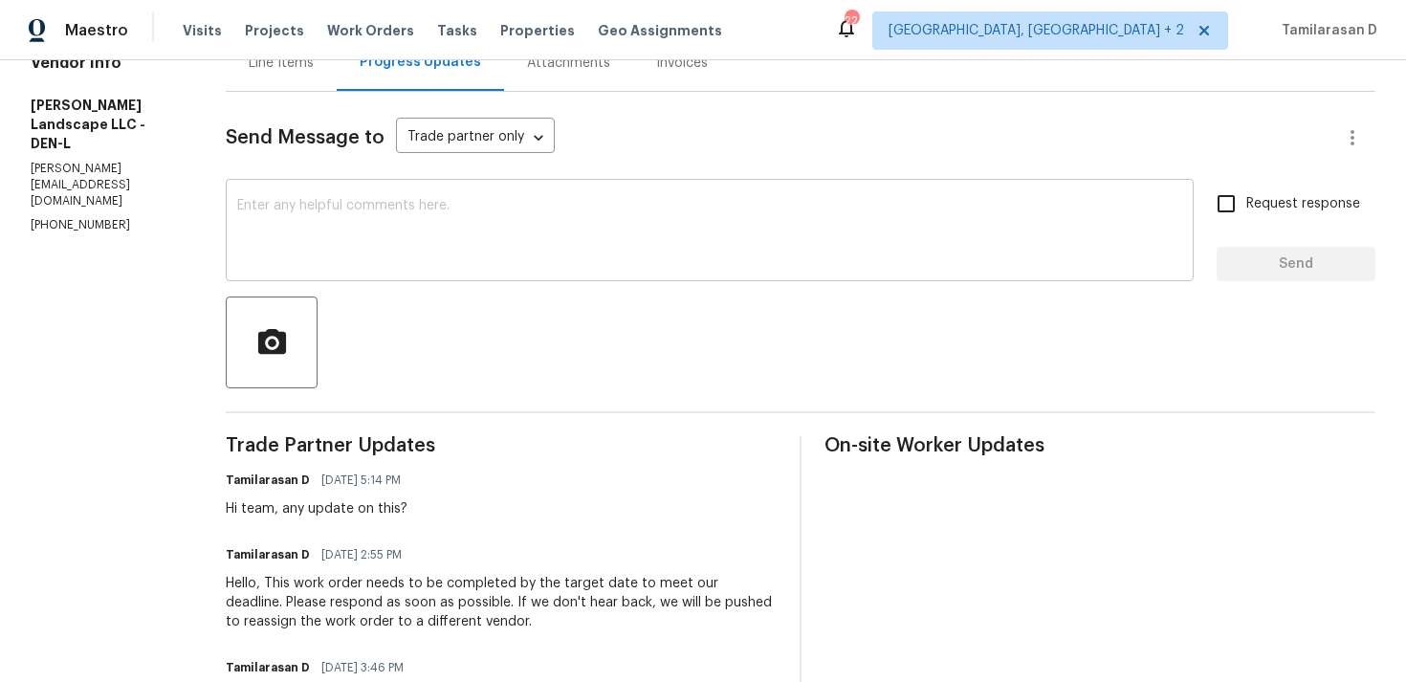
click at [342, 259] on textarea at bounding box center [709, 232] width 945 height 67
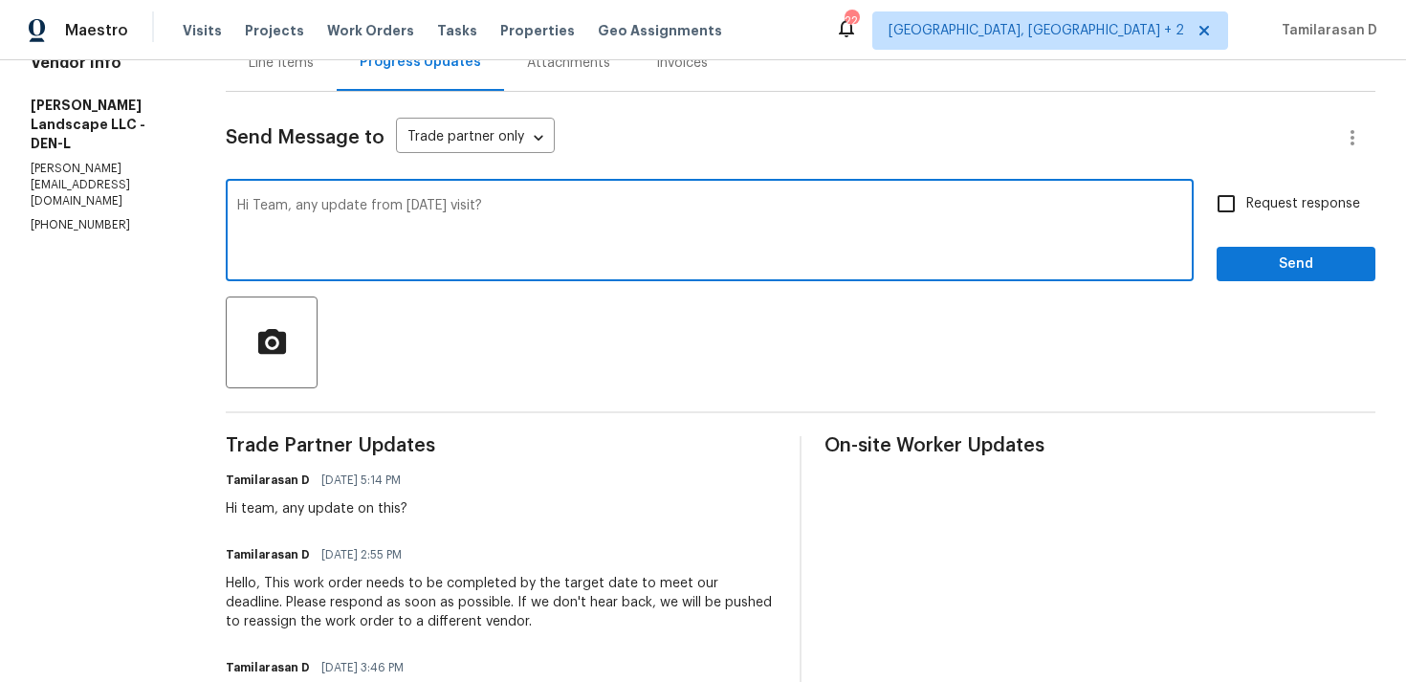
type textarea "Hi Team, any update from [DATE] visit?"
click at [1229, 201] on input "Request response" at bounding box center [1226, 204] width 40 height 40
checkbox input "true"
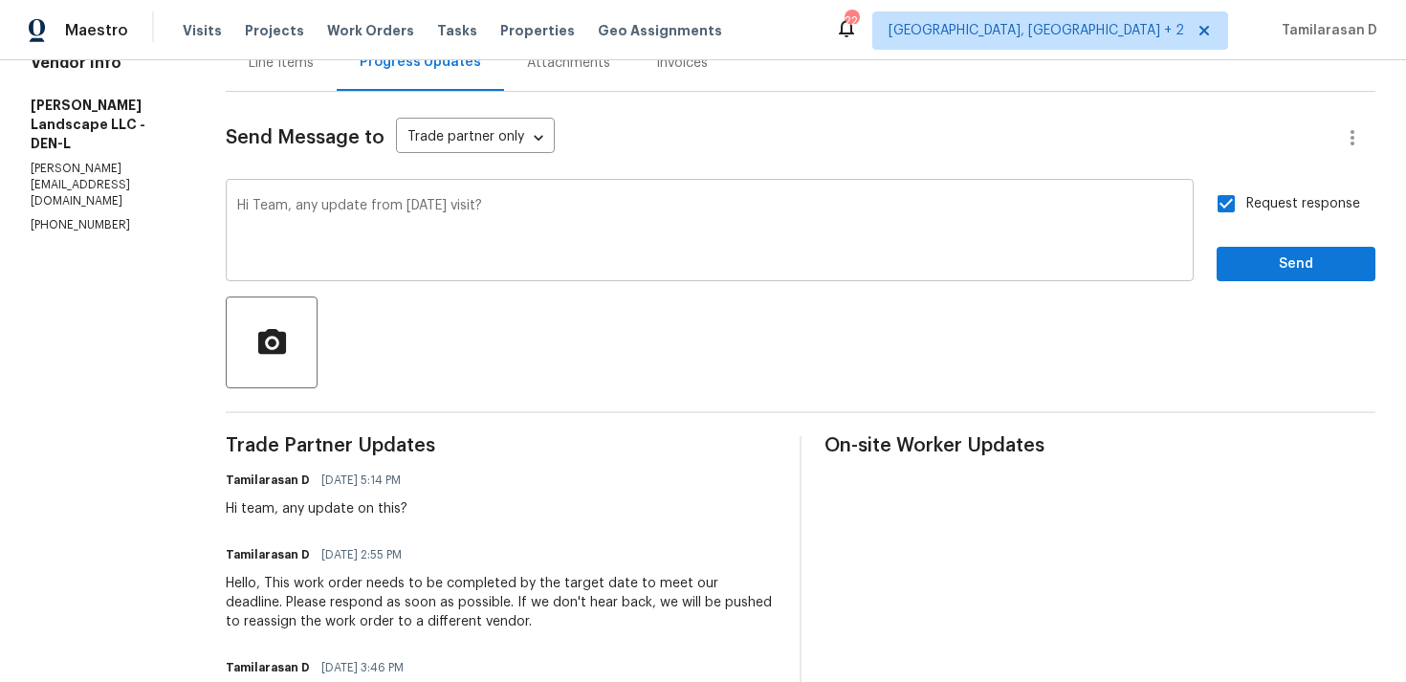
click at [419, 199] on textarea "Hi Team, any update from [DATE] visit?" at bounding box center [709, 232] width 945 height 67
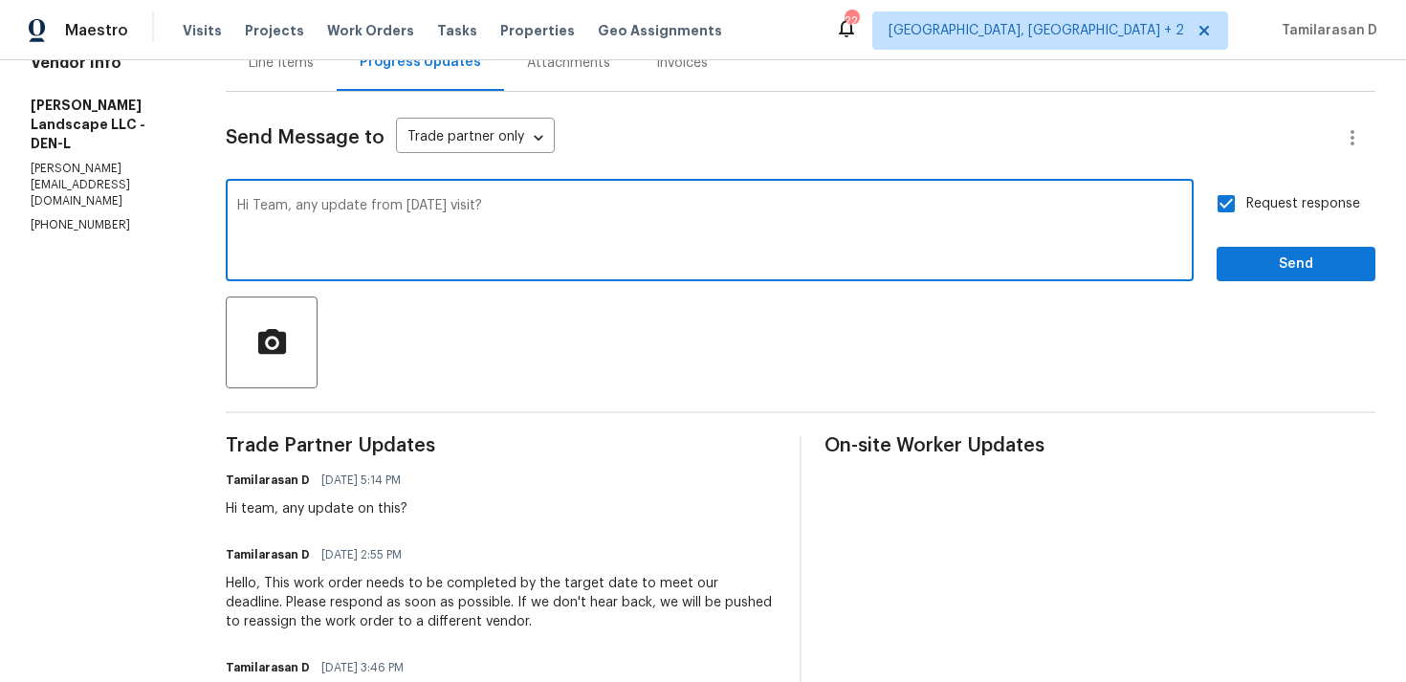
click at [425, 198] on div "Hi Team, any update from [DATE] visit? x ​" at bounding box center [710, 233] width 968 height 98
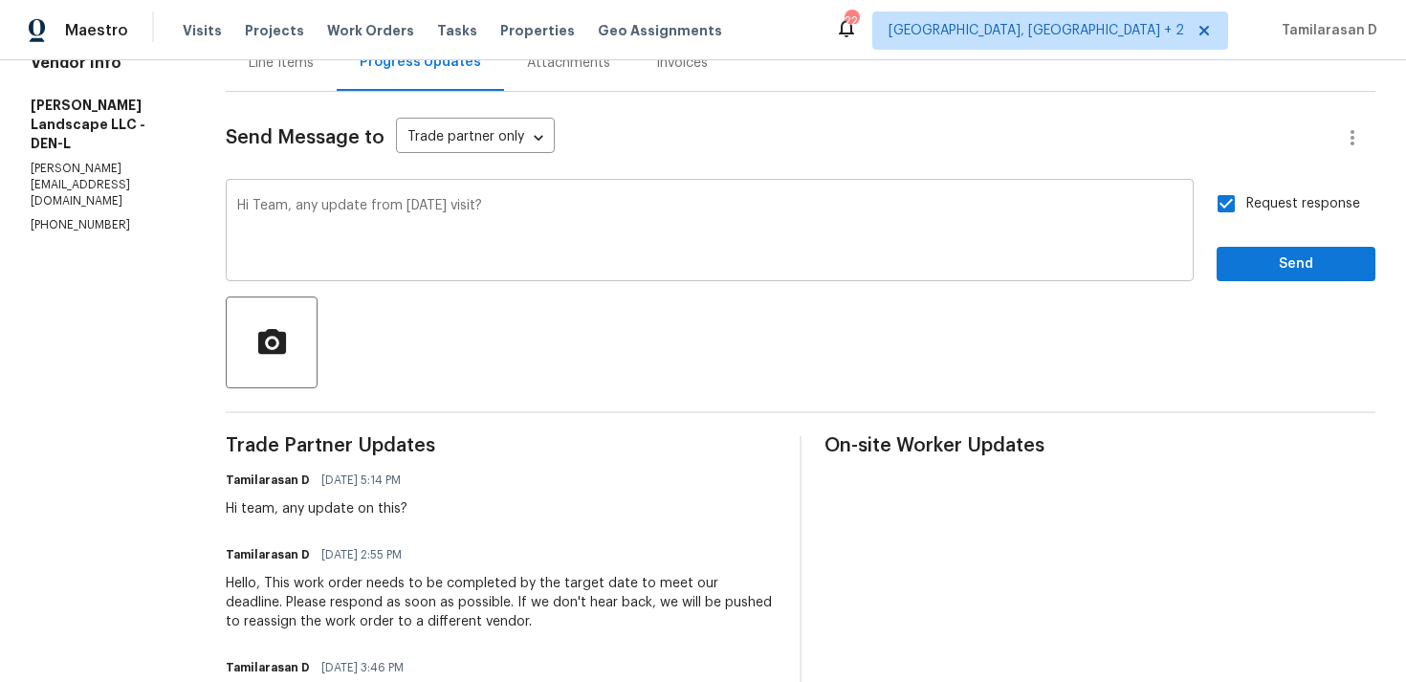
click at [465, 203] on textarea "Hi Team, any update from [DATE] visit?" at bounding box center [709, 232] width 945 height 67
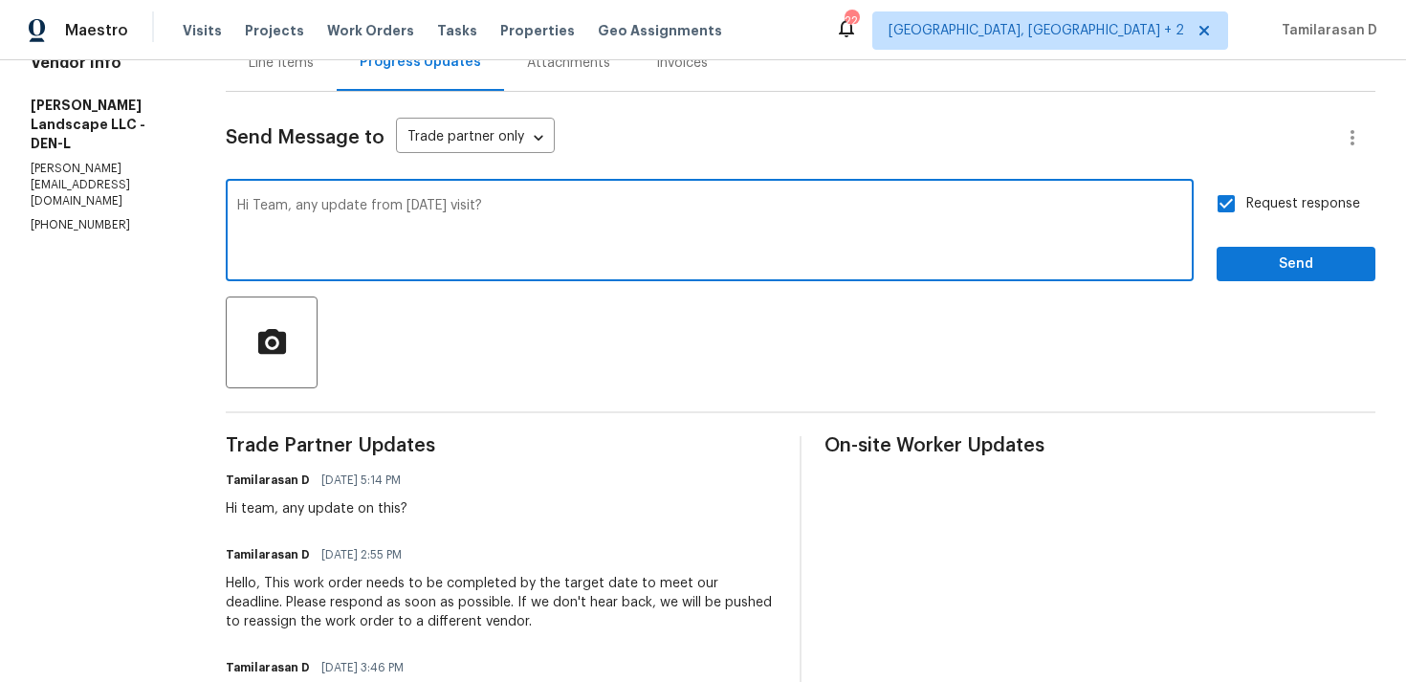
click at [448, 206] on textarea "Hi Team, any update from [DATE] visit?" at bounding box center [709, 232] width 945 height 67
click at [494, 226] on textarea "Hi Team, any update from friday's visit?" at bounding box center [709, 232] width 945 height 67
click at [415, 206] on textarea "Hi Team, any update from friday's visit?" at bounding box center [709, 232] width 945 height 67
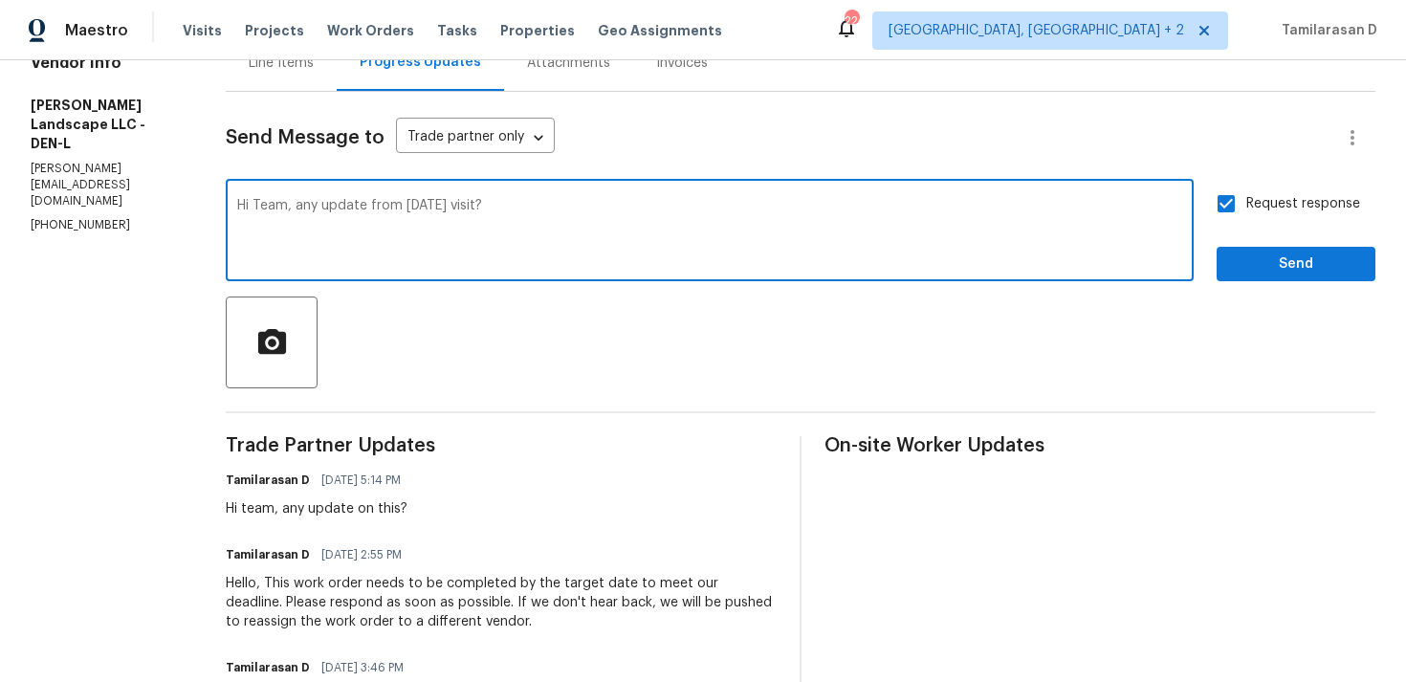
click at [539, 213] on textarea "Hi Team, any update from Friday's visit?" at bounding box center [709, 232] width 945 height 67
type textarea "Hi Team, any update from Friday's visit?"
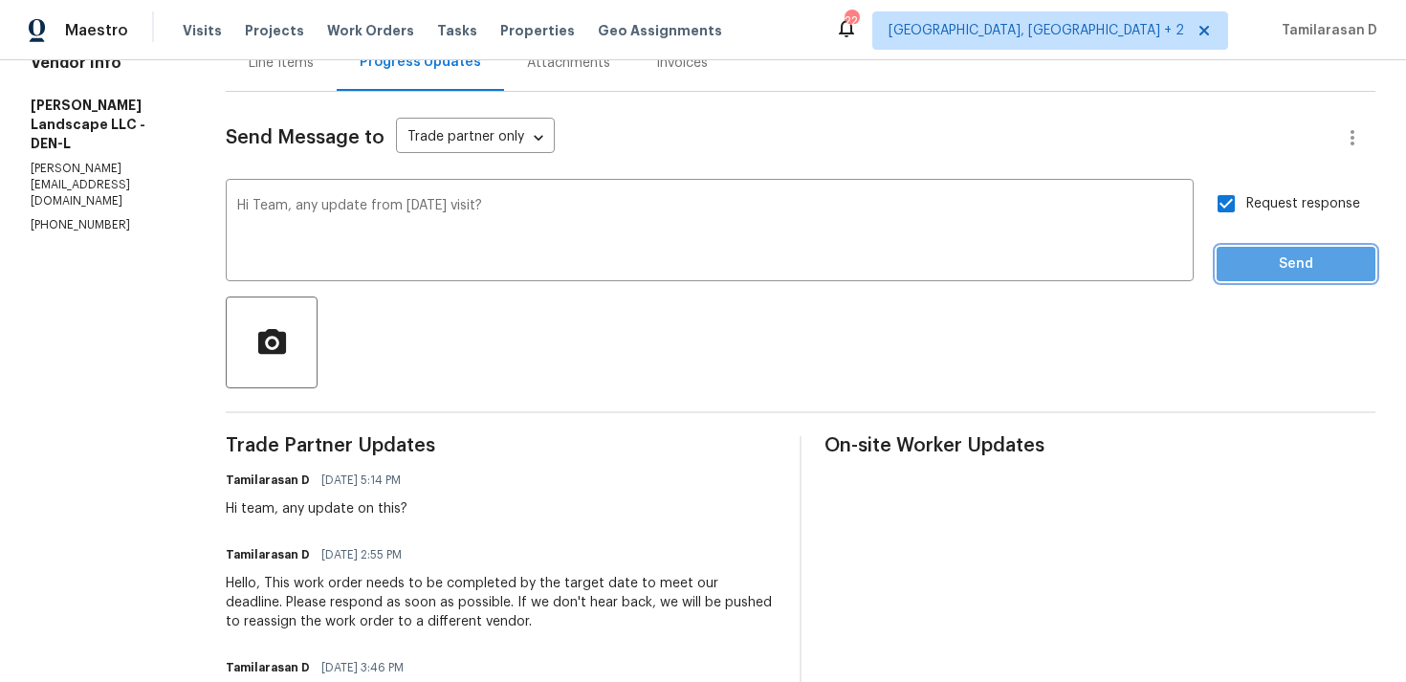
click at [1249, 253] on span "Send" at bounding box center [1296, 264] width 128 height 24
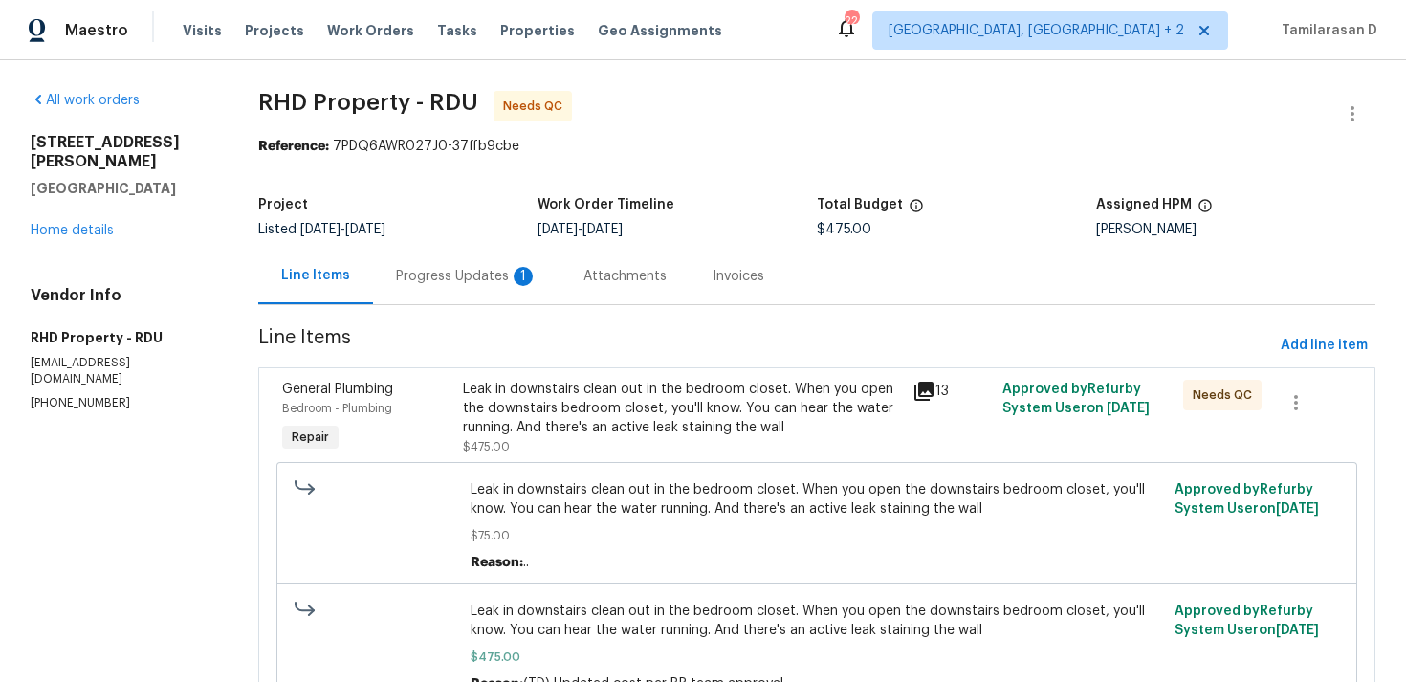
click at [477, 251] on div "Progress Updates 1" at bounding box center [466, 276] width 187 height 56
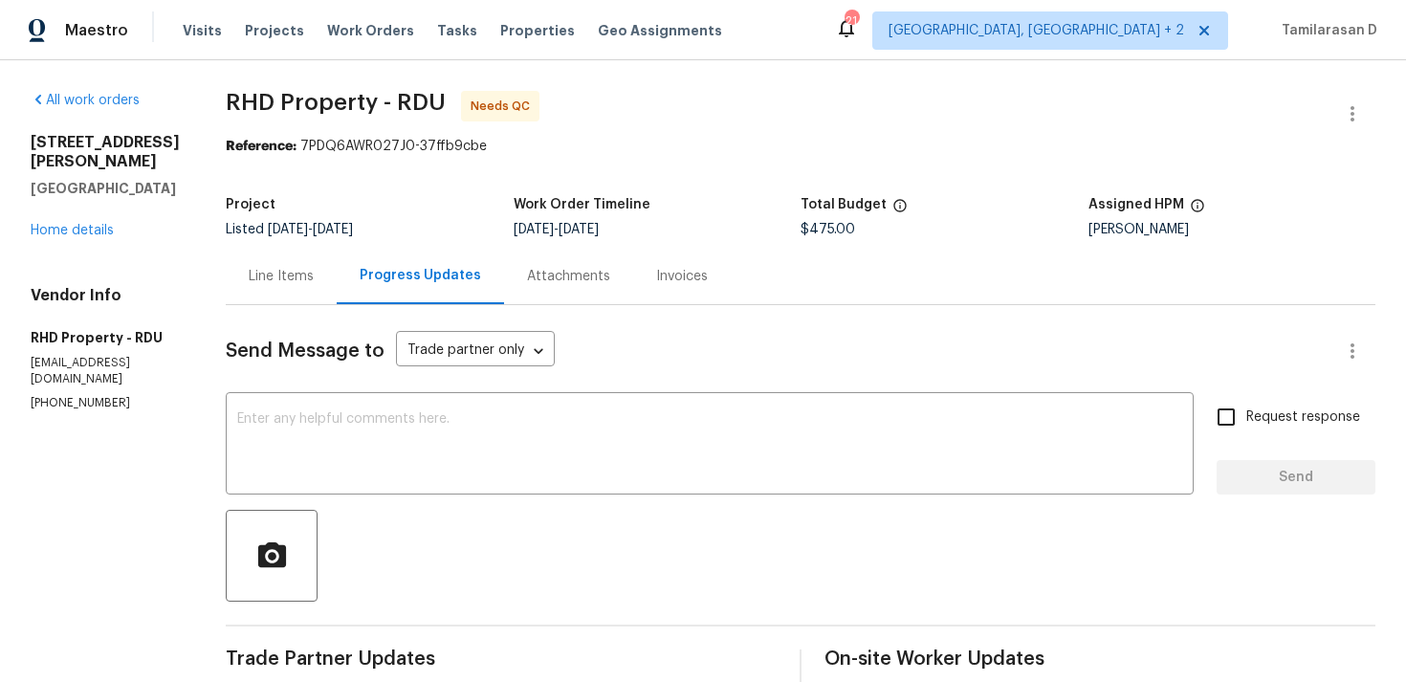
click at [328, 299] on div "Line Items" at bounding box center [281, 276] width 111 height 56
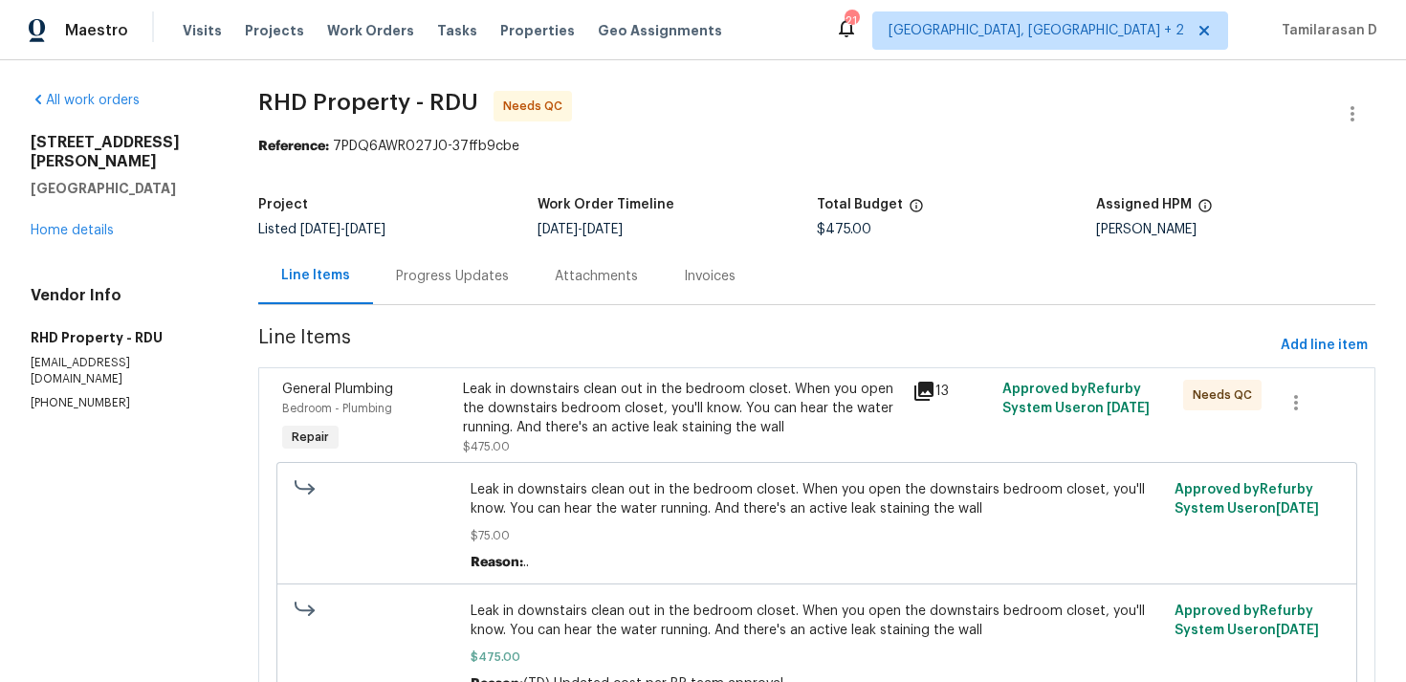
click at [476, 292] on div "Progress Updates" at bounding box center [452, 276] width 159 height 56
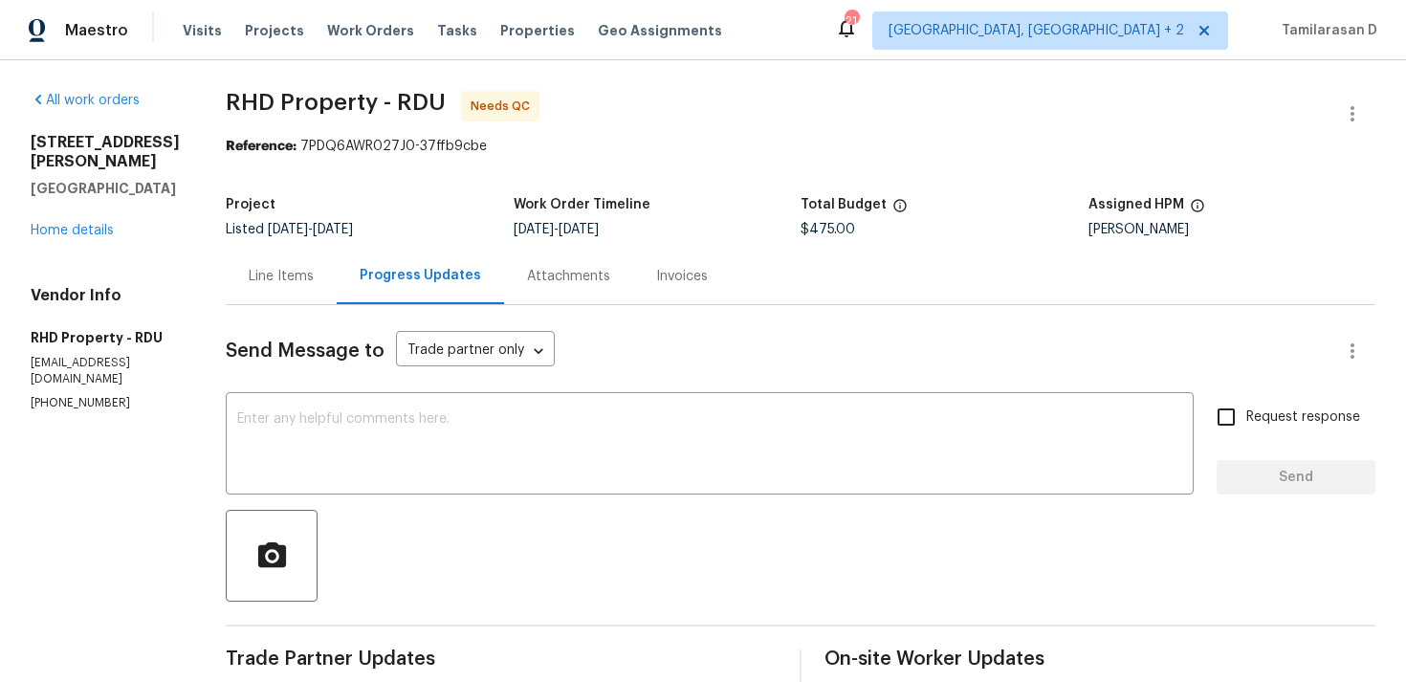
click at [337, 300] on div "Line Items" at bounding box center [281, 276] width 111 height 56
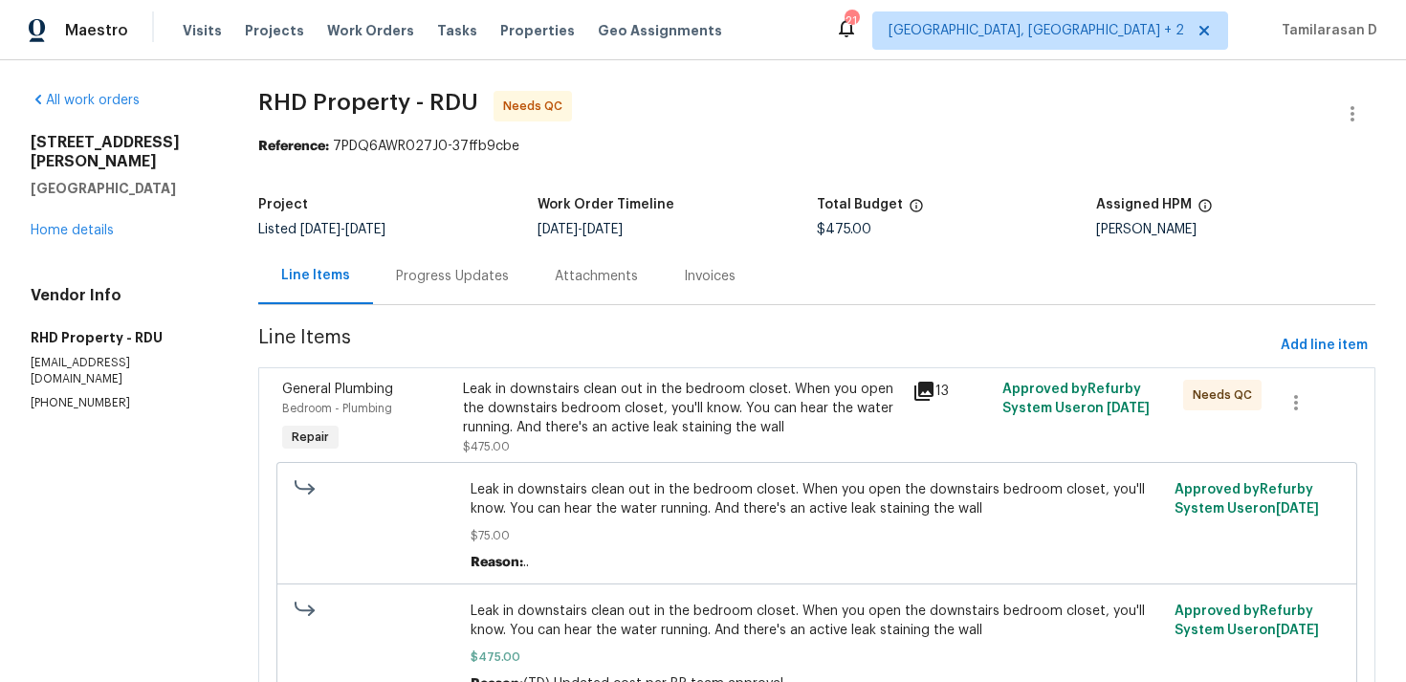
click at [569, 398] on div "Leak in downstairs clean out in the bedroom closet. When you open the downstair…" at bounding box center [682, 408] width 439 height 57
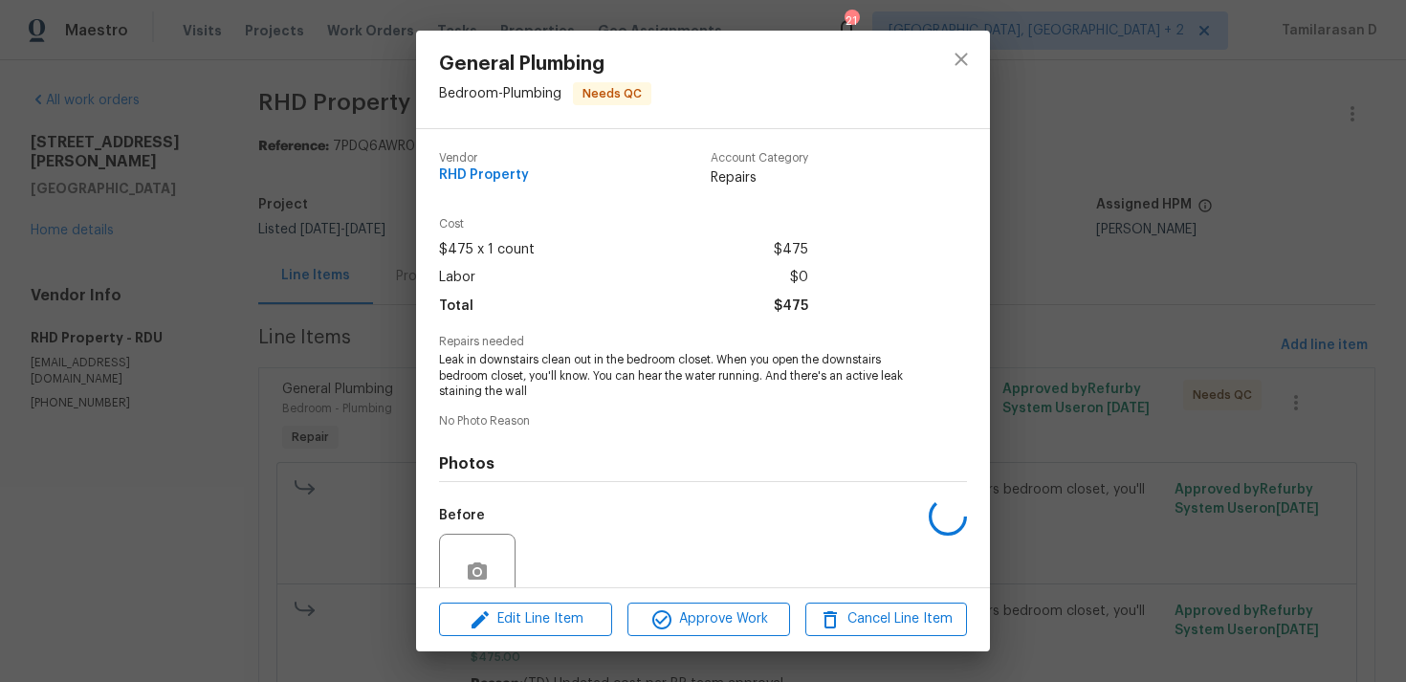
scroll to position [166, 0]
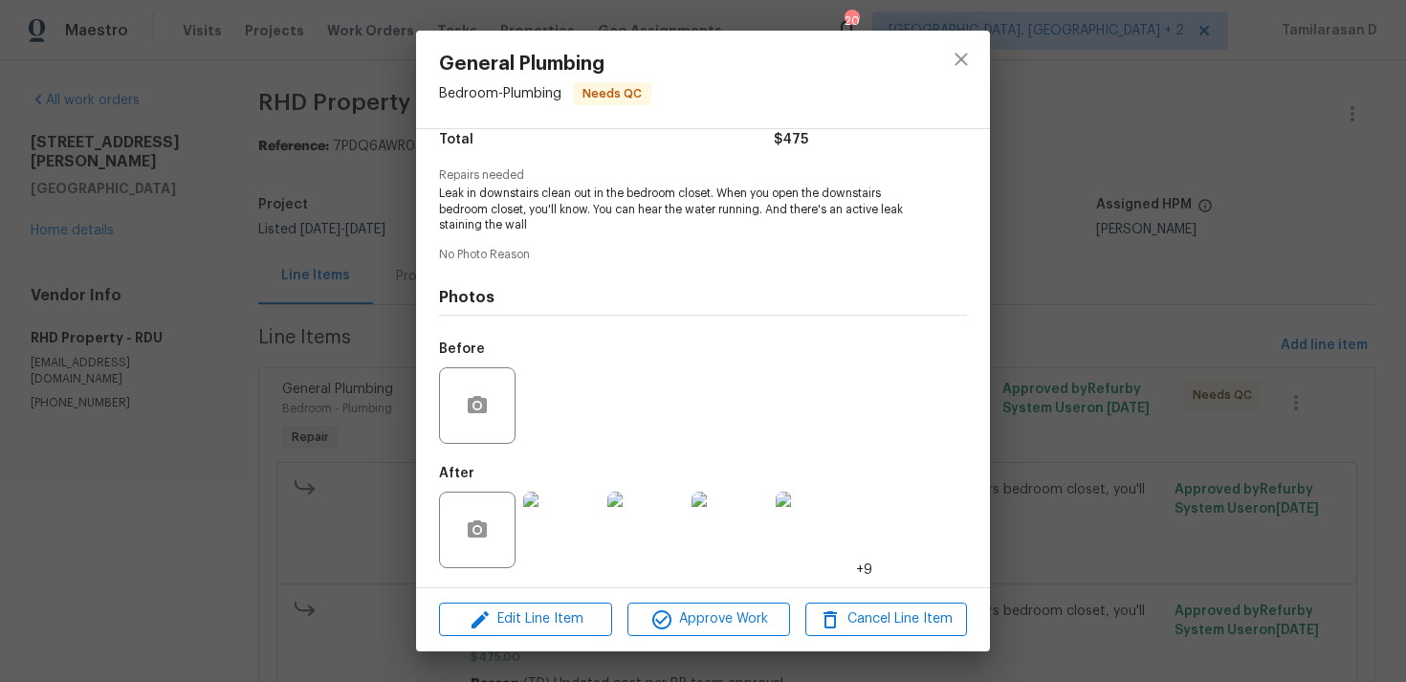
click at [560, 531] on img at bounding box center [561, 529] width 76 height 76
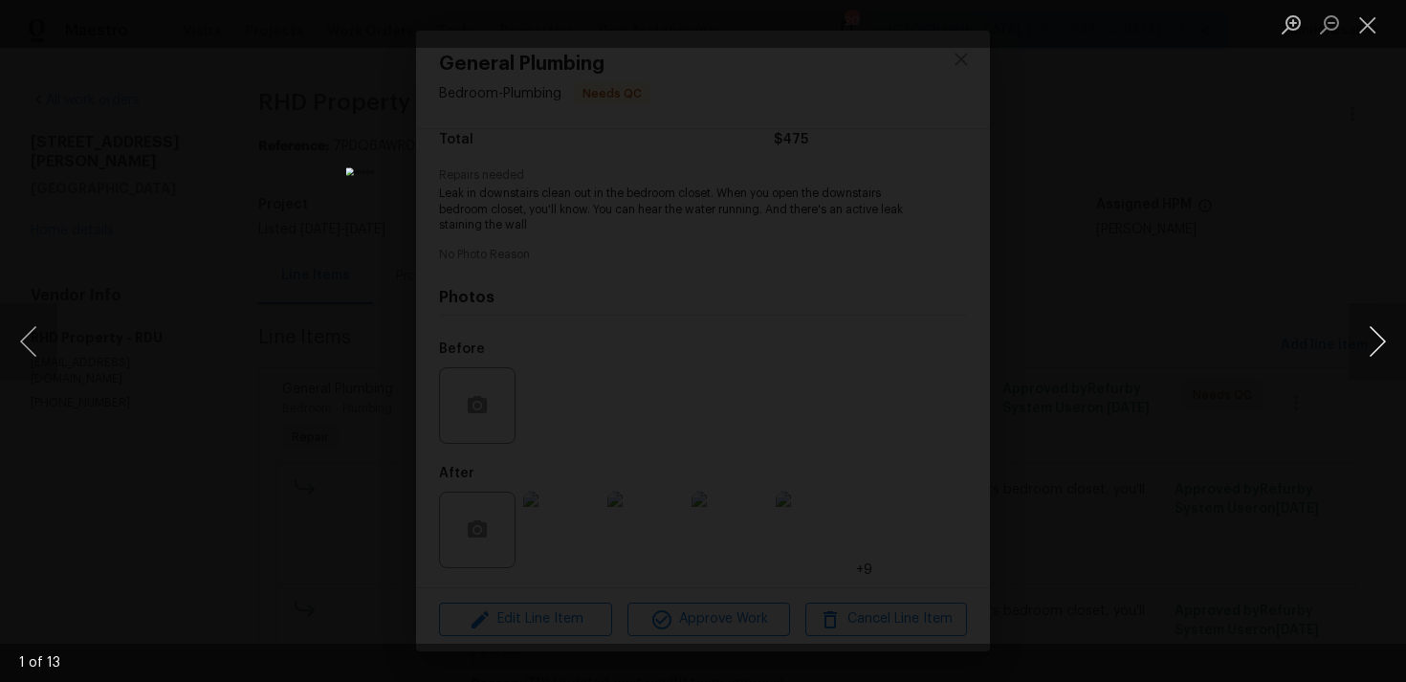
click at [1369, 341] on button "Next image" at bounding box center [1376, 341] width 57 height 76
click at [1367, 344] on button "Next image" at bounding box center [1376, 341] width 57 height 76
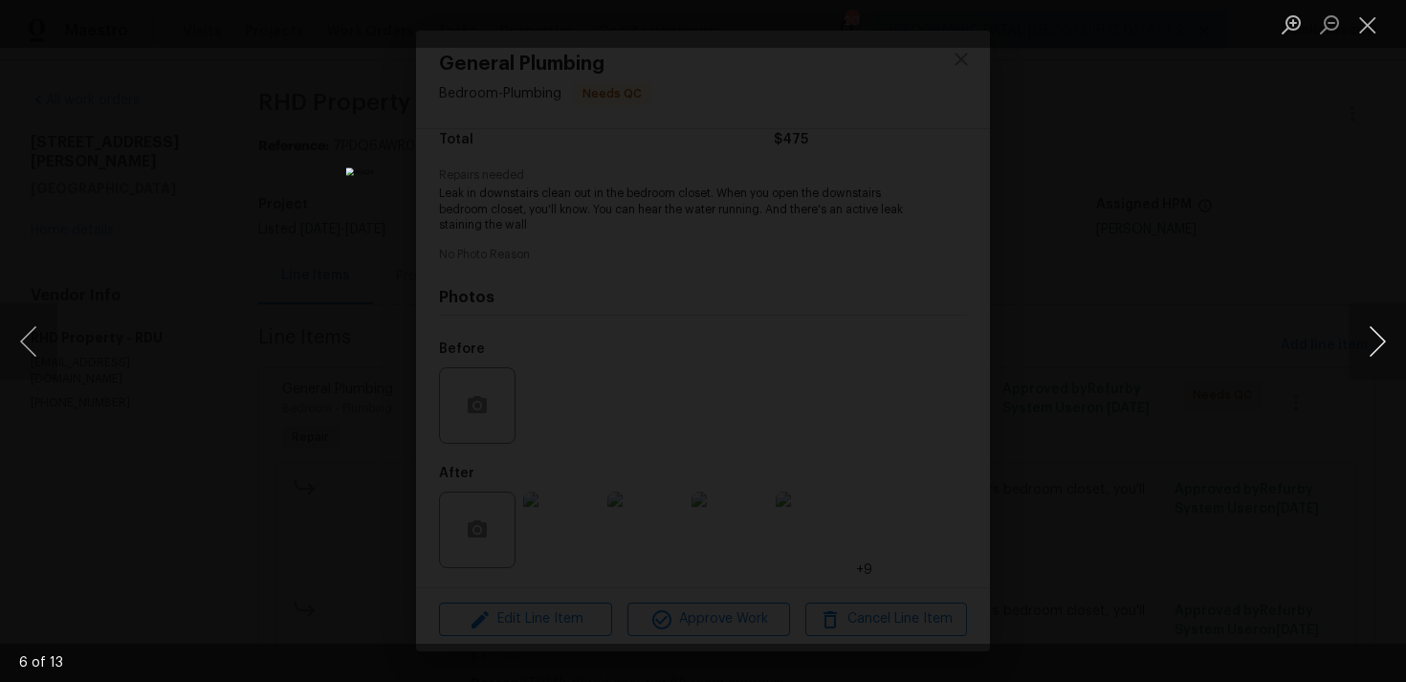
click at [1367, 344] on button "Next image" at bounding box center [1376, 341] width 57 height 76
click at [1367, 340] on button "Next image" at bounding box center [1376, 341] width 57 height 76
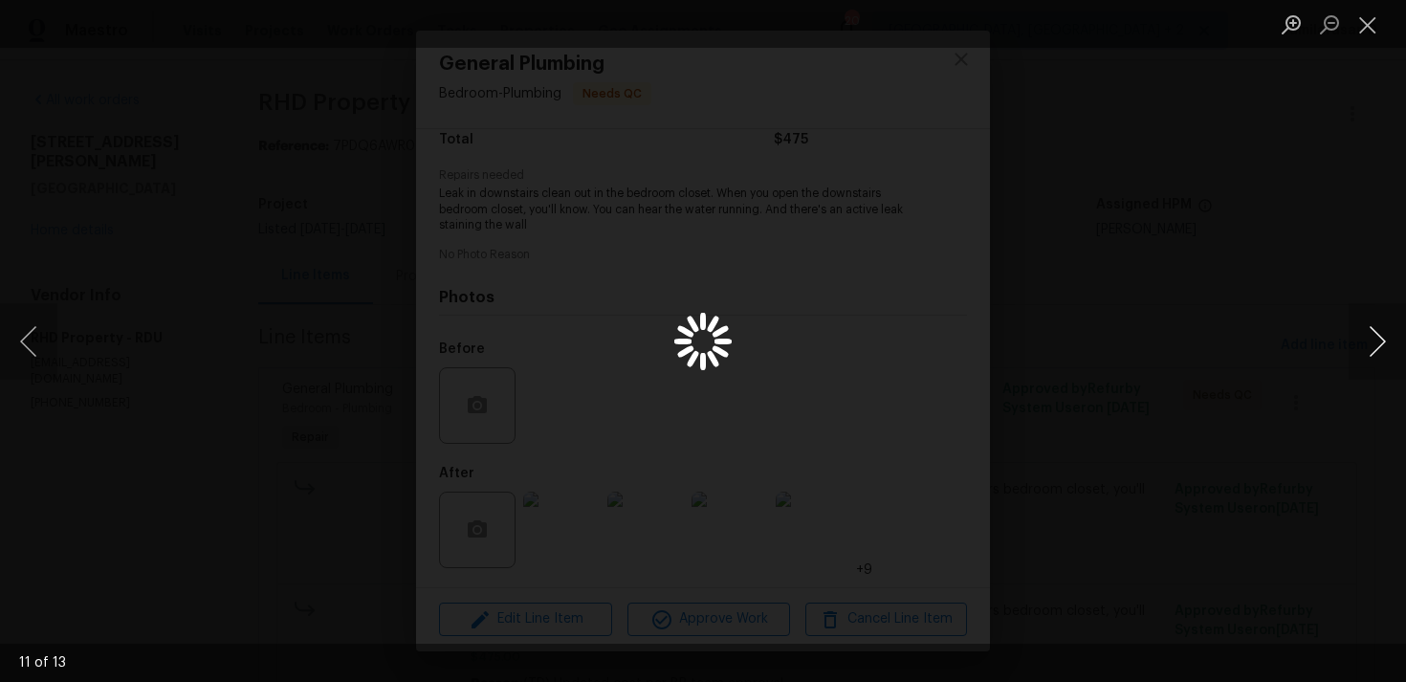
click at [1367, 340] on button "Next image" at bounding box center [1376, 341] width 57 height 76
click at [1266, 330] on div "Lightbox" at bounding box center [703, 341] width 1406 height 682
click at [1380, 10] on button "Close lightbox" at bounding box center [1367, 24] width 38 height 33
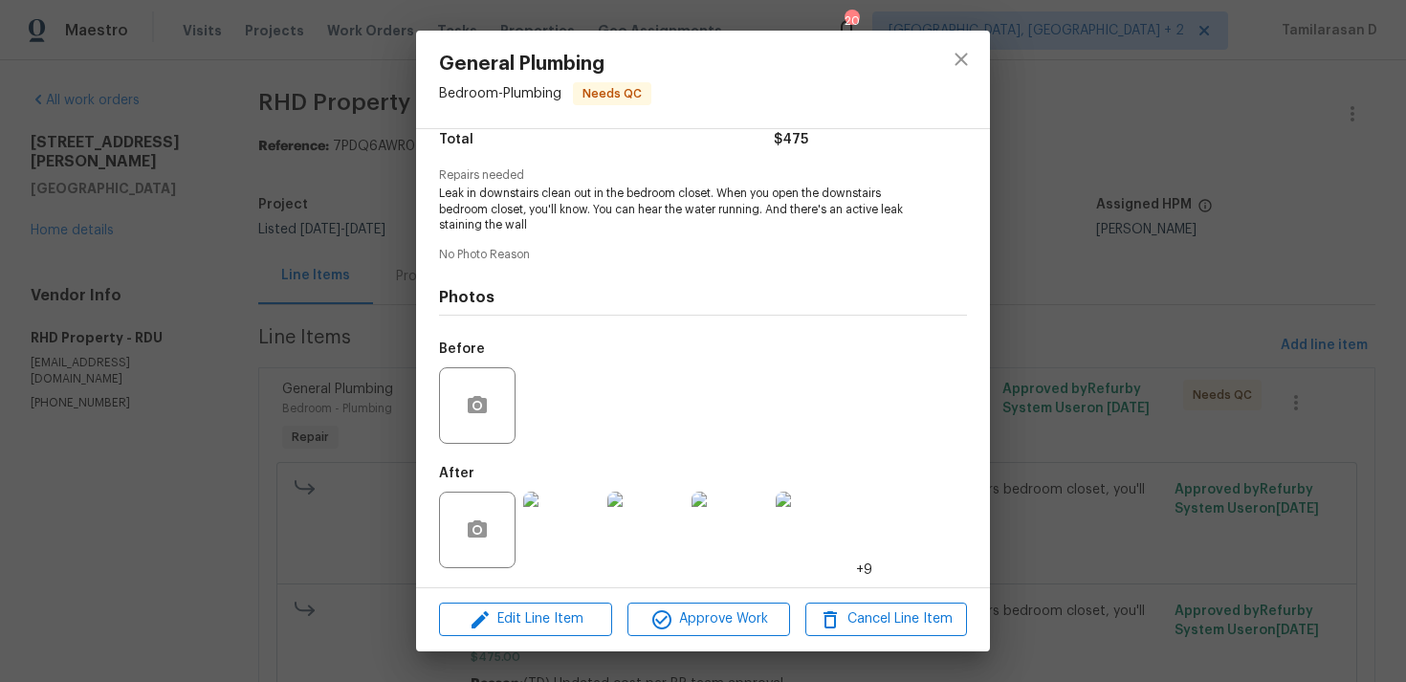
click at [557, 530] on img at bounding box center [561, 529] width 76 height 76
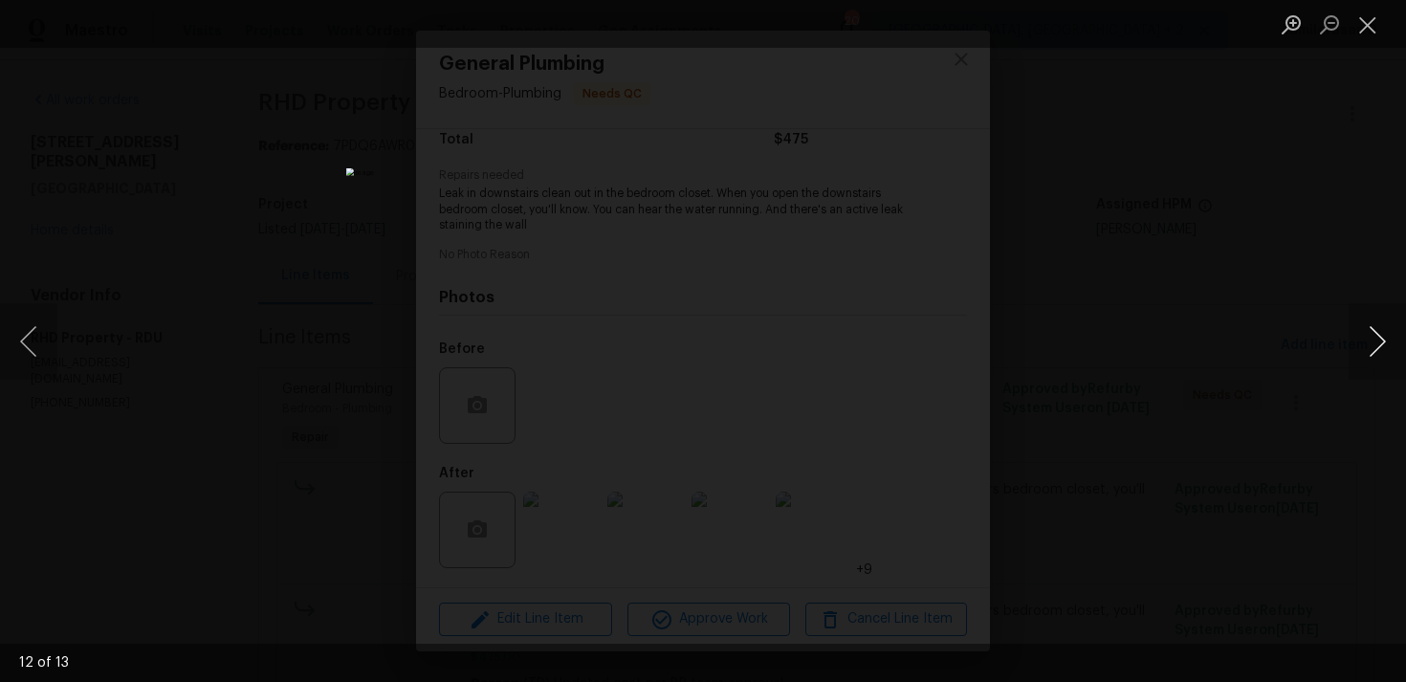
click at [1369, 335] on button "Next image" at bounding box center [1376, 341] width 57 height 76
click at [1377, 336] on button "Next image" at bounding box center [1376, 341] width 57 height 76
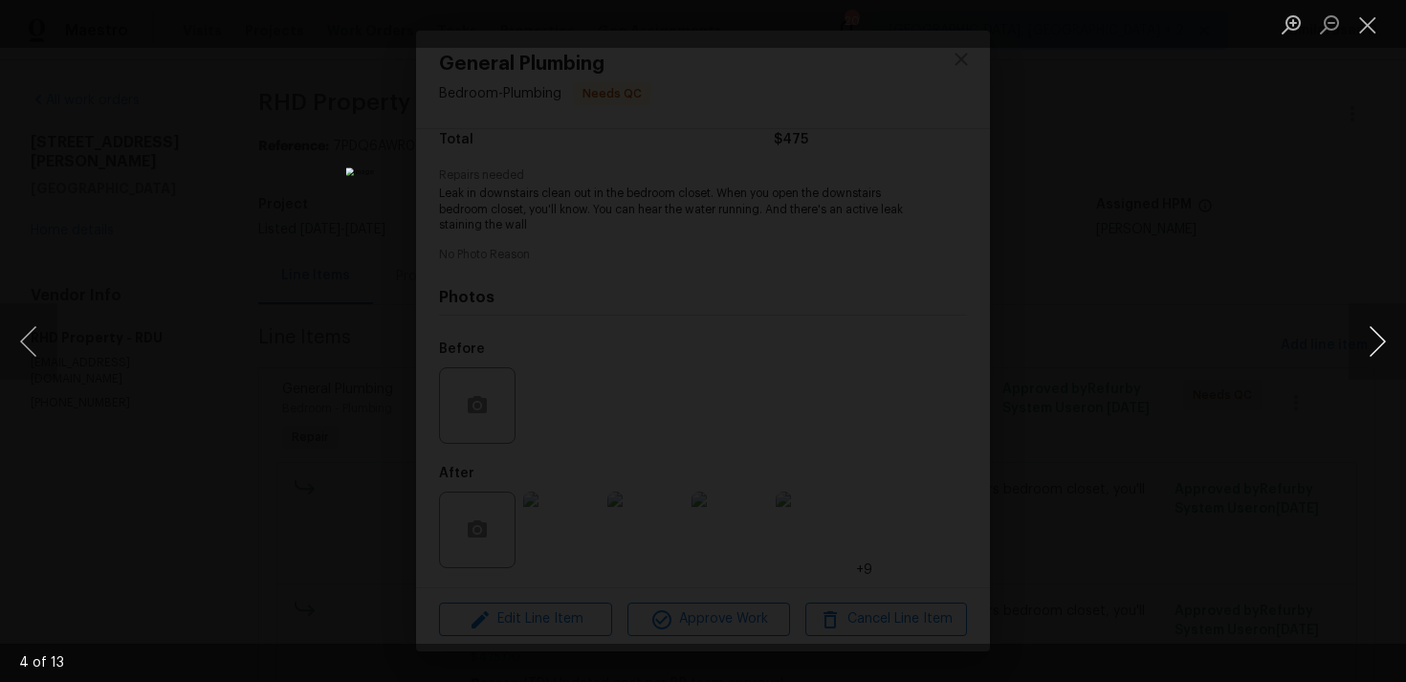
click at [1375, 342] on button "Next image" at bounding box center [1376, 341] width 57 height 76
click at [1372, 339] on button "Next image" at bounding box center [1376, 341] width 57 height 76
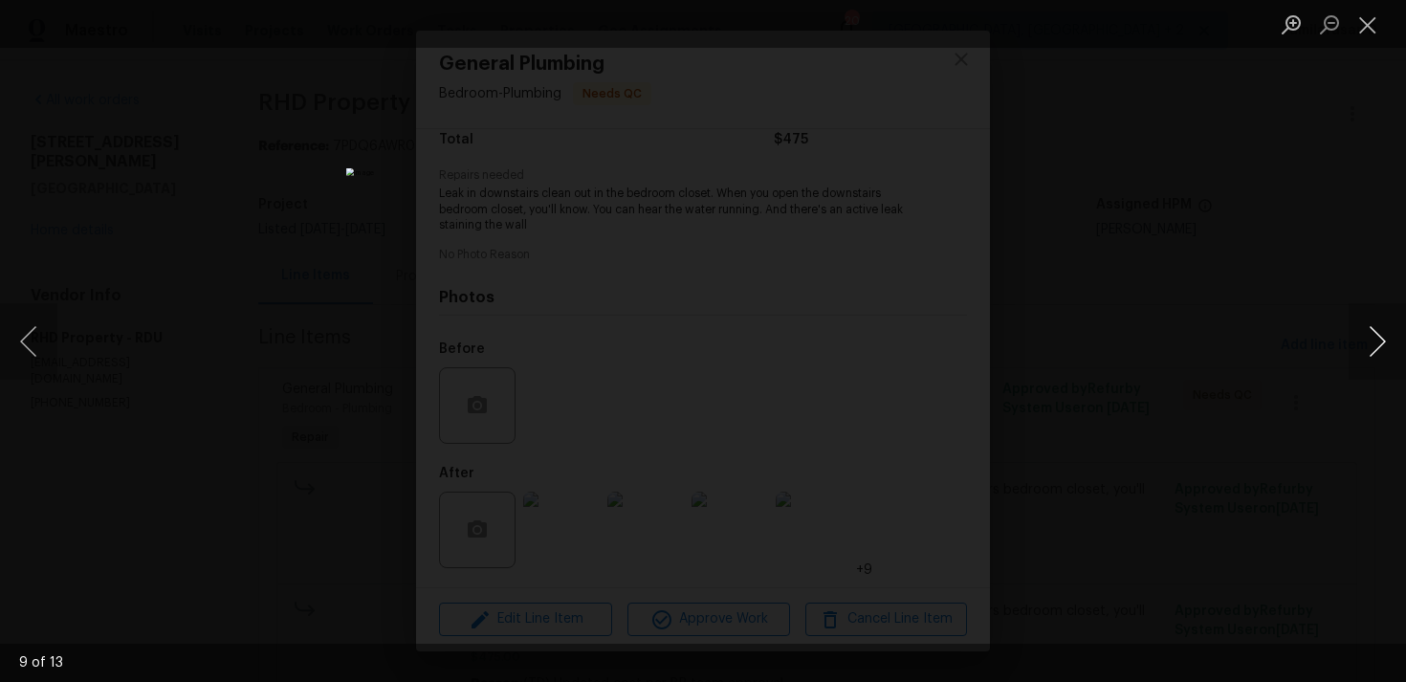
click at [1372, 339] on button "Next image" at bounding box center [1376, 341] width 57 height 76
click at [1369, 343] on button "Next image" at bounding box center [1376, 341] width 57 height 76
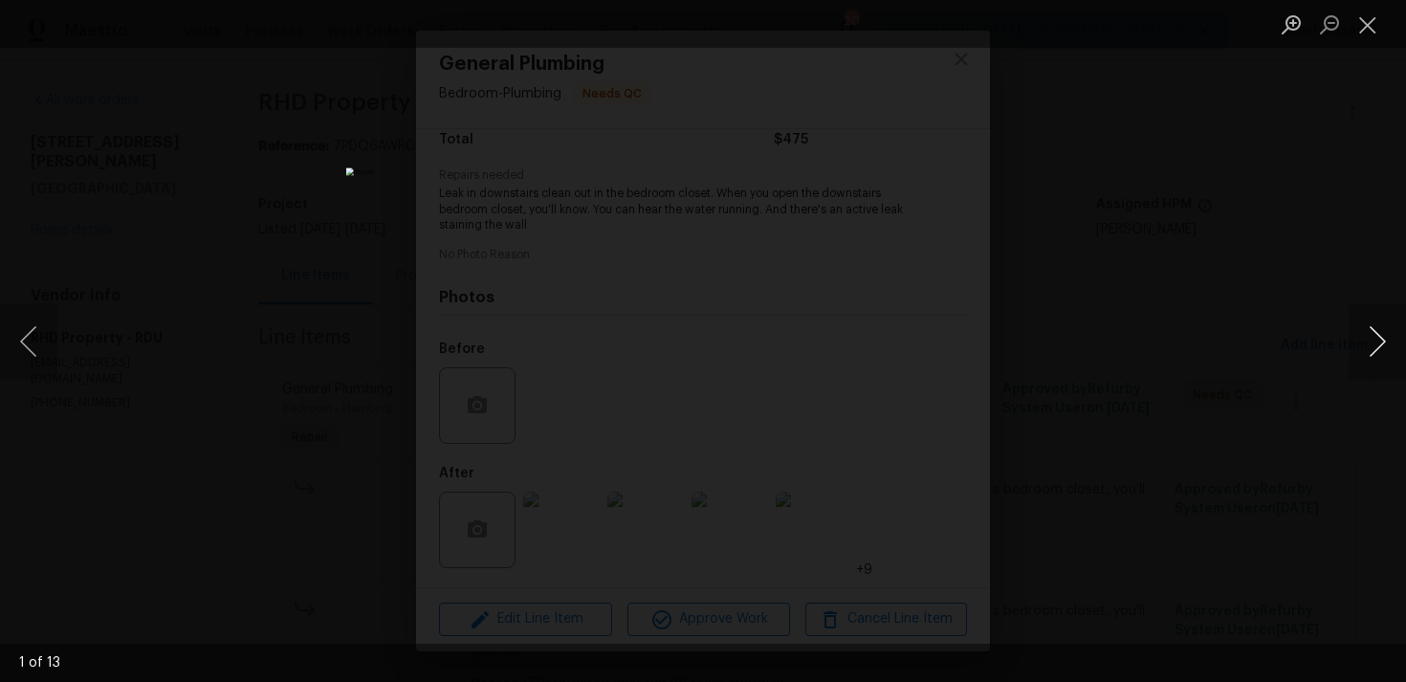
click at [1369, 343] on button "Next image" at bounding box center [1376, 341] width 57 height 76
click at [1371, 337] on button "Next image" at bounding box center [1376, 341] width 57 height 76
click at [1364, 28] on button "Close lightbox" at bounding box center [1367, 24] width 38 height 33
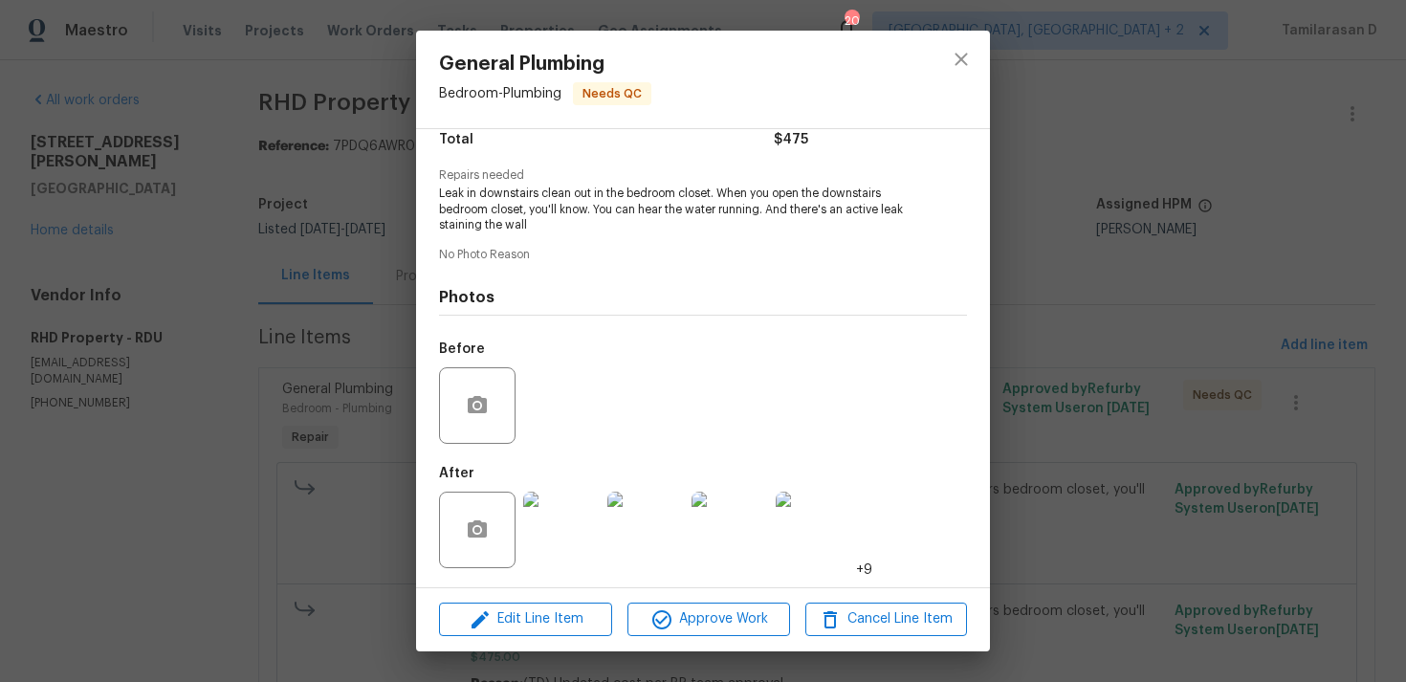
scroll to position [0, 0]
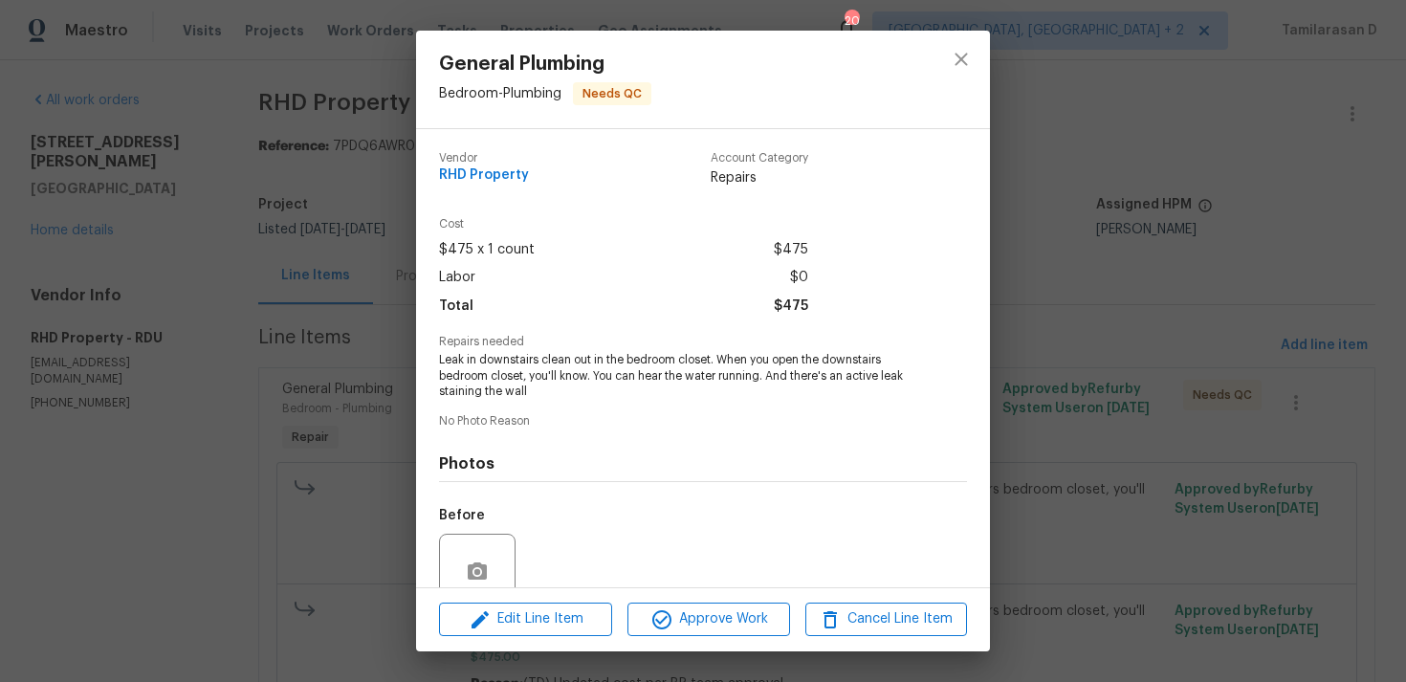
click at [419, 359] on div "Vendor RHD Property Account Category Repairs Cost $475 x 1 count $475 Labor $0 …" at bounding box center [703, 358] width 574 height 458
click at [373, 298] on div "General Plumbing Bedroom - Plumbing Needs QC Vendor RHD Property Account Catego…" at bounding box center [703, 341] width 1406 height 682
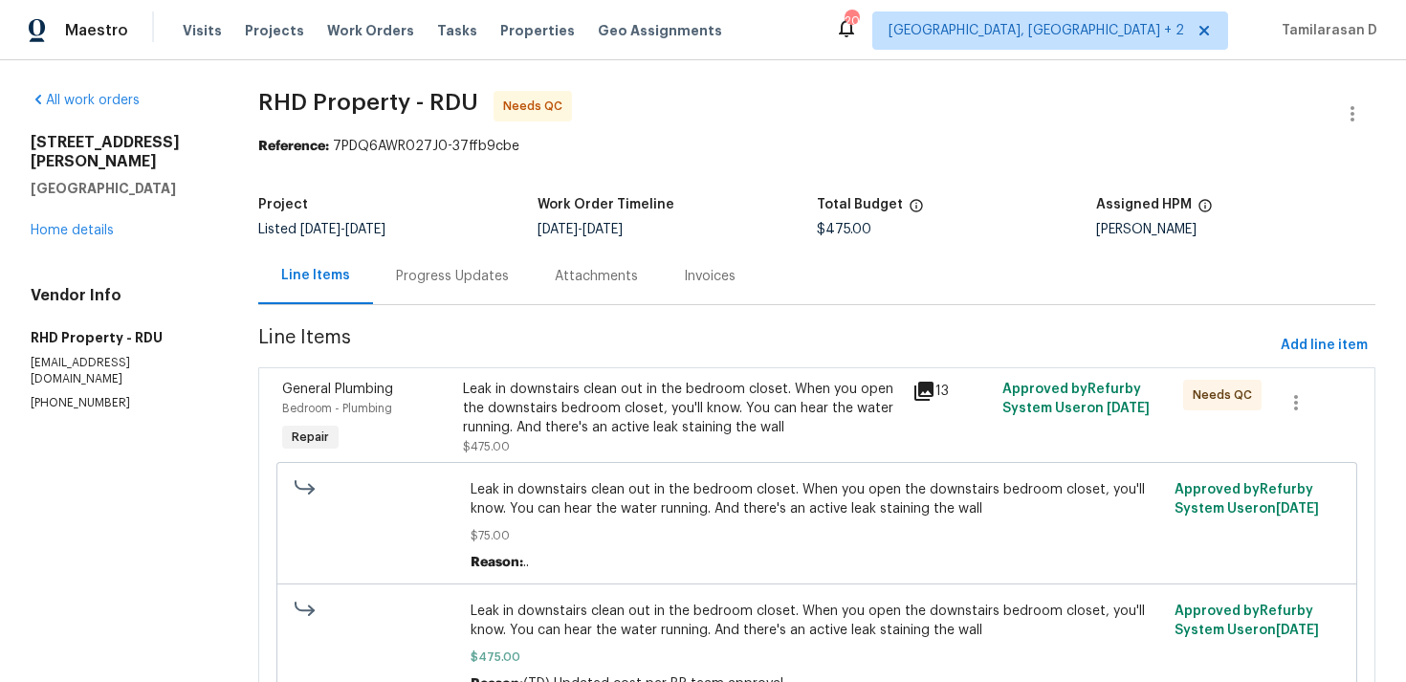
click at [403, 275] on div "Progress Updates" at bounding box center [452, 276] width 113 height 19
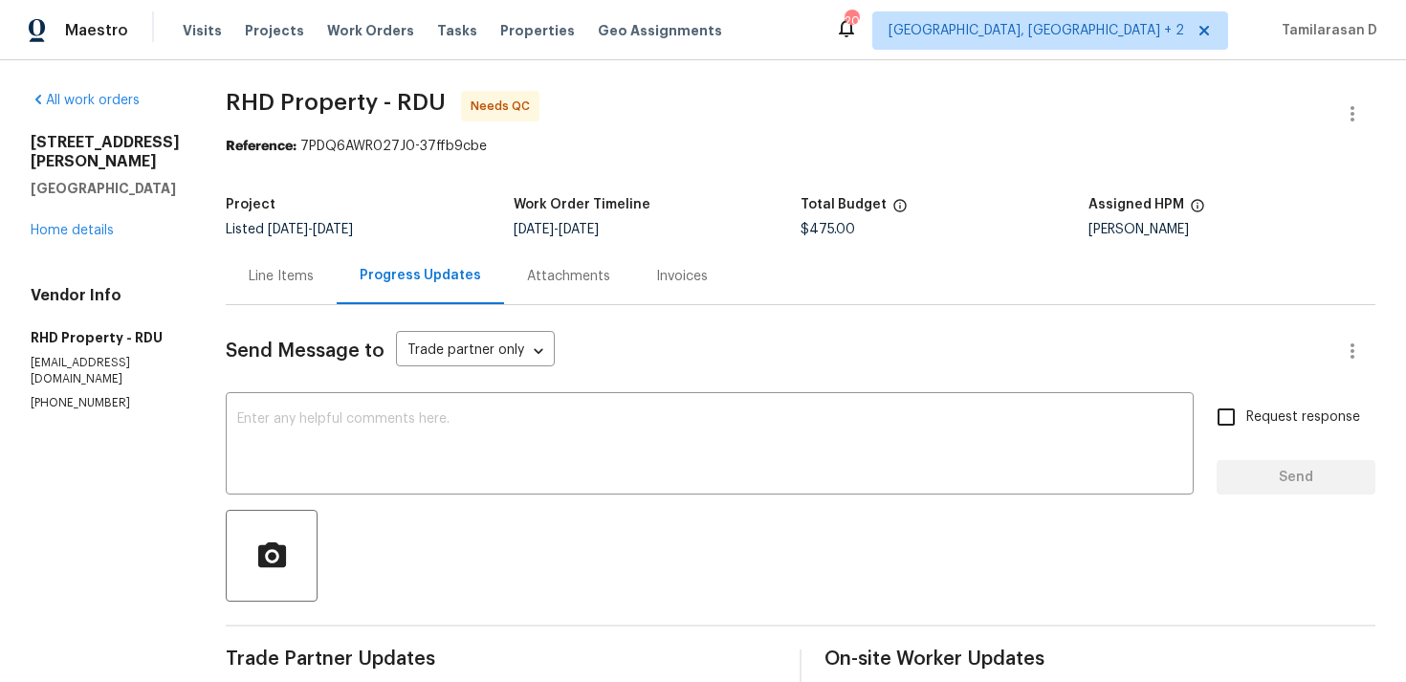
click at [270, 264] on div "Line Items" at bounding box center [281, 276] width 111 height 56
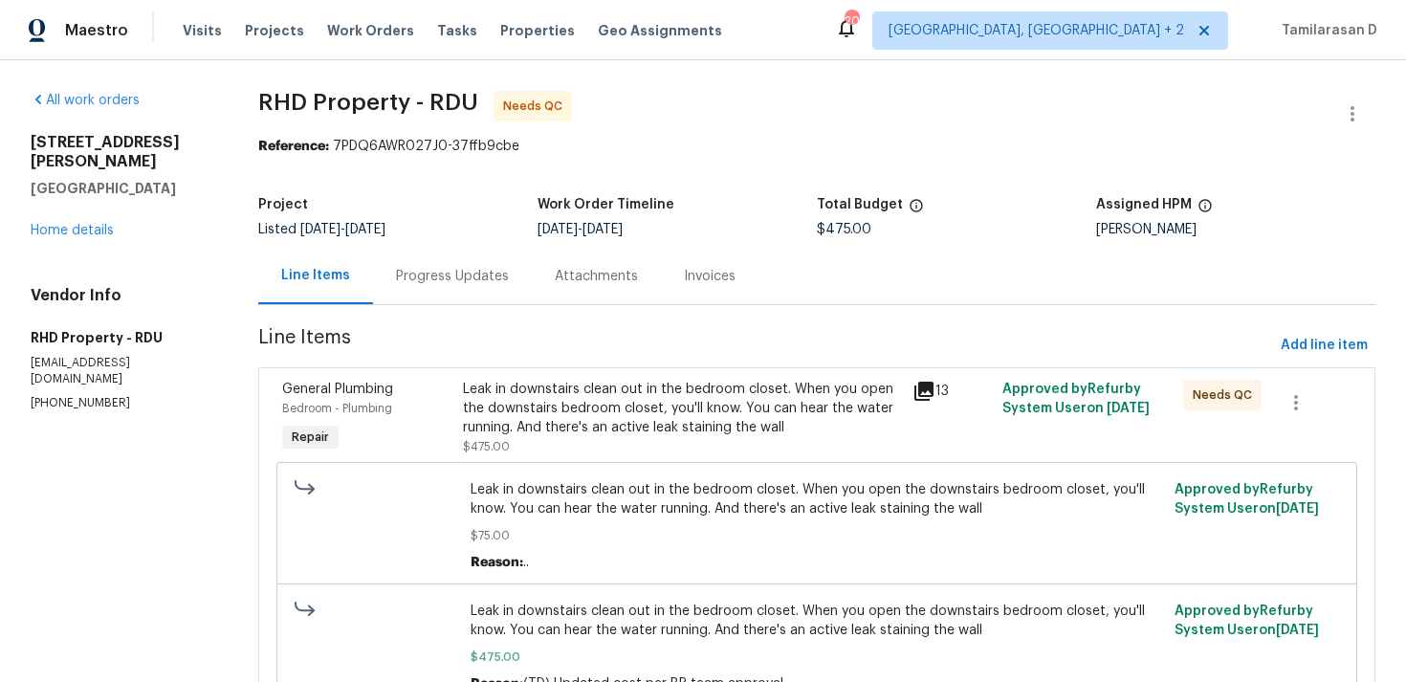
click at [478, 263] on div "Progress Updates" at bounding box center [452, 276] width 159 height 56
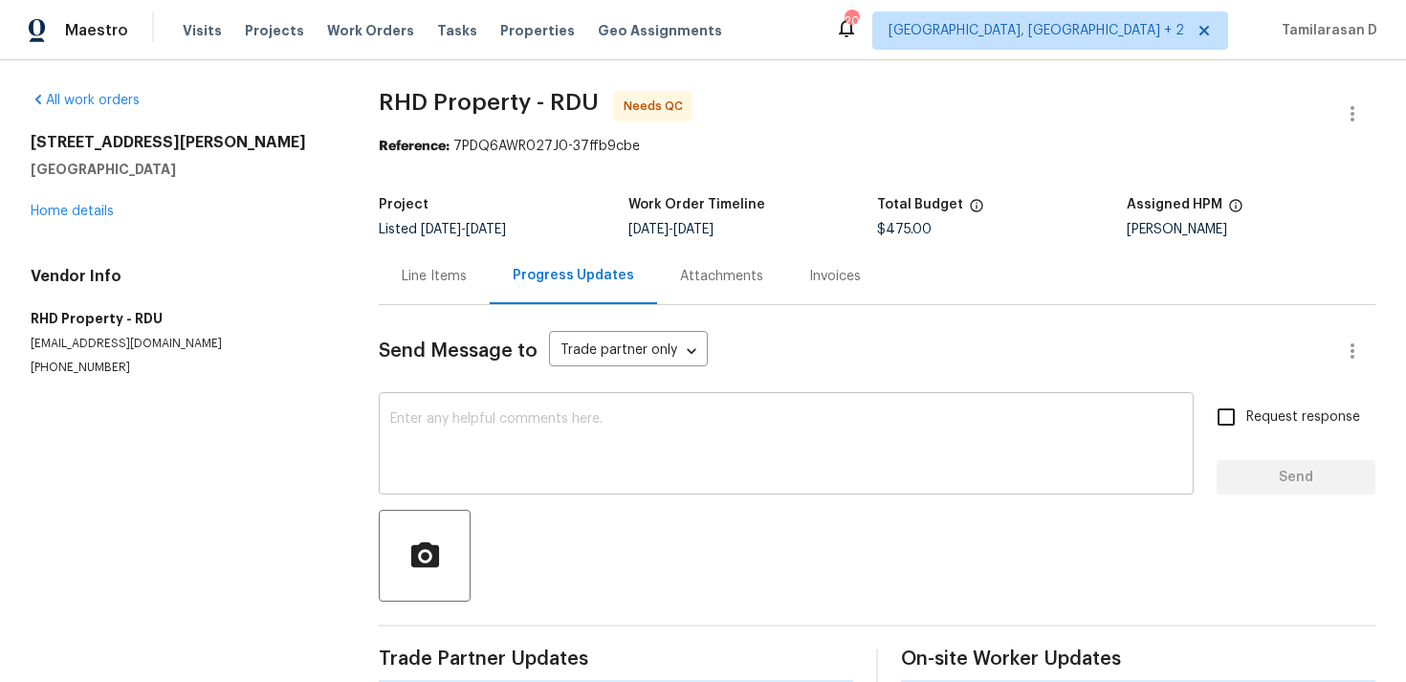
scroll to position [33, 0]
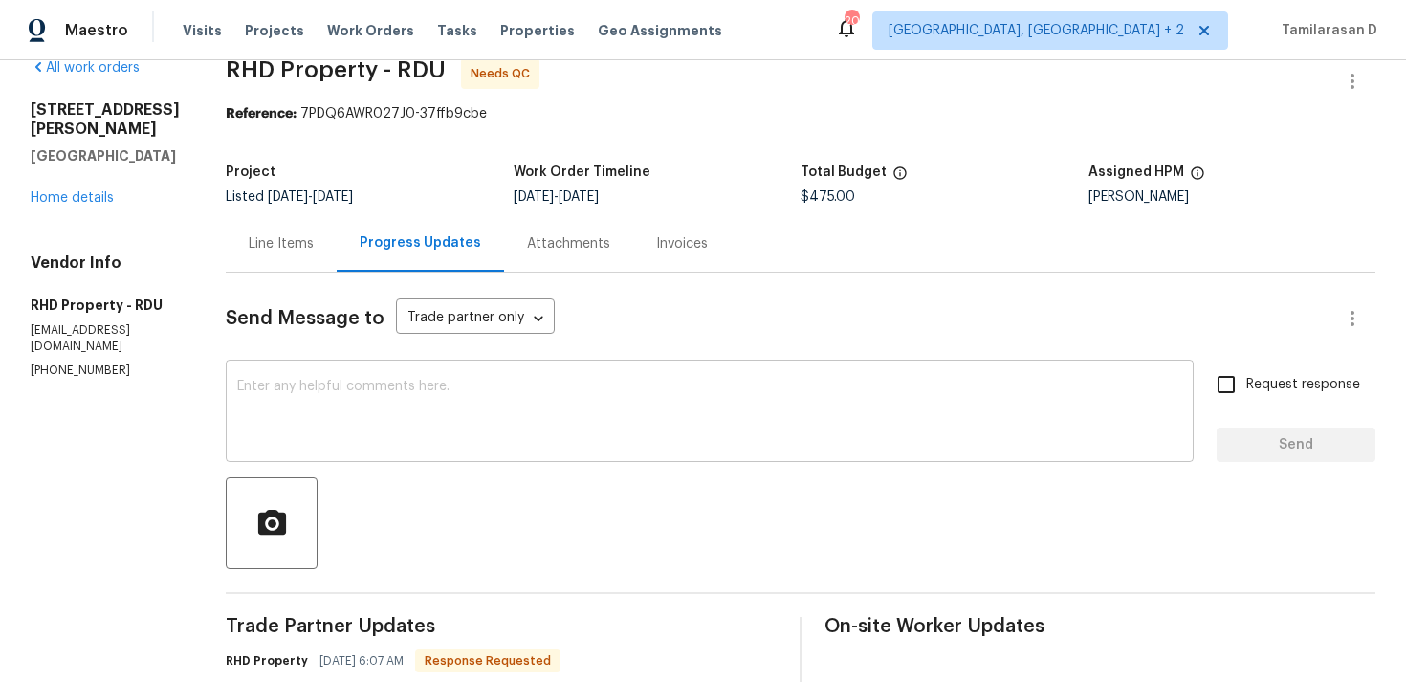
click at [361, 377] on div "x ​" at bounding box center [710, 413] width 968 height 98
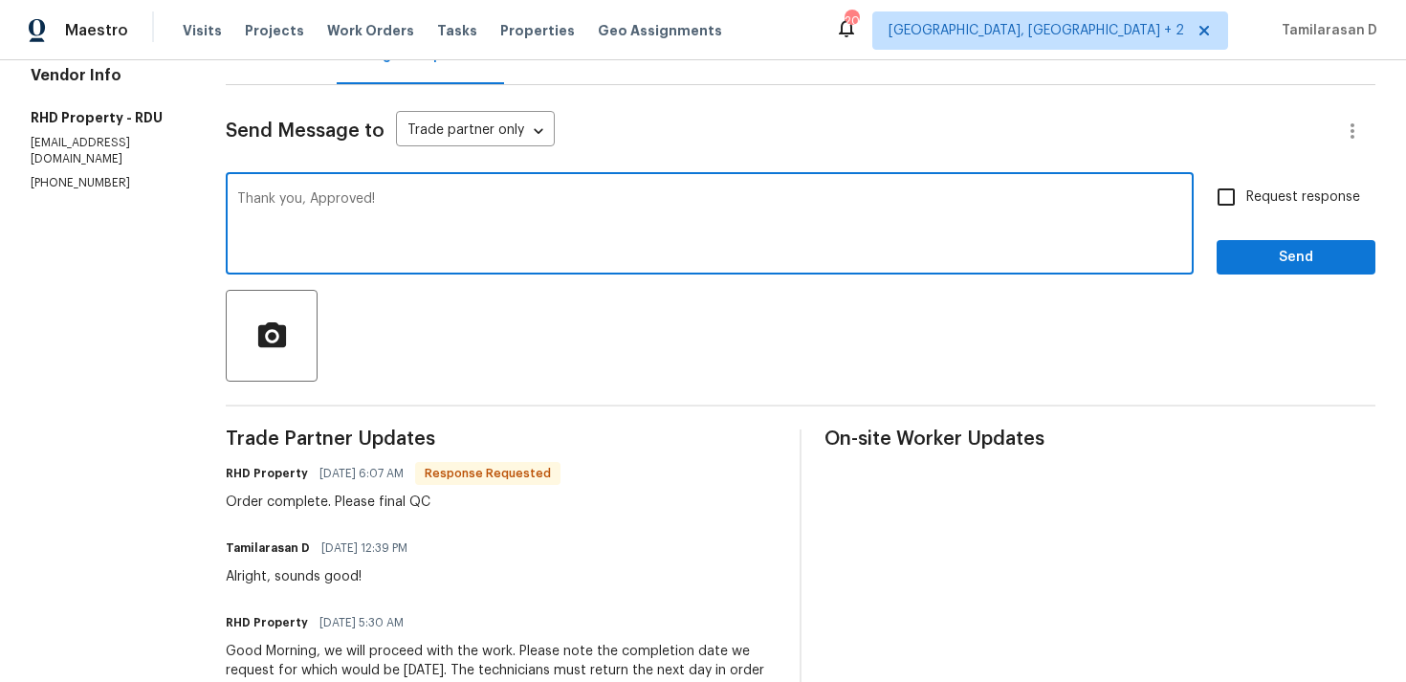
type textarea "Thank you, Approved!"
click at [1264, 273] on button "Send" at bounding box center [1295, 257] width 159 height 35
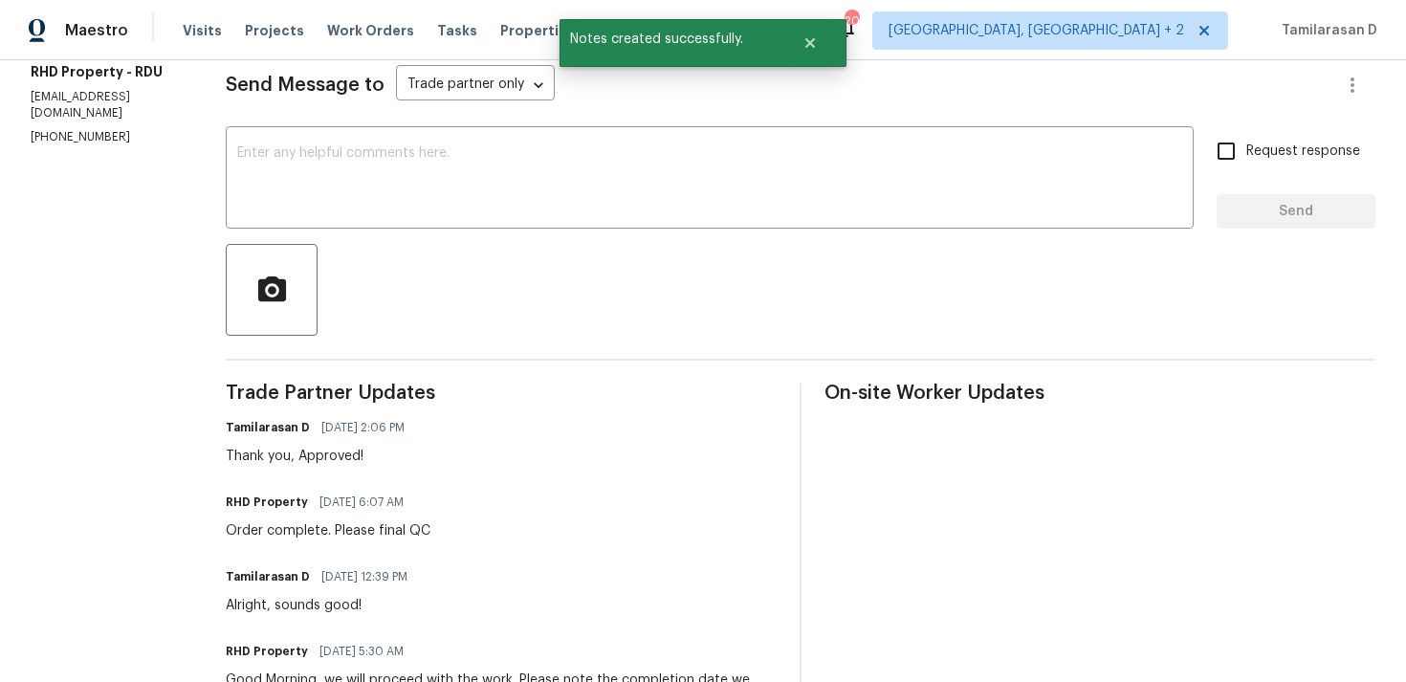
scroll to position [334, 0]
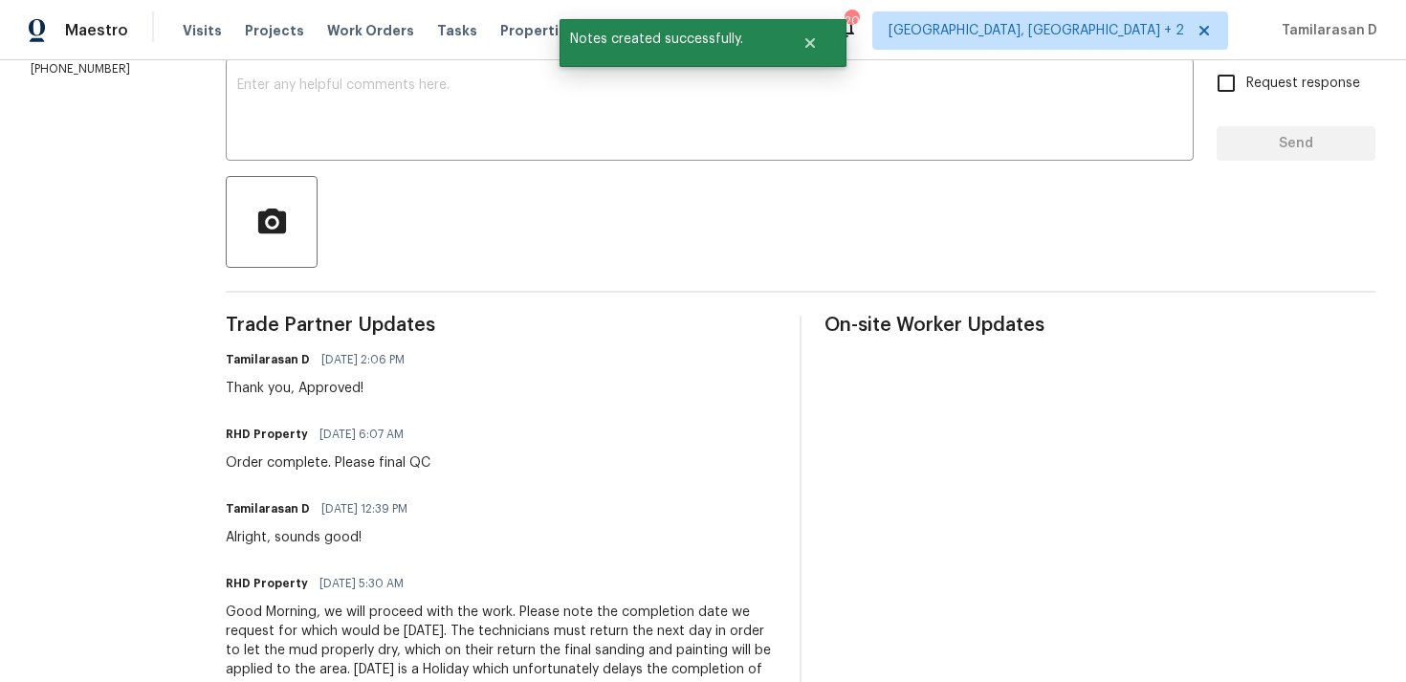
click at [322, 470] on div "Order complete. Please final QC" at bounding box center [328, 462] width 205 height 19
copy div "Order complete. Please final QC"
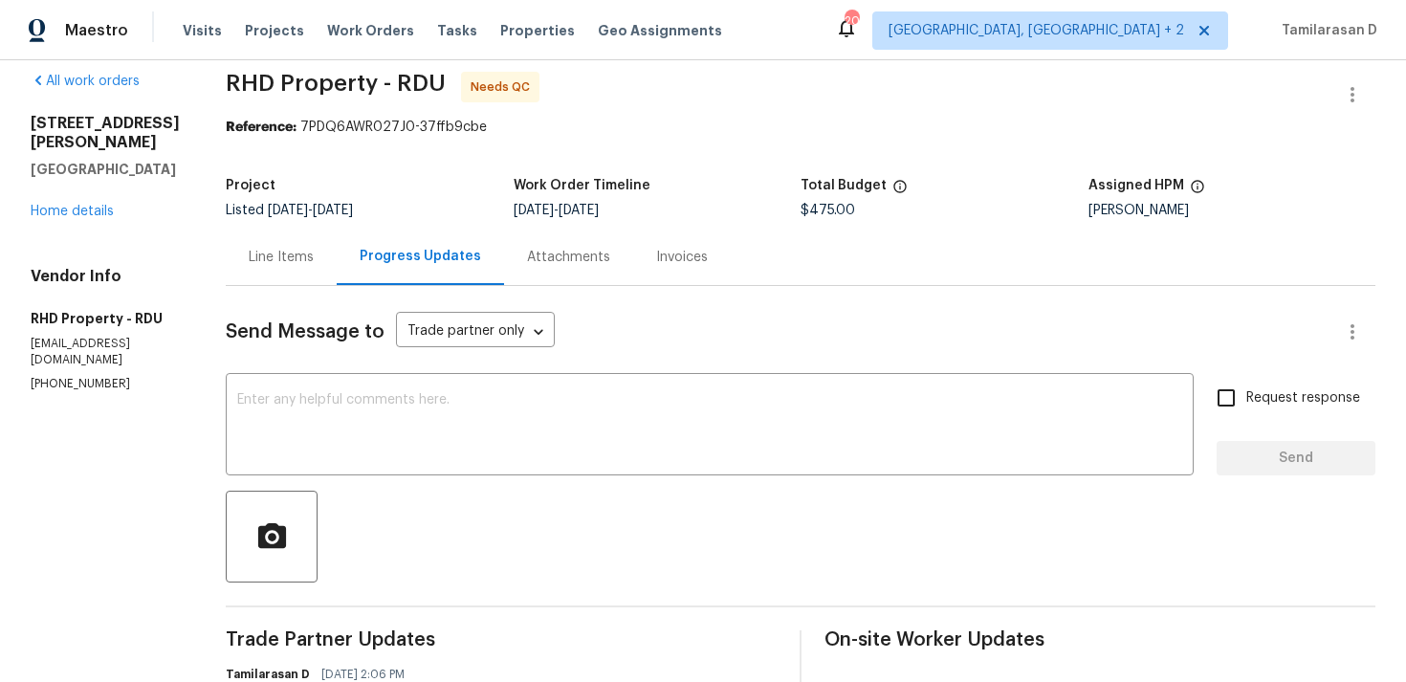
scroll to position [0, 0]
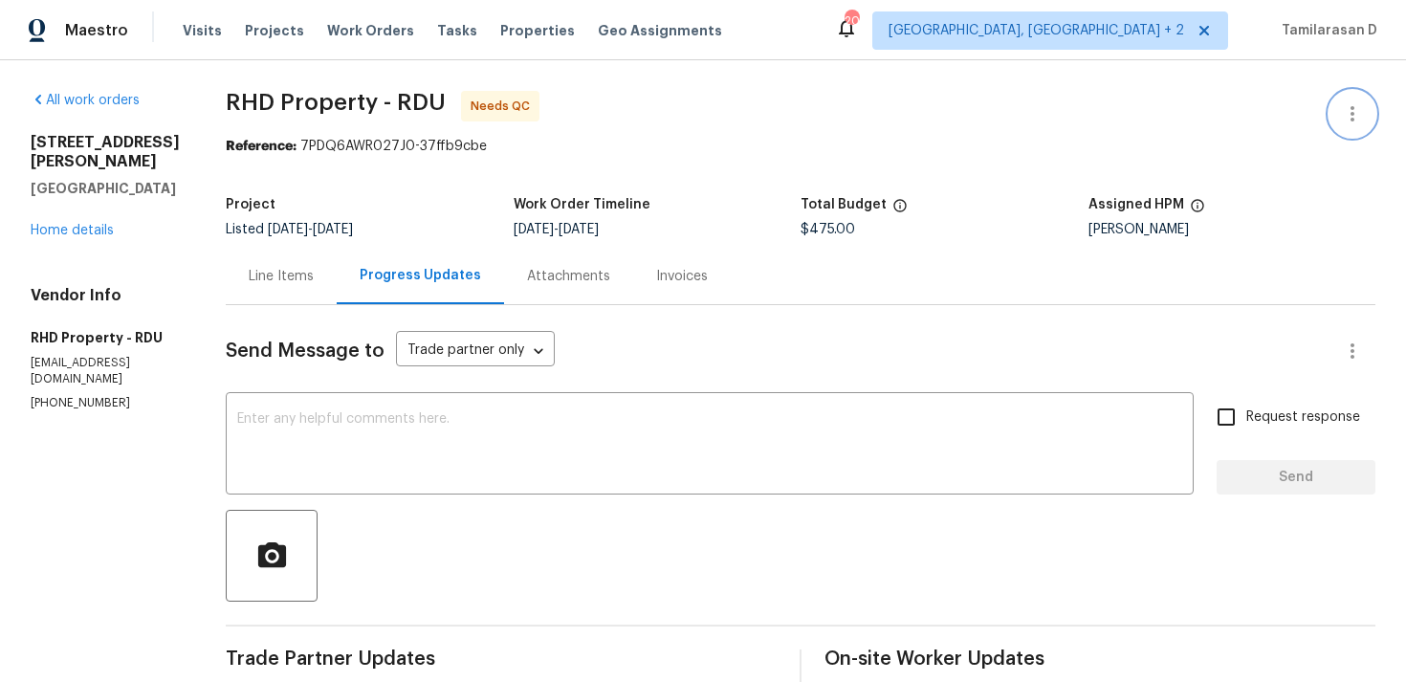
click at [1334, 107] on button "button" at bounding box center [1352, 114] width 46 height 46
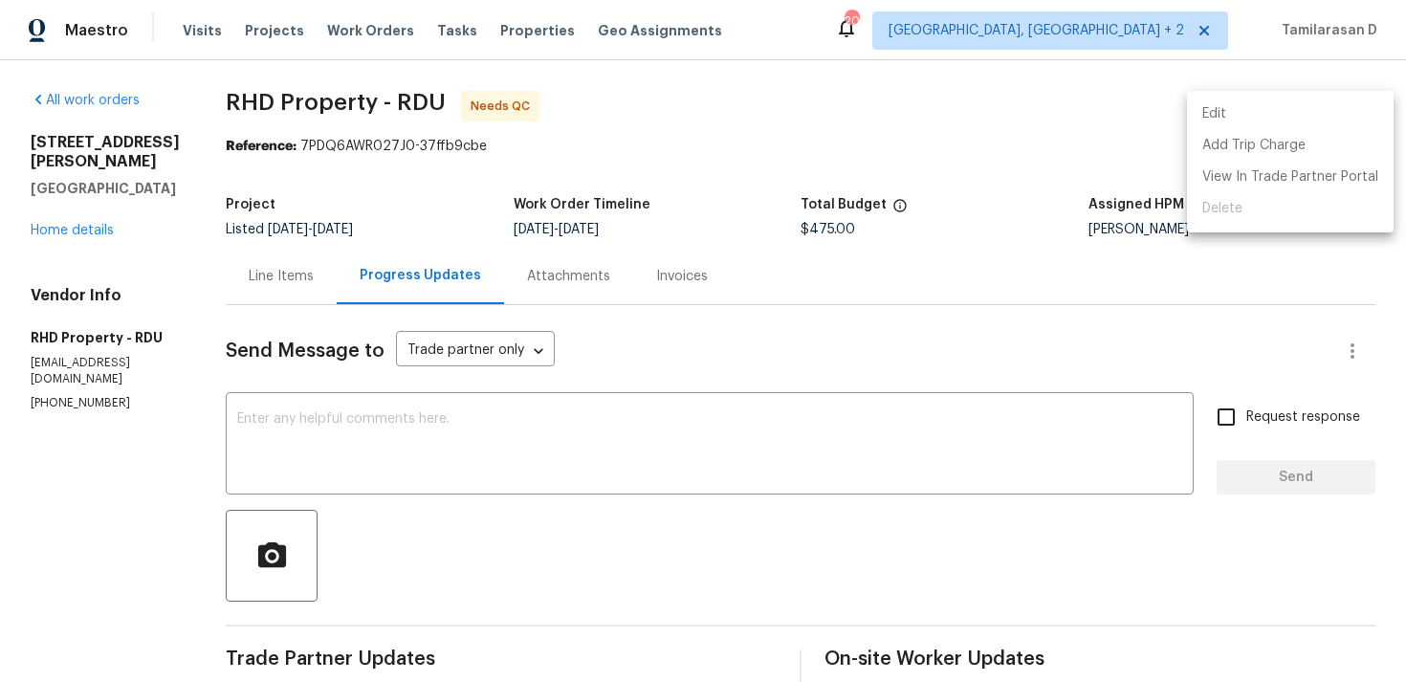
click at [1192, 118] on li "Edit" at bounding box center [1290, 114] width 207 height 32
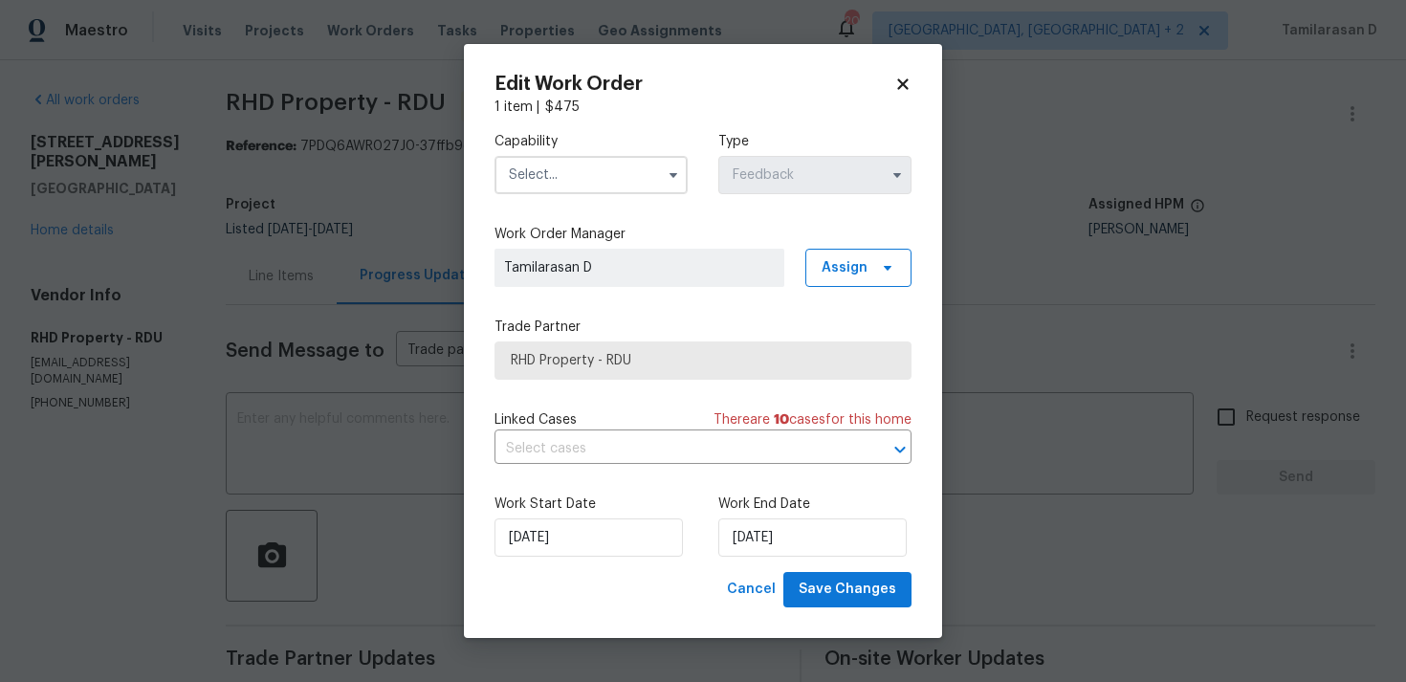
click at [652, 179] on input "text" at bounding box center [590, 175] width 193 height 38
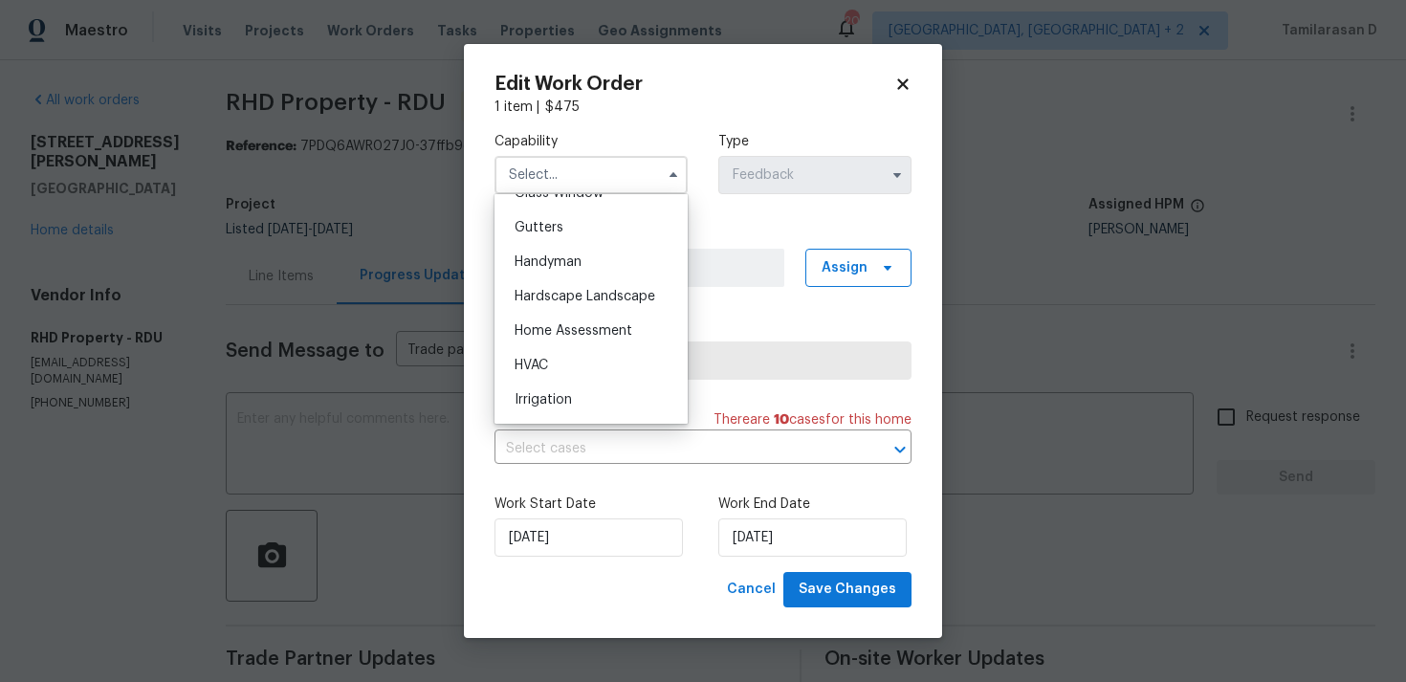
scroll to position [1025, 0]
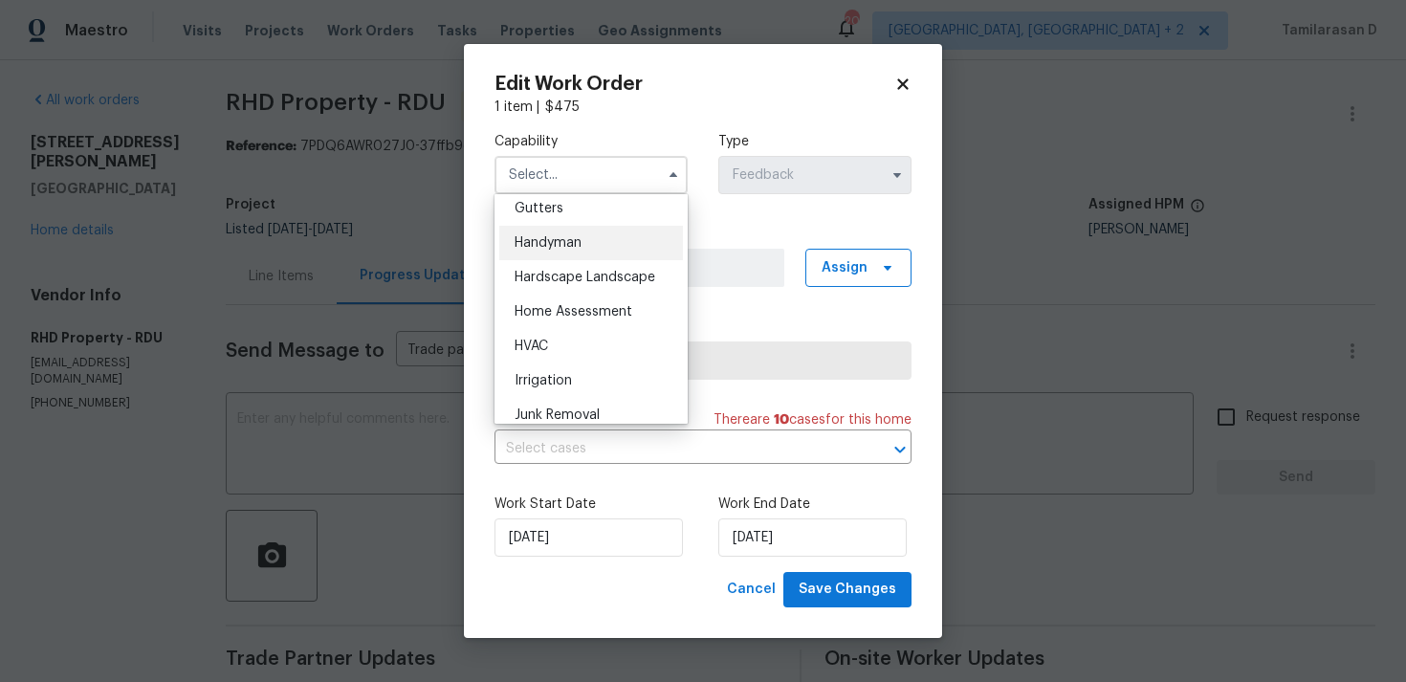
click at [576, 252] on div "Handyman" at bounding box center [591, 243] width 184 height 34
type input "Handyman"
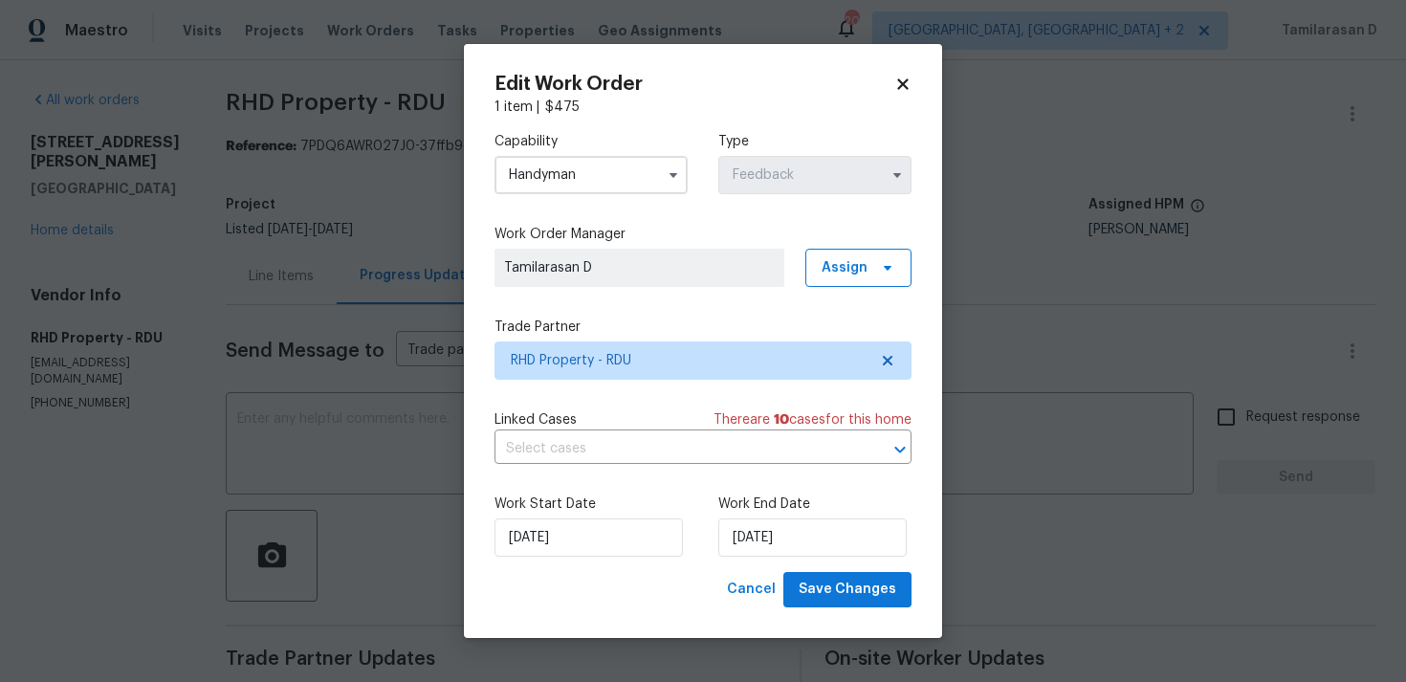
click at [551, 559] on div "Work Start Date 24/08/2025 Work End Date 29/08/2025" at bounding box center [702, 525] width 417 height 93
click at [559, 546] on input "24/08/2025" at bounding box center [588, 537] width 188 height 38
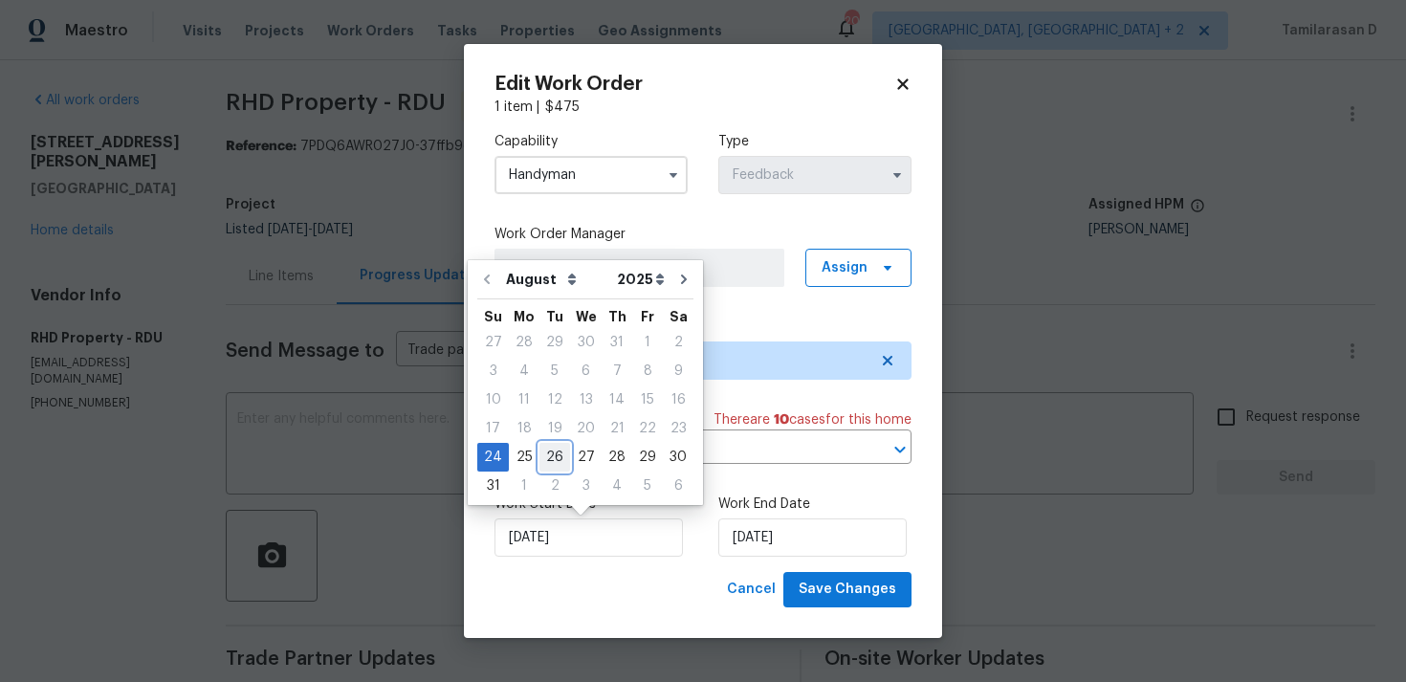
click at [551, 462] on div "26" at bounding box center [554, 457] width 31 height 27
type input "26/08/2025"
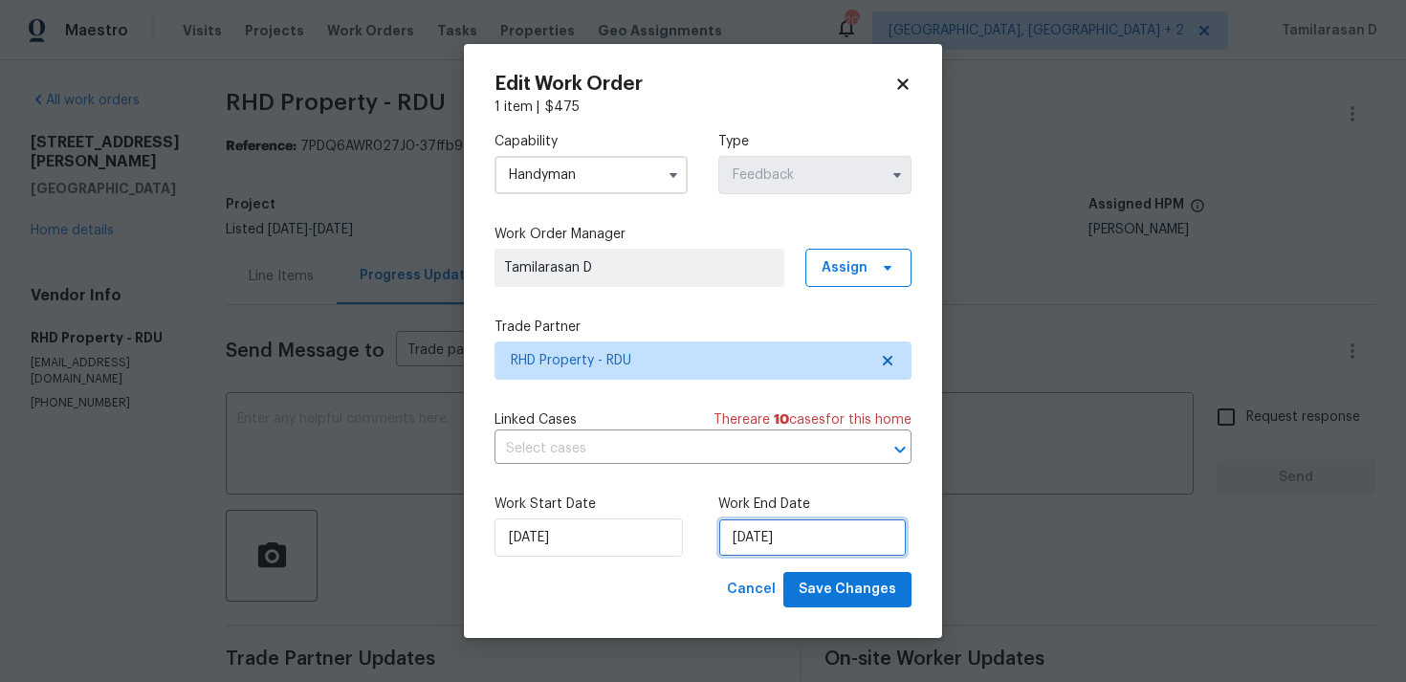
click at [775, 534] on input "29/08/2025" at bounding box center [812, 537] width 188 height 38
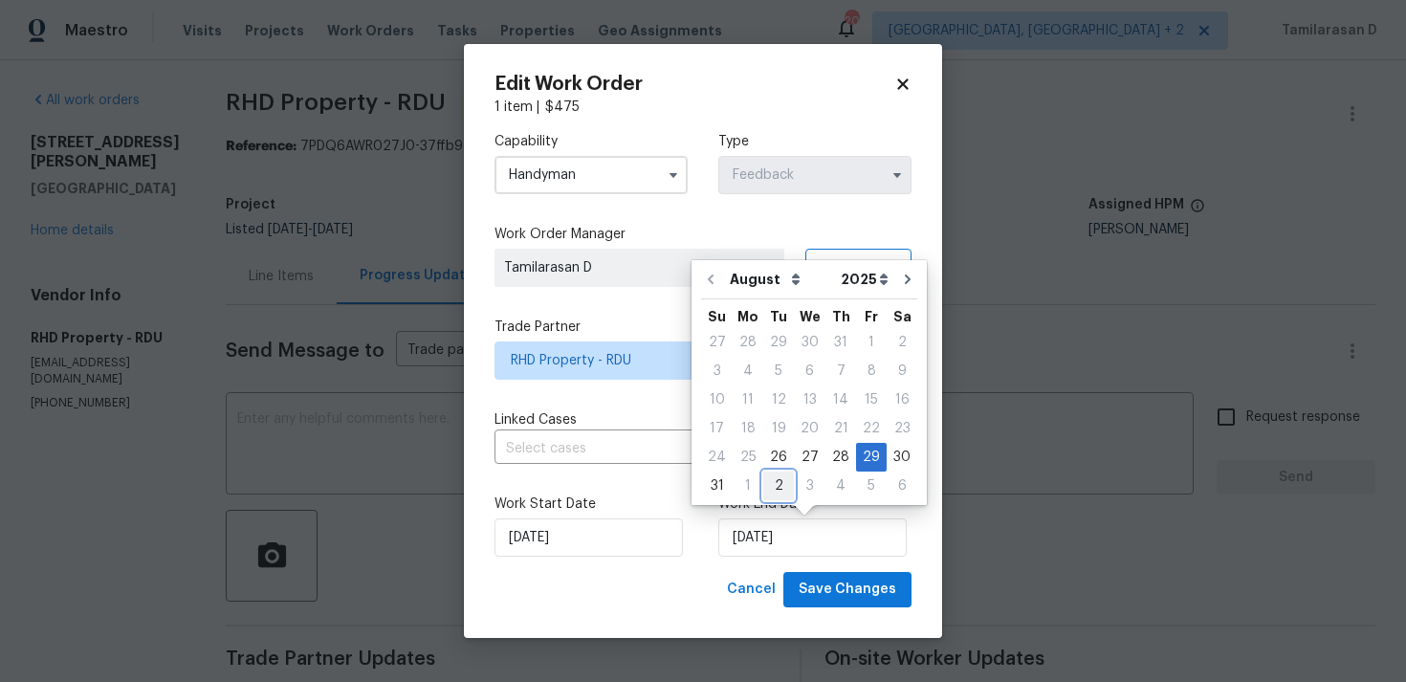
click at [775, 491] on div "2" at bounding box center [778, 485] width 31 height 27
type input "02/09/2025"
select select "8"
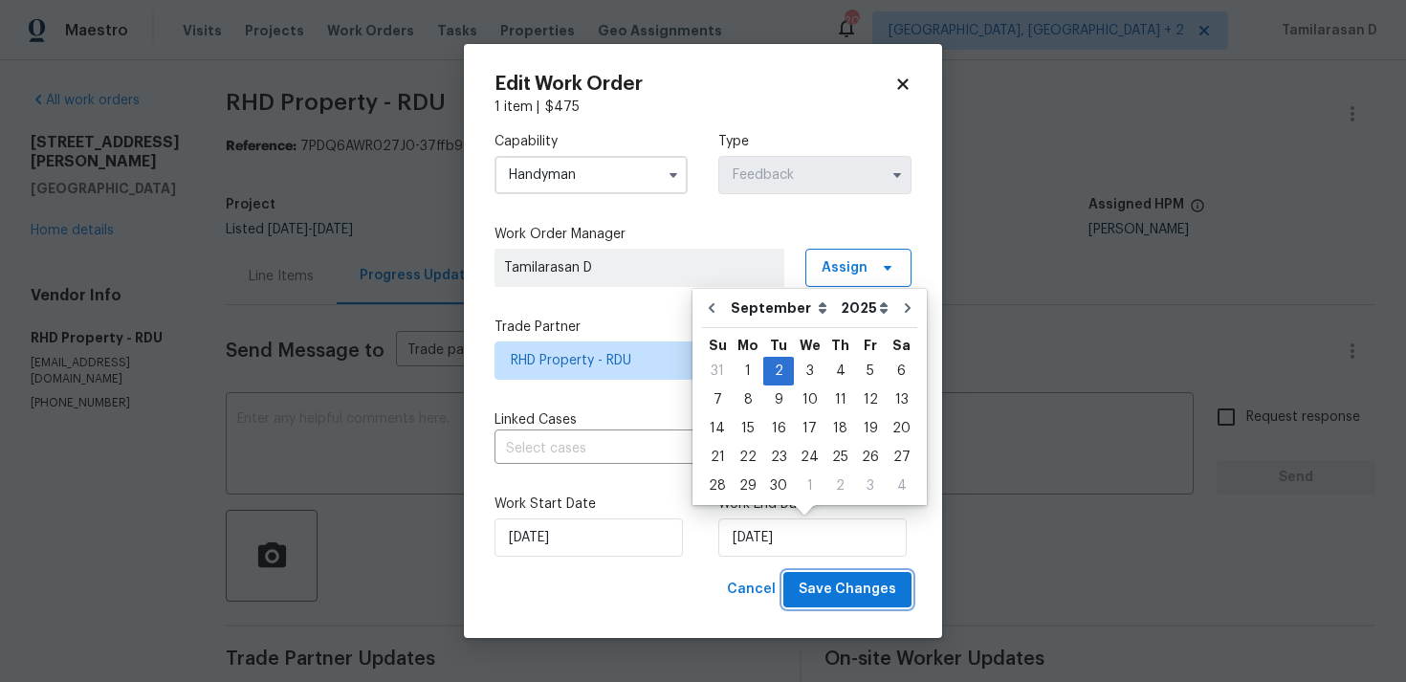
click at [835, 578] on span "Save Changes" at bounding box center [847, 590] width 98 height 24
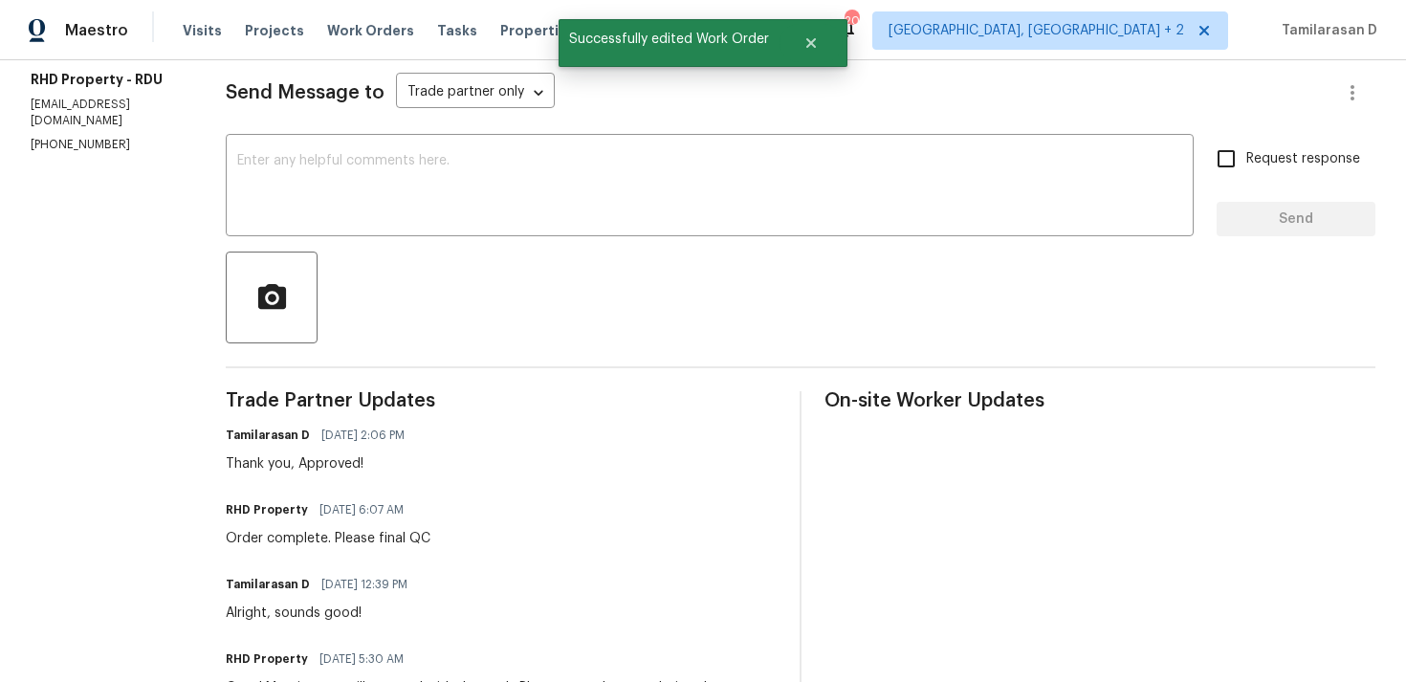
scroll to position [111, 0]
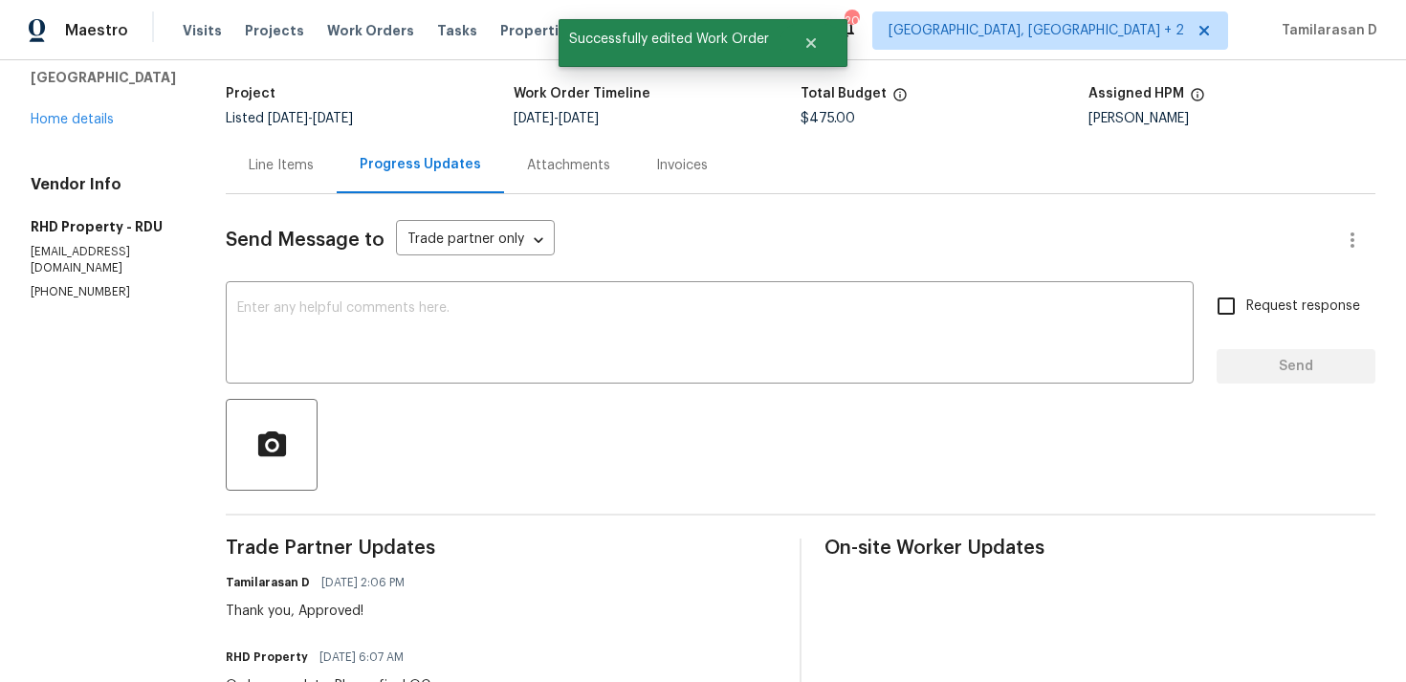
click at [300, 193] on div "Line Items" at bounding box center [281, 165] width 111 height 56
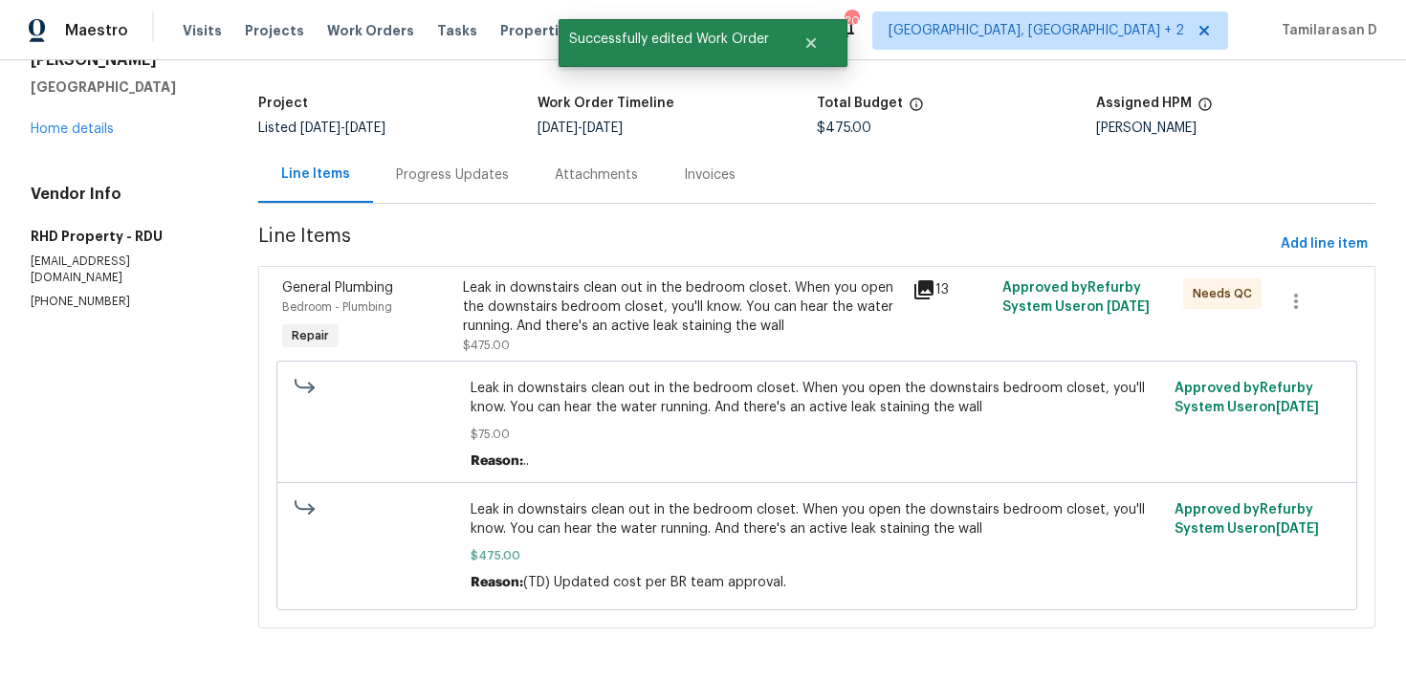
click at [296, 184] on div "Line Items" at bounding box center [315, 173] width 69 height 19
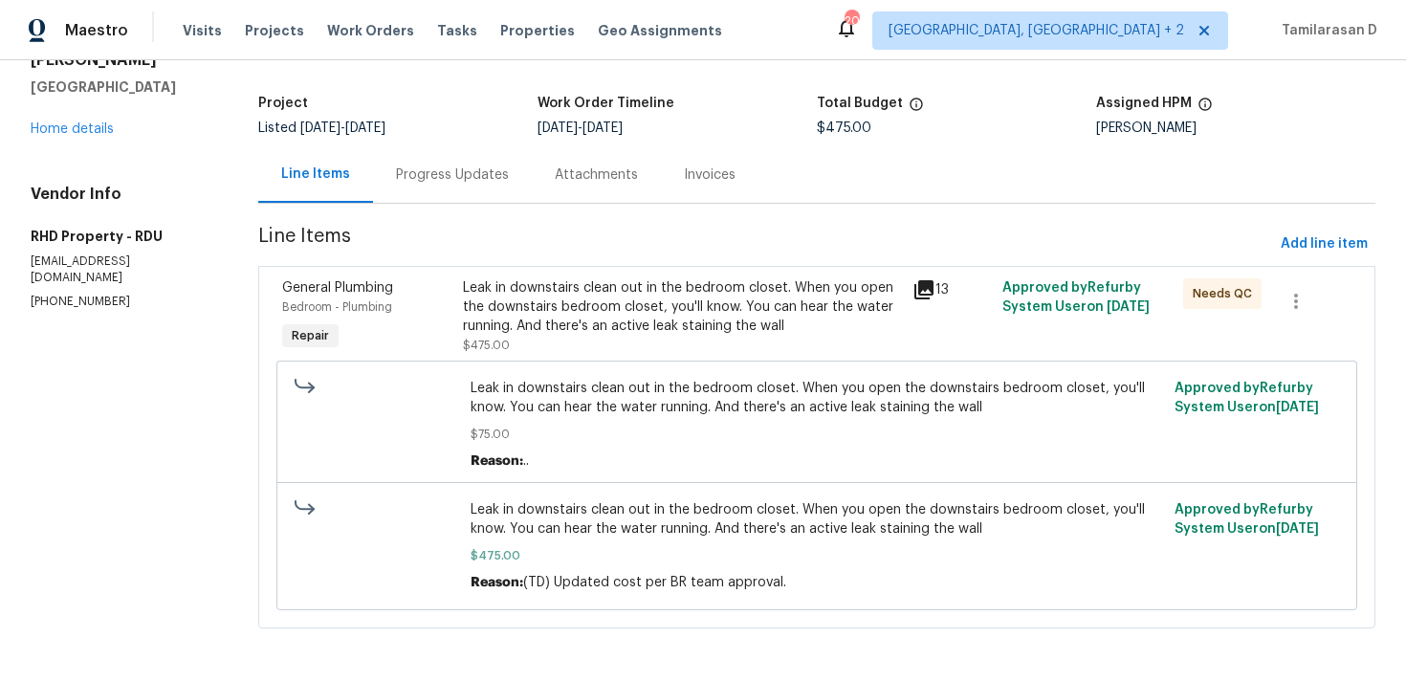
click at [315, 184] on div "Line Items" at bounding box center [315, 173] width 69 height 19
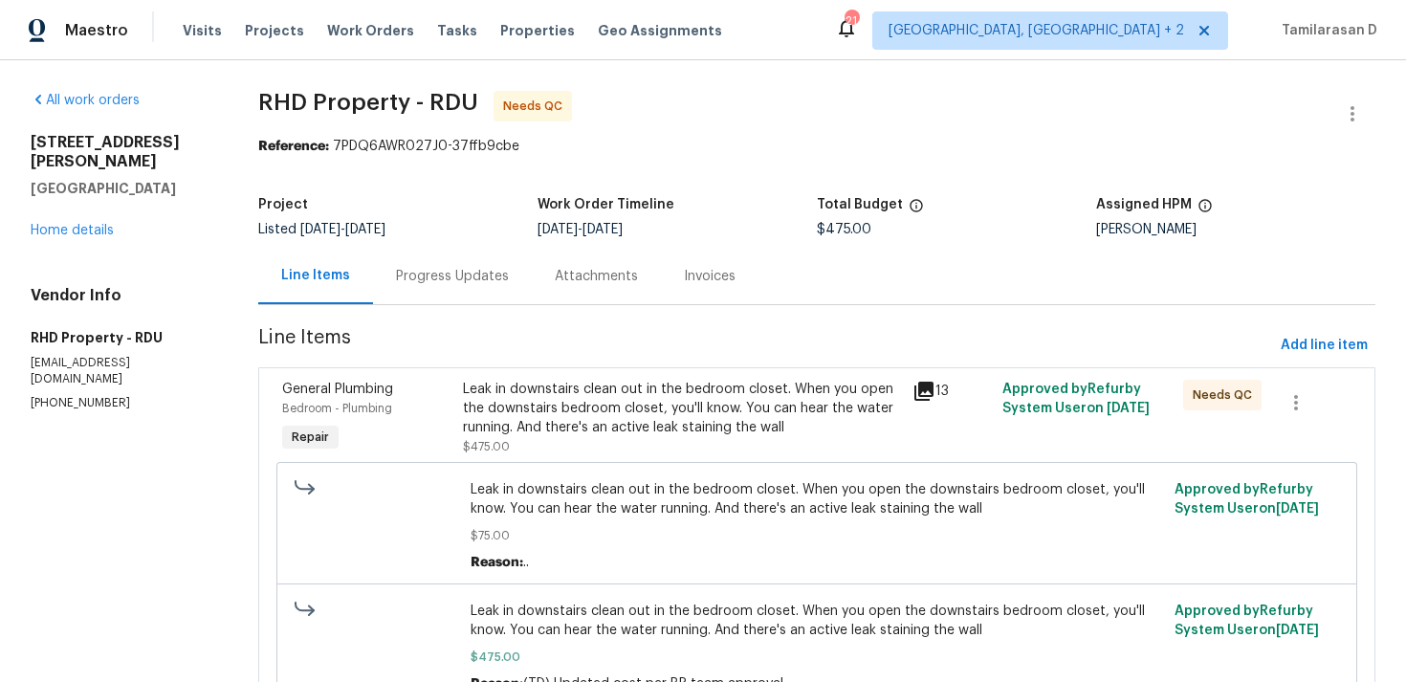
click at [448, 286] on div "Progress Updates" at bounding box center [452, 276] width 159 height 56
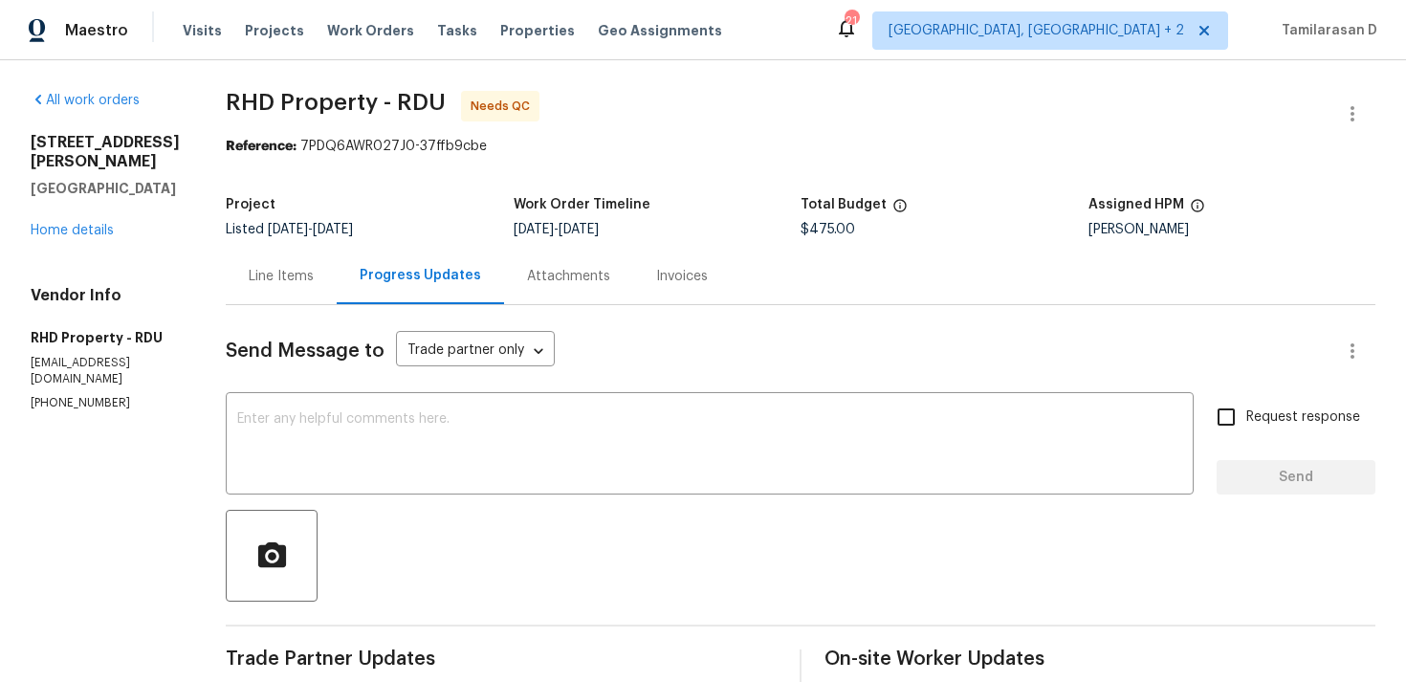
click at [275, 279] on div "Line Items" at bounding box center [281, 276] width 65 height 19
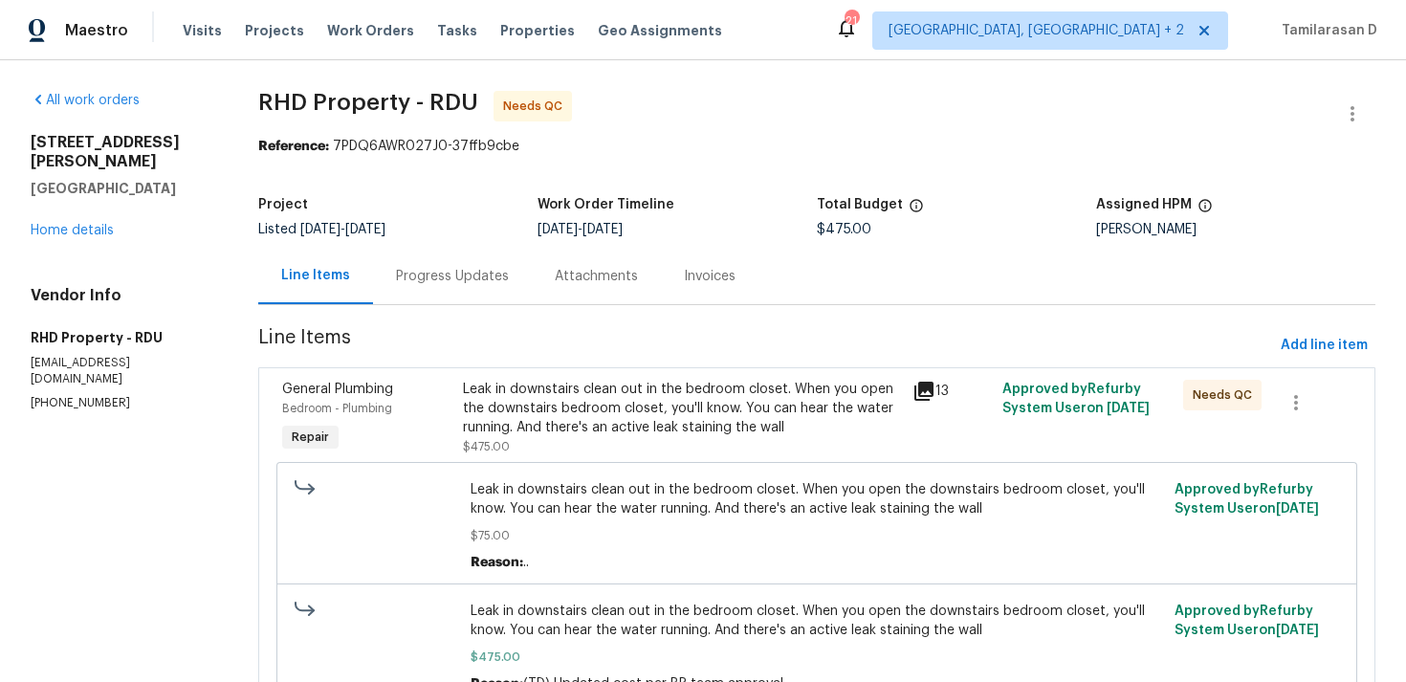
click at [566, 396] on div "Leak in downstairs clean out in the bedroom closet. When you open the downstair…" at bounding box center [682, 408] width 439 height 57
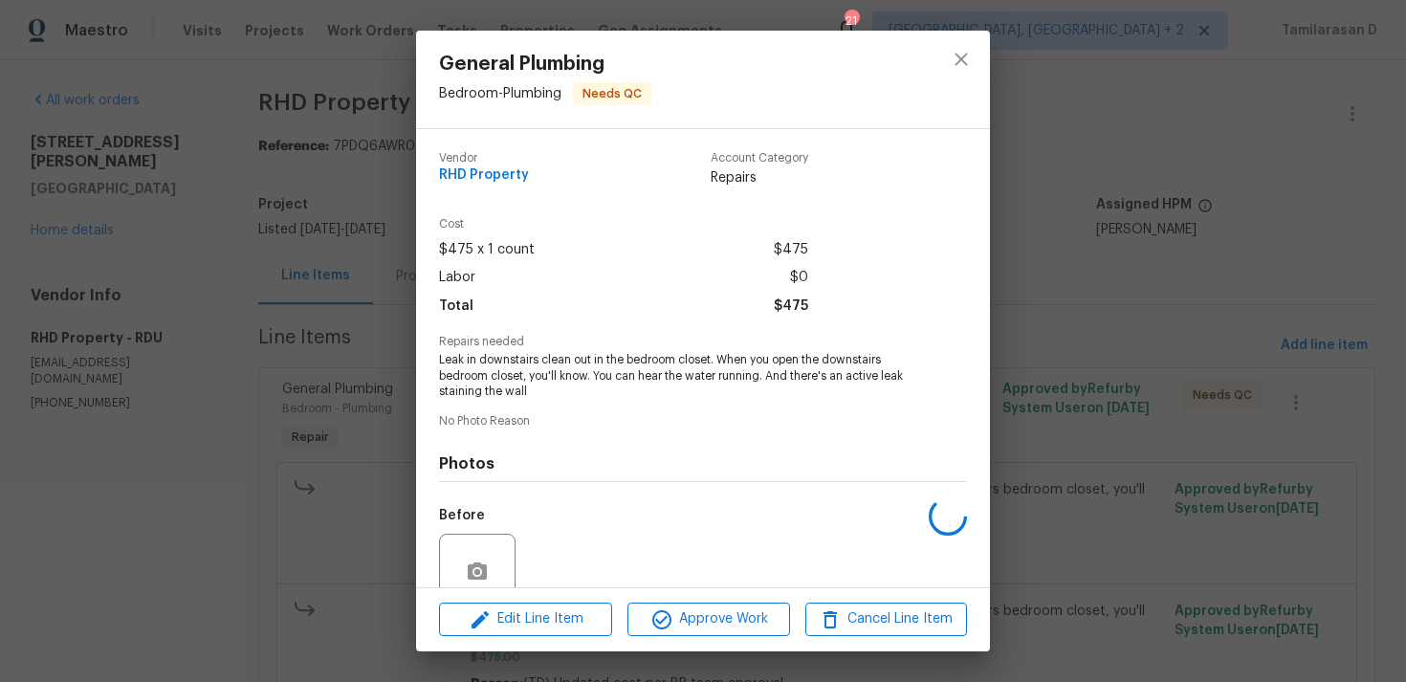
scroll to position [166, 0]
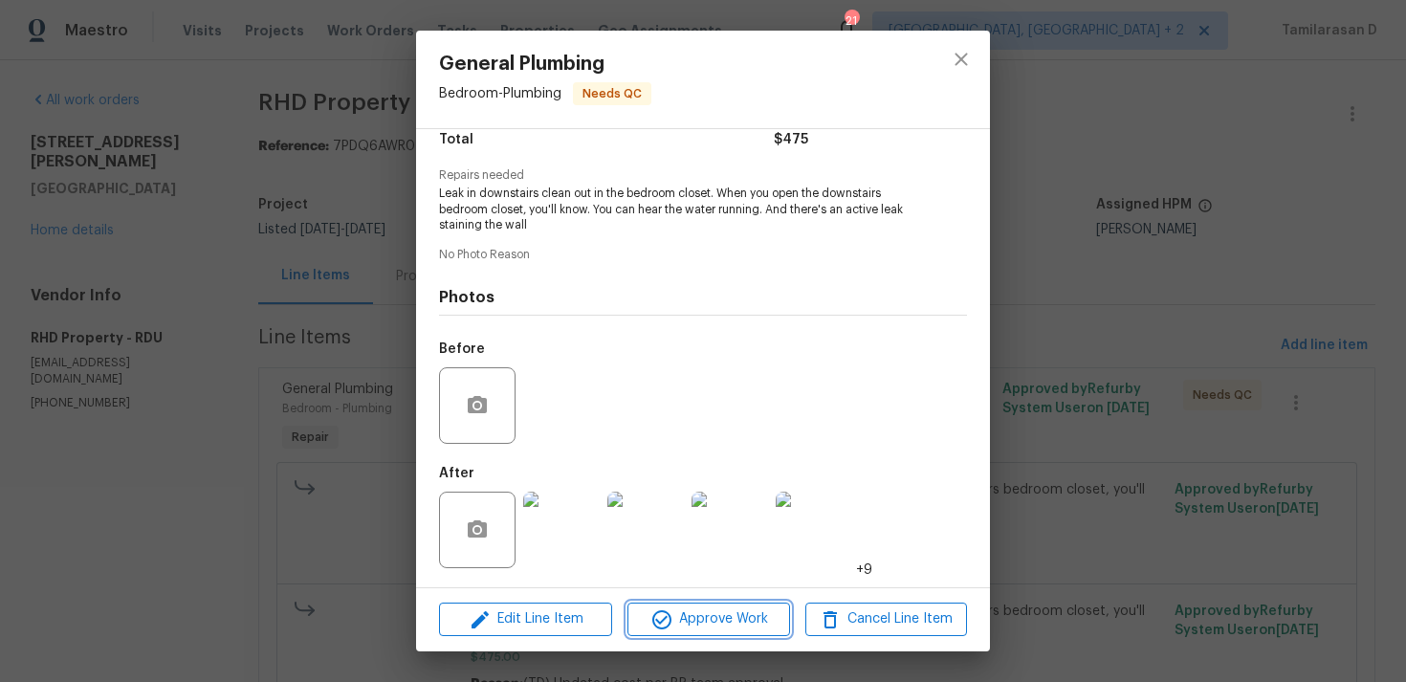
click at [702, 617] on span "Approve Work" at bounding box center [708, 619] width 150 height 24
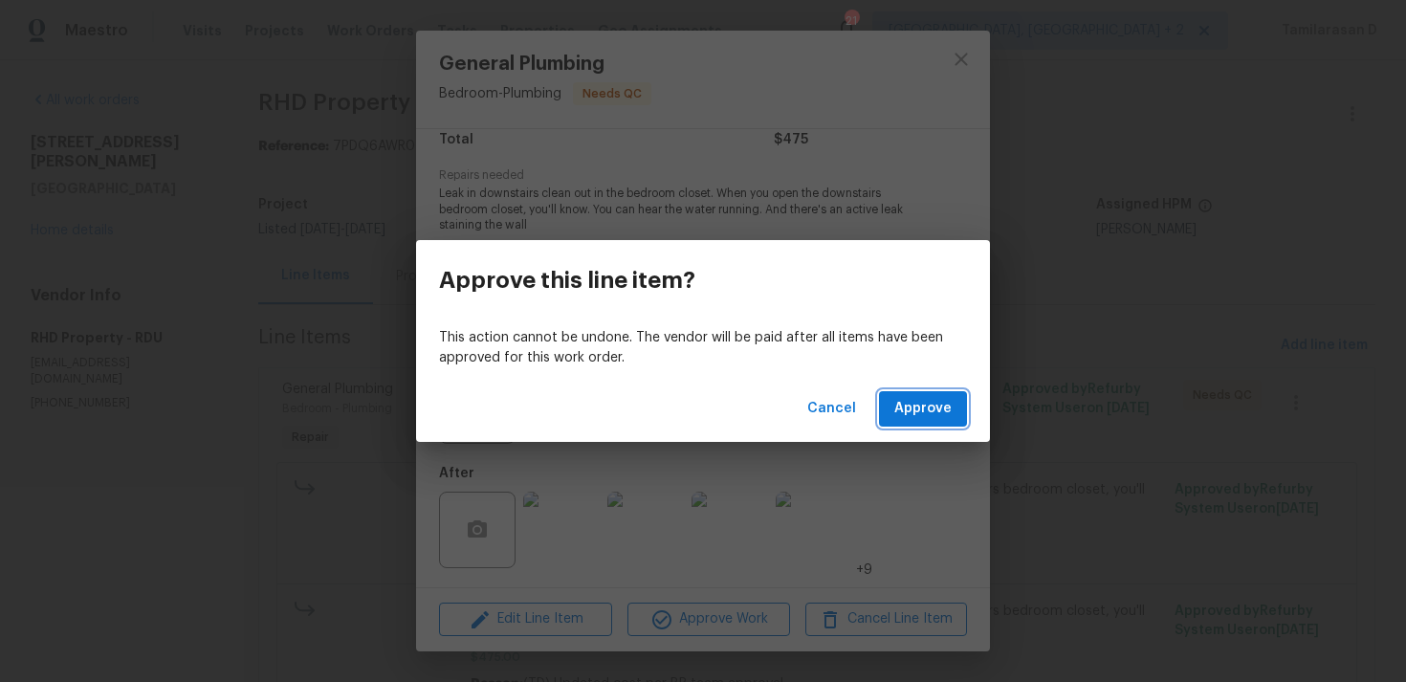
click at [946, 419] on span "Approve" at bounding box center [922, 409] width 57 height 24
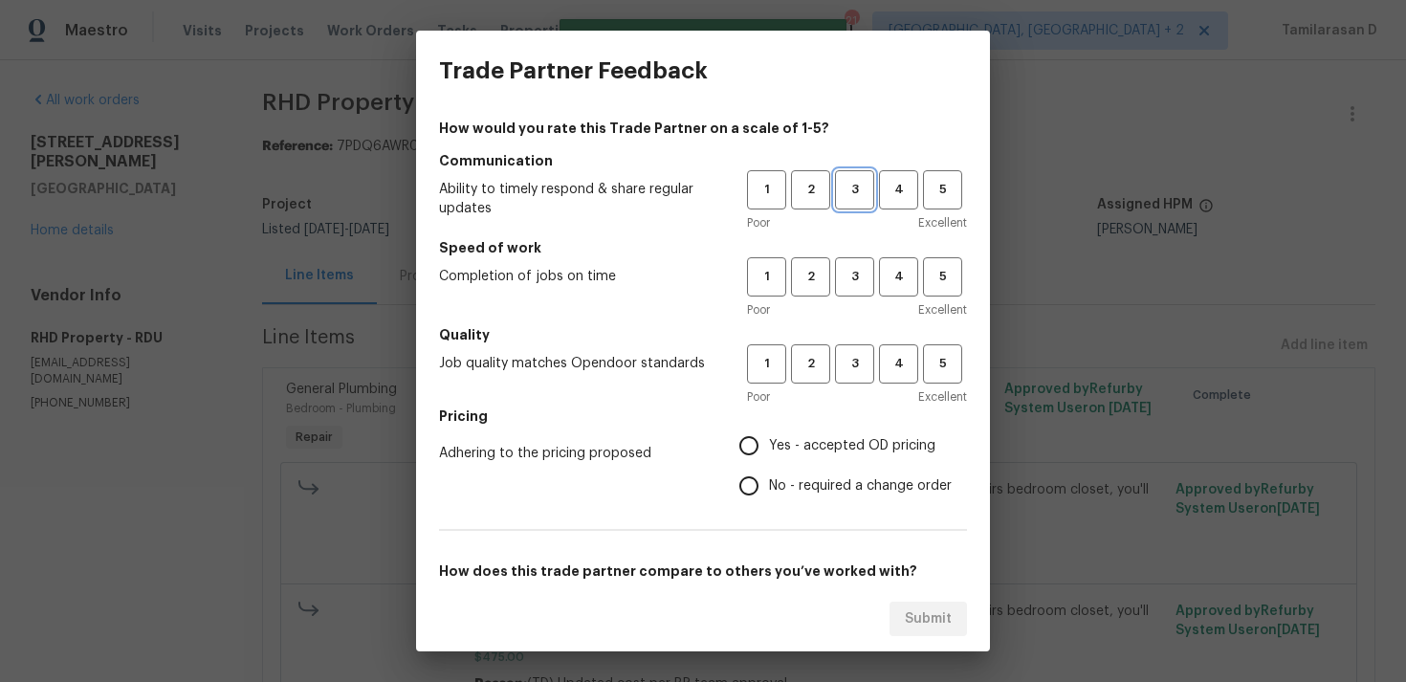
click at [855, 194] on span "3" at bounding box center [854, 190] width 35 height 22
click at [855, 313] on div "Poor Excellent" at bounding box center [857, 309] width 220 height 19
click at [852, 282] on span "3" at bounding box center [854, 277] width 35 height 22
click at [849, 373] on span "3" at bounding box center [854, 364] width 35 height 22
click at [763, 447] on input "Yes - accepted OD pricing" at bounding box center [749, 446] width 40 height 40
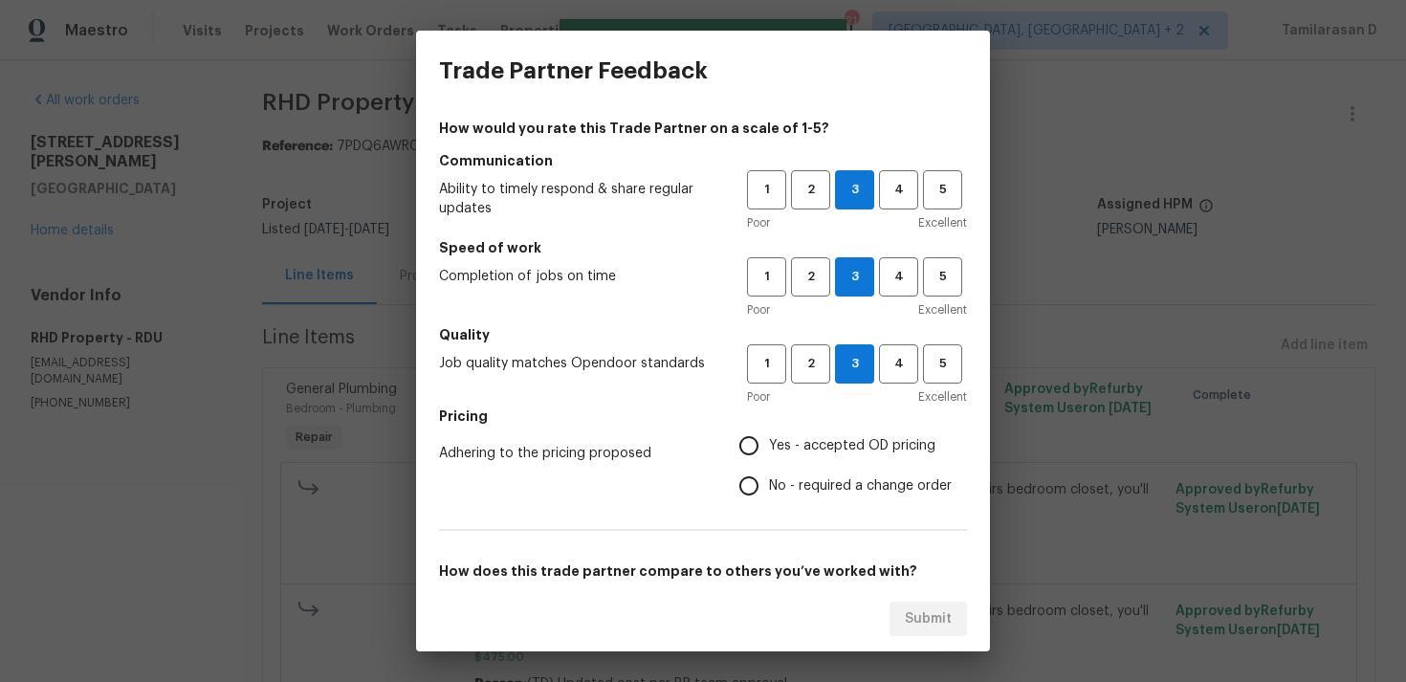
radio input "true"
click at [759, 466] on input "No - required a change order" at bounding box center [749, 486] width 40 height 40
radio input "true"
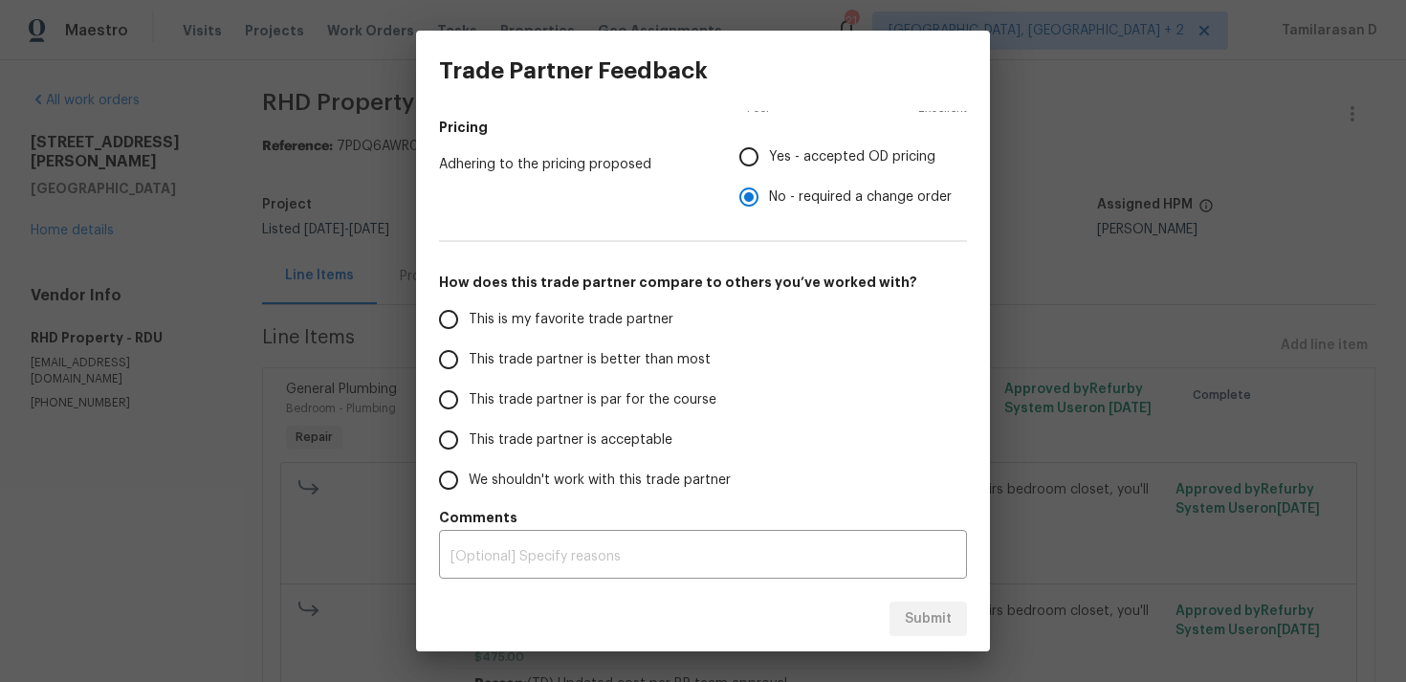
click at [467, 392] on input "This trade partner is par for the course" at bounding box center [448, 400] width 40 height 40
click at [928, 624] on span "Submit" at bounding box center [928, 619] width 47 height 24
radio input "true"
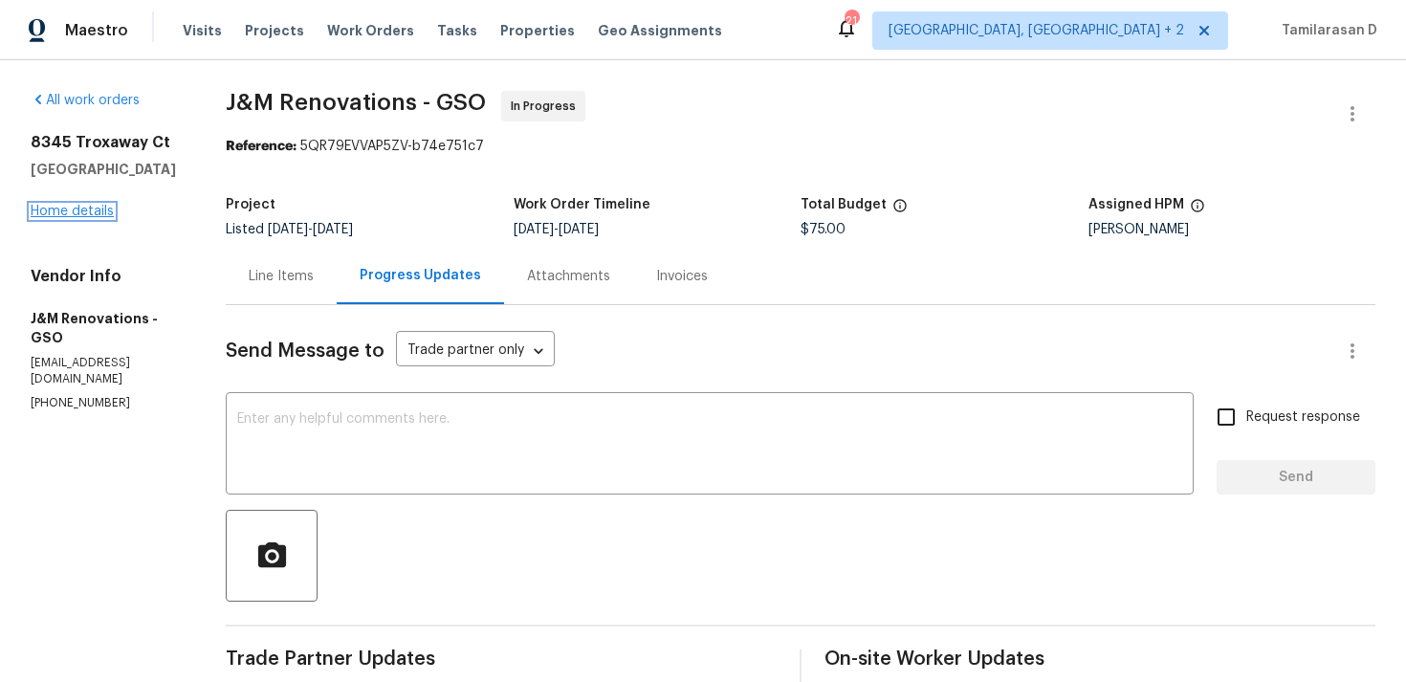
click at [79, 214] on link "Home details" at bounding box center [72, 211] width 83 height 13
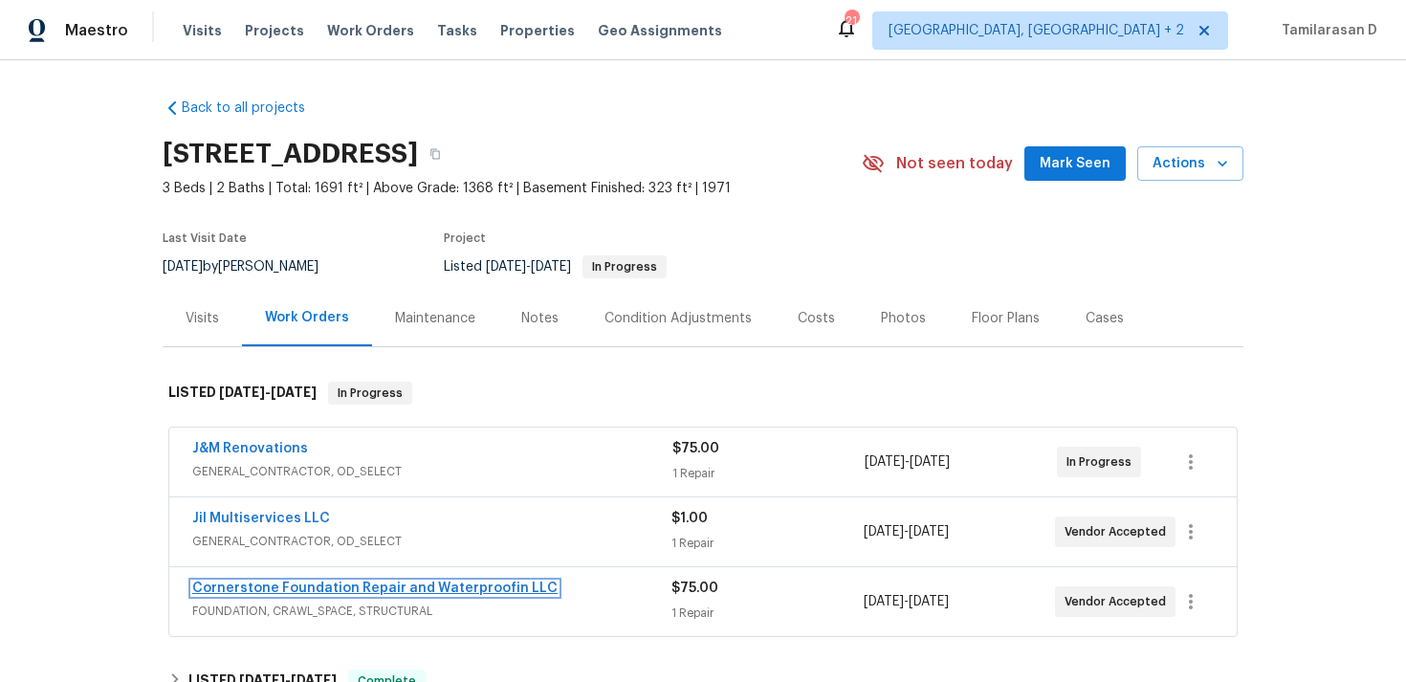
click at [277, 583] on link "Cornerstone Foundation Repair and Waterproofin LLC" at bounding box center [374, 587] width 365 height 13
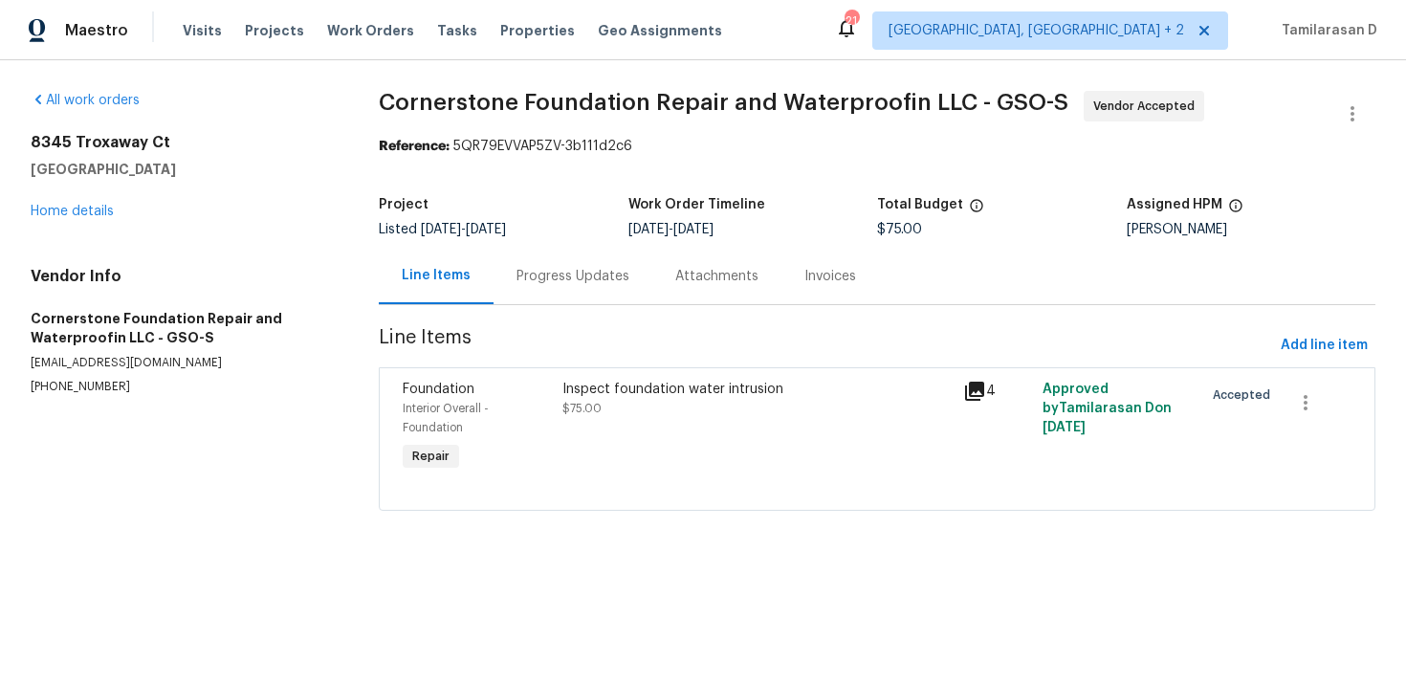
click at [501, 276] on div "Progress Updates" at bounding box center [572, 276] width 159 height 56
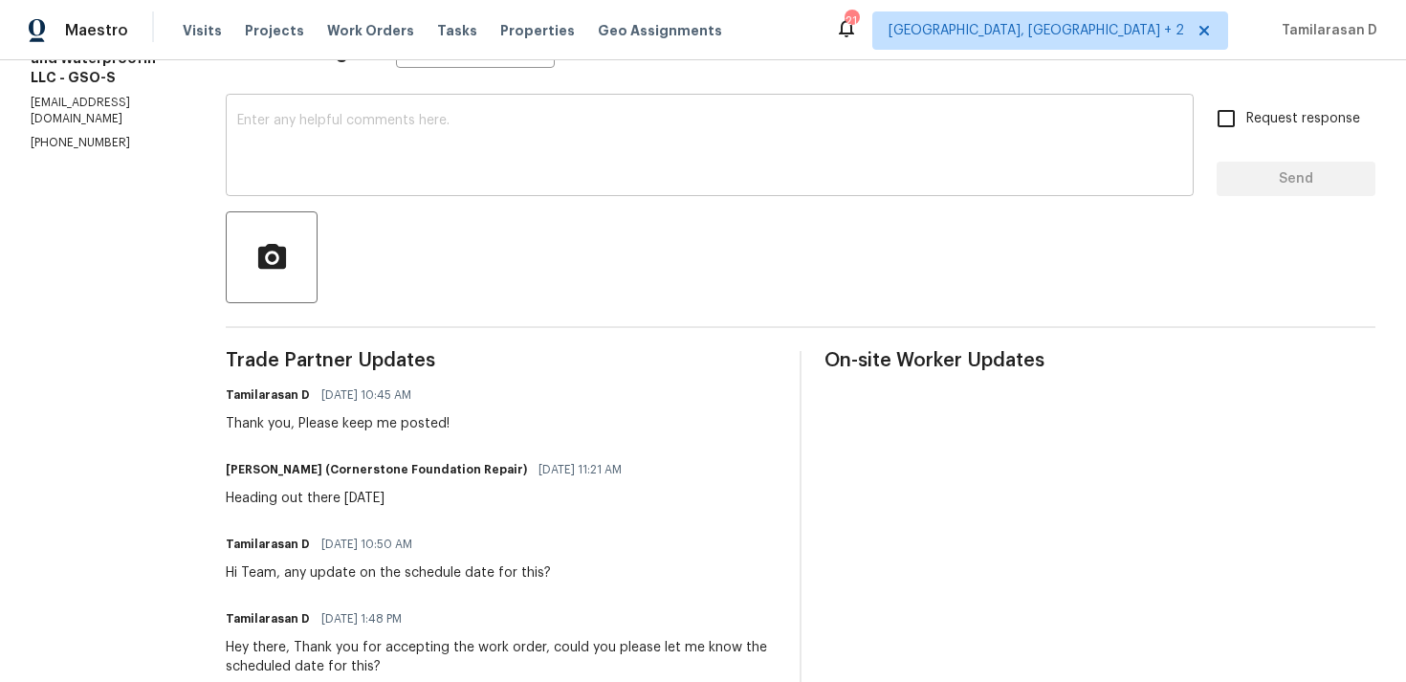
scroll to position [318, 0]
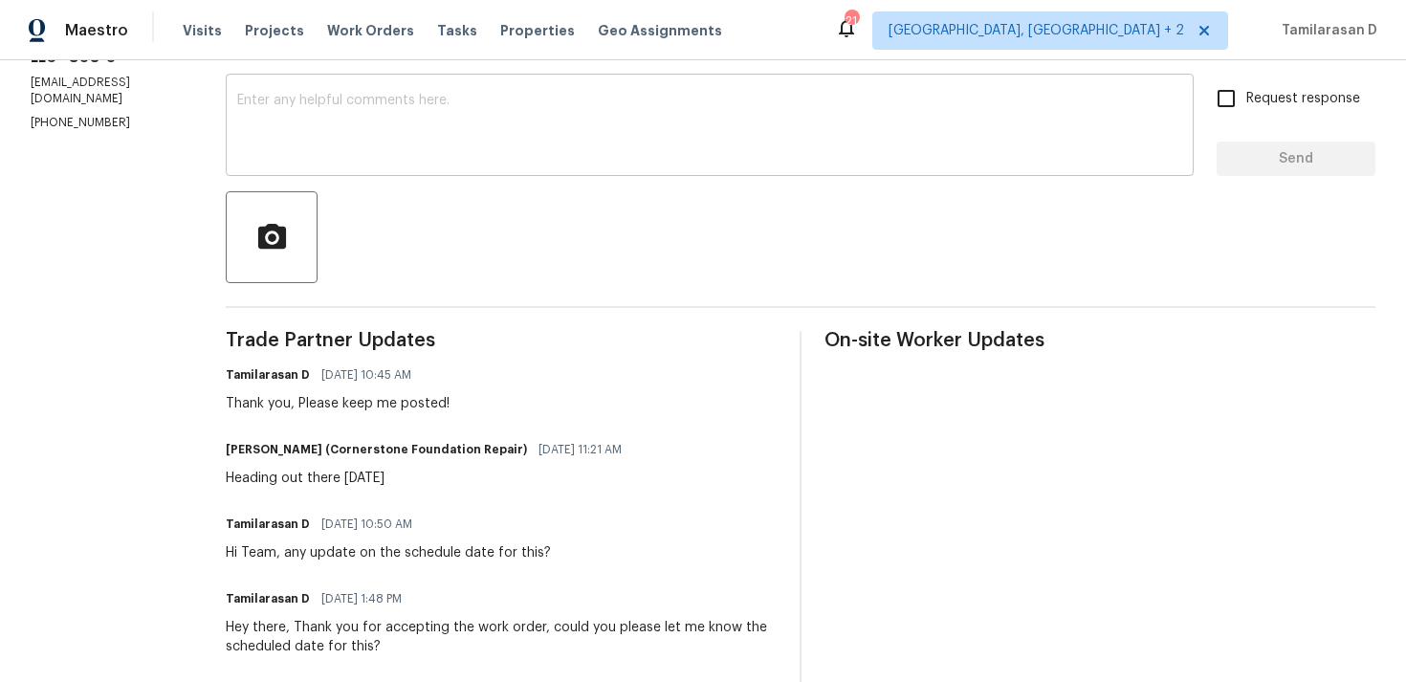
click at [377, 129] on textarea at bounding box center [709, 127] width 945 height 67
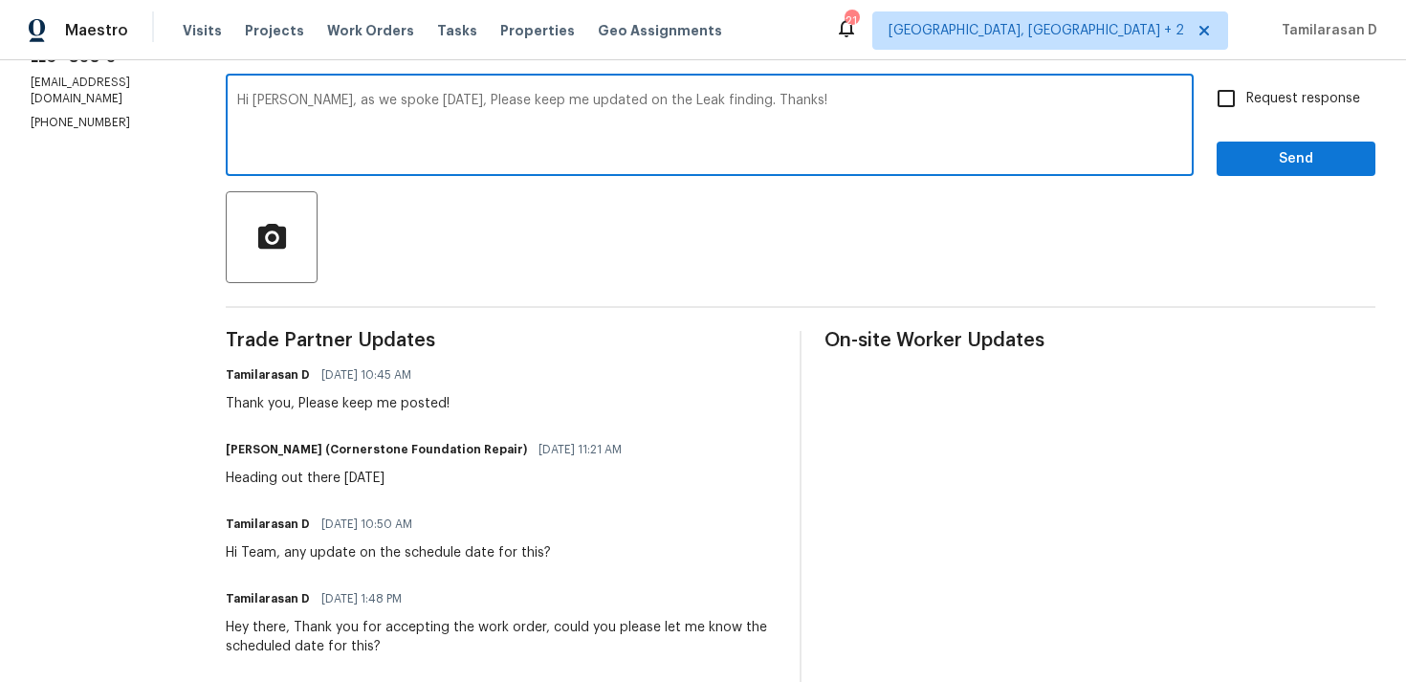
type textarea "Hi [PERSON_NAME], as we spoke [DATE], Please keep me updated on the Leak findin…"
click at [1224, 99] on input "Request response" at bounding box center [1226, 98] width 40 height 40
checkbox input "true"
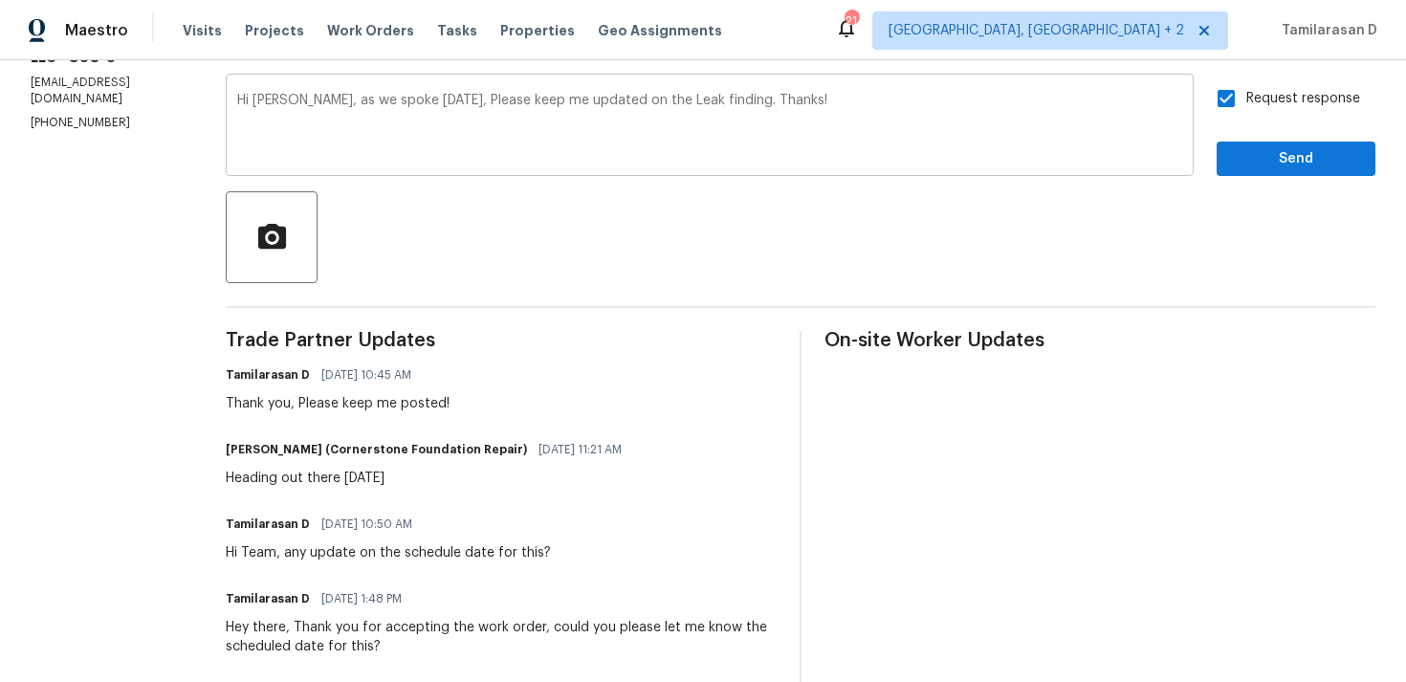
click at [705, 98] on textarea "Hi [PERSON_NAME], as we spoke [DATE], Please keep me updated on the Leak findin…" at bounding box center [709, 127] width 945 height 67
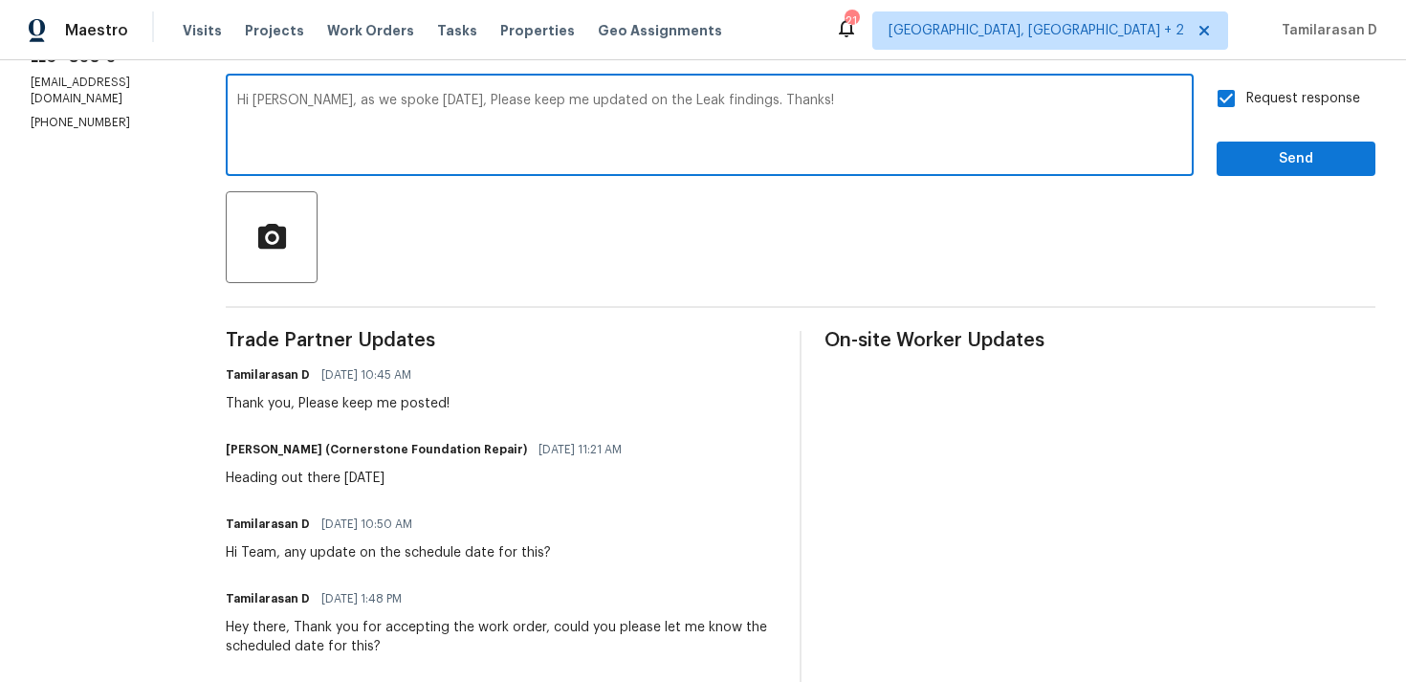
click at [835, 113] on textarea "Hi [PERSON_NAME], as we spoke [DATE], Please keep me updated on the Leak findin…" at bounding box center [709, 127] width 945 height 67
click at [643, 105] on textarea "Hi [PERSON_NAME], as we spoke [DATE], Please keep me updated on the Leak findin…" at bounding box center [709, 127] width 945 height 67
click at [710, 90] on div "Hi [PERSON_NAME], as we spoke [DATE], Please keep me updated on the leak findin…" at bounding box center [710, 127] width 968 height 98
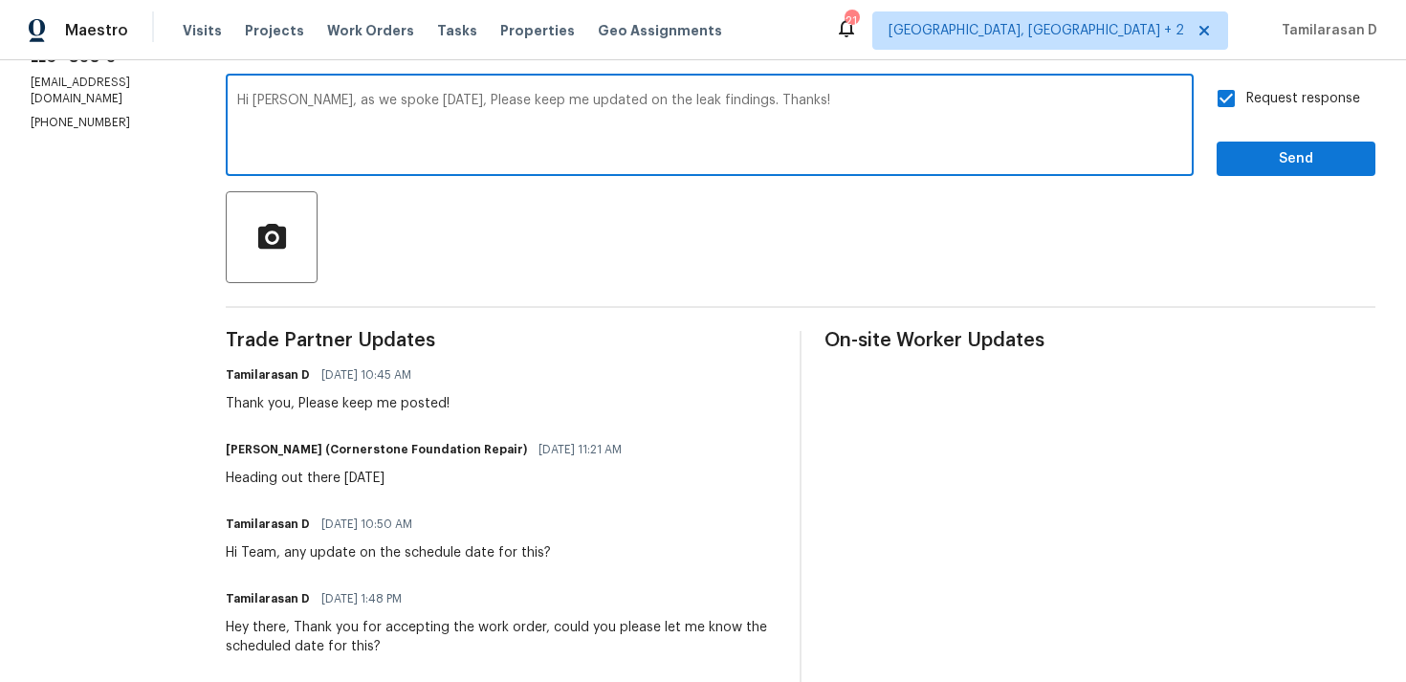
click at [447, 130] on textarea "Hi [PERSON_NAME], as we spoke [DATE], Please keep me updated on the leak findin…" at bounding box center [709, 127] width 945 height 67
click at [350, 155] on textarea "Hi [PERSON_NAME], as we spoke [DATE], Please keep me updated on the leak findin…" at bounding box center [709, 127] width 945 height 67
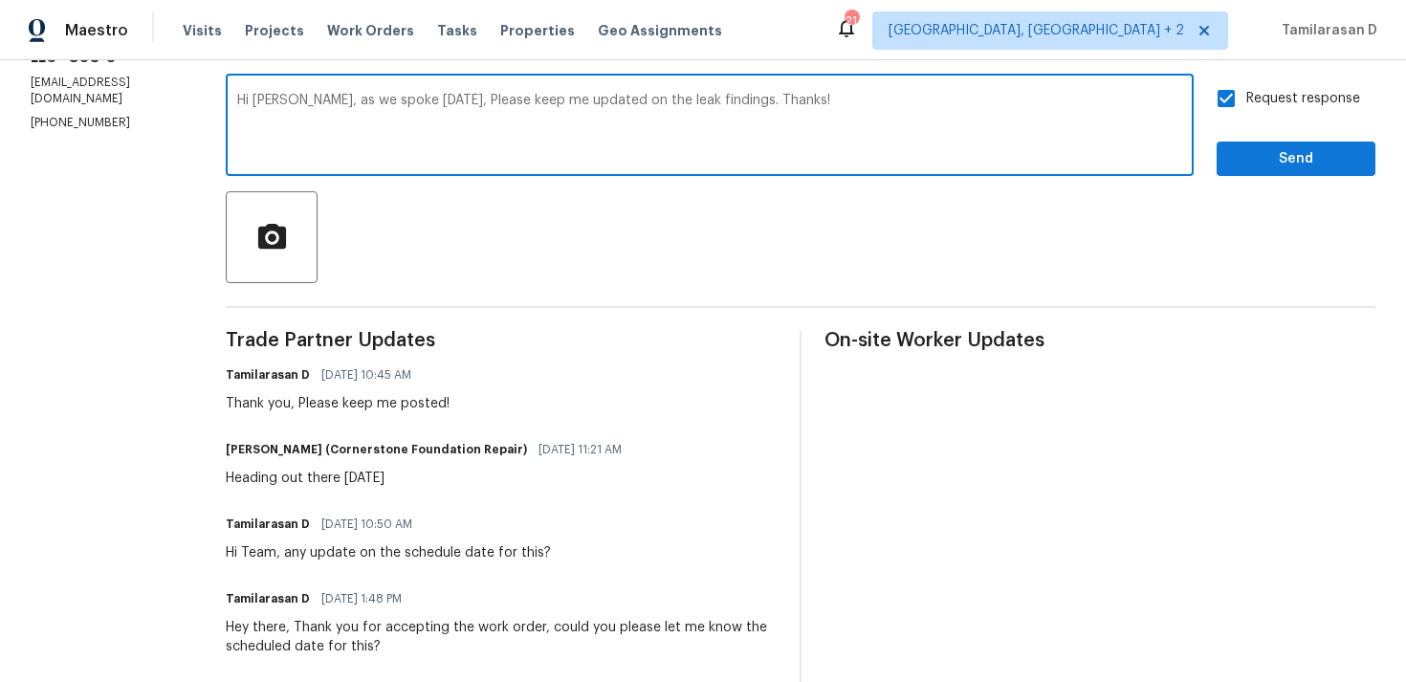
drag, startPoint x: 314, startPoint y: 102, endPoint x: 1069, endPoint y: 114, distance: 755.5
click at [1070, 112] on textarea "Hi [PERSON_NAME], as we spoke [DATE], Please keep me updated on the leak findin…" at bounding box center [709, 127] width 945 height 67
paste textarea "keep me updated on the leak situation like we spoke about [DATE]"
click at [835, 122] on textarea "Hi [PERSON_NAME], keep me updated on the leak situation like we spoke about [DA…" at bounding box center [709, 127] width 945 height 67
type textarea "Hi [PERSON_NAME], keep me updated on the leak situation like we spoke about [DA…"
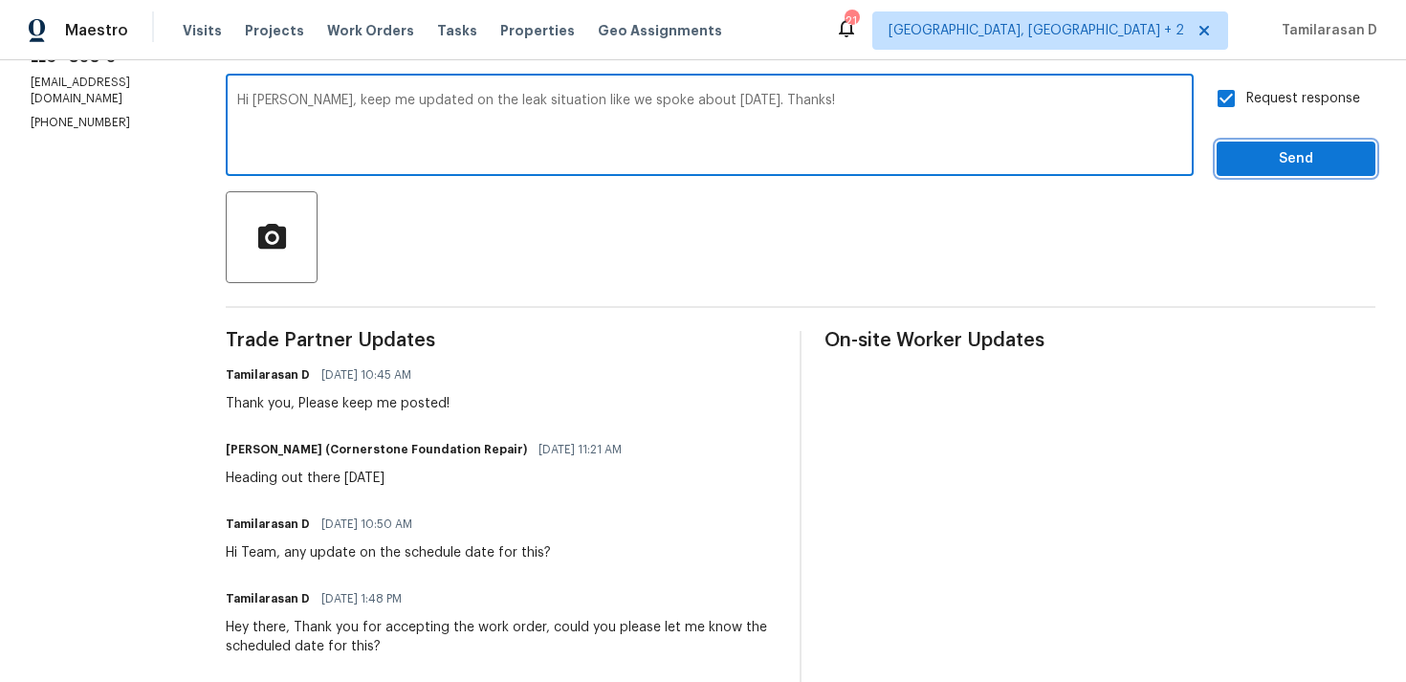
click at [1239, 154] on span "Send" at bounding box center [1296, 159] width 128 height 24
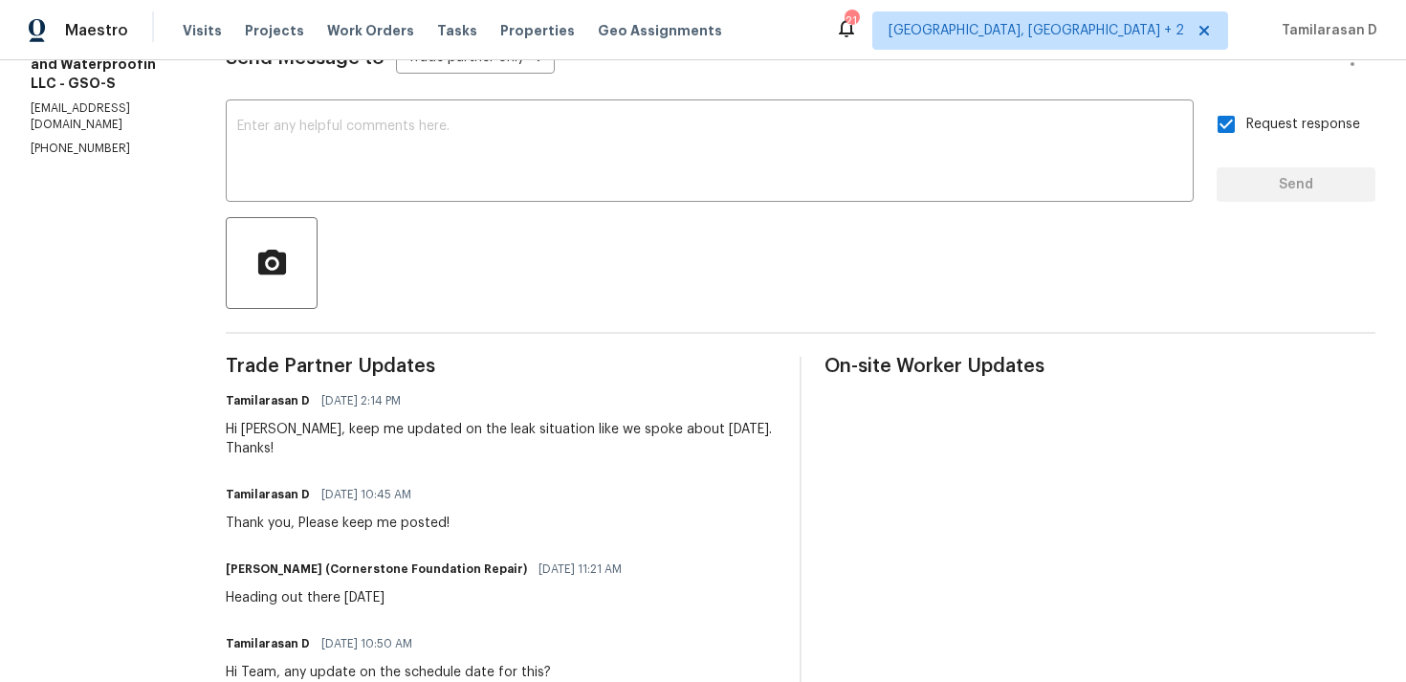
scroll to position [0, 0]
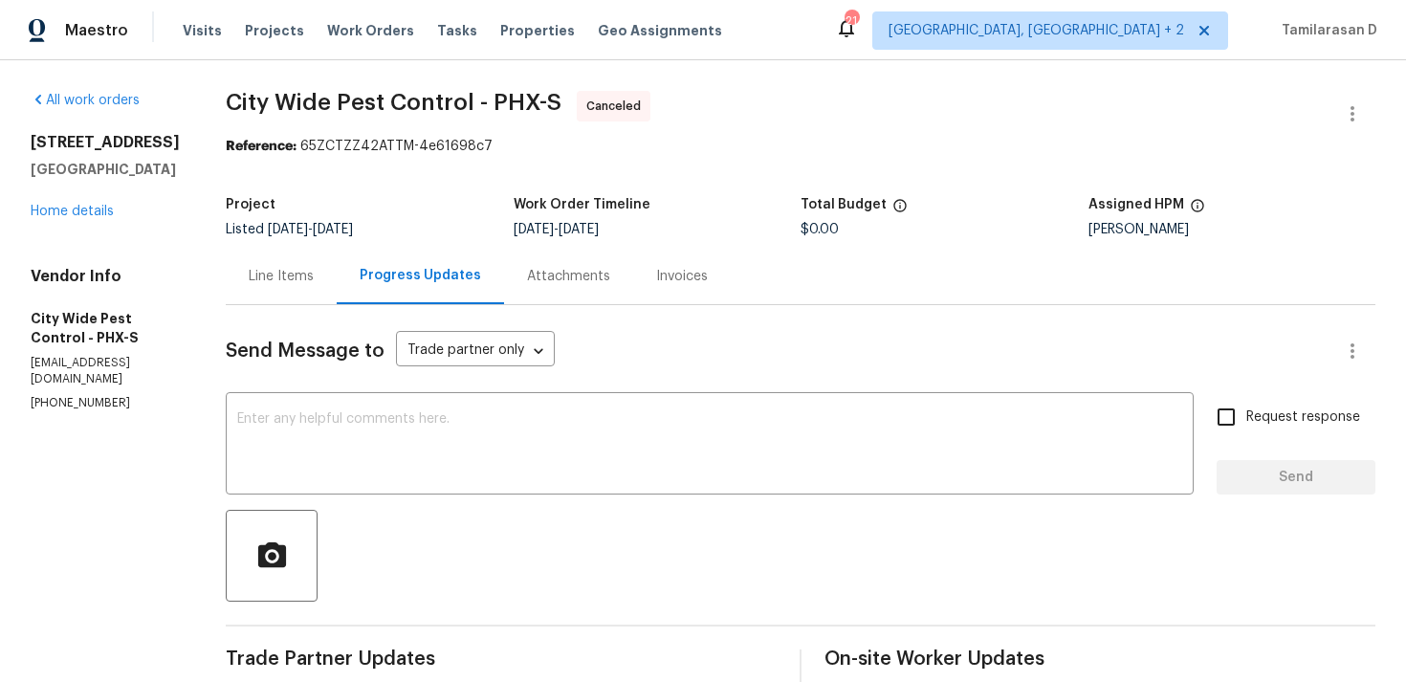
scroll to position [133, 0]
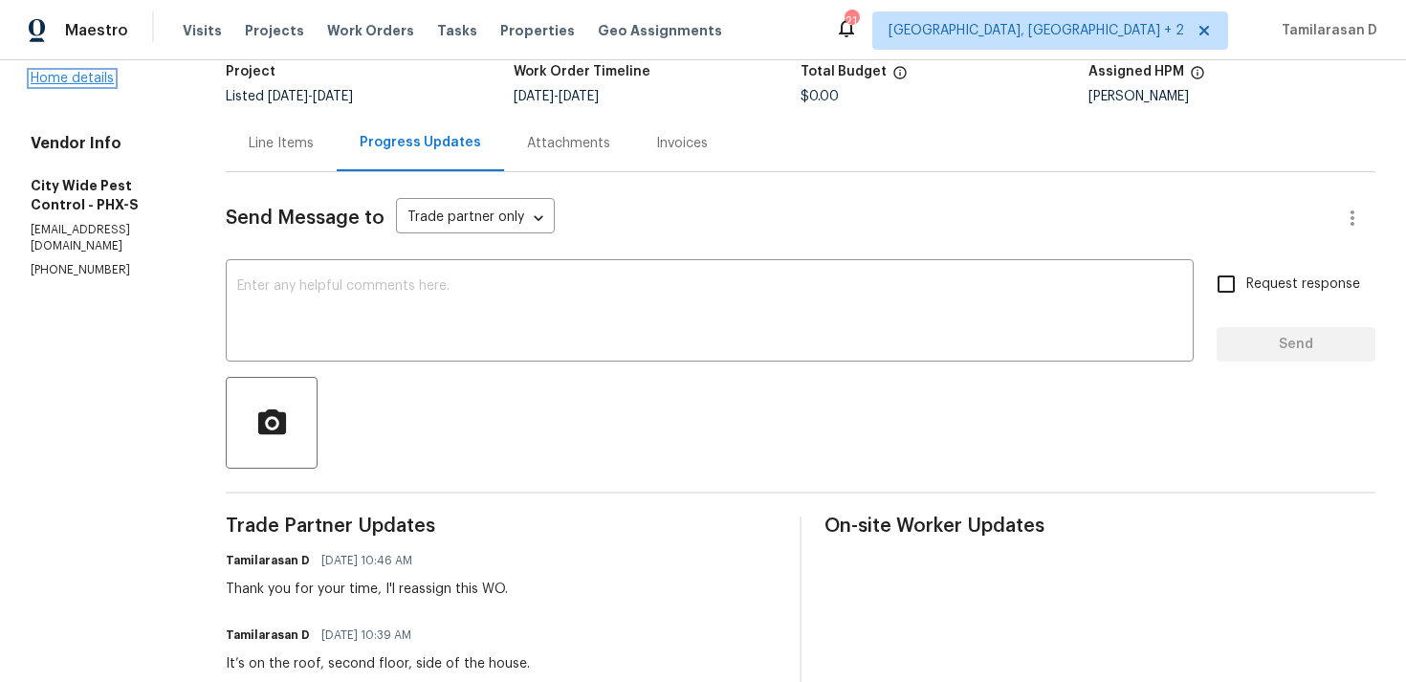
click at [65, 85] on link "Home details" at bounding box center [72, 78] width 83 height 13
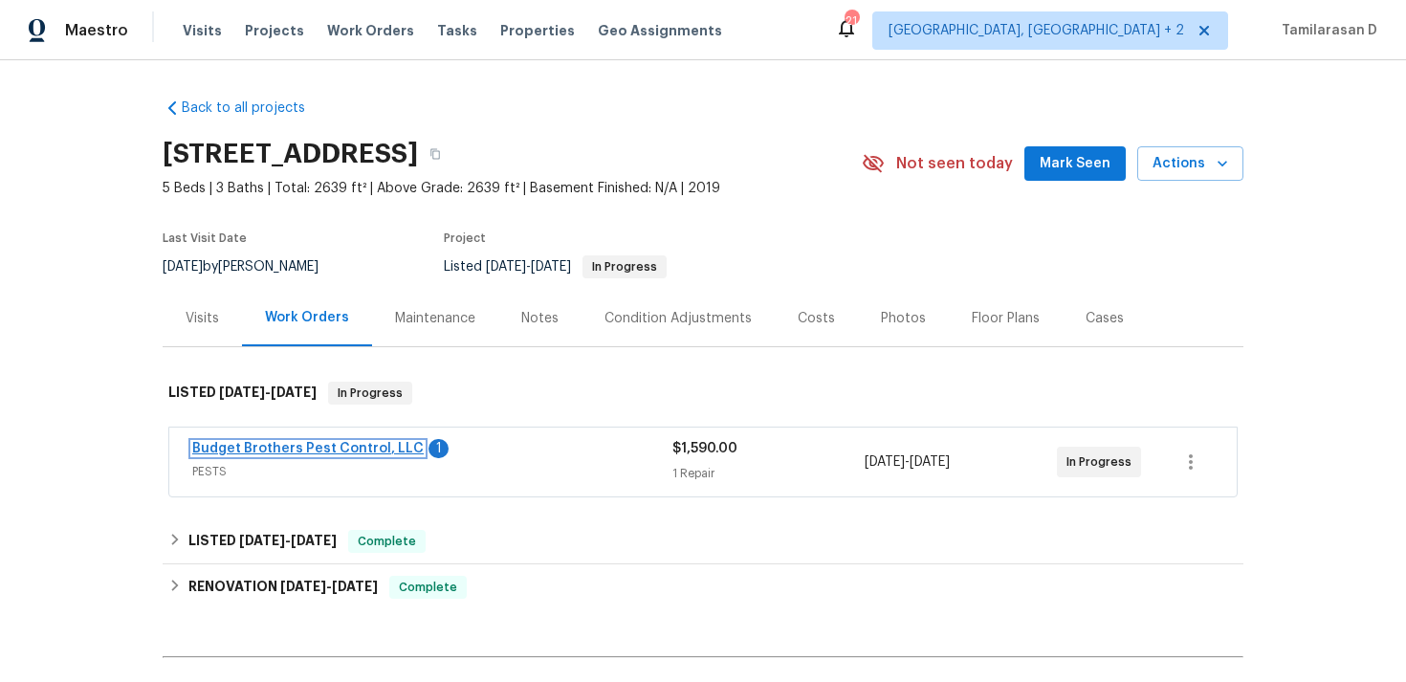
click at [304, 446] on link "Budget Brothers Pest Control, LLC" at bounding box center [307, 448] width 231 height 13
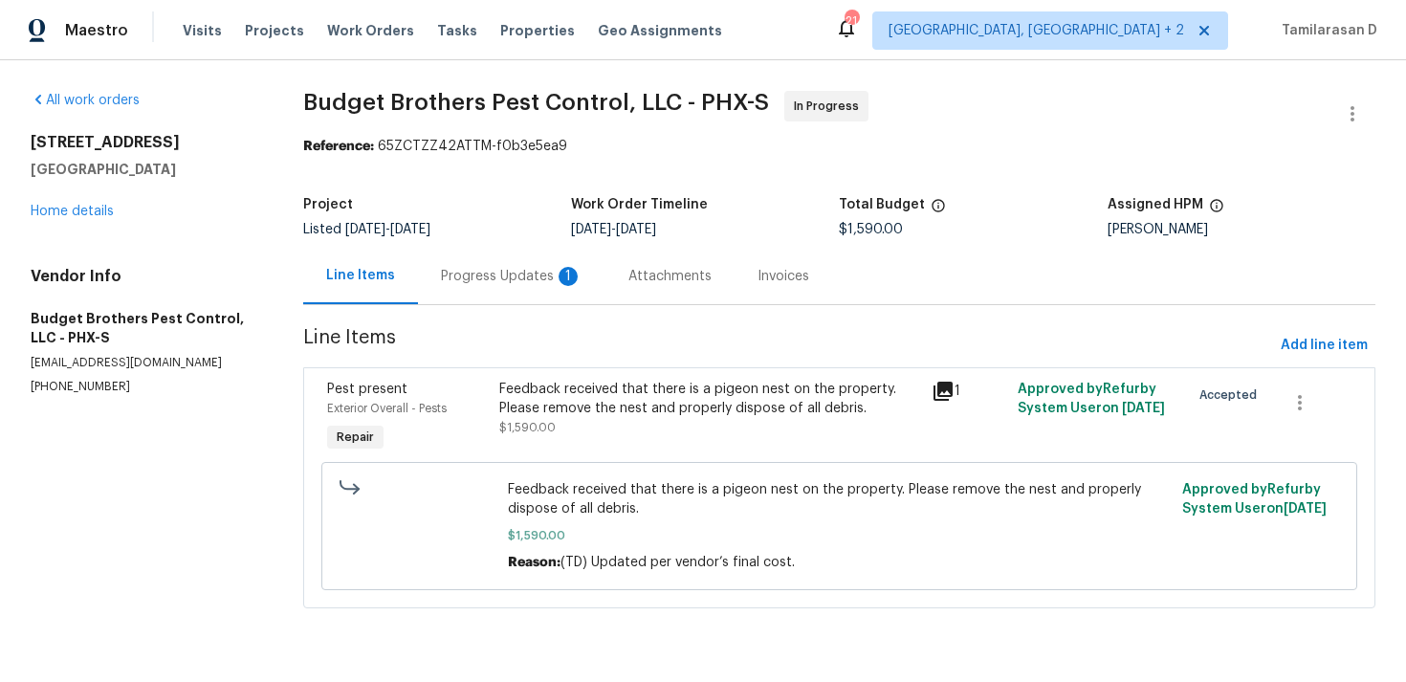
click at [469, 238] on div "Project Listed [DATE] - [DATE] Work Order Timeline [DATE] - [DATE] Total Budget…" at bounding box center [839, 216] width 1072 height 61
click at [473, 287] on div "Progress Updates 1" at bounding box center [511, 276] width 187 height 56
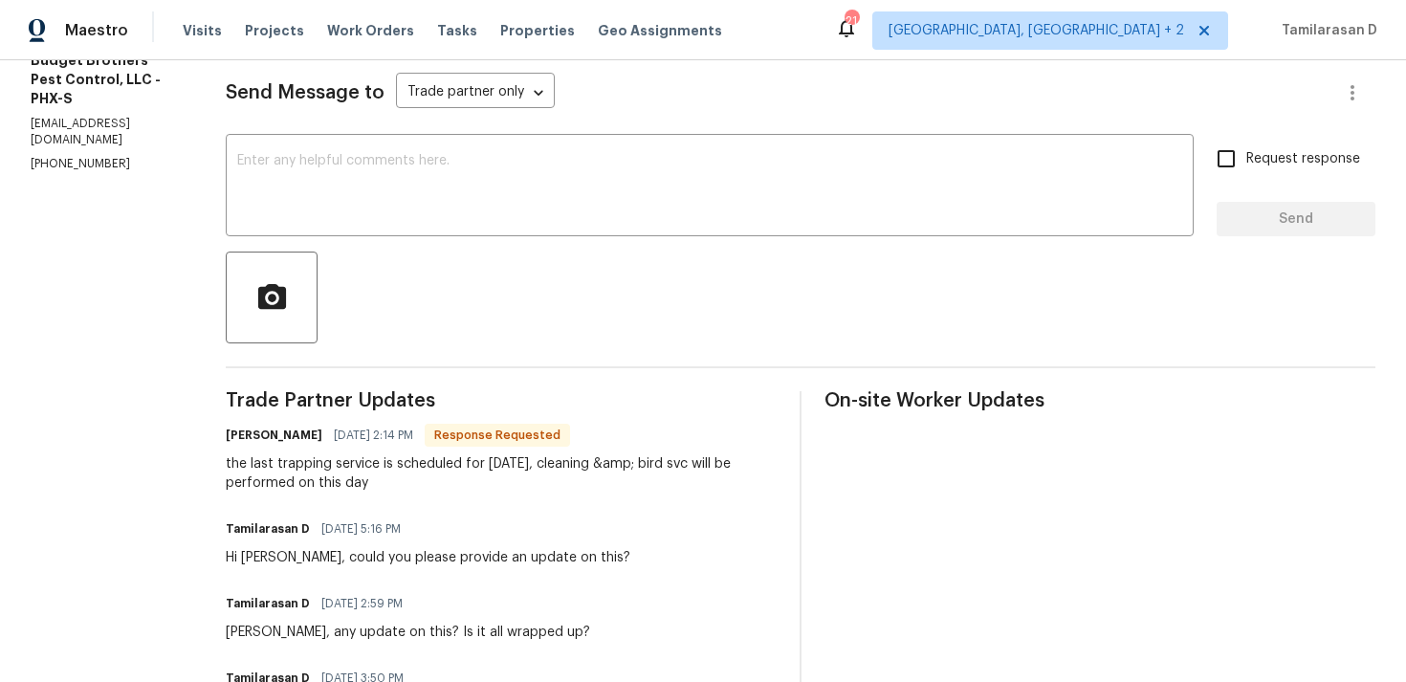
scroll to position [316, 0]
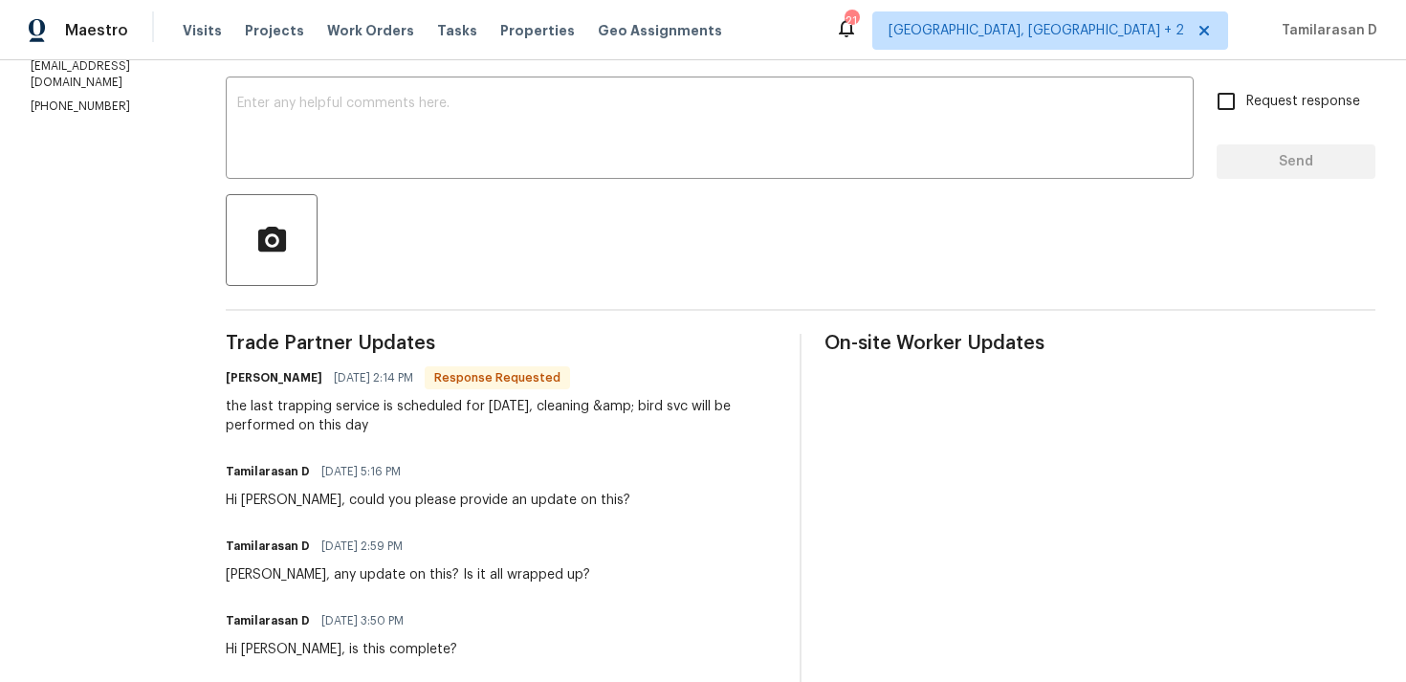
click at [387, 407] on div "the last trapping service is scheduled for [DATE], cleaning &amp; bird svc will…" at bounding box center [501, 416] width 551 height 38
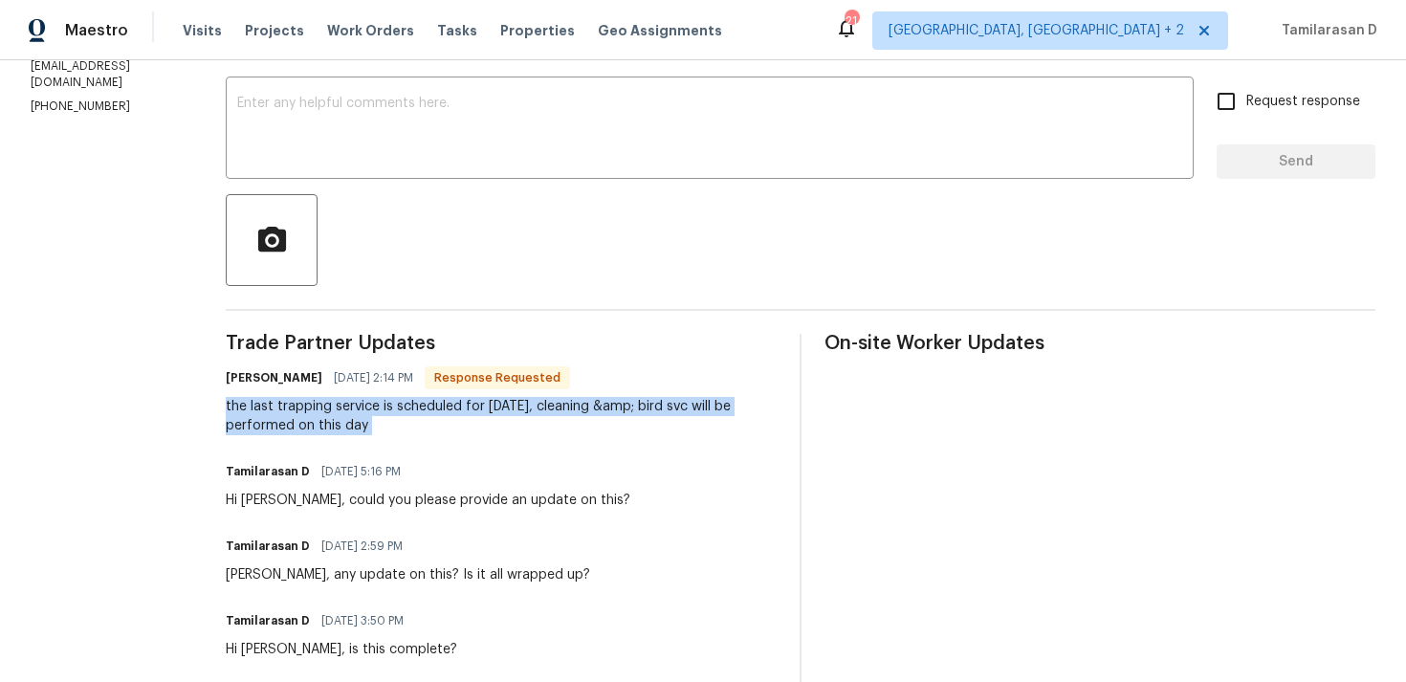
click at [387, 407] on div "the last trapping service is scheduled for [DATE], cleaning &amp; bird svc will…" at bounding box center [501, 416] width 551 height 38
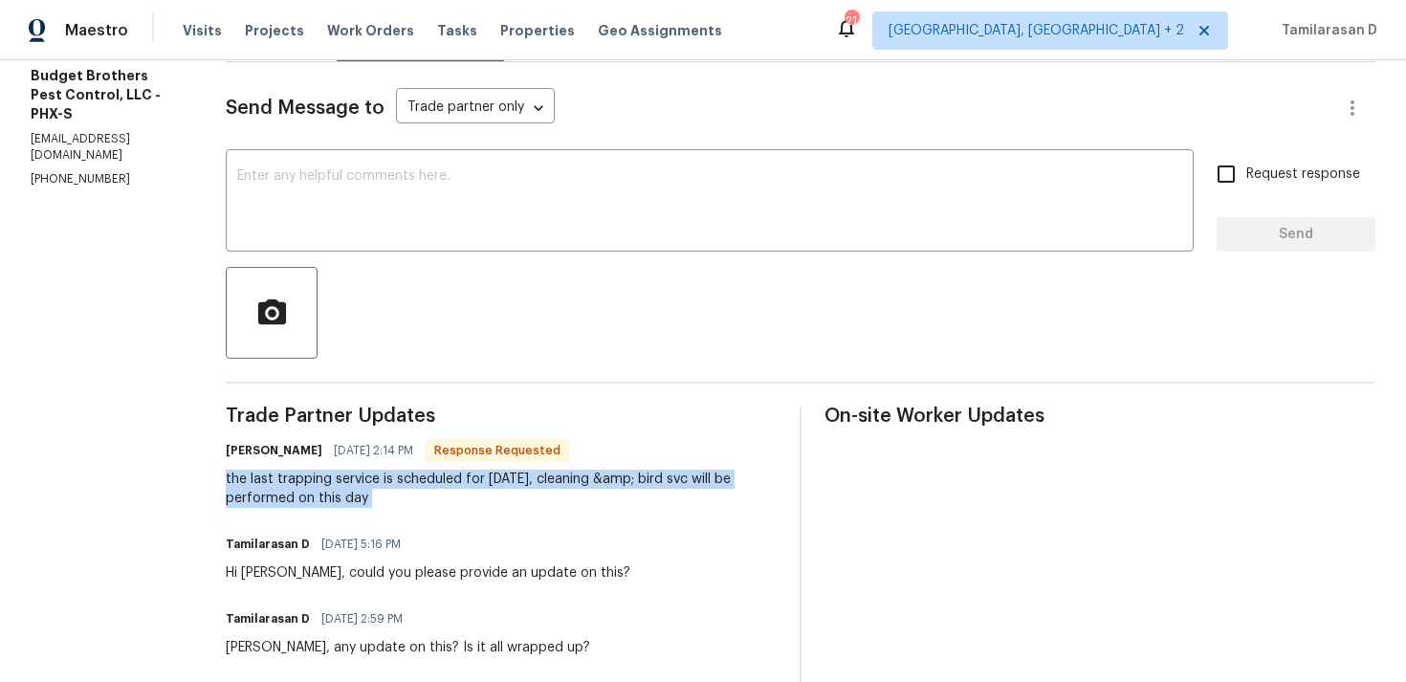
scroll to position [192, 0]
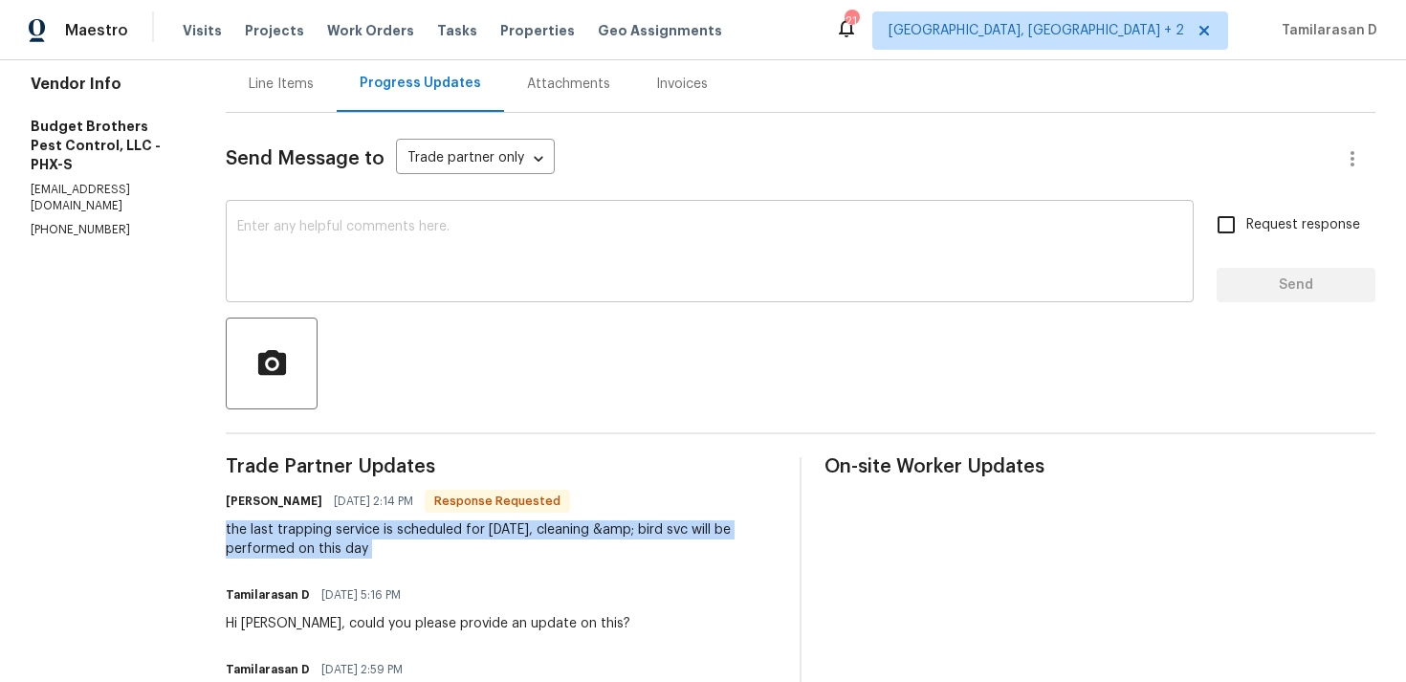
click at [343, 253] on textarea at bounding box center [709, 253] width 945 height 67
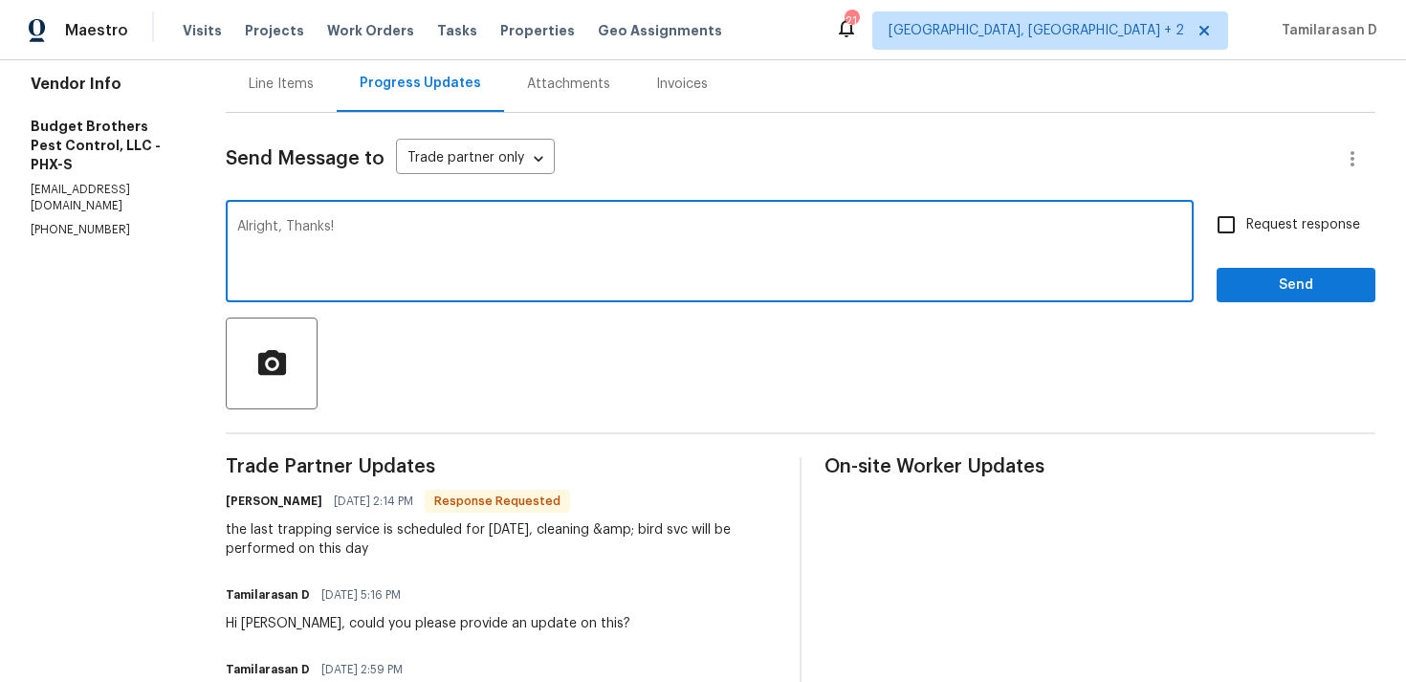
type textarea "Alright, Thanks!"
click at [1311, 264] on div "Request response Send" at bounding box center [1295, 254] width 159 height 98
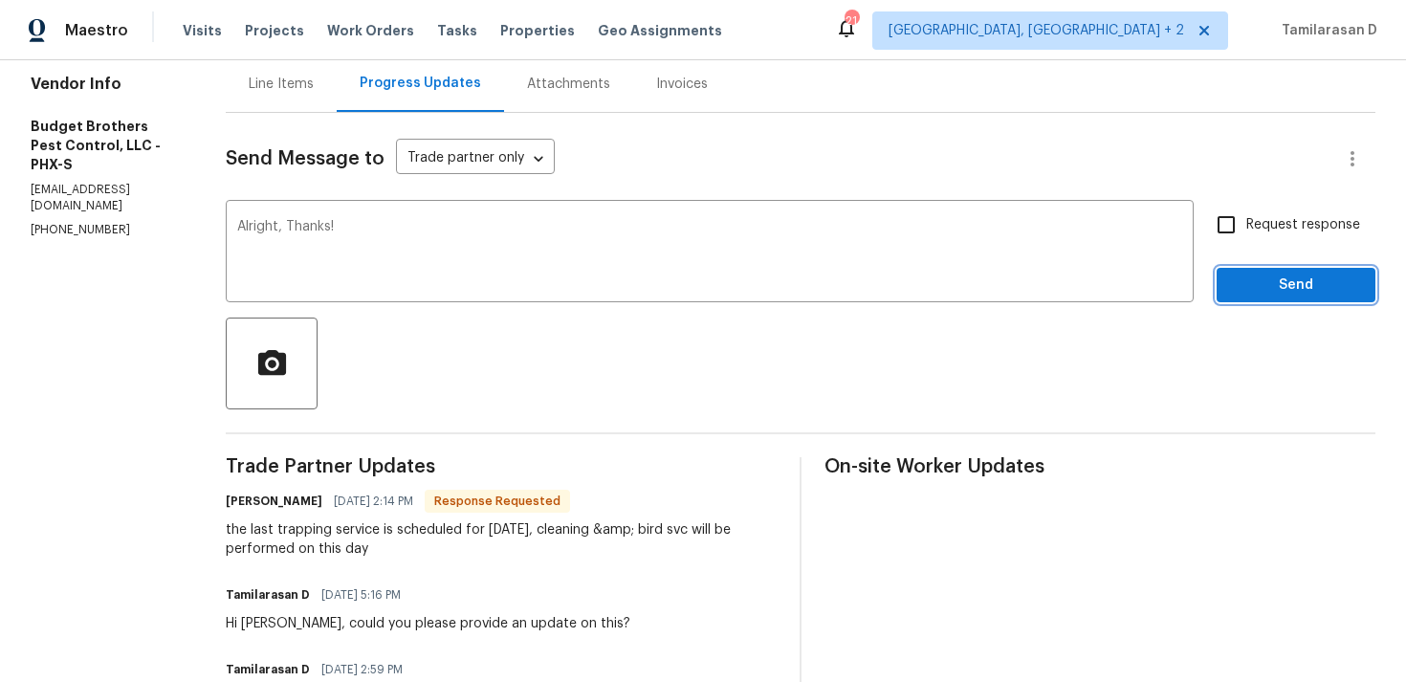
click at [1277, 284] on span "Send" at bounding box center [1296, 285] width 128 height 24
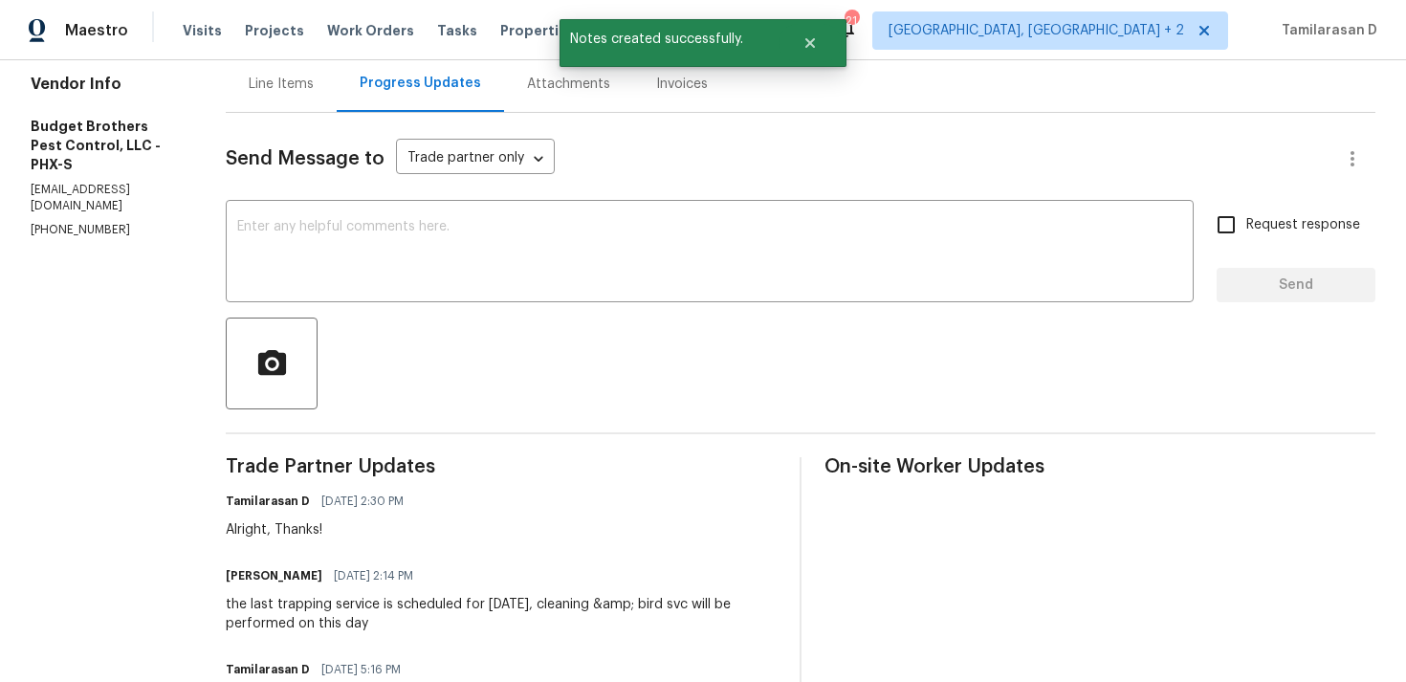
click at [356, 601] on div "the last trapping service is scheduled for [DATE], cleaning &amp; bird svc will…" at bounding box center [501, 614] width 551 height 38
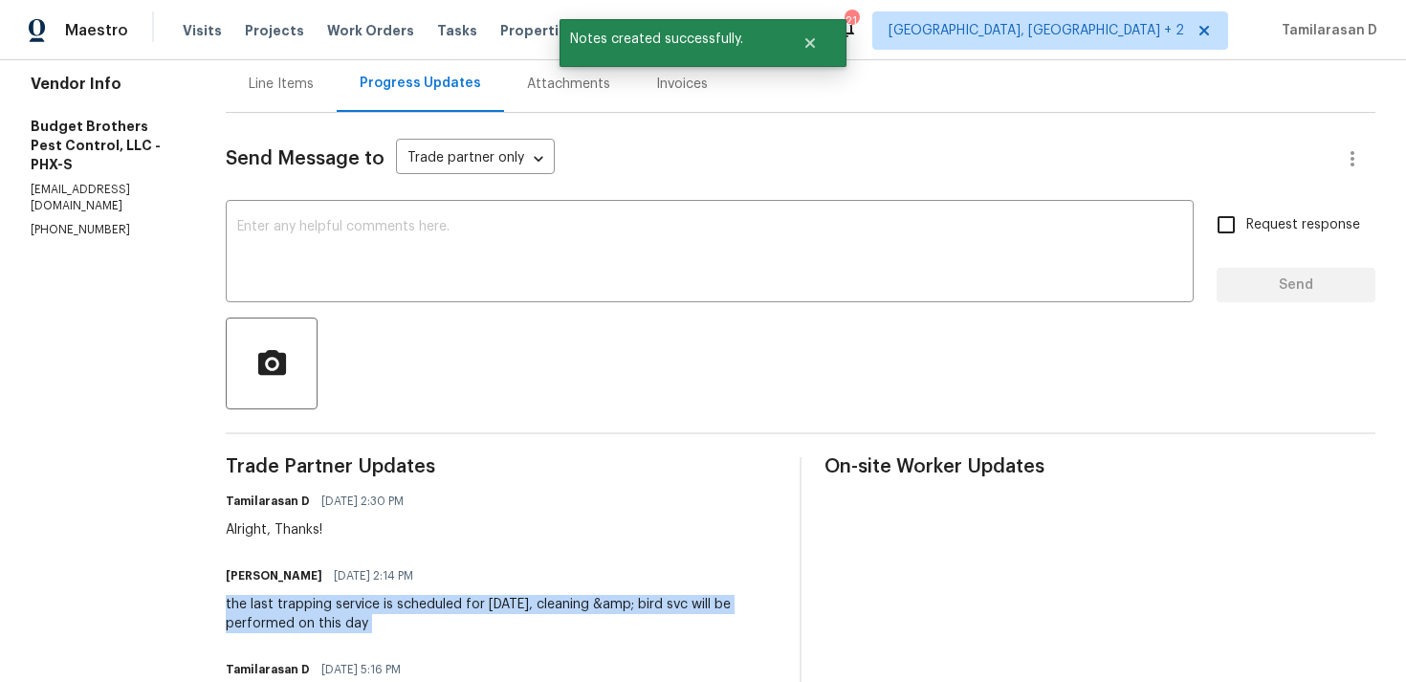
copy div "the last trapping service is scheduled for [DATE], cleaning &amp; bird svc will…"
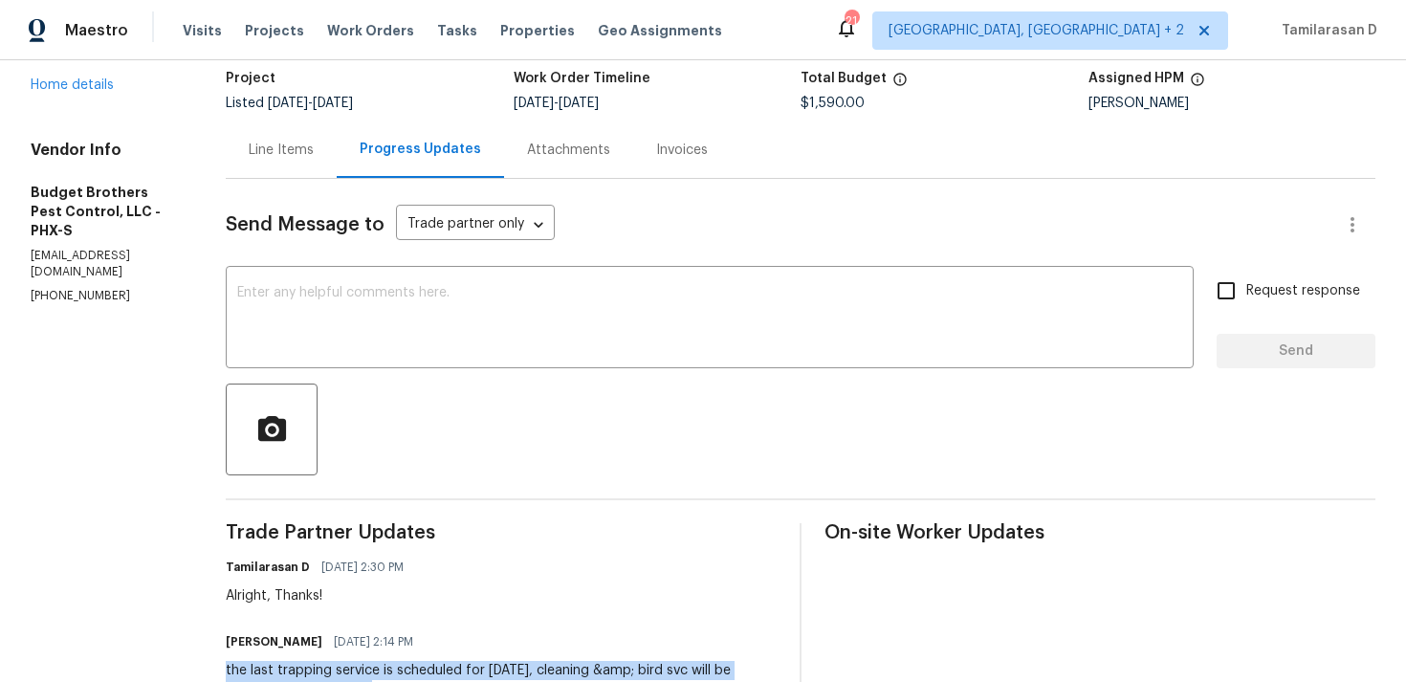
scroll to position [5, 0]
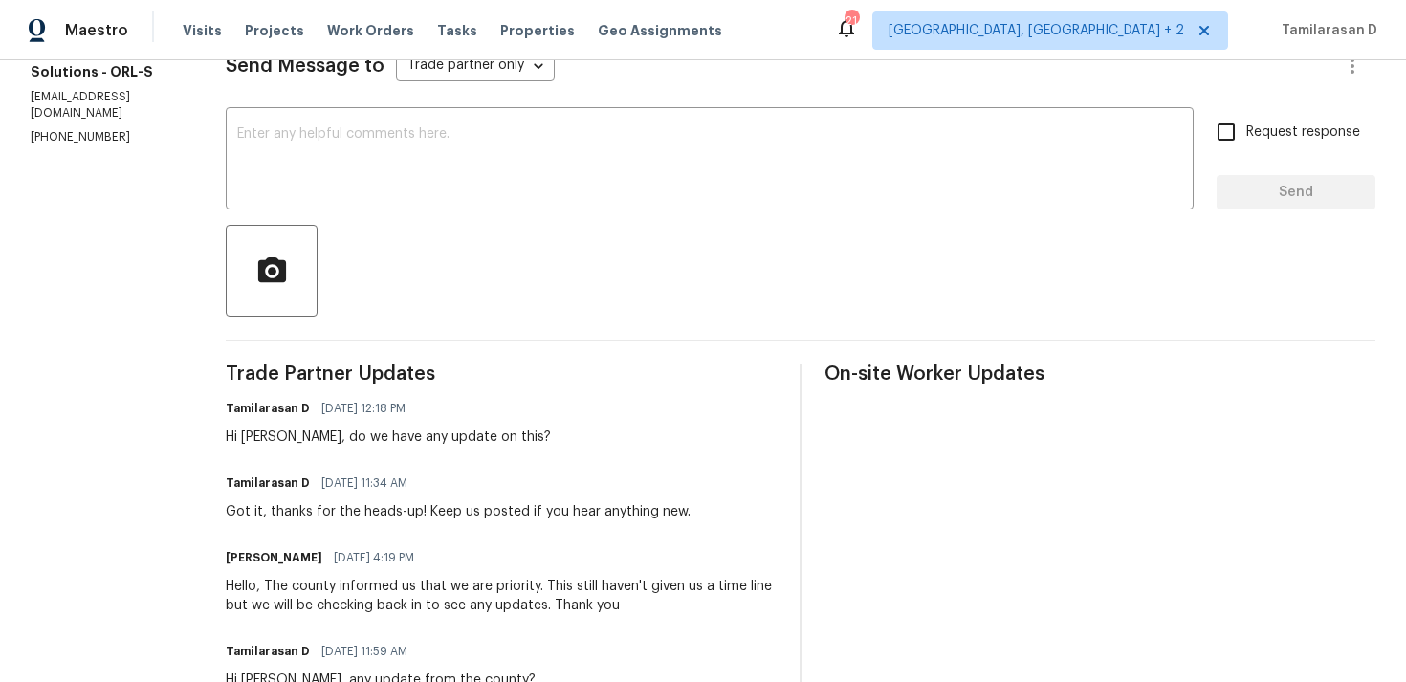
scroll to position [283, 0]
click at [340, 184] on textarea at bounding box center [709, 162] width 945 height 67
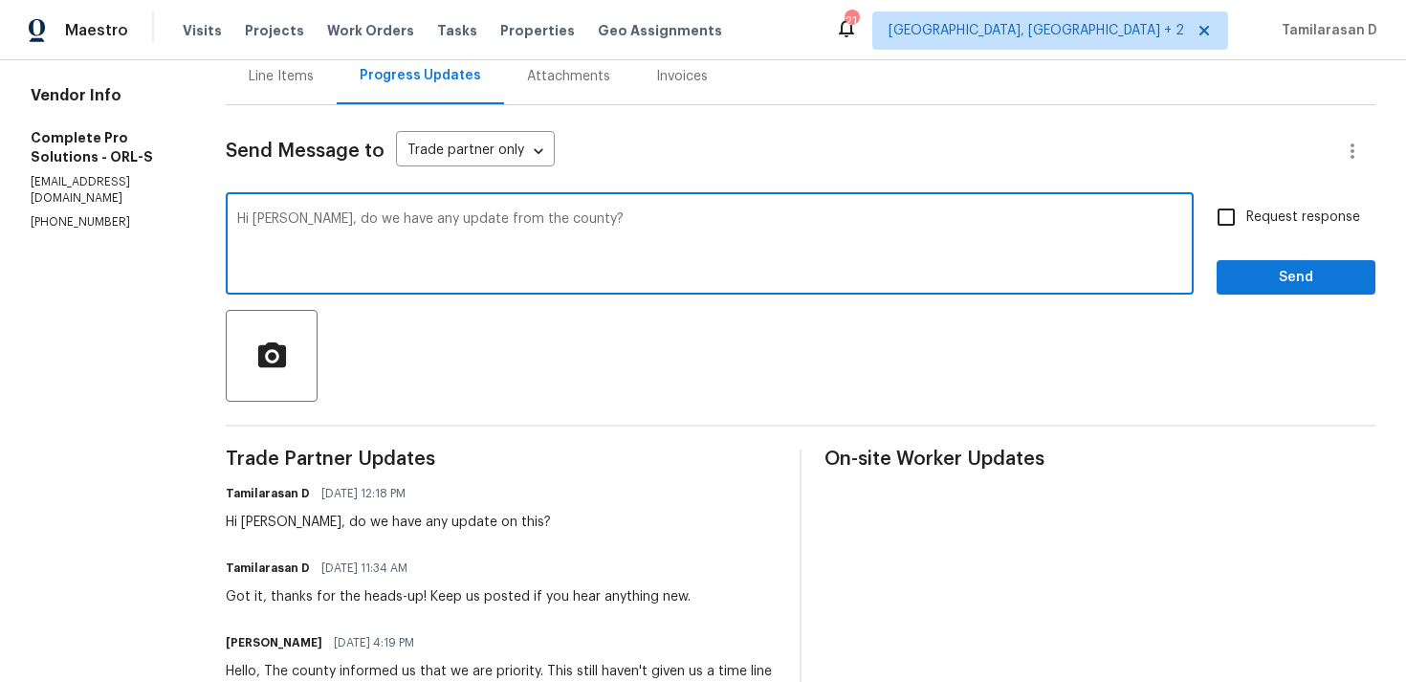
scroll to position [155, 0]
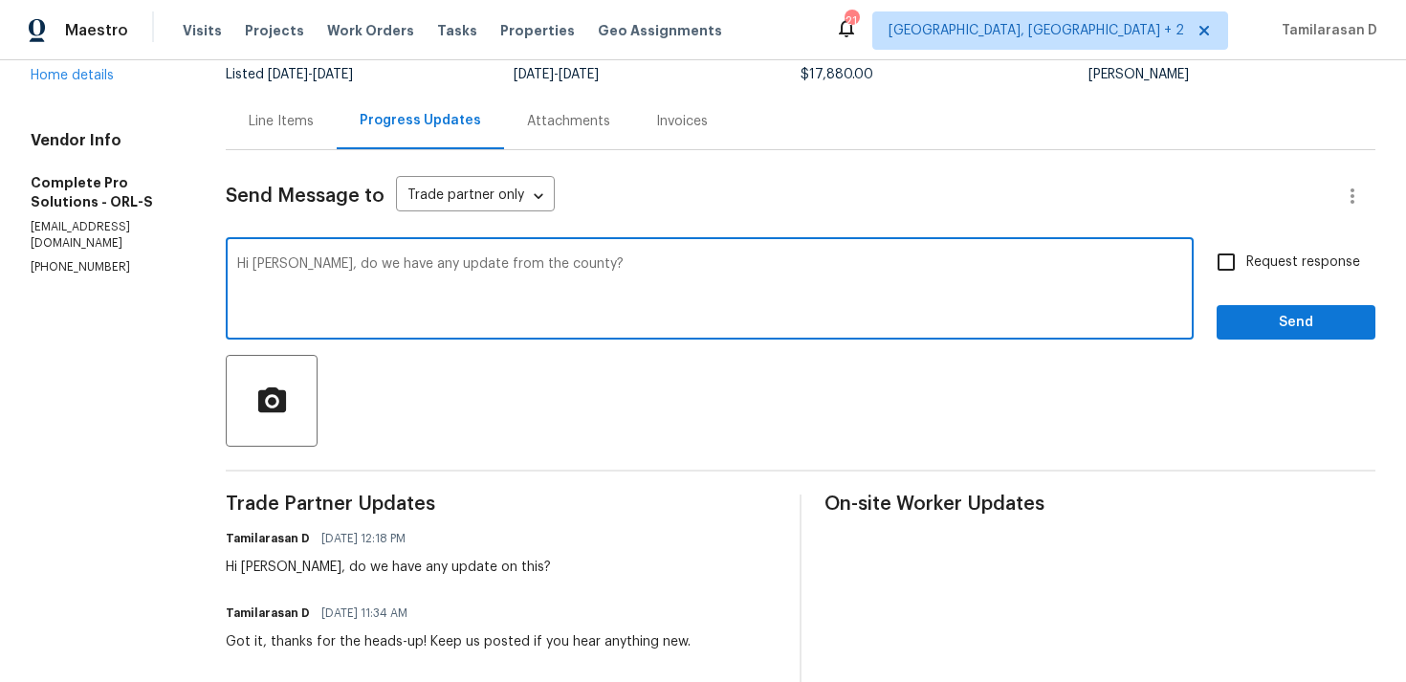
type textarea "Hi Nathan, do we have any update from the county?"
click at [1225, 269] on input "Request response" at bounding box center [1226, 262] width 40 height 40
checkbox input "true"
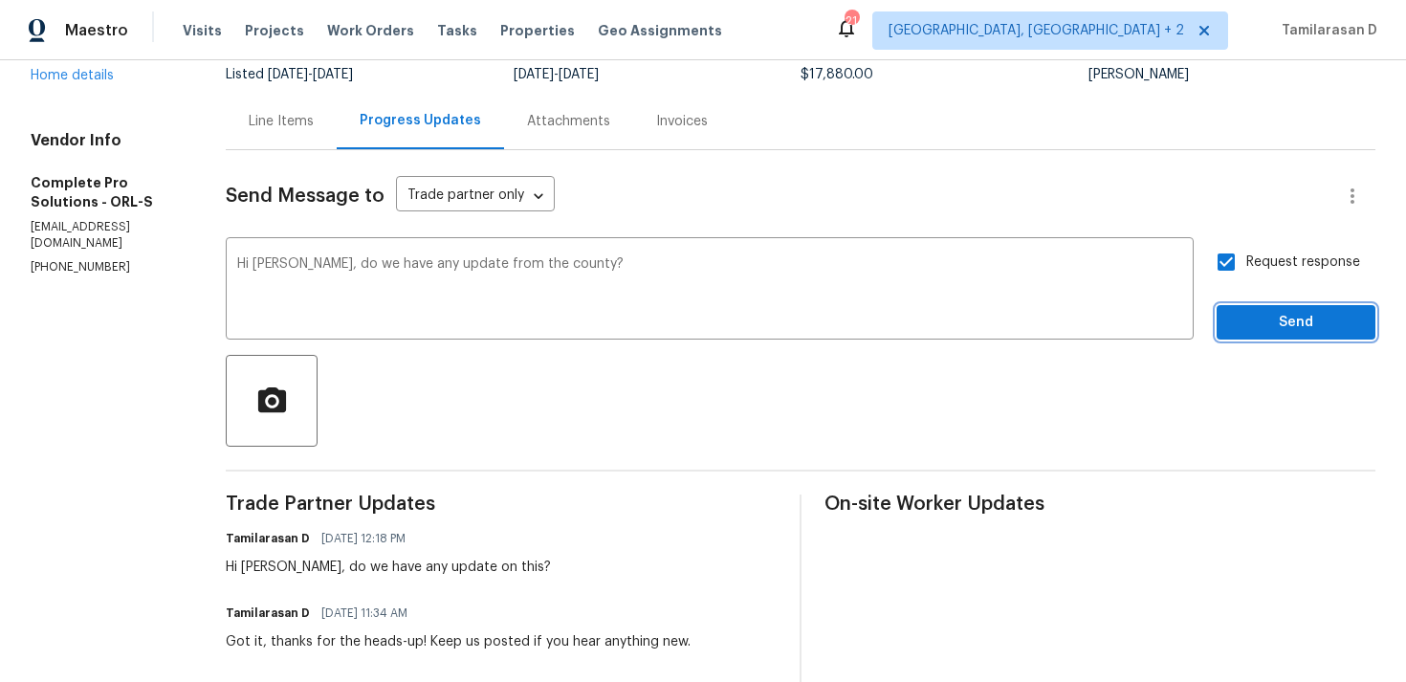
click at [1237, 315] on span "Send" at bounding box center [1296, 323] width 128 height 24
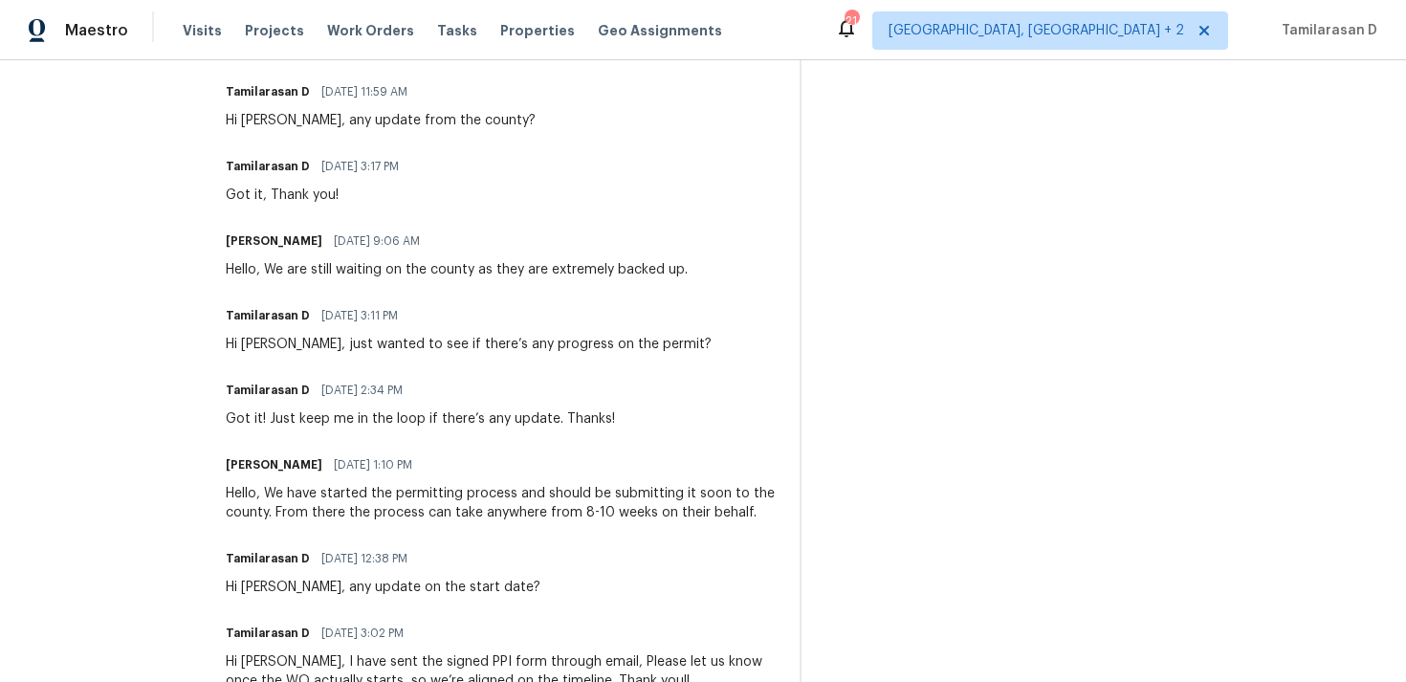
scroll to position [0, 0]
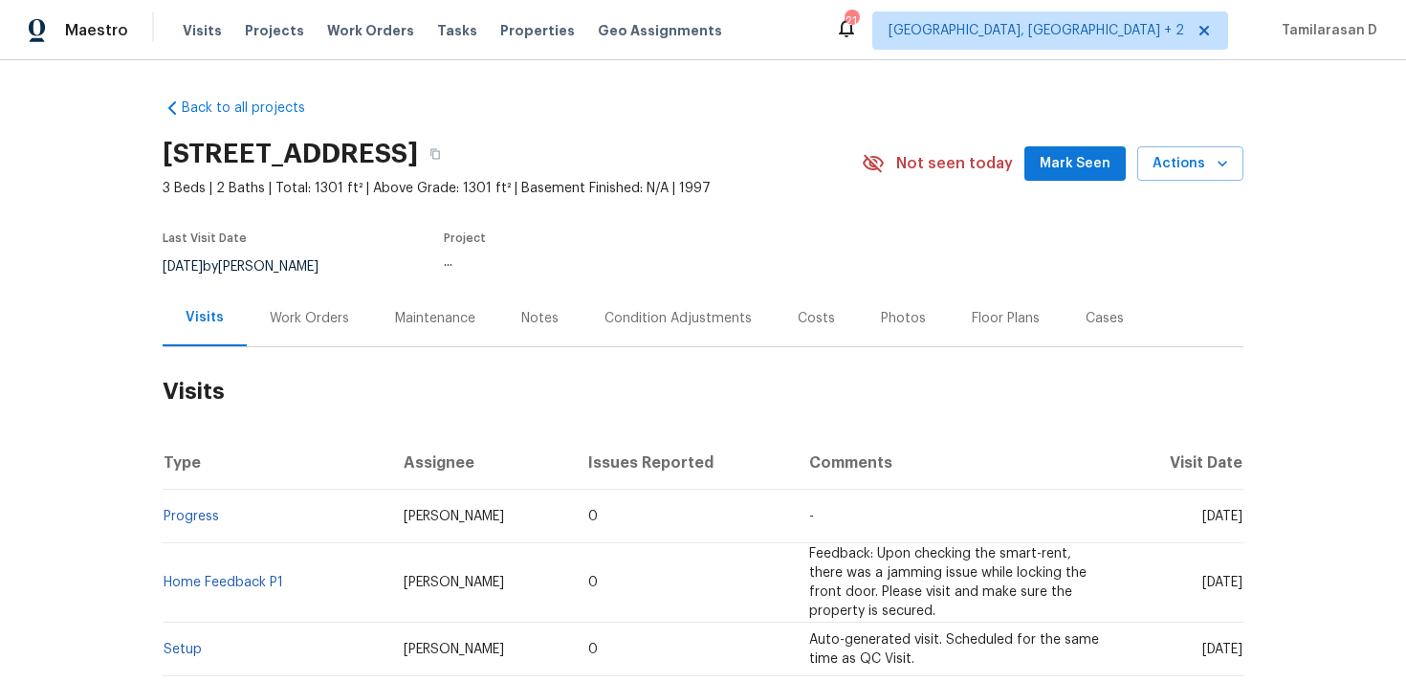
click at [300, 324] on div "Work Orders" at bounding box center [309, 318] width 79 height 19
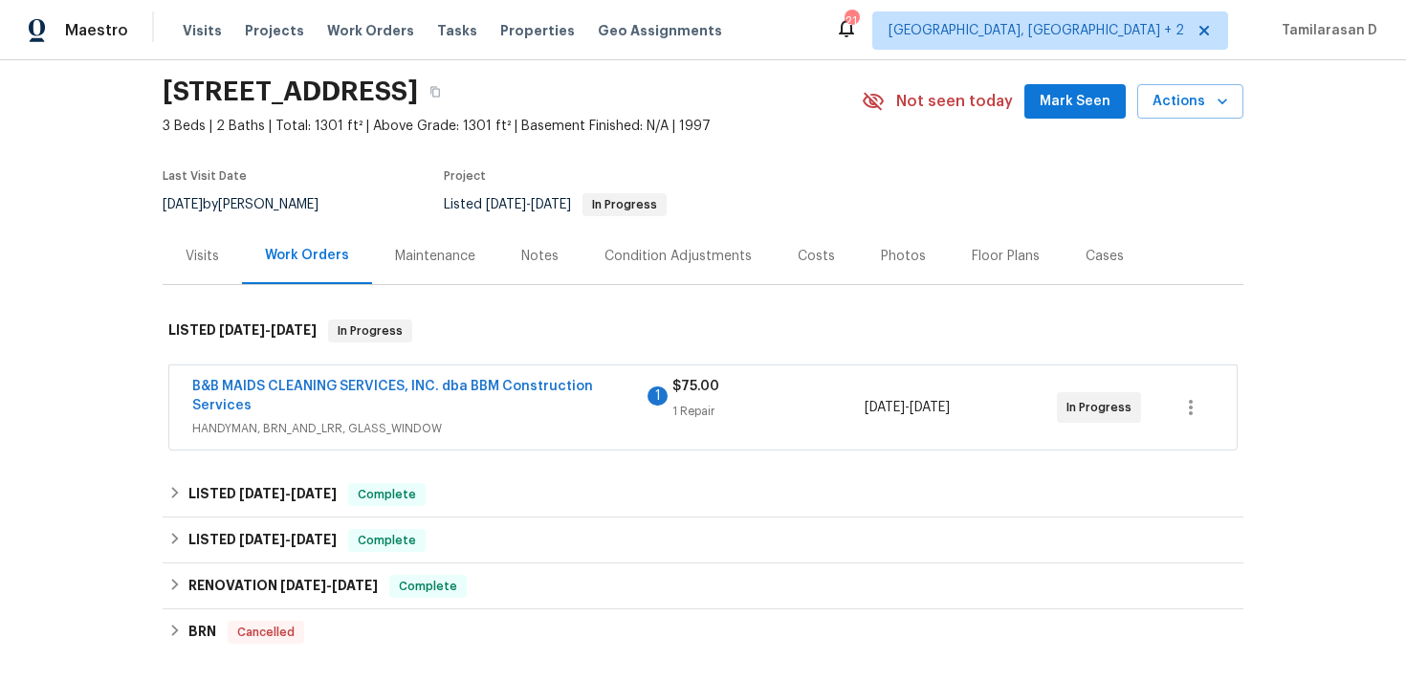
scroll to position [67, 0]
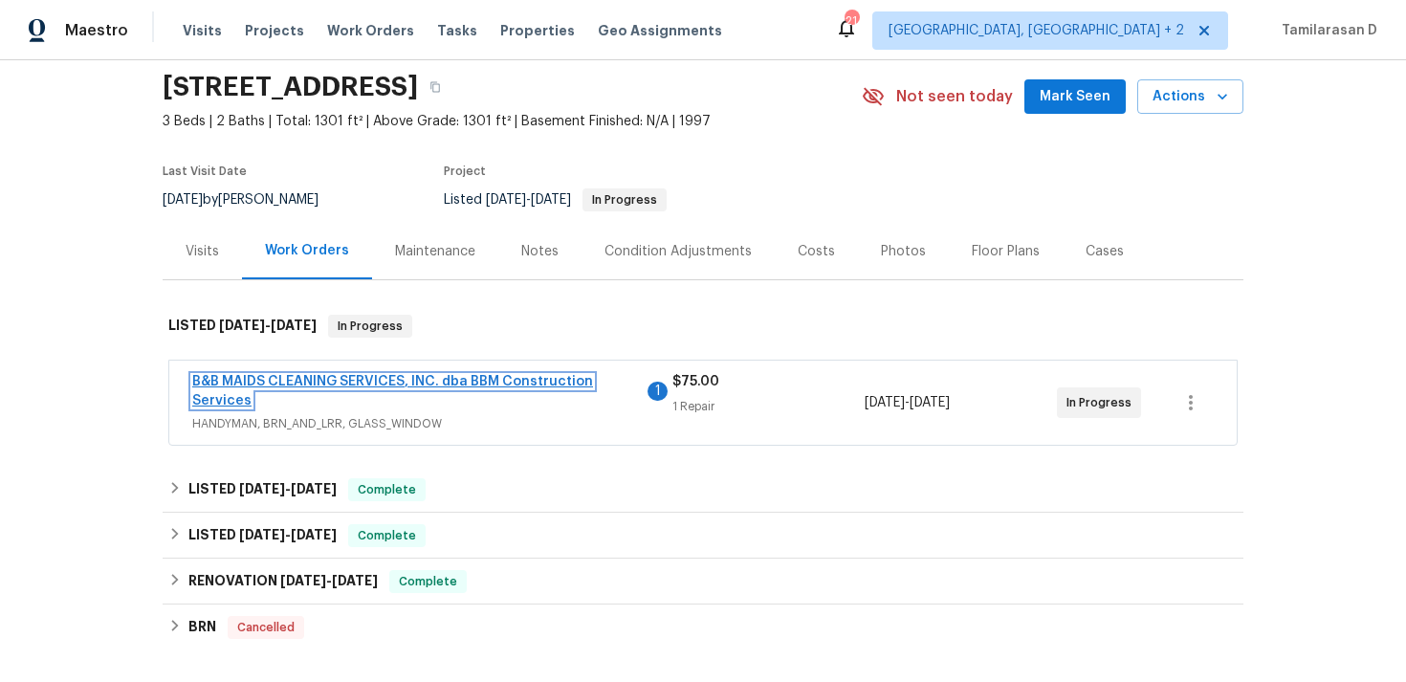
click at [351, 385] on link "B&B MAIDS CLEANING SERVICES, INC. dba BBM Construction Services" at bounding box center [392, 391] width 401 height 33
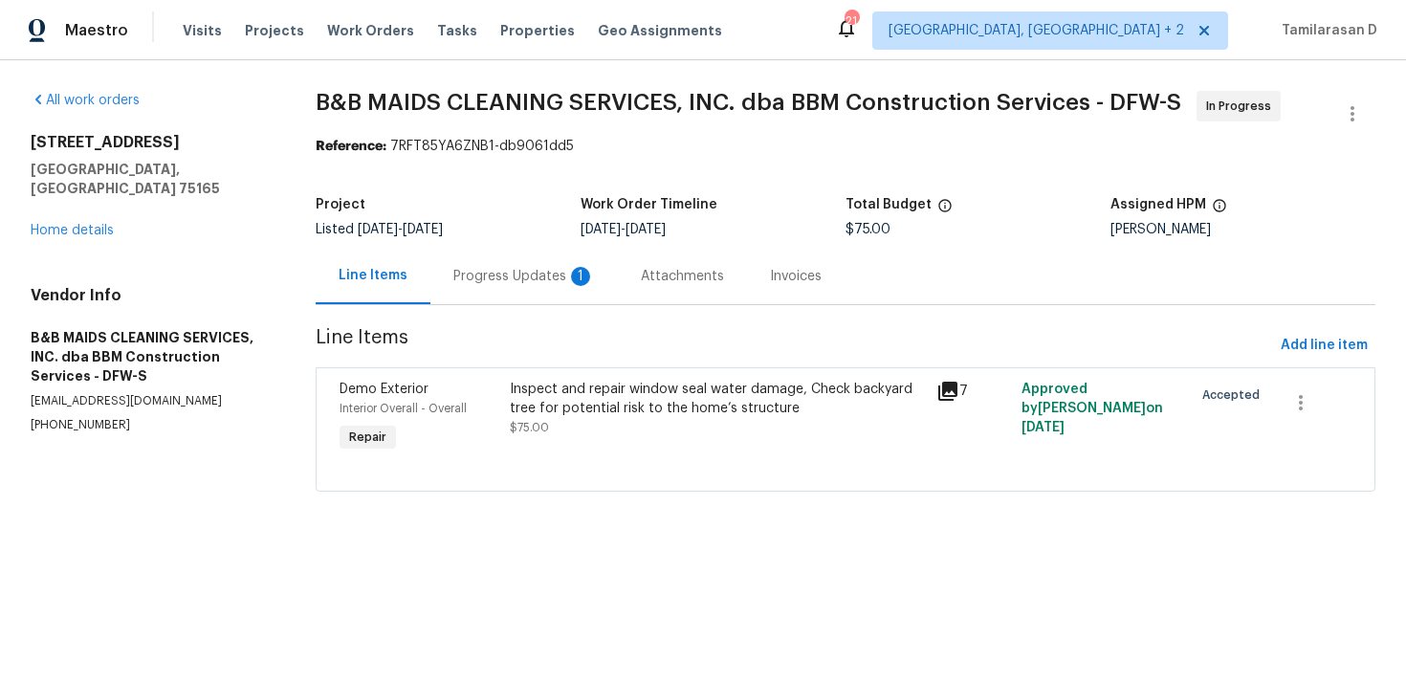
click at [516, 280] on div "Progress Updates 1" at bounding box center [524, 276] width 142 height 19
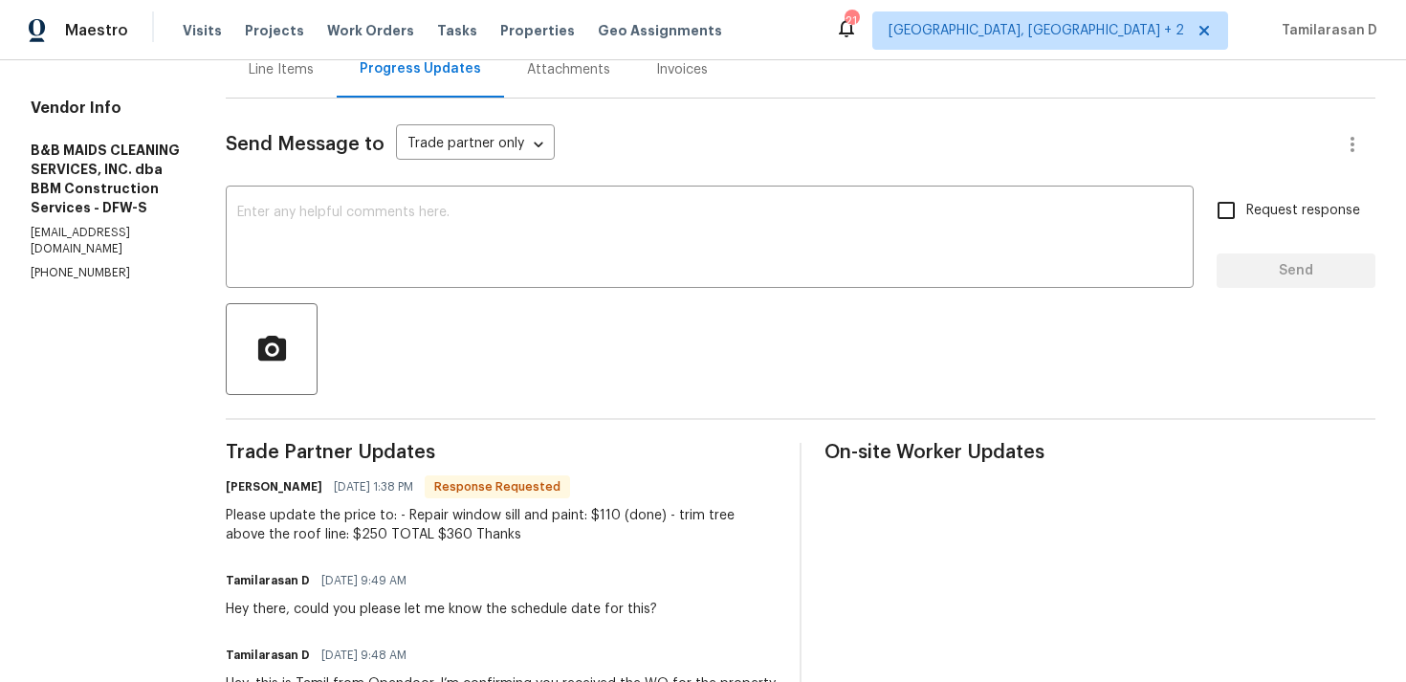
scroll to position [17, 0]
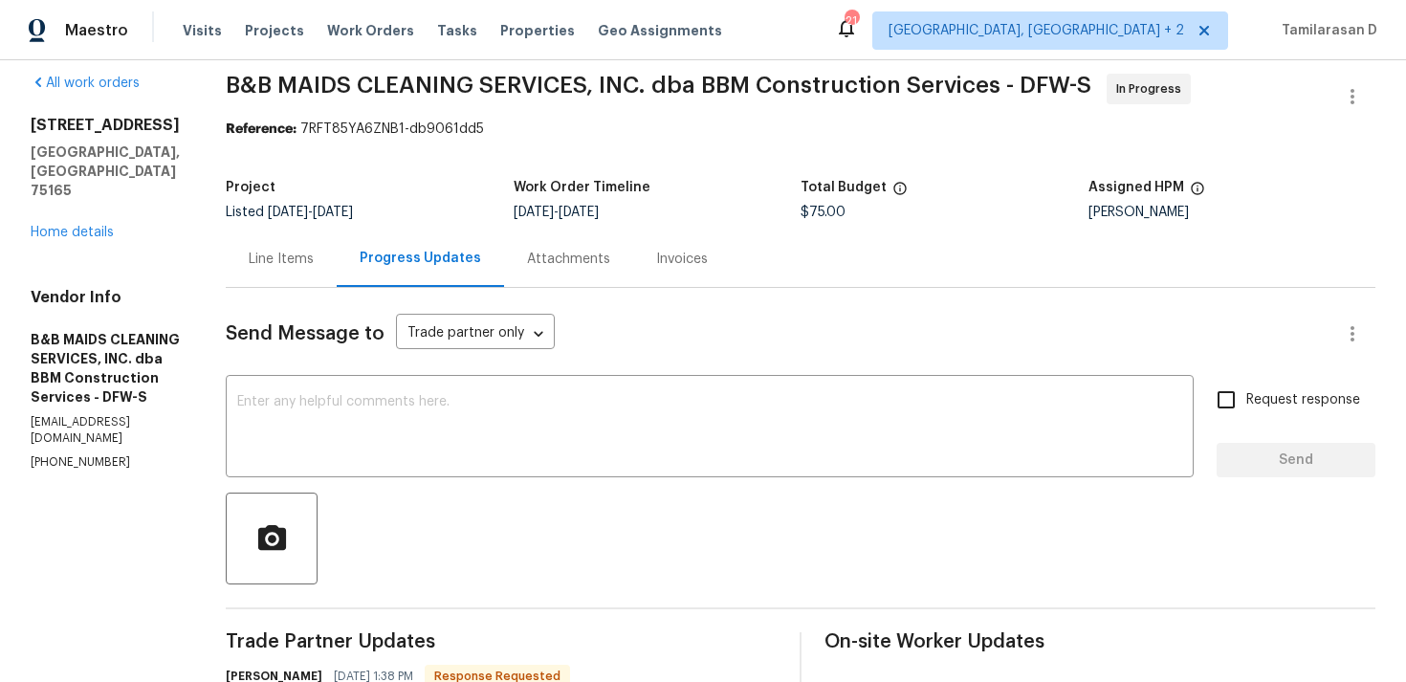
click at [331, 275] on div "Line Items" at bounding box center [281, 258] width 111 height 56
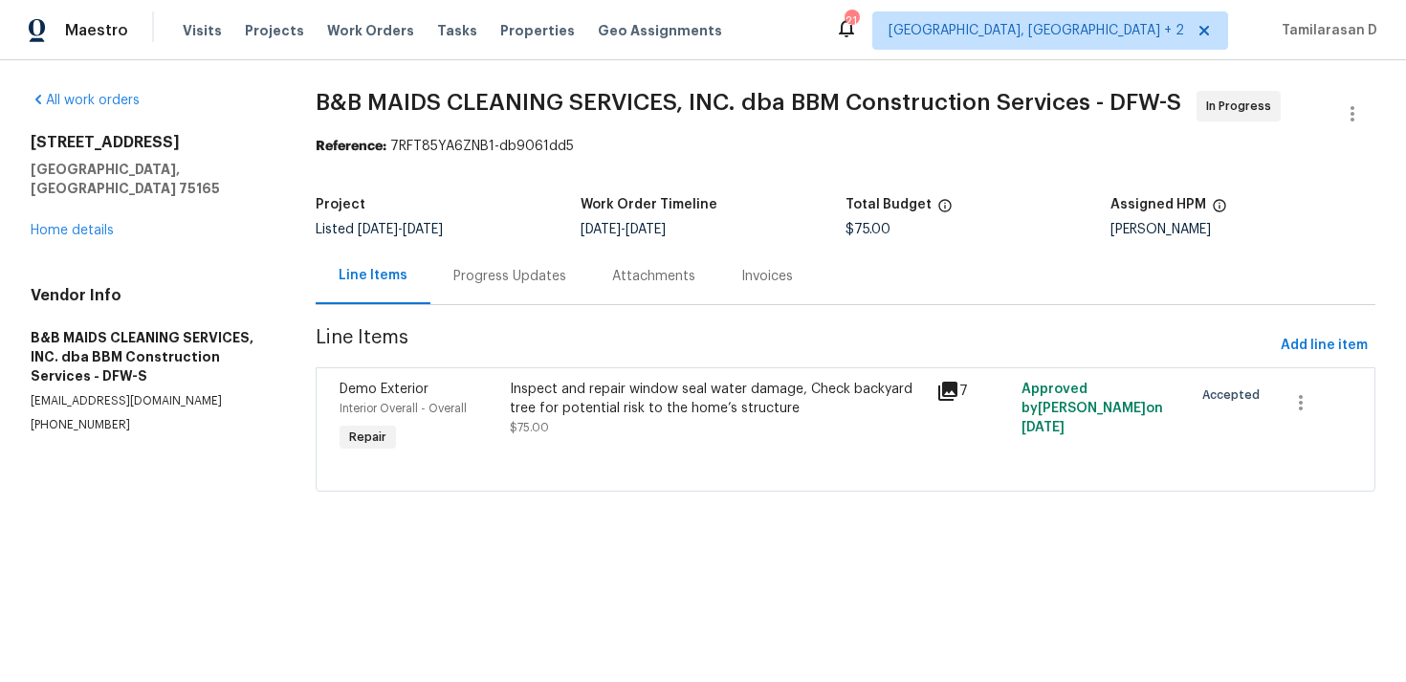
click at [567, 399] on div "Inspect and repair window seal water damage, Check backyard tree for potential …" at bounding box center [717, 399] width 415 height 38
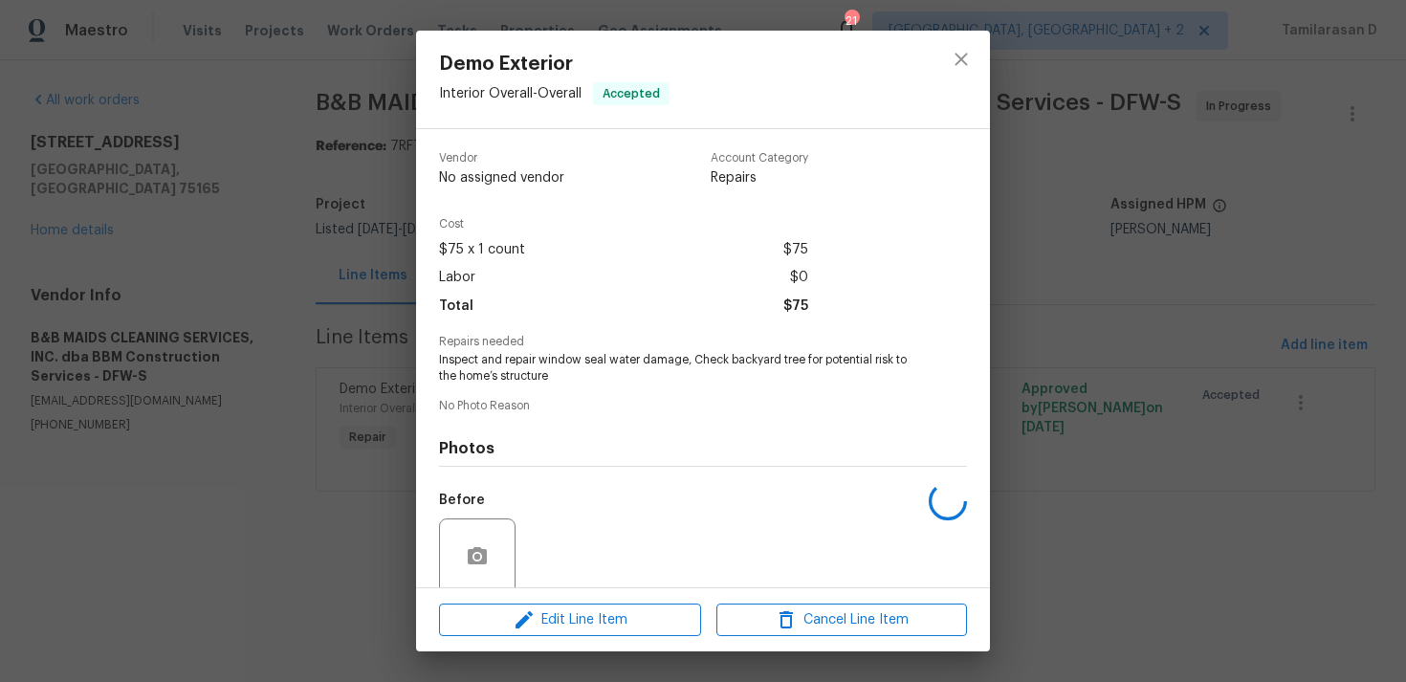
scroll to position [163, 0]
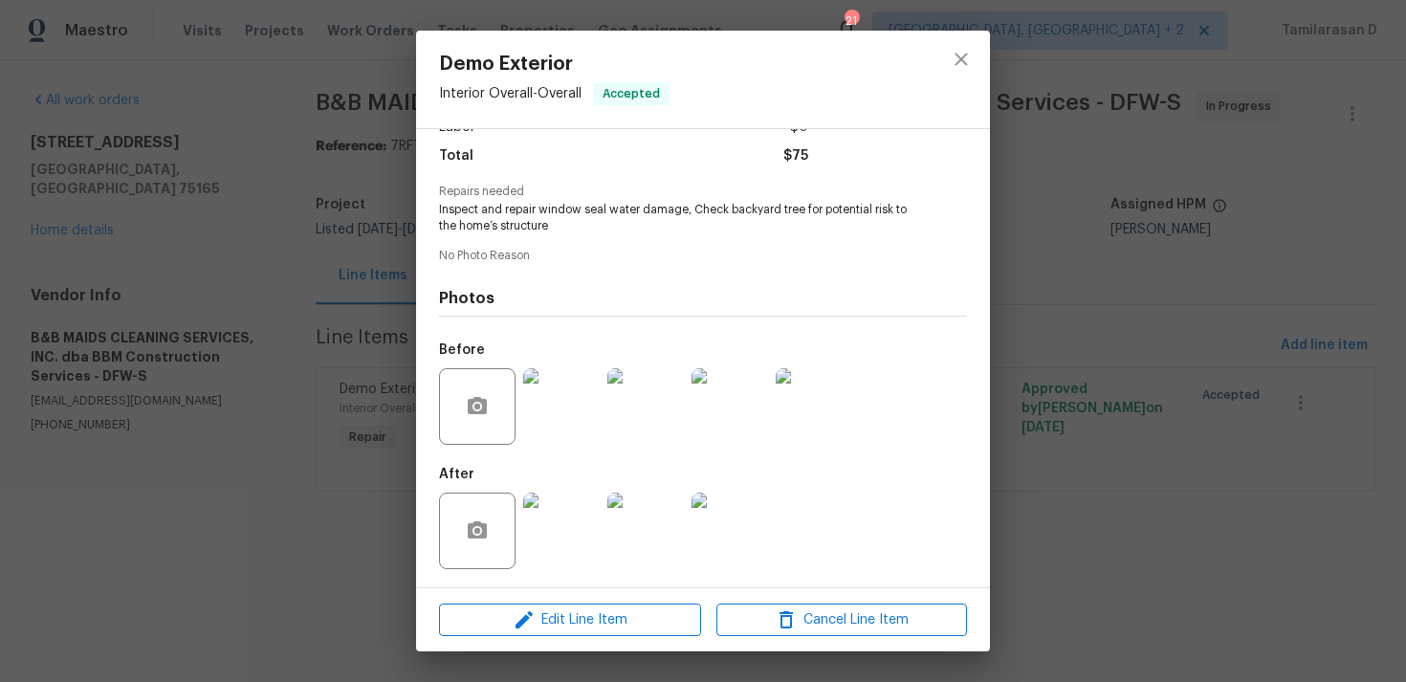
click at [561, 404] on img at bounding box center [561, 406] width 76 height 76
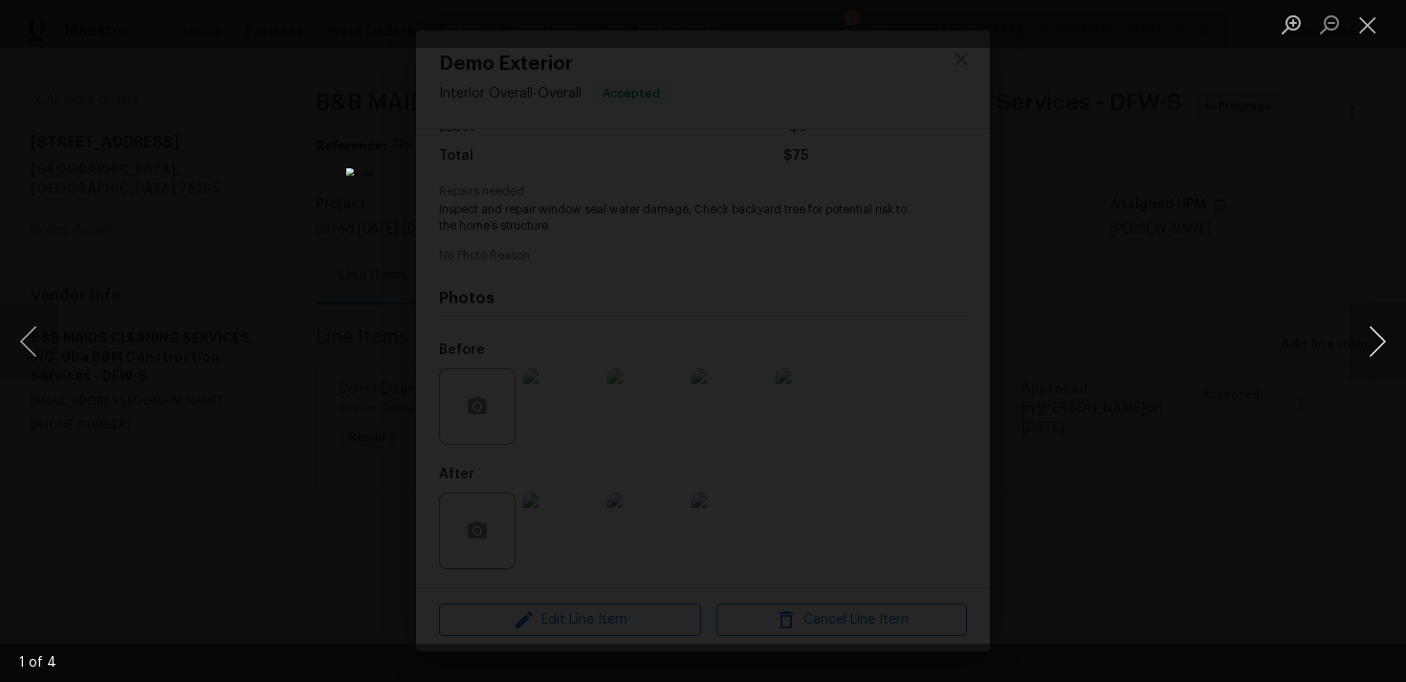
click at [1390, 335] on button "Next image" at bounding box center [1376, 341] width 57 height 76
click at [1393, 331] on button "Next image" at bounding box center [1376, 341] width 57 height 76
click at [1365, 34] on button "Close lightbox" at bounding box center [1367, 24] width 38 height 33
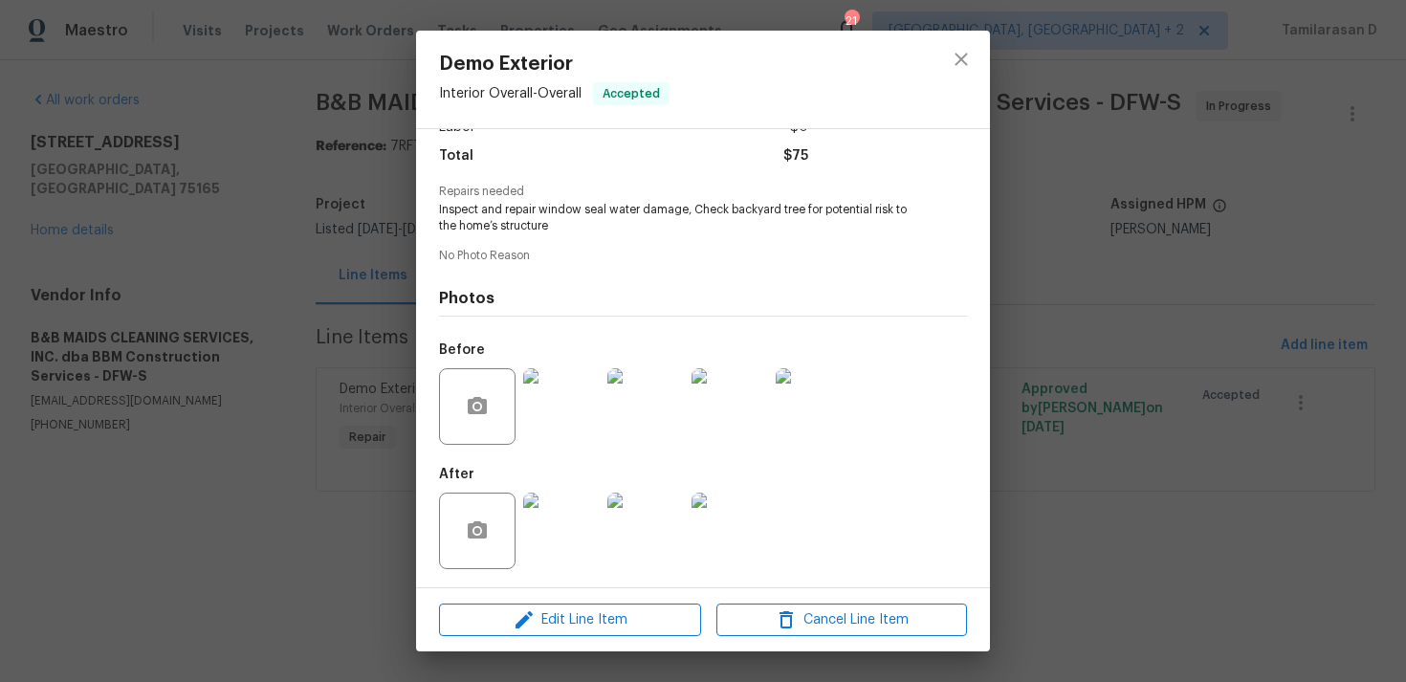
click at [557, 535] on img at bounding box center [561, 530] width 76 height 76
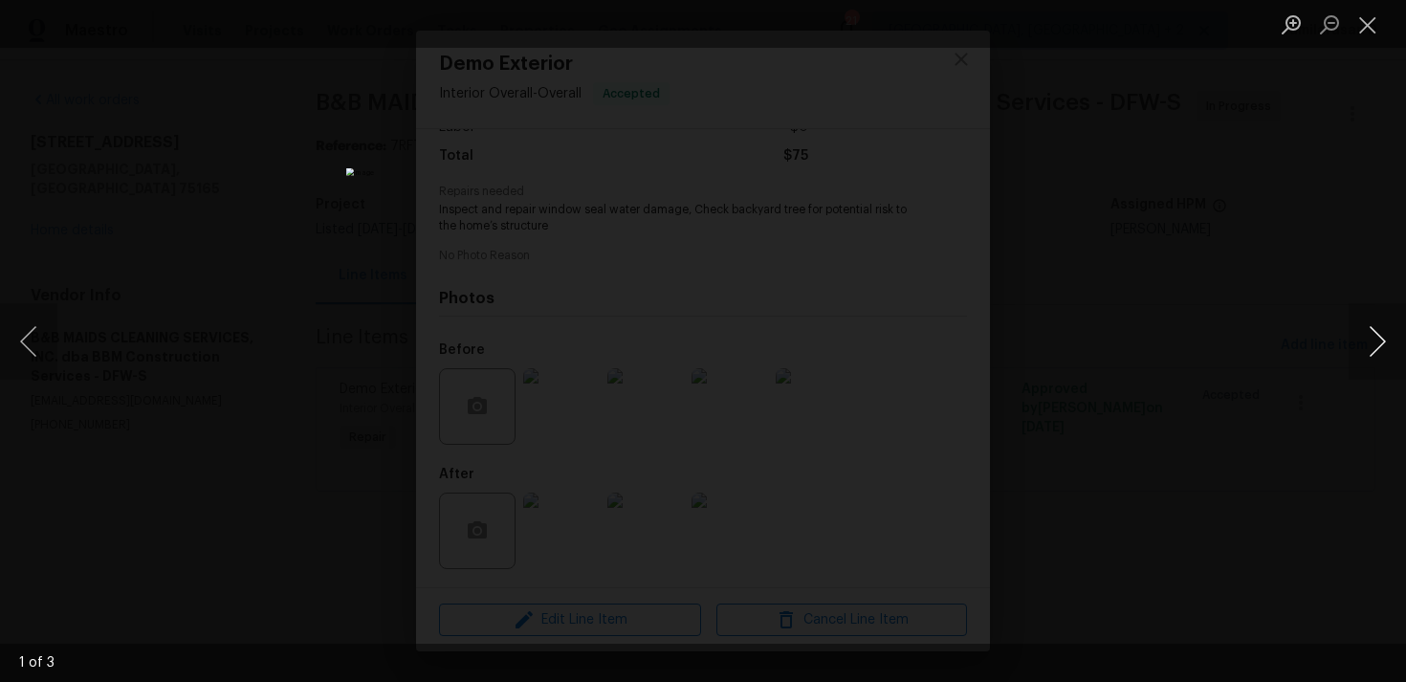
click at [1376, 322] on button "Next image" at bounding box center [1376, 341] width 57 height 76
click at [1366, 33] on button "Close lightbox" at bounding box center [1367, 24] width 38 height 33
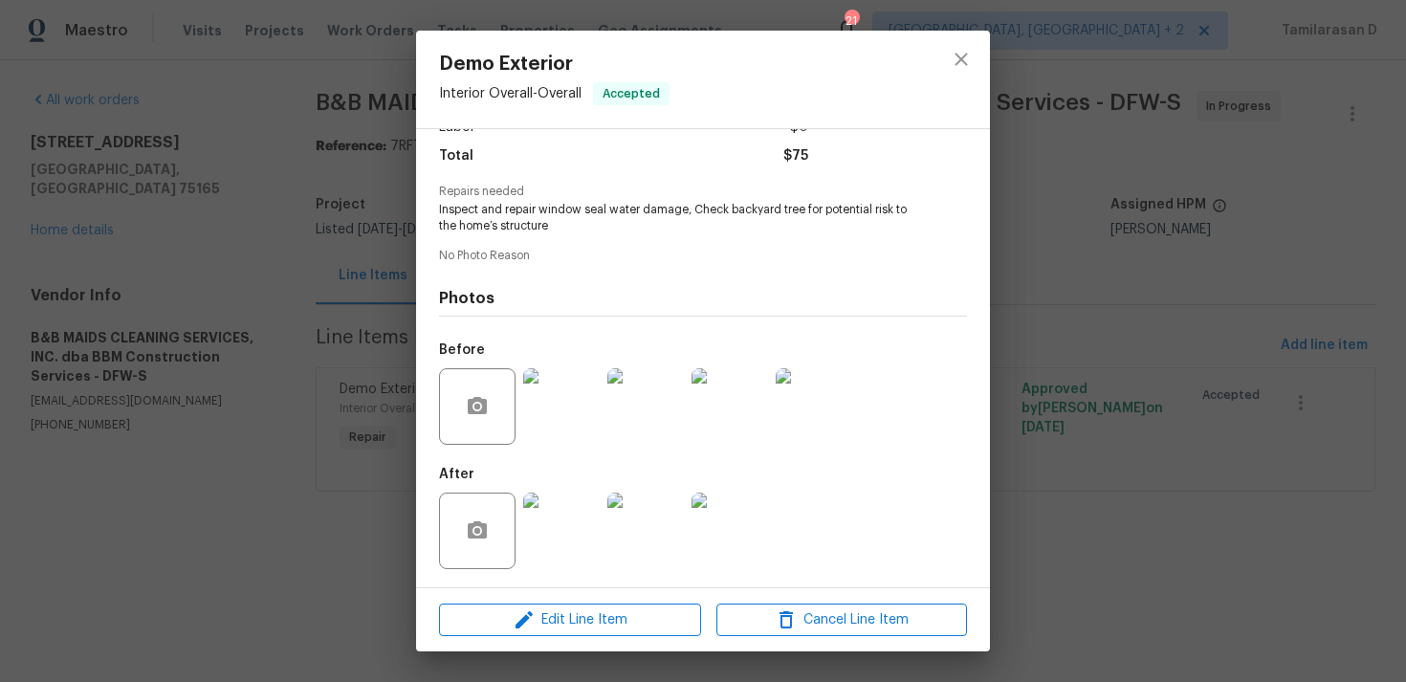
click at [726, 521] on img at bounding box center [729, 530] width 76 height 76
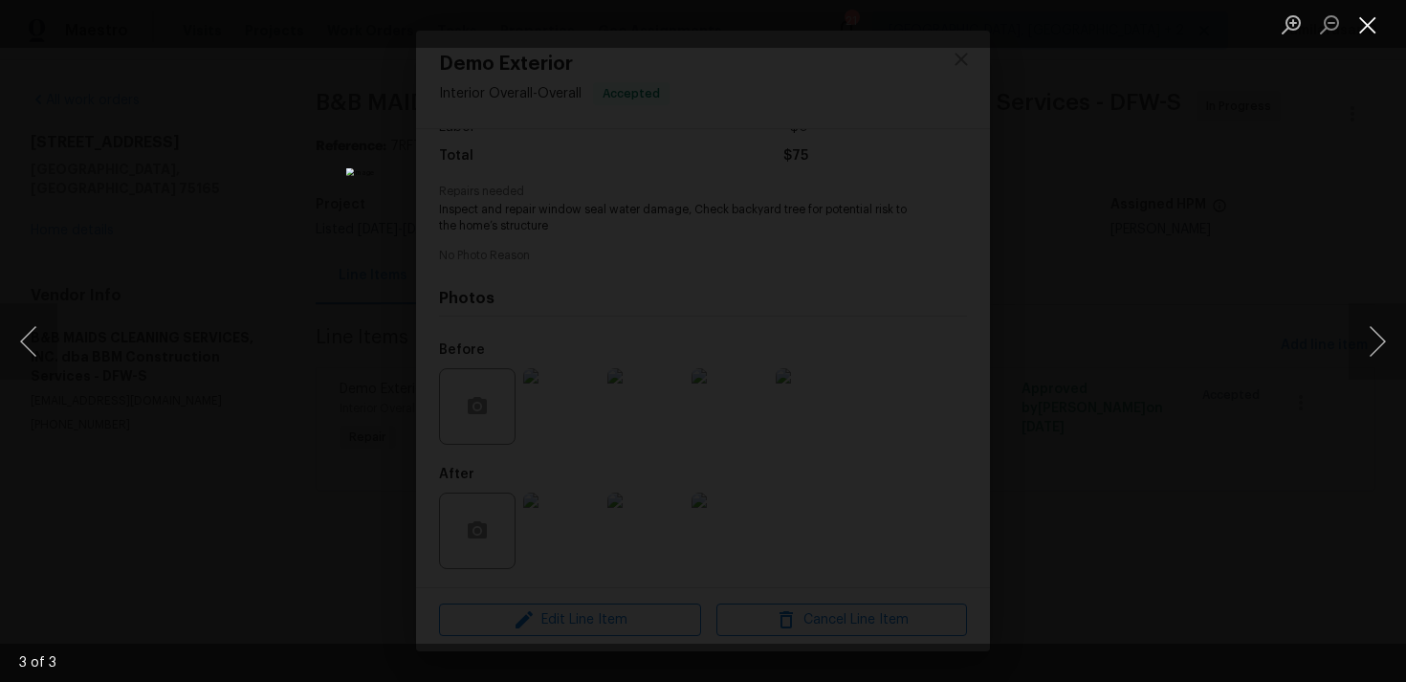
click at [1364, 28] on button "Close lightbox" at bounding box center [1367, 24] width 38 height 33
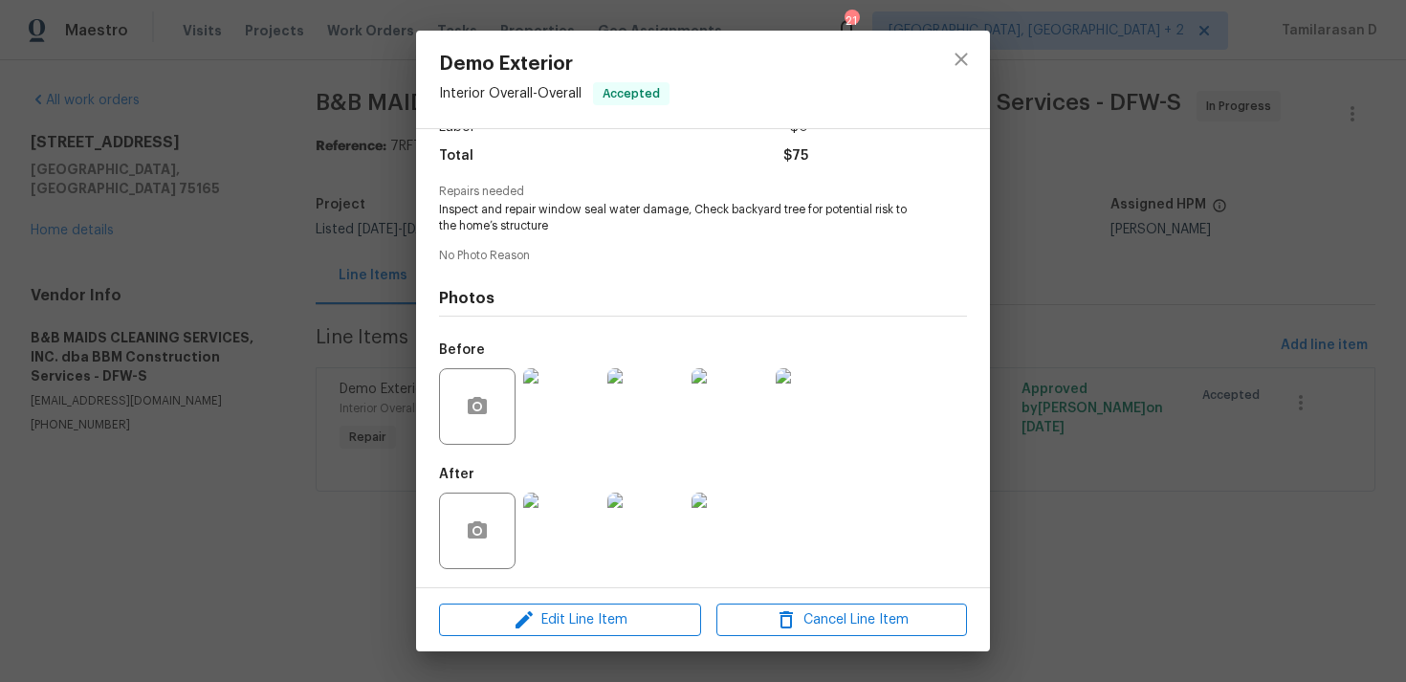
click at [535, 396] on img at bounding box center [561, 406] width 76 height 76
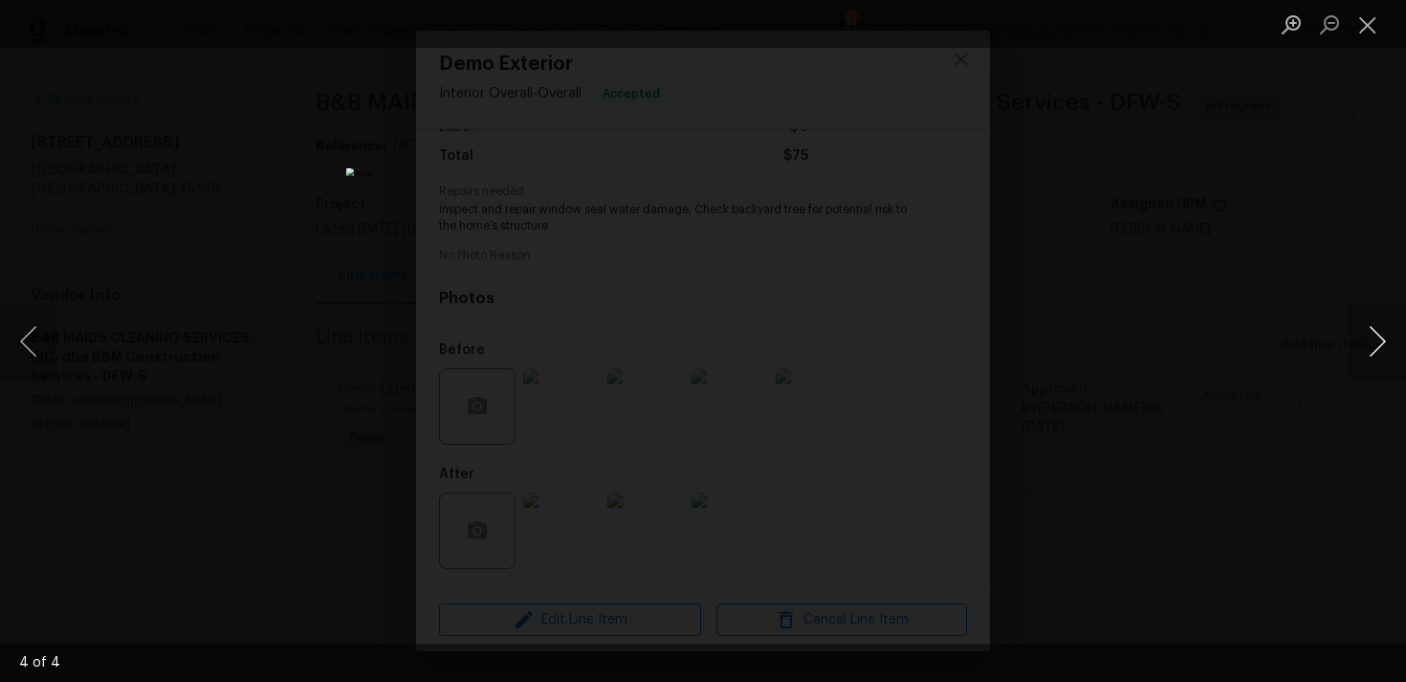
click at [1373, 348] on button "Next image" at bounding box center [1376, 341] width 57 height 76
click at [1379, 339] on button "Next image" at bounding box center [1376, 341] width 57 height 76
click at [1378, 341] on button "Next image" at bounding box center [1376, 341] width 57 height 76
click at [1377, 338] on button "Next image" at bounding box center [1376, 341] width 57 height 76
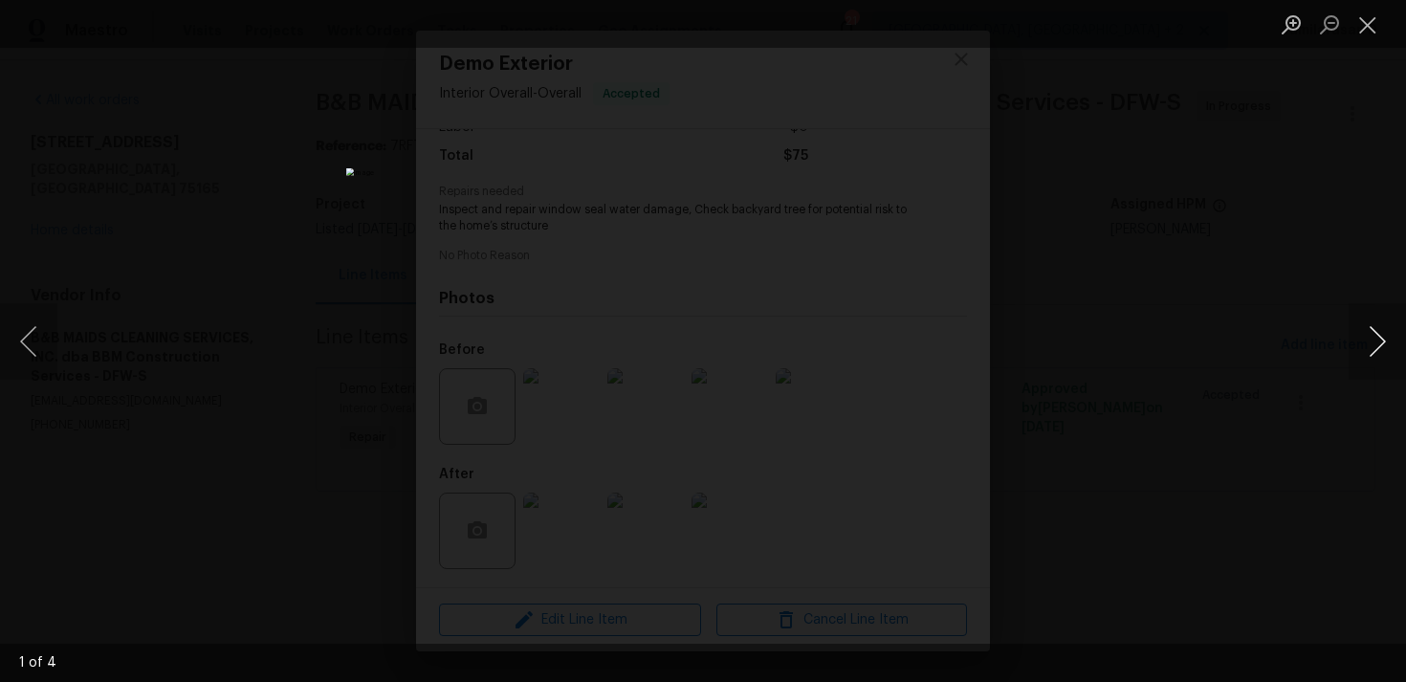
click at [1377, 338] on button "Next image" at bounding box center [1376, 341] width 57 height 76
click at [1376, 330] on button "Next image" at bounding box center [1376, 341] width 57 height 76
click at [1365, 21] on button "Close lightbox" at bounding box center [1367, 24] width 38 height 33
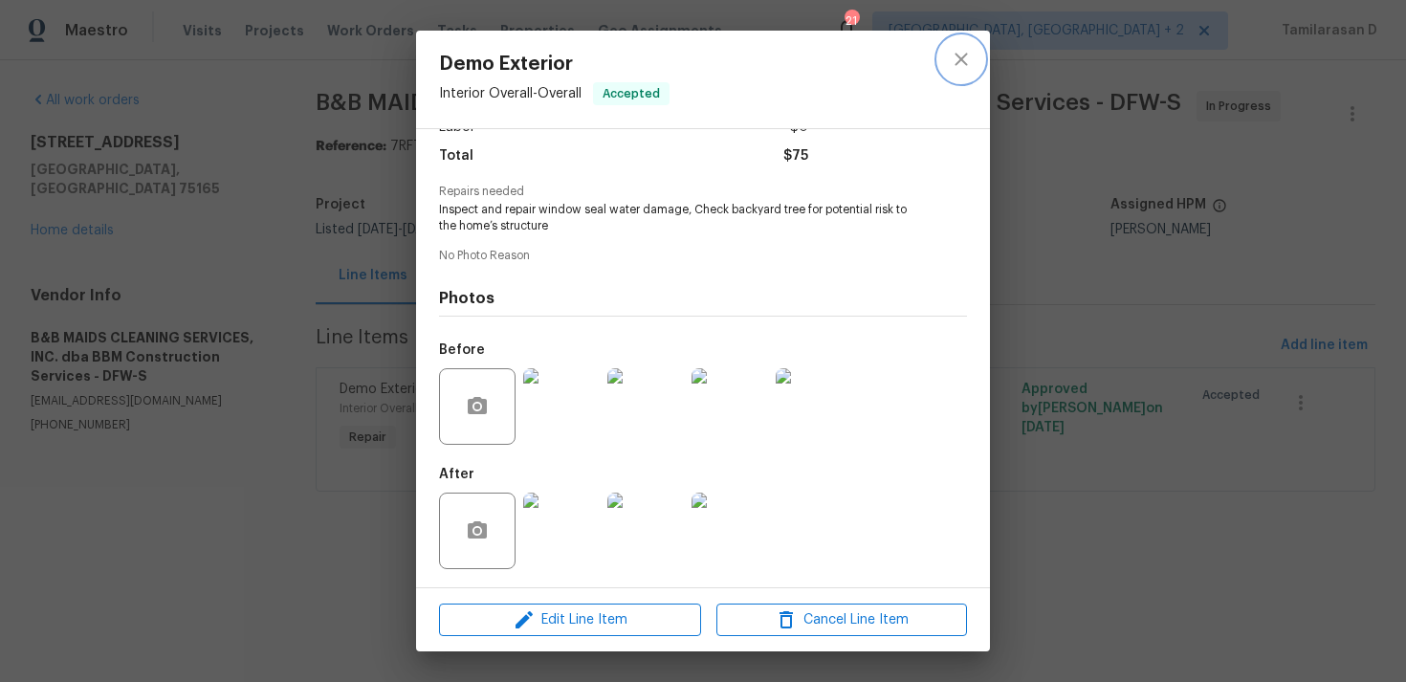
click at [971, 60] on icon "close" at bounding box center [961, 59] width 23 height 23
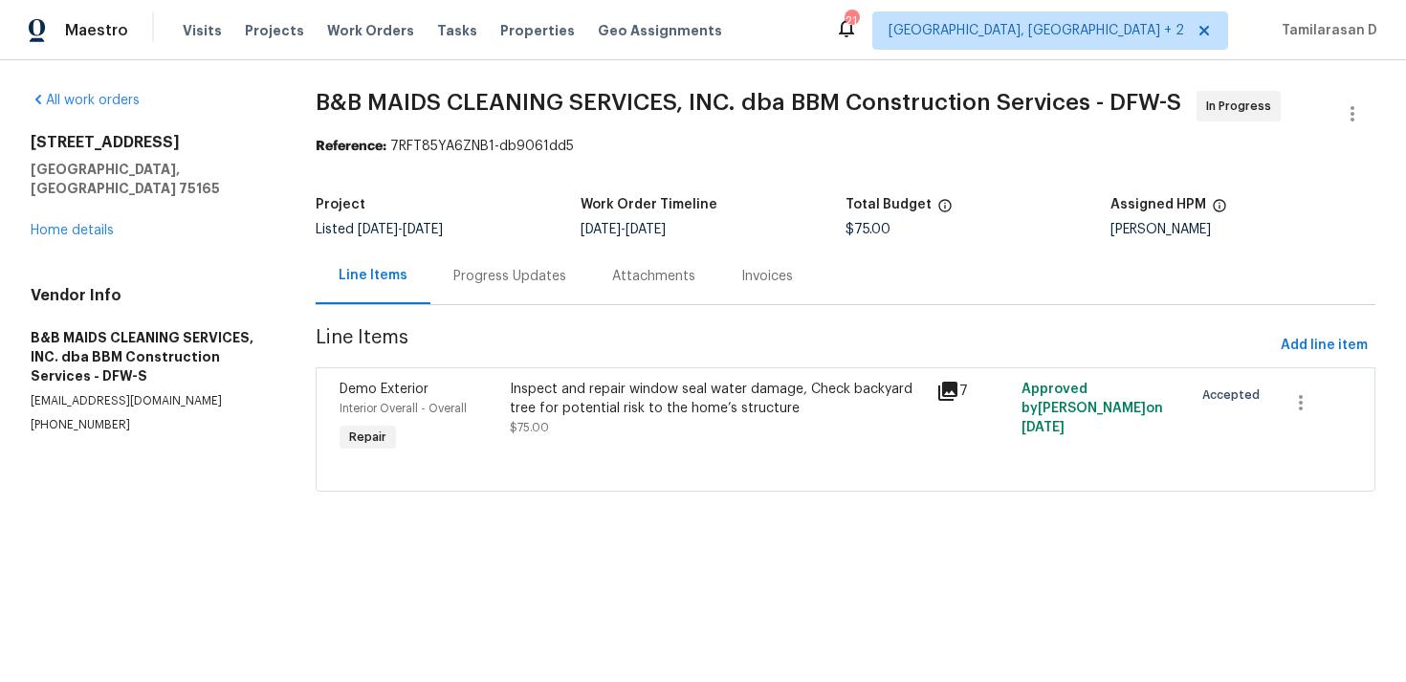
click at [507, 298] on div "Progress Updates" at bounding box center [509, 276] width 159 height 56
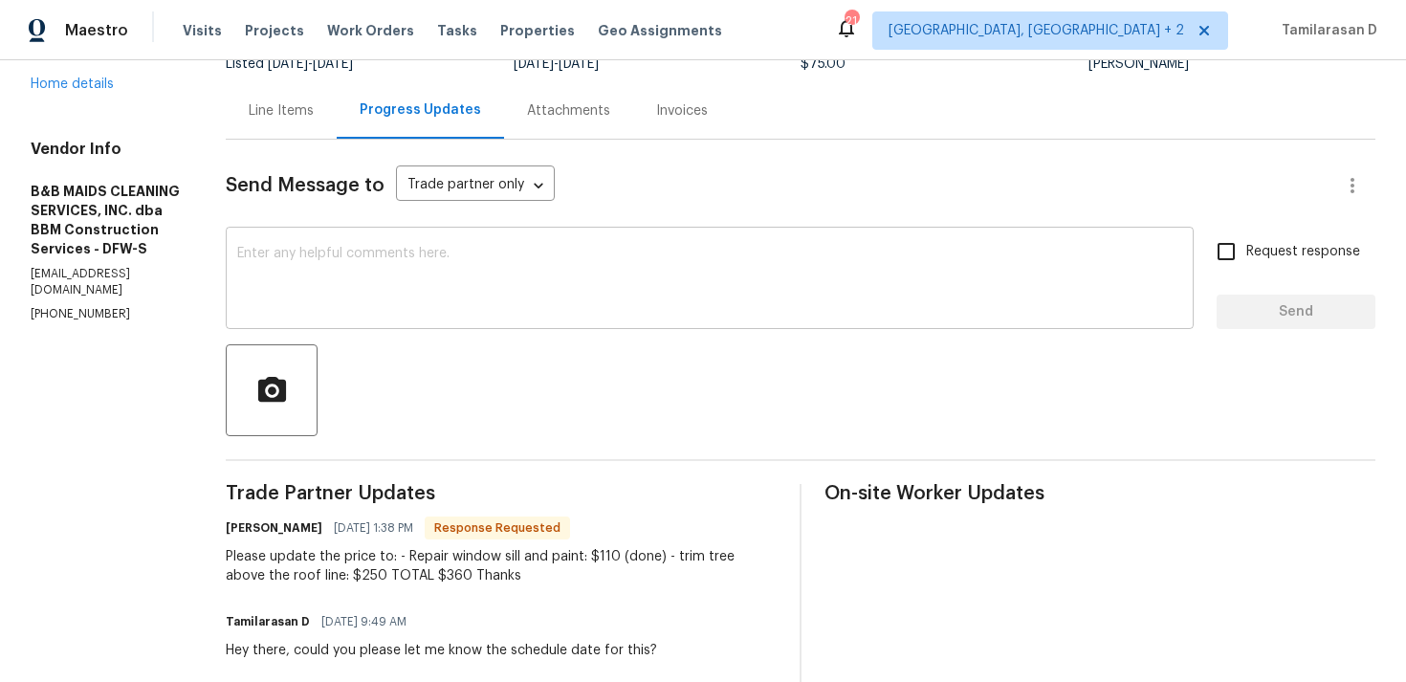
scroll to position [183, 0]
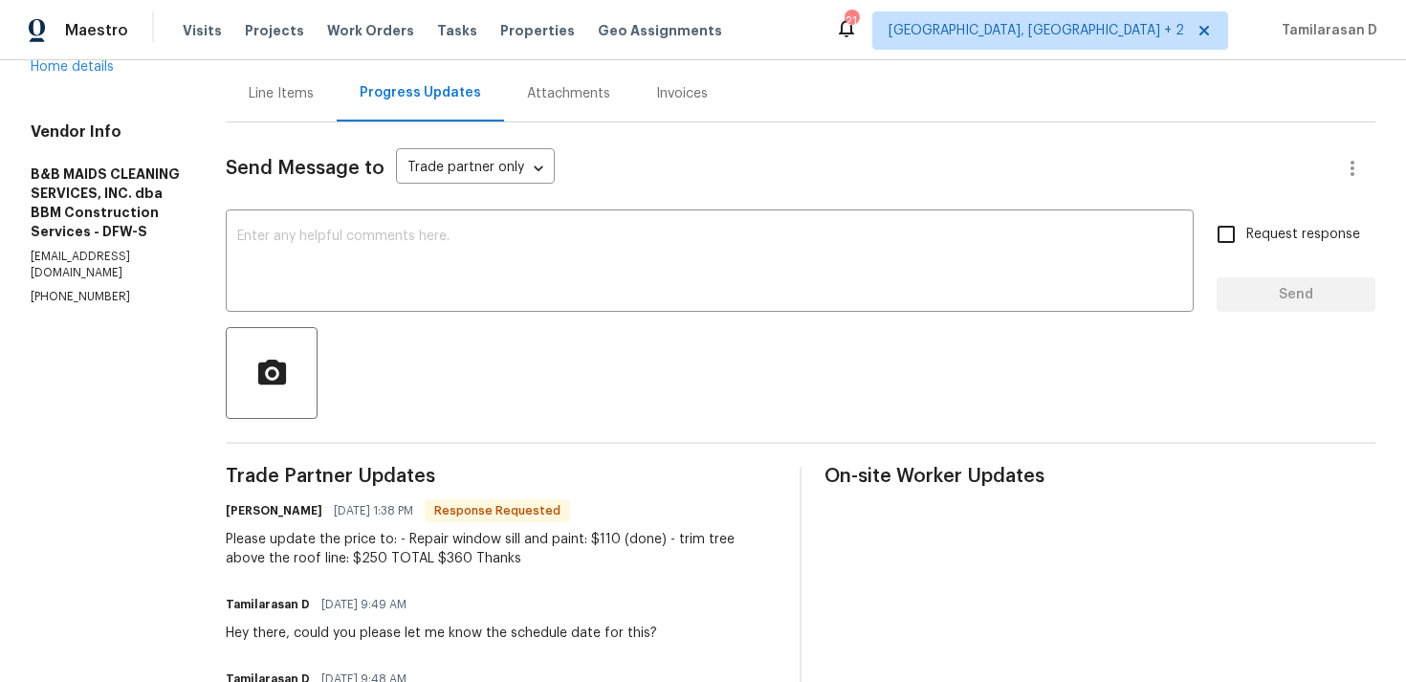
click at [510, 554] on div "Please update the price to: - Repair window sill and paint: $110 (done) - trim …" at bounding box center [501, 549] width 551 height 38
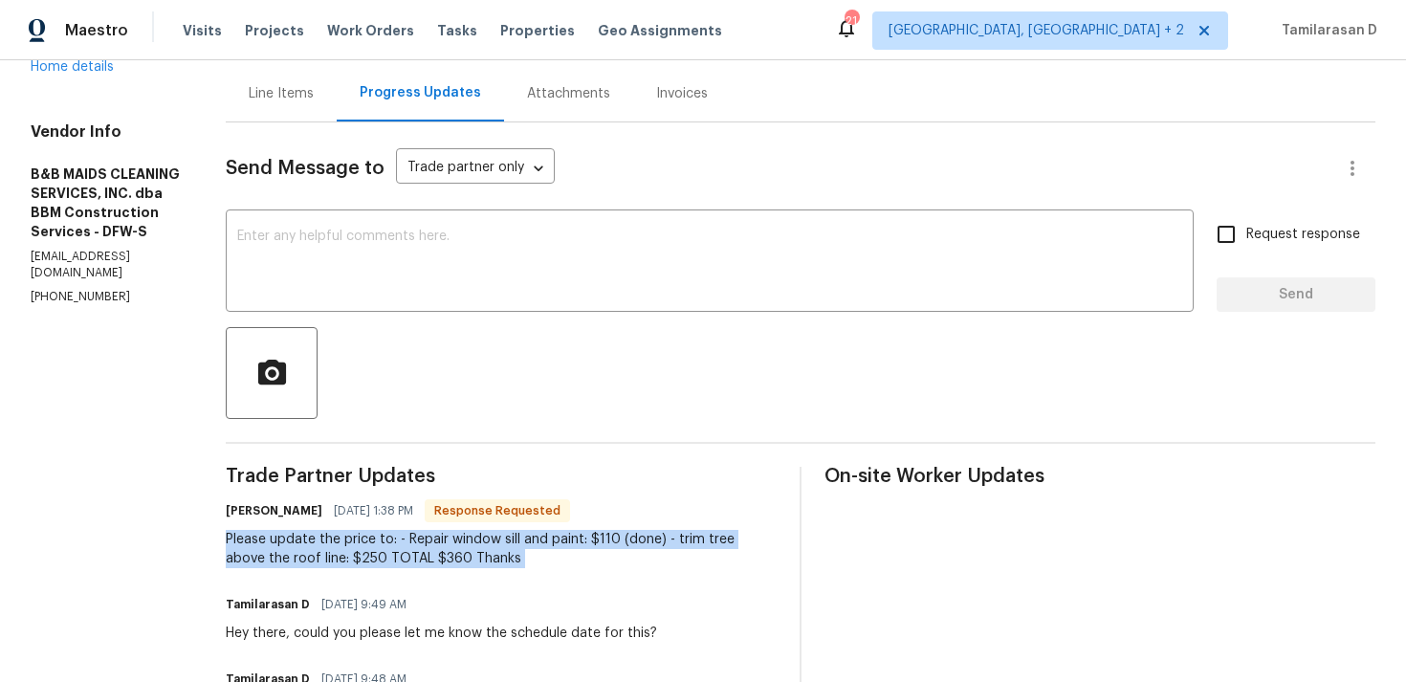
click at [526, 538] on div "Please update the price to: - Repair window sill and paint: $110 (done) - trim …" at bounding box center [501, 549] width 551 height 38
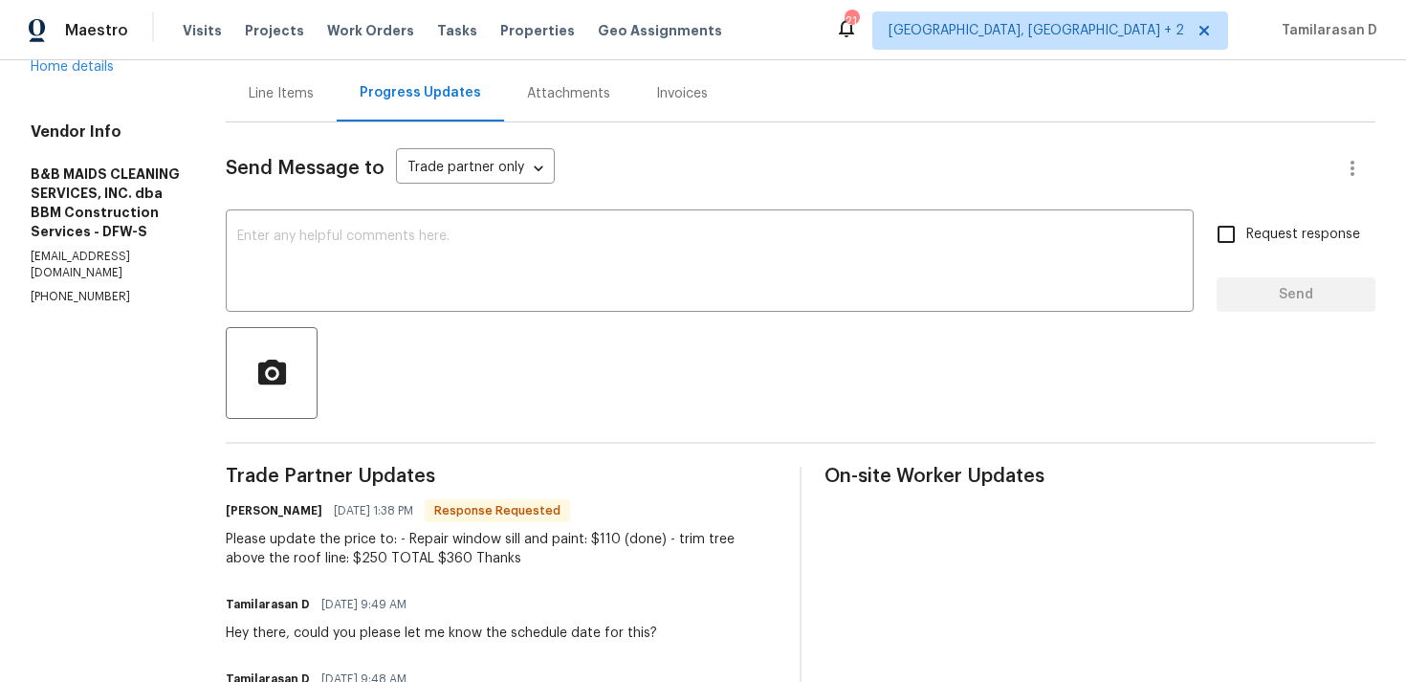
click at [526, 538] on div "Please update the price to: - Repair window sill and paint: $110 (done) - trim …" at bounding box center [501, 549] width 551 height 38
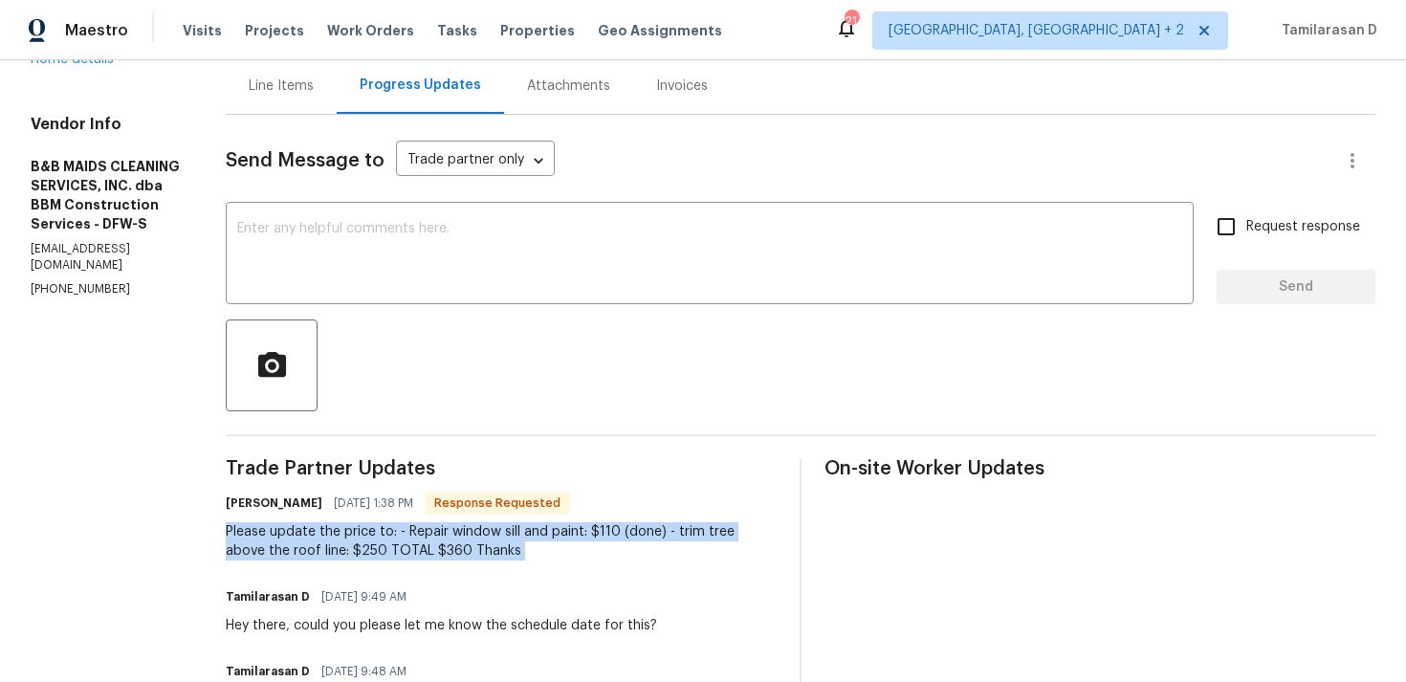
scroll to position [188, 0]
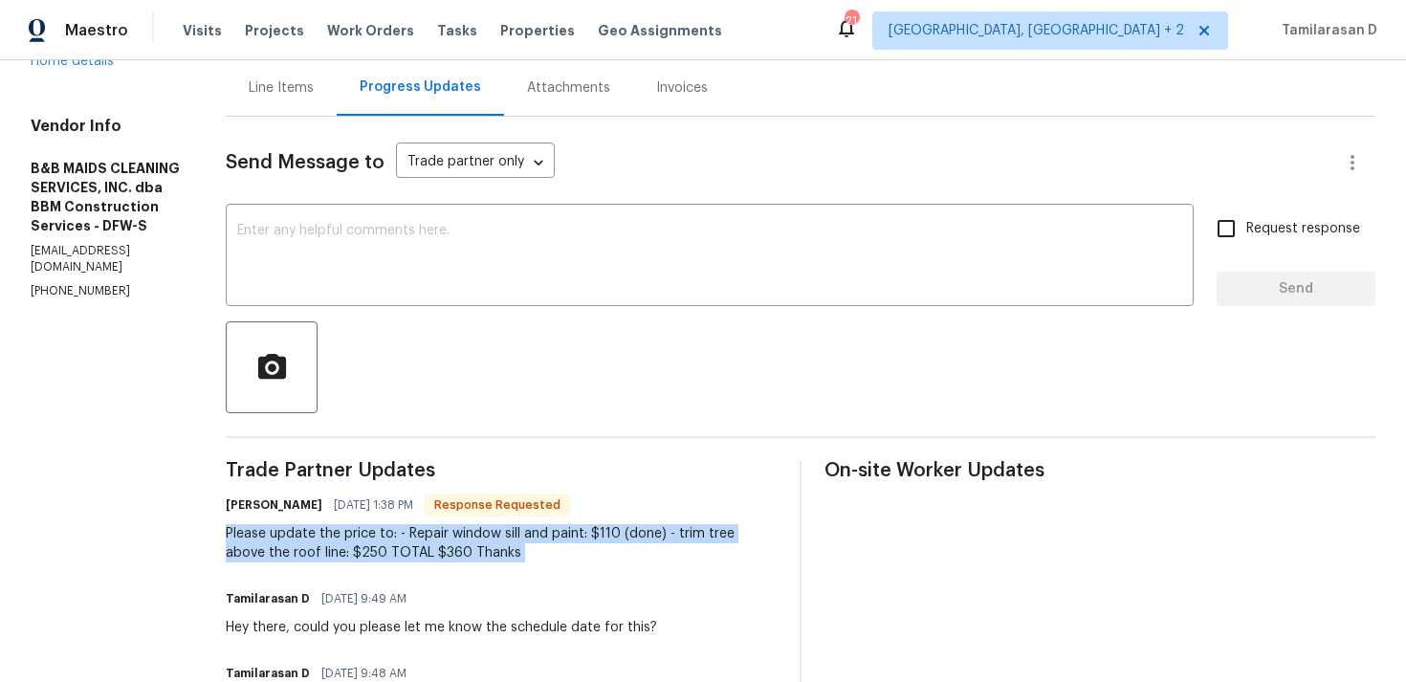
click at [314, 84] on div "Line Items" at bounding box center [281, 87] width 65 height 19
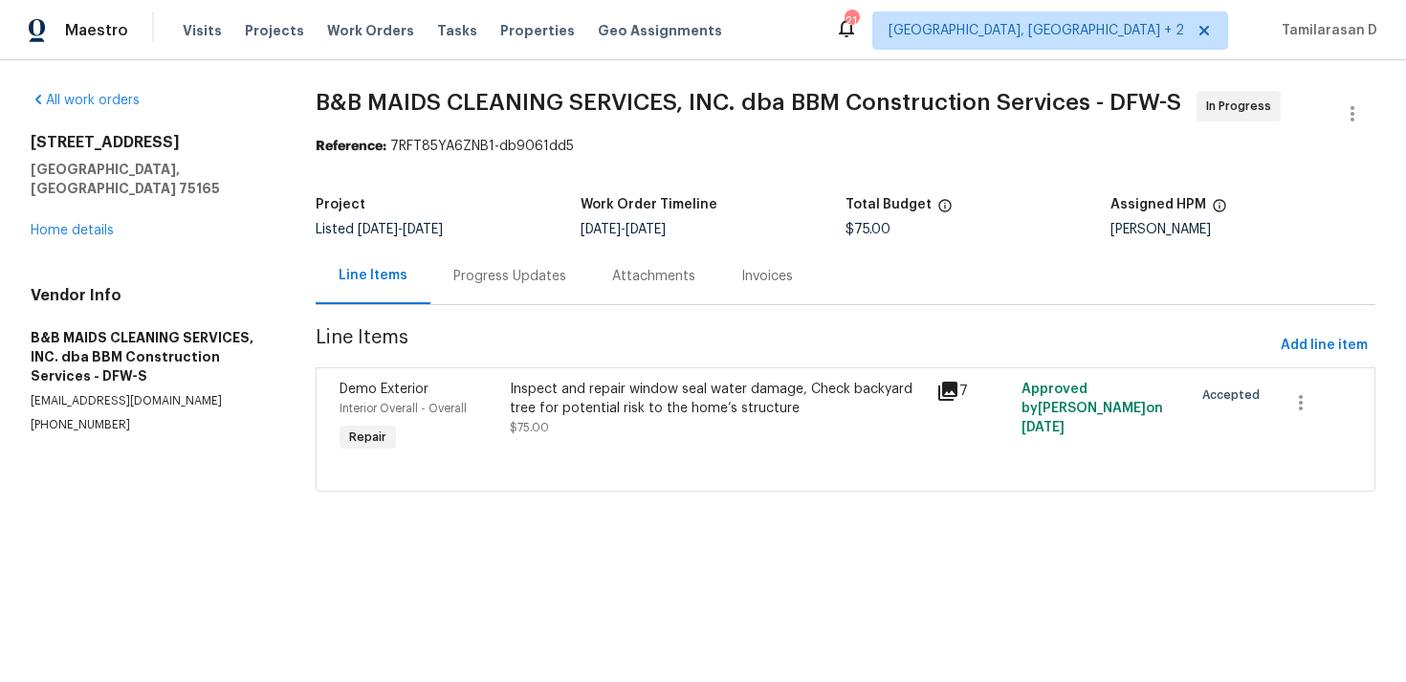
click at [703, 465] on div at bounding box center [845, 467] width 1012 height 23
click at [514, 276] on div "Progress Updates" at bounding box center [509, 276] width 113 height 19
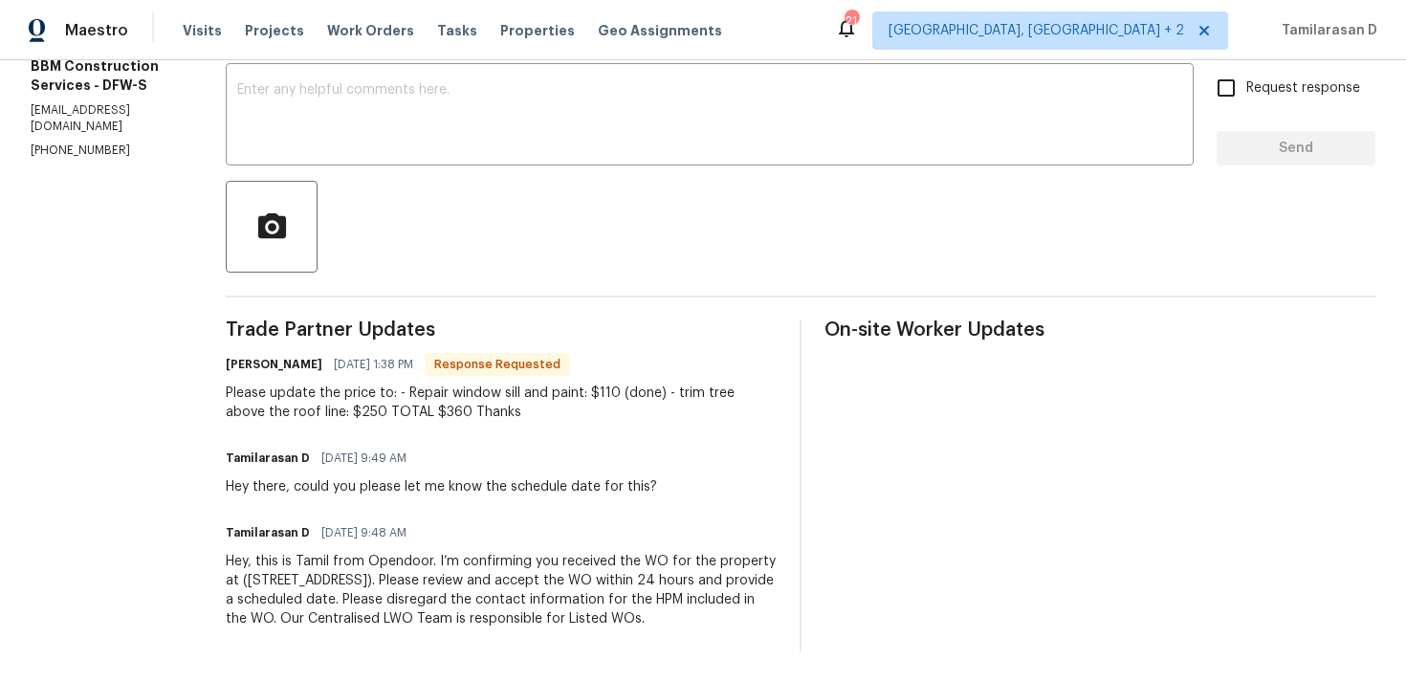
scroll to position [117, 0]
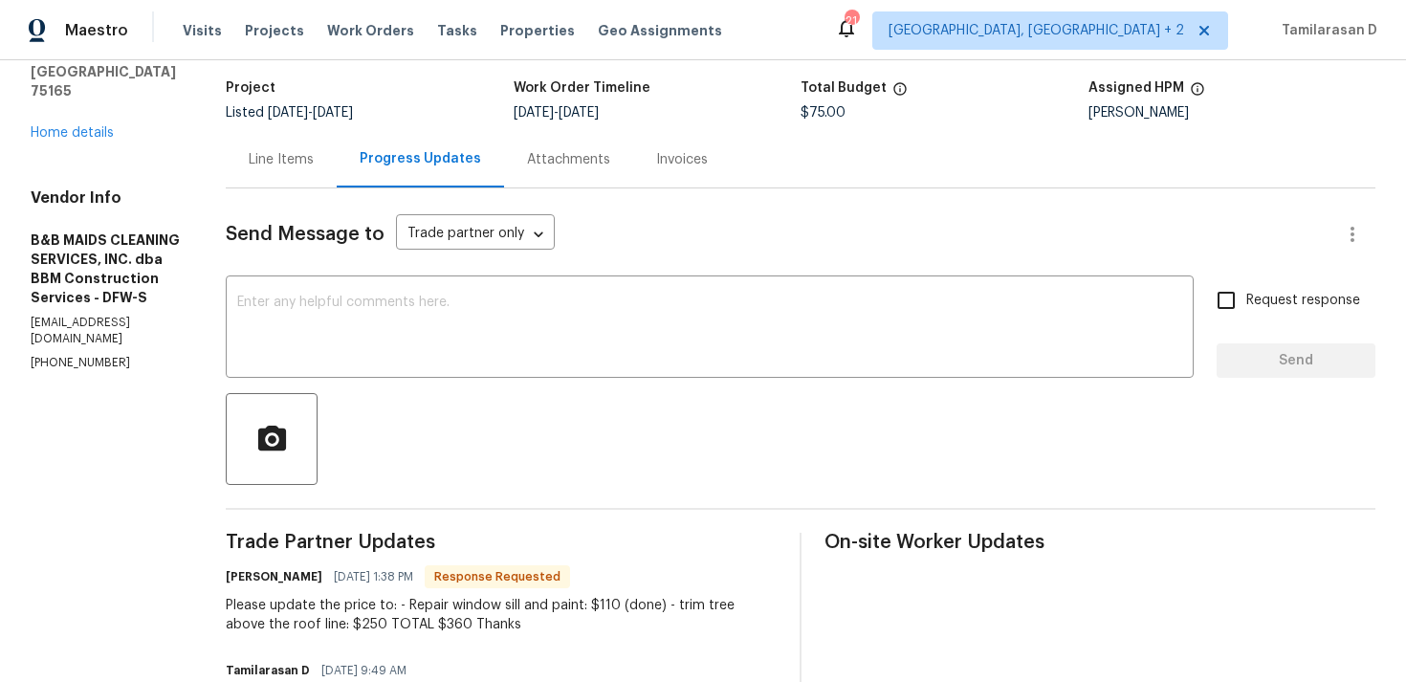
click at [314, 161] on div "Line Items" at bounding box center [281, 159] width 65 height 19
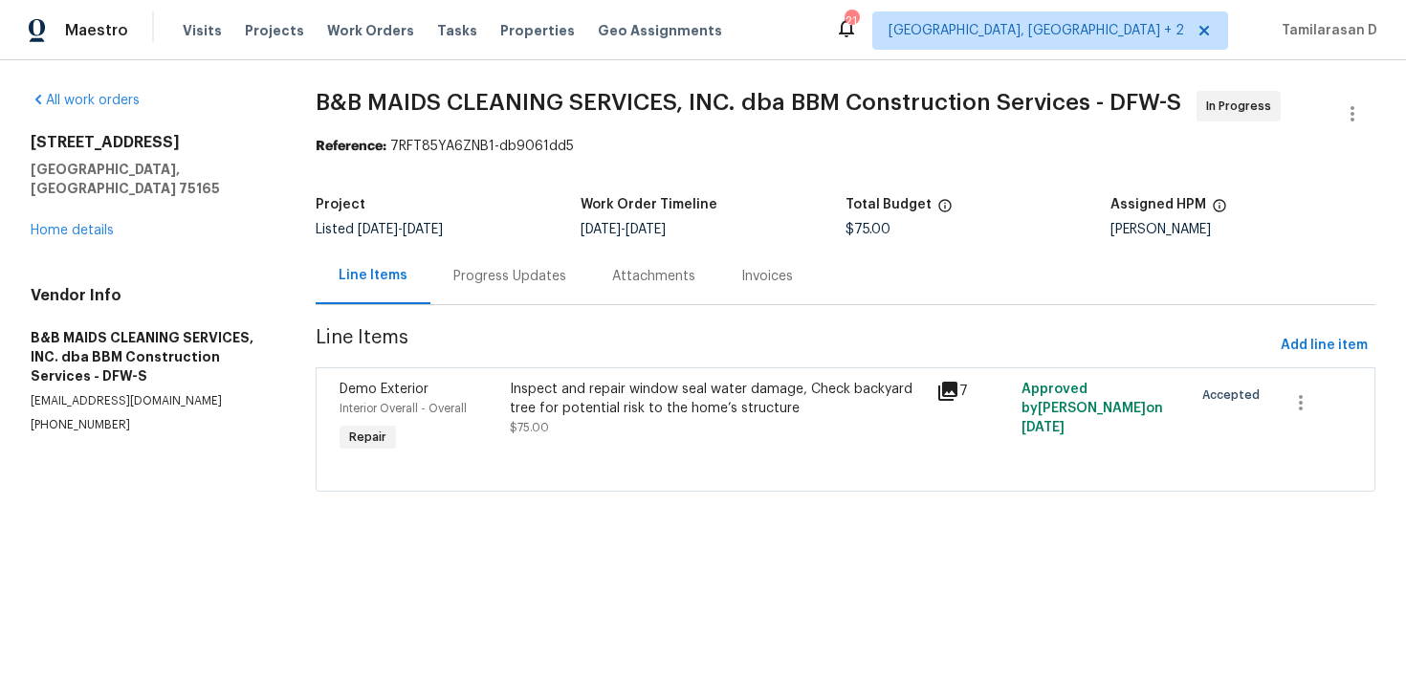
click at [600, 397] on div "Inspect and repair window seal water damage, Check backyard tree for potential …" at bounding box center [717, 399] width 415 height 38
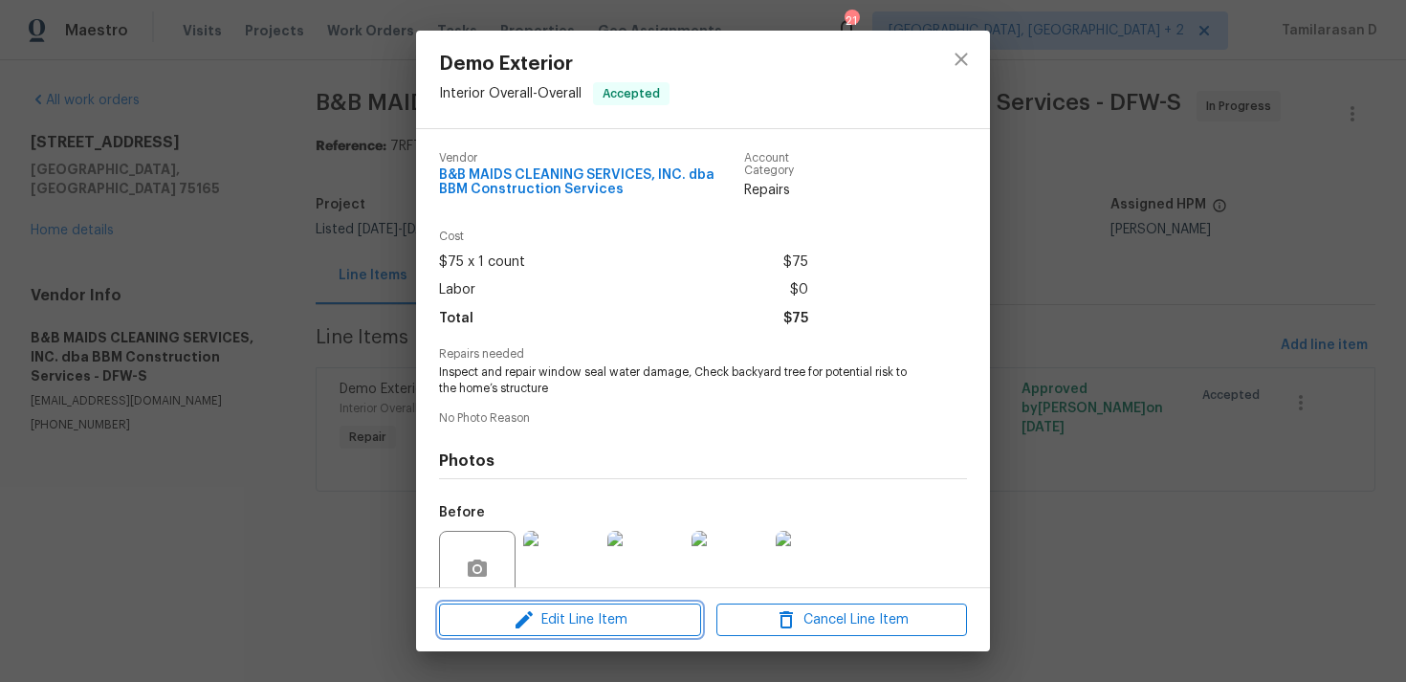
click at [527, 630] on icon "button" at bounding box center [524, 619] width 23 height 23
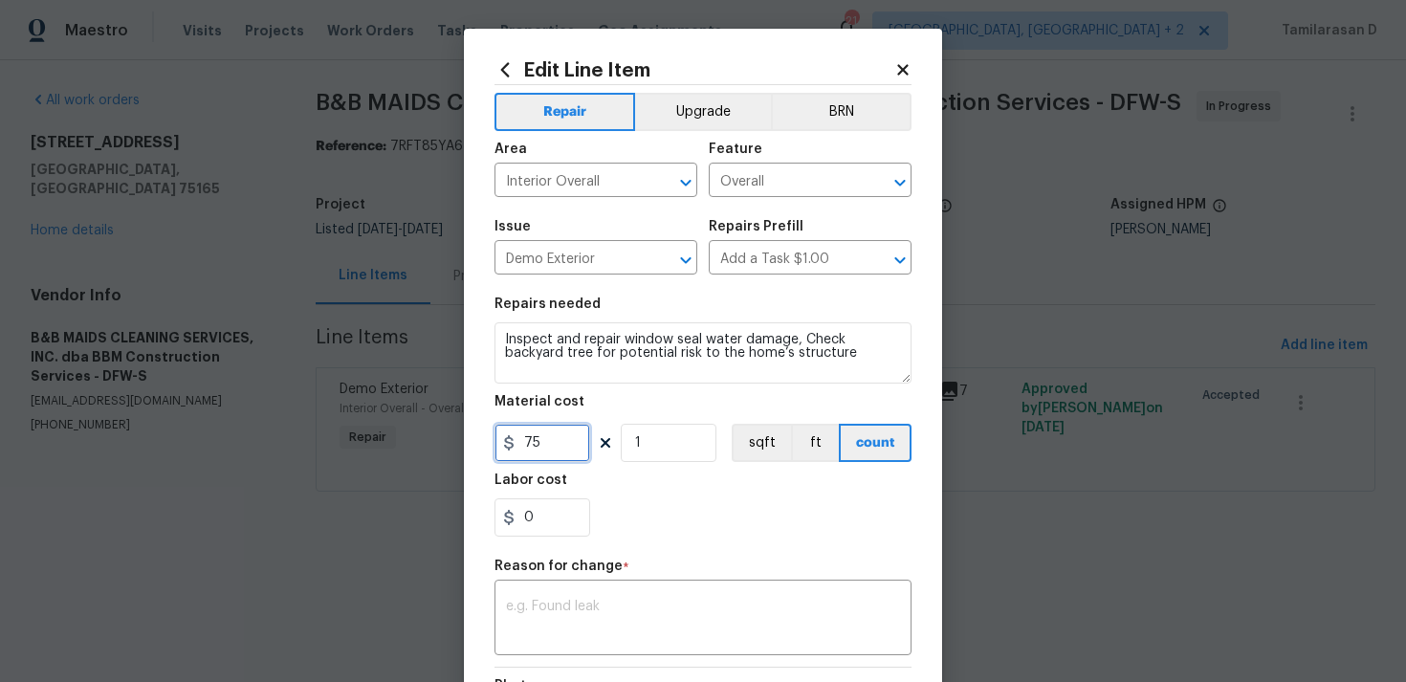
click at [531, 438] on input "75" at bounding box center [542, 443] width 96 height 38
type input "360"
click at [560, 595] on div "x ​" at bounding box center [702, 619] width 417 height 71
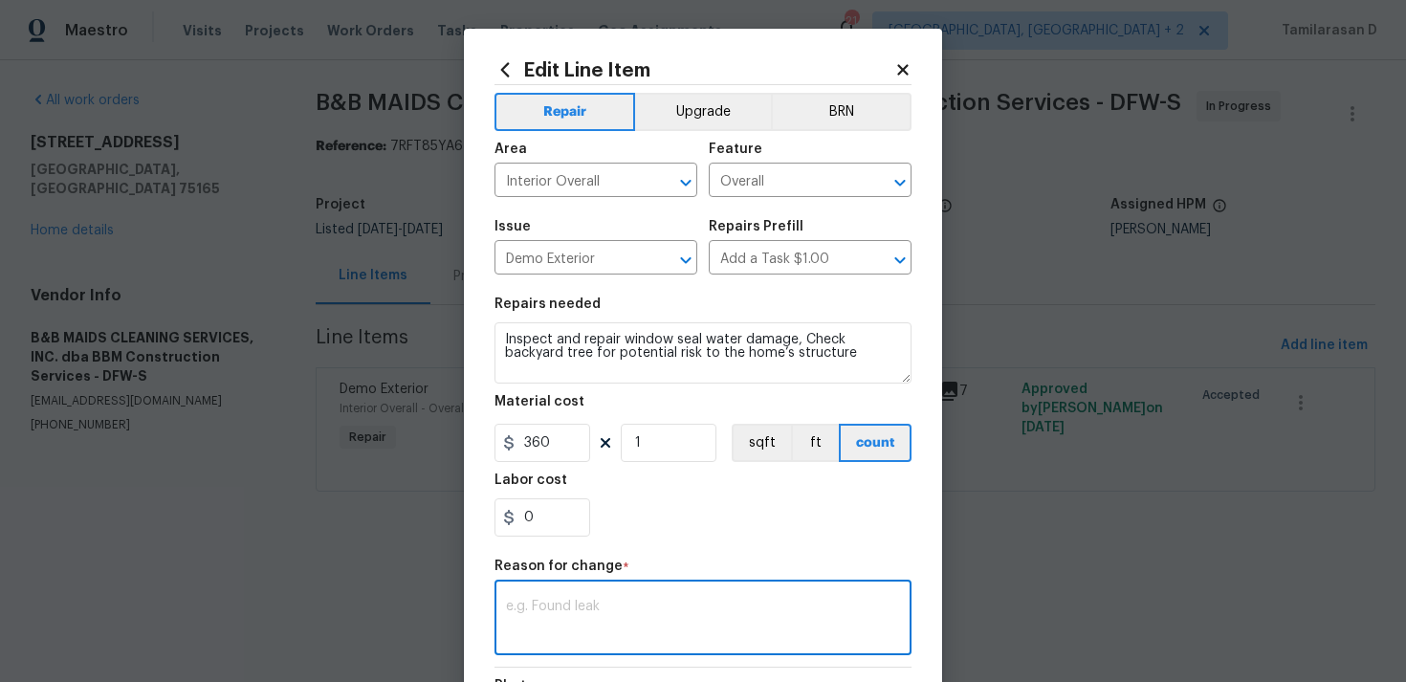
scroll to position [280, 0]
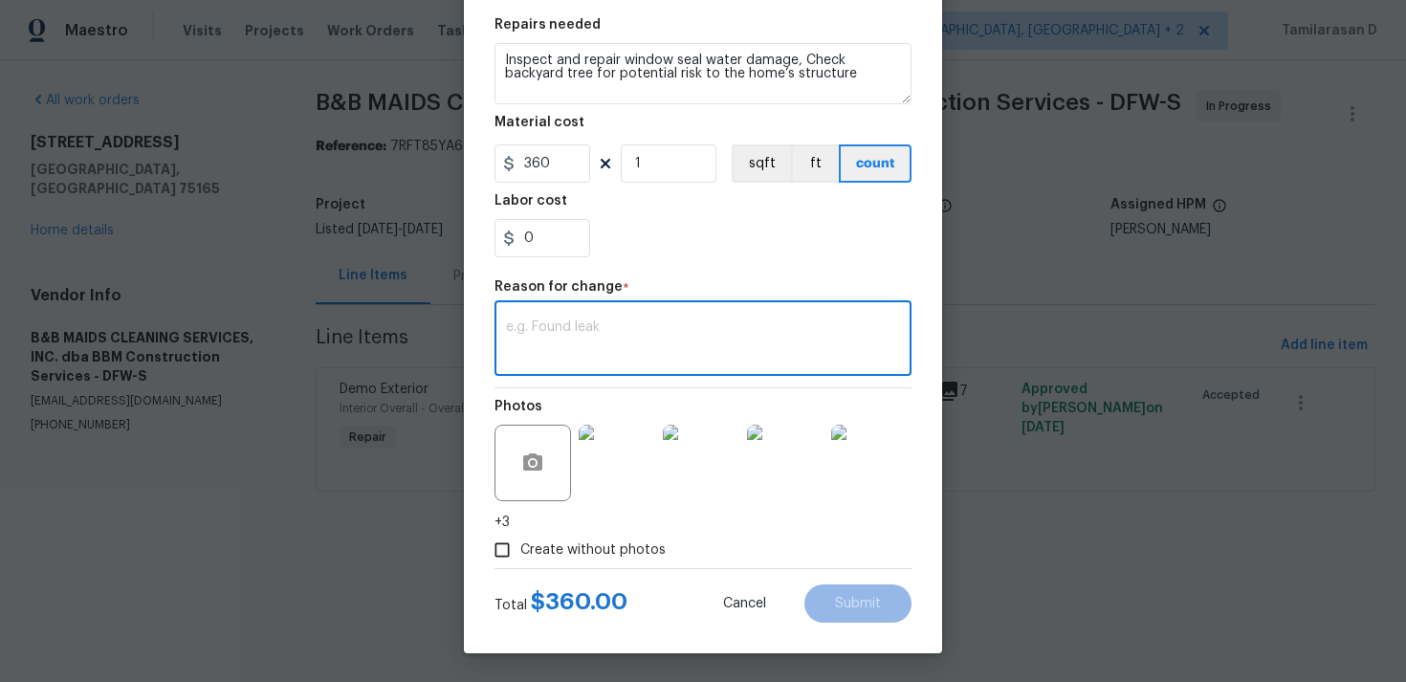
paste textarea "(TD) Updated per vendor’s final cost."
type textarea "(TD) Updated per vendor’s final cost."
click at [837, 595] on button "Submit" at bounding box center [857, 603] width 107 height 38
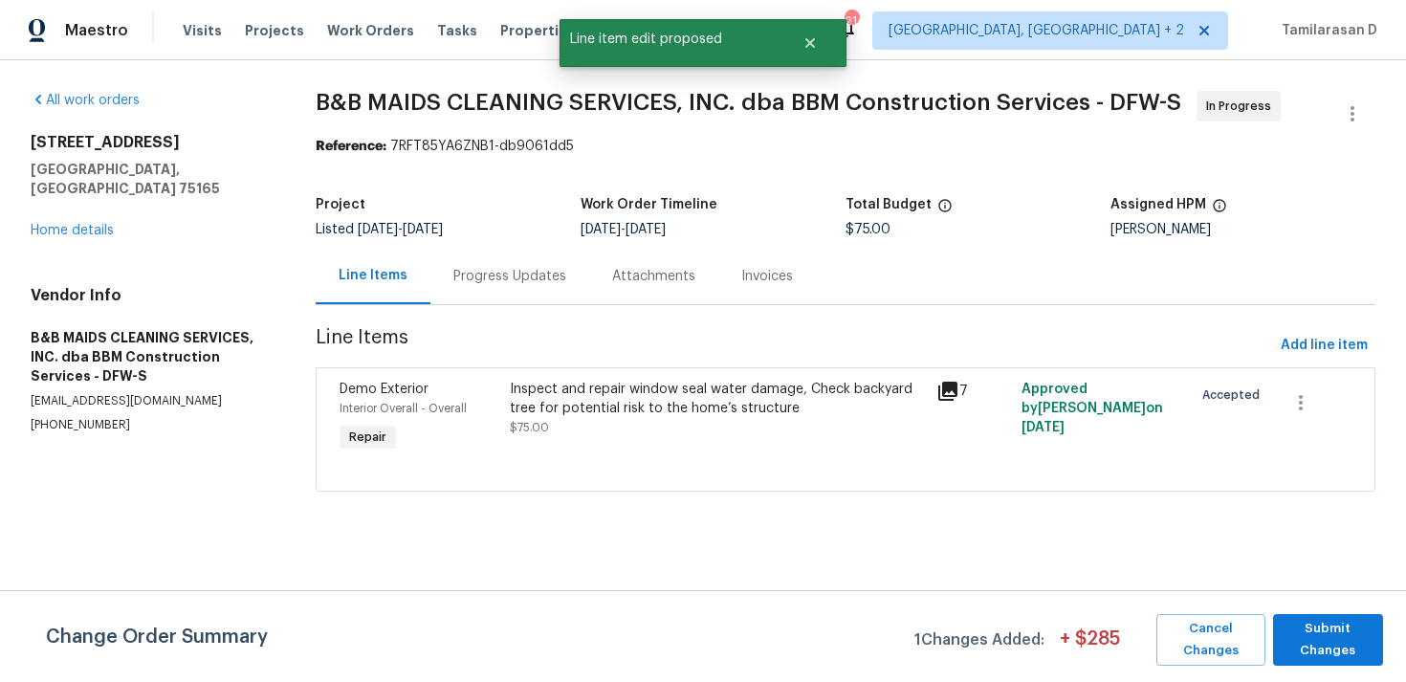
scroll to position [0, 0]
click at [1323, 644] on span "Submit Changes" at bounding box center [1327, 640] width 91 height 44
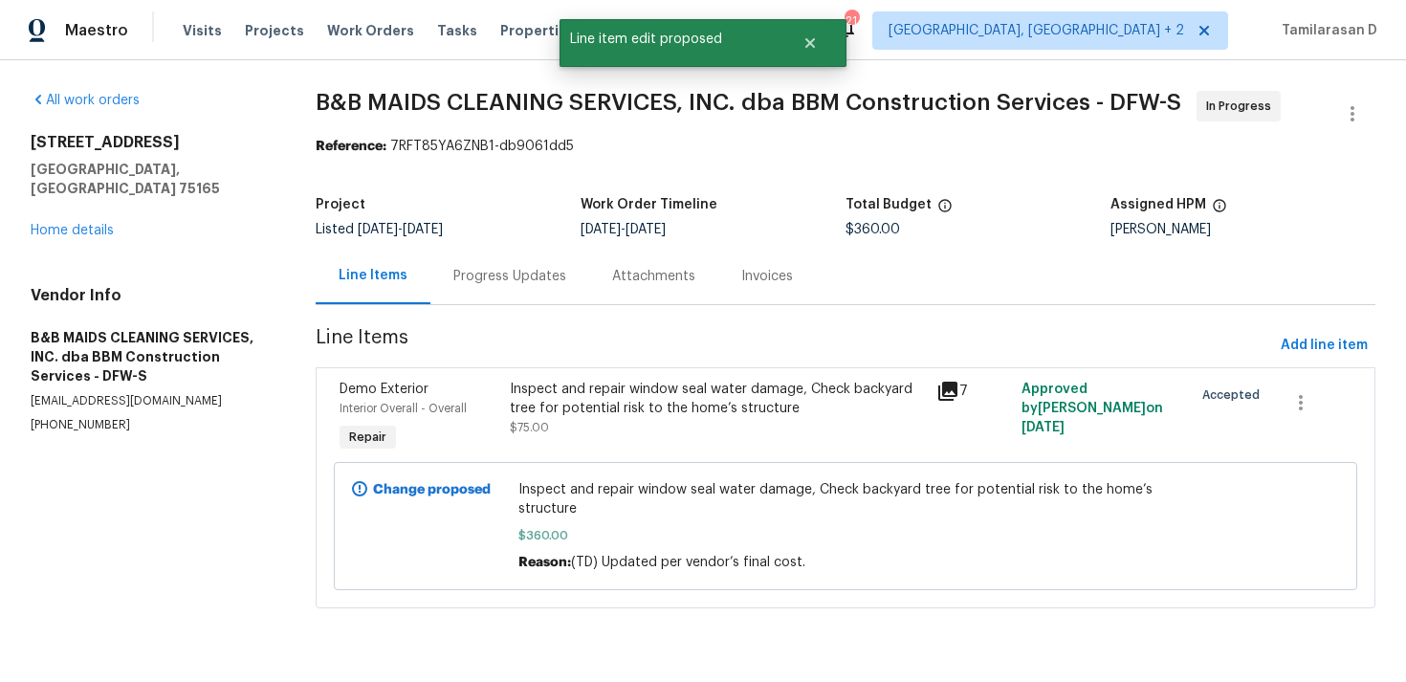
click at [495, 281] on div "Progress Updates" at bounding box center [509, 276] width 113 height 19
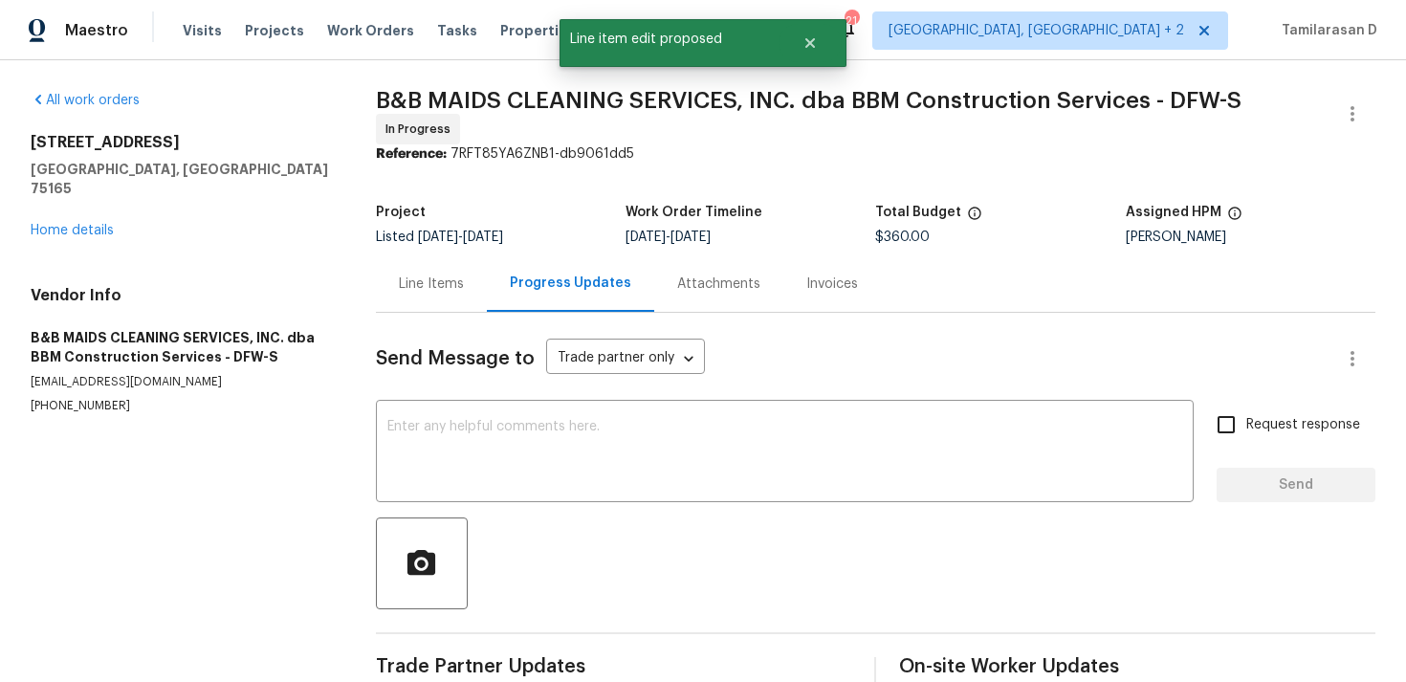
scroll to position [256, 0]
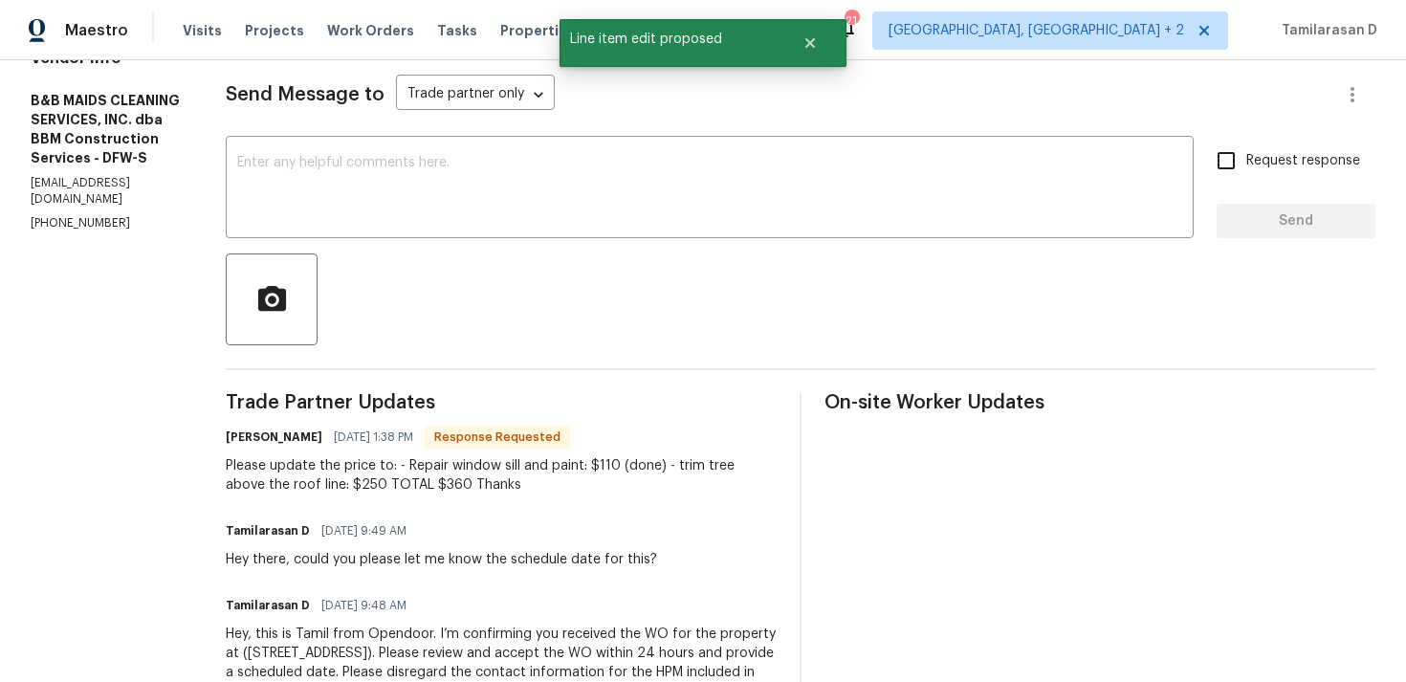
click at [444, 484] on div "Please update the price to: - Repair window sill and paint: $110 (done) - trim …" at bounding box center [501, 475] width 551 height 38
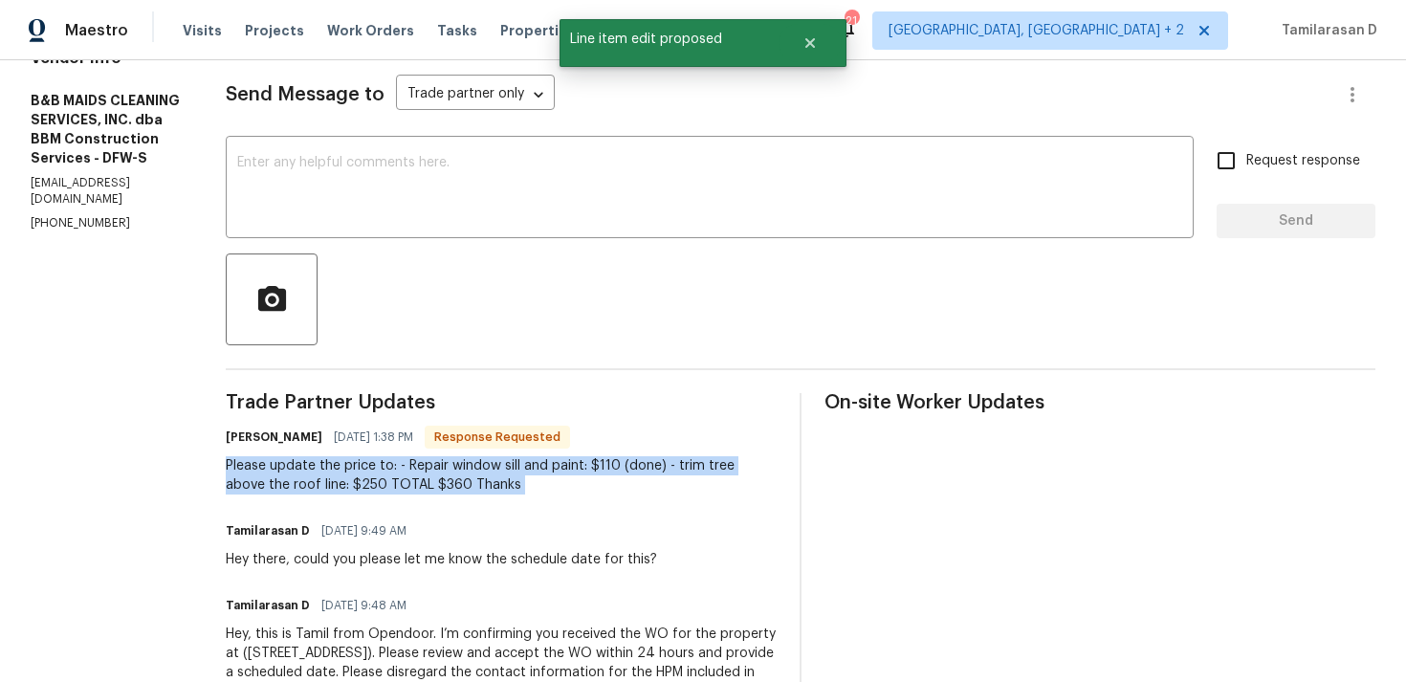
copy div "Please update the price to: - Repair window sill and paint: $110 (done) - trim …"
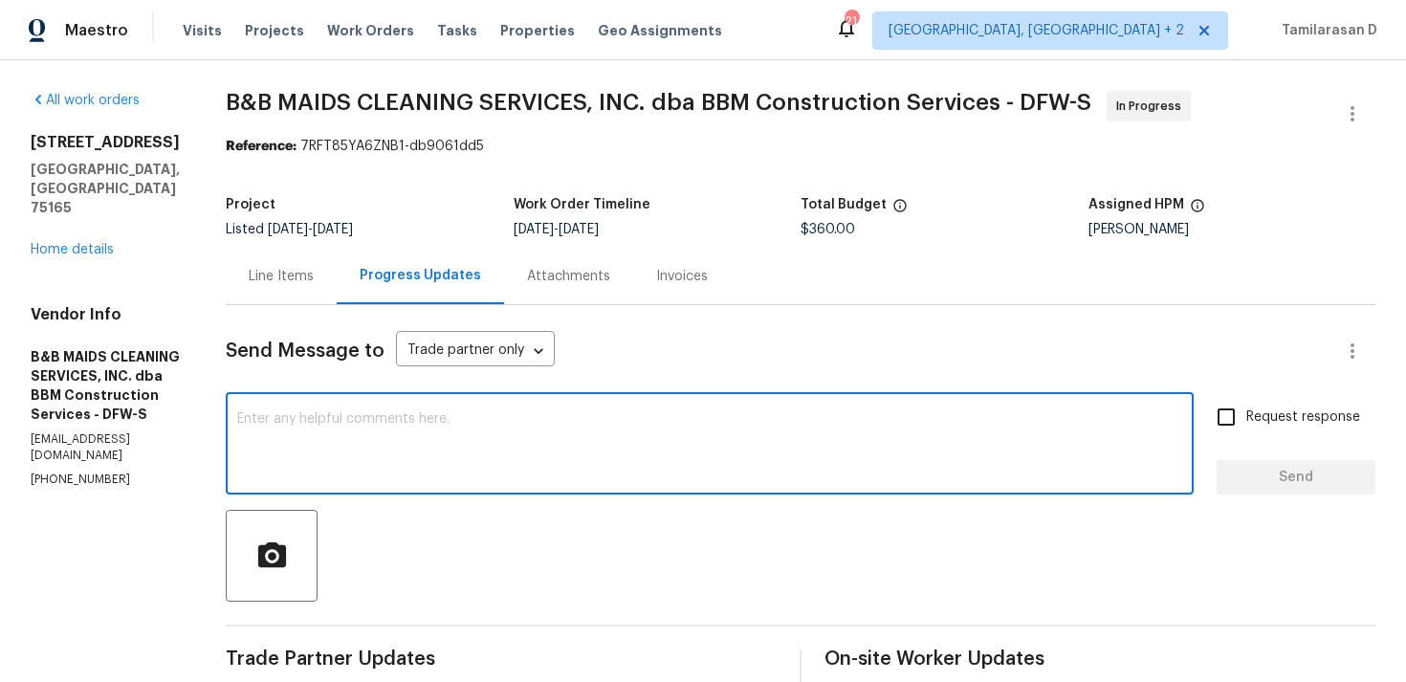
click at [363, 432] on textarea at bounding box center [709, 445] width 945 height 67
type textarea "C"
click at [510, 422] on textarea "Done, please mark it as complet" at bounding box center [709, 445] width 945 height 67
type textarea "Done, please mark it as complete."
click at [1204, 418] on div "Done, please mark it as complete. x ​ Request response Send" at bounding box center [800, 446] width 1149 height 98
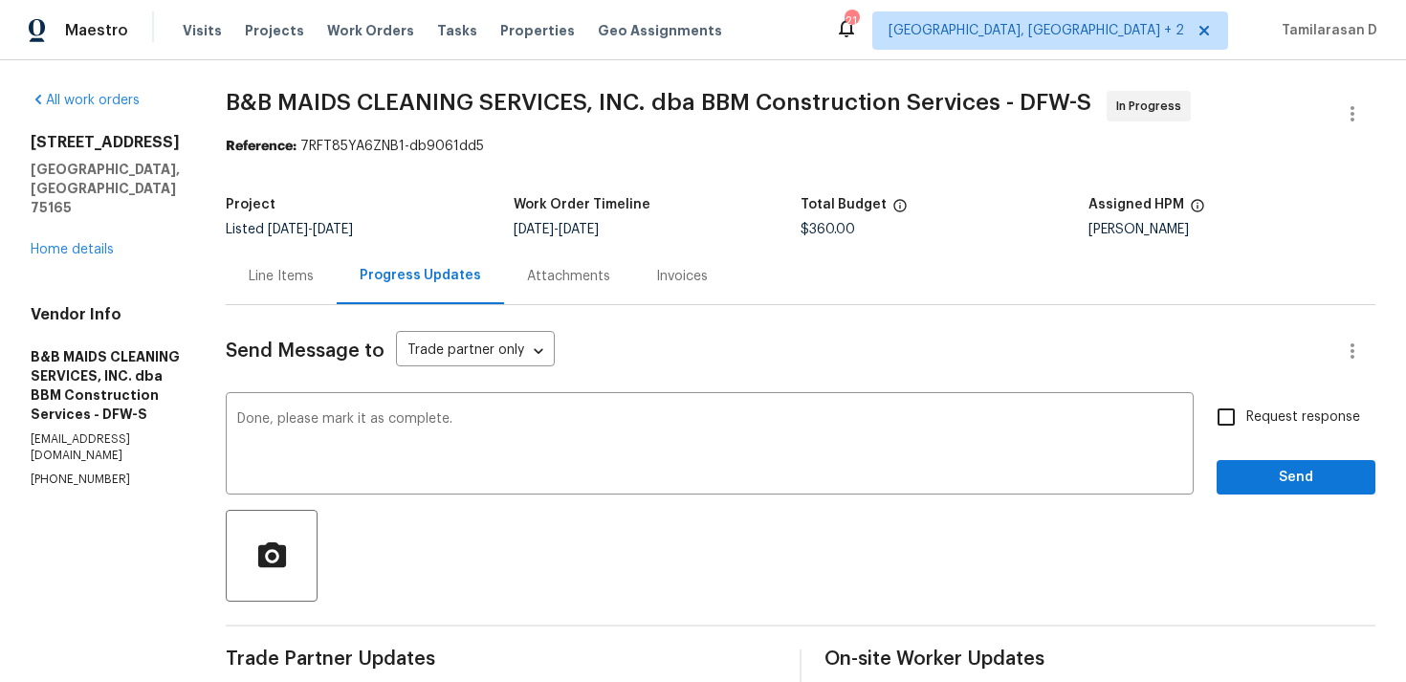
click at [1226, 415] on input "Request response" at bounding box center [1226, 417] width 40 height 40
checkbox input "true"
click at [1262, 475] on span "Send" at bounding box center [1296, 478] width 128 height 24
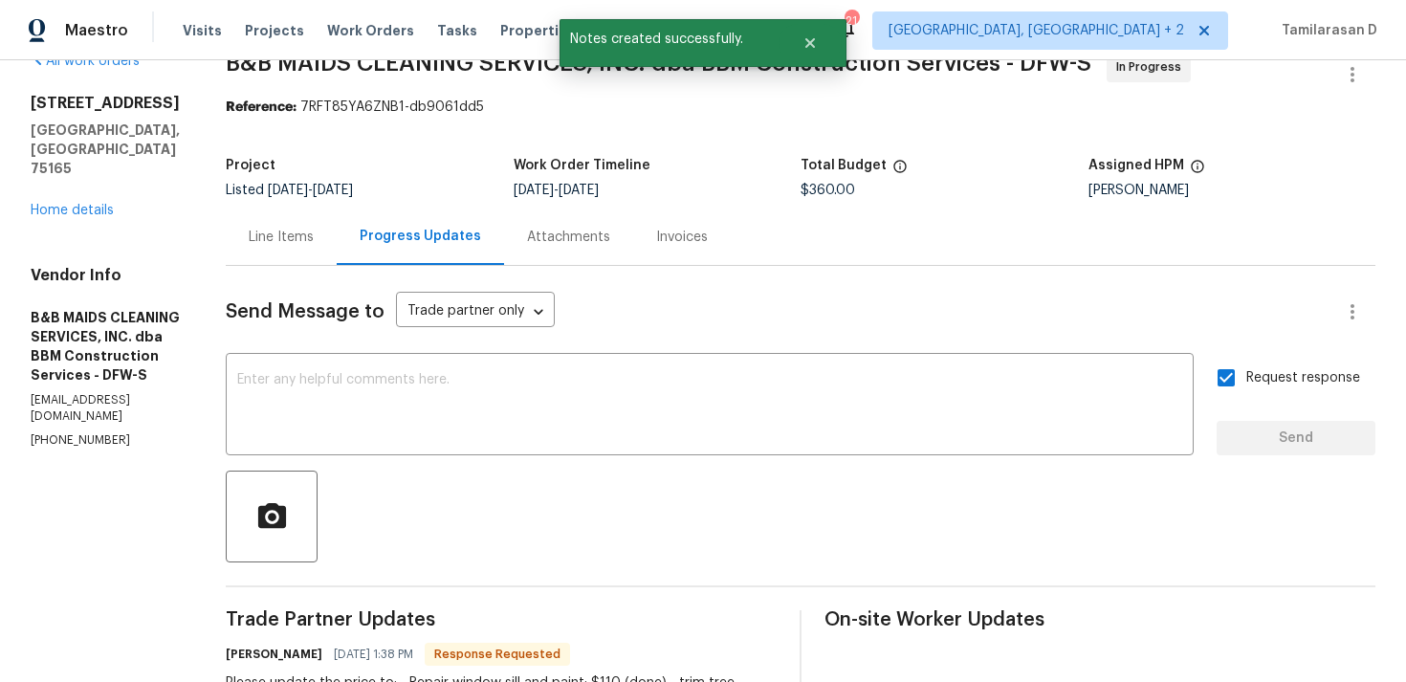
scroll to position [175, 0]
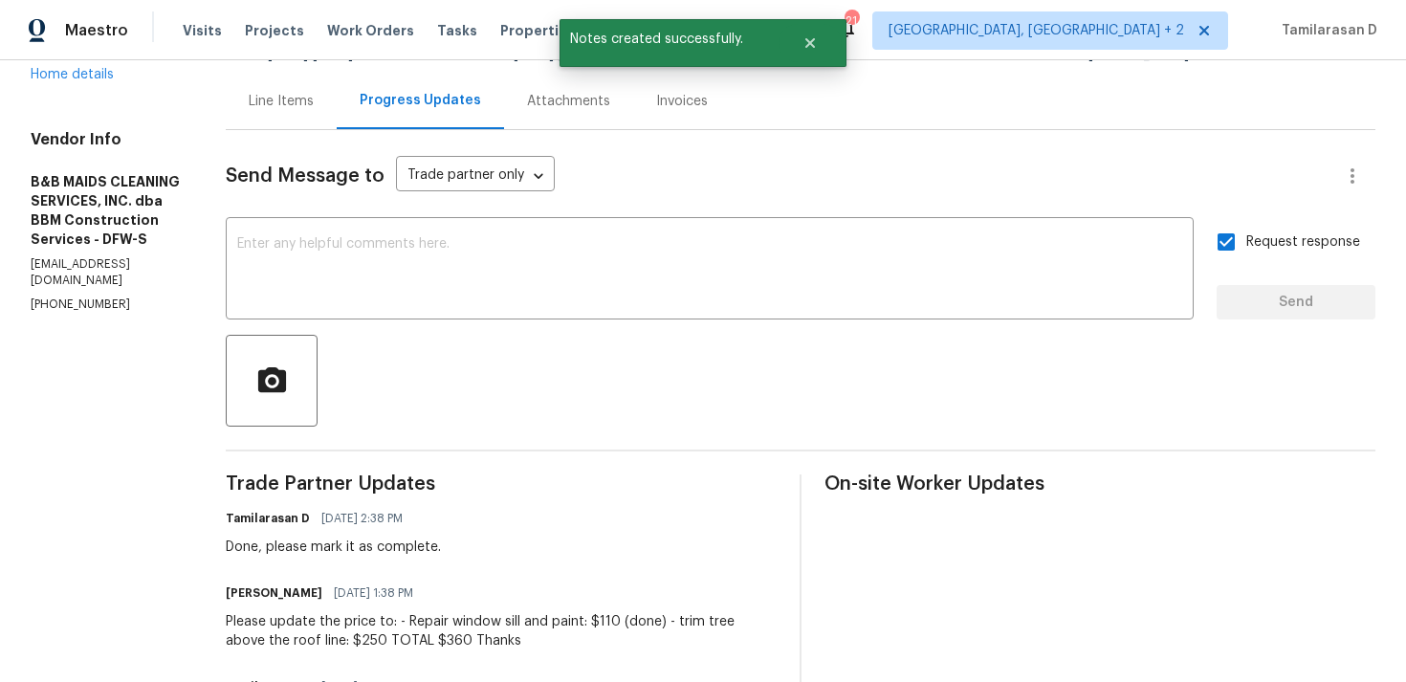
click at [380, 641] on div "Please update the price to: - Repair window sill and paint: $110 (done) - trim …" at bounding box center [501, 631] width 551 height 38
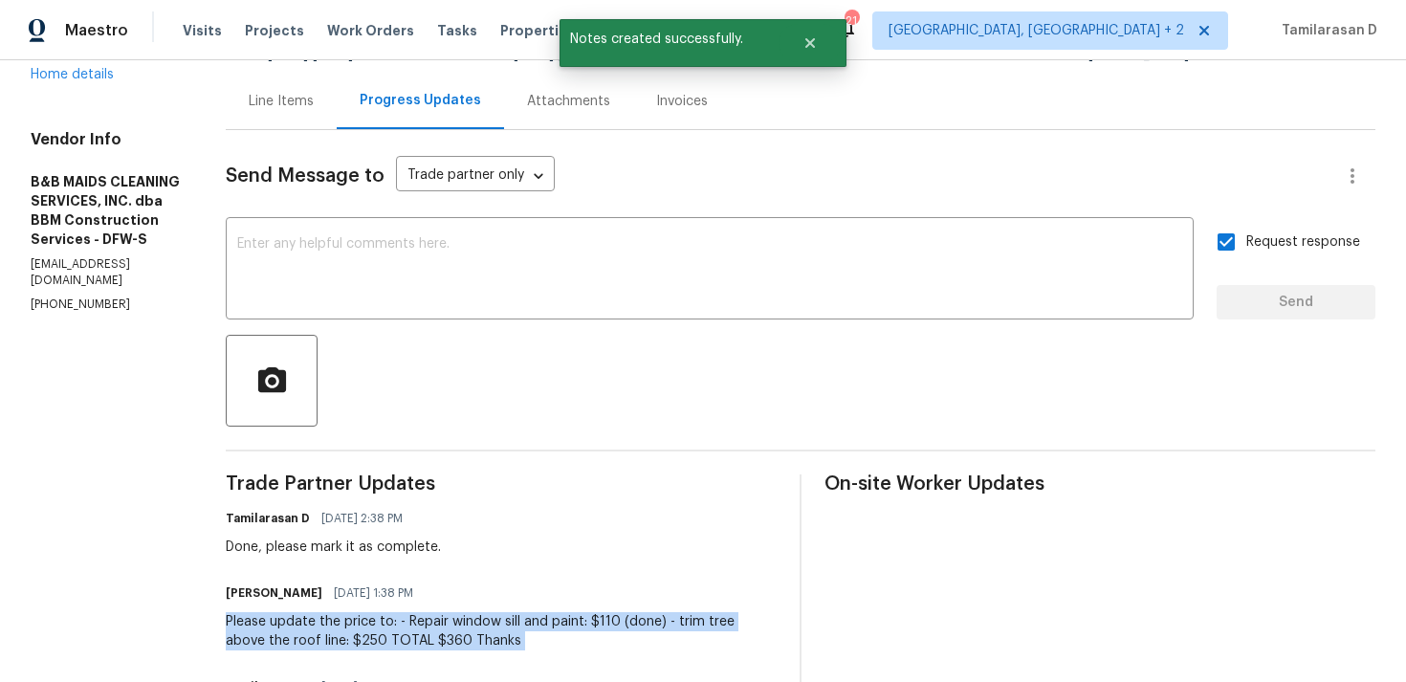
copy div "Please update the price to: - Repair window sill and paint: $110 (done) - trim …"
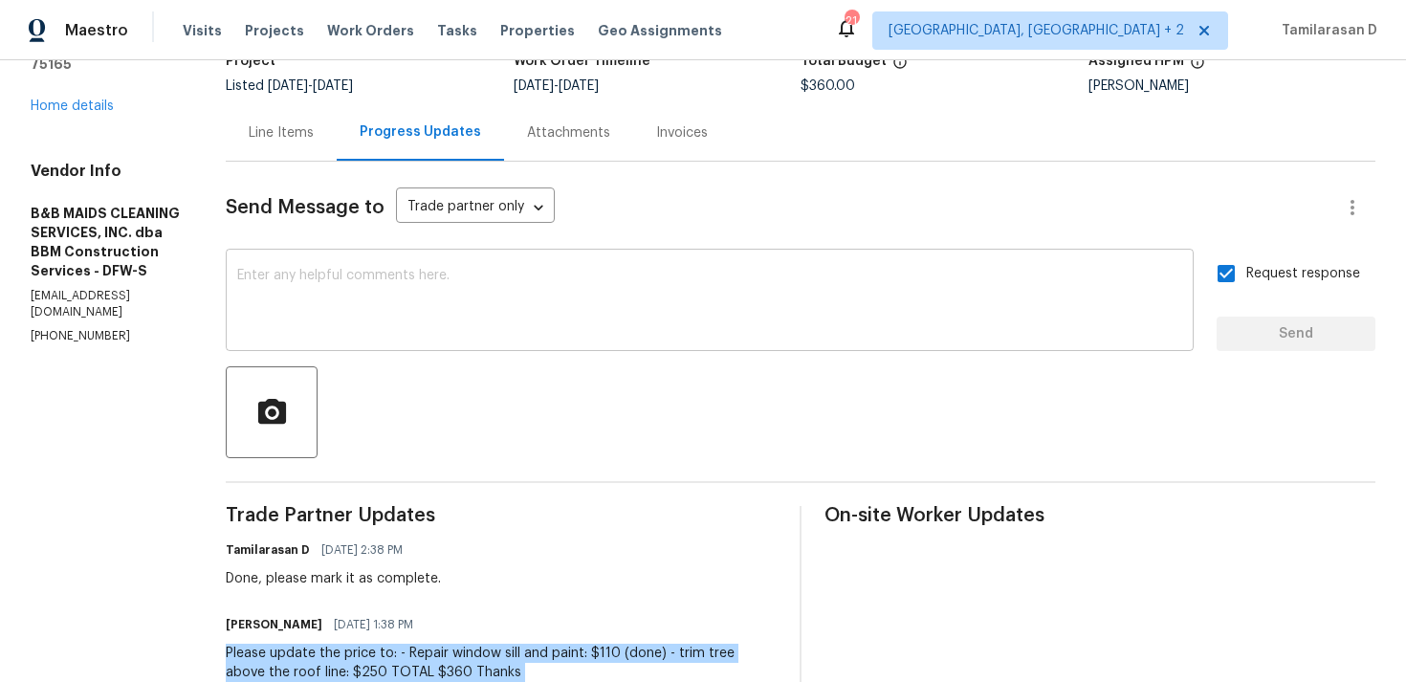
scroll to position [423, 0]
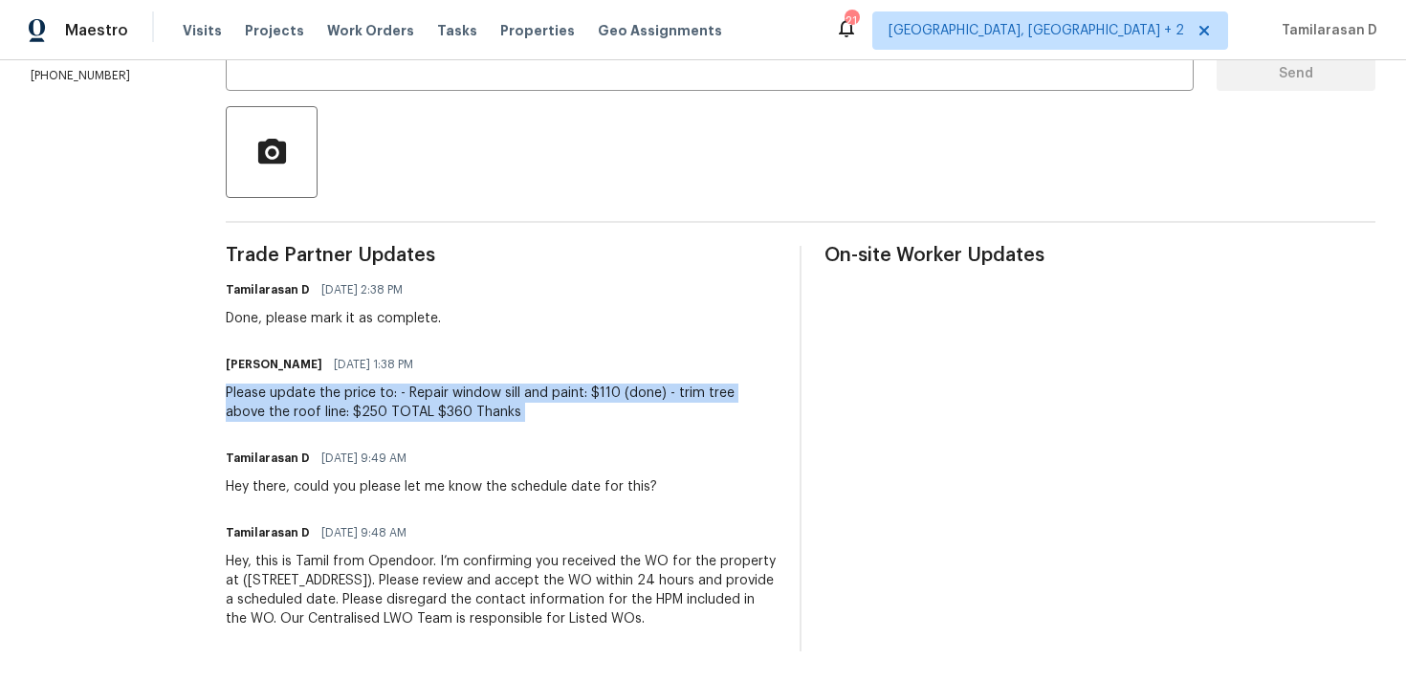
click at [580, 291] on div "Tamilarasan D 09/02/2025 2:38 PM Done, please mark it as complete." at bounding box center [501, 302] width 551 height 52
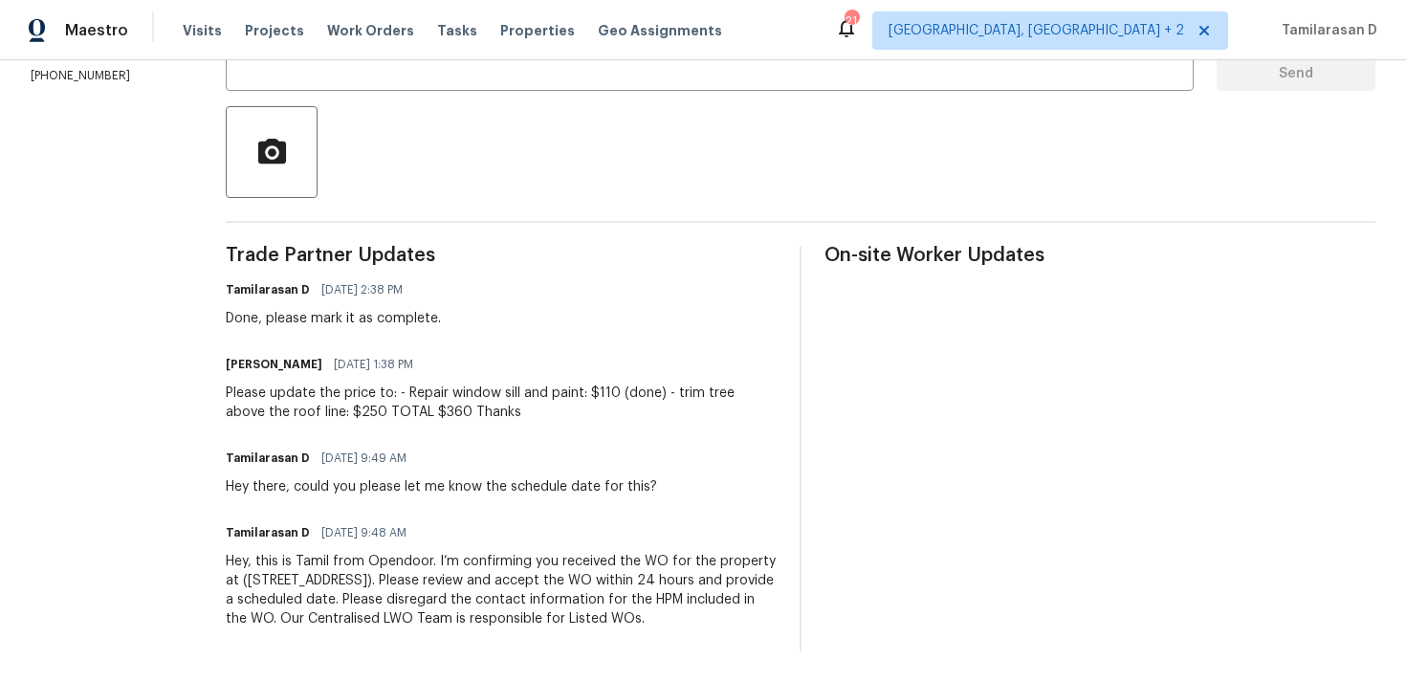
scroll to position [0, 0]
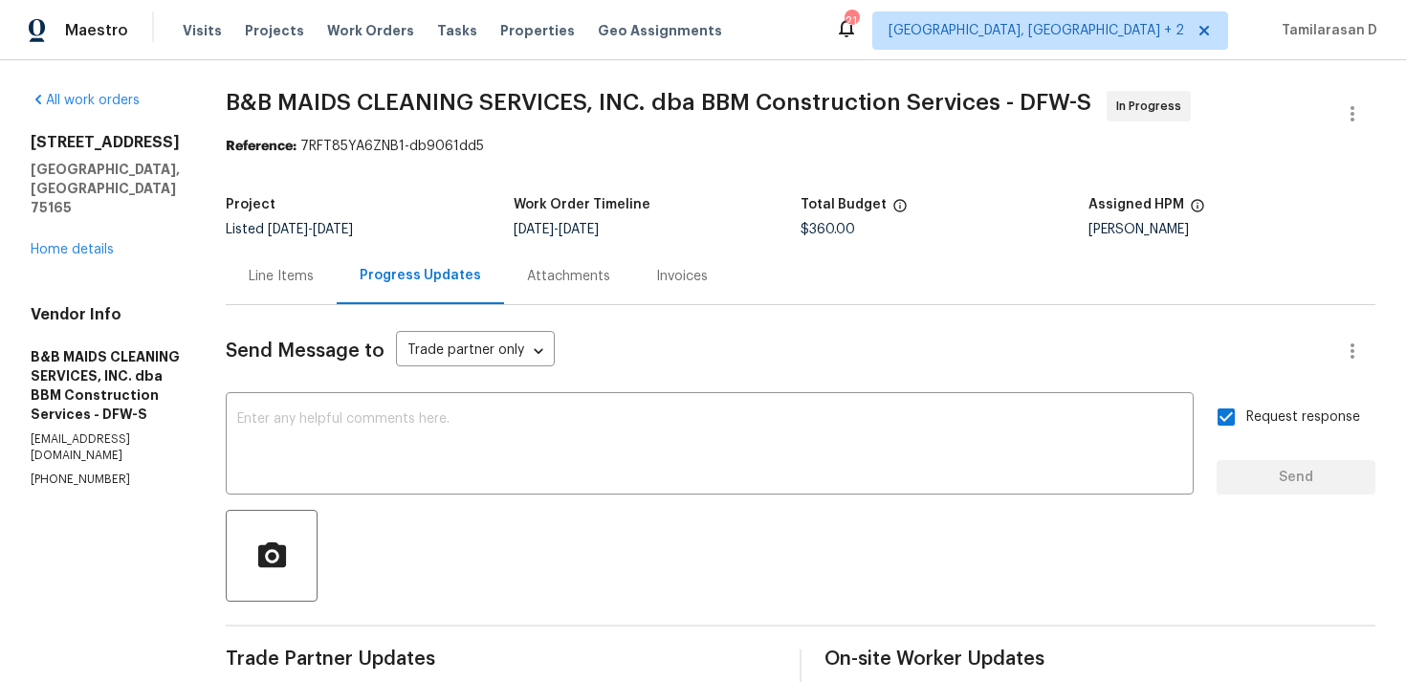
click at [513, 210] on div "Project" at bounding box center [369, 210] width 287 height 25
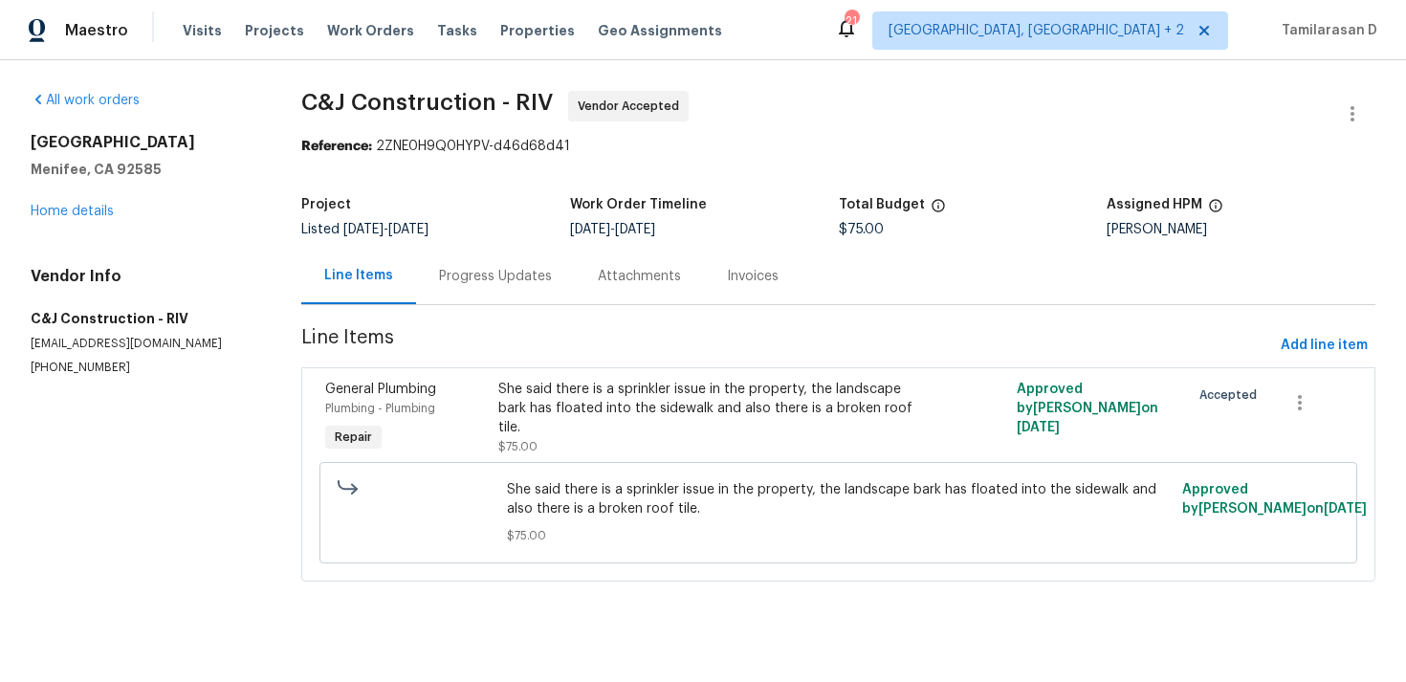
click at [502, 286] on div "Progress Updates" at bounding box center [495, 276] width 159 height 56
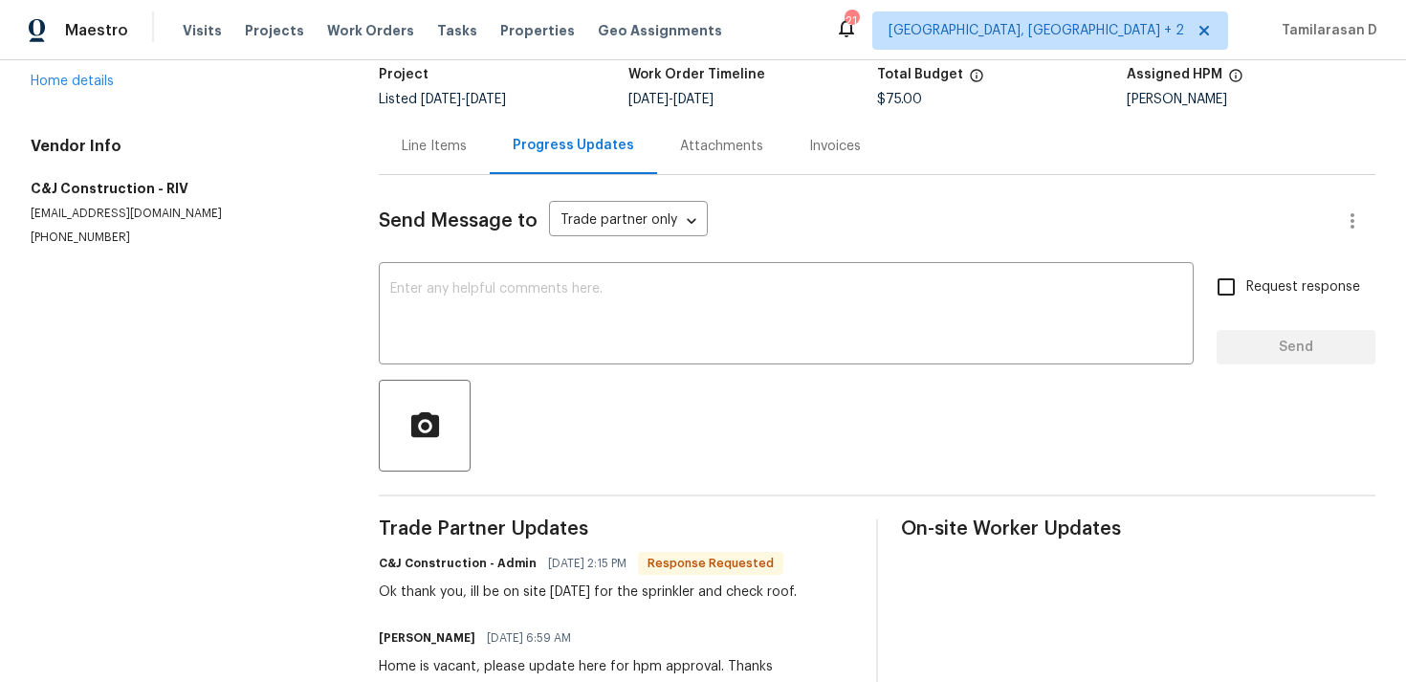
scroll to position [252, 0]
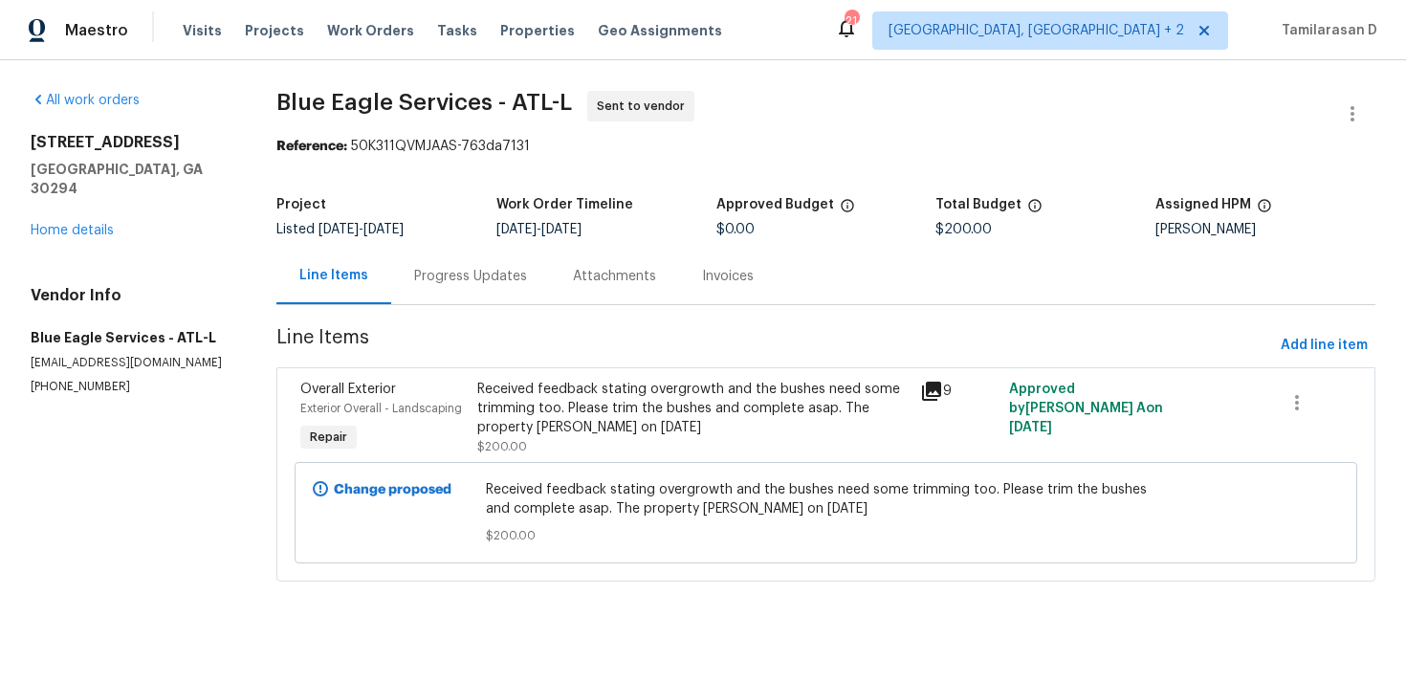
click at [445, 290] on div "Progress Updates" at bounding box center [470, 276] width 159 height 56
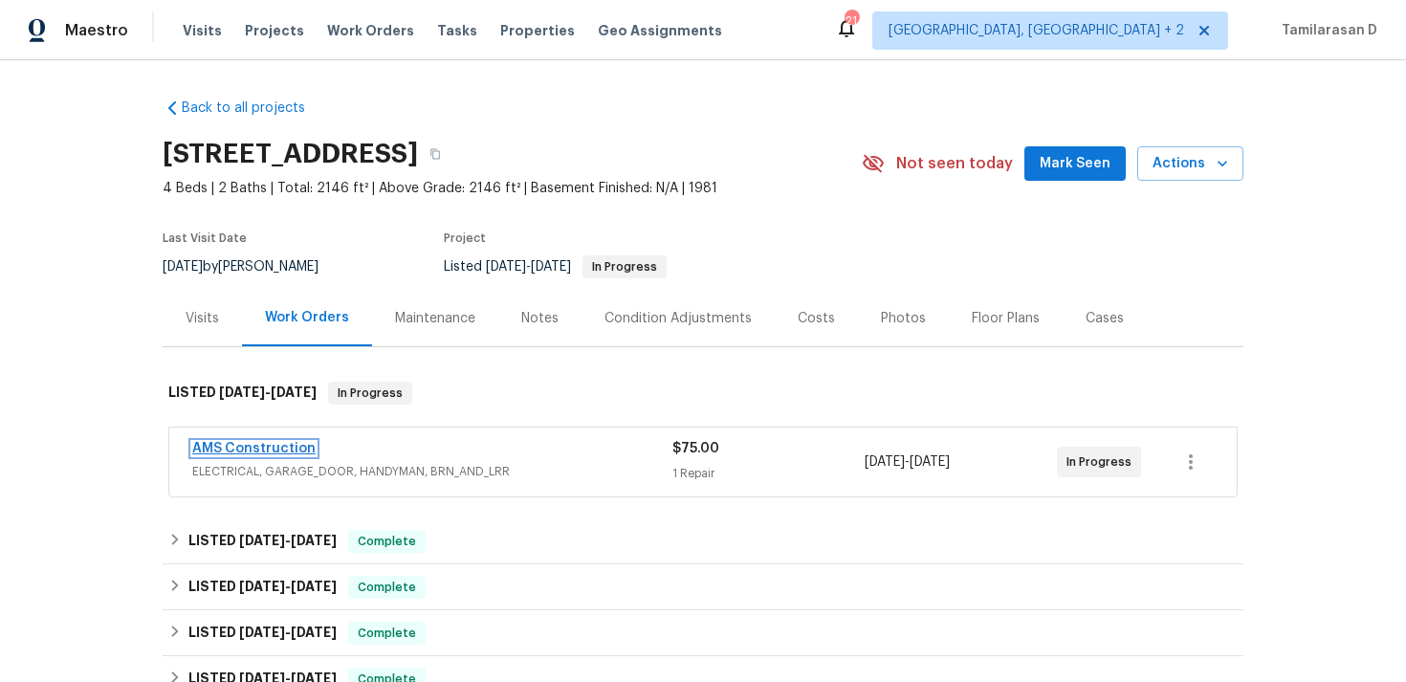
click at [283, 447] on link "AMS Construction" at bounding box center [253, 448] width 123 height 13
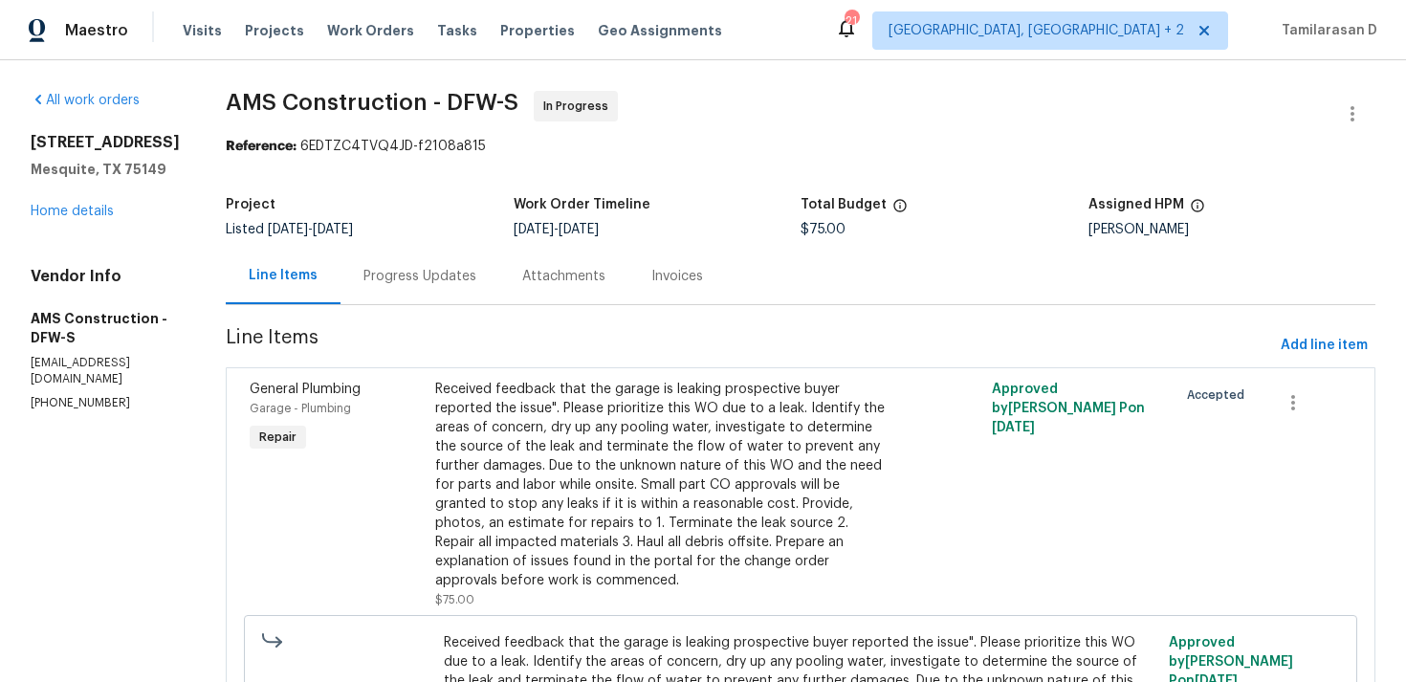
click at [421, 276] on div "Progress Updates" at bounding box center [419, 276] width 113 height 19
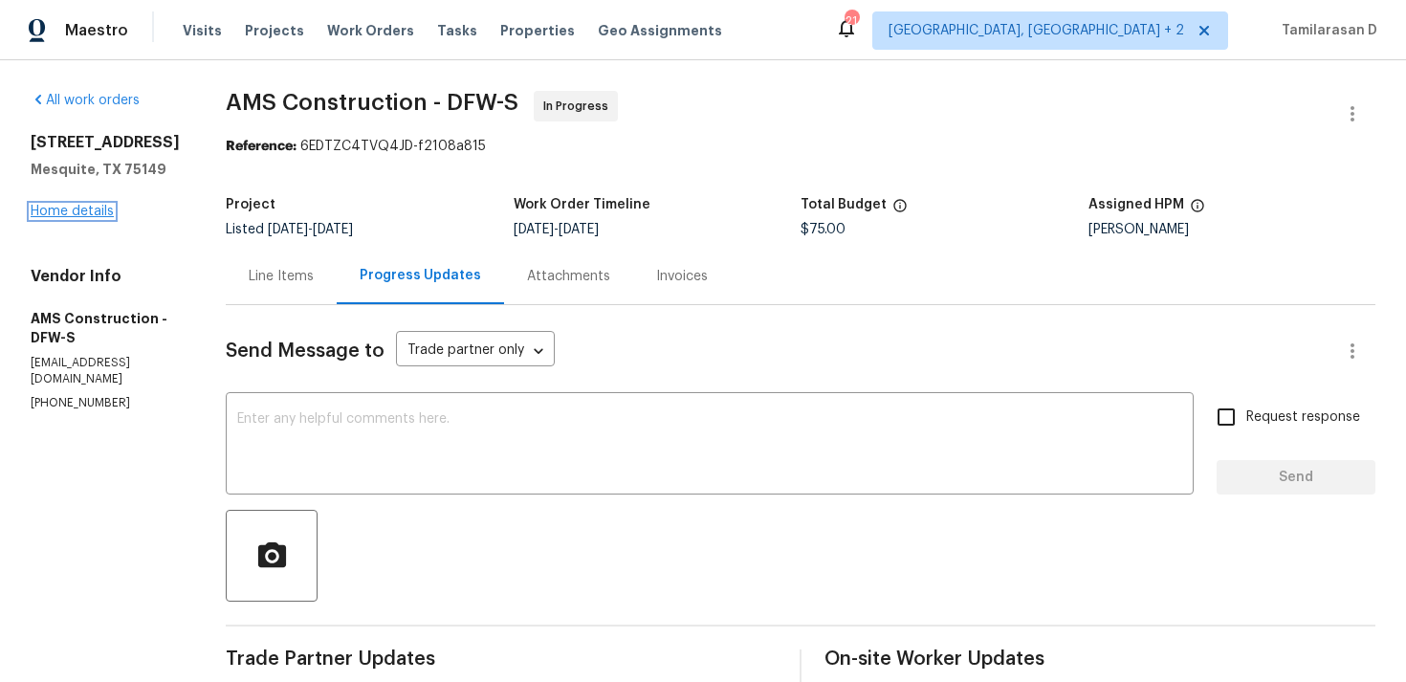
click at [68, 210] on link "Home details" at bounding box center [72, 211] width 83 height 13
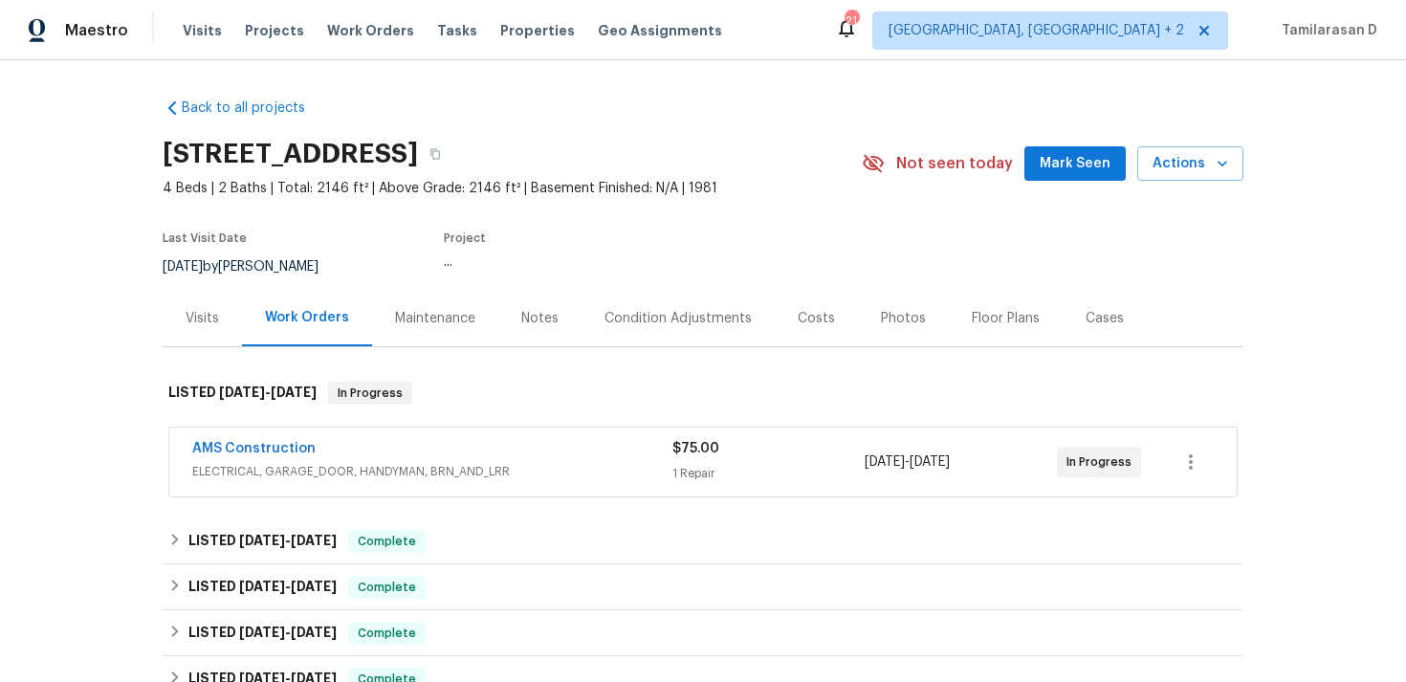
click at [203, 315] on div "Visits" at bounding box center [202, 318] width 33 height 19
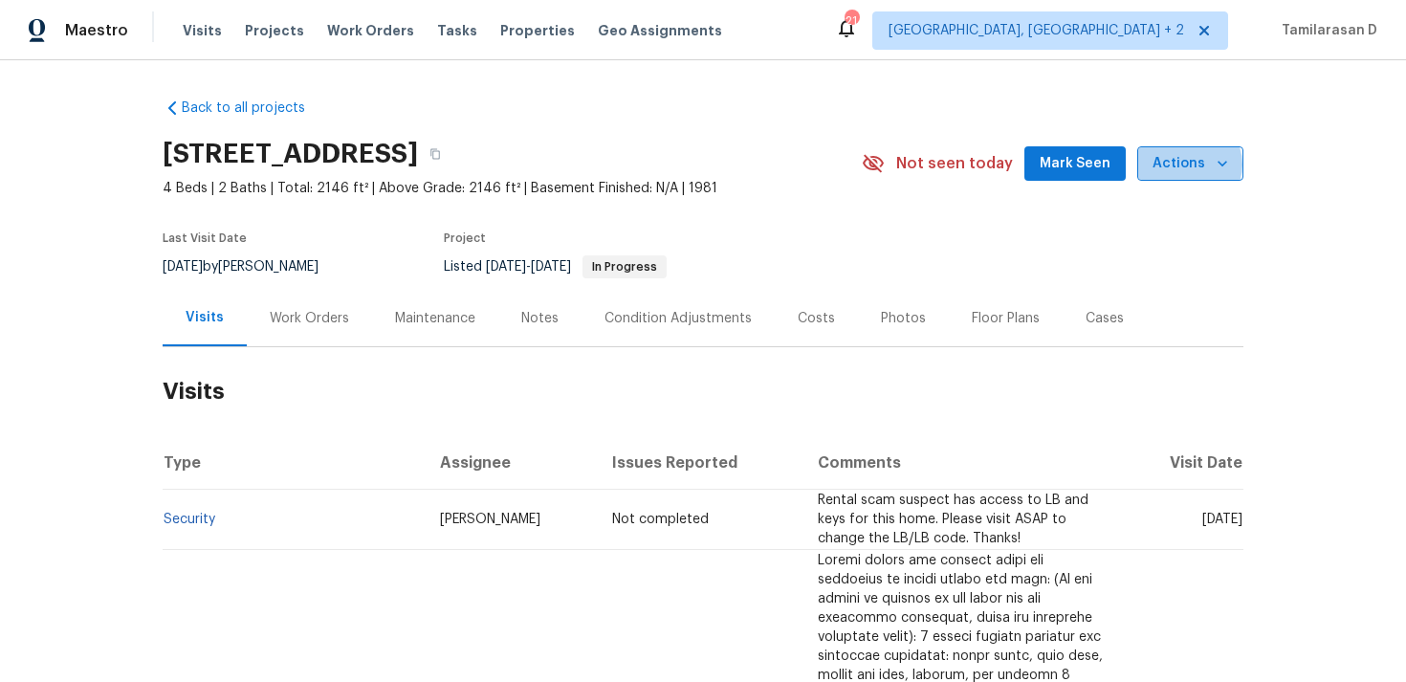
click at [1190, 164] on span "Actions" at bounding box center [1190, 164] width 76 height 24
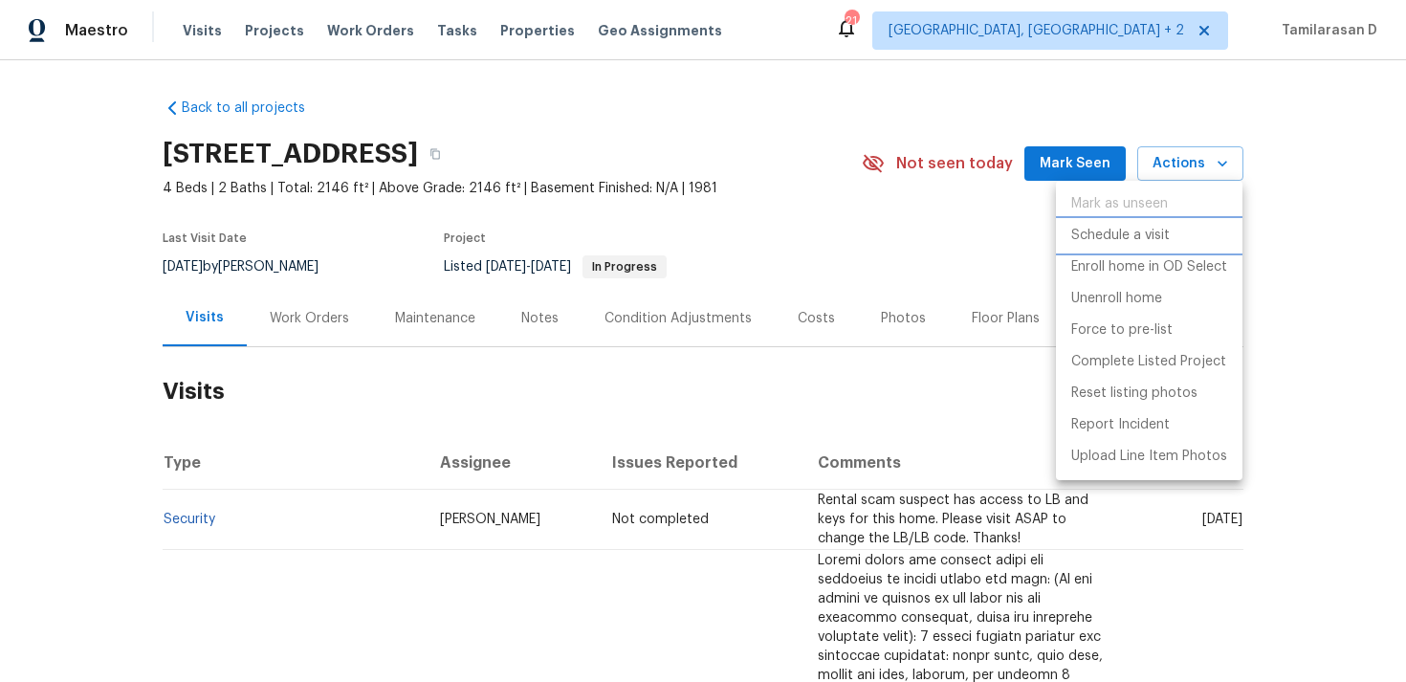
click at [1107, 229] on p "Schedule a visit" at bounding box center [1120, 236] width 98 height 20
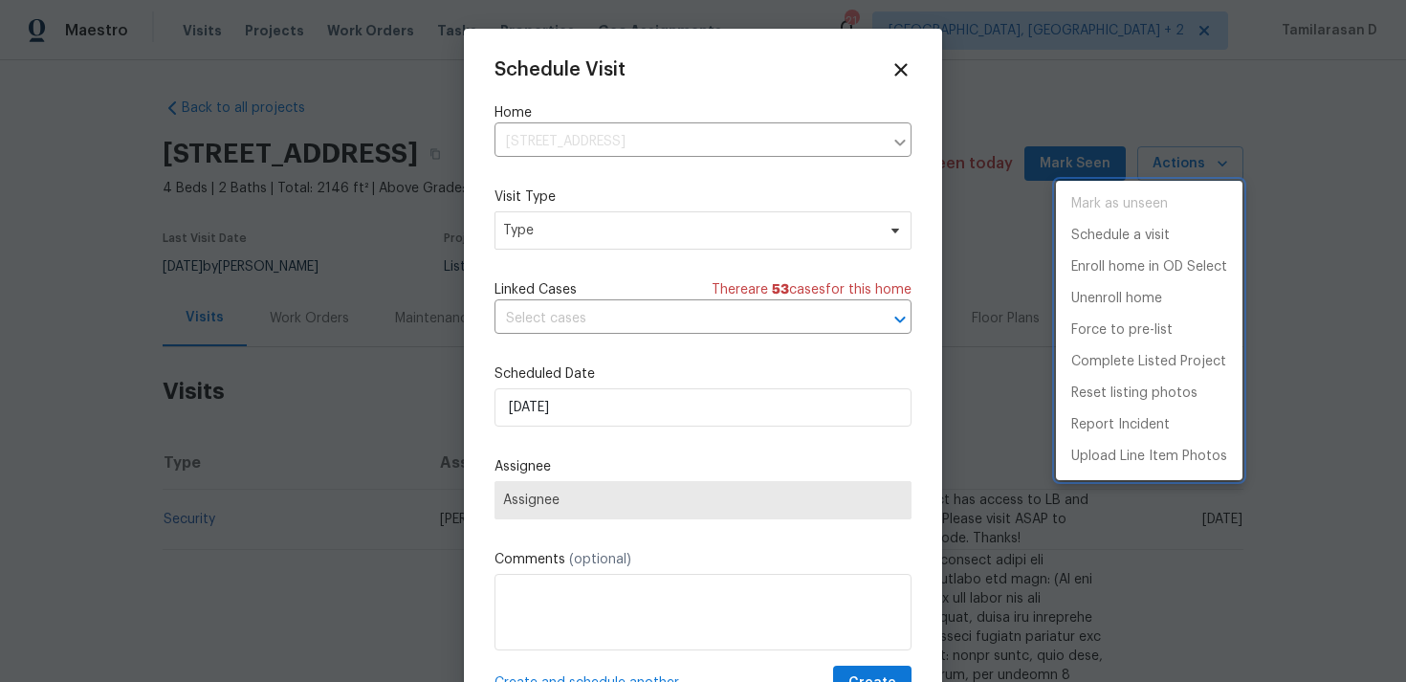
click at [580, 252] on div at bounding box center [703, 341] width 1406 height 682
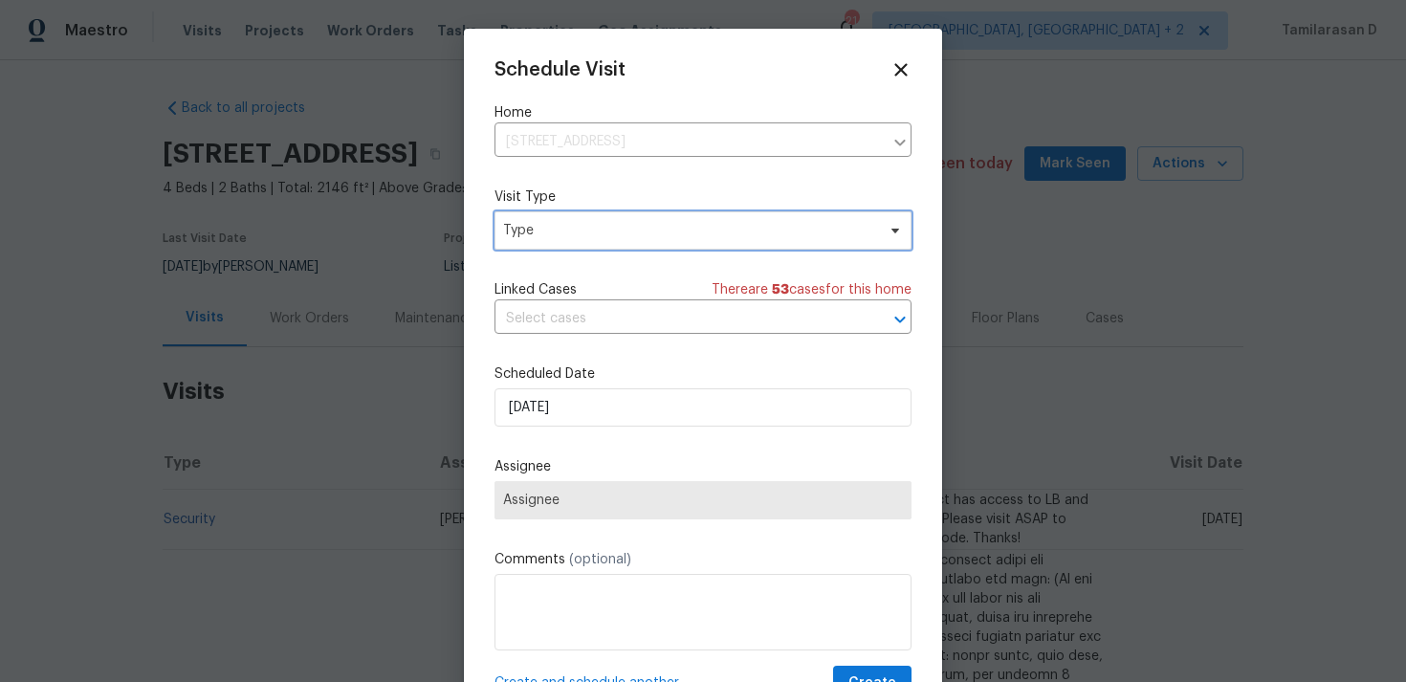
click at [579, 237] on span "Type" at bounding box center [689, 230] width 372 height 19
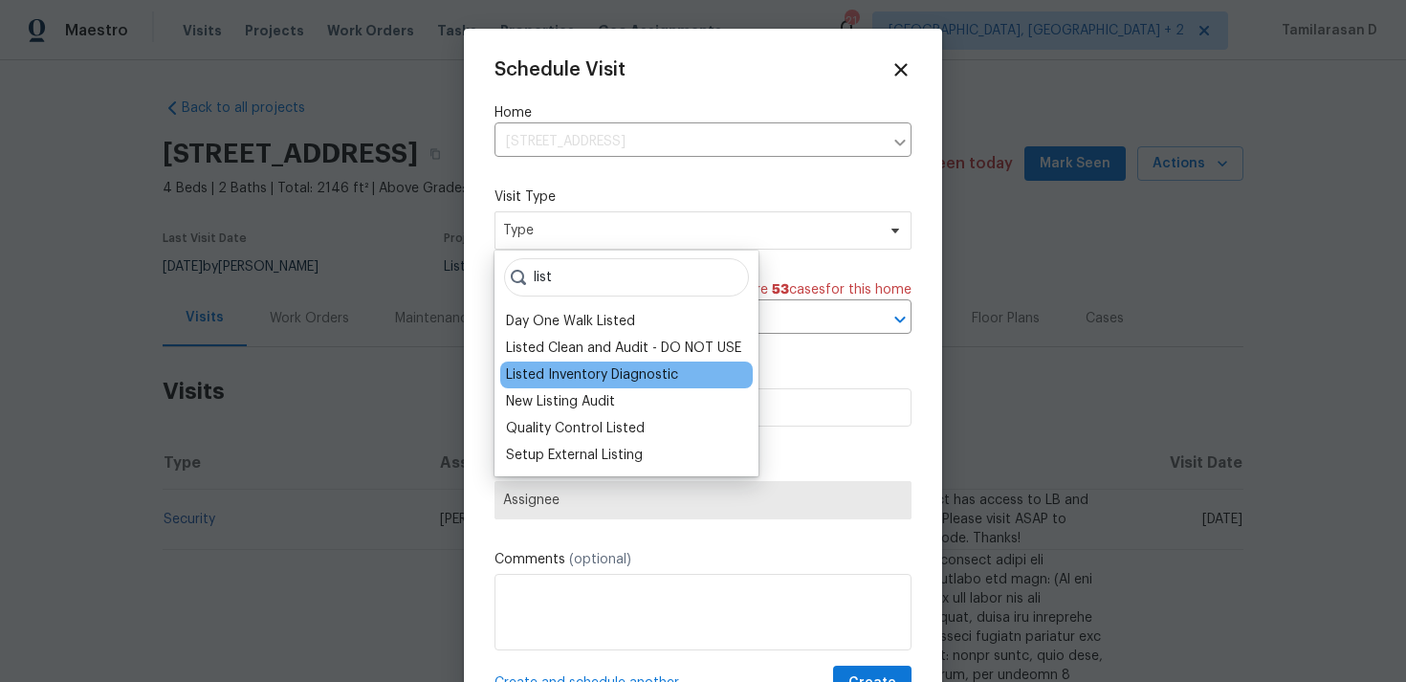
type input "list"
click at [563, 362] on div "Listed Inventory Diagnostic" at bounding box center [626, 374] width 252 height 27
click at [566, 374] on div "Listed Inventory Diagnostic" at bounding box center [592, 374] width 172 height 19
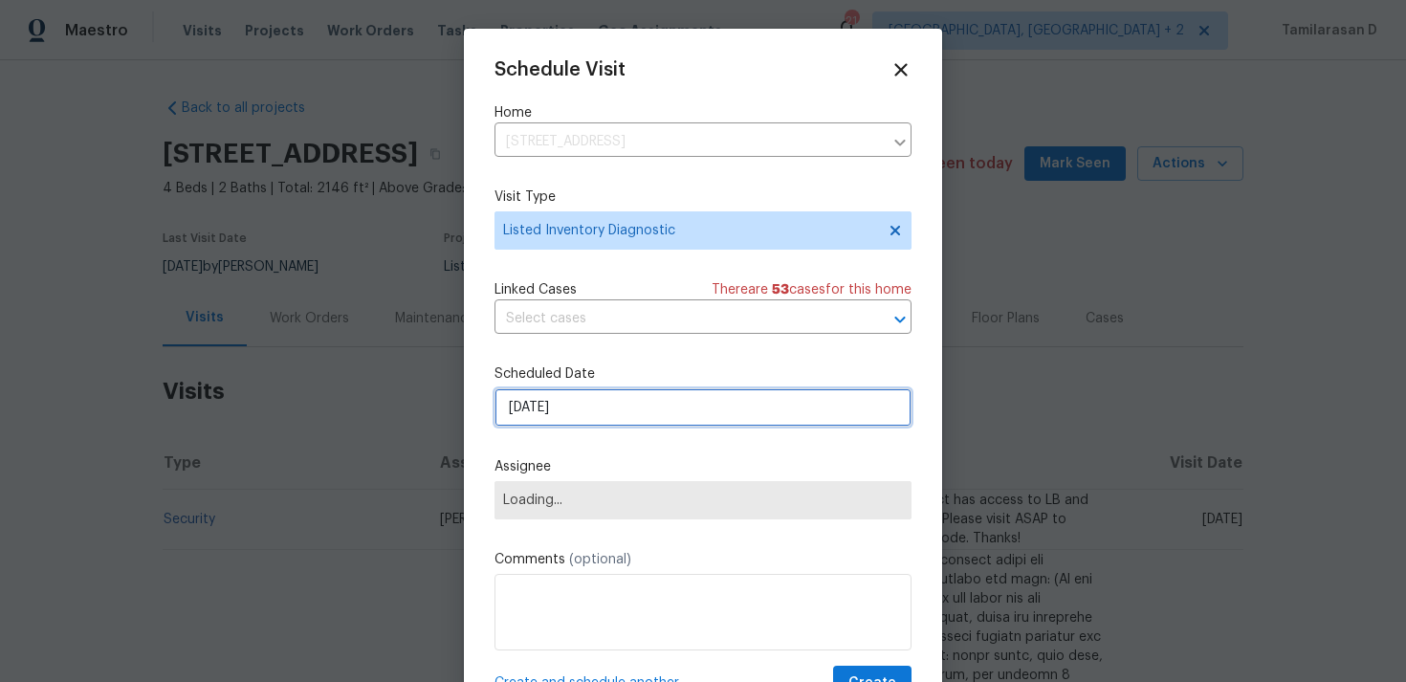
click at [571, 422] on input "[DATE]" at bounding box center [702, 407] width 417 height 38
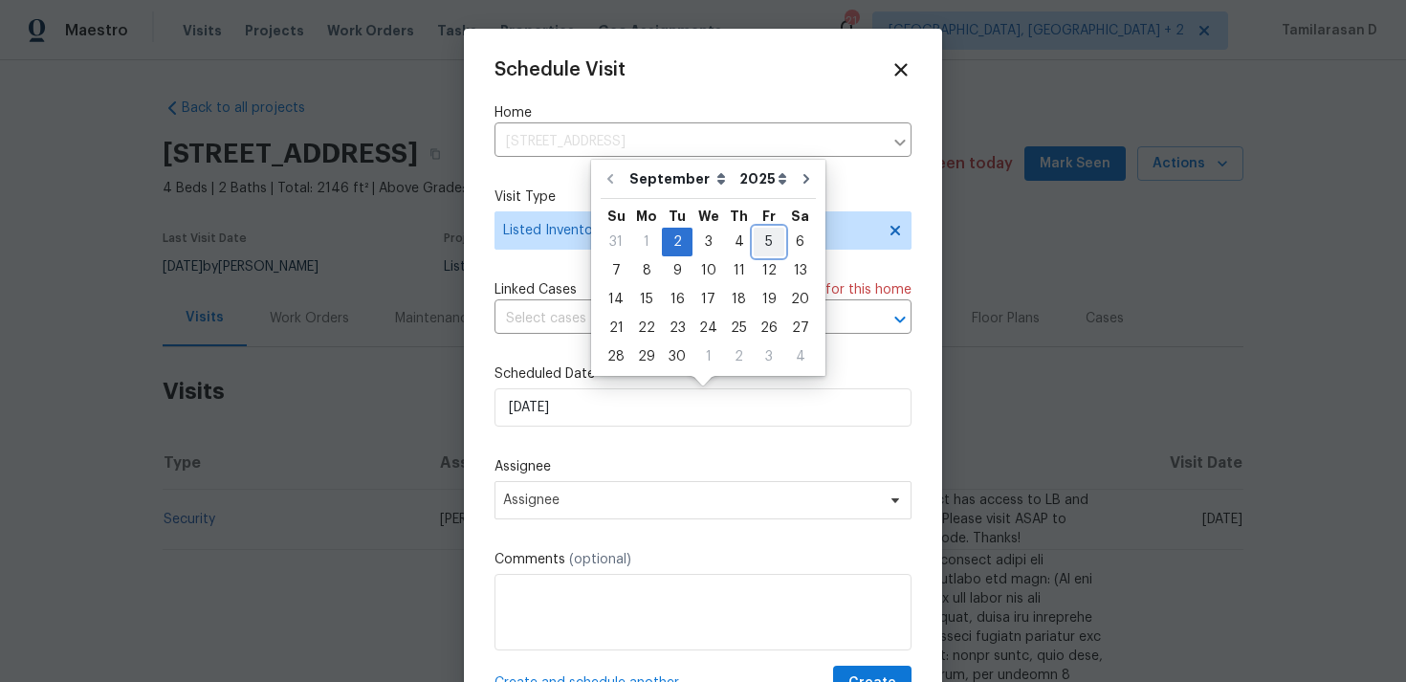
click at [754, 240] on div "5" at bounding box center [768, 242] width 31 height 27
type input "[DATE]"
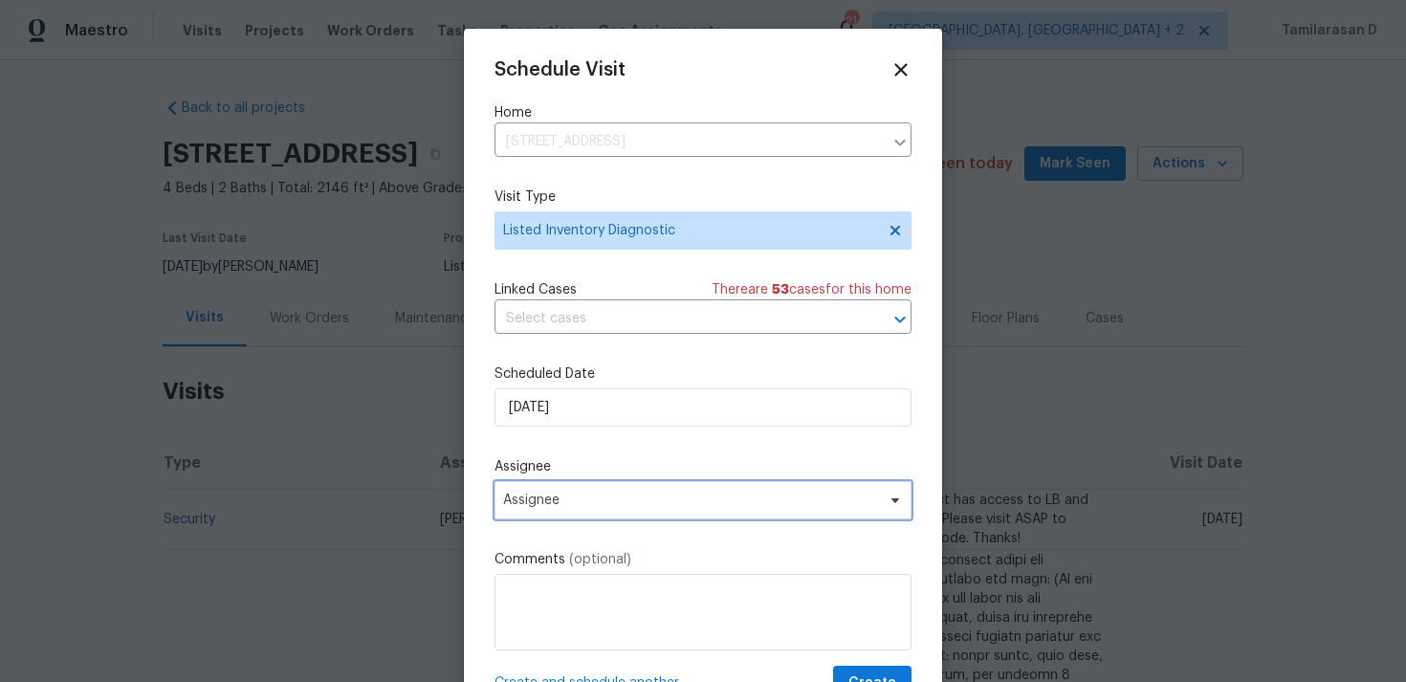
click at [569, 484] on span "Assignee" at bounding box center [702, 500] width 417 height 38
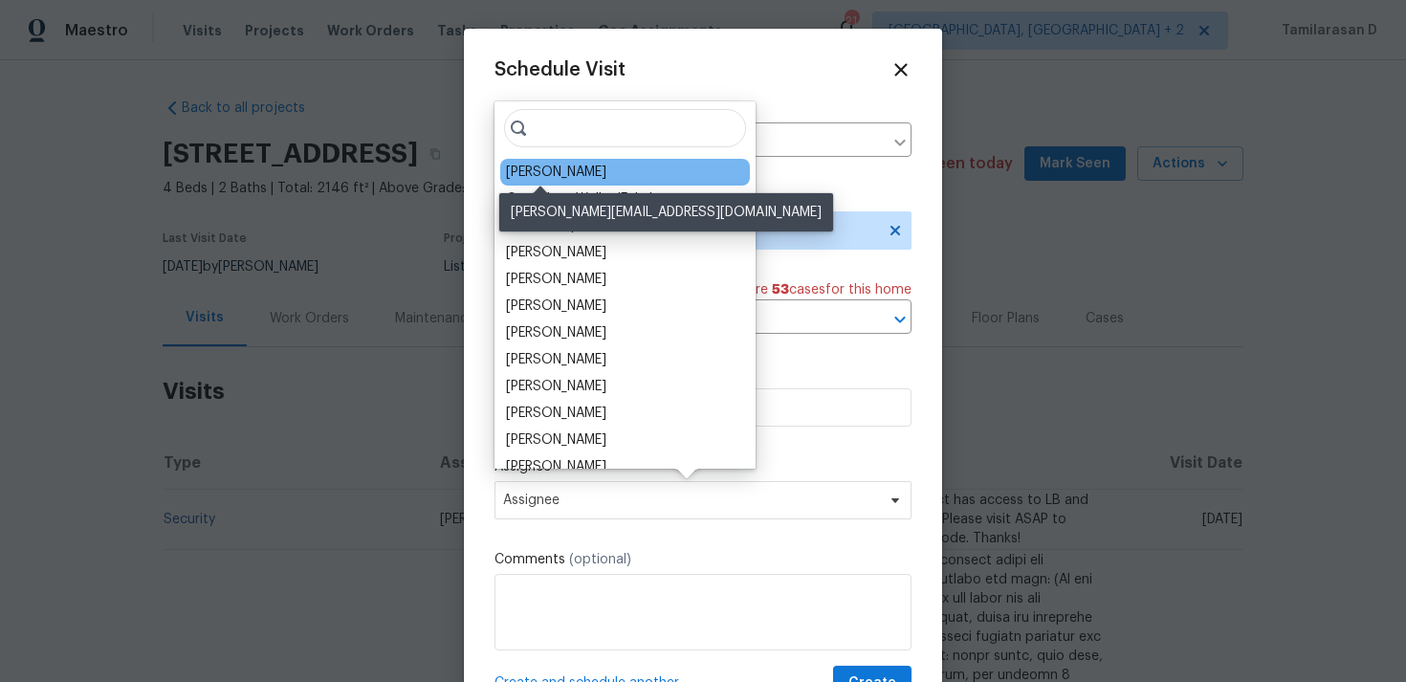
click at [557, 169] on div "[PERSON_NAME]" at bounding box center [556, 172] width 100 height 19
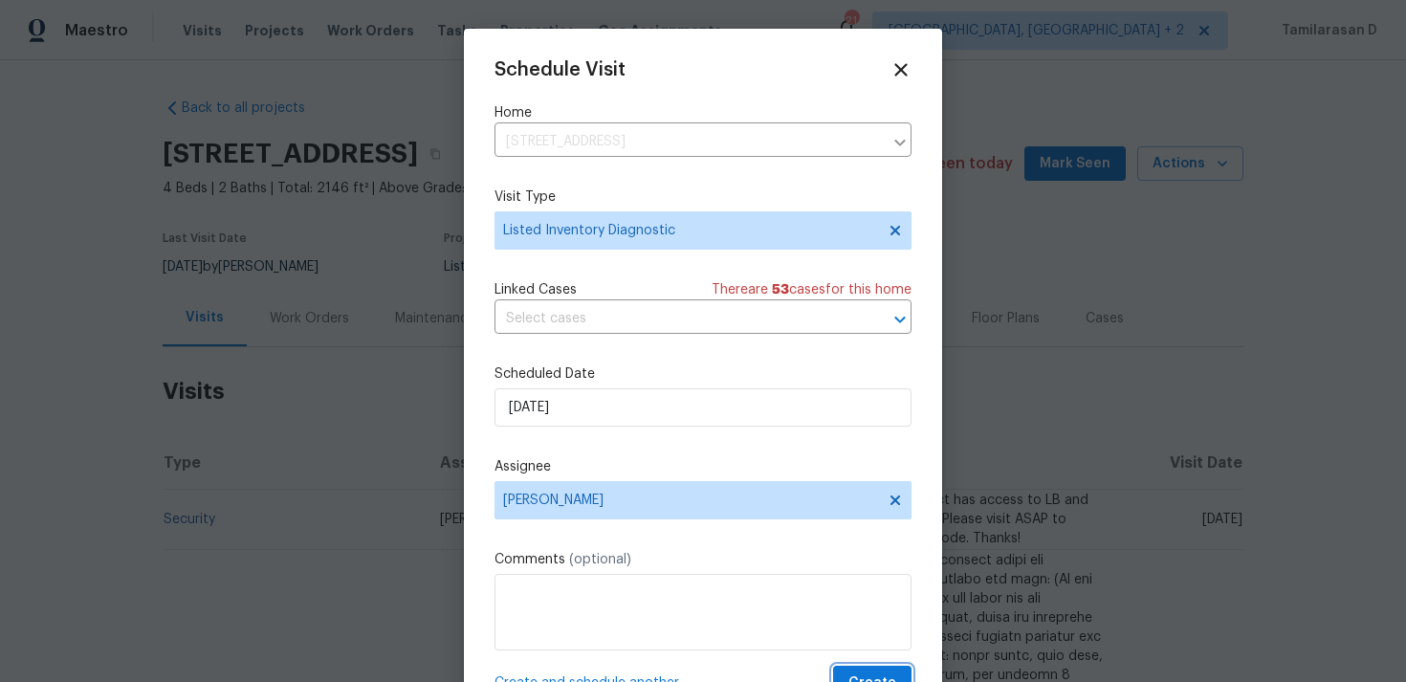
click at [875, 677] on span "Create" at bounding box center [872, 683] width 48 height 24
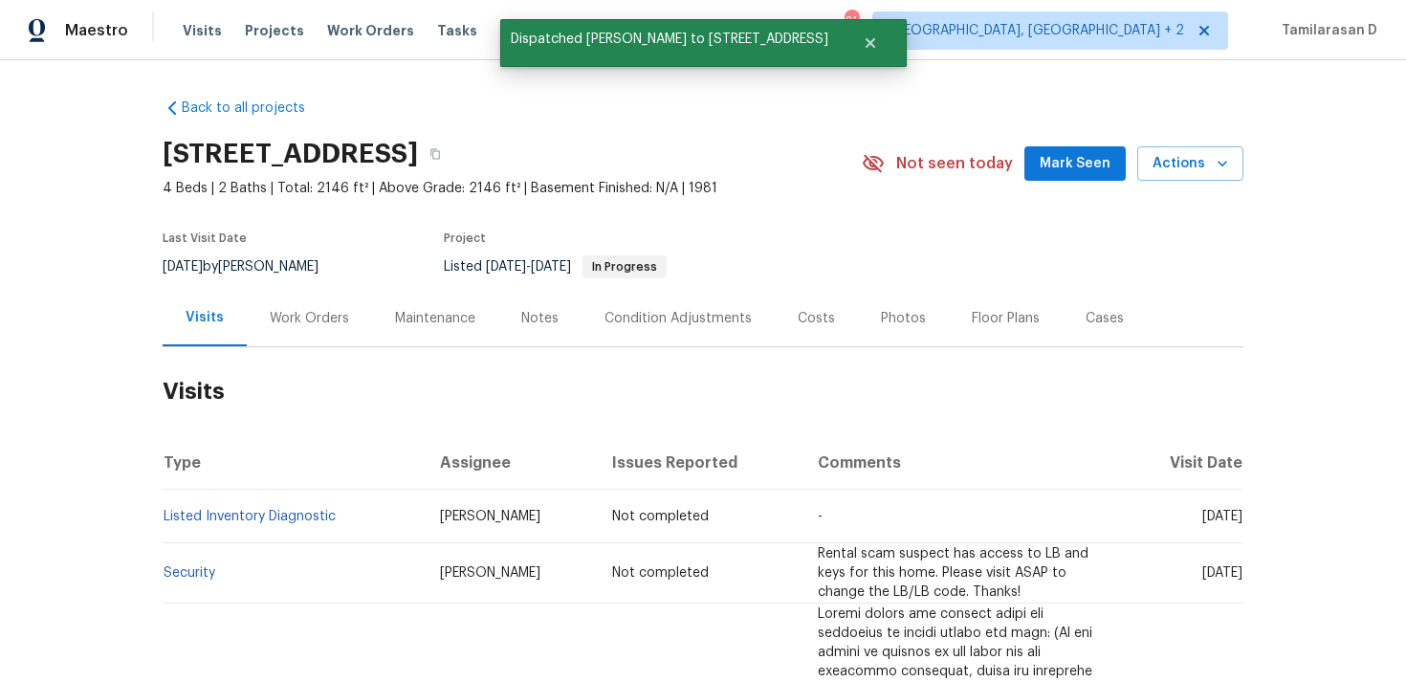
scroll to position [34, 0]
drag, startPoint x: 337, startPoint y: 513, endPoint x: 166, endPoint y: 510, distance: 170.2
click at [166, 510] on td "Listed Inventory Diagnostic" at bounding box center [294, 517] width 262 height 54
copy link "Listed Inventory Diagnostic"
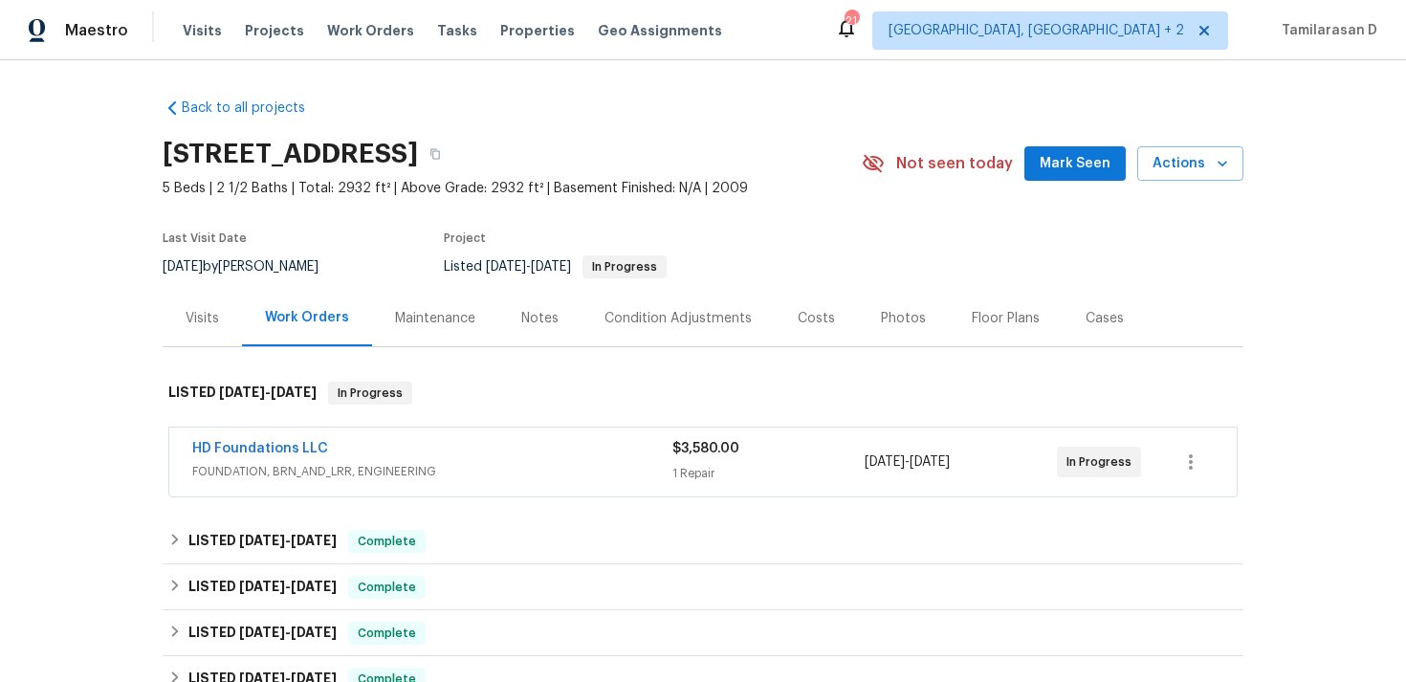
click at [210, 326] on div "Visits" at bounding box center [202, 318] width 33 height 19
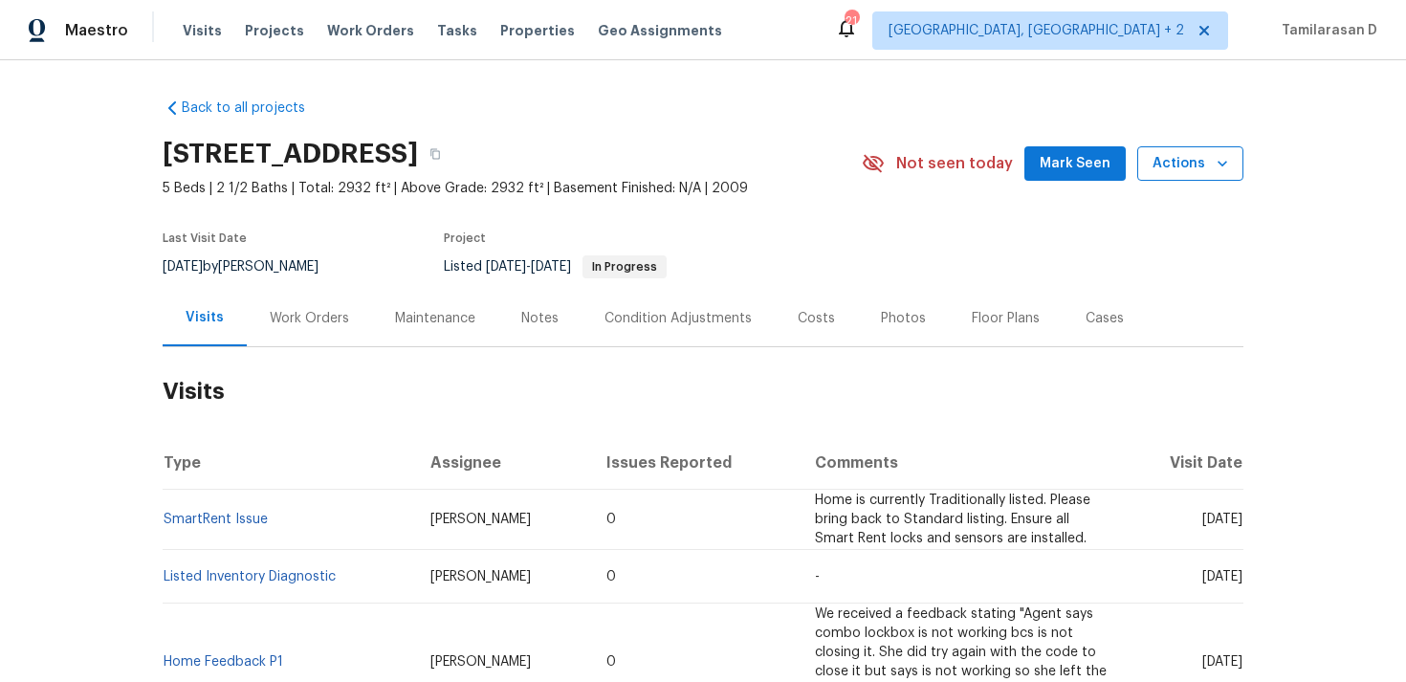
click at [1190, 160] on span "Actions" at bounding box center [1190, 164] width 76 height 24
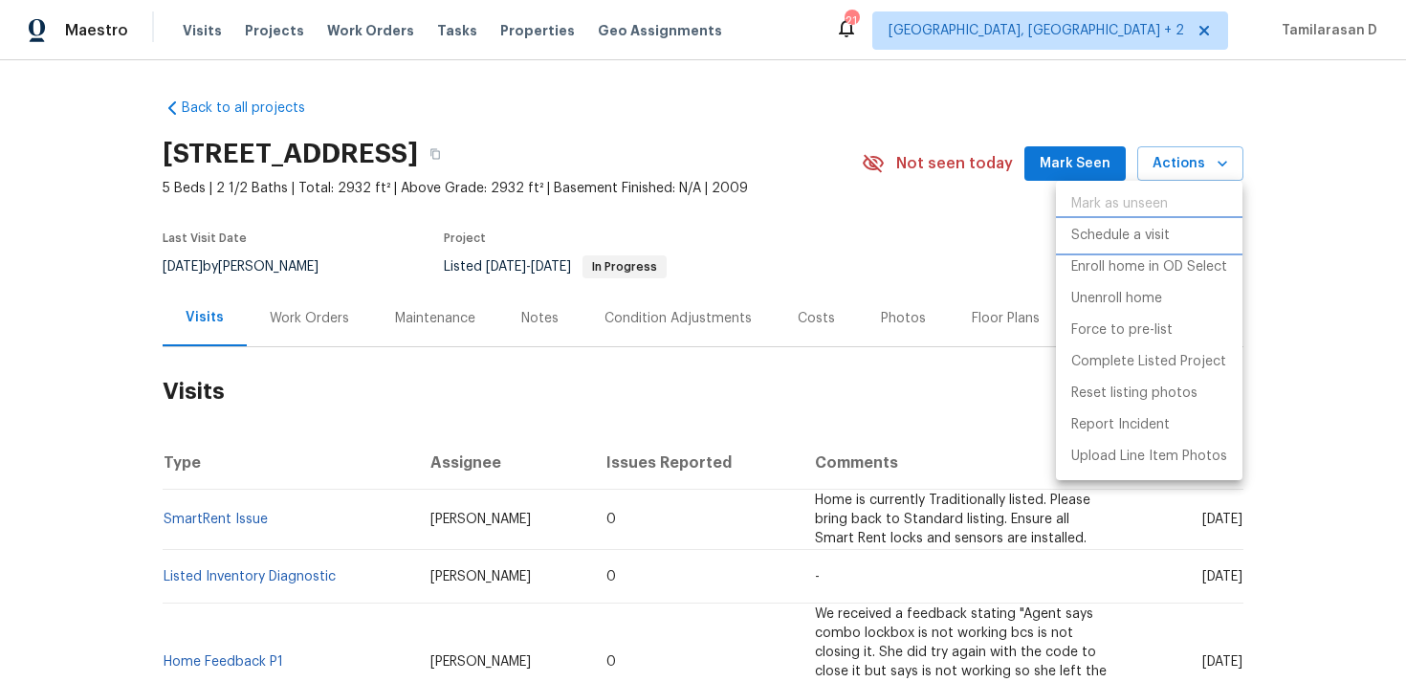
click at [1104, 239] on p "Schedule a visit" at bounding box center [1120, 236] width 98 height 20
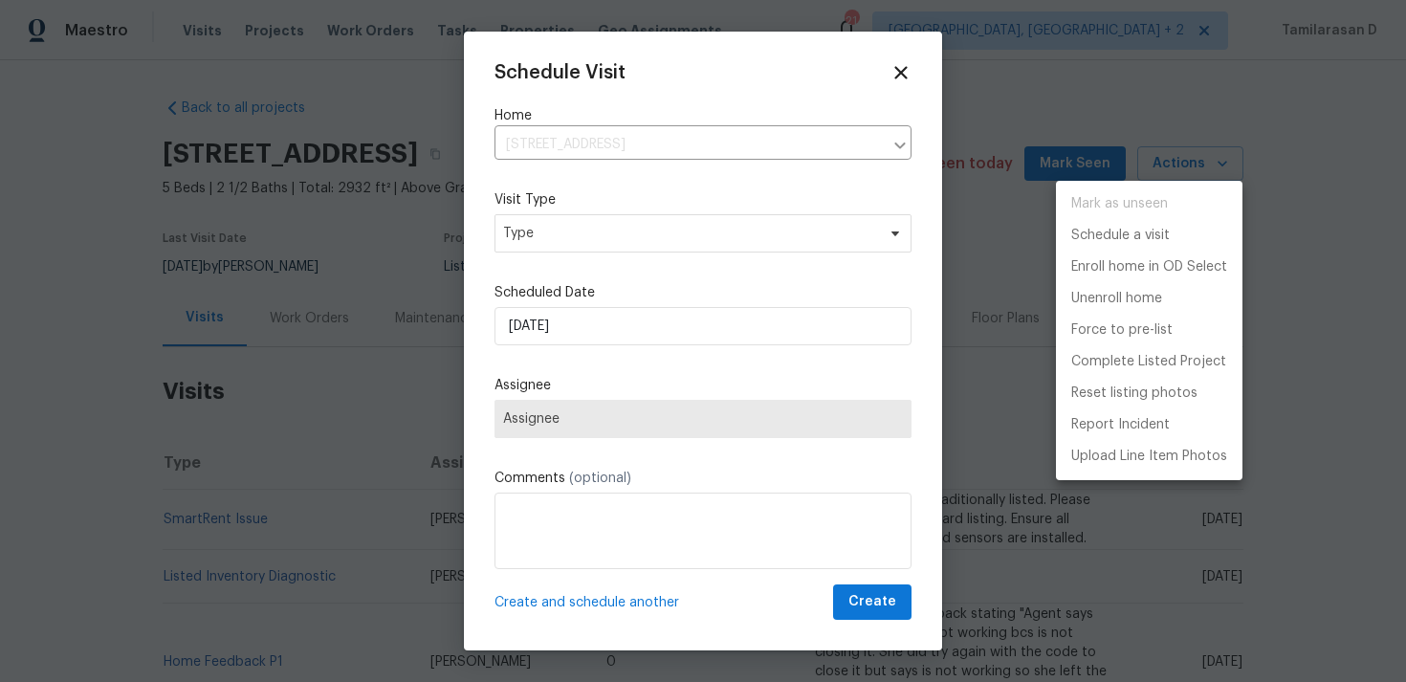
click at [575, 236] on div at bounding box center [703, 341] width 1406 height 682
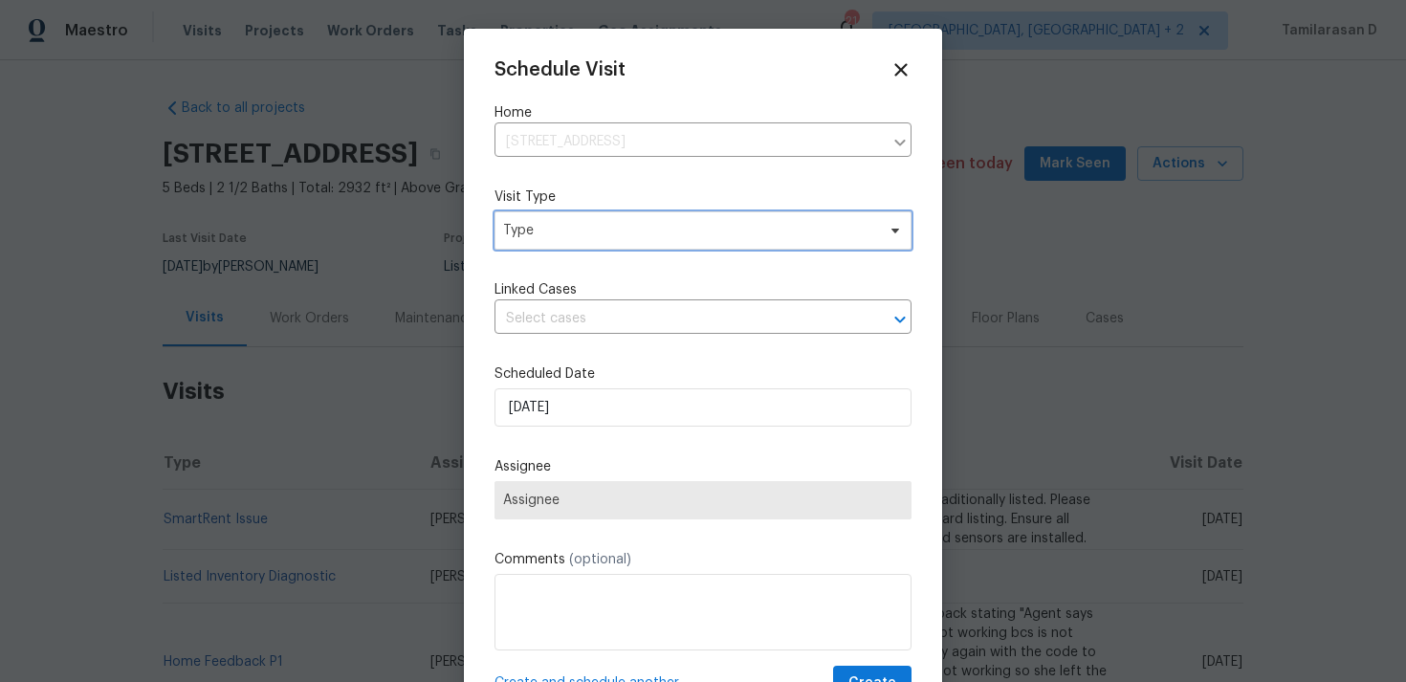
click at [587, 240] on span "Type" at bounding box center [689, 230] width 372 height 19
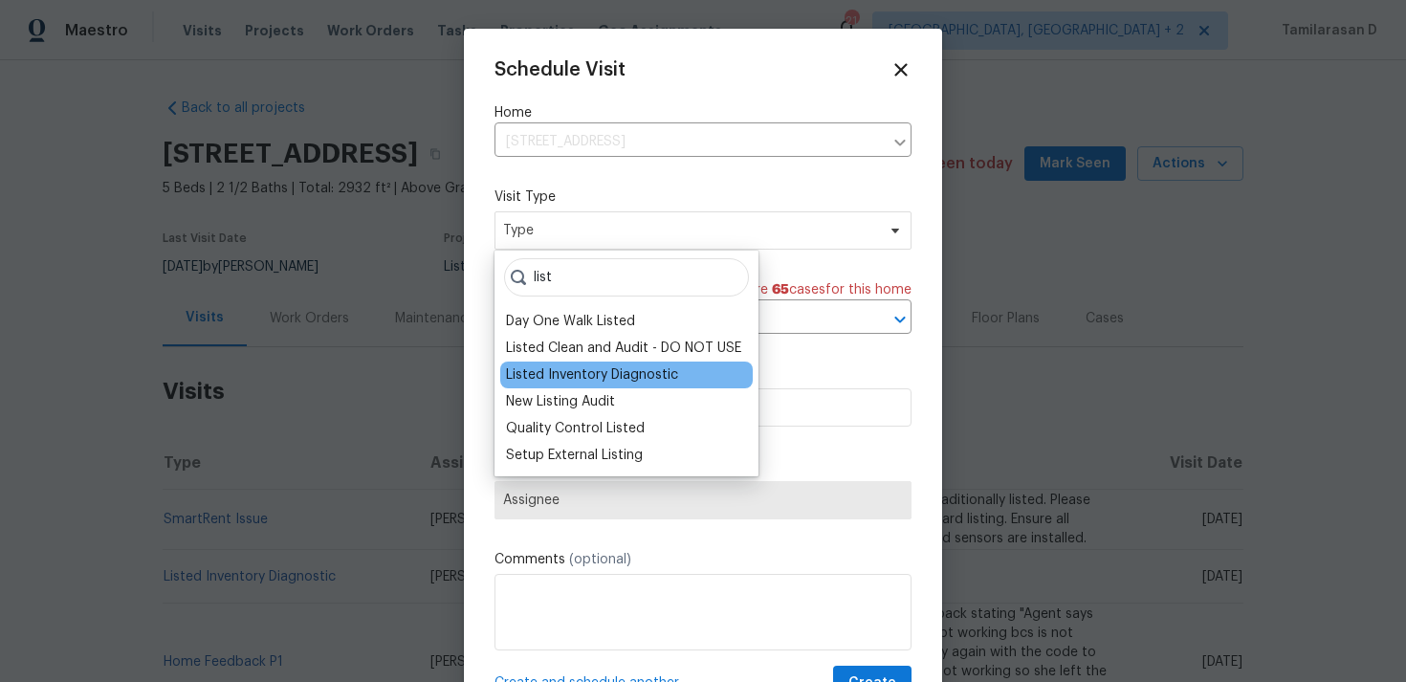
type input "list"
click at [598, 372] on div "Listed Inventory Diagnostic" at bounding box center [592, 374] width 172 height 19
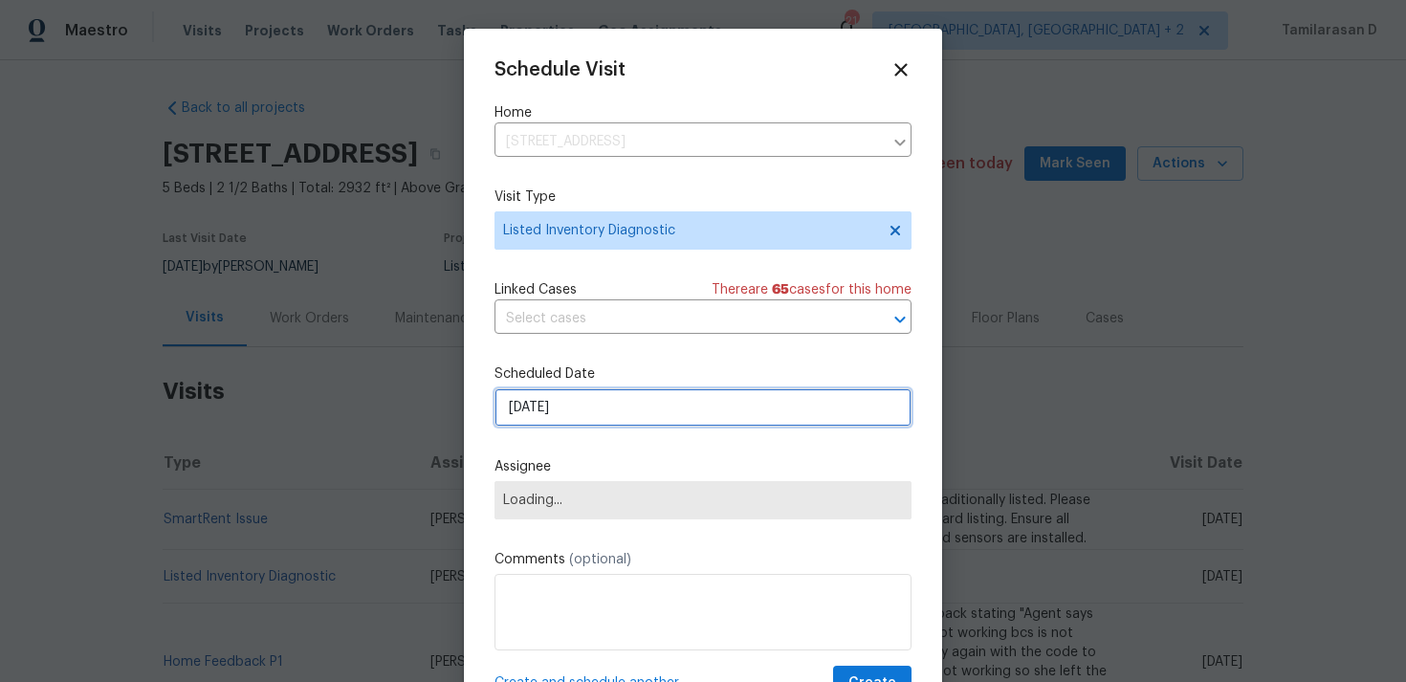
click at [550, 397] on input "[DATE]" at bounding box center [702, 407] width 417 height 38
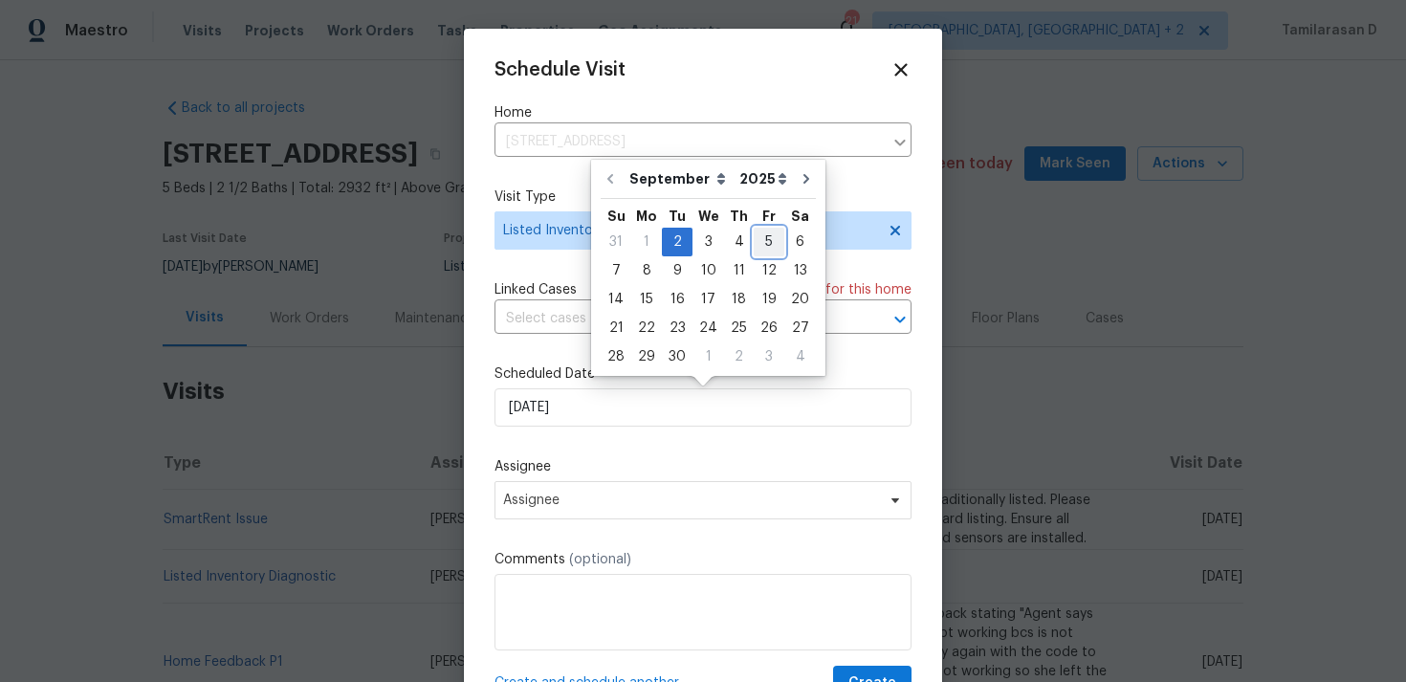
click at [753, 234] on div "5" at bounding box center [768, 242] width 31 height 27
type input "[DATE]"
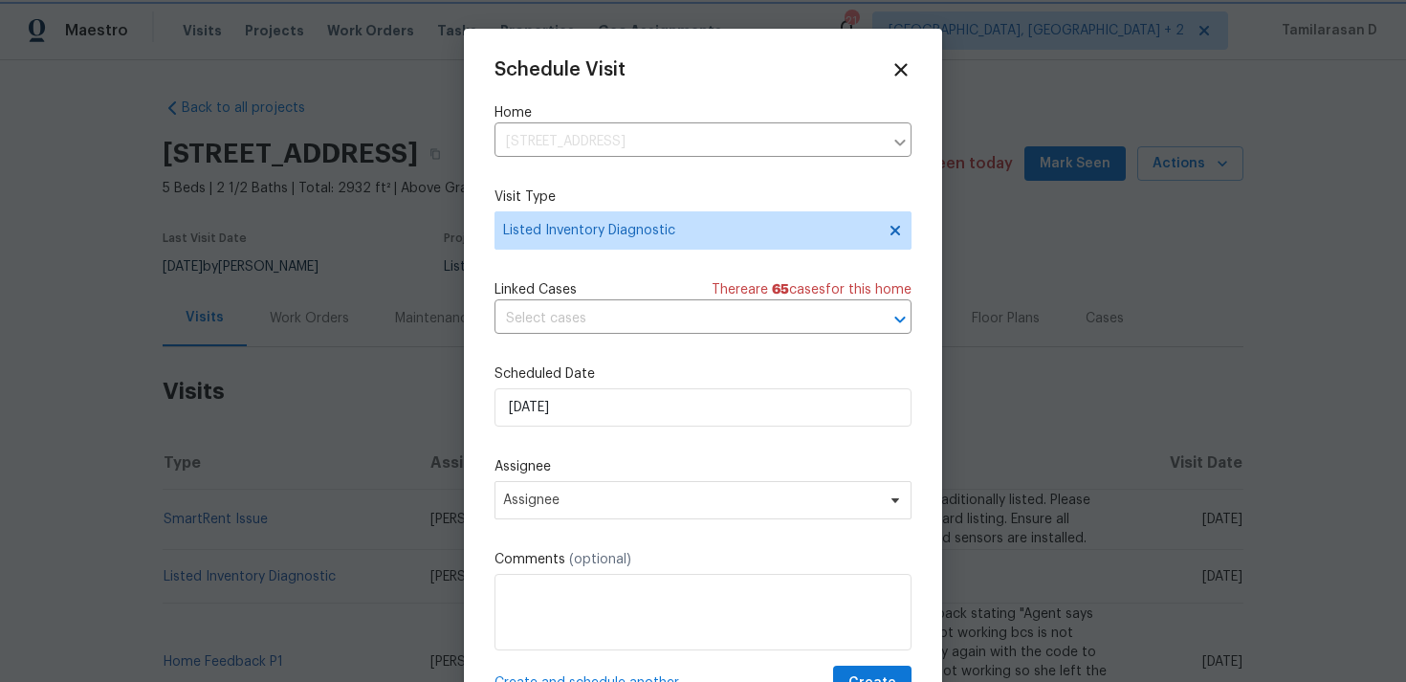
scroll to position [34, 0]
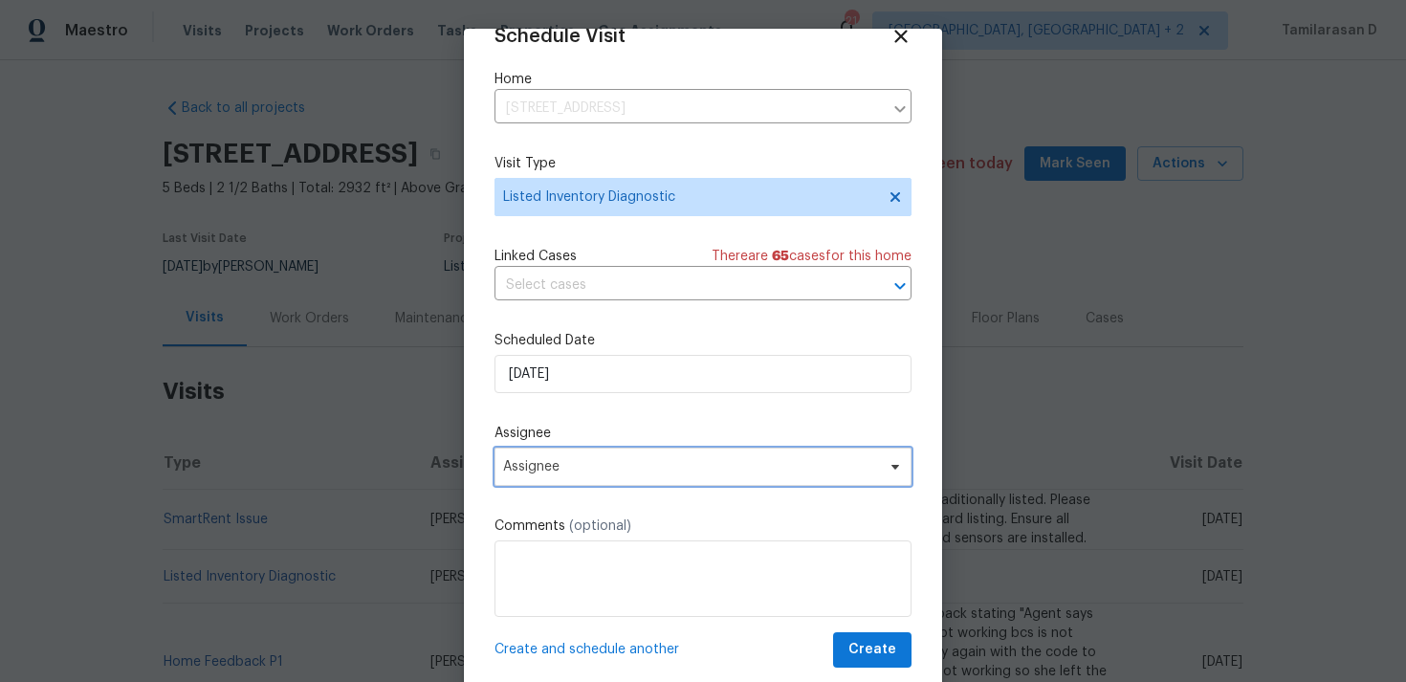
click at [550, 465] on span "Assignee" at bounding box center [690, 466] width 375 height 15
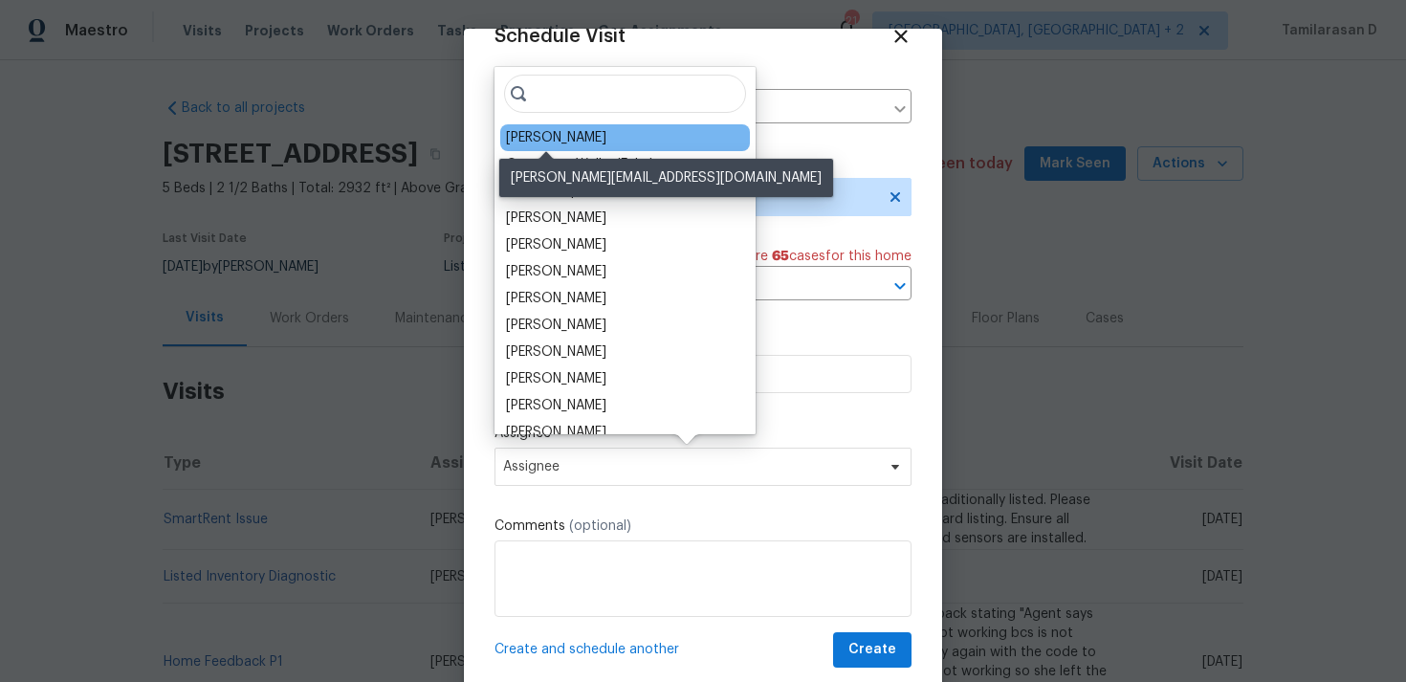
click at [554, 138] on div "[PERSON_NAME]" at bounding box center [556, 137] width 100 height 19
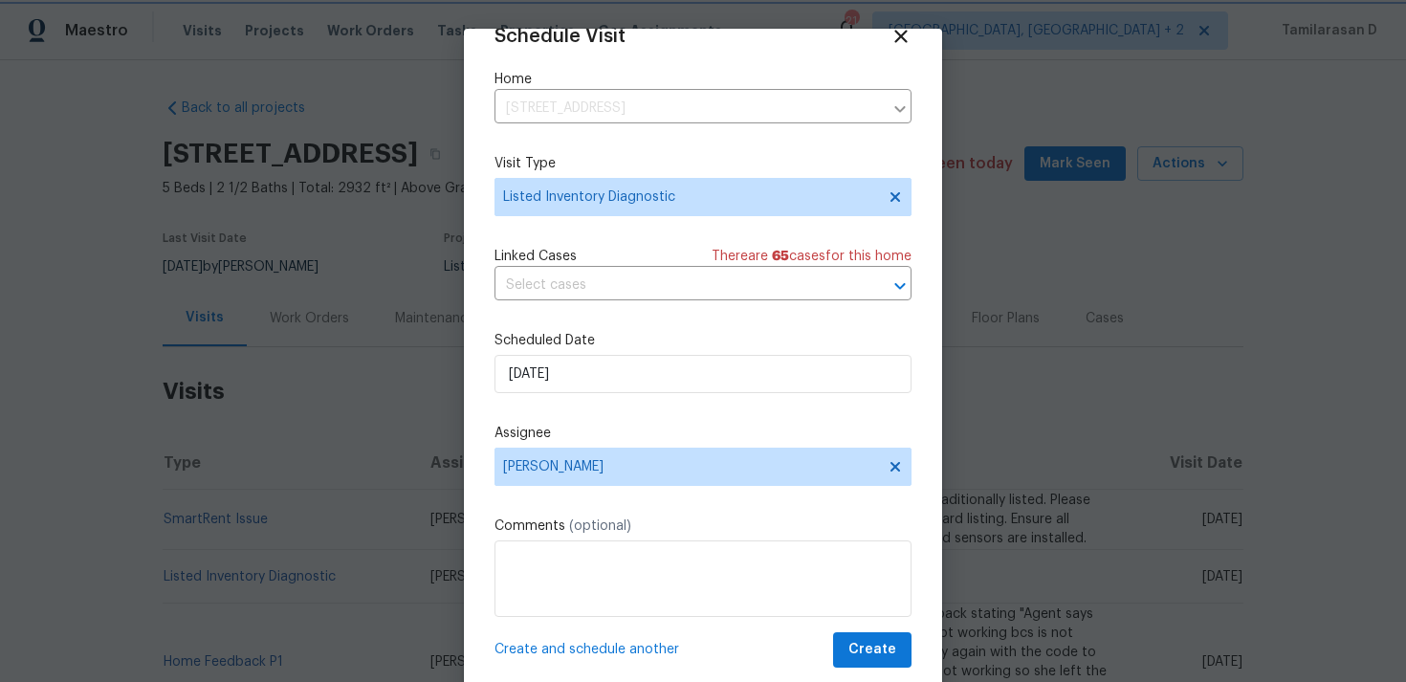
scroll to position [45, 0]
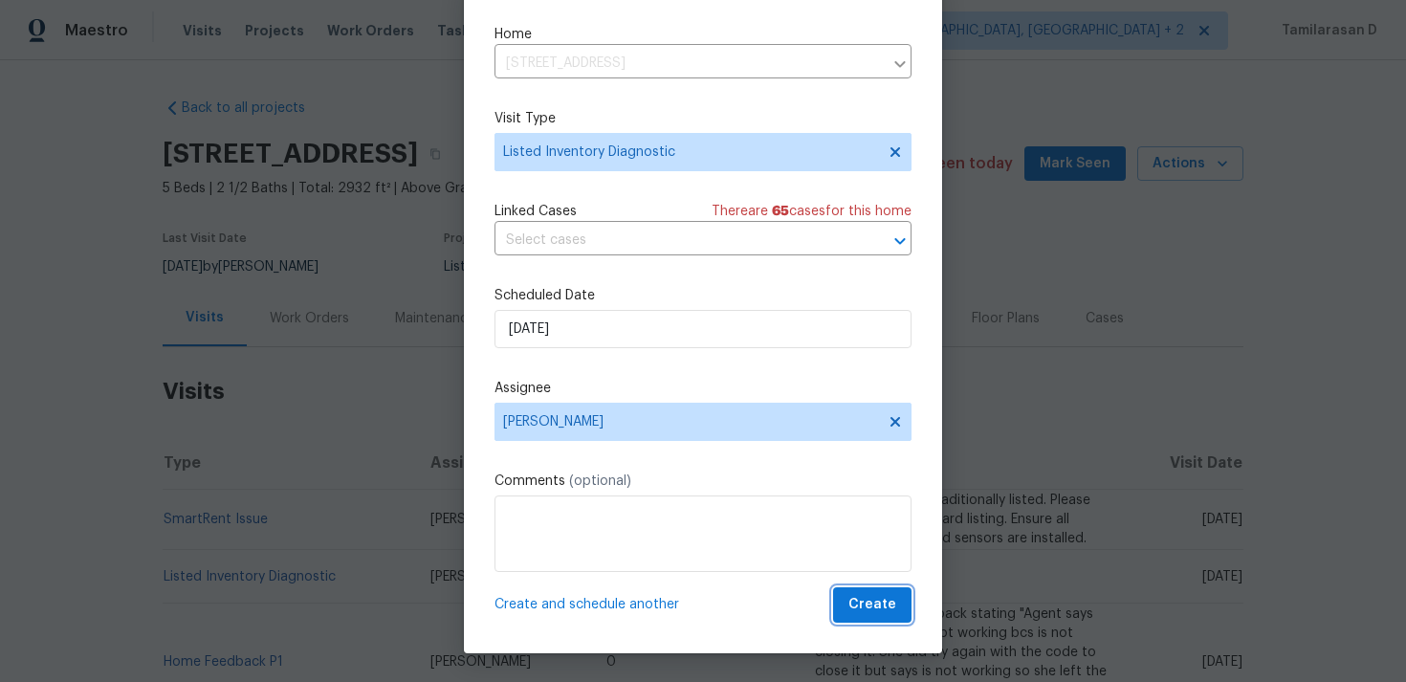
click at [862, 600] on span "Create" at bounding box center [872, 605] width 48 height 24
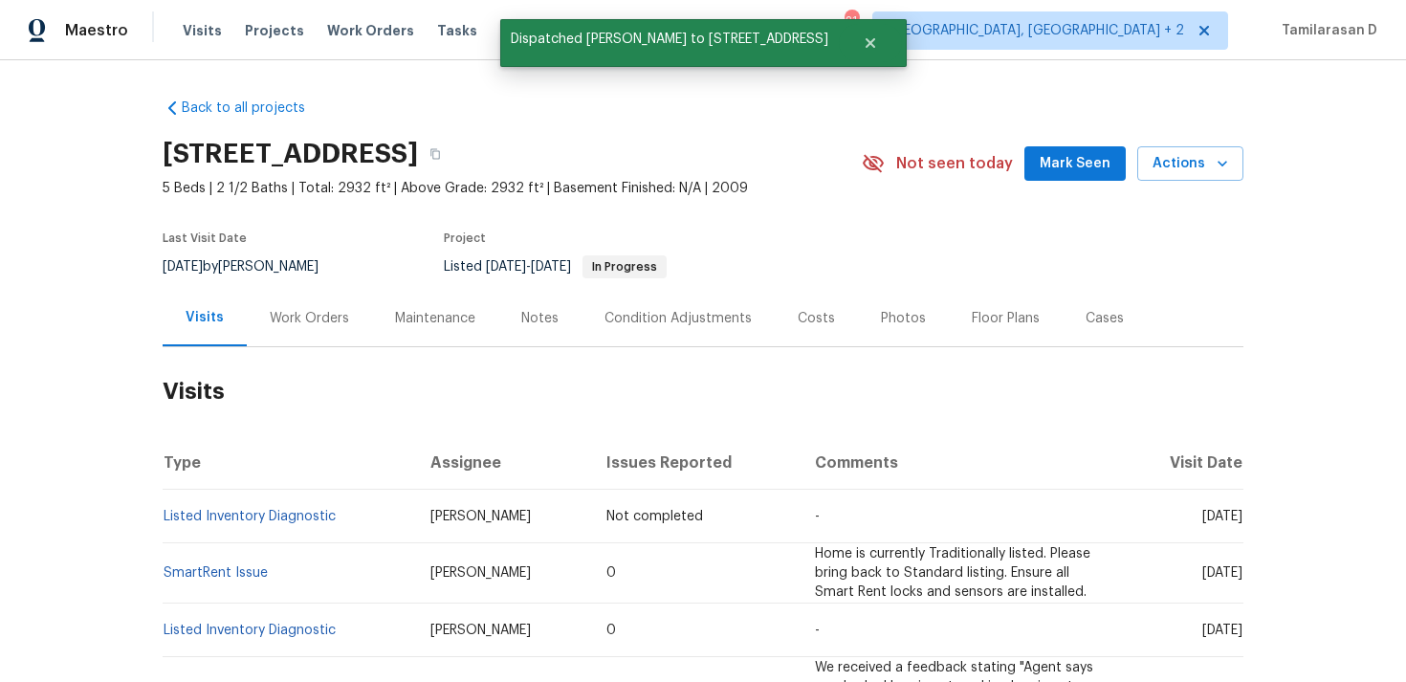
scroll to position [0, 0]
drag, startPoint x: 342, startPoint y: 516, endPoint x: 164, endPoint y: 513, distance: 178.9
click at [164, 513] on td "Listed Inventory Diagnostic" at bounding box center [289, 517] width 252 height 54
copy link "Listed Inventory Diagnostic"
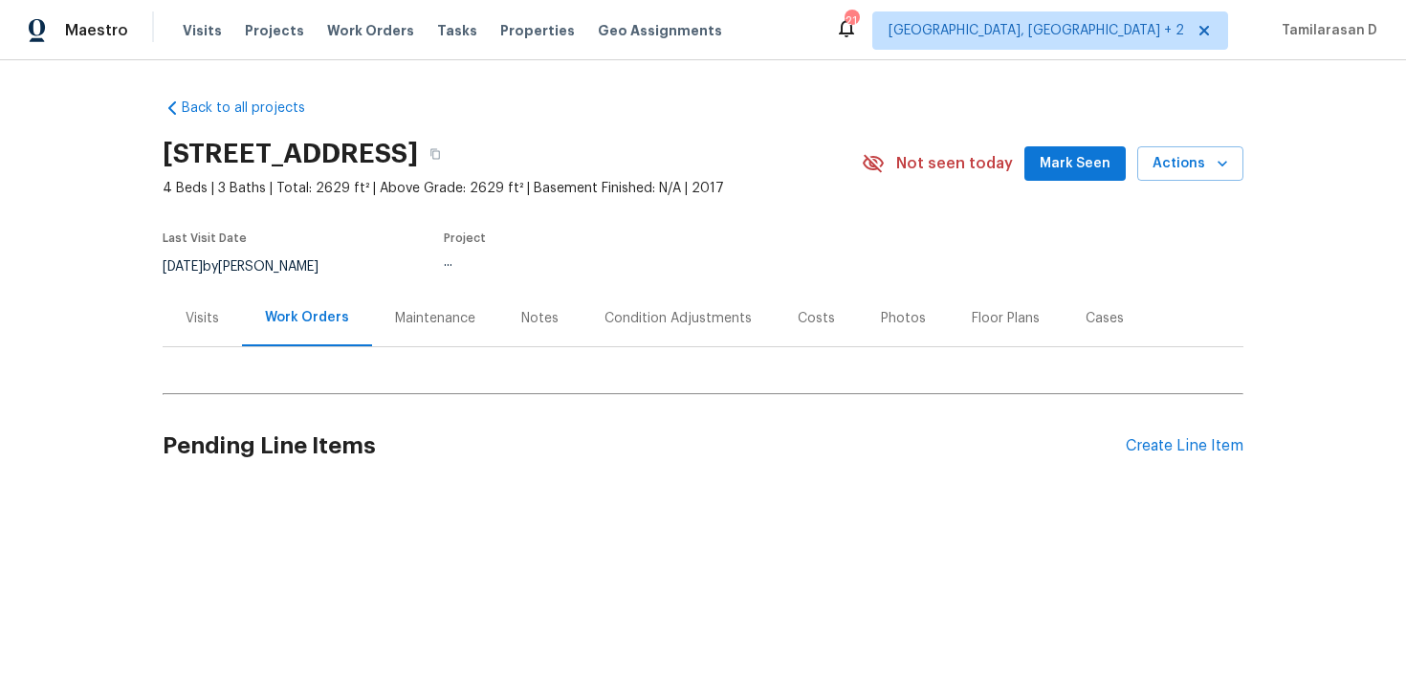
click at [207, 317] on div "Visits" at bounding box center [202, 318] width 33 height 19
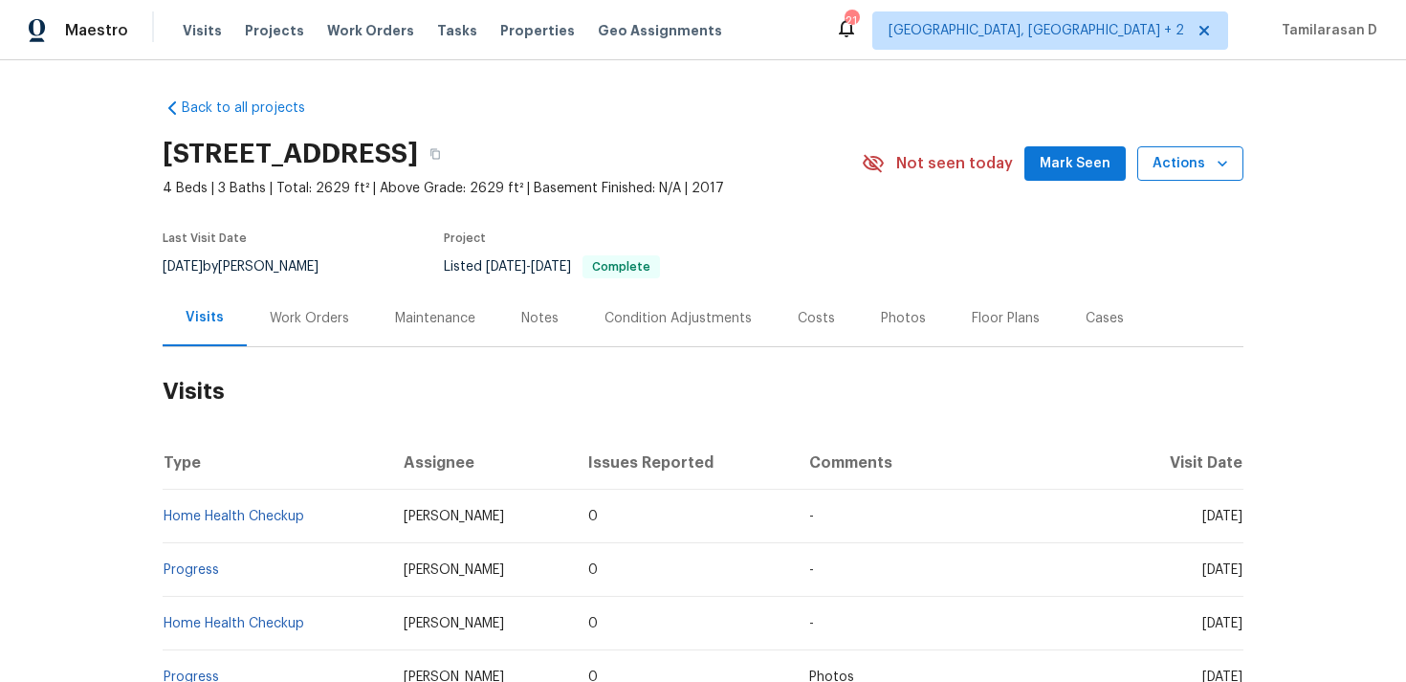
click at [1231, 167] on icon "button" at bounding box center [1221, 163] width 19 height 19
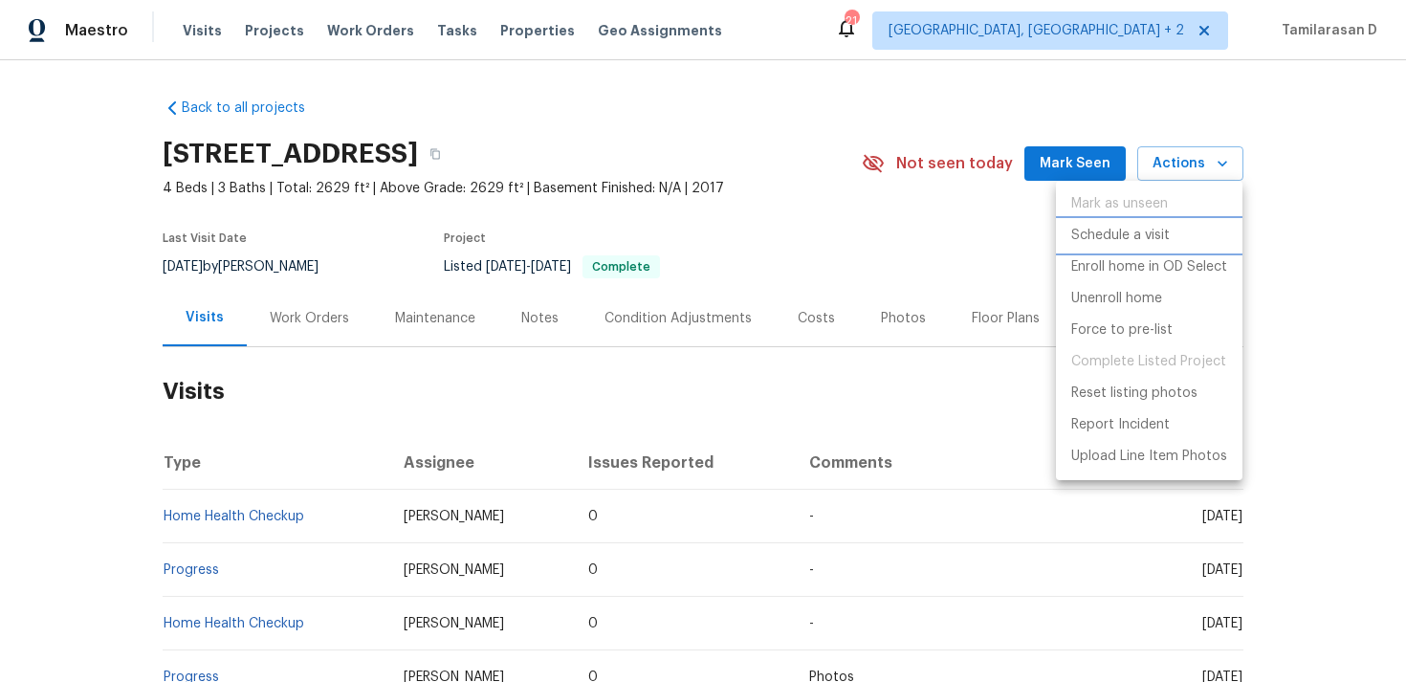
click at [1123, 232] on p "Schedule a visit" at bounding box center [1120, 236] width 98 height 20
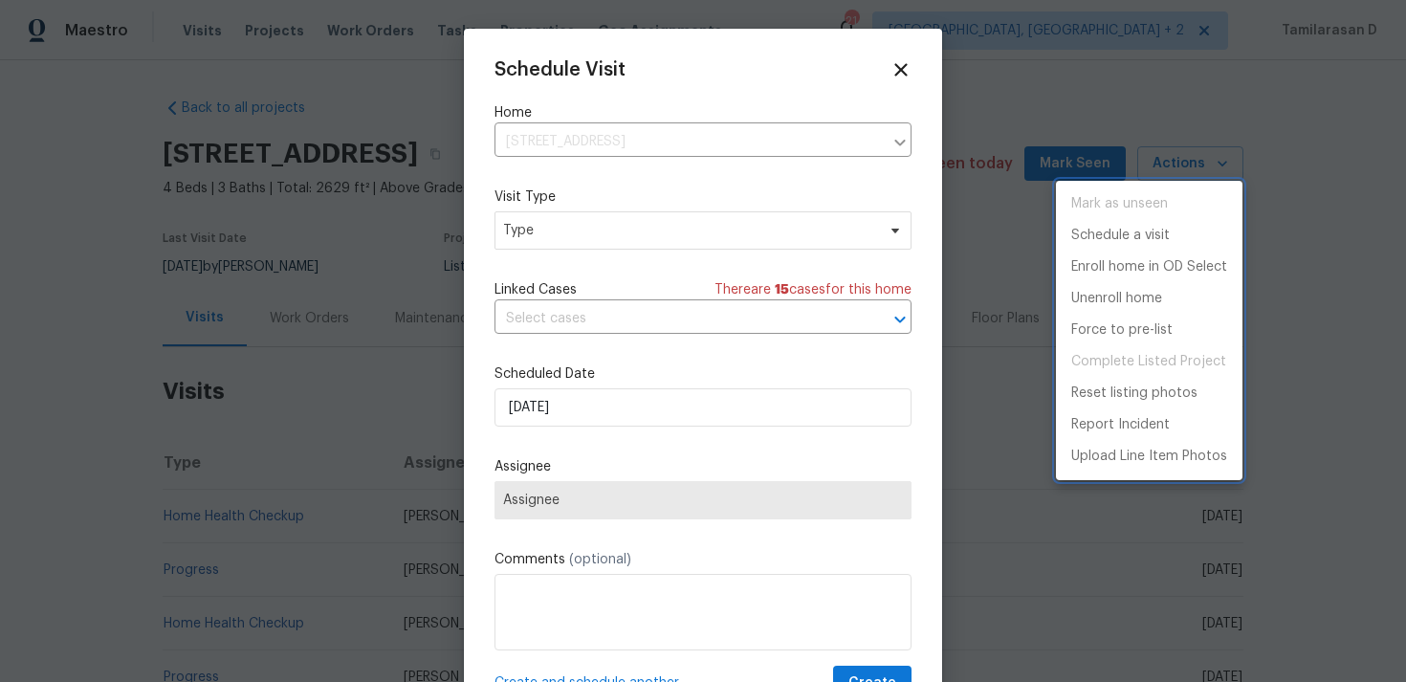
click at [574, 233] on div at bounding box center [703, 341] width 1406 height 682
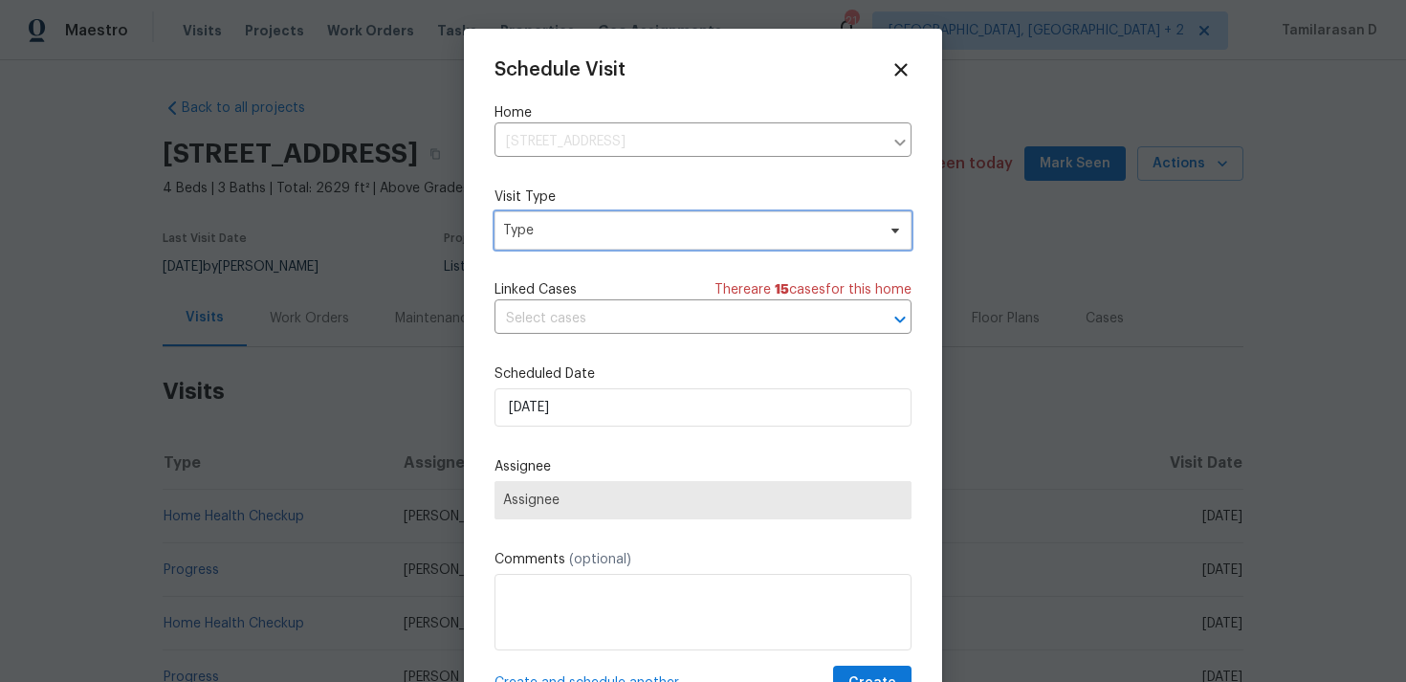
click at [586, 240] on span "Type" at bounding box center [689, 230] width 372 height 19
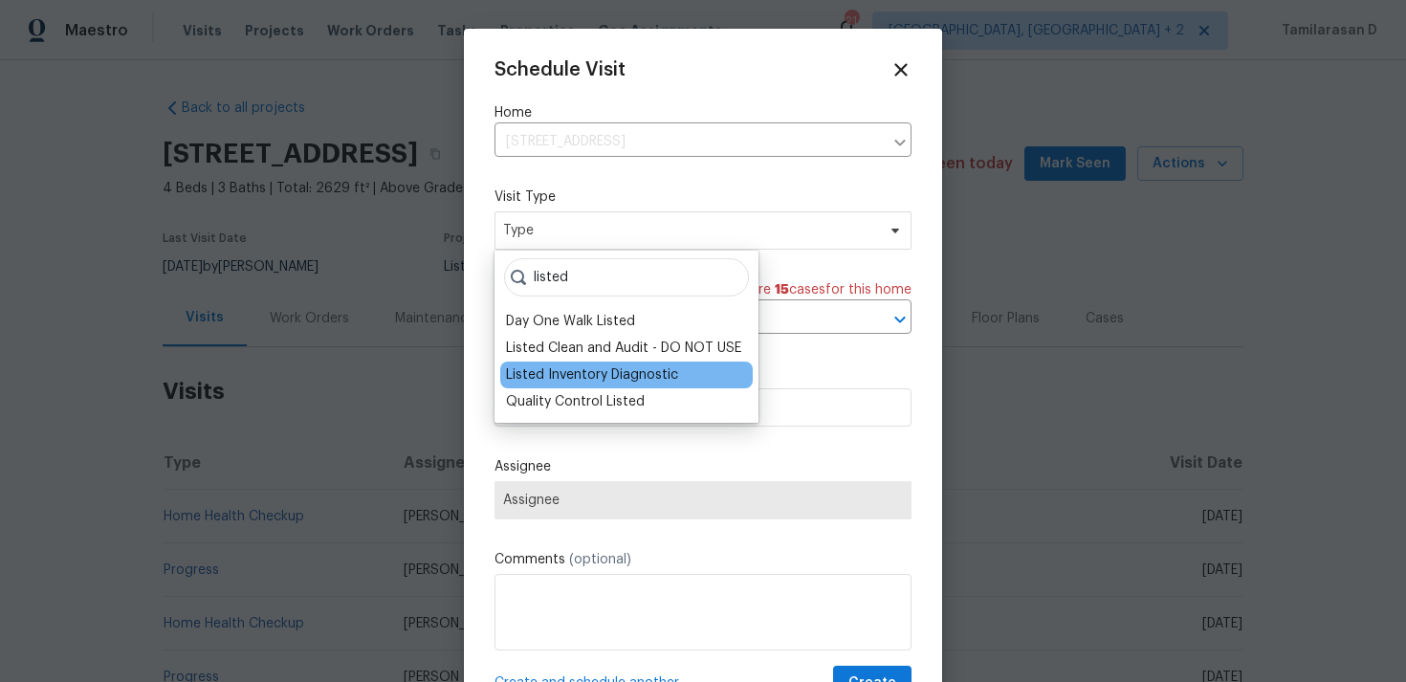
type input "listed"
click at [605, 369] on div "Listed Inventory Diagnostic" at bounding box center [592, 374] width 172 height 19
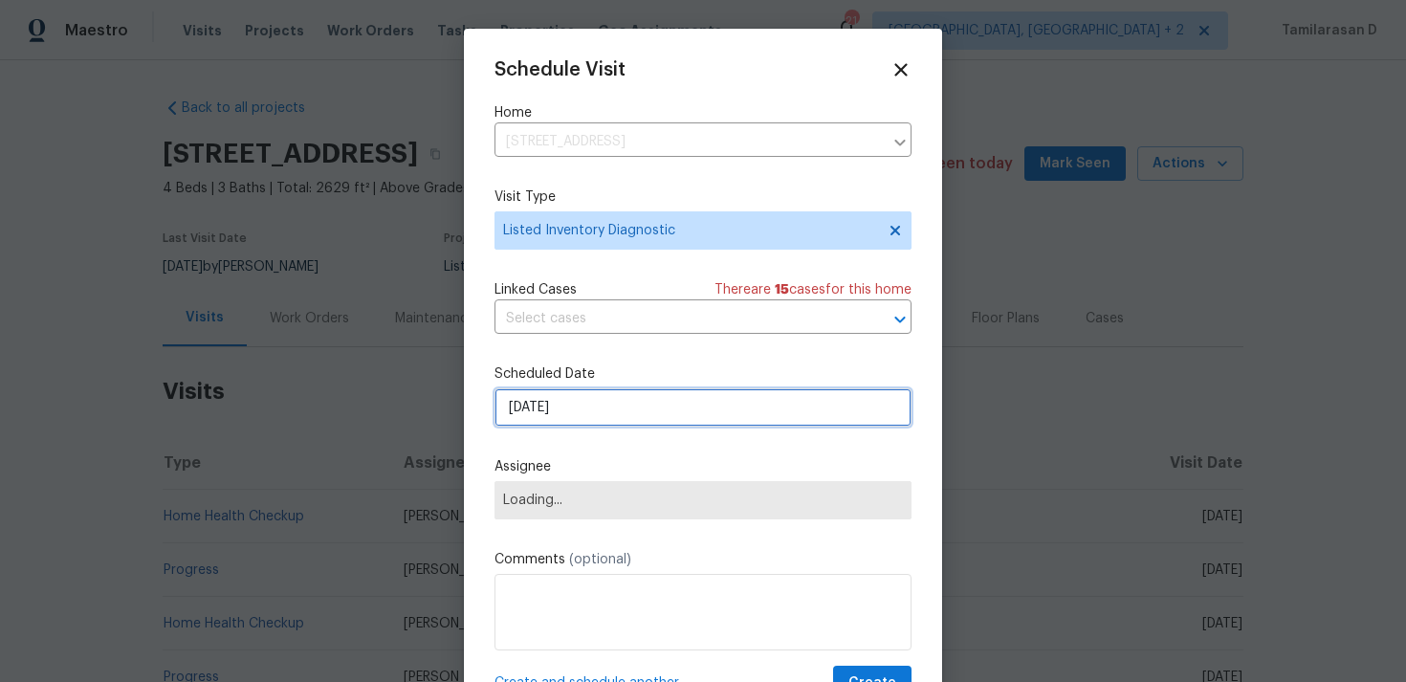
click at [540, 409] on input "[DATE]" at bounding box center [702, 407] width 417 height 38
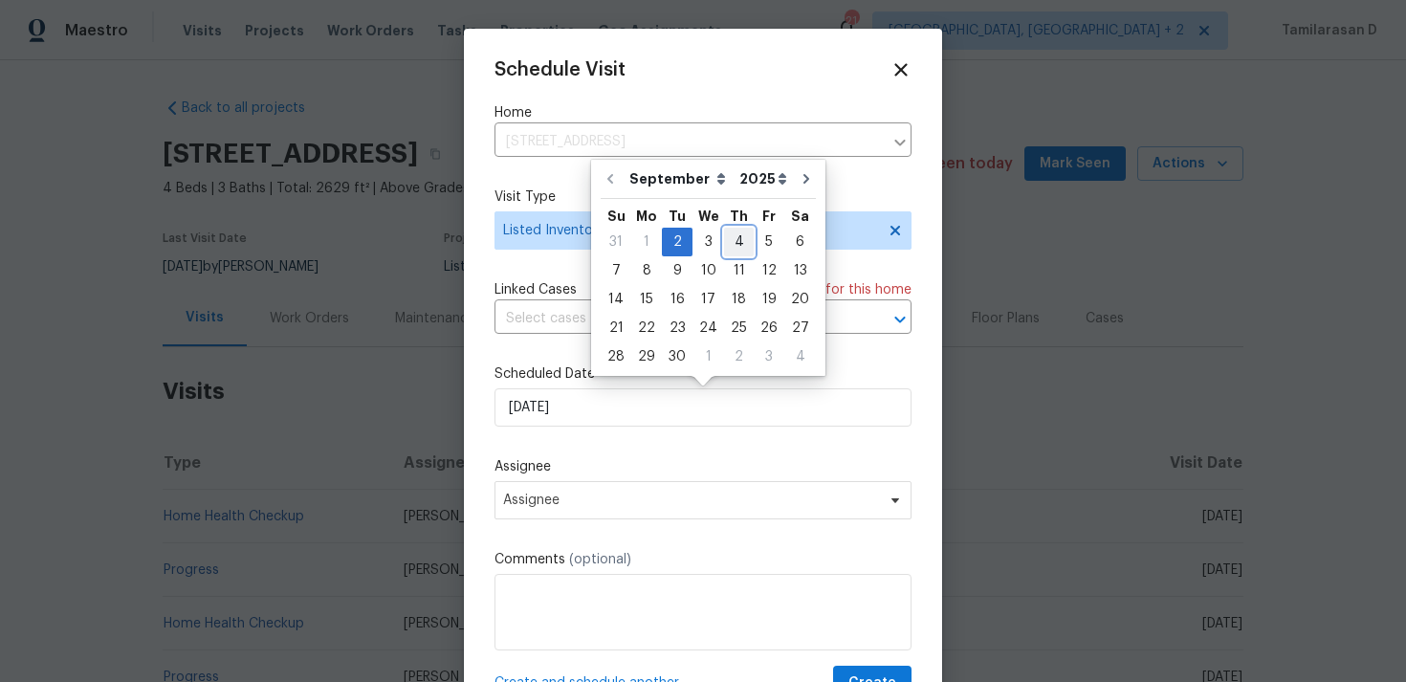
click at [736, 241] on div "4" at bounding box center [739, 242] width 30 height 27
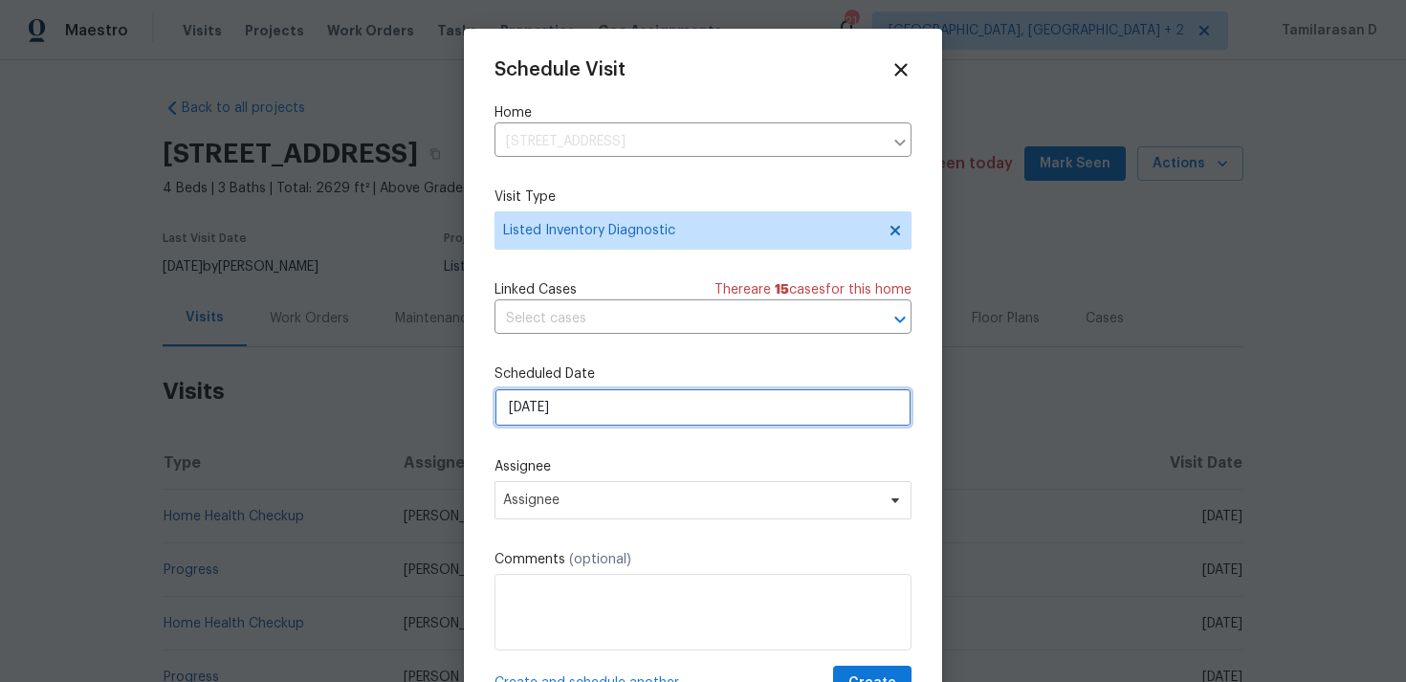
click at [587, 411] on input "04/09/2025" at bounding box center [702, 407] width 417 height 38
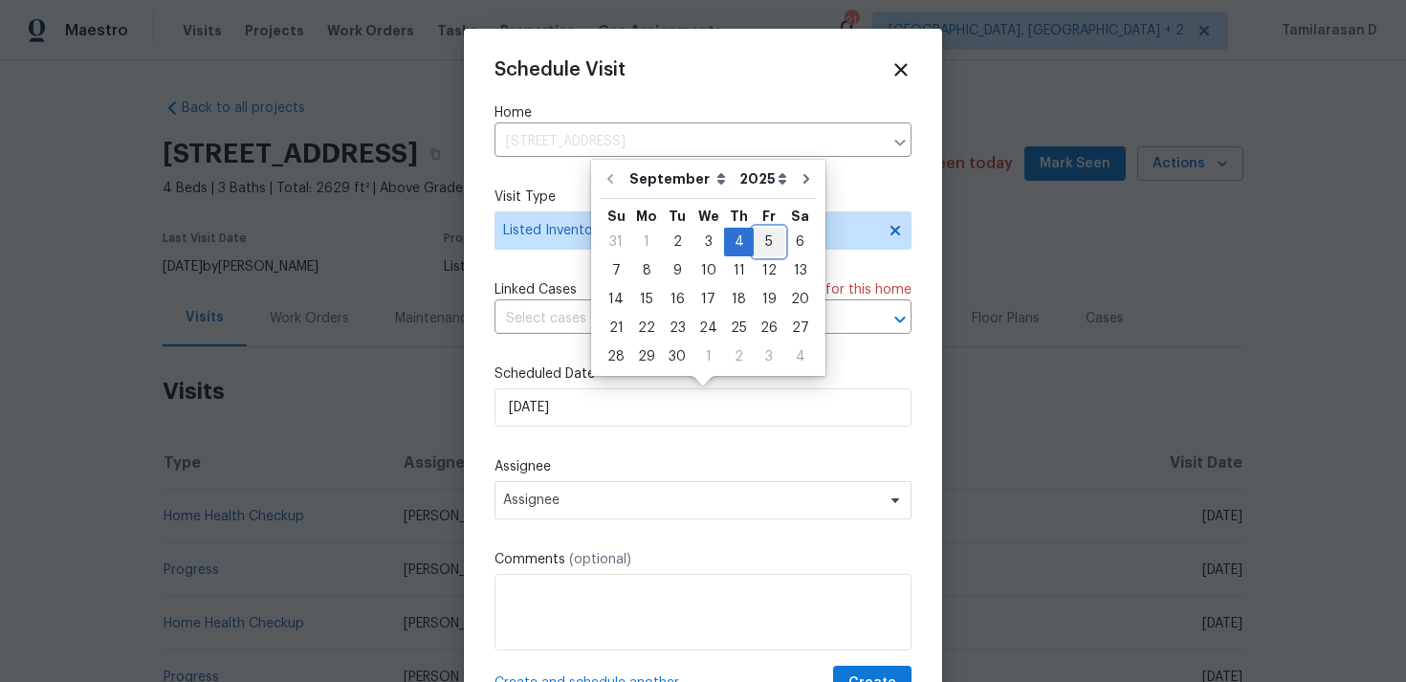
click at [767, 251] on div "5" at bounding box center [768, 242] width 31 height 27
type input "[DATE]"
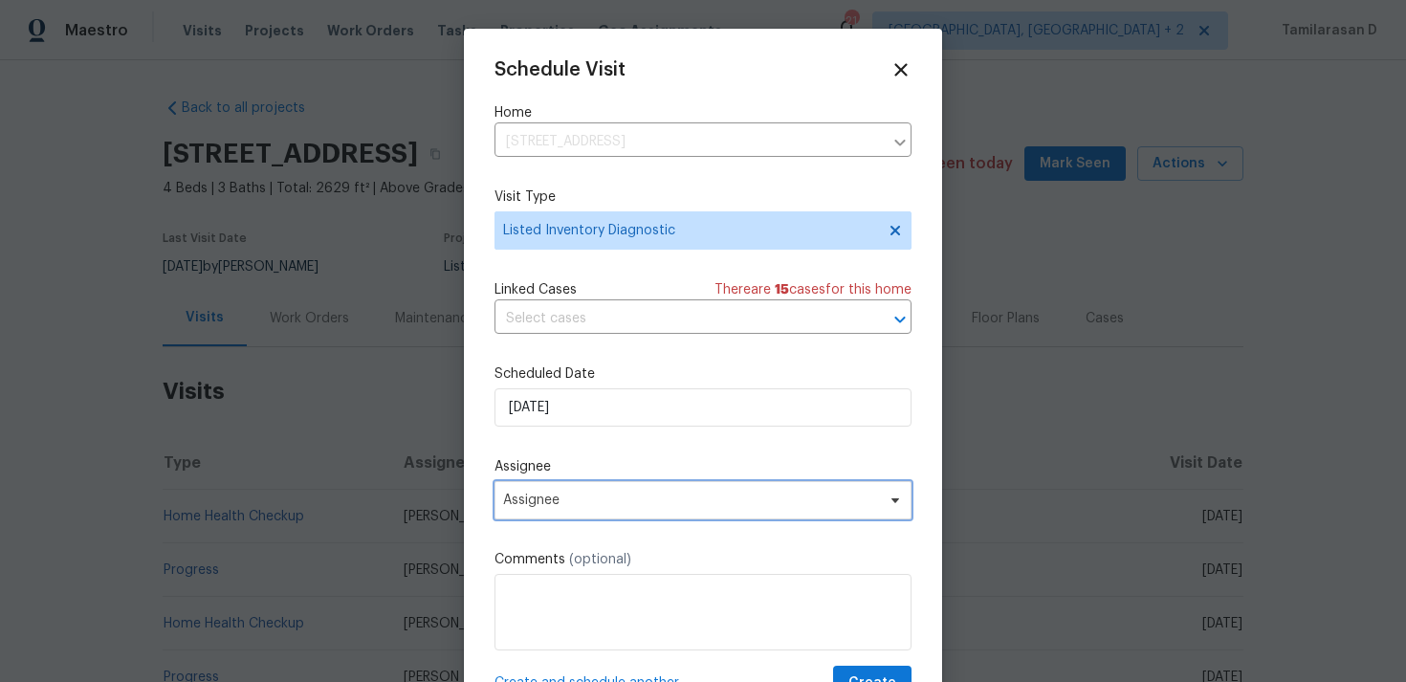
click at [663, 506] on span "Assignee" at bounding box center [690, 499] width 375 height 15
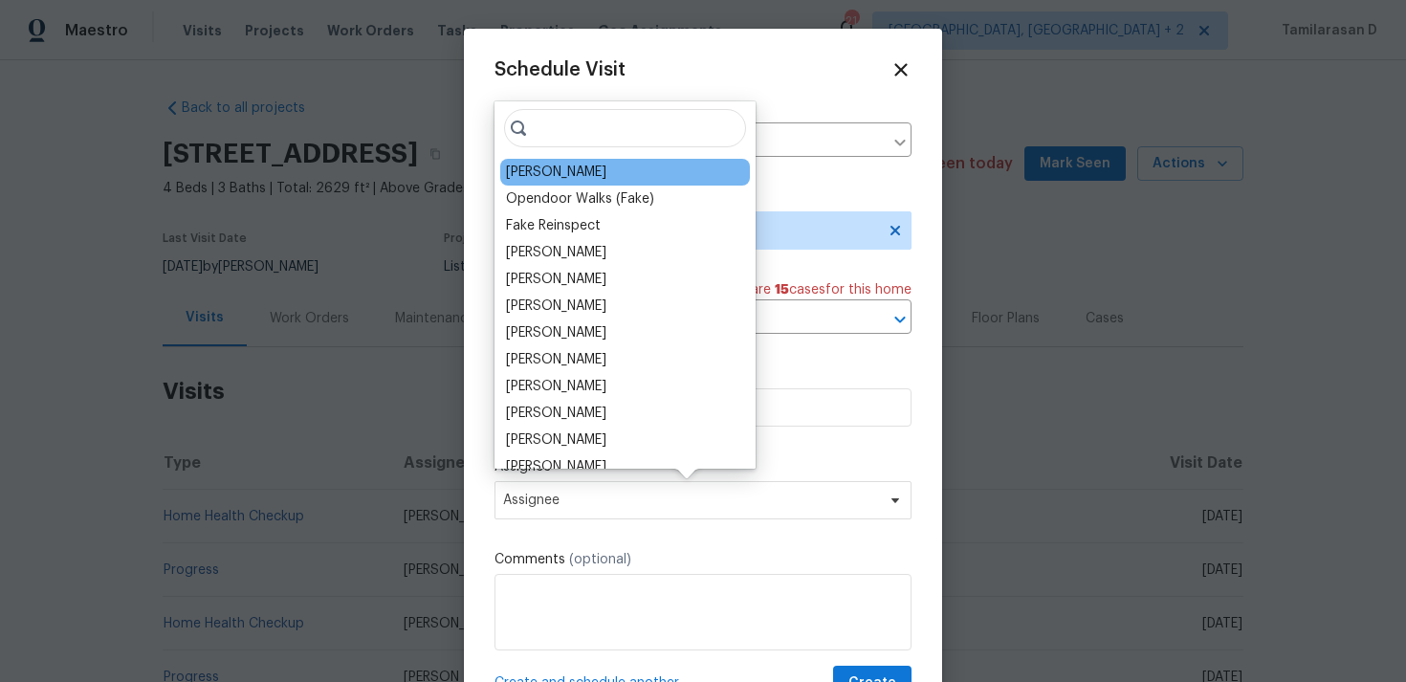
click at [545, 167] on div "Spencer Kleintop" at bounding box center [556, 172] width 100 height 19
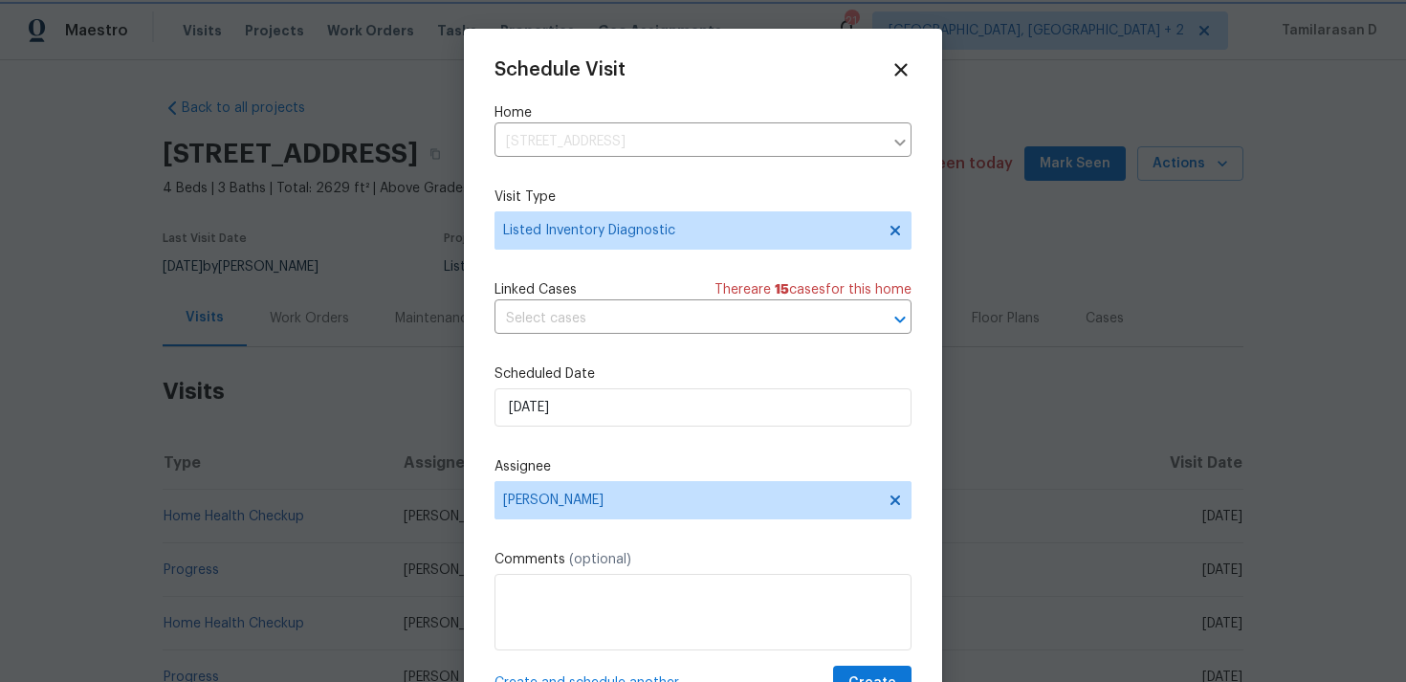
scroll to position [34, 0]
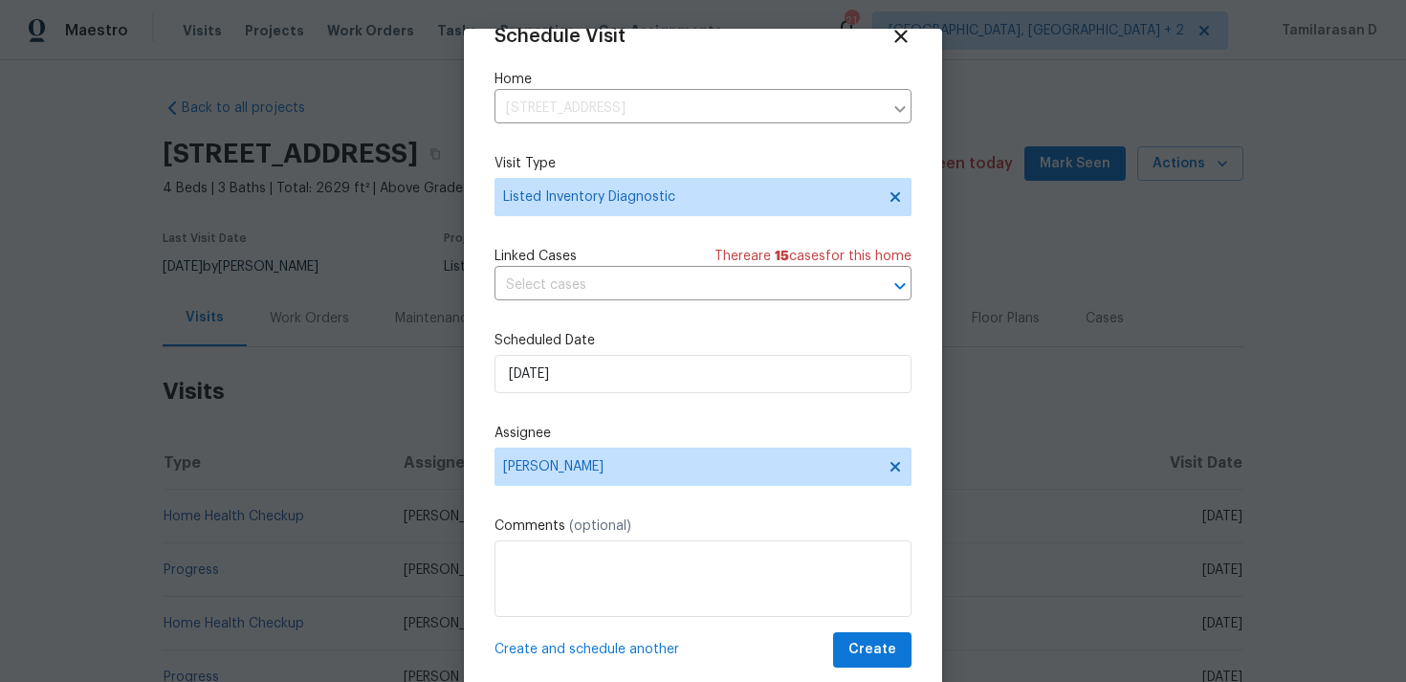
click at [871, 627] on div "Schedule Visit Home 103 County Road 4223, Decatur, TX 76234 ​ Visit Type Listed…" at bounding box center [702, 347] width 417 height 642
click at [875, 640] on span "Create" at bounding box center [872, 650] width 48 height 24
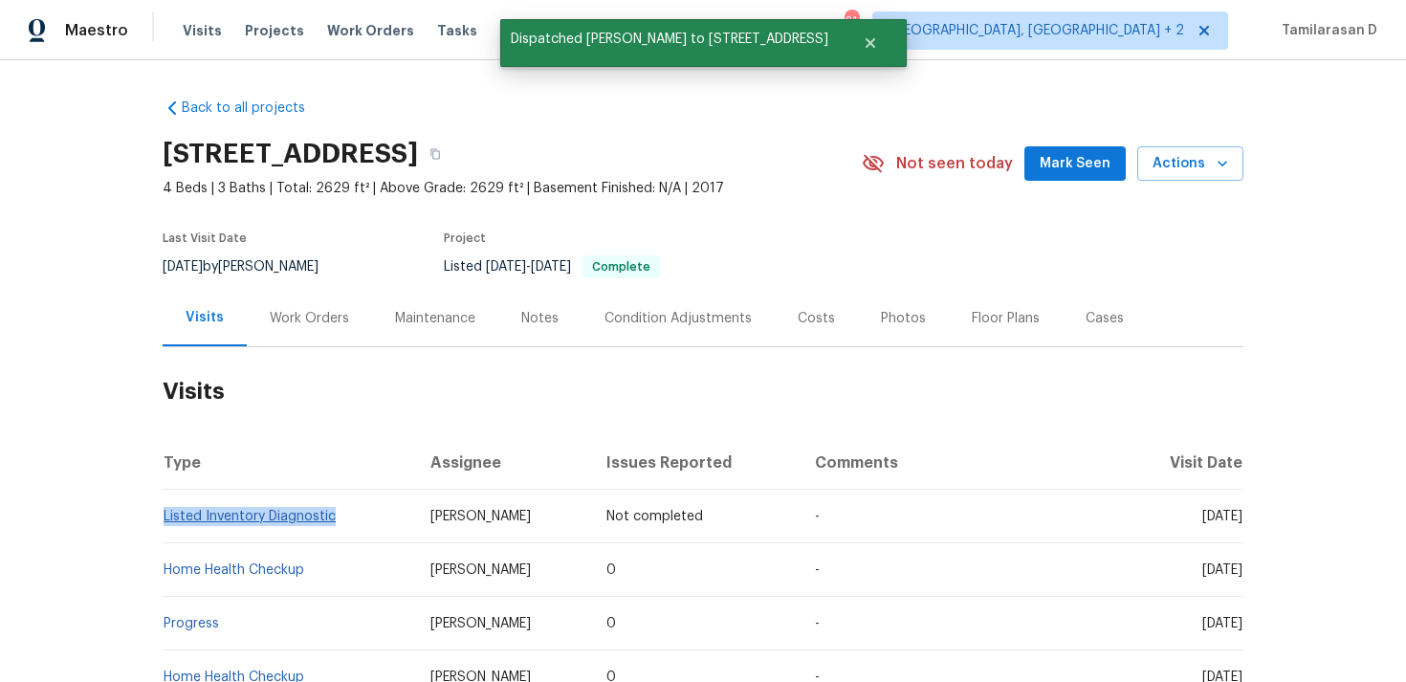
drag, startPoint x: 336, startPoint y: 513, endPoint x: 166, endPoint y: 513, distance: 169.3
click at [166, 513] on td "Listed Inventory Diagnostic" at bounding box center [289, 517] width 252 height 54
copy link "Listed Inventory Diagnostic"
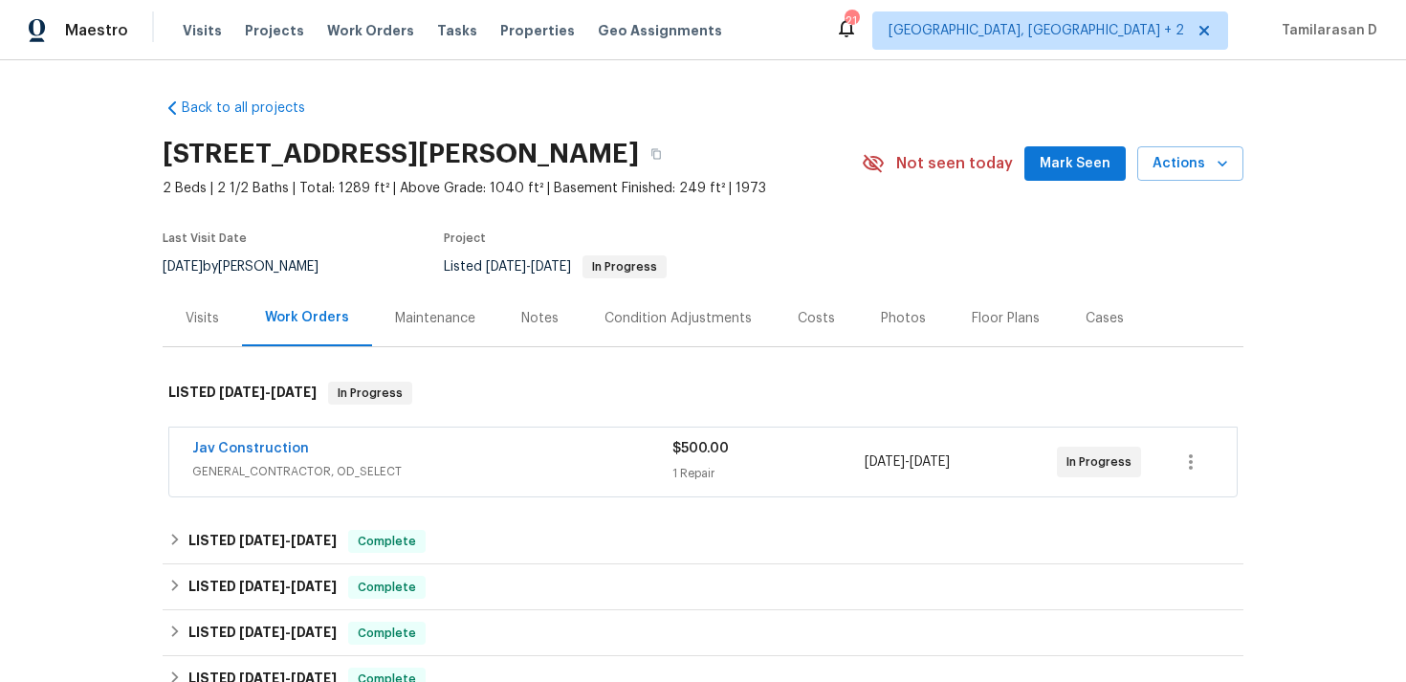
click at [201, 320] on div "Visits" at bounding box center [202, 318] width 33 height 19
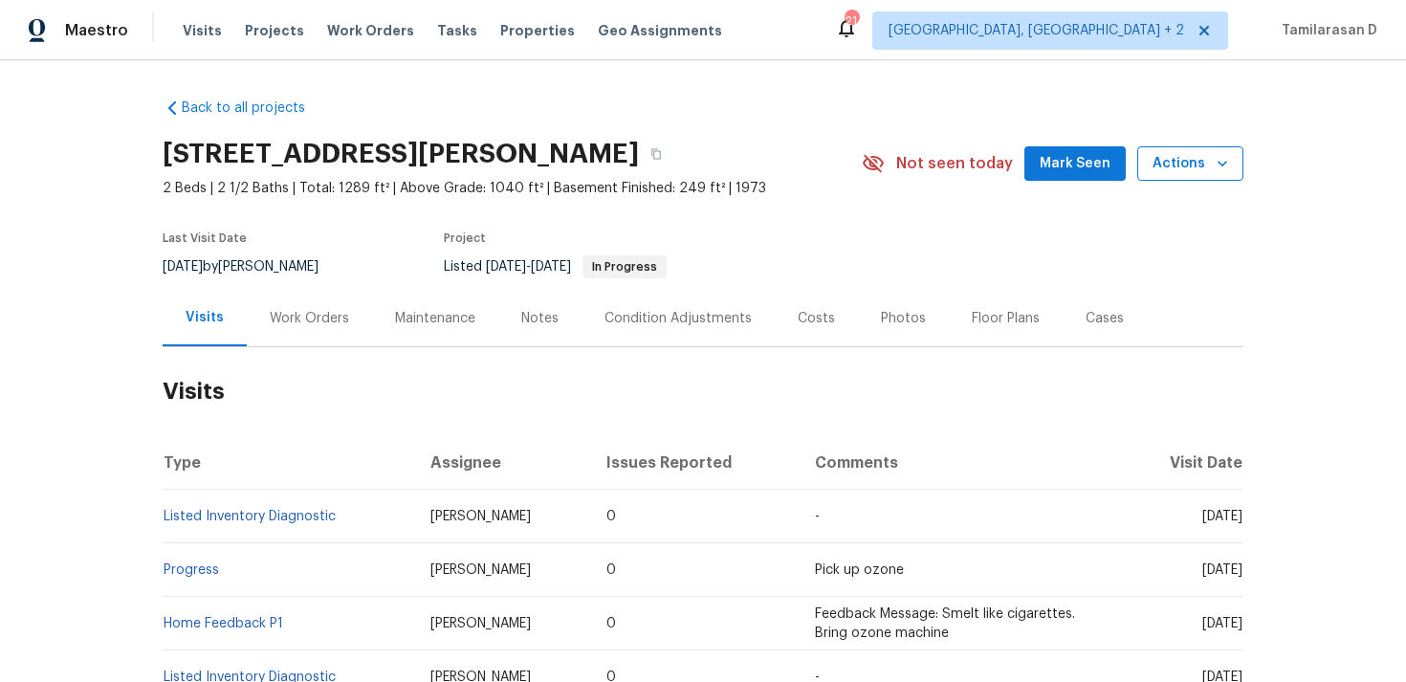
click at [1219, 171] on icon "button" at bounding box center [1221, 163] width 19 height 19
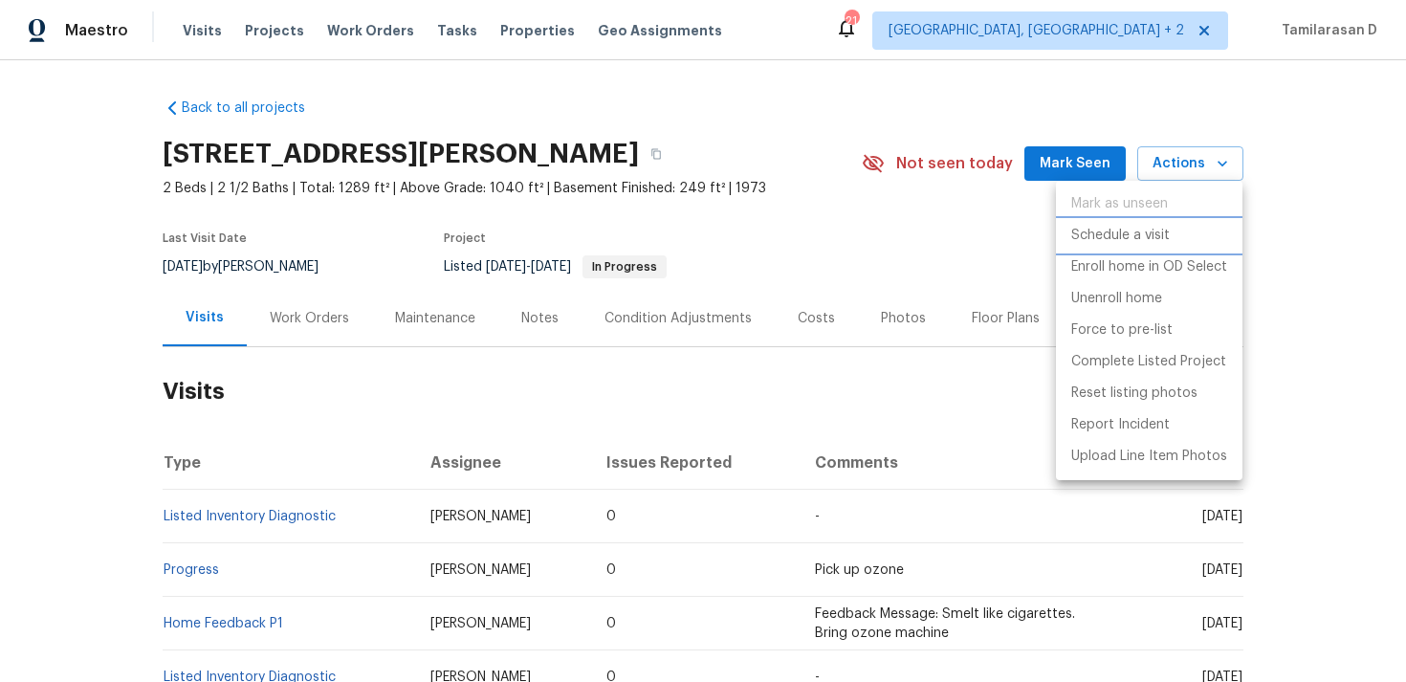
click at [1137, 236] on p "Schedule a visit" at bounding box center [1120, 236] width 98 height 20
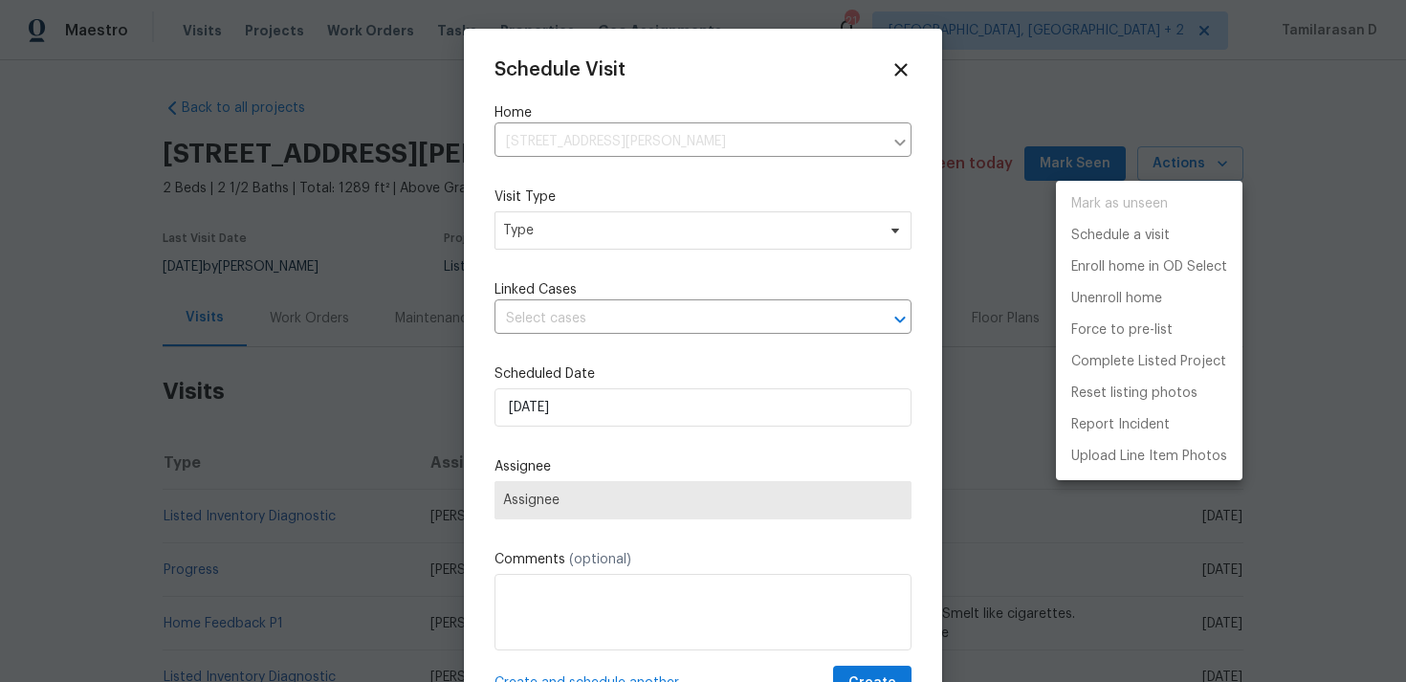
click at [551, 233] on div at bounding box center [703, 341] width 1406 height 682
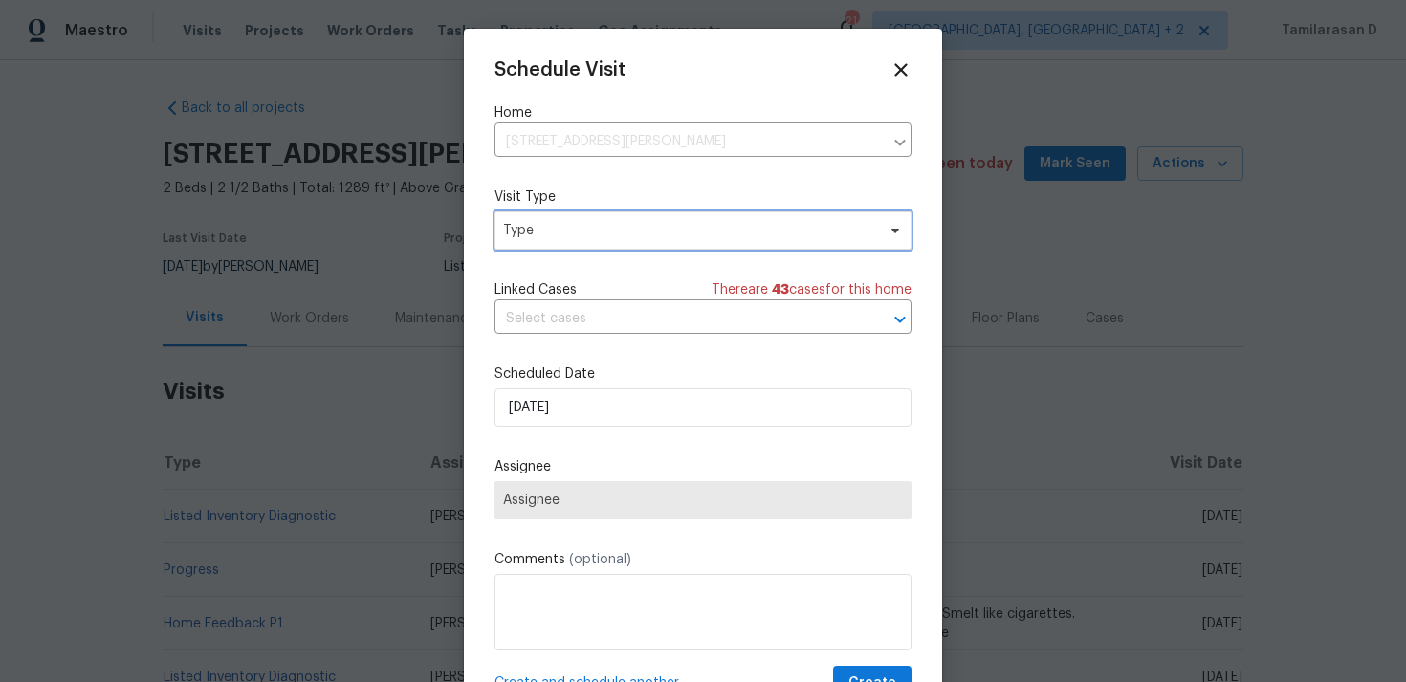
click at [565, 230] on span "Type" at bounding box center [689, 230] width 372 height 19
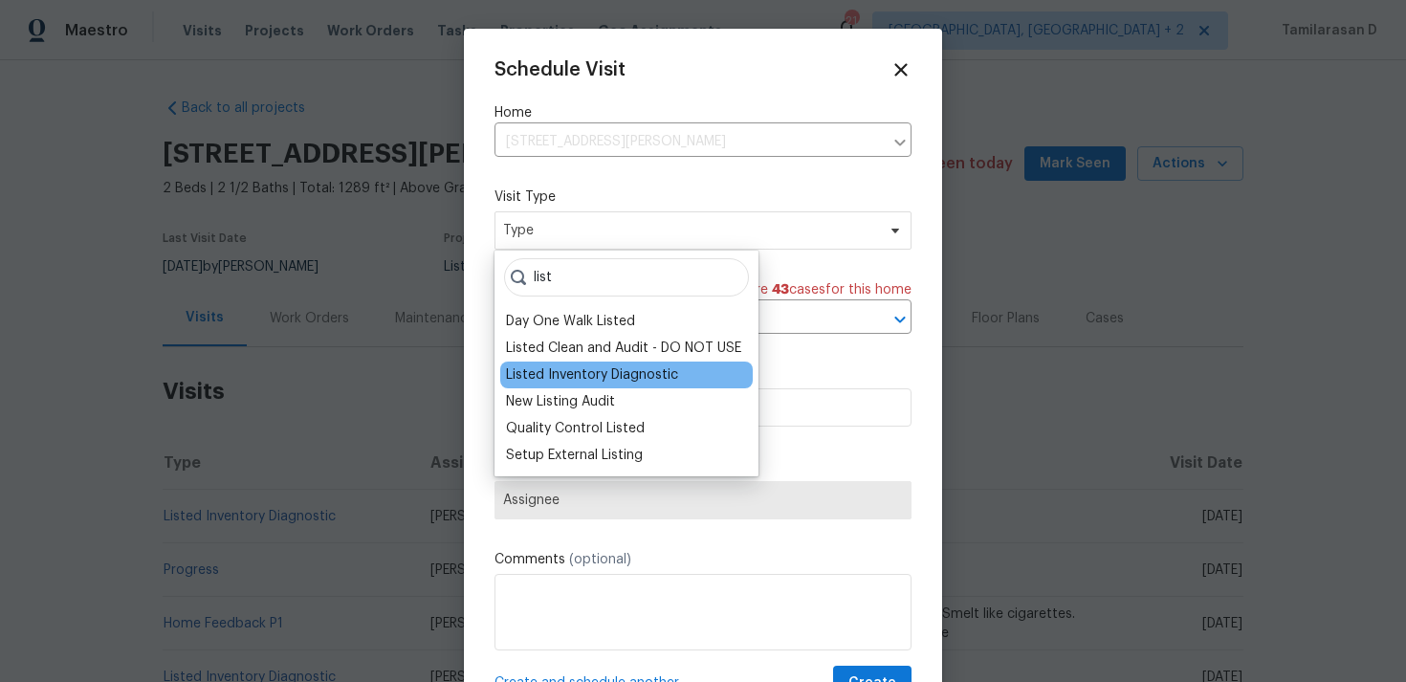
type input "list"
click at [595, 371] on div "Listed Inventory Diagnostic" at bounding box center [592, 374] width 172 height 19
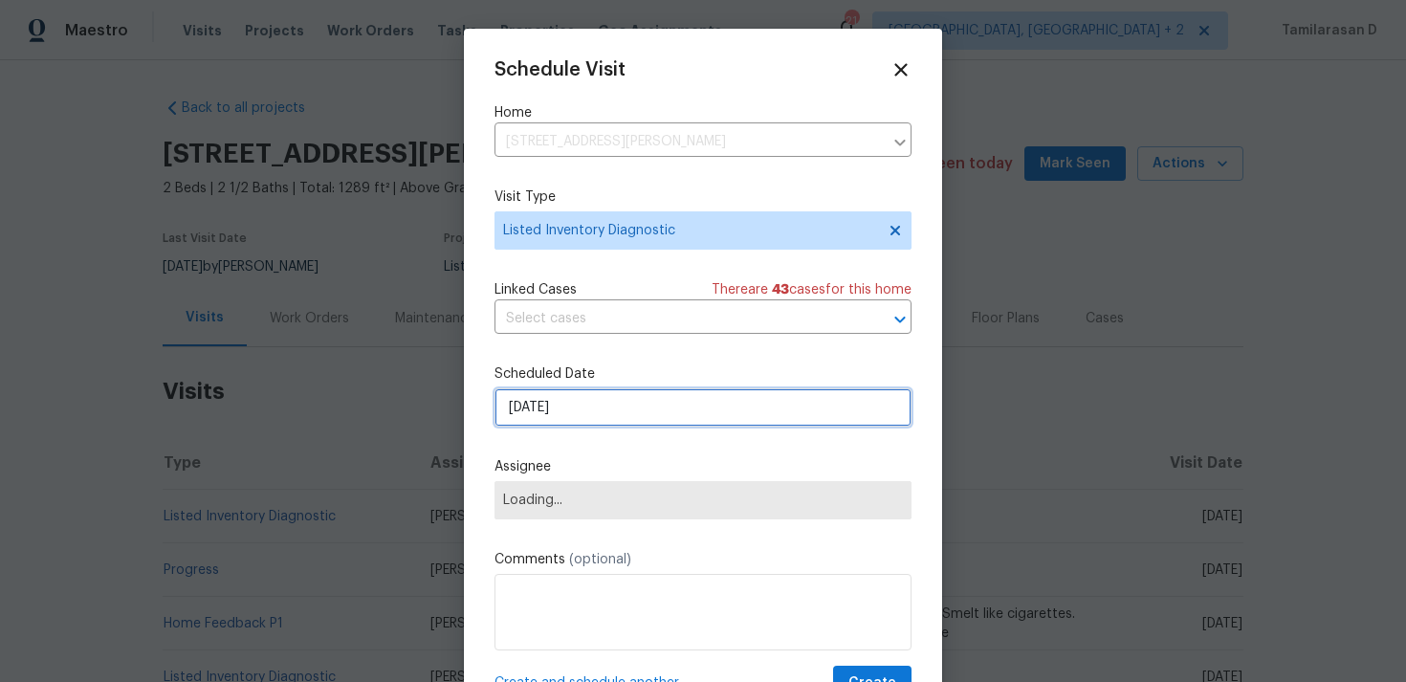
click at [566, 400] on input "[DATE]" at bounding box center [702, 407] width 417 height 38
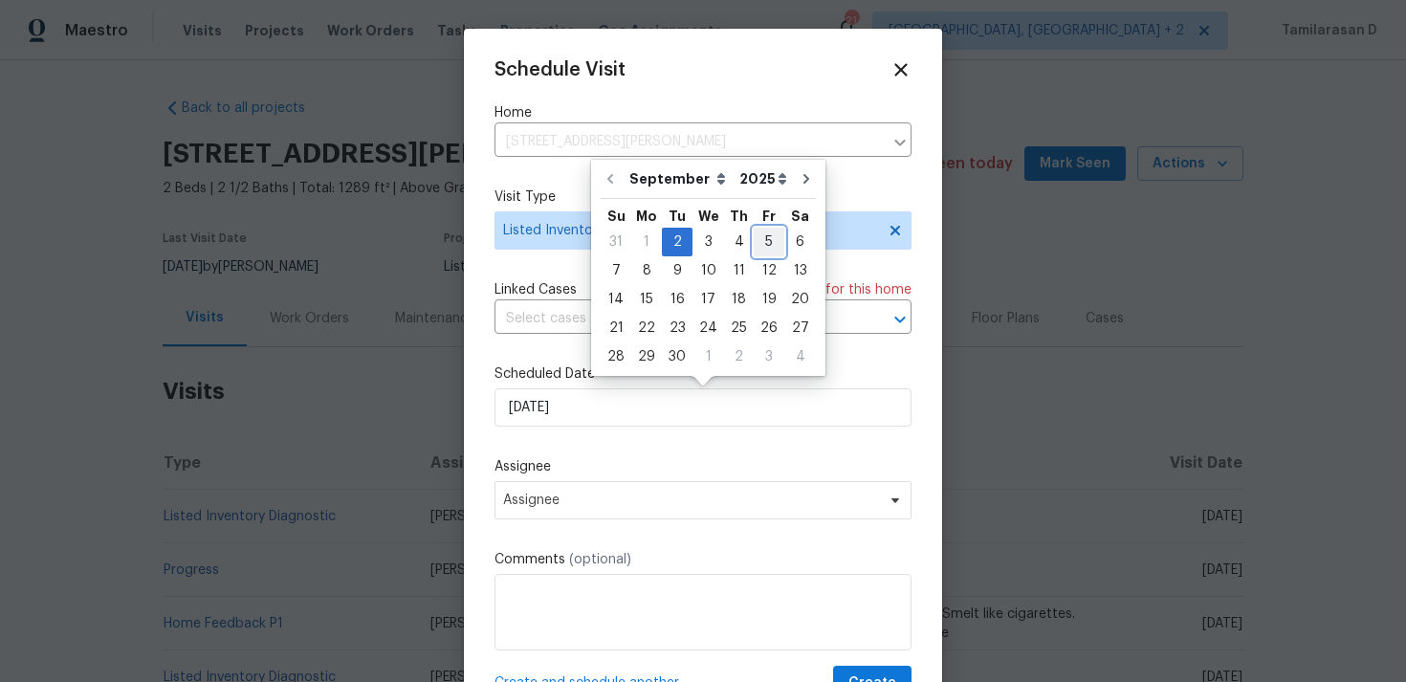
click at [760, 243] on div "5" at bounding box center [768, 242] width 31 height 27
type input "[DATE]"
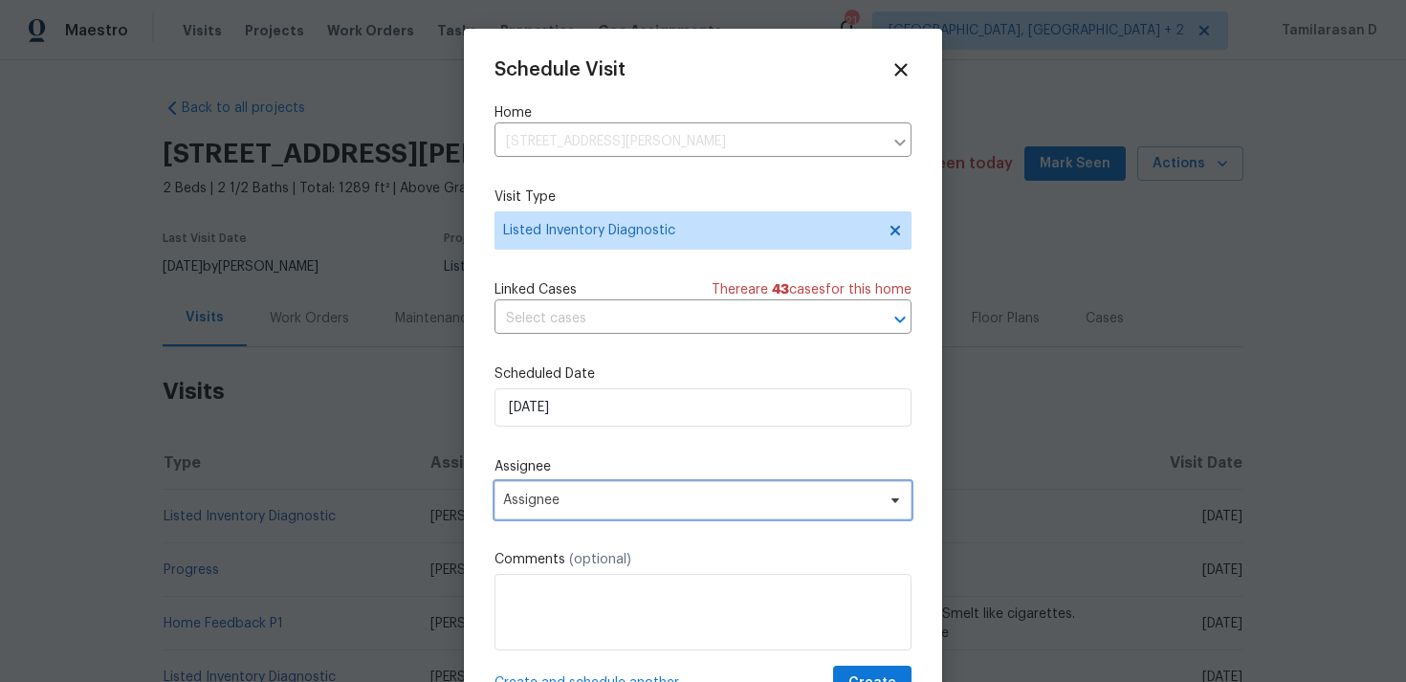
click at [553, 514] on span "Assignee" at bounding box center [702, 500] width 417 height 38
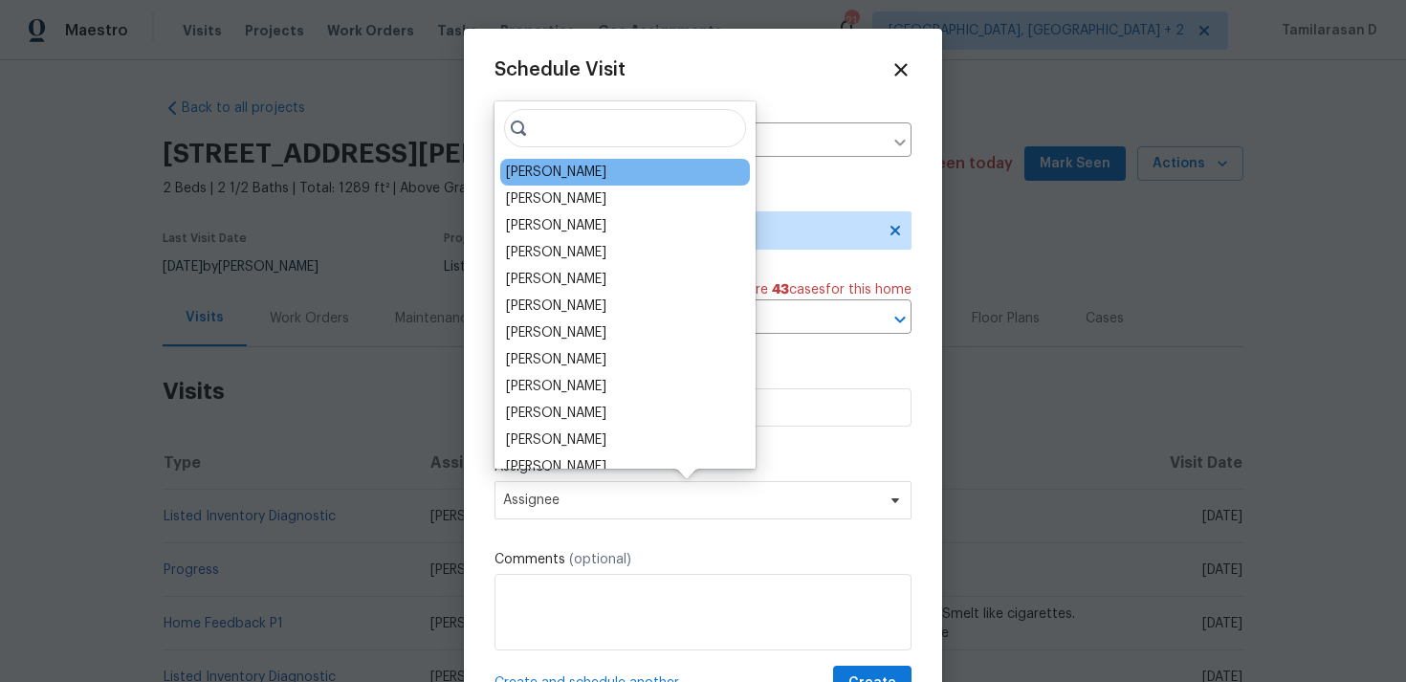
click at [555, 170] on div "[PERSON_NAME]" at bounding box center [556, 172] width 100 height 19
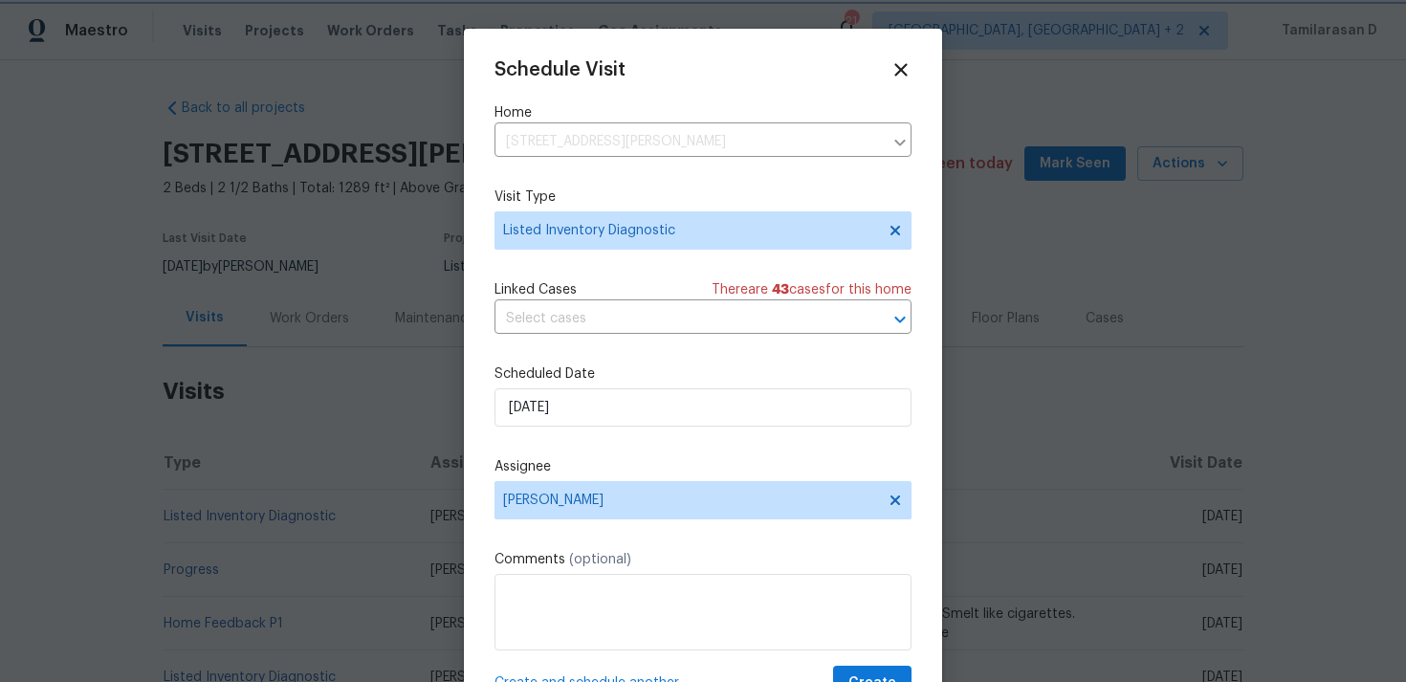
scroll to position [34, 0]
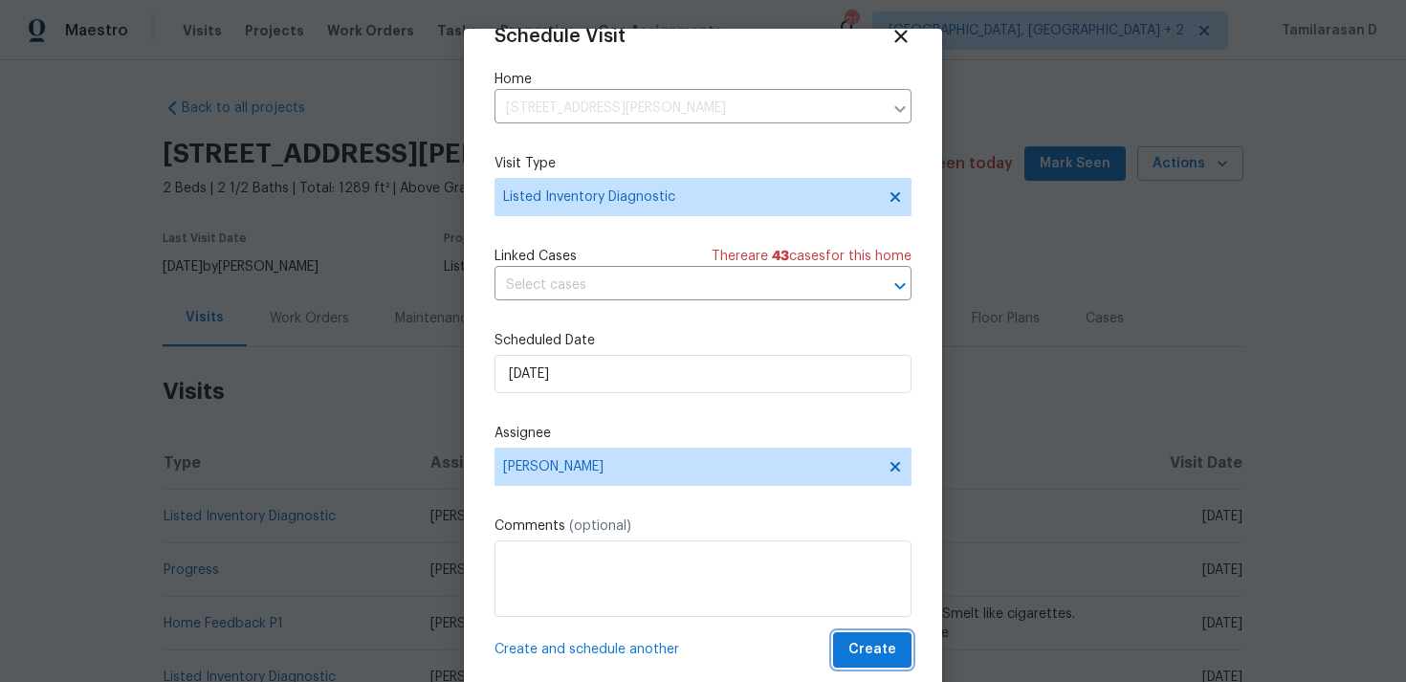
click at [899, 653] on button "Create" at bounding box center [872, 649] width 78 height 35
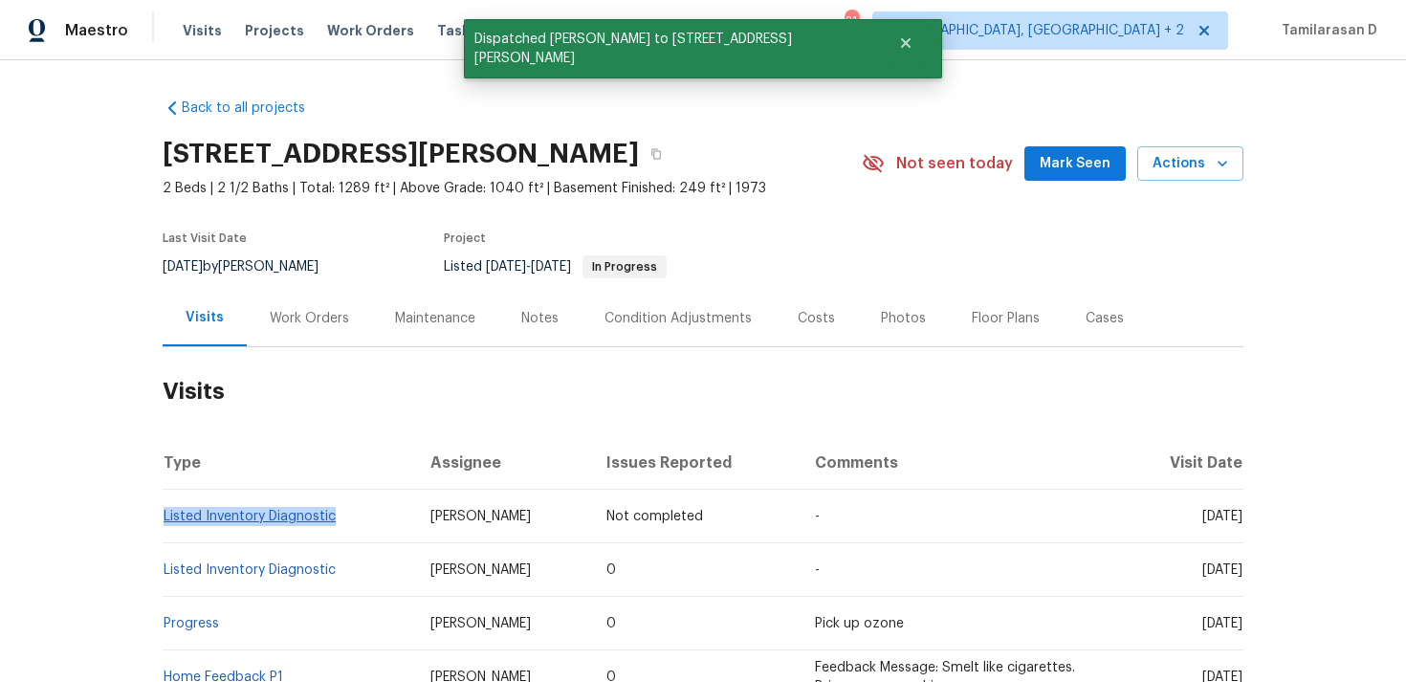
drag, startPoint x: 340, startPoint y: 519, endPoint x: 164, endPoint y: 519, distance: 175.9
click at [164, 519] on td "Listed Inventory Diagnostic" at bounding box center [289, 517] width 252 height 54
copy link "Listed Inventory Diagnostic"
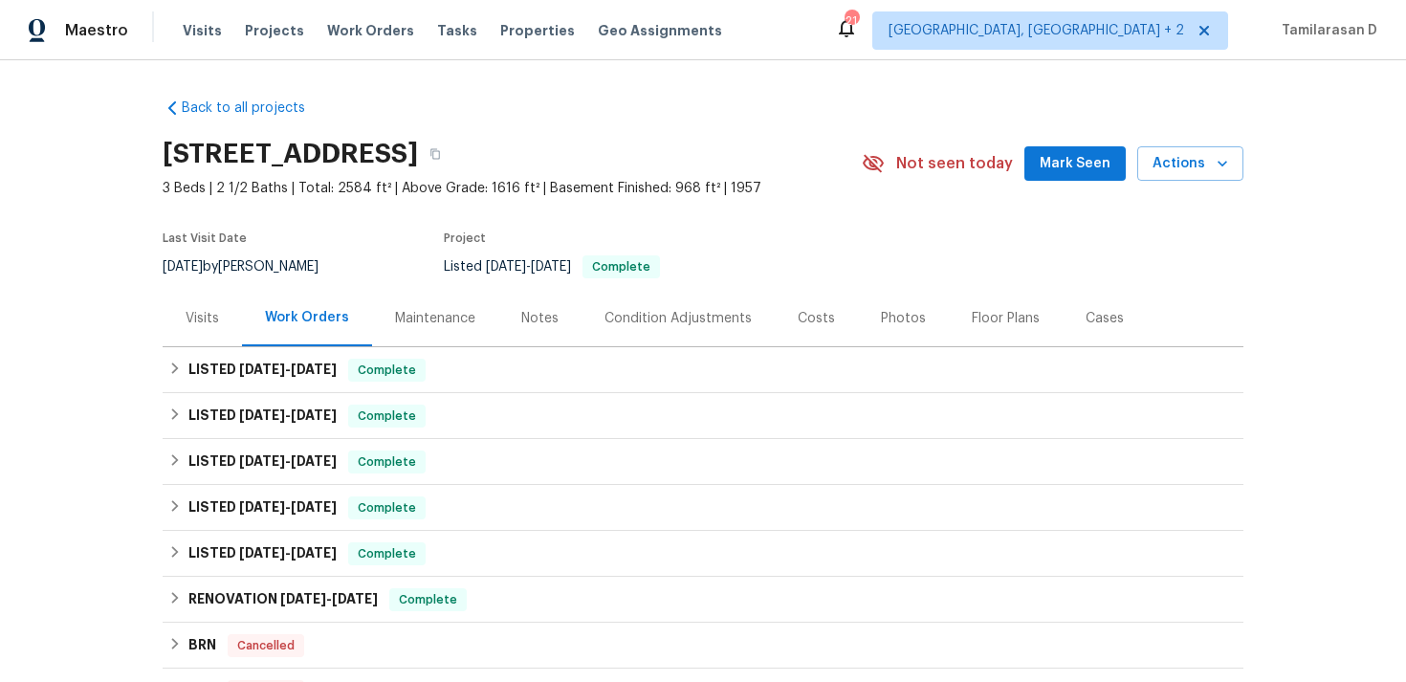
click at [199, 331] on div "Visits" at bounding box center [202, 318] width 79 height 56
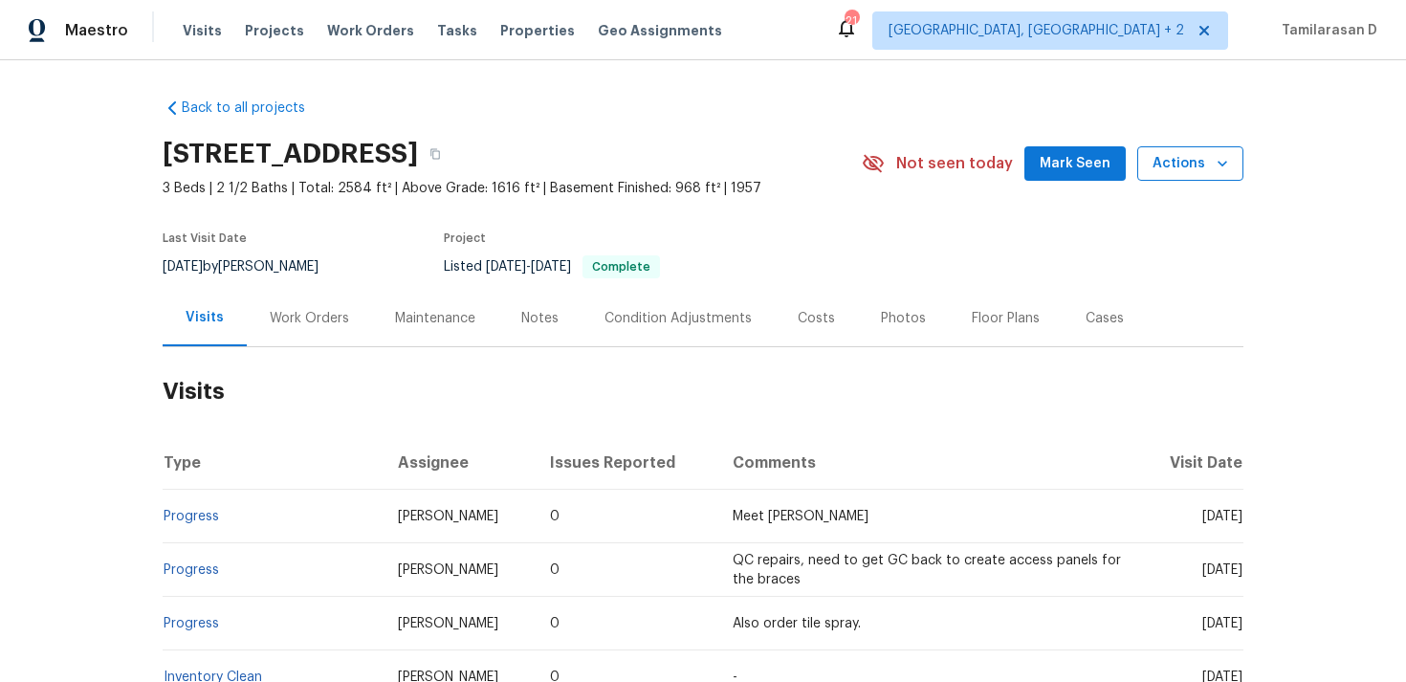
click at [1202, 150] on button "Actions" at bounding box center [1190, 163] width 106 height 35
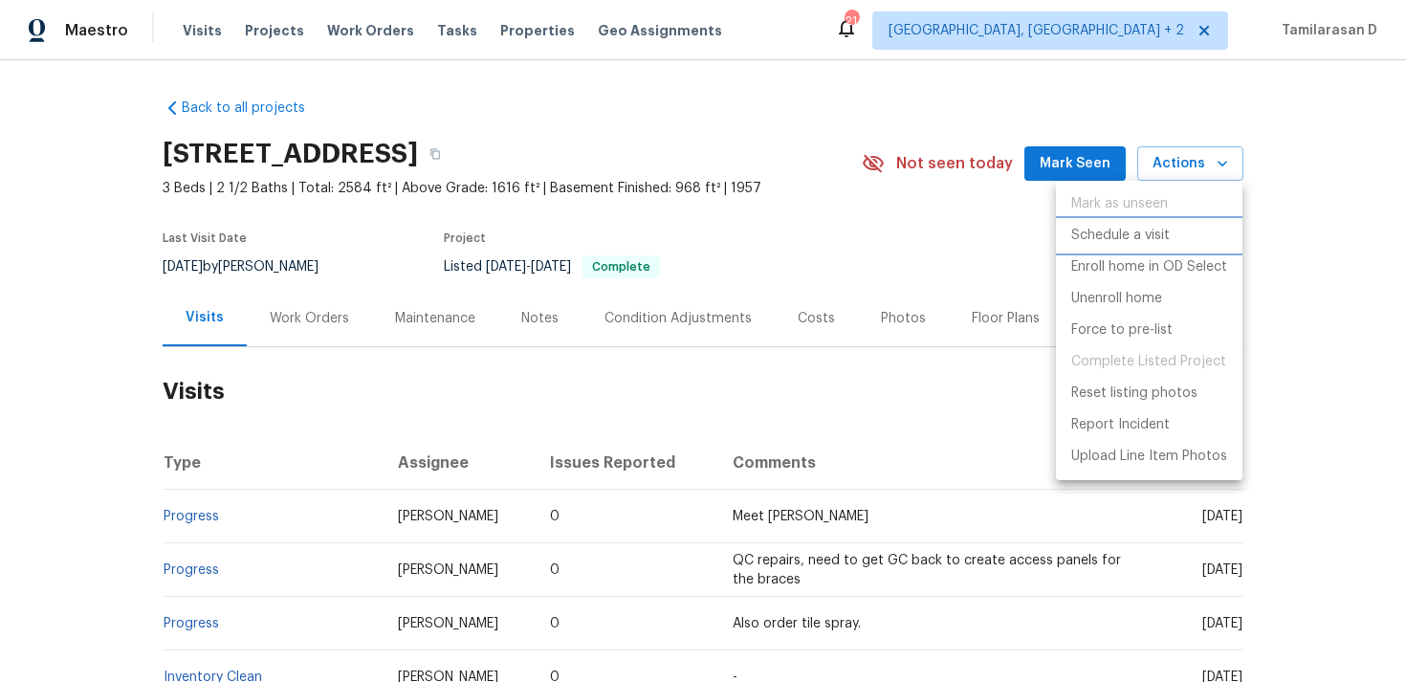
click at [1128, 232] on p "Schedule a visit" at bounding box center [1120, 236] width 98 height 20
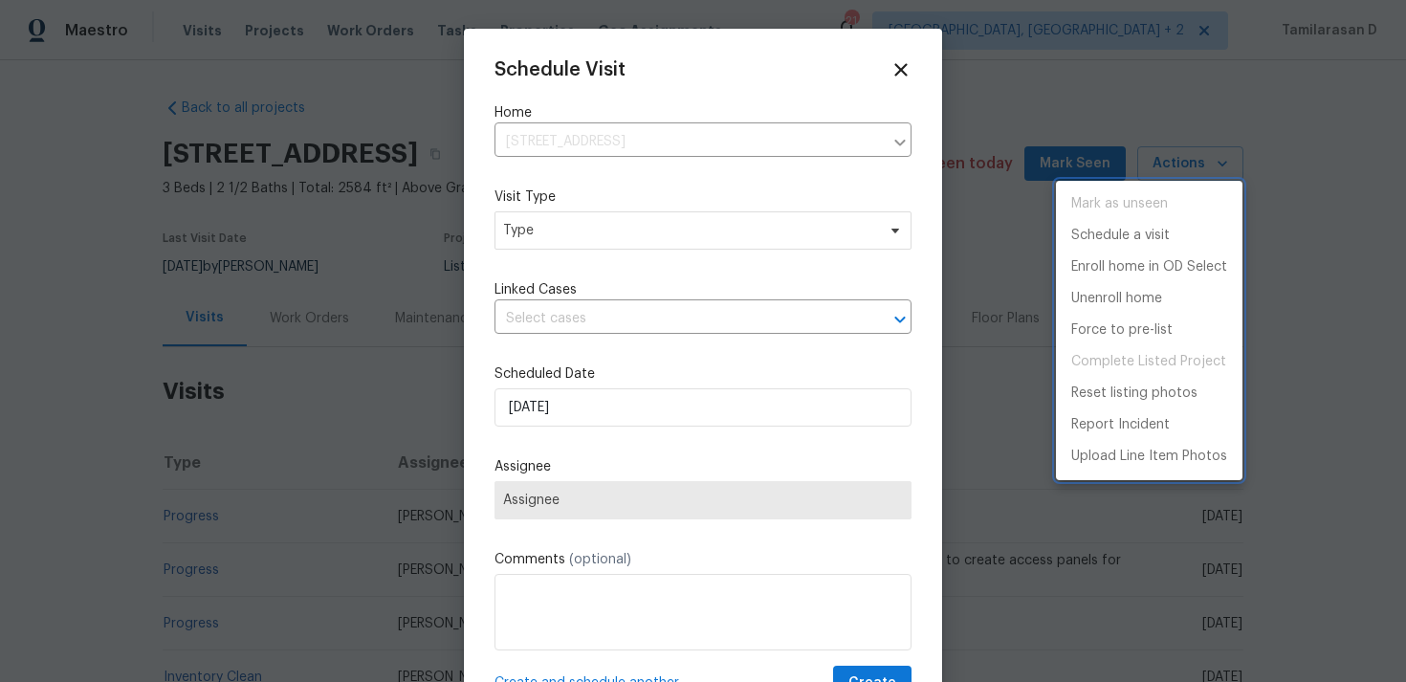
click at [557, 233] on div at bounding box center [703, 341] width 1406 height 682
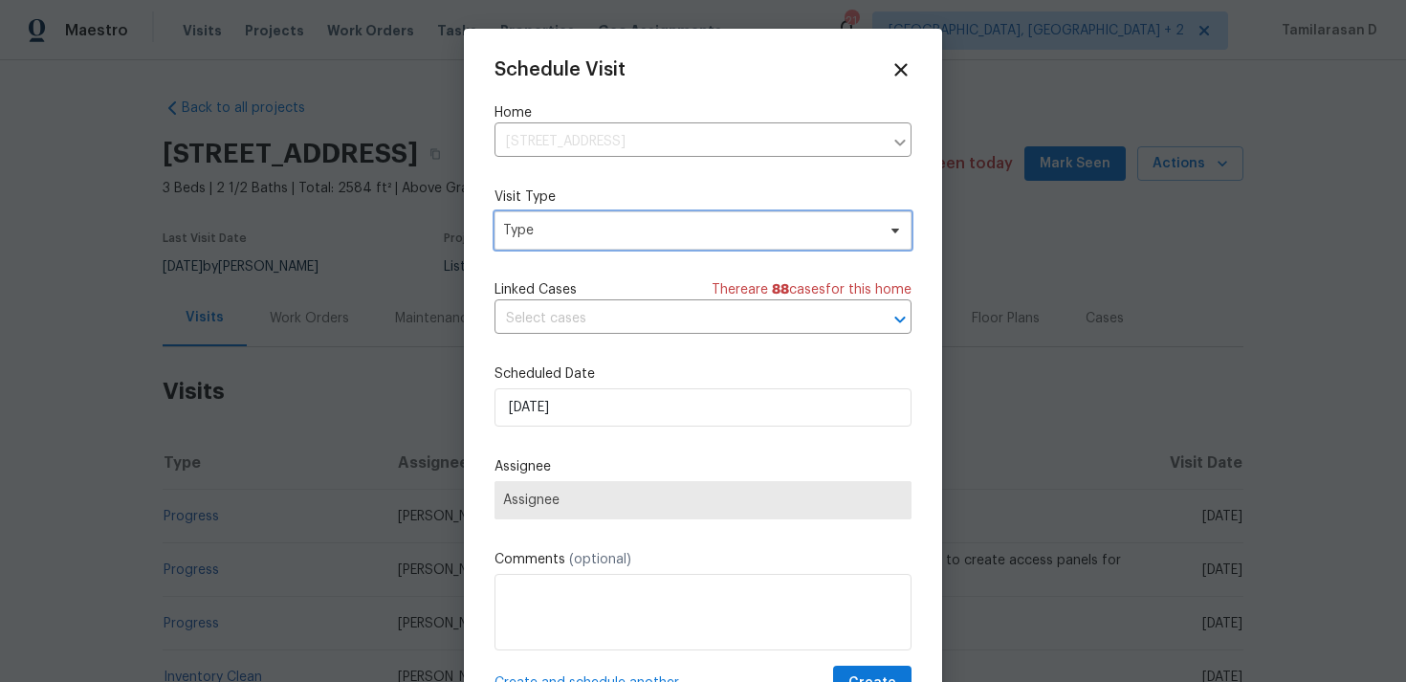
click at [579, 242] on span "Type" at bounding box center [702, 230] width 417 height 38
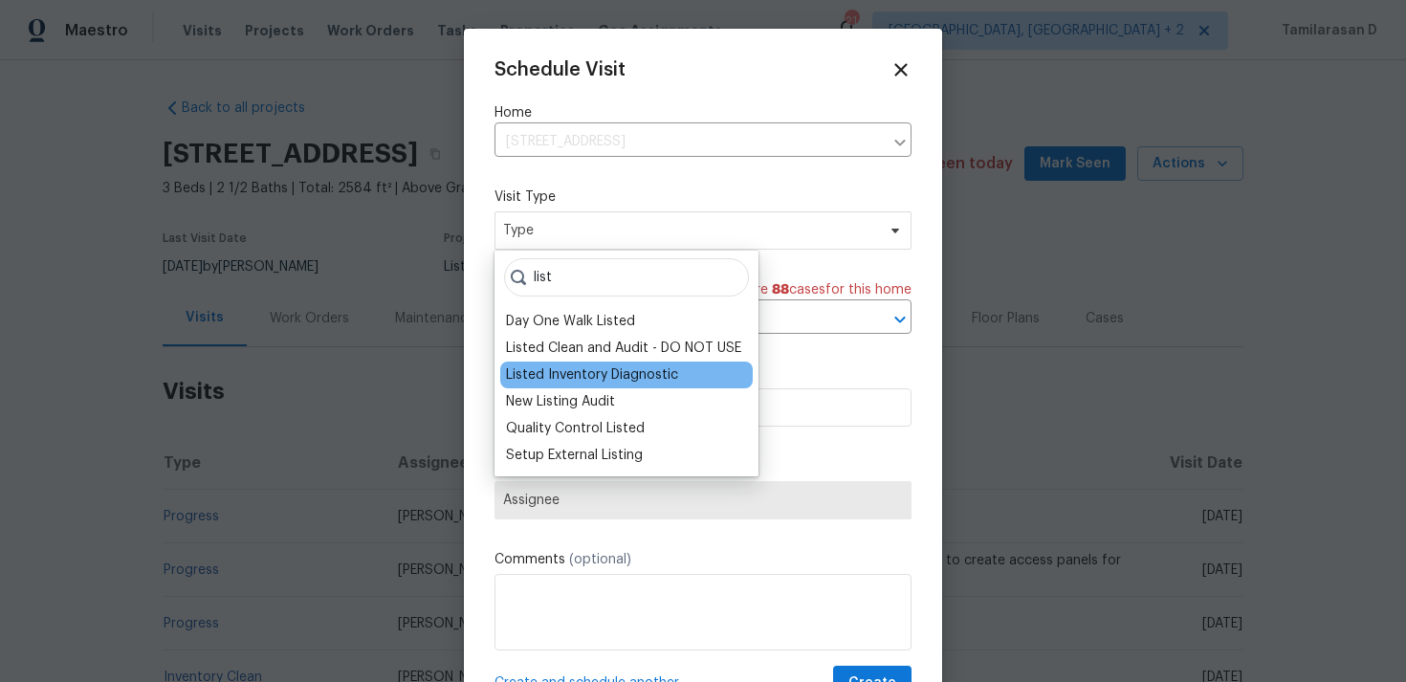
type input "list"
click at [613, 373] on div "Listed Inventory Diagnostic" at bounding box center [592, 374] width 172 height 19
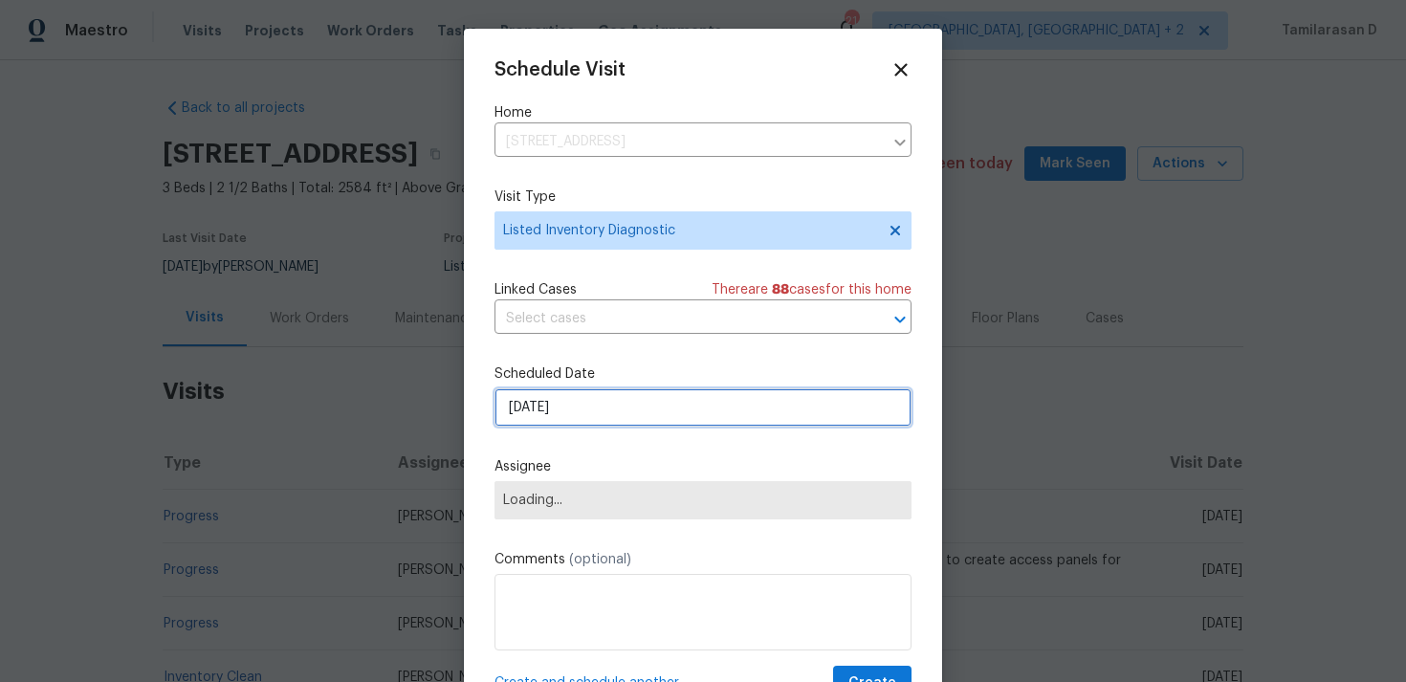
click at [595, 406] on input "[DATE]" at bounding box center [702, 407] width 417 height 38
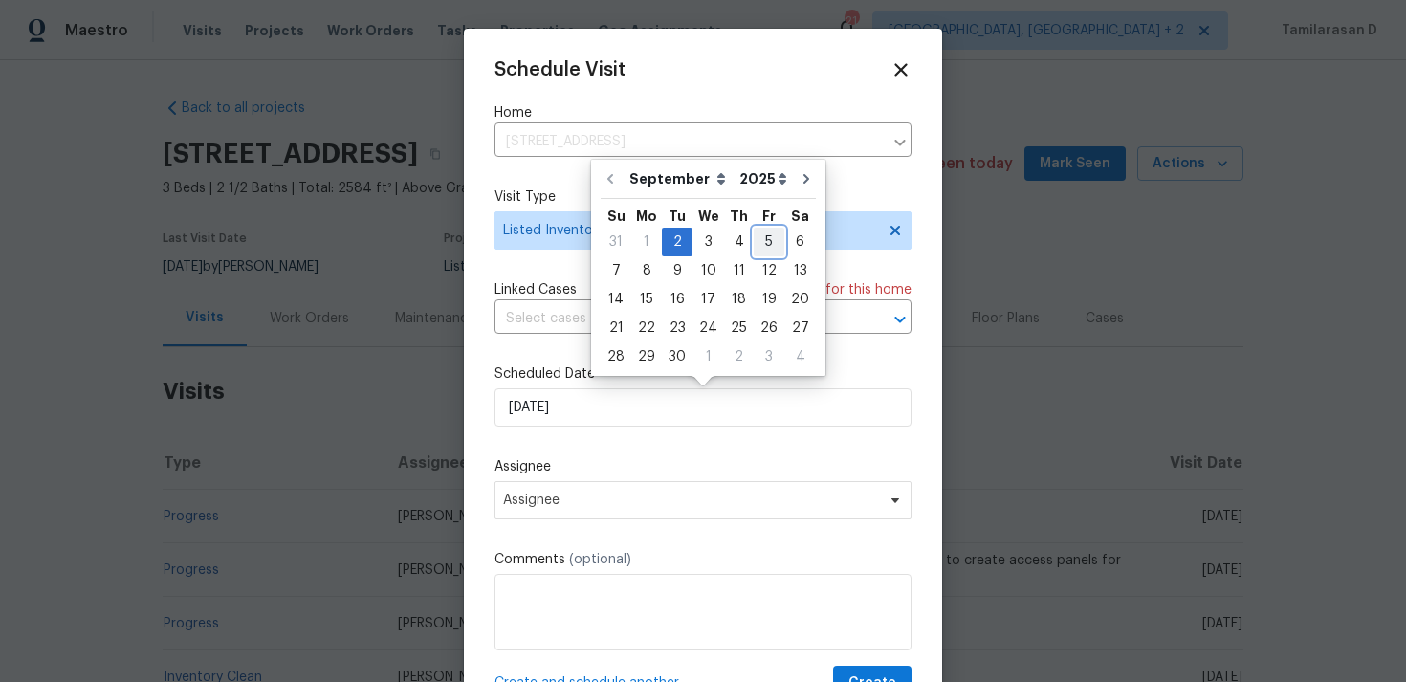
click at [757, 236] on div "5" at bounding box center [768, 242] width 31 height 27
type input "[DATE]"
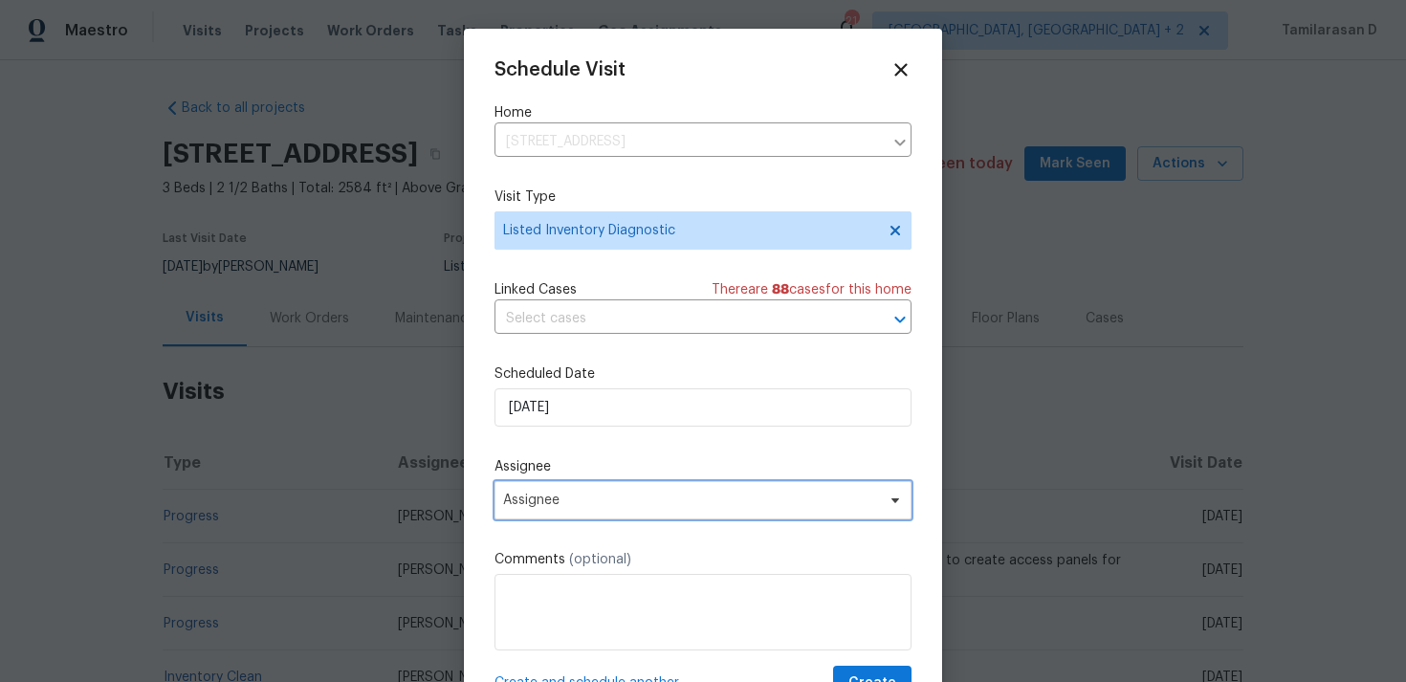
click at [601, 496] on span "Assignee" at bounding box center [690, 499] width 375 height 15
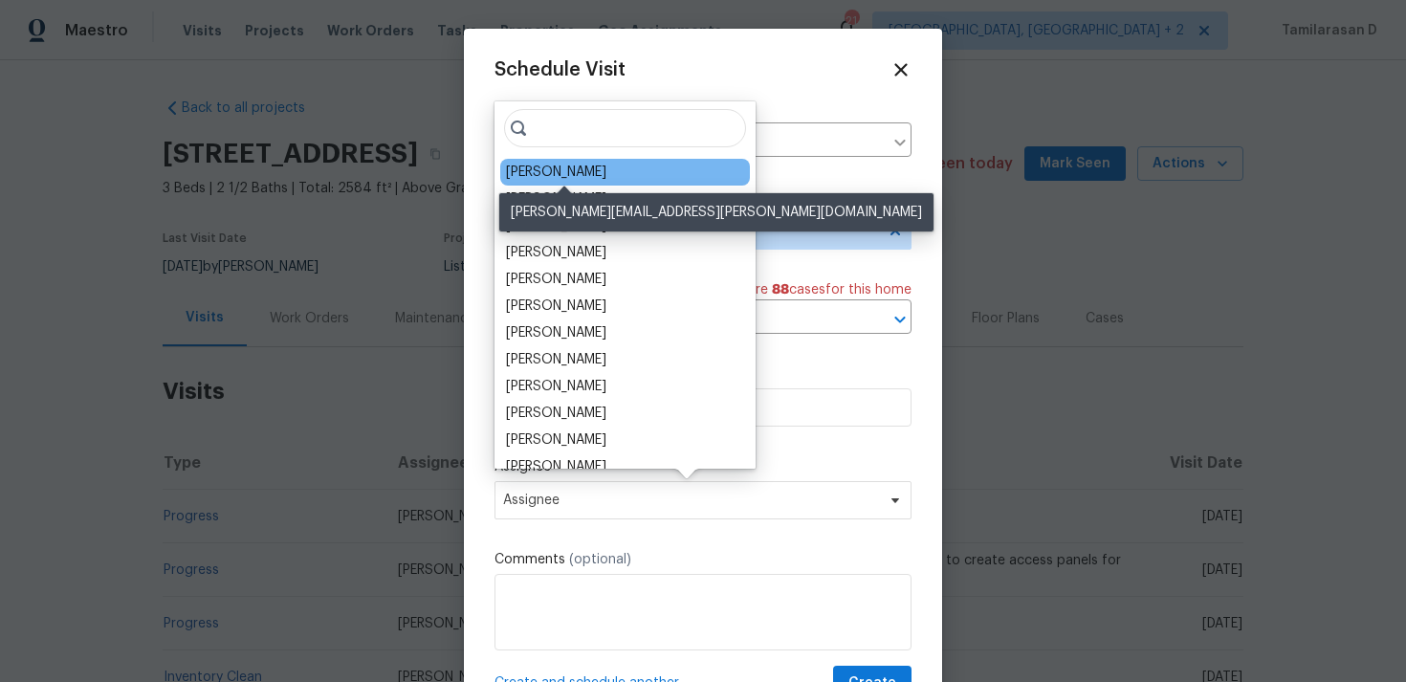
click at [537, 180] on div "[PERSON_NAME]" at bounding box center [556, 172] width 100 height 19
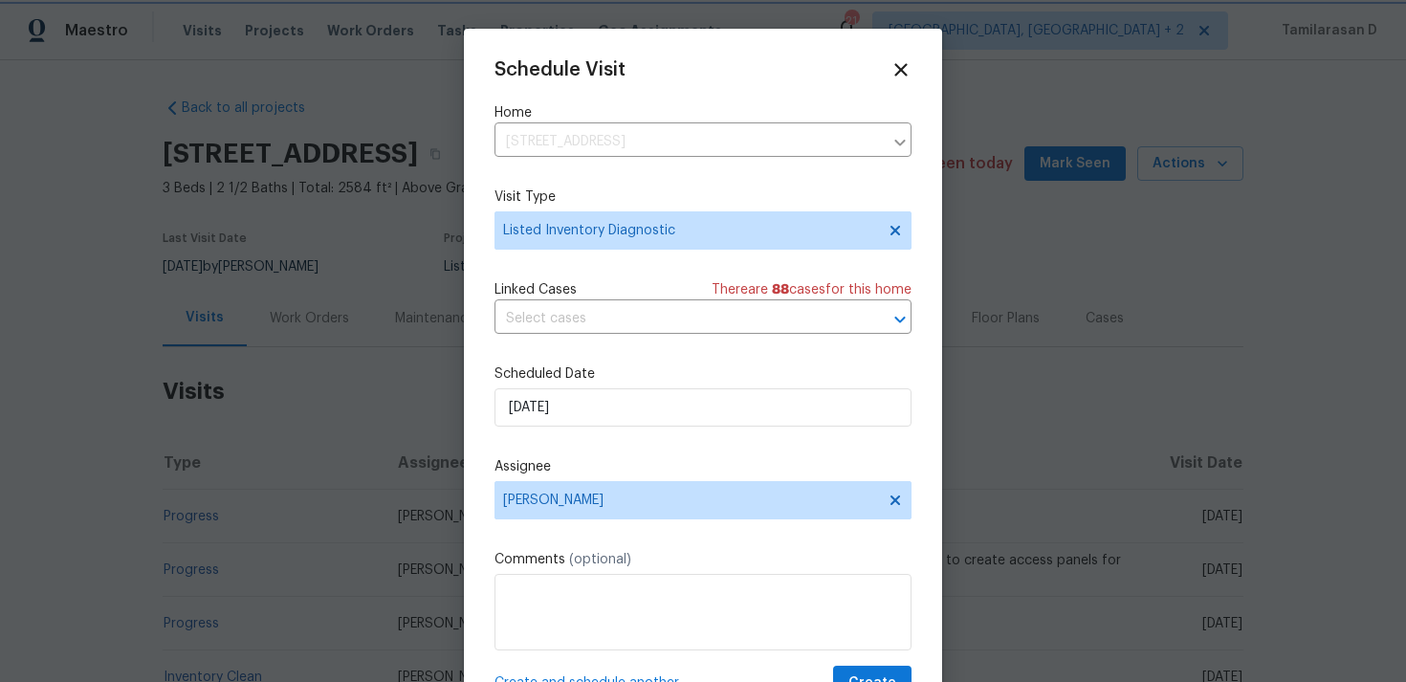
scroll to position [34, 0]
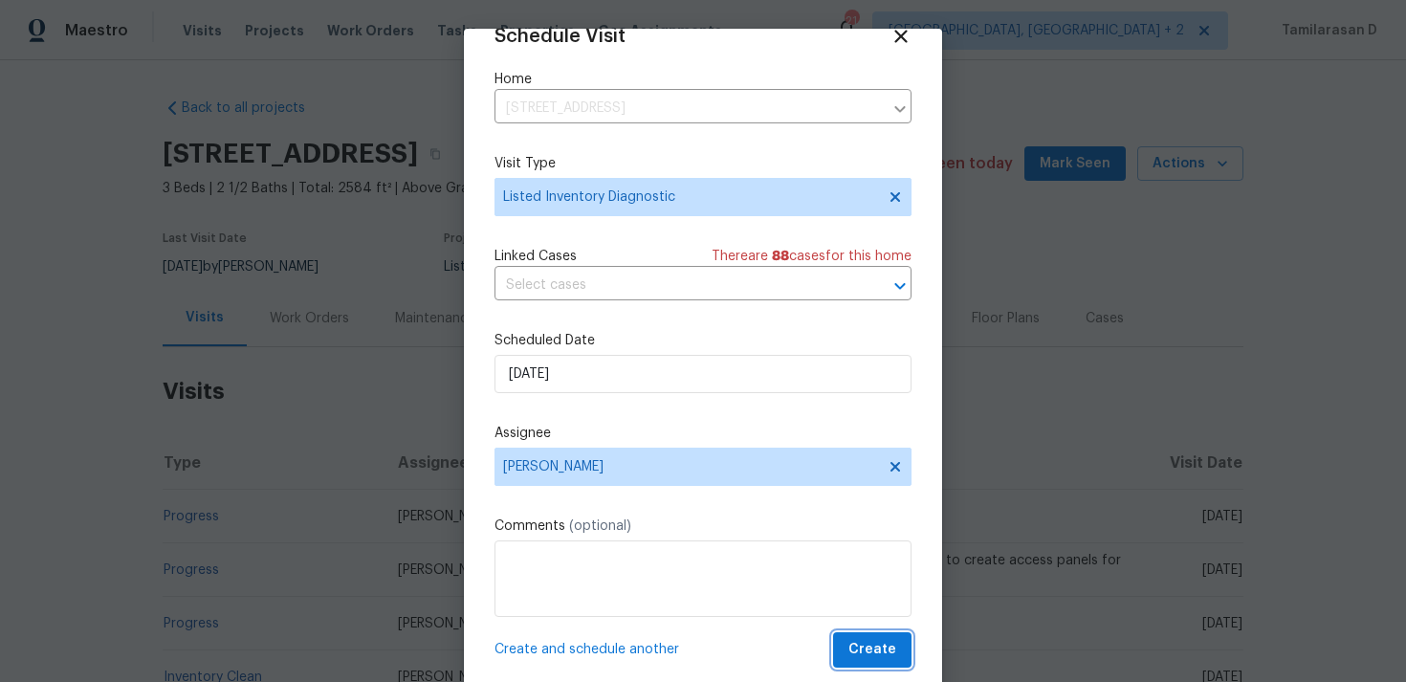
click at [868, 655] on span "Create" at bounding box center [872, 650] width 48 height 24
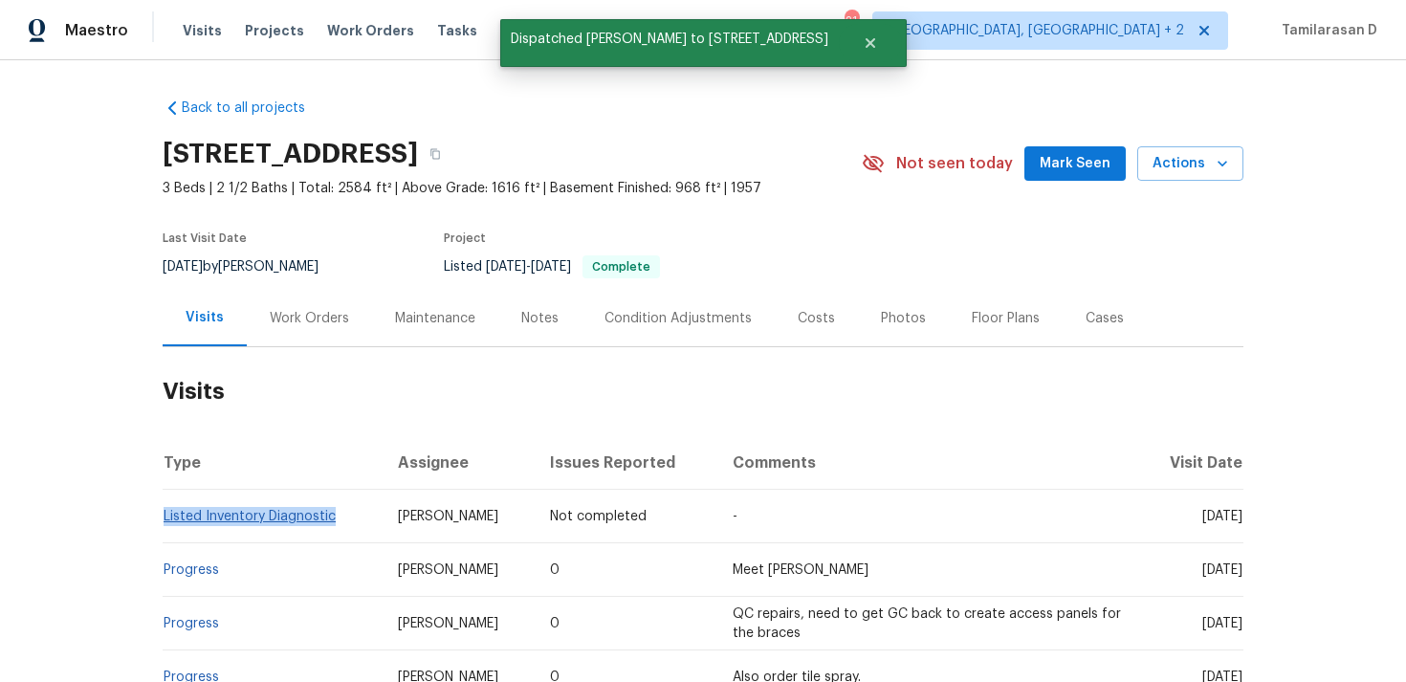
drag, startPoint x: 339, startPoint y: 515, endPoint x: 164, endPoint y: 513, distance: 176.0
click at [164, 513] on td "Listed Inventory Diagnostic" at bounding box center [273, 517] width 220 height 54
copy link "Listed Inventory Diagnostic"
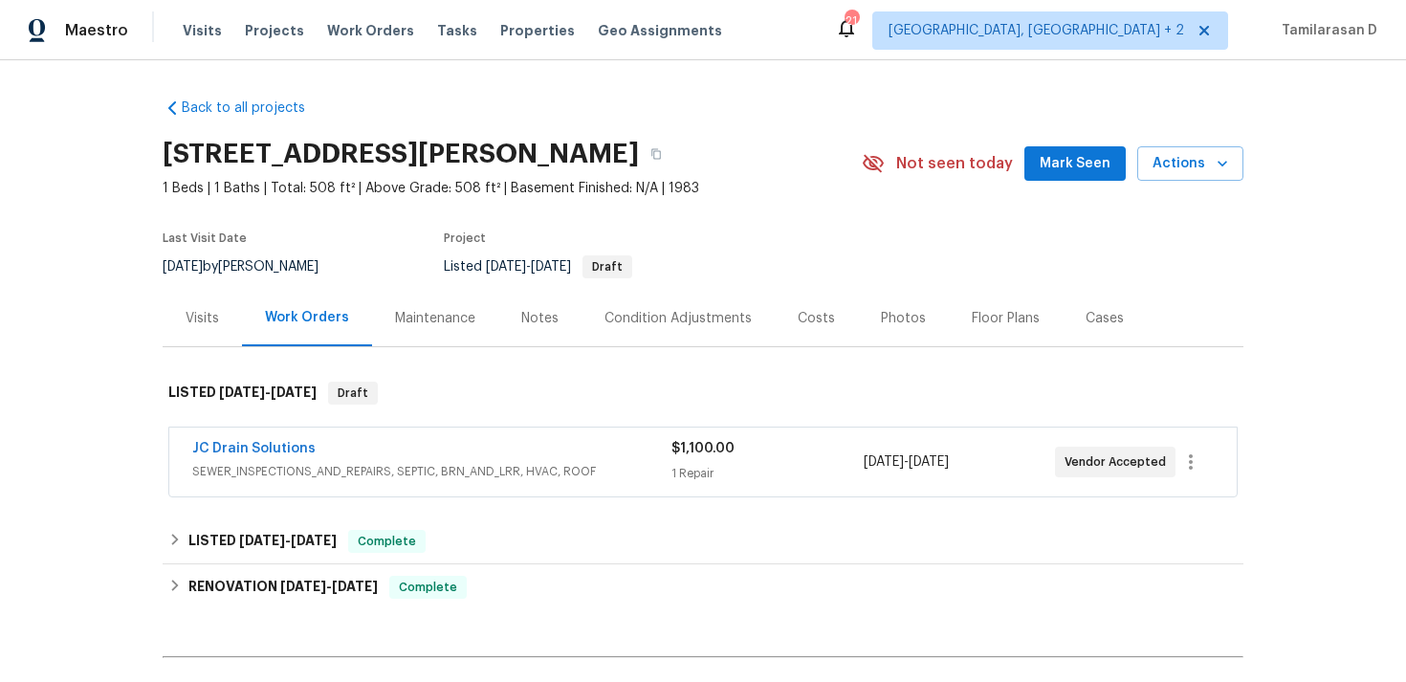
click at [212, 313] on div "Visits" at bounding box center [202, 318] width 33 height 19
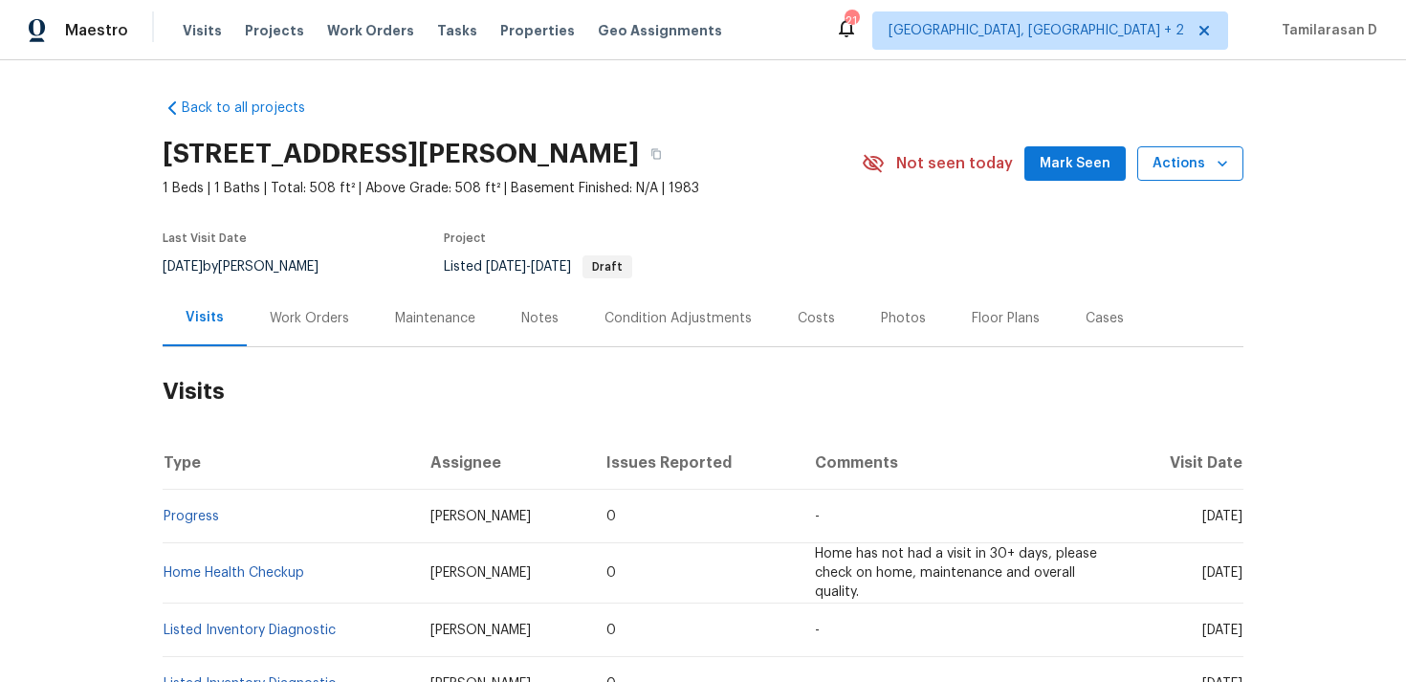
click at [1191, 164] on span "Actions" at bounding box center [1190, 164] width 76 height 24
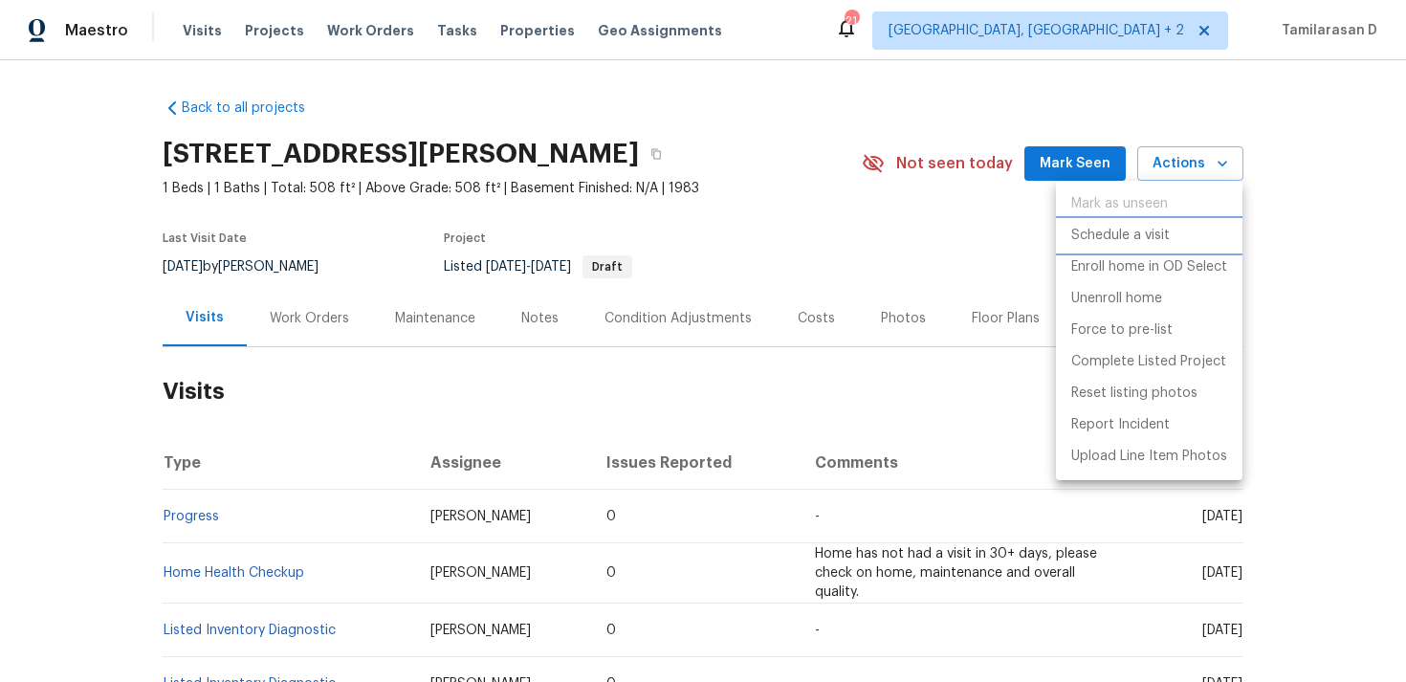
click at [1137, 230] on p "Schedule a visit" at bounding box center [1120, 236] width 98 height 20
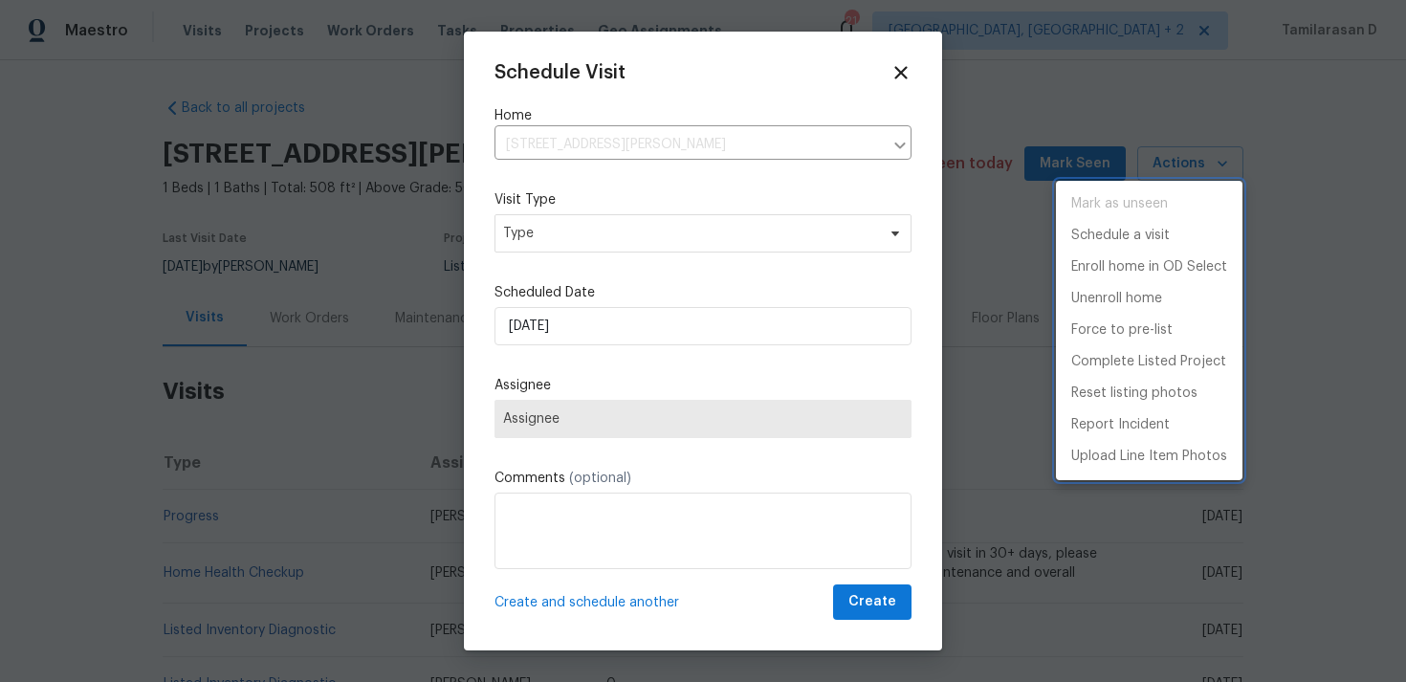
click at [567, 237] on div at bounding box center [703, 341] width 1406 height 682
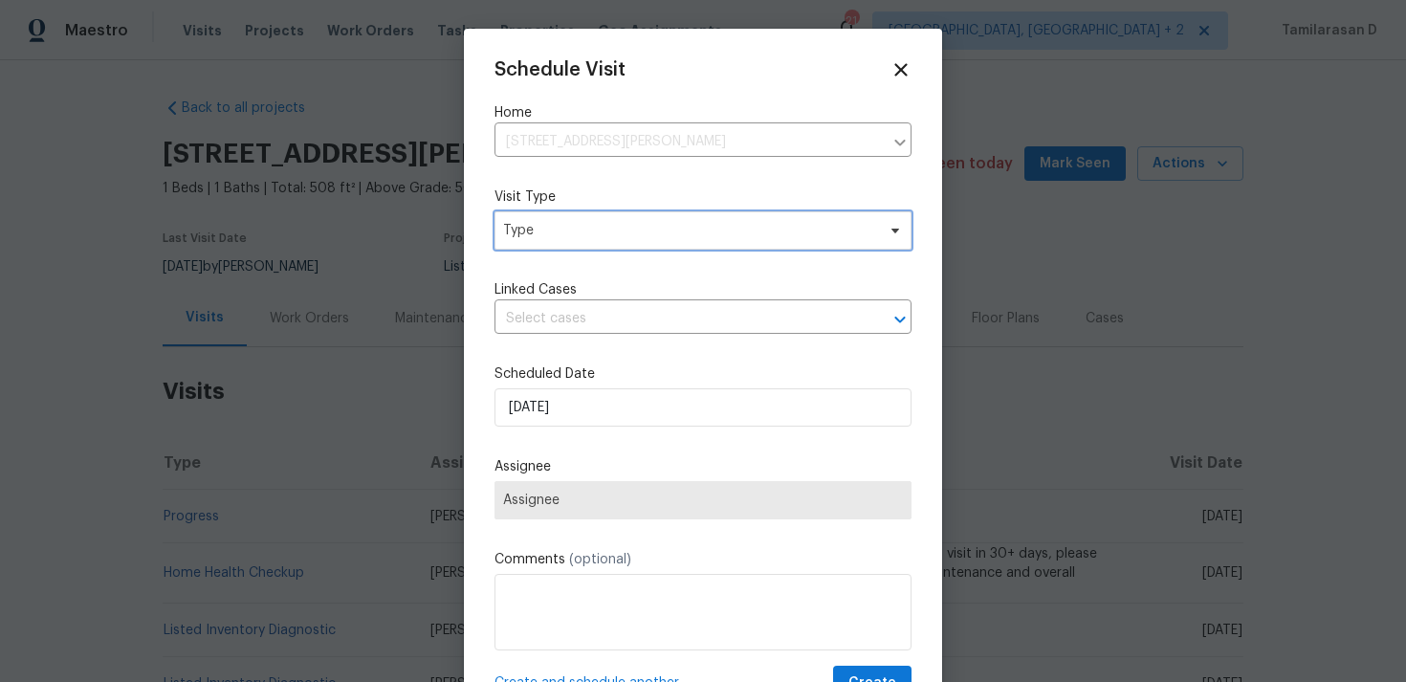
click at [567, 237] on span "Type" at bounding box center [689, 230] width 372 height 19
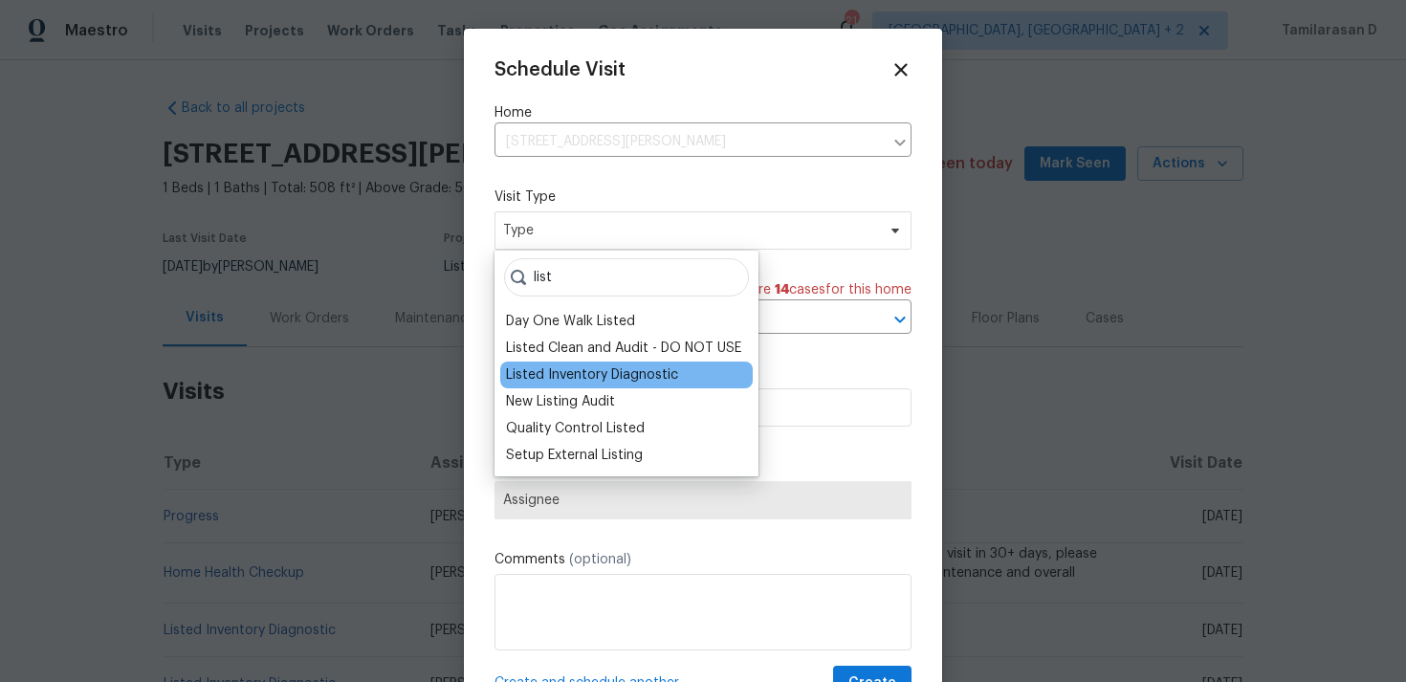
type input "list"
click at [585, 382] on div "Listed Inventory Diagnostic" at bounding box center [592, 374] width 172 height 19
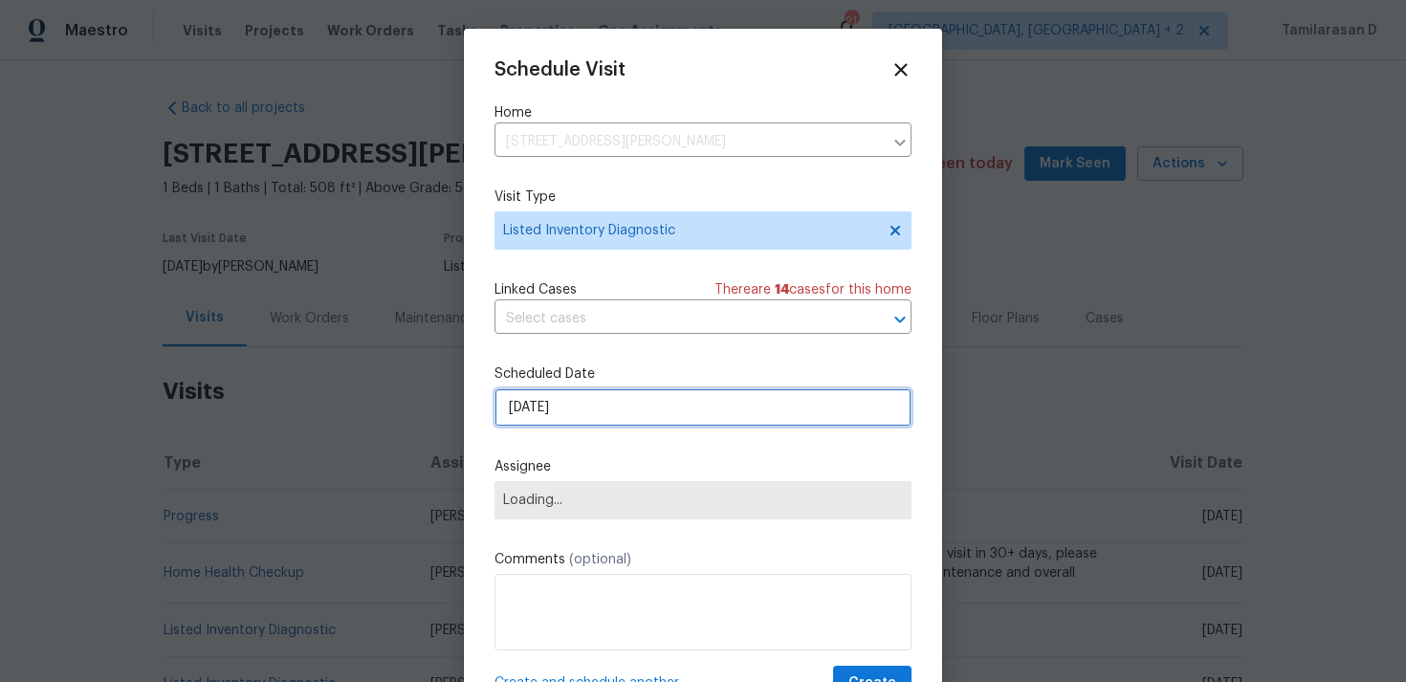
click at [553, 410] on input "[DATE]" at bounding box center [702, 407] width 417 height 38
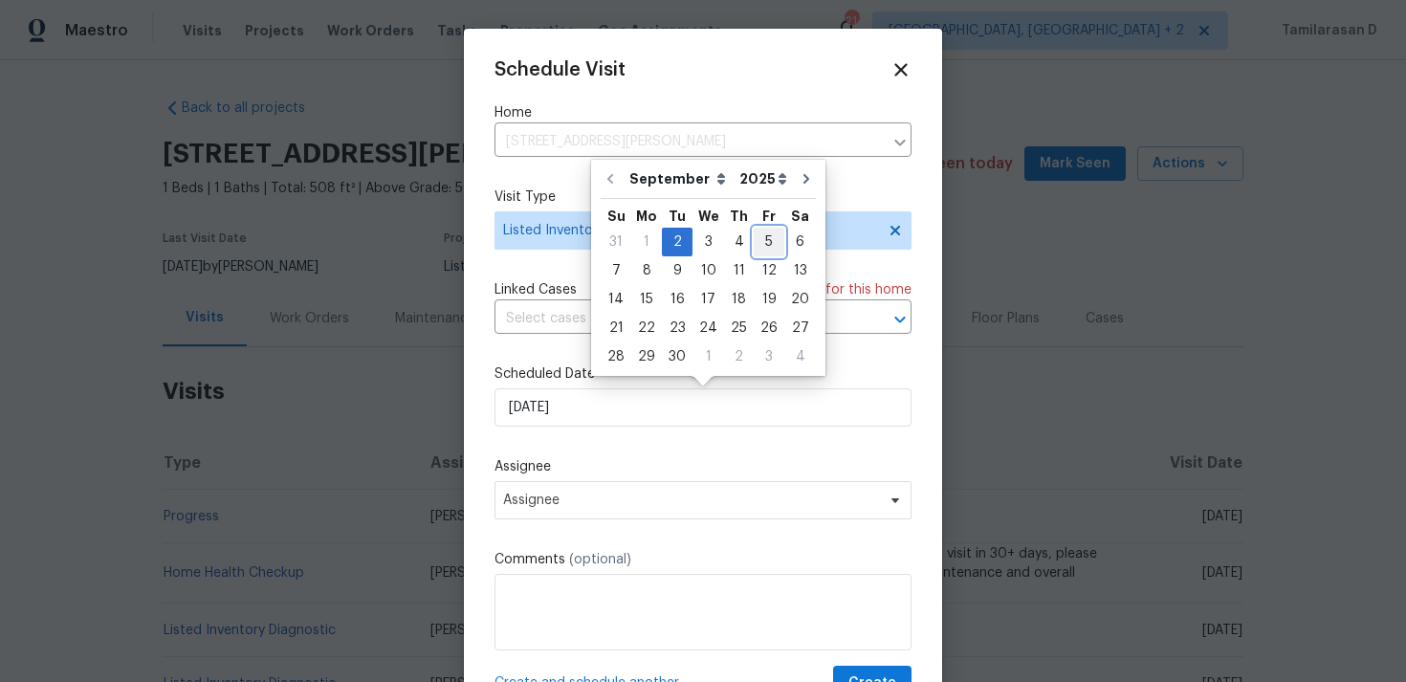
click at [756, 245] on div "5" at bounding box center [768, 242] width 31 height 27
type input "05/09/2025"
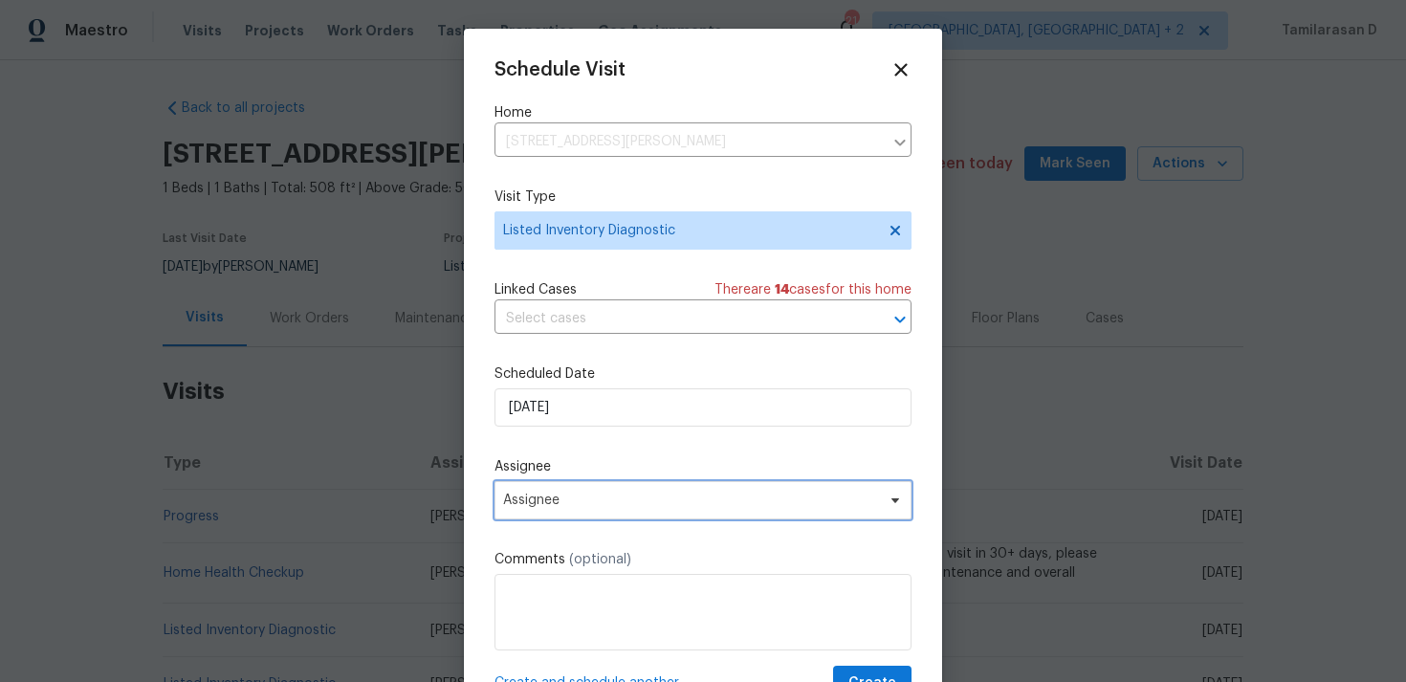
click at [545, 516] on span "Assignee" at bounding box center [702, 500] width 417 height 38
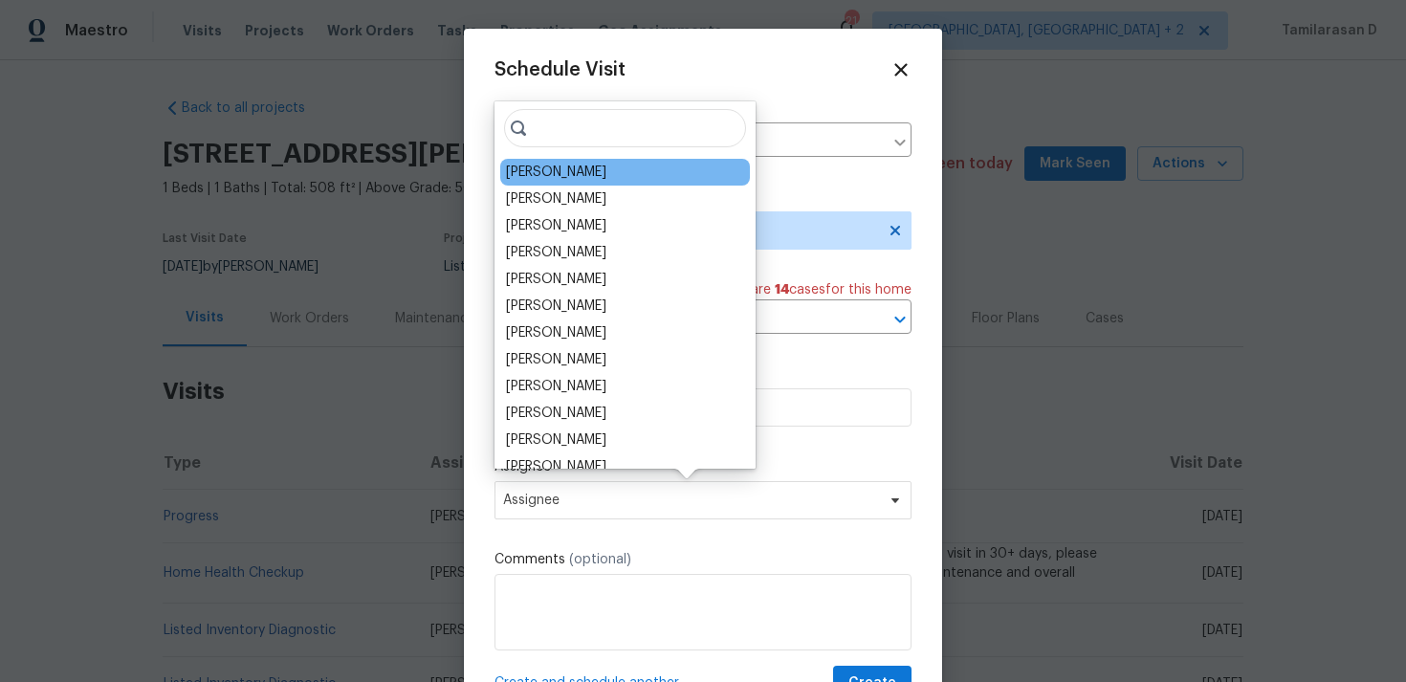
click at [587, 173] on div "Andrew McCuskey" at bounding box center [556, 172] width 100 height 19
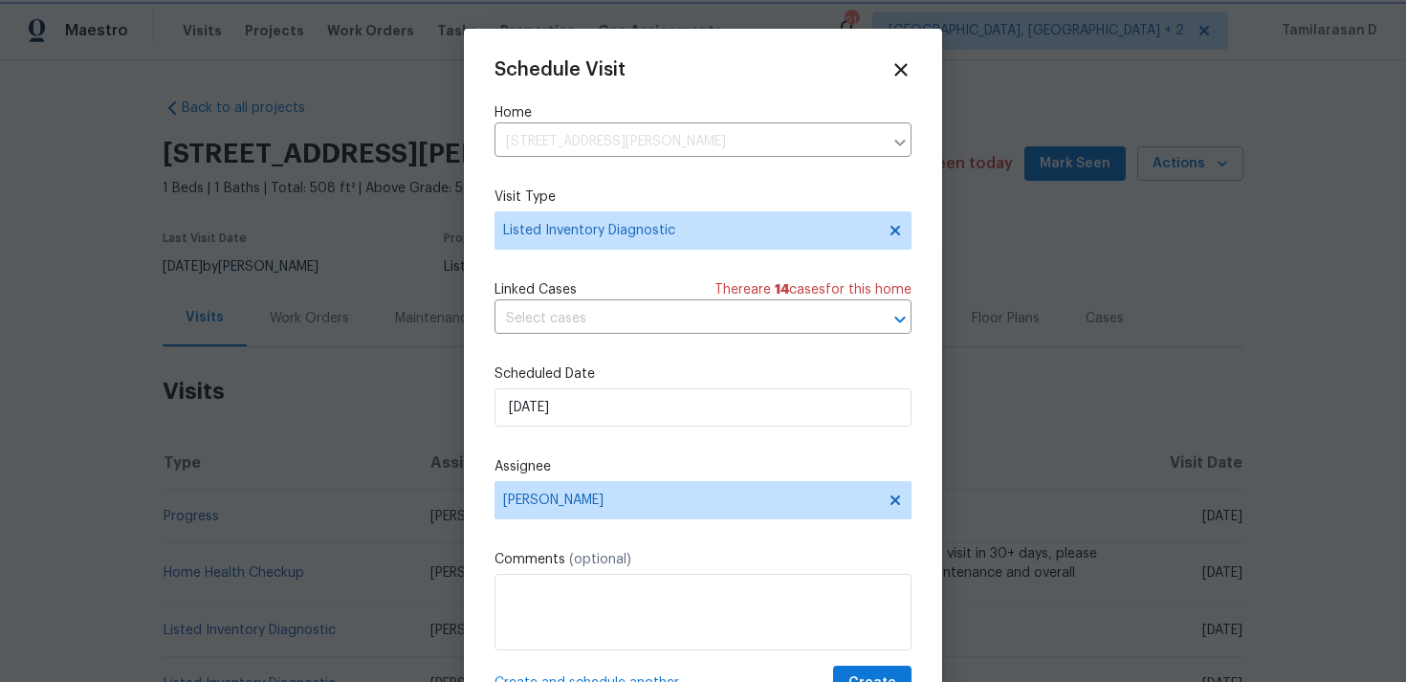
scroll to position [34, 0]
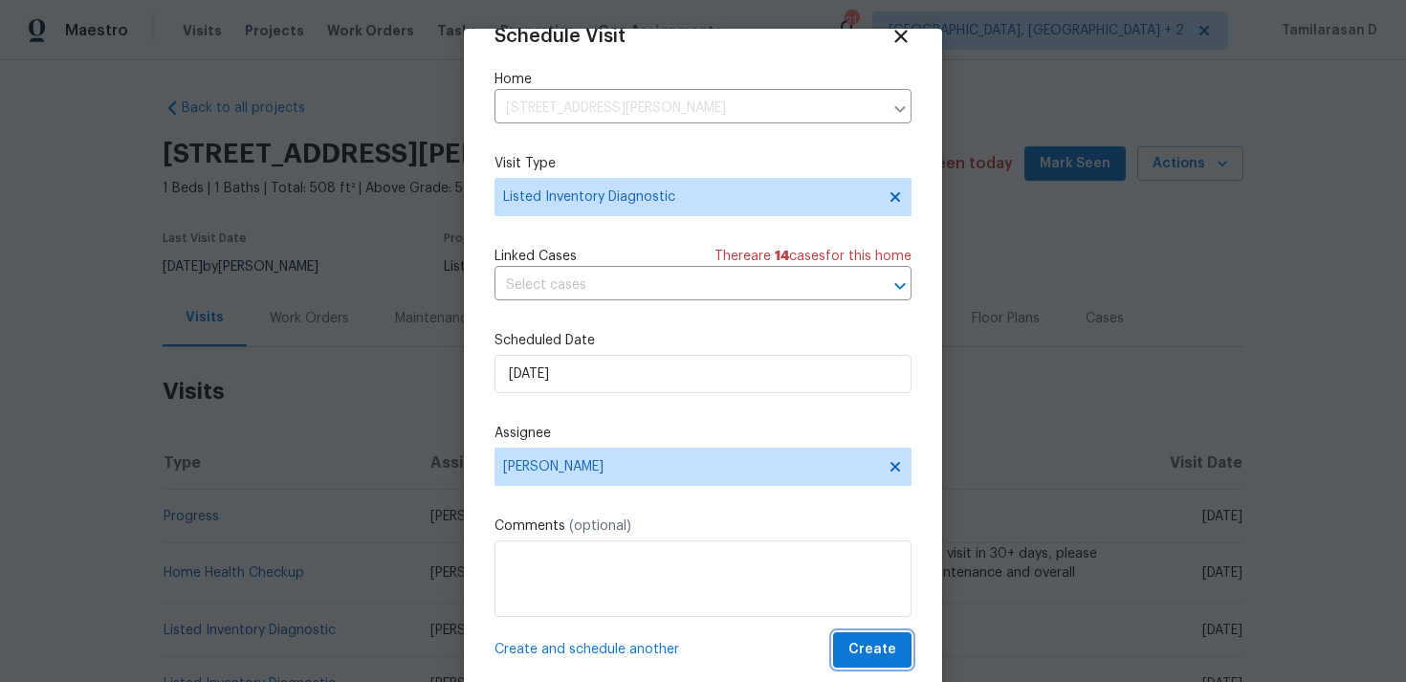
click at [855, 641] on span "Create" at bounding box center [872, 650] width 48 height 24
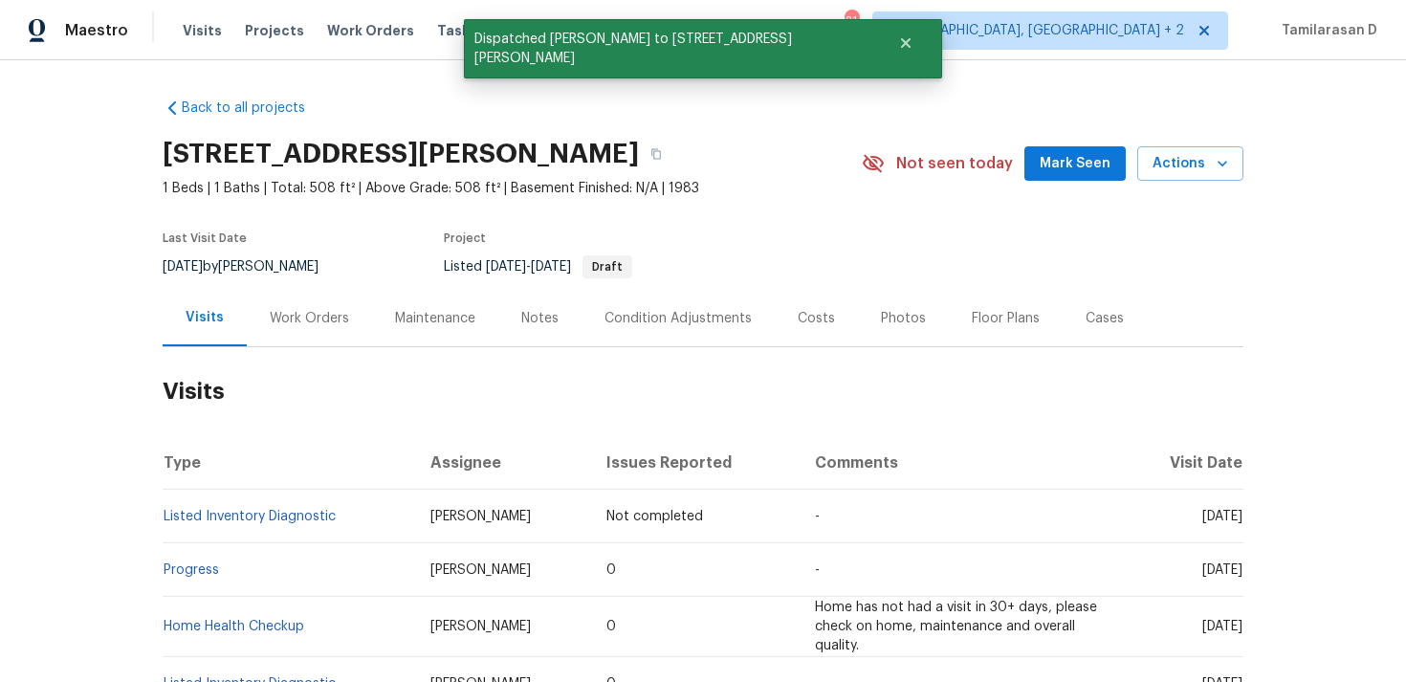
click at [287, 307] on div "Work Orders" at bounding box center [309, 318] width 125 height 56
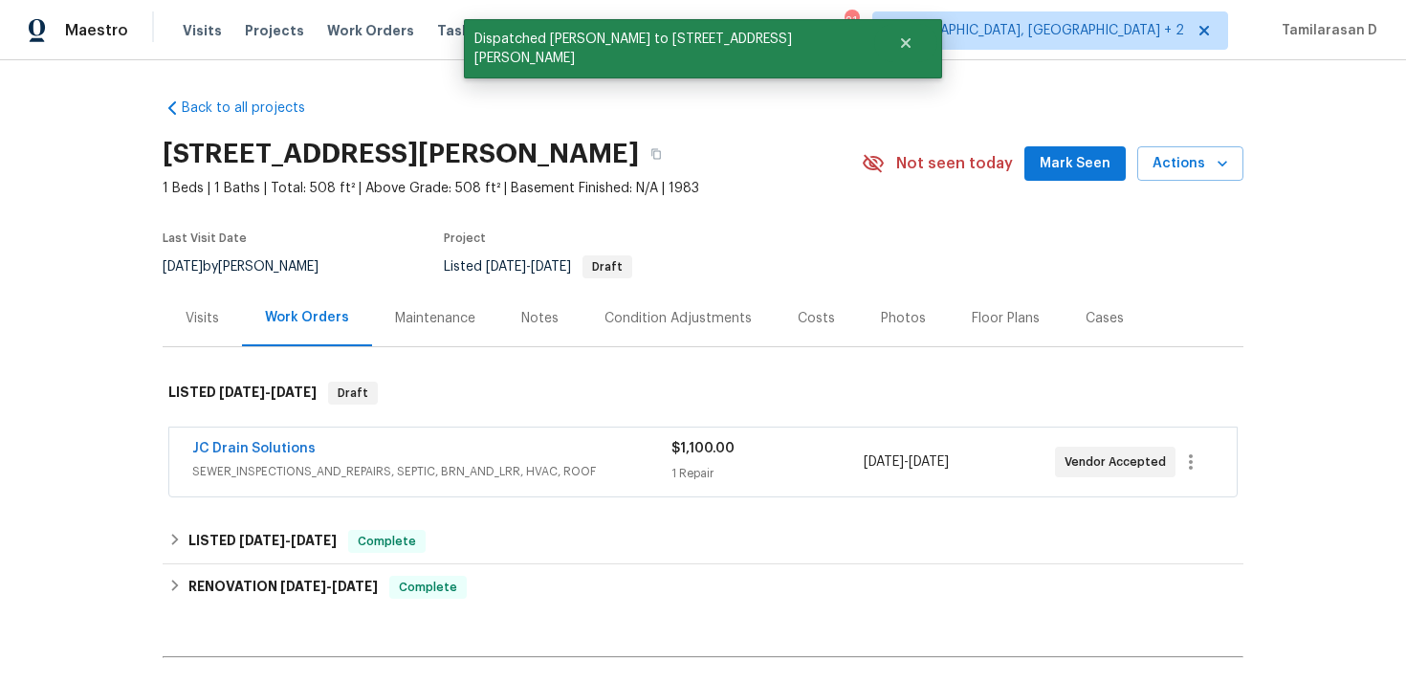
click at [208, 323] on div "Visits" at bounding box center [202, 318] width 33 height 19
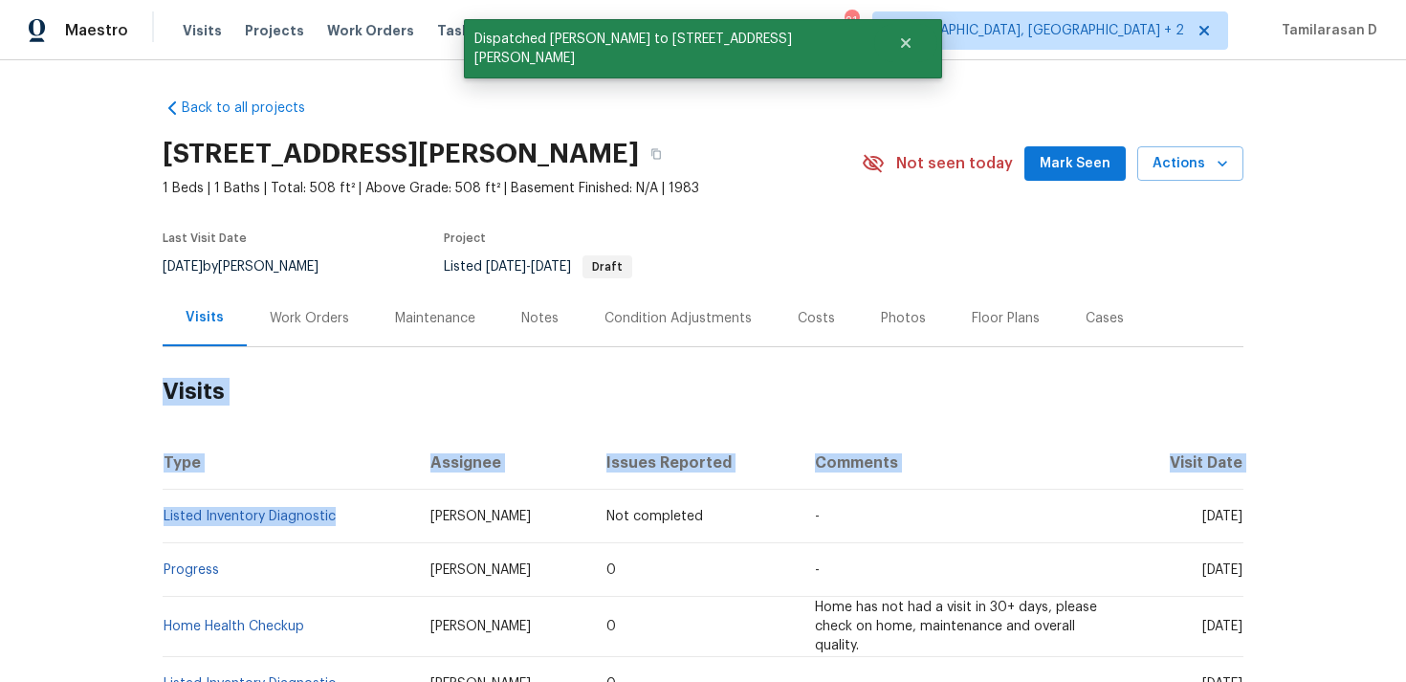
drag, startPoint x: 338, startPoint y: 513, endPoint x: 162, endPoint y: 513, distance: 175.9
click at [163, 513] on td "Listed Inventory Diagnostic" at bounding box center [289, 517] width 252 height 54
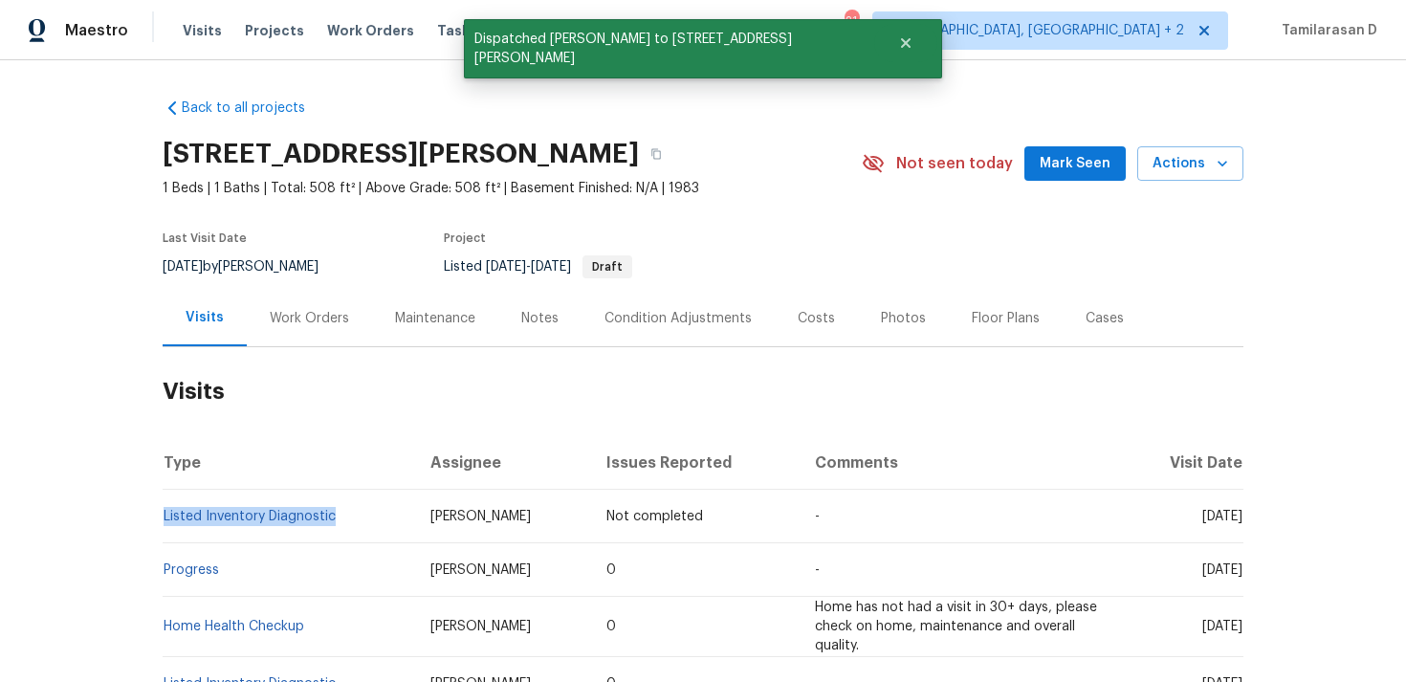
copy link "Listed Inventory Diagnostic"
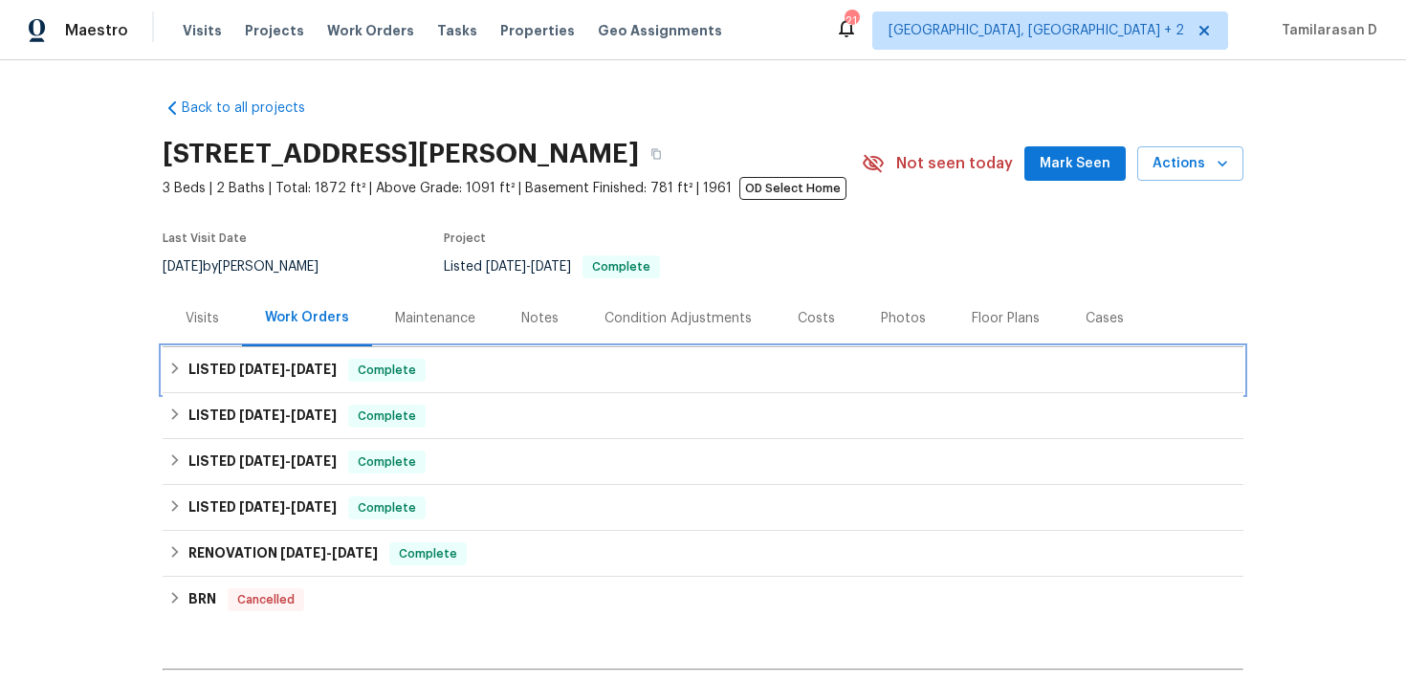
click at [194, 379] on h6 "LISTED 6/30/25 - 8/28/25" at bounding box center [262, 370] width 148 height 23
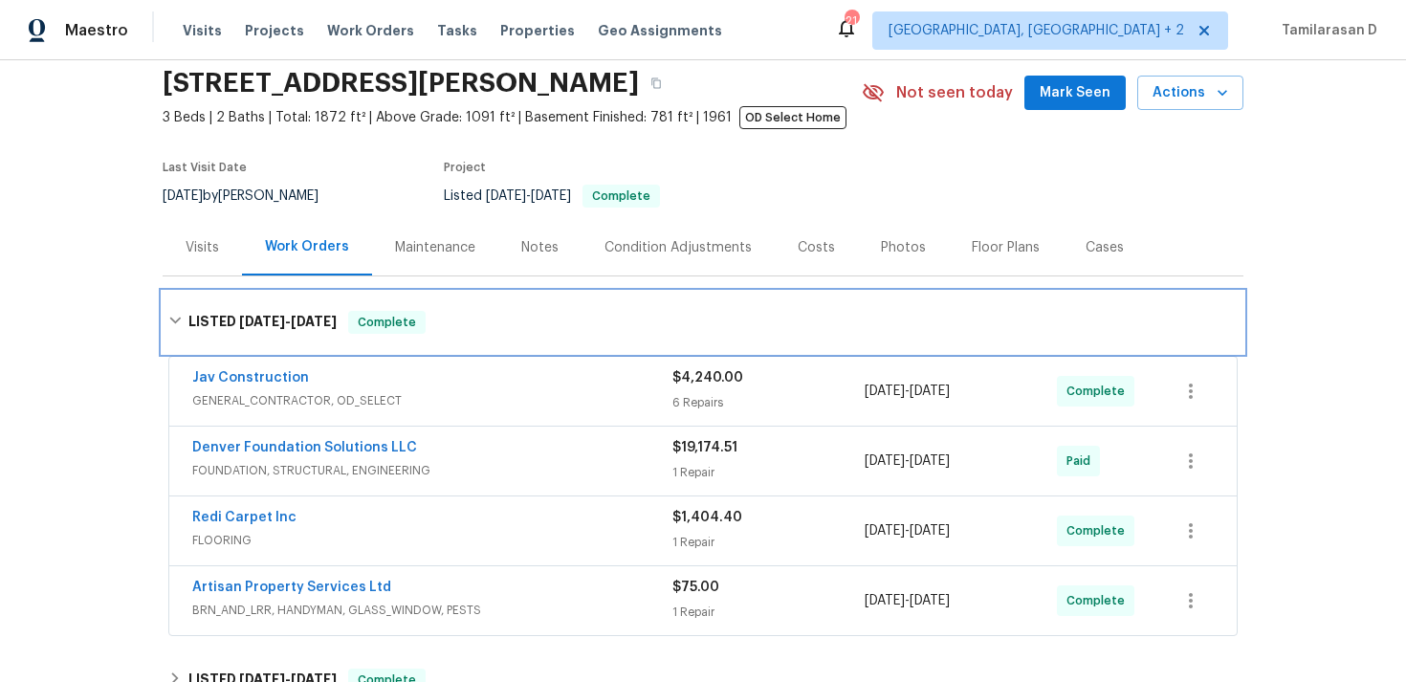
scroll to position [77, 0]
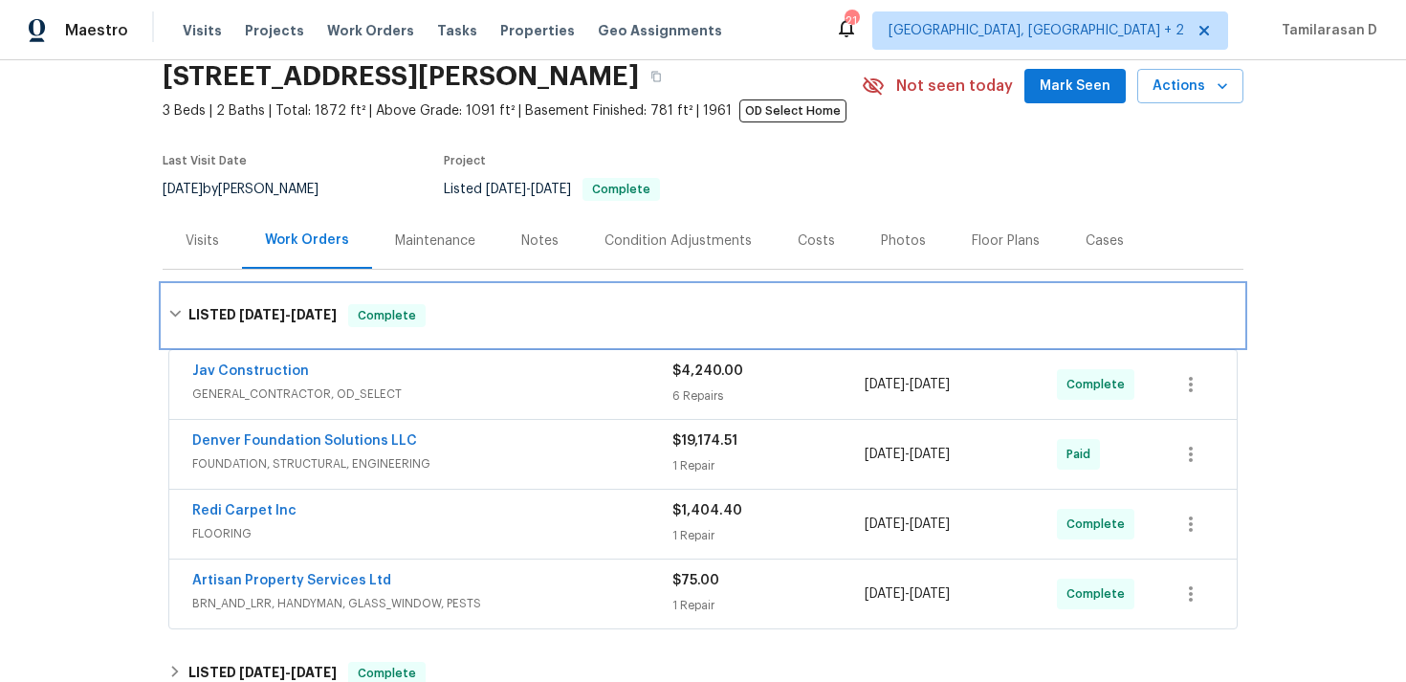
click at [177, 321] on div "LISTED 6/30/25 - 8/28/25 Complete" at bounding box center [702, 315] width 1069 height 23
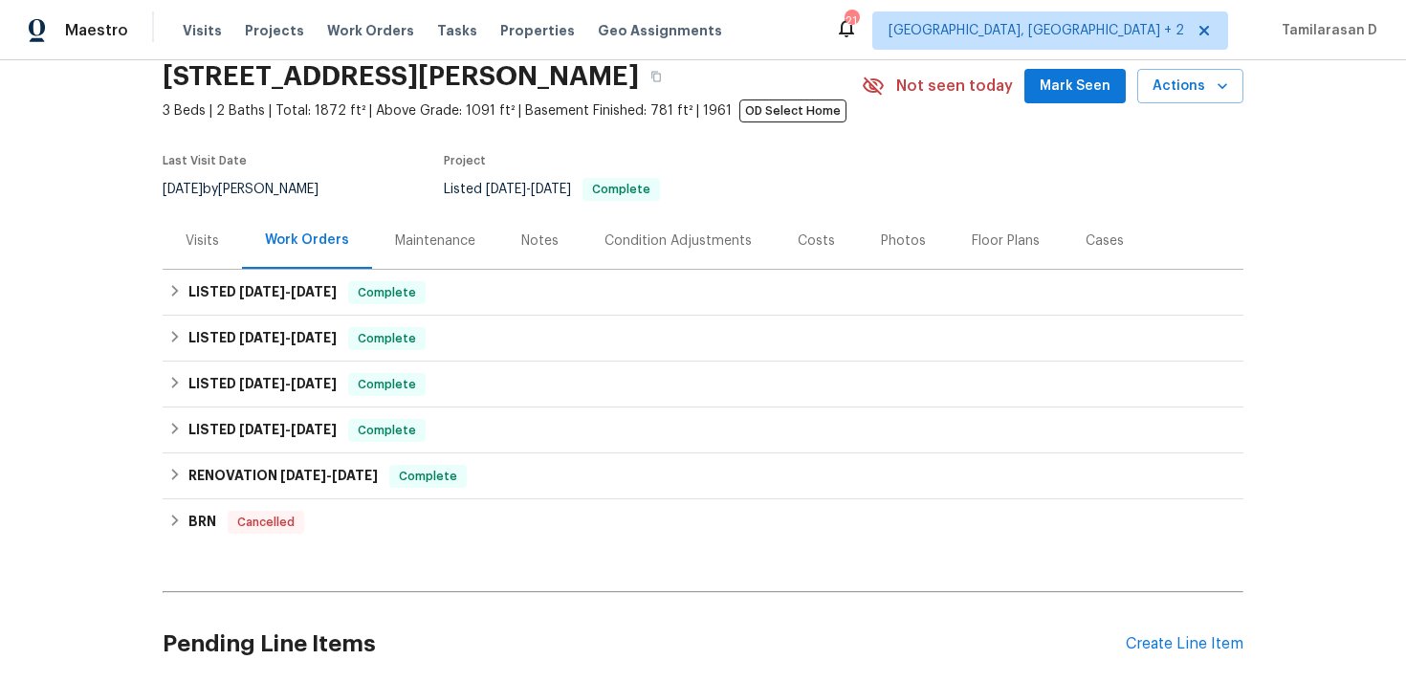
click at [207, 241] on div "Visits" at bounding box center [202, 240] width 33 height 19
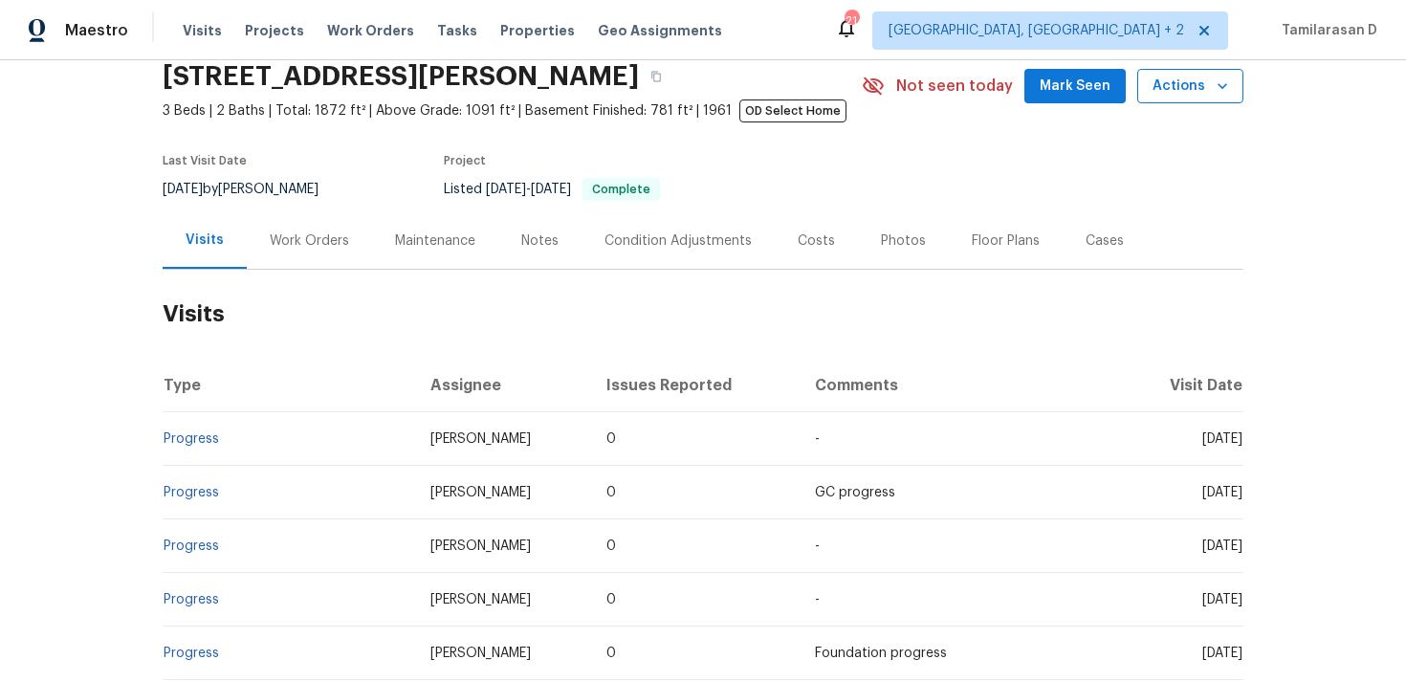
click at [1200, 100] on button "Actions" at bounding box center [1190, 86] width 106 height 35
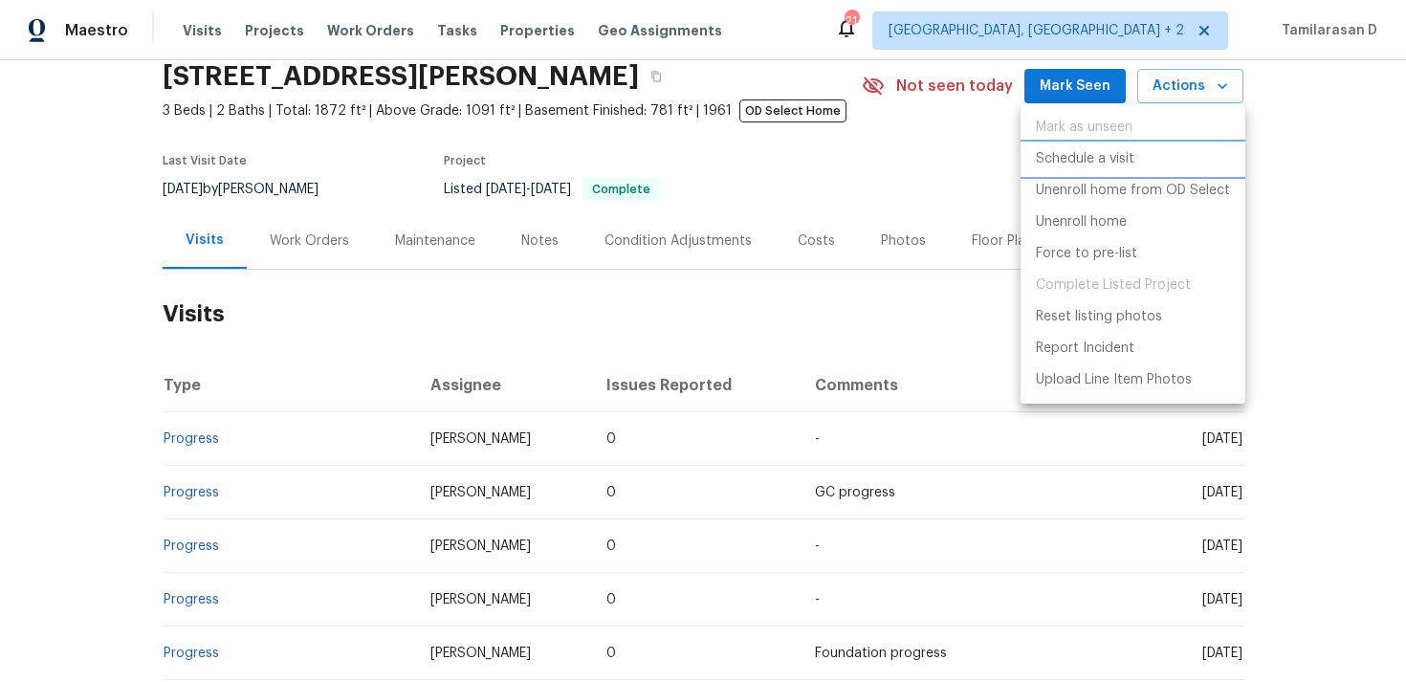
click at [1101, 165] on p "Schedule a visit" at bounding box center [1085, 159] width 98 height 20
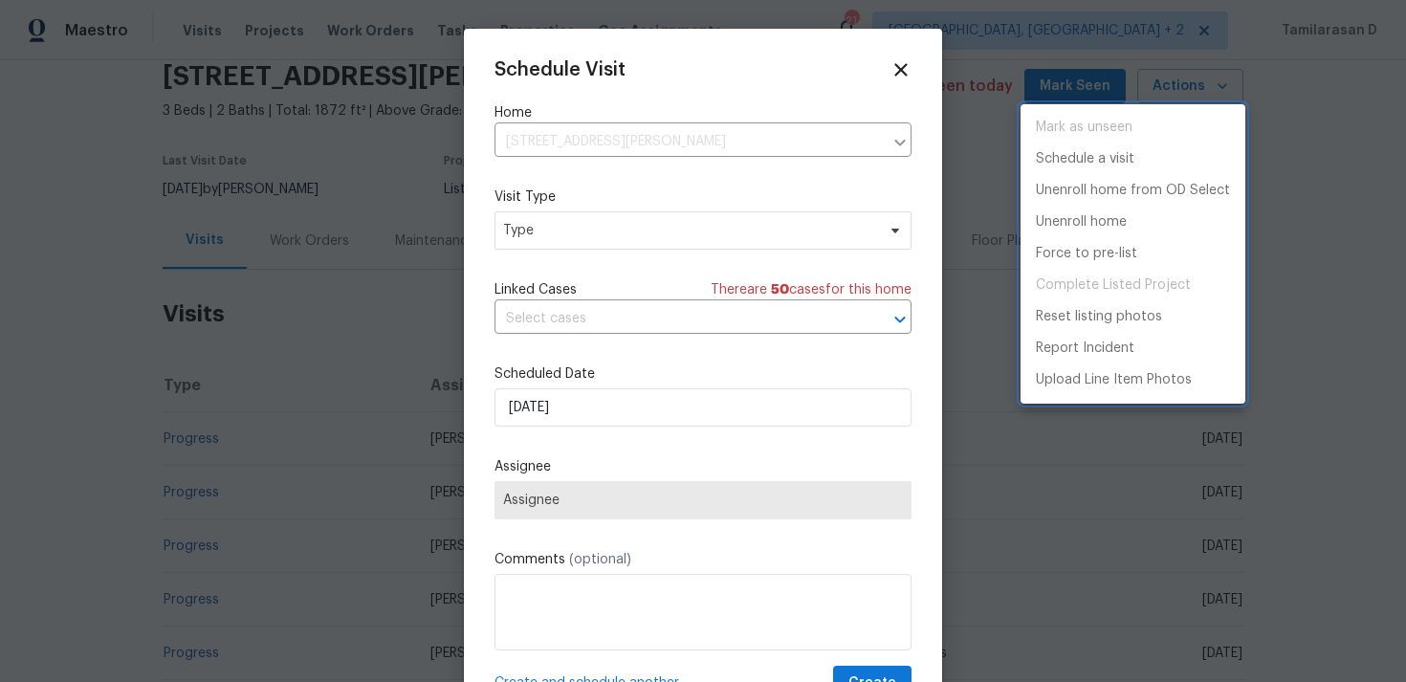
click at [547, 245] on div at bounding box center [703, 341] width 1406 height 682
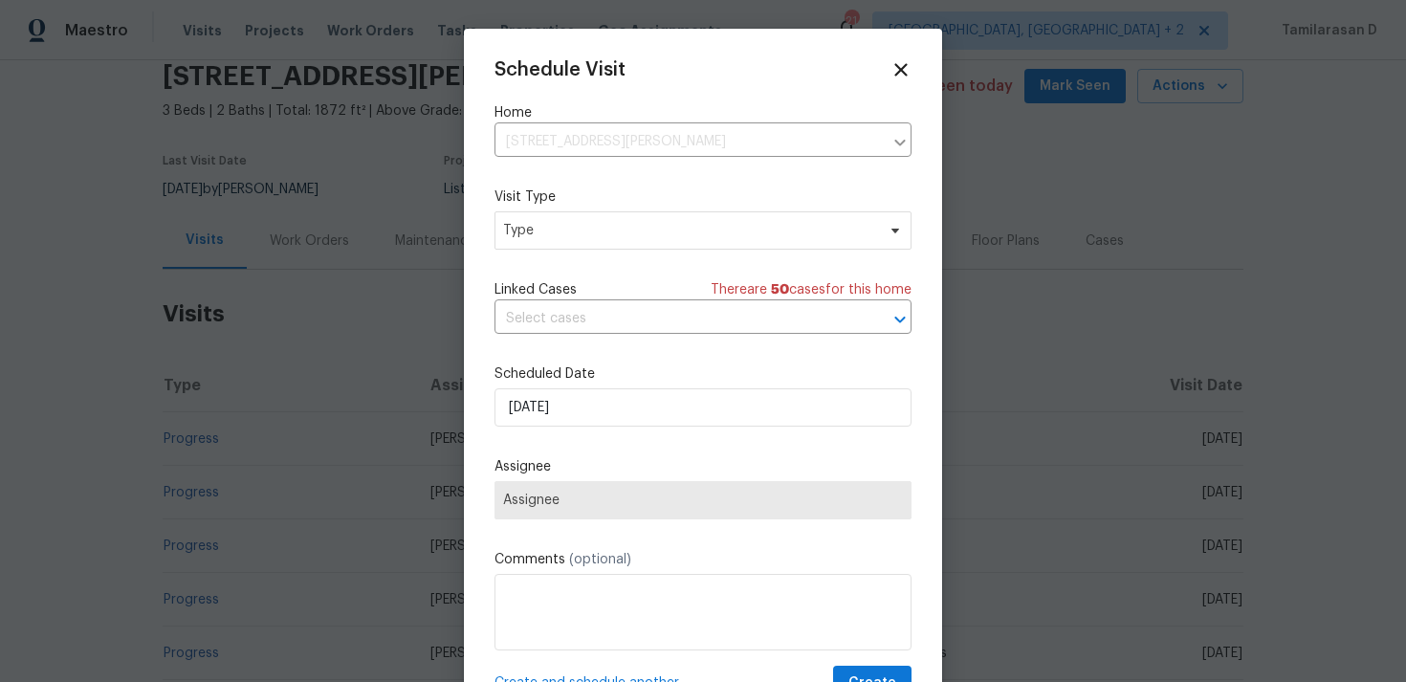
click at [550, 244] on div "Mark as unseen Schedule a visit Unenroll home from OD Select Unenroll home Forc…" at bounding box center [703, 341] width 1406 height 682
click at [550, 244] on span "Type" at bounding box center [702, 230] width 417 height 38
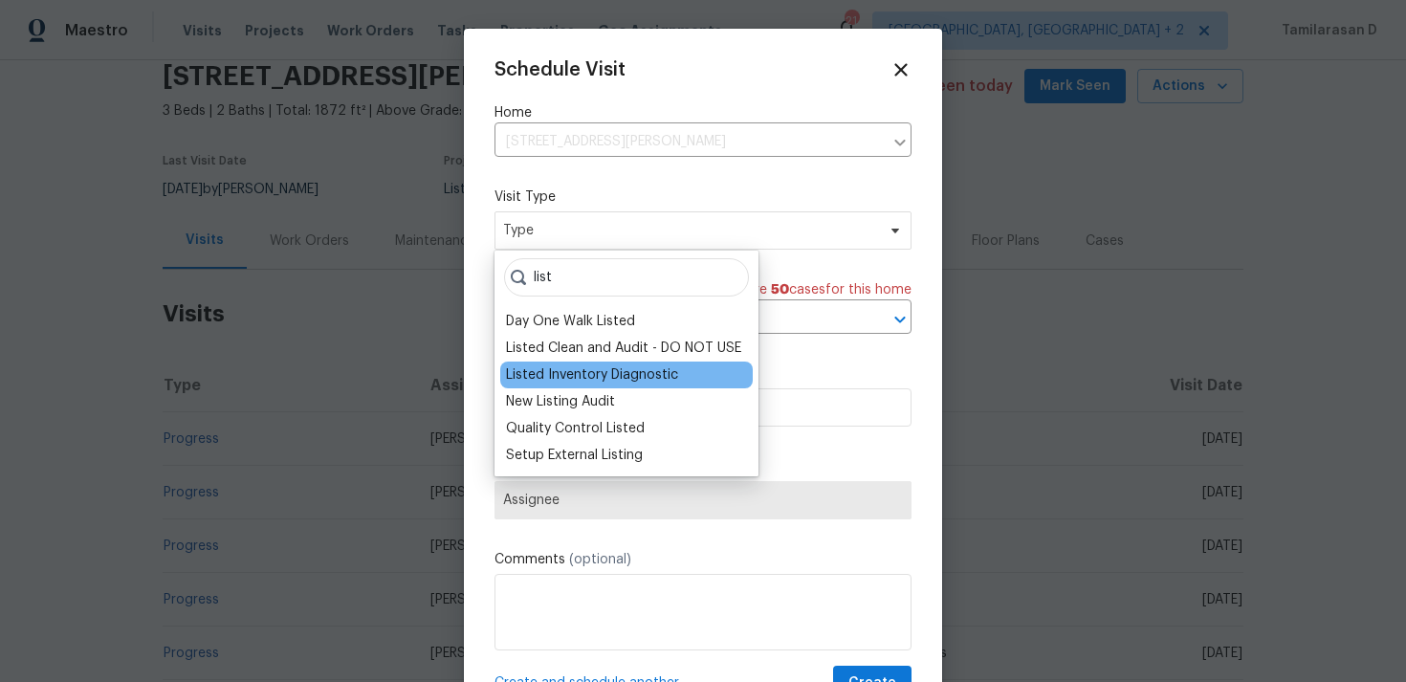
type input "list"
click at [550, 367] on div "Listed Inventory Diagnostic" at bounding box center [592, 374] width 172 height 19
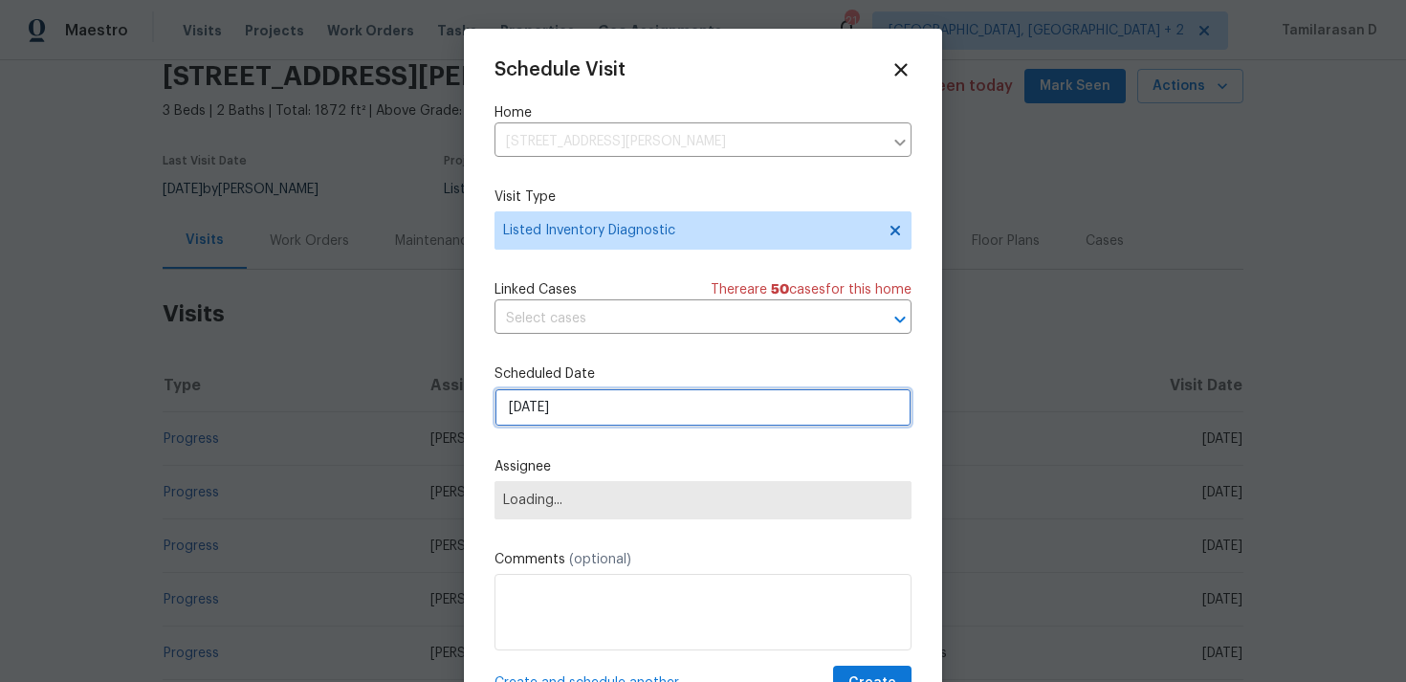
click at [535, 406] on input "02/09/2025" at bounding box center [702, 407] width 417 height 38
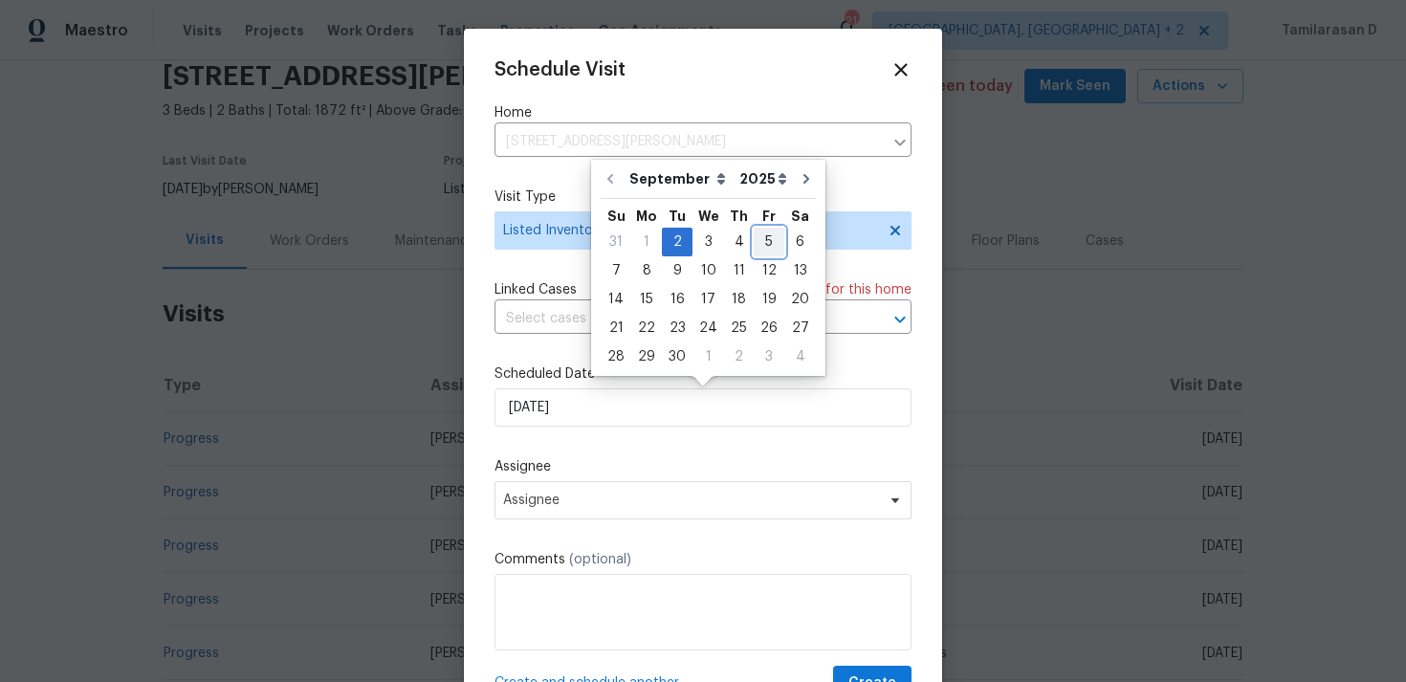
click at [754, 250] on div "5" at bounding box center [768, 242] width 31 height 27
type input "05/09/2025"
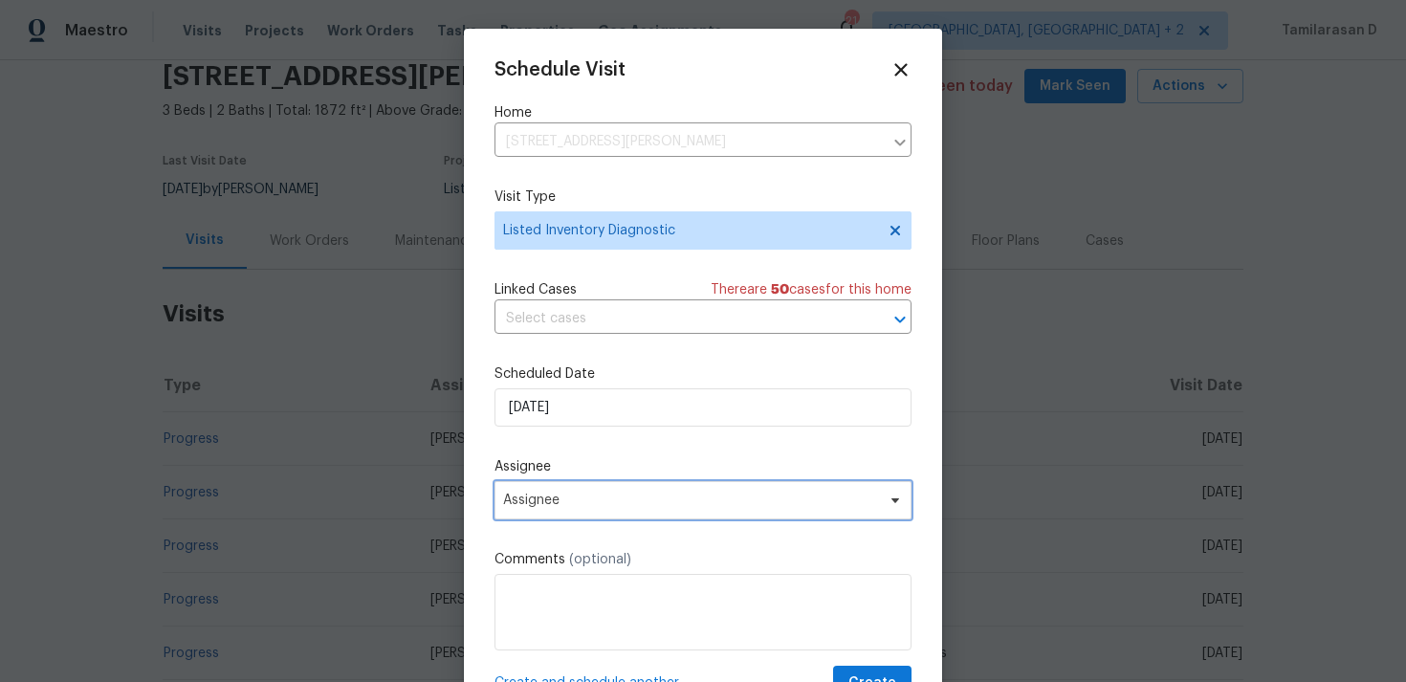
click at [559, 486] on span "Assignee" at bounding box center [702, 500] width 417 height 38
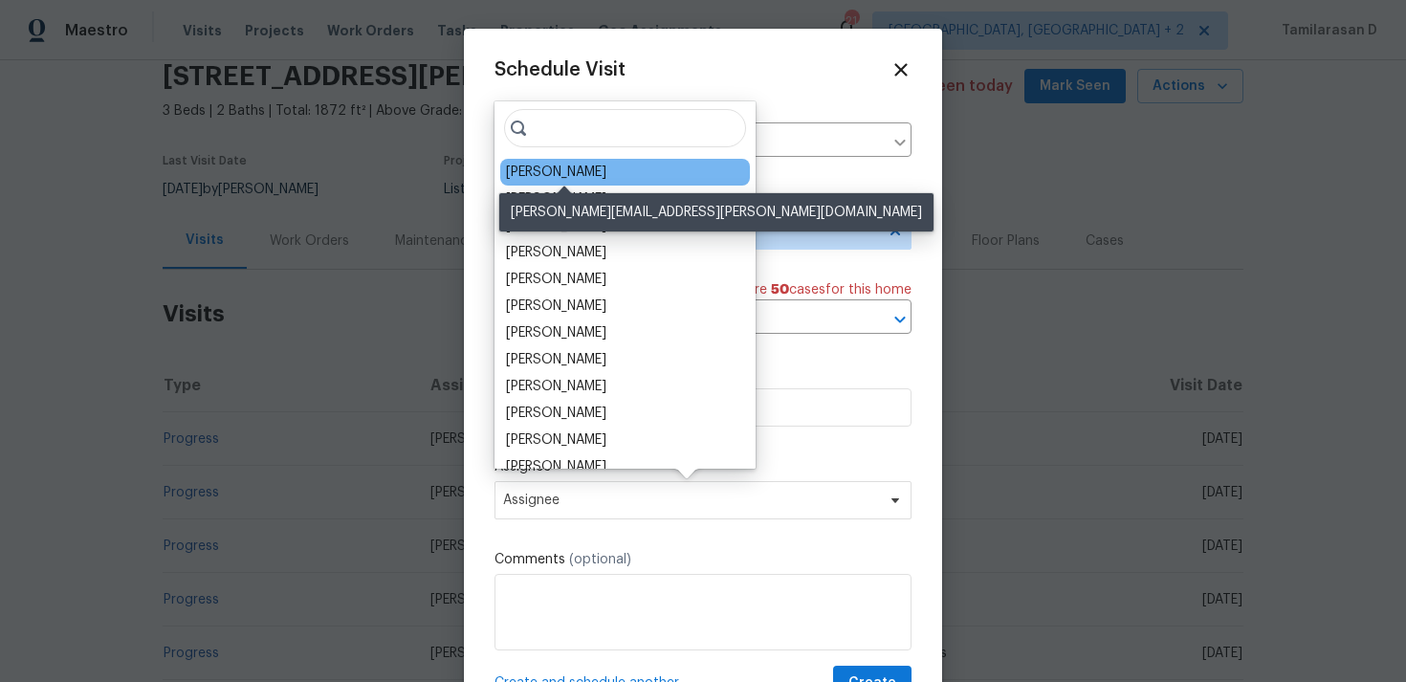
click at [537, 164] on div "Andrew McCuskey" at bounding box center [556, 172] width 100 height 19
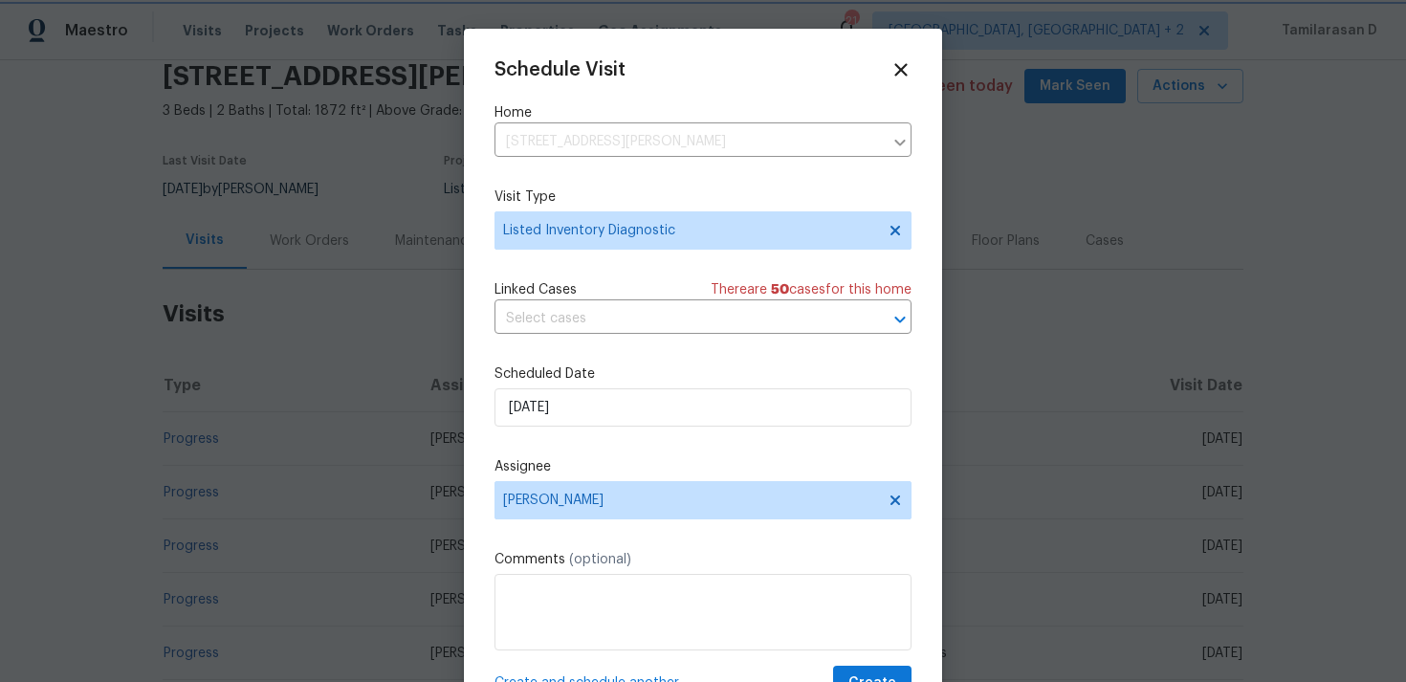
scroll to position [34, 0]
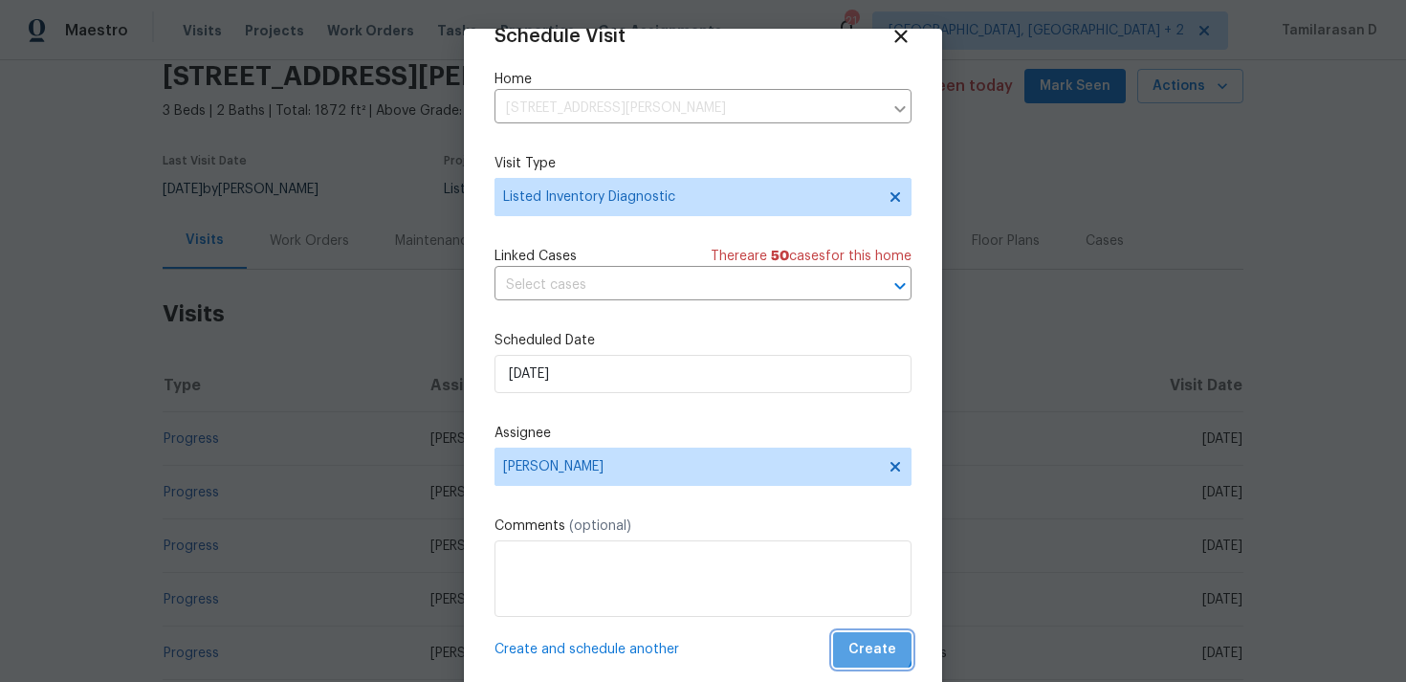
click at [852, 635] on button "Create" at bounding box center [872, 649] width 78 height 35
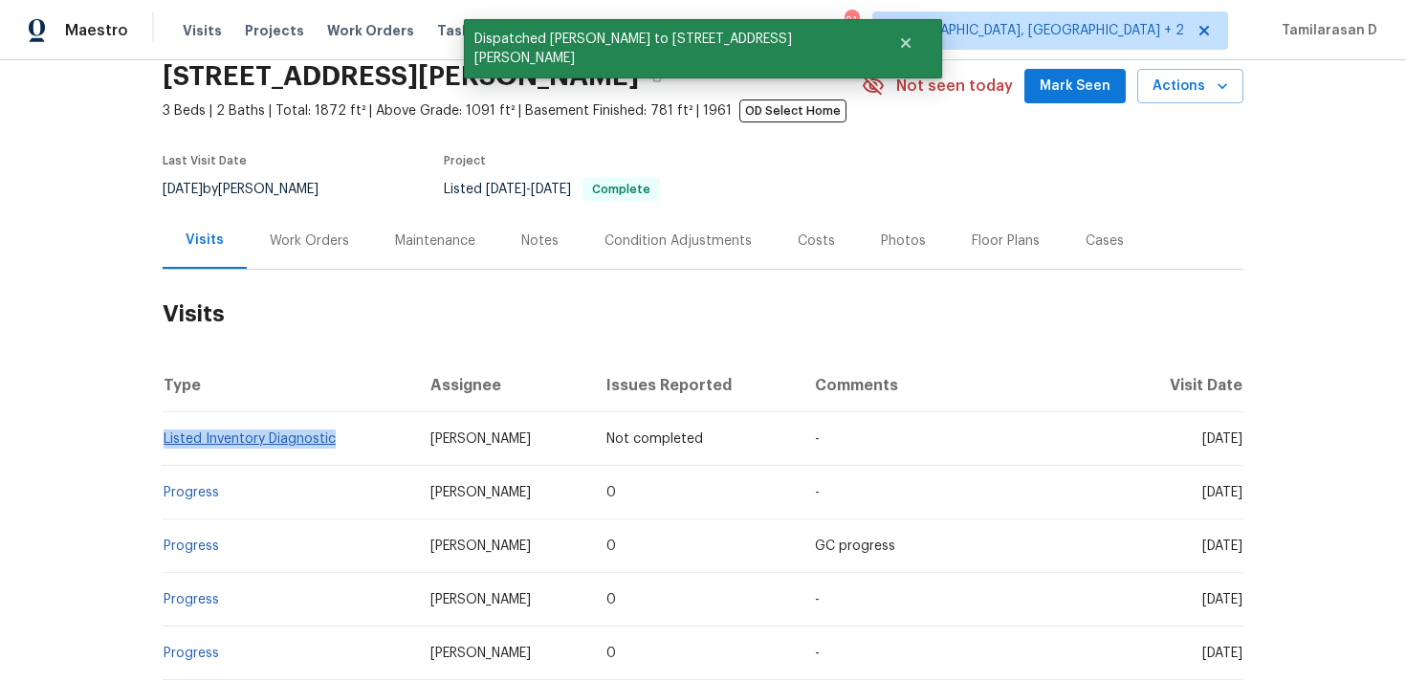
drag, startPoint x: 343, startPoint y: 437, endPoint x: 164, endPoint y: 437, distance: 178.8
click at [164, 437] on td "Listed Inventory Diagnostic" at bounding box center [289, 439] width 252 height 54
copy link "Listed Inventory Diagnostic"
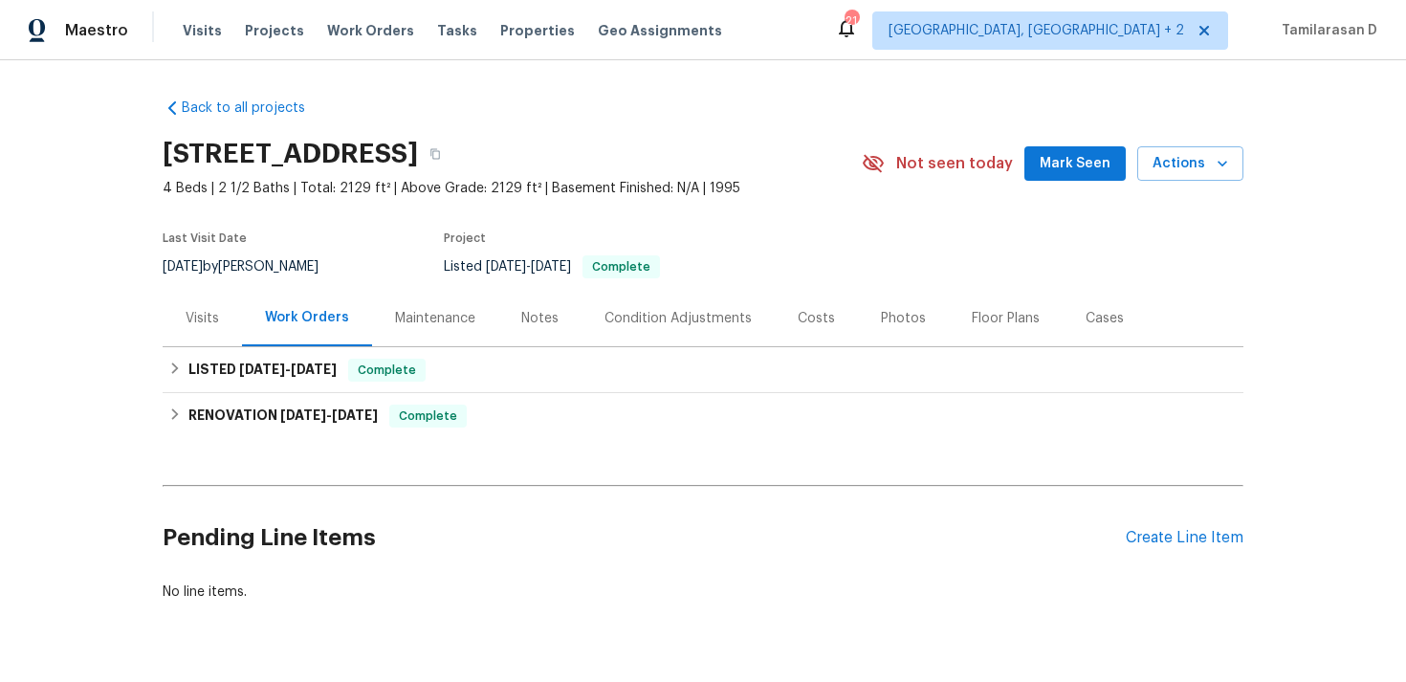
click at [188, 295] on div "Visits" at bounding box center [202, 318] width 79 height 56
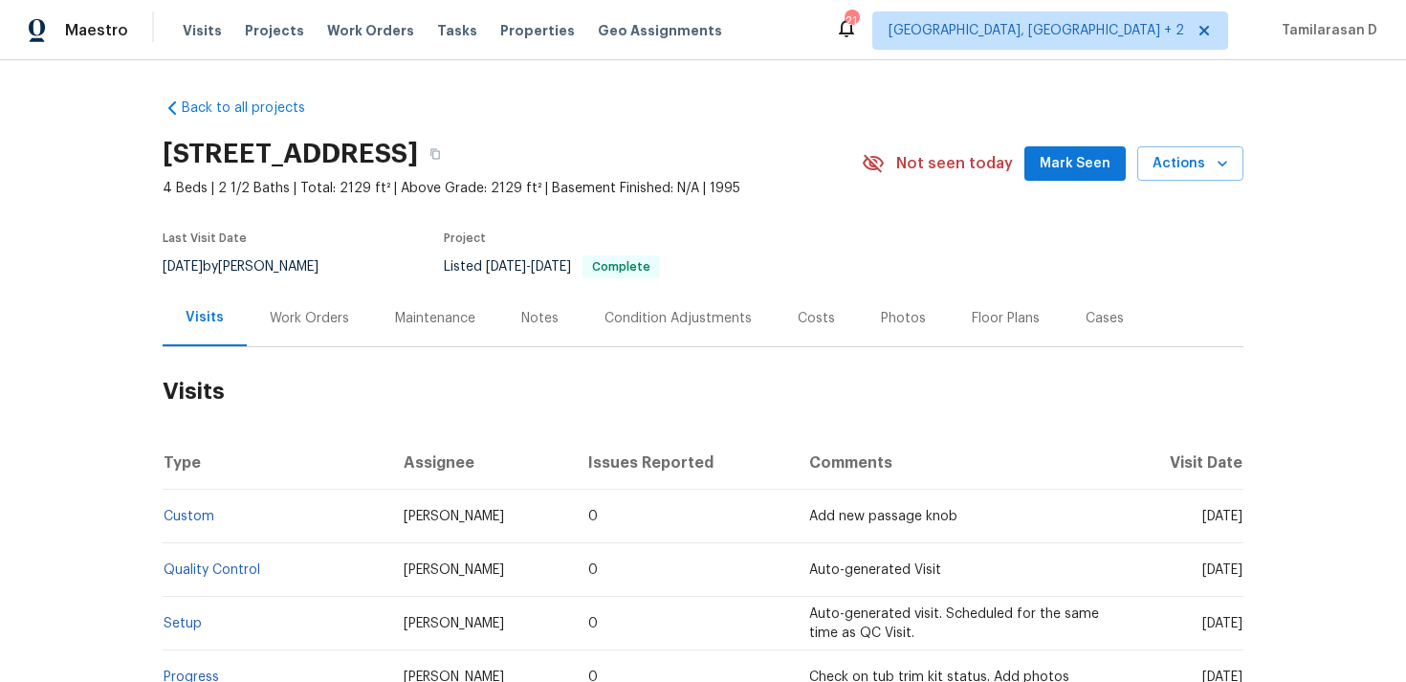
scroll to position [77, 0]
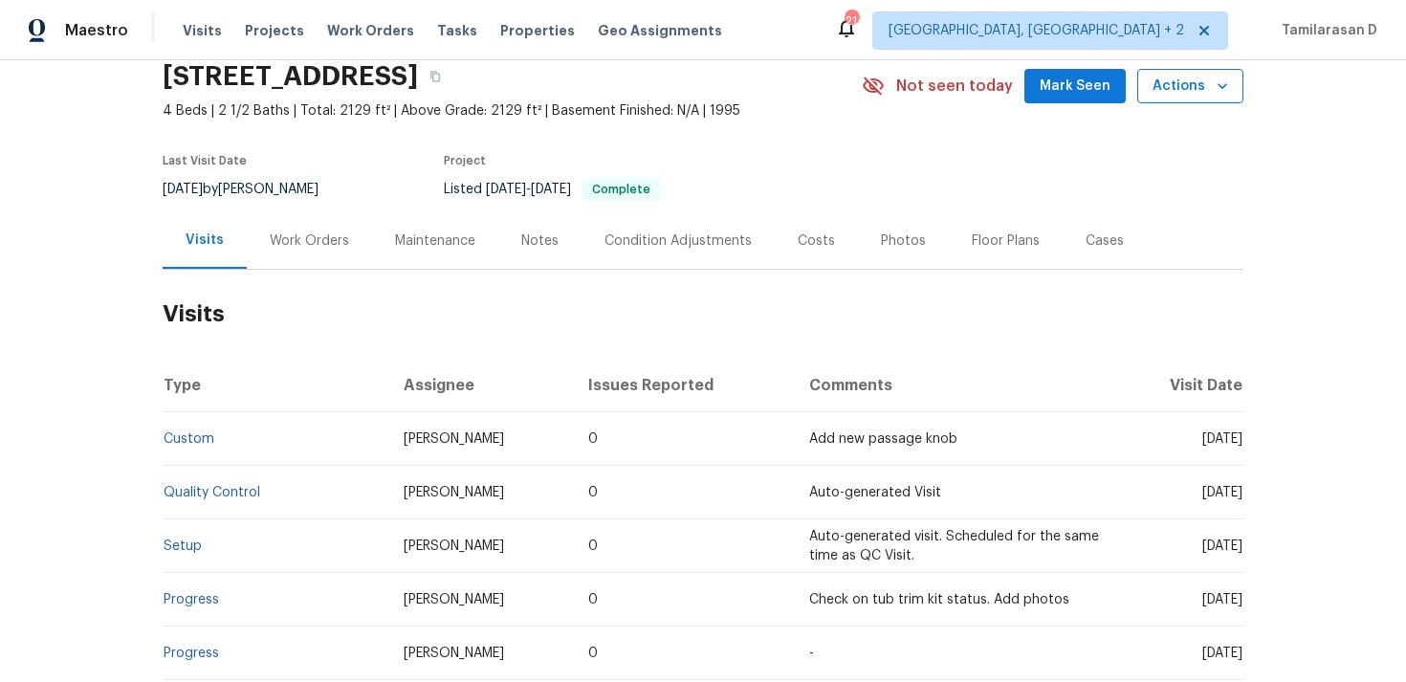
click at [1223, 85] on icon "button" at bounding box center [1222, 86] width 10 height 6
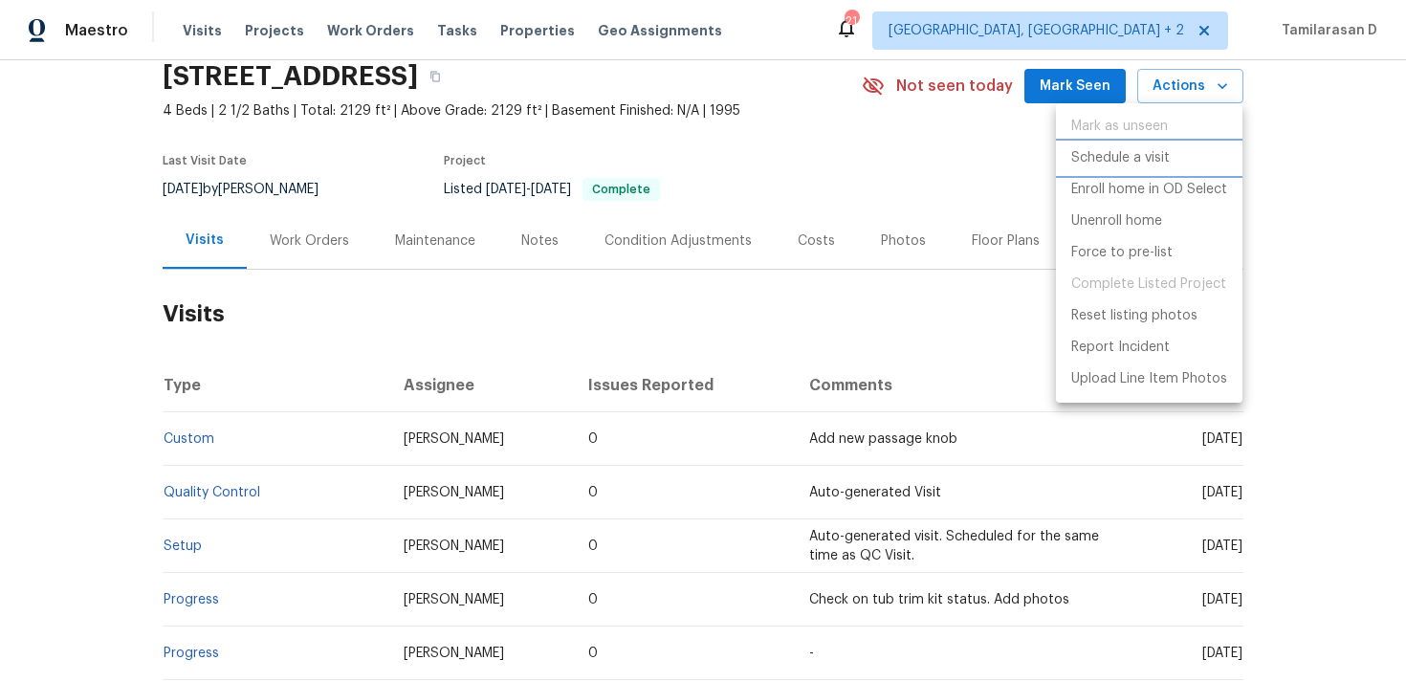
click at [1131, 159] on p "Schedule a visit" at bounding box center [1120, 158] width 98 height 20
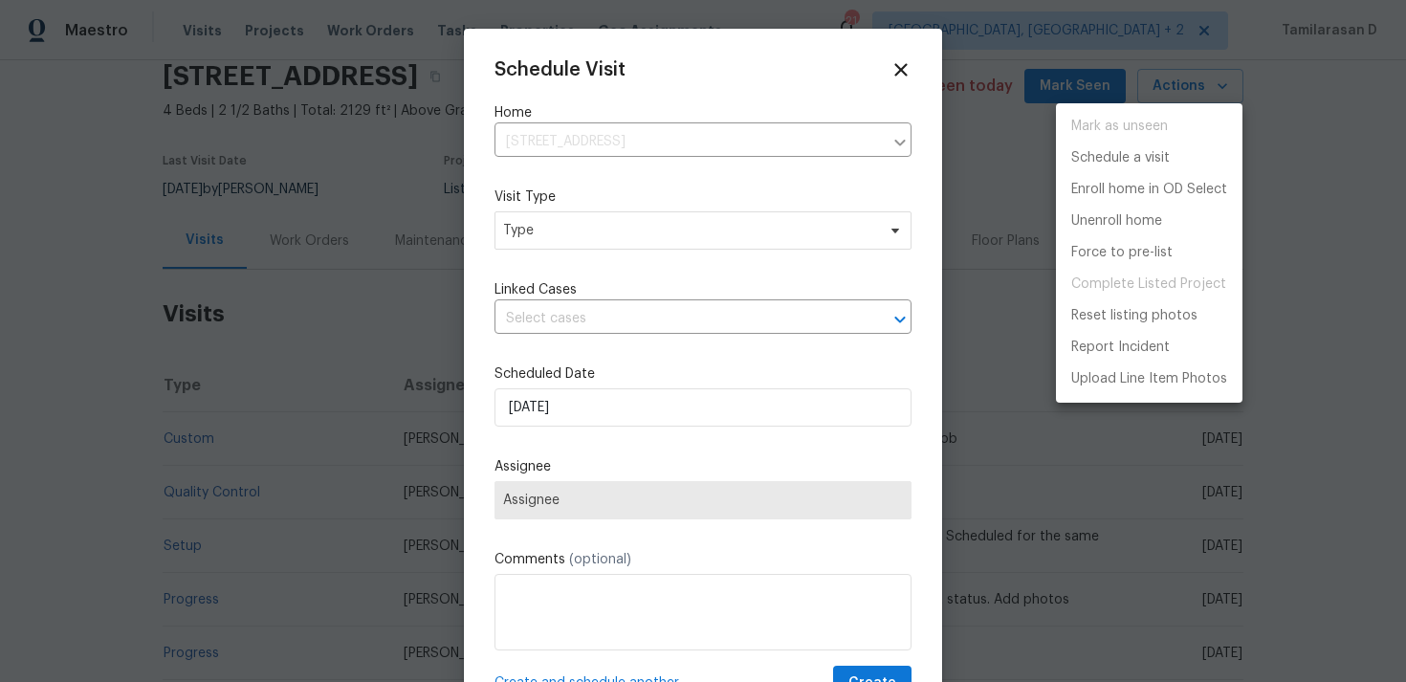
click at [565, 244] on div at bounding box center [703, 341] width 1406 height 682
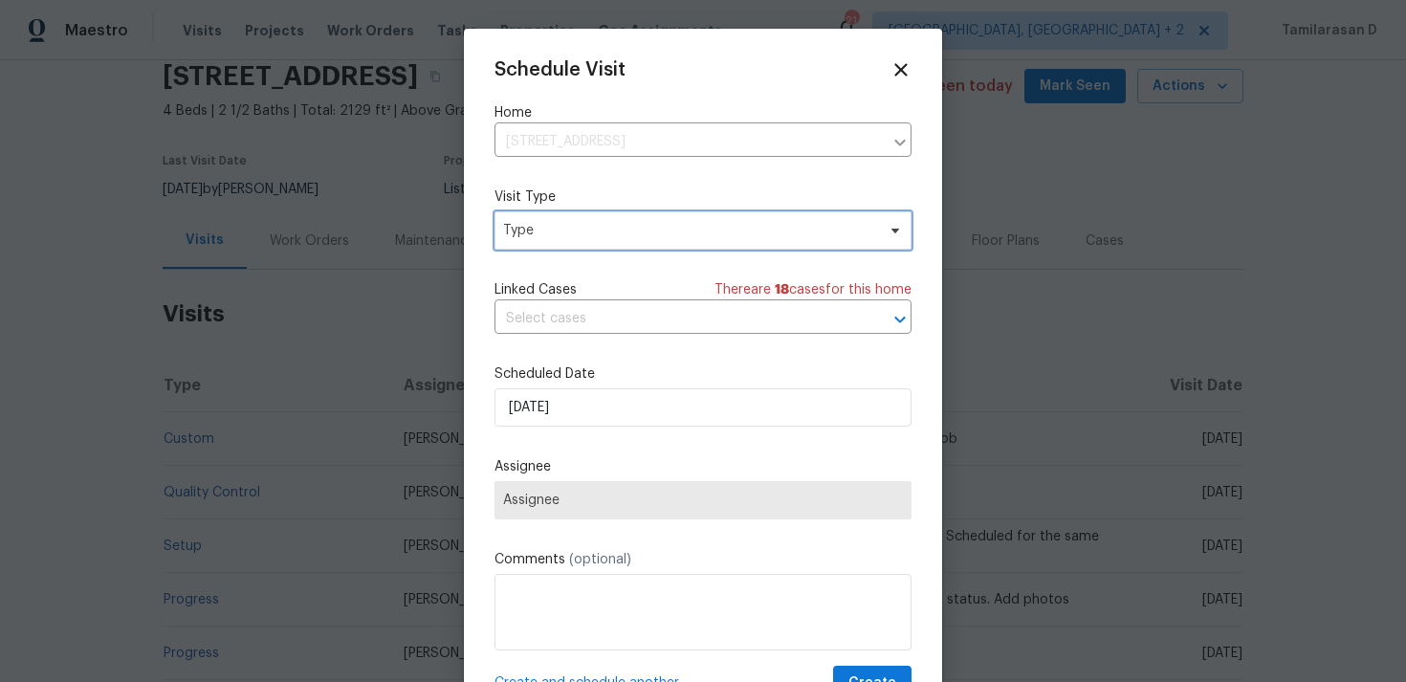
click at [566, 234] on span "Type" at bounding box center [689, 230] width 372 height 19
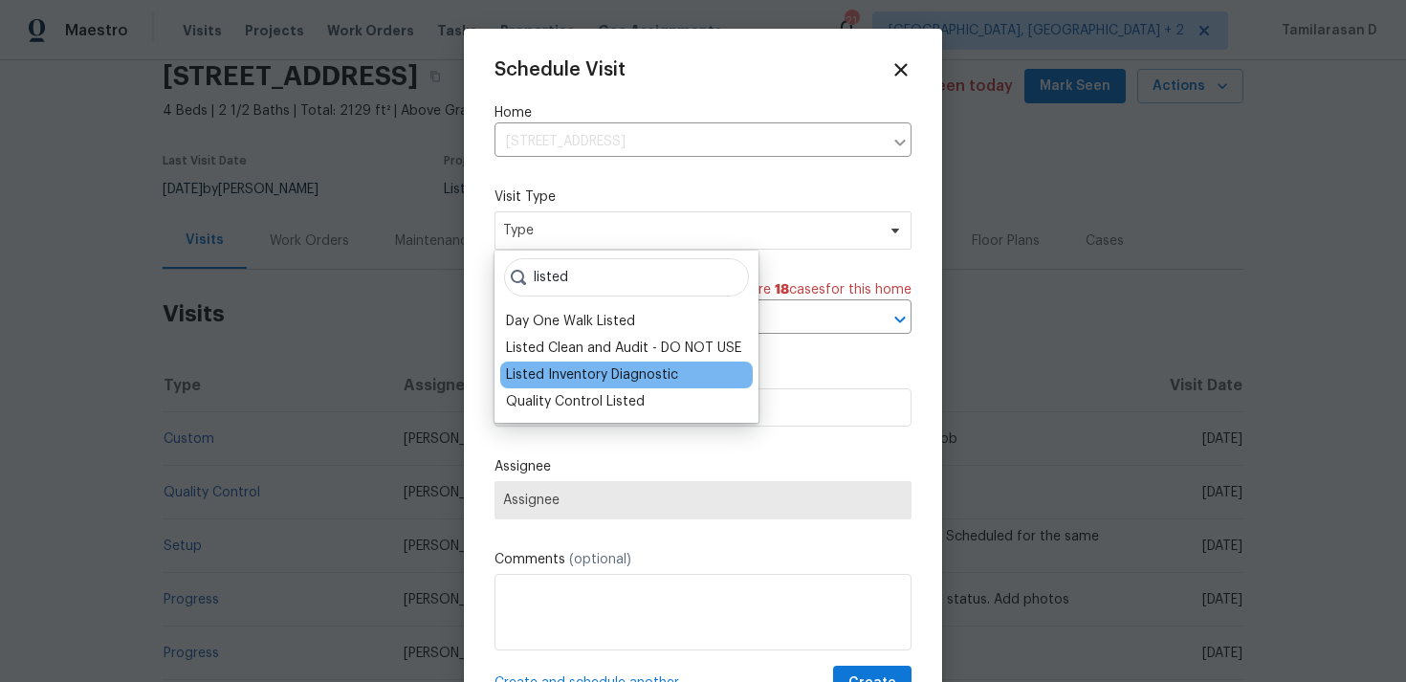
type input "listed"
click at [611, 378] on div "Listed Inventory Diagnostic" at bounding box center [592, 374] width 172 height 19
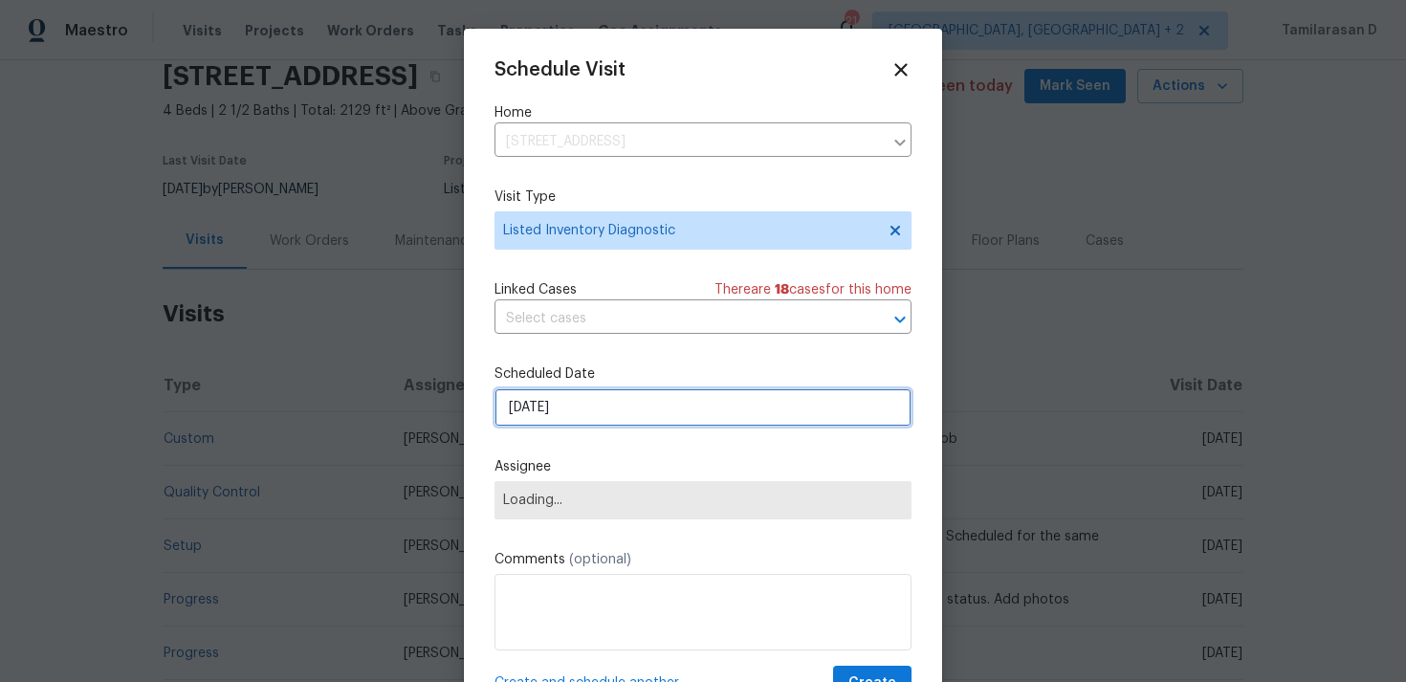
click at [563, 402] on input "[DATE]" at bounding box center [702, 407] width 417 height 38
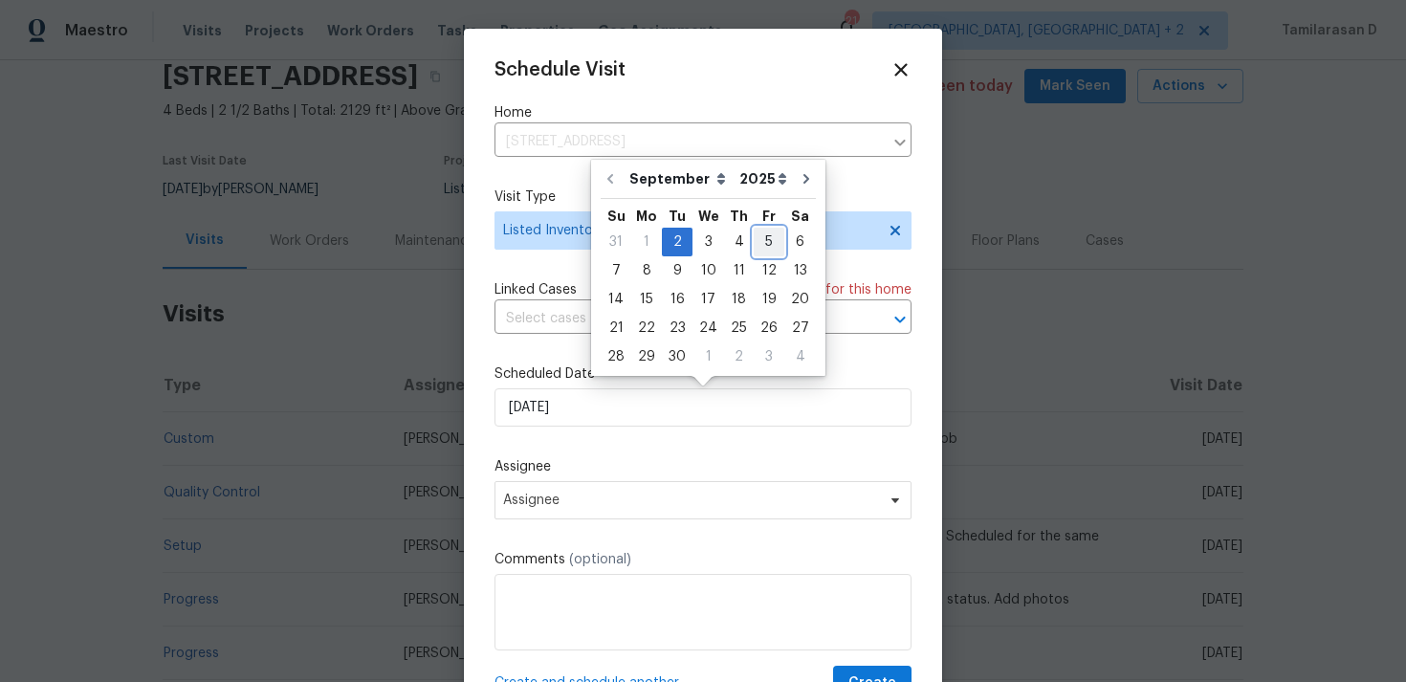
click at [755, 244] on div "5" at bounding box center [768, 242] width 31 height 27
type input "[DATE]"
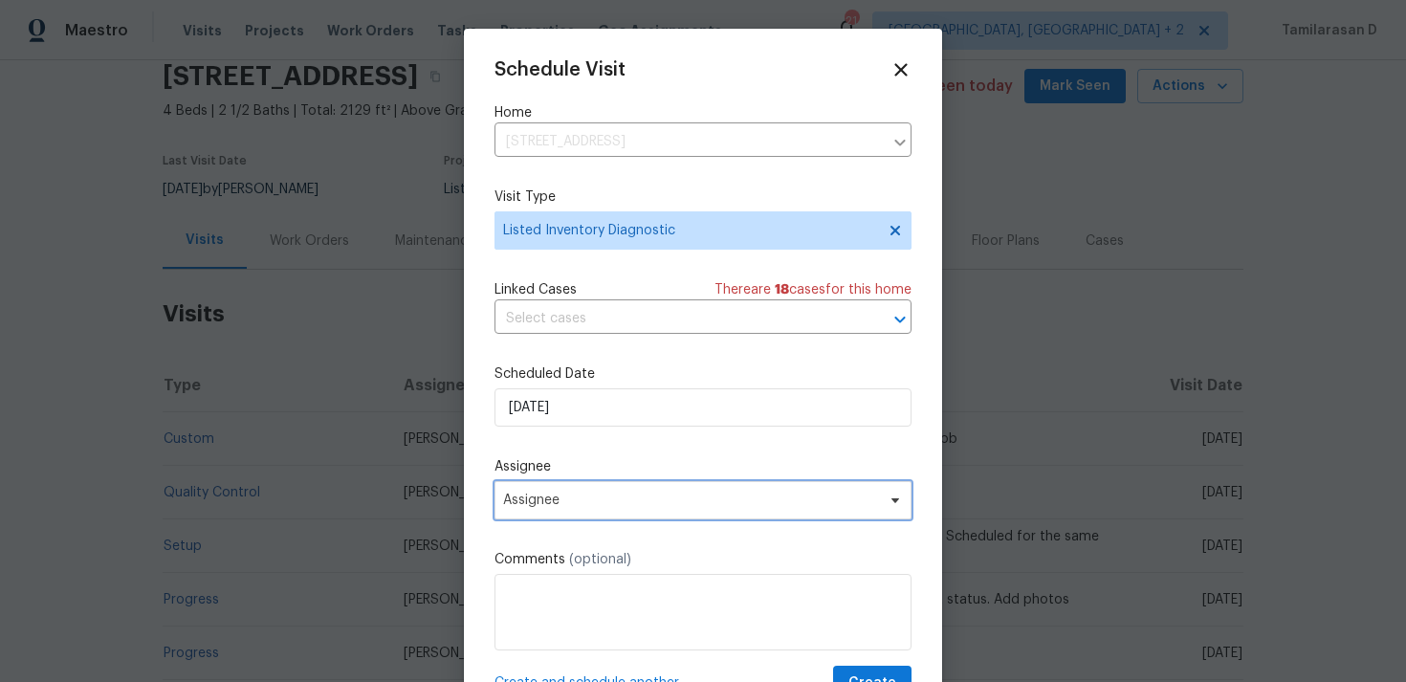
click at [537, 498] on span "Assignee" at bounding box center [690, 499] width 375 height 15
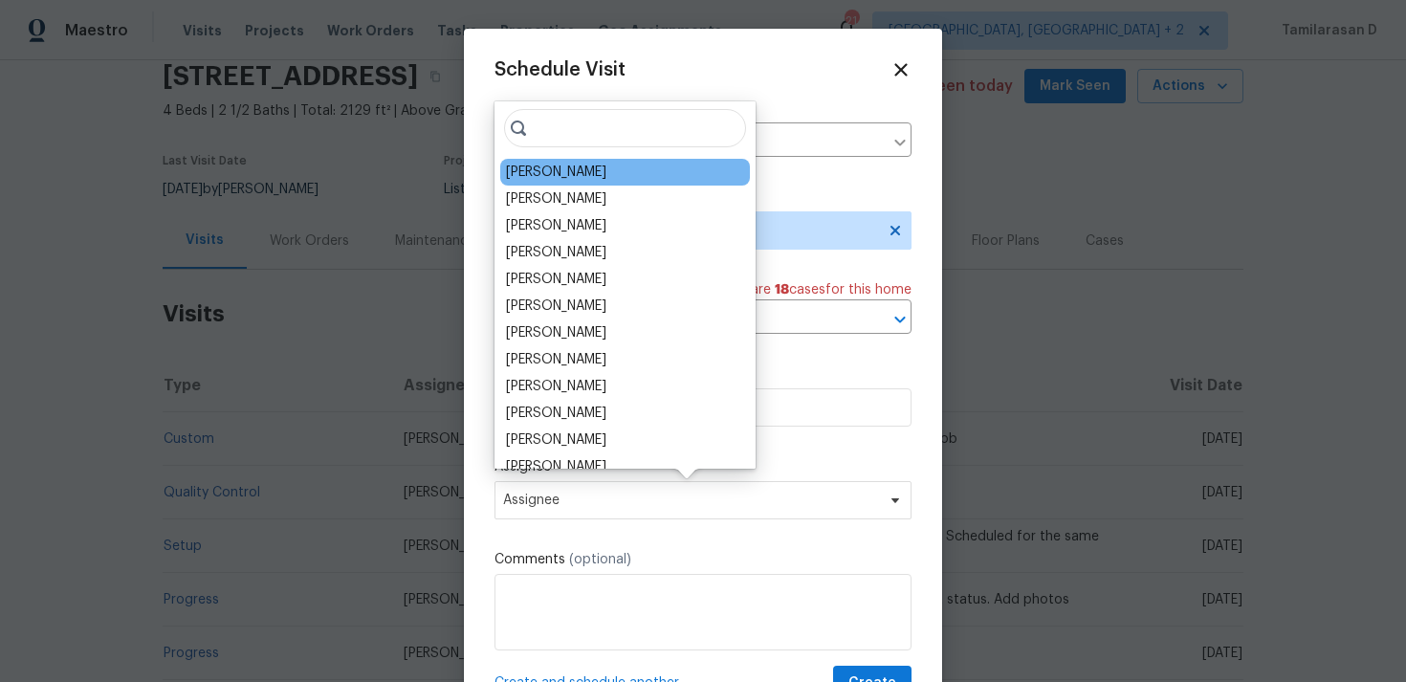
click at [557, 178] on div "[PERSON_NAME]" at bounding box center [556, 172] width 100 height 19
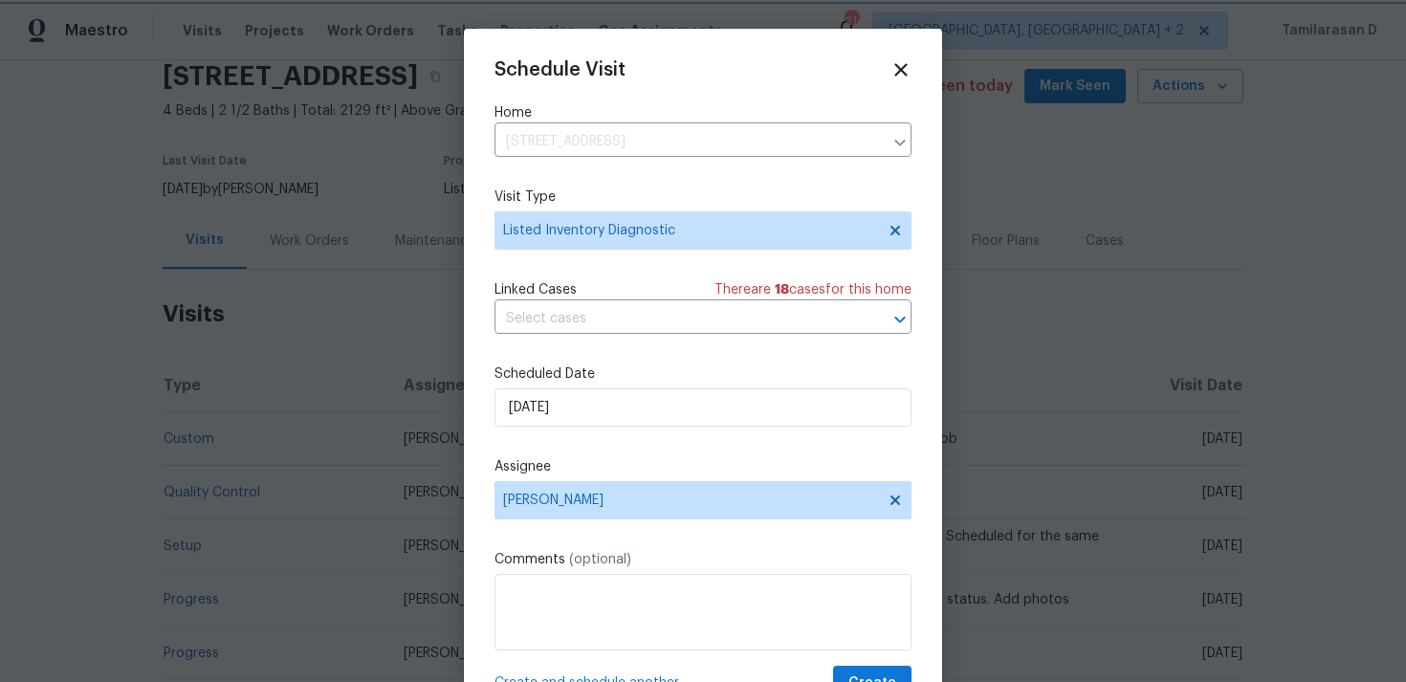
scroll to position [34, 0]
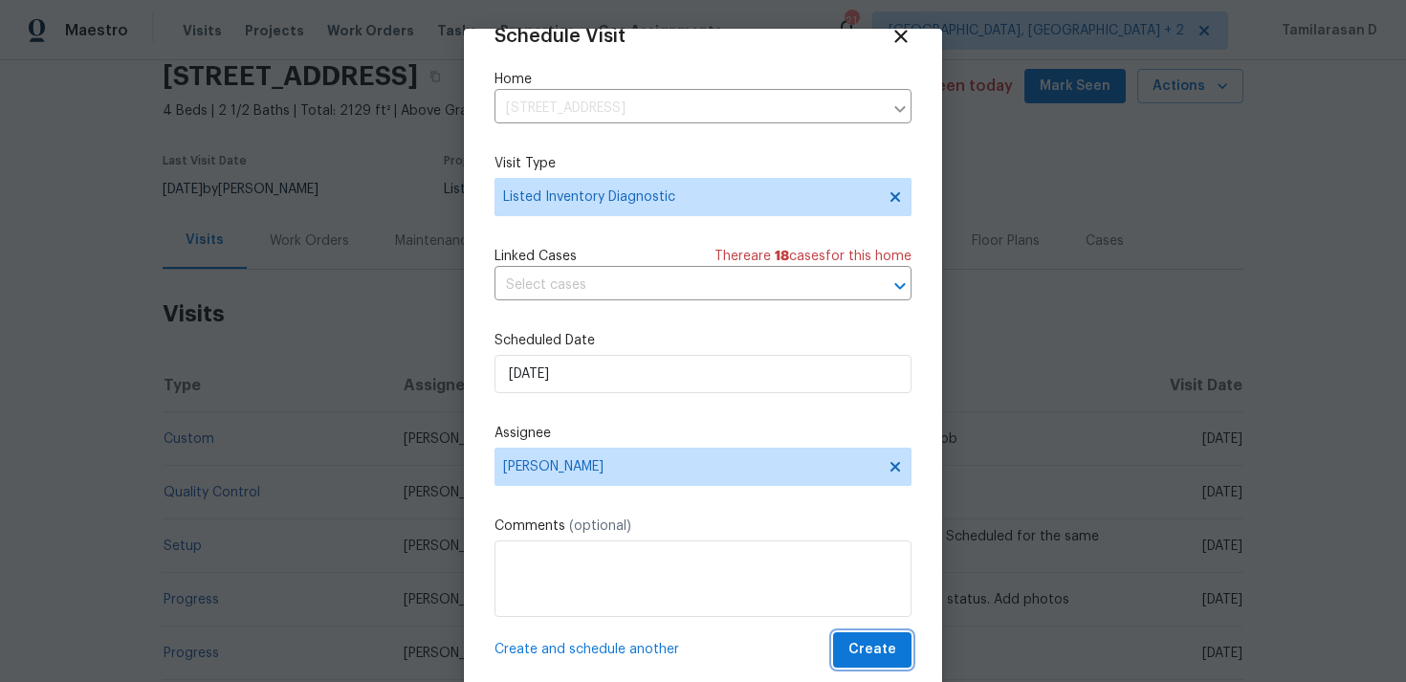
click at [860, 661] on span "Create" at bounding box center [872, 650] width 48 height 24
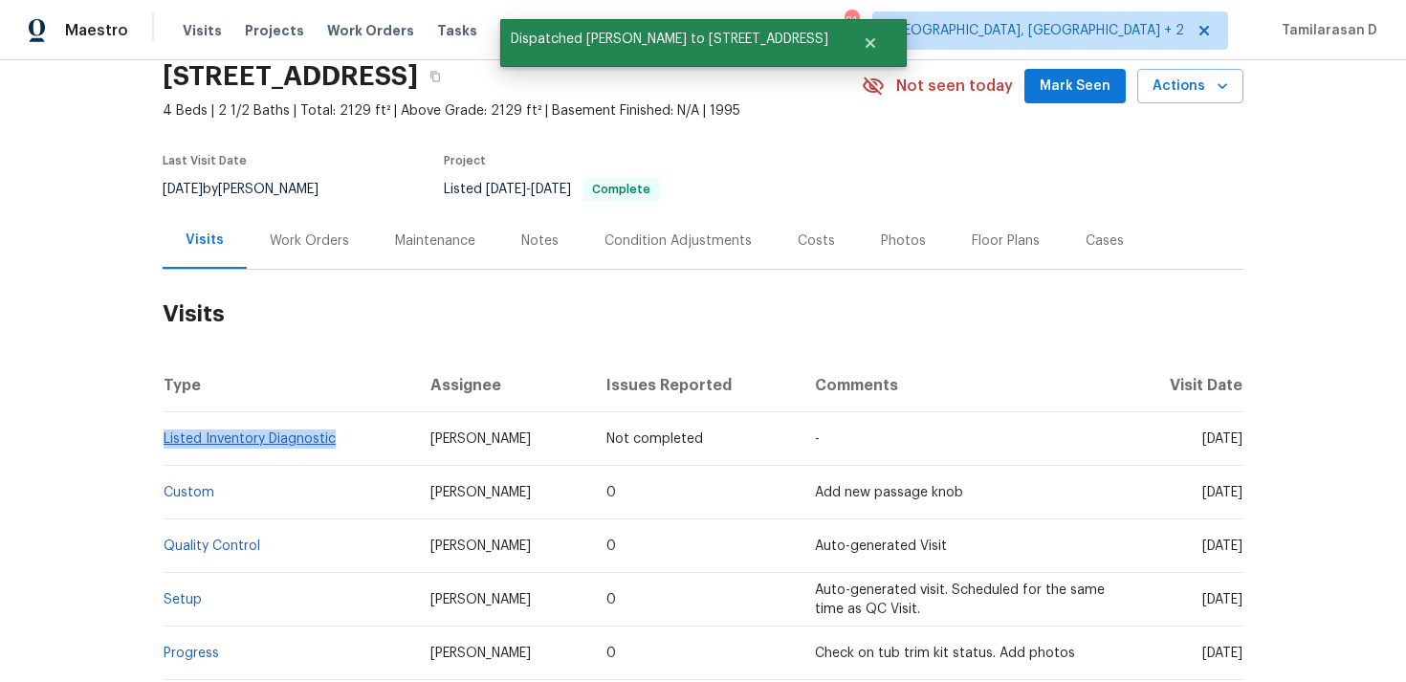
drag, startPoint x: 341, startPoint y: 438, endPoint x: 164, endPoint y: 438, distance: 176.9
click at [164, 438] on td "Listed Inventory Diagnostic" at bounding box center [289, 439] width 252 height 54
copy link "Listed Inventory Diagnostic"
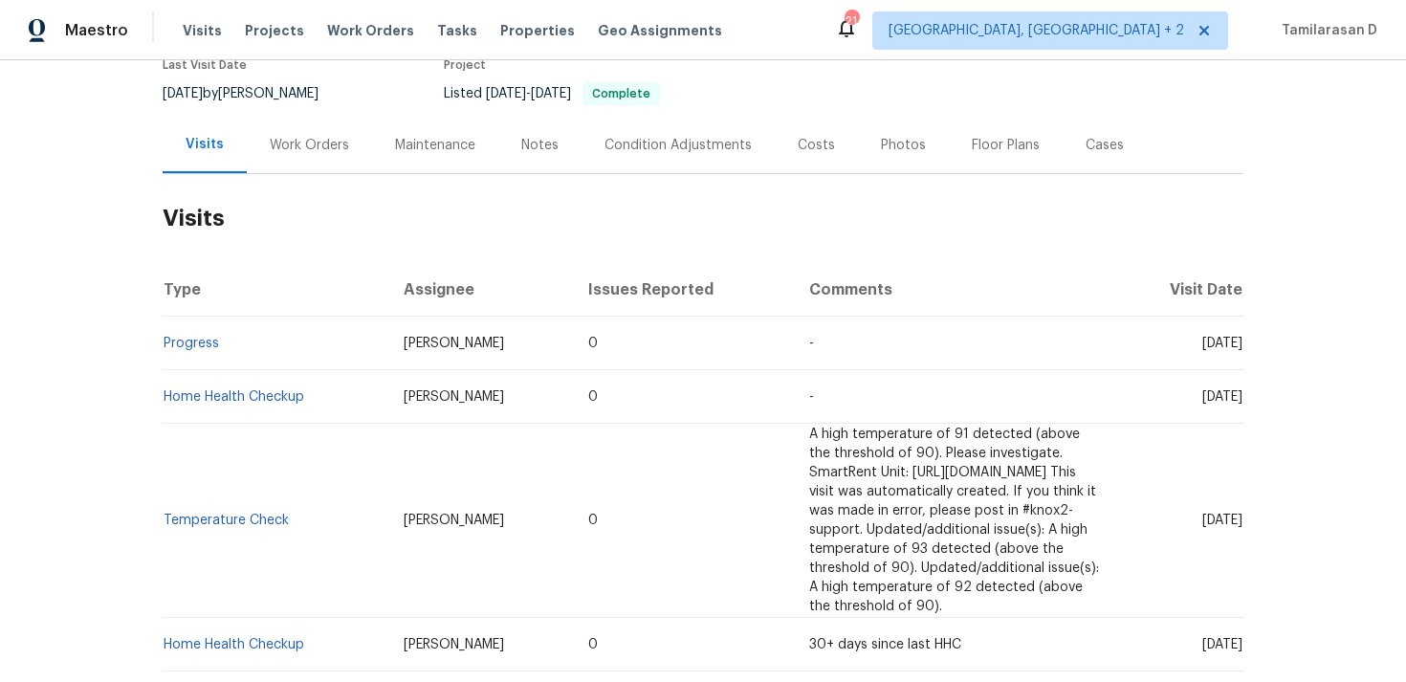
click at [288, 136] on div "Work Orders" at bounding box center [309, 145] width 79 height 19
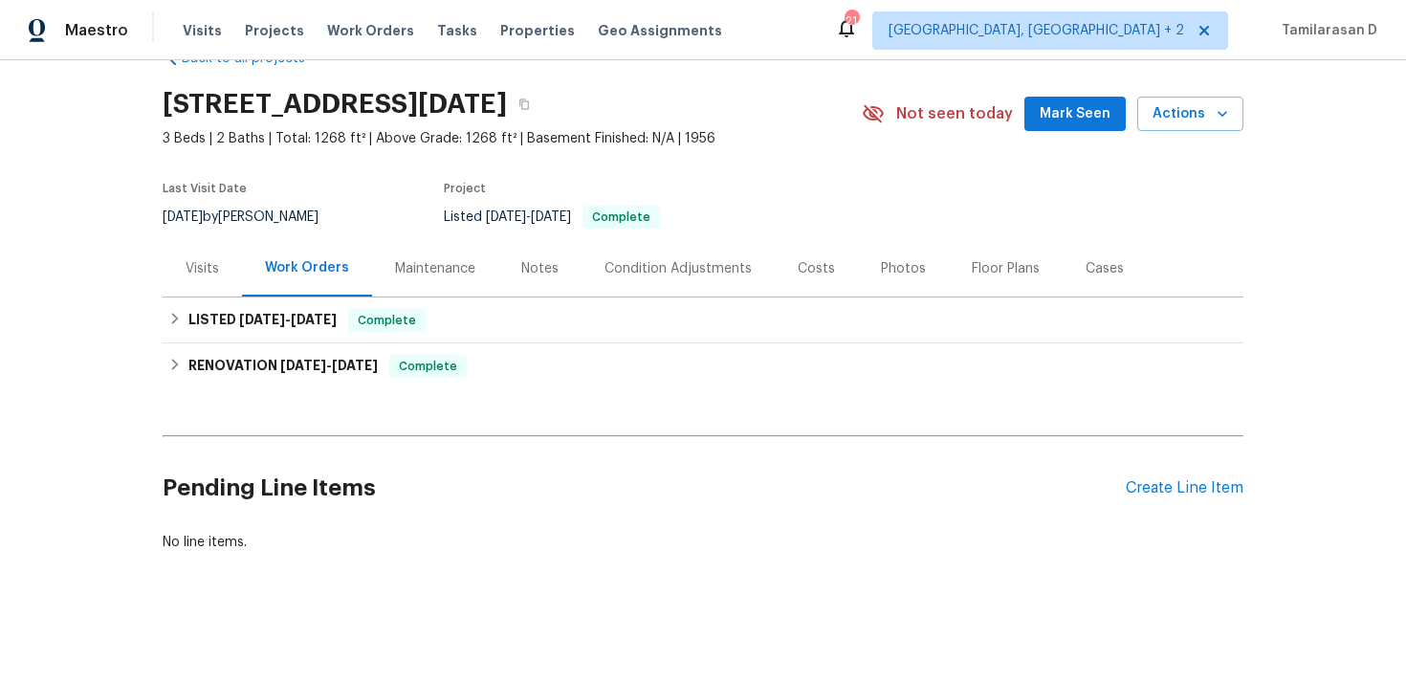
scroll to position [50, 0]
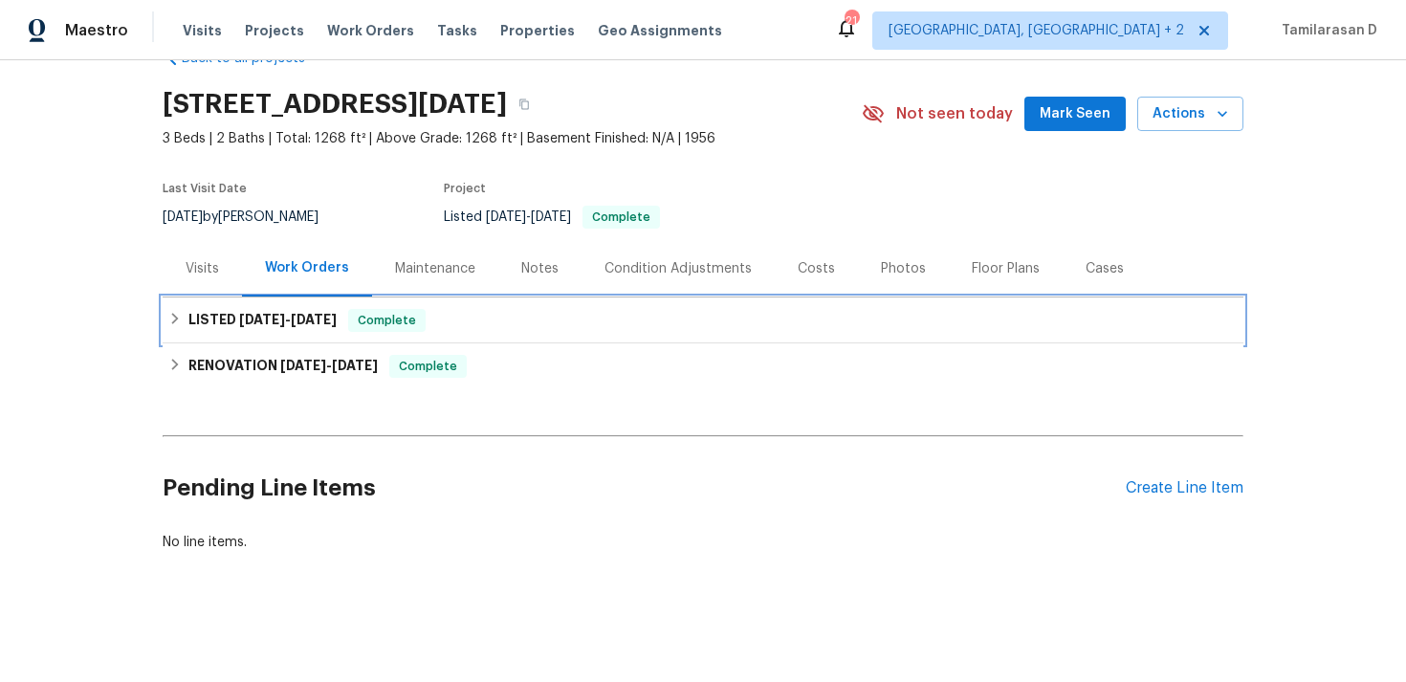
click at [268, 313] on span "[DATE]" at bounding box center [262, 319] width 46 height 13
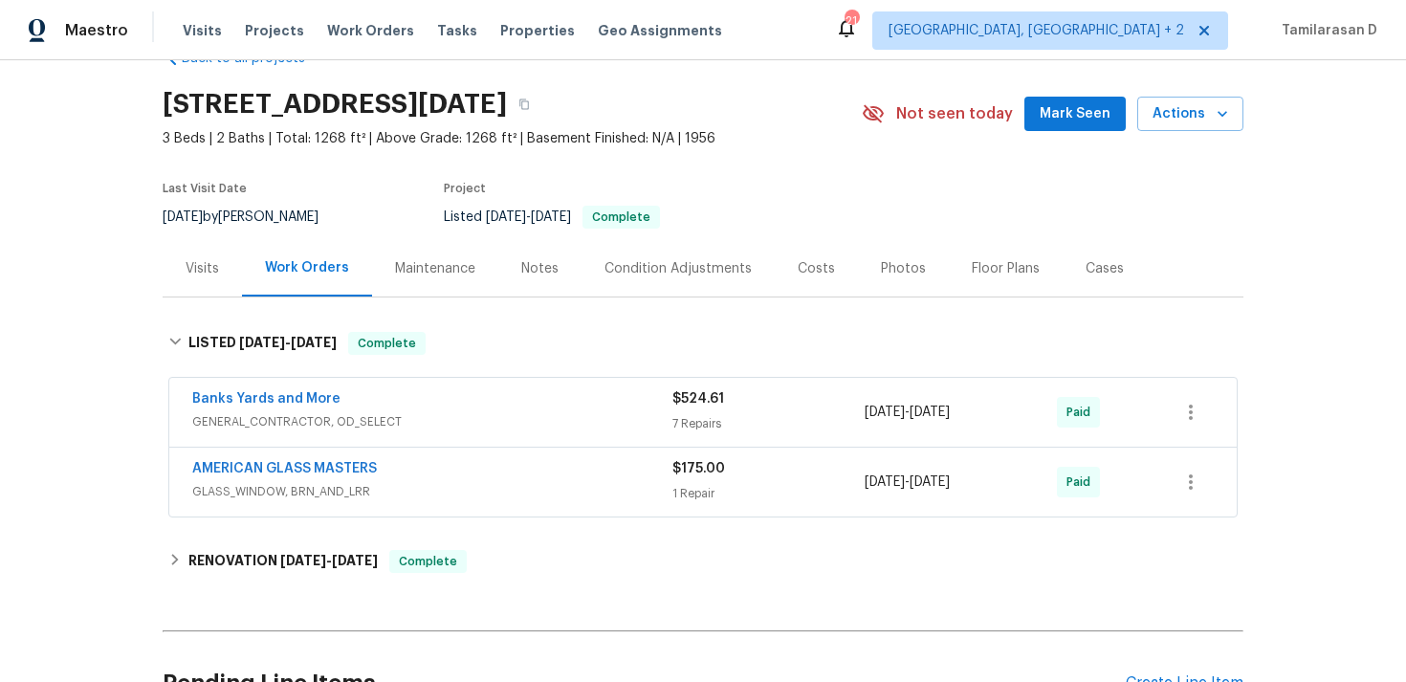
click at [404, 415] on span "GENERAL_CONTRACTOR, OD_SELECT" at bounding box center [432, 421] width 480 height 19
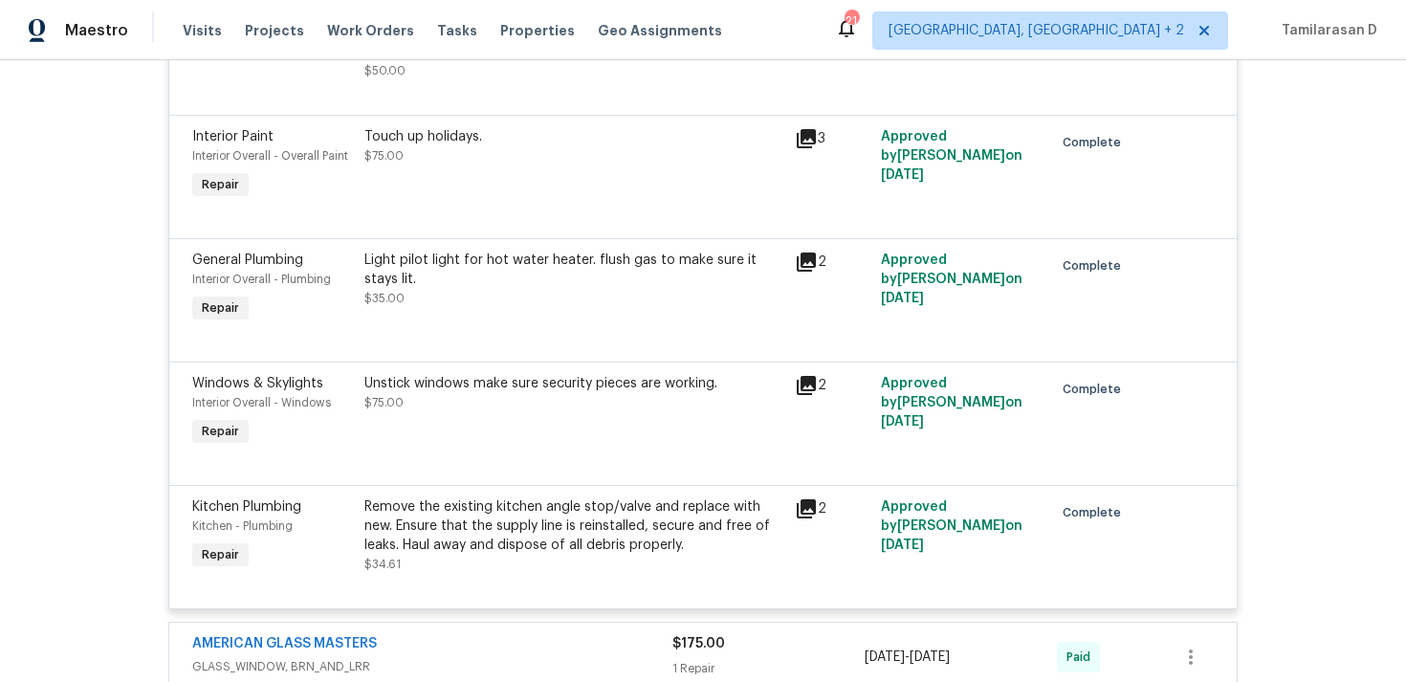
scroll to position [0, 0]
